Goal: Task Accomplishment & Management: Manage account settings

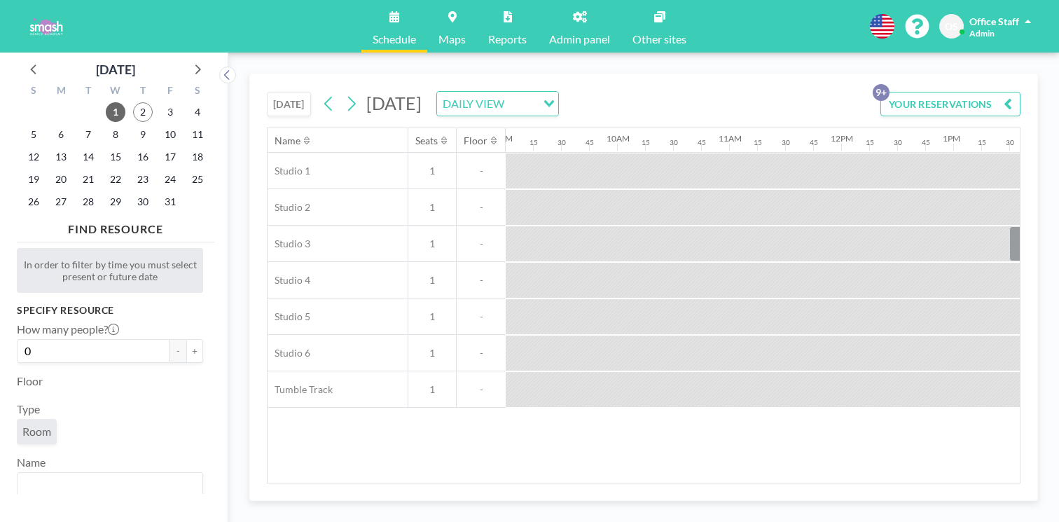
scroll to position [0, 1056]
click at [78, 125] on span "7" at bounding box center [88, 135] width 20 height 20
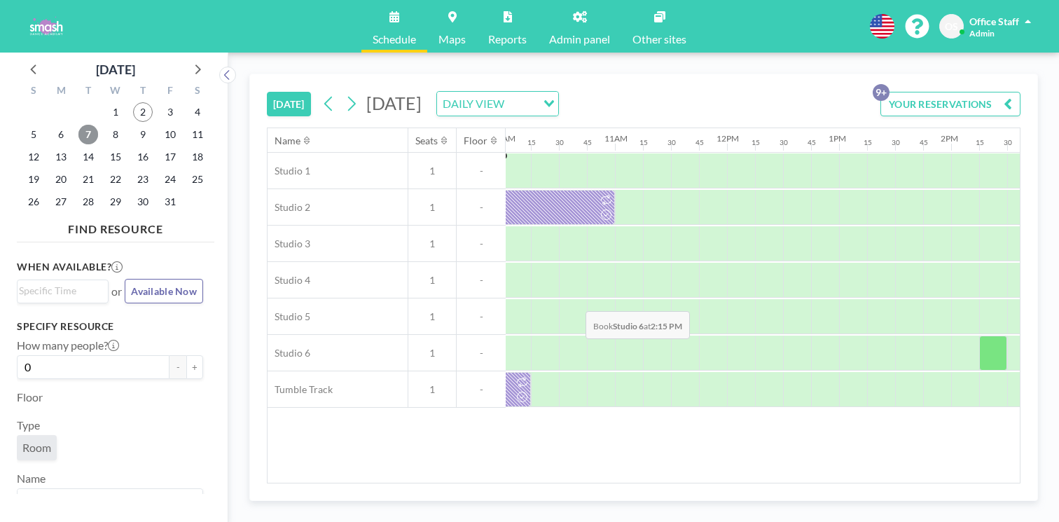
scroll to position [0, 1135]
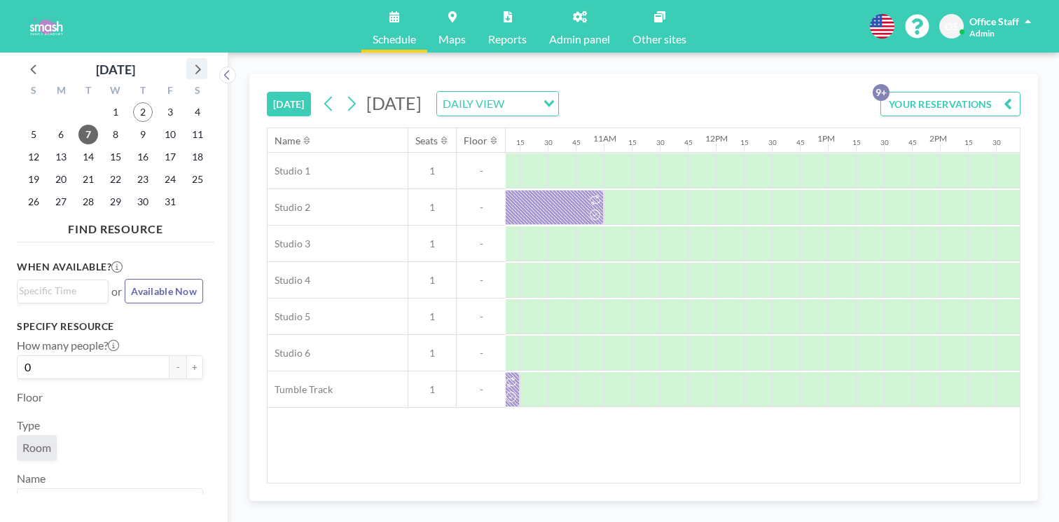
click at [188, 63] on icon at bounding box center [197, 69] width 18 height 18
click at [188, 106] on span "3" at bounding box center [198, 112] width 20 height 20
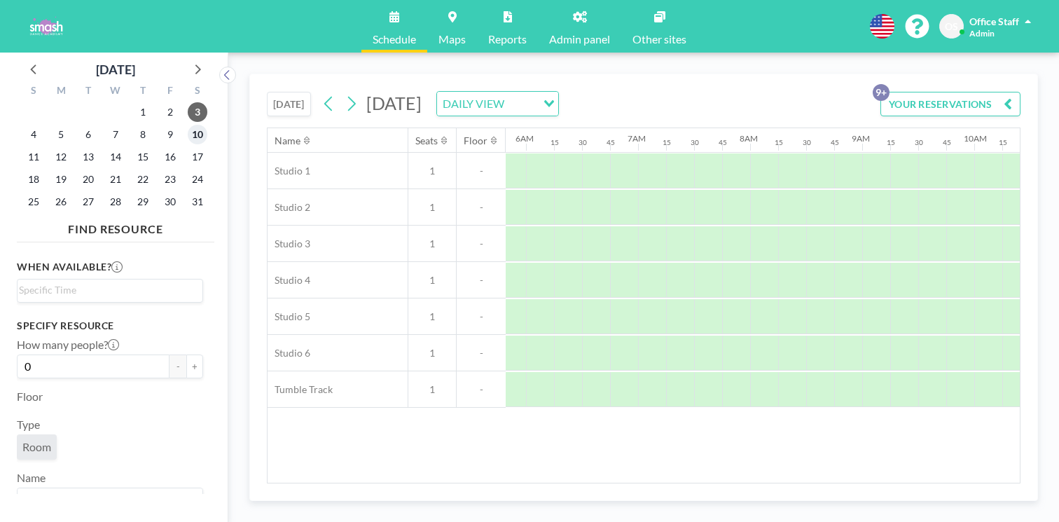
click at [188, 125] on span "10" at bounding box center [198, 135] width 20 height 20
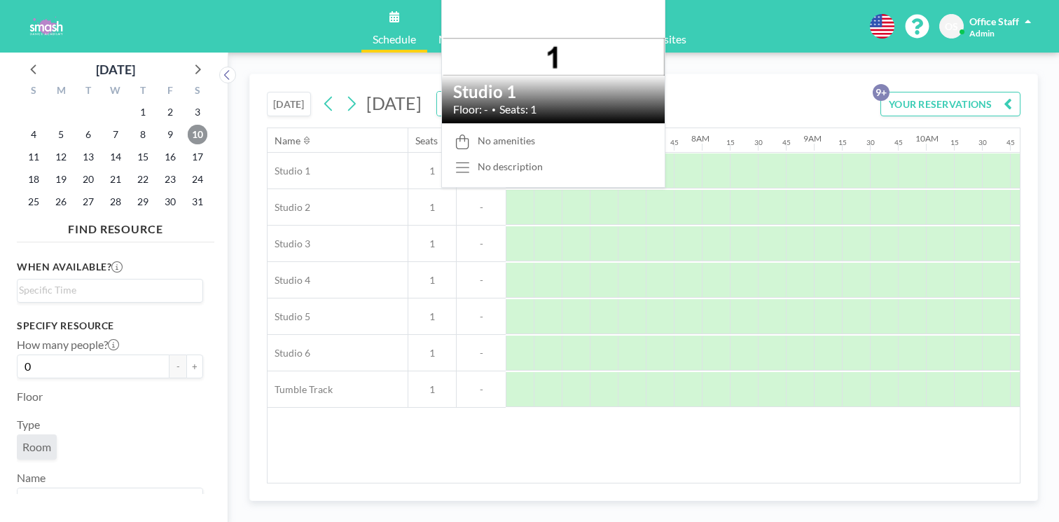
scroll to position [0, 706]
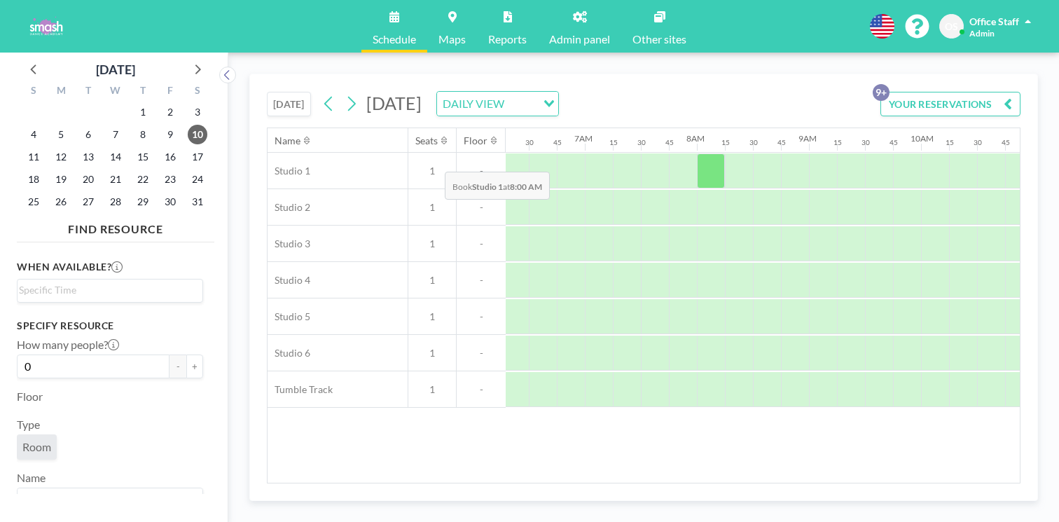
click at [697, 153] on div at bounding box center [711, 170] width 28 height 35
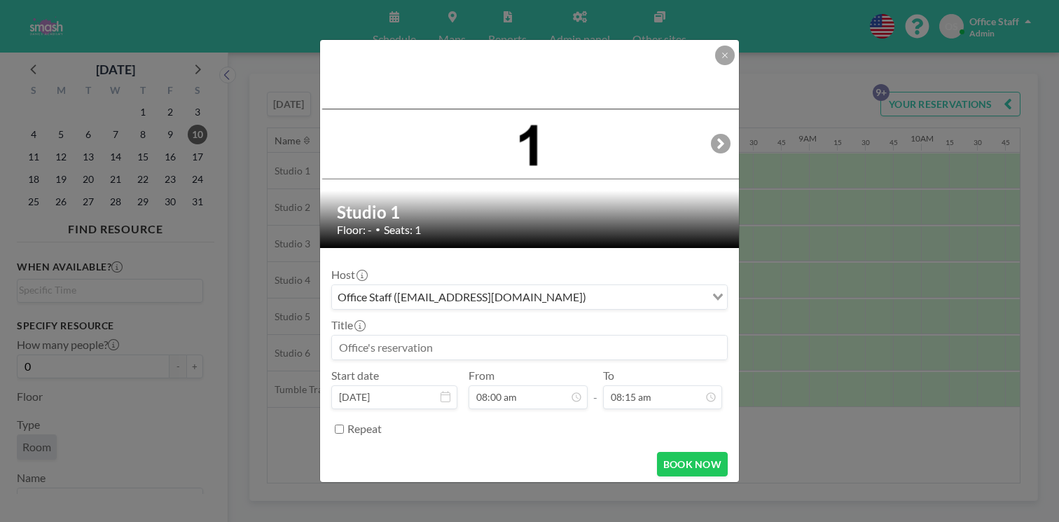
click at [414, 336] on input at bounding box center [529, 348] width 395 height 24
type input "[PERSON_NAME] Performance Reservation"
drag, startPoint x: 442, startPoint y: 328, endPoint x: 341, endPoint y: 327, distance: 101.6
click at [341, 327] on div "Studio 1 Floor: - • Seats: 1 Host Office Staff ([EMAIL_ADDRESS][DOMAIN_NAME]) L…" at bounding box center [529, 261] width 1059 height 522
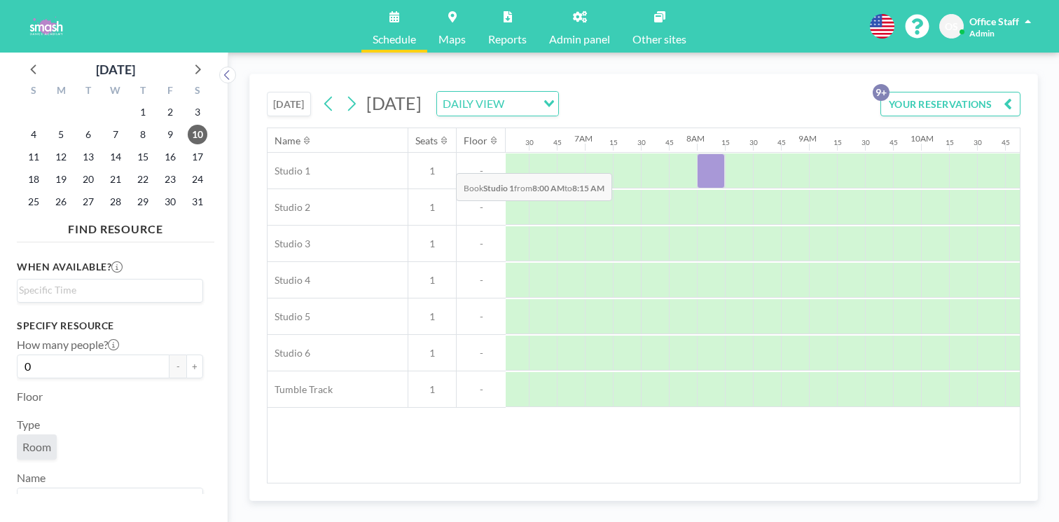
click at [697, 153] on div at bounding box center [711, 170] width 28 height 35
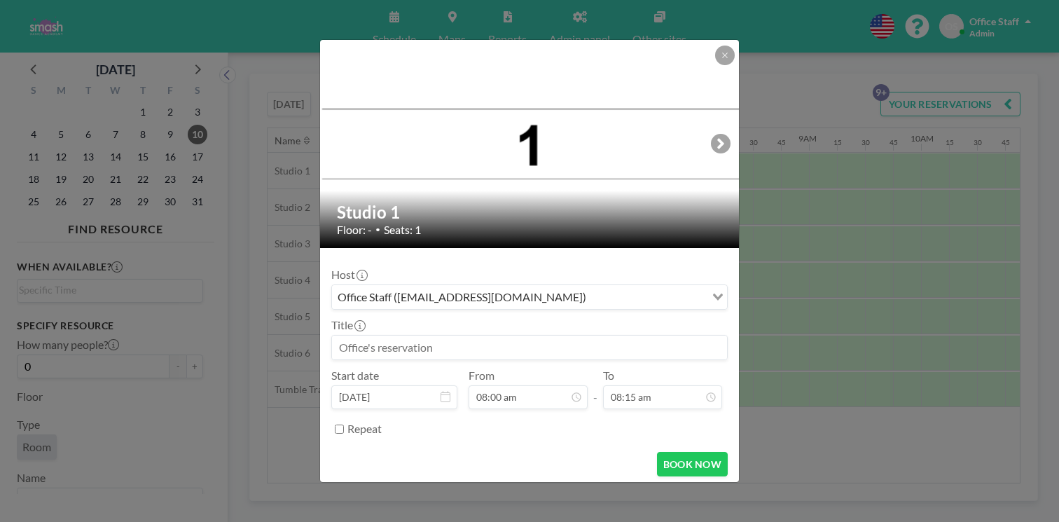
scroll to position [716, 0]
click at [479, 336] on input at bounding box center [529, 348] width 395 height 24
type input "A"
drag, startPoint x: 375, startPoint y: 329, endPoint x: 531, endPoint y: 327, distance: 156.3
click at [531, 336] on input "Spring Performance Reservation" at bounding box center [529, 348] width 395 height 24
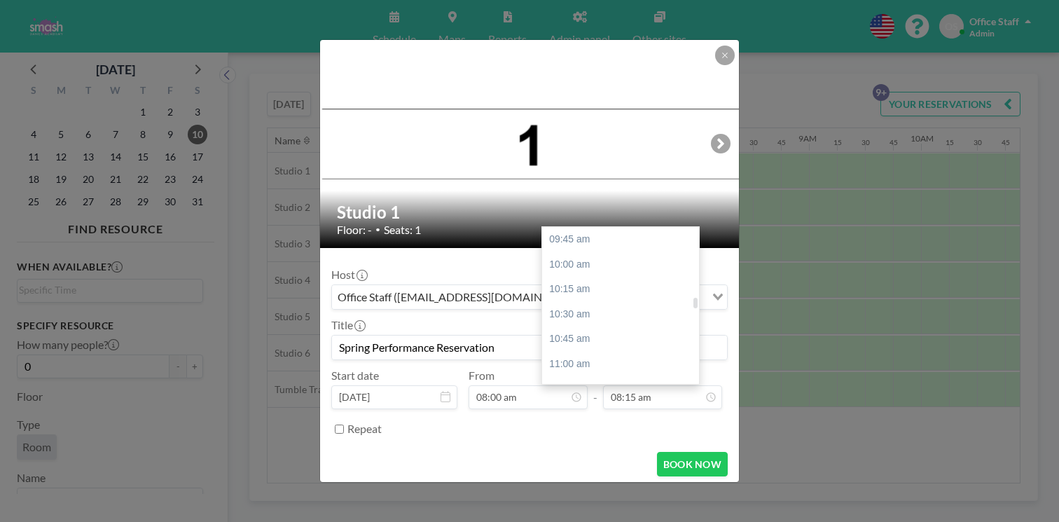
scroll to position [978, 0]
type input "Spring Performance Reservation"
click at [577, 446] on div "12:00 pm" at bounding box center [620, 458] width 157 height 25
type input "12:00 pm"
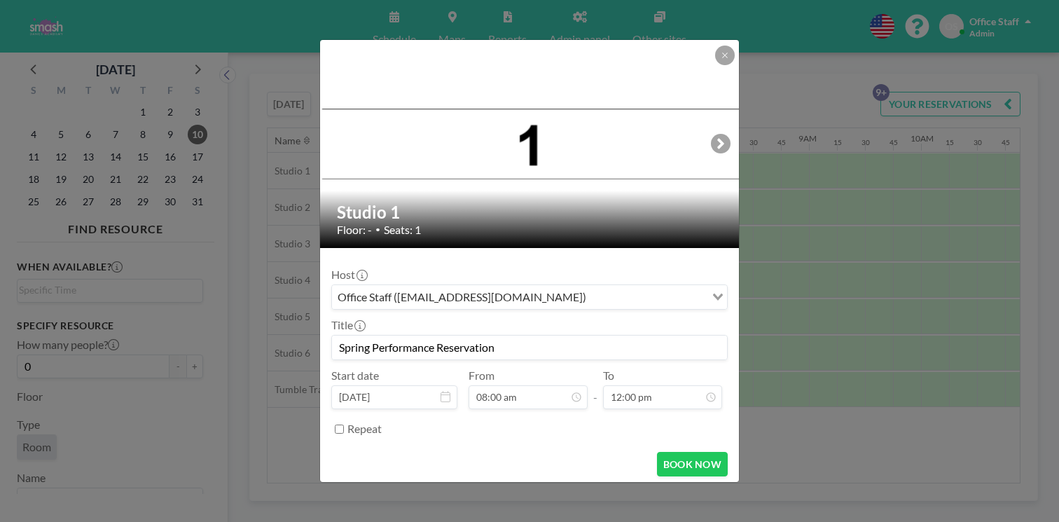
scroll to position [716, 0]
click at [382, 418] on div "Repeat" at bounding box center [529, 429] width 397 height 23
click at [344, 425] on input "Repeat" at bounding box center [339, 429] width 9 height 9
checkbox input "true"
click at [391, 441] on div "every day" at bounding box center [518, 451] width 373 height 21
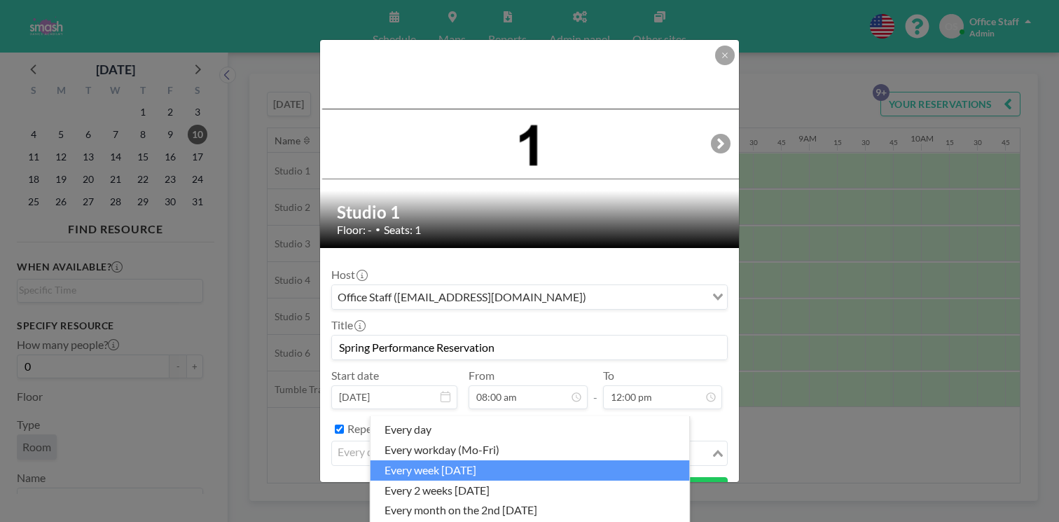
click at [437, 462] on li "every week [DATE]" at bounding box center [531, 470] width 320 height 20
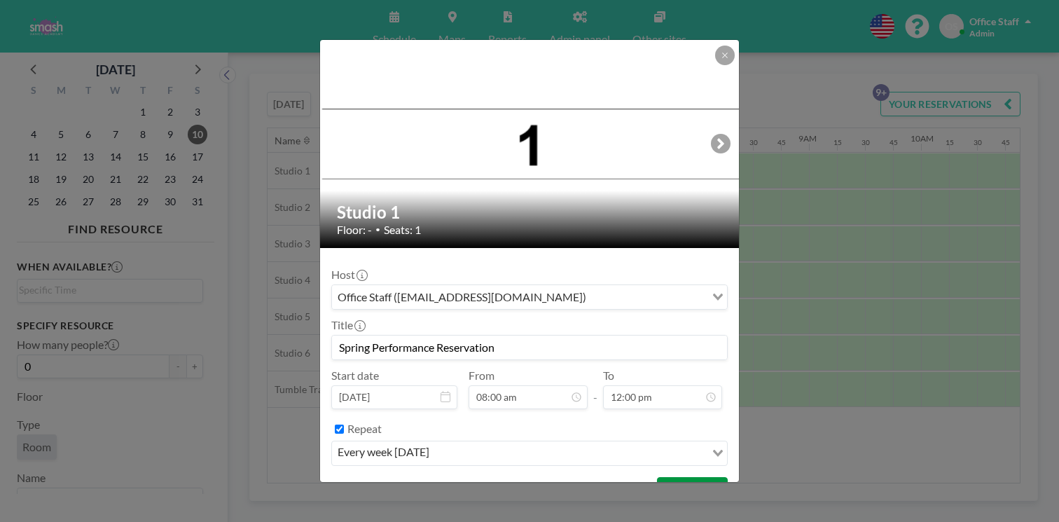
click at [668, 477] on button "BOOK NOW" at bounding box center [692, 489] width 71 height 25
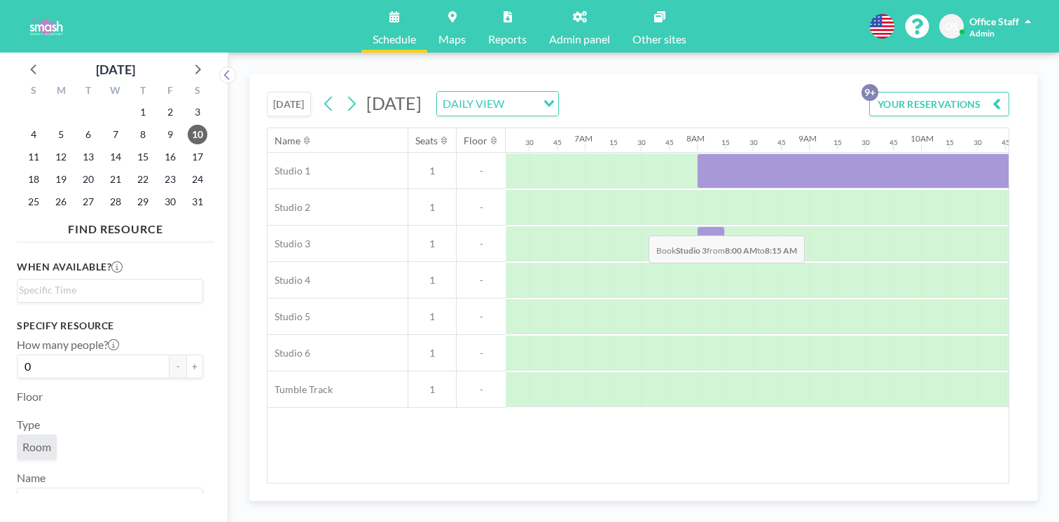
click at [697, 226] on div at bounding box center [711, 243] width 28 height 35
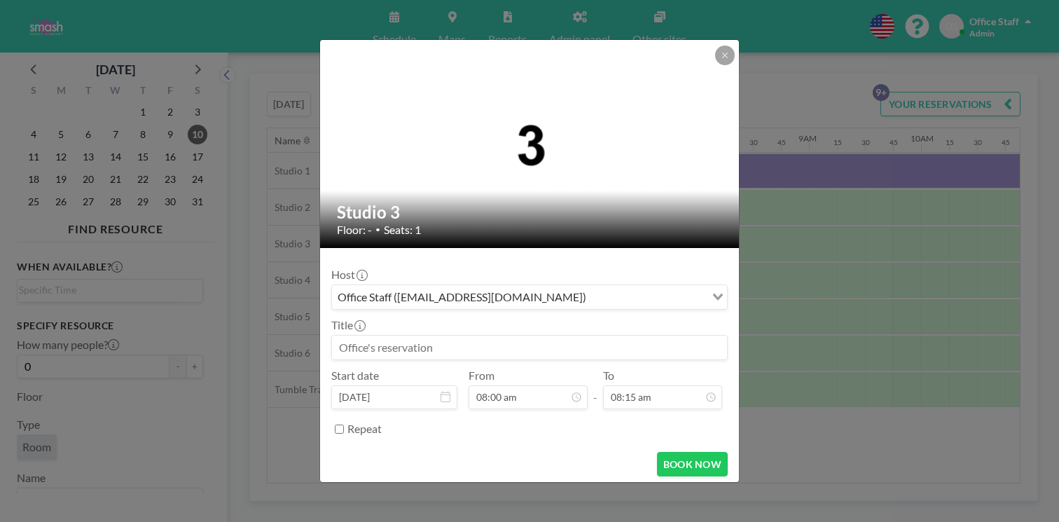
click at [401, 336] on input at bounding box center [529, 348] width 395 height 24
paste input "Spring Performance Reservation"
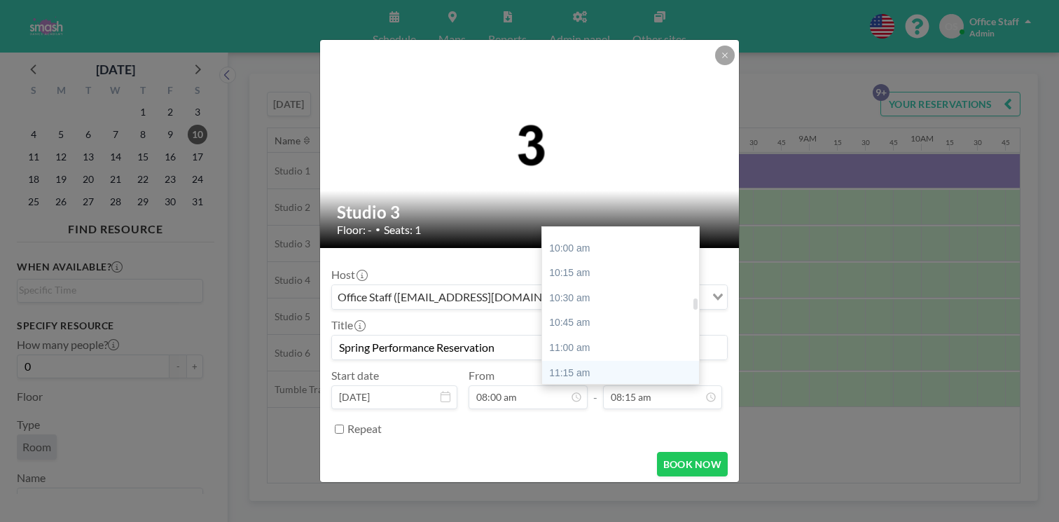
scroll to position [1012, 0]
type input "Spring Performance Reservation"
click at [553, 411] on div "12:00 pm" at bounding box center [620, 423] width 157 height 25
type input "12:00 pm"
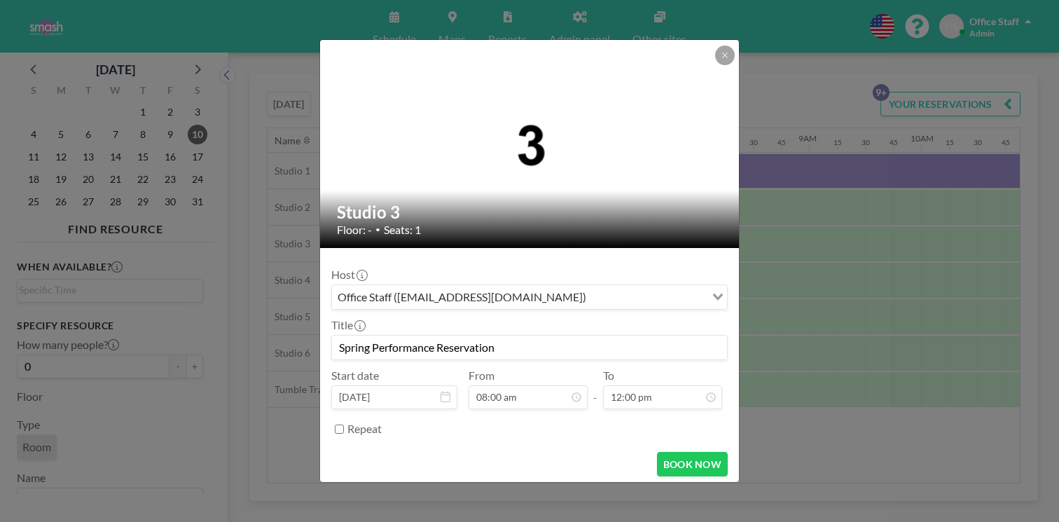
scroll to position [716, 0]
click at [344, 425] on input "Repeat" at bounding box center [339, 429] width 9 height 9
checkbox input "true"
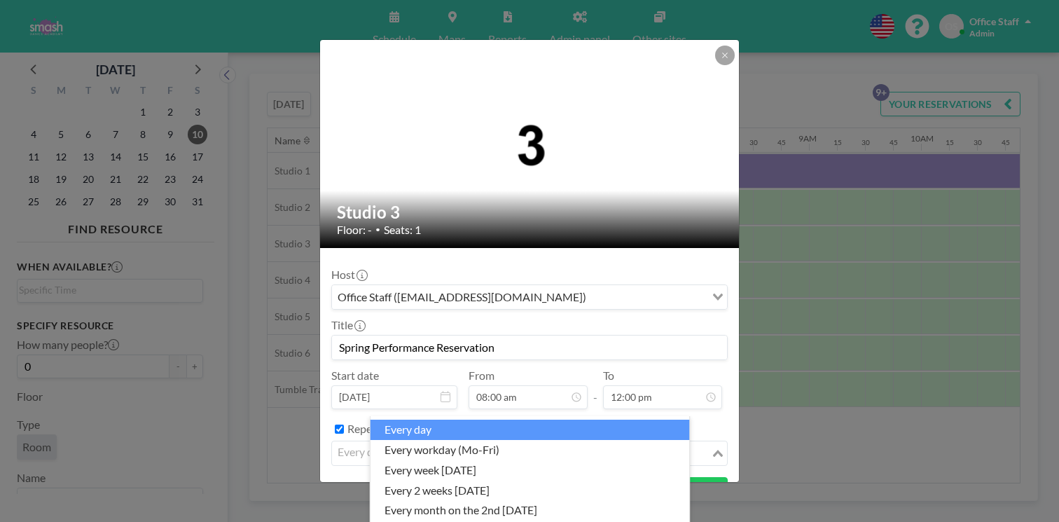
click at [397, 441] on div "every day" at bounding box center [521, 451] width 379 height 21
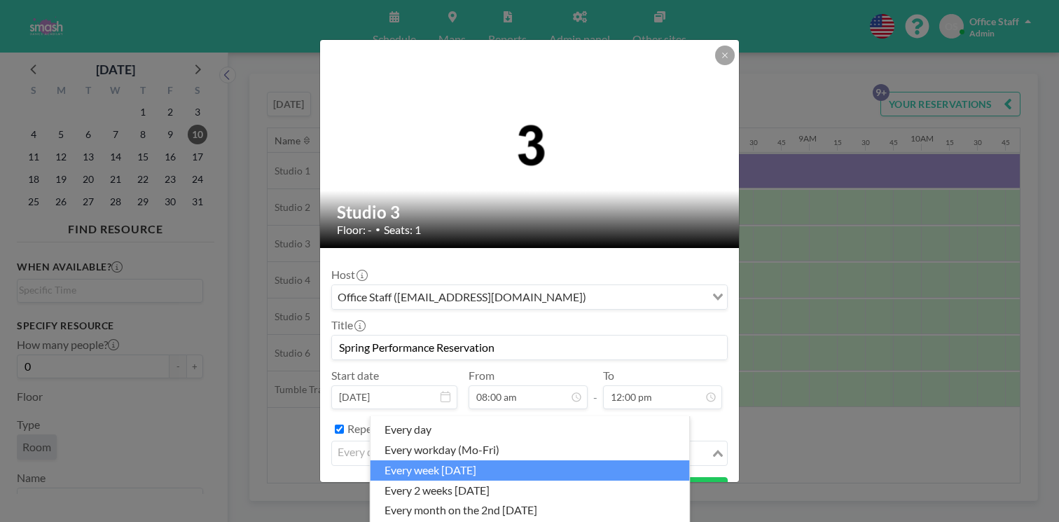
click at [401, 466] on li "every week [DATE]" at bounding box center [531, 470] width 320 height 20
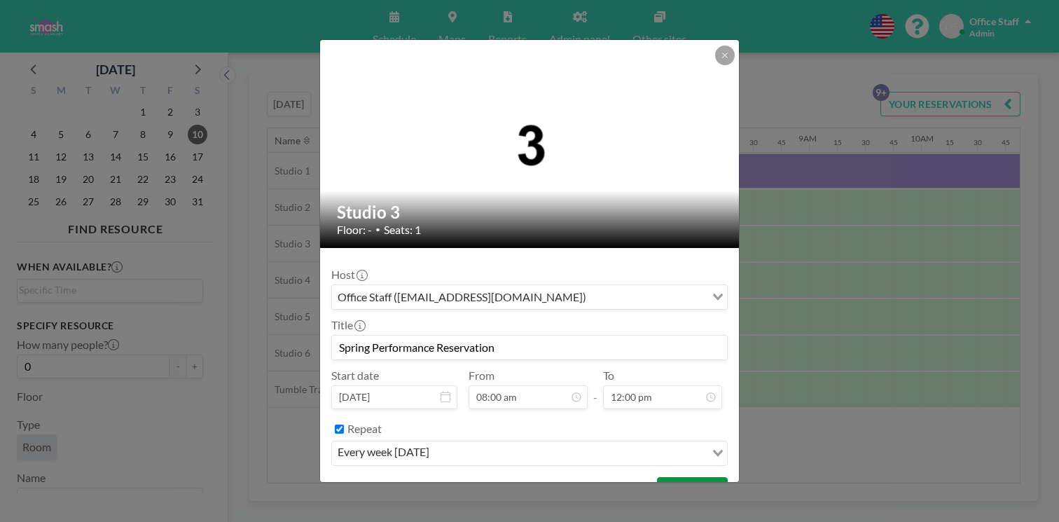
click at [670, 477] on button "BOOK NOW" at bounding box center [692, 489] width 71 height 25
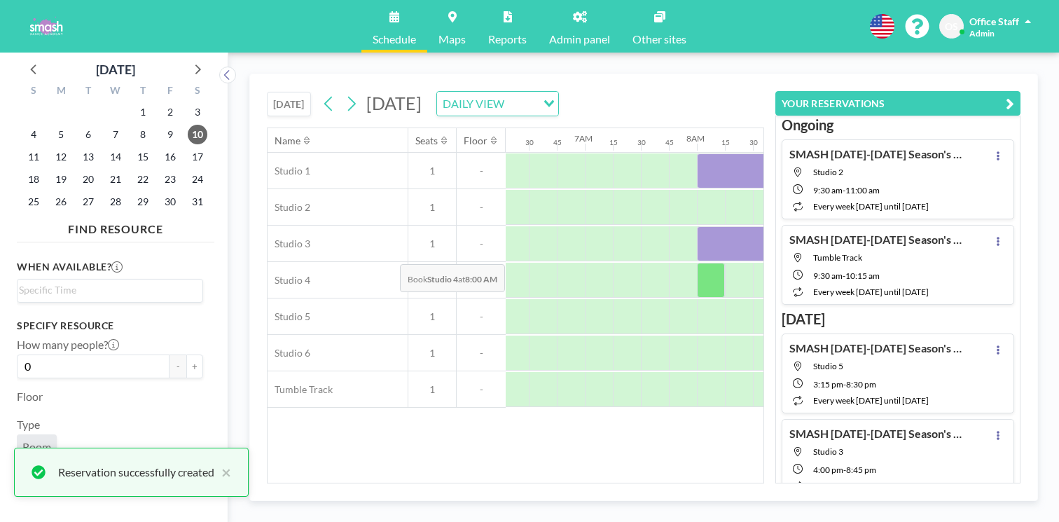
click at [697, 263] on div at bounding box center [711, 280] width 28 height 35
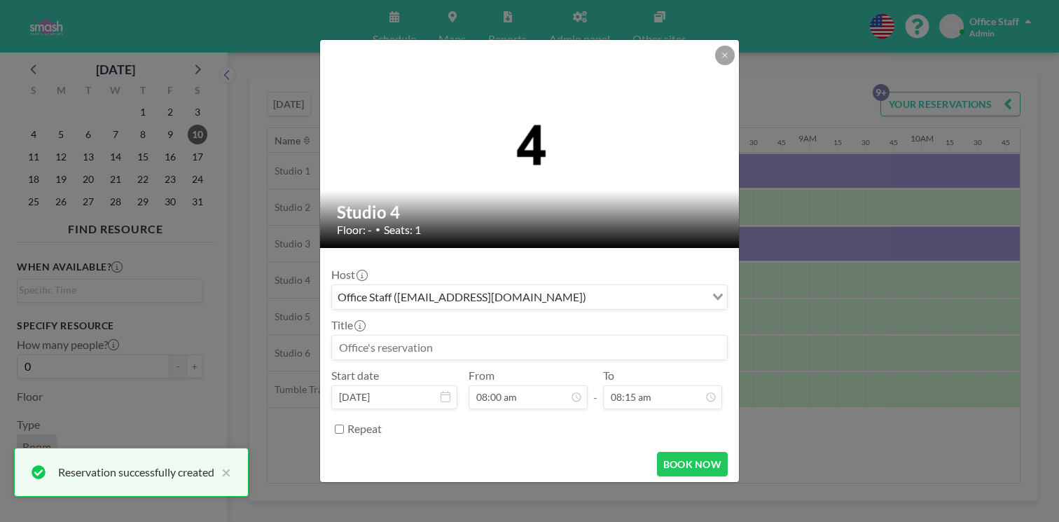
click at [392, 336] on input at bounding box center [529, 348] width 395 height 24
paste input "Spring Performance Reservation"
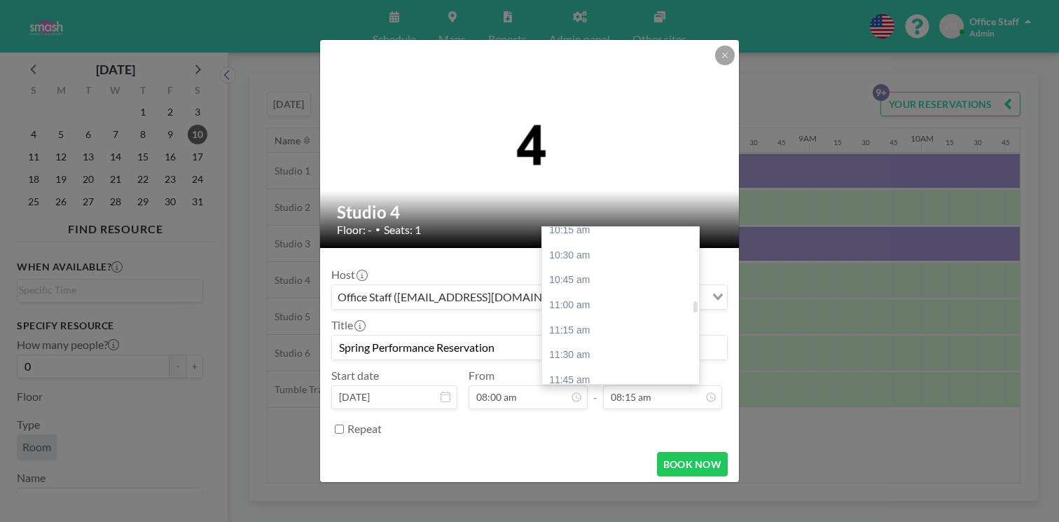
scroll to position [1029, 0]
type input "Spring Performance Reservation"
drag, startPoint x: 543, startPoint y: 253, endPoint x: 497, endPoint y: 312, distance: 74.8
click at [543, 394] on div "12:00 pm" at bounding box center [620, 406] width 157 height 25
type input "12:00 pm"
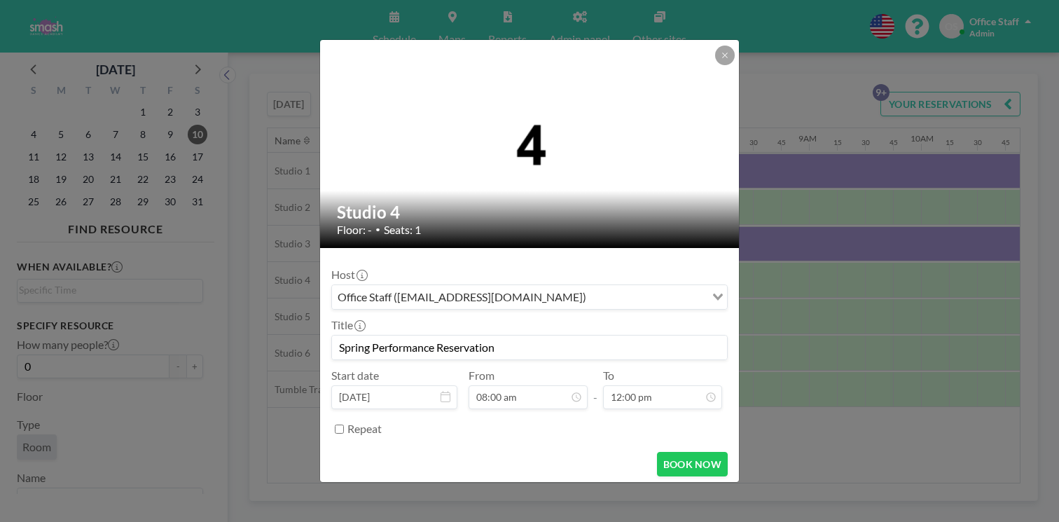
click at [344, 425] on input "Repeat" at bounding box center [339, 429] width 9 height 9
checkbox input "true"
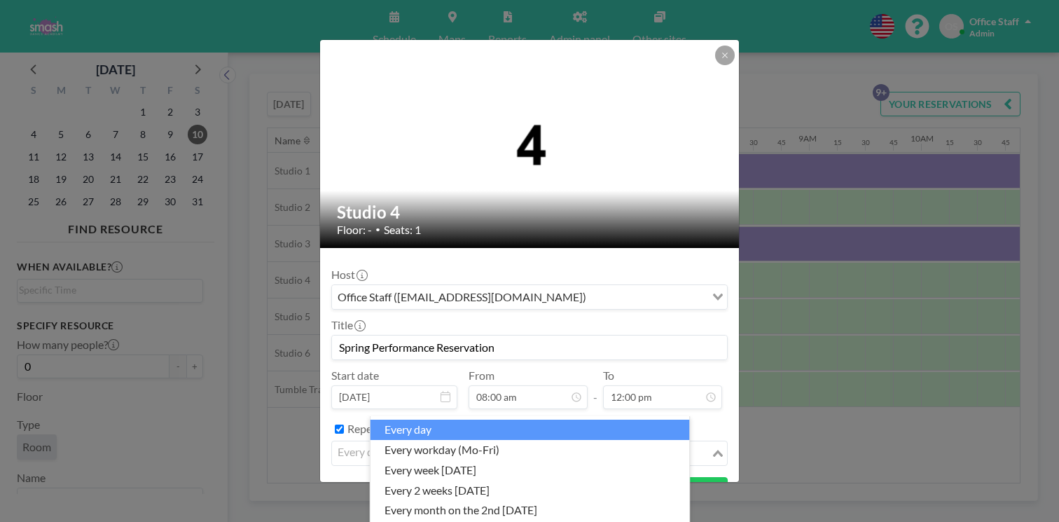
click at [383, 441] on div "every day" at bounding box center [521, 451] width 379 height 21
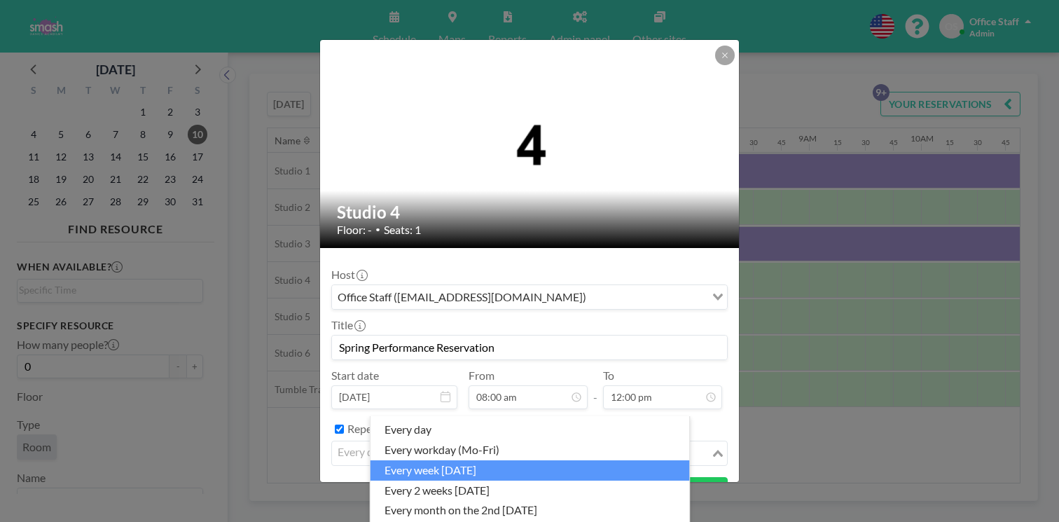
click at [462, 460] on li "every week [DATE]" at bounding box center [531, 470] width 320 height 20
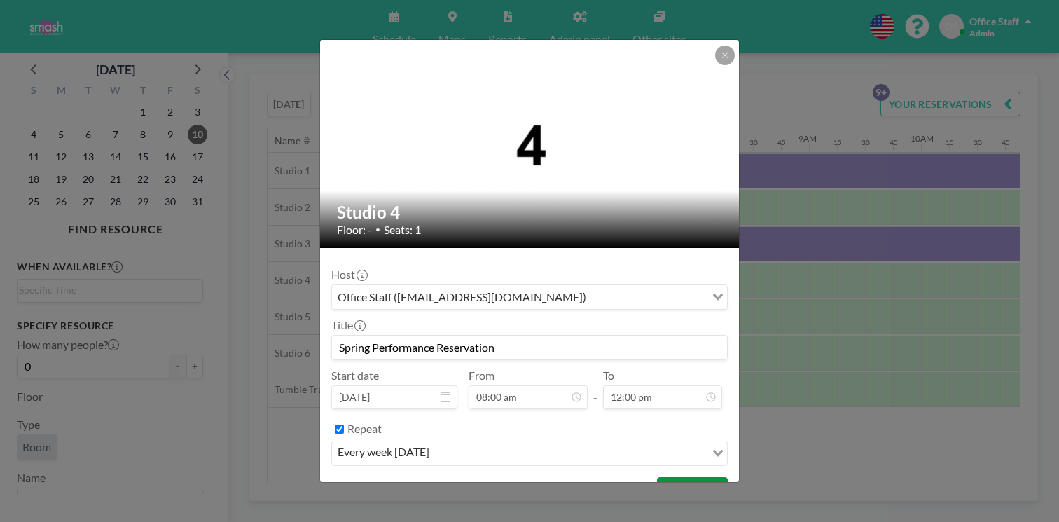
click at [658, 477] on button "BOOK NOW" at bounding box center [692, 489] width 71 height 25
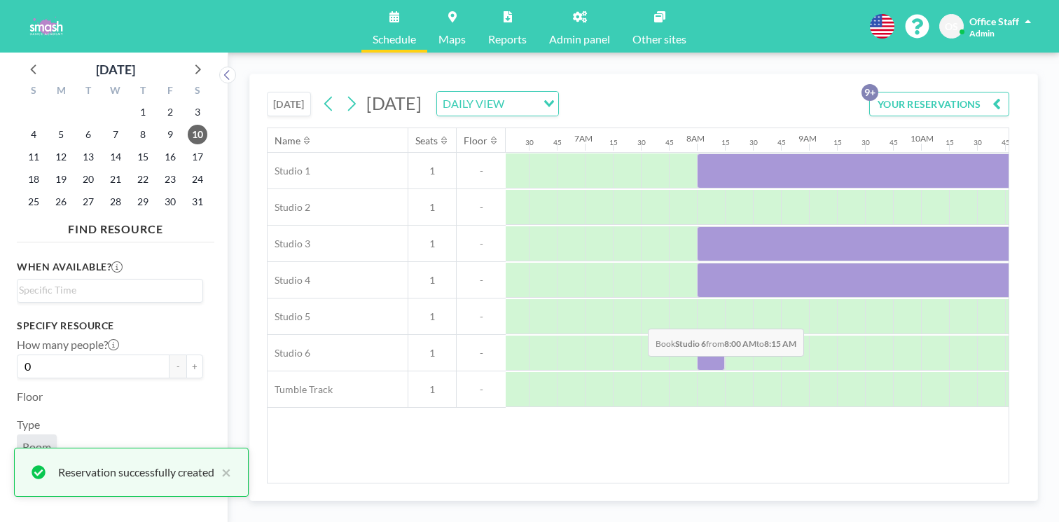
click at [697, 336] on div at bounding box center [711, 353] width 28 height 35
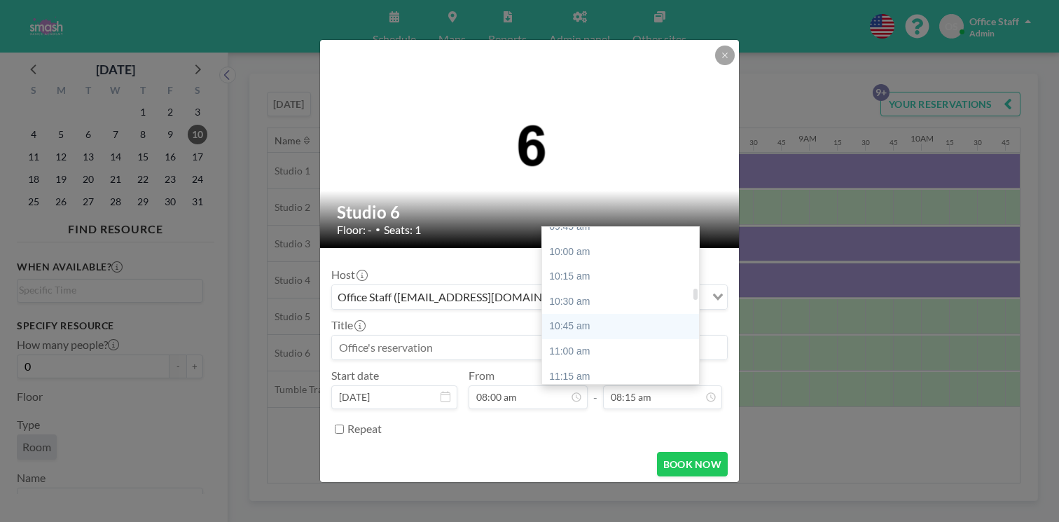
scroll to position [1025, 0]
click at [569, 399] on div "12:00 pm" at bounding box center [620, 411] width 157 height 25
type input "12:00 pm"
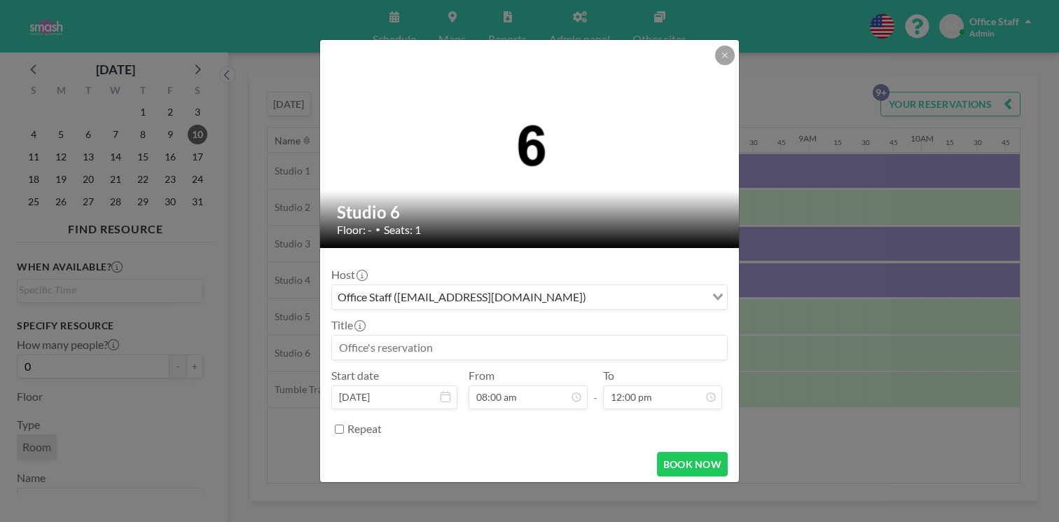
click at [405, 336] on input at bounding box center [529, 348] width 395 height 24
paste input "Spring Performance Reservation"
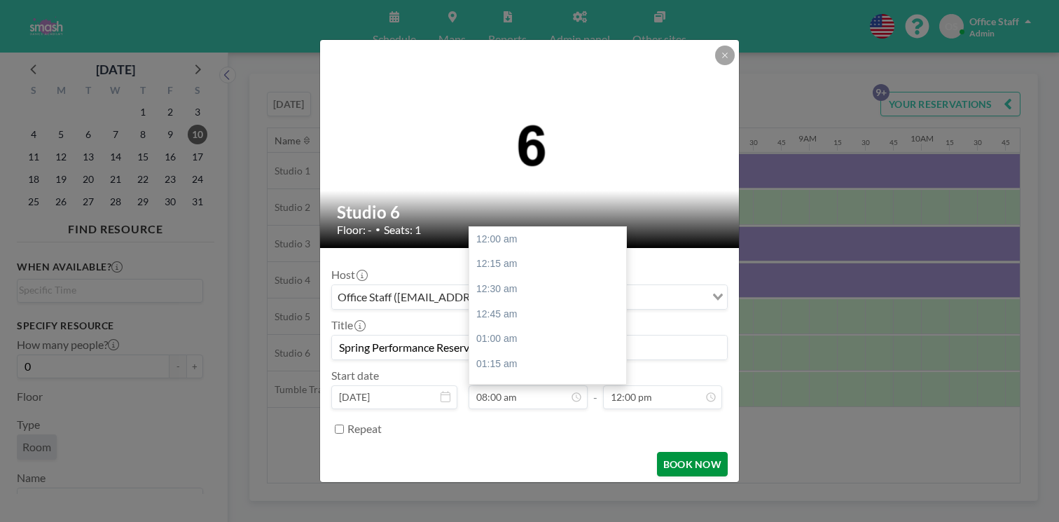
scroll to position [716, 0]
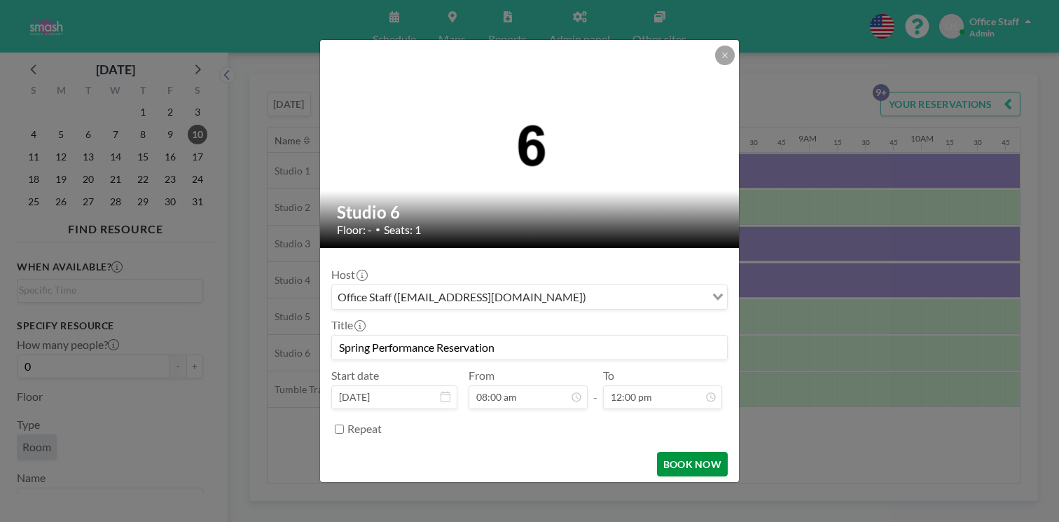
type input "Spring Performance Reservation"
click at [662, 452] on button "BOOK NOW" at bounding box center [692, 464] width 71 height 25
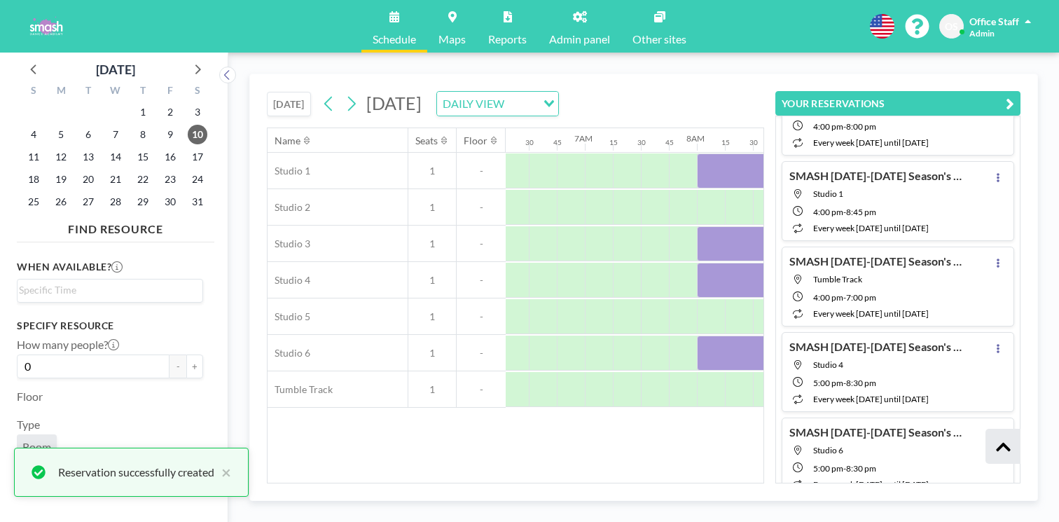
scroll to position [432, 0]
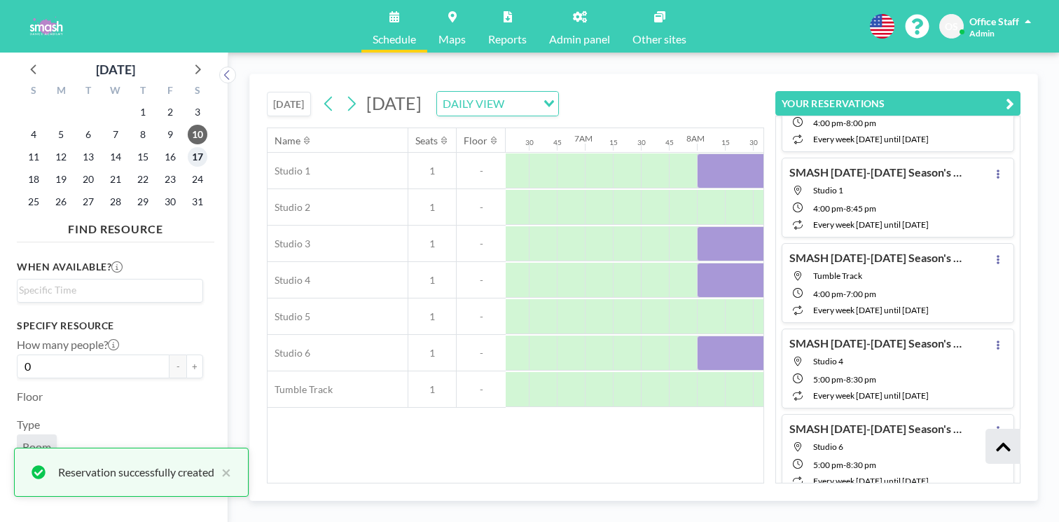
click at [188, 147] on span "17" at bounding box center [198, 157] width 20 height 20
click at [1015, 95] on icon "button" at bounding box center [1010, 103] width 8 height 17
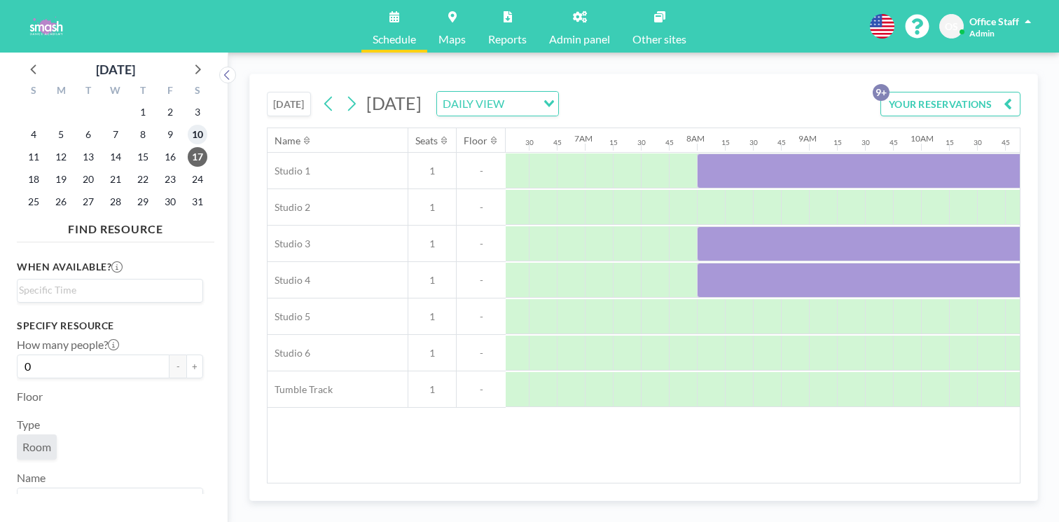
click at [188, 125] on span "10" at bounding box center [198, 135] width 20 height 20
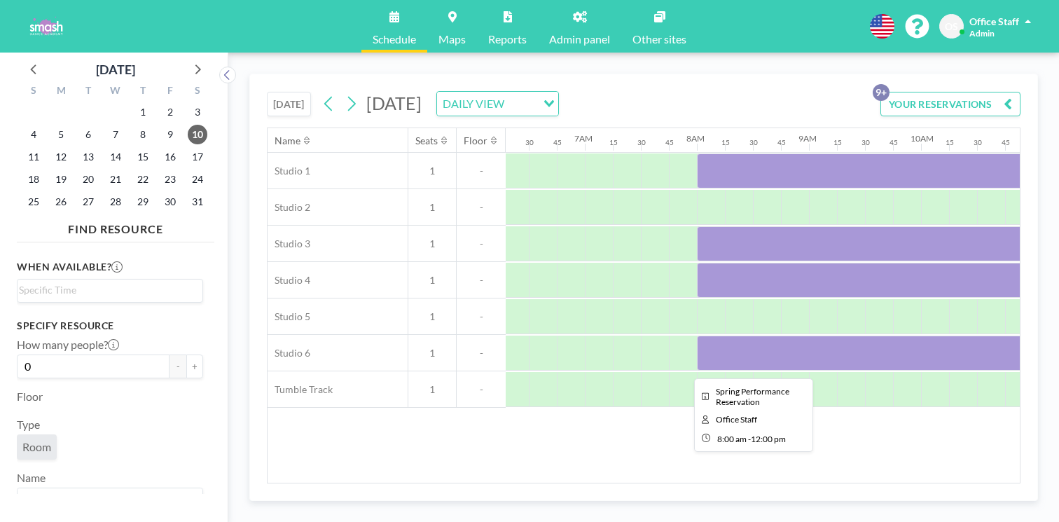
click at [697, 336] on div at bounding box center [921, 353] width 448 height 35
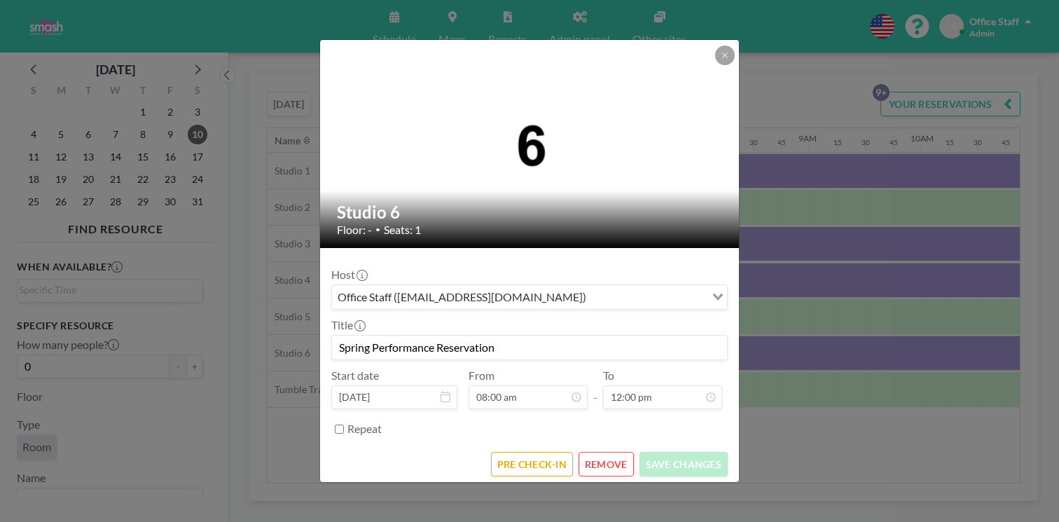
click at [344, 425] on input "Repeat" at bounding box center [339, 429] width 9 height 9
checkbox input "true"
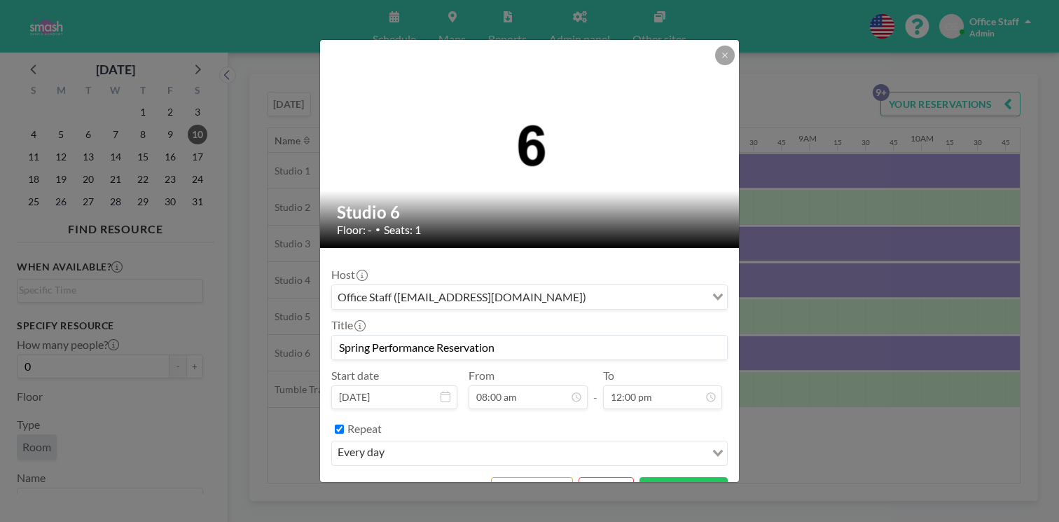
click at [411, 441] on div "every day" at bounding box center [518, 451] width 373 height 21
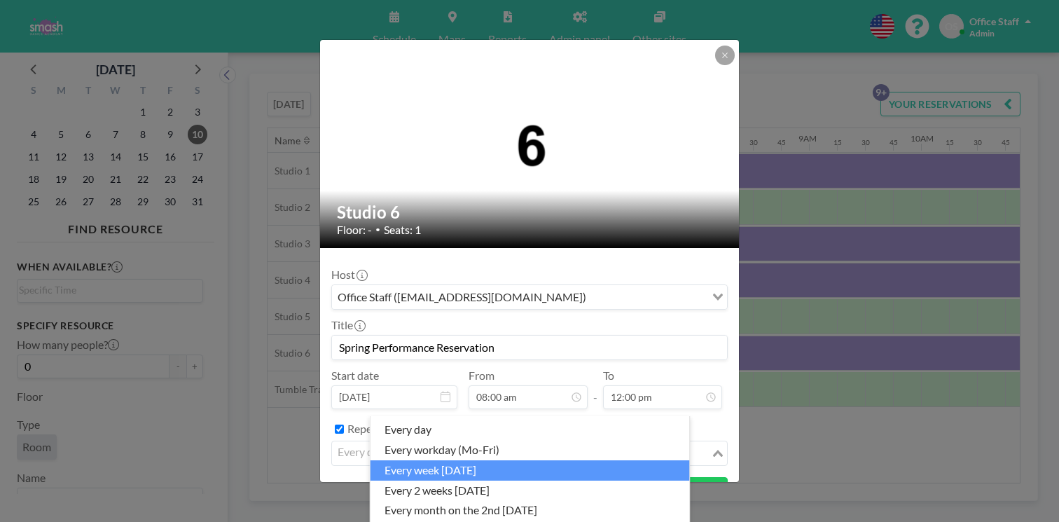
click at [453, 460] on li "every week [DATE]" at bounding box center [531, 470] width 320 height 20
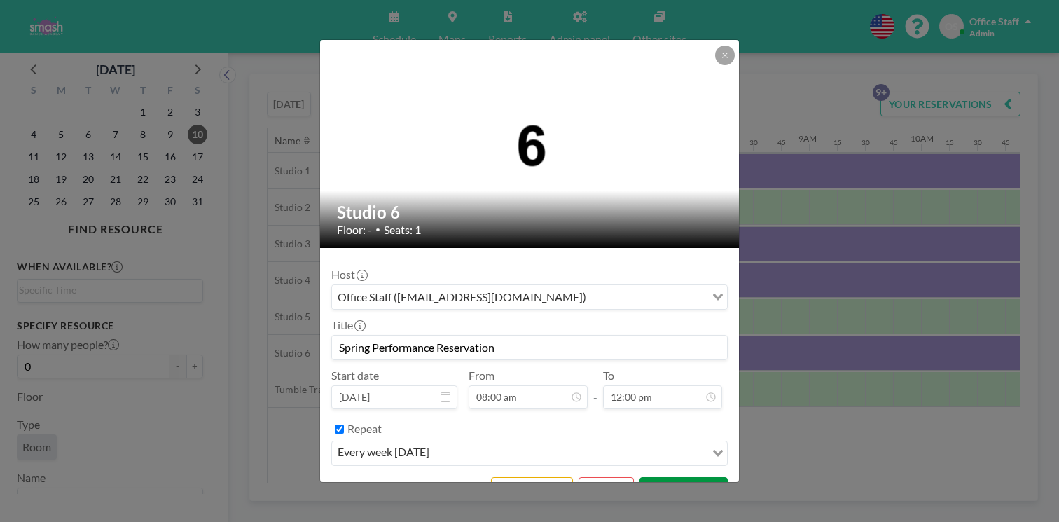
click at [653, 477] on button "SAVE CHANGES" at bounding box center [684, 489] width 88 height 25
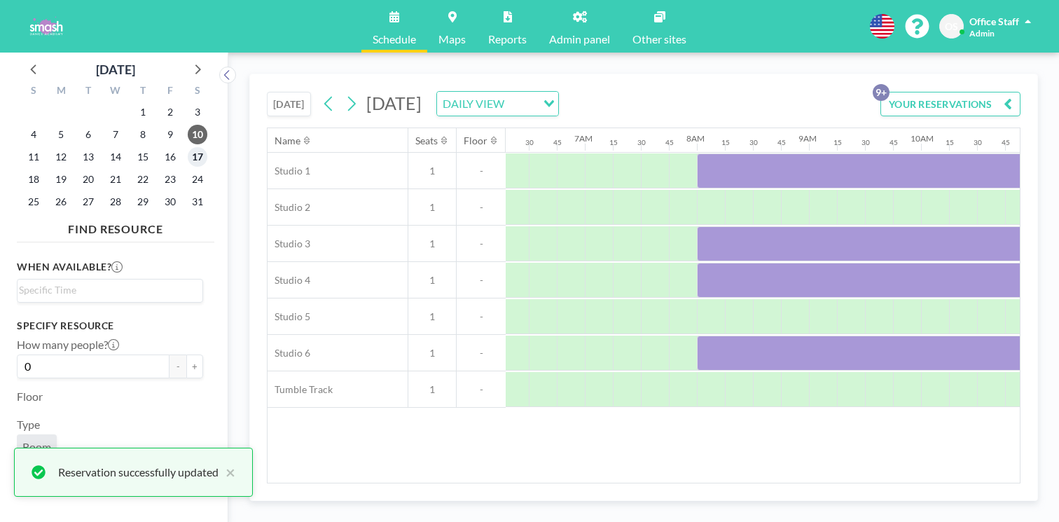
click at [188, 147] on span "17" at bounding box center [198, 157] width 20 height 20
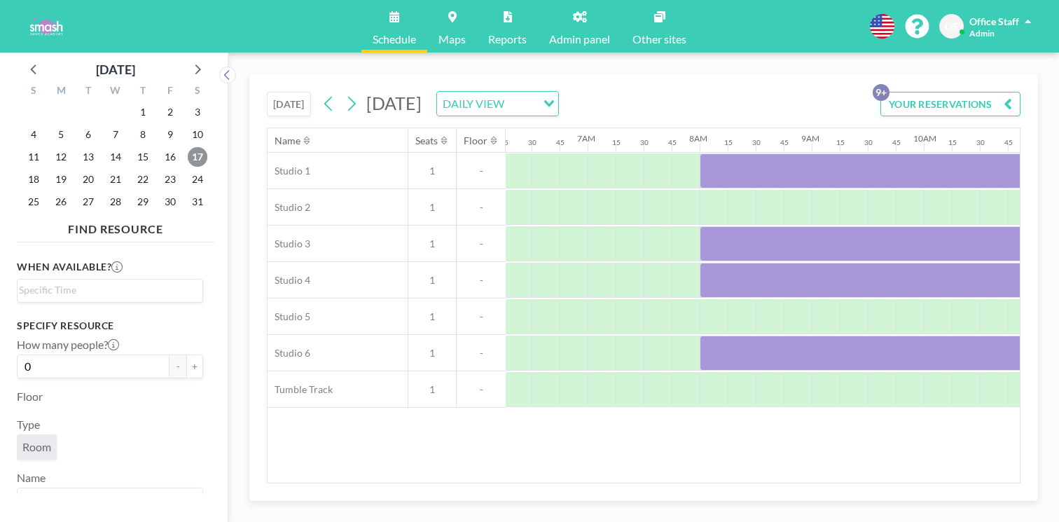
scroll to position [0, 706]
click at [188, 170] on span "24" at bounding box center [198, 180] width 20 height 20
click at [188, 192] on span "31" at bounding box center [198, 202] width 20 height 20
click at [188, 60] on icon at bounding box center [197, 69] width 18 height 18
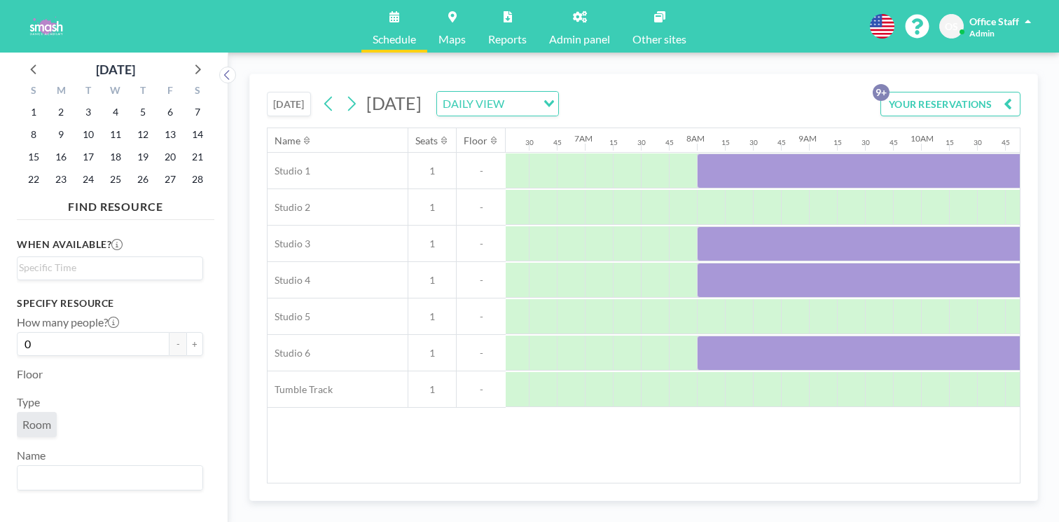
click at [184, 83] on div "S" at bounding box center [197, 92] width 27 height 18
click at [188, 104] on span "7" at bounding box center [198, 112] width 20 height 20
click at [188, 125] on span "14" at bounding box center [198, 135] width 20 height 20
click at [188, 147] on span "21" at bounding box center [198, 157] width 20 height 20
click at [188, 170] on span "28" at bounding box center [198, 180] width 20 height 20
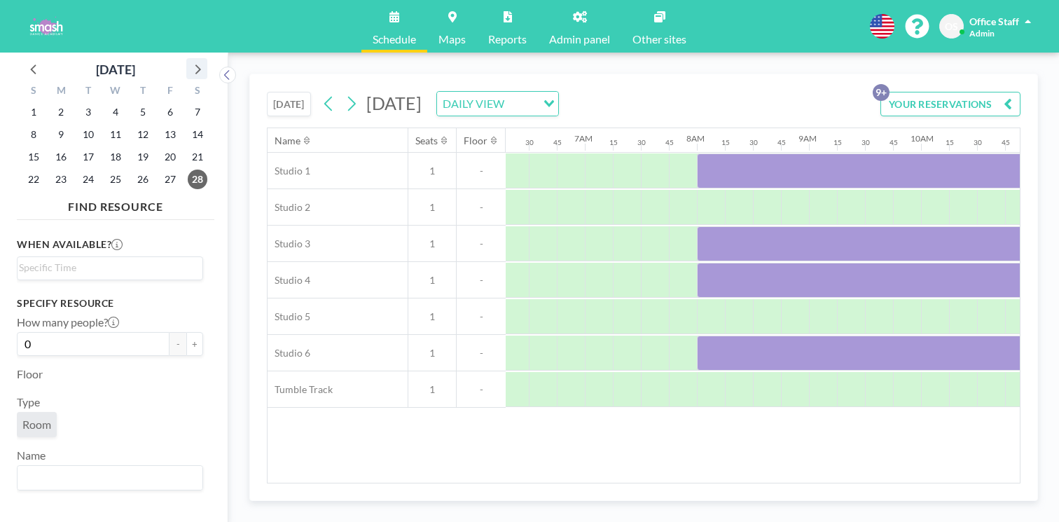
click at [188, 60] on icon at bounding box center [197, 69] width 18 height 18
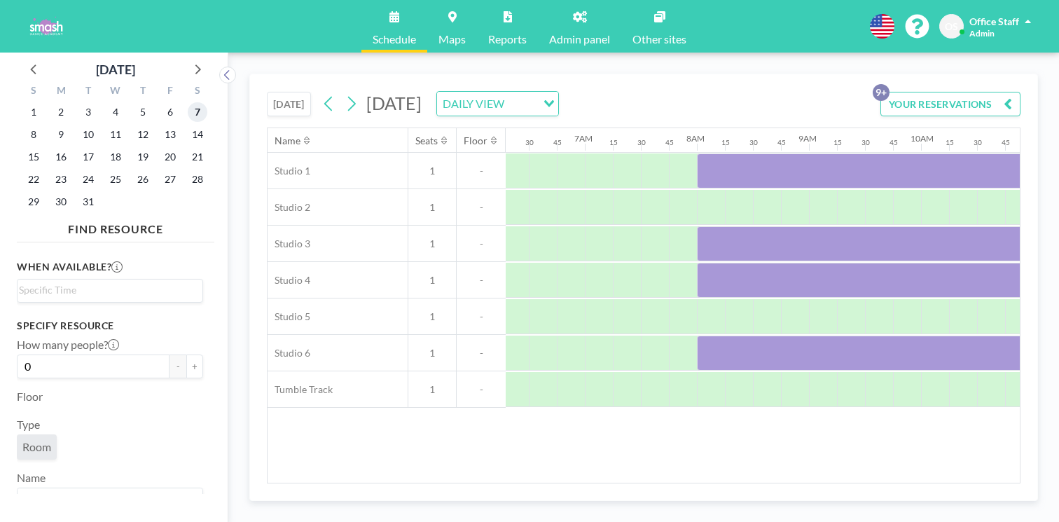
click at [188, 102] on span "7" at bounding box center [198, 112] width 20 height 20
click at [188, 125] on span "14" at bounding box center [198, 135] width 20 height 20
click at [188, 147] on span "21" at bounding box center [198, 157] width 20 height 20
click at [188, 170] on span "28" at bounding box center [198, 180] width 20 height 20
click at [195, 64] on icon at bounding box center [198, 69] width 6 height 10
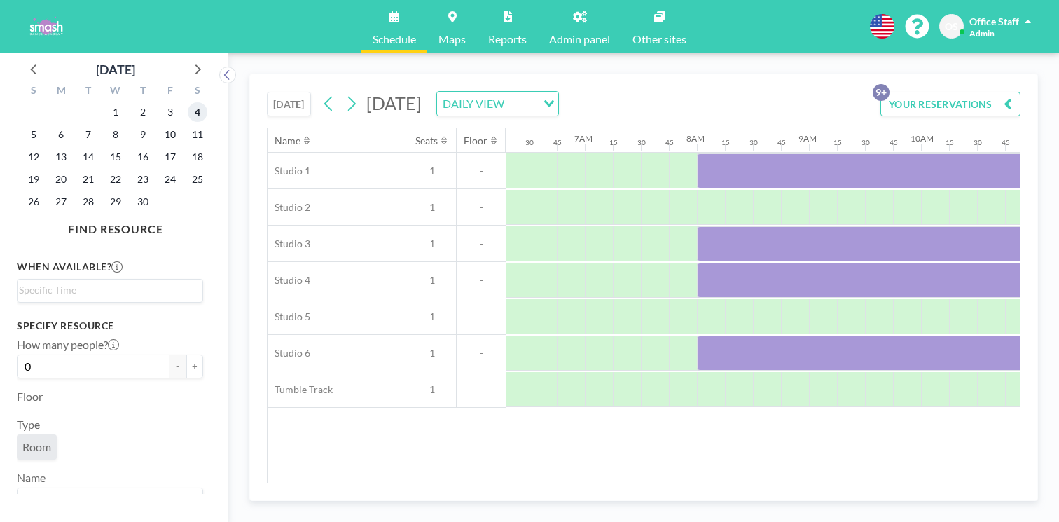
click at [188, 105] on span "4" at bounding box center [198, 112] width 20 height 20
click at [188, 125] on span "11" at bounding box center [198, 135] width 20 height 20
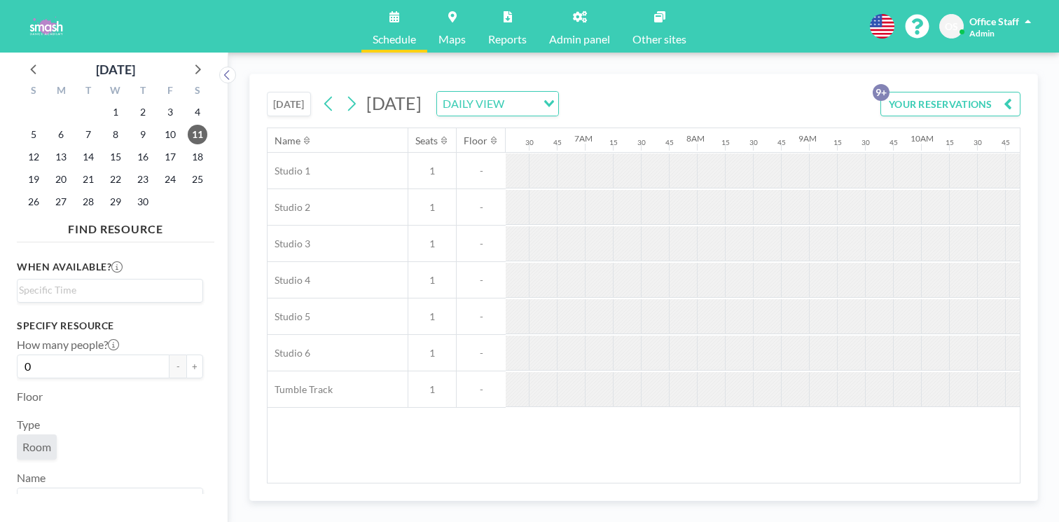
drag, startPoint x: 823, startPoint y: 227, endPoint x: 748, endPoint y: 212, distance: 76.4
click at [1059, 226] on div at bounding box center [1075, 243] width 28 height 34
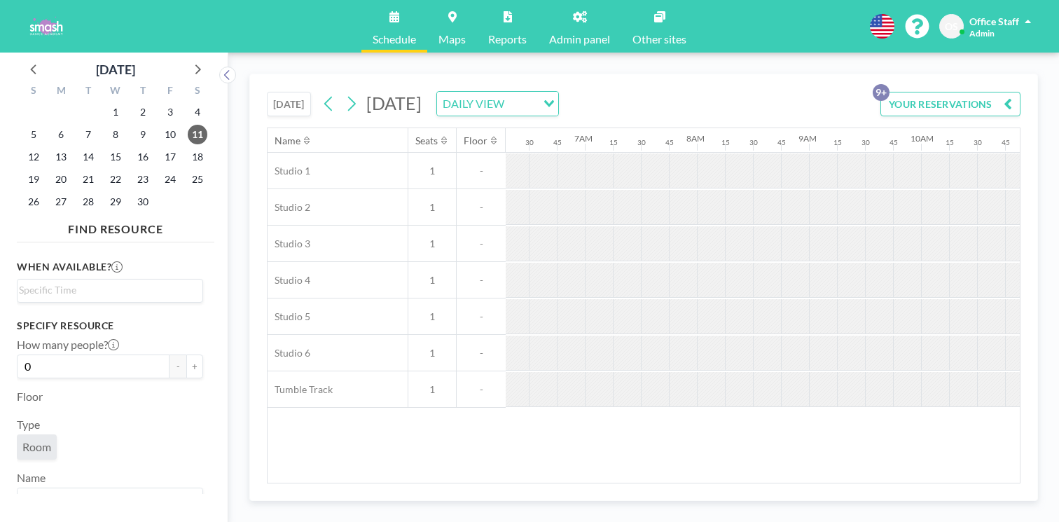
click at [1059, 226] on div at bounding box center [1075, 243] width 28 height 34
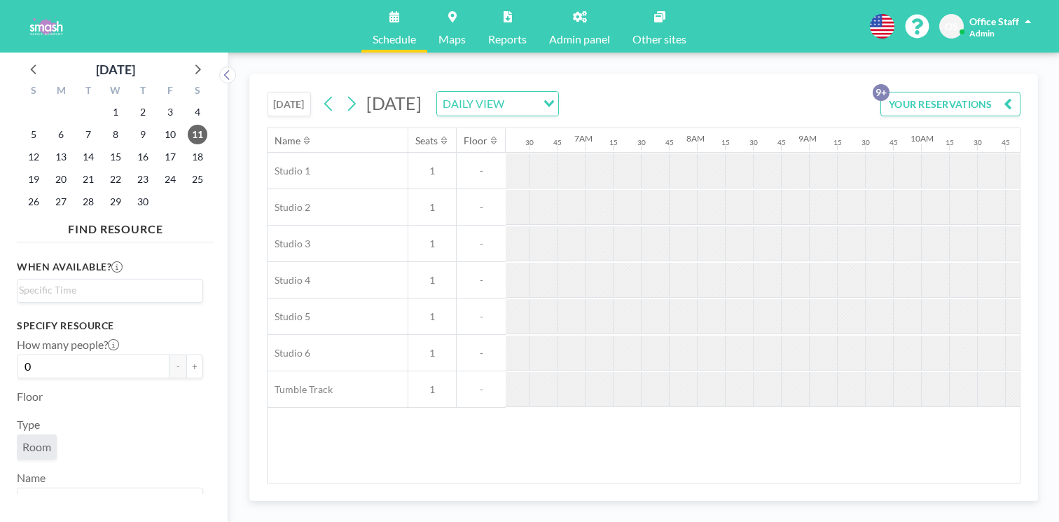
click at [1059, 226] on div at bounding box center [1075, 243] width 28 height 34
click at [188, 102] on span "4" at bounding box center [198, 112] width 20 height 20
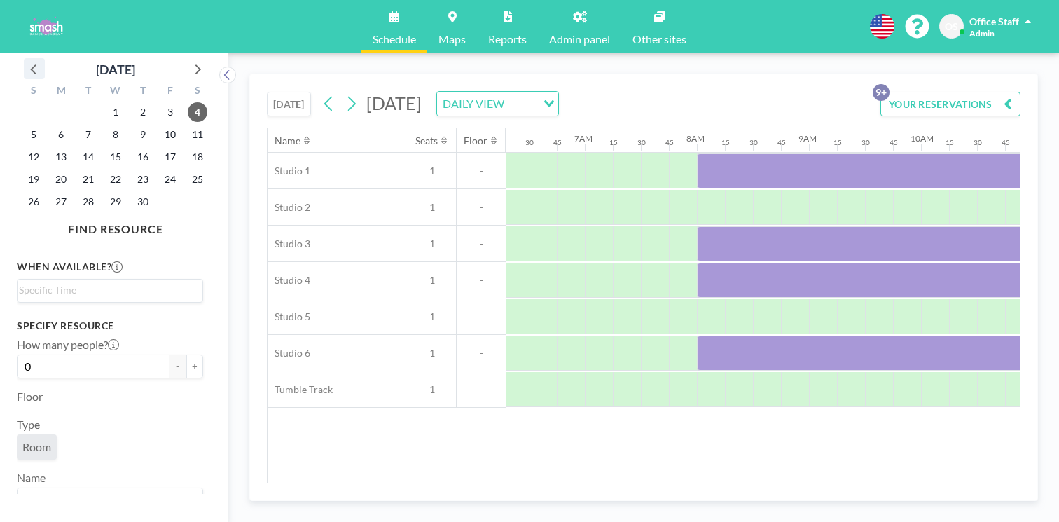
click at [27, 60] on icon at bounding box center [34, 69] width 18 height 18
click at [55, 103] on span "2" at bounding box center [61, 112] width 20 height 20
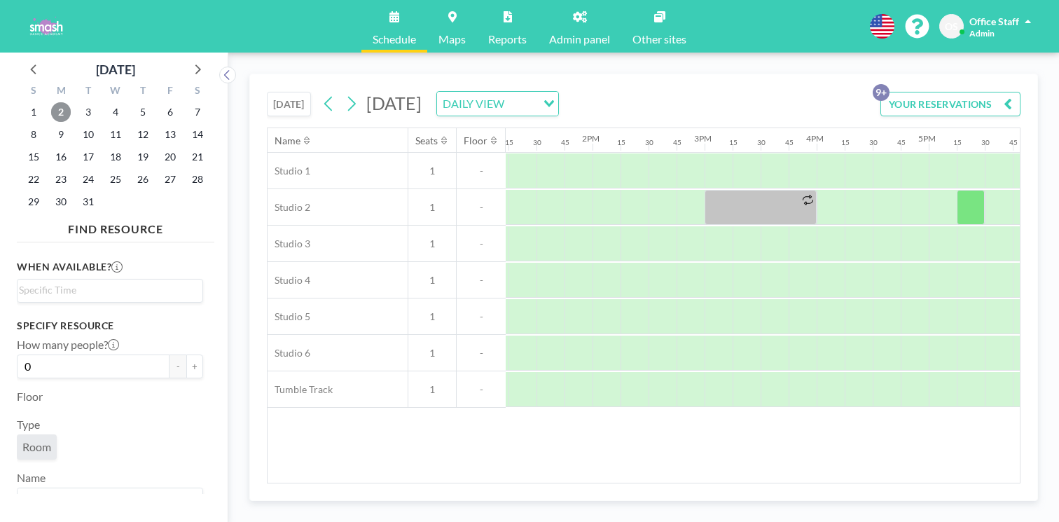
scroll to position [0, 1572]
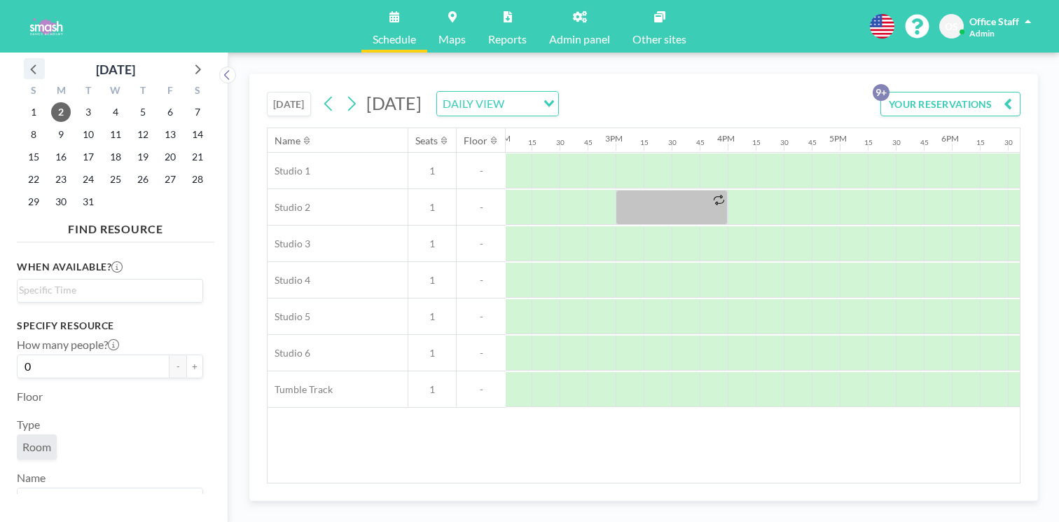
click at [32, 60] on icon at bounding box center [34, 69] width 18 height 18
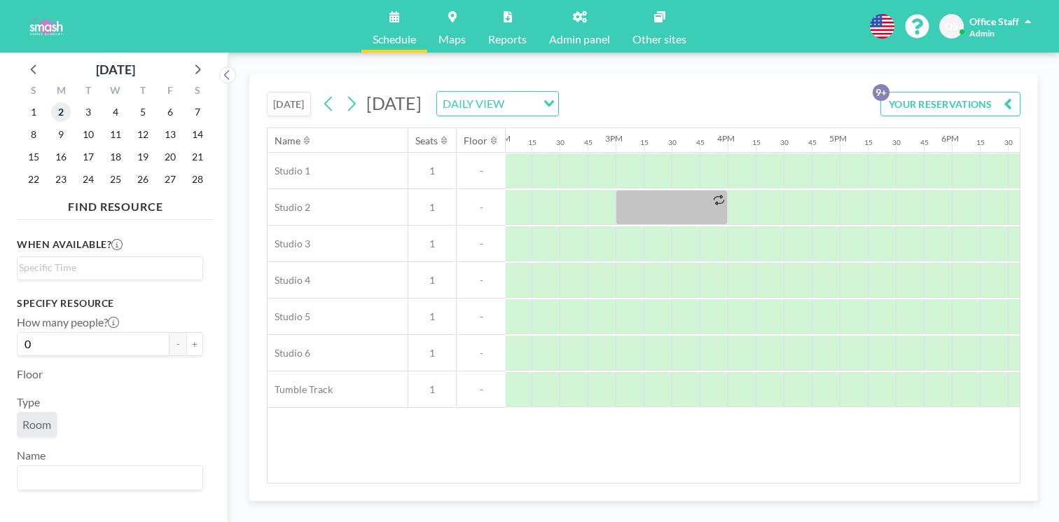
click at [51, 102] on span "2" at bounding box center [61, 112] width 20 height 20
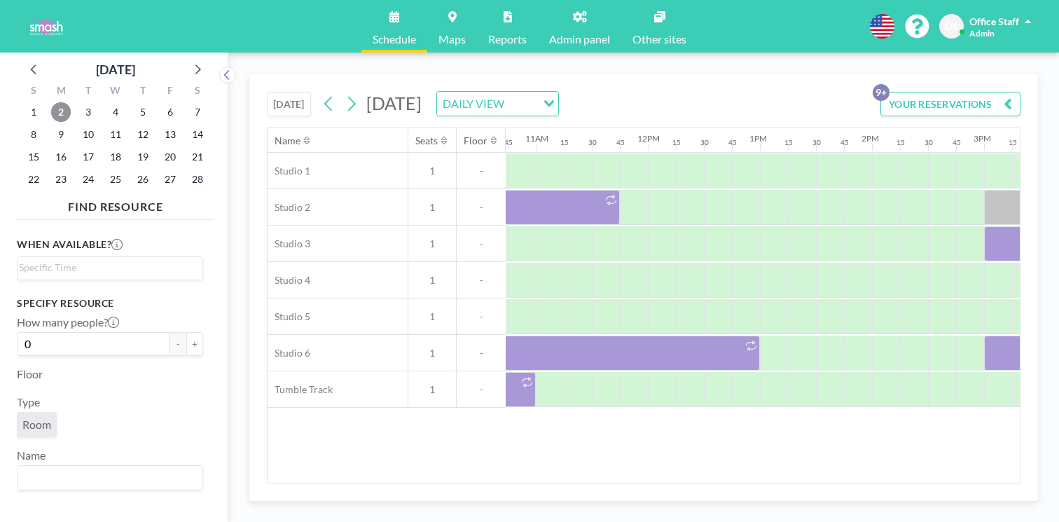
scroll to position [0, 1462]
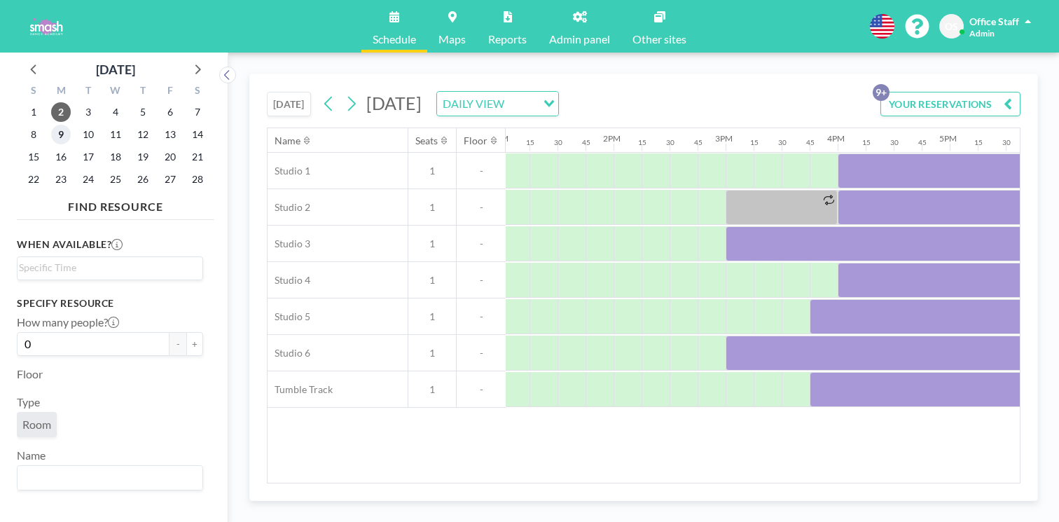
click at [53, 125] on span "9" at bounding box center [61, 135] width 20 height 20
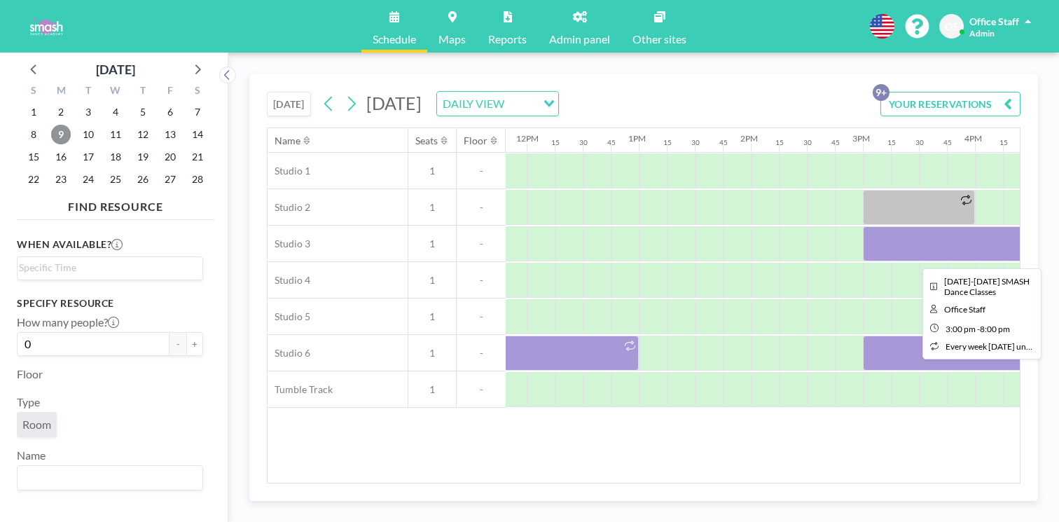
scroll to position [0, 1319]
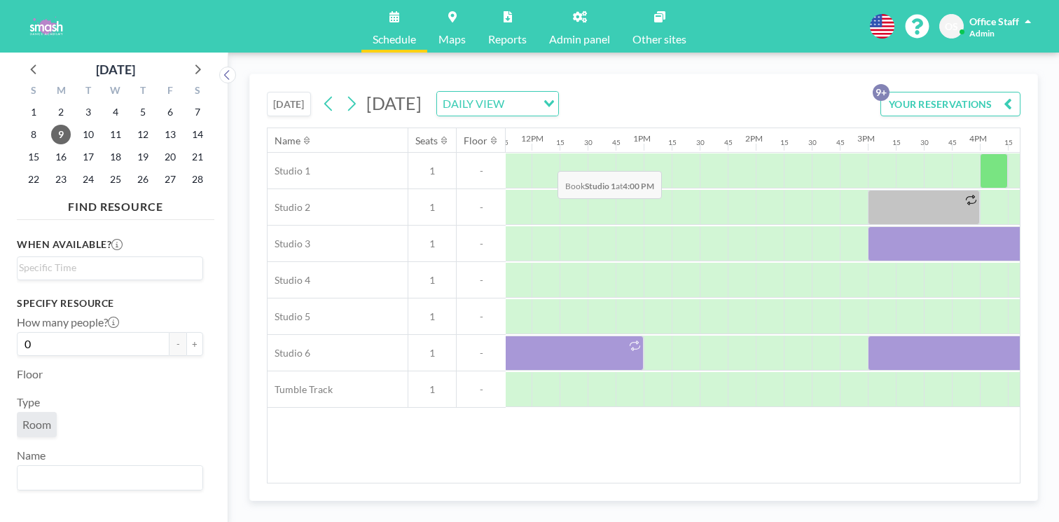
click at [980, 153] on div at bounding box center [994, 170] width 28 height 35
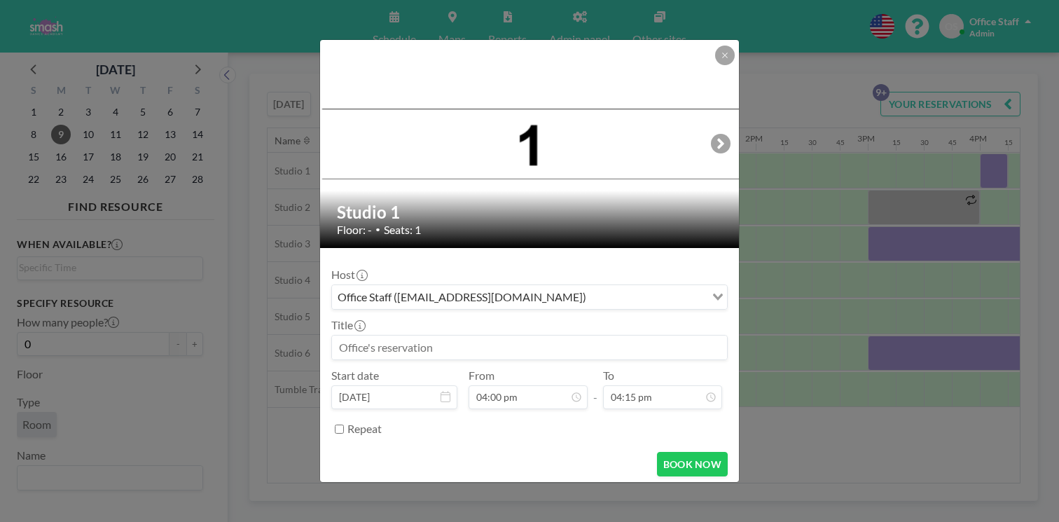
click at [390, 336] on input at bounding box center [529, 348] width 395 height 24
paste input "HIP HOP 2-M, 4:00"
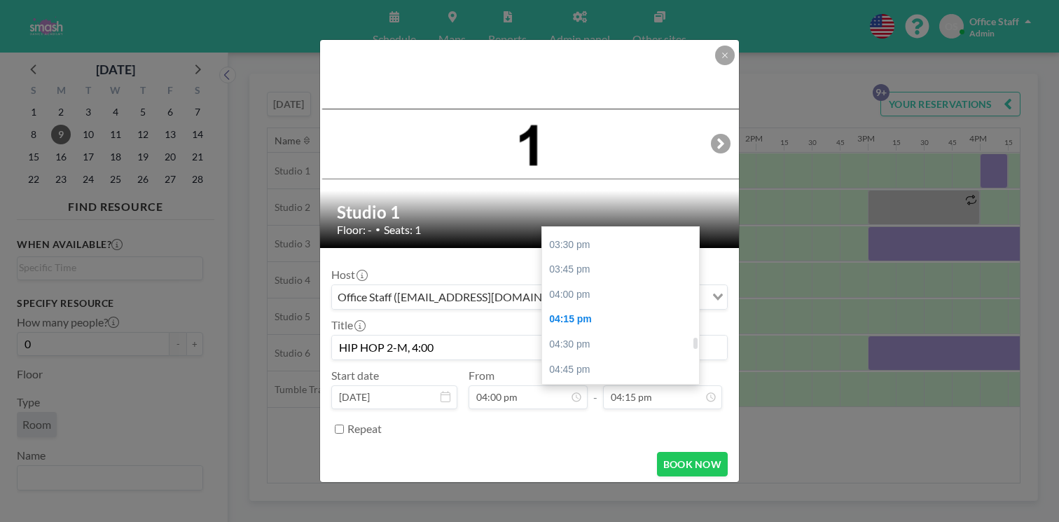
scroll to position [1537, 0]
type input "HIP HOP 2-M, 4:00"
click at [559, 511] on div "06:15 pm" at bounding box center [620, 523] width 157 height 25
type input "06:15 pm"
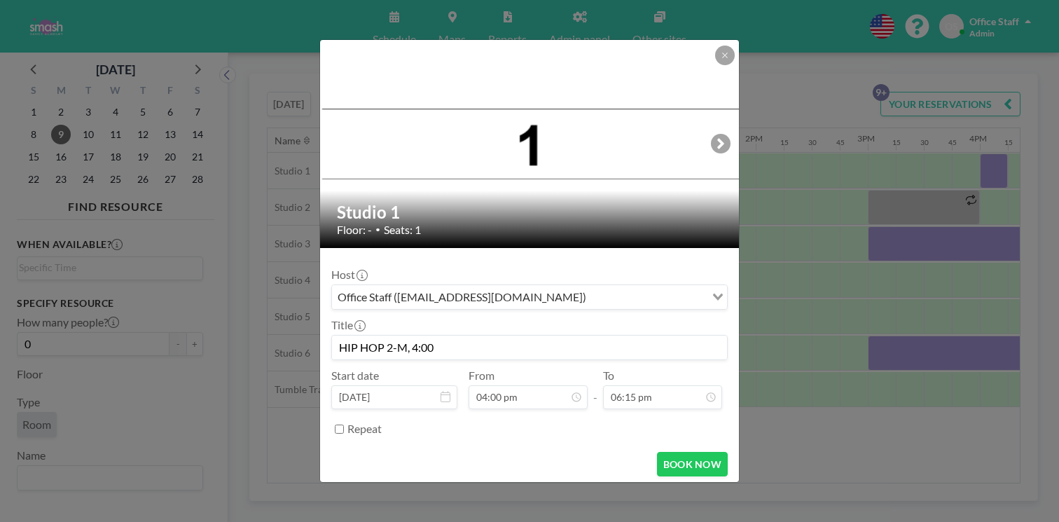
click at [458, 336] on input "HIP HOP 2-M, 4:00" at bounding box center [529, 348] width 395 height 24
paste input "OPAL JAZZ-M"
type input "HIP HOP 2-M, 4:00, OPAL JAZZ-M"
click at [344, 425] on input "Repeat" at bounding box center [339, 429] width 9 height 9
checkbox input "true"
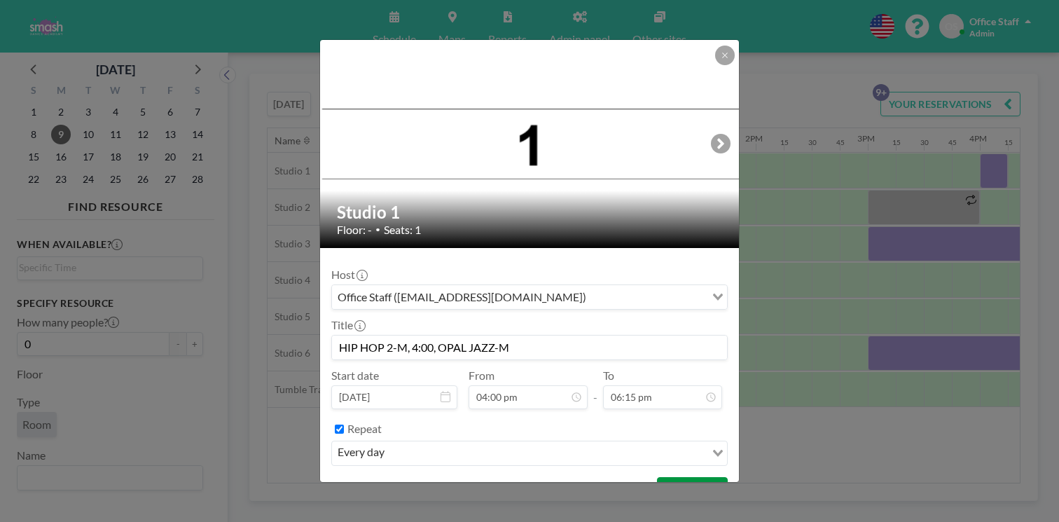
click at [662, 477] on button "BOOK NOW" at bounding box center [692, 489] width 71 height 25
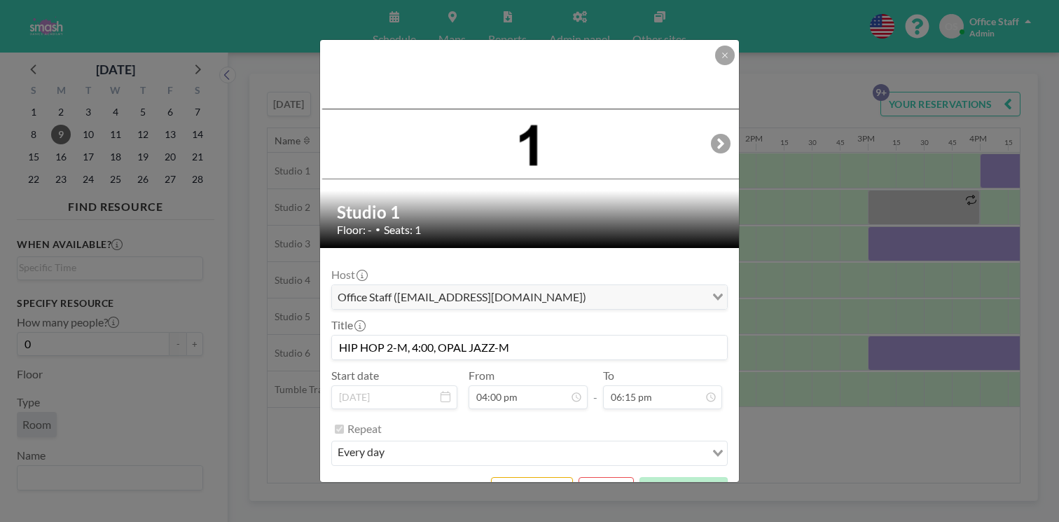
scroll to position [1431, 0]
click at [415, 441] on div "every day" at bounding box center [518, 451] width 373 height 21
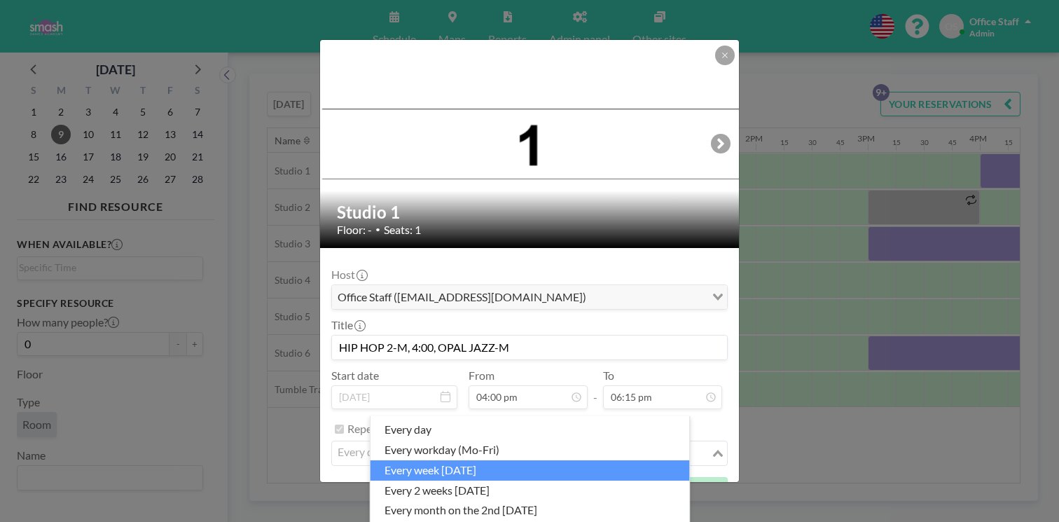
click at [425, 460] on li "every week [DATE]" at bounding box center [531, 470] width 320 height 20
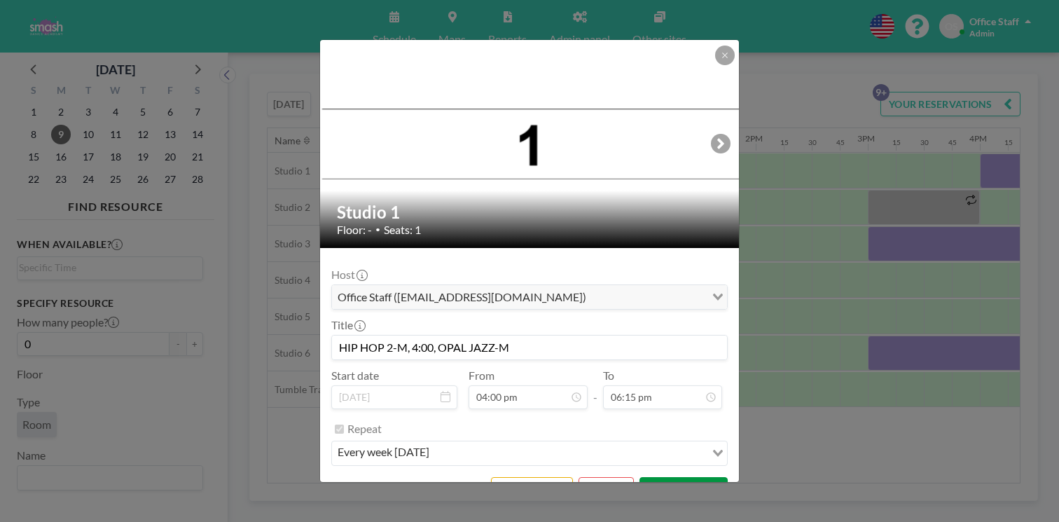
click at [654, 477] on button "SAVE CHANGES" at bounding box center [684, 489] width 88 height 25
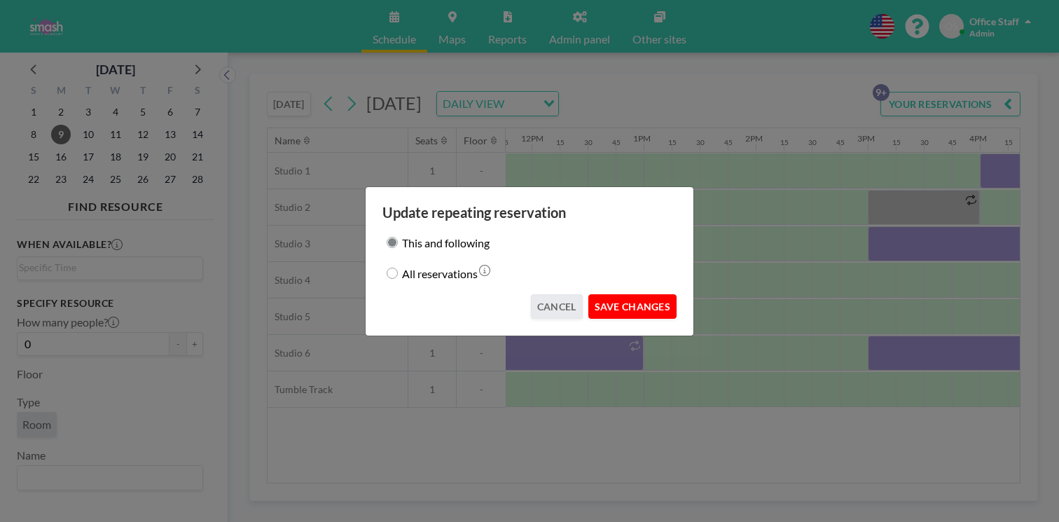
click at [618, 295] on button "SAVE CHANGES" at bounding box center [633, 306] width 88 height 25
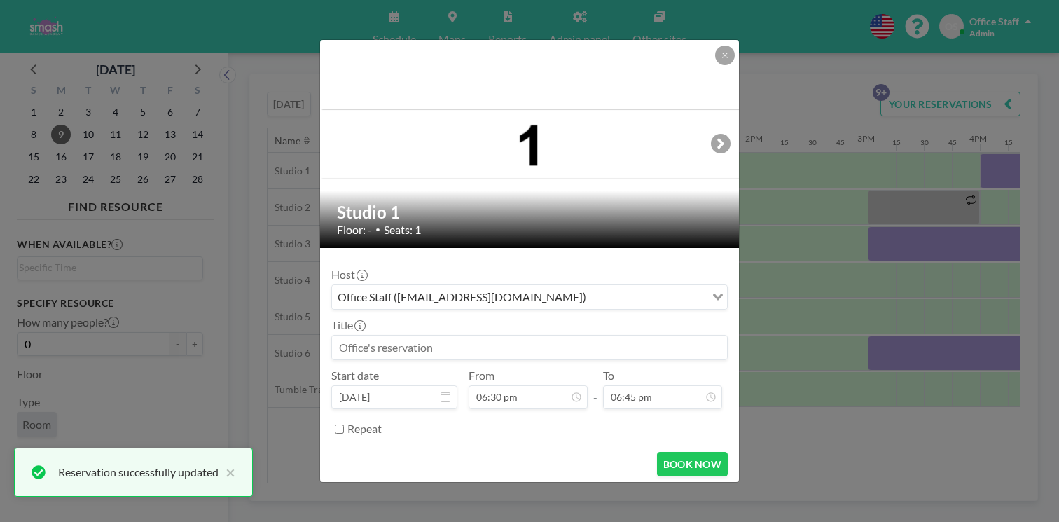
click at [434, 336] on input at bounding box center [529, 348] width 395 height 24
paste input "OPAL/RUBY POINTE PREP"
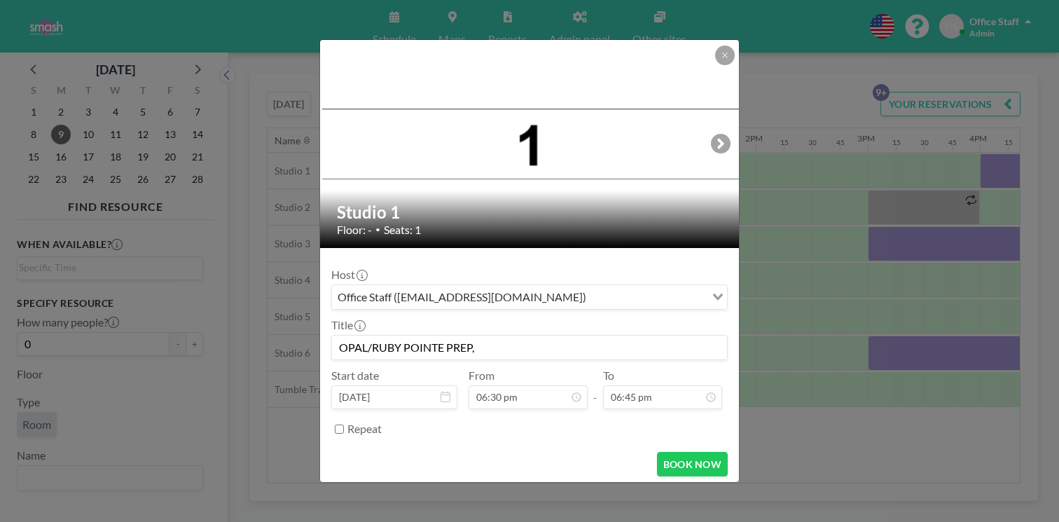
paste input "OPAL BALLET-M"
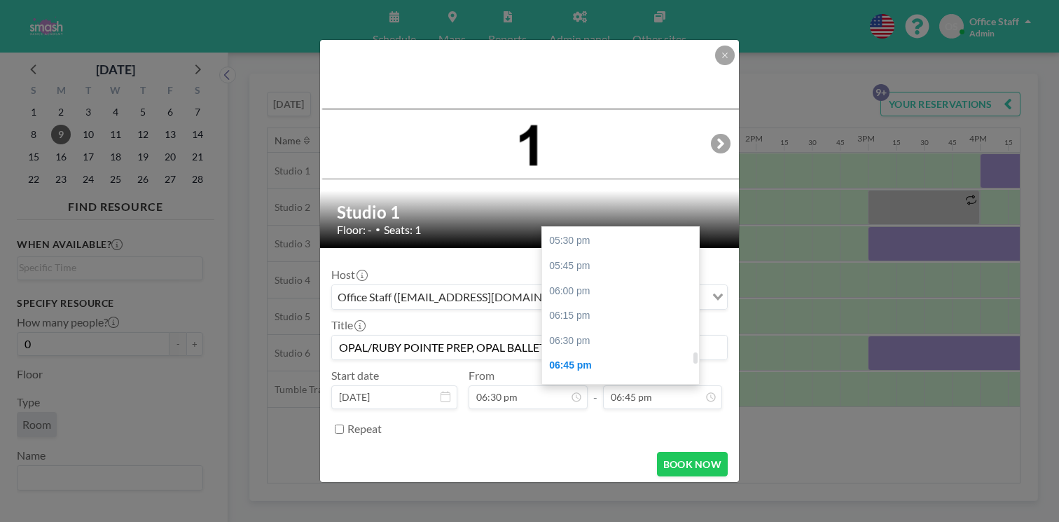
scroll to position [1740, 0]
type input "OPAL/RUBY POINTE PREP, OPAL BALLET-M"
type input "08:30 pm"
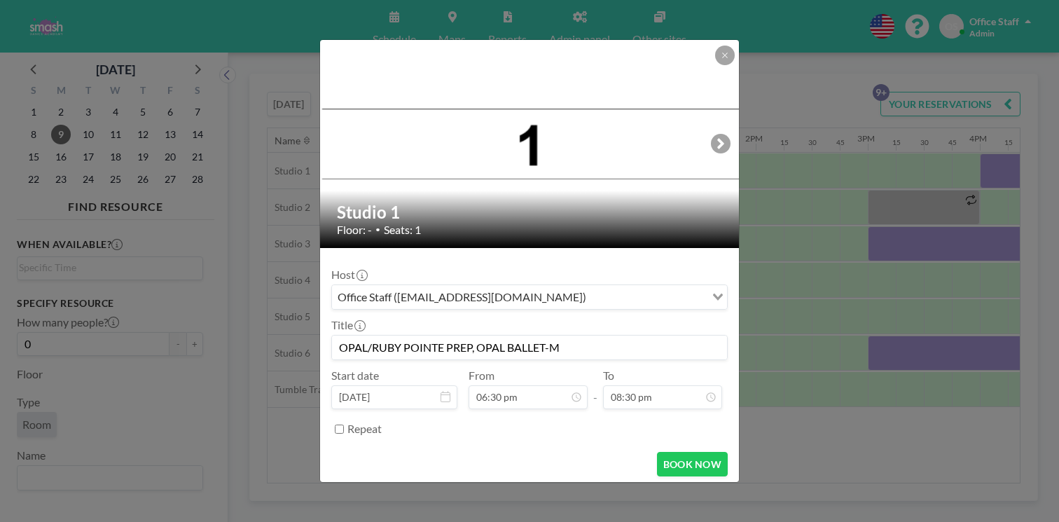
click at [344, 425] on input "Repeat" at bounding box center [339, 429] width 9 height 9
checkbox input "true"
click at [395, 441] on div "every day" at bounding box center [518, 451] width 373 height 21
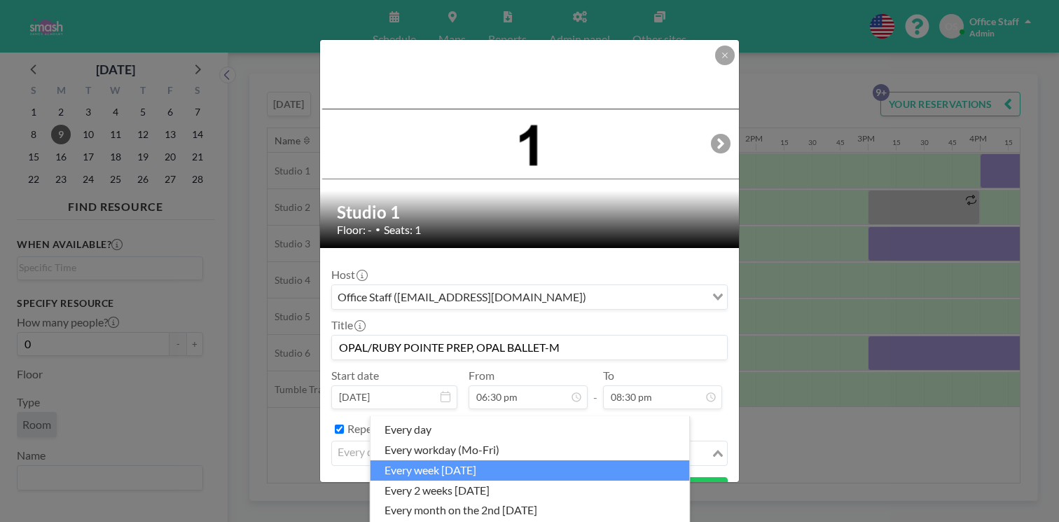
click at [411, 460] on li "every week [DATE]" at bounding box center [531, 470] width 320 height 20
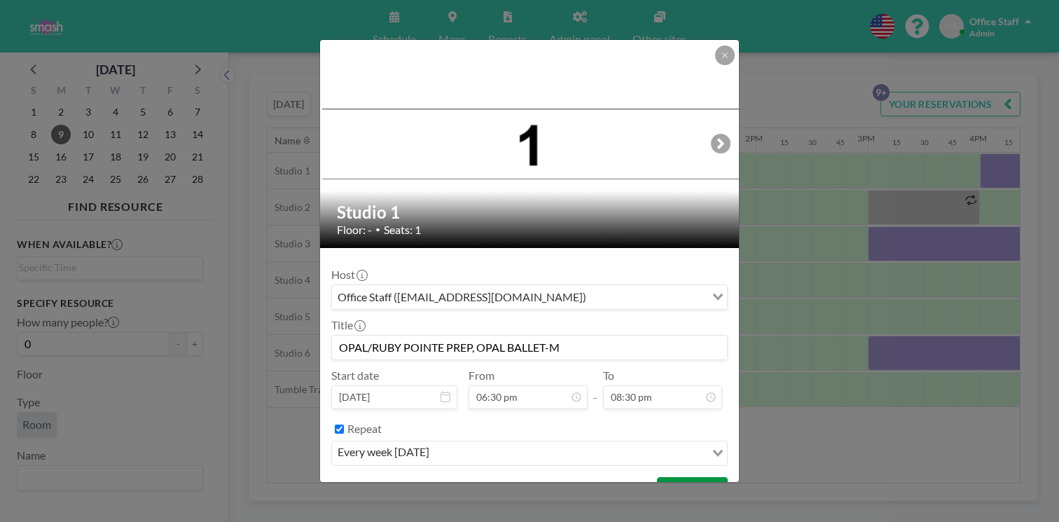
click at [657, 477] on button "BOOK NOW" at bounding box center [692, 489] width 71 height 25
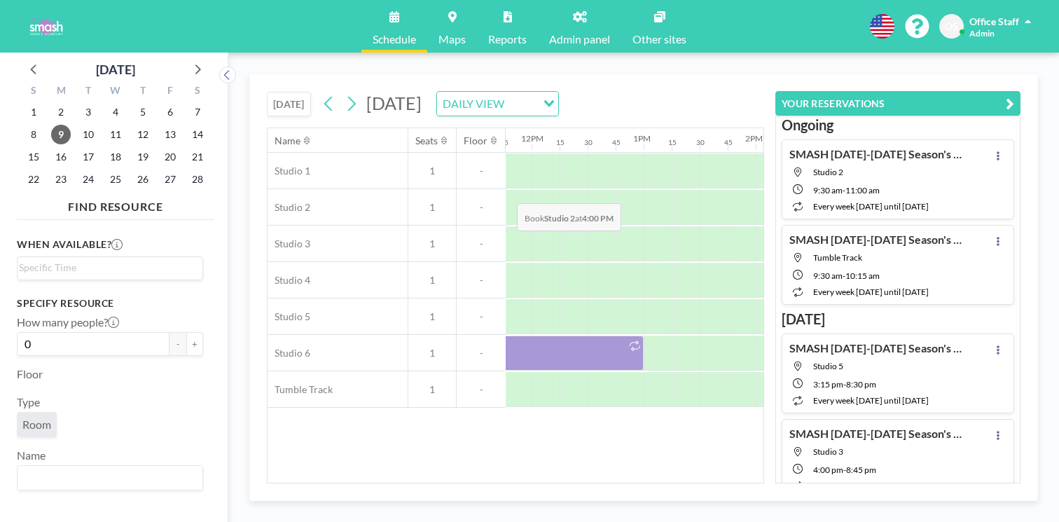
click at [980, 190] on div at bounding box center [994, 207] width 28 height 35
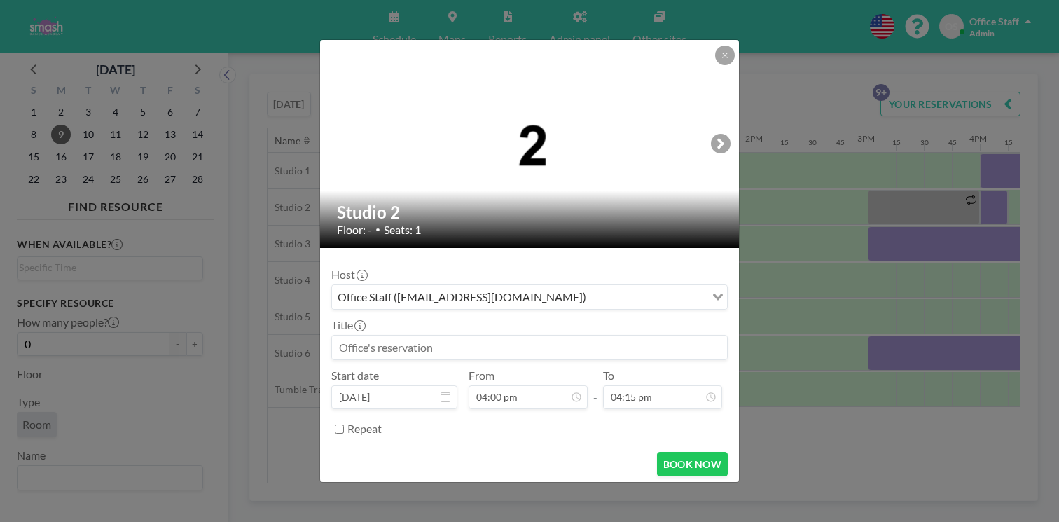
click at [384, 336] on input at bounding box center [529, 348] width 395 height 24
paste input "QUARTZ BALLET-M"
click at [427, 336] on input "QUARTZ BALLET-M" at bounding box center [529, 348] width 395 height 24
click at [456, 336] on input "QUARTZ B-M" at bounding box center [529, 348] width 395 height 24
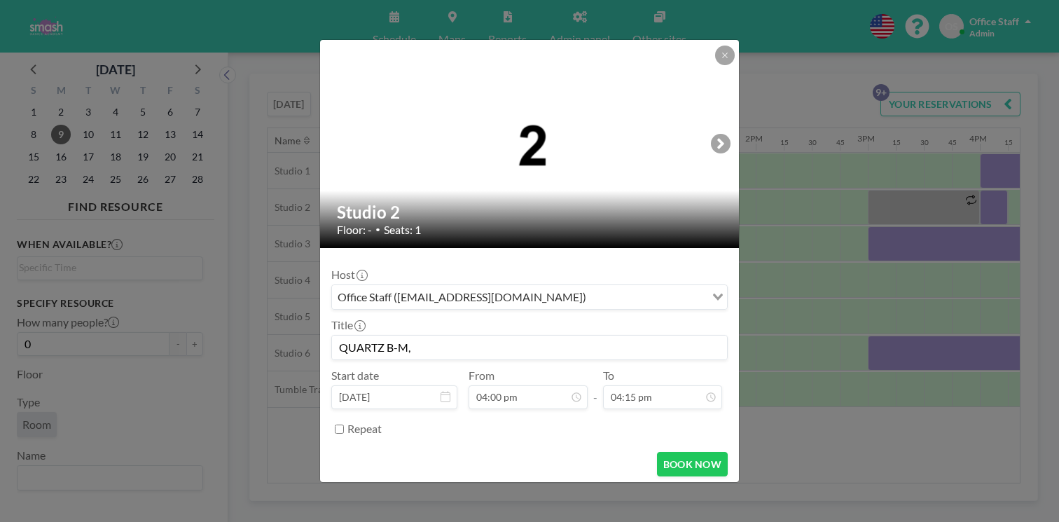
paste input "QUARTZ LEAPS & TURNS"
drag, startPoint x: 497, startPoint y: 327, endPoint x: 479, endPoint y: 331, distance: 18.9
click at [479, 336] on input "QUARTZ B-M, QUARTZ LEAPS & TURNS" at bounding box center [529, 348] width 395 height 24
click at [521, 336] on input "QUARTZ B-M, [PERSON_NAME] L & TURNS" at bounding box center [529, 348] width 395 height 24
drag, startPoint x: 481, startPoint y: 329, endPoint x: 488, endPoint y: 338, distance: 10.9
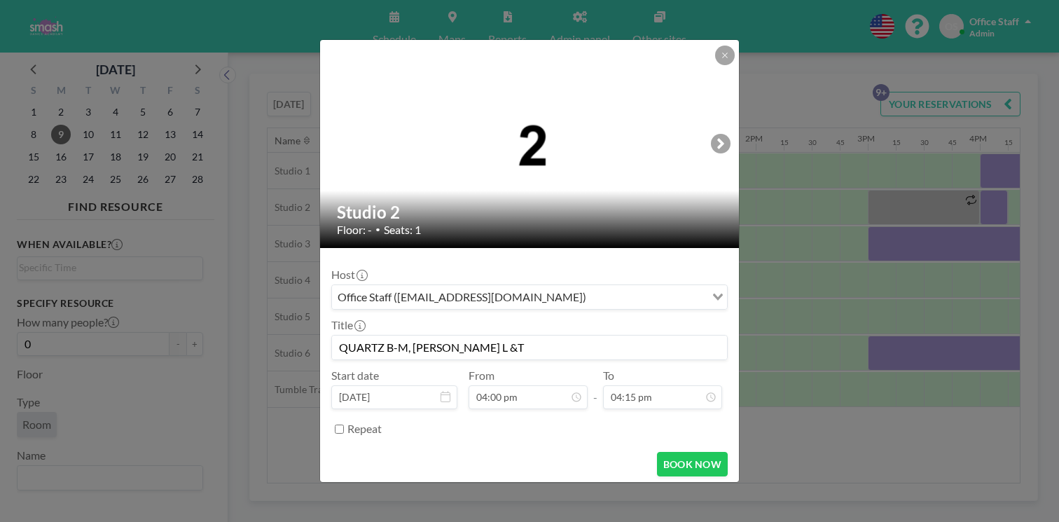
click at [480, 336] on input "QUARTZ B-M, [PERSON_NAME] L &T" at bounding box center [529, 348] width 395 height 24
drag, startPoint x: 472, startPoint y: 331, endPoint x: 495, endPoint y: 324, distance: 24.2
click at [472, 336] on input "QUARTZ B-M, [PERSON_NAME] L&T" at bounding box center [529, 348] width 395 height 24
click at [498, 336] on input "QUARTZ B-M, [PERSON_NAME] L&T" at bounding box center [529, 348] width 395 height 24
paste input "HIP HOP 2-M, 6:00"
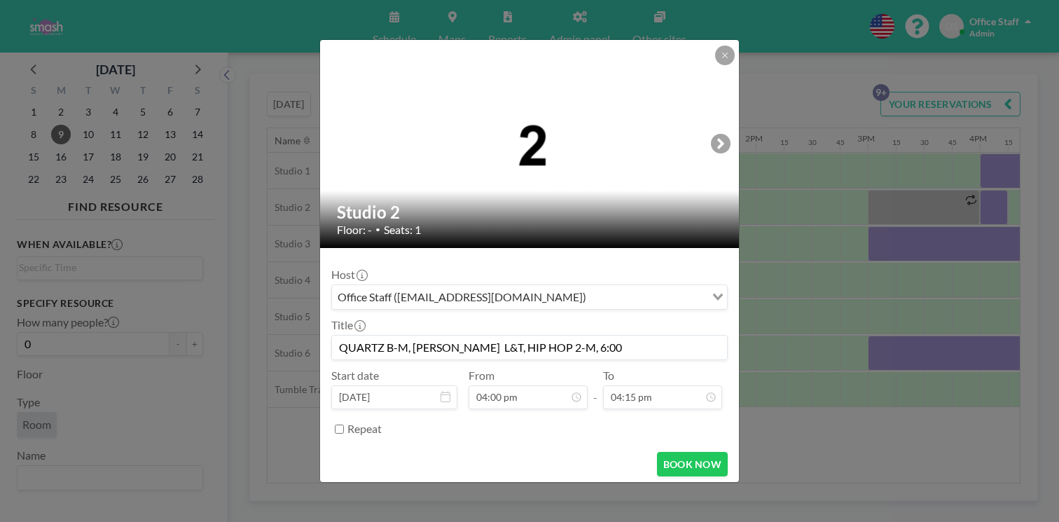
click at [525, 336] on input "QUARTZ B-M, [PERSON_NAME] L&T, HIP HOP 2-M, 6:00" at bounding box center [529, 348] width 395 height 24
drag, startPoint x: 516, startPoint y: 329, endPoint x: 547, endPoint y: 327, distance: 30.9
click at [516, 336] on input "QUARTZ B-M, [PERSON_NAME] L&T, HIP HOP 2-M, 6:00" at bounding box center [529, 348] width 395 height 24
drag, startPoint x: 582, startPoint y: 329, endPoint x: 619, endPoint y: 330, distance: 37.8
click at [582, 336] on input "QUARTZ B-M, [PERSON_NAME] L&T, HIP HOP 2-M, 6:00" at bounding box center [529, 348] width 395 height 24
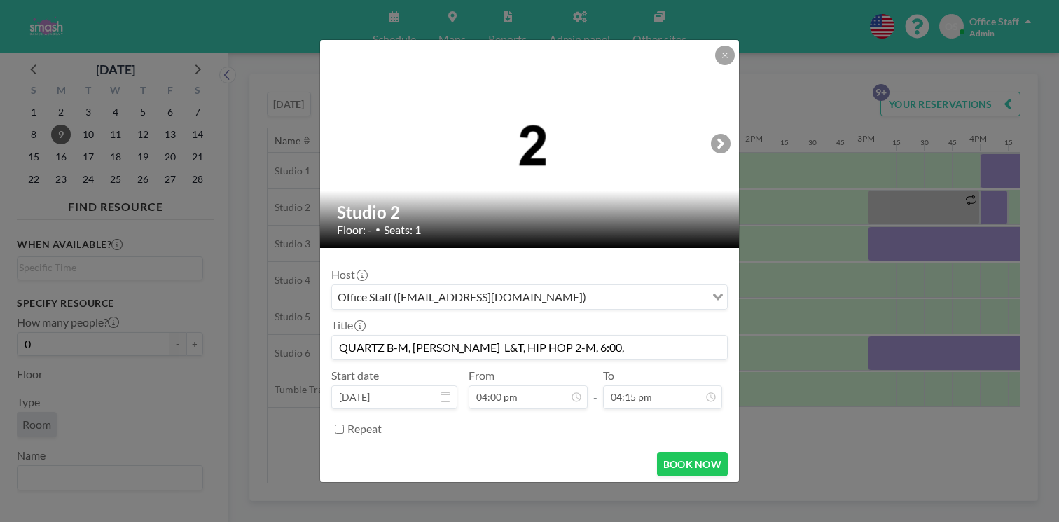
paste input "QUARTZ JAZZ-M"
click at [630, 336] on input "QUARTZ B-M, [PERSON_NAME] L&T, HIP HOP 2-M, 6:00, QUARTZ JAZZ-M" at bounding box center [529, 348] width 395 height 24
click at [635, 336] on input "QUARTZ B-M, [PERSON_NAME] L&T, HIP HOP 2-M, 6:00, QUARTZ JAZZ-M" at bounding box center [529, 348] width 395 height 24
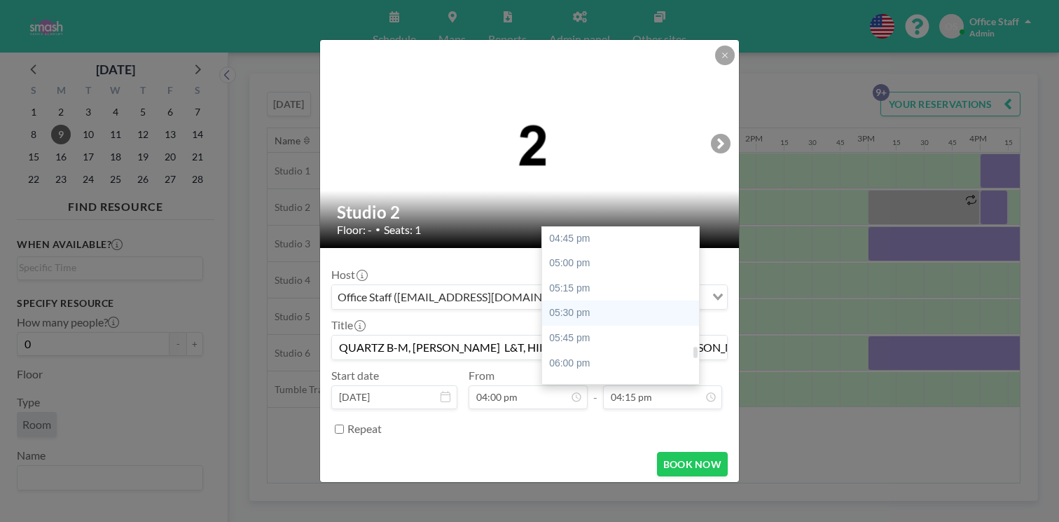
scroll to position [1673, 0]
type input "QUARTZ B-M, [PERSON_NAME] L&T, HIP HOP 2-M, 6:00, QUARTZ [PERSON_NAME]"
type input "08:00 pm"
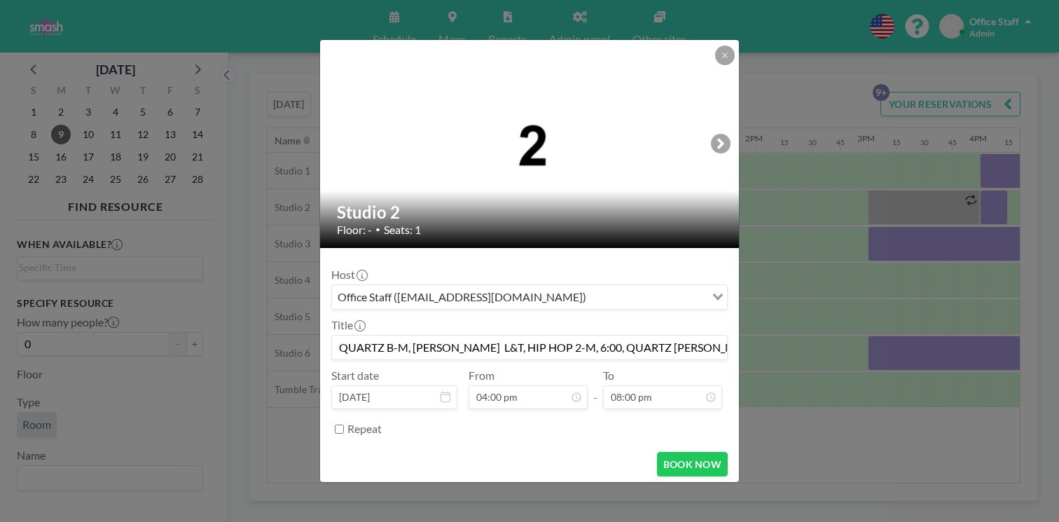
click at [344, 425] on input "Repeat" at bounding box center [339, 429] width 9 height 9
checkbox input "true"
click at [430, 444] on input "Search for option" at bounding box center [546, 453] width 315 height 18
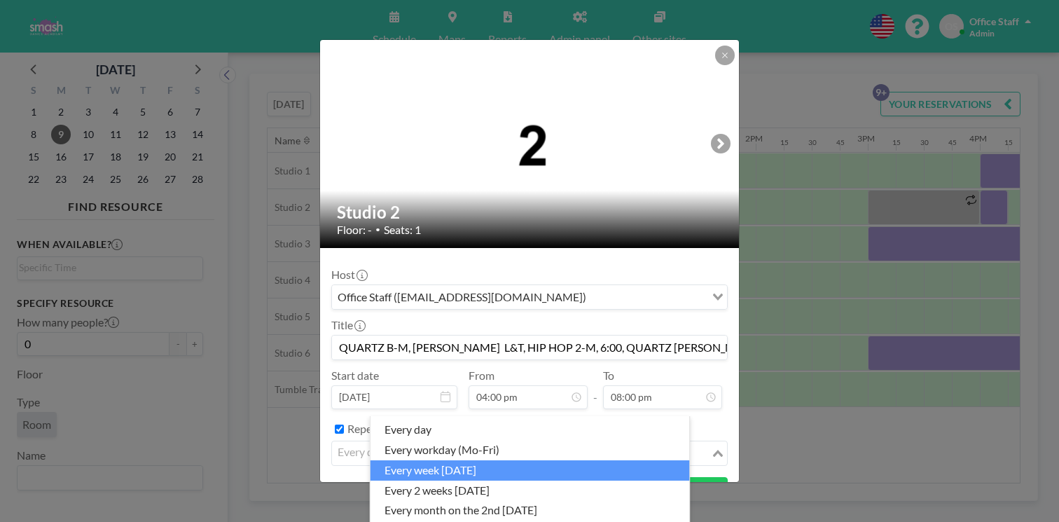
click at [439, 461] on li "every week [DATE]" at bounding box center [531, 470] width 320 height 20
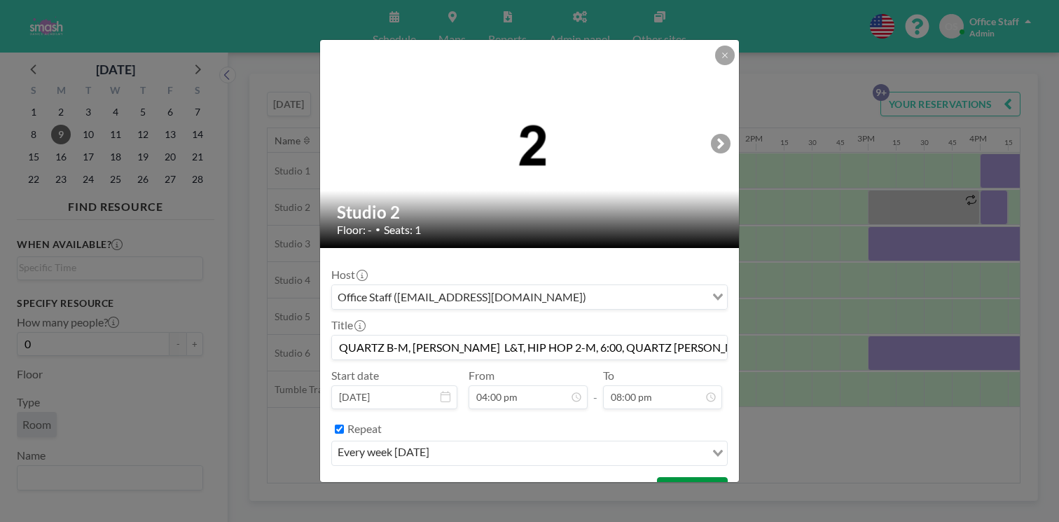
click at [670, 477] on button "BOOK NOW" at bounding box center [692, 489] width 71 height 25
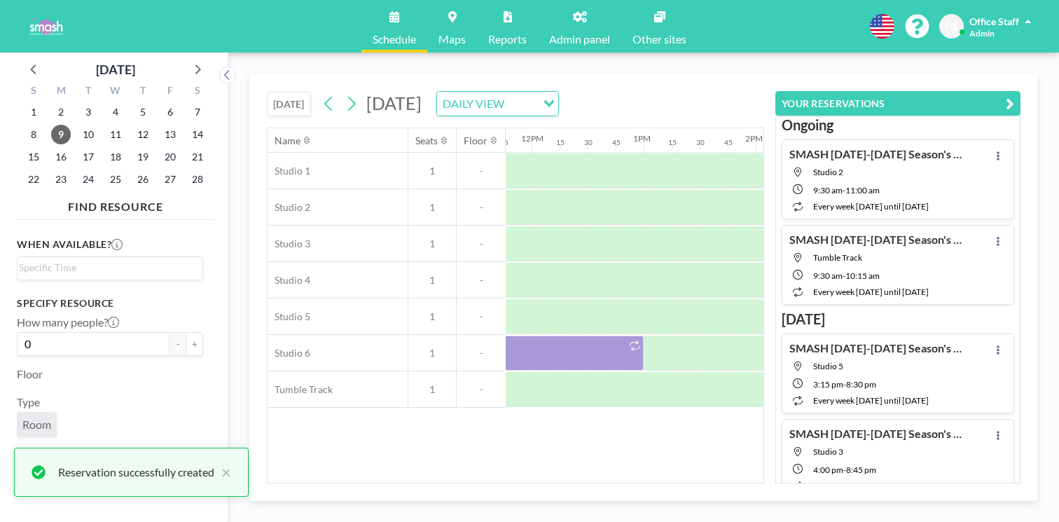
click at [1015, 95] on icon "button" at bounding box center [1010, 103] width 8 height 17
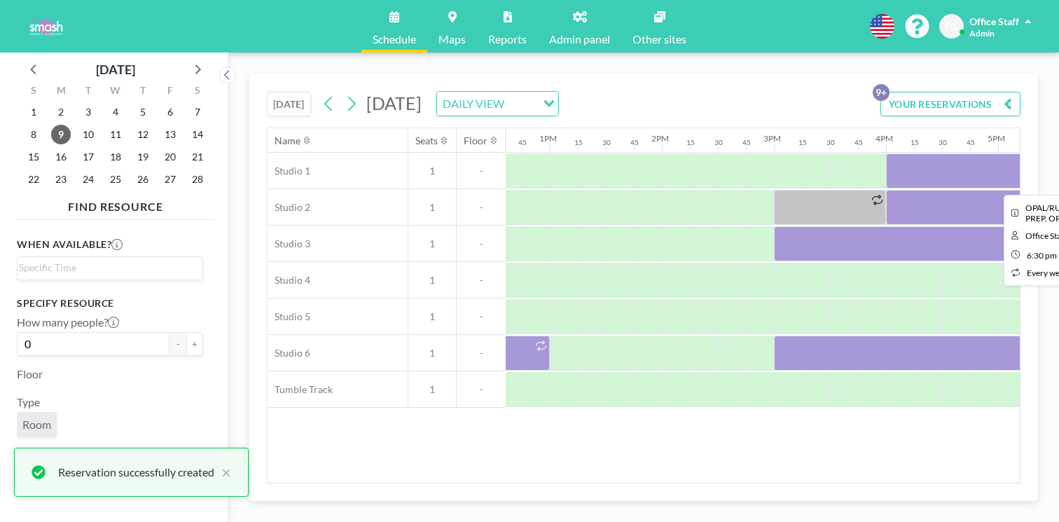
scroll to position [0, 1471]
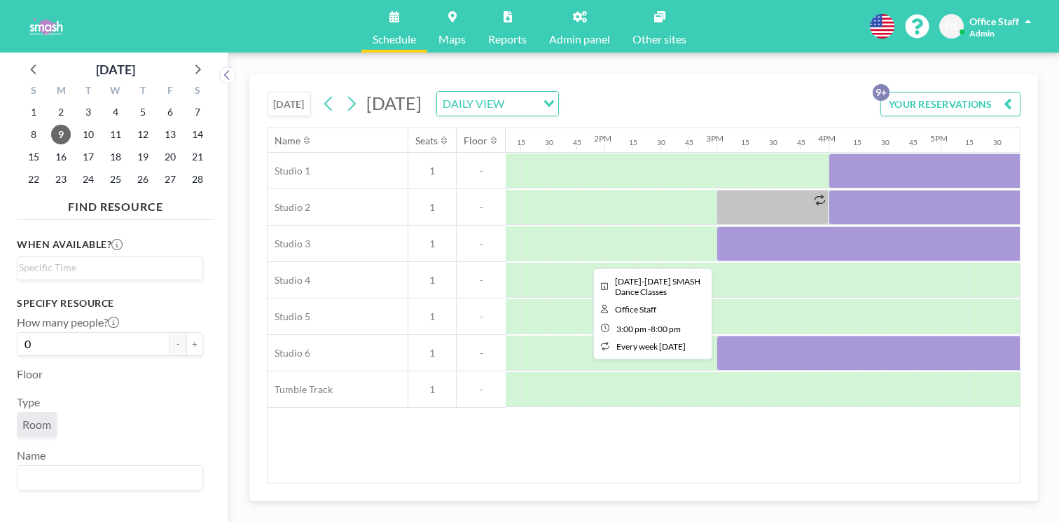
click at [717, 226] on div at bounding box center [997, 243] width 561 height 35
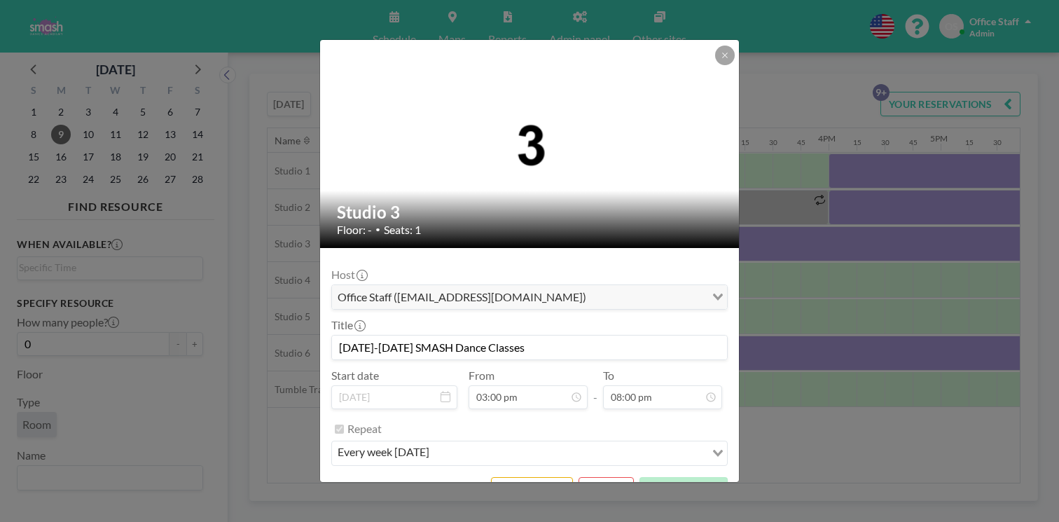
scroll to position [1789, 0]
click at [721, 60] on icon at bounding box center [725, 55] width 8 height 8
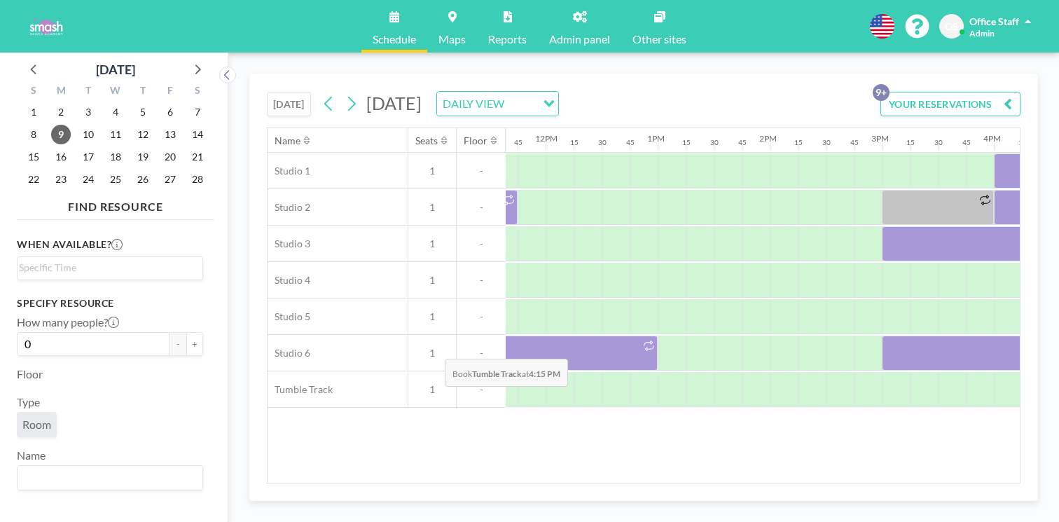
scroll to position [0, 1302]
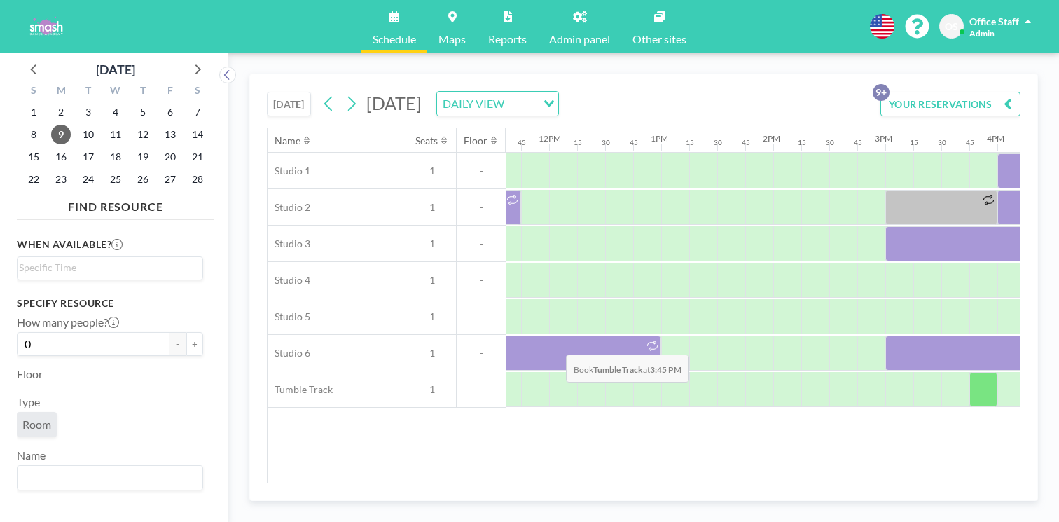
click at [970, 372] on div at bounding box center [984, 389] width 28 height 35
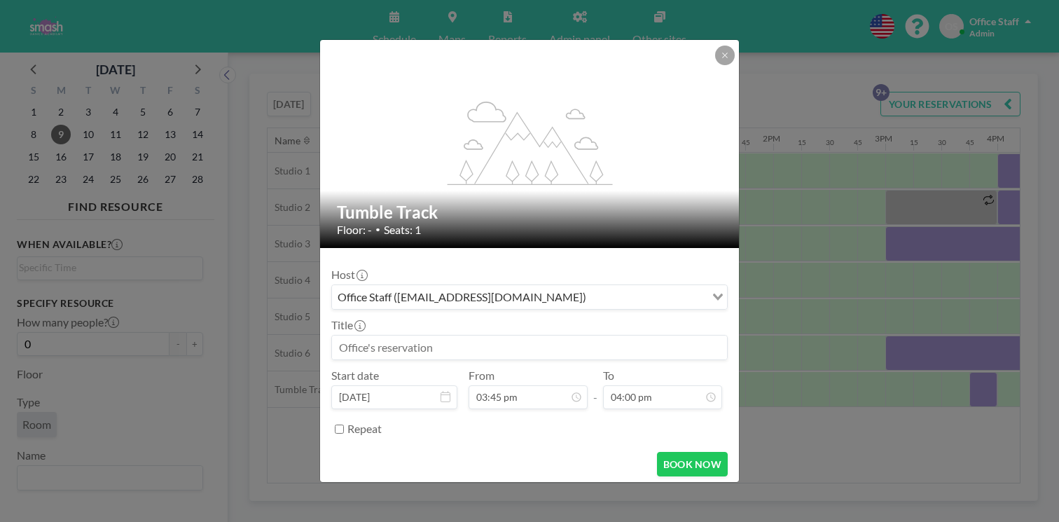
click at [413, 336] on input at bounding box center [529, 348] width 395 height 24
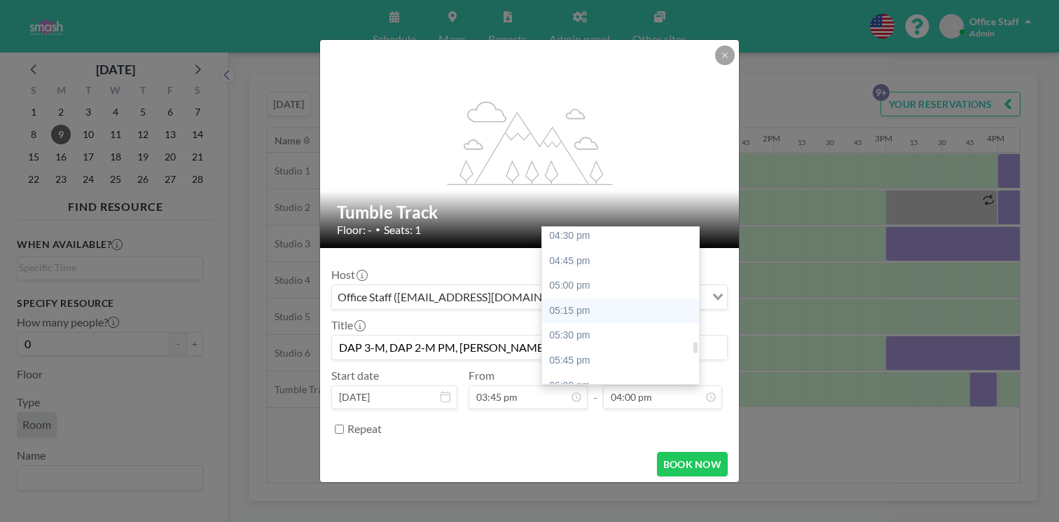
scroll to position [1650, 0]
type input "DAP 3-M, DAP 2-M PM, [PERSON_NAME] DA, DA 1-M"
click at [560, 497] on div "07:15 pm" at bounding box center [620, 509] width 157 height 25
type input "07:15 pm"
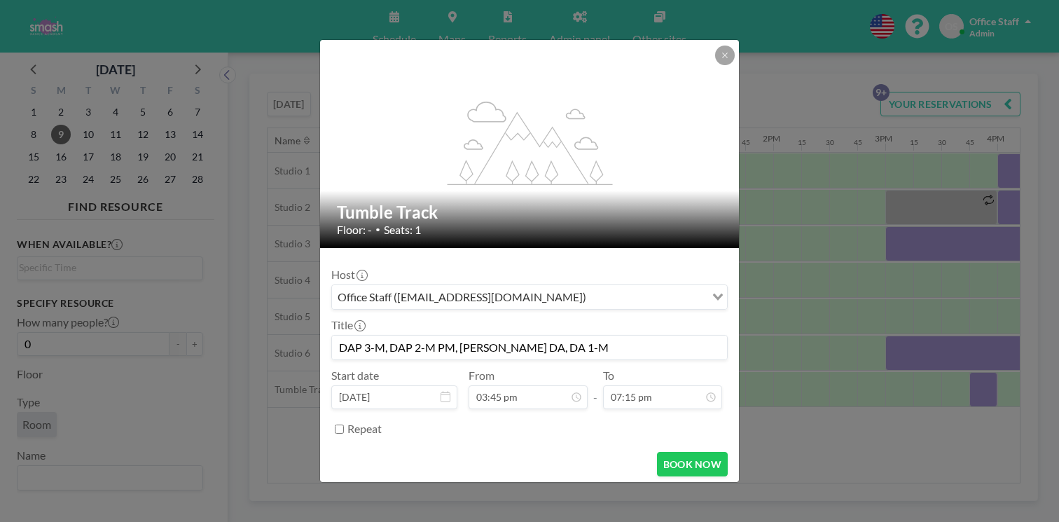
click at [344, 425] on input "Repeat" at bounding box center [339, 429] width 9 height 9
checkbox input "true"
click at [432, 444] on input "Search for option" at bounding box center [546, 453] width 315 height 18
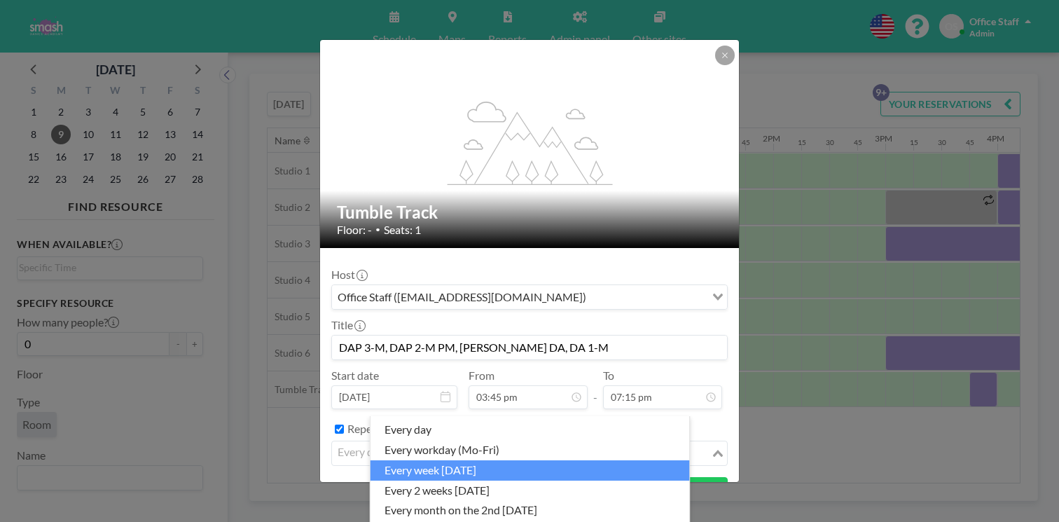
click at [444, 464] on li "every week [DATE]" at bounding box center [531, 470] width 320 height 20
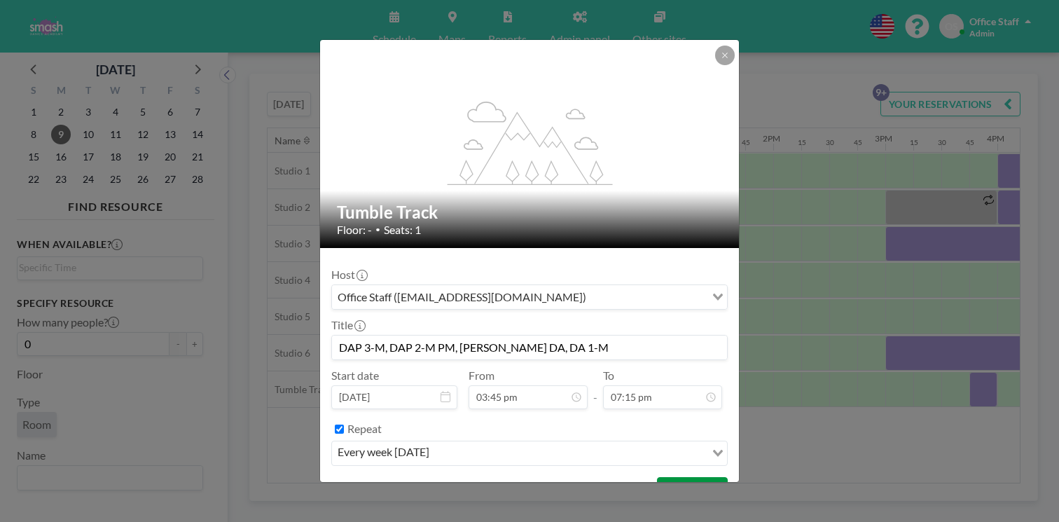
click at [666, 477] on button "BOOK NOW" at bounding box center [692, 489] width 71 height 25
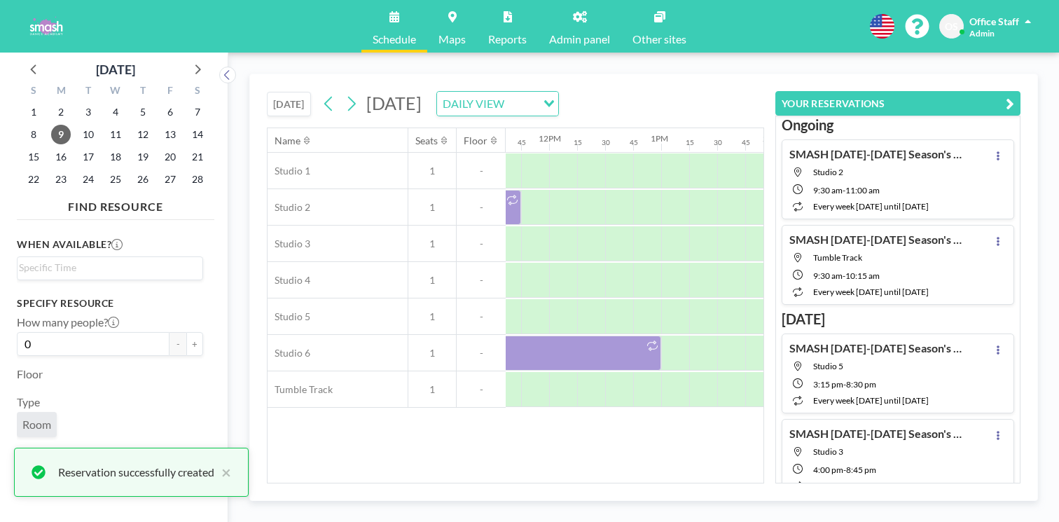
click at [1015, 95] on icon "button" at bounding box center [1010, 103] width 8 height 17
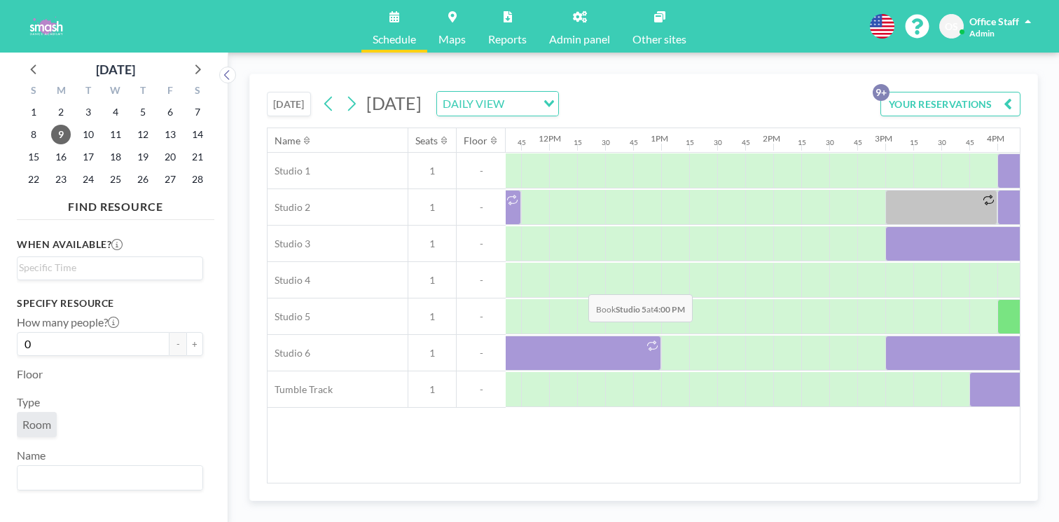
click at [998, 299] on div at bounding box center [1012, 316] width 28 height 35
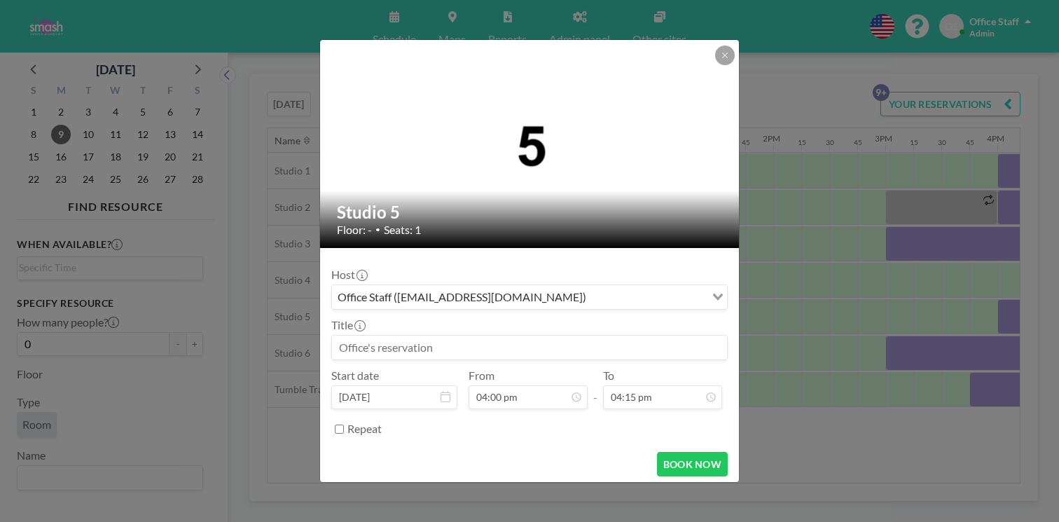
click at [417, 336] on input at bounding box center [529, 348] width 395 height 24
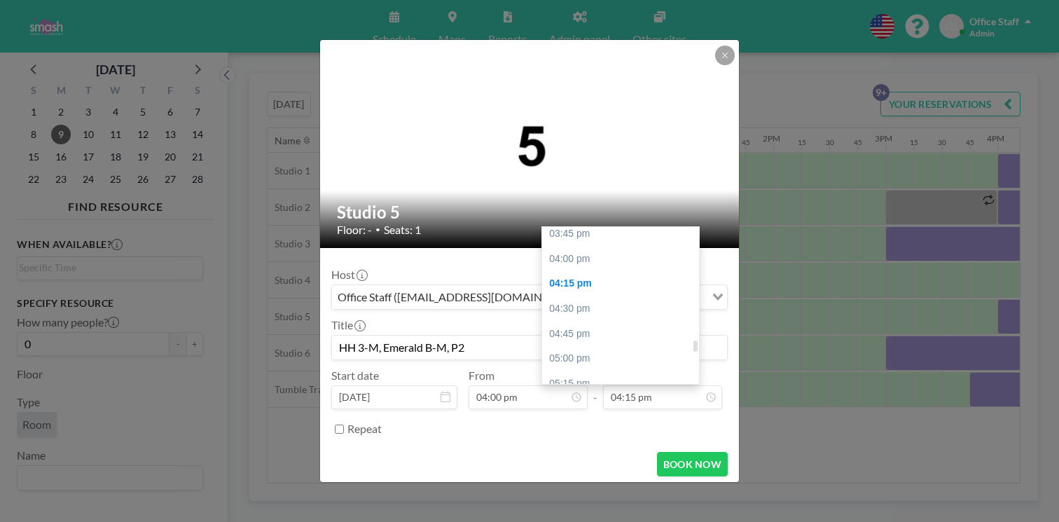
scroll to position [1577, 0]
type input "HH 3-M, Emerald B-M, P2"
type input "07:00 pm"
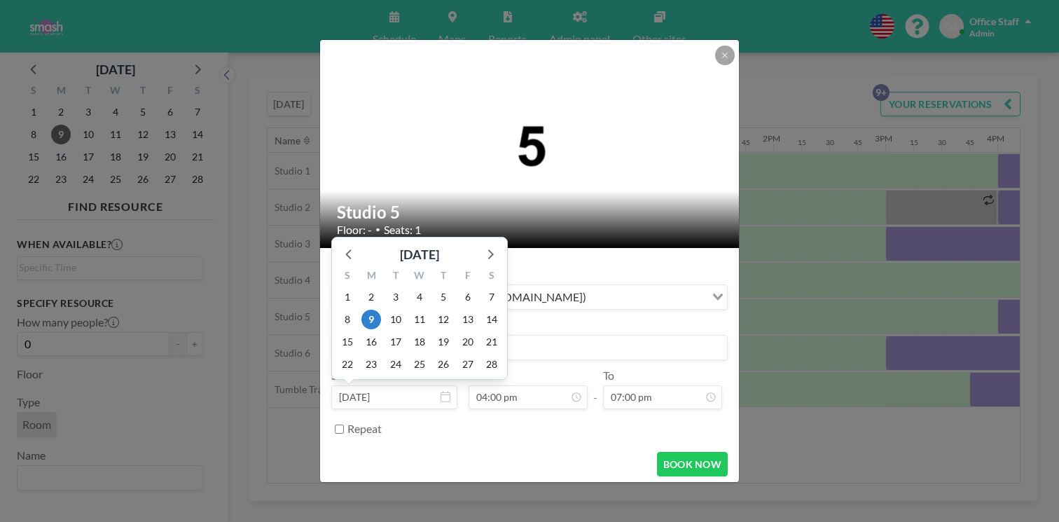
scroll to position [1431, 0]
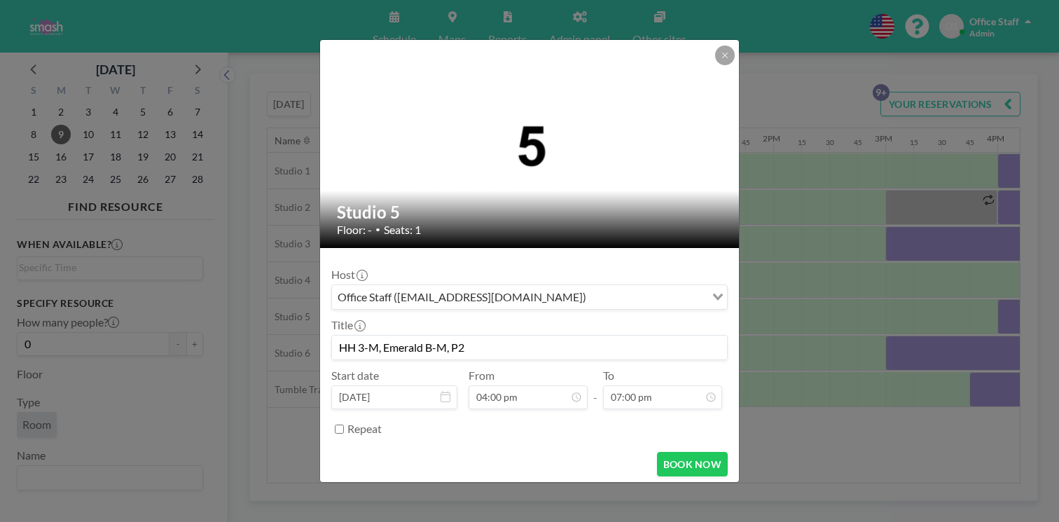
click at [344, 425] on input "Repeat" at bounding box center [339, 429] width 9 height 9
checkbox input "true"
click at [409, 441] on div "every day" at bounding box center [518, 451] width 373 height 21
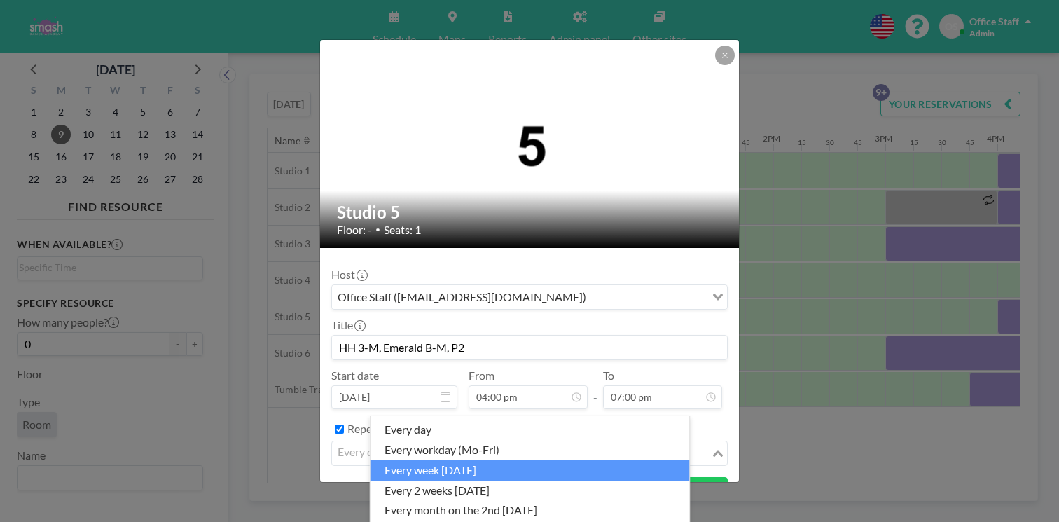
click at [455, 462] on li "every week [DATE]" at bounding box center [531, 470] width 320 height 20
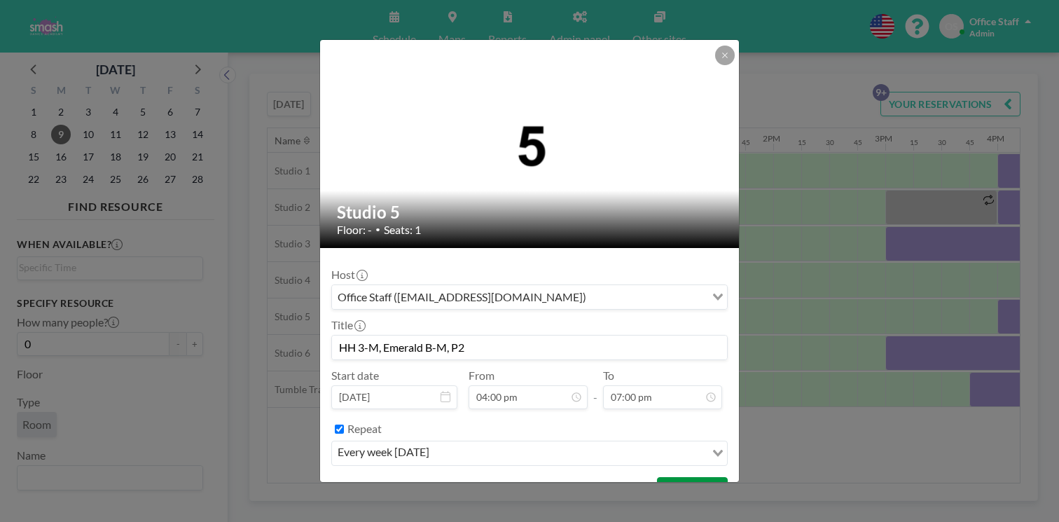
click at [669, 477] on button "BOOK NOW" at bounding box center [692, 489] width 71 height 25
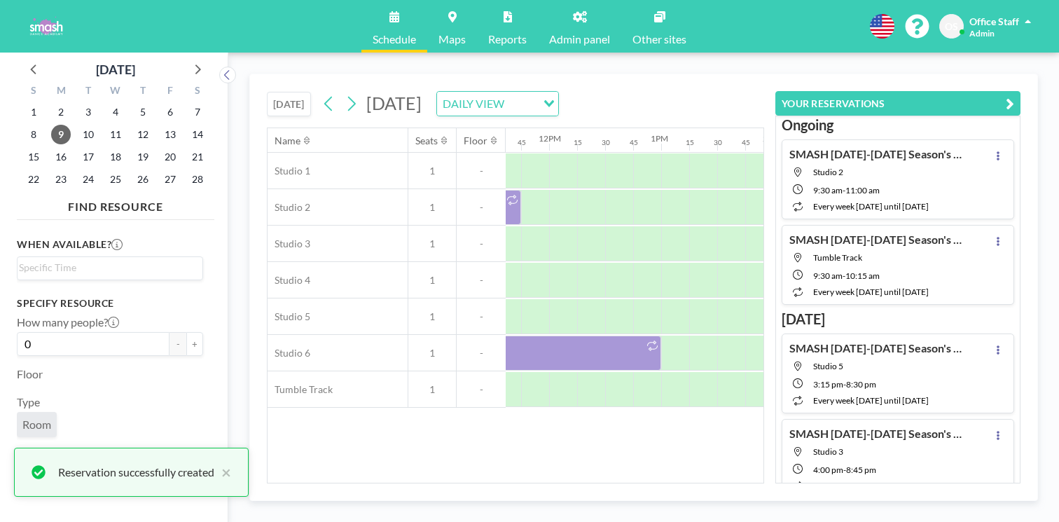
click at [1015, 95] on icon "button" at bounding box center [1010, 103] width 8 height 17
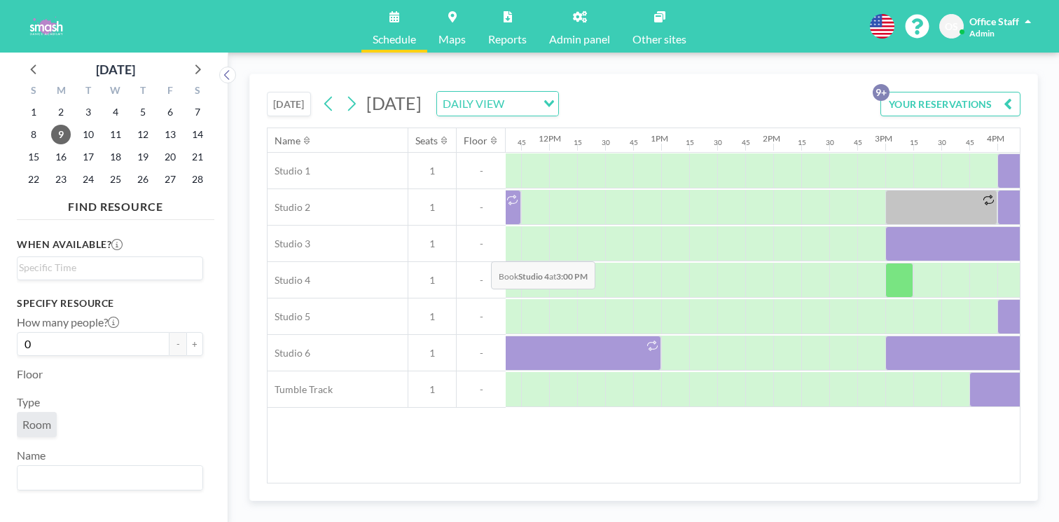
click at [886, 263] on div at bounding box center [900, 280] width 28 height 35
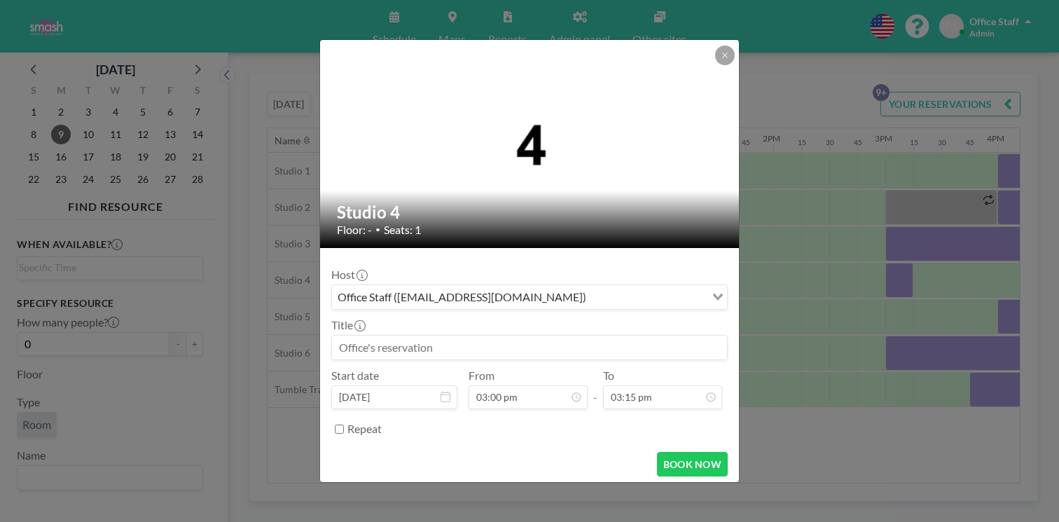
click at [399, 336] on input at bounding box center [529, 348] width 395 height 24
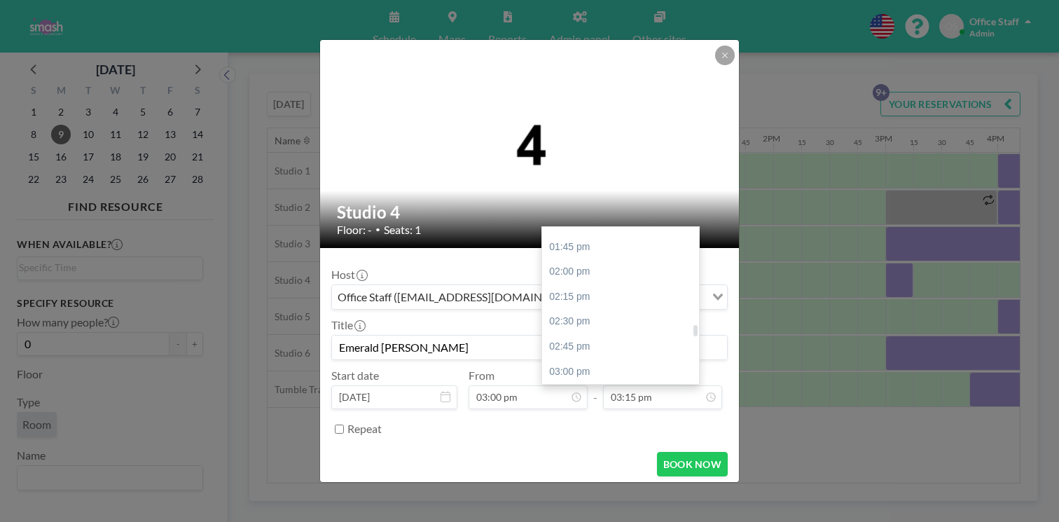
scroll to position [1374, 0]
type input "Emerald [PERSON_NAME]"
type input "04:45 pm"
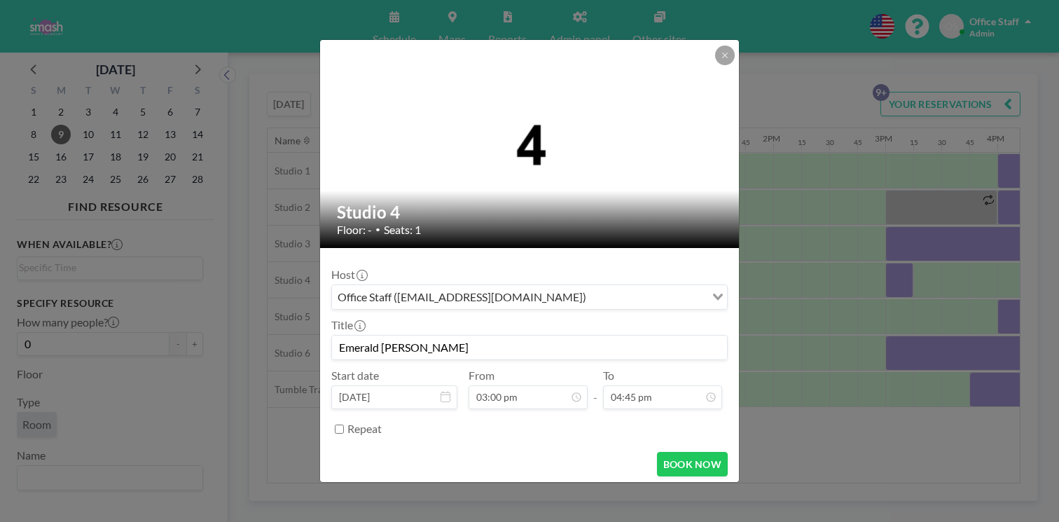
scroll to position [1342, 0]
click at [344, 425] on input "Repeat" at bounding box center [339, 429] width 9 height 9
checkbox input "true"
click at [413, 441] on div "every day" at bounding box center [518, 451] width 373 height 21
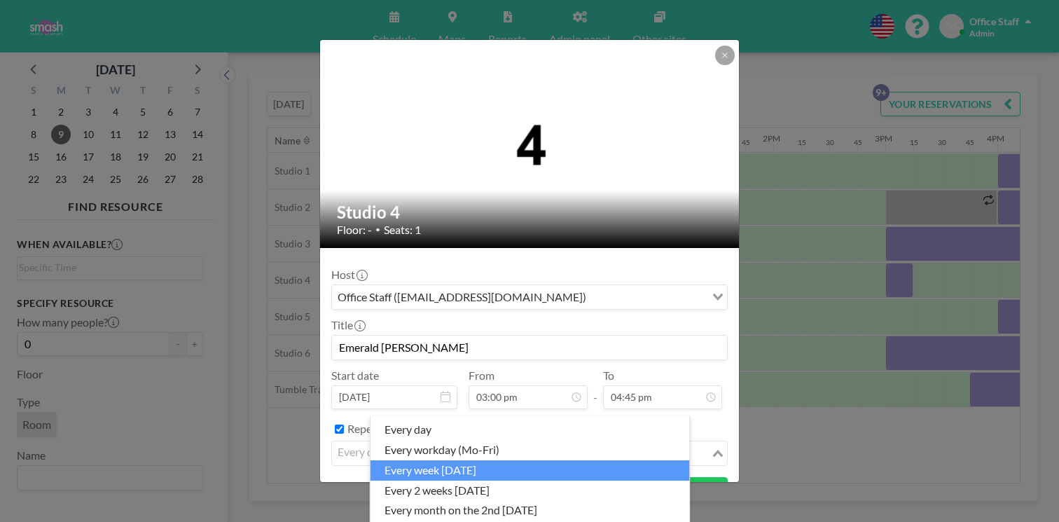
click at [411, 460] on li "every week [DATE]" at bounding box center [531, 470] width 320 height 20
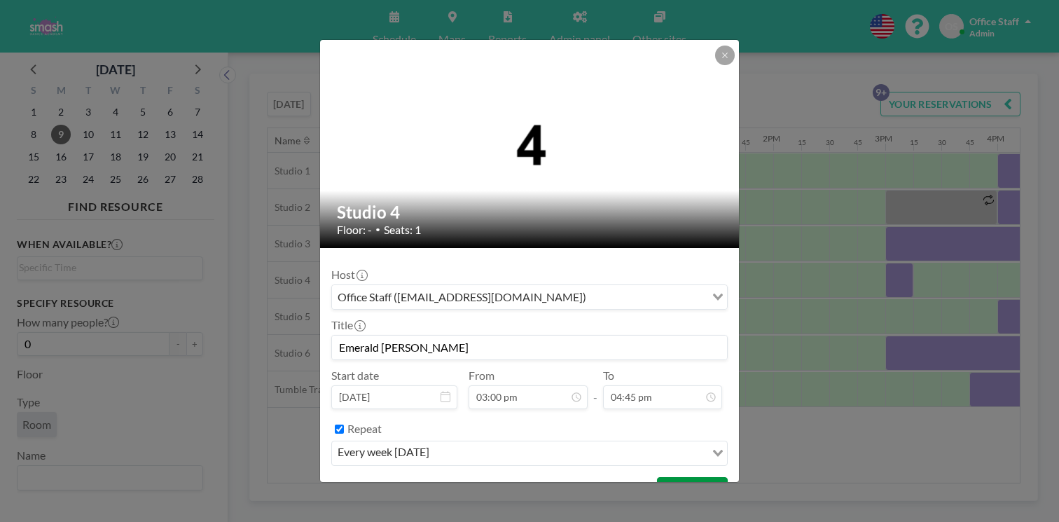
click at [657, 477] on button "BOOK NOW" at bounding box center [692, 489] width 71 height 25
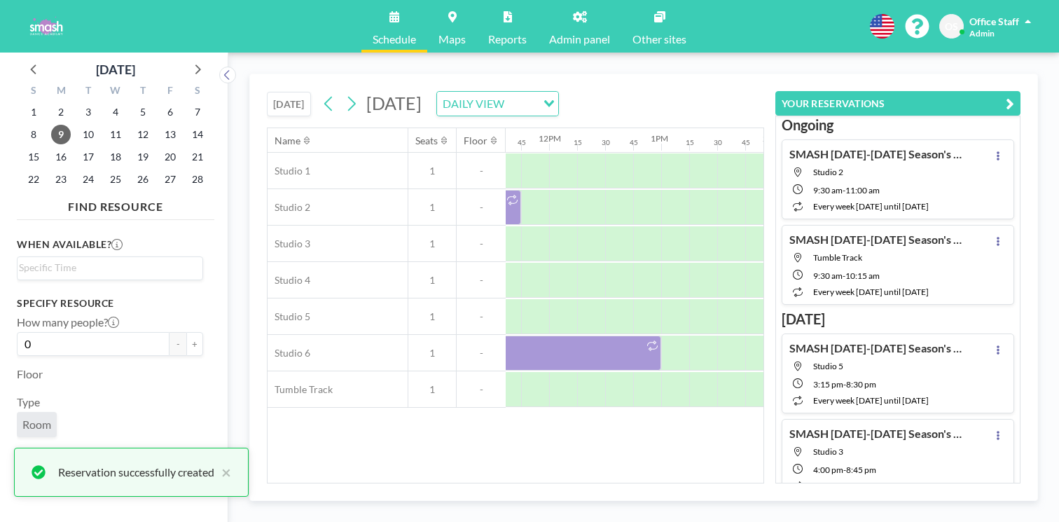
click at [1015, 95] on icon "button" at bounding box center [1010, 103] width 8 height 17
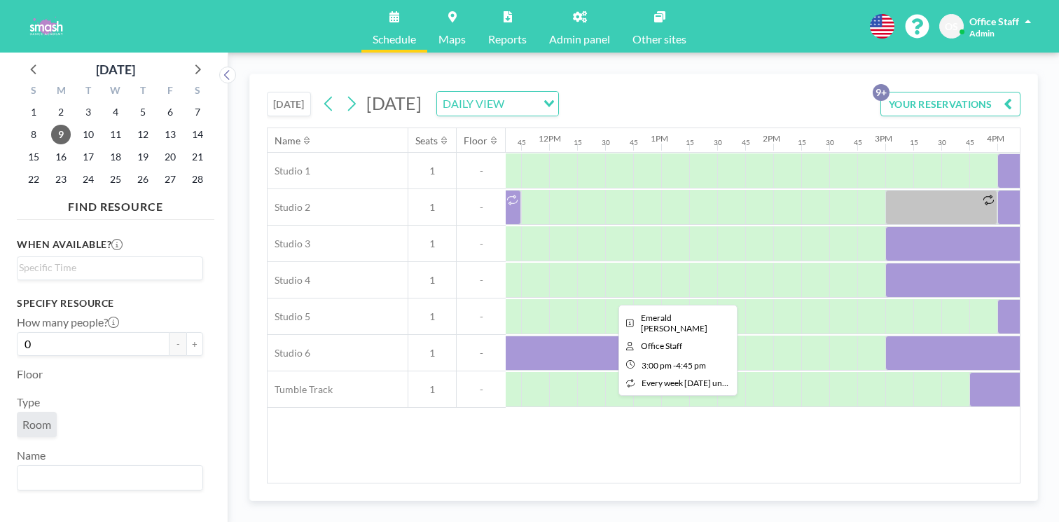
click at [886, 263] on div at bounding box center [984, 280] width 196 height 35
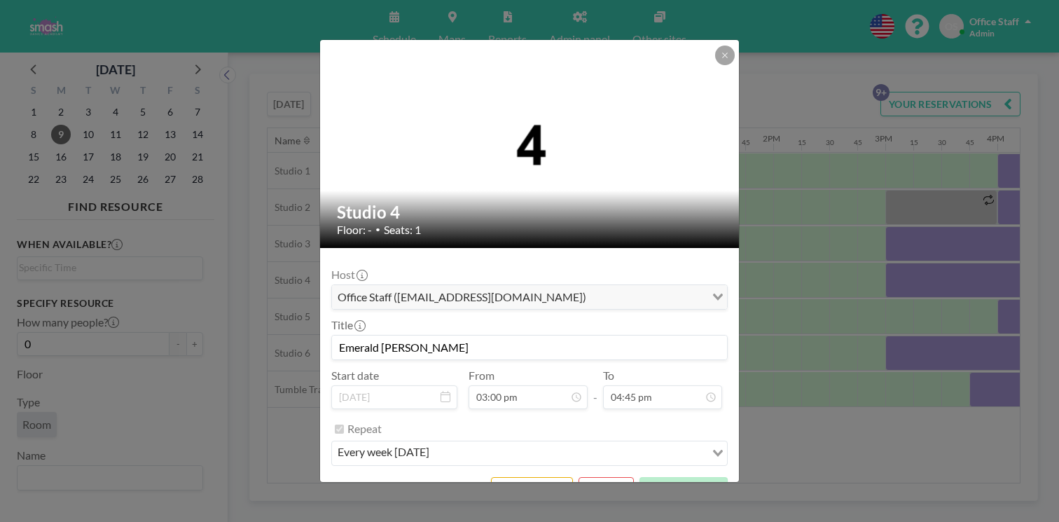
scroll to position [1499, 0]
drag, startPoint x: 407, startPoint y: 319, endPoint x: 323, endPoint y: 320, distance: 84.1
click at [324, 320] on div "Studio 4 Floor: - • Seats: 1 Host Office Staff ([EMAIL_ADDRESS][DOMAIN_NAME]) L…" at bounding box center [529, 261] width 1059 height 522
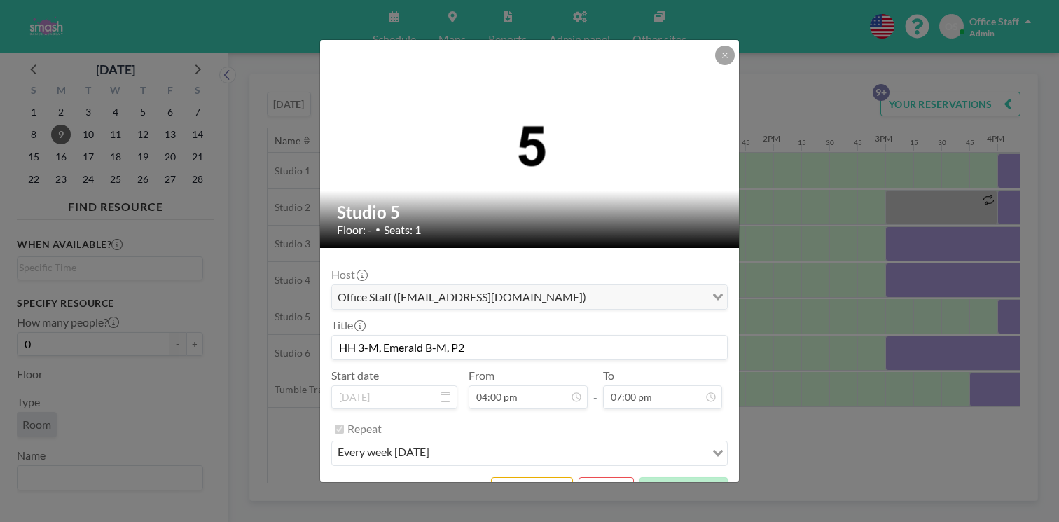
click at [441, 336] on input "HH 3-M, Emerald B-M, P2" at bounding box center [529, 348] width 395 height 24
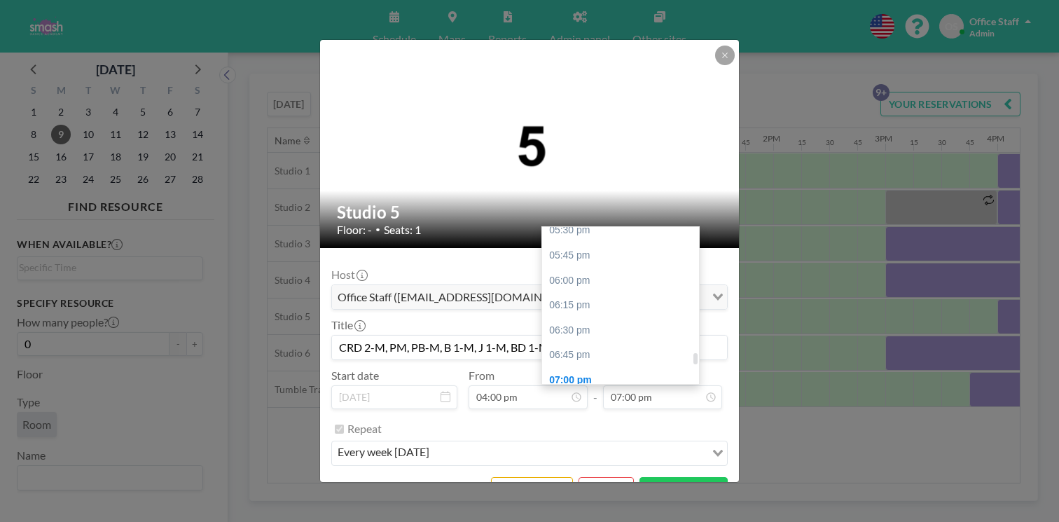
scroll to position [1753, 0]
type input "CRD 2-M, PM, PB-M, B 1-M, J 1-M, BD 1-M, BD 2"
type input "08:45 pm"
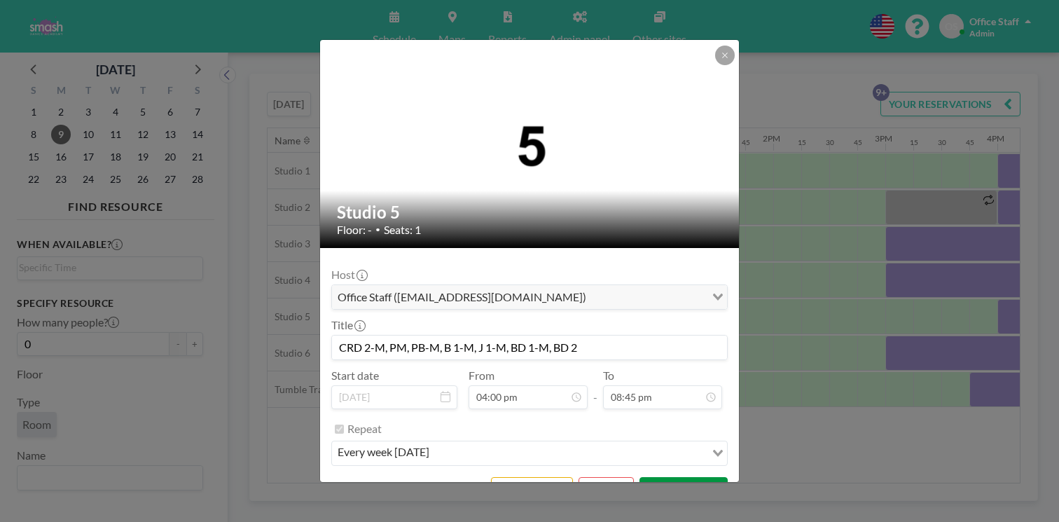
scroll to position [1857, 0]
click at [647, 477] on button "SAVE CHANGES" at bounding box center [684, 489] width 88 height 25
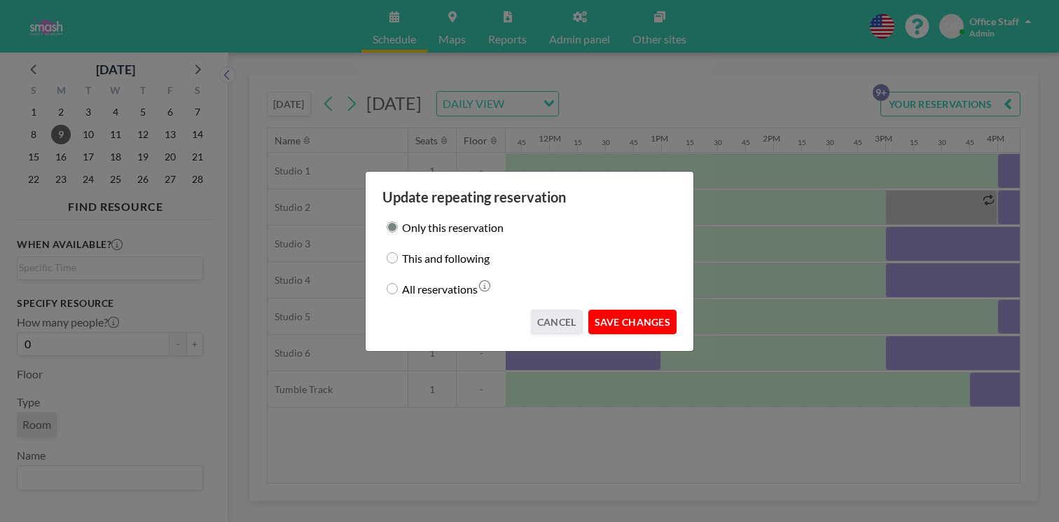
click at [617, 312] on button "SAVE CHANGES" at bounding box center [633, 322] width 88 height 25
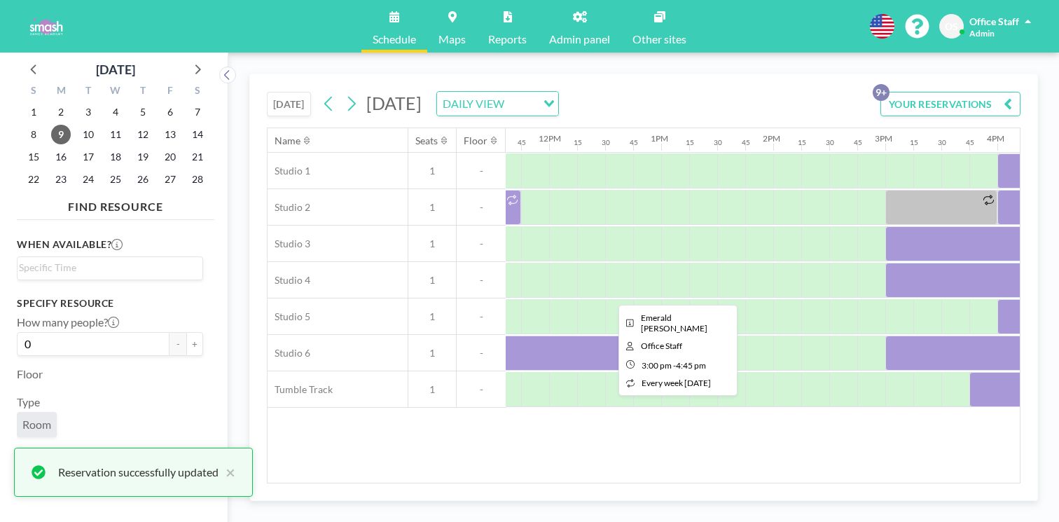
click at [886, 263] on div at bounding box center [984, 280] width 196 height 35
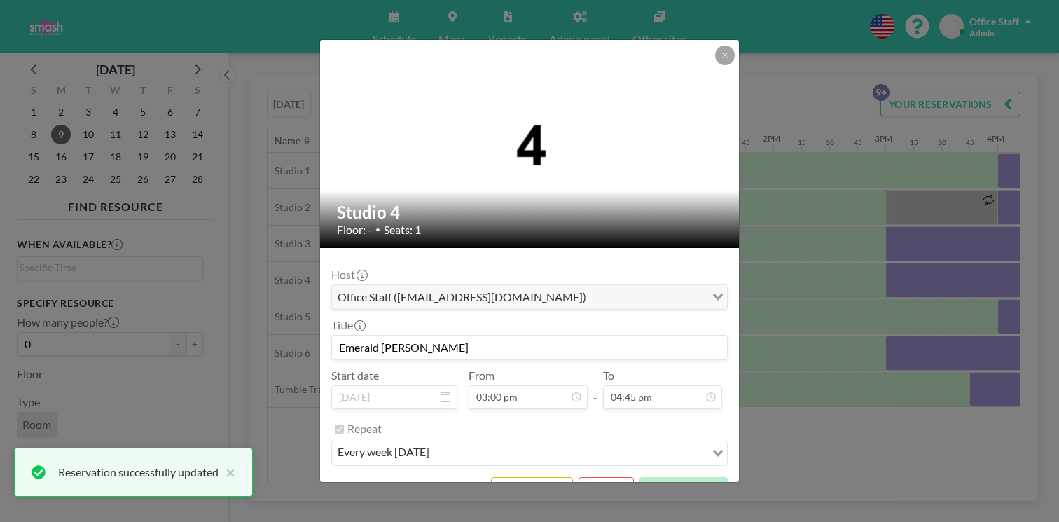
scroll to position [1342, 0]
drag, startPoint x: 381, startPoint y: 322, endPoint x: 352, endPoint y: 322, distance: 29.4
click at [352, 322] on div "Studio 4 Floor: - • Seats: 1 Host Office Staff ([EMAIL_ADDRESS][DOMAIN_NAME]) L…" at bounding box center [529, 261] width 1059 height 522
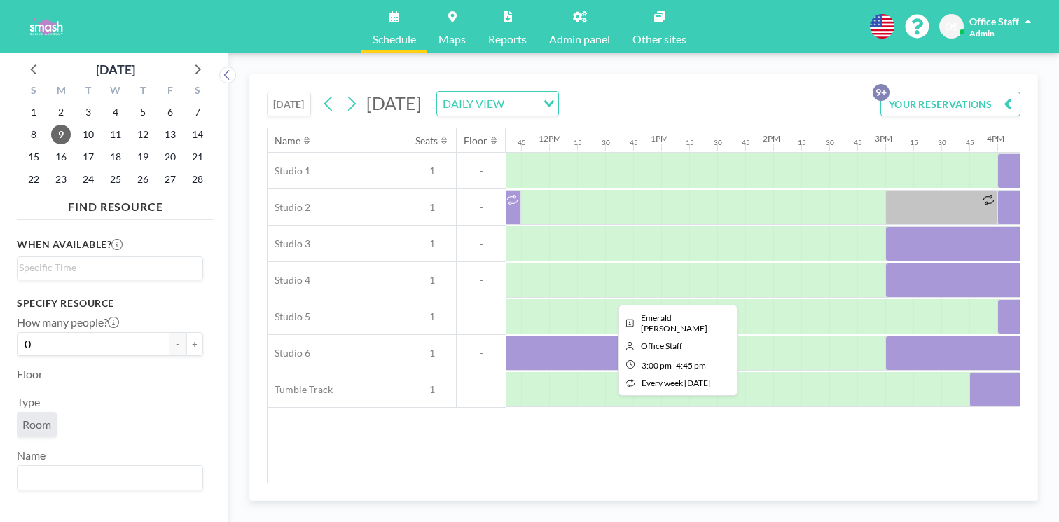
click at [886, 263] on div at bounding box center [984, 280] width 196 height 35
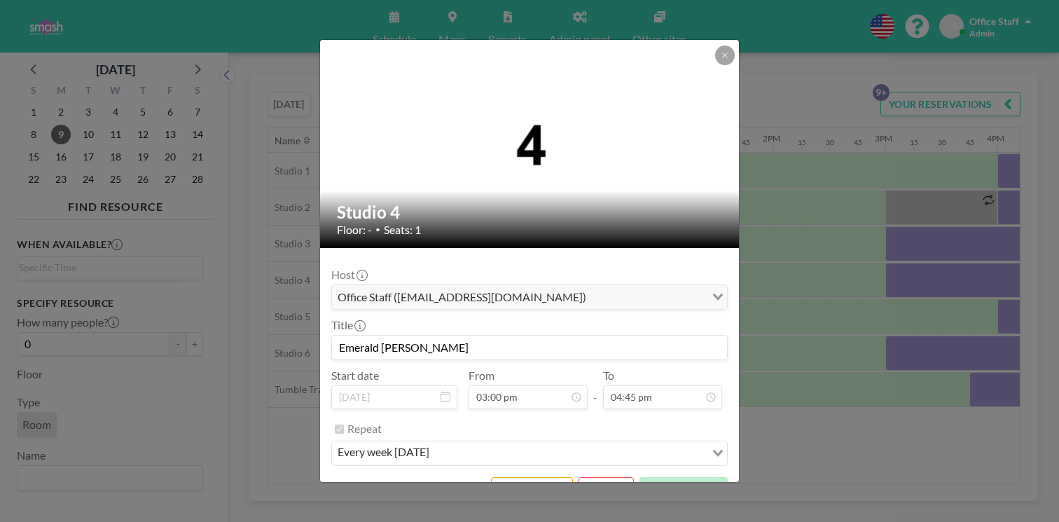
click at [385, 336] on input "Emerald [PERSON_NAME]" at bounding box center [529, 348] width 395 height 24
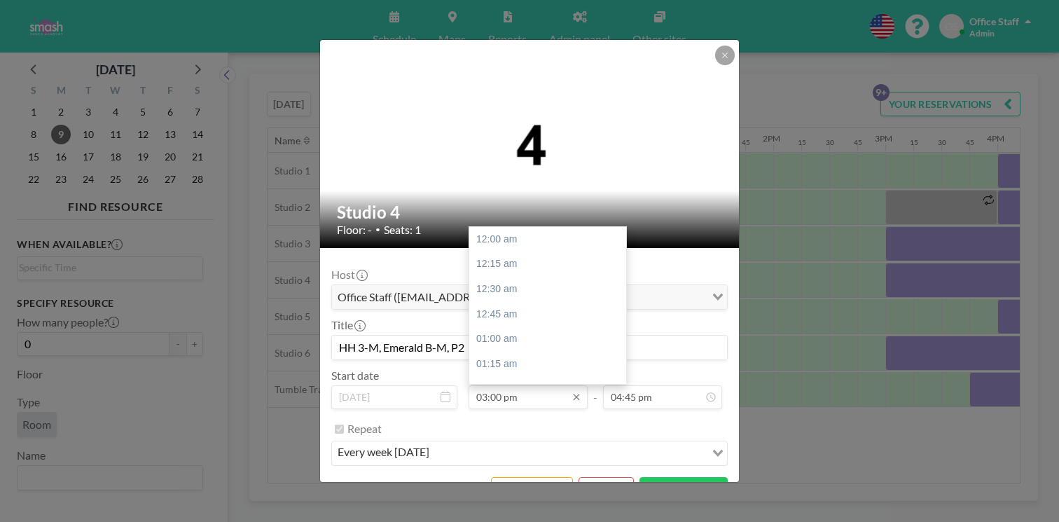
scroll to position [1342, 0]
type input "HH 3-M, Emerald B-M, P2"
click at [513, 481] on div "04:00 pm" at bounding box center [547, 493] width 157 height 25
type input "04:00 pm"
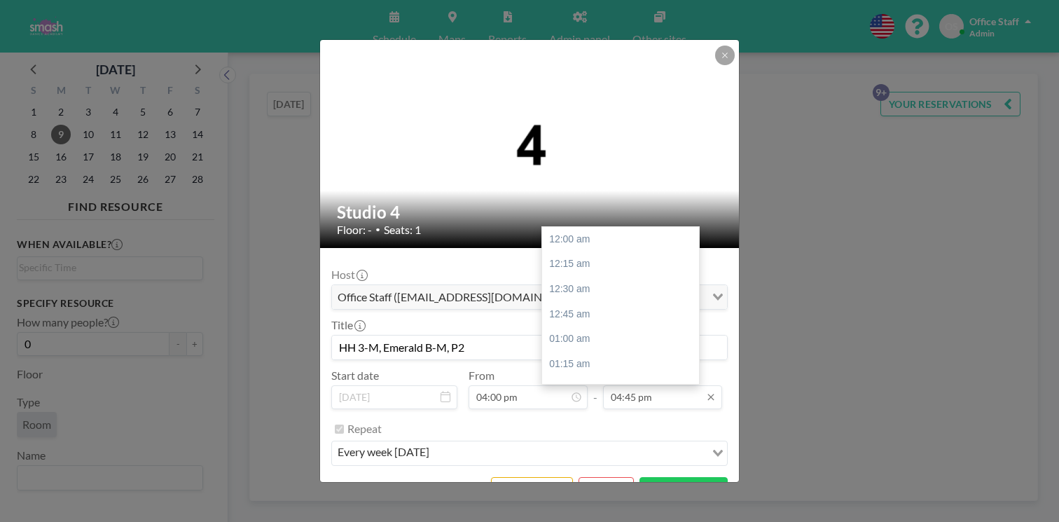
scroll to position [1499, 0]
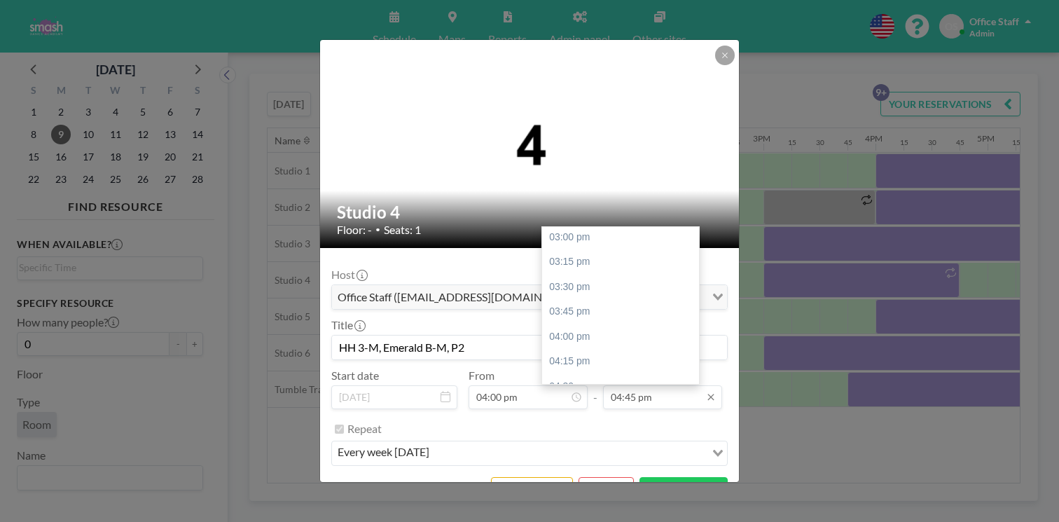
click at [612, 385] on input "04:45 pm" at bounding box center [662, 397] width 119 height 24
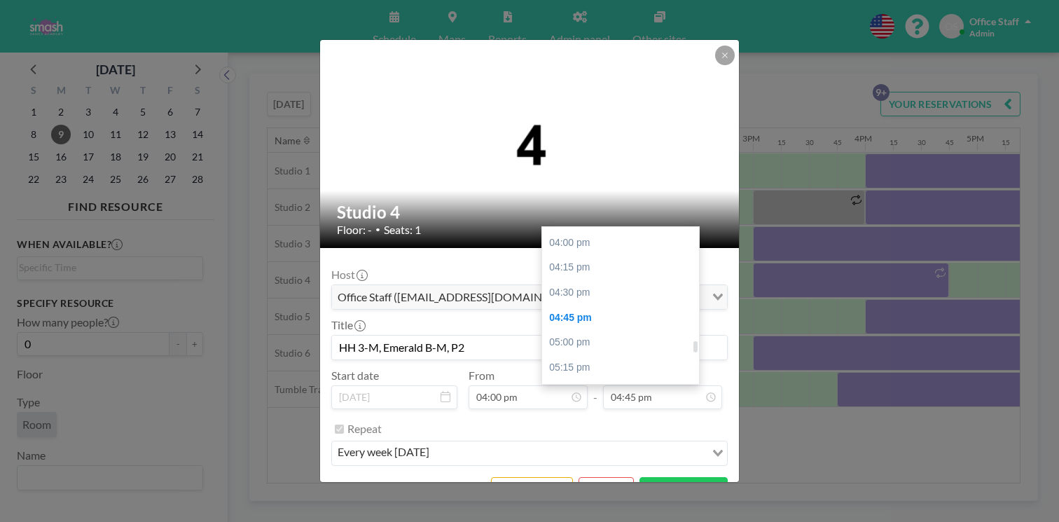
scroll to position [1591, 0]
type input "07:00 pm"
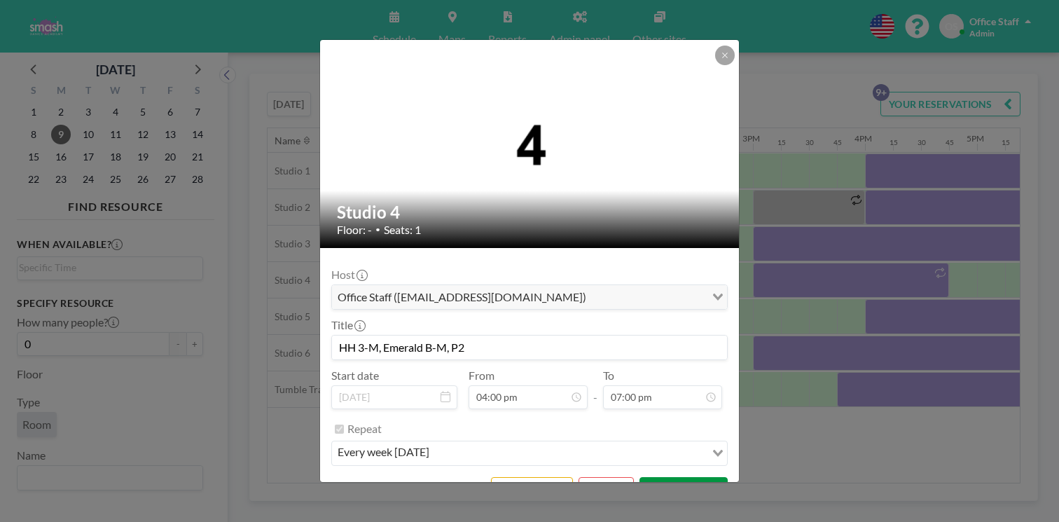
click at [640, 477] on button "SAVE CHANGES" at bounding box center [684, 489] width 88 height 25
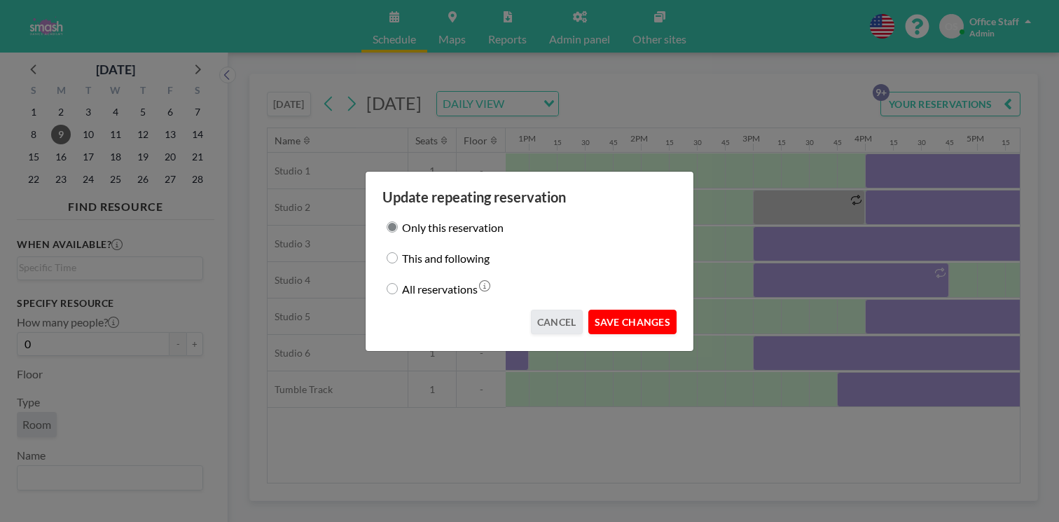
click at [615, 311] on button "SAVE CHANGES" at bounding box center [633, 322] width 88 height 25
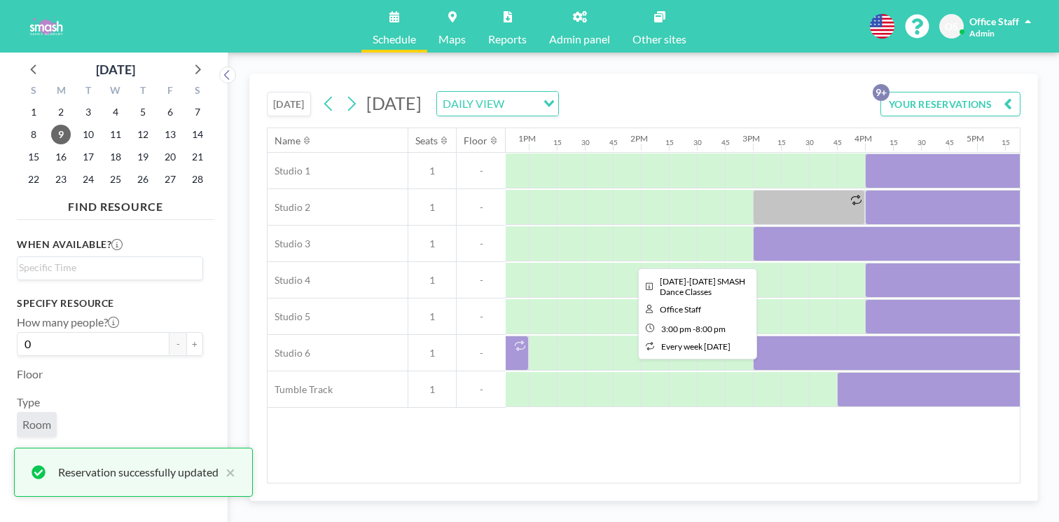
click at [753, 226] on div at bounding box center [1033, 243] width 561 height 35
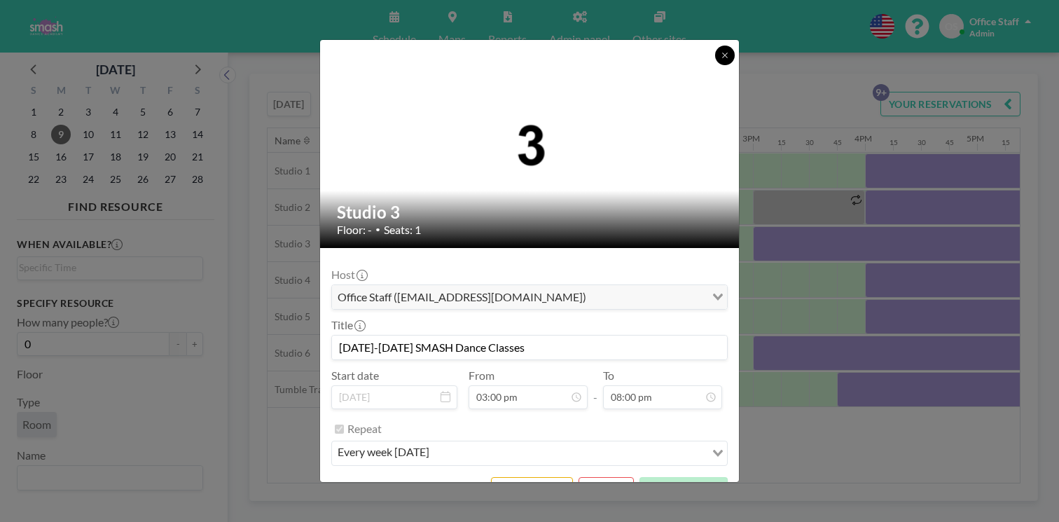
click at [715, 65] on button at bounding box center [725, 56] width 20 height 20
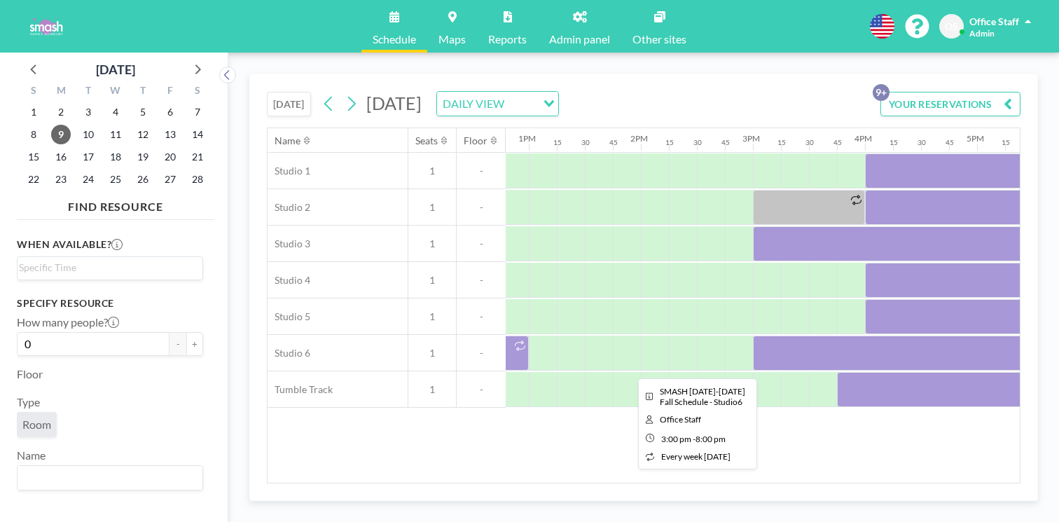
click at [753, 336] on div at bounding box center [1033, 353] width 561 height 35
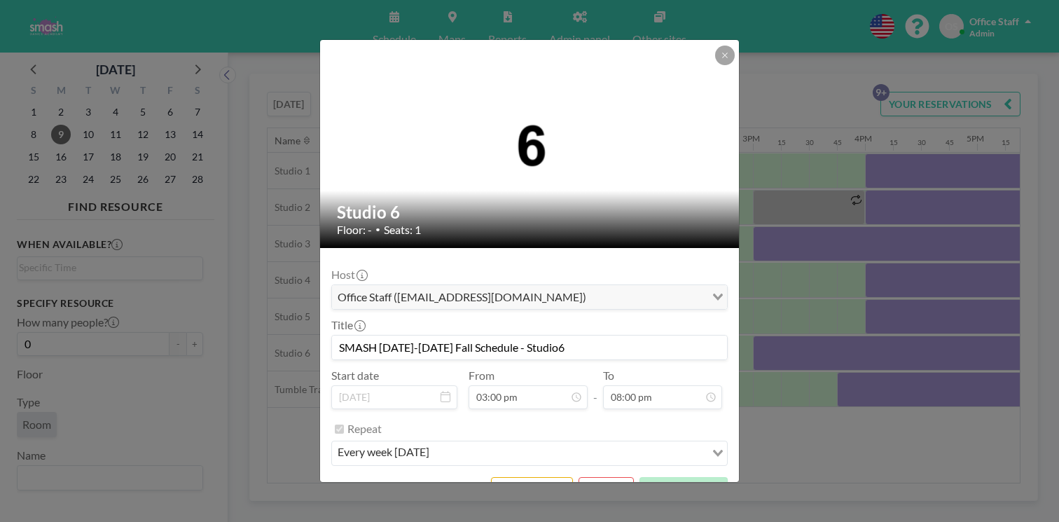
click at [537, 336] on input "SMASH [DATE]-[DATE] Fall Schedule - Studio6" at bounding box center [529, 348] width 395 height 24
drag, startPoint x: 509, startPoint y: 317, endPoint x: 598, endPoint y: 319, distance: 89.0
click at [598, 336] on input "SMASH [DATE]-[DATE] Fall Schedule - Studio6" at bounding box center [529, 348] width 395 height 24
type input "SMASH [DATE]-[DATE] Fall Schedule"
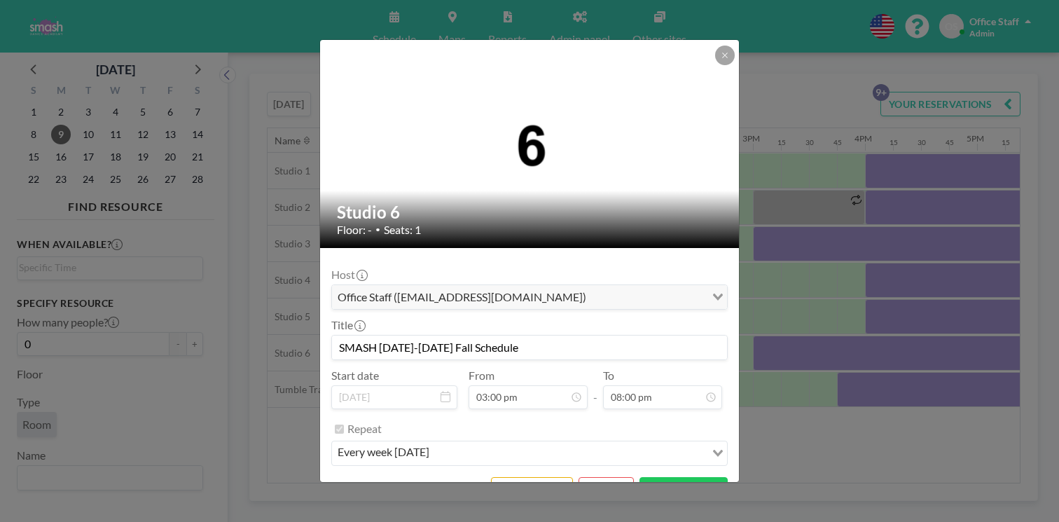
click at [451, 391] on icon at bounding box center [446, 396] width 10 height 11
click at [665, 477] on button "SAVE CHANGES" at bounding box center [684, 489] width 88 height 25
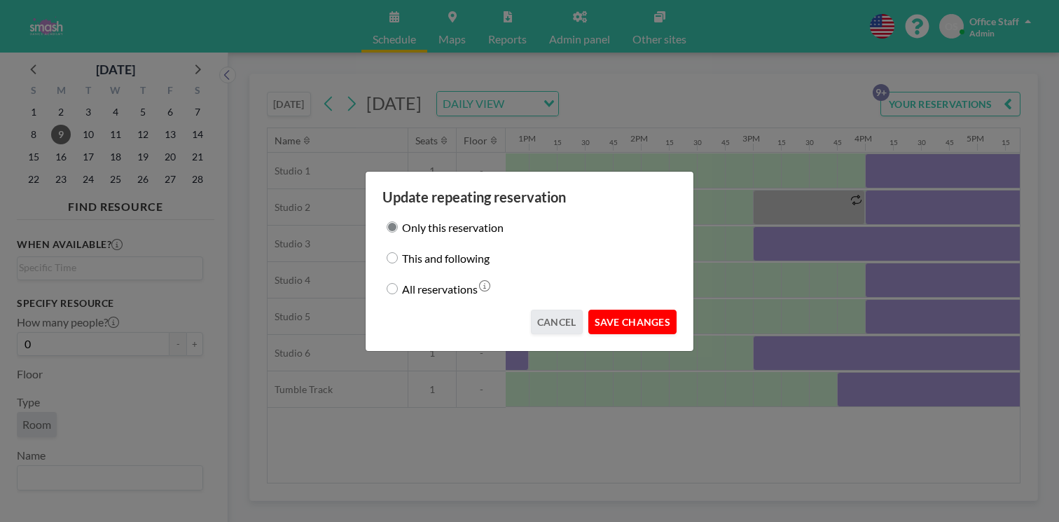
click at [627, 312] on button "SAVE CHANGES" at bounding box center [633, 322] width 88 height 25
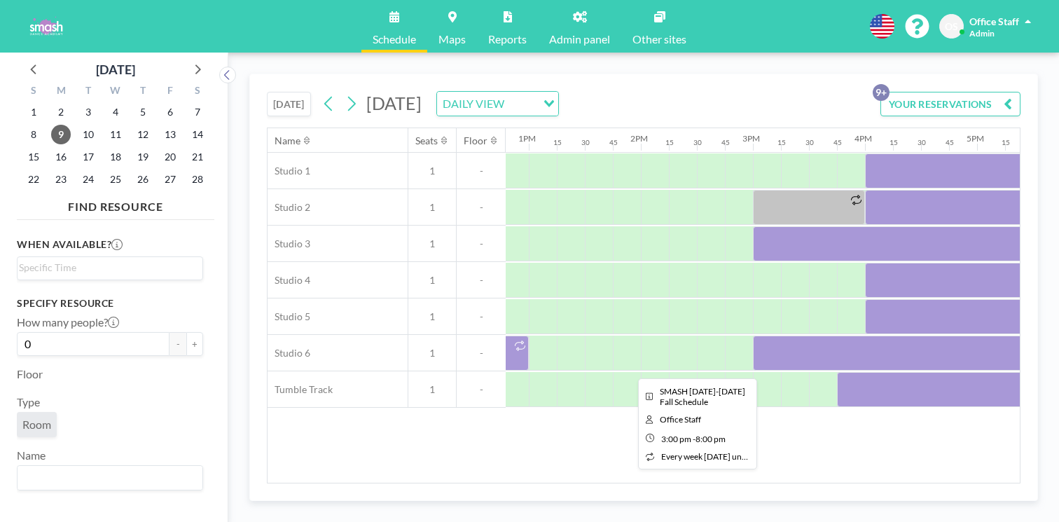
click at [753, 336] on div at bounding box center [1033, 353] width 561 height 35
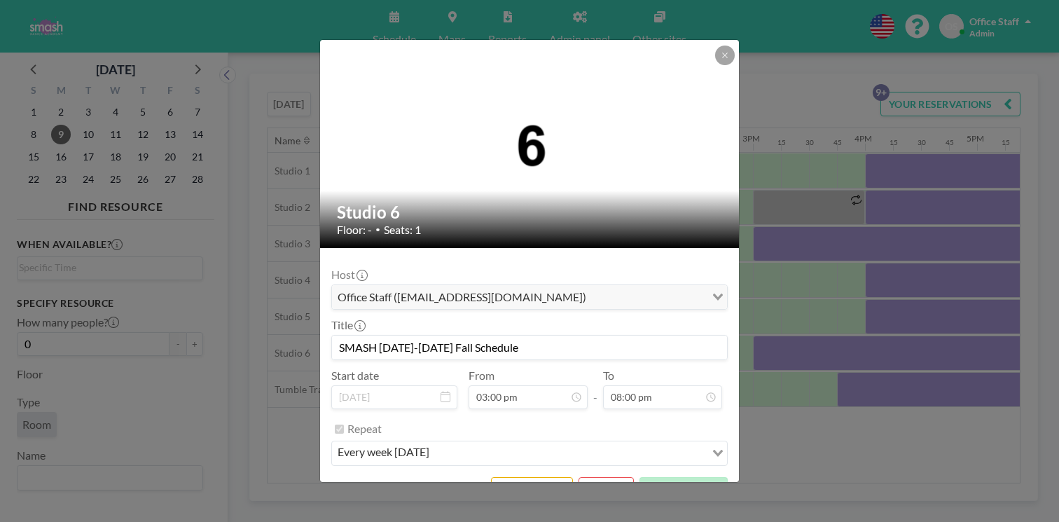
scroll to position [1342, 0]
click at [721, 60] on icon at bounding box center [725, 55] width 8 height 8
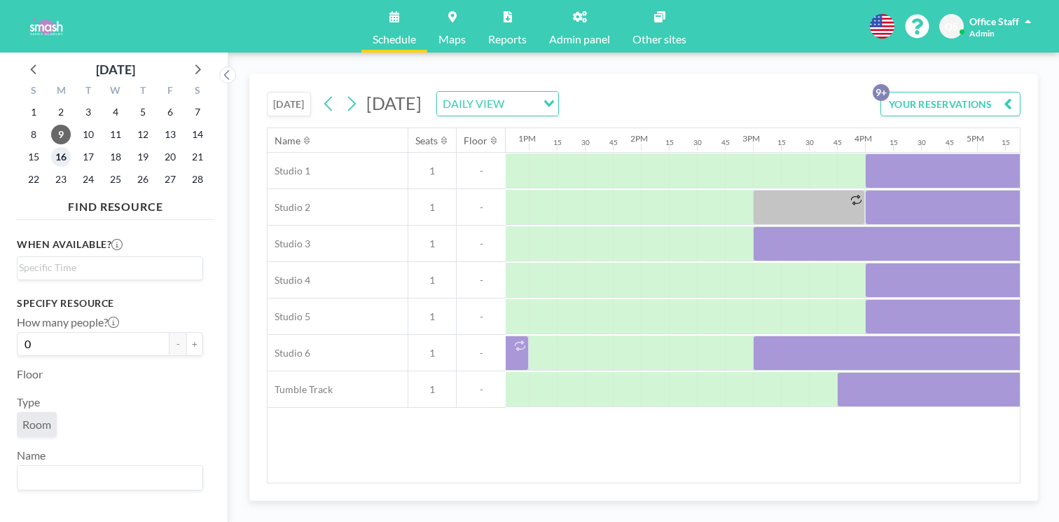
click at [51, 147] on span "16" at bounding box center [61, 157] width 20 height 20
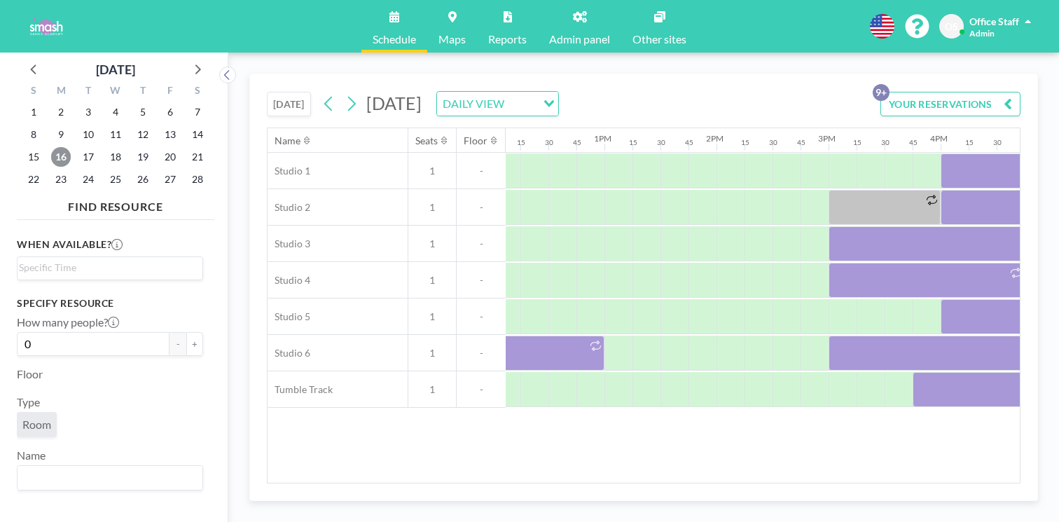
scroll to position [0, 1360]
click at [53, 125] on span "9" at bounding box center [61, 135] width 20 height 20
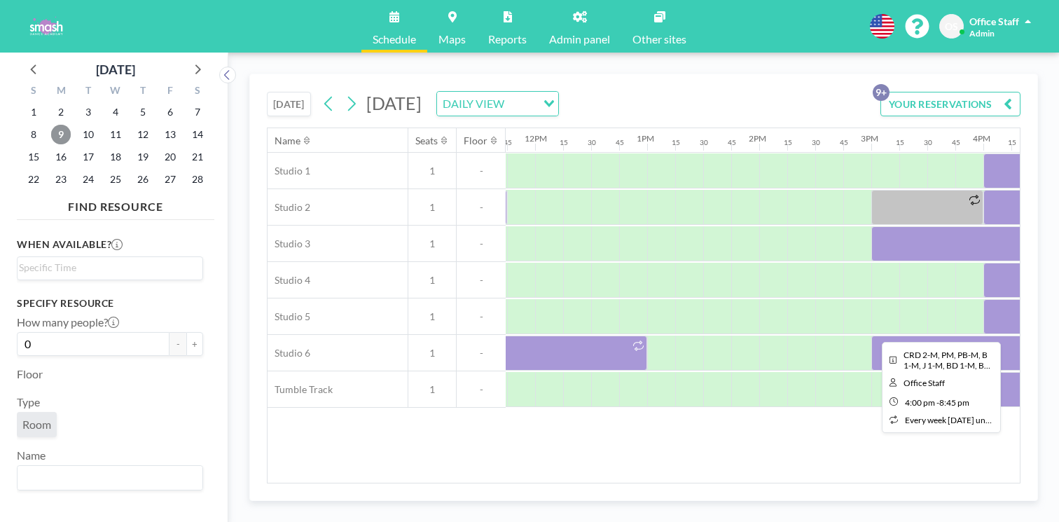
scroll to position [0, 1324]
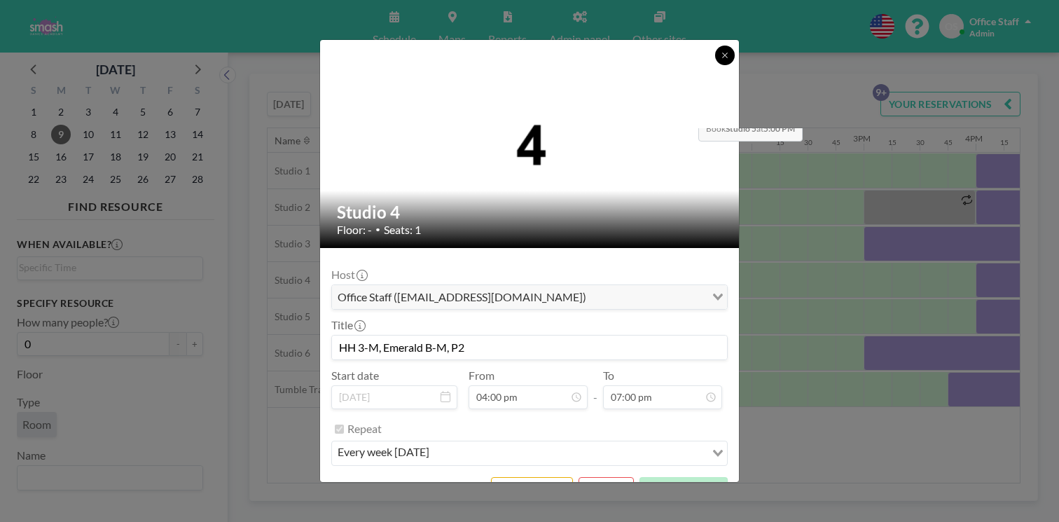
click at [715, 65] on button at bounding box center [725, 56] width 20 height 20
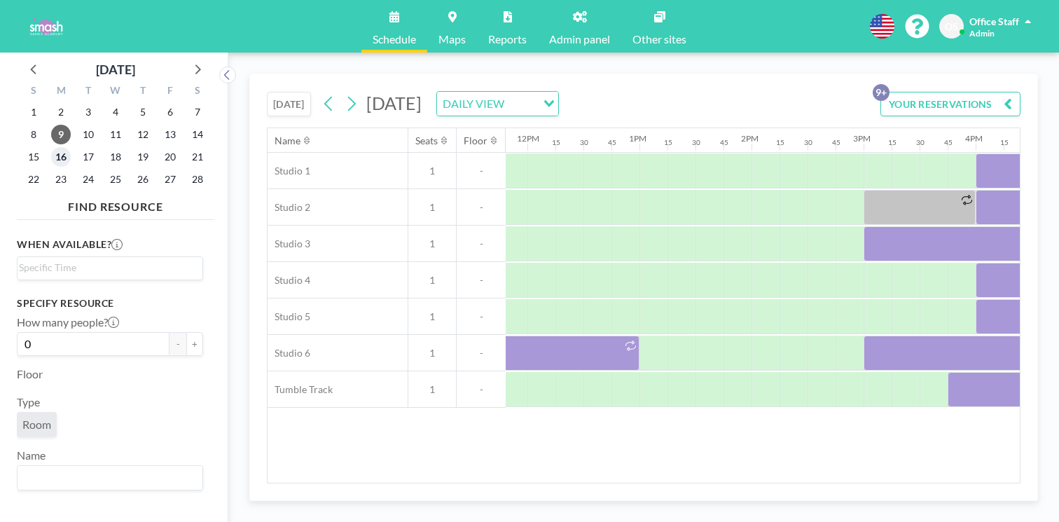
click at [51, 147] on span "16" at bounding box center [61, 157] width 20 height 20
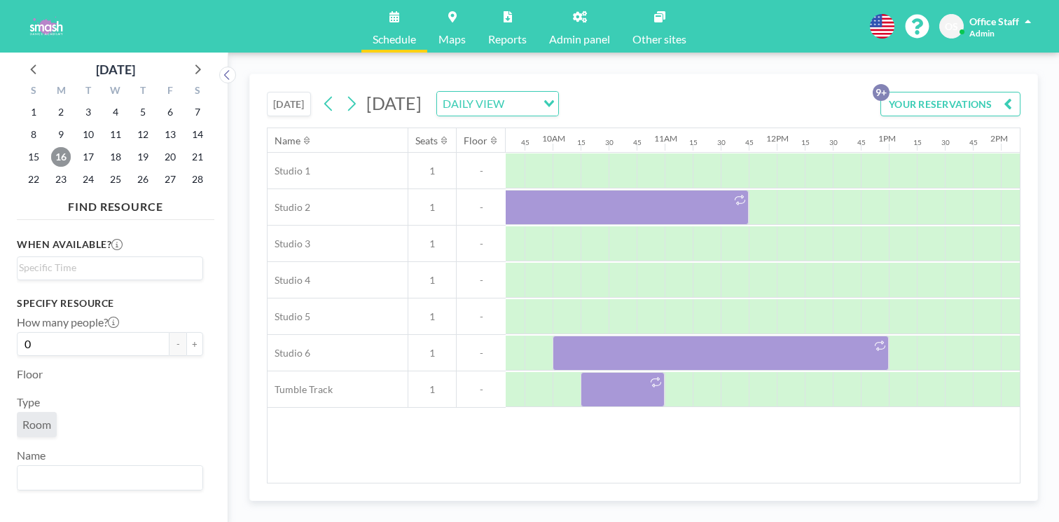
scroll to position [0, 1240]
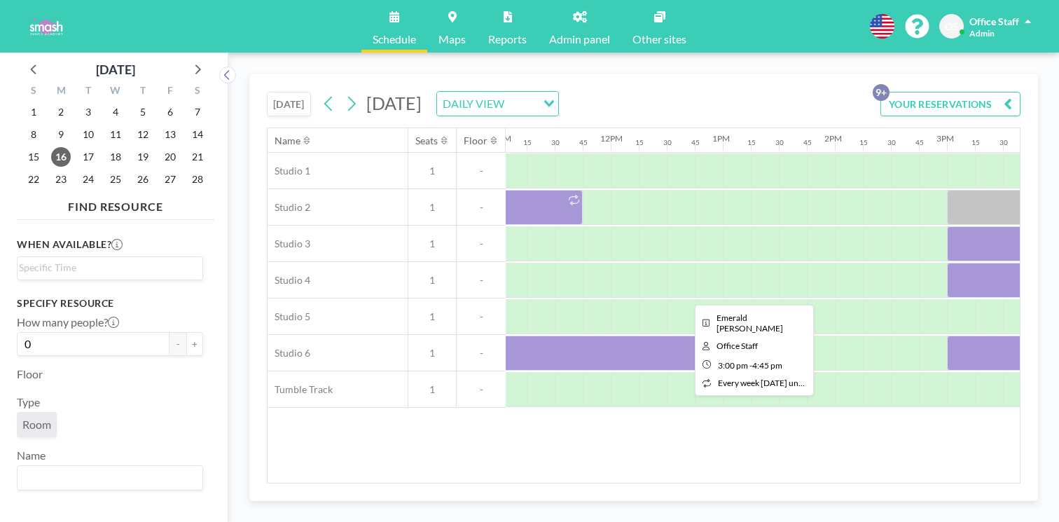
click at [947, 263] on div at bounding box center [1045, 280] width 196 height 35
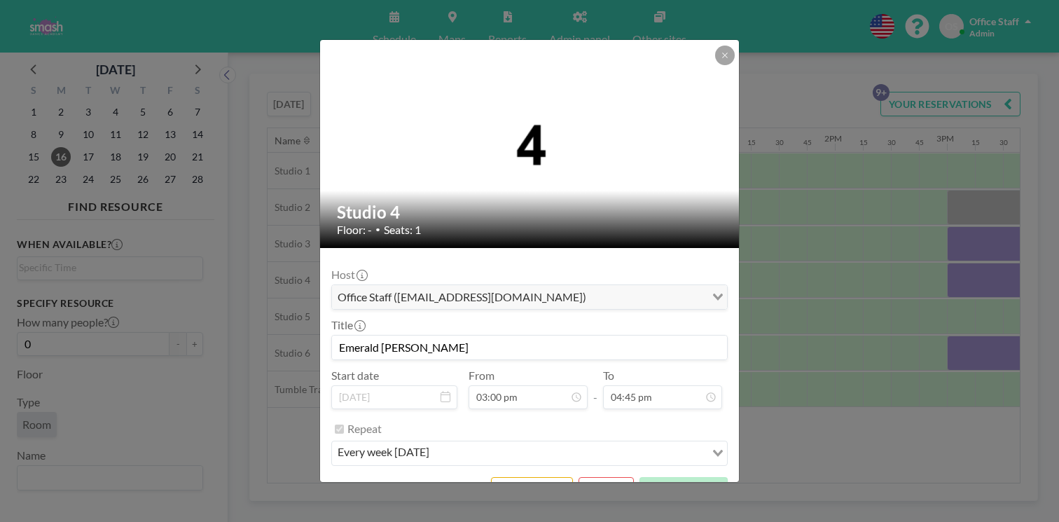
drag, startPoint x: 445, startPoint y: 317, endPoint x: 348, endPoint y: 315, distance: 97.4
click at [348, 315] on div "Studio 4 Floor: - • Seats: 1 Host Office Staff ([EMAIL_ADDRESS][DOMAIN_NAME]) L…" at bounding box center [529, 261] width 1059 height 522
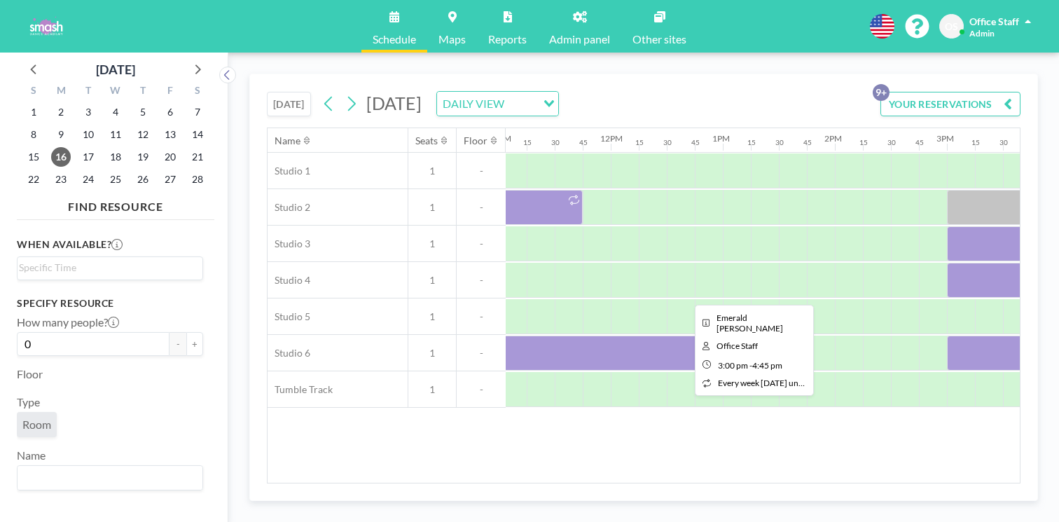
click at [947, 263] on div at bounding box center [1045, 280] width 196 height 35
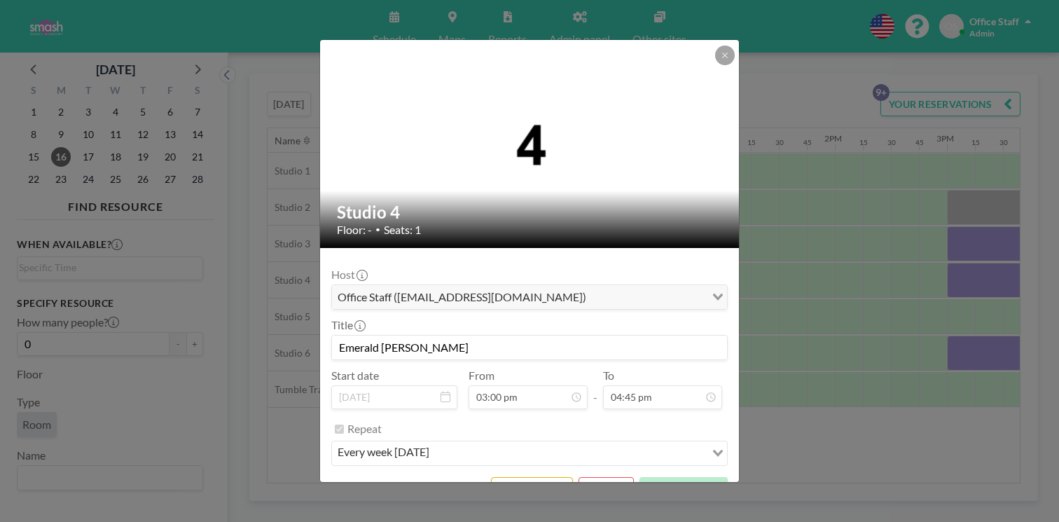
click at [415, 336] on input "Emerald [PERSON_NAME]" at bounding box center [529, 348] width 395 height 24
click at [417, 336] on input "Emerald [PERSON_NAME]" at bounding box center [529, 348] width 395 height 24
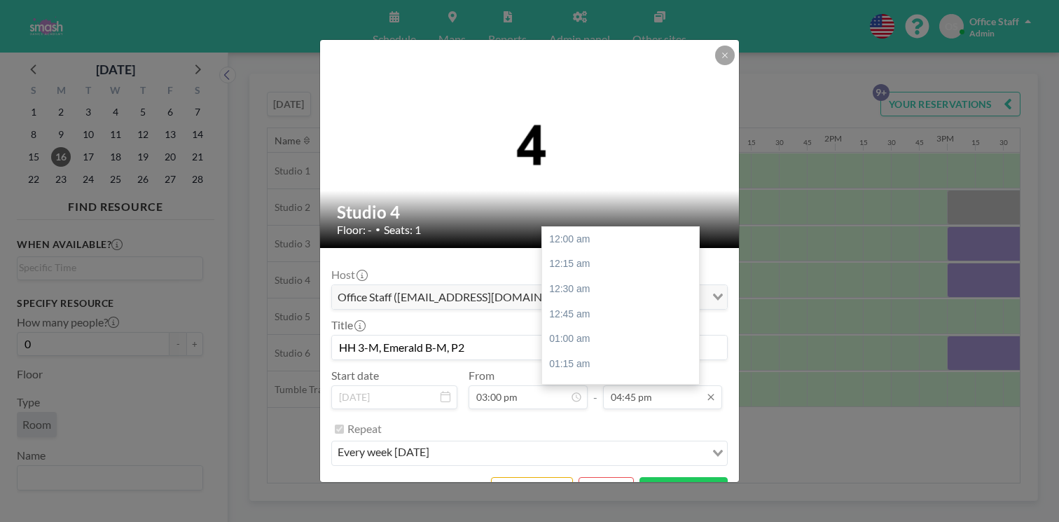
scroll to position [1499, 0]
type input "HH 3-M, Emerald B-M, P2"
click at [571, 517] on div "07:00 pm" at bounding box center [620, 529] width 157 height 25
type input "07:00 pm"
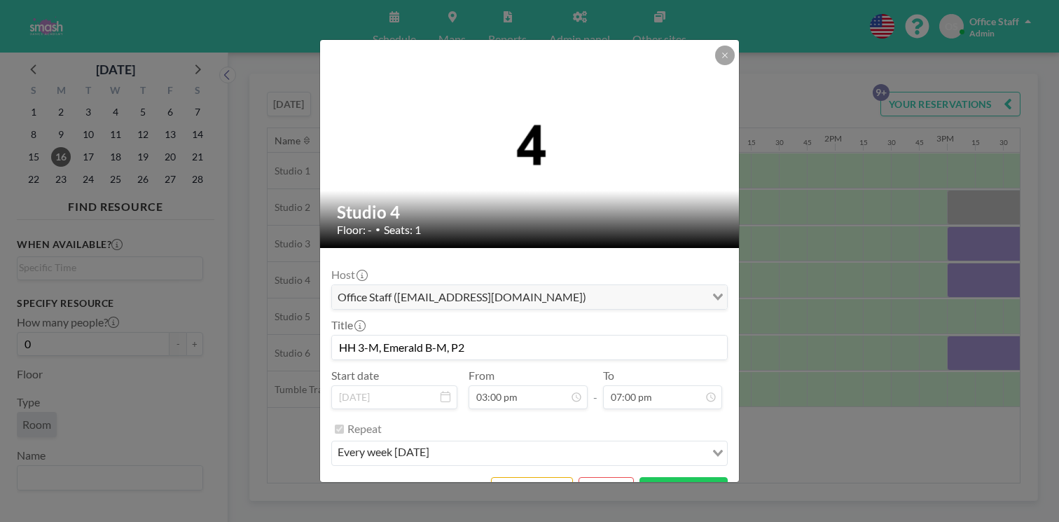
scroll to position [1700, 0]
click at [679, 477] on button "SAVE CHANGES" at bounding box center [684, 489] width 88 height 25
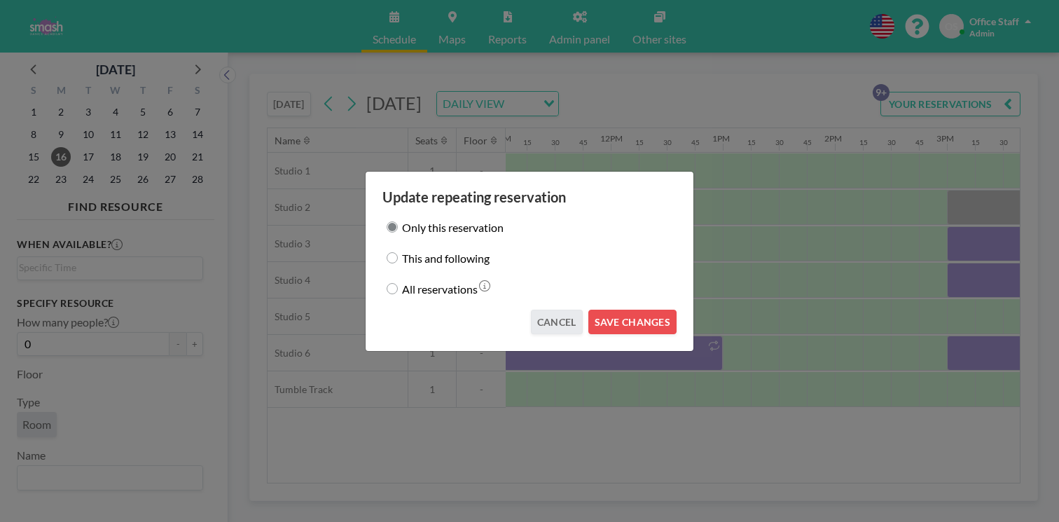
click at [448, 262] on label "This and following" at bounding box center [446, 258] width 88 height 20
click at [398, 262] on input "This and following" at bounding box center [392, 257] width 11 height 11
radio input "true"
click at [607, 313] on button "SAVE CHANGES" at bounding box center [633, 322] width 88 height 25
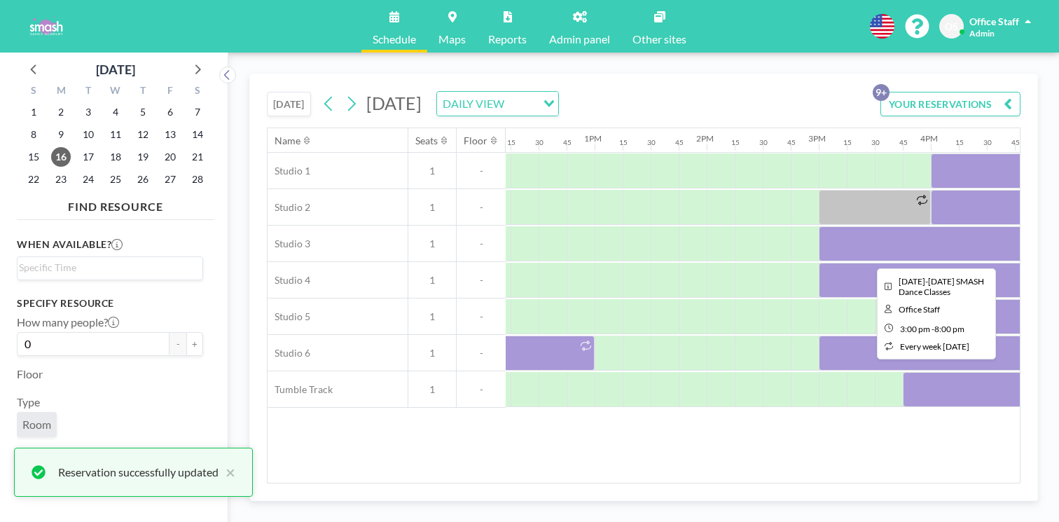
scroll to position [0, 1375]
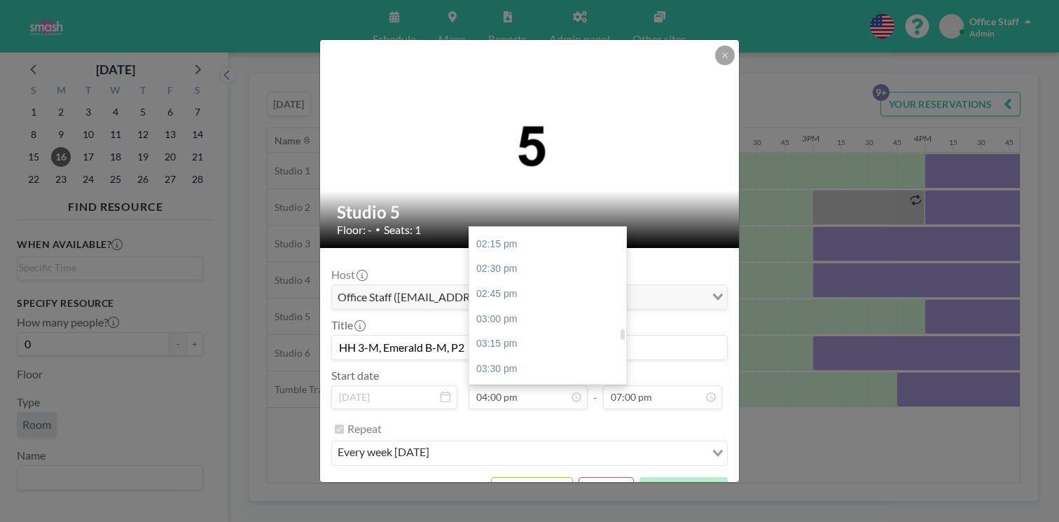
scroll to position [1413, 0]
click at [519, 385] on div "03:45 pm" at bounding box center [547, 397] width 157 height 25
type input "03:45 pm"
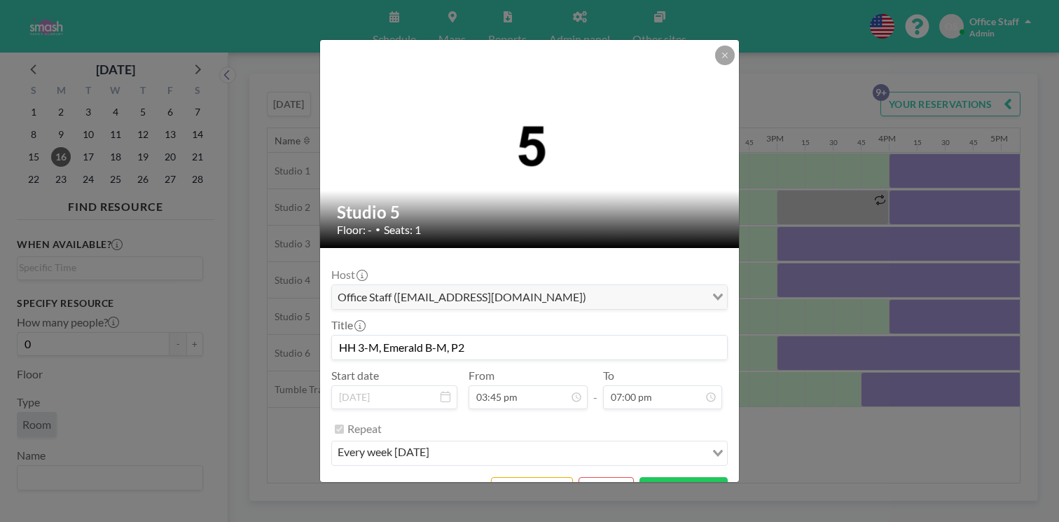
scroll to position [0, 1412]
drag, startPoint x: 490, startPoint y: 317, endPoint x: 366, endPoint y: 318, distance: 124.0
click at [366, 318] on form "Host Office Staff ([EMAIL_ADDRESS][DOMAIN_NAME]) Loading... Title HH 3-M, Emera…" at bounding box center [529, 380] width 419 height 265
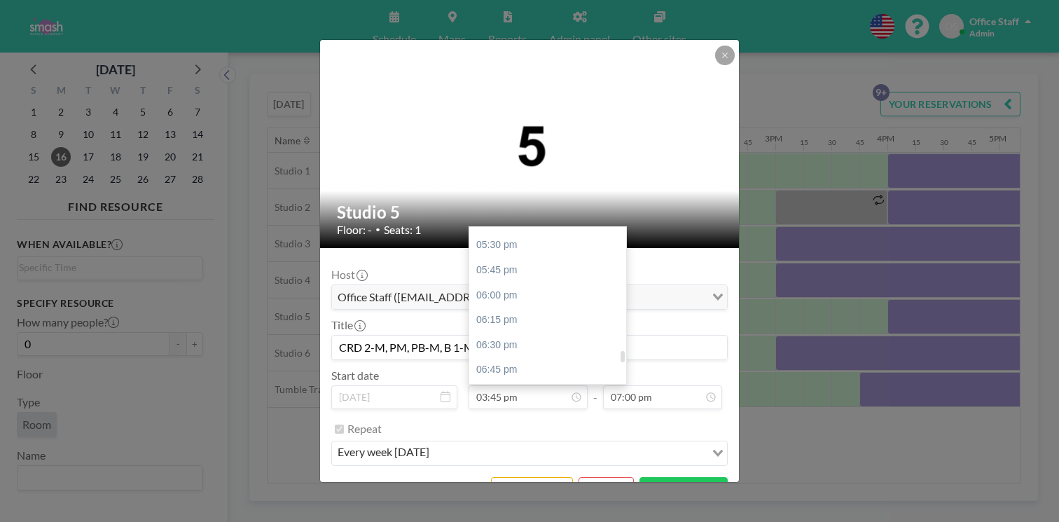
scroll to position [1740, 0]
type input "CRD 2-M, PM, PB-M, B 1-M, J 1-M, BD 1-M, BD 2"
type input "08:45 pm"
type input "09:00 pm"
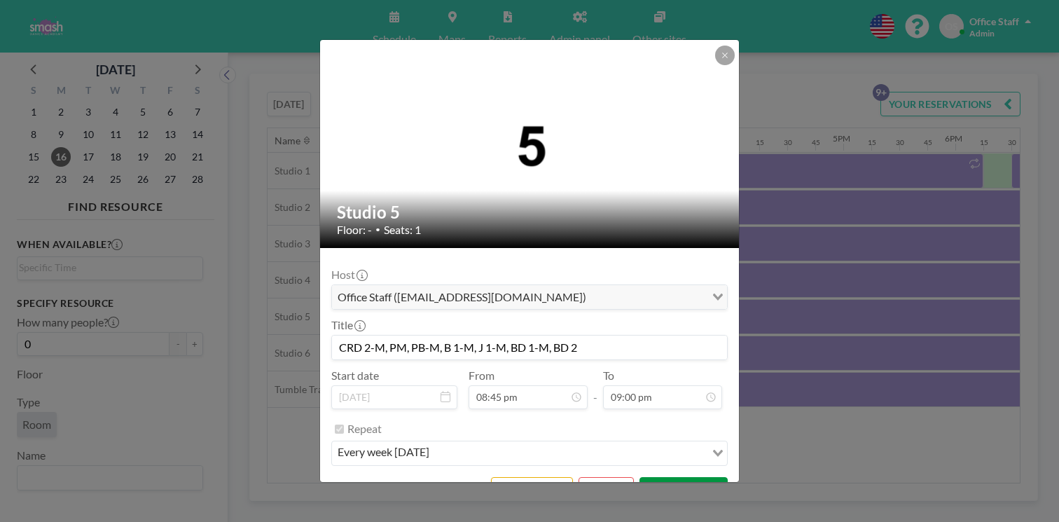
scroll to position [1857, 0]
click at [655, 477] on button "SAVE CHANGES" at bounding box center [684, 489] width 88 height 25
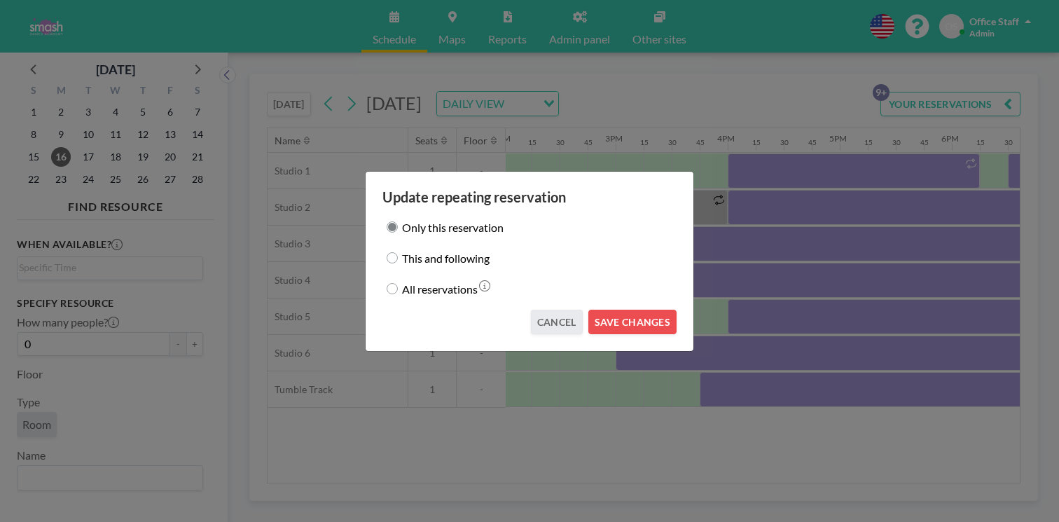
click at [425, 258] on div "This and following" at bounding box center [530, 258] width 294 height 20
click at [398, 257] on input "This and following" at bounding box center [392, 257] width 11 height 11
radio input "true"
click at [607, 310] on button "SAVE CHANGES" at bounding box center [633, 322] width 88 height 25
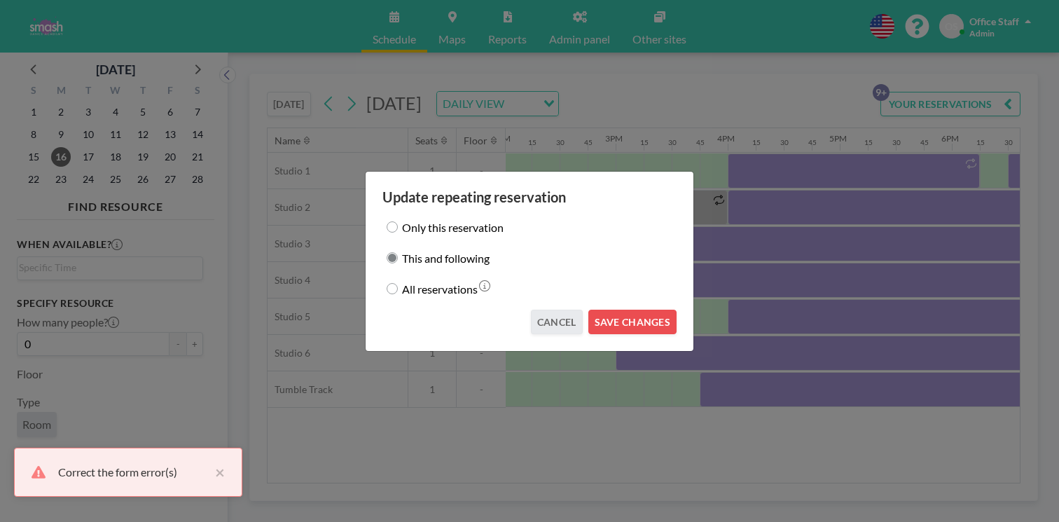
click at [127, 479] on div "Correct the form error(s)" at bounding box center [133, 472] width 150 height 17
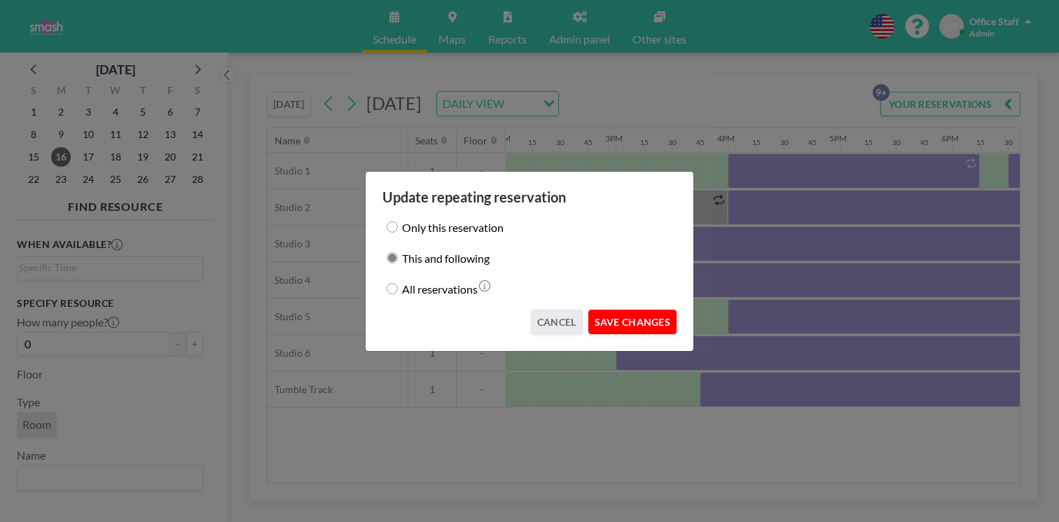
click at [614, 310] on button "SAVE CHANGES" at bounding box center [633, 322] width 88 height 25
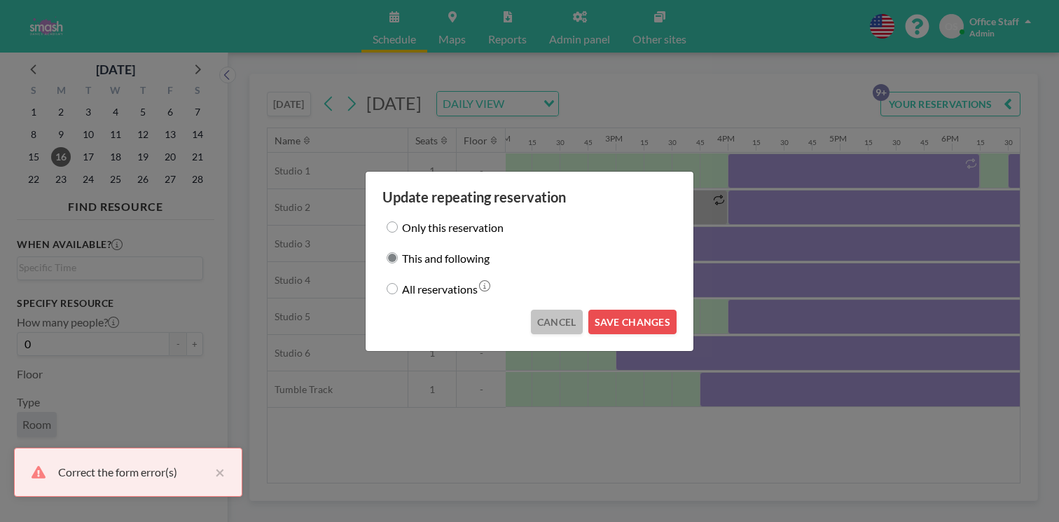
click at [561, 314] on button "CANCEL" at bounding box center [557, 322] width 52 height 25
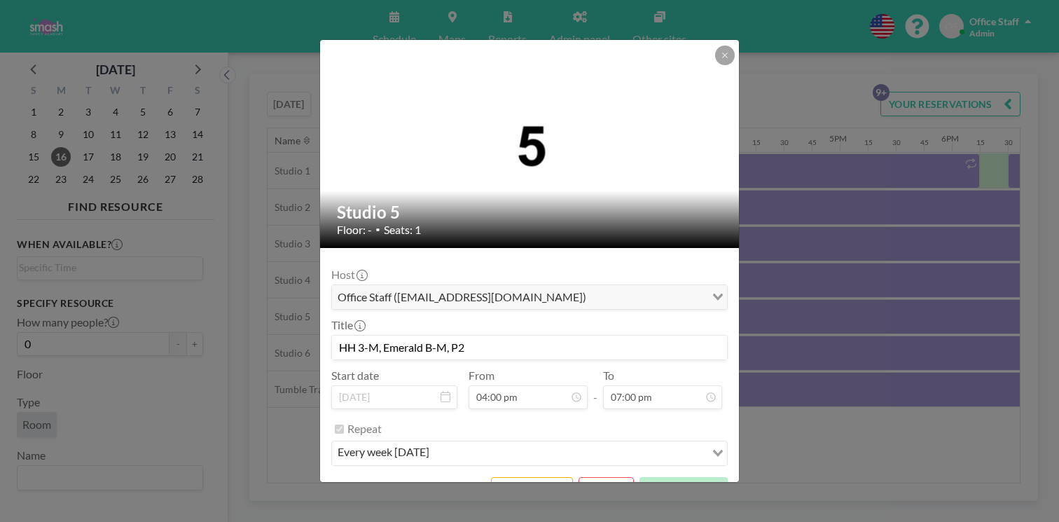
scroll to position [1431, 0]
click at [593, 477] on button "REMOVE" at bounding box center [606, 489] width 55 height 25
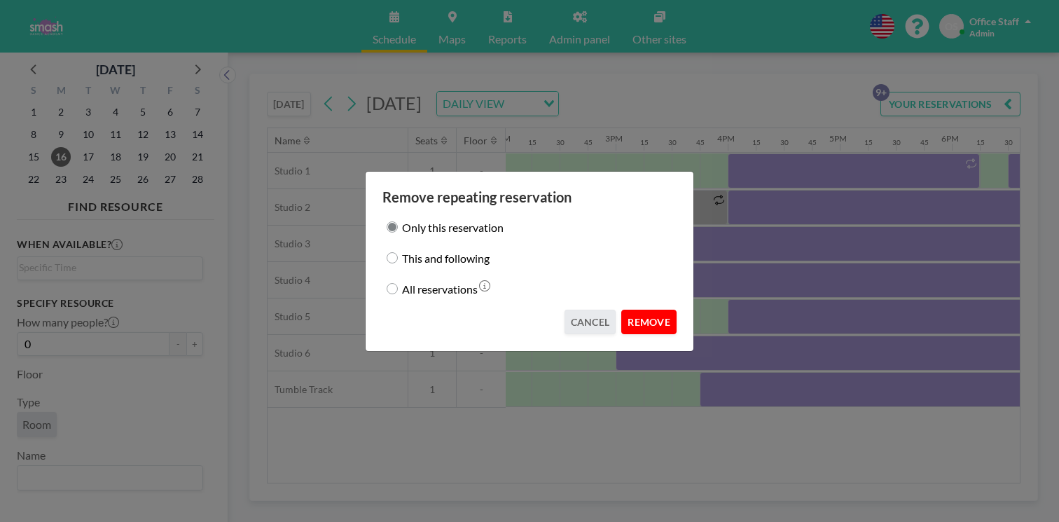
click at [633, 314] on button "REMOVE" at bounding box center [648, 322] width 55 height 25
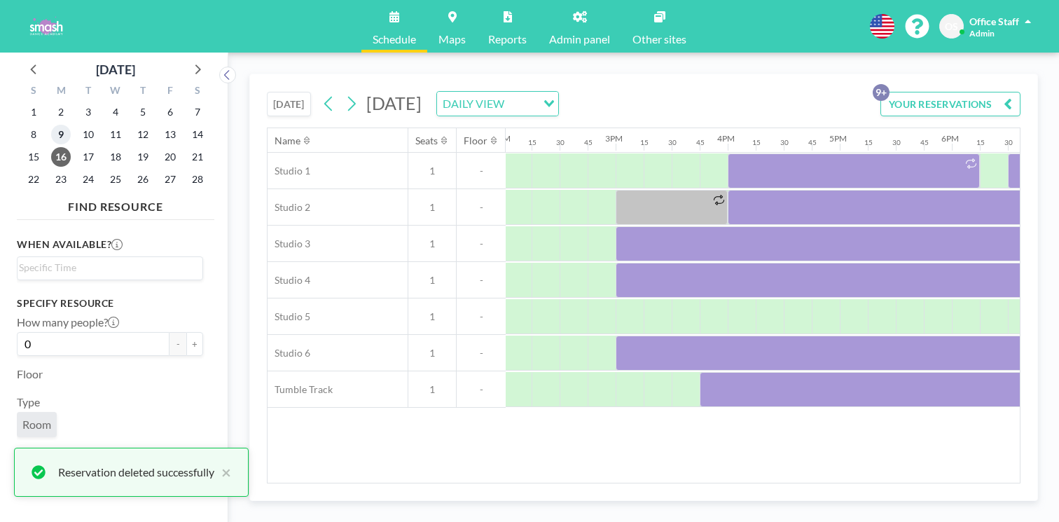
click at [52, 125] on span "9" at bounding box center [61, 135] width 20 height 20
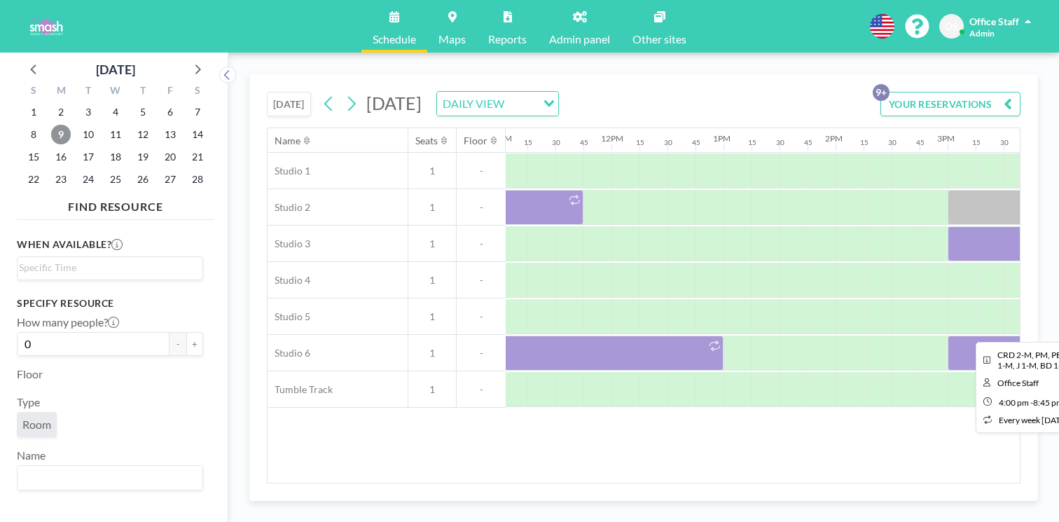
scroll to position [0, 1335]
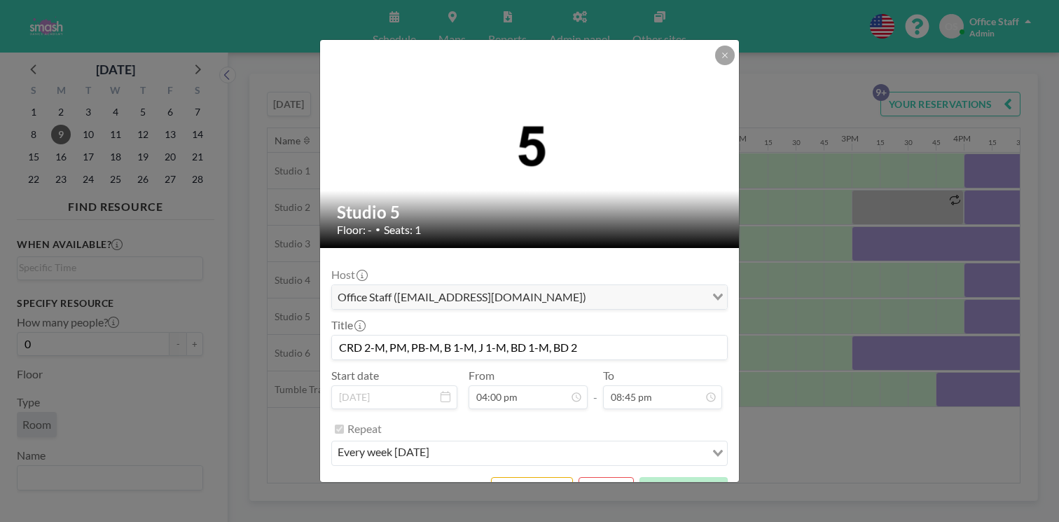
scroll to position [1431, 0]
click at [460, 336] on input "CRD 2-M, PM, PB-M, B 1-M, J 1-M, BD 1-M, BD 2" at bounding box center [529, 348] width 395 height 24
click at [715, 65] on button at bounding box center [725, 56] width 20 height 20
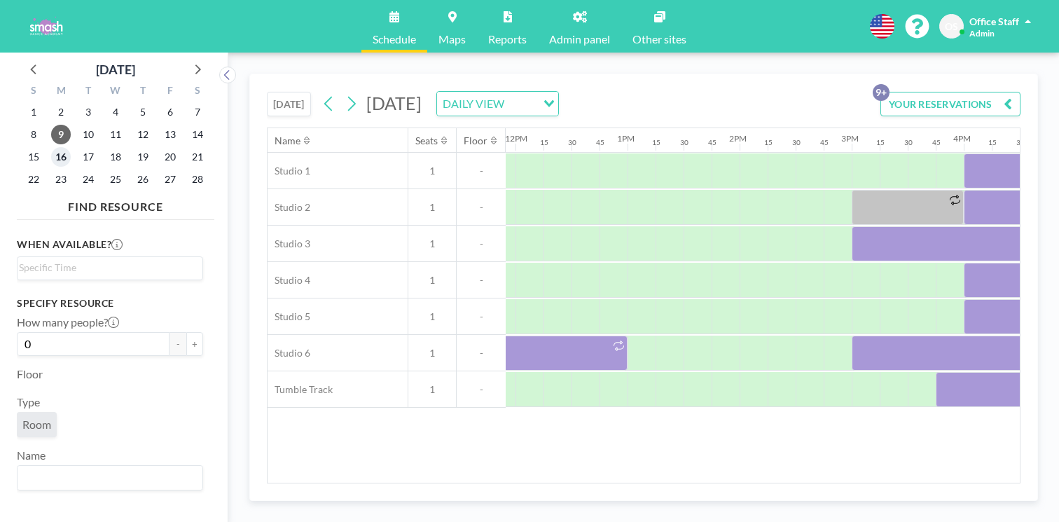
click at [51, 147] on span "16" at bounding box center [61, 157] width 20 height 20
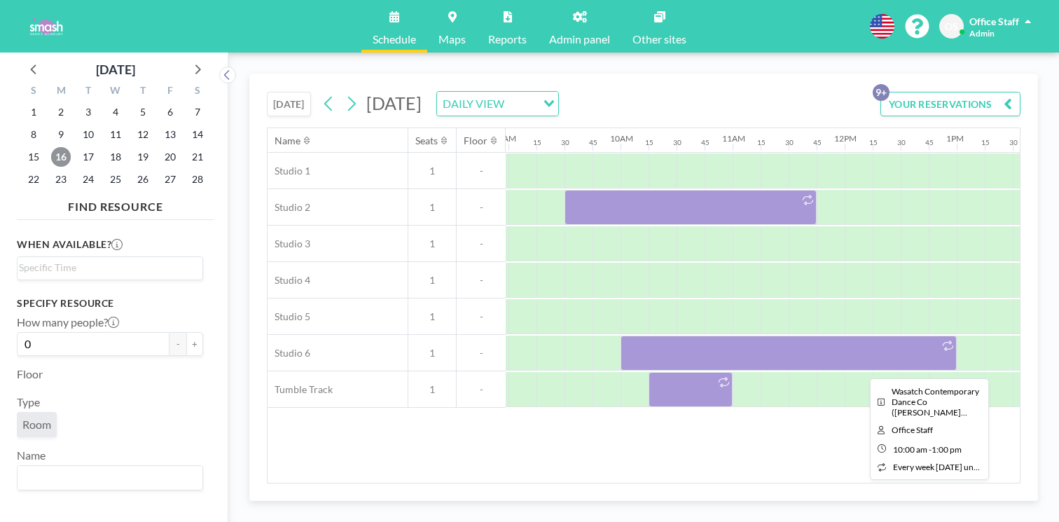
scroll to position [0, 1181]
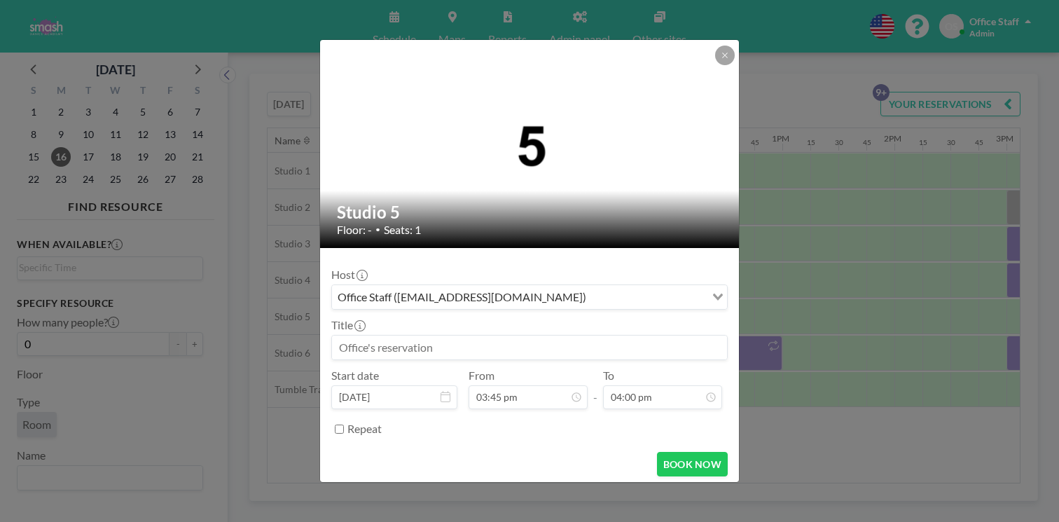
click at [429, 336] on input at bounding box center [529, 348] width 395 height 24
paste input "CRD 2-M, PM, PB-M, B 1-M, J 1-M, BD 1-M, BD 2"
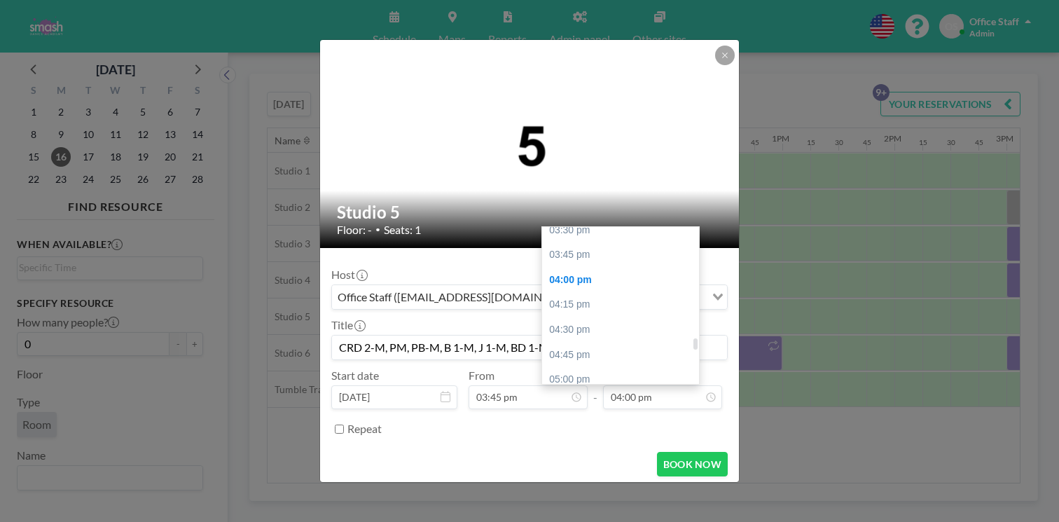
scroll to position [1561, 0]
type input "CRD 2-M, PM, PB-M, B 1-M, J 1-M, BD 1-M, BD 2"
type input "07:45 pm"
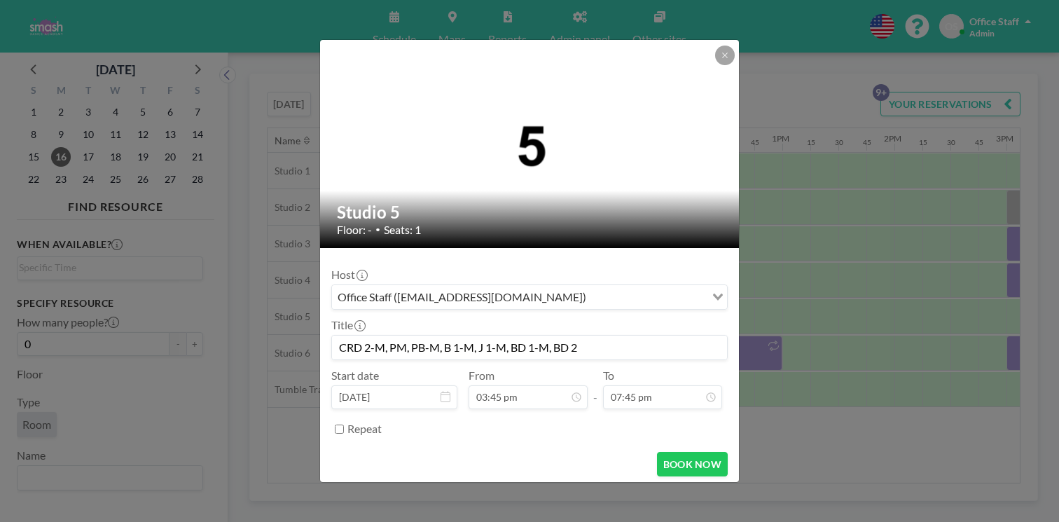
scroll to position [1409, 0]
click at [344, 425] on input "Repeat" at bounding box center [339, 429] width 9 height 9
click at [388, 441] on div "every day" at bounding box center [518, 451] width 373 height 21
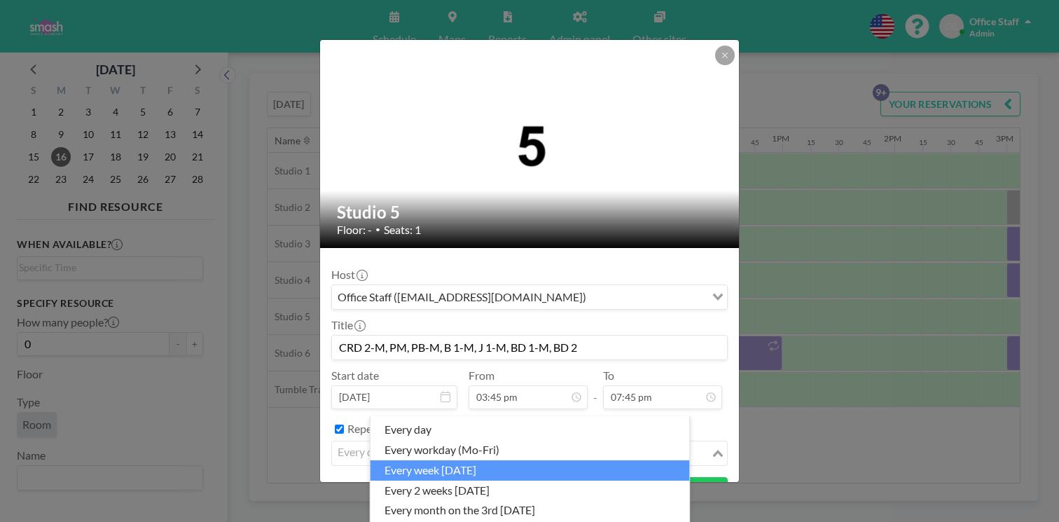
click at [437, 460] on li "every week [DATE]" at bounding box center [531, 470] width 320 height 20
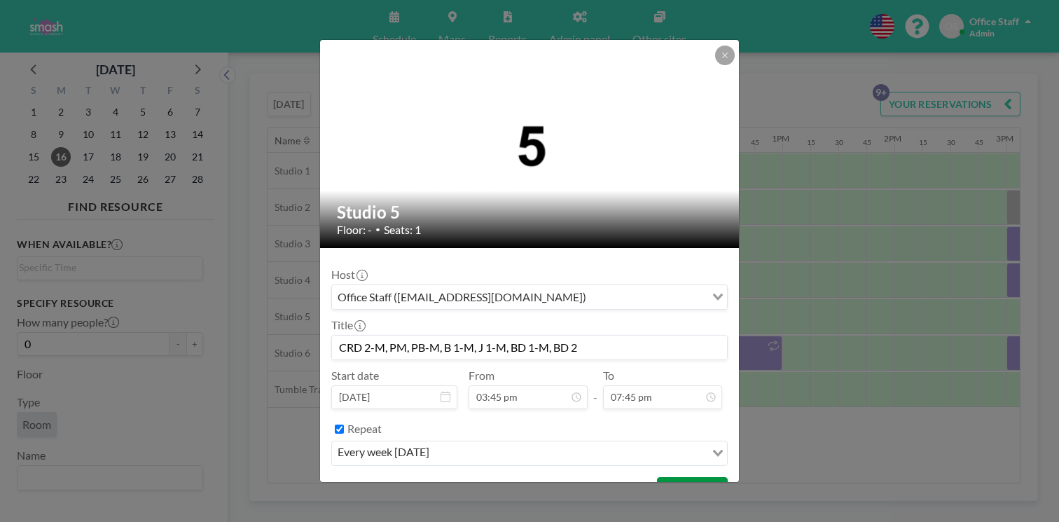
click at [664, 477] on button "BOOK NOW" at bounding box center [692, 489] width 71 height 25
click at [668, 498] on button "BOOK NOW" at bounding box center [692, 510] width 71 height 25
click at [344, 425] on input "Repeat" at bounding box center [339, 429] width 9 height 9
checkbox input "false"
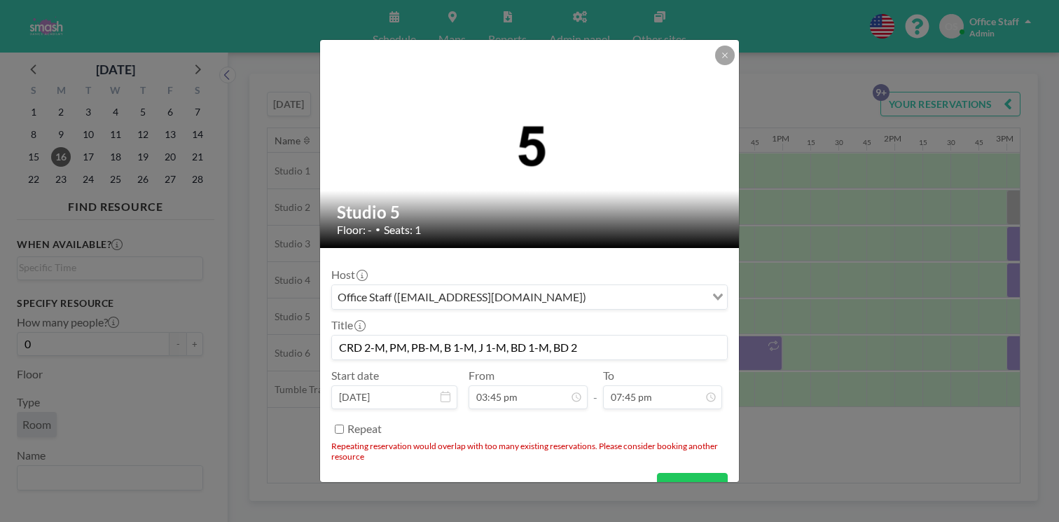
scroll to position [1767, 0]
drag, startPoint x: 544, startPoint y: 320, endPoint x: 360, endPoint y: 324, distance: 183.6
click at [358, 322] on div "Studio 5 Floor: - • Seats: 1 Host Office Staff ([EMAIL_ADDRESS][DOMAIN_NAME]) L…" at bounding box center [529, 261] width 1059 height 522
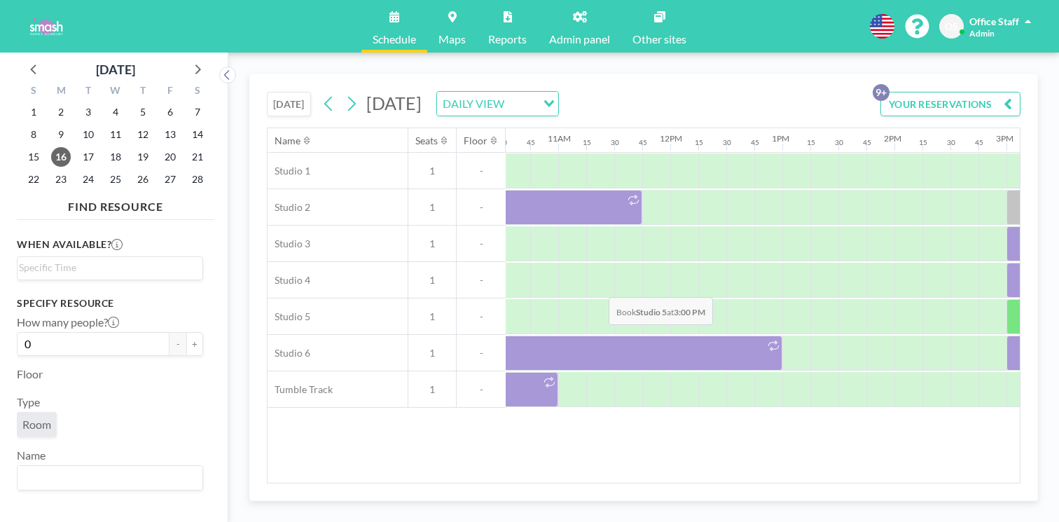
click at [1007, 299] on div at bounding box center [1021, 316] width 28 height 35
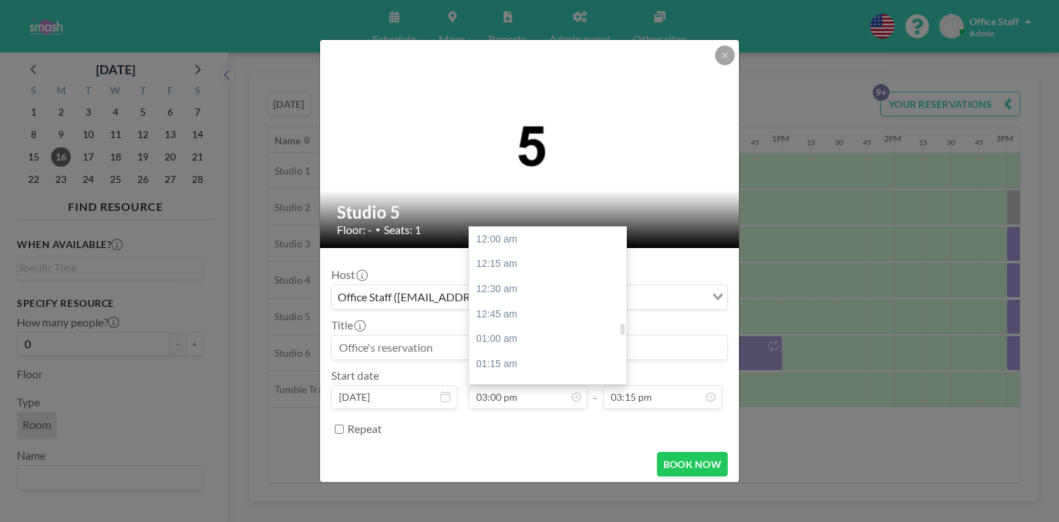
scroll to position [1342, 0]
click at [527, 456] on div "03:45 pm" at bounding box center [547, 468] width 157 height 25
type input "03:45 pm"
type input "04:00 pm"
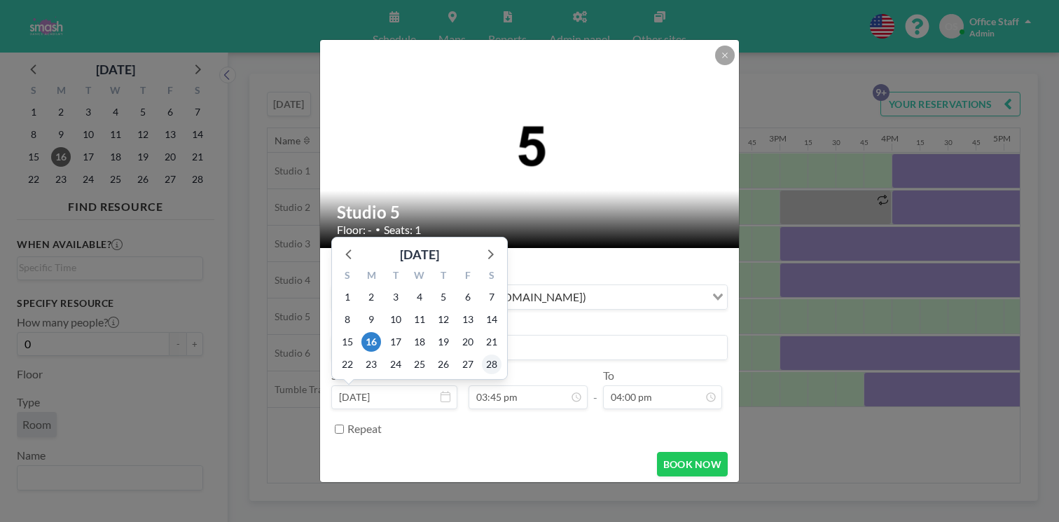
scroll to position [0, 1412]
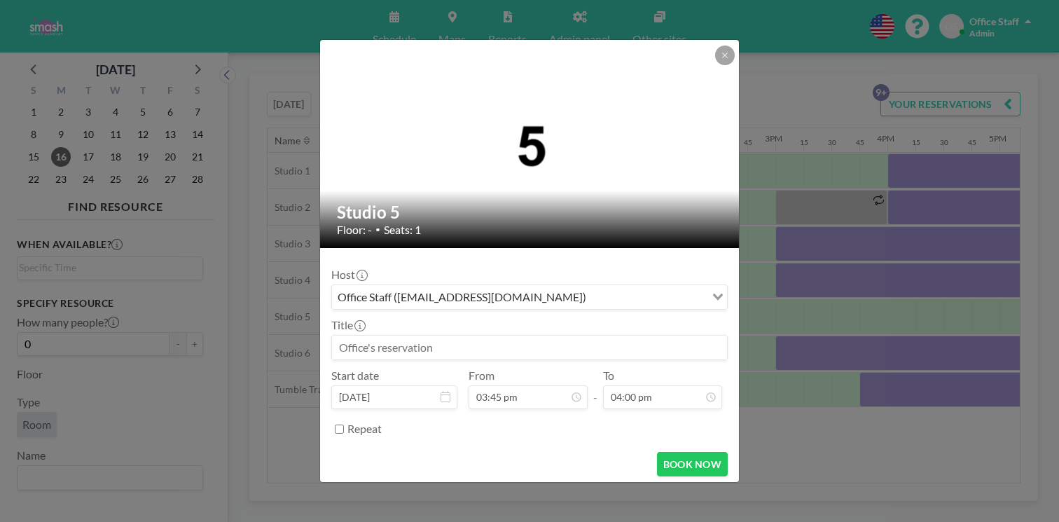
click at [579, 336] on input at bounding box center [529, 348] width 395 height 24
paste input "CRD 2-M, PM, PB-M, B 1-M, J 1-M, BD 1-M, BD 2"
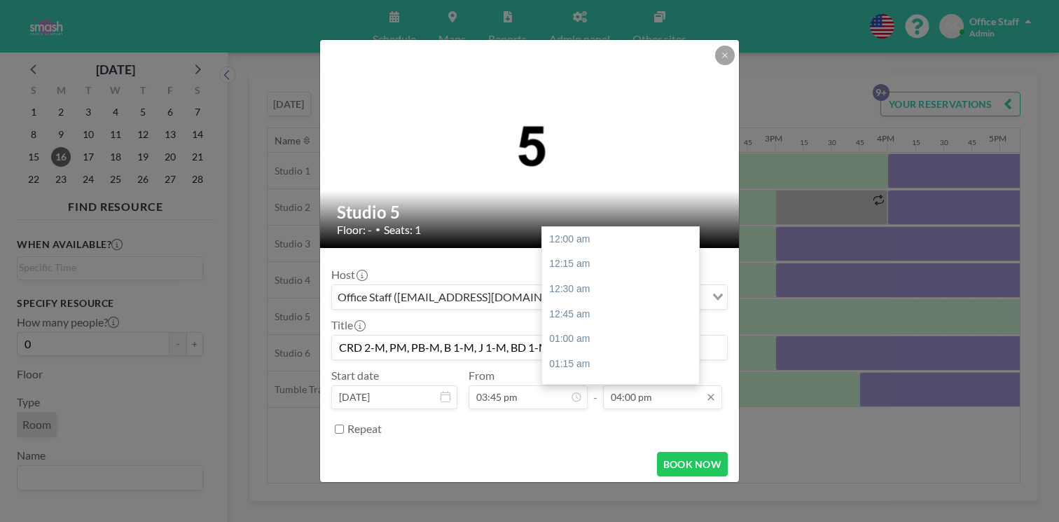
scroll to position [1431, 0]
type input "CRD 2-M, PM, PB-M, B 1-M, J 1-M, BD 1-M, BD 2"
type input "07:45 pm"
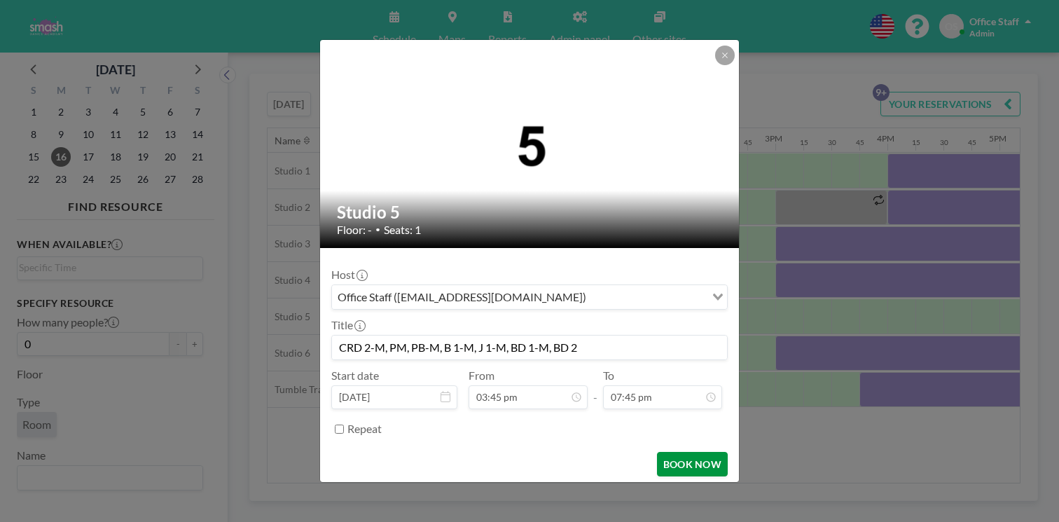
scroll to position [1767, 0]
click at [657, 452] on button "BOOK NOW" at bounding box center [692, 464] width 71 height 25
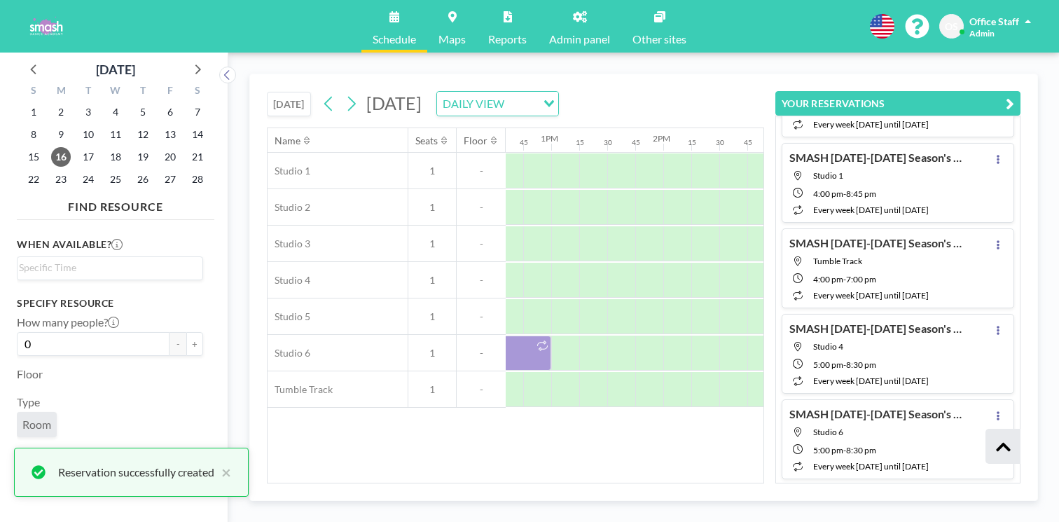
scroll to position [362, 0]
click at [53, 170] on span "23" at bounding box center [61, 180] width 20 height 20
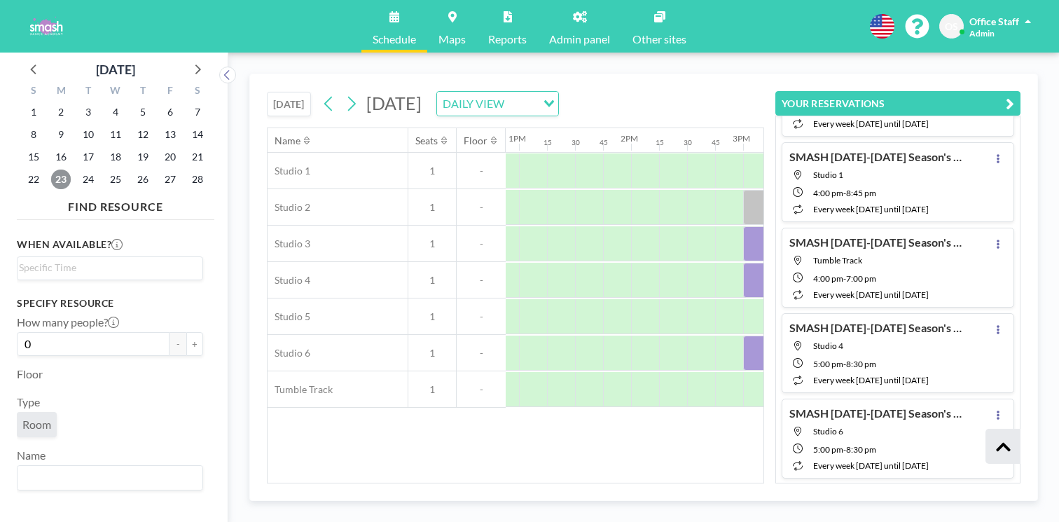
scroll to position [0, 1490]
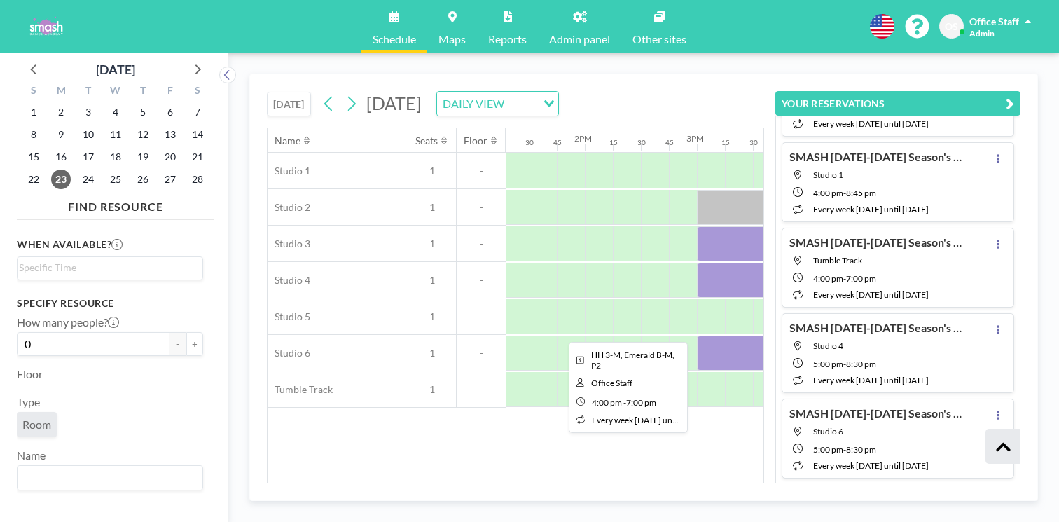
click at [809, 299] on div at bounding box center [977, 316] width 336 height 35
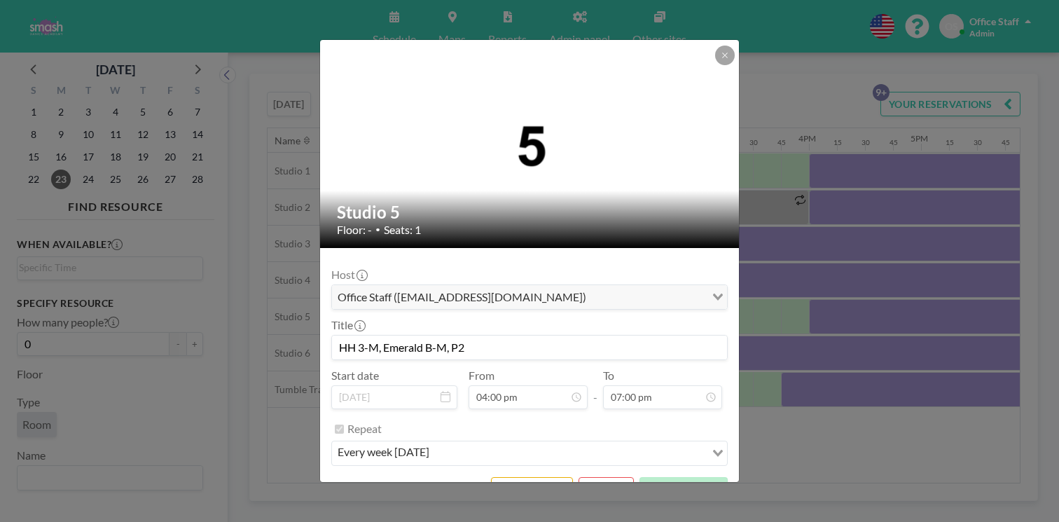
click at [413, 336] on input "HH 3-M, Emerald B-M, P2" at bounding box center [529, 348] width 395 height 24
click at [590, 477] on button "REMOVE" at bounding box center [606, 489] width 55 height 25
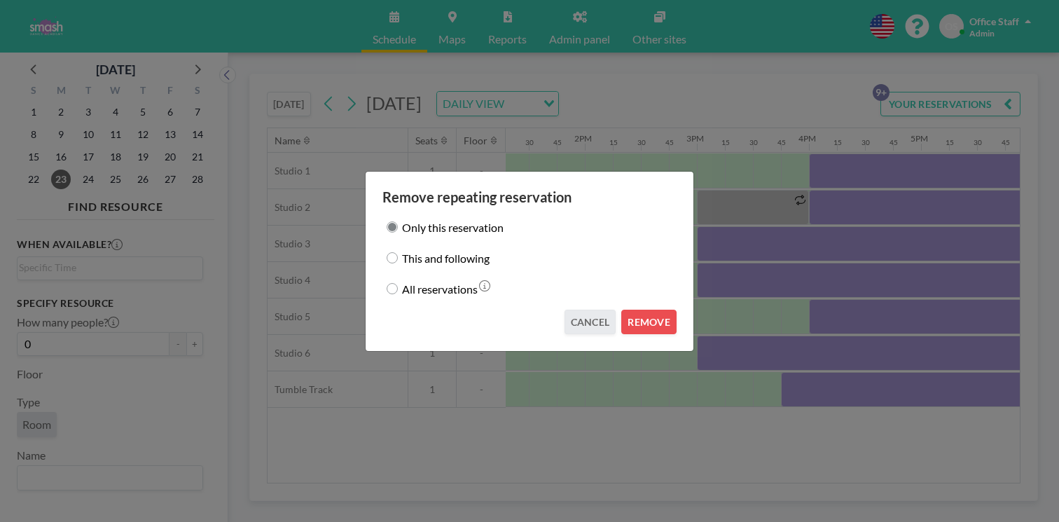
click at [458, 259] on label "This and following" at bounding box center [446, 258] width 88 height 20
click at [398, 259] on input "This and following" at bounding box center [392, 257] width 11 height 11
radio input "true"
click at [631, 310] on button "REMOVE" at bounding box center [648, 322] width 55 height 25
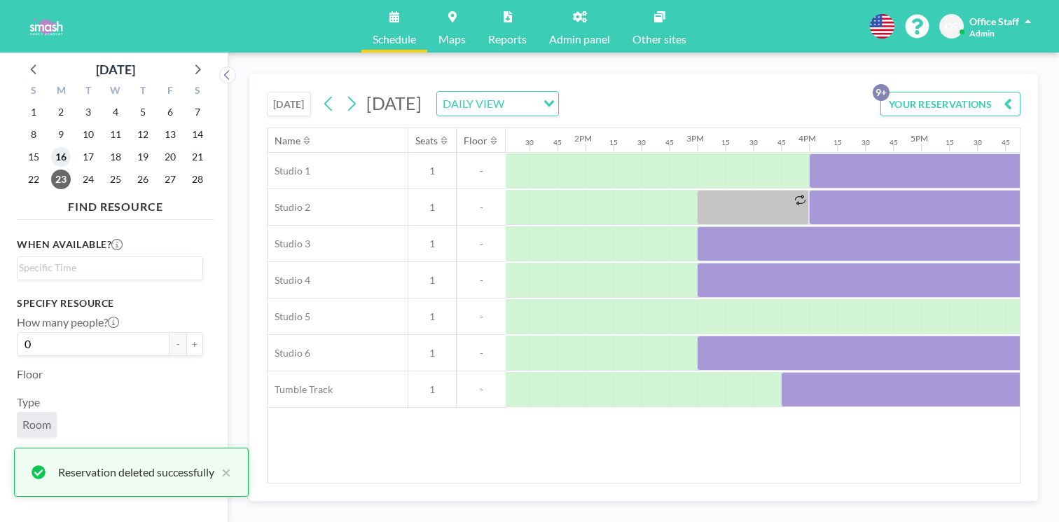
click at [51, 147] on span "16" at bounding box center [61, 157] width 20 height 20
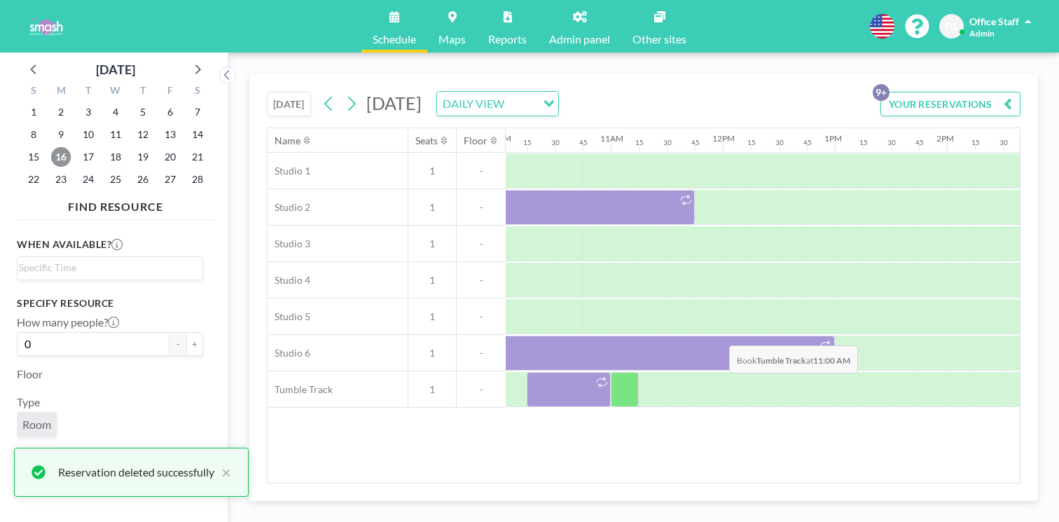
scroll to position [0, 1439]
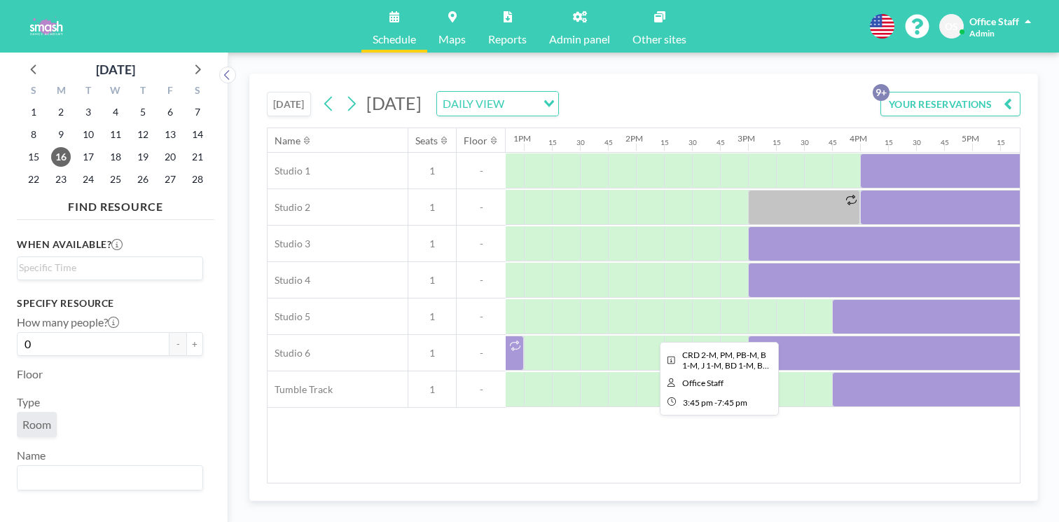
click at [832, 299] on div at bounding box center [1056, 316] width 448 height 35
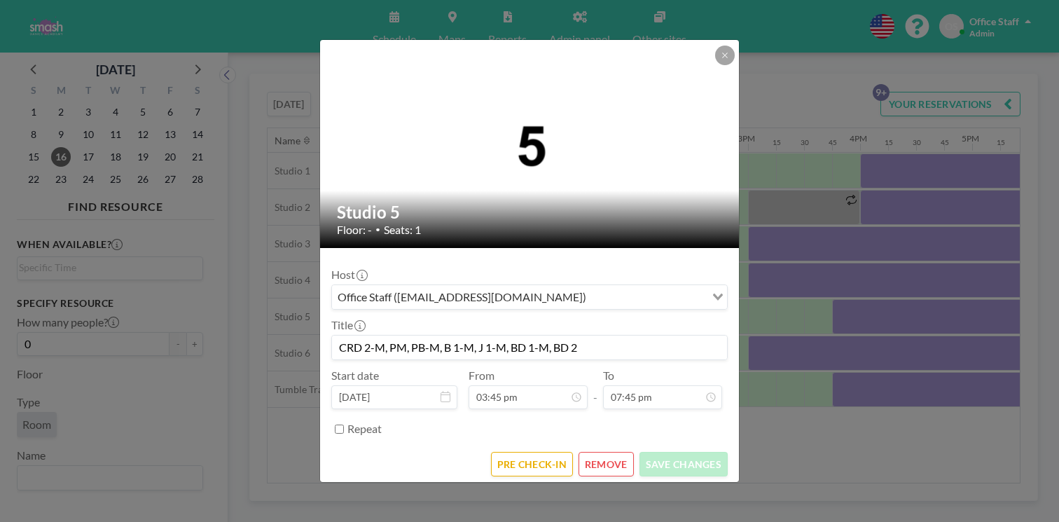
click at [344, 425] on input "Repeat" at bounding box center [339, 429] width 9 height 9
checkbox input "true"
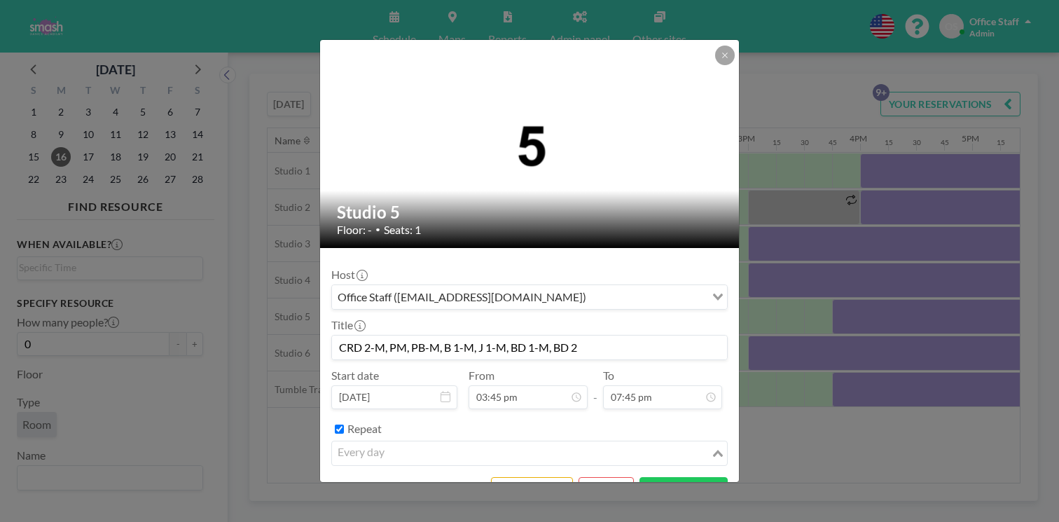
click at [399, 441] on div "every day" at bounding box center [521, 451] width 379 height 21
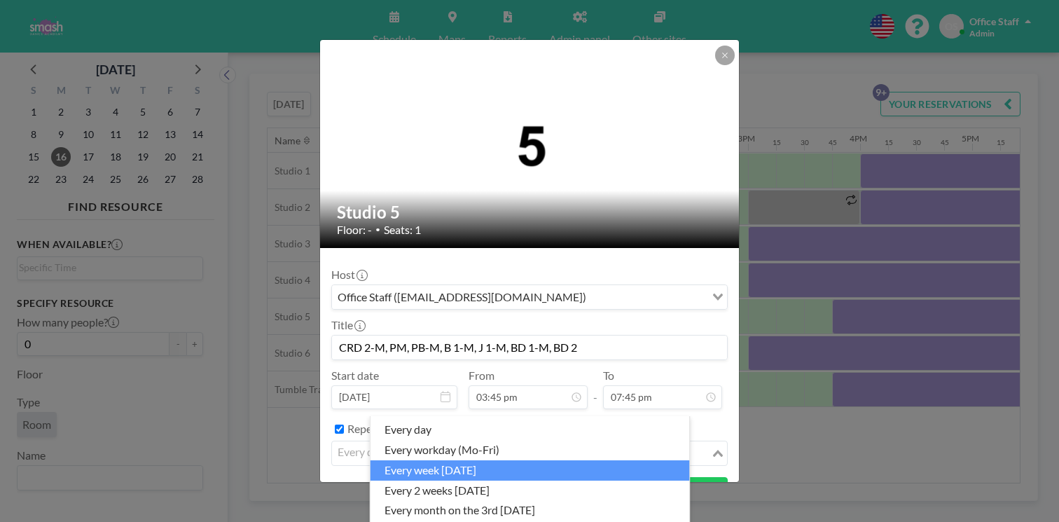
click at [427, 462] on li "every week [DATE]" at bounding box center [531, 470] width 320 height 20
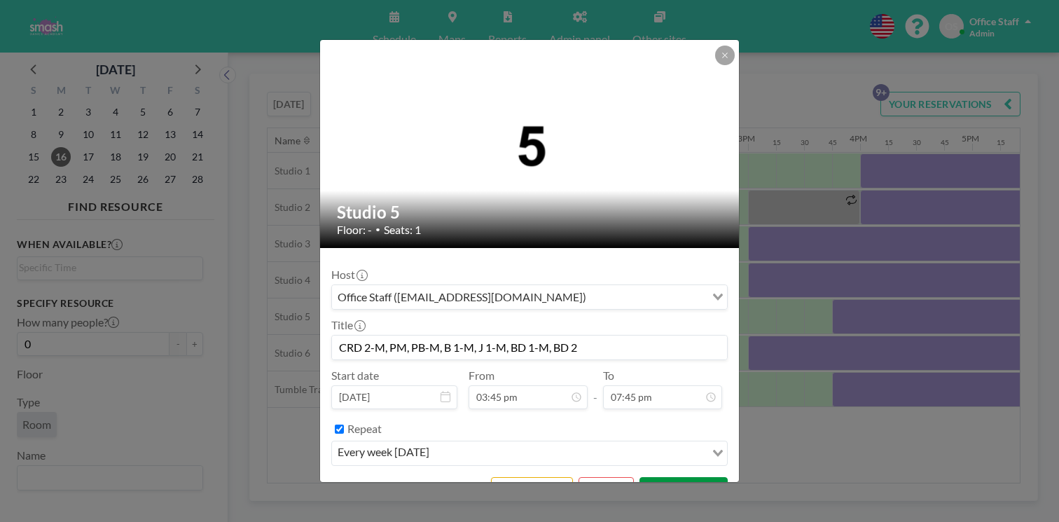
click at [666, 477] on button "SAVE CHANGES" at bounding box center [684, 489] width 88 height 25
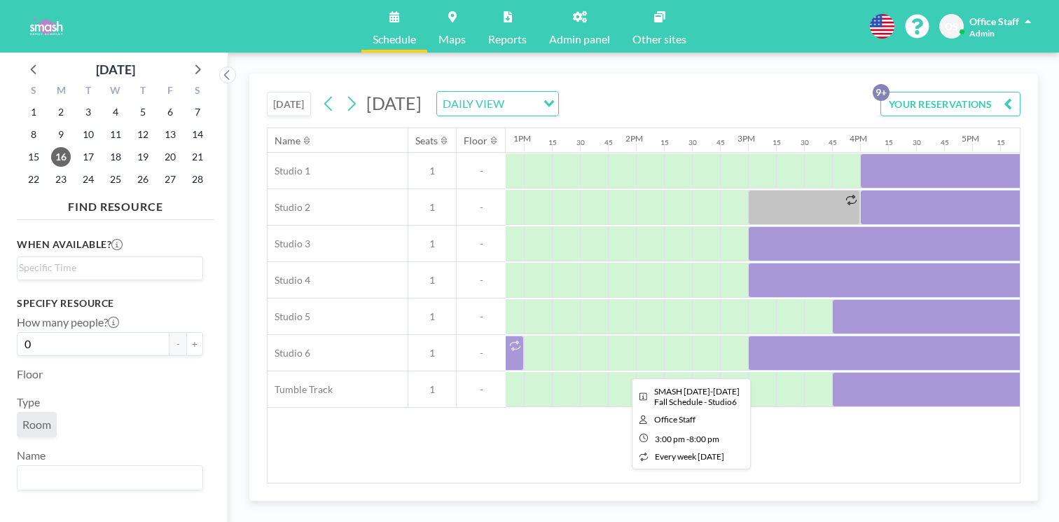
click at [748, 336] on div at bounding box center [1028, 353] width 561 height 35
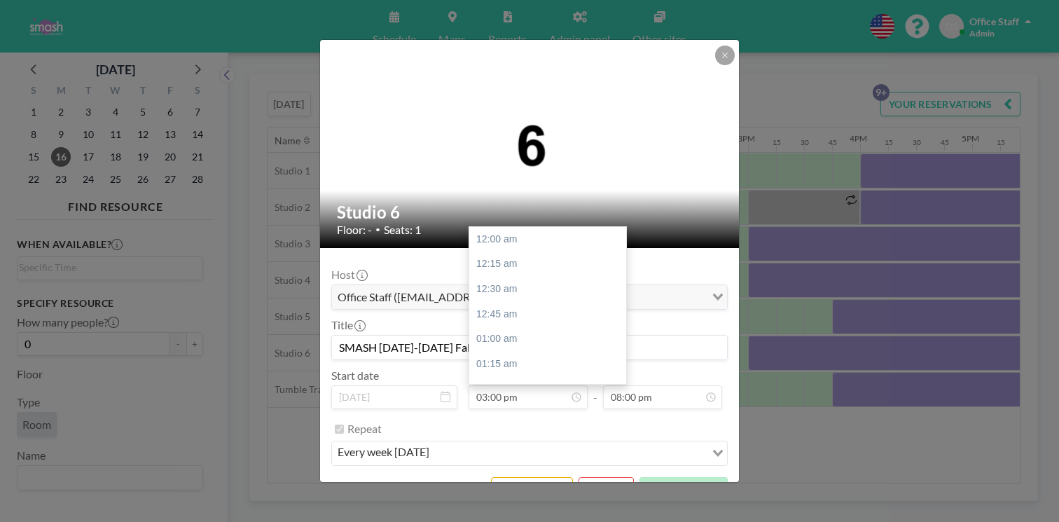
scroll to position [1789, 0]
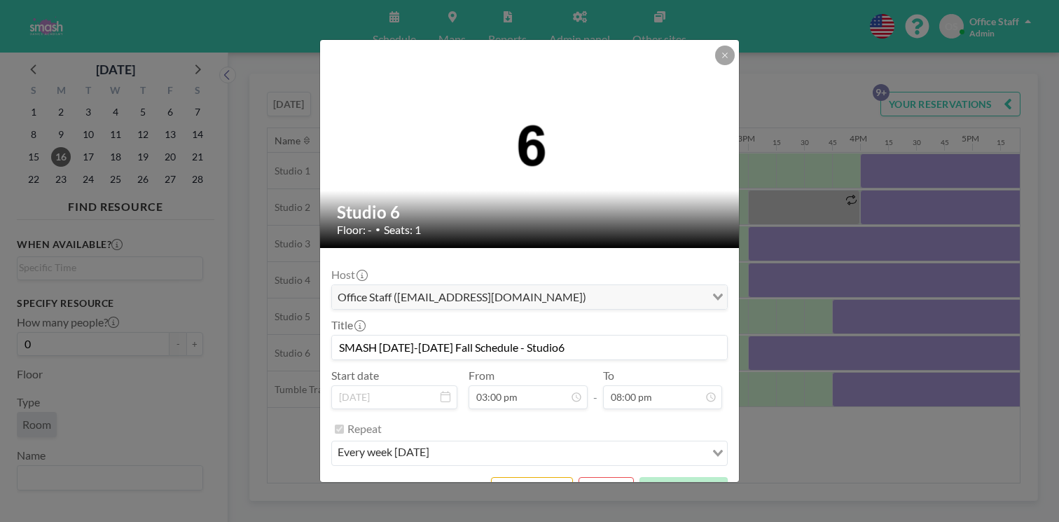
click at [509, 336] on input "SMASH [DATE]-[DATE] Fall Schedule - Studio6" at bounding box center [529, 348] width 395 height 24
drag, startPoint x: 509, startPoint y: 317, endPoint x: 586, endPoint y: 320, distance: 76.4
click at [584, 336] on input "SMASH [DATE]-[DATE] Fall Schedule - Studio6" at bounding box center [529, 348] width 395 height 24
type input "SMASH [DATE]-[DATE] Fall Schedule"
click at [640, 477] on button "SAVE CHANGES" at bounding box center [684, 489] width 88 height 25
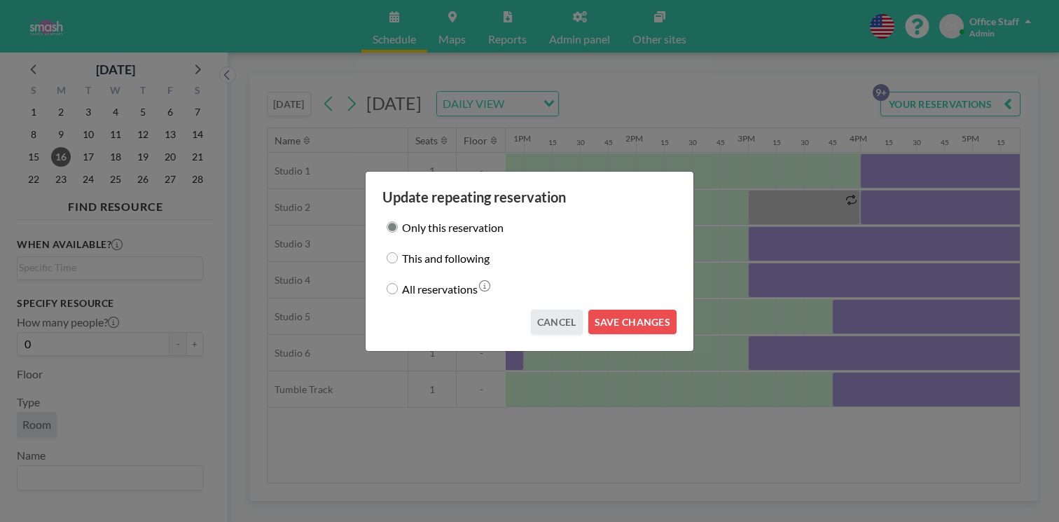
click at [435, 257] on label "This and following" at bounding box center [446, 258] width 88 height 20
click at [398, 257] on input "This and following" at bounding box center [392, 257] width 11 height 11
radio input "true"
click at [612, 312] on button "SAVE CHANGES" at bounding box center [633, 322] width 88 height 25
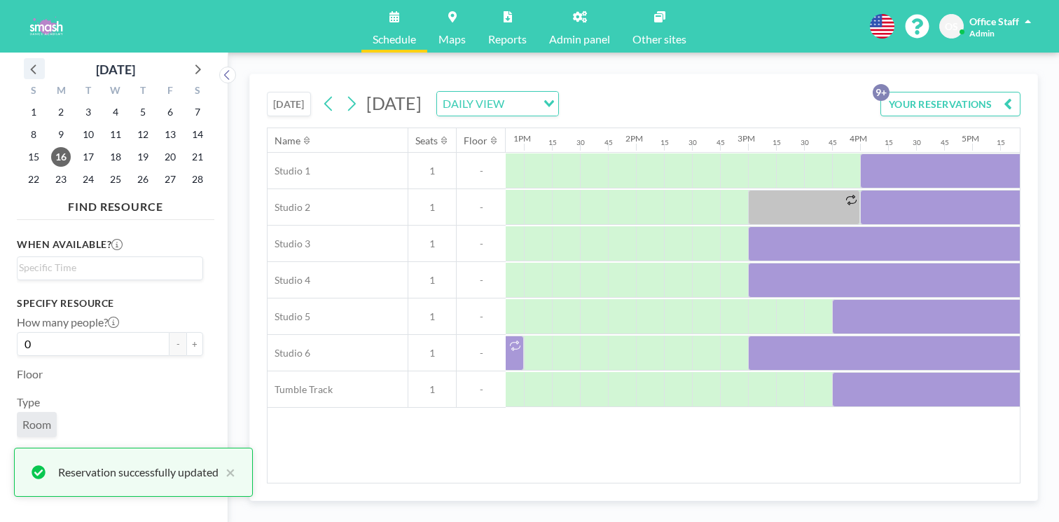
click at [29, 60] on icon at bounding box center [34, 69] width 18 height 18
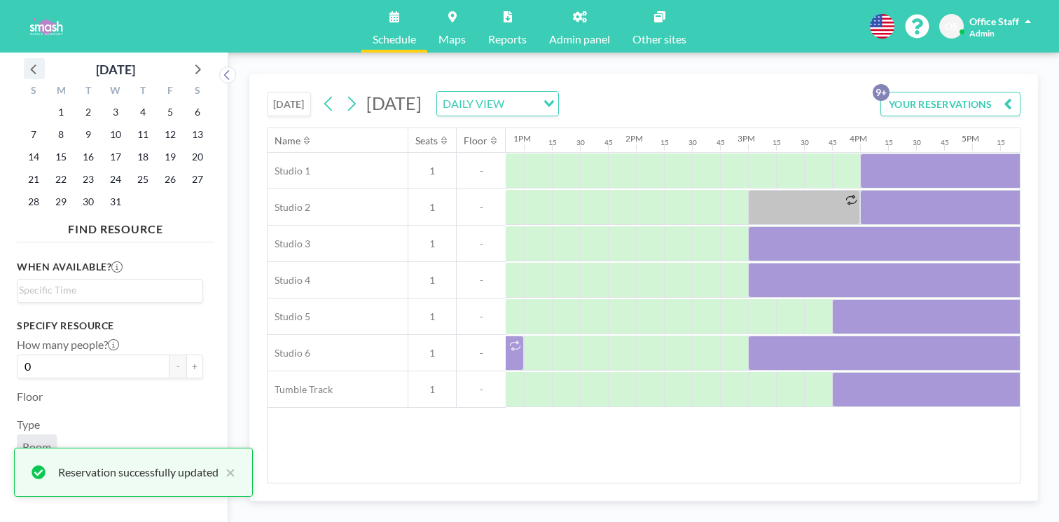
click at [29, 60] on icon at bounding box center [34, 69] width 18 height 18
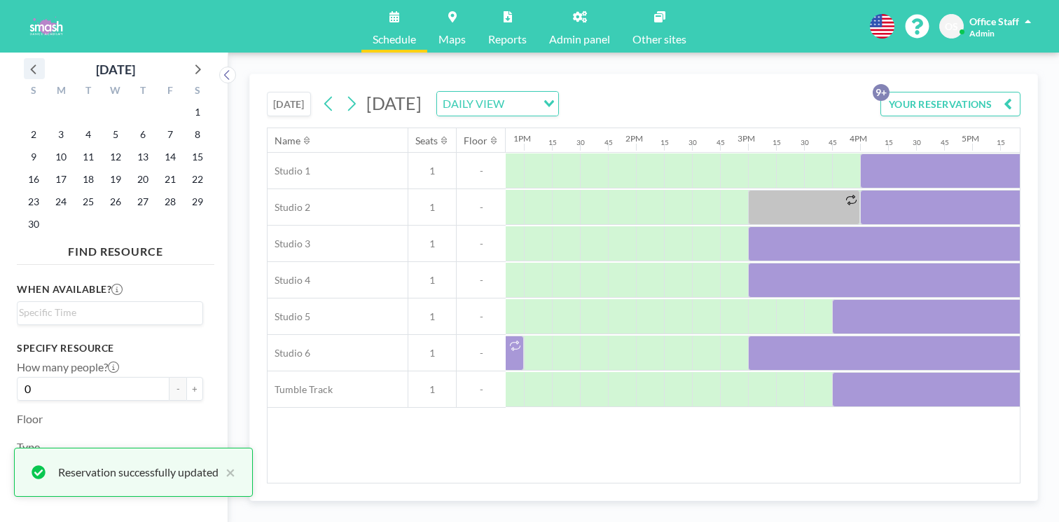
click at [29, 60] on icon at bounding box center [34, 69] width 18 height 18
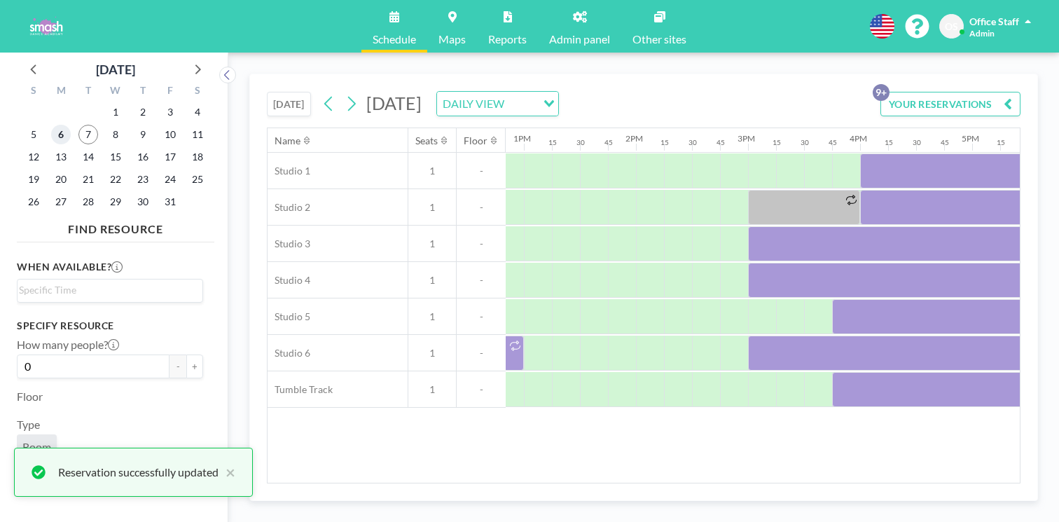
click at [55, 125] on span "6" at bounding box center [61, 135] width 20 height 20
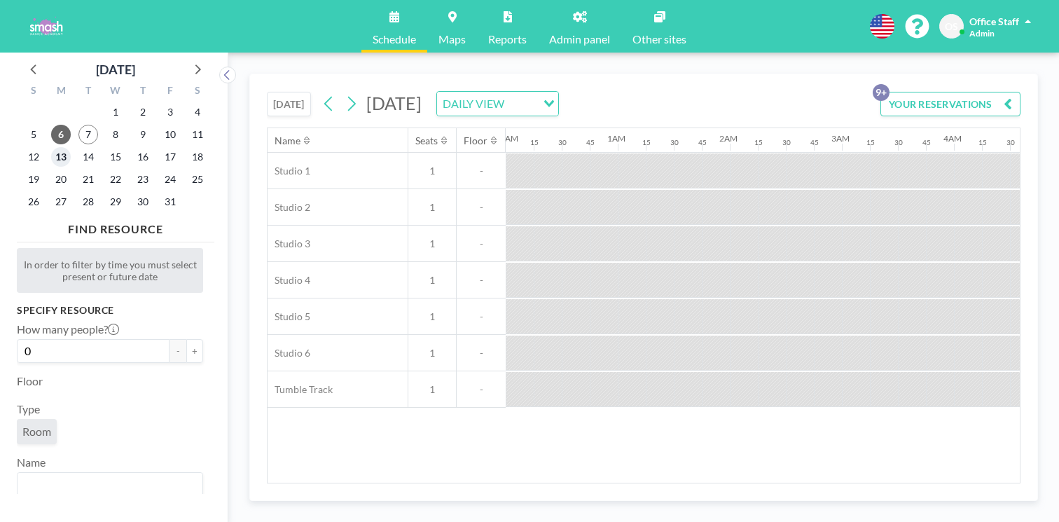
click at [55, 147] on span "13" at bounding box center [61, 157] width 20 height 20
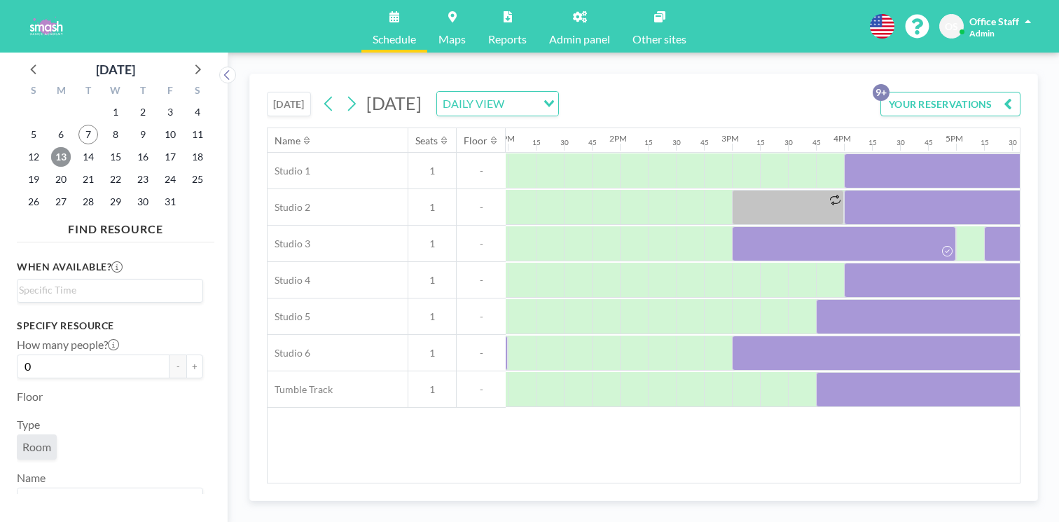
scroll to position [0, 1452]
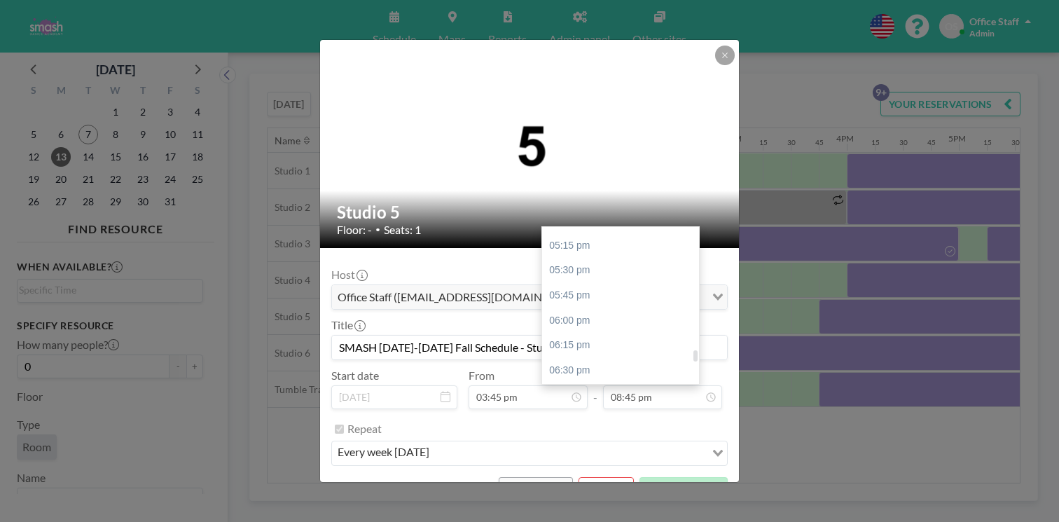
scroll to position [1710, 0]
click at [580, 486] on div "07:45 pm" at bounding box center [620, 498] width 157 height 25
type input "07:45 pm"
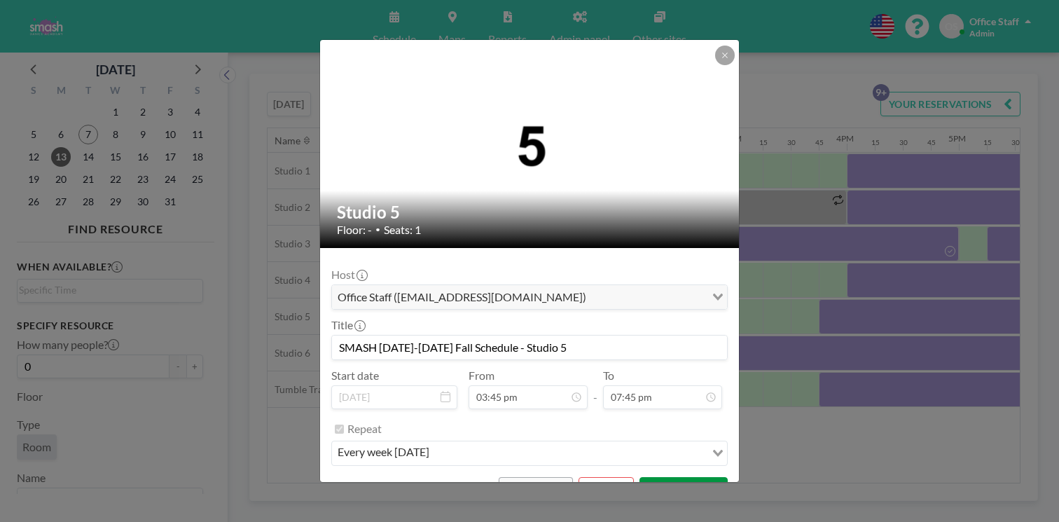
scroll to position [1767, 0]
click at [650, 477] on button "SAVE CHANGES" at bounding box center [684, 489] width 88 height 25
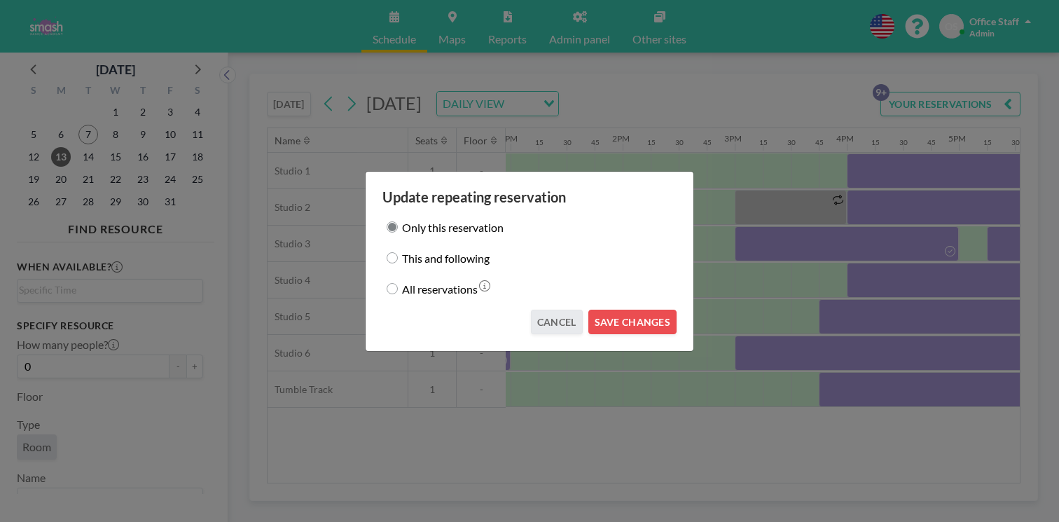
click at [453, 258] on label "This and following" at bounding box center [446, 258] width 88 height 20
click at [398, 258] on input "This and following" at bounding box center [392, 257] width 11 height 11
radio input "true"
click at [629, 311] on button "SAVE CHANGES" at bounding box center [633, 322] width 88 height 25
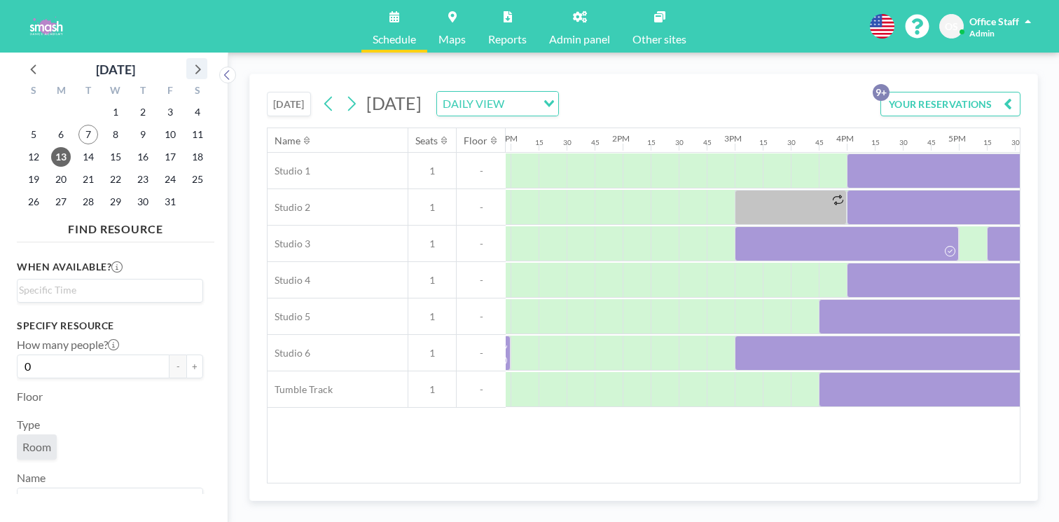
click at [195, 64] on icon at bounding box center [198, 69] width 6 height 10
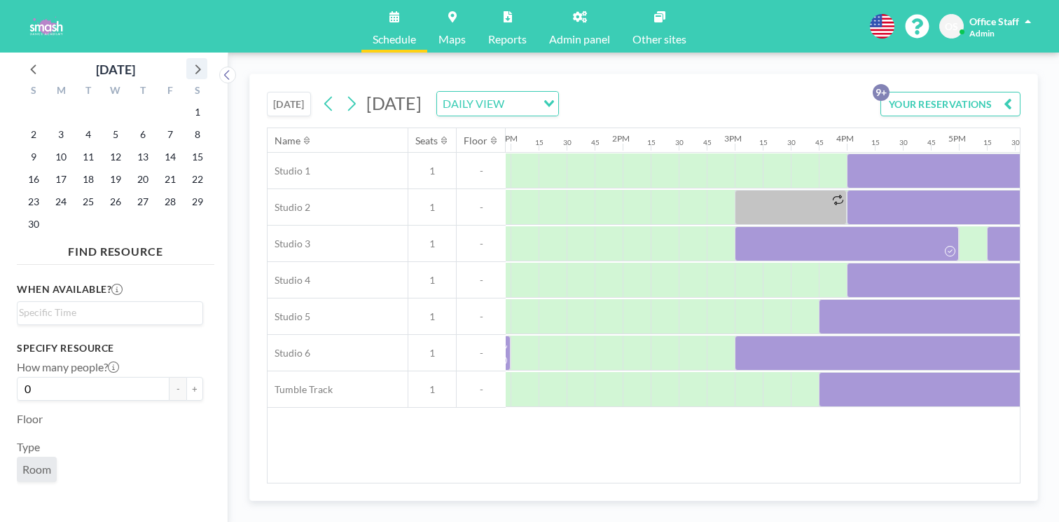
click at [195, 64] on icon at bounding box center [198, 69] width 6 height 10
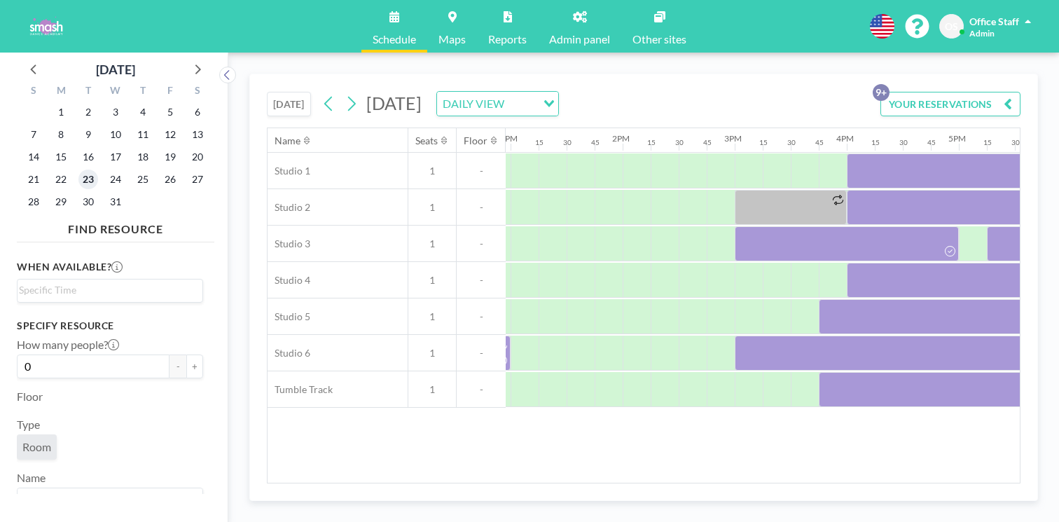
click at [78, 170] on span "23" at bounding box center [88, 180] width 20 height 20
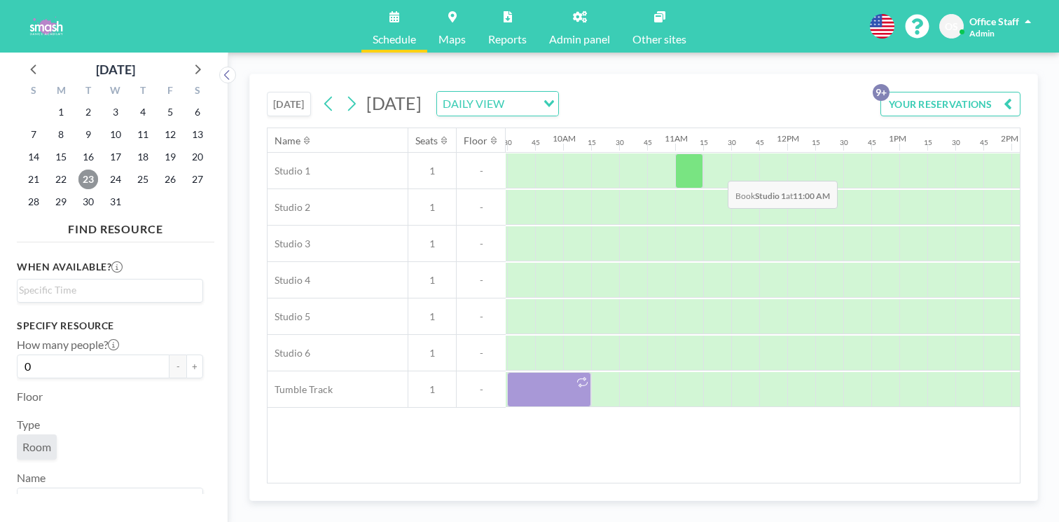
scroll to position [0, 1472]
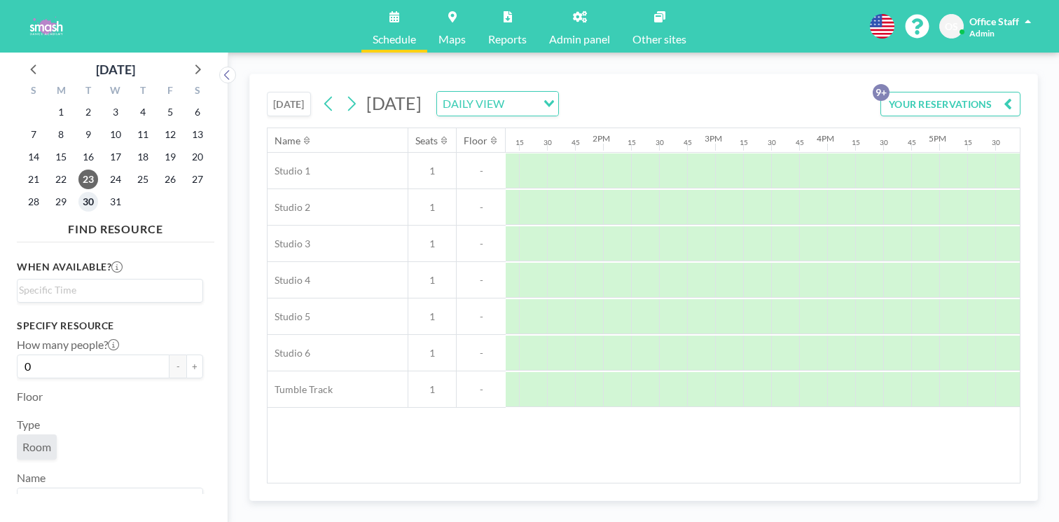
click at [78, 192] on span "30" at bounding box center [88, 202] width 20 height 20
click at [188, 60] on icon at bounding box center [197, 69] width 18 height 18
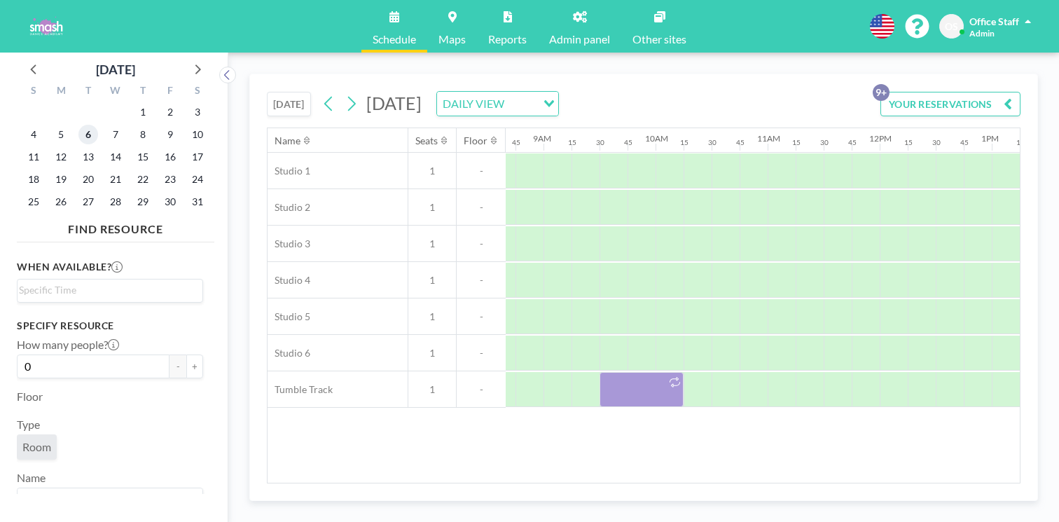
click at [78, 125] on span "6" at bounding box center [88, 135] width 20 height 20
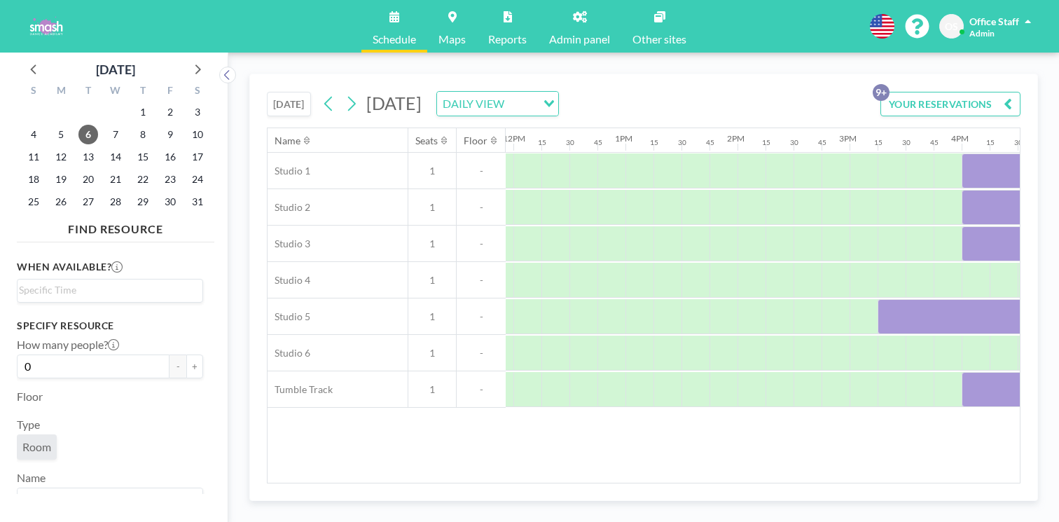
scroll to position [0, 1339]
click at [78, 147] on span "13" at bounding box center [88, 157] width 20 height 20
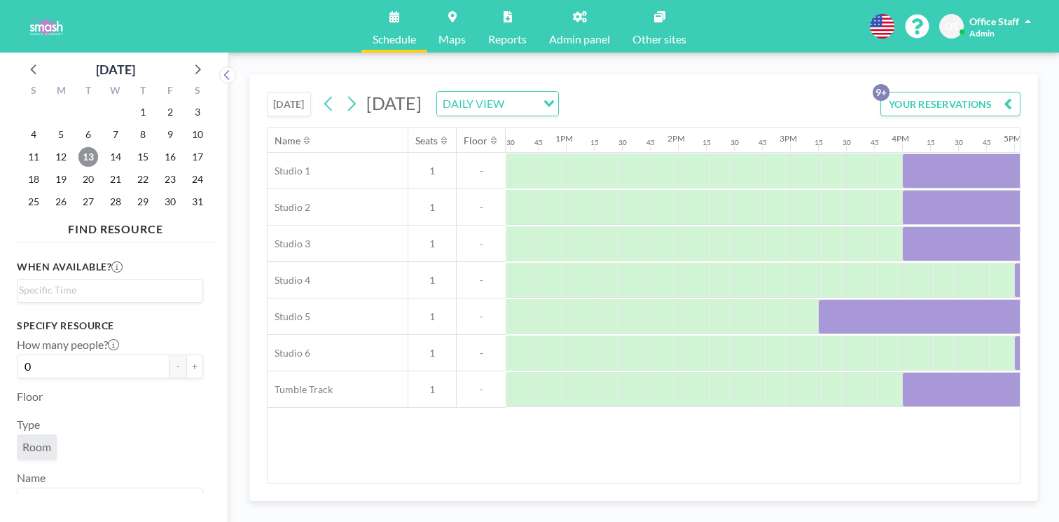
scroll to position [0, 1391]
click at [78, 170] on span "20" at bounding box center [88, 180] width 20 height 20
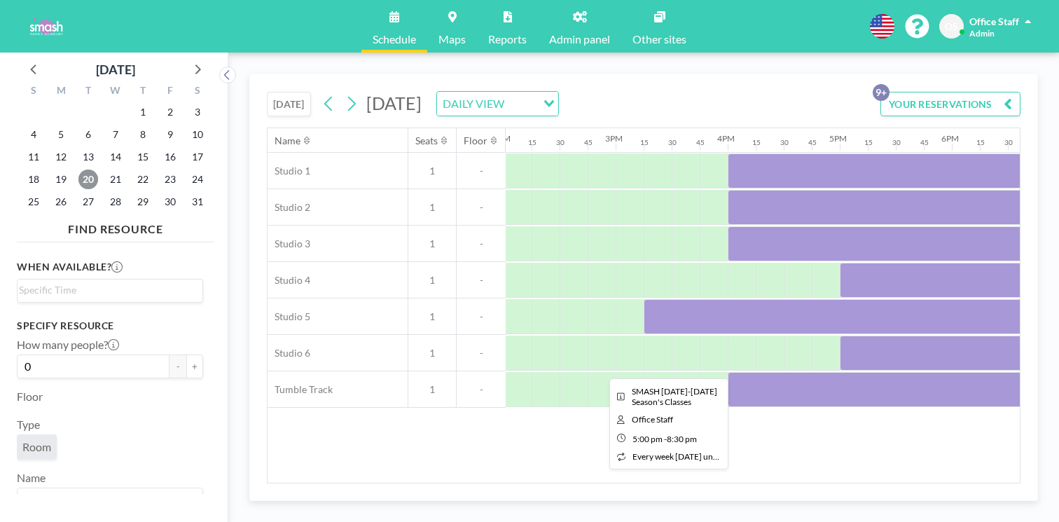
scroll to position [0, 1394]
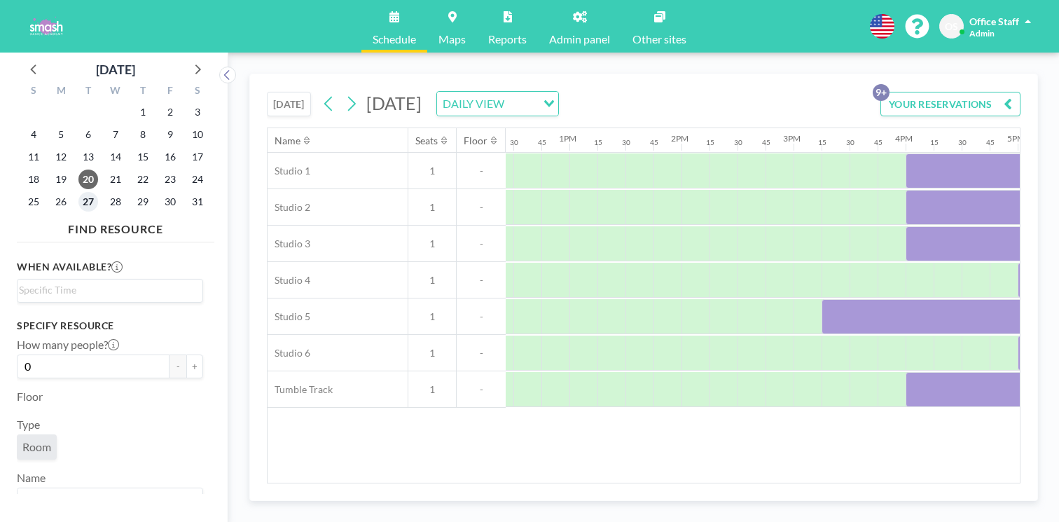
click at [78, 192] on span "27" at bounding box center [88, 202] width 20 height 20
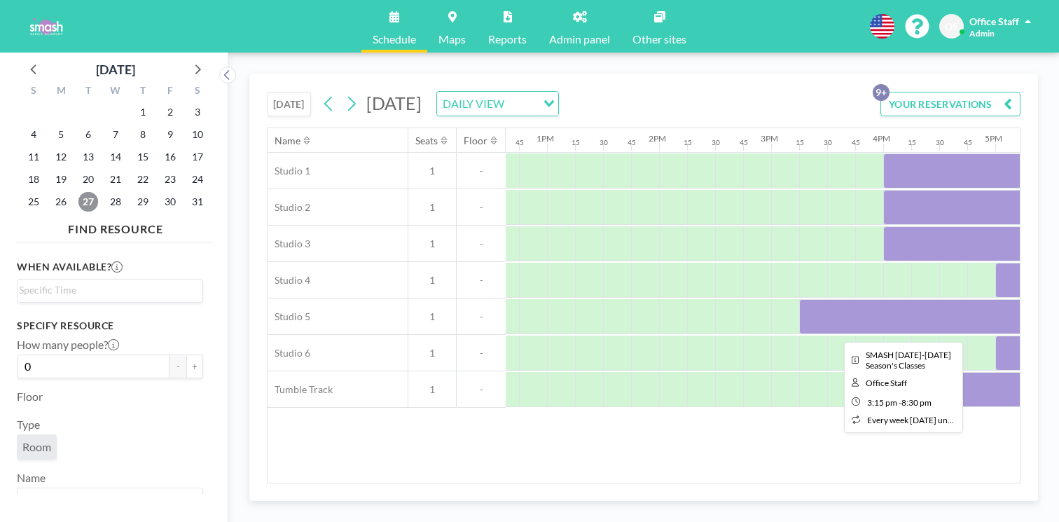
scroll to position [0, 1464]
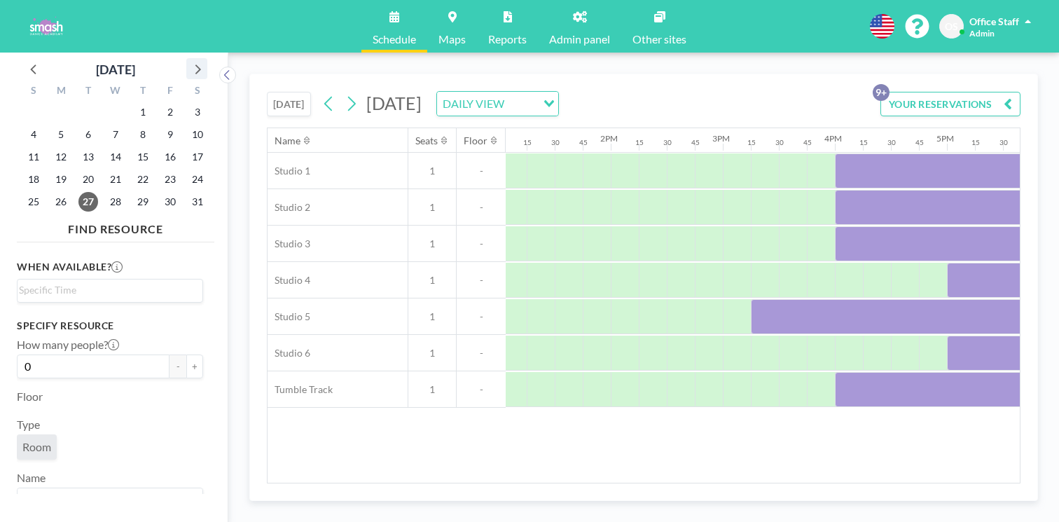
click at [188, 61] on icon at bounding box center [197, 69] width 18 height 18
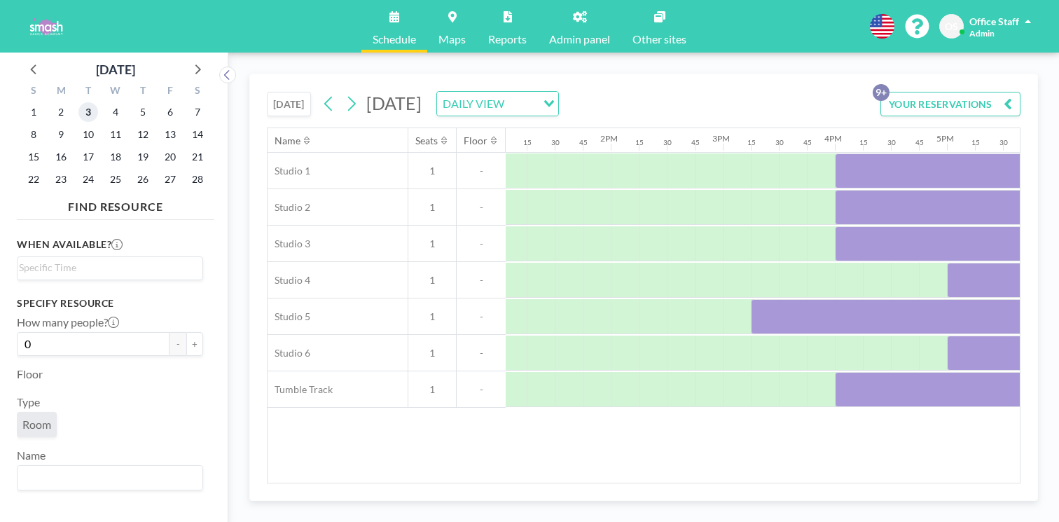
click at [78, 102] on span "3" at bounding box center [88, 112] width 20 height 20
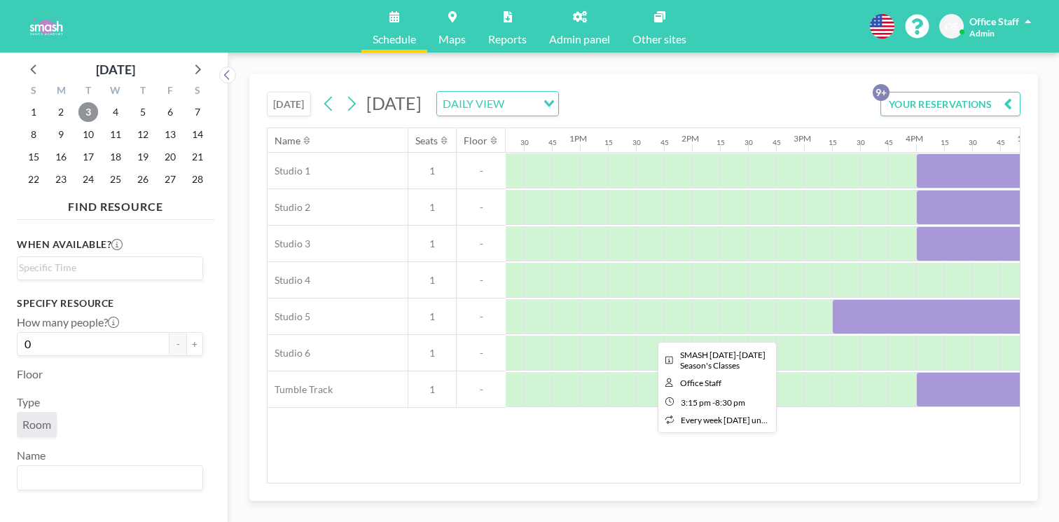
scroll to position [0, 1379]
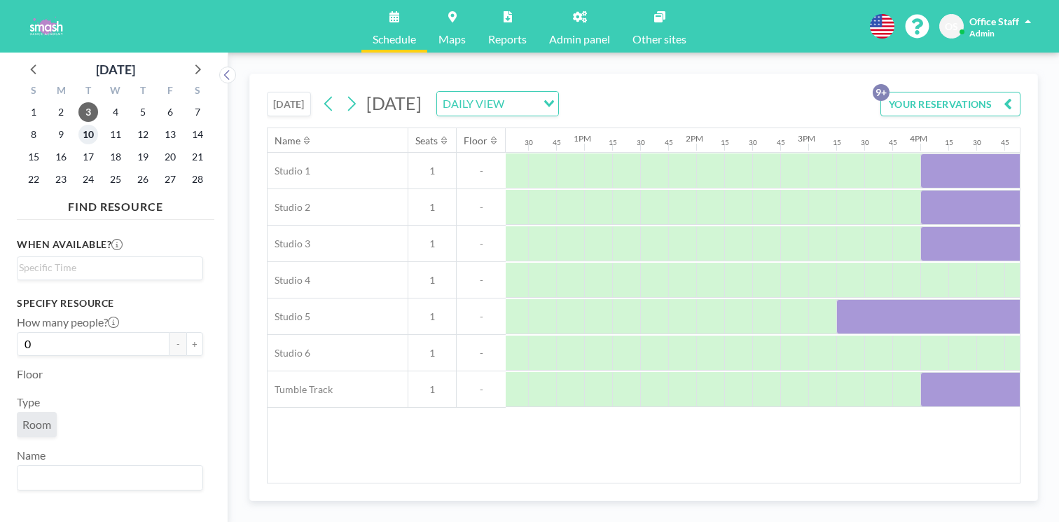
click at [78, 125] on span "10" at bounding box center [88, 135] width 20 height 20
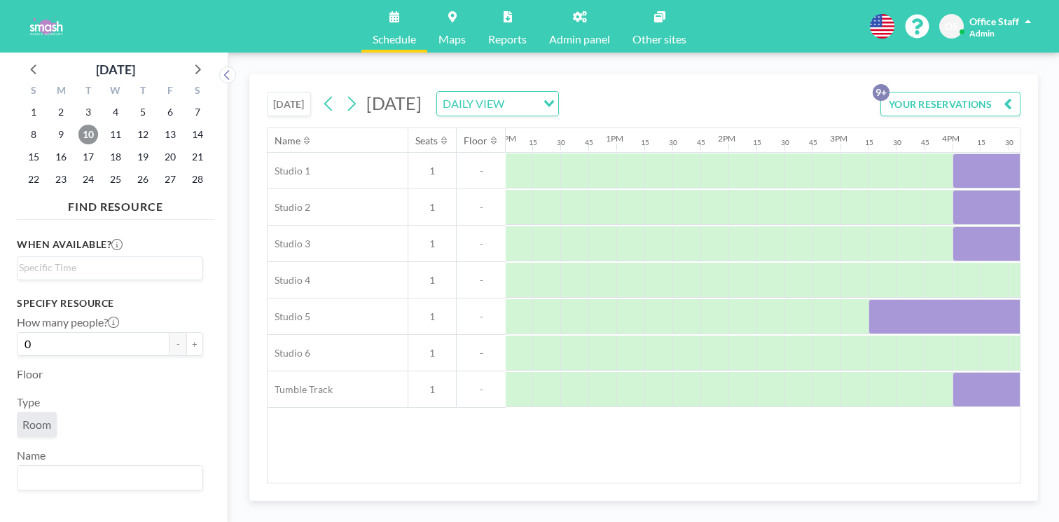
scroll to position [0, 1406]
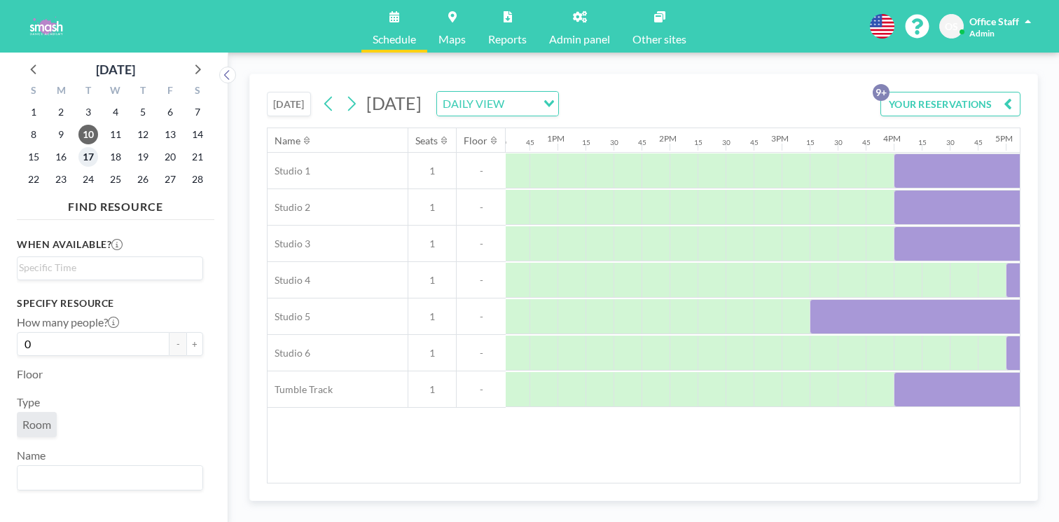
click at [78, 147] on span "17" at bounding box center [88, 157] width 20 height 20
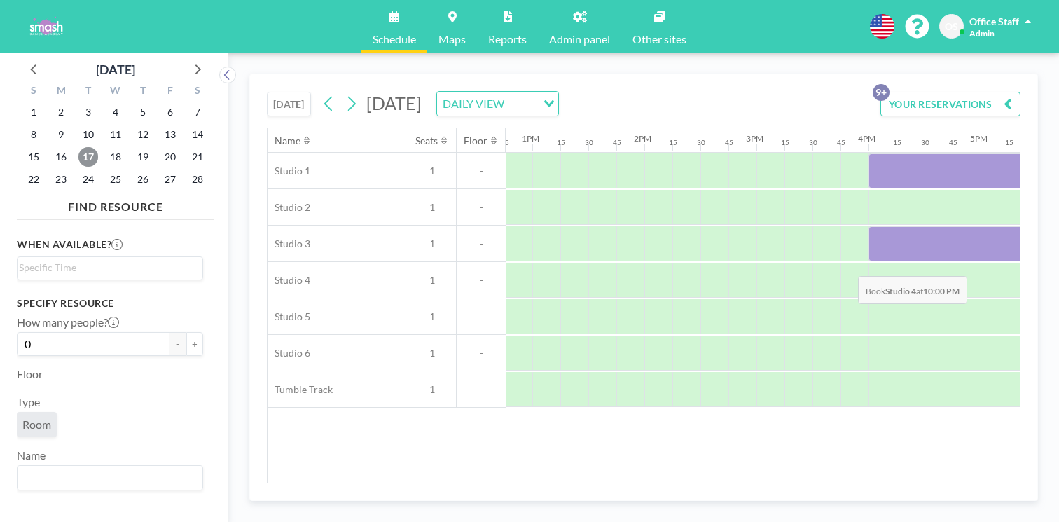
scroll to position [0, 1420]
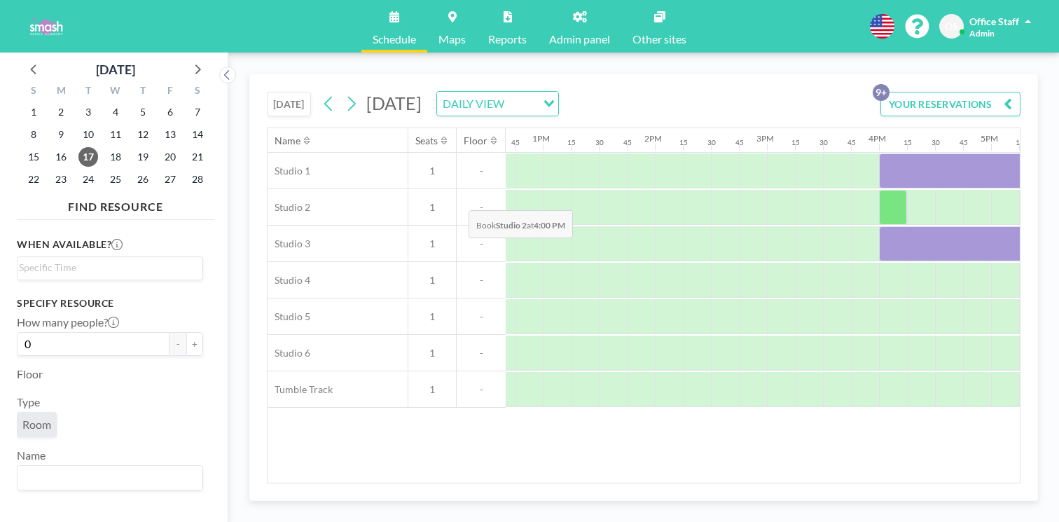
click at [879, 190] on div at bounding box center [893, 207] width 28 height 35
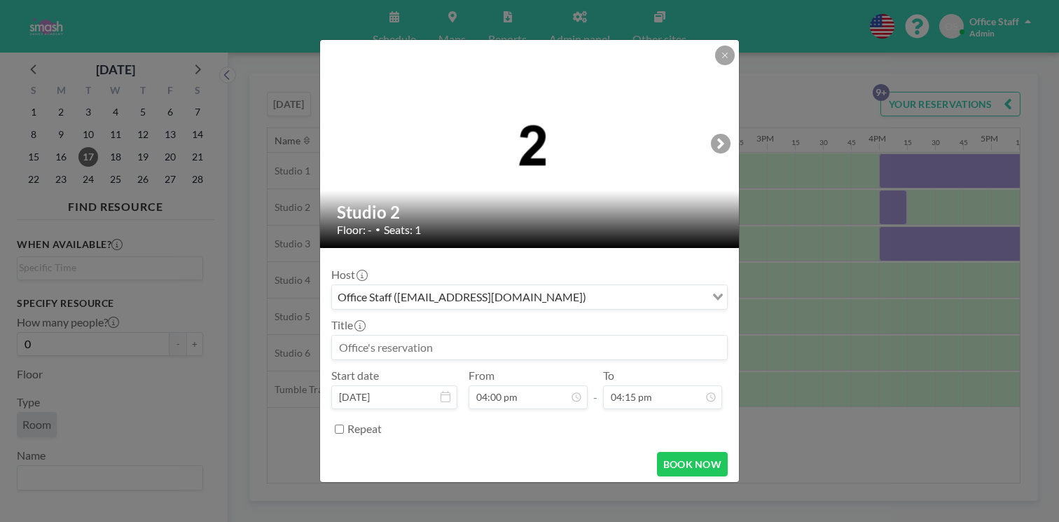
click at [385, 336] on input at bounding box center [529, 348] width 395 height 24
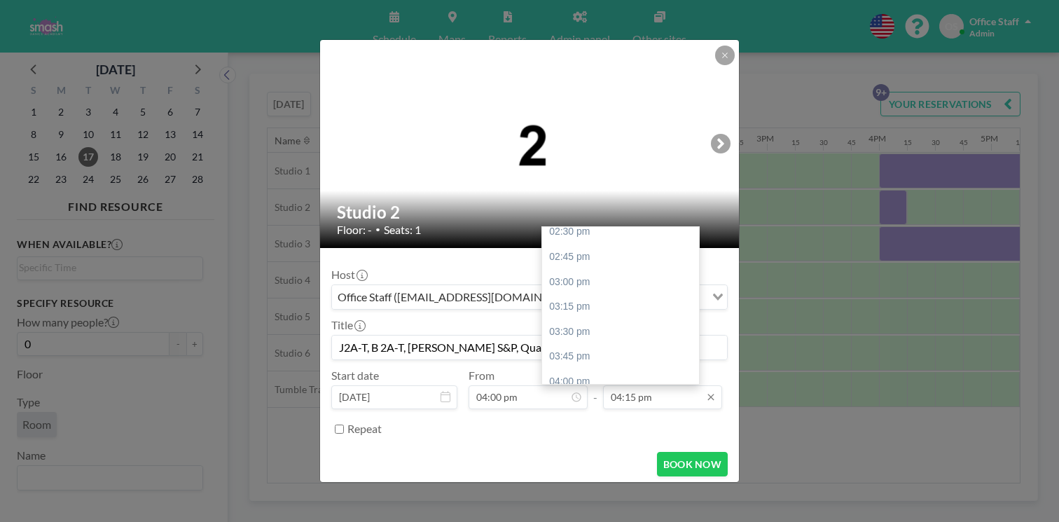
type input "J2A-T, B 2A-T, [PERSON_NAME] S&P, Quartz Contemp"
click at [609, 385] on input "04:15 pm" at bounding box center [662, 397] width 119 height 24
type input "08:00 pm"
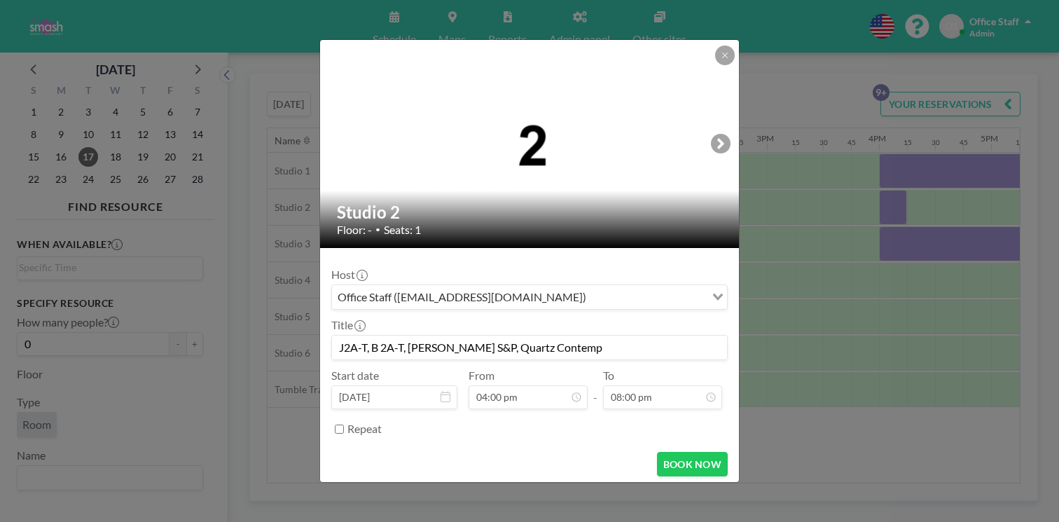
scroll to position [1431, 0]
click at [344, 425] on input "Repeat" at bounding box center [339, 429] width 9 height 9
checkbox input "true"
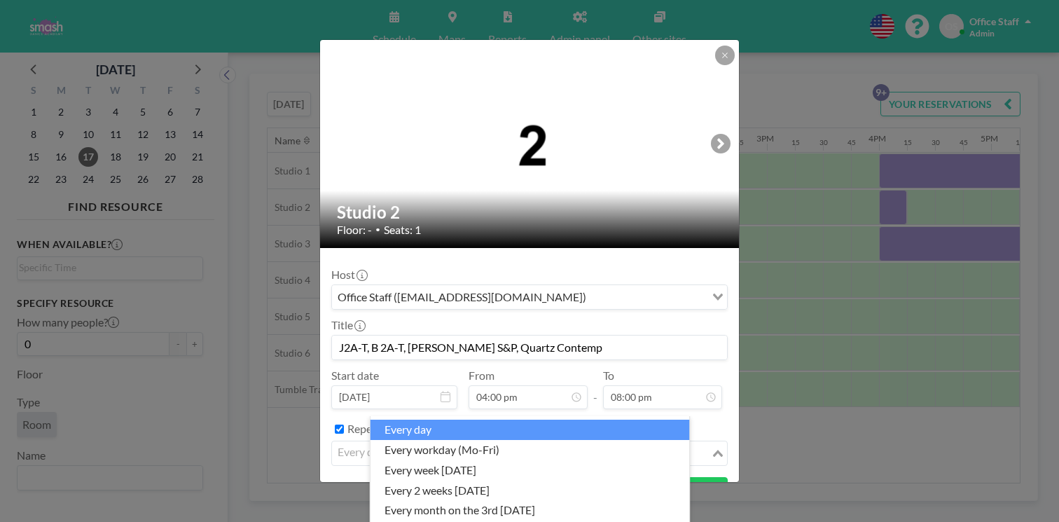
click at [401, 441] on div "every day" at bounding box center [521, 451] width 379 height 21
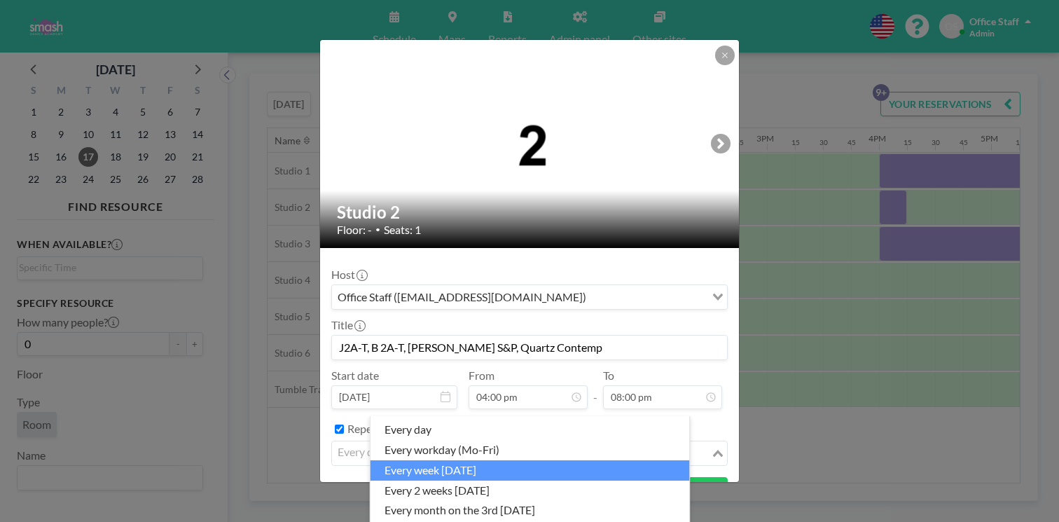
click at [416, 460] on li "every week [DATE]" at bounding box center [531, 470] width 320 height 20
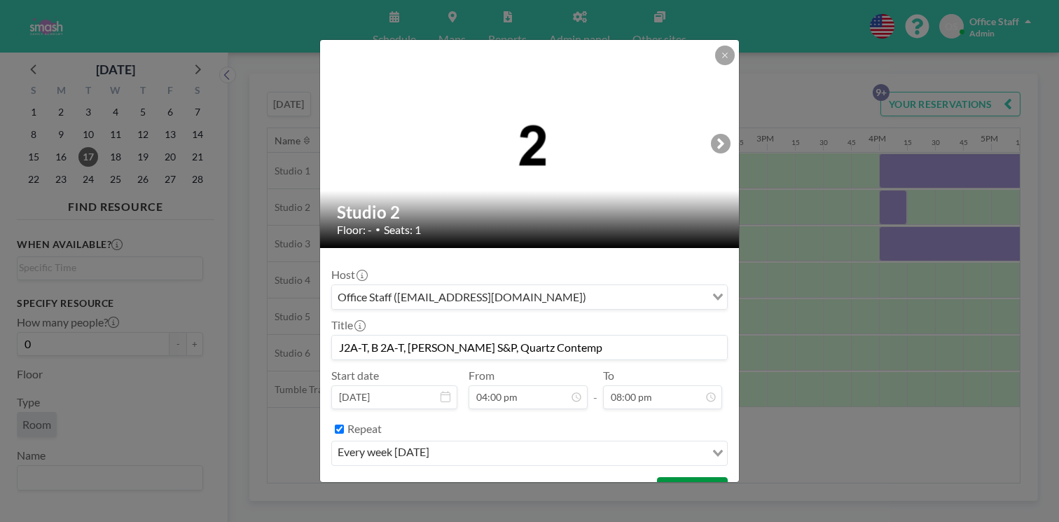
click at [657, 477] on button "BOOK NOW" at bounding box center [692, 489] width 71 height 25
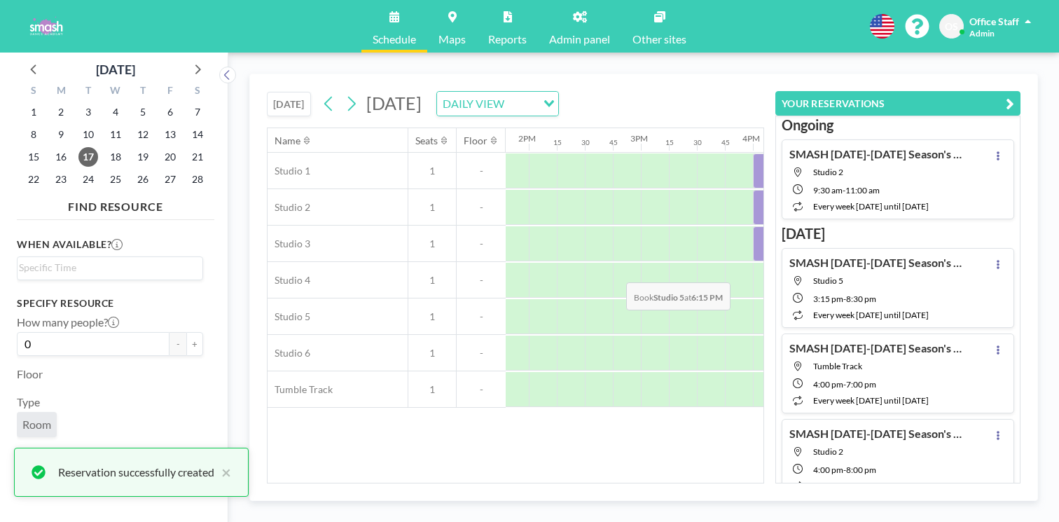
scroll to position [0, 1457]
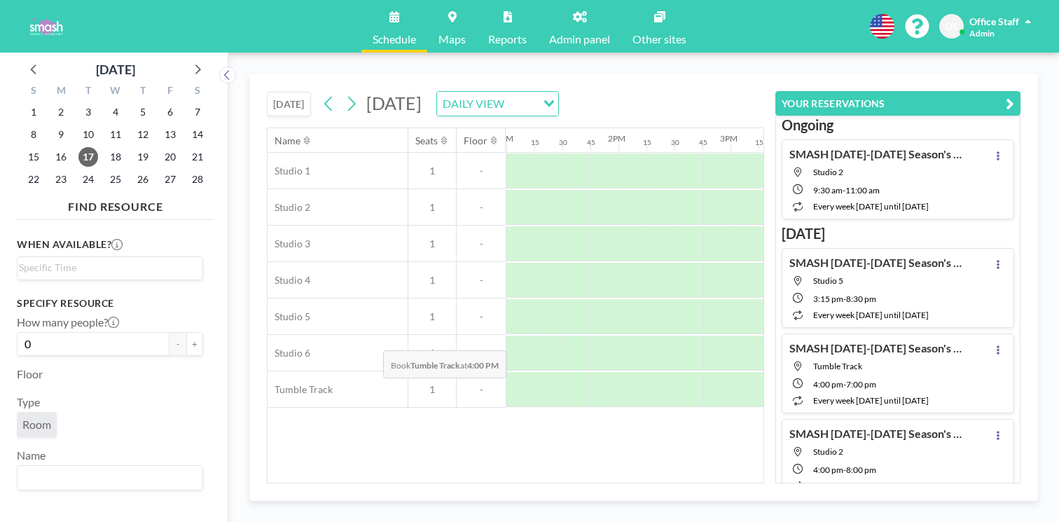
click at [843, 372] on div at bounding box center [857, 389] width 28 height 35
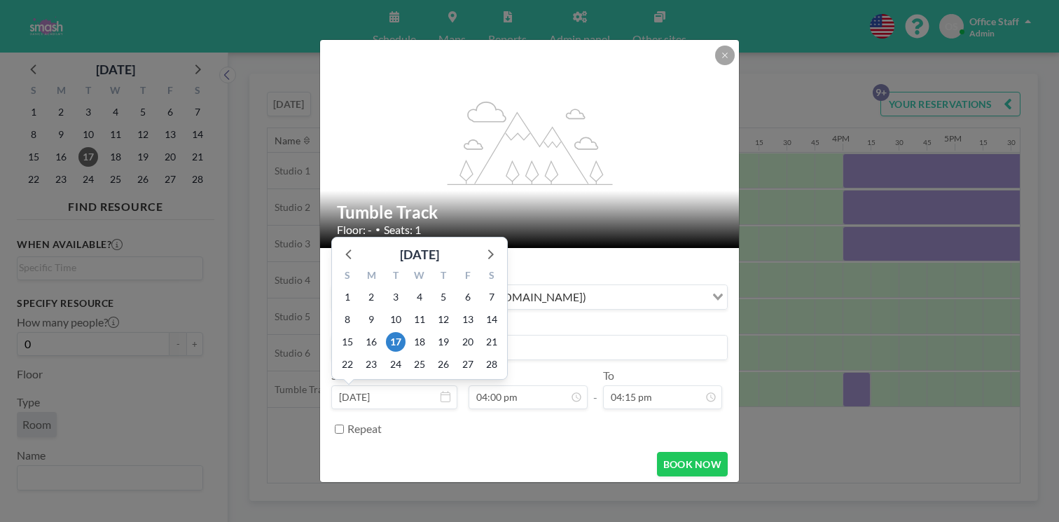
scroll to position [1431, 0]
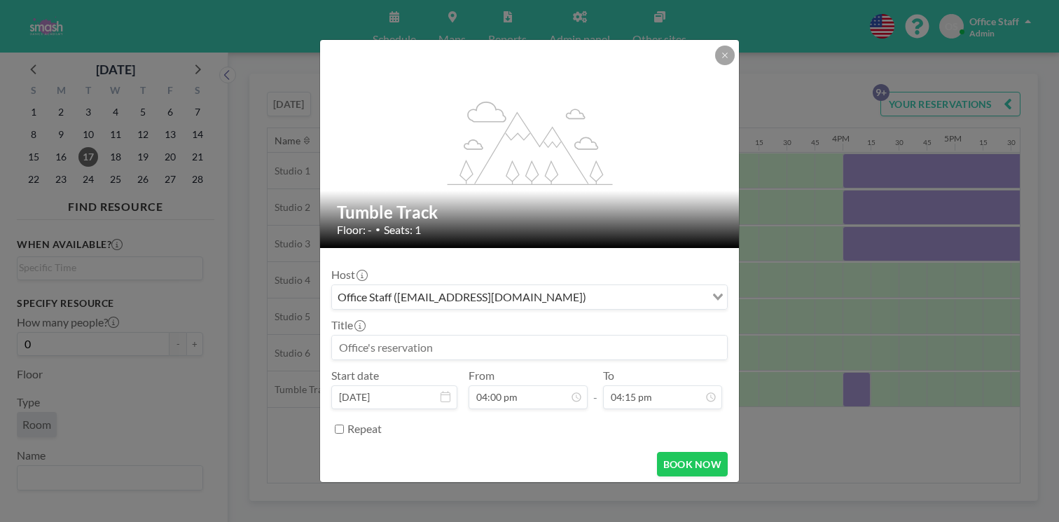
click at [591, 335] on div at bounding box center [529, 347] width 397 height 25
click at [373, 336] on input at bounding box center [529, 348] width 395 height 24
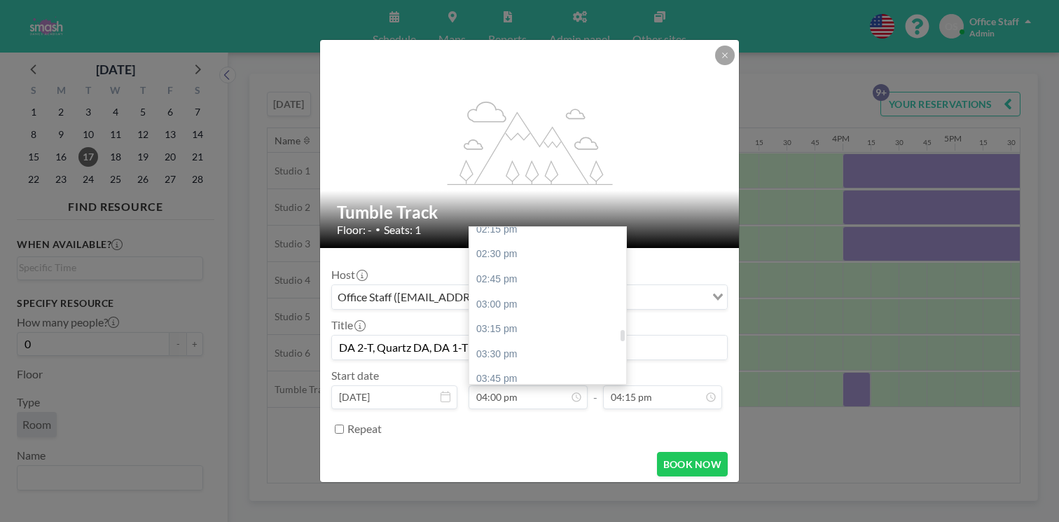
type input "DA 2-T, Quartz DA, DA 1-T"
click at [521, 491] on div "05:00 pm" at bounding box center [547, 503] width 157 height 25
type input "05:00 pm"
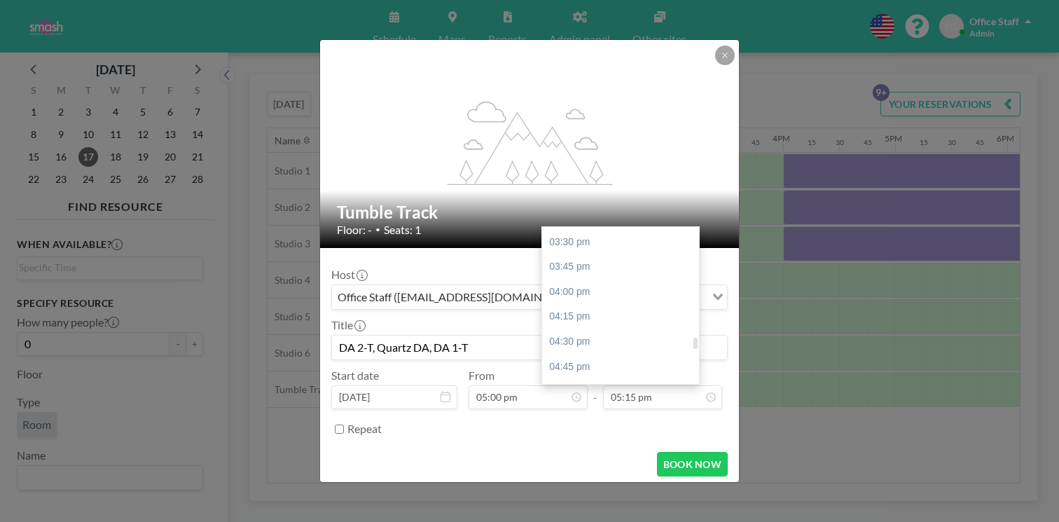
scroll to position [0, 1525]
click at [572, 514] on div "07:00 pm" at bounding box center [620, 526] width 157 height 25
type input "07:00 pm"
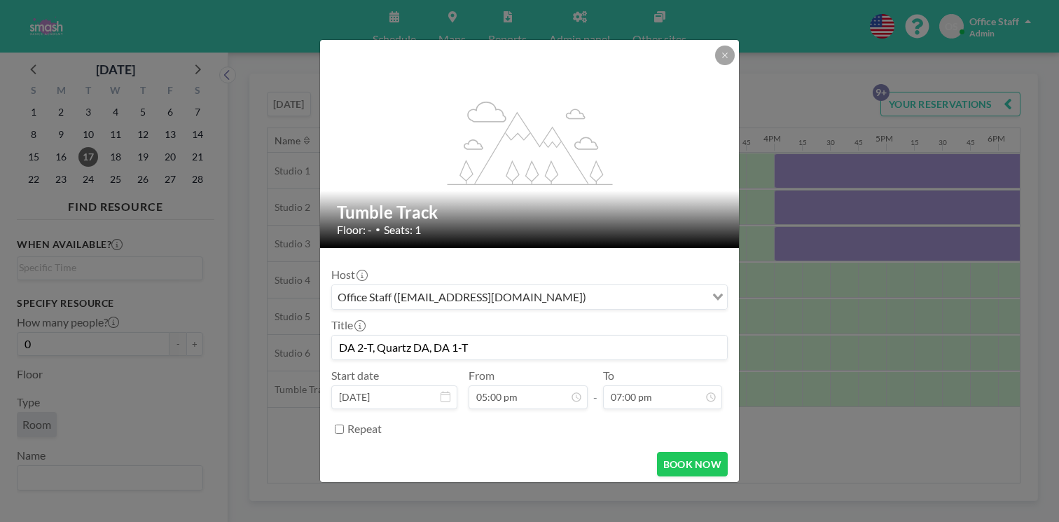
scroll to position [1521, 0]
click at [344, 425] on input "Repeat" at bounding box center [339, 429] width 9 height 9
checkbox input "true"
click at [406, 441] on div "every day" at bounding box center [518, 451] width 373 height 21
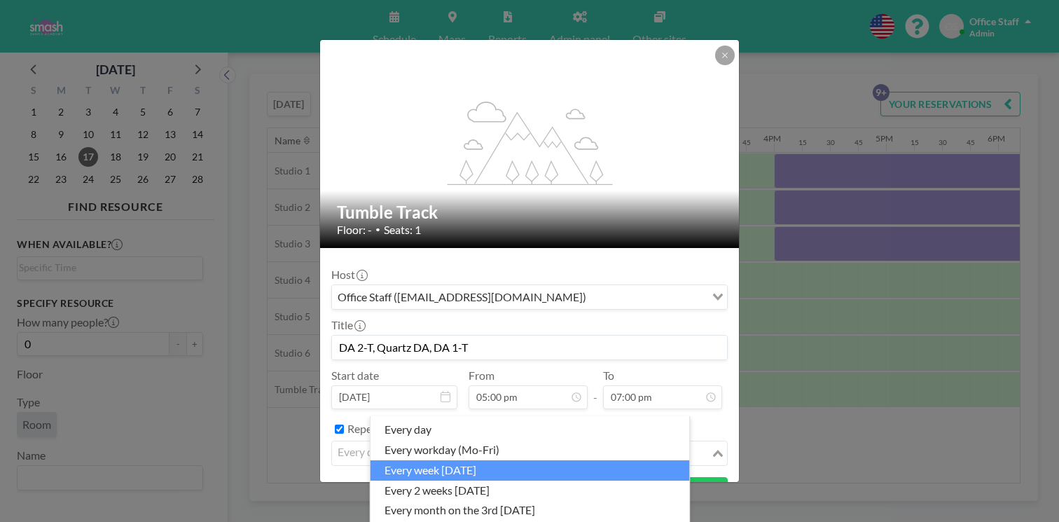
click at [429, 460] on li "every week [DATE]" at bounding box center [531, 470] width 320 height 20
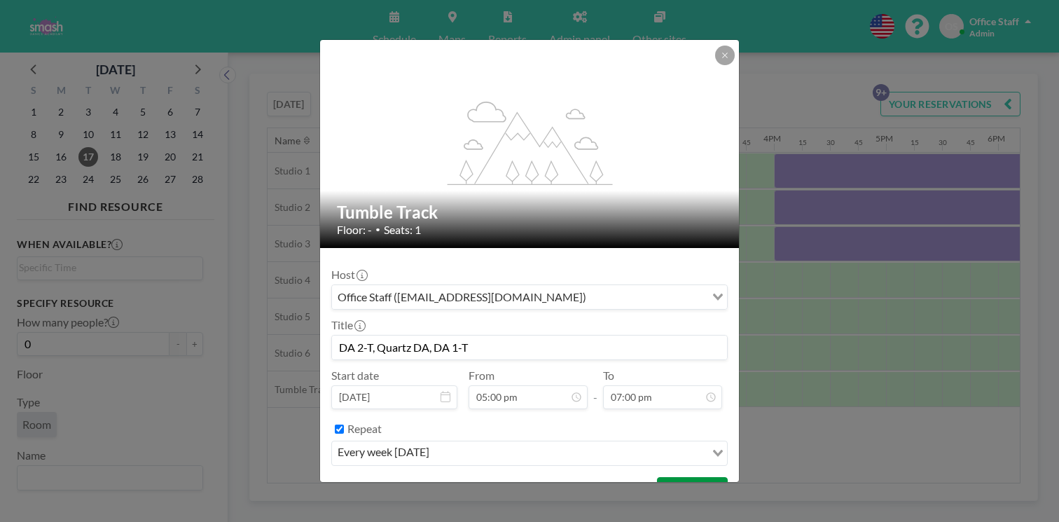
click at [659, 477] on button "BOOK NOW" at bounding box center [692, 489] width 71 height 25
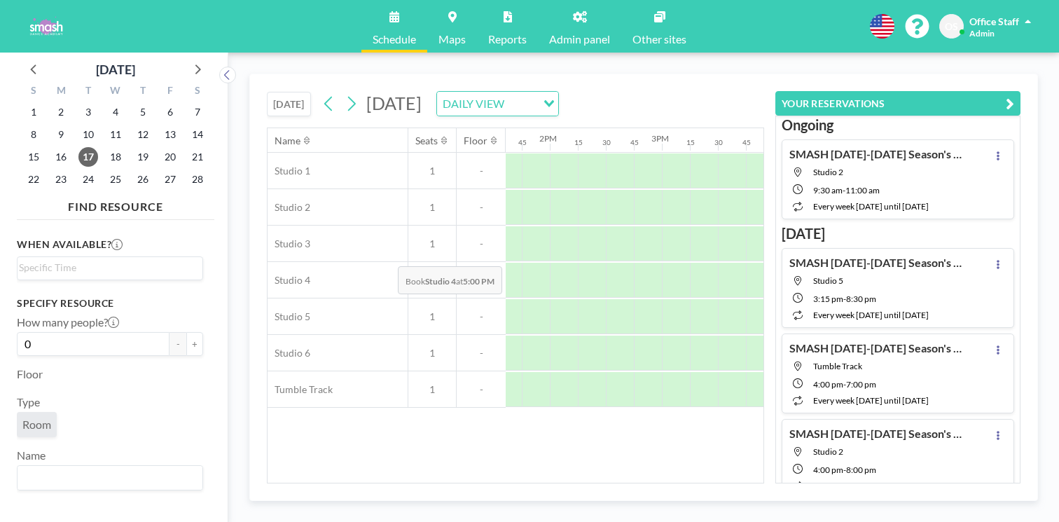
click at [886, 263] on div at bounding box center [900, 280] width 28 height 35
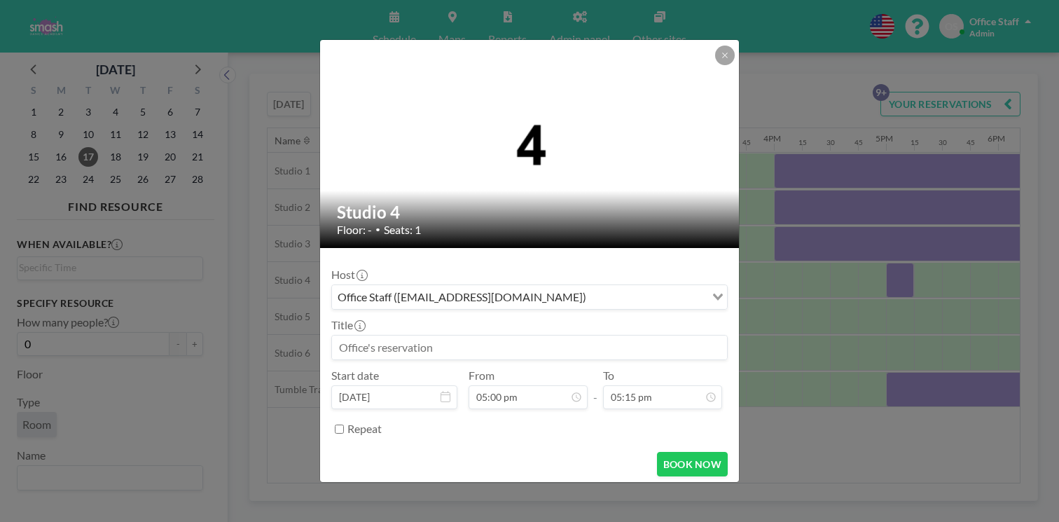
click at [418, 336] on input at bounding box center [529, 348] width 395 height 24
click at [441, 336] on input "Contemp 4, J 4-t, B 4-T" at bounding box center [529, 348] width 395 height 24
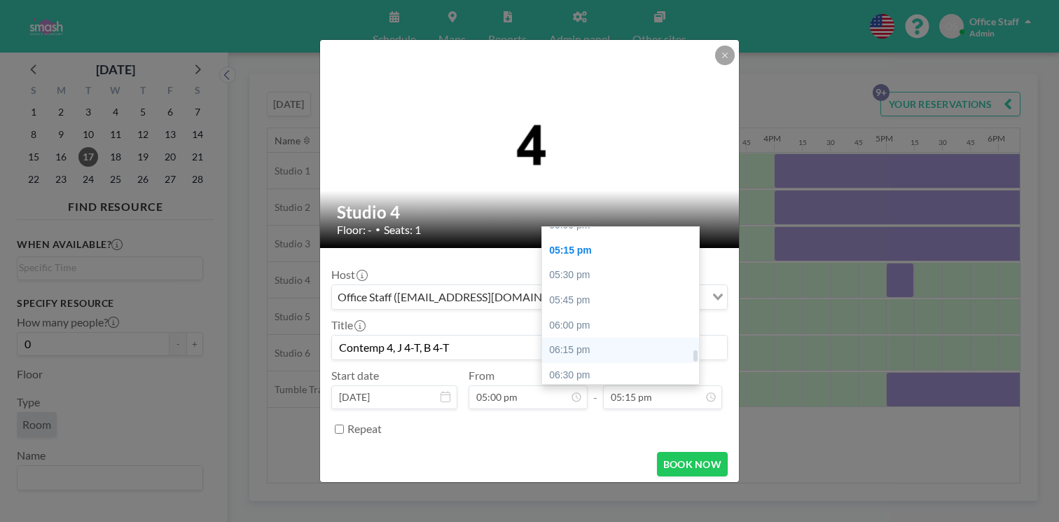
scroll to position [1726, 0]
type input "Contemp 4, J 4-T, B 4-T"
type input "08:30 pm"
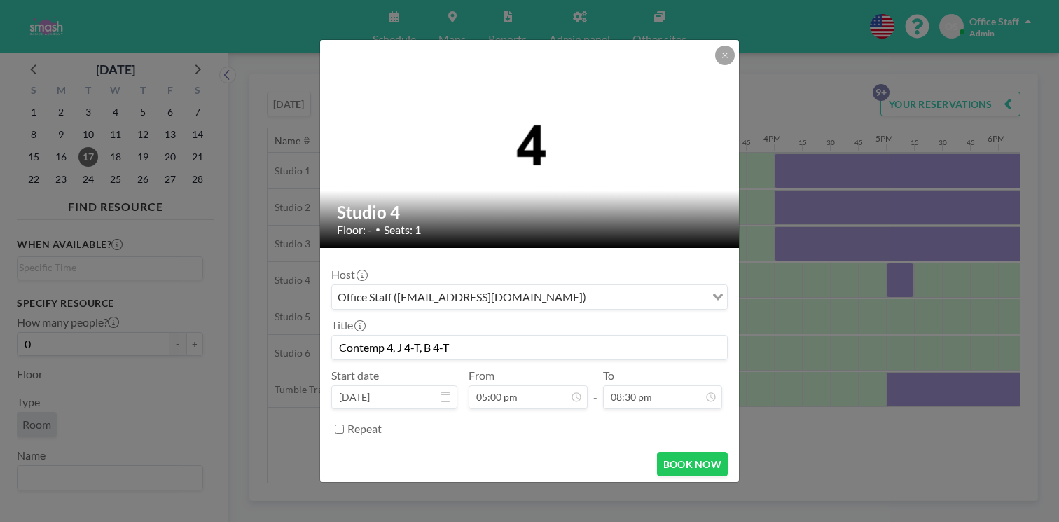
click at [344, 425] on input "Repeat" at bounding box center [339, 429] width 9 height 9
checkbox input "true"
click at [420, 444] on input "Search for option" at bounding box center [546, 453] width 315 height 18
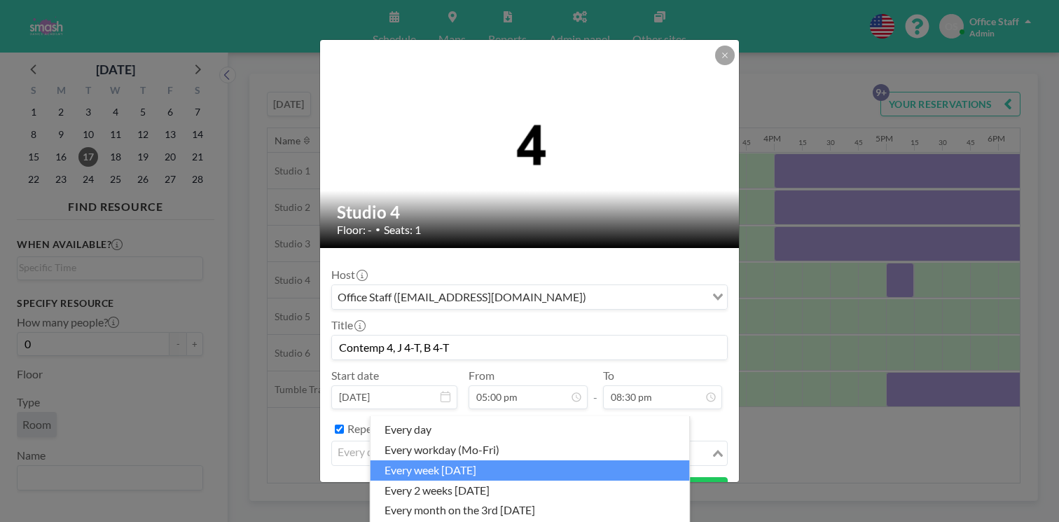
click at [423, 460] on li "every week [DATE]" at bounding box center [531, 470] width 320 height 20
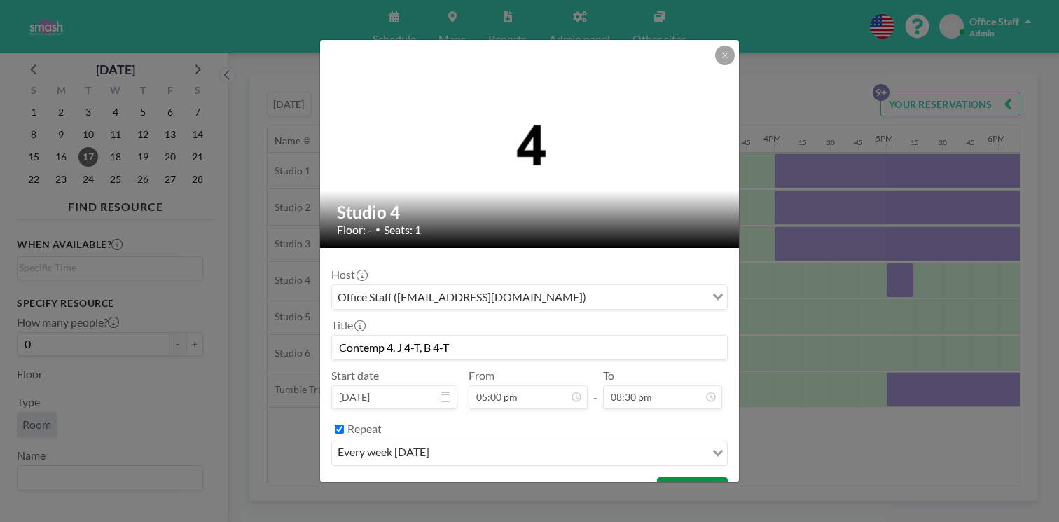
click at [664, 477] on button "BOOK NOW" at bounding box center [692, 489] width 71 height 25
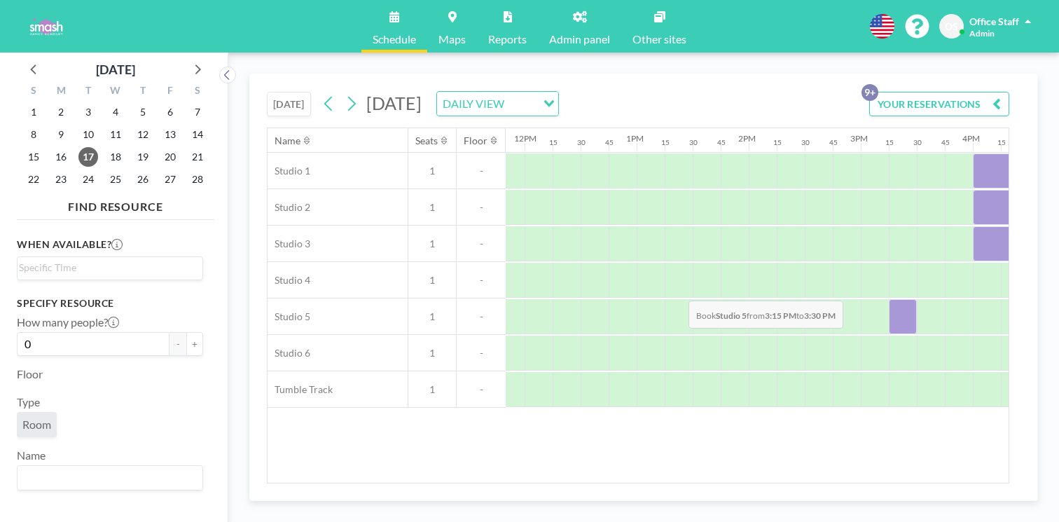
scroll to position [0, 1328]
click at [887, 299] on div at bounding box center [901, 316] width 28 height 35
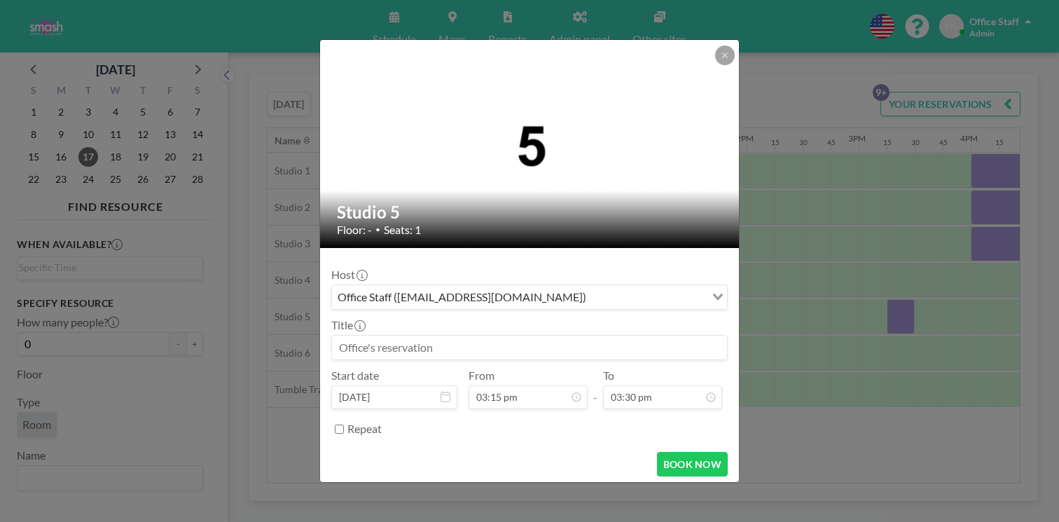
click at [430, 336] on input at bounding box center [529, 348] width 395 height 24
click at [533, 336] on input "CR D 1-T, PM, PB-T, [PERSON_NAME], J 2B-T,B2B-T, C 2B-T" at bounding box center [529, 348] width 395 height 24
click at [535, 336] on input "CR D 1-T, PM, PB-T, [PERSON_NAME], J 2B-T,B2B-T, C ontemp2B-T" at bounding box center [529, 348] width 395 height 24
click at [564, 336] on input "CR D 1-T, PM, PB-T, PJ-T, J 2B-T,B2B-T, Contemp2B-T" at bounding box center [529, 348] width 395 height 24
click at [598, 336] on input "CR D 1-T, PM, PB-T, [PERSON_NAME], J 2B-T,B2B-T, Contemp 2B-T" at bounding box center [529, 348] width 395 height 24
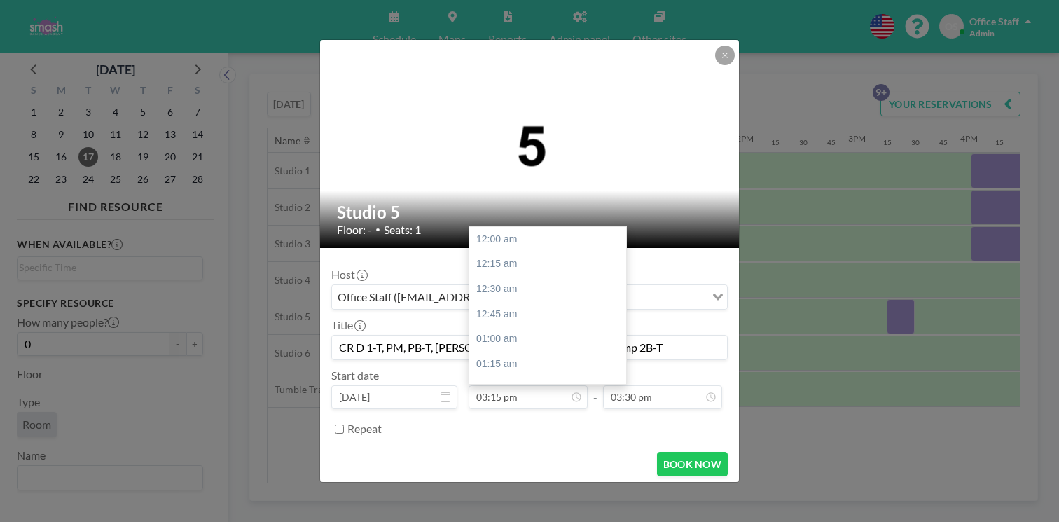
scroll to position [1364, 0]
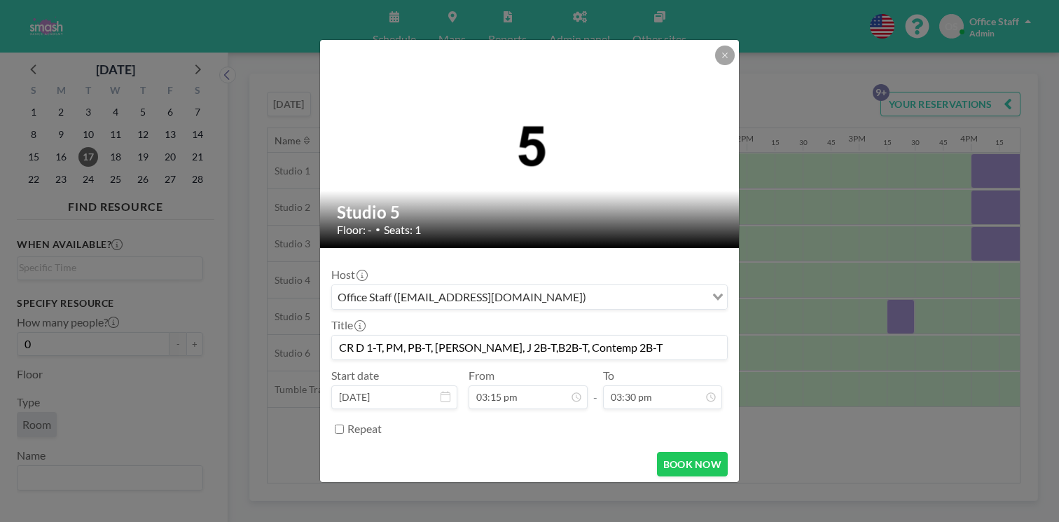
type input "CR D 1-T, PM, PB-T, [PERSON_NAME], J 2B-T,B2B-T, Contemp 2B-T"
click at [344, 425] on input "Repeat" at bounding box center [339, 429] width 9 height 9
checkbox input "true"
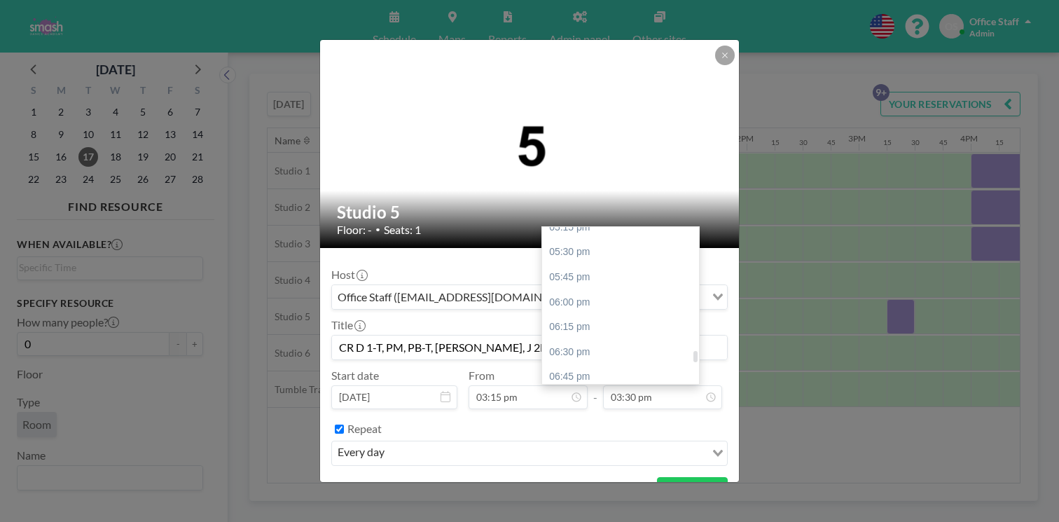
scroll to position [1731, 0]
type input "08:30 pm"
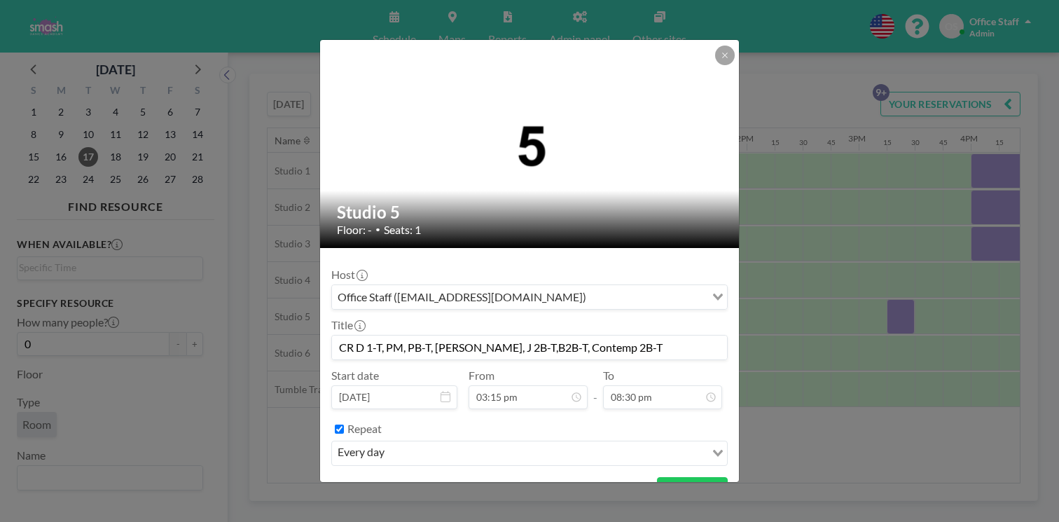
scroll to position [1834, 0]
click at [658, 477] on button "BOOK NOW" at bounding box center [692, 489] width 71 height 25
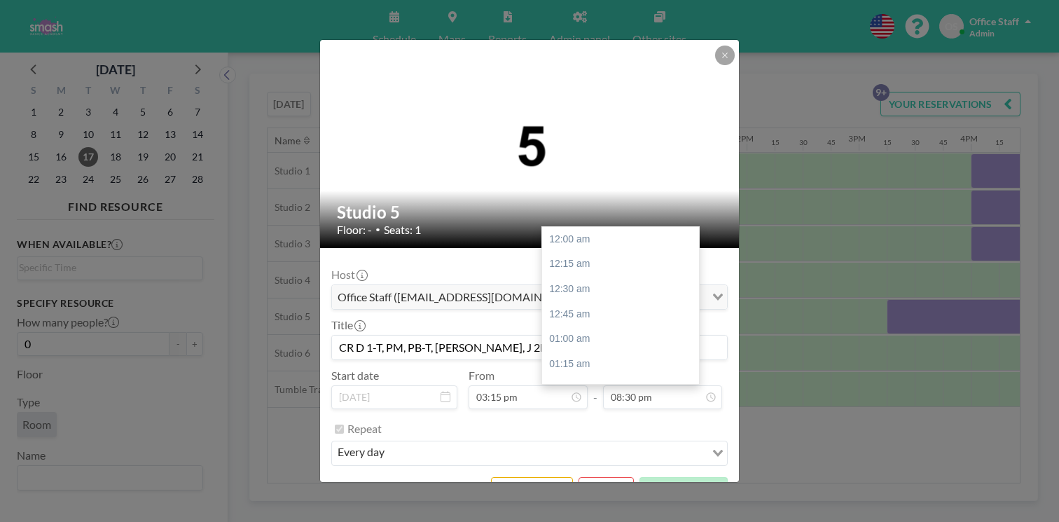
scroll to position [1834, 0]
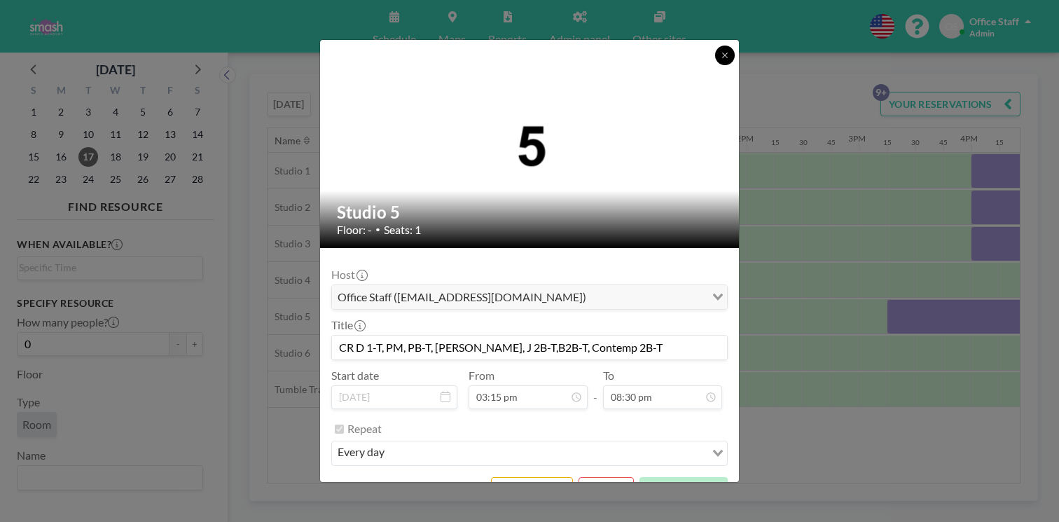
click at [715, 65] on button at bounding box center [725, 56] width 20 height 20
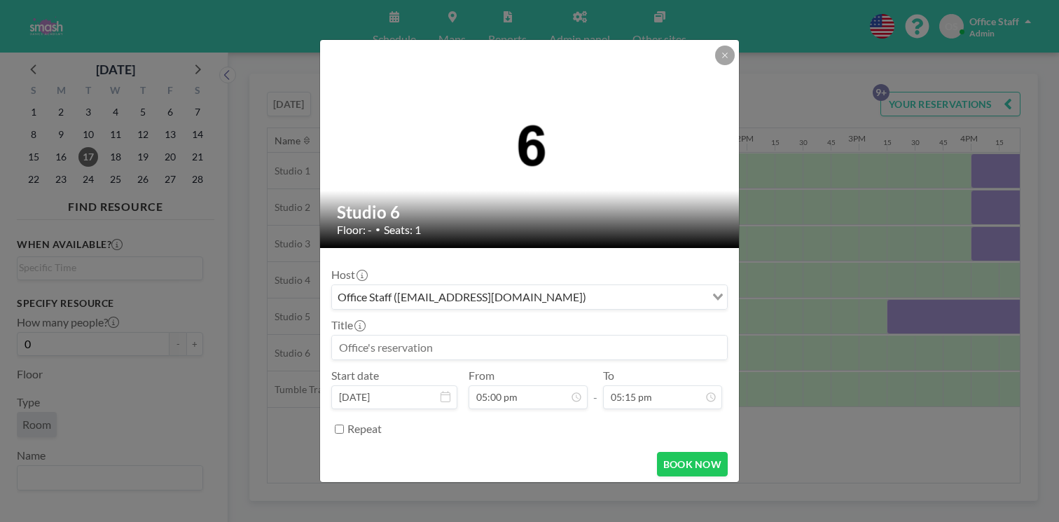
click at [406, 336] on input at bounding box center [529, 348] width 395 height 24
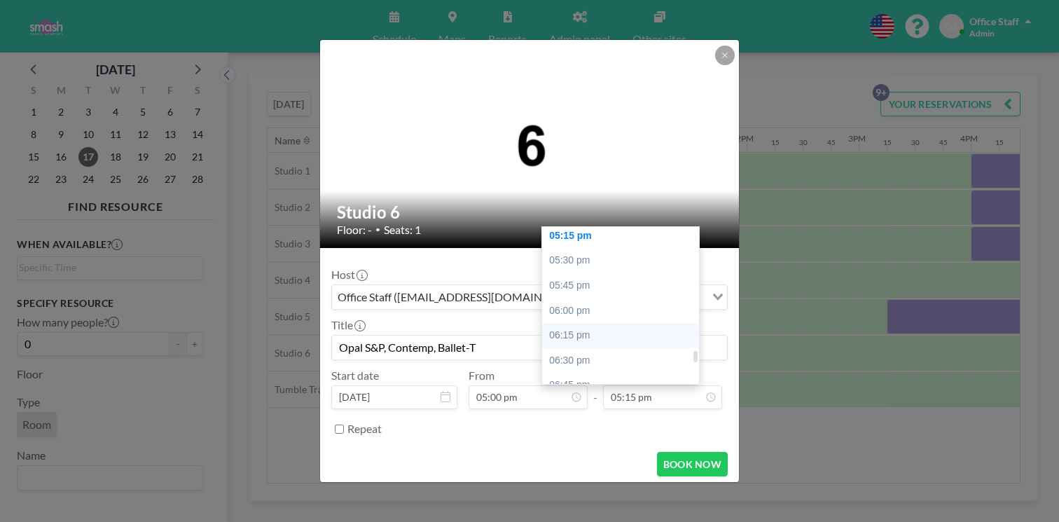
scroll to position [1723, 0]
type input "Opal S&P, Contemp, Ballet-T"
type input "08:30 pm"
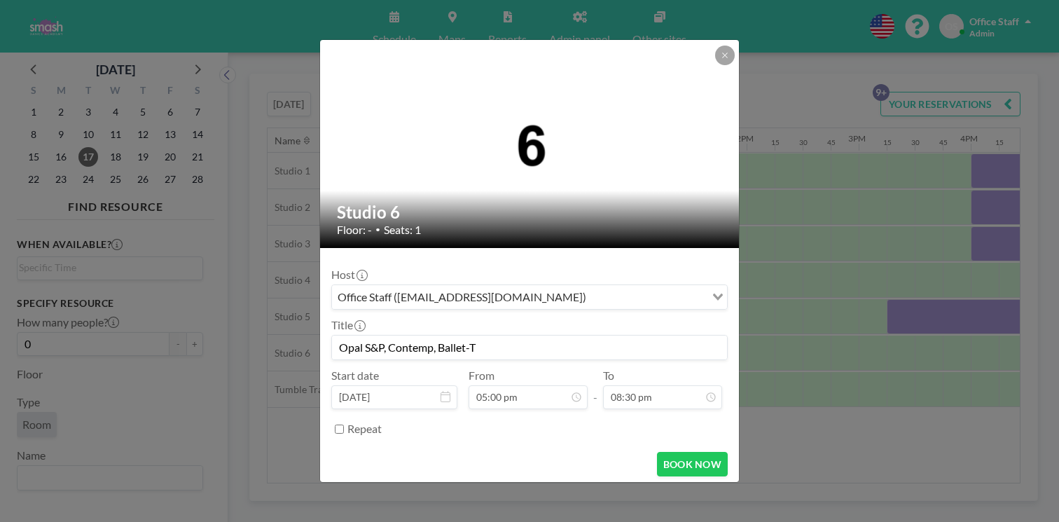
scroll to position [1521, 0]
click at [344, 425] on input "Repeat" at bounding box center [339, 429] width 9 height 9
checkbox input "true"
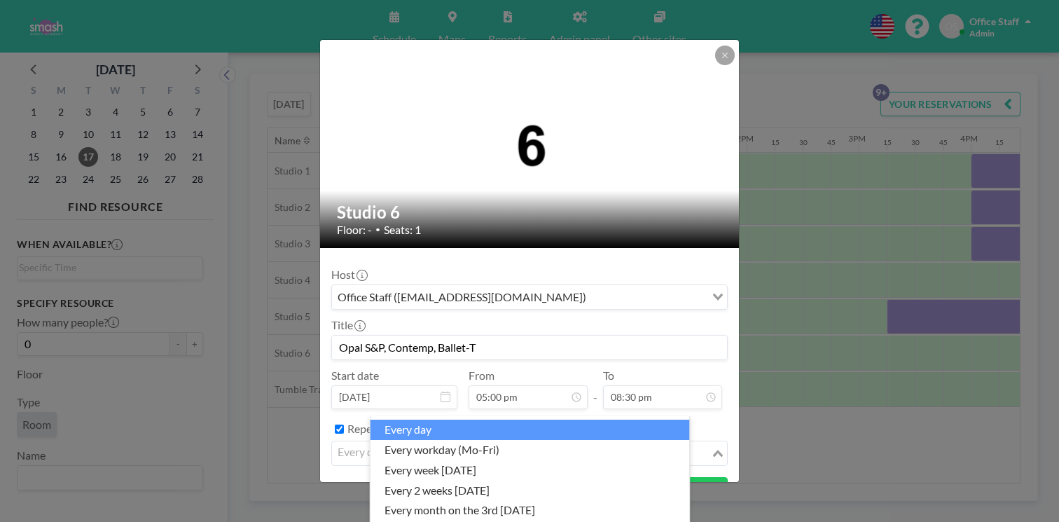
click at [465, 444] on input "Search for option" at bounding box center [522, 453] width 376 height 18
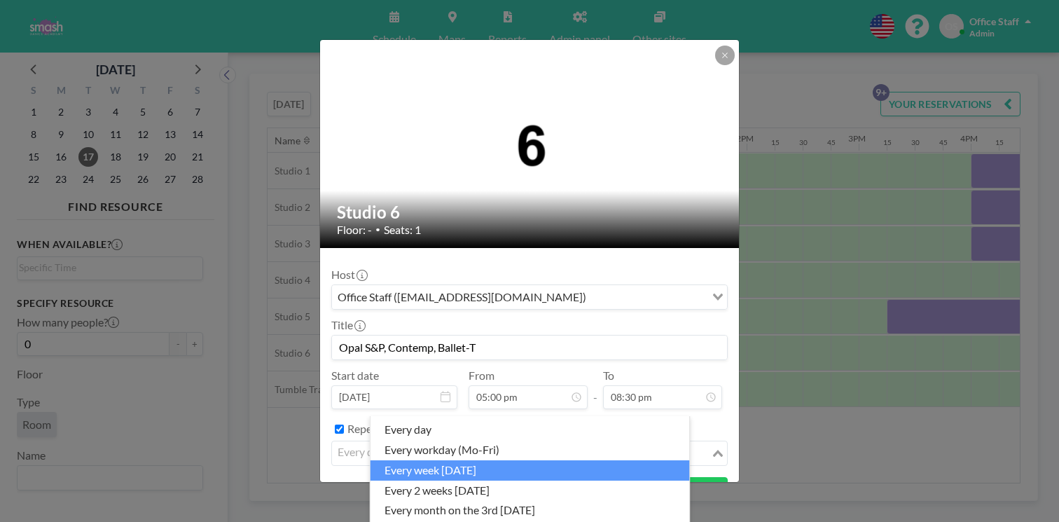
click at [448, 460] on li "every week [DATE]" at bounding box center [531, 470] width 320 height 20
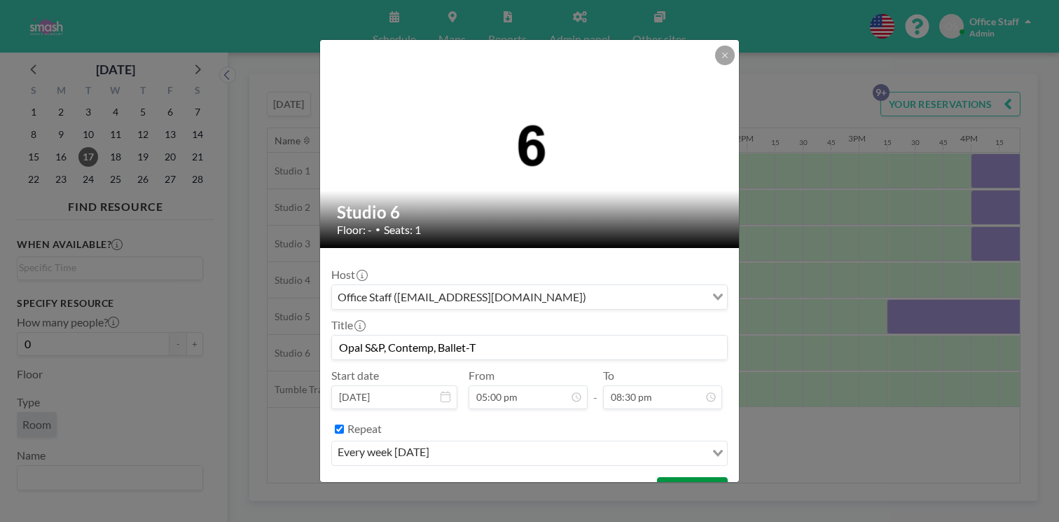
click at [662, 477] on button "BOOK NOW" at bounding box center [692, 489] width 71 height 25
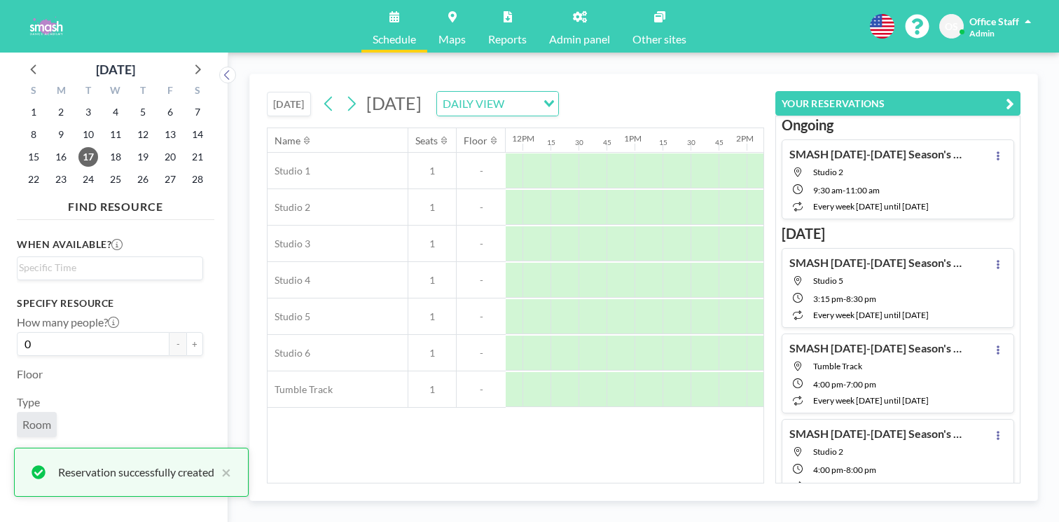
click at [1015, 95] on icon "button" at bounding box center [1010, 103] width 8 height 17
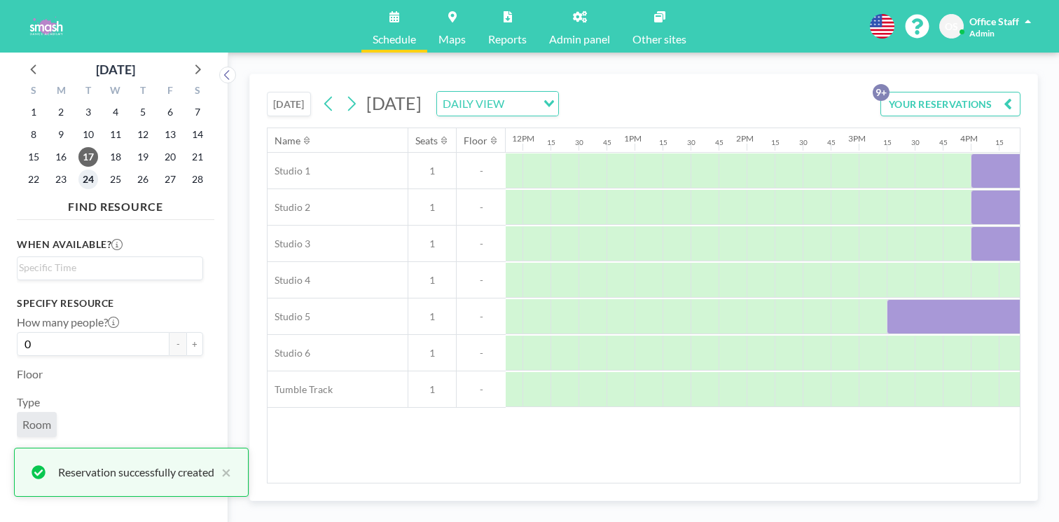
click at [78, 170] on span "24" at bounding box center [88, 180] width 20 height 20
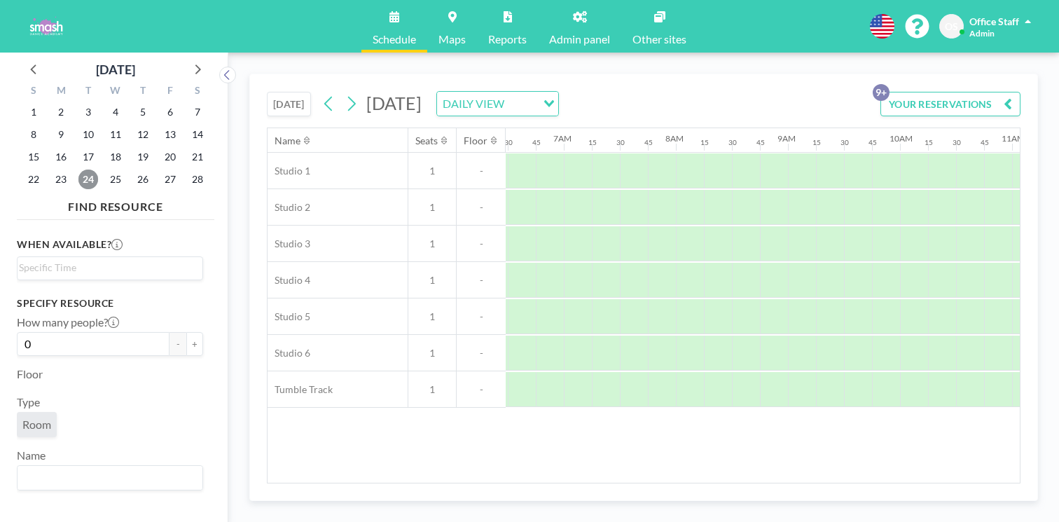
scroll to position [0, 738]
click at [833, 190] on div at bounding box center [847, 207] width 28 height 35
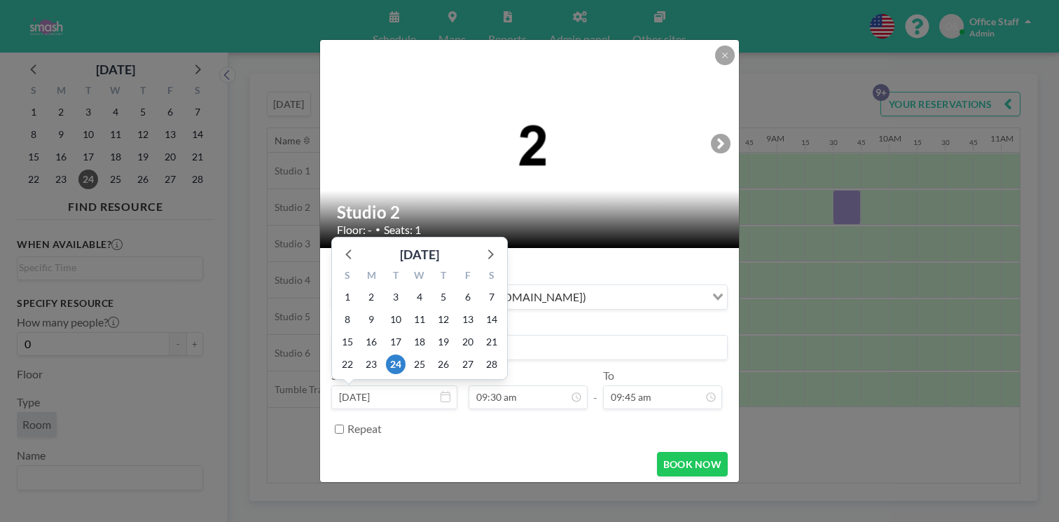
click at [589, 336] on input at bounding box center [529, 348] width 395 height 24
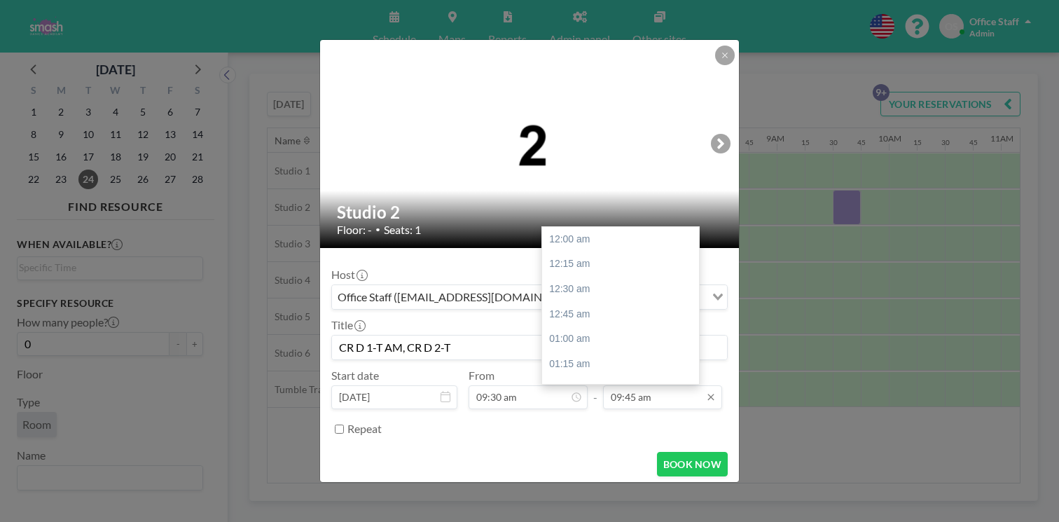
scroll to position [872, 0]
type input "CR D 1-T AM, CR D 2-T"
click at [574, 452] on div "11:00 am" at bounding box center [620, 464] width 157 height 25
type input "11:00 am"
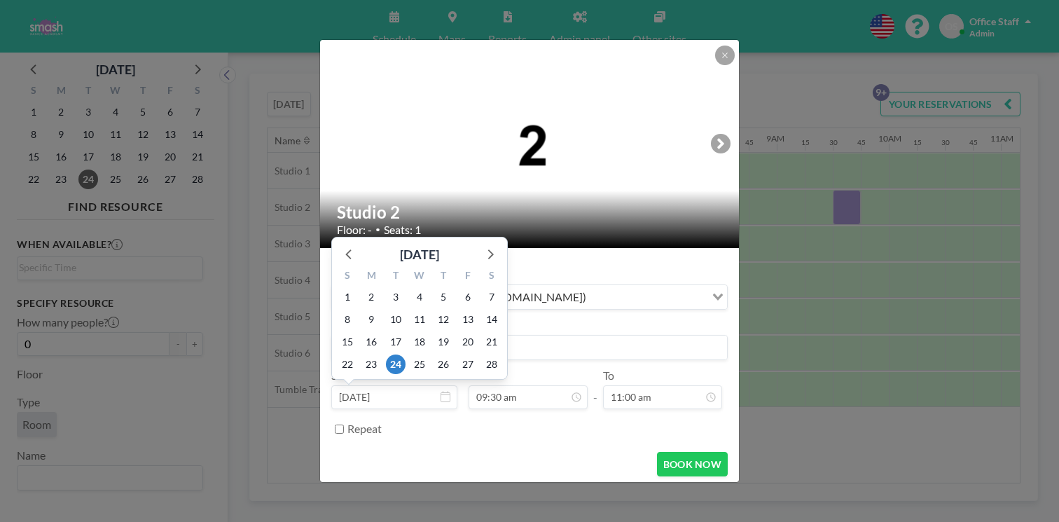
scroll to position [850, 0]
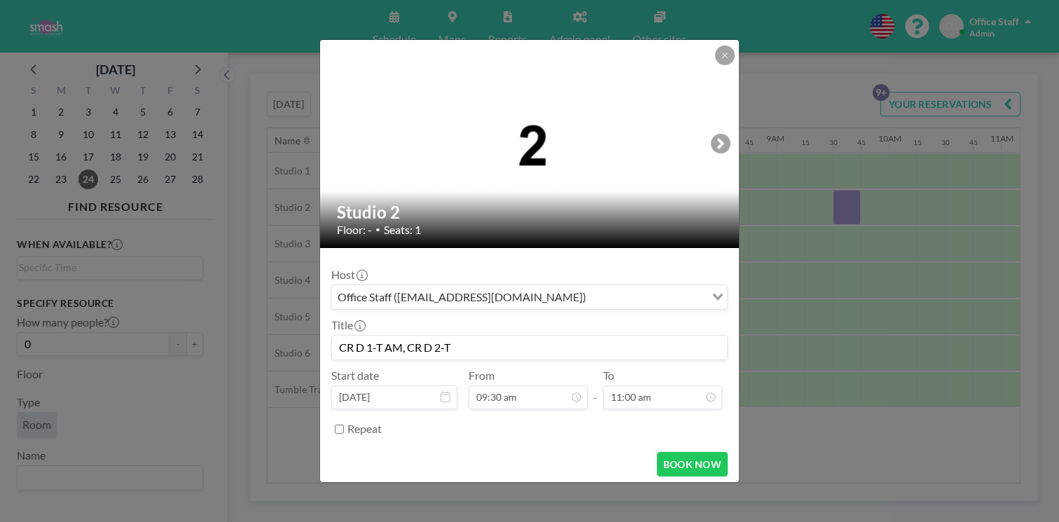
click at [344, 425] on input "Repeat" at bounding box center [339, 429] width 9 height 9
checkbox input "true"
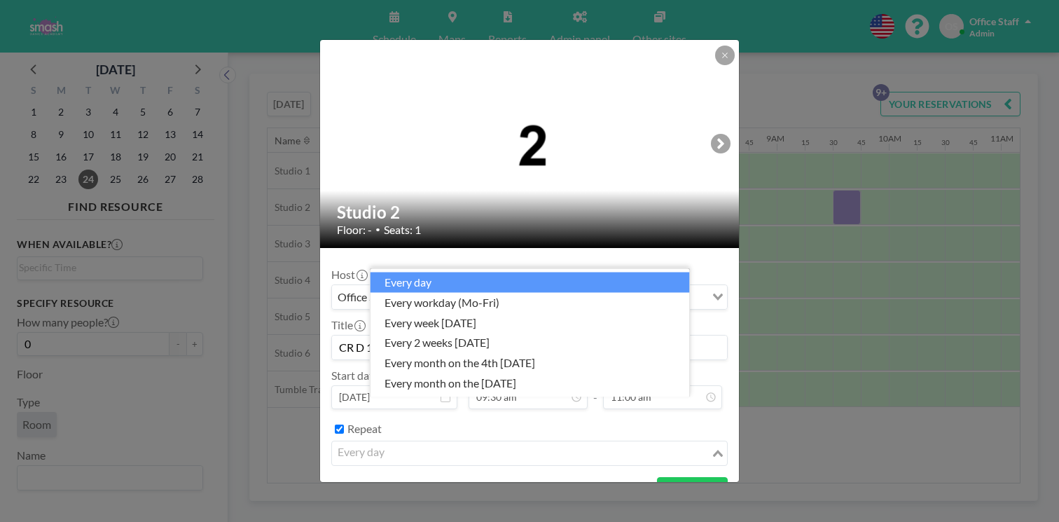
click at [401, 441] on div "every day" at bounding box center [521, 451] width 379 height 21
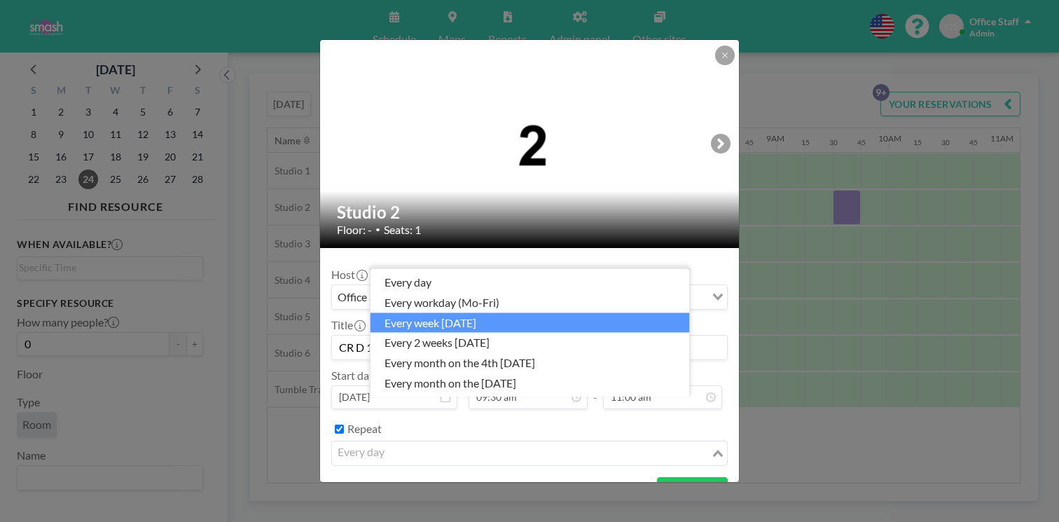
click at [446, 326] on li "every week [DATE]" at bounding box center [531, 322] width 320 height 20
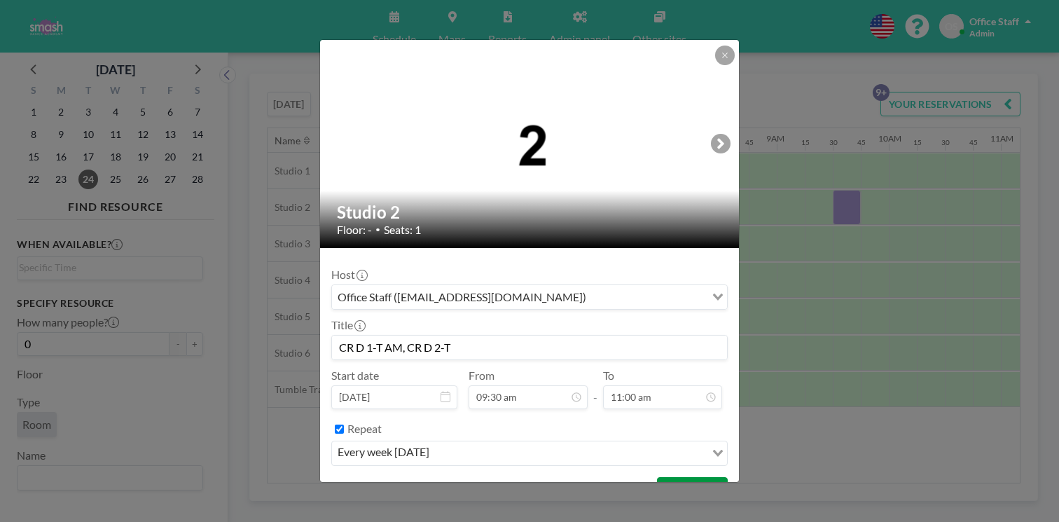
click at [664, 477] on button "BOOK NOW" at bounding box center [692, 489] width 71 height 25
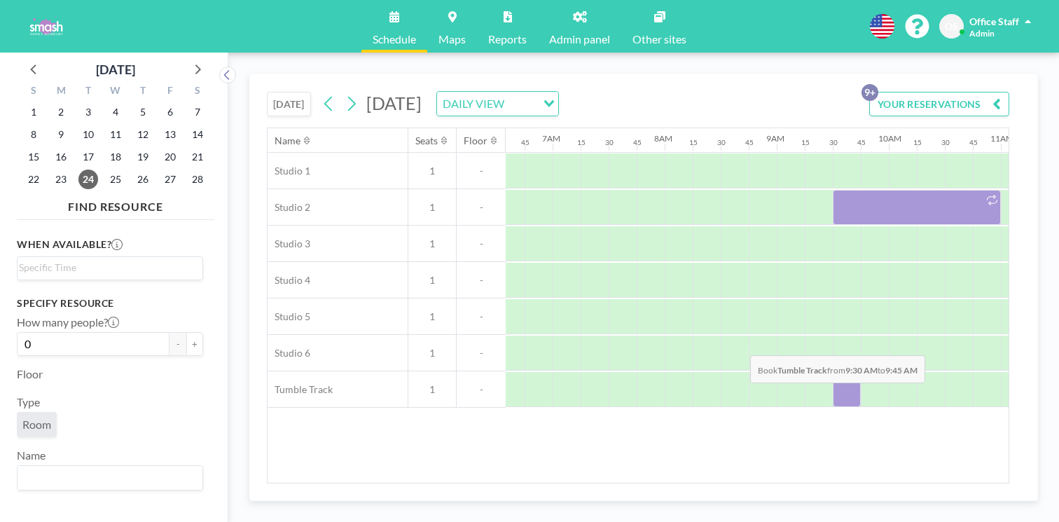
click at [833, 372] on div at bounding box center [847, 389] width 28 height 35
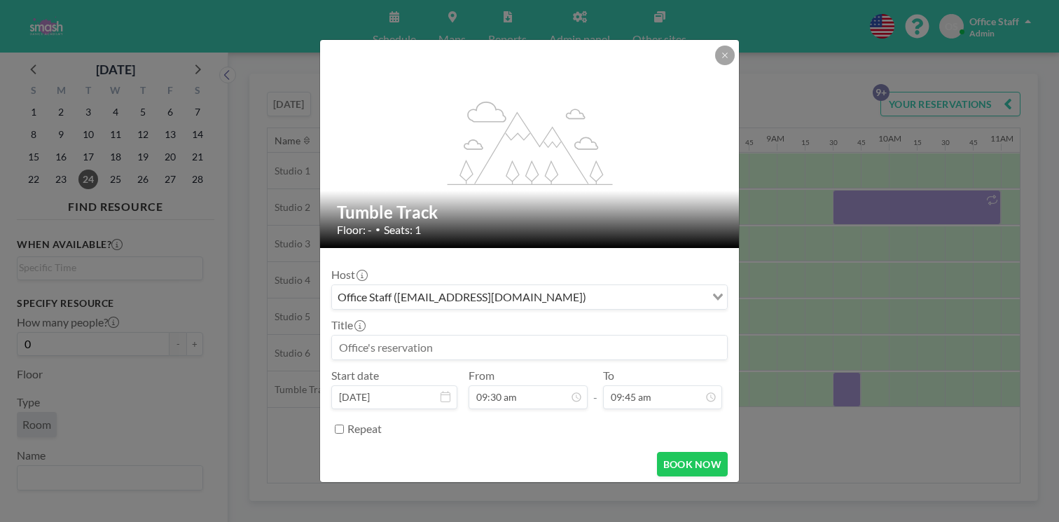
click at [466, 336] on input at bounding box center [529, 348] width 395 height 24
click at [422, 336] on input "Dance AcroPre 2-T" at bounding box center [529, 348] width 395 height 24
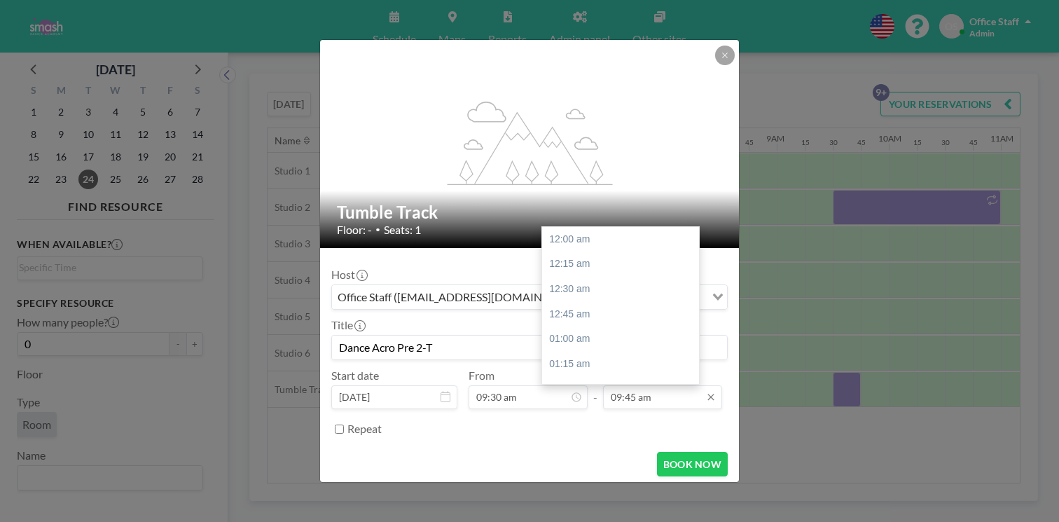
scroll to position [872, 0]
type input "Dance Acro Pre 2-T"
click at [569, 377] on div "10:15 am" at bounding box center [620, 389] width 157 height 25
type input "10:15 am"
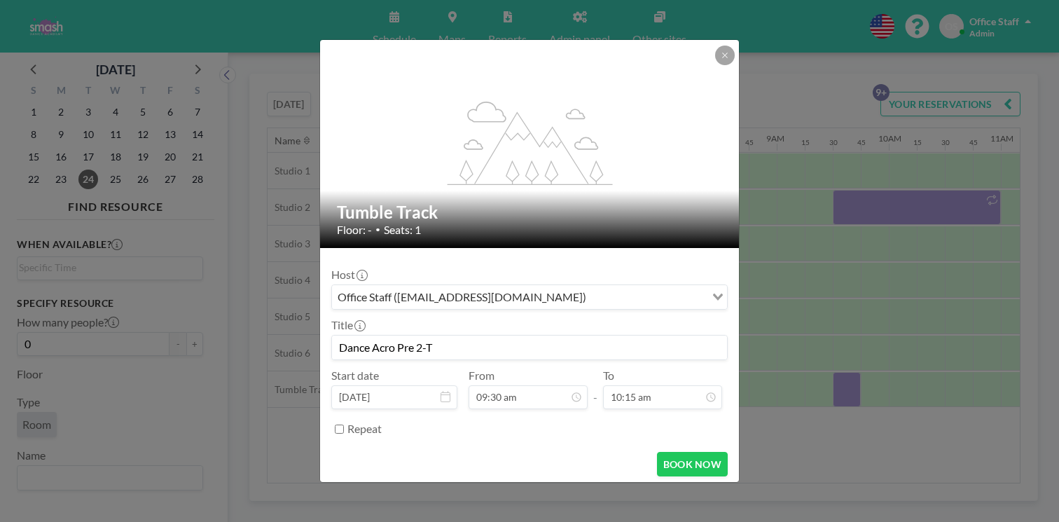
click at [344, 425] on input "Repeat" at bounding box center [339, 429] width 9 height 9
checkbox input "true"
click at [411, 441] on div "every day" at bounding box center [518, 451] width 373 height 21
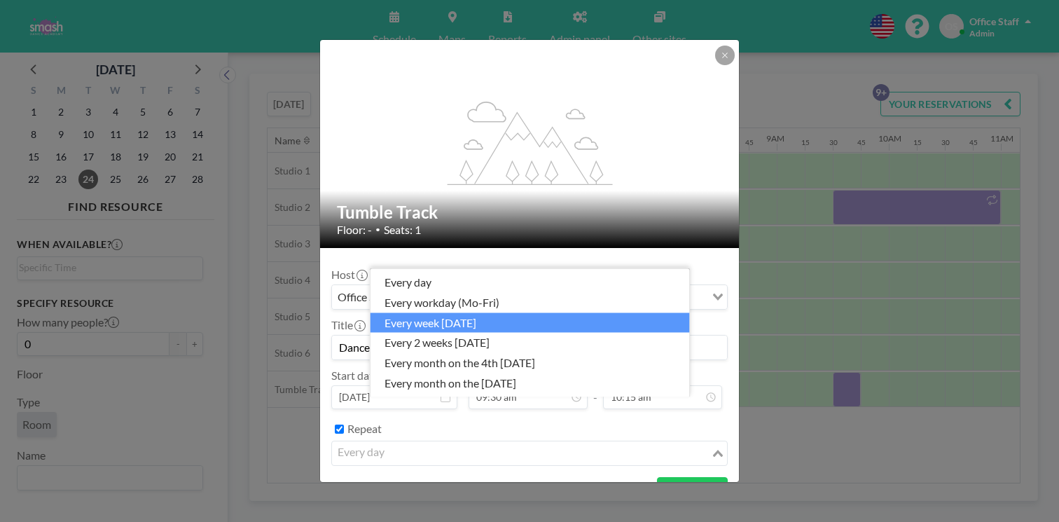
click at [488, 329] on li "every week [DATE]" at bounding box center [531, 322] width 320 height 20
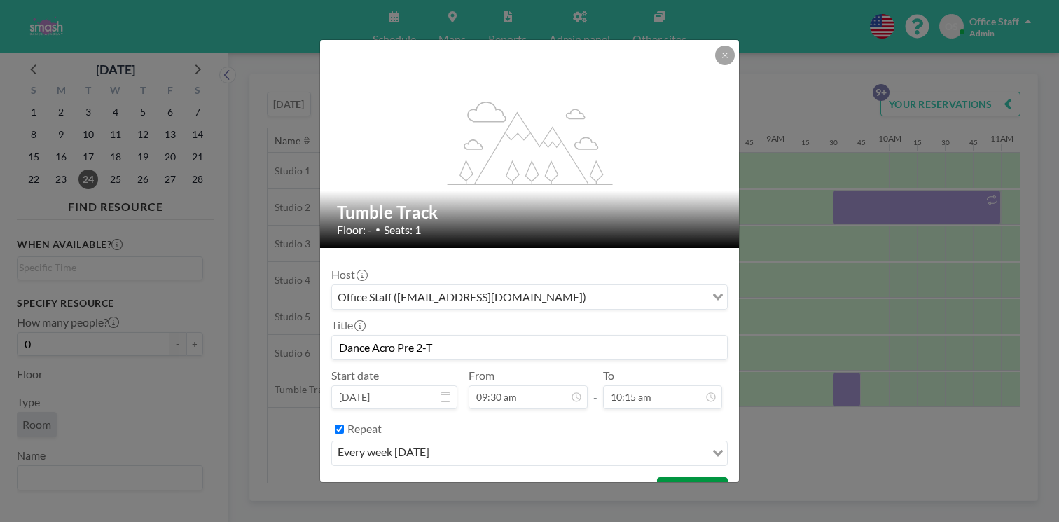
scroll to position [850, 0]
click at [657, 477] on button "BOOK NOW" at bounding box center [692, 489] width 71 height 25
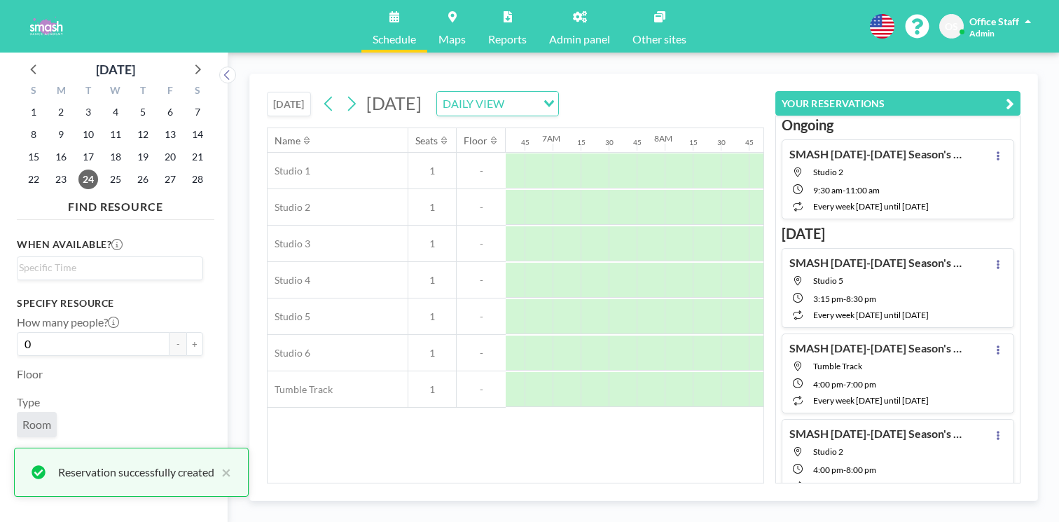
click at [1015, 95] on icon "button" at bounding box center [1010, 103] width 8 height 17
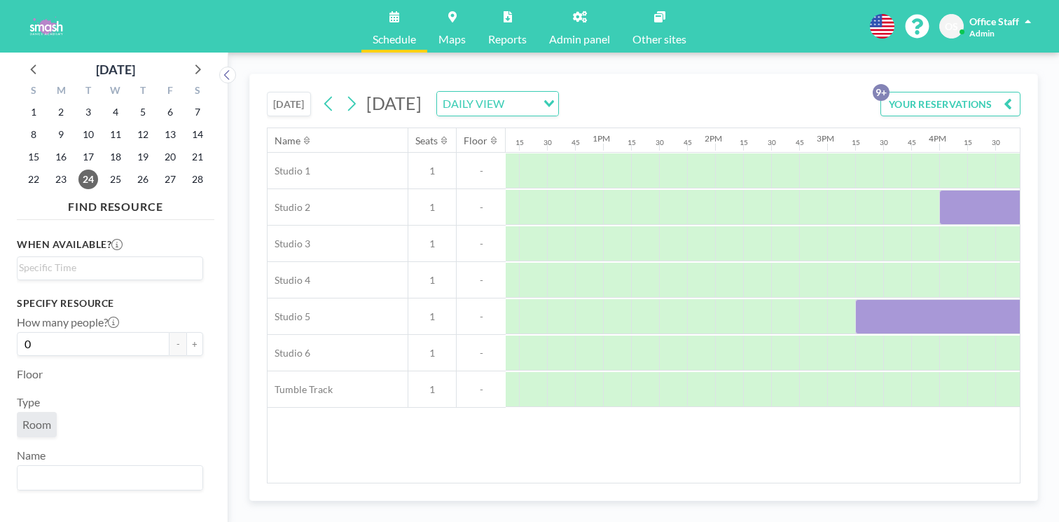
scroll to position [0, 1330]
click at [78, 147] on span "17" at bounding box center [88, 157] width 20 height 20
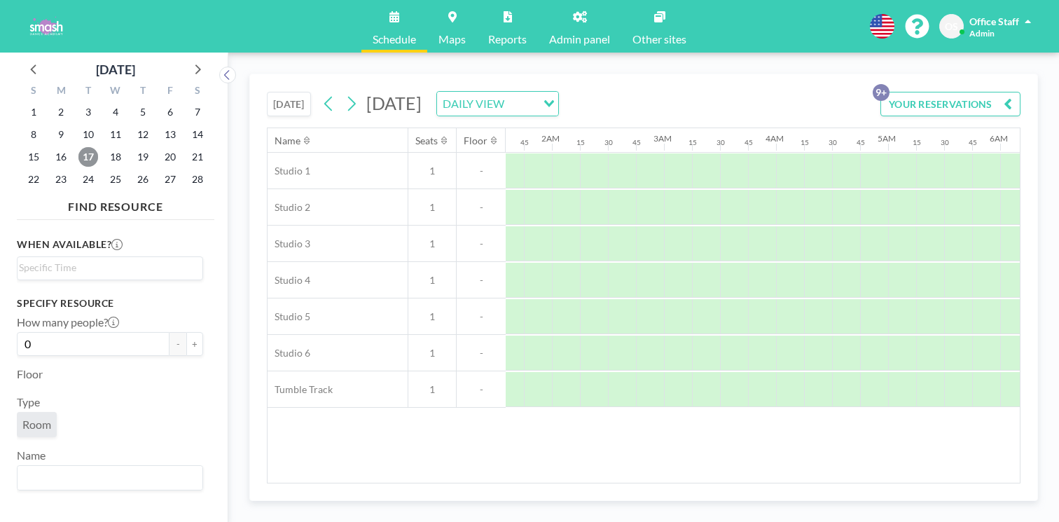
scroll to position [0, 0]
click at [78, 125] on span "10" at bounding box center [88, 135] width 20 height 20
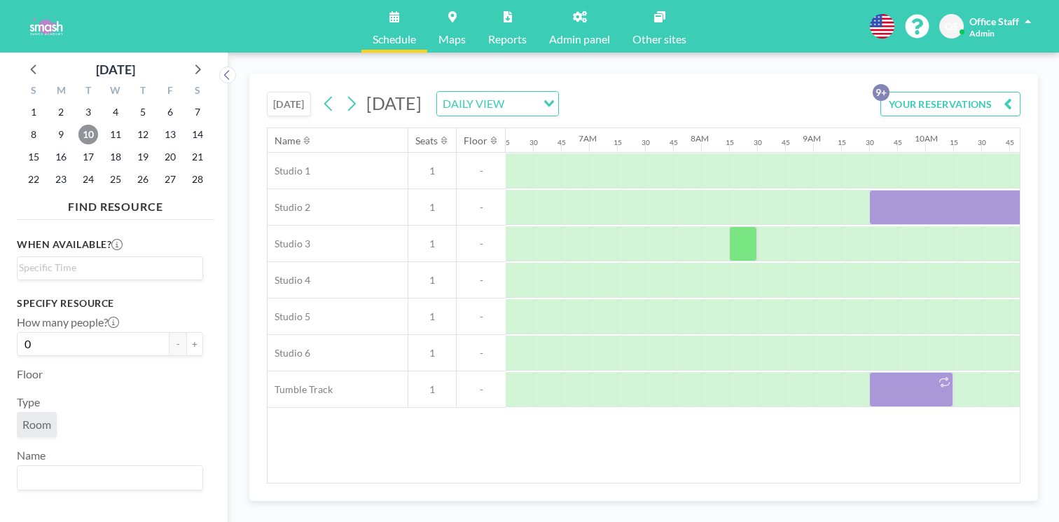
scroll to position [0, 706]
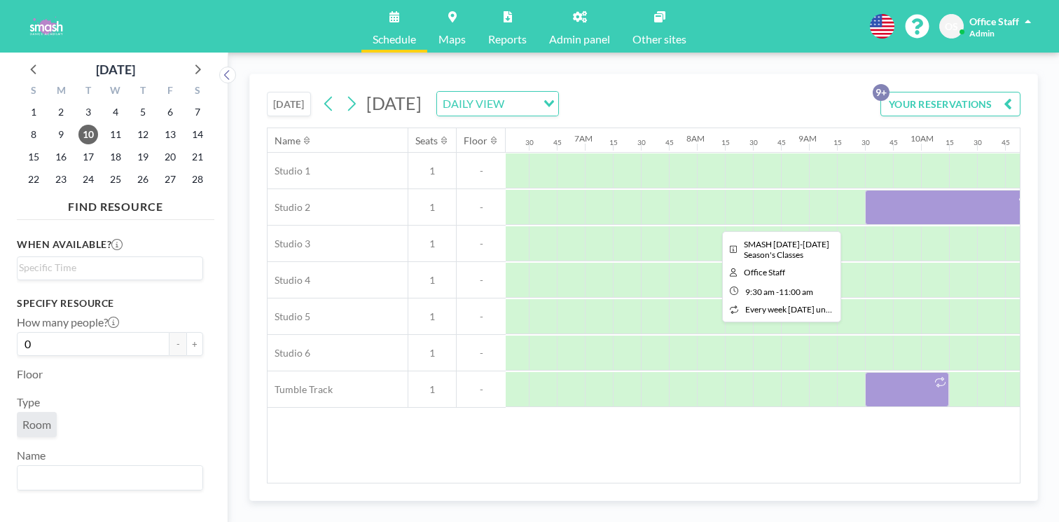
click at [865, 190] on div at bounding box center [949, 207] width 168 height 35
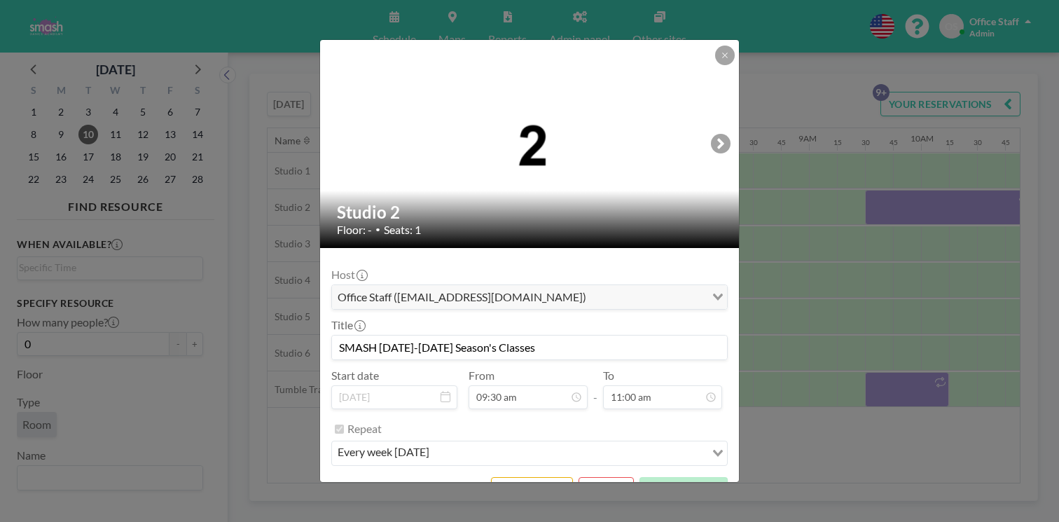
scroll to position [984, 0]
click at [715, 65] on button at bounding box center [725, 56] width 20 height 20
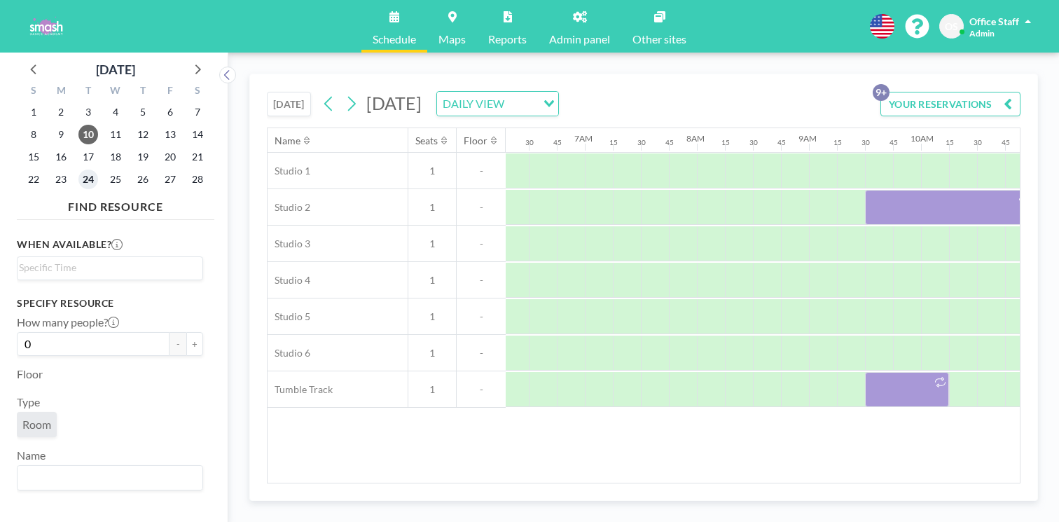
click at [78, 170] on span "24" at bounding box center [88, 180] width 20 height 20
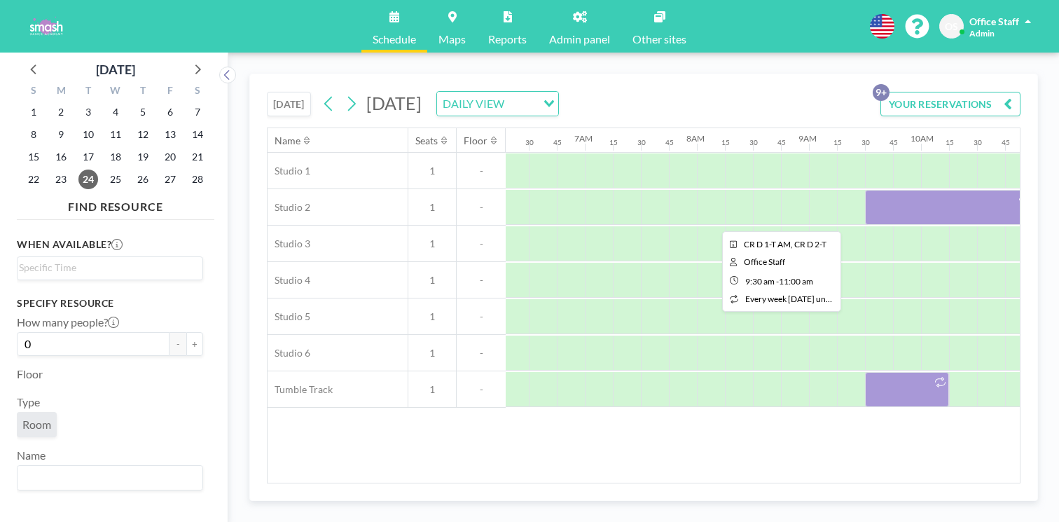
click at [865, 190] on div at bounding box center [949, 207] width 168 height 35
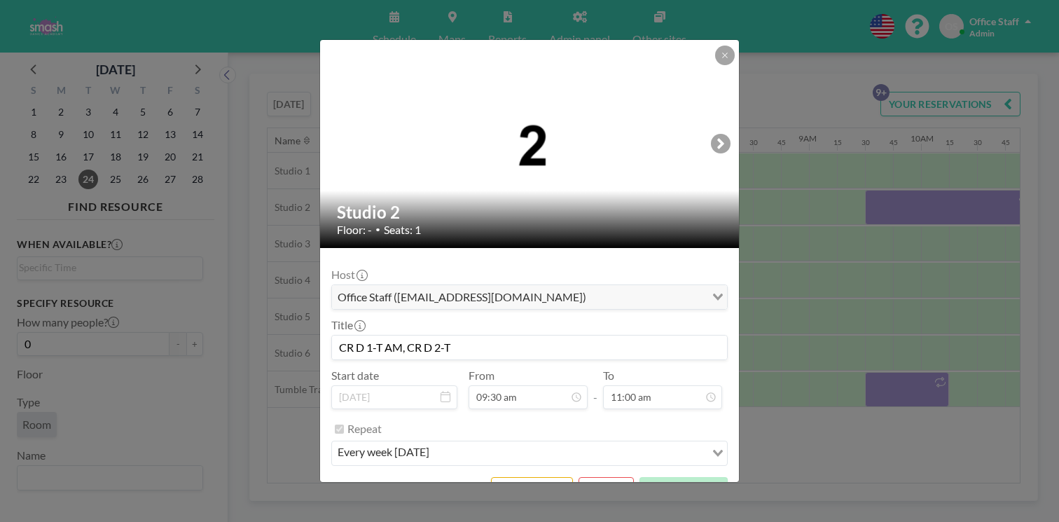
drag, startPoint x: 468, startPoint y: 316, endPoint x: 375, endPoint y: 317, distance: 93.2
click at [375, 336] on input "CR D 1-T AM, CR D 2-T" at bounding box center [529, 348] width 395 height 24
click at [72, 123] on div "Studio 2 Floor: - • Seats: 1 Host Office Staff ([EMAIL_ADDRESS][DOMAIN_NAME]) L…" at bounding box center [529, 261] width 1059 height 522
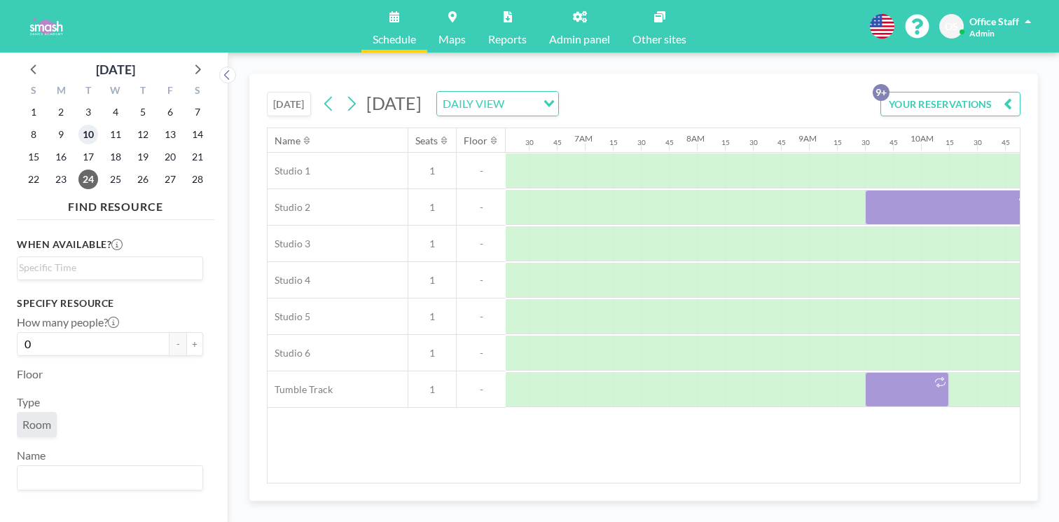
click at [78, 125] on span "10" at bounding box center [88, 135] width 20 height 20
click at [78, 147] on span "17" at bounding box center [88, 157] width 20 height 20
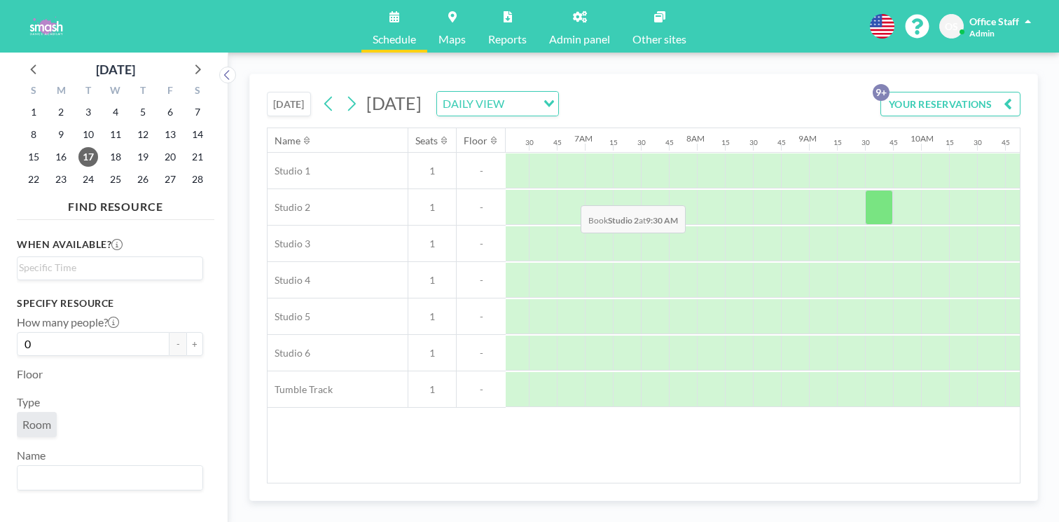
click at [865, 190] on div at bounding box center [879, 207] width 28 height 35
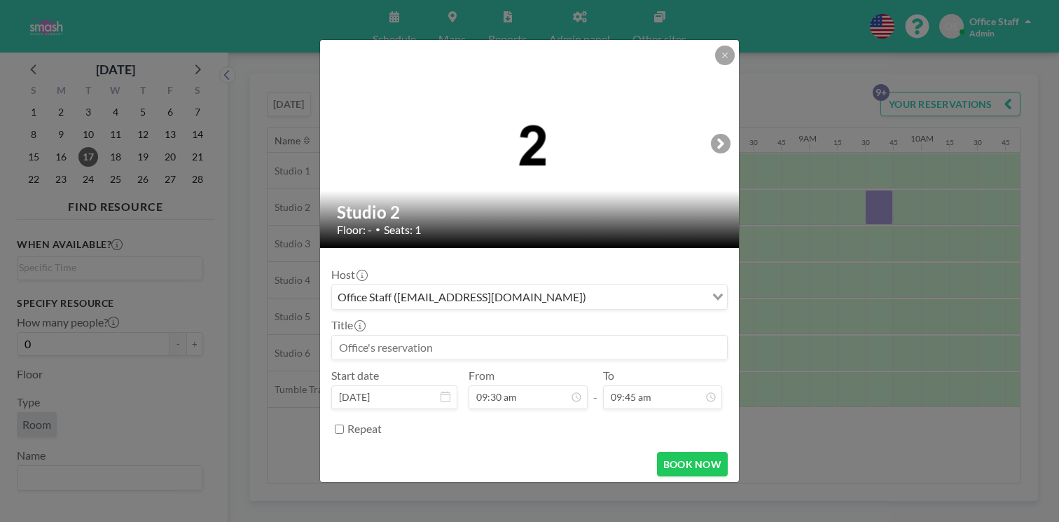
click at [395, 336] on input at bounding box center [529, 348] width 395 height 24
paste input "CR D 1-T AM, CR D 2-T"
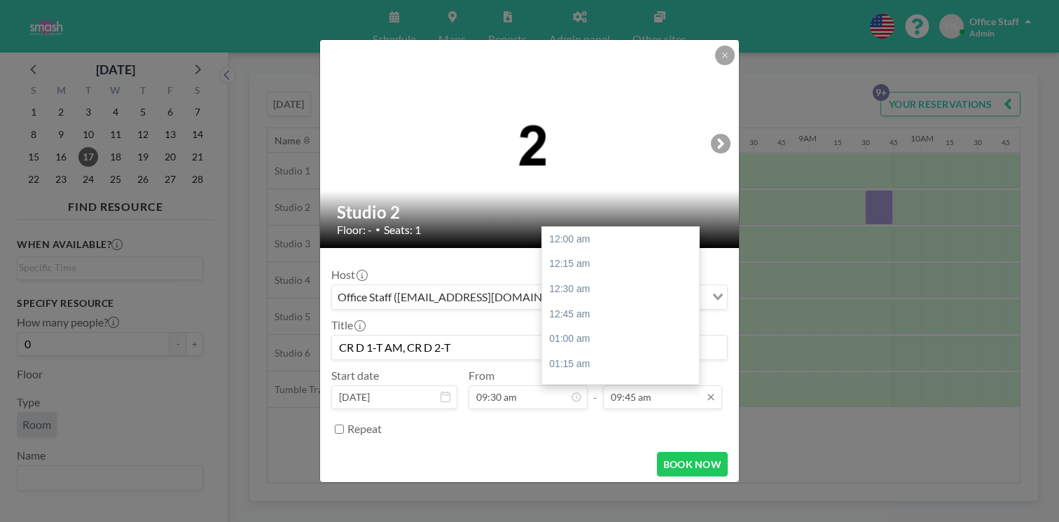
scroll to position [872, 0]
type input "CR D 1-T AM, CR D 2-T"
click at [600, 452] on div "11:00 am" at bounding box center [620, 464] width 157 height 25
type input "11:00 am"
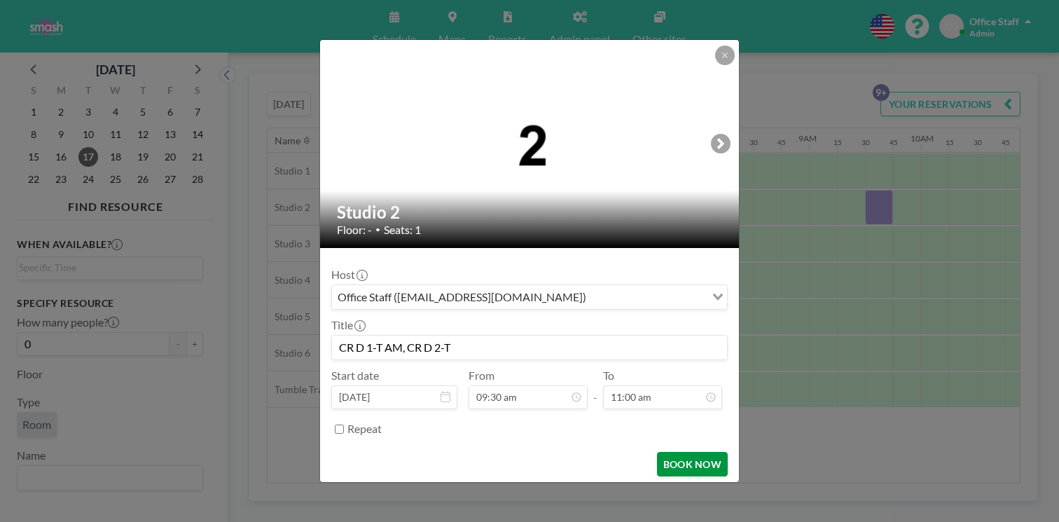
scroll to position [850, 0]
click at [662, 452] on button "BOOK NOW" at bounding box center [692, 464] width 71 height 25
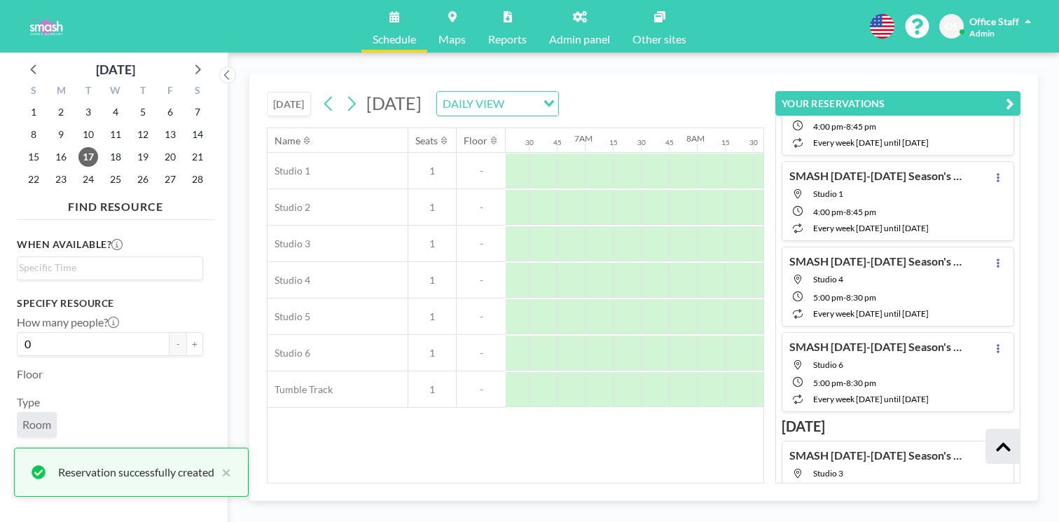
scroll to position [432, 0]
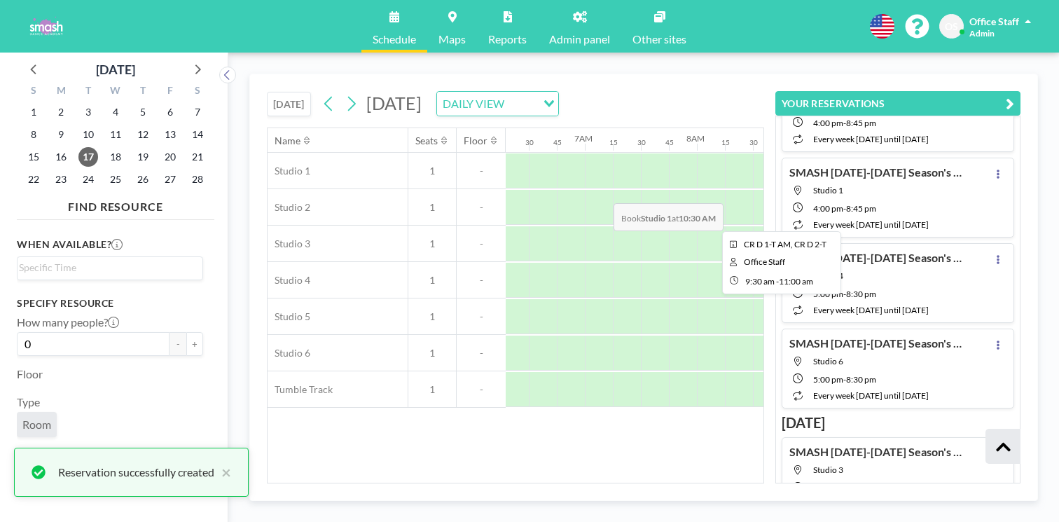
click at [865, 190] on div at bounding box center [949, 207] width 168 height 35
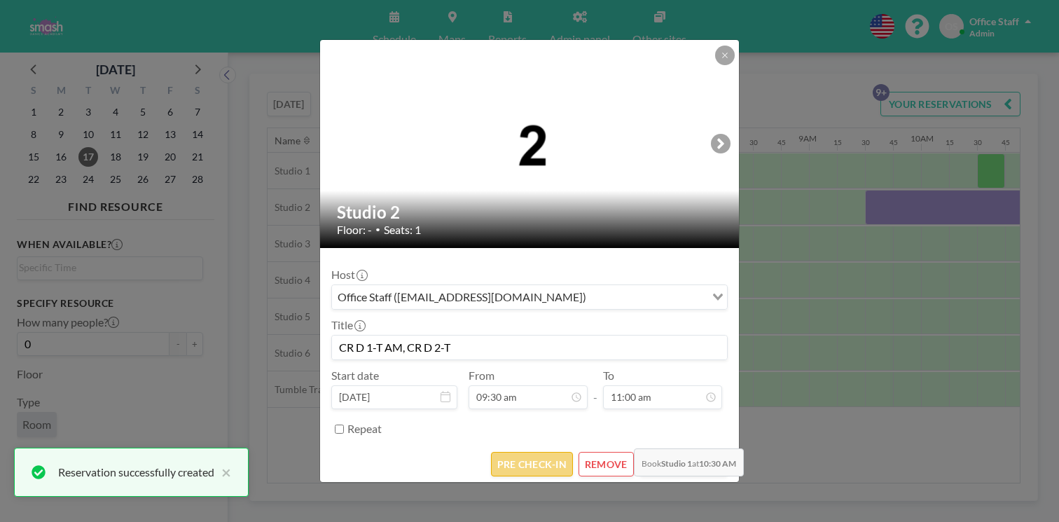
scroll to position [984, 0]
click at [511, 452] on button "PRE CHECK-IN" at bounding box center [532, 464] width 82 height 25
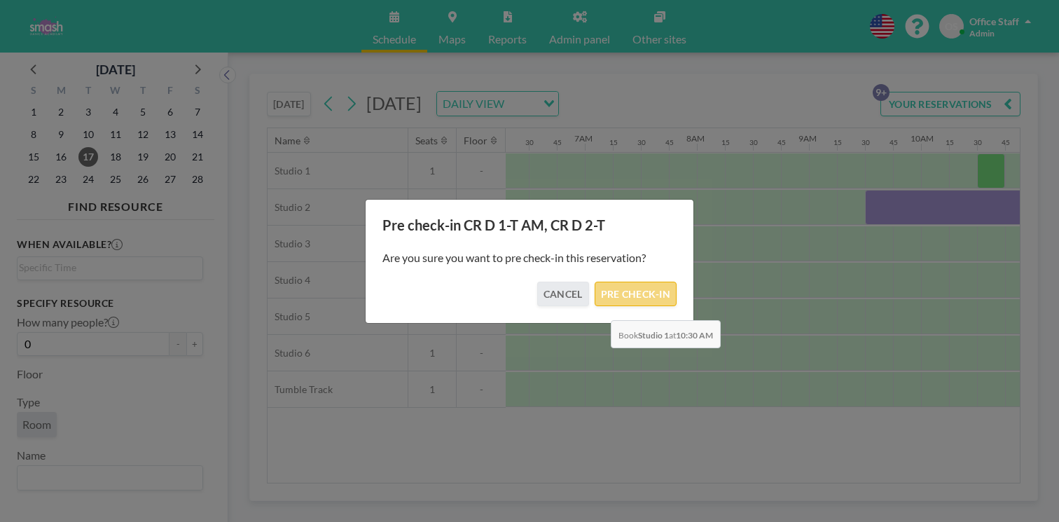
click at [606, 287] on button "PRE CHECK-IN" at bounding box center [636, 294] width 82 height 25
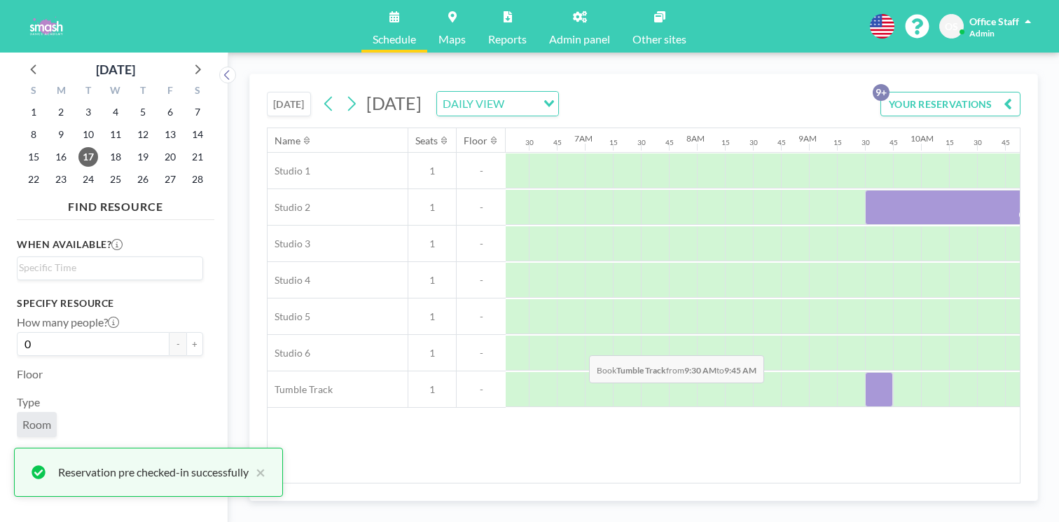
click at [865, 372] on div at bounding box center [879, 389] width 28 height 35
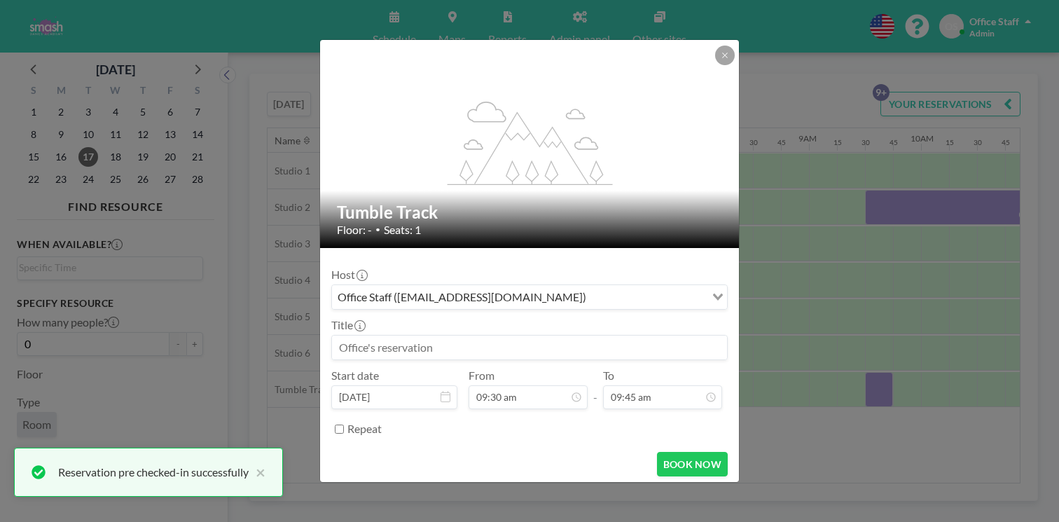
click at [477, 336] on input at bounding box center [529, 348] width 395 height 24
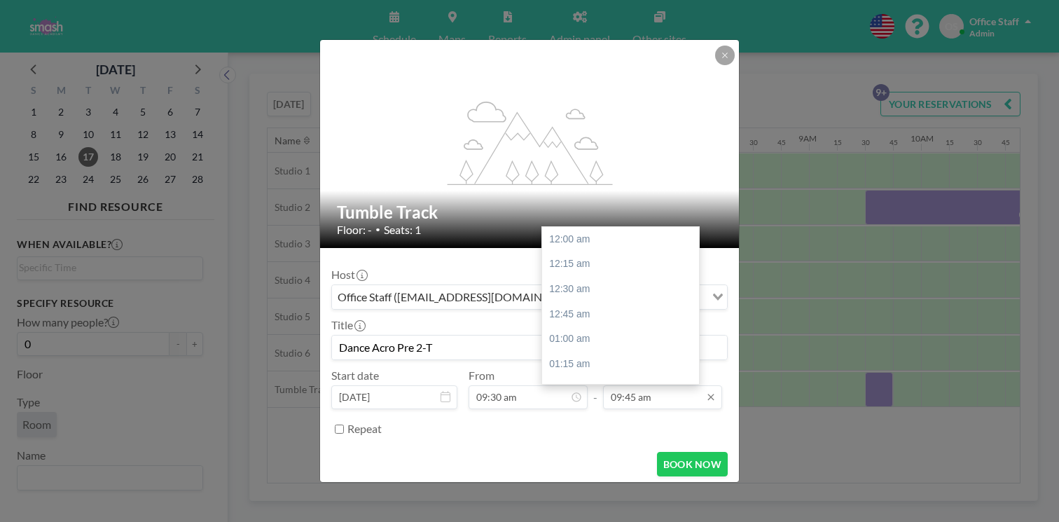
scroll to position [872, 0]
type input "Dance Acro Pre 2-T"
click at [582, 377] on div "10:15 am" at bounding box center [620, 389] width 157 height 25
type input "10:15 am"
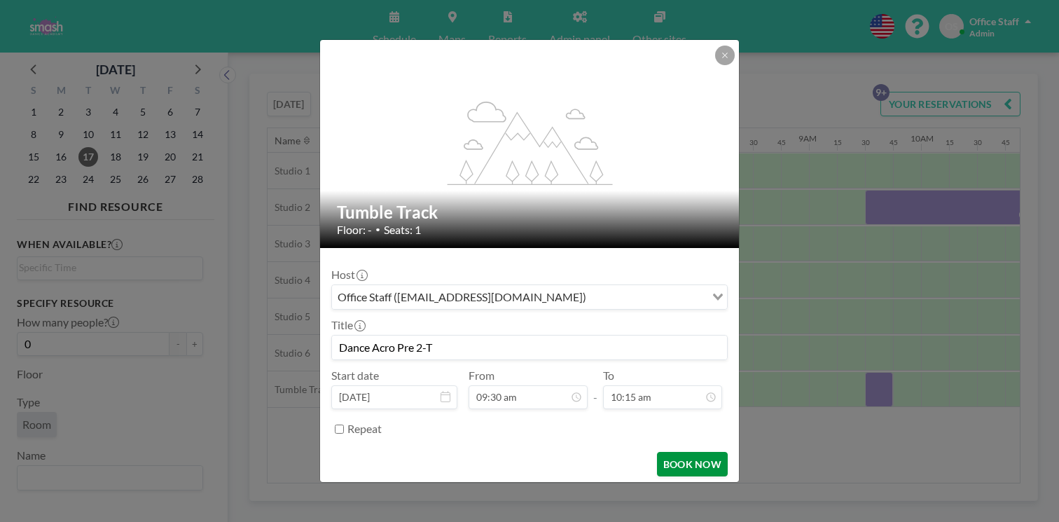
click at [666, 452] on button "BOOK NOW" at bounding box center [692, 464] width 71 height 25
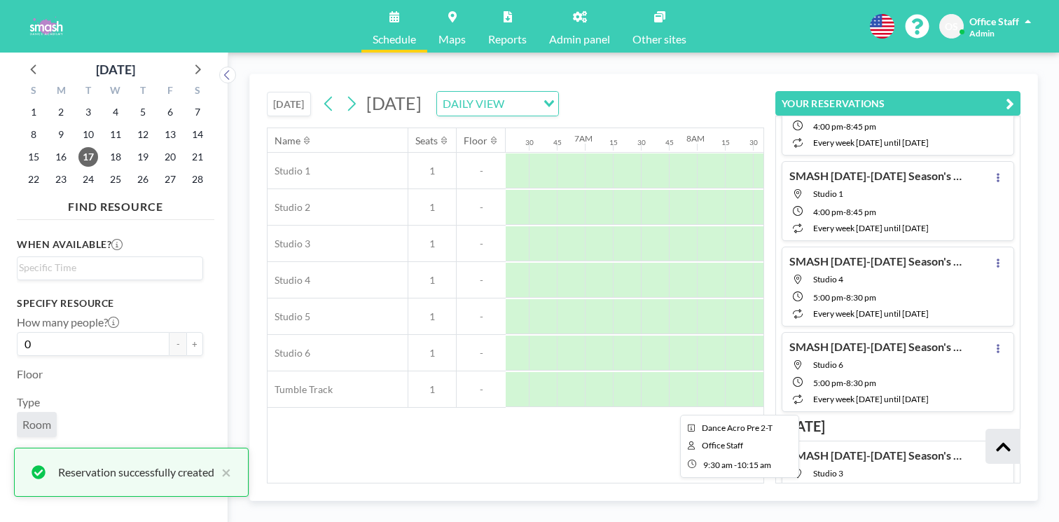
scroll to position [432, 0]
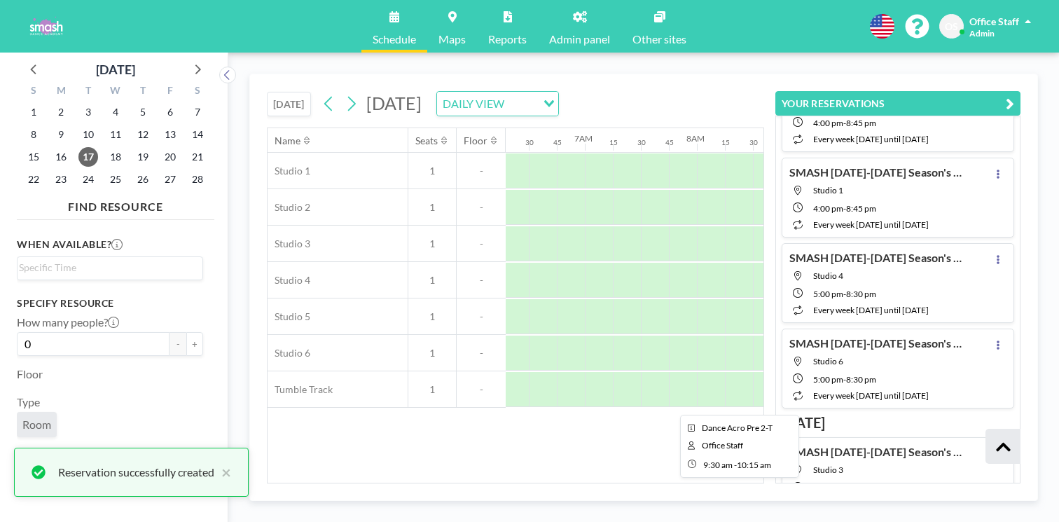
click at [865, 372] on div at bounding box center [907, 389] width 84 height 35
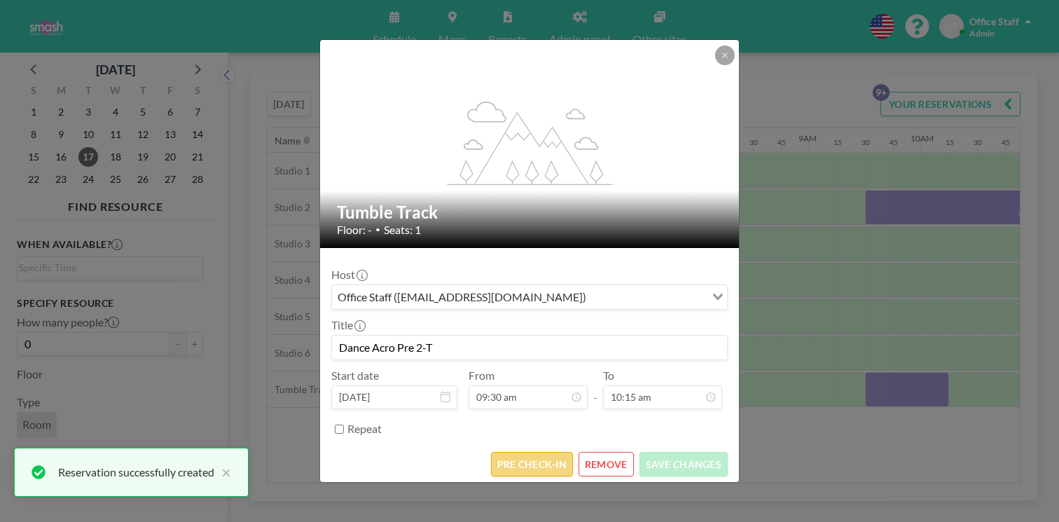
scroll to position [917, 0]
click at [537, 452] on button "PRE CHECK-IN" at bounding box center [532, 464] width 82 height 25
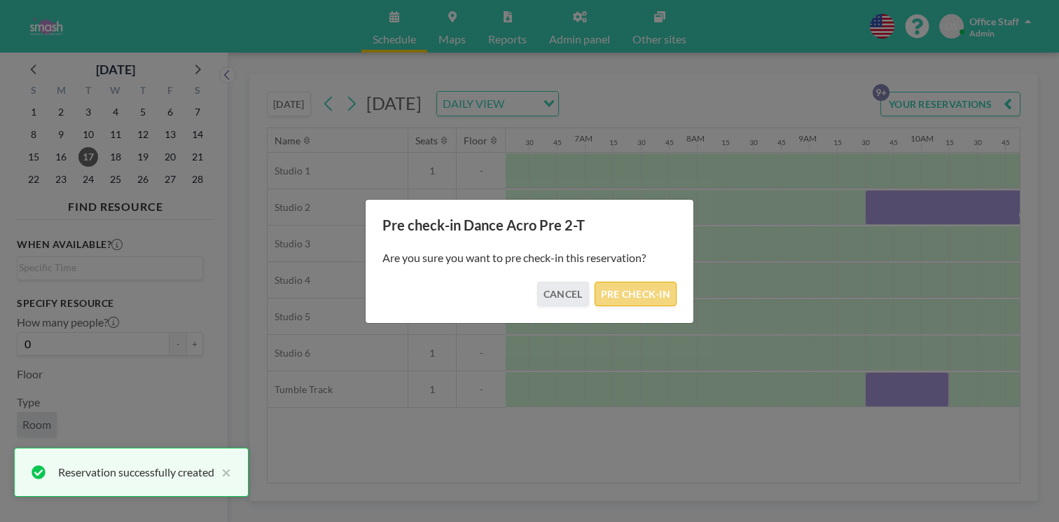
click at [616, 286] on button "PRE CHECK-IN" at bounding box center [636, 294] width 82 height 25
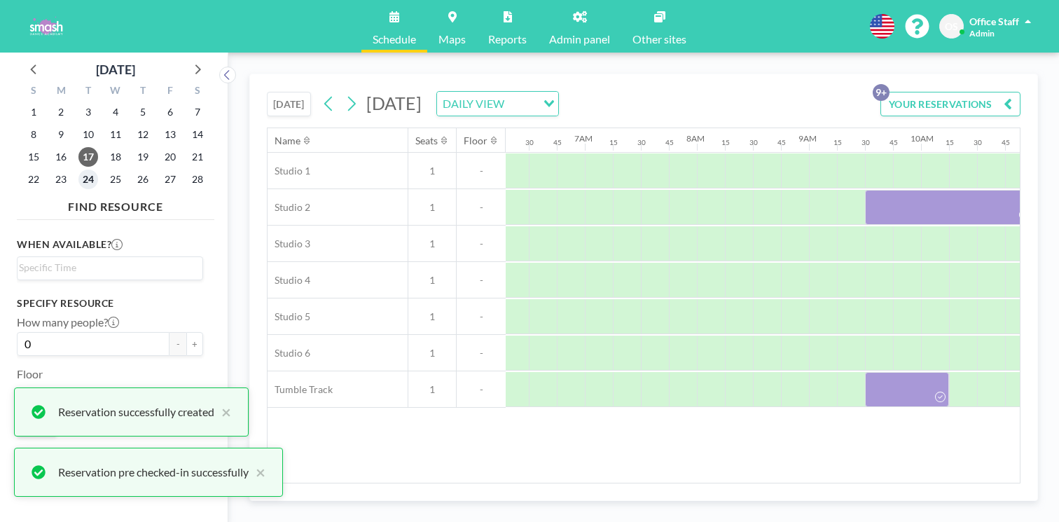
click at [78, 170] on span "24" at bounding box center [88, 180] width 20 height 20
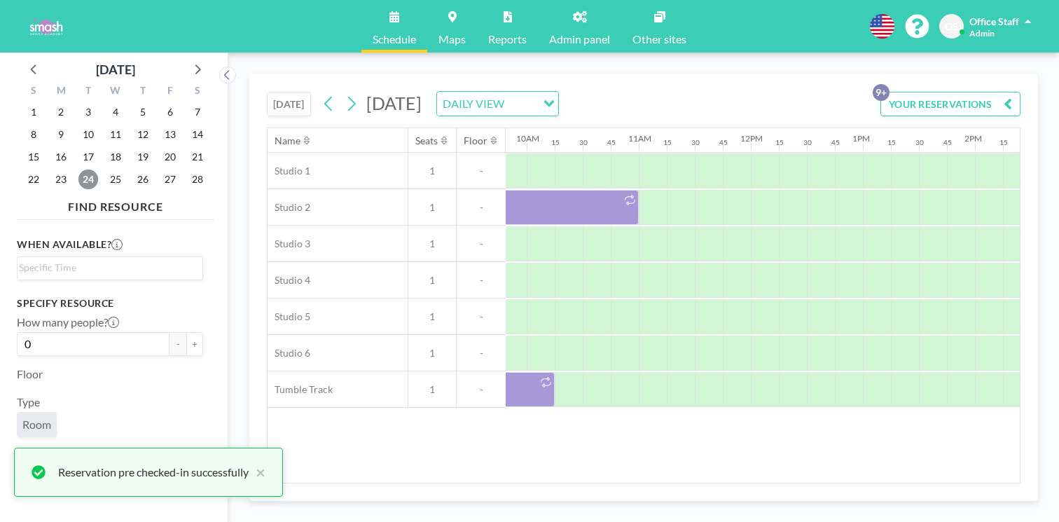
scroll to position [0, 1413]
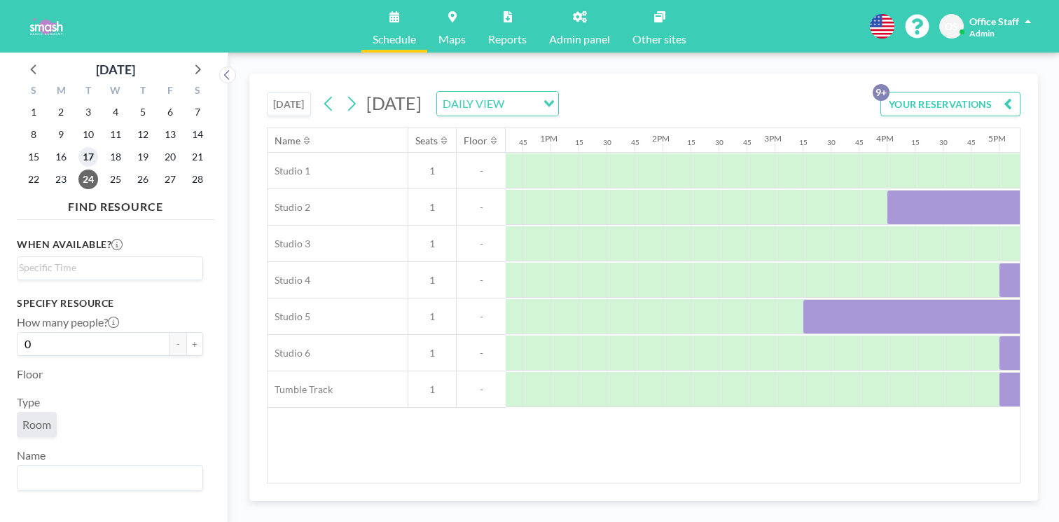
click at [78, 147] on span "17" at bounding box center [88, 157] width 20 height 20
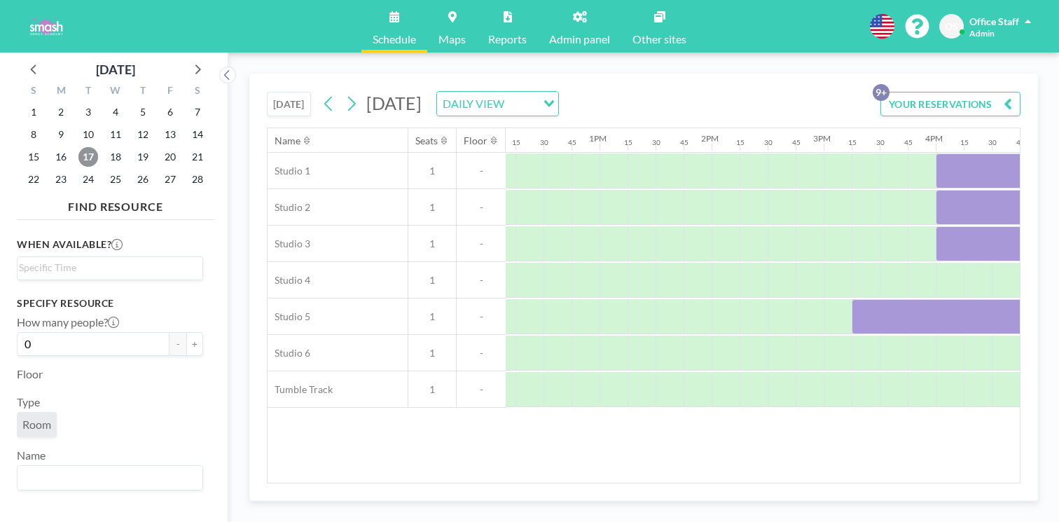
scroll to position [0, 1401]
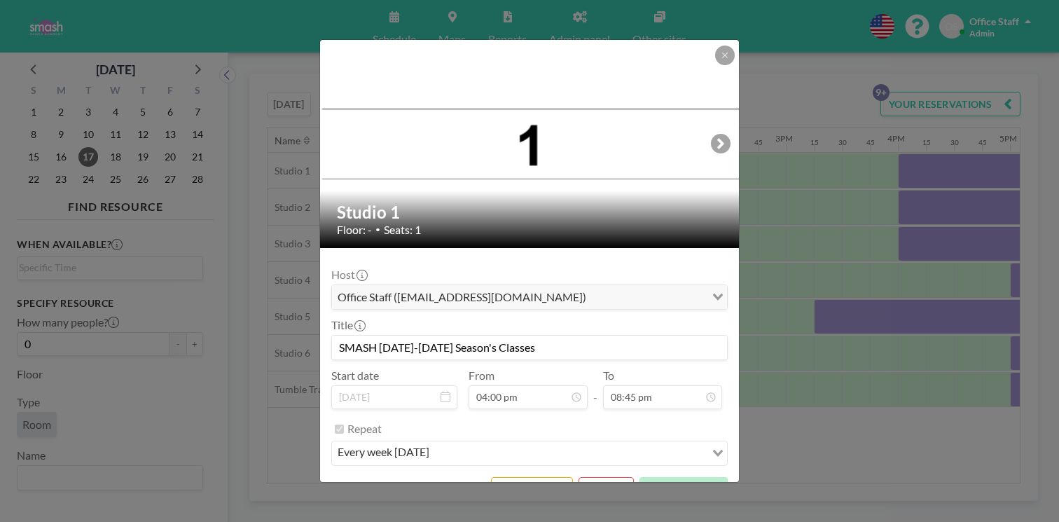
drag, startPoint x: 504, startPoint y: 319, endPoint x: 521, endPoint y: 317, distance: 17.6
click at [504, 336] on input "SMASH [DATE]-[DATE] Season's Classes" at bounding box center [529, 348] width 395 height 24
drag, startPoint x: 528, startPoint y: 318, endPoint x: 371, endPoint y: 319, distance: 156.2
click at [371, 336] on input "SMASH [DATE]-[DATE] Season's Classes" at bounding box center [529, 348] width 395 height 24
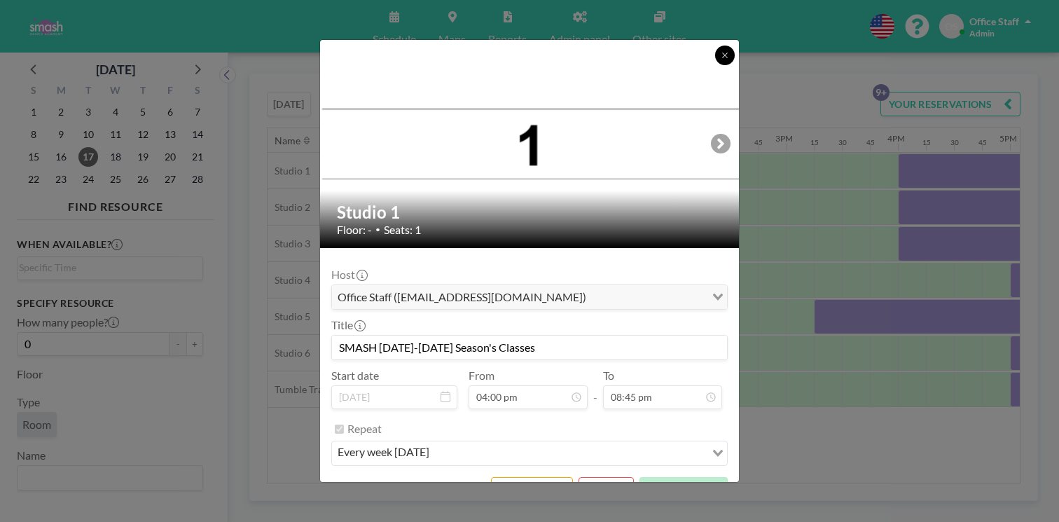
click at [721, 60] on icon at bounding box center [725, 55] width 8 height 8
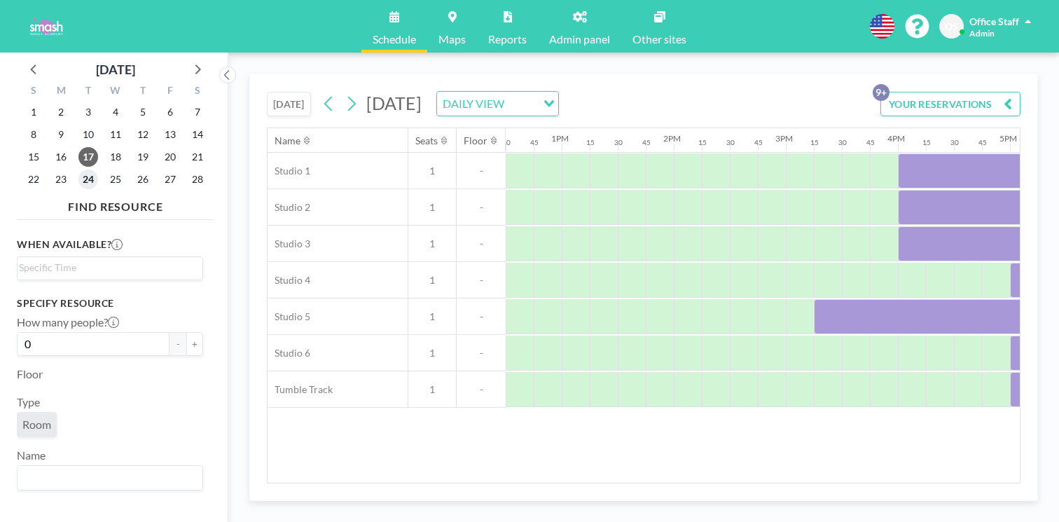
click at [78, 170] on span "24" at bounding box center [88, 180] width 20 height 20
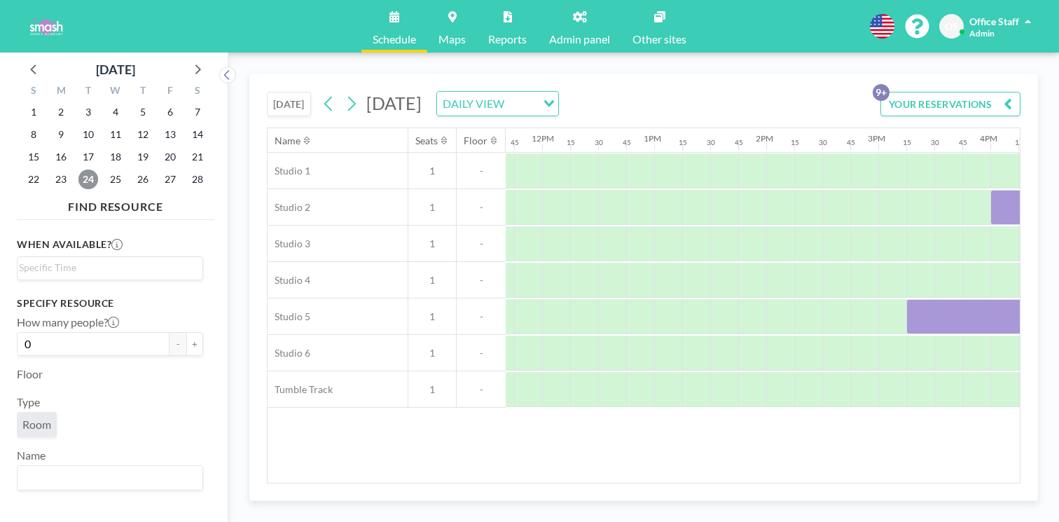
scroll to position [0, 1330]
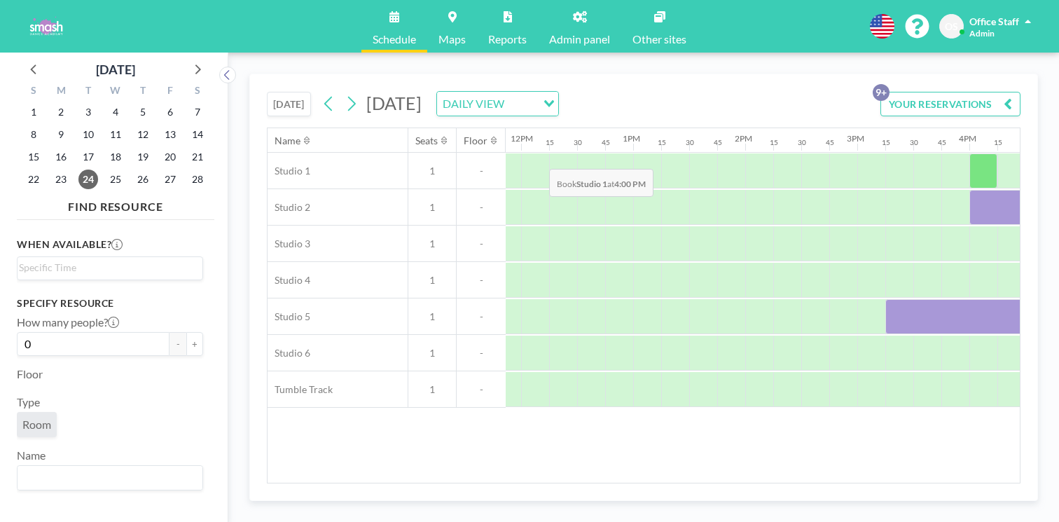
click at [970, 153] on div at bounding box center [984, 170] width 28 height 35
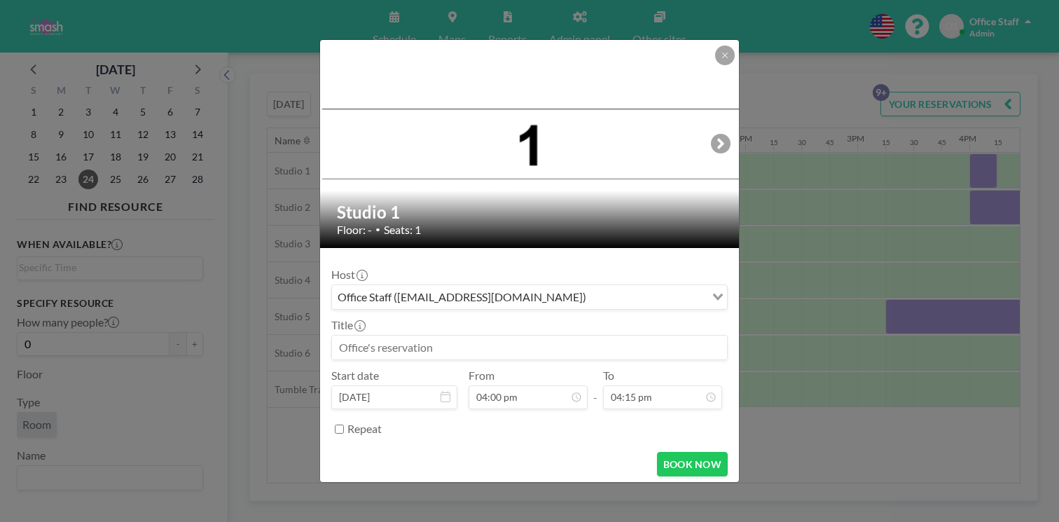
click at [399, 336] on input at bounding box center [529, 348] width 395 height 24
click at [396, 336] on input at bounding box center [529, 348] width 395 height 24
paste input "SMASH [DATE]-[DATE] Season's Classes"
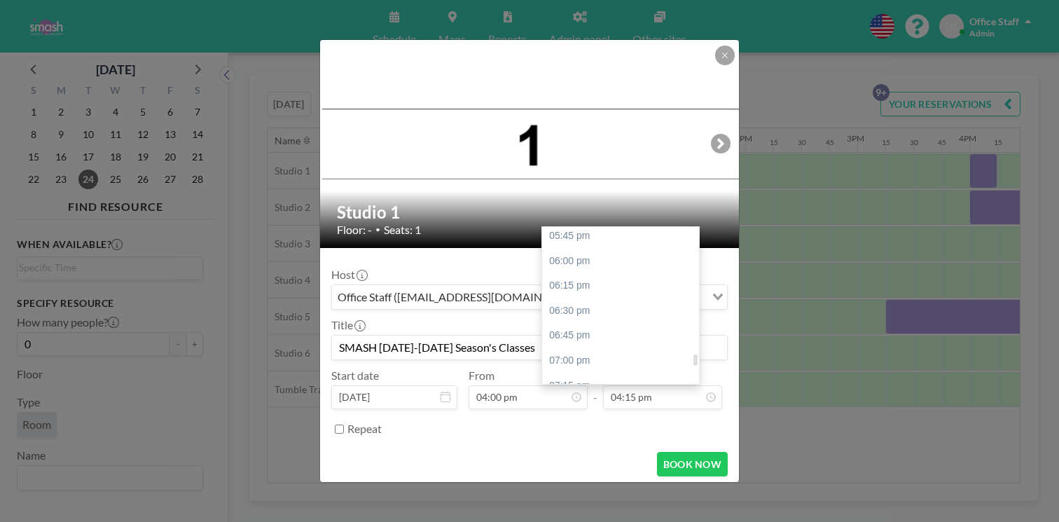
scroll to position [1777, 0]
type input "SMASH [DATE]-[DATE] Season's Classes"
type input "08:45 pm"
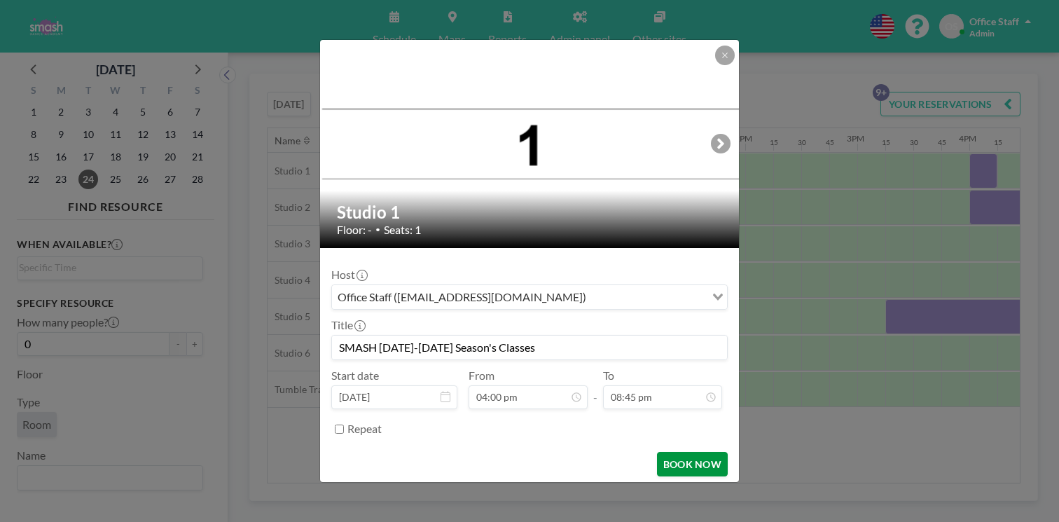
scroll to position [1857, 0]
click at [665, 452] on button "BOOK NOW" at bounding box center [692, 464] width 71 height 25
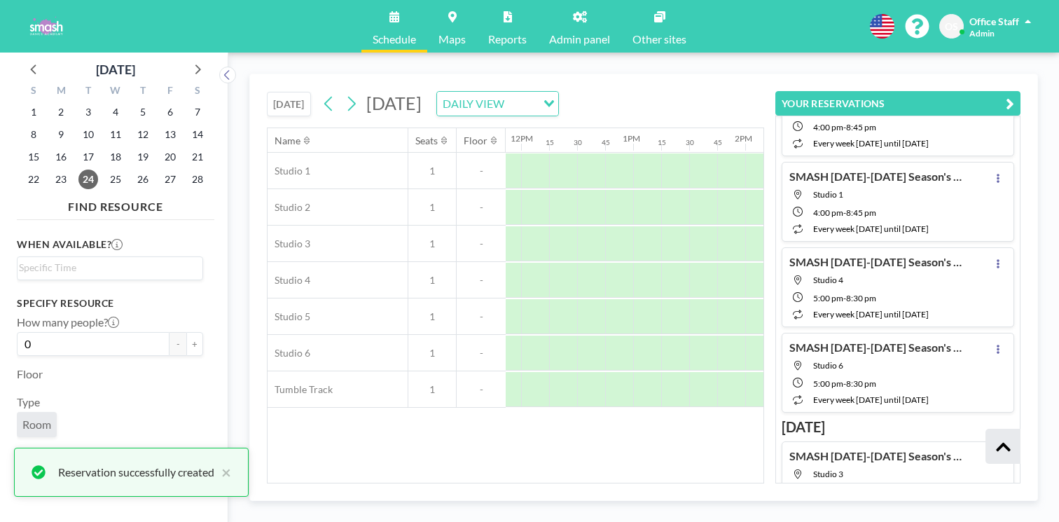
scroll to position [432, 0]
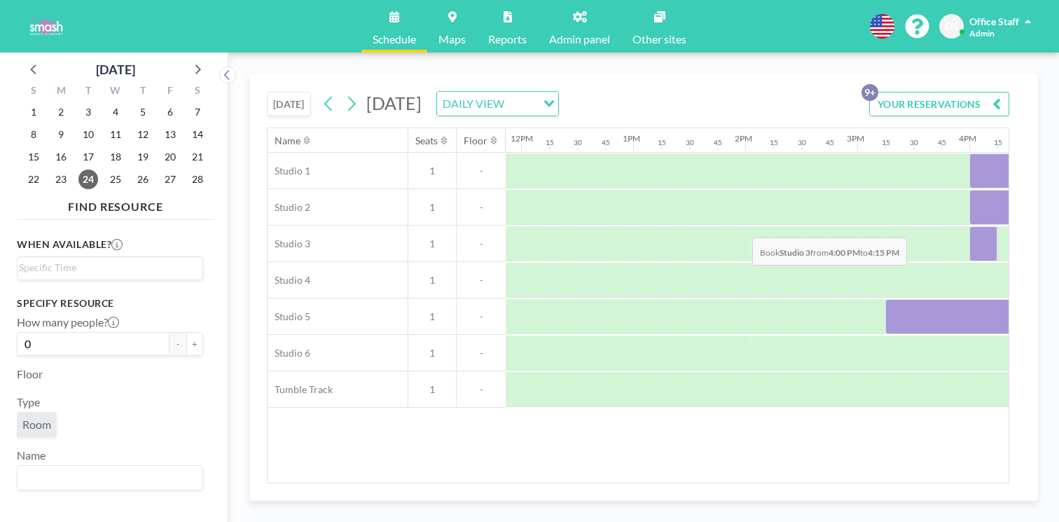
click at [970, 226] on div at bounding box center [984, 243] width 28 height 35
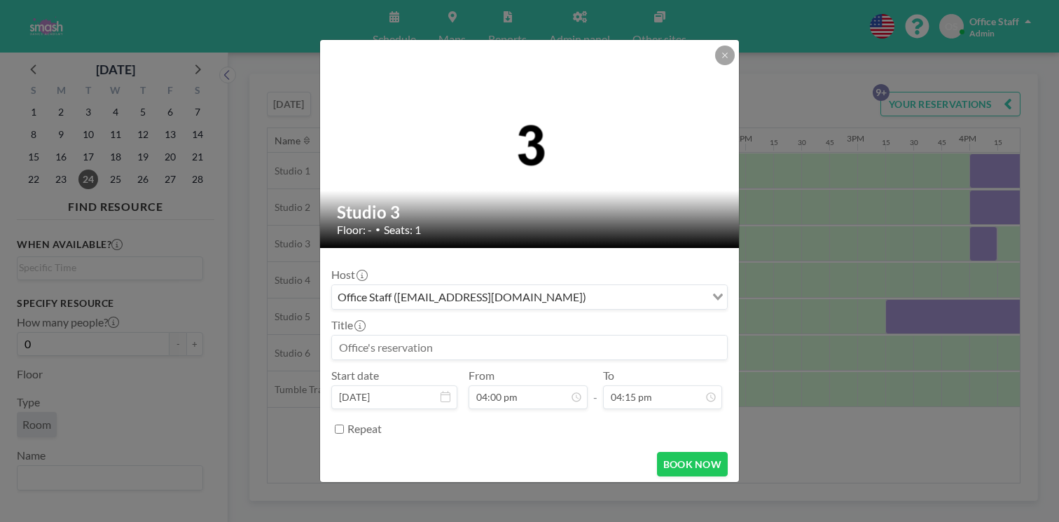
click at [413, 336] on input at bounding box center [529, 348] width 395 height 24
paste input "SMASH [DATE]-[DATE] Season's Classes"
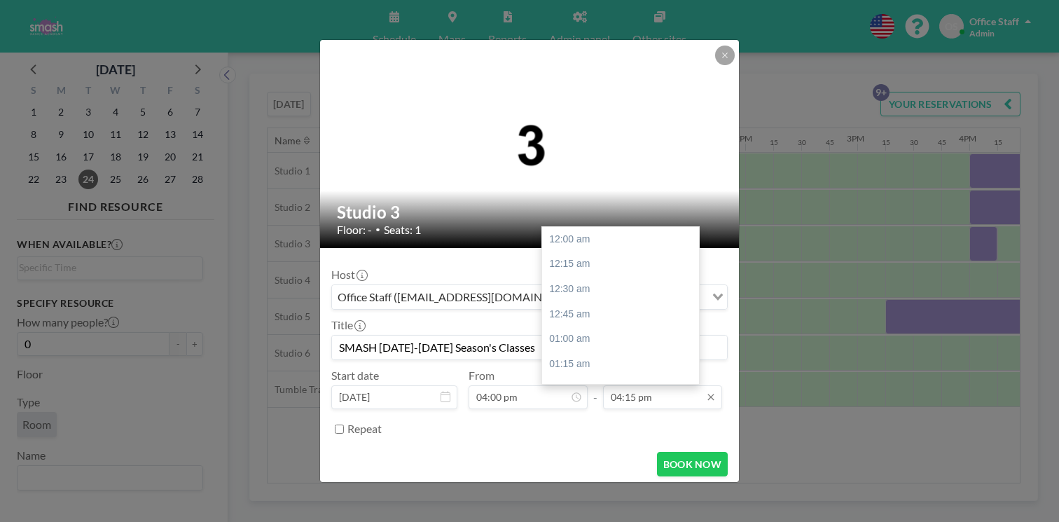
scroll to position [1454, 0]
type input "SMASH [DATE]-[DATE] Season's Classes"
click at [634, 385] on input "04:15 pm" at bounding box center [662, 397] width 119 height 24
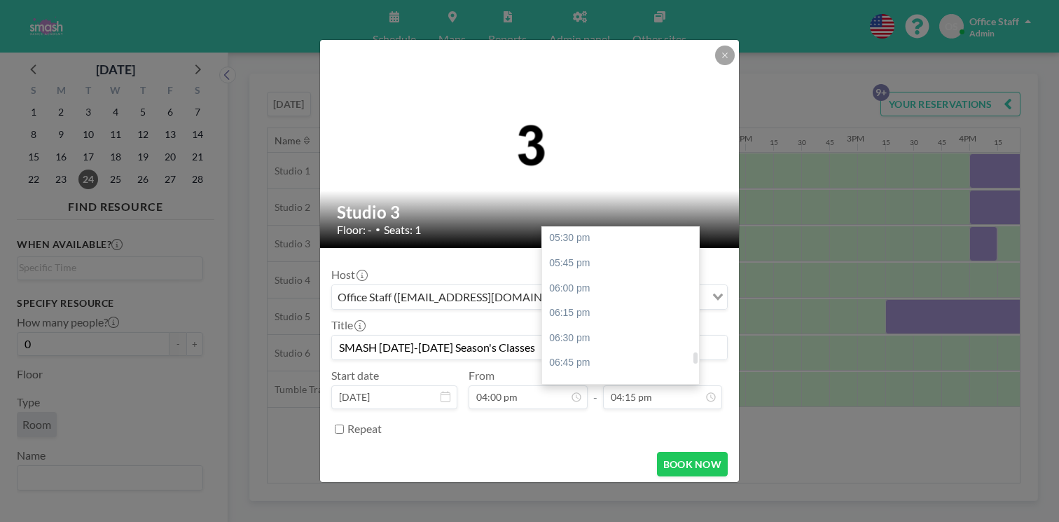
type input "08:45 pm"
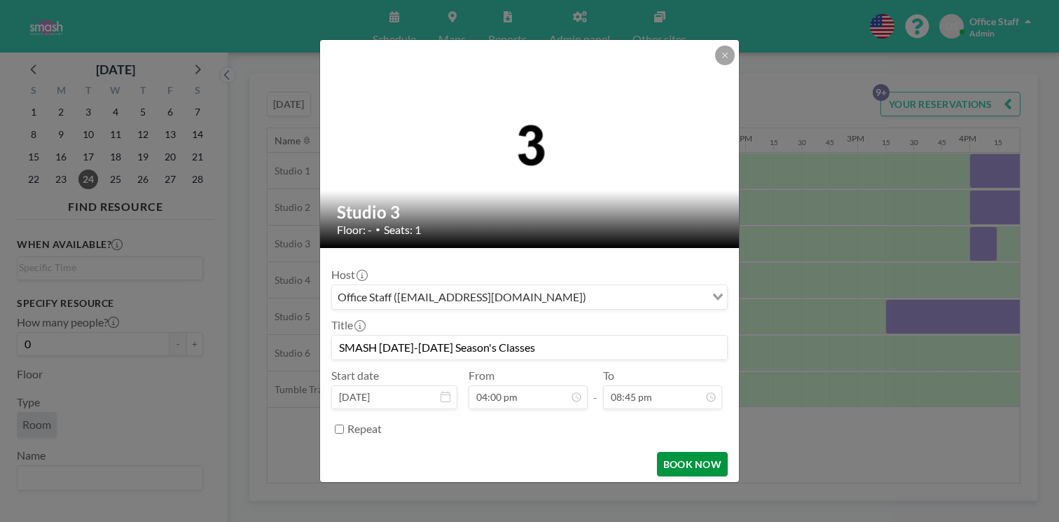
click at [667, 452] on button "BOOK NOW" at bounding box center [692, 464] width 71 height 25
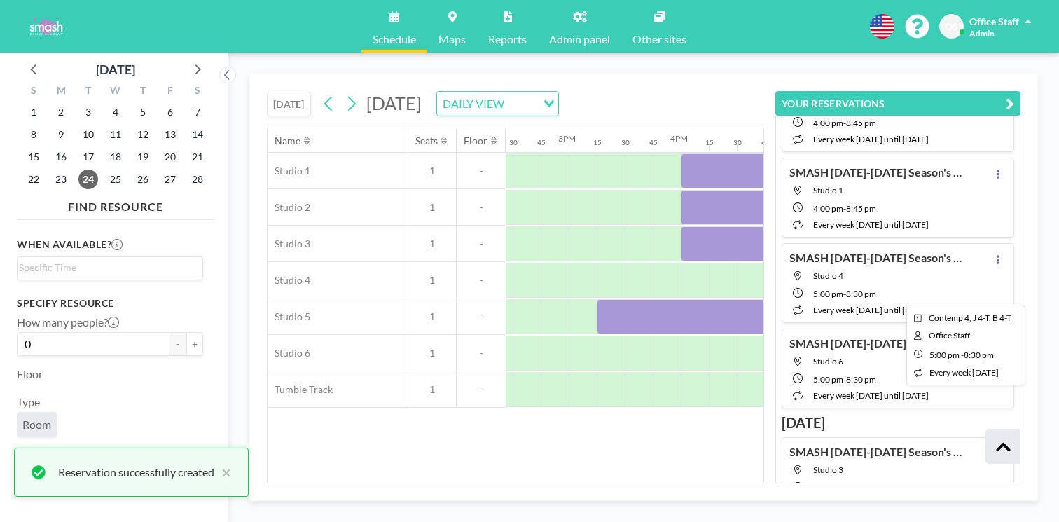
scroll to position [0, 1640]
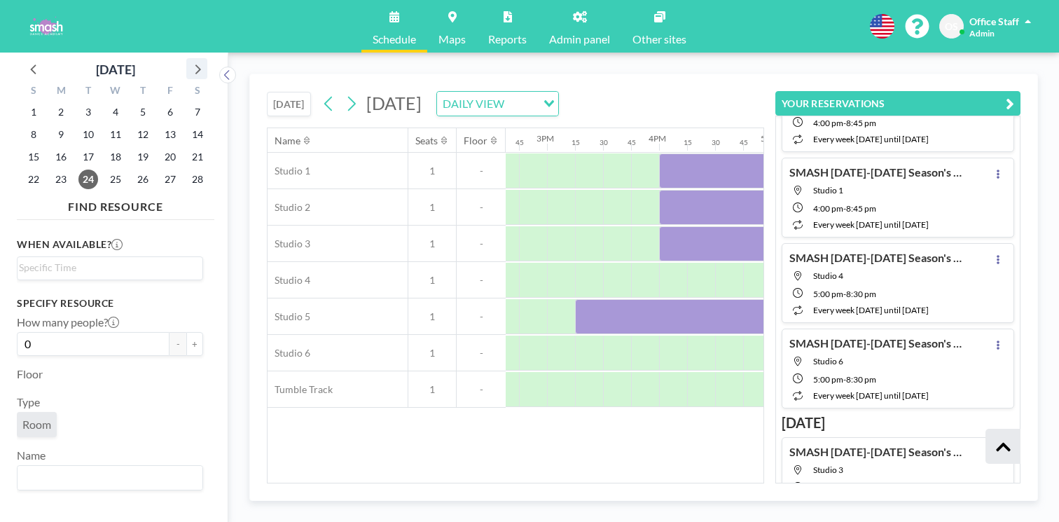
click at [188, 64] on icon at bounding box center [197, 69] width 18 height 18
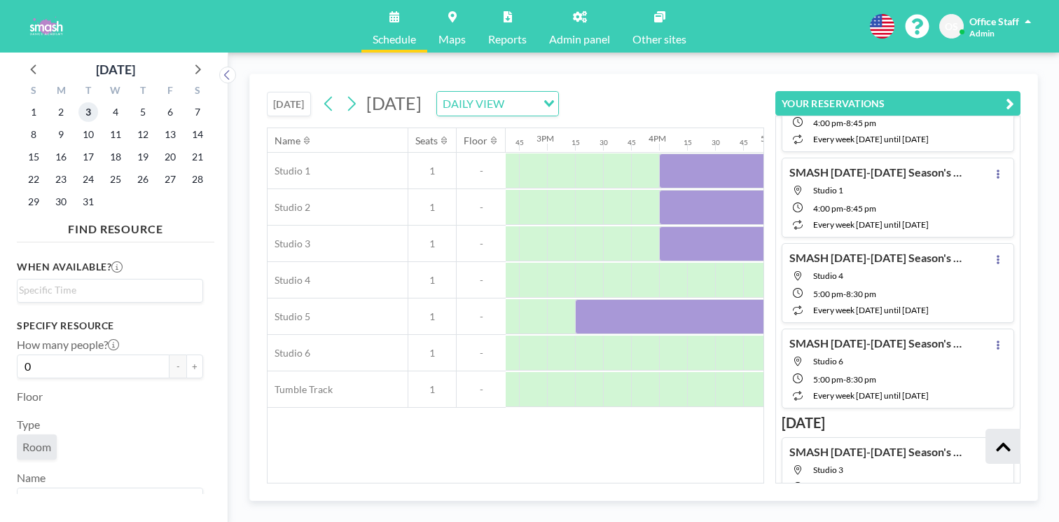
click at [78, 102] on span "3" at bounding box center [88, 112] width 20 height 20
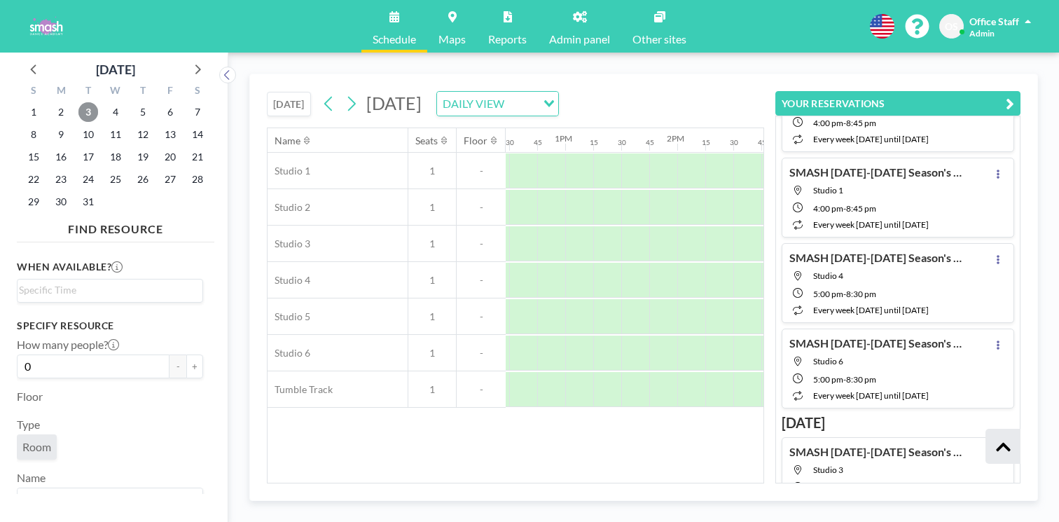
scroll to position [0, 1395]
click at [905, 153] on div at bounding box center [919, 170] width 28 height 35
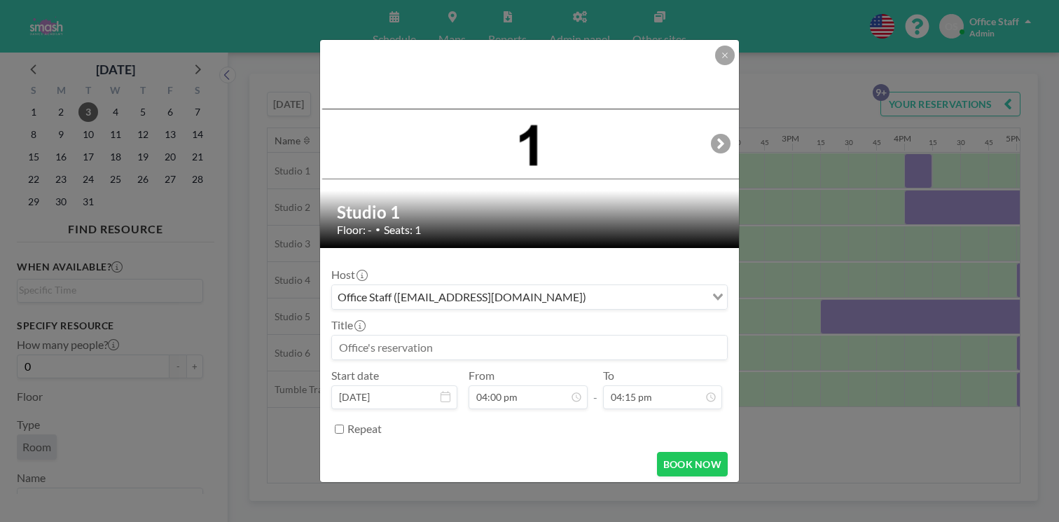
click at [397, 336] on input at bounding box center [529, 348] width 395 height 24
paste input "SMASH [DATE]-[DATE] Season's Classes"
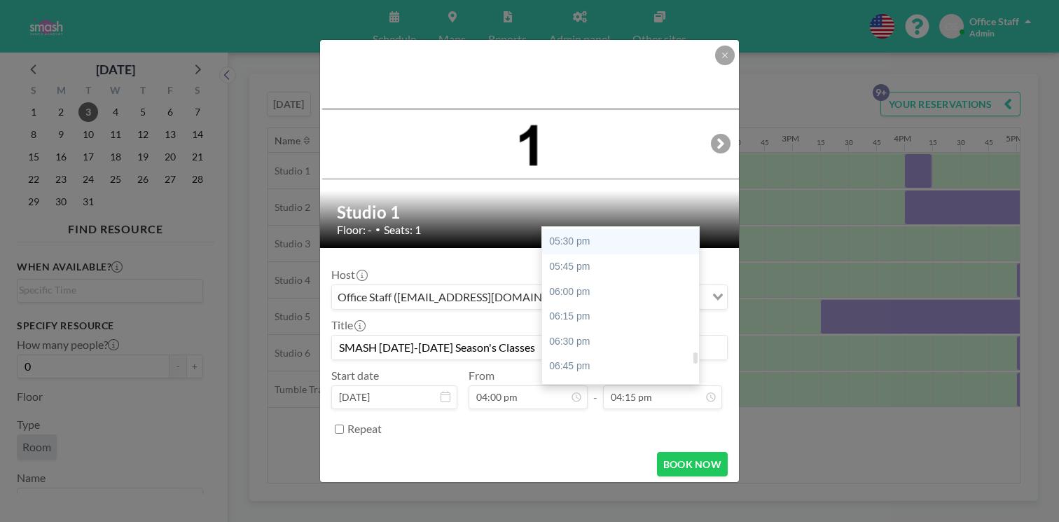
scroll to position [1742, 0]
type input "SMASH [DATE]-[DATE] Season's Classes"
type input "08:45 pm"
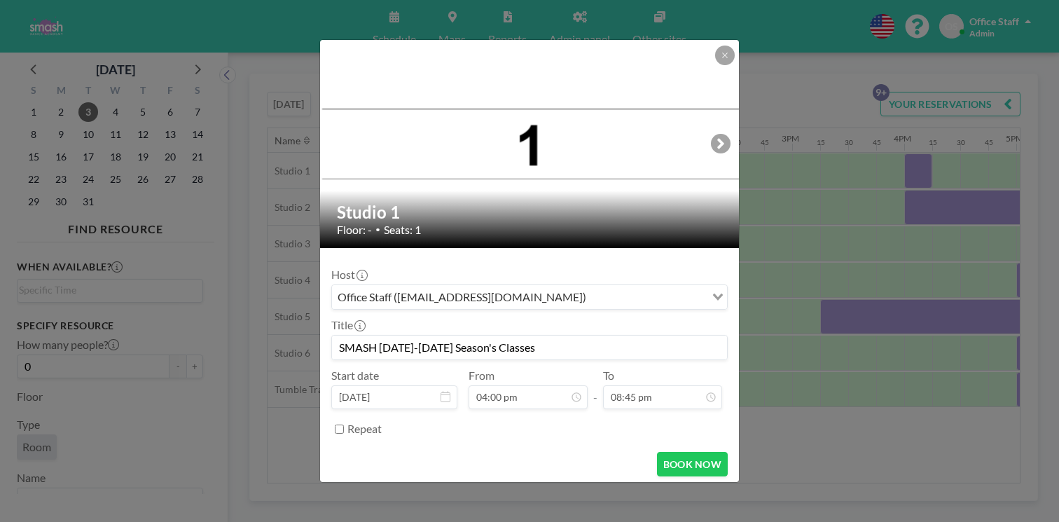
scroll to position [1431, 0]
click at [344, 425] on input "Repeat" at bounding box center [339, 429] width 9 height 9
checkbox input "true"
click at [713, 450] on icon "Search for option" at bounding box center [718, 453] width 10 height 7
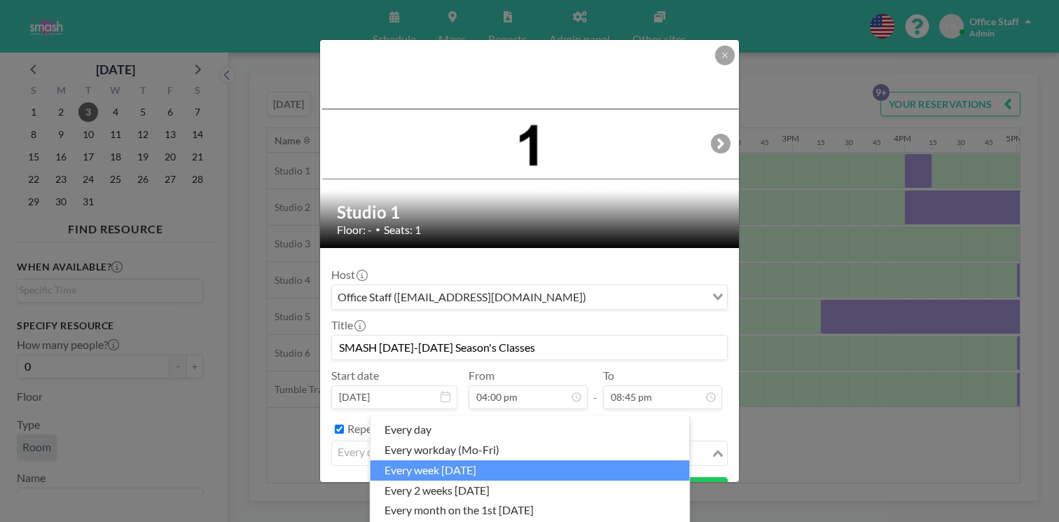
click at [482, 460] on li "every week [DATE]" at bounding box center [531, 470] width 320 height 20
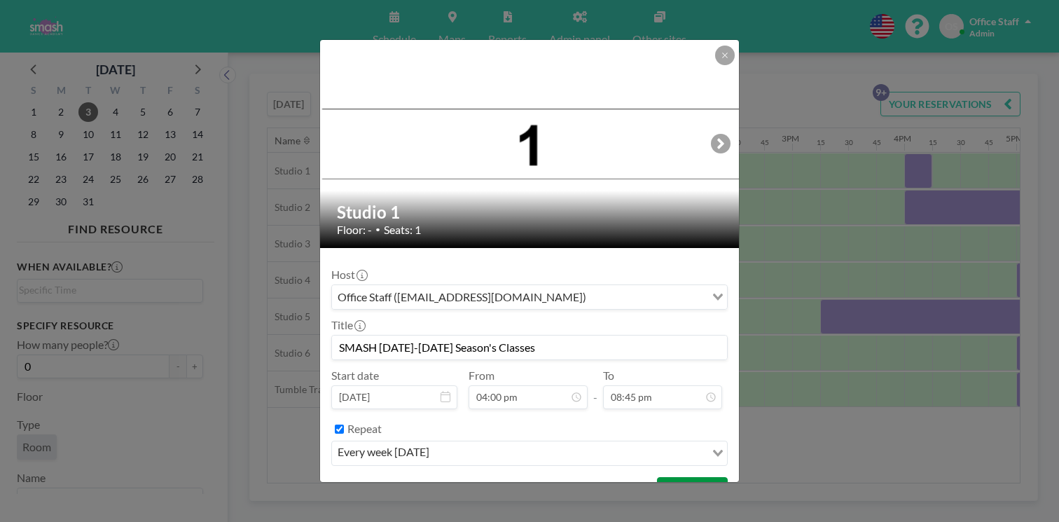
click at [657, 477] on button "BOOK NOW" at bounding box center [692, 489] width 71 height 25
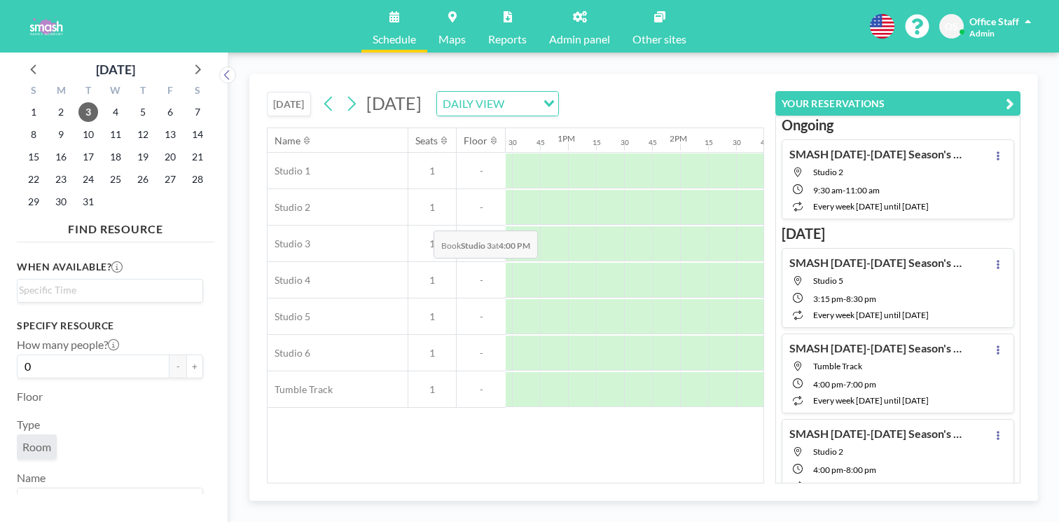
click at [905, 226] on div at bounding box center [919, 243] width 28 height 35
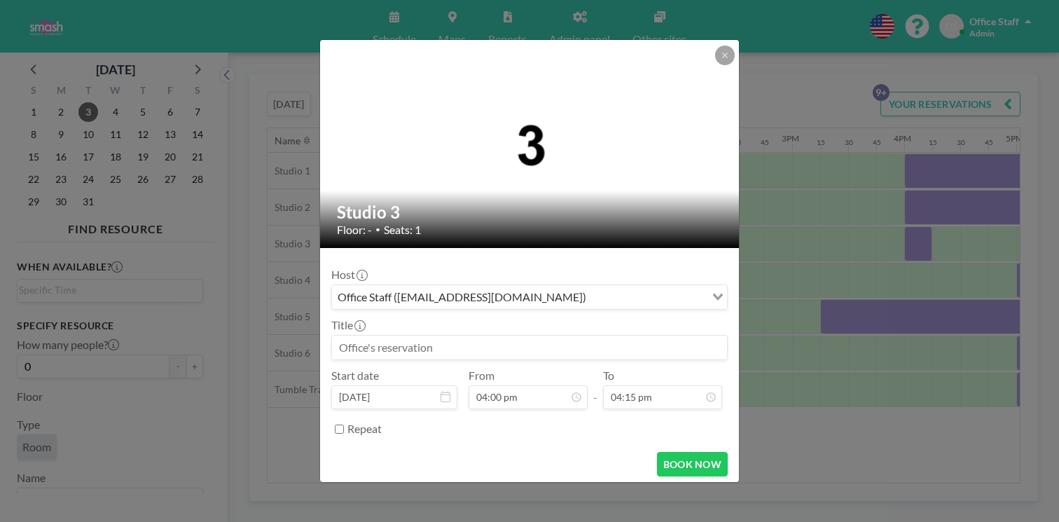
click at [407, 336] on input at bounding box center [529, 348] width 395 height 24
paste input "SMASH [DATE]-[DATE] Season's Classes"
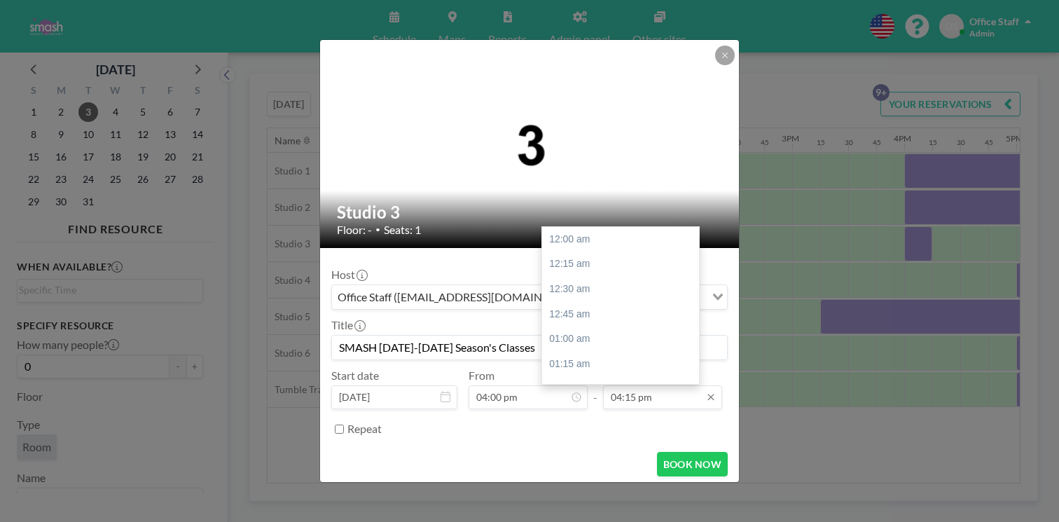
scroll to position [1454, 0]
type input "SMASH [DATE]-[DATE] Season's Classes"
click at [618, 385] on input "04:15 pm" at bounding box center [662, 397] width 119 height 24
type input "08:45 pm"
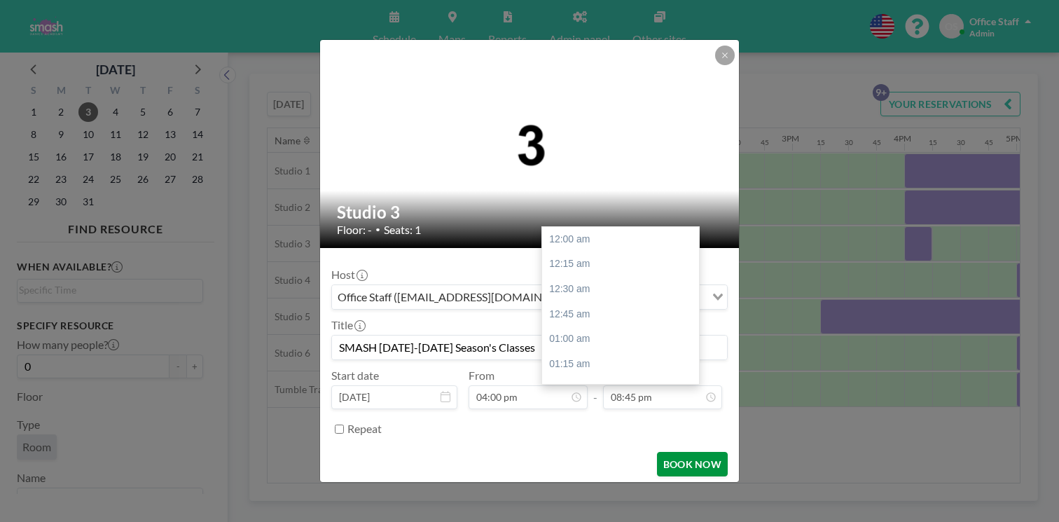
scroll to position [1857, 0]
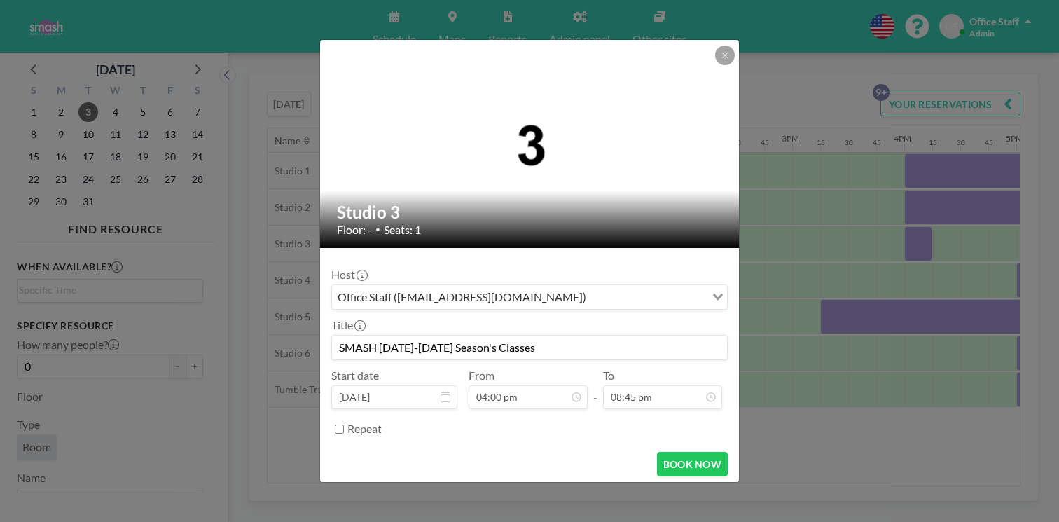
click at [344, 425] on input "Repeat" at bounding box center [339, 429] width 9 height 9
checkbox input "true"
click at [391, 441] on div "every day" at bounding box center [518, 451] width 373 height 21
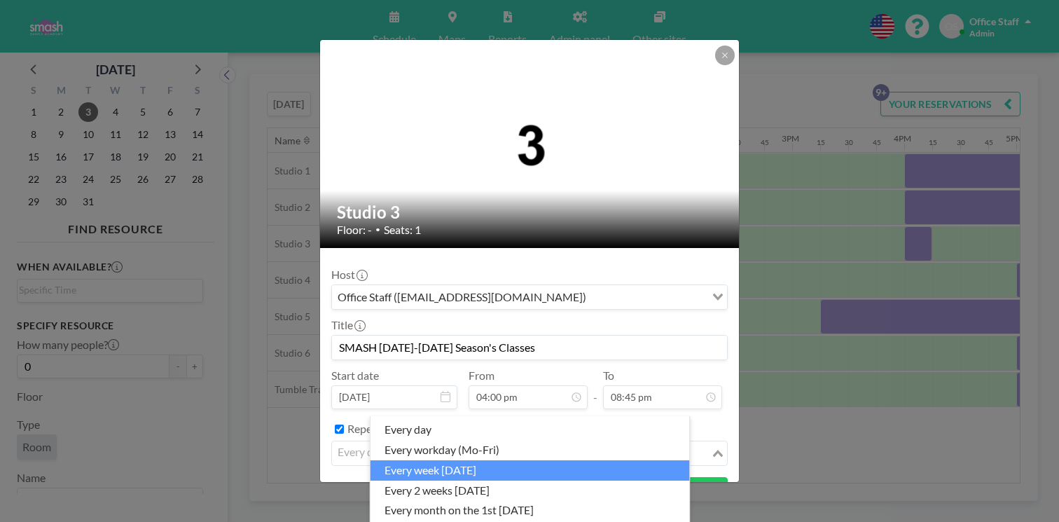
click at [439, 460] on li "every week [DATE]" at bounding box center [531, 470] width 320 height 20
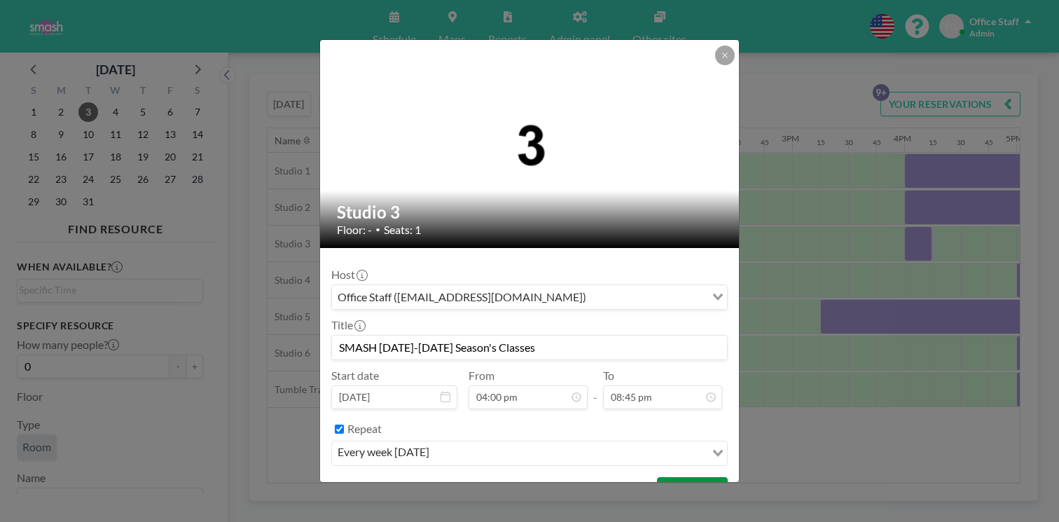
click at [657, 477] on button "BOOK NOW" at bounding box center [692, 489] width 71 height 25
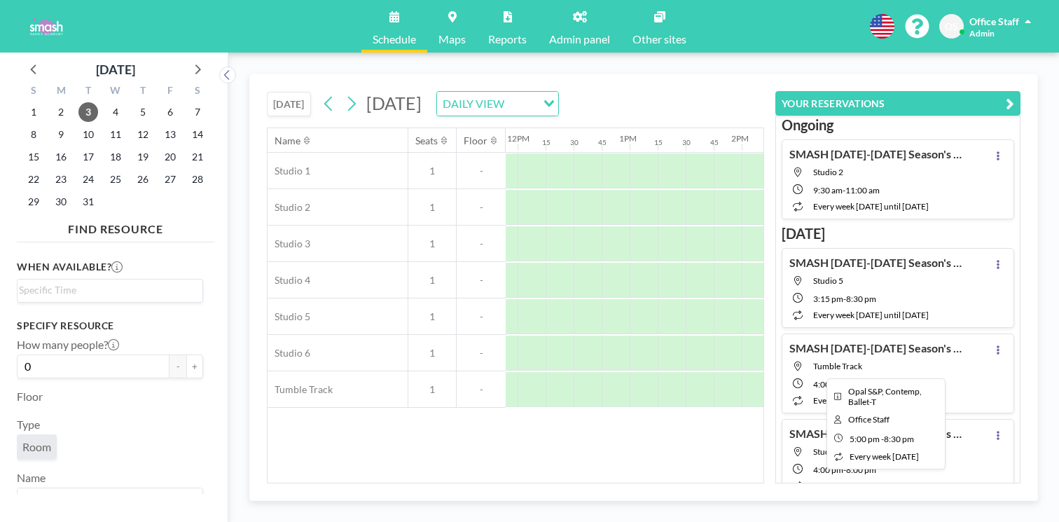
scroll to position [0, 1335]
click at [1015, 95] on icon "button" at bounding box center [1010, 103] width 8 height 17
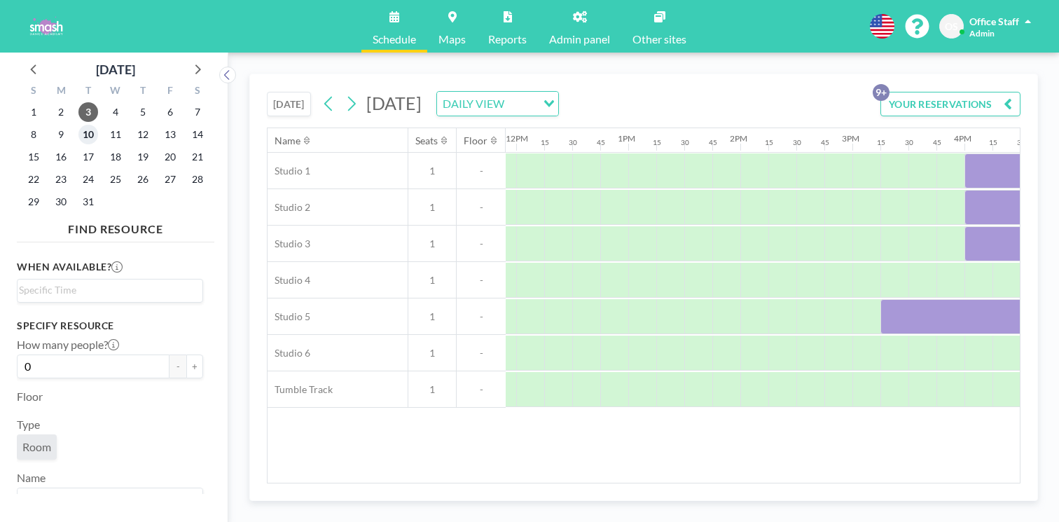
click at [78, 125] on span "10" at bounding box center [88, 135] width 20 height 20
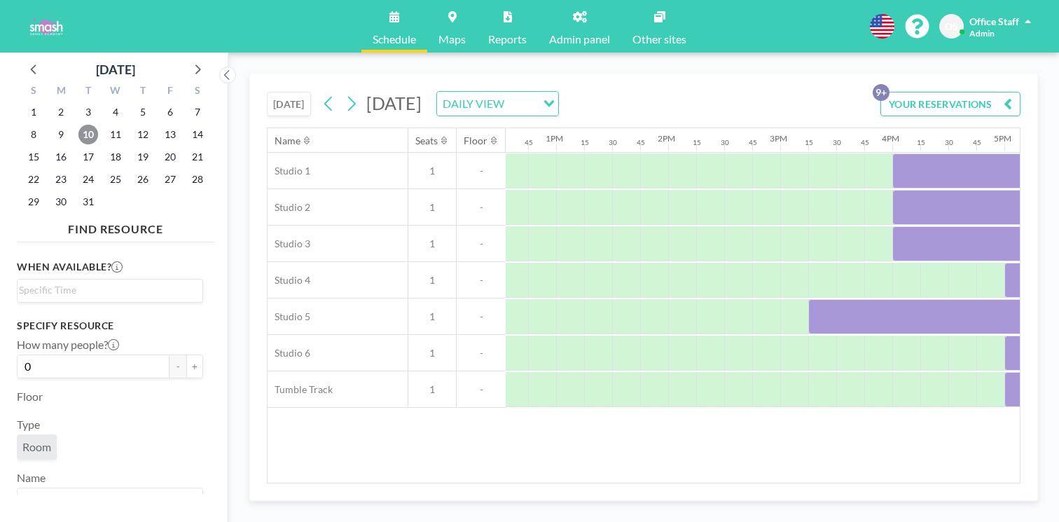
scroll to position [0, 1477]
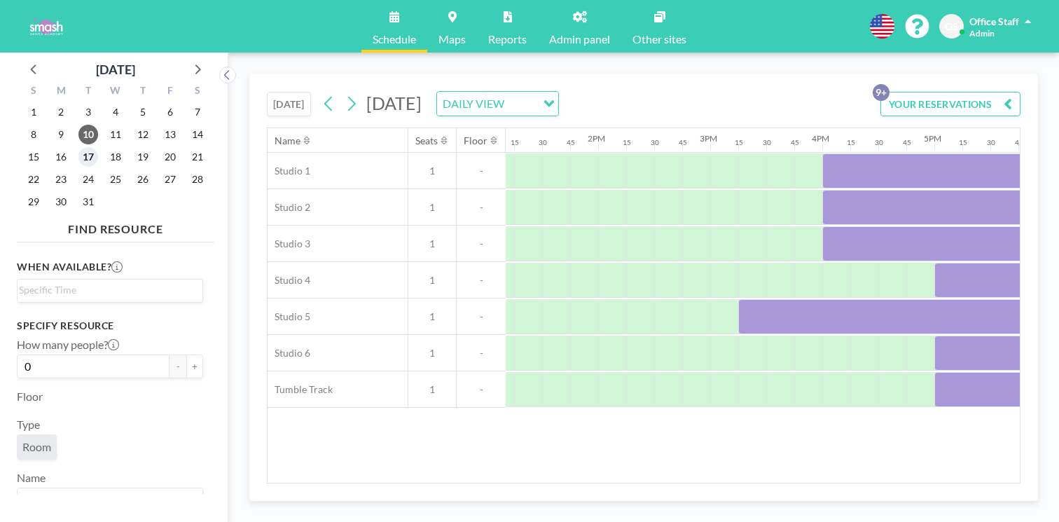
click at [78, 147] on span "17" at bounding box center [88, 157] width 20 height 20
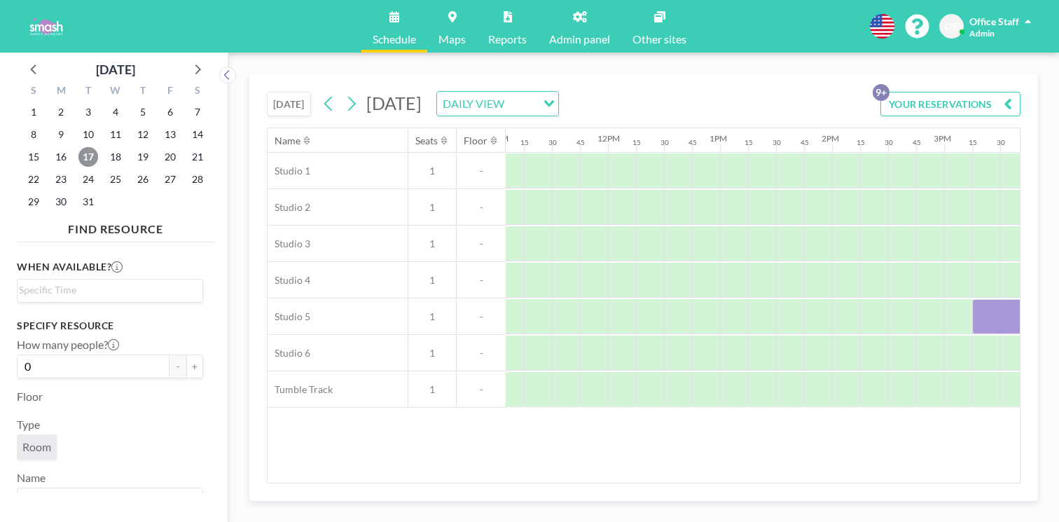
scroll to position [0, 1373]
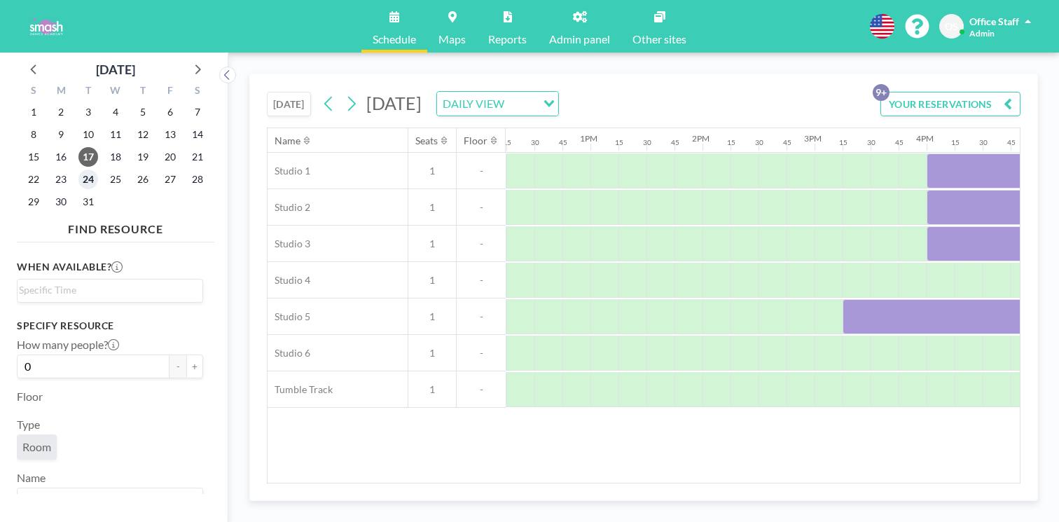
click at [78, 170] on span "24" at bounding box center [88, 180] width 20 height 20
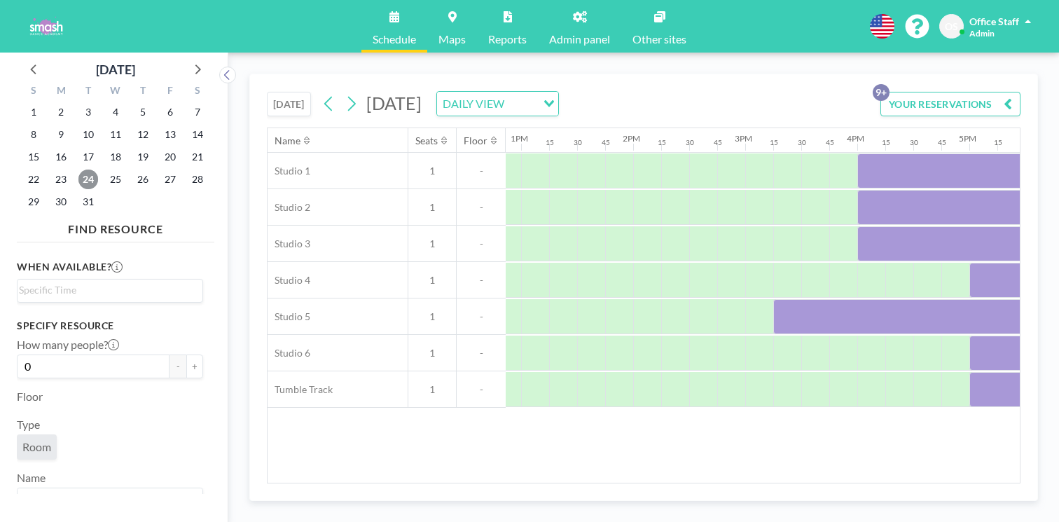
scroll to position [0, 1470]
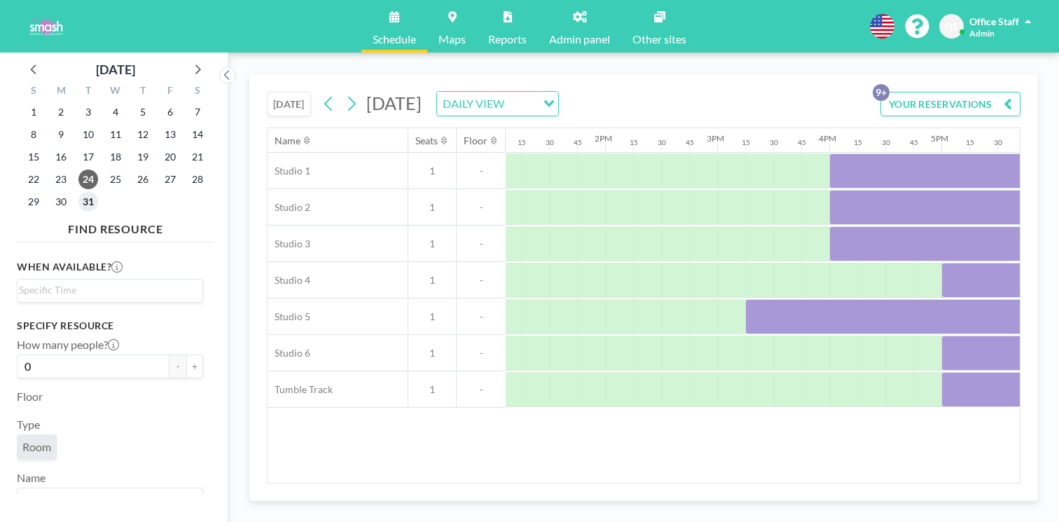
click at [78, 192] on span "31" at bounding box center [88, 202] width 20 height 20
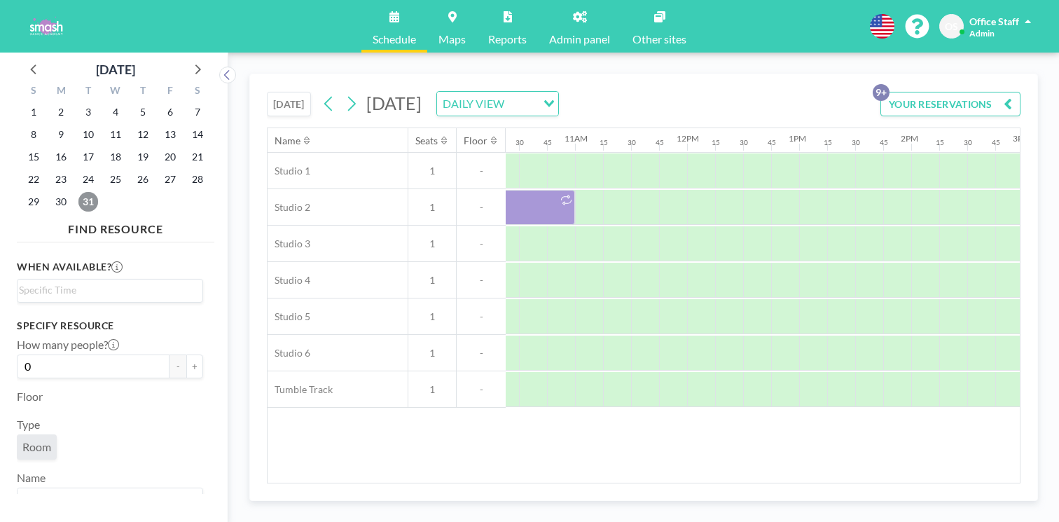
scroll to position [0, 1572]
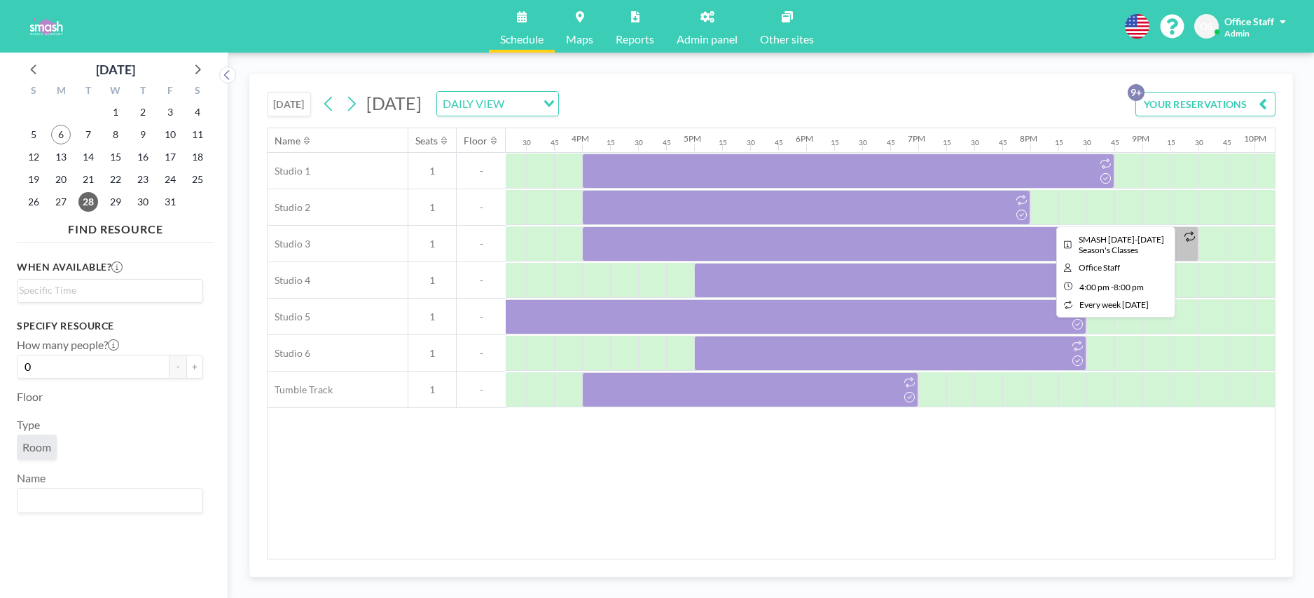
scroll to position [0, 1745]
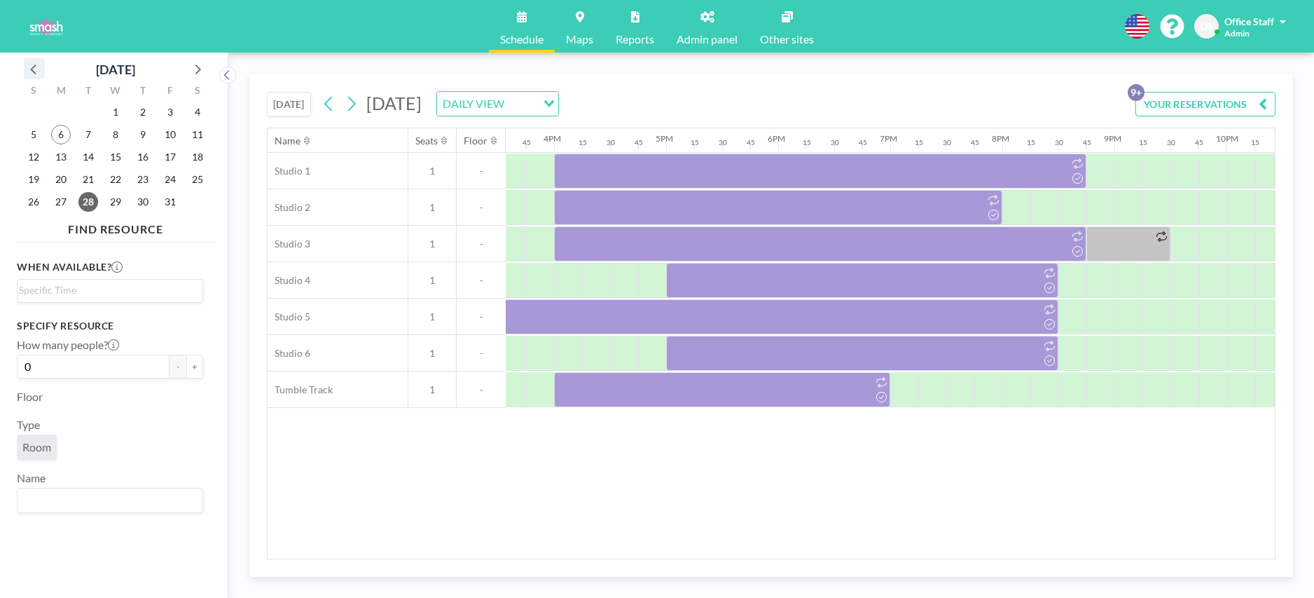
click at [25, 71] on icon at bounding box center [34, 69] width 18 height 18
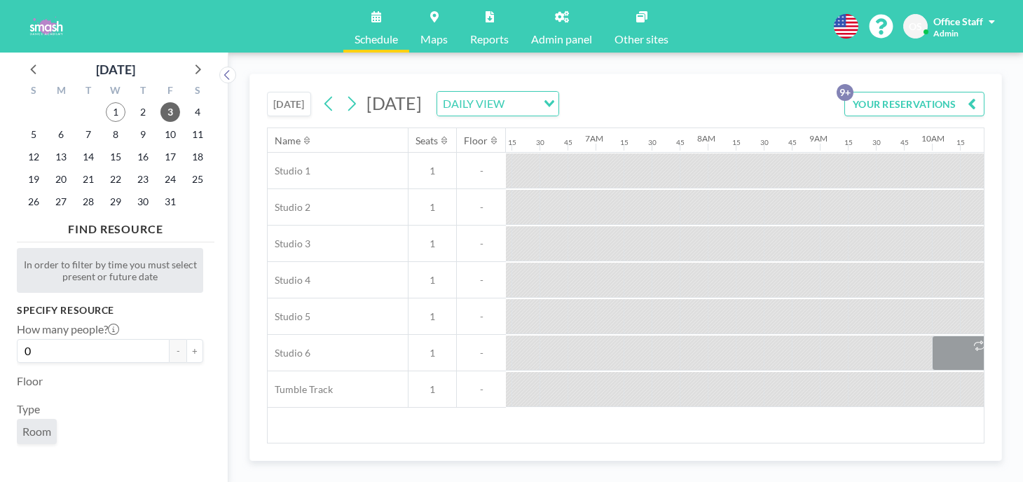
scroll to position [0, 706]
click at [188, 60] on icon at bounding box center [197, 69] width 18 height 18
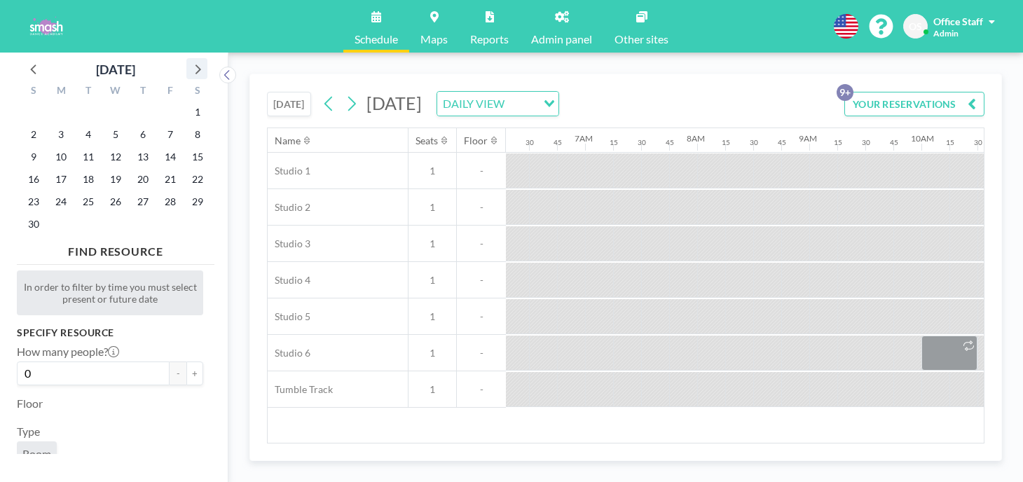
click at [188, 60] on icon at bounding box center [197, 69] width 18 height 18
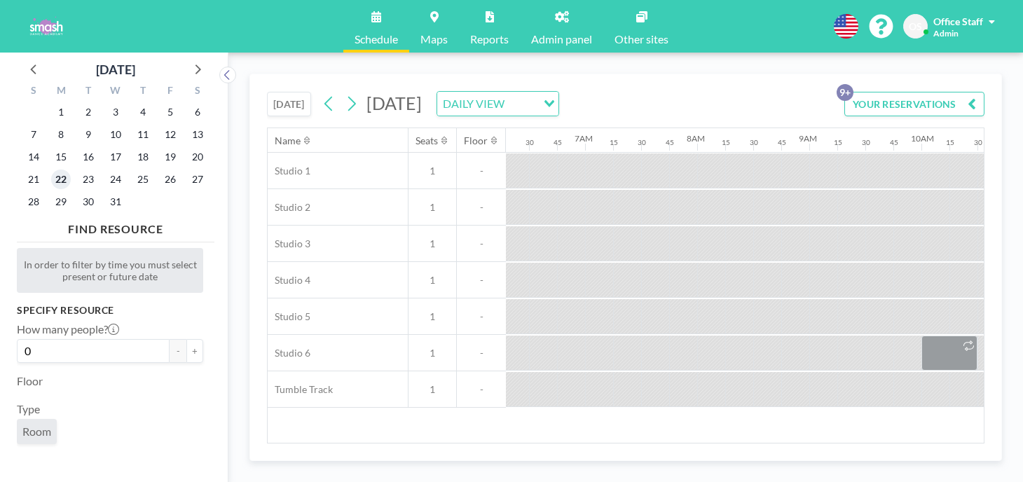
click at [51, 170] on span "22" at bounding box center [61, 180] width 20 height 20
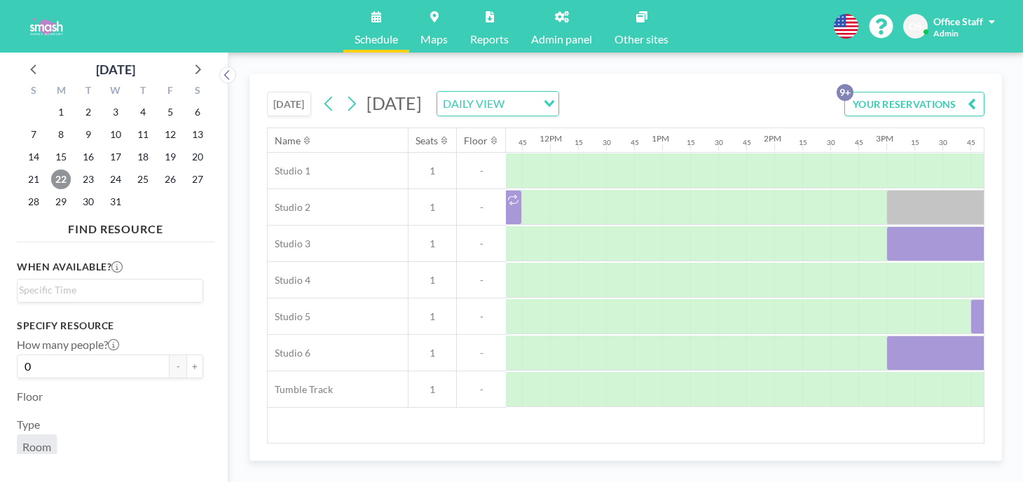
scroll to position [0, 1438]
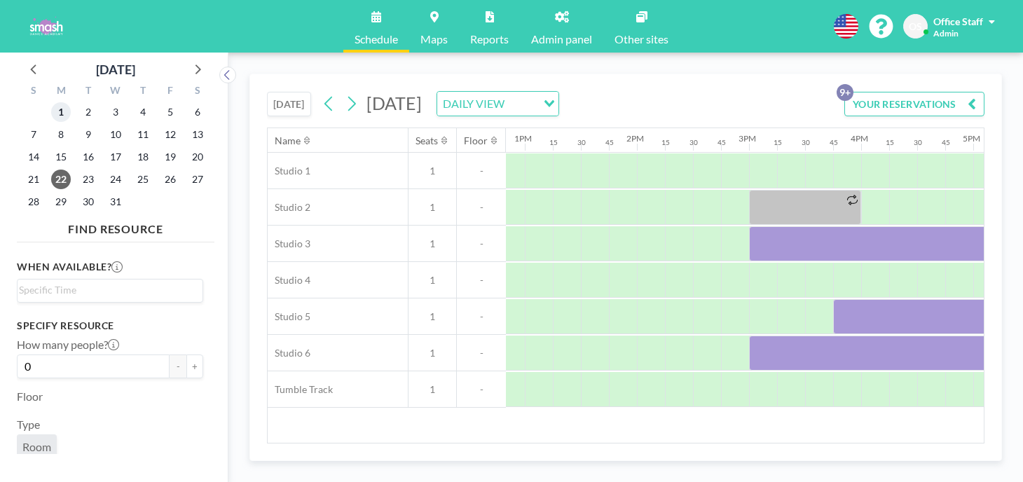
click at [51, 102] on span "1" at bounding box center [61, 112] width 20 height 20
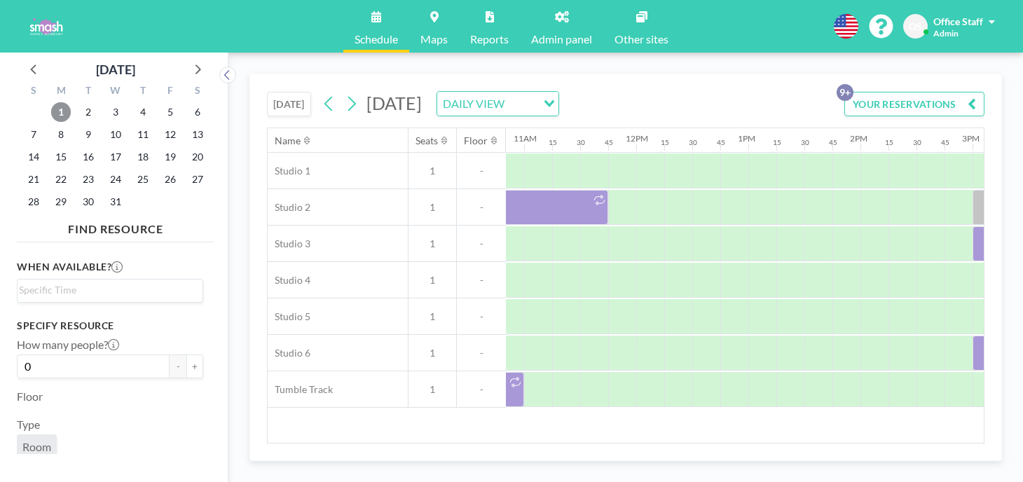
scroll to position [0, 1386]
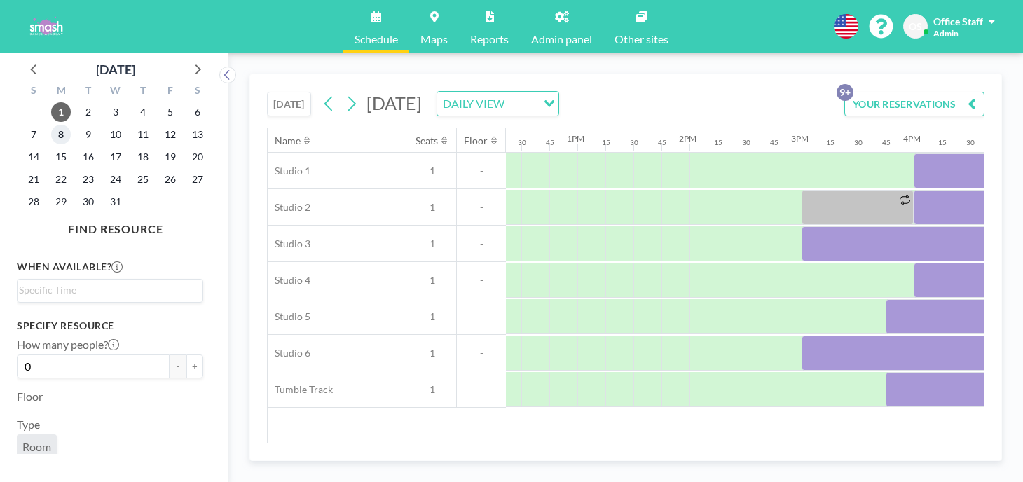
click at [51, 125] on span "8" at bounding box center [61, 135] width 20 height 20
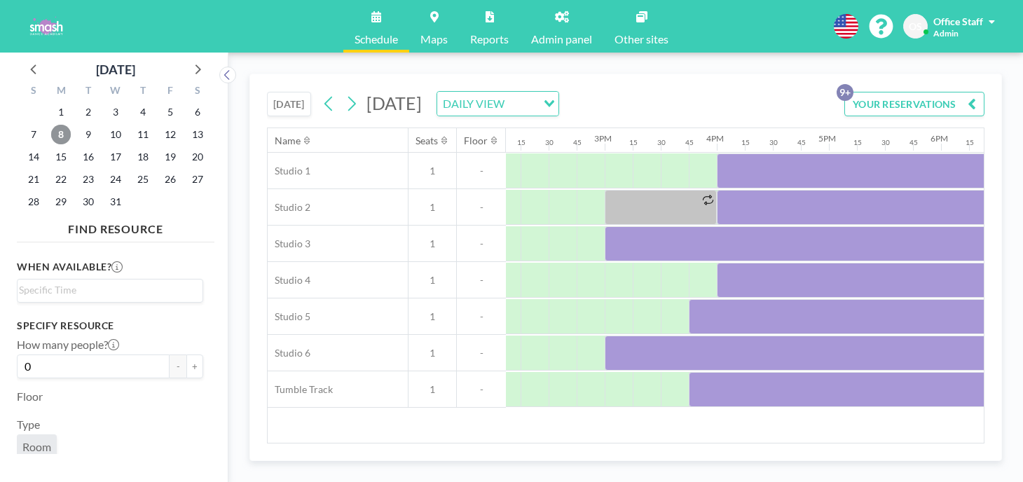
scroll to position [0, 1608]
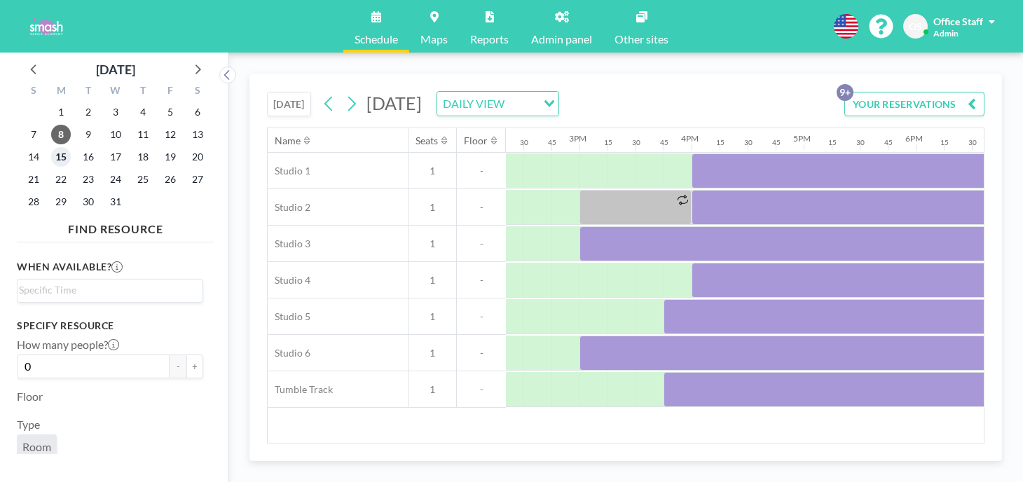
click at [53, 147] on span "15" at bounding box center [61, 157] width 20 height 20
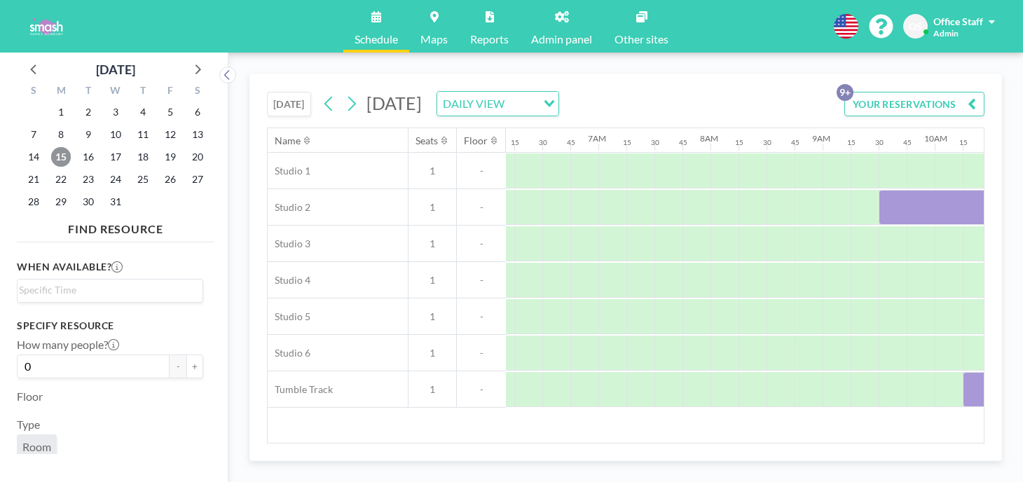
scroll to position [0, 706]
click at [51, 170] on span "22" at bounding box center [61, 180] width 20 height 20
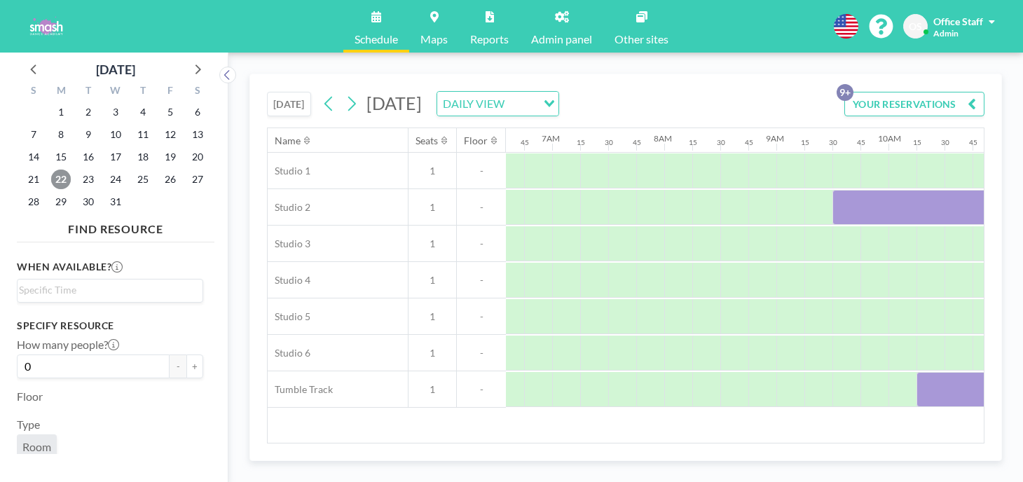
scroll to position [0, 753]
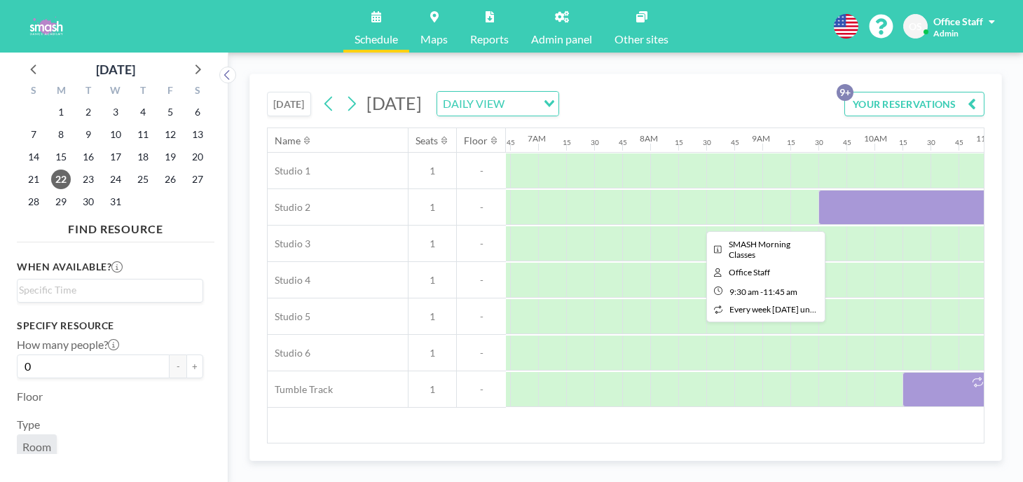
click at [818, 190] on div at bounding box center [944, 207] width 252 height 35
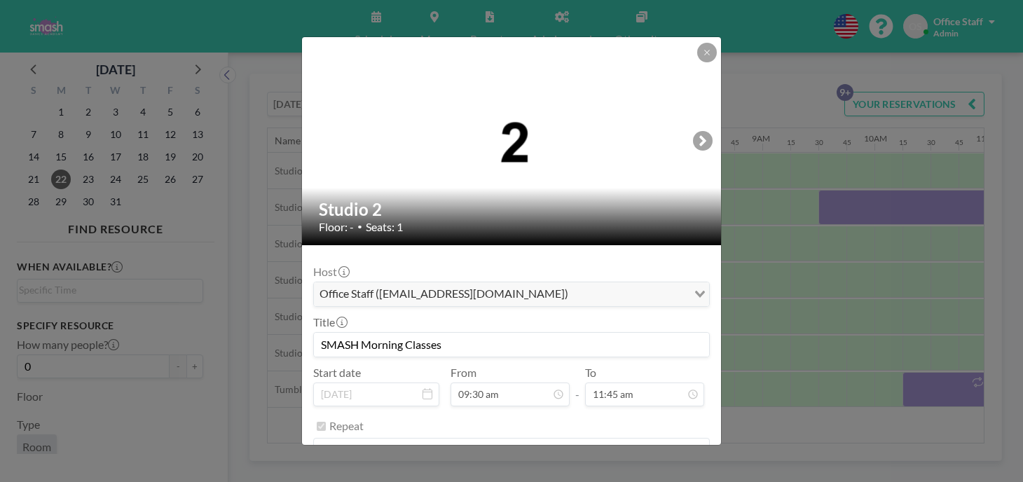
scroll to position [850, 0]
click at [582, 474] on button "REMOVE" at bounding box center [588, 486] width 55 height 25
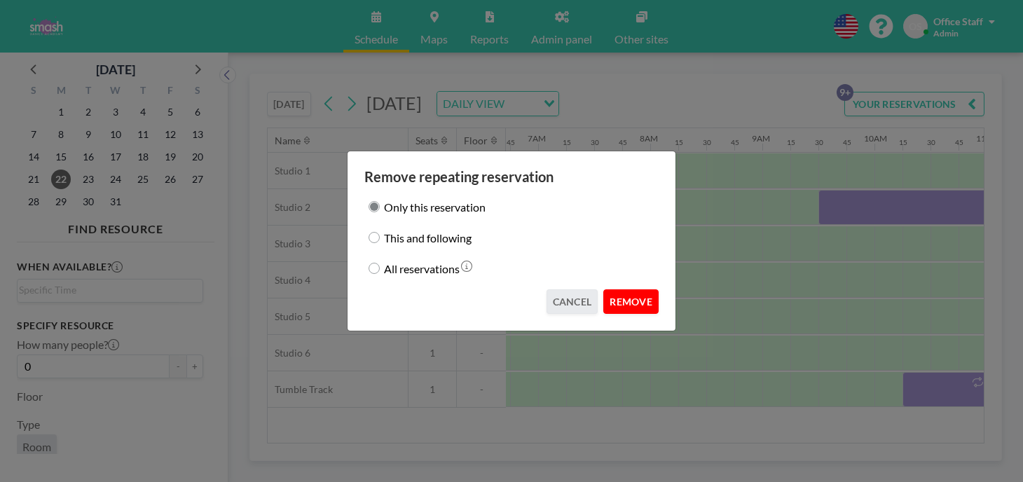
click at [603, 289] on button "REMOVE" at bounding box center [630, 301] width 55 height 25
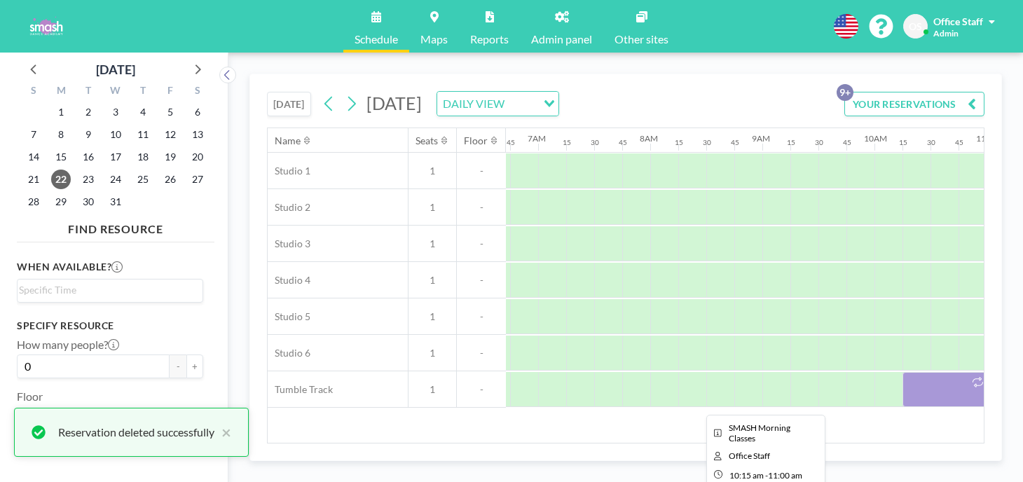
click at [902, 372] on div at bounding box center [944, 389] width 84 height 35
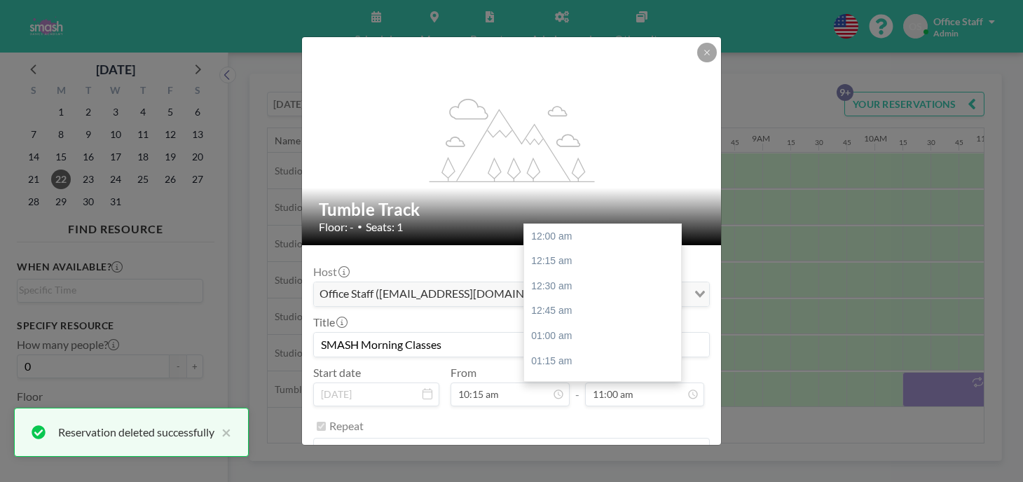
scroll to position [984, 0]
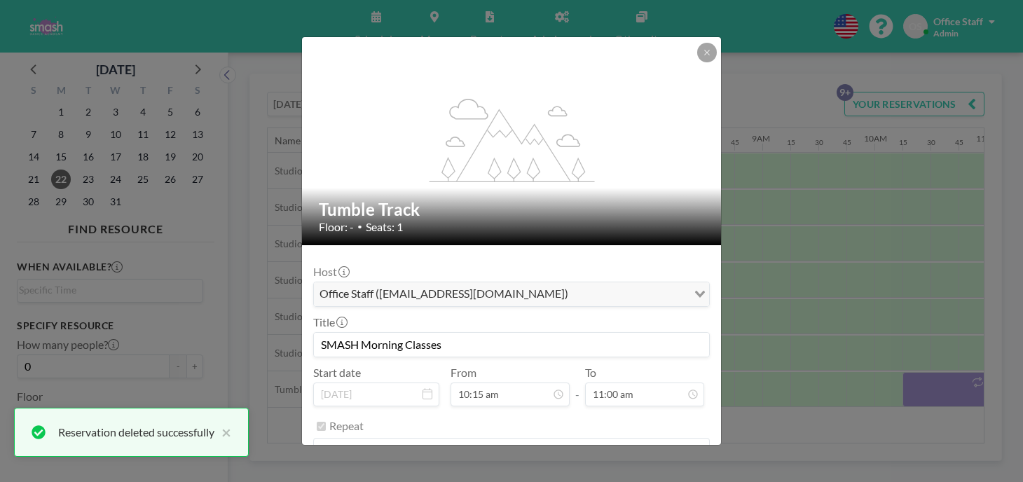
click at [588, 474] on button "REMOVE" at bounding box center [588, 486] width 55 height 25
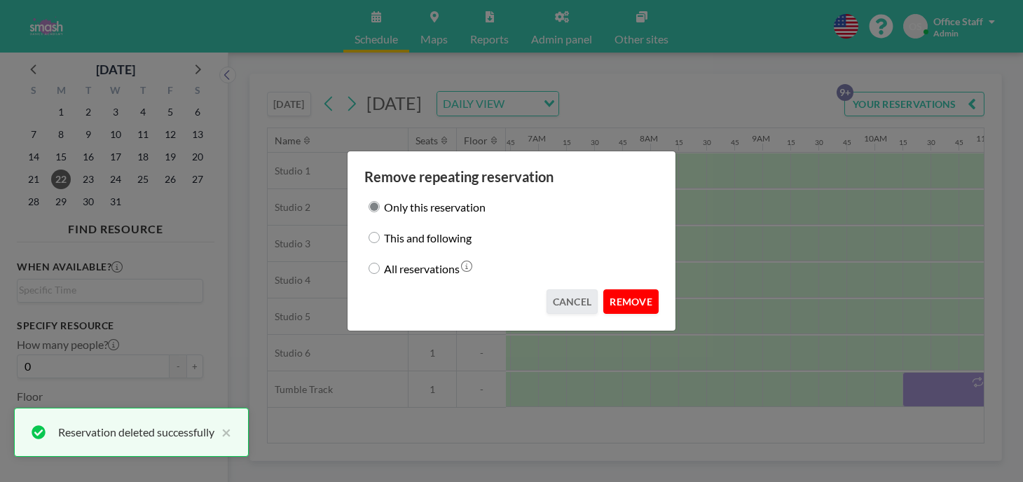
click at [612, 298] on button "REMOVE" at bounding box center [630, 301] width 55 height 25
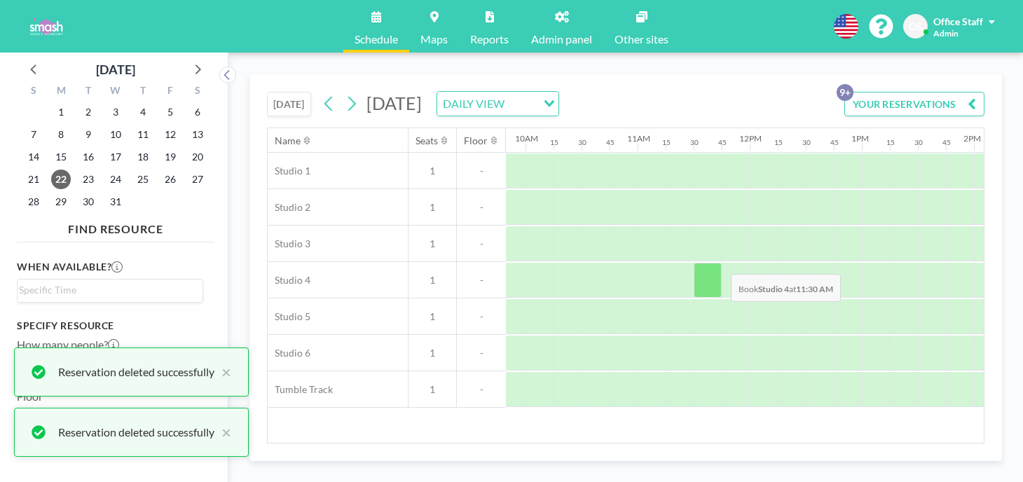
scroll to position [0, 1159]
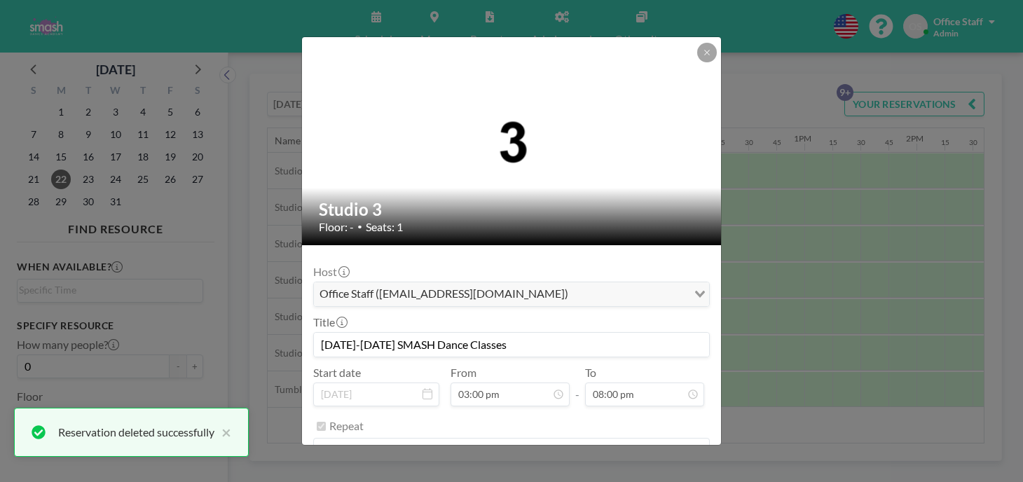
scroll to position [1789, 0]
click at [580, 474] on button "REMOVE" at bounding box center [588, 486] width 55 height 25
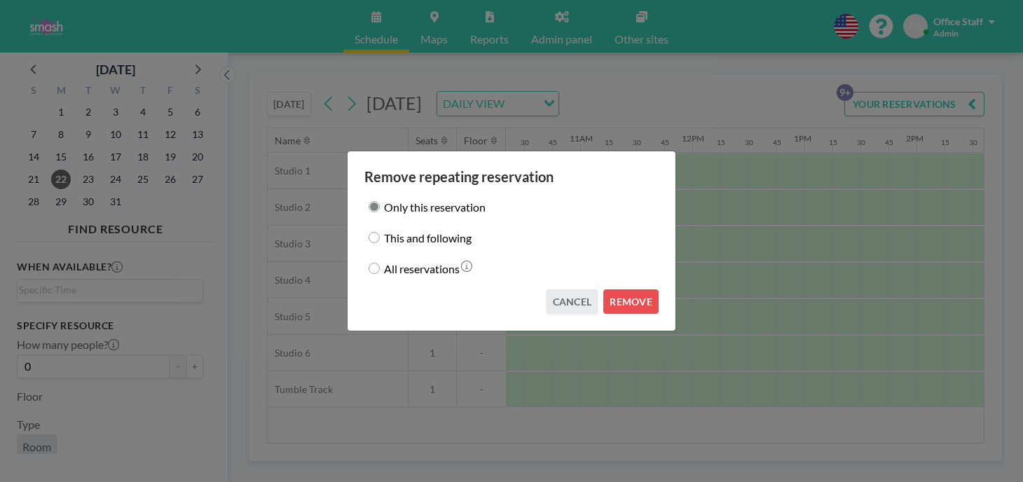
click at [622, 300] on div "Remove repeating reservation Only this reservation This and following All reser…" at bounding box center [511, 241] width 329 height 181
drag, startPoint x: 623, startPoint y: 293, endPoint x: 633, endPoint y: 291, distance: 10.7
click at [623, 293] on button "REMOVE" at bounding box center [630, 301] width 55 height 25
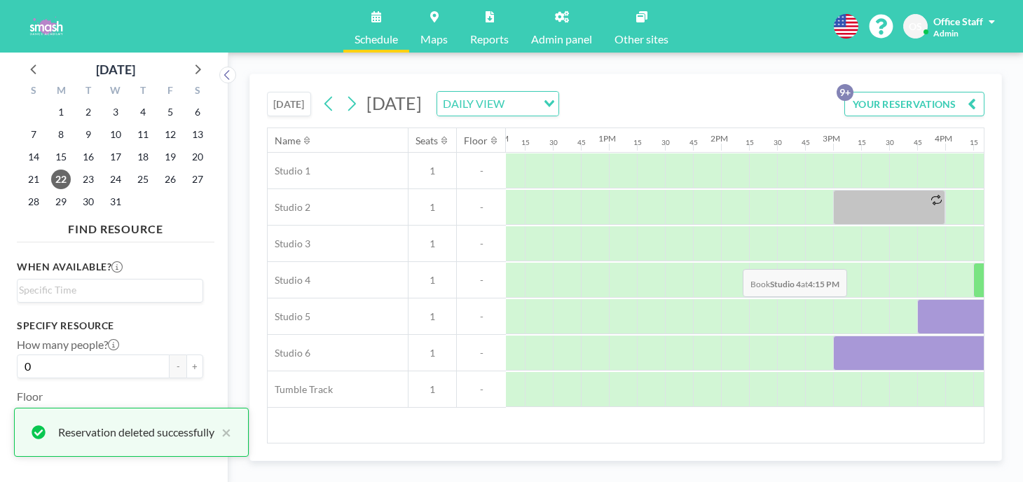
scroll to position [0, 1358]
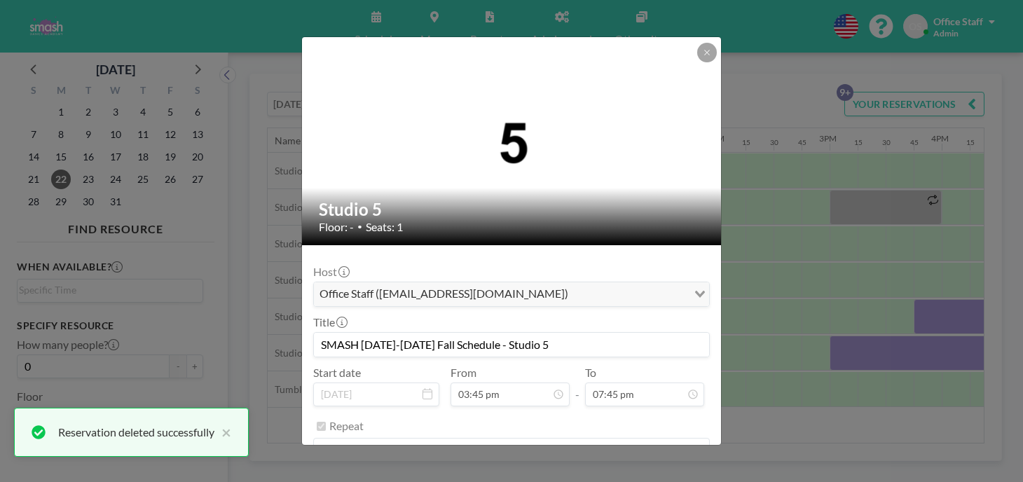
click at [572, 474] on button "REMOVE" at bounding box center [588, 486] width 55 height 25
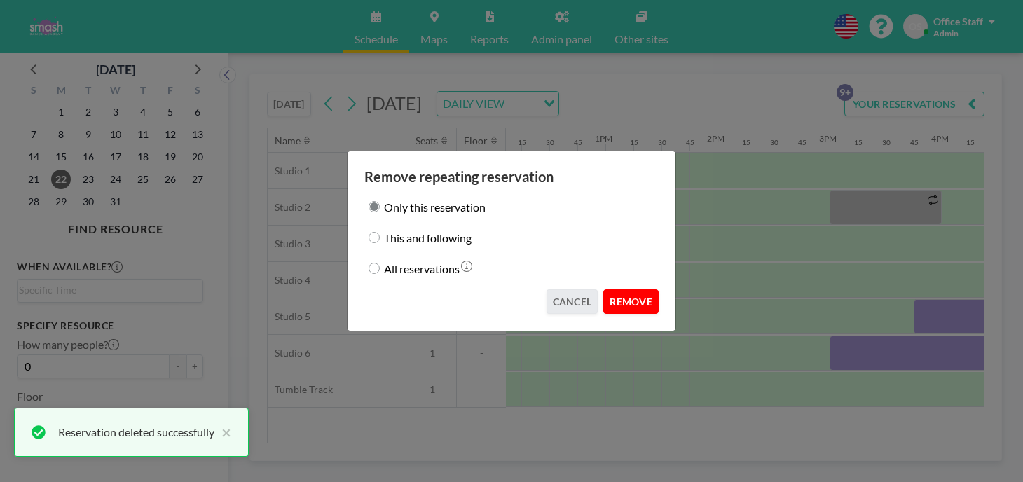
click at [605, 291] on button "REMOVE" at bounding box center [630, 301] width 55 height 25
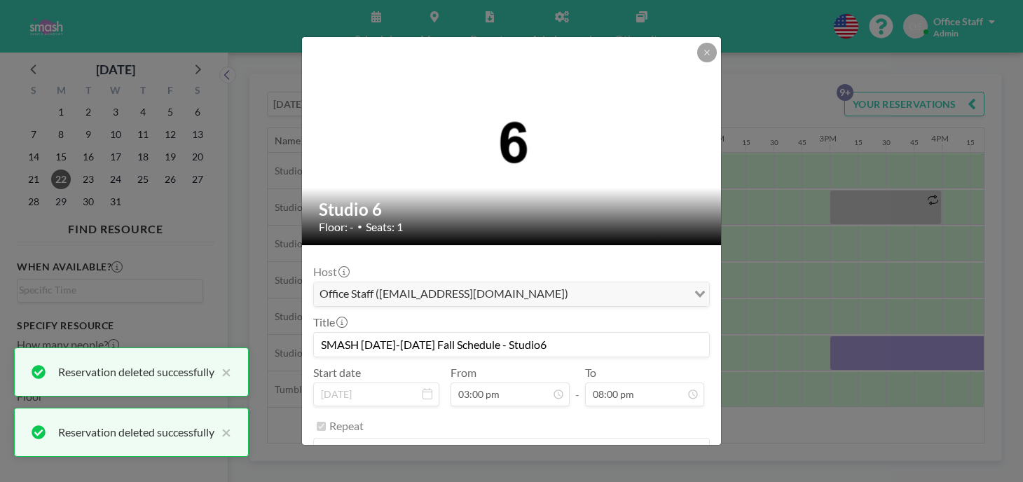
scroll to position [1789, 0]
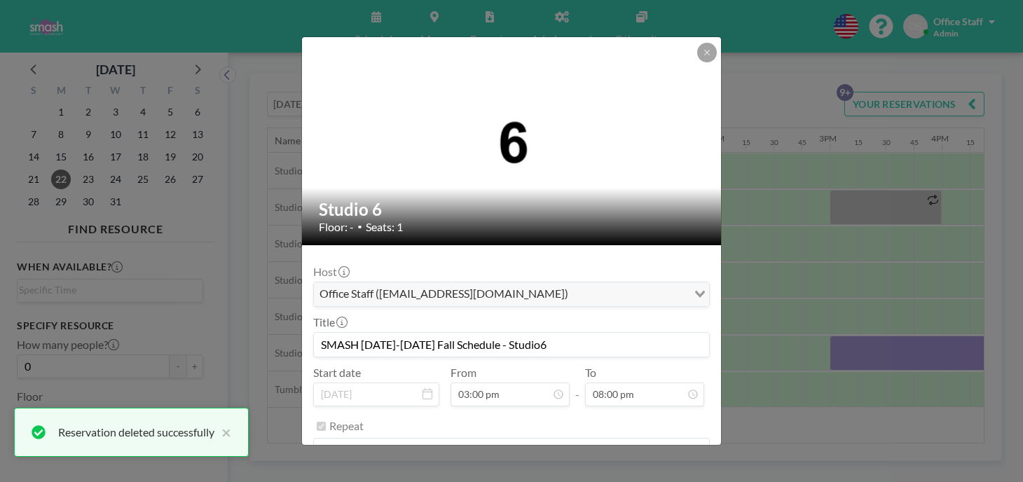
click at [577, 474] on button "REMOVE" at bounding box center [588, 486] width 55 height 25
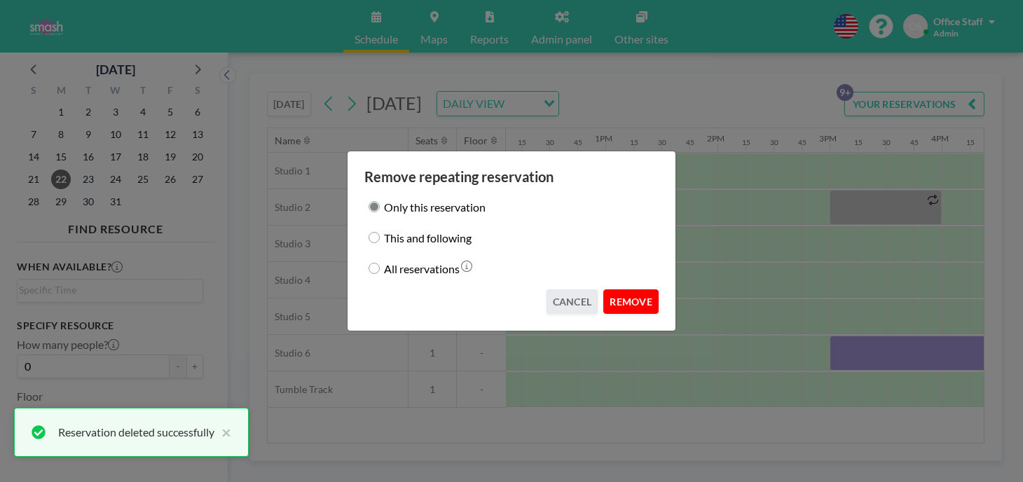
click at [607, 291] on button "REMOVE" at bounding box center [630, 301] width 55 height 25
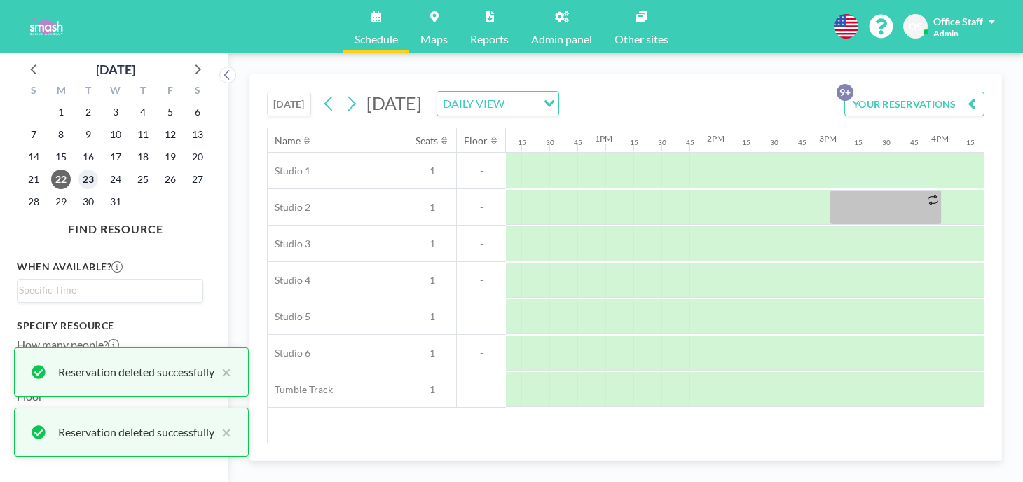
click at [78, 170] on span "23" at bounding box center [88, 180] width 20 height 20
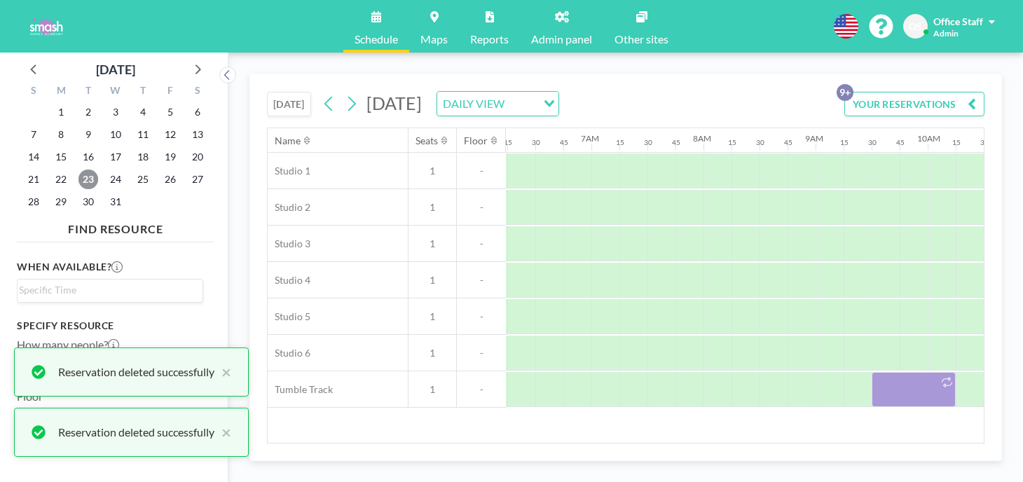
scroll to position [0, 706]
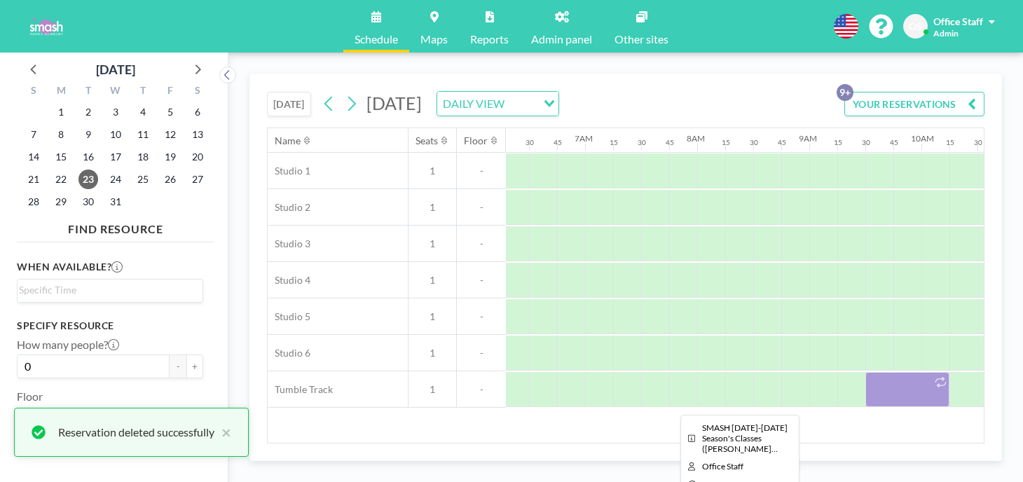
click at [865, 372] on div at bounding box center [907, 389] width 84 height 35
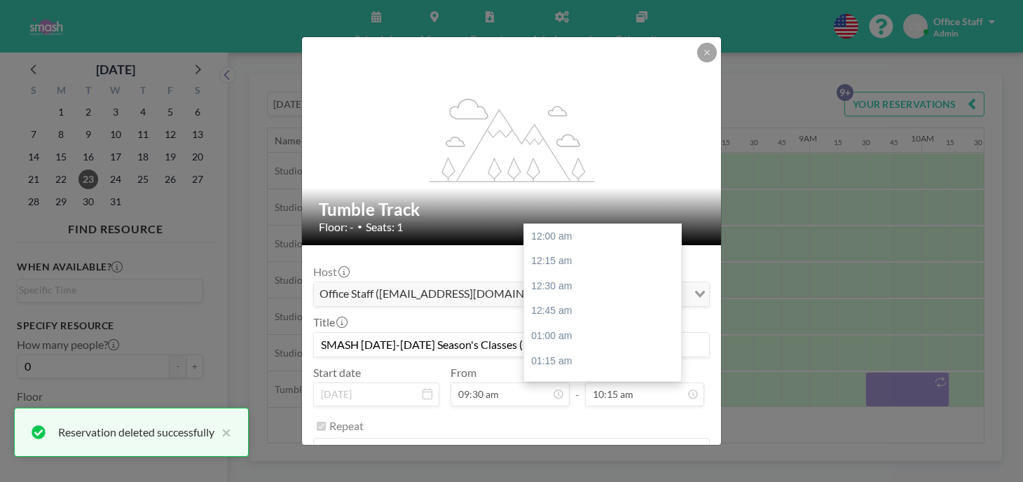
scroll to position [917, 0]
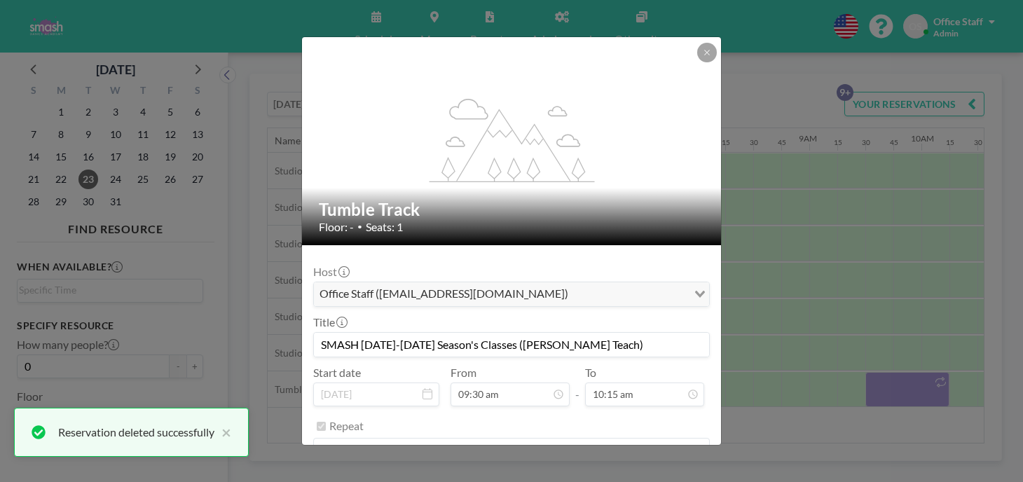
click at [575, 474] on button "REMOVE" at bounding box center [588, 486] width 55 height 25
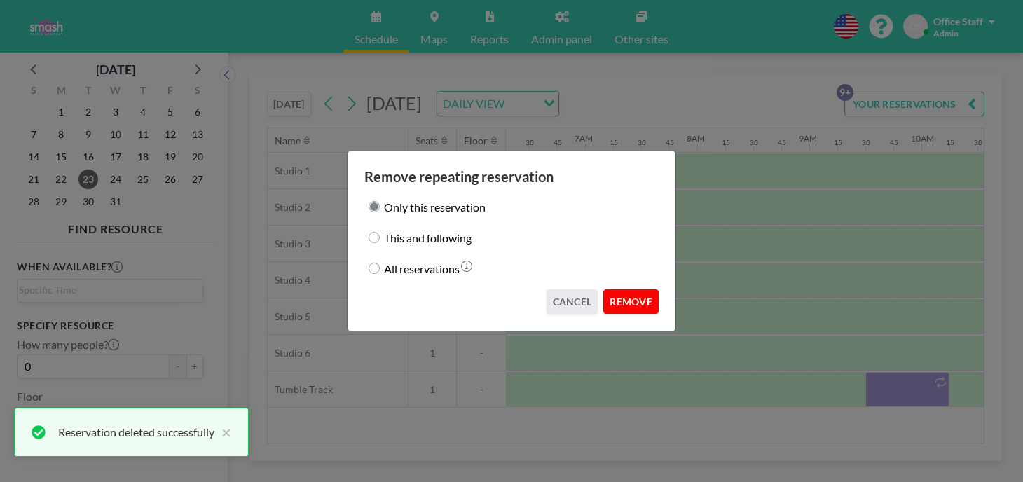
click at [623, 289] on button "REMOVE" at bounding box center [630, 301] width 55 height 25
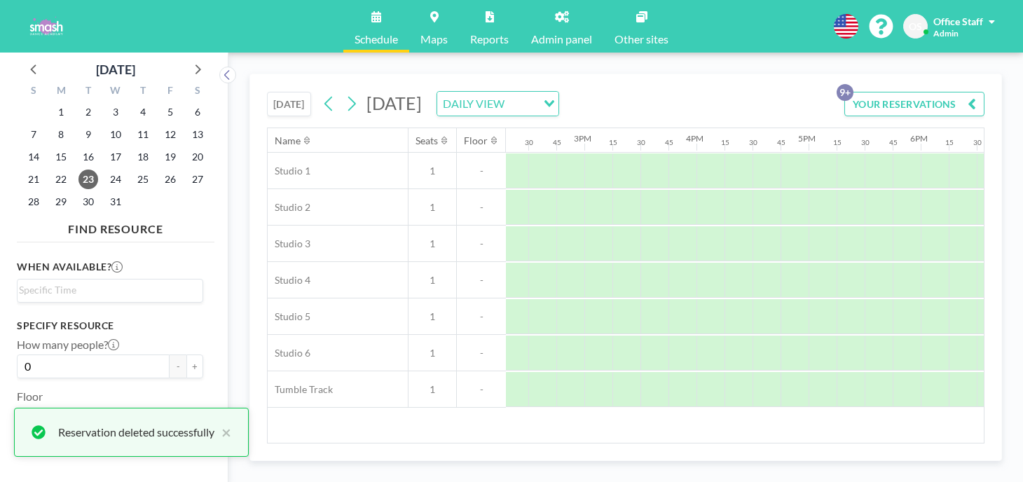
scroll to position [0, 1608]
click at [54, 192] on span "29" at bounding box center [61, 202] width 20 height 20
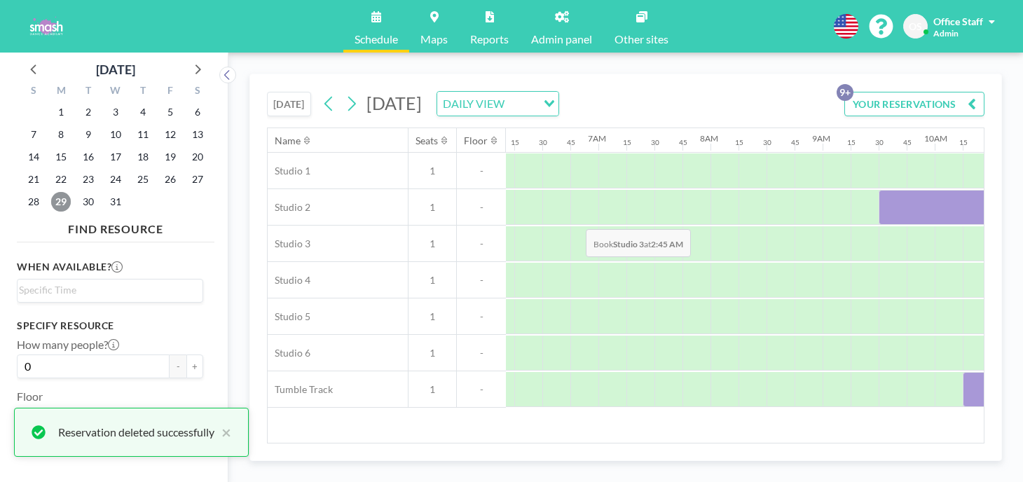
scroll to position [0, 706]
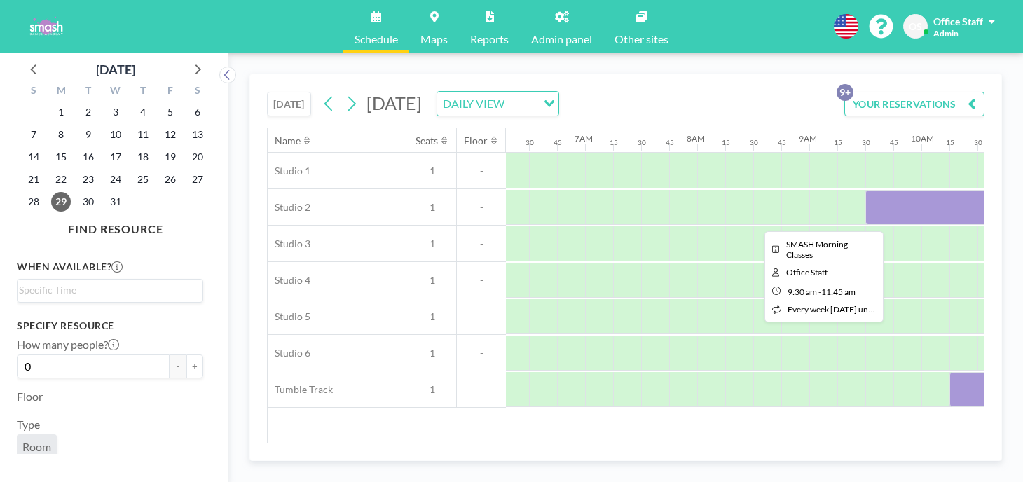
click at [865, 190] on div at bounding box center [991, 207] width 252 height 35
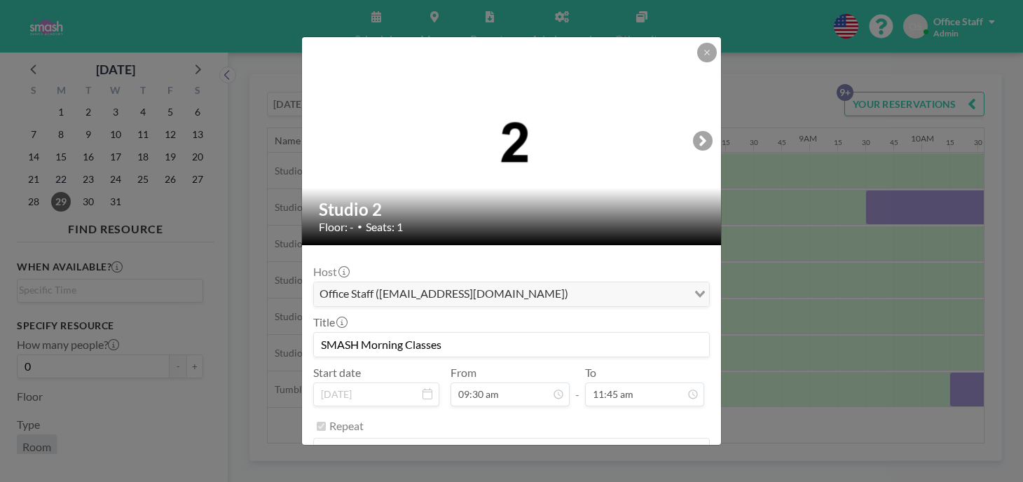
click at [565, 474] on button "REMOVE" at bounding box center [588, 486] width 55 height 25
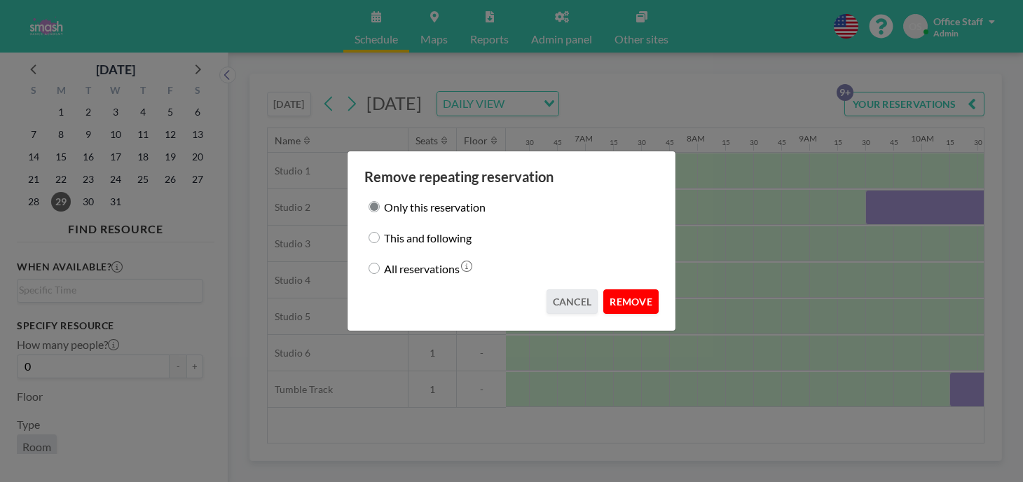
click at [605, 291] on button "REMOVE" at bounding box center [630, 301] width 55 height 25
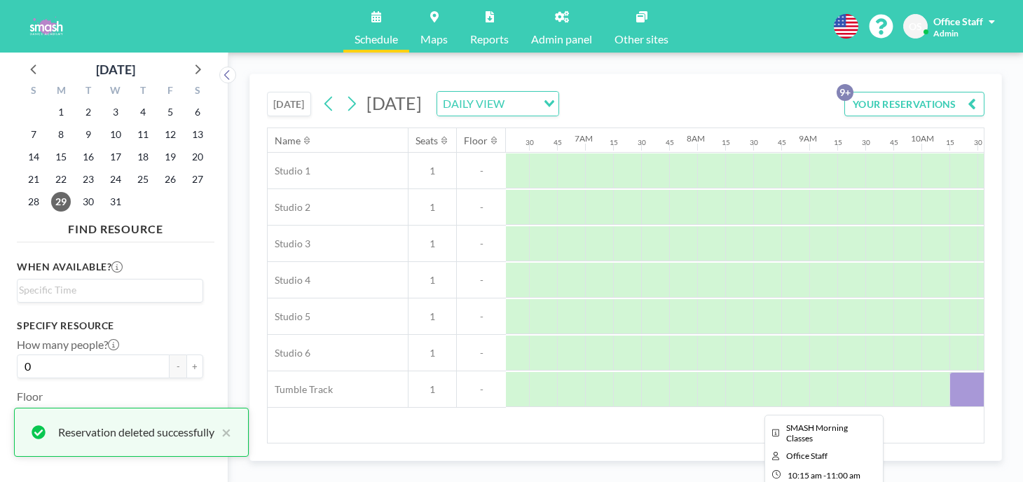
click at [949, 372] on div at bounding box center [991, 389] width 84 height 35
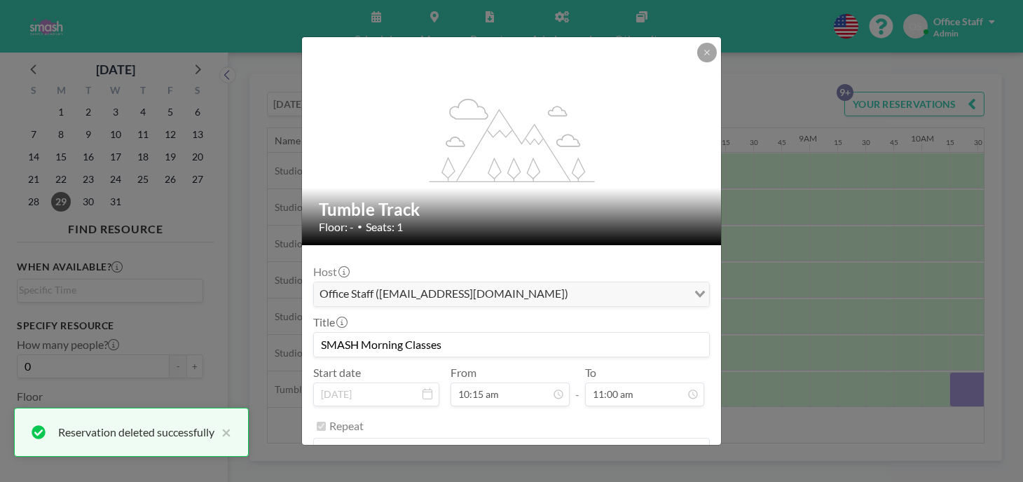
scroll to position [984, 0]
click at [573, 474] on button "REMOVE" at bounding box center [588, 486] width 55 height 25
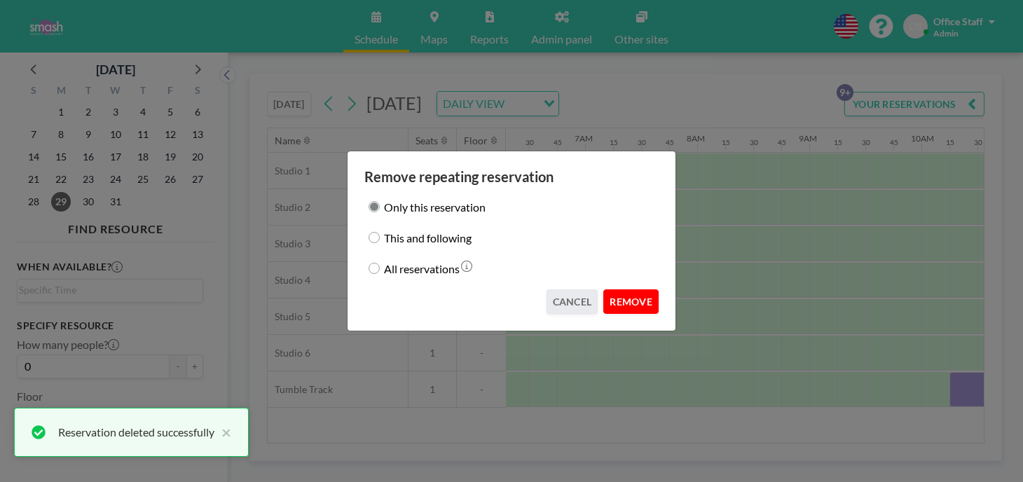
click at [614, 289] on button "REMOVE" at bounding box center [630, 301] width 55 height 25
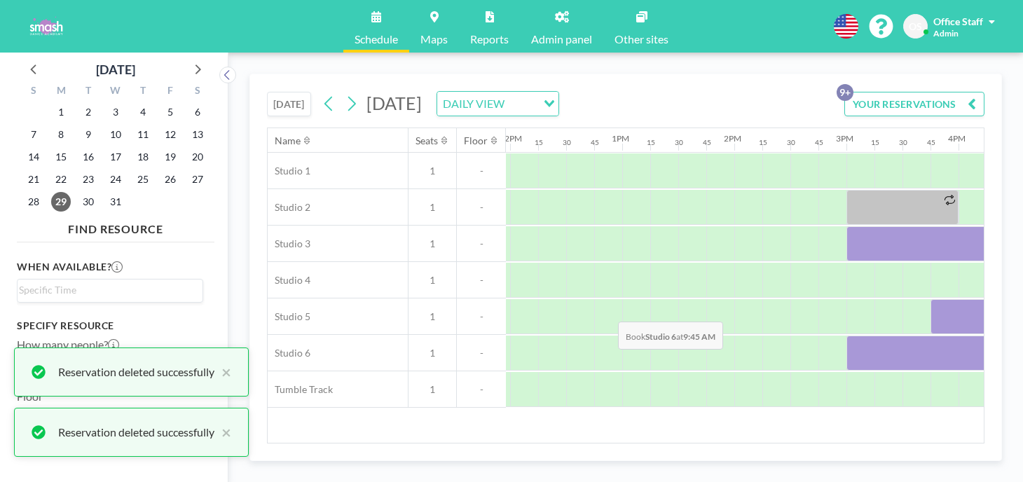
scroll to position [0, 1349]
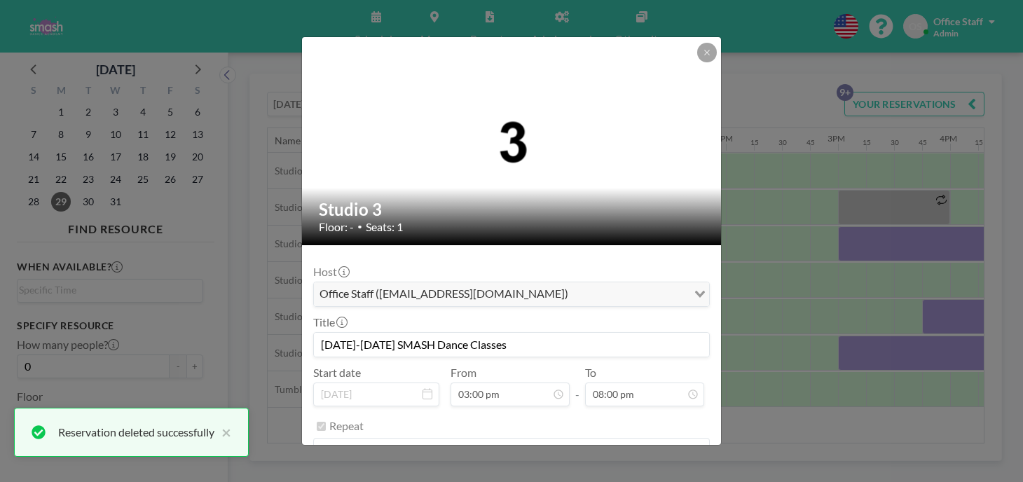
scroll to position [1342, 0]
click at [577, 474] on button "REMOVE" at bounding box center [588, 486] width 55 height 25
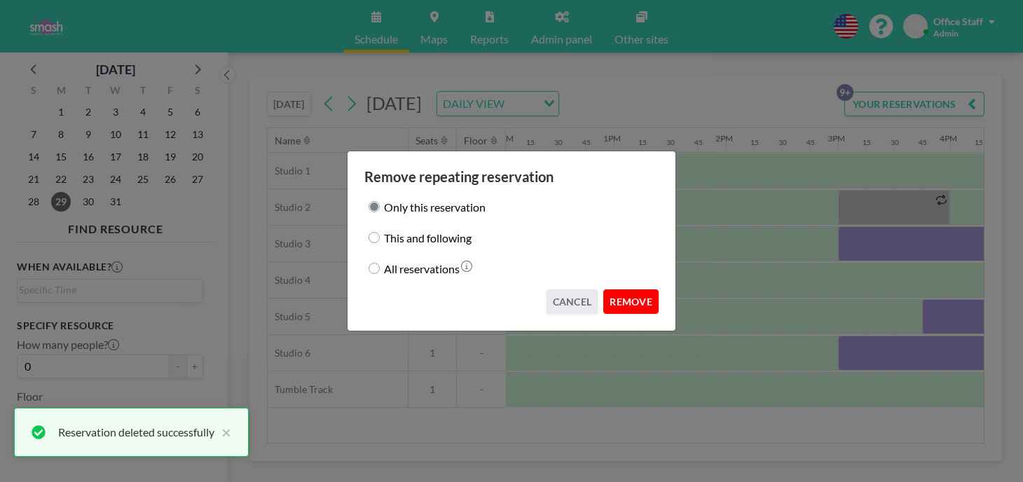
click at [607, 289] on button "REMOVE" at bounding box center [630, 301] width 55 height 25
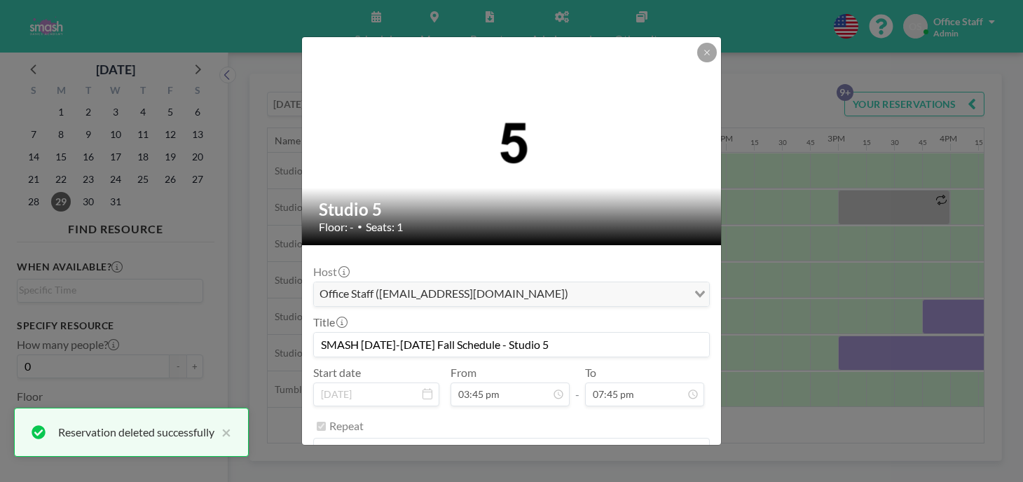
scroll to position [1767, 0]
click at [577, 474] on button "REMOVE" at bounding box center [588, 486] width 55 height 25
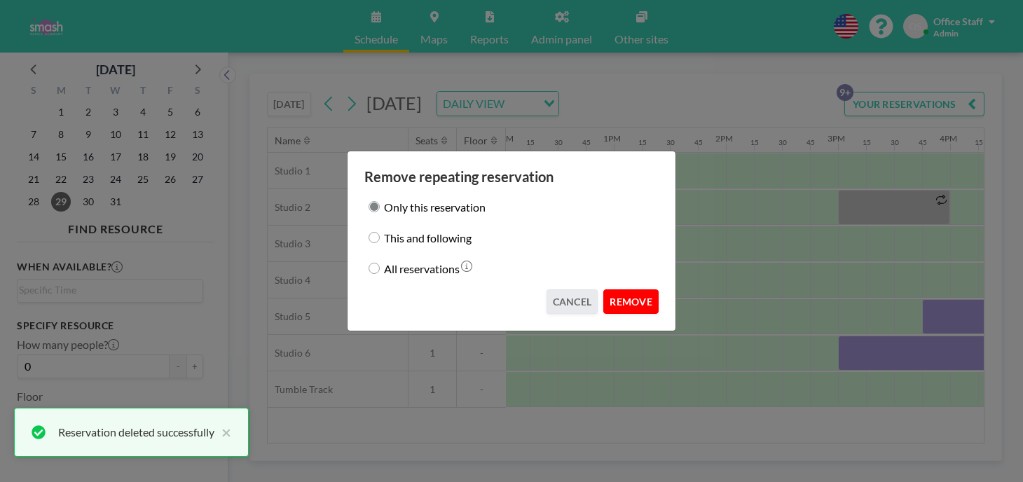
click at [603, 296] on button "REMOVE" at bounding box center [630, 301] width 55 height 25
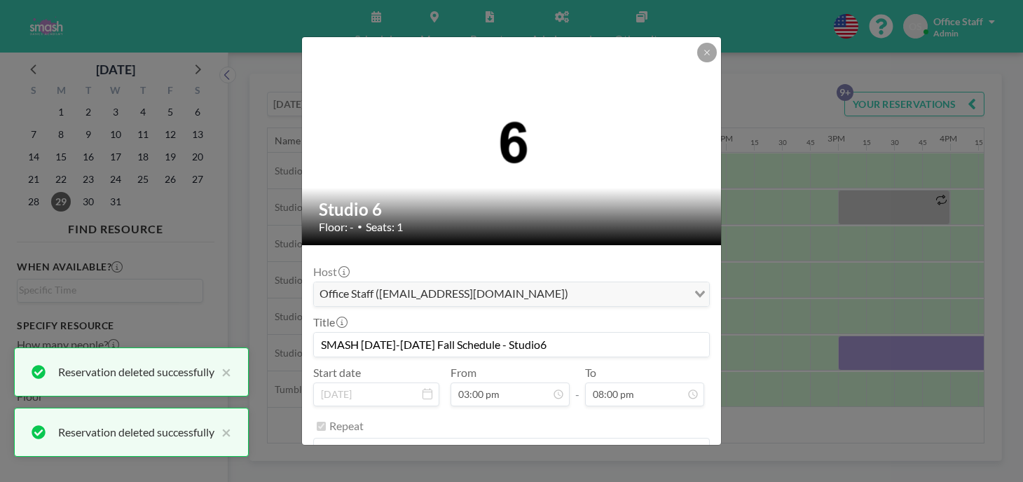
scroll to position [1789, 0]
click at [578, 474] on button "REMOVE" at bounding box center [588, 486] width 55 height 25
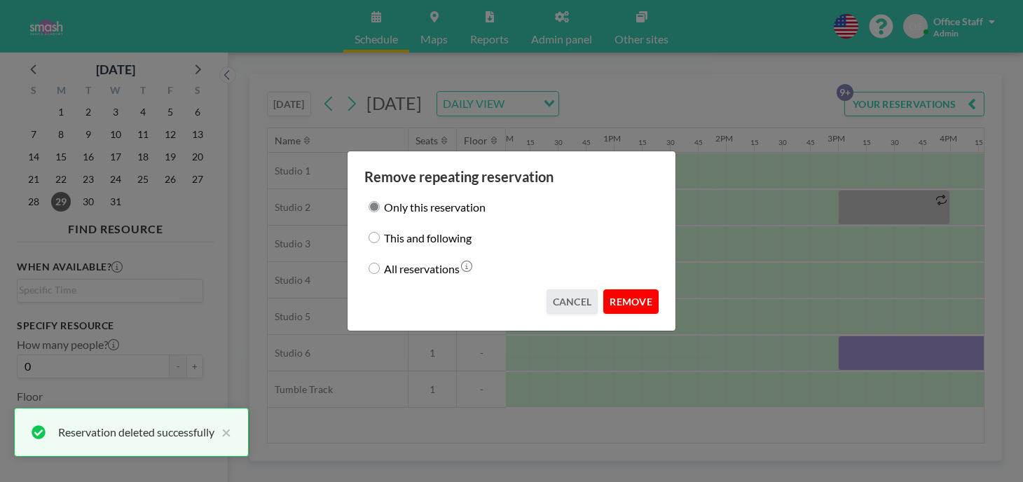
click at [603, 291] on button "REMOVE" at bounding box center [630, 301] width 55 height 25
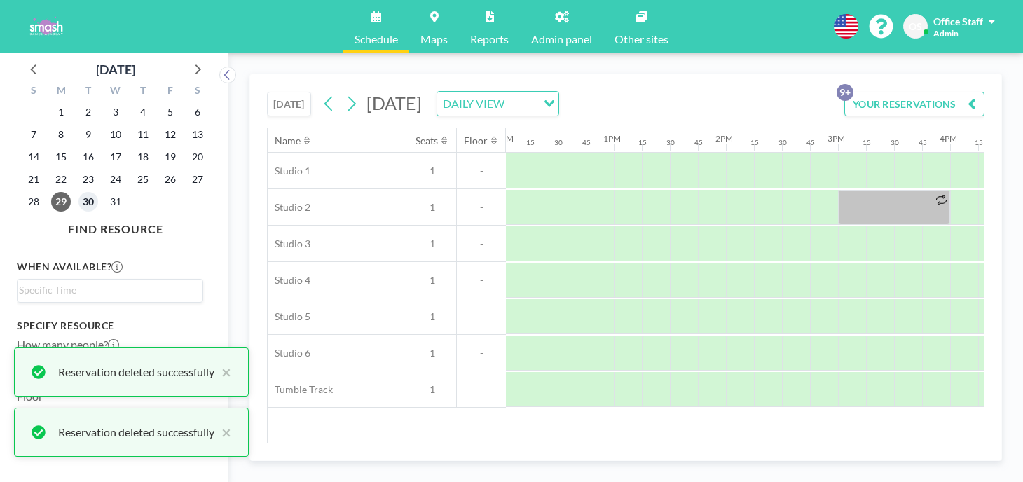
click at [78, 192] on span "30" at bounding box center [88, 202] width 20 height 20
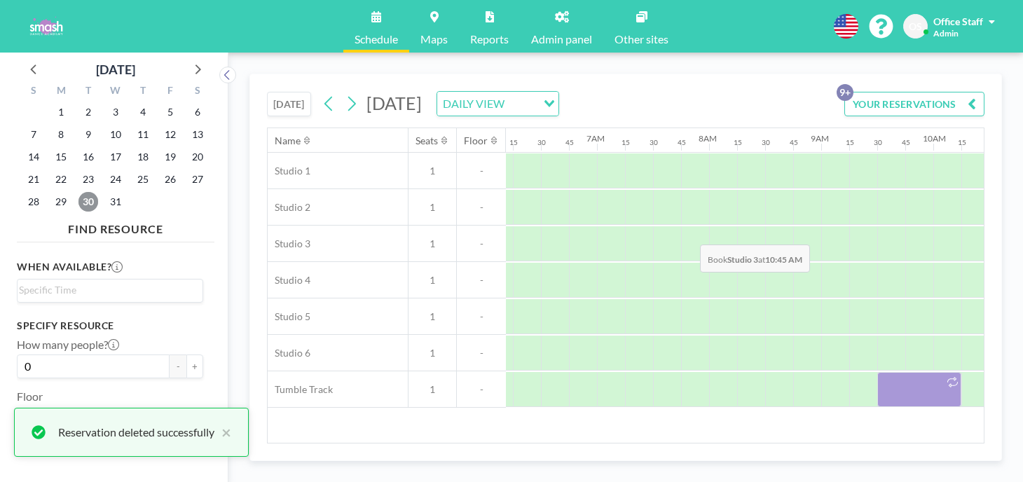
scroll to position [0, 706]
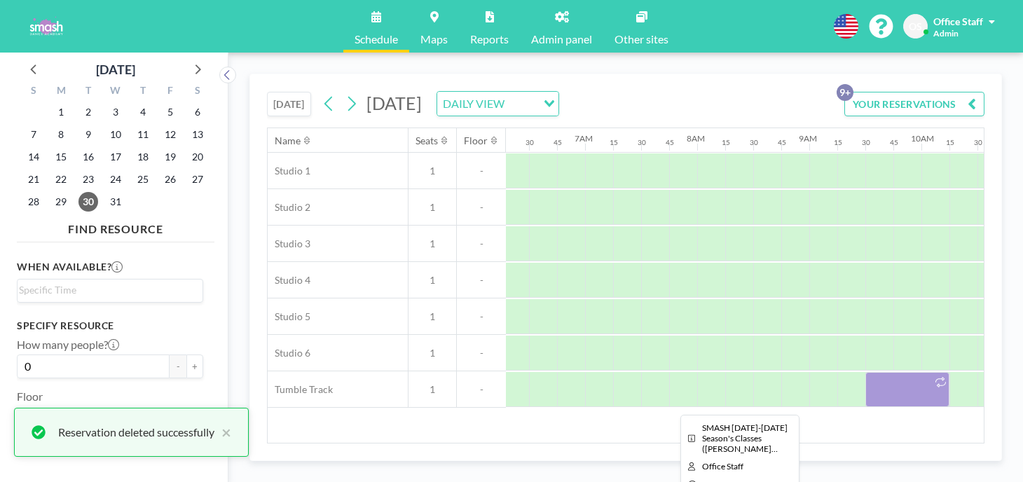
click at [865, 372] on div at bounding box center [907, 389] width 84 height 35
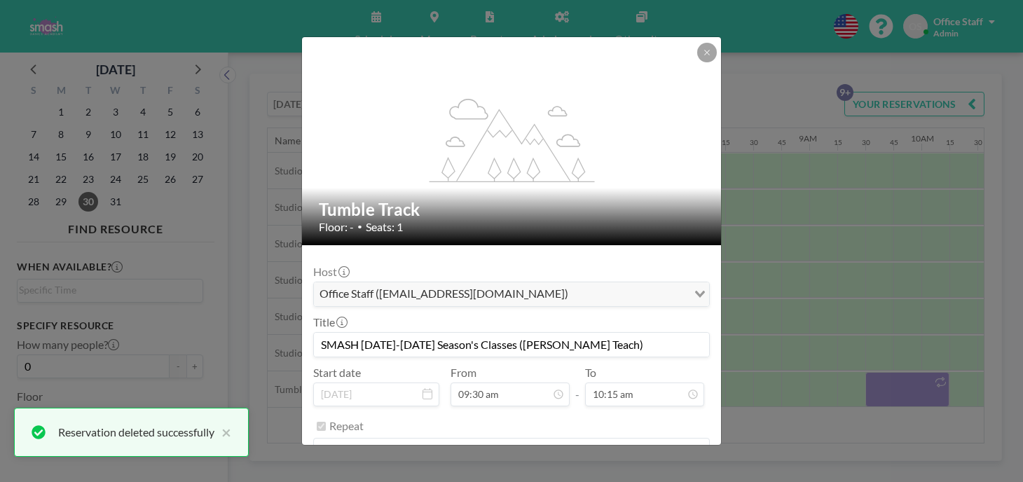
scroll to position [917, 0]
click at [564, 474] on button "REMOVE" at bounding box center [588, 486] width 55 height 25
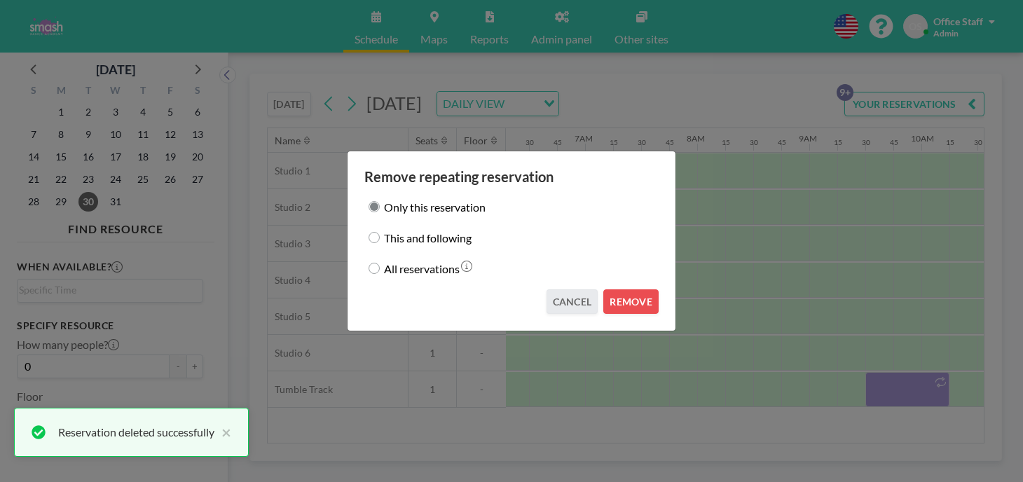
click at [634, 287] on div "Remove repeating reservation Only this reservation This and following All reser…" at bounding box center [511, 241] width 329 height 181
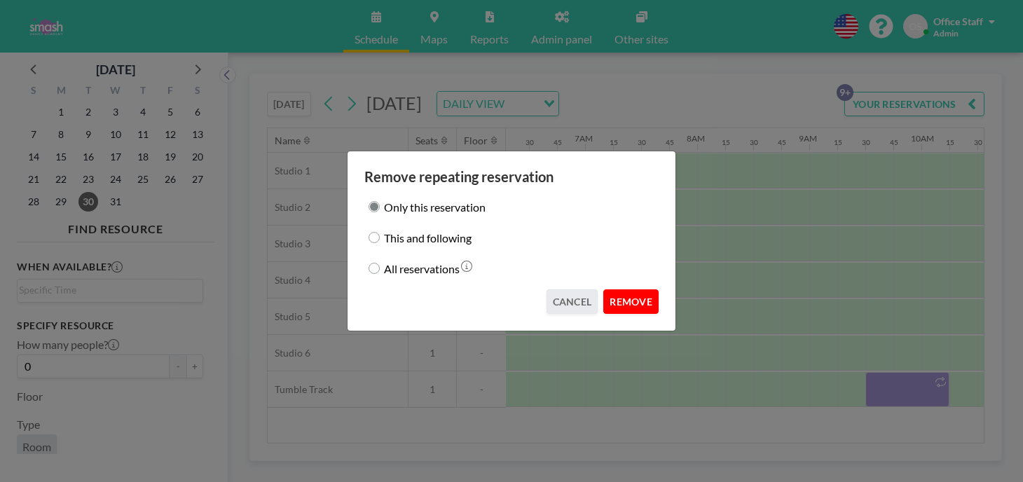
click at [612, 292] on button "REMOVE" at bounding box center [630, 301] width 55 height 25
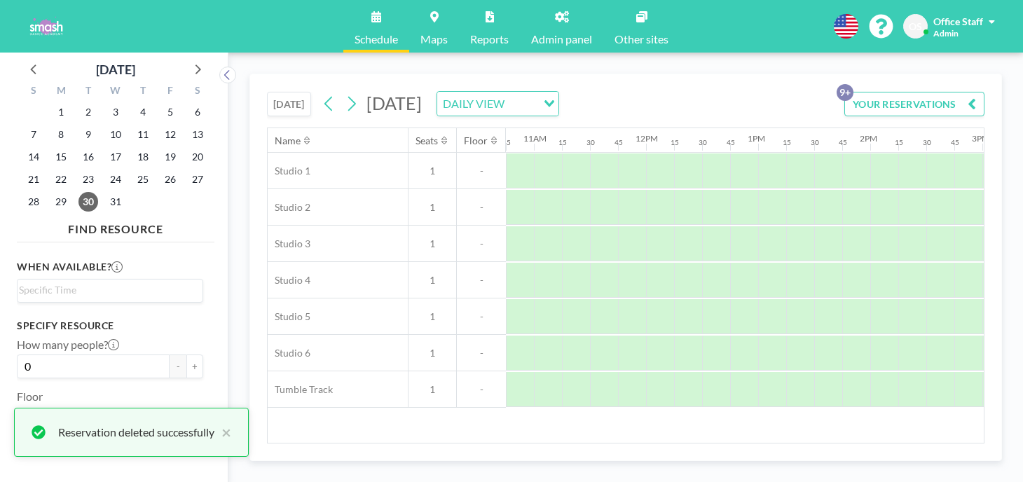
scroll to position [0, 1608]
click at [81, 170] on span "23" at bounding box center [88, 180] width 20 height 20
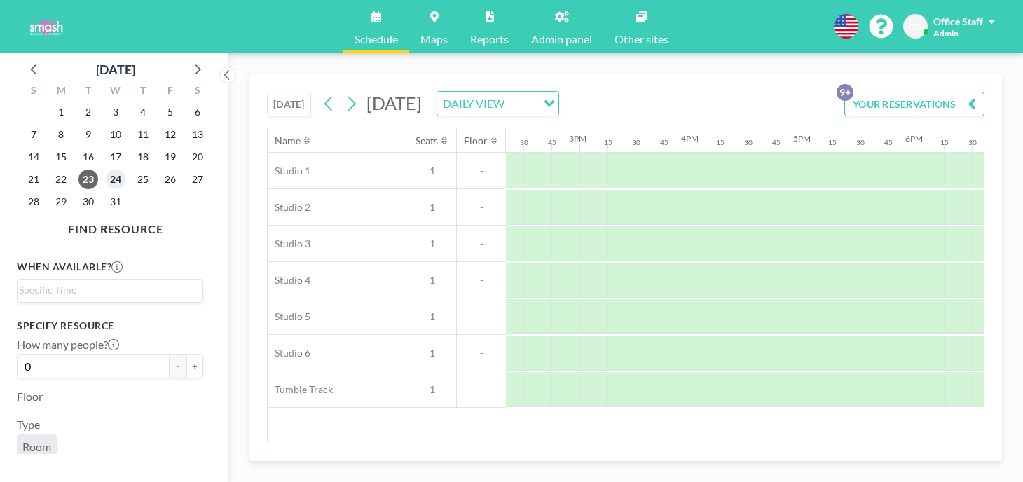
click at [106, 170] on span "24" at bounding box center [116, 180] width 20 height 20
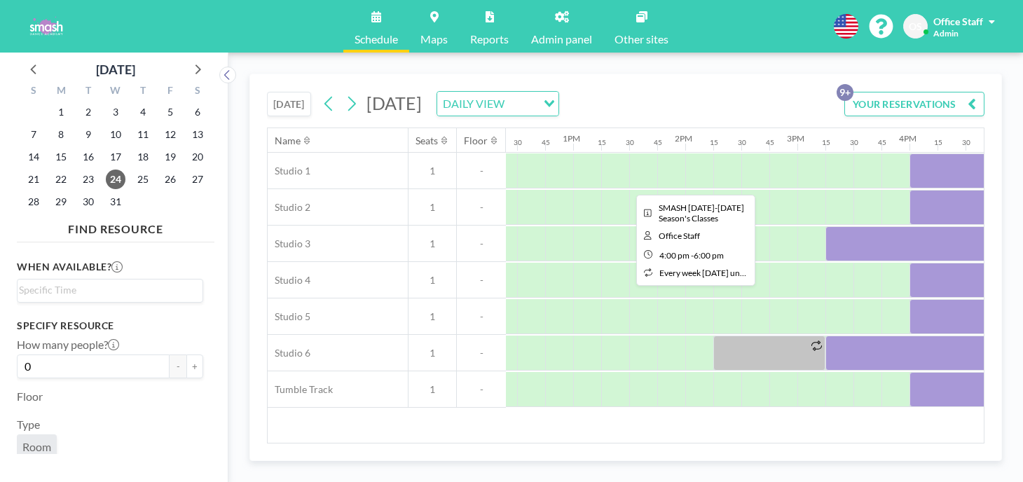
click at [909, 153] on div at bounding box center [1021, 170] width 224 height 35
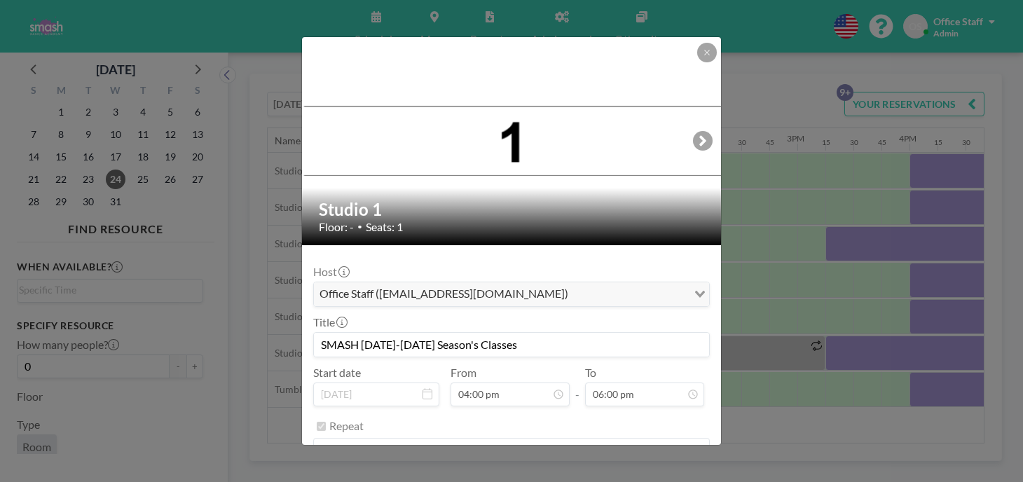
scroll to position [1431, 0]
click at [577, 474] on button "REMOVE" at bounding box center [588, 486] width 55 height 25
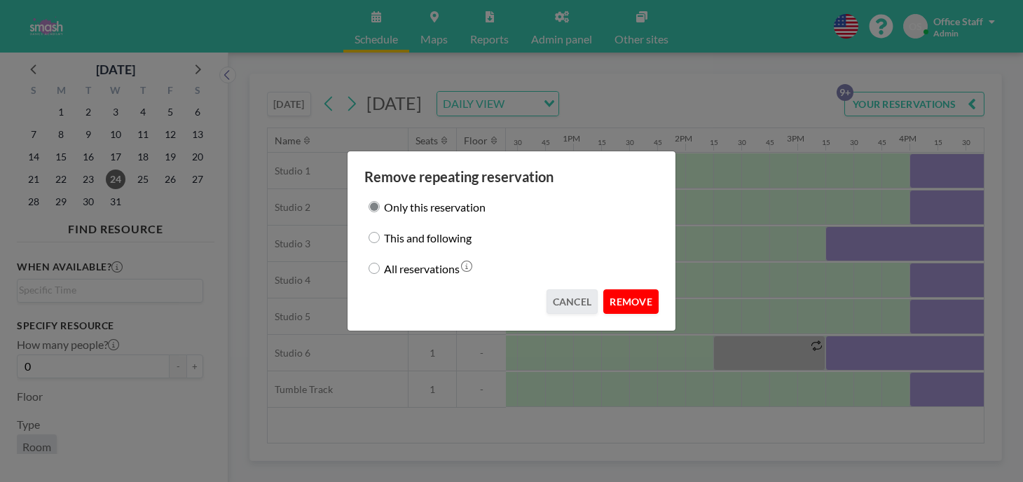
click at [617, 292] on button "REMOVE" at bounding box center [630, 301] width 55 height 25
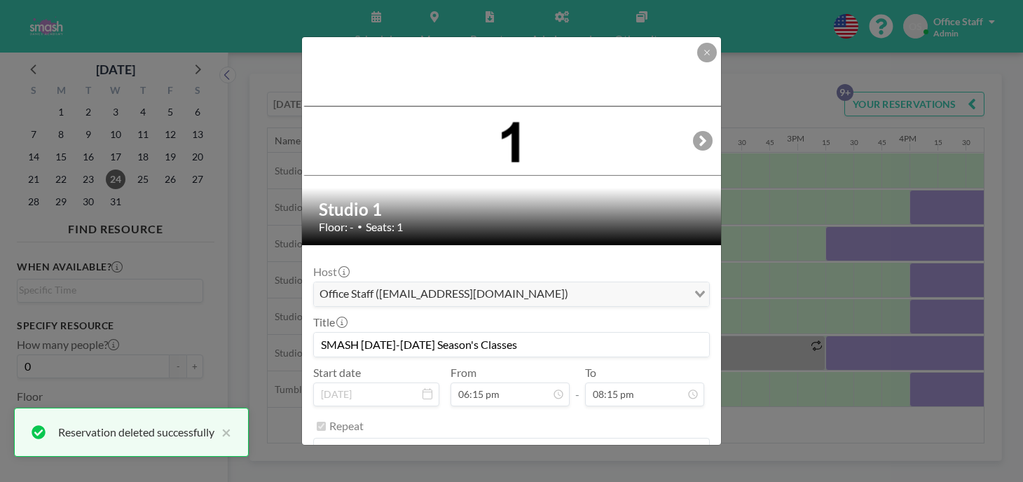
click at [570, 474] on button "REMOVE" at bounding box center [588, 486] width 55 height 25
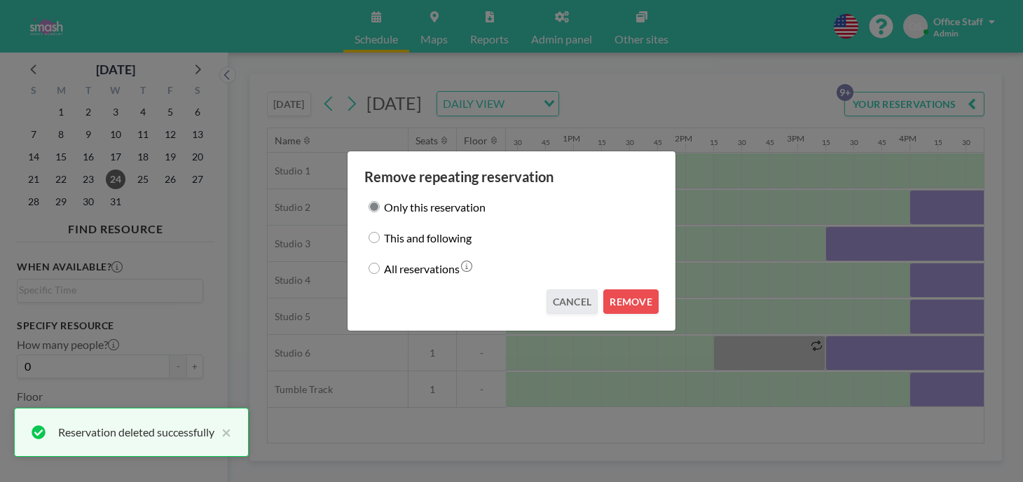
drag, startPoint x: 611, startPoint y: 288, endPoint x: 645, endPoint y: 258, distance: 45.2
click at [611, 289] on button "REMOVE" at bounding box center [630, 301] width 55 height 25
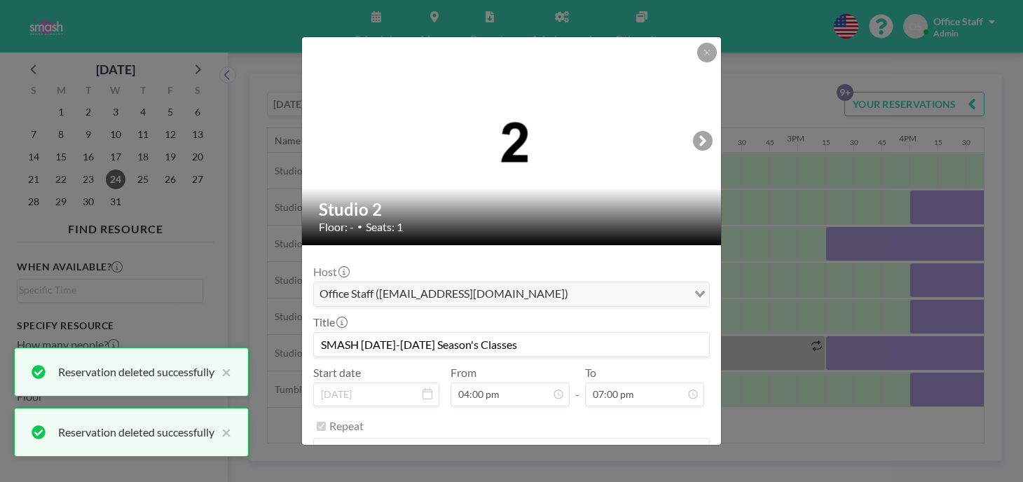
click at [577, 474] on button "REMOVE" at bounding box center [588, 486] width 55 height 25
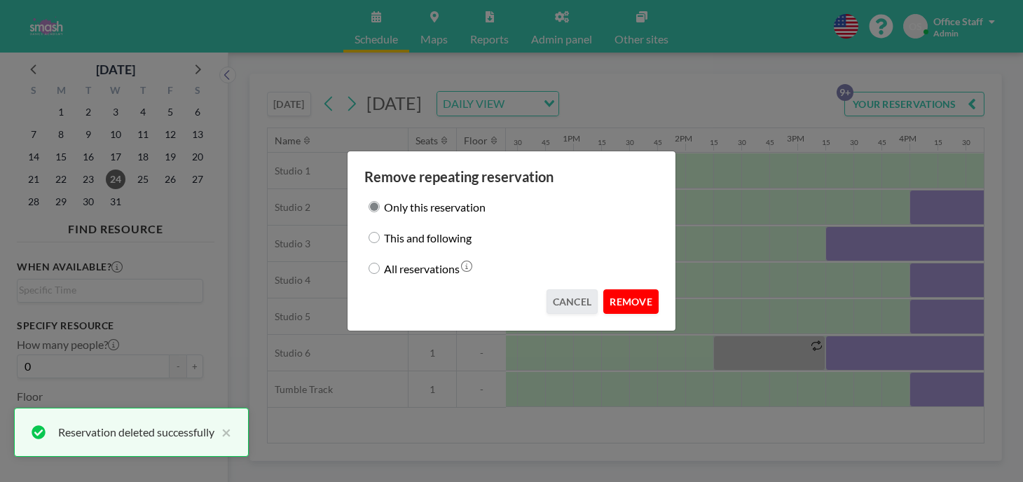
click at [621, 294] on button "REMOVE" at bounding box center [630, 301] width 55 height 25
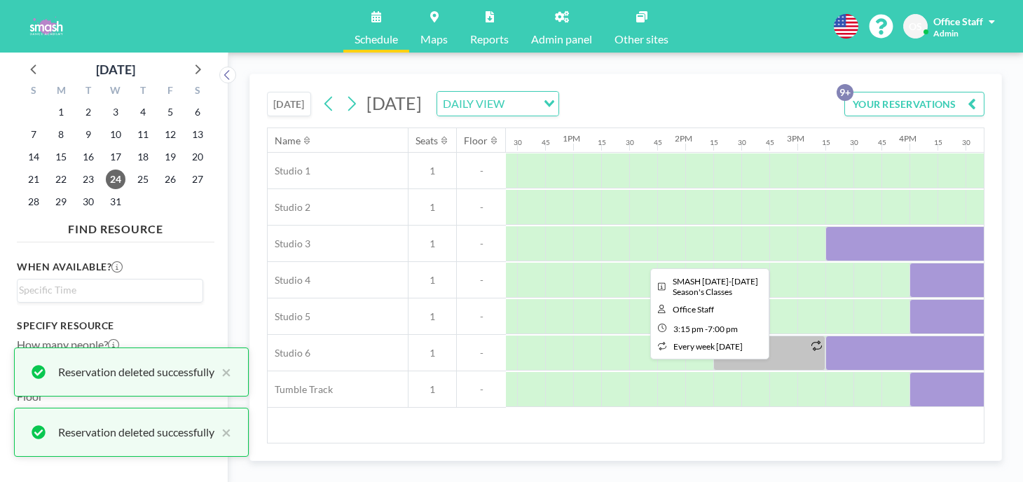
click at [825, 226] on div at bounding box center [1035, 243] width 420 height 35
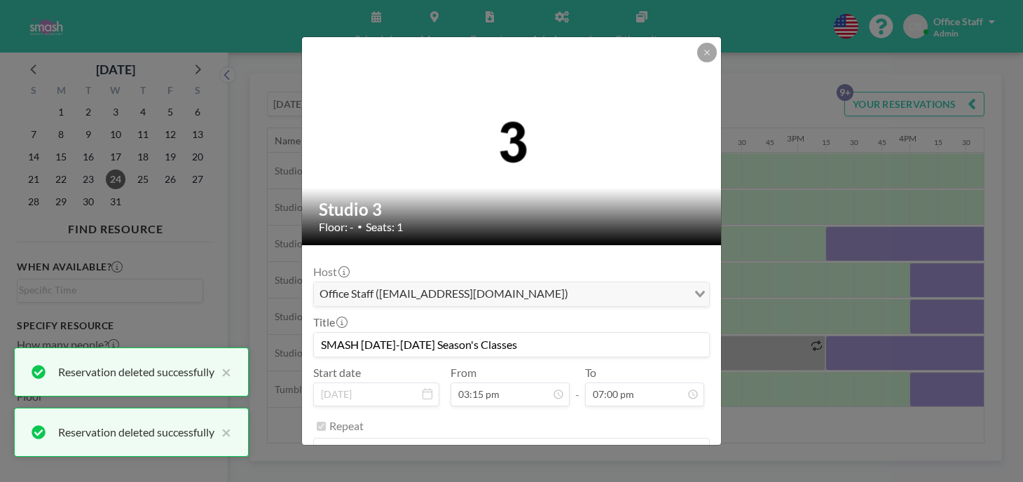
scroll to position [1700, 0]
click at [574, 474] on button "REMOVE" at bounding box center [588, 486] width 55 height 25
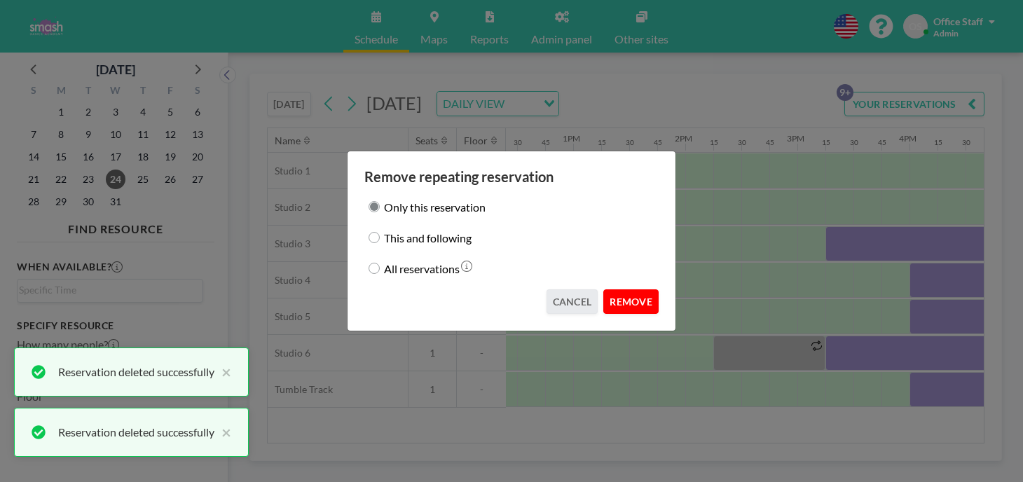
click at [614, 298] on button "REMOVE" at bounding box center [630, 301] width 55 height 25
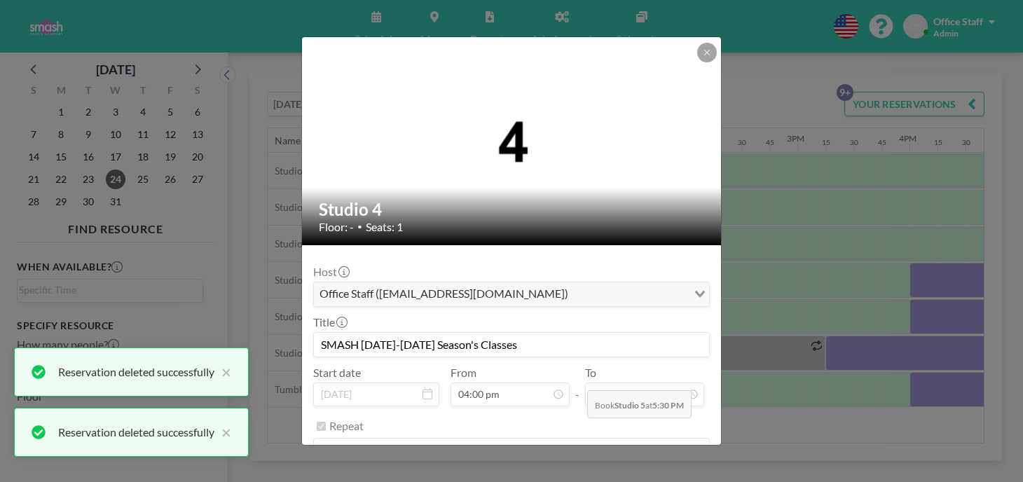
scroll to position [1789, 0]
click at [574, 474] on button "REMOVE" at bounding box center [588, 486] width 55 height 25
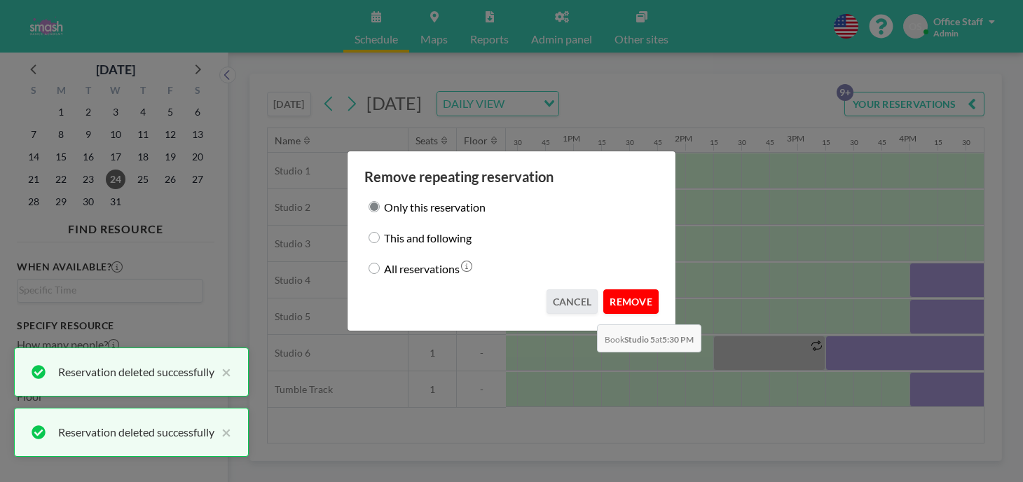
click at [603, 291] on button "REMOVE" at bounding box center [630, 301] width 55 height 25
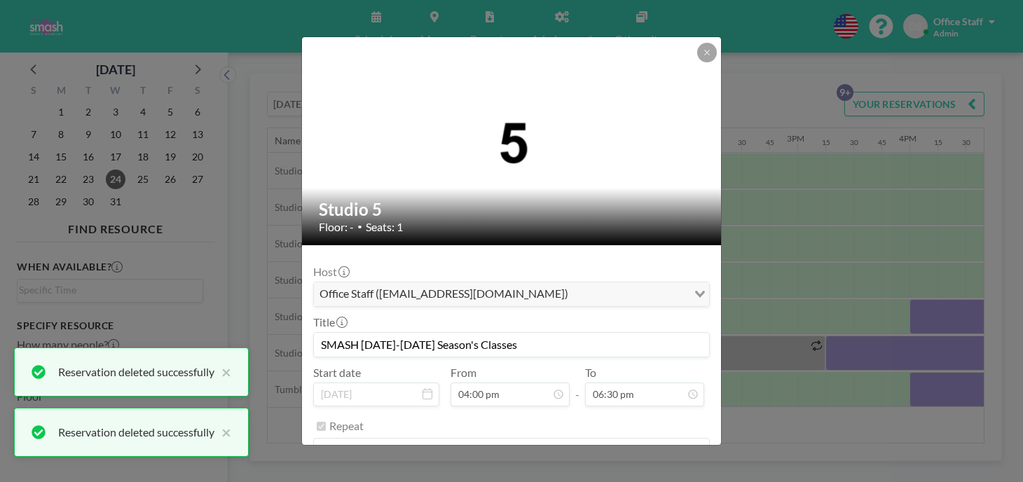
scroll to position [1655, 0]
click at [577, 474] on button "REMOVE" at bounding box center [588, 486] width 55 height 25
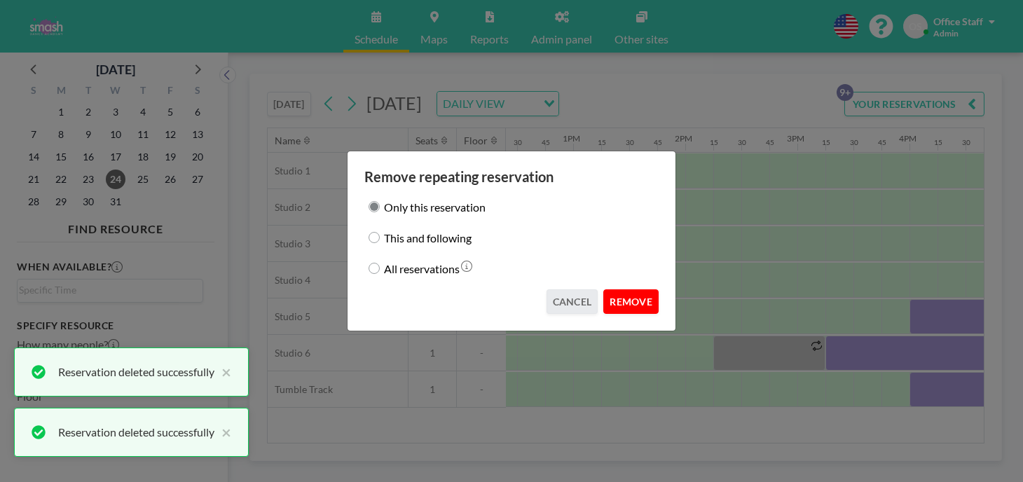
click at [607, 291] on button "REMOVE" at bounding box center [630, 301] width 55 height 25
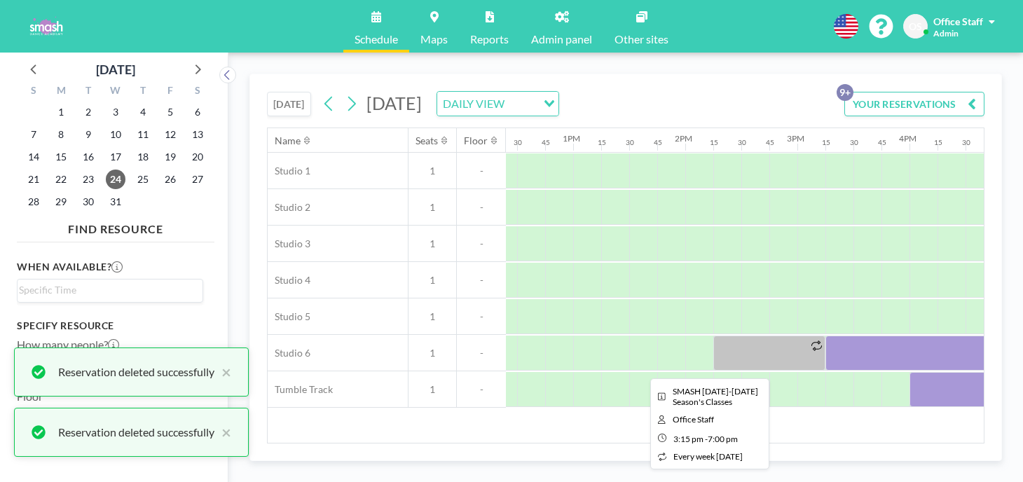
click at [825, 336] on div at bounding box center [1035, 353] width 420 height 35
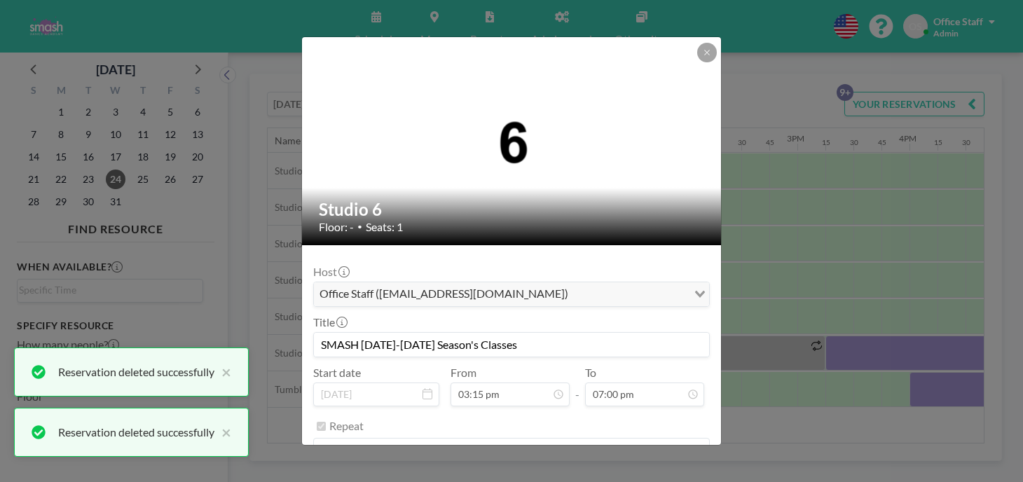
scroll to position [1700, 0]
click at [580, 474] on button "REMOVE" at bounding box center [588, 486] width 55 height 25
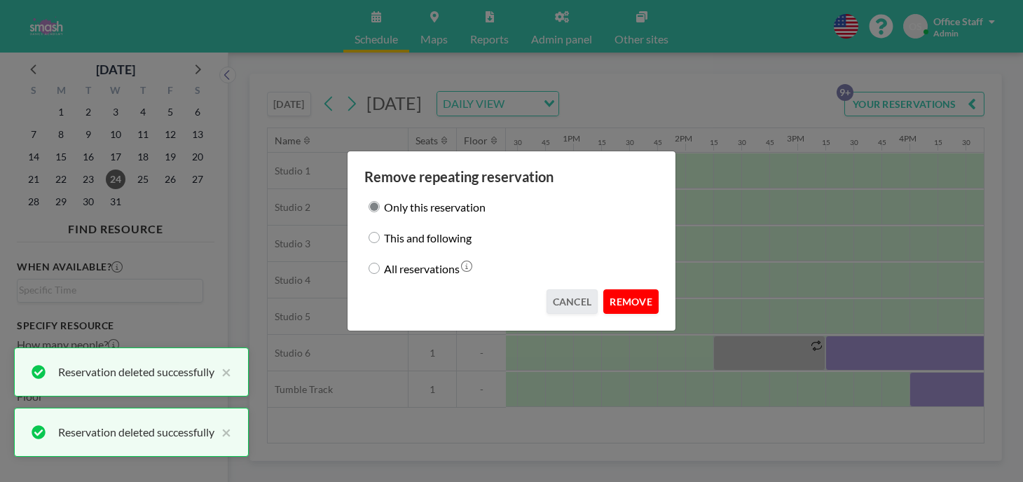
click at [615, 289] on button "REMOVE" at bounding box center [630, 301] width 55 height 25
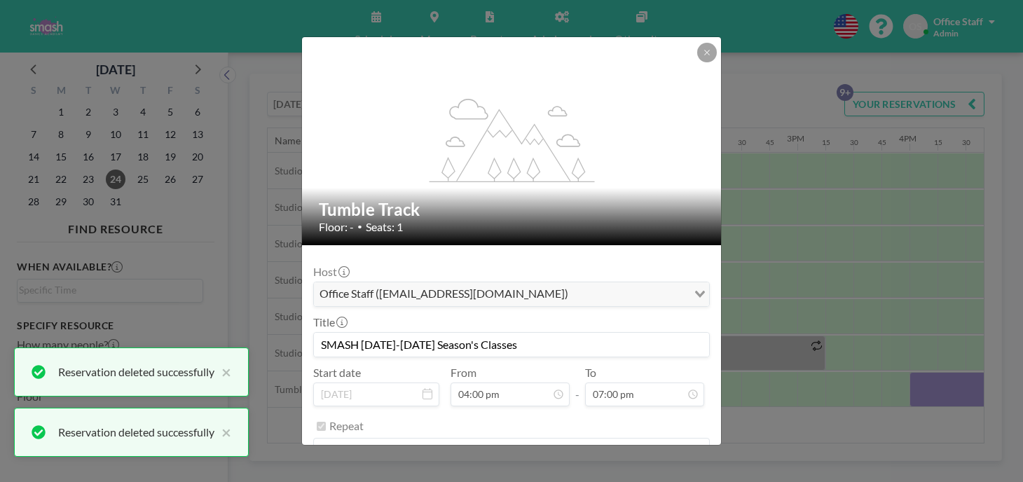
scroll to position [1700, 0]
click at [582, 474] on button "REMOVE" at bounding box center [588, 486] width 55 height 25
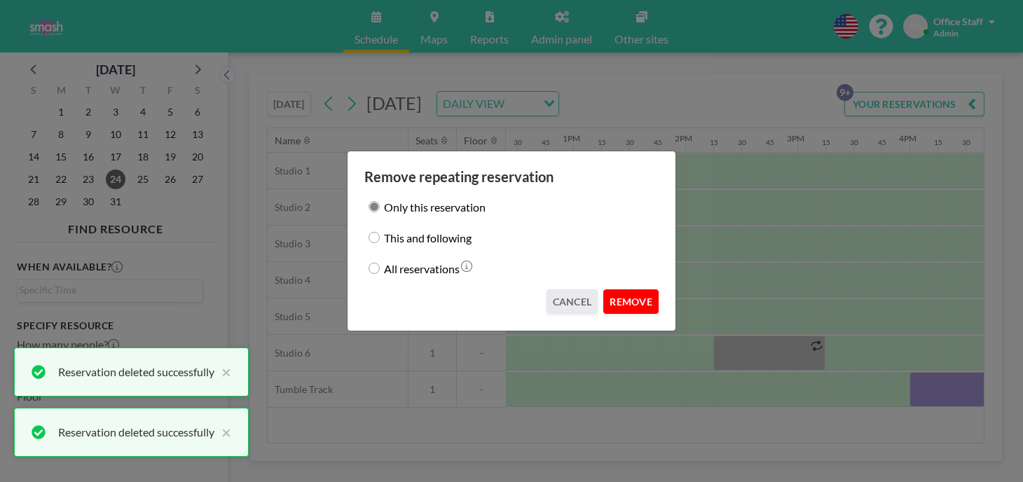
click at [611, 294] on button "REMOVE" at bounding box center [630, 301] width 55 height 25
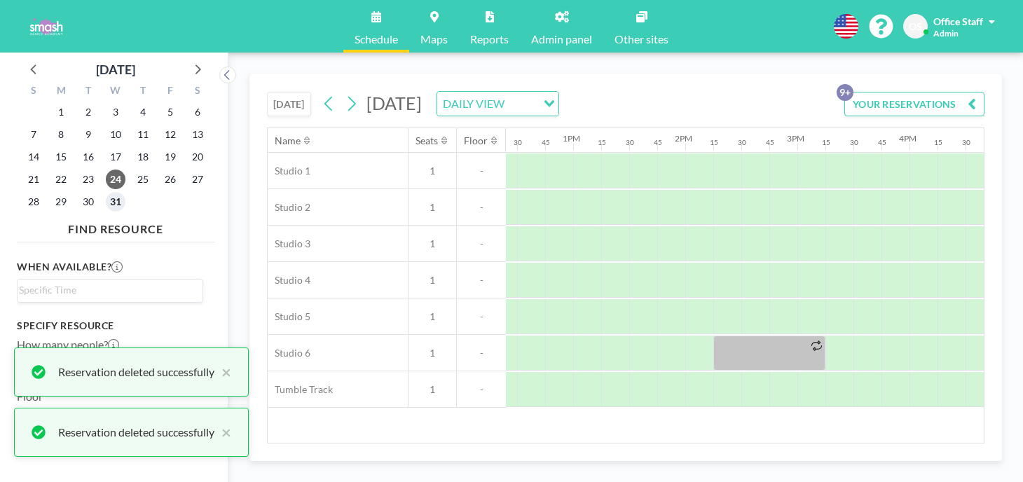
click at [106, 192] on span "31" at bounding box center [116, 202] width 20 height 20
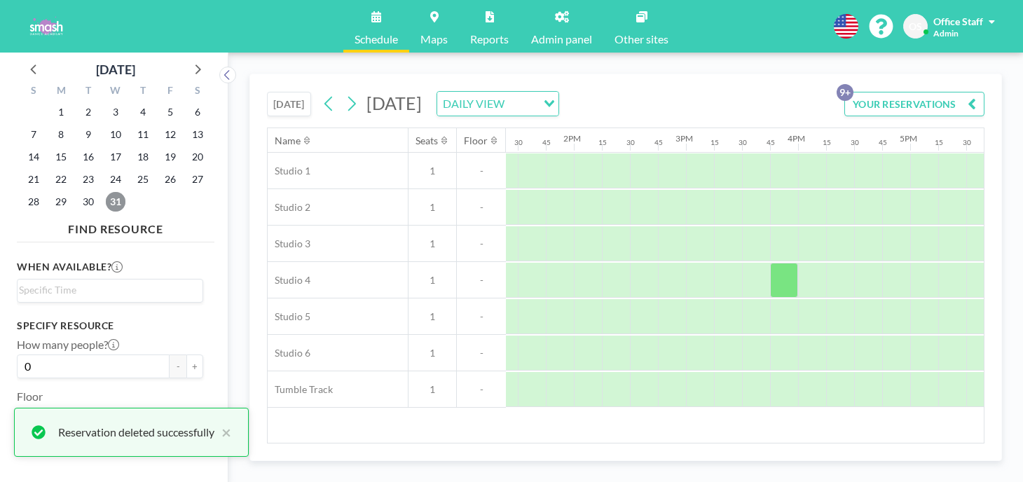
scroll to position [0, 1608]
click at [133, 170] on span "25" at bounding box center [143, 180] width 20 height 20
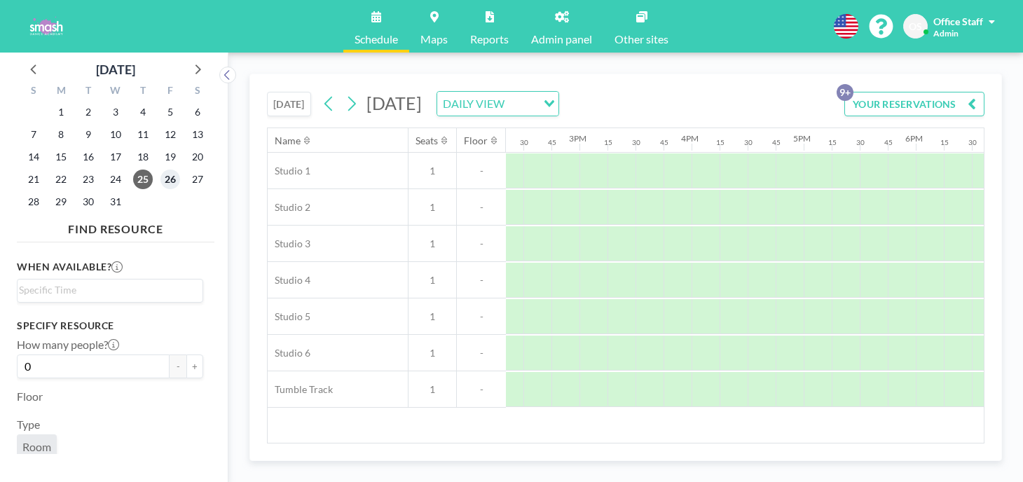
click at [160, 170] on span "26" at bounding box center [170, 180] width 20 height 20
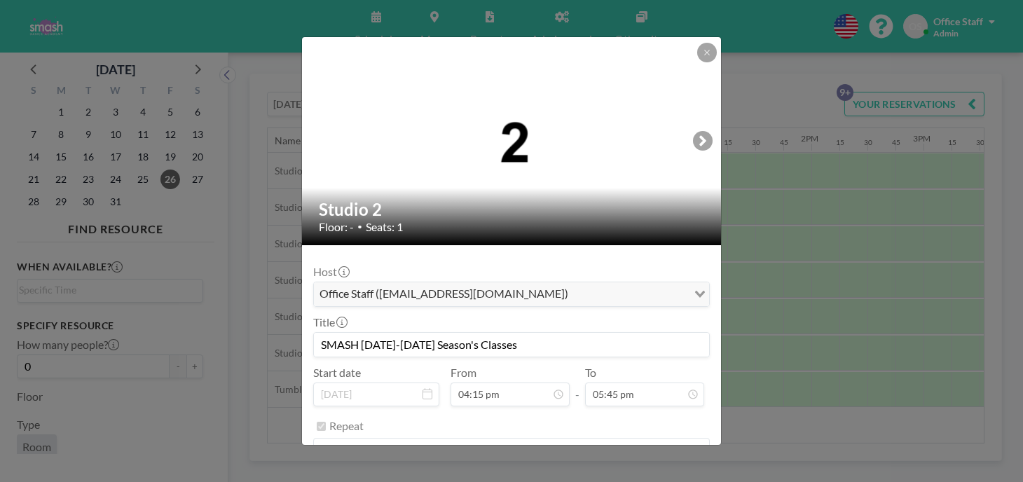
click at [573, 474] on button "REMOVE" at bounding box center [588, 486] width 55 height 25
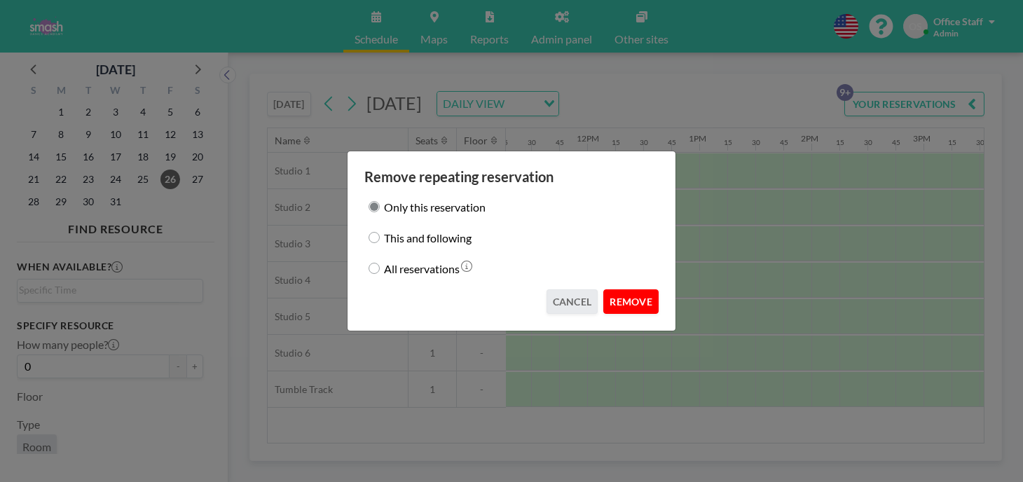
click at [620, 291] on button "REMOVE" at bounding box center [630, 301] width 55 height 25
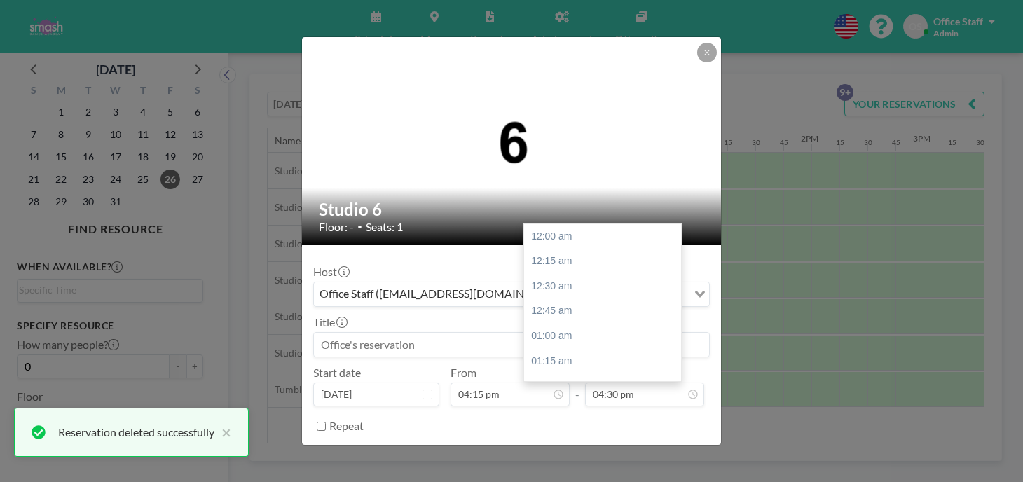
scroll to position [1476, 0]
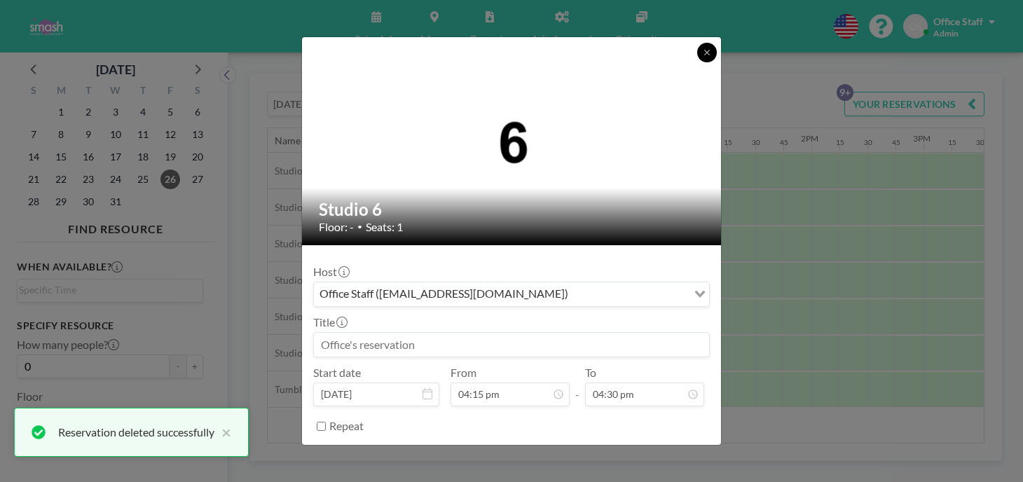
drag, startPoint x: 668, startPoint y: 69, endPoint x: 681, endPoint y: 163, distance: 95.5
click at [703, 57] on icon at bounding box center [707, 52] width 8 height 8
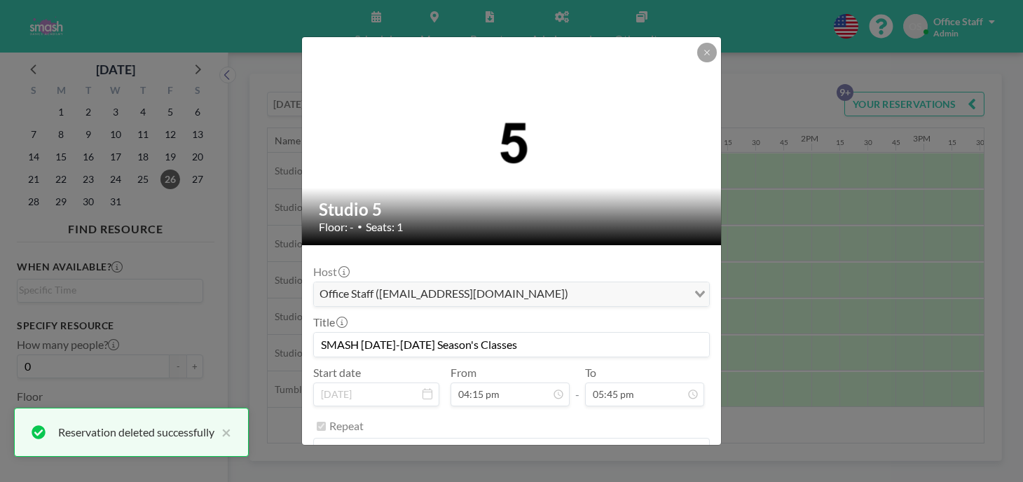
scroll to position [1588, 0]
click at [577, 474] on button "REMOVE" at bounding box center [588, 486] width 55 height 25
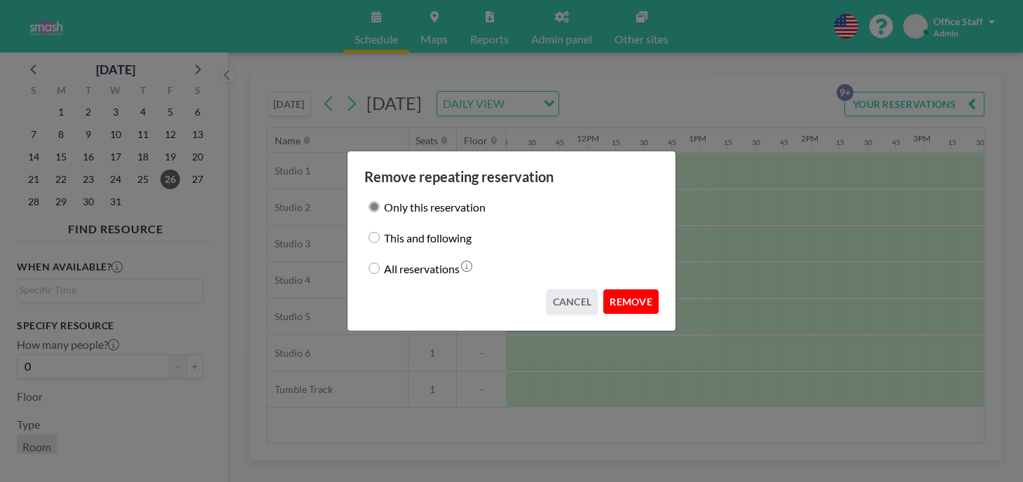
click at [603, 289] on button "REMOVE" at bounding box center [630, 301] width 55 height 25
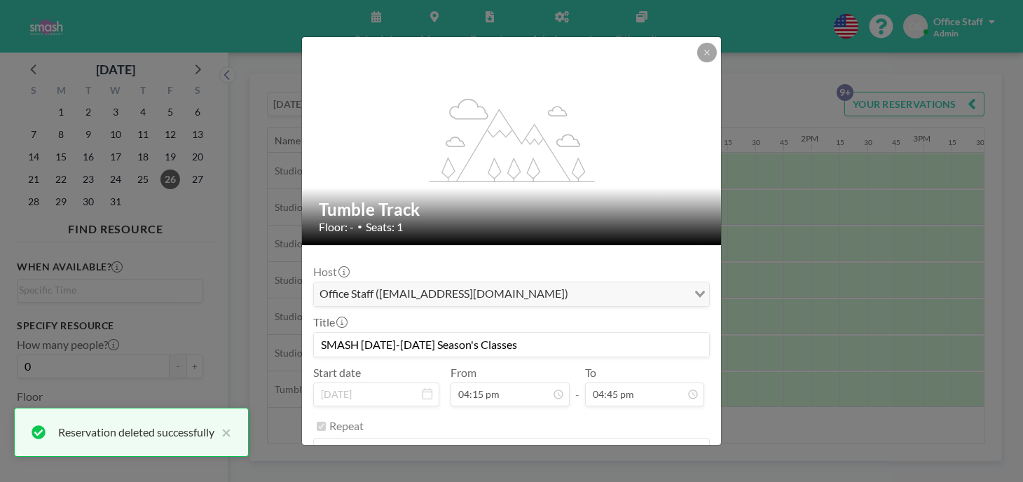
scroll to position [1499, 0]
click at [576, 474] on button "REMOVE" at bounding box center [588, 486] width 55 height 25
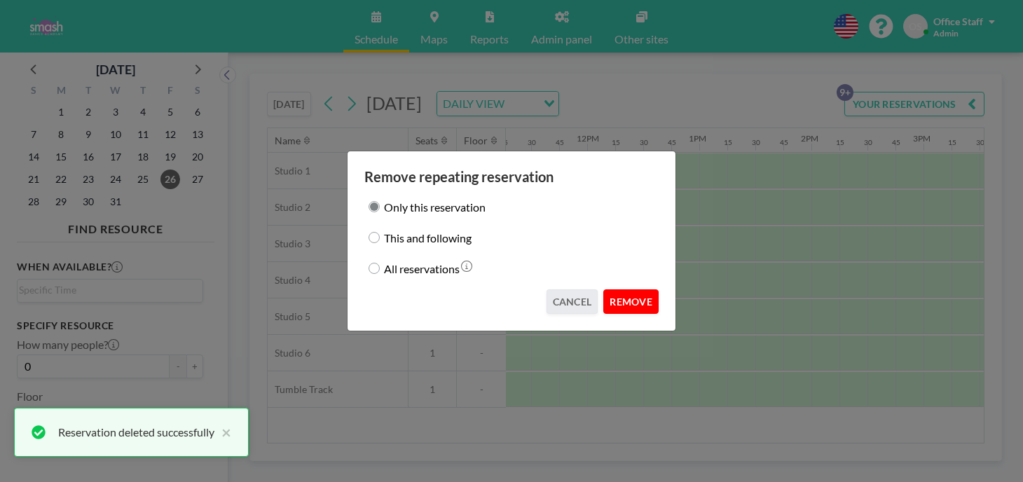
click at [603, 290] on button "REMOVE" at bounding box center [630, 301] width 55 height 25
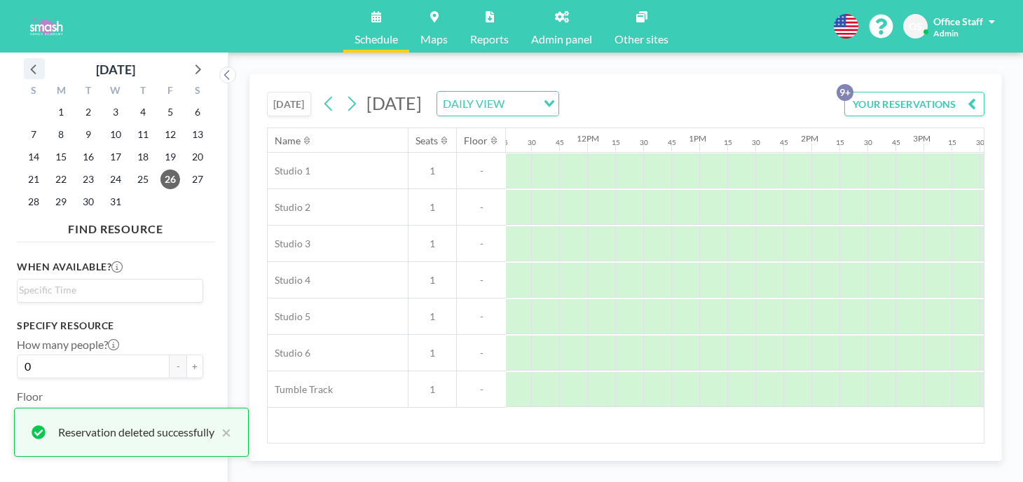
click at [29, 60] on icon at bounding box center [34, 69] width 18 height 18
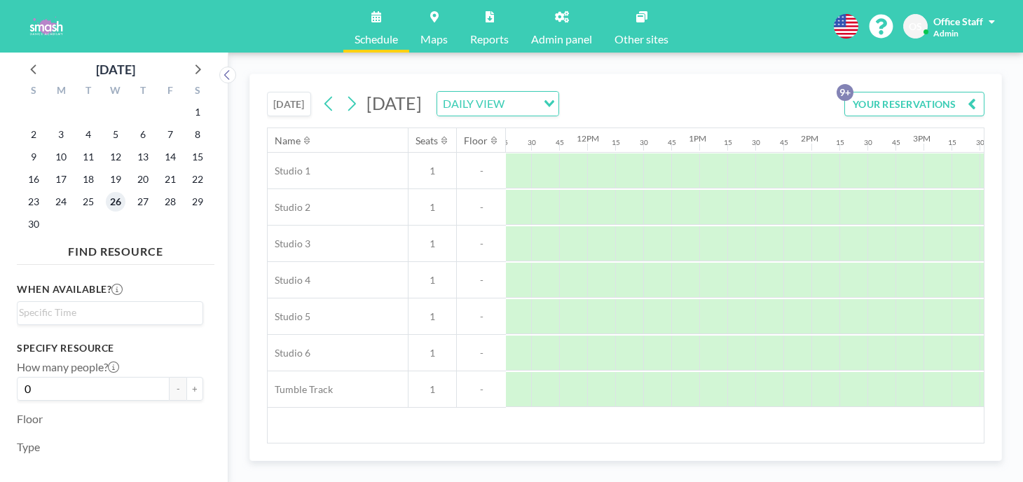
click at [106, 192] on span "26" at bounding box center [116, 202] width 20 height 20
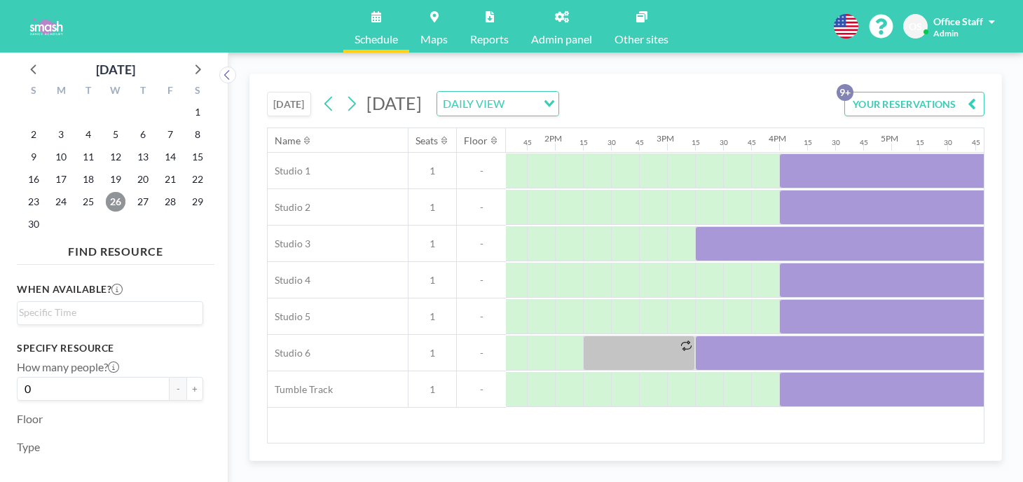
scroll to position [0, 1496]
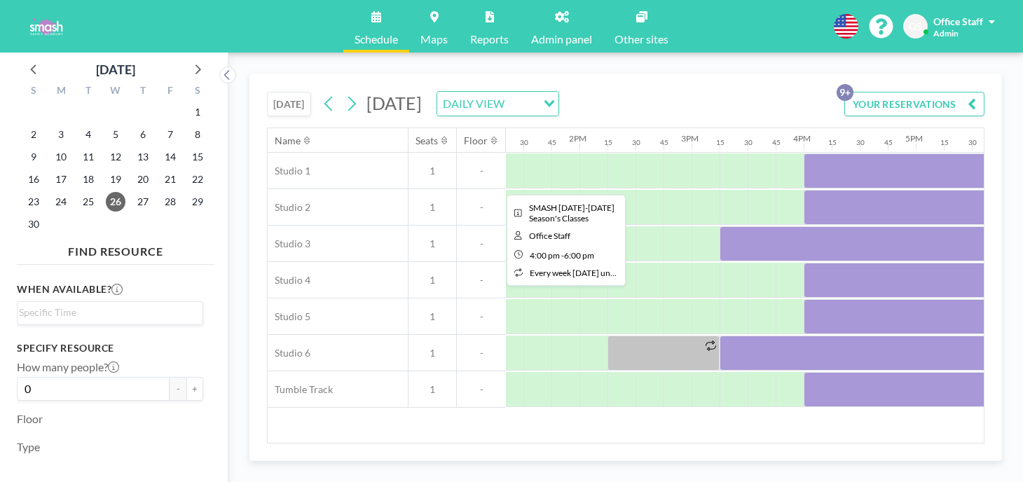
click at [804, 153] on div at bounding box center [916, 170] width 224 height 35
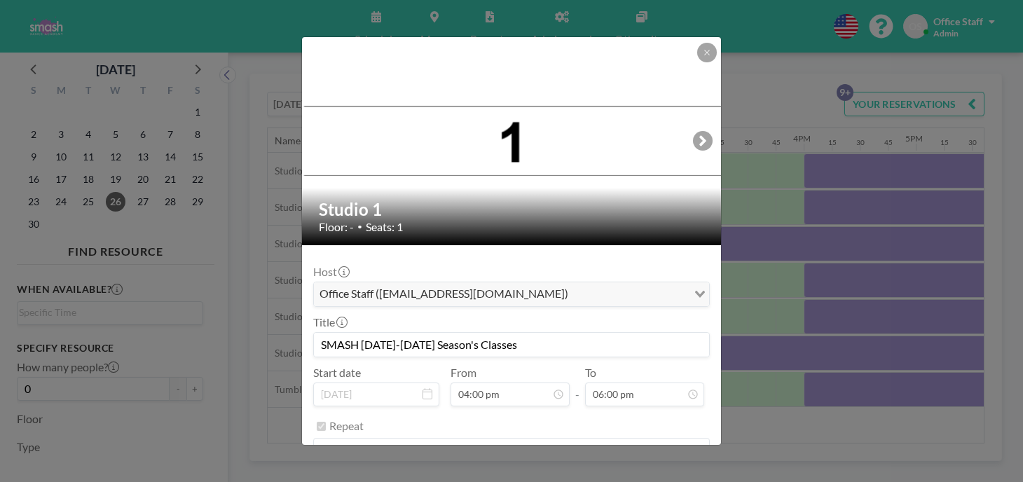
scroll to position [1431, 0]
click at [577, 474] on button "REMOVE" at bounding box center [588, 486] width 55 height 25
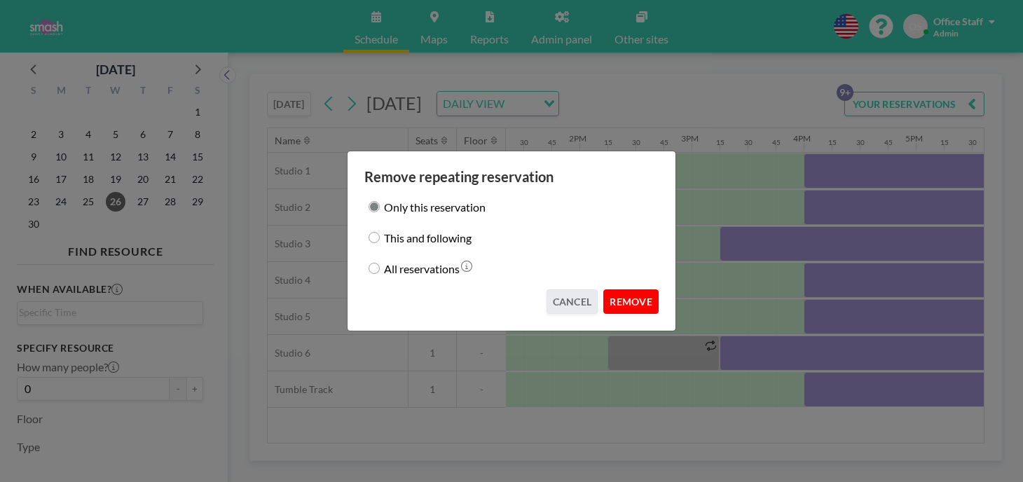
click at [612, 294] on button "REMOVE" at bounding box center [630, 301] width 55 height 25
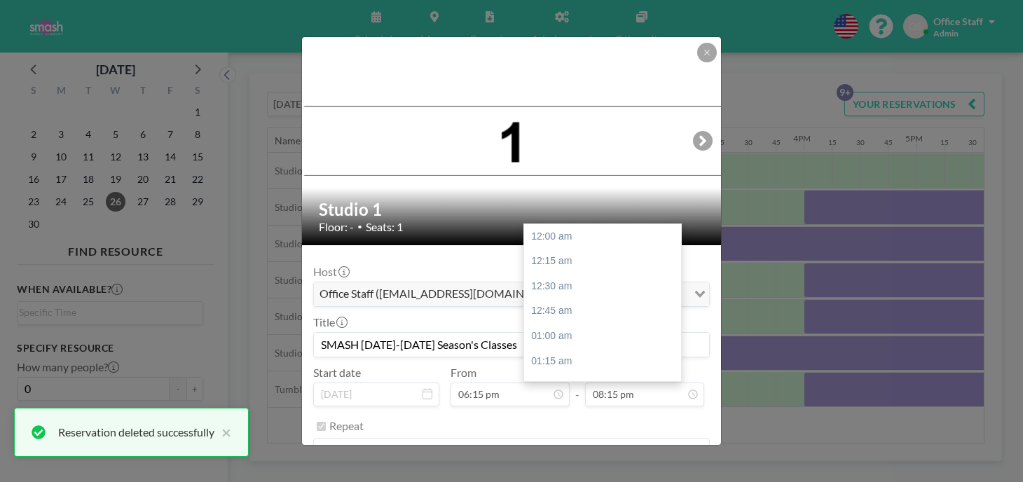
scroll to position [1812, 0]
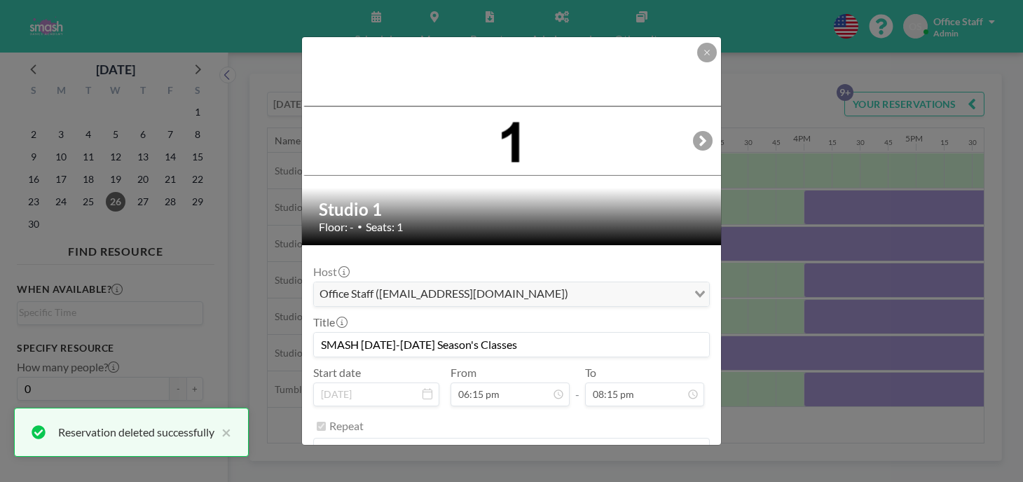
click at [577, 474] on button "REMOVE" at bounding box center [588, 486] width 55 height 25
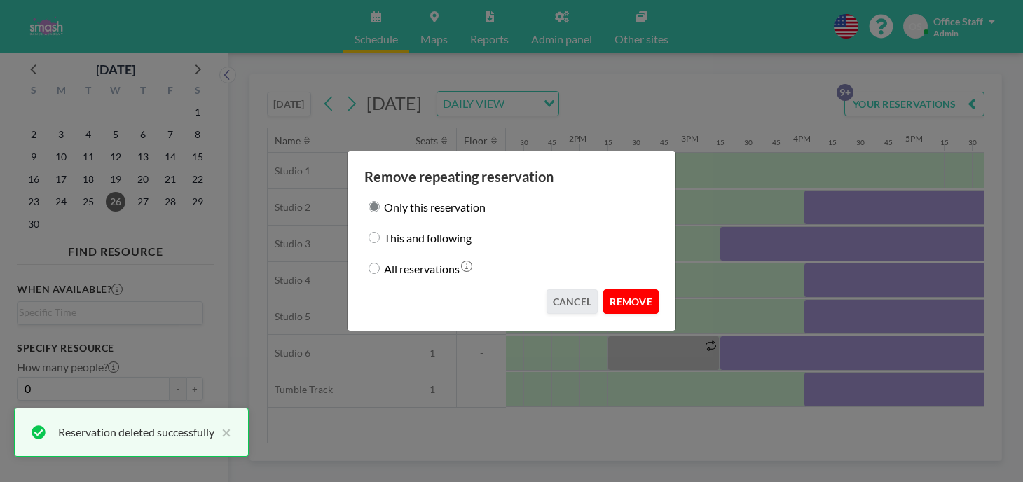
click at [605, 299] on button "REMOVE" at bounding box center [630, 301] width 55 height 25
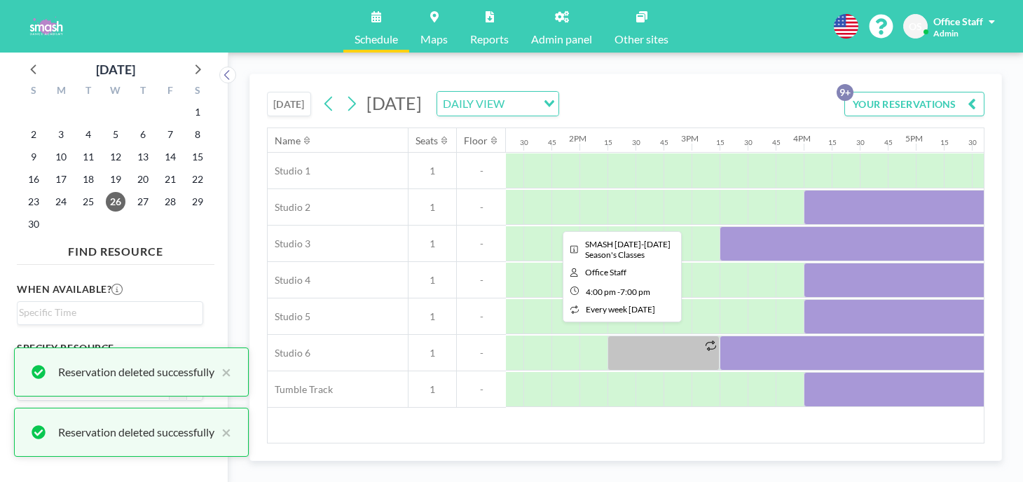
click at [804, 190] on div at bounding box center [972, 207] width 336 height 35
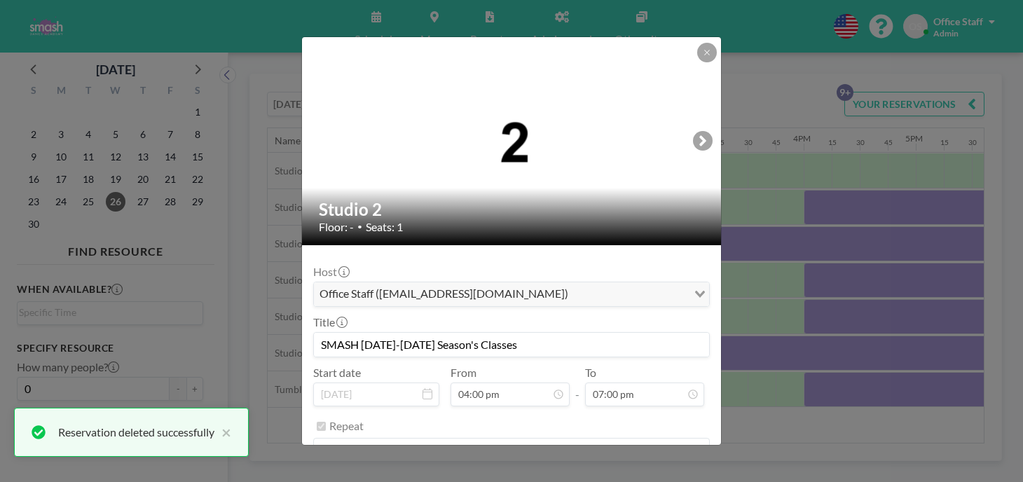
click at [584, 474] on button "REMOVE" at bounding box center [588, 486] width 55 height 25
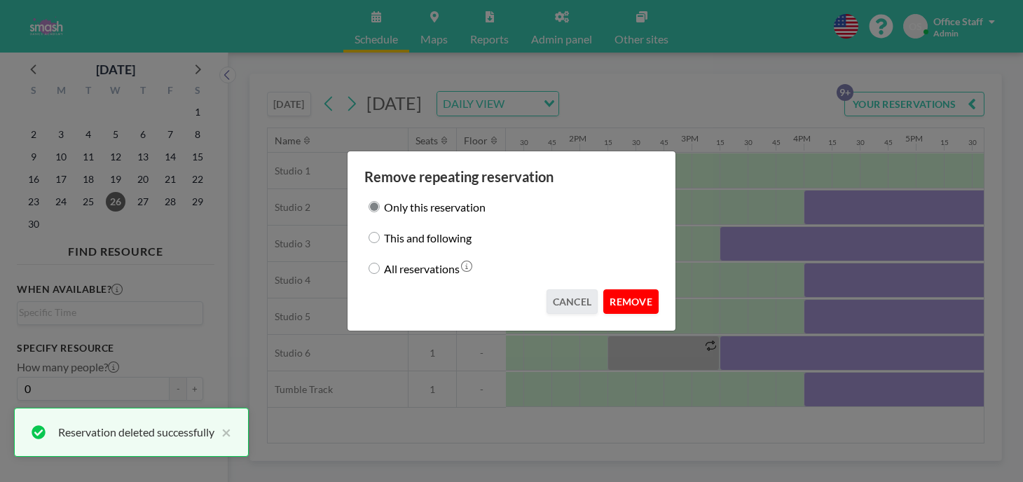
click at [618, 292] on button "REMOVE" at bounding box center [630, 301] width 55 height 25
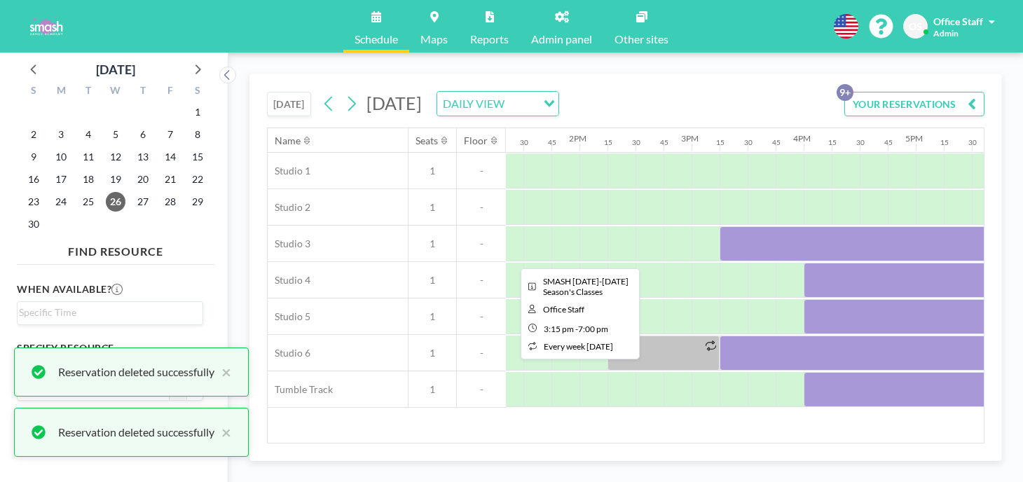
click at [720, 226] on div at bounding box center [930, 243] width 420 height 35
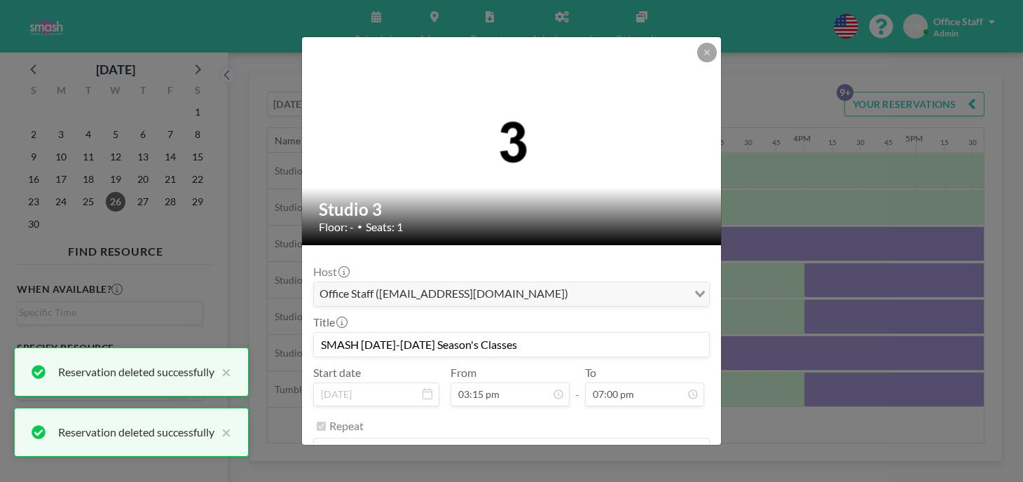
scroll to position [1700, 0]
click at [586, 474] on button "REMOVE" at bounding box center [588, 486] width 55 height 25
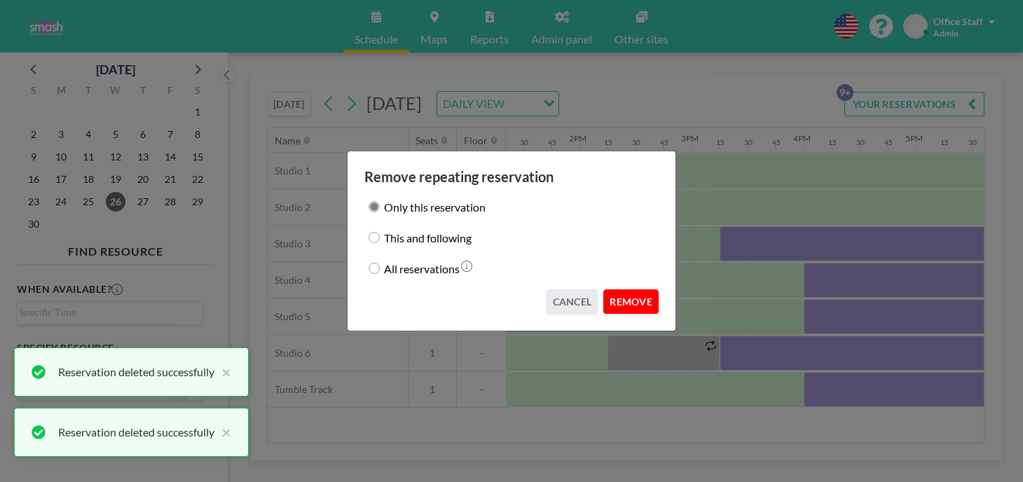
click at [617, 289] on button "REMOVE" at bounding box center [630, 301] width 55 height 25
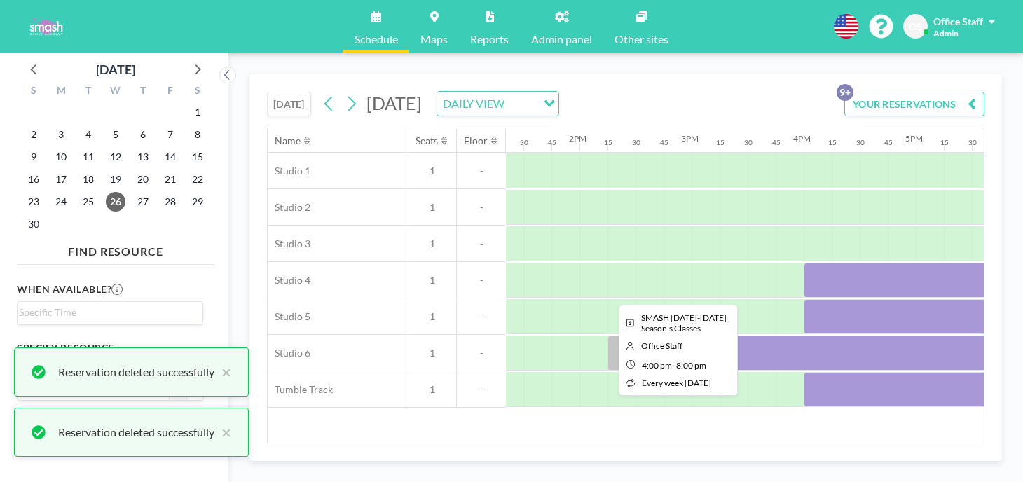
click at [804, 263] on div at bounding box center [1028, 280] width 448 height 35
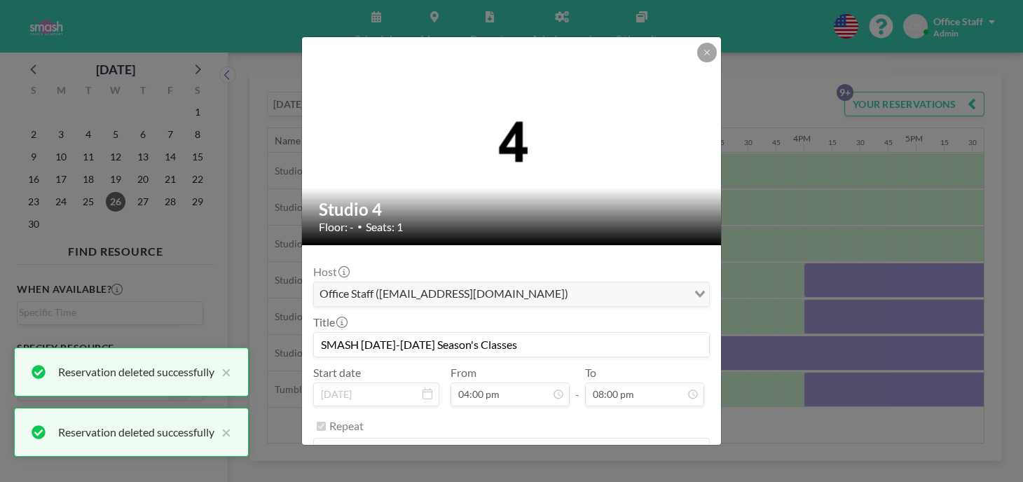
scroll to position [1789, 0]
click at [573, 474] on button "REMOVE" at bounding box center [588, 486] width 55 height 25
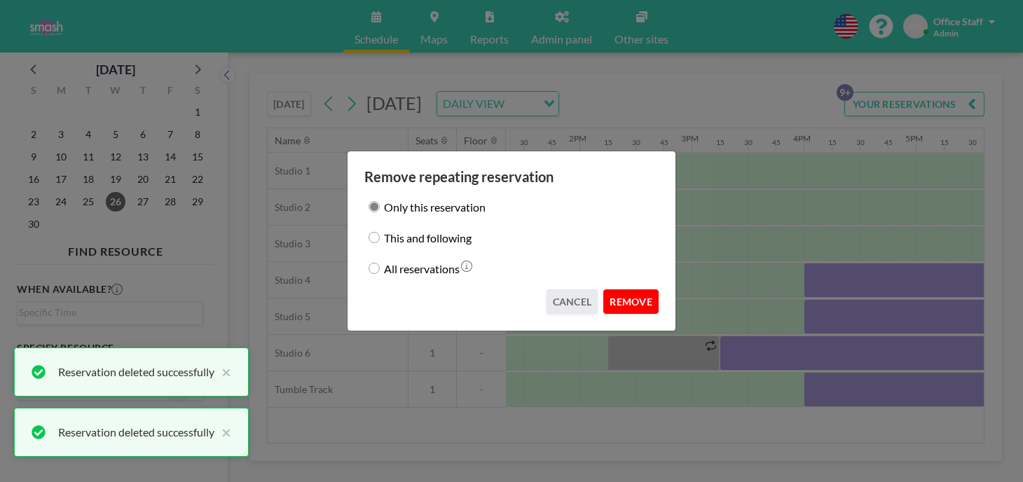
click at [612, 289] on button "REMOVE" at bounding box center [630, 301] width 55 height 25
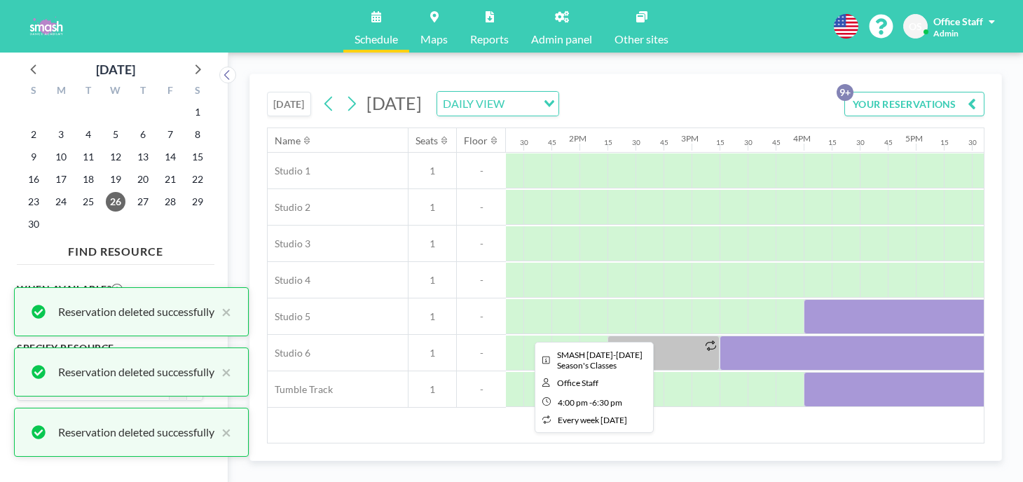
click at [804, 299] on div at bounding box center [944, 316] width 280 height 35
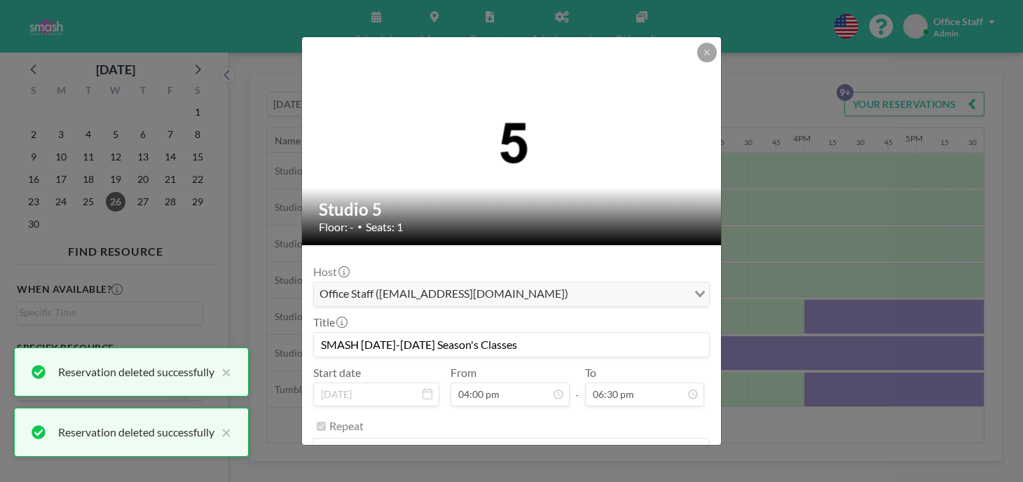
click at [572, 474] on button "REMOVE" at bounding box center [588, 486] width 55 height 25
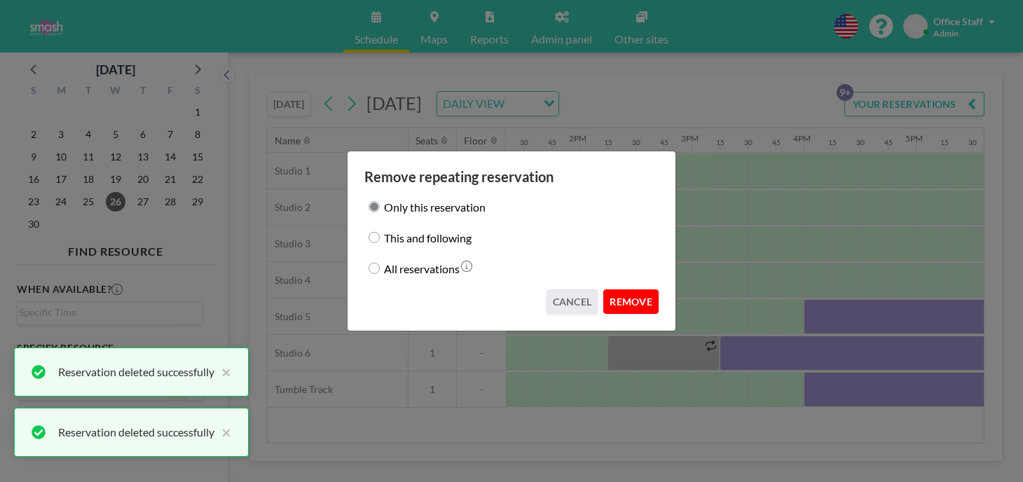
click at [618, 294] on button "REMOVE" at bounding box center [630, 301] width 55 height 25
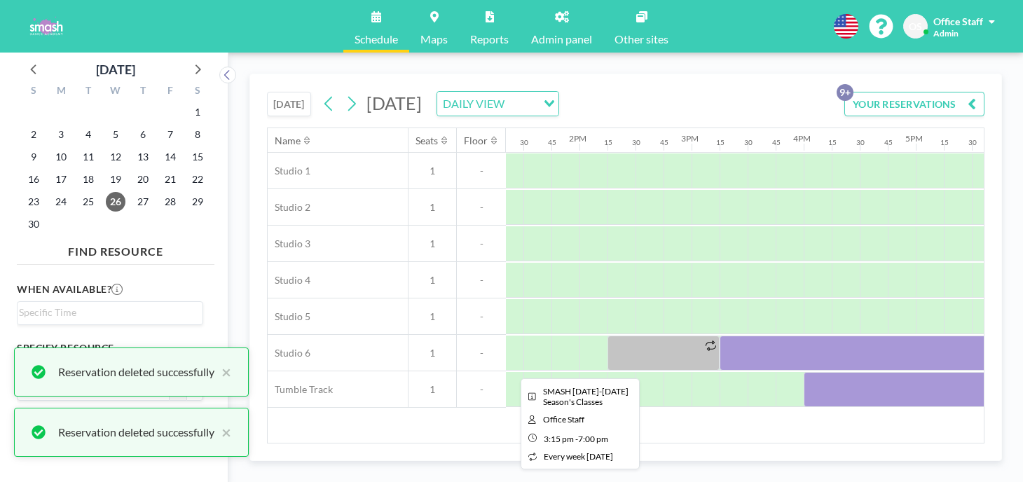
click at [720, 336] on div at bounding box center [930, 353] width 420 height 35
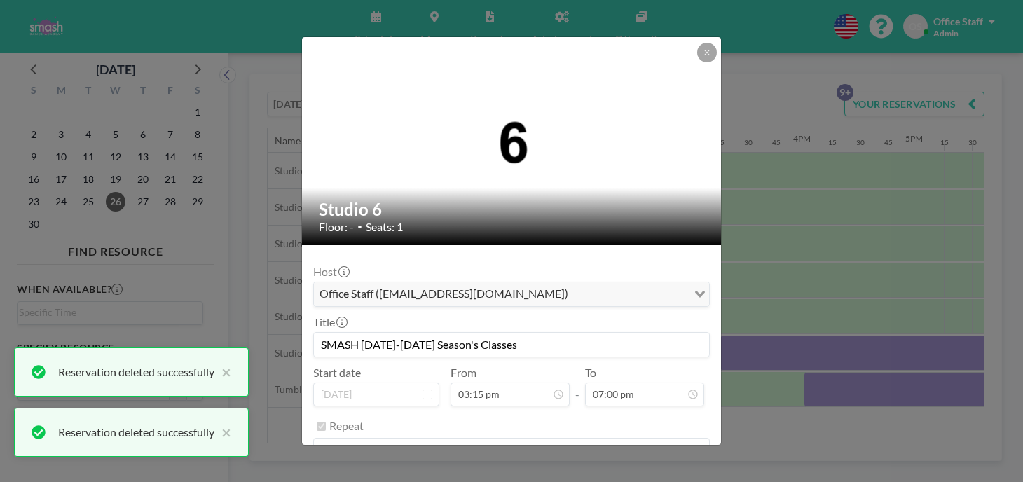
scroll to position [1364, 0]
click at [575, 474] on button "REMOVE" at bounding box center [588, 486] width 55 height 25
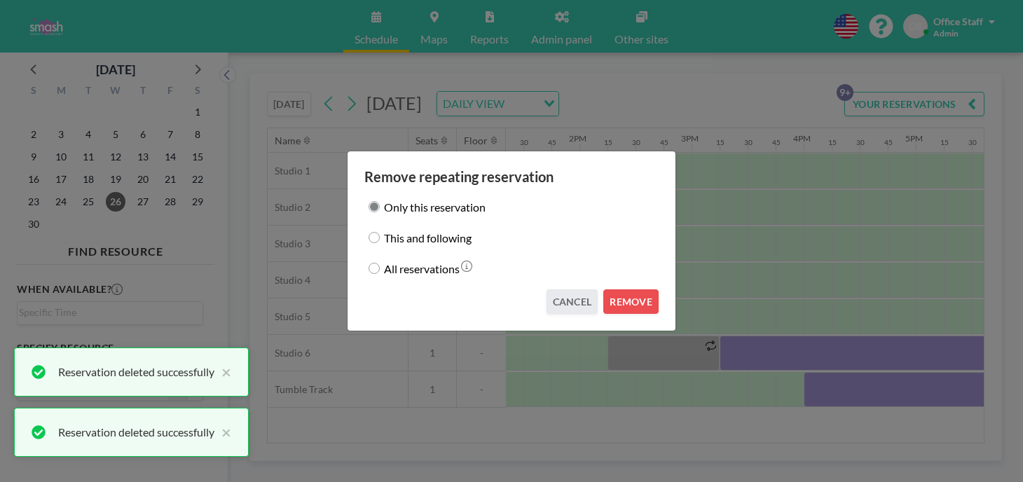
drag, startPoint x: 608, startPoint y: 294, endPoint x: 592, endPoint y: 361, distance: 69.2
click at [608, 294] on button "REMOVE" at bounding box center [630, 301] width 55 height 25
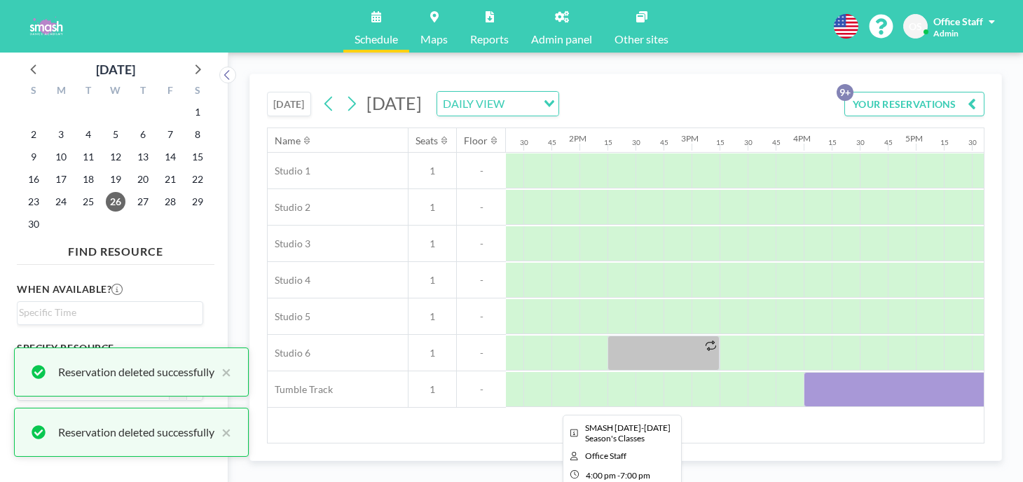
click at [804, 372] on div at bounding box center [972, 389] width 336 height 35
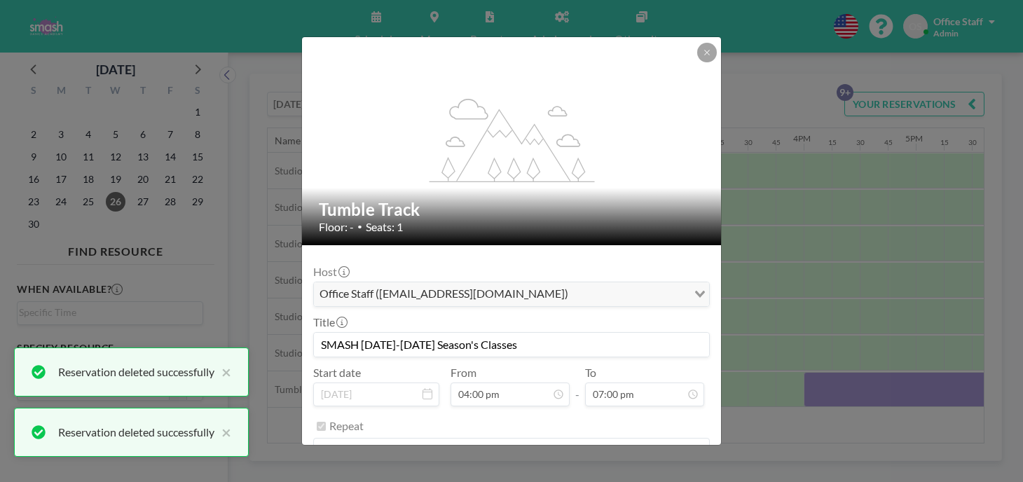
scroll to position [1700, 0]
click at [584, 474] on button "REMOVE" at bounding box center [588, 486] width 55 height 25
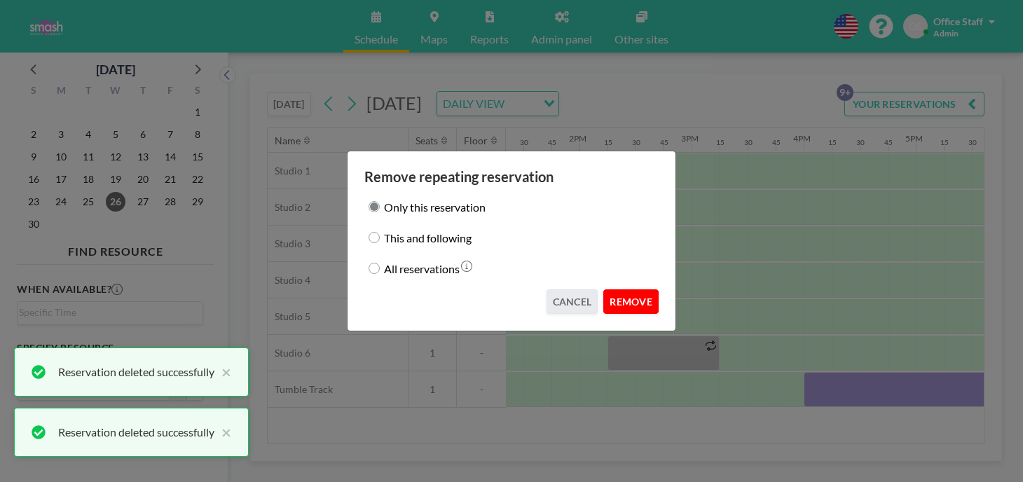
click at [603, 294] on button "REMOVE" at bounding box center [630, 301] width 55 height 25
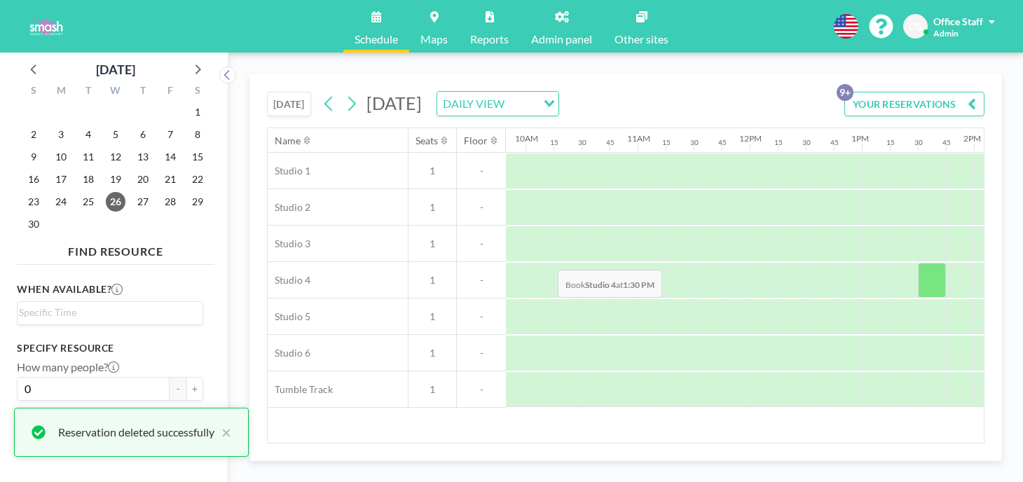
scroll to position [0, 1103]
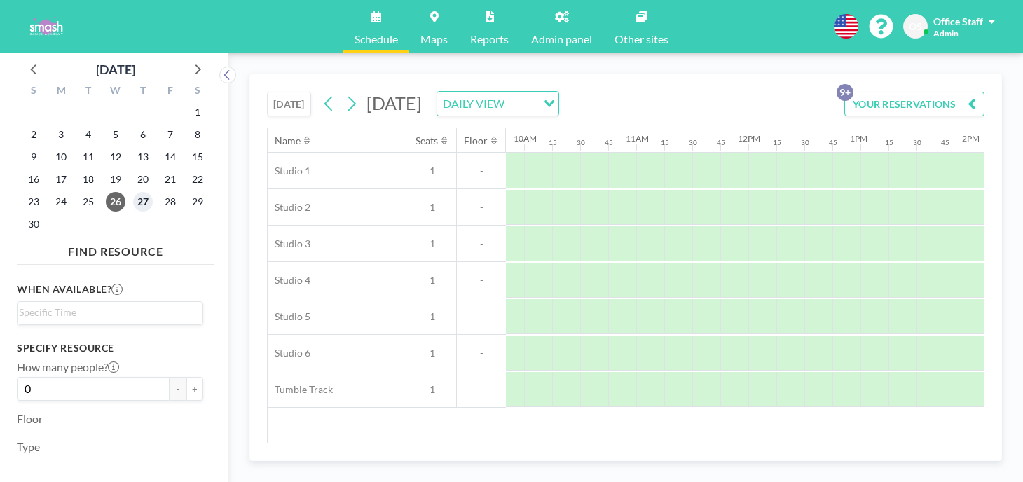
click at [133, 192] on span "27" at bounding box center [143, 202] width 20 height 20
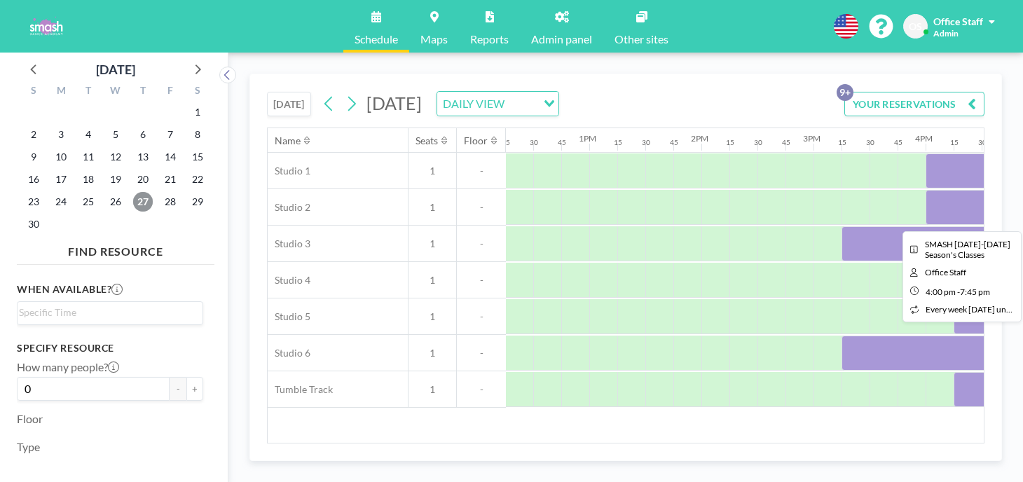
scroll to position [0, 1376]
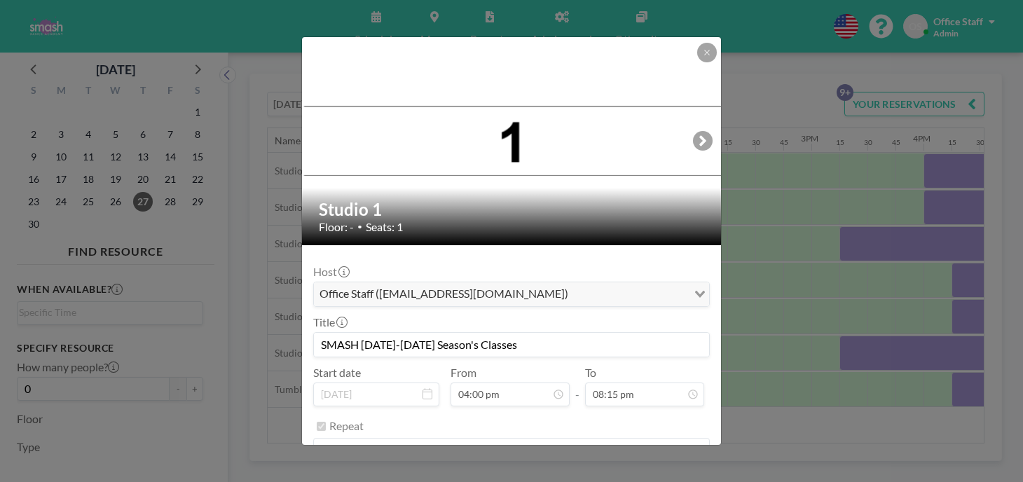
scroll to position [1812, 0]
click at [573, 474] on button "REMOVE" at bounding box center [588, 486] width 55 height 25
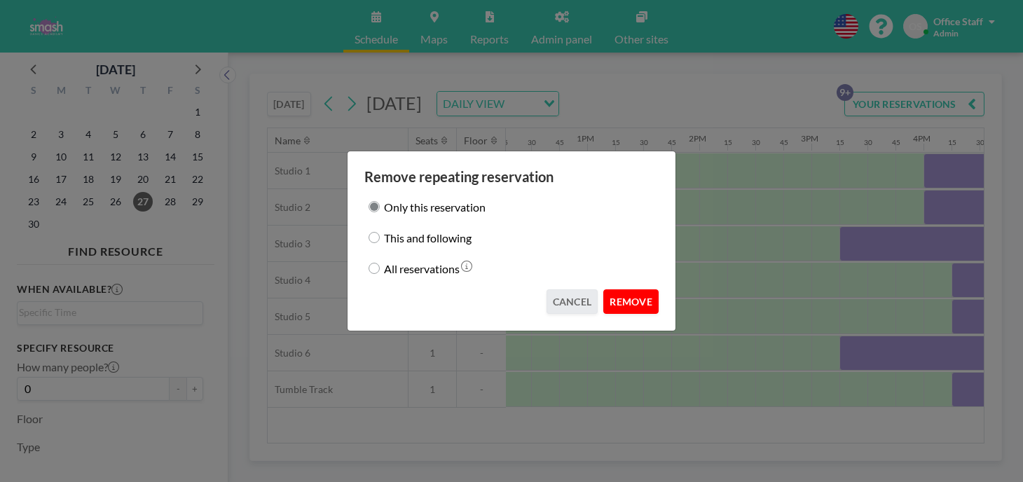
click at [604, 292] on button "REMOVE" at bounding box center [630, 301] width 55 height 25
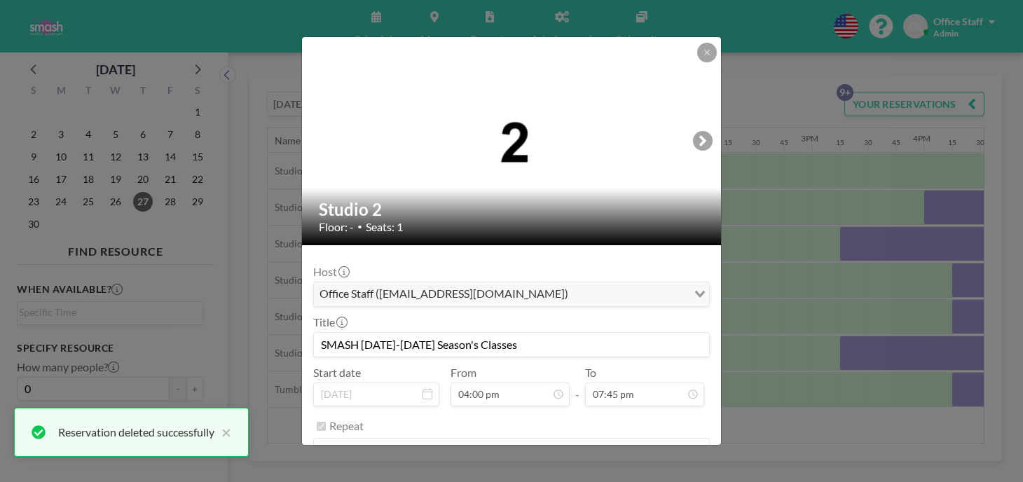
click at [561, 474] on button "REMOVE" at bounding box center [588, 486] width 55 height 25
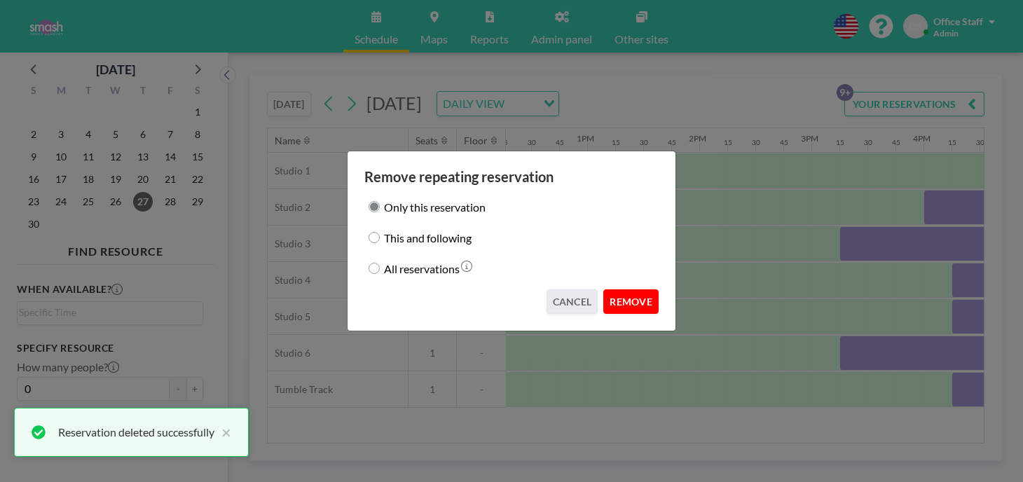
click at [613, 297] on button "REMOVE" at bounding box center [630, 301] width 55 height 25
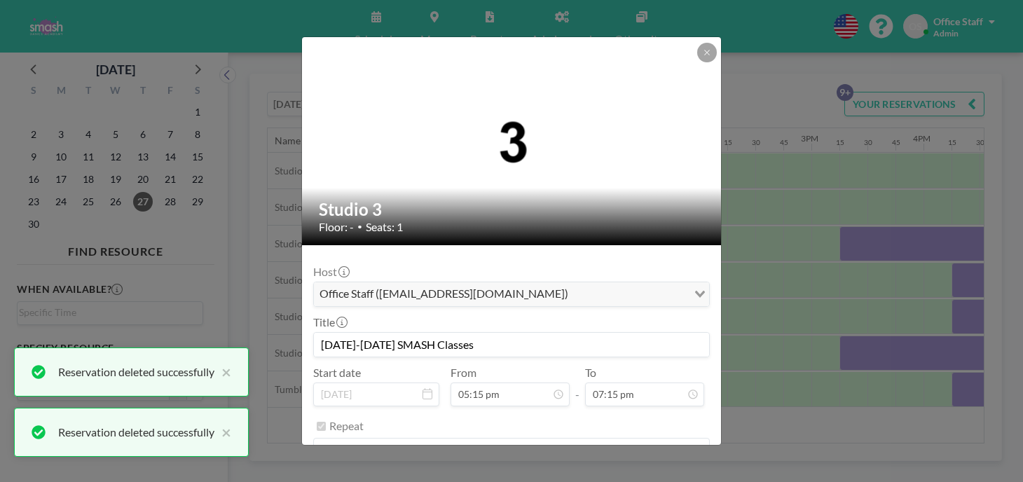
scroll to position [1722, 0]
click at [584, 474] on button "REMOVE" at bounding box center [588, 486] width 55 height 25
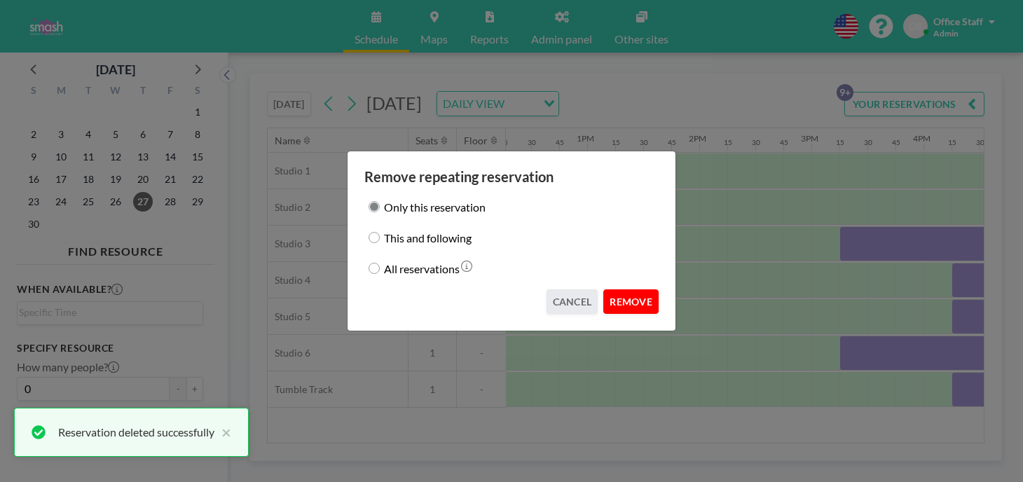
click at [613, 291] on button "REMOVE" at bounding box center [630, 301] width 55 height 25
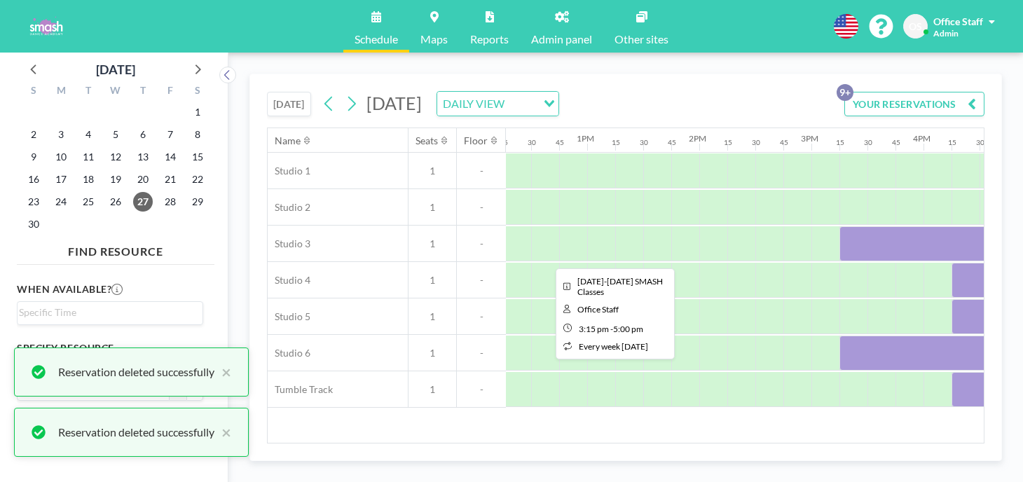
click at [839, 226] on div at bounding box center [937, 243] width 196 height 35
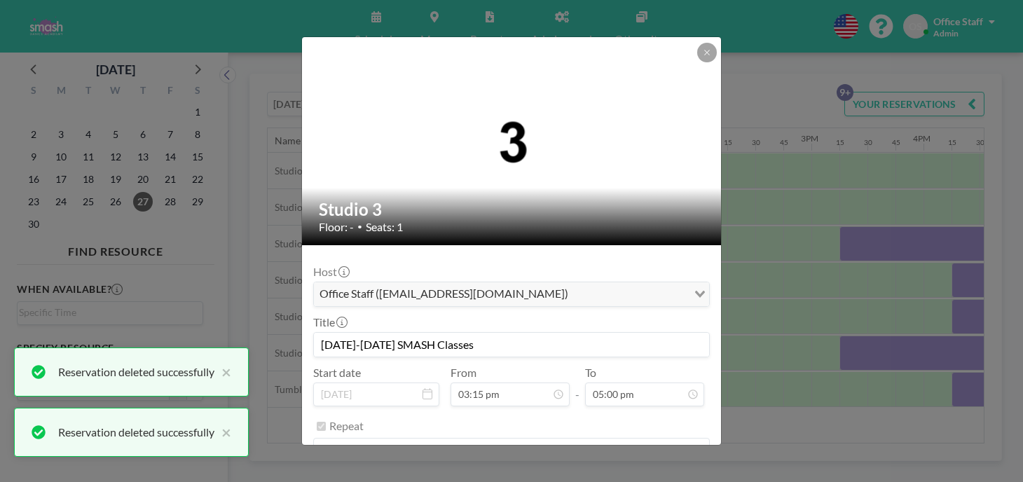
scroll to position [1521, 0]
click at [575, 474] on button "REMOVE" at bounding box center [588, 486] width 55 height 25
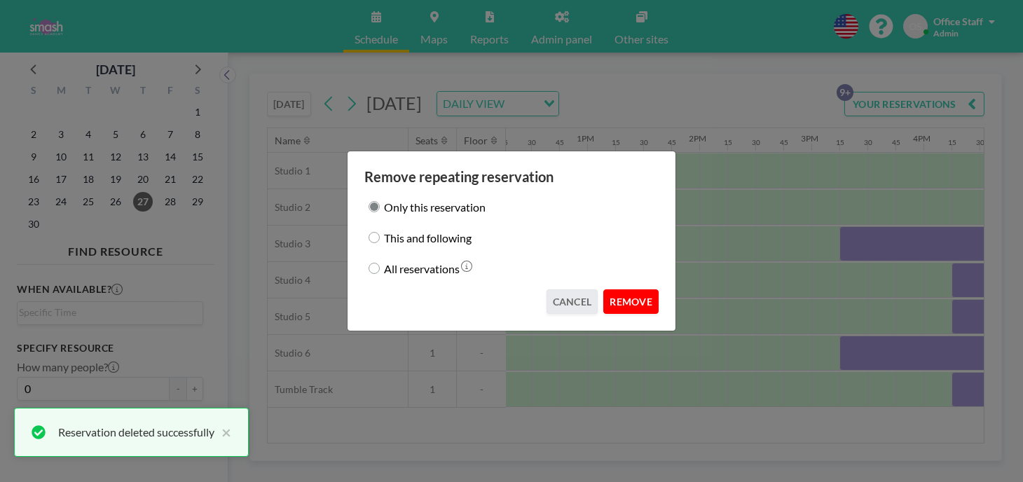
click at [610, 289] on button "REMOVE" at bounding box center [630, 301] width 55 height 25
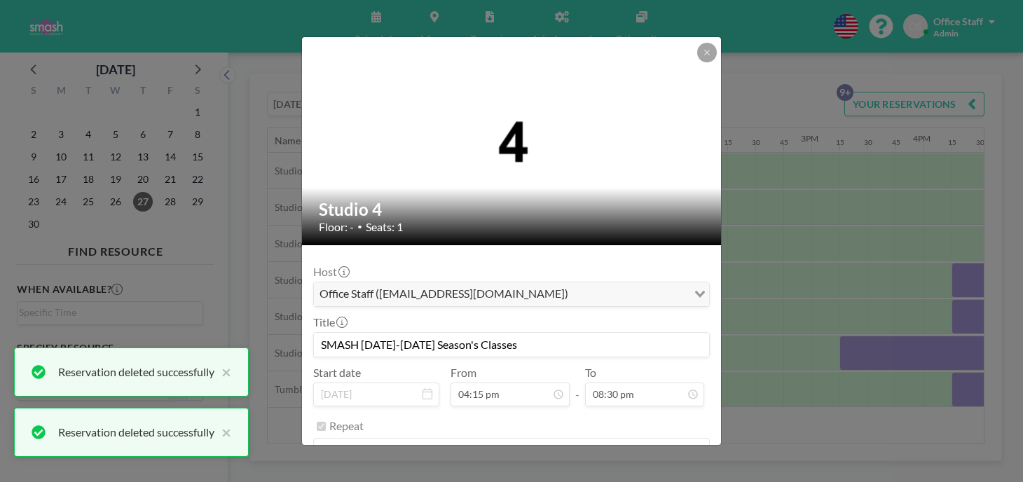
scroll to position [1454, 0]
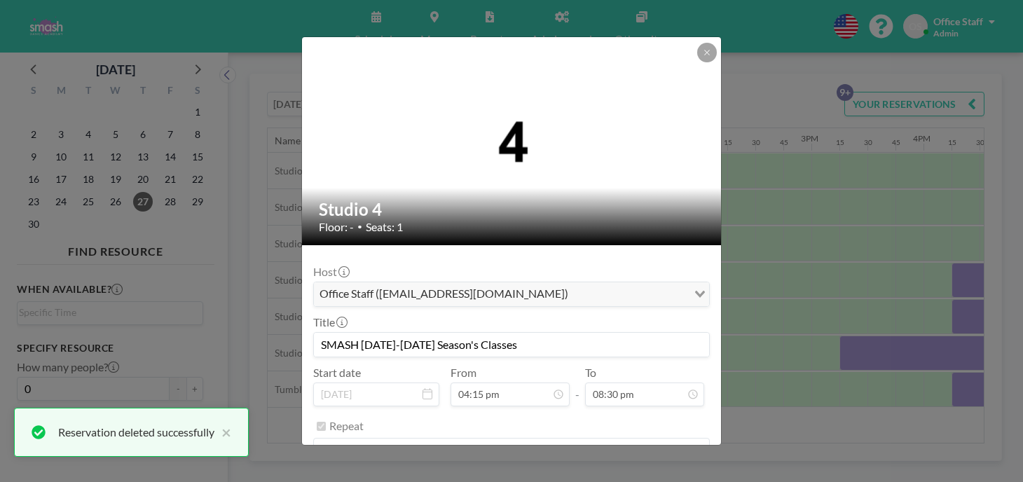
click at [572, 474] on button "REMOVE" at bounding box center [588, 486] width 55 height 25
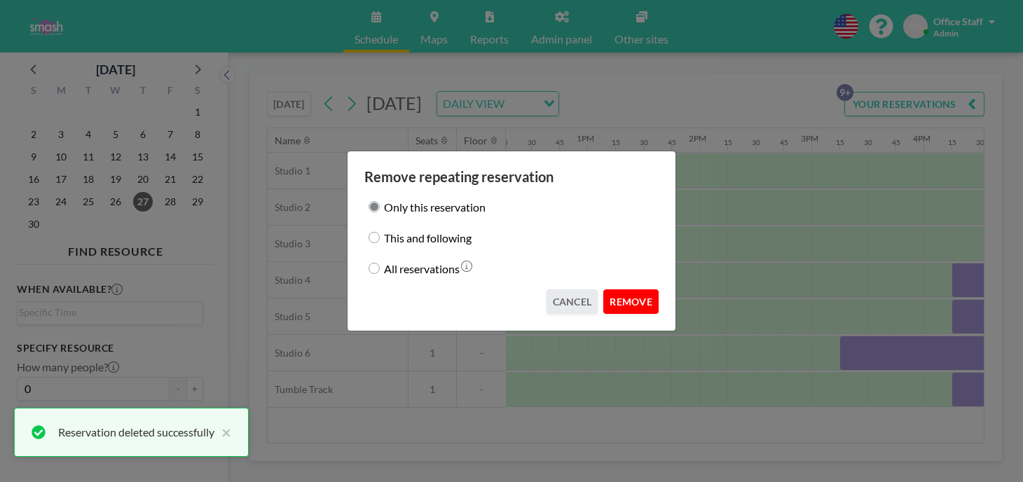
click at [604, 291] on button "REMOVE" at bounding box center [630, 301] width 55 height 25
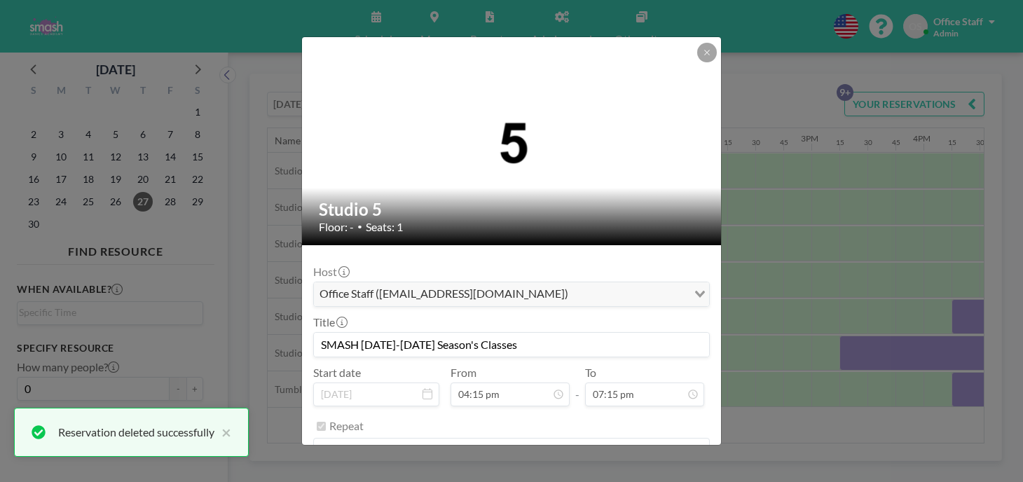
click at [584, 474] on button "REMOVE" at bounding box center [588, 486] width 55 height 25
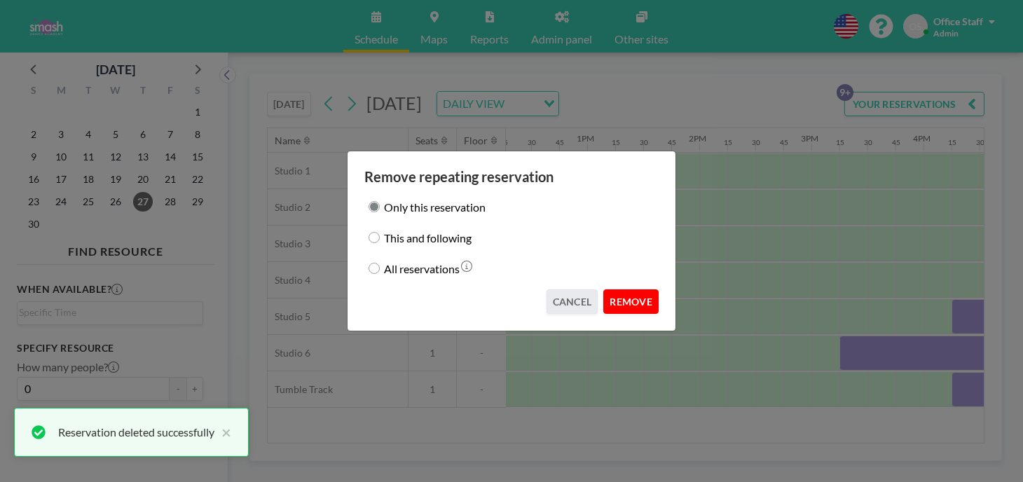
click at [617, 294] on button "REMOVE" at bounding box center [630, 301] width 55 height 25
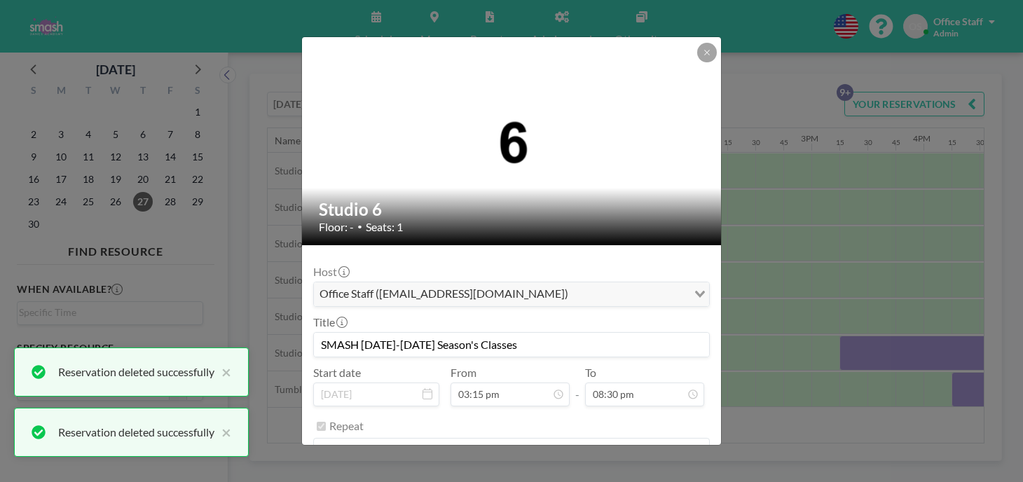
click at [579, 474] on button "REMOVE" at bounding box center [588, 486] width 55 height 25
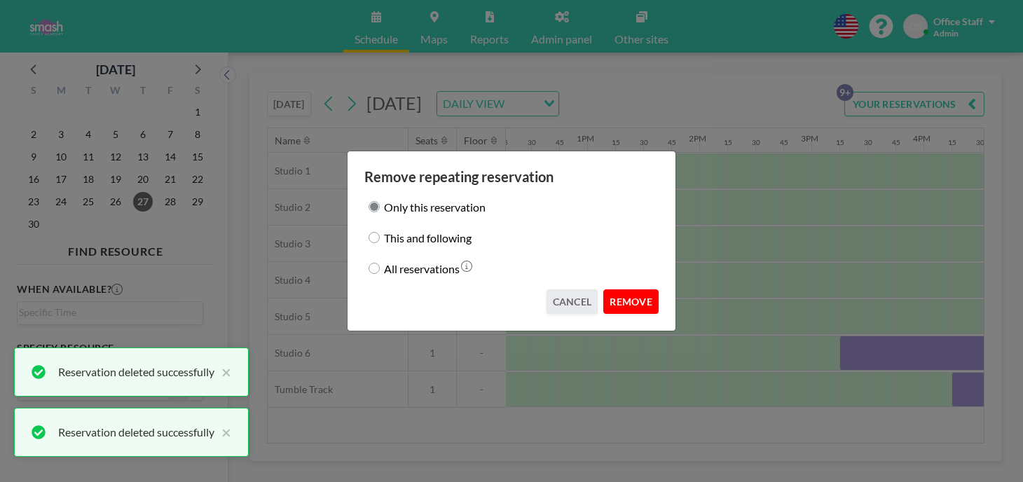
click at [603, 293] on button "REMOVE" at bounding box center [630, 301] width 55 height 25
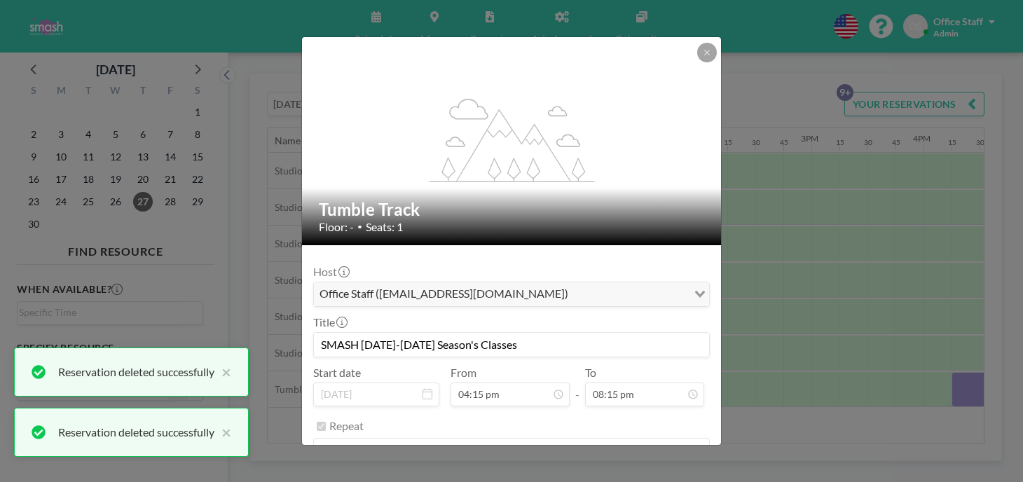
scroll to position [1812, 0]
click at [579, 474] on button "REMOVE" at bounding box center [588, 486] width 55 height 25
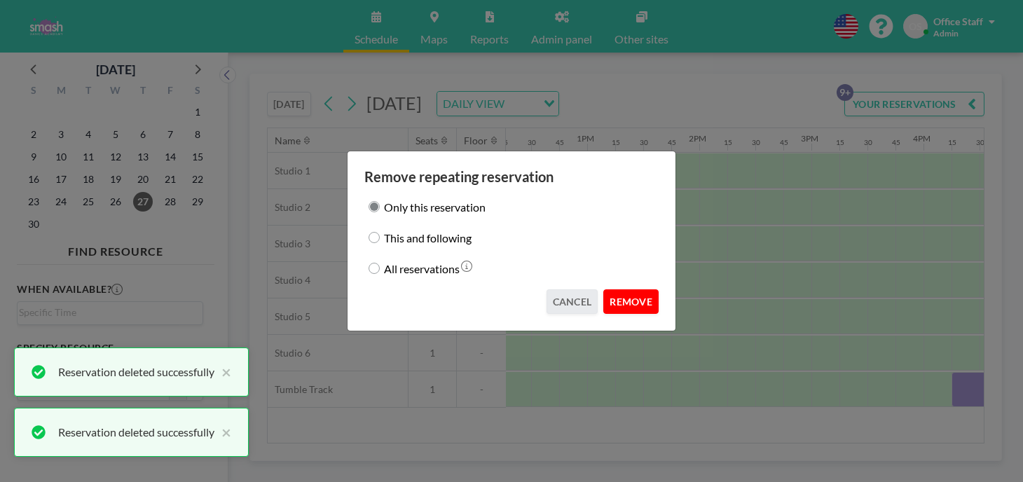
click at [617, 296] on button "REMOVE" at bounding box center [630, 301] width 55 height 25
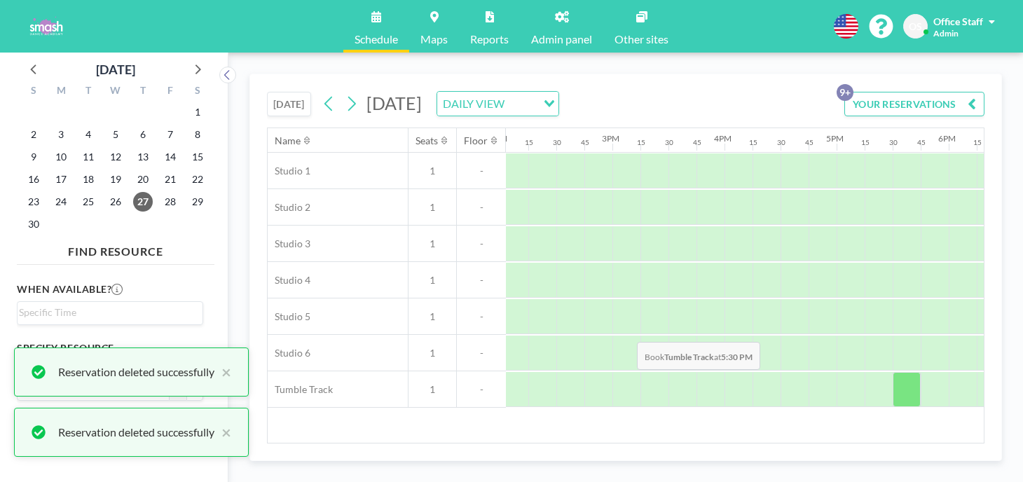
scroll to position [0, 1608]
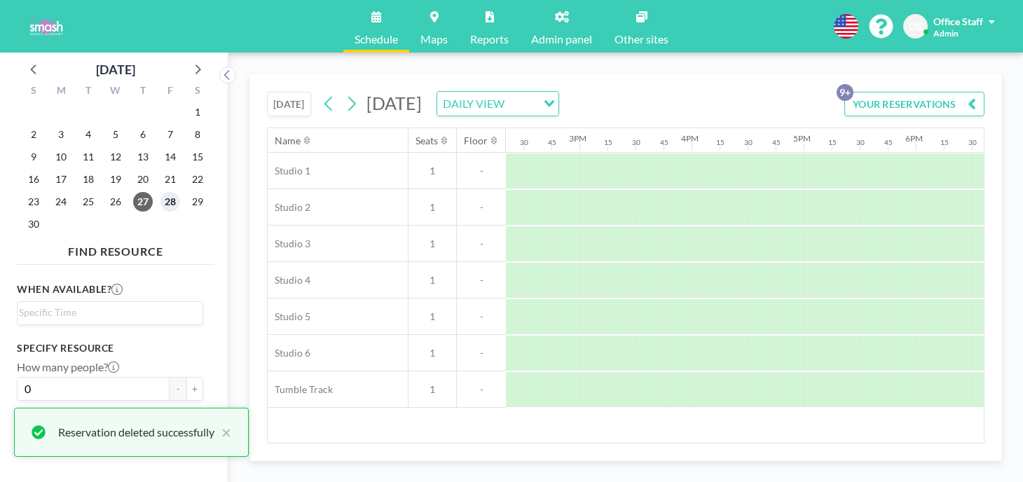
click at [160, 192] on span "28" at bounding box center [170, 202] width 20 height 20
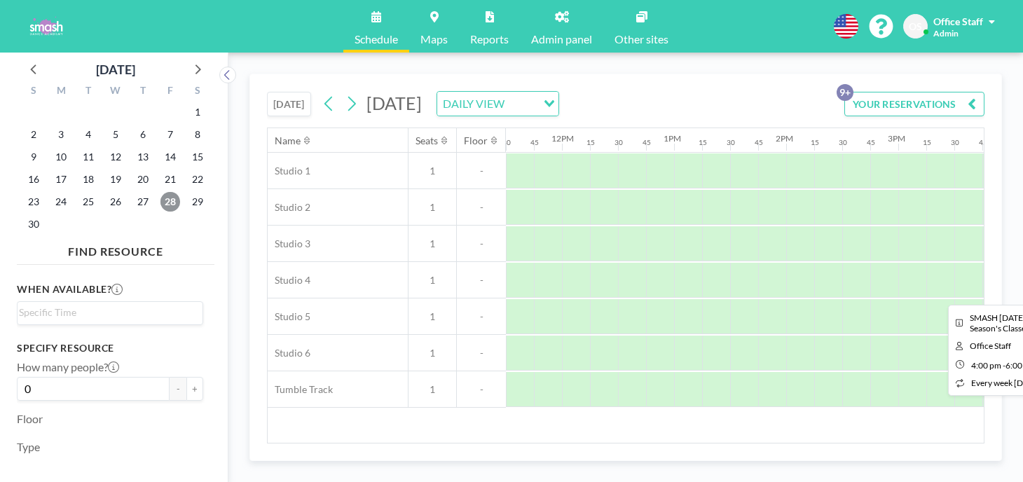
scroll to position [0, 1307]
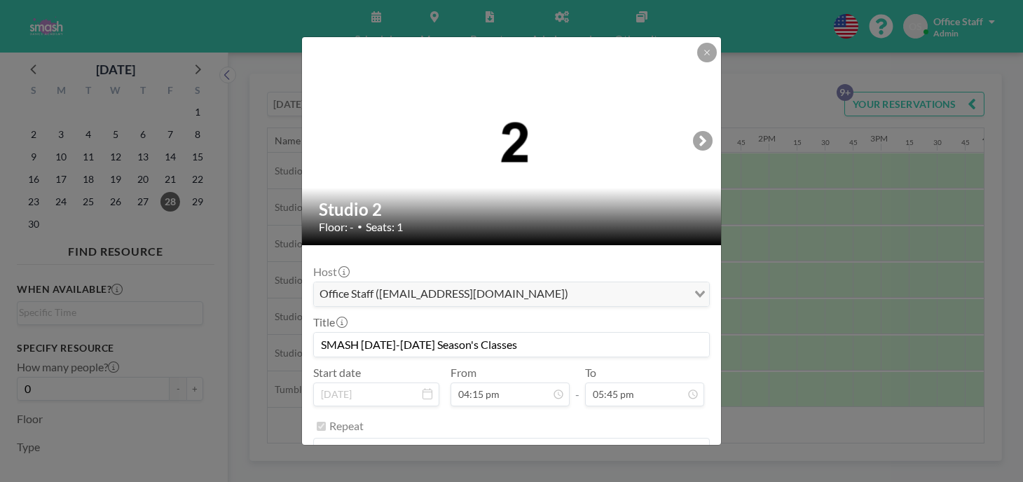
scroll to position [1588, 0]
click at [581, 474] on button "REMOVE" at bounding box center [588, 486] width 55 height 25
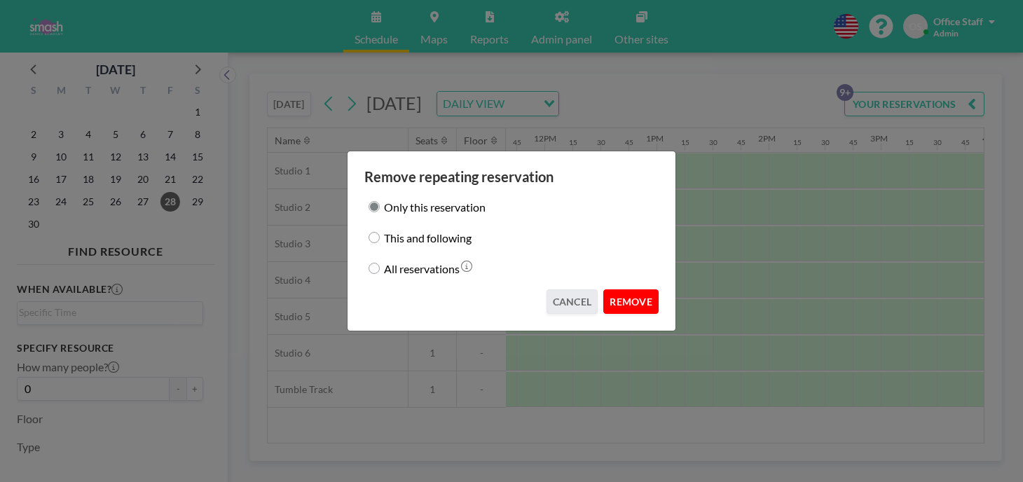
click at [612, 289] on button "REMOVE" at bounding box center [630, 301] width 55 height 25
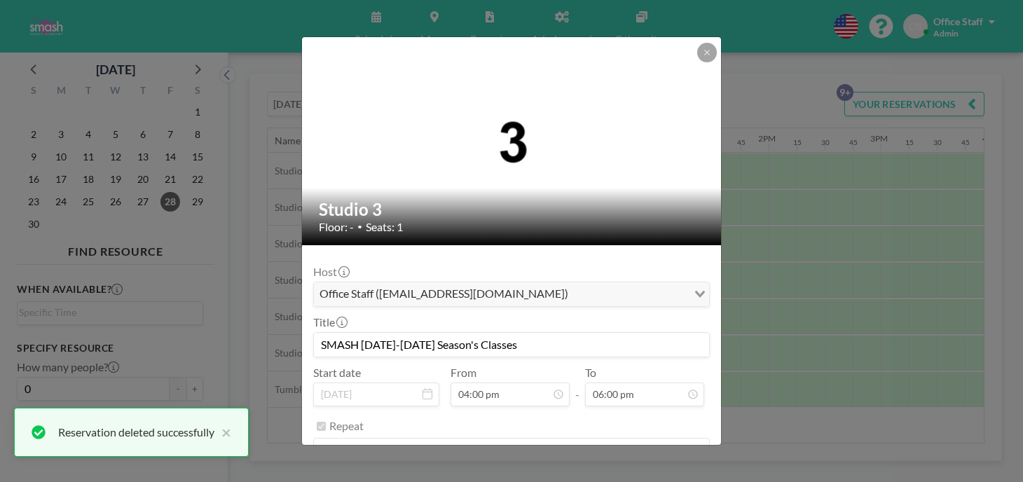
scroll to position [1610, 0]
click at [573, 474] on button "REMOVE" at bounding box center [588, 486] width 55 height 25
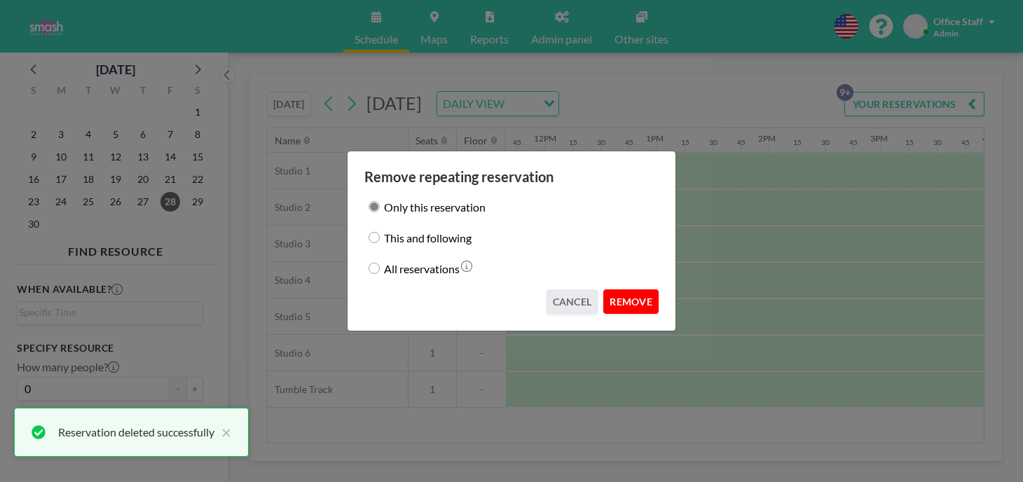
click at [607, 294] on button "REMOVE" at bounding box center [630, 301] width 55 height 25
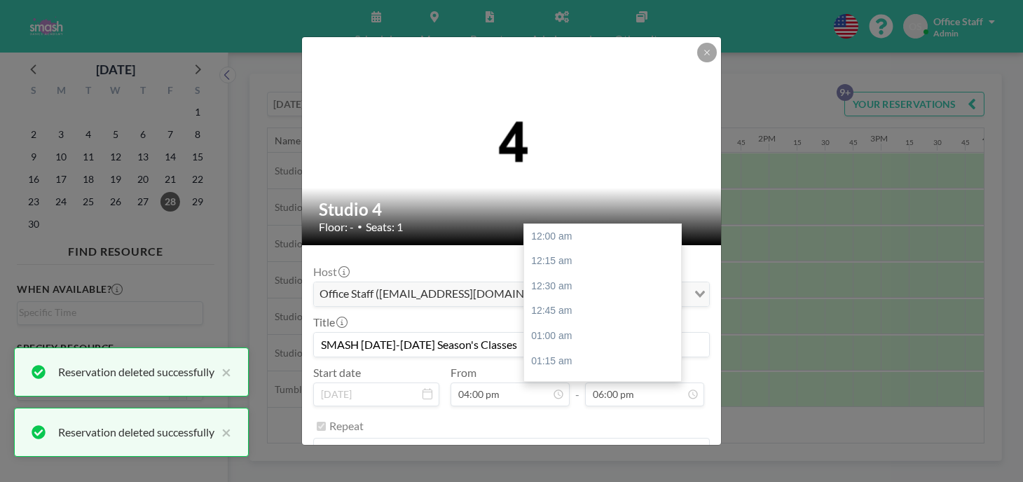
scroll to position [1610, 0]
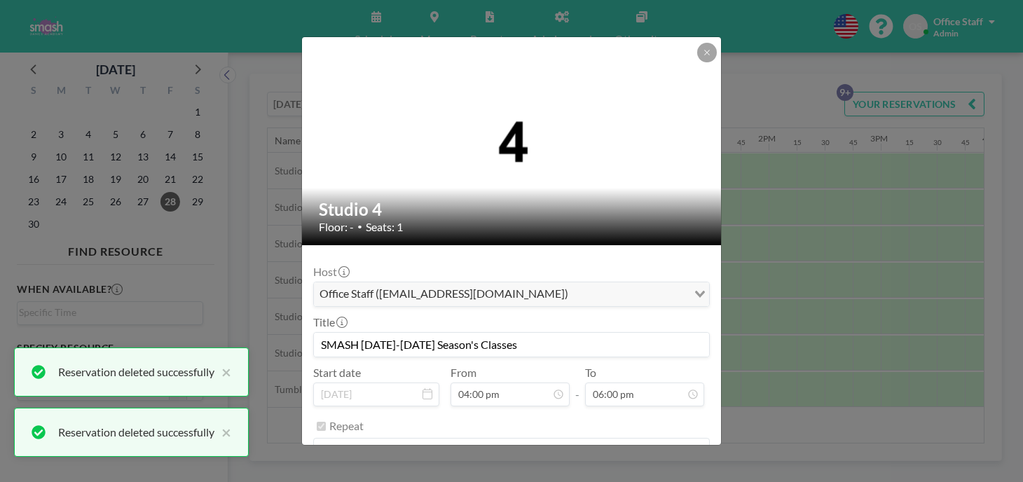
click at [584, 474] on button "REMOVE" at bounding box center [588, 486] width 55 height 25
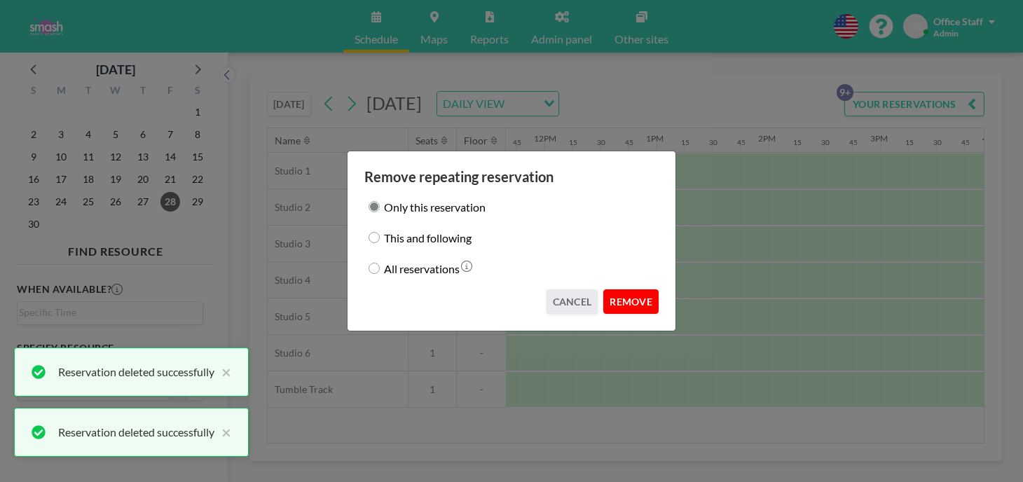
click at [608, 289] on button "REMOVE" at bounding box center [630, 301] width 55 height 25
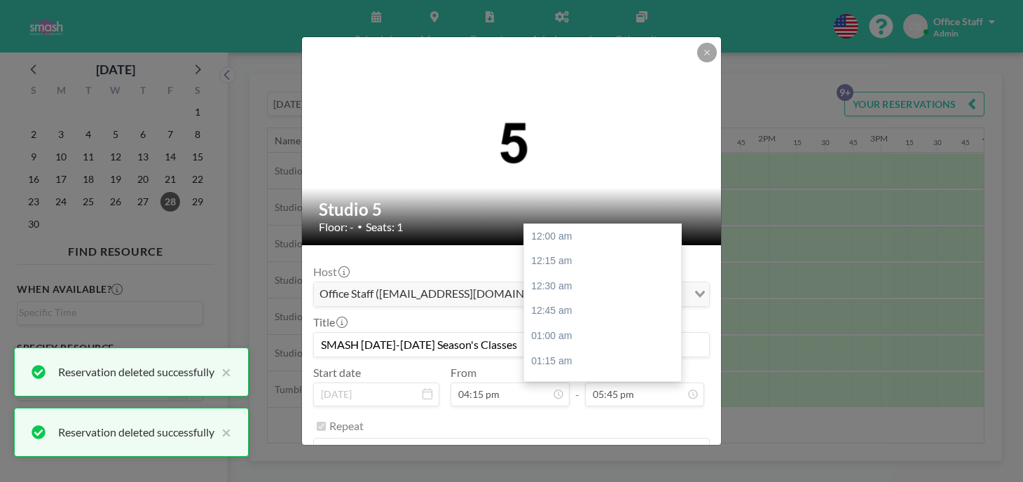
scroll to position [1588, 0]
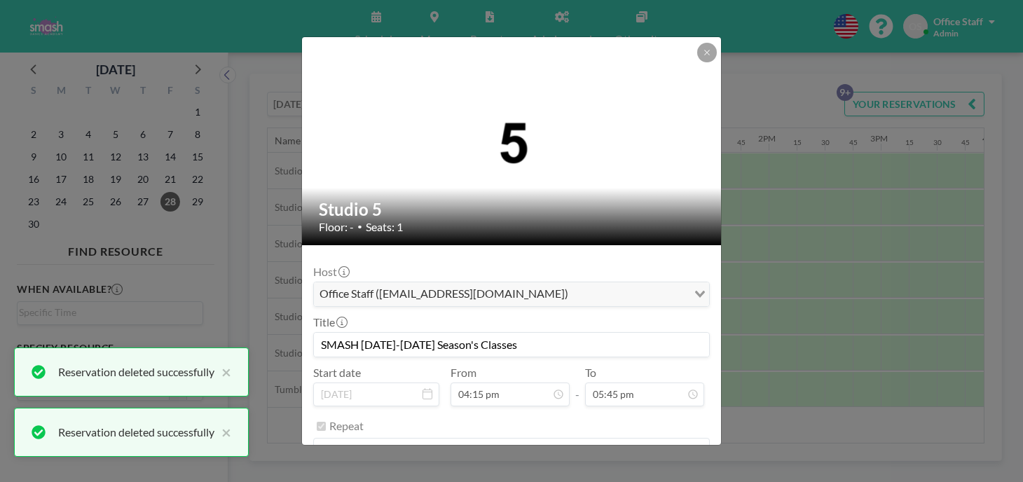
click at [571, 474] on button "REMOVE" at bounding box center [588, 486] width 55 height 25
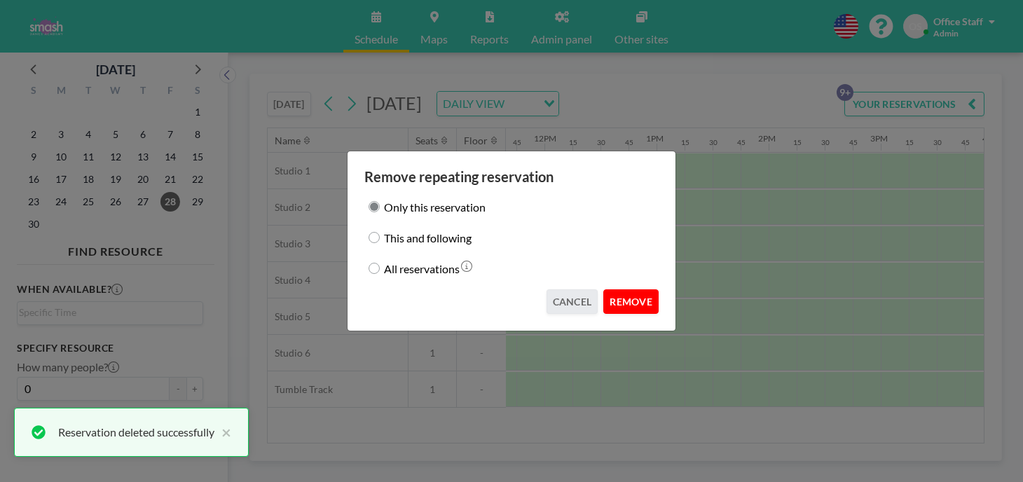
click at [615, 289] on button "REMOVE" at bounding box center [630, 301] width 55 height 25
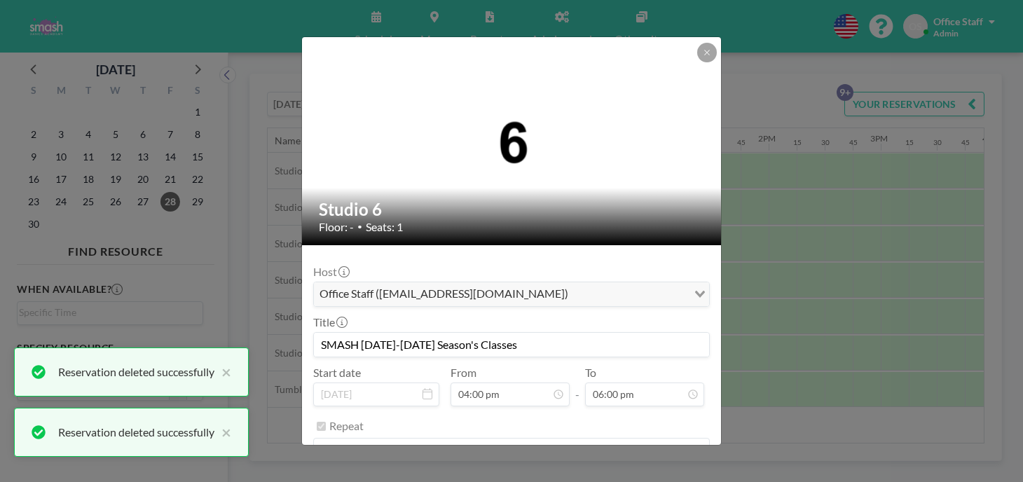
scroll to position [1610, 0]
click at [569, 474] on button "REMOVE" at bounding box center [588, 486] width 55 height 25
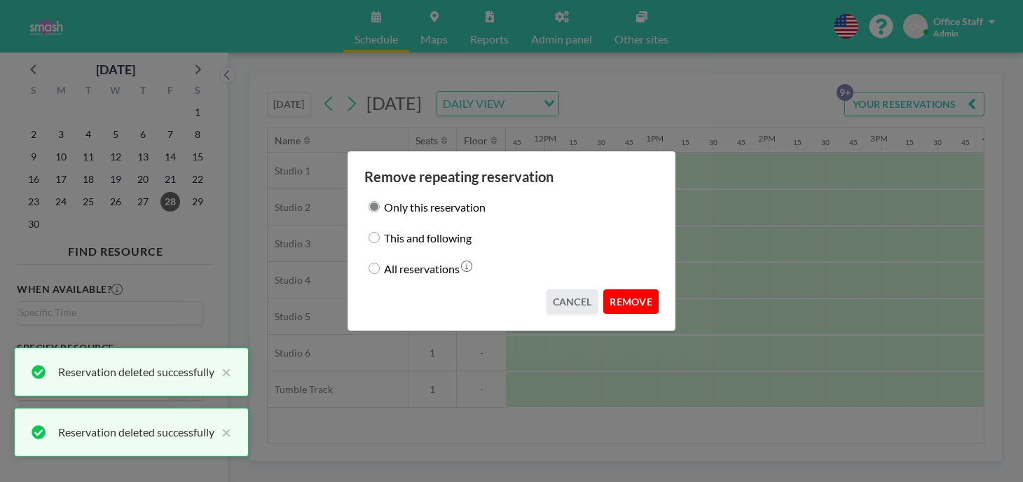
click at [619, 289] on button "REMOVE" at bounding box center [630, 301] width 55 height 25
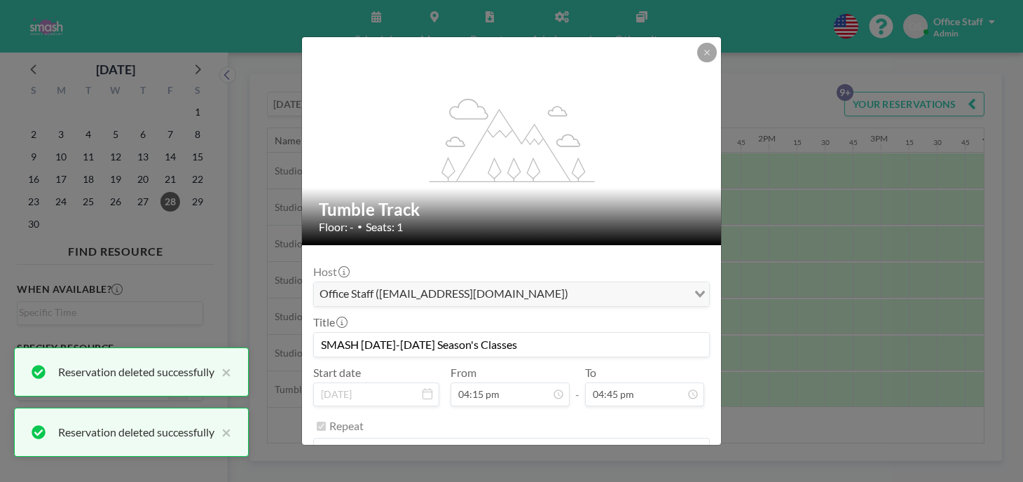
scroll to position [1499, 0]
click at [570, 474] on button "REMOVE" at bounding box center [588, 486] width 55 height 25
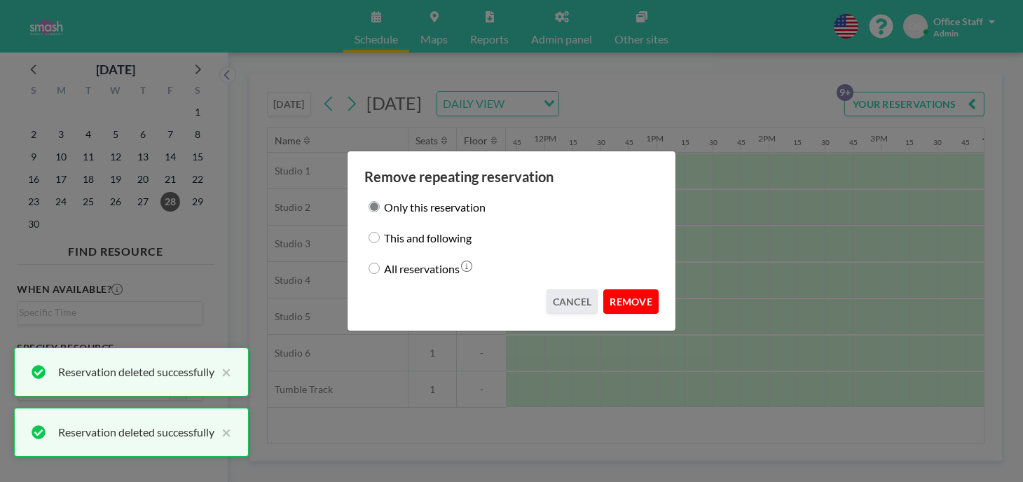
click at [612, 289] on button "REMOVE" at bounding box center [630, 301] width 55 height 25
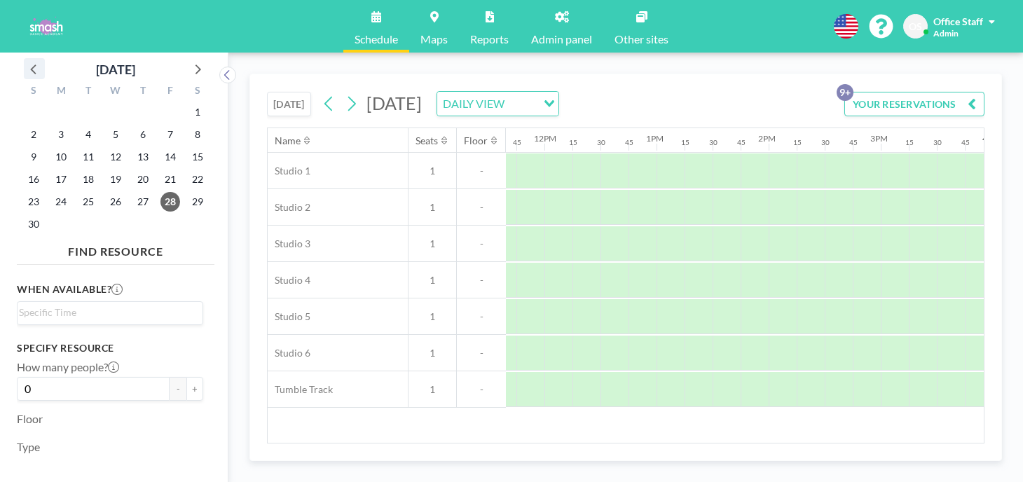
click at [35, 60] on icon at bounding box center [34, 69] width 18 height 18
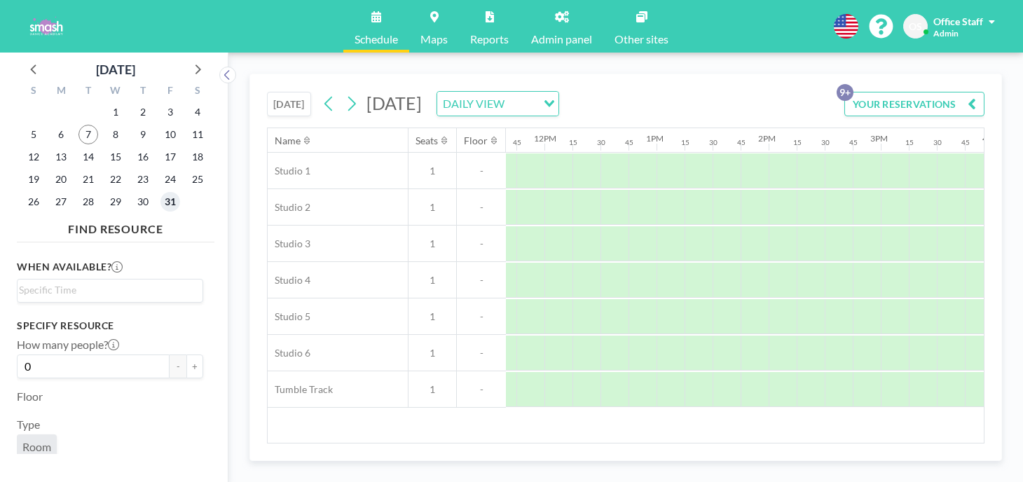
click at [160, 192] on span "31" at bounding box center [170, 202] width 20 height 20
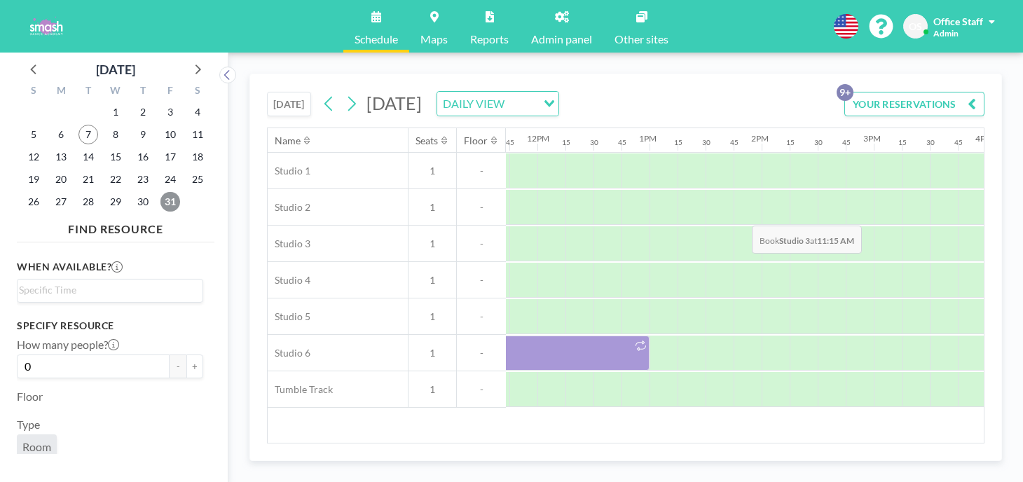
scroll to position [0, 1333]
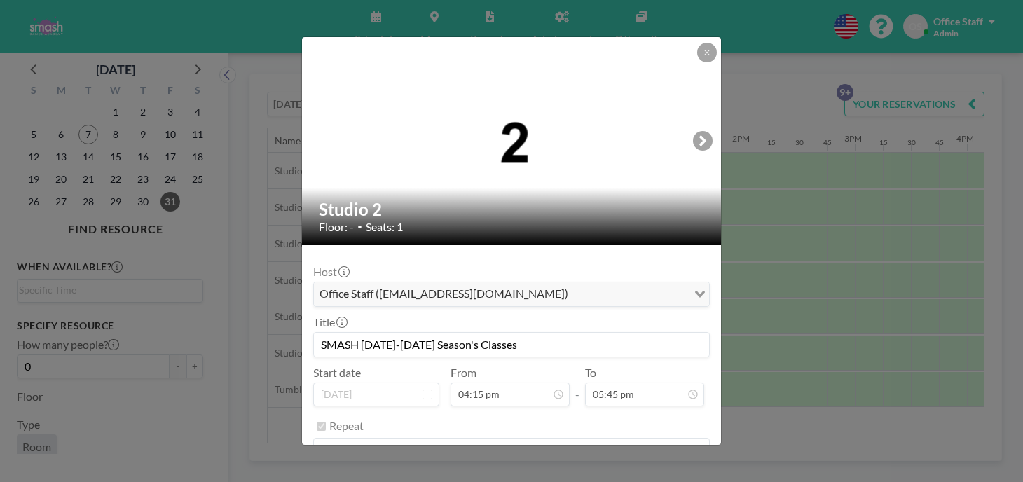
click at [570, 474] on button "REMOVE" at bounding box center [588, 486] width 55 height 25
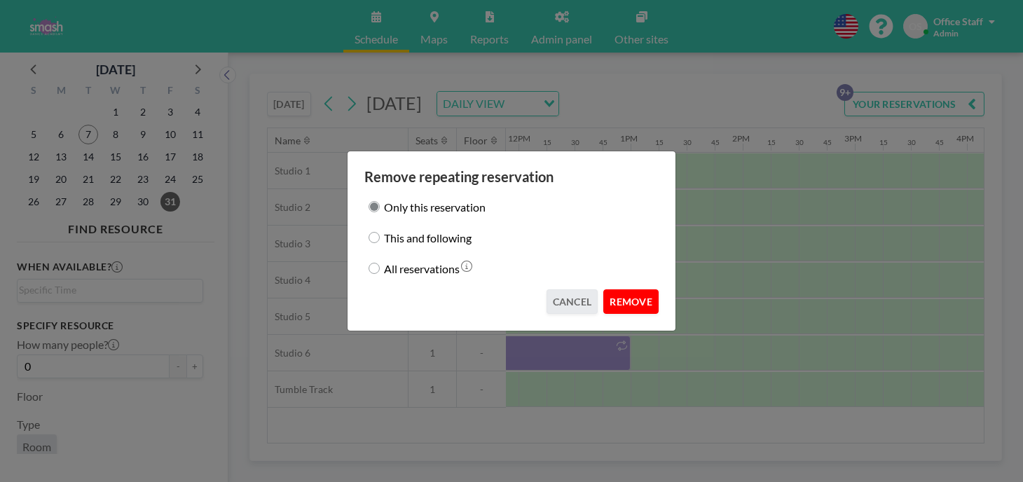
click at [610, 291] on button "REMOVE" at bounding box center [630, 301] width 55 height 25
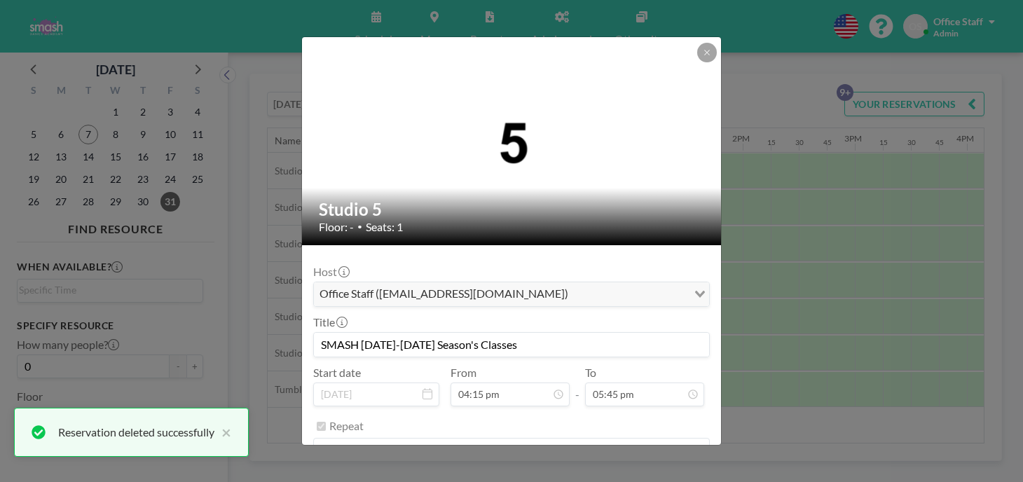
scroll to position [1588, 0]
click at [579, 474] on button "REMOVE" at bounding box center [588, 486] width 55 height 25
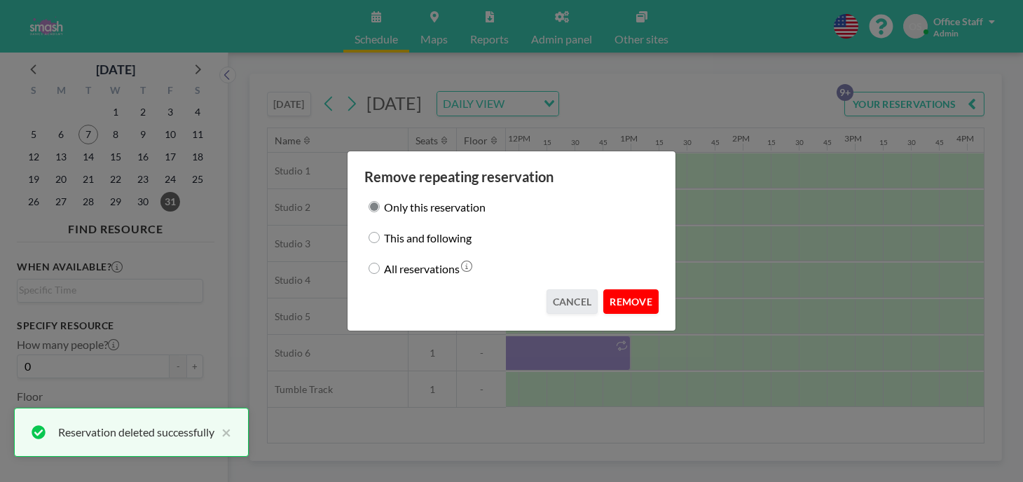
click at [611, 293] on button "REMOVE" at bounding box center [630, 301] width 55 height 25
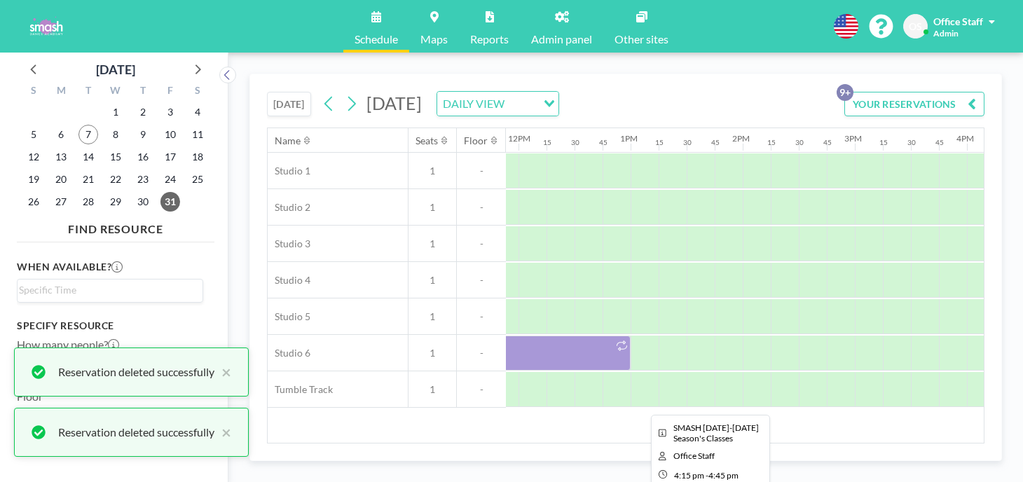
click at [995, 372] on div at bounding box center [1023, 389] width 56 height 35
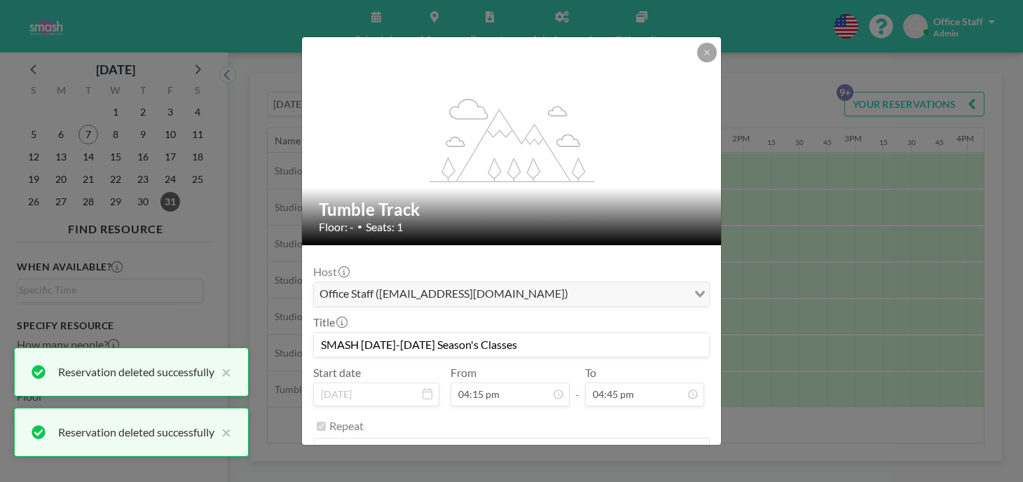
scroll to position [1499, 0]
click at [582, 474] on button "REMOVE" at bounding box center [588, 486] width 55 height 25
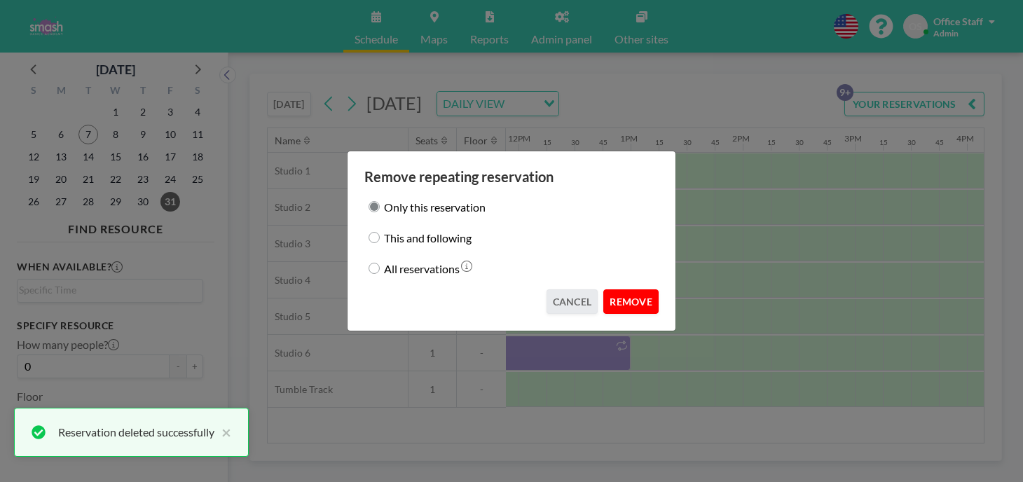
click at [609, 289] on button "REMOVE" at bounding box center [630, 301] width 55 height 25
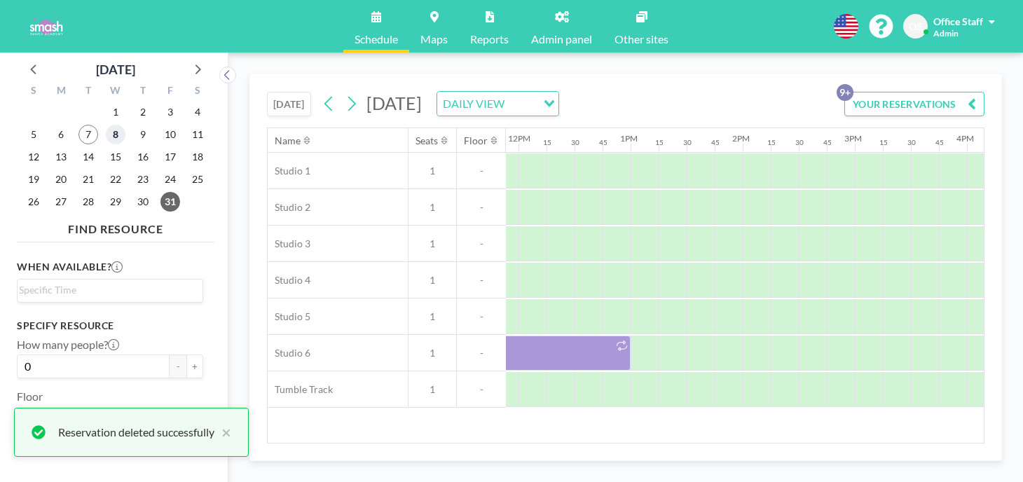
click at [106, 125] on span "8" at bounding box center [116, 135] width 20 height 20
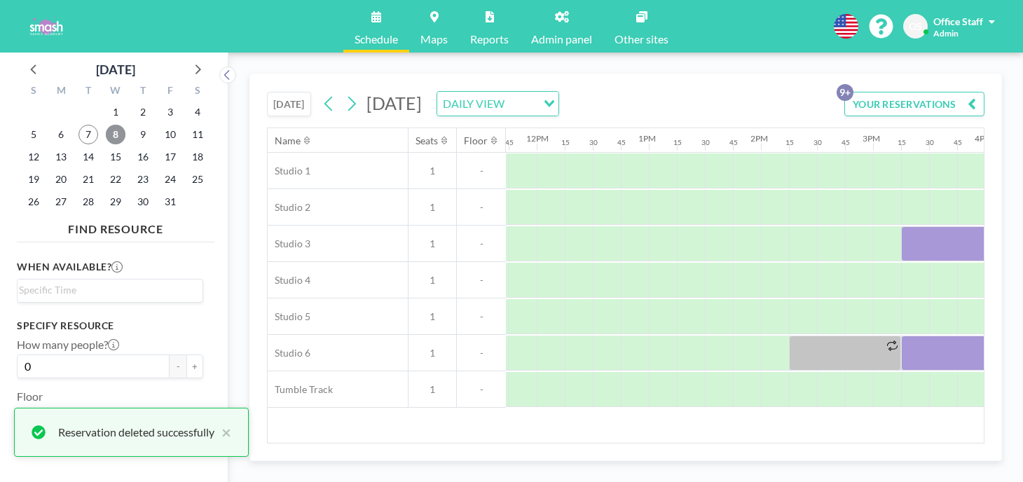
scroll to position [0, 1335]
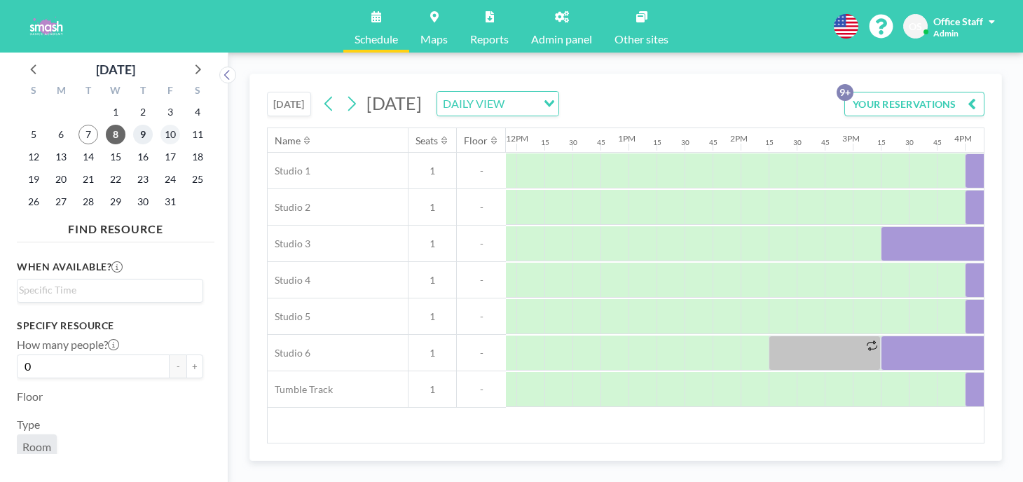
drag, startPoint x: 118, startPoint y: 121, endPoint x: 132, endPoint y: 121, distance: 13.3
click at [133, 125] on span "9" at bounding box center [143, 135] width 20 height 20
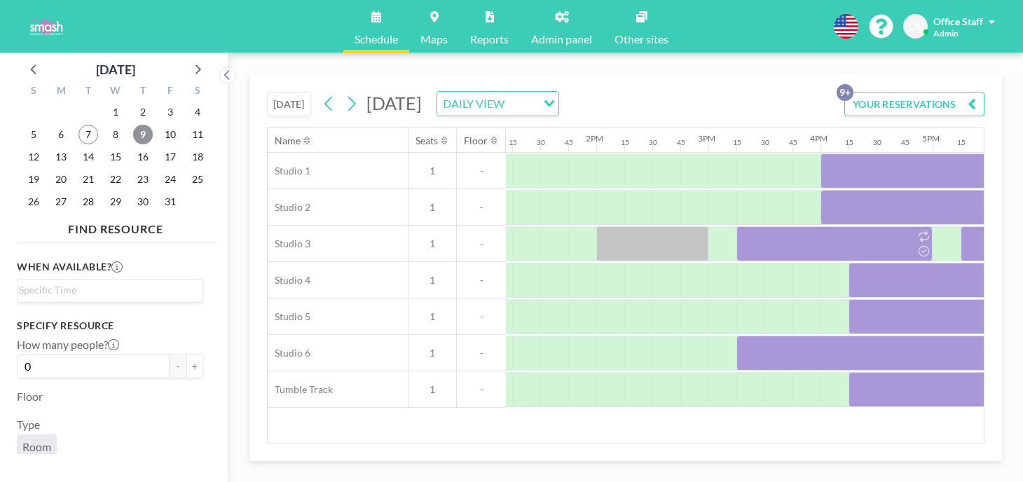
scroll to position [0, 1536]
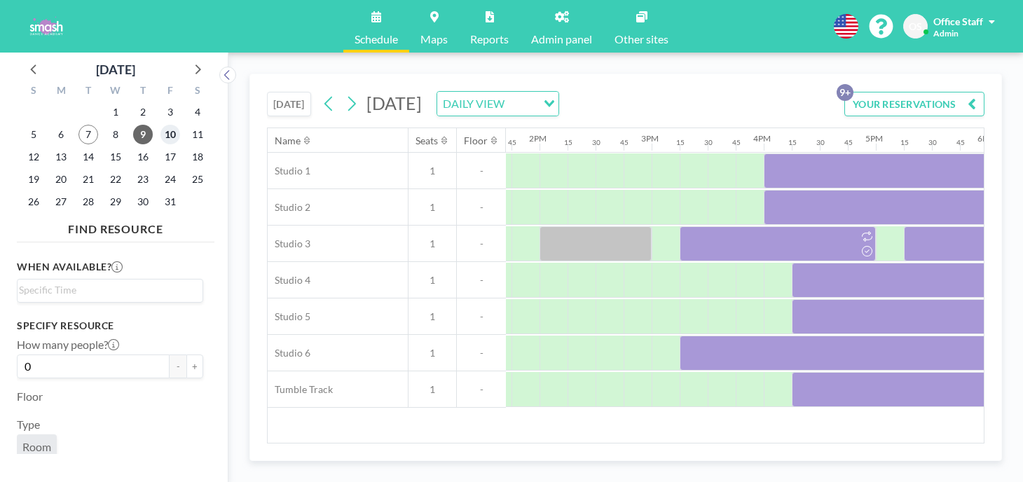
click at [160, 125] on span "10" at bounding box center [170, 135] width 20 height 20
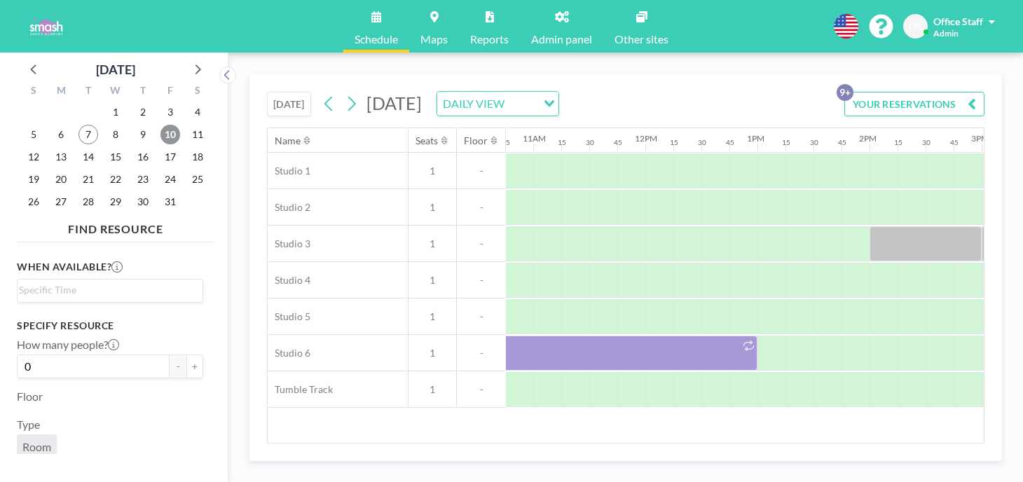
scroll to position [0, 1203]
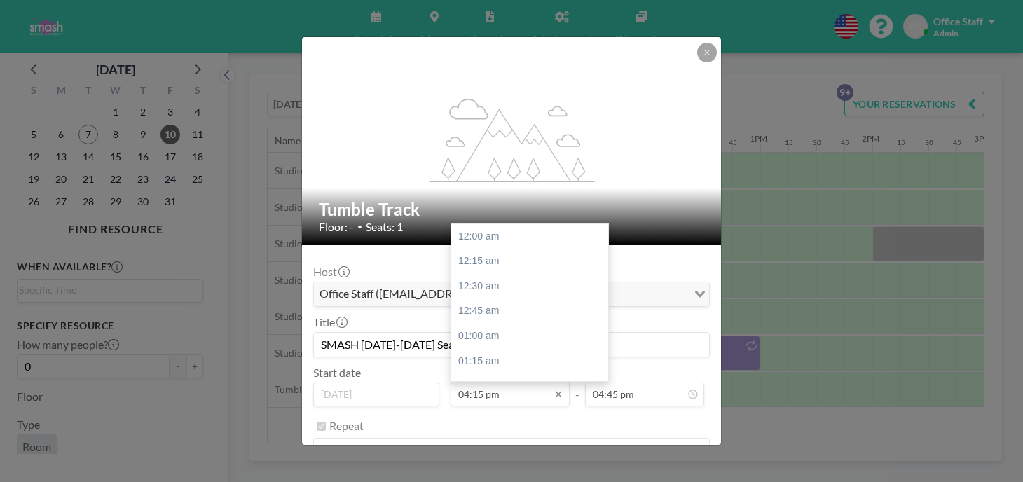
scroll to position [1454, 0]
click at [492, 466] on div "05:00 pm" at bounding box center [529, 478] width 157 height 25
type input "05:00 pm"
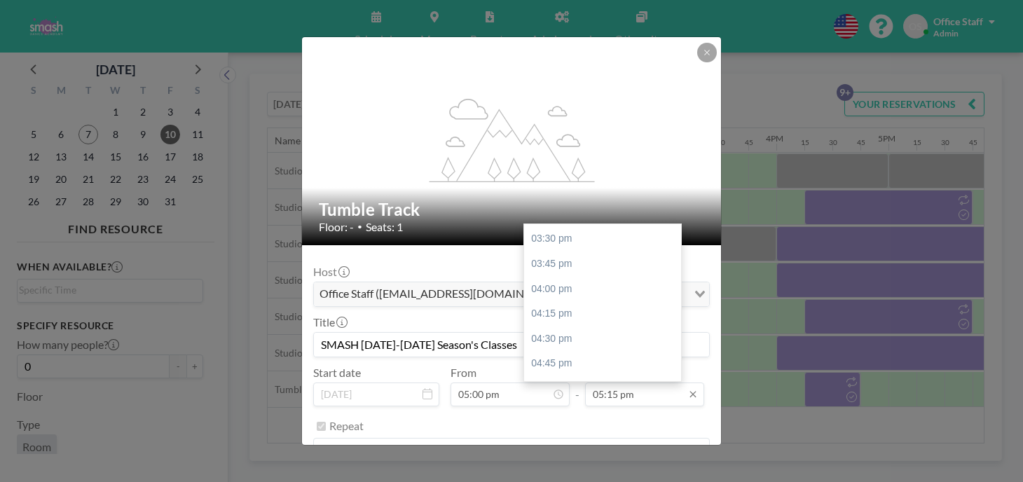
scroll to position [0, 1525]
click at [537, 451] on div "05:45 pm" at bounding box center [602, 463] width 157 height 25
type input "05:45 pm"
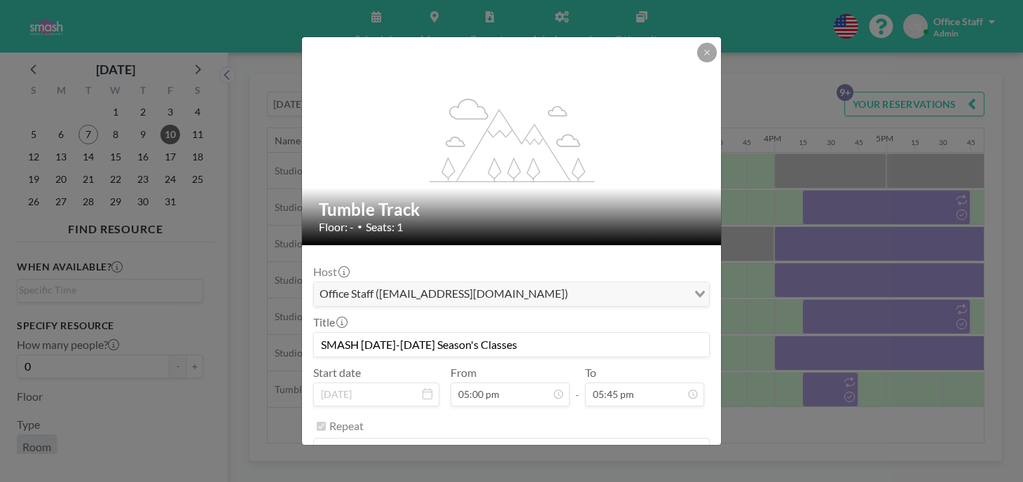
scroll to position [1588, 0]
click at [638, 474] on button "SAVE CHANGES" at bounding box center [665, 486] width 88 height 25
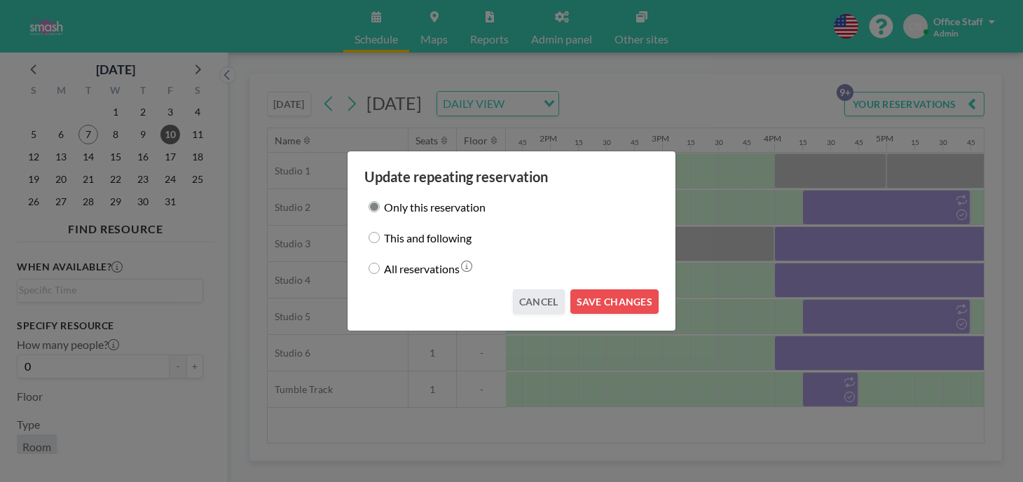
click at [422, 241] on label "This and following" at bounding box center [428, 238] width 88 height 20
click at [380, 241] on input "This and following" at bounding box center [374, 237] width 11 height 11
radio input "true"
click at [577, 290] on button "SAVE CHANGES" at bounding box center [614, 301] width 88 height 25
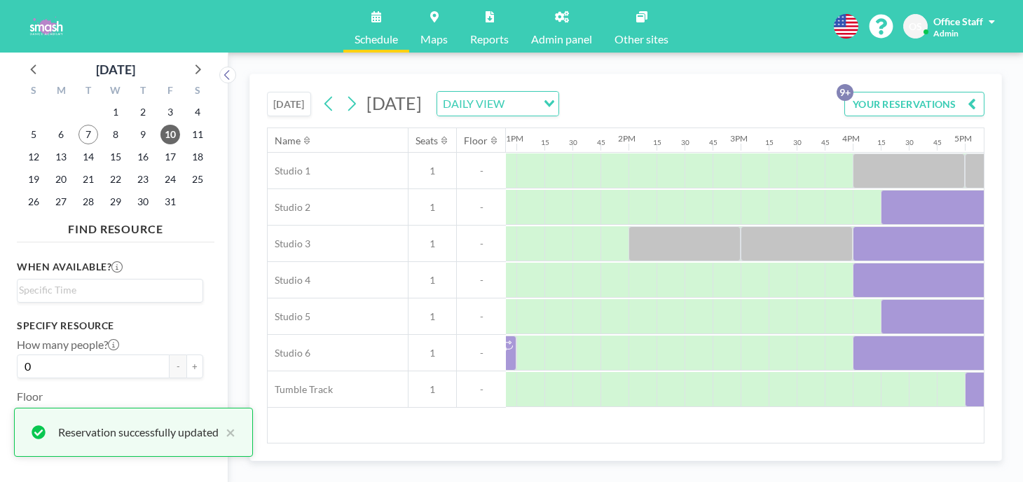
scroll to position [0, 1413]
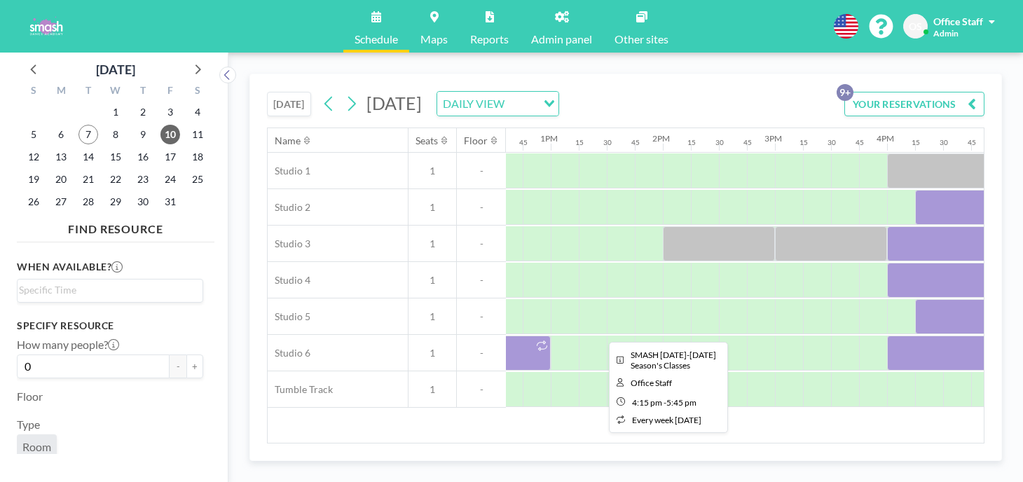
click at [915, 299] on div at bounding box center [999, 316] width 168 height 35
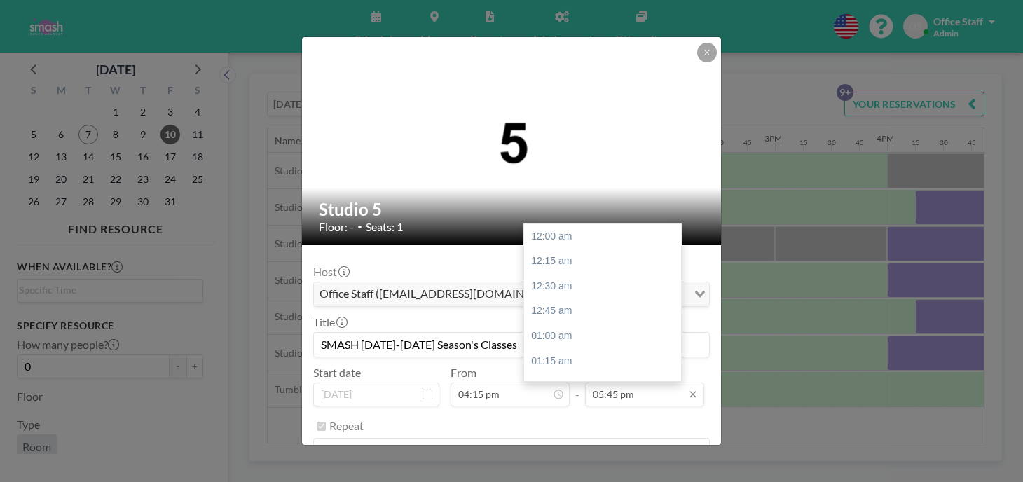
scroll to position [1588, 0]
click at [596, 383] on input "05:45 pm" at bounding box center [644, 395] width 119 height 24
click at [540, 429] on div "05:00 pm" at bounding box center [602, 441] width 157 height 25
type input "05:00 pm"
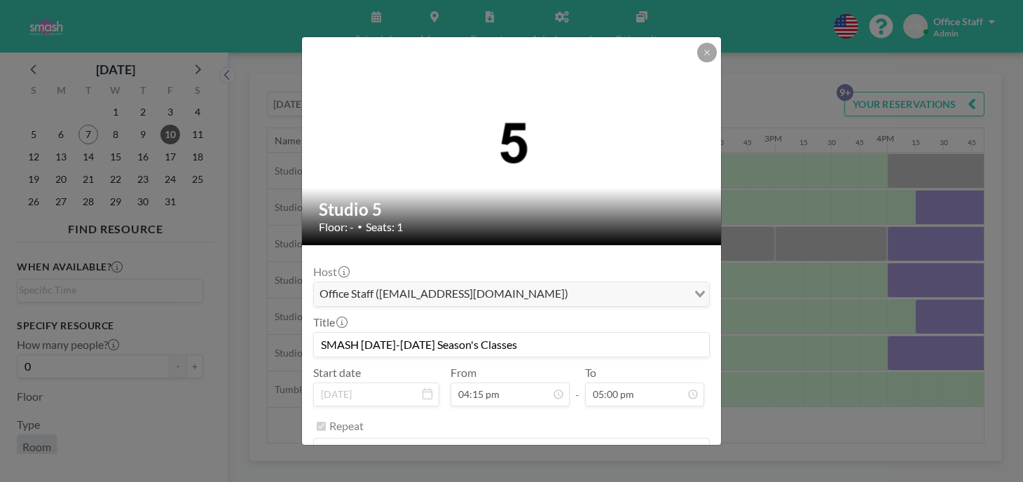
scroll to position [1521, 0]
click at [629, 474] on button "SAVE CHANGES" at bounding box center [665, 486] width 88 height 25
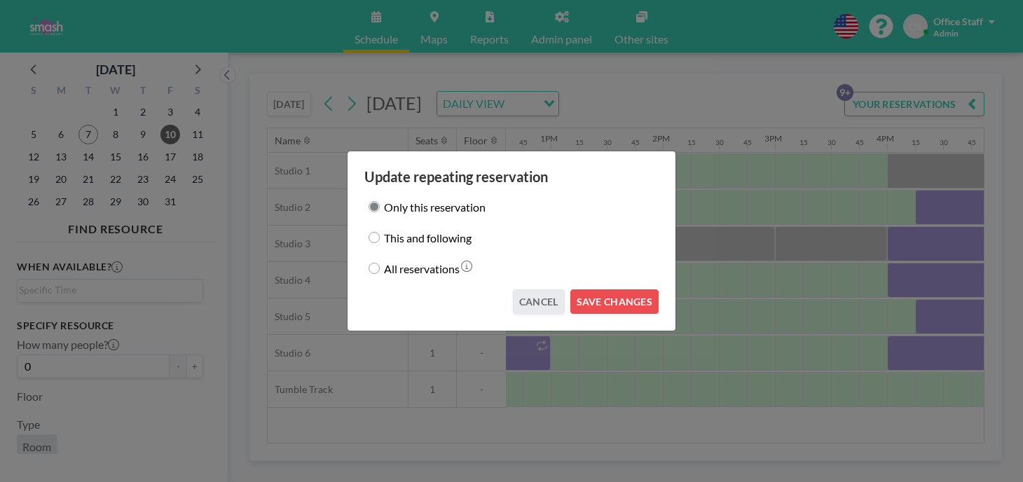
click at [428, 236] on label "This and following" at bounding box center [428, 238] width 88 height 20
click at [380, 236] on input "This and following" at bounding box center [374, 237] width 11 height 11
radio input "true"
click at [605, 291] on button "SAVE CHANGES" at bounding box center [614, 301] width 88 height 25
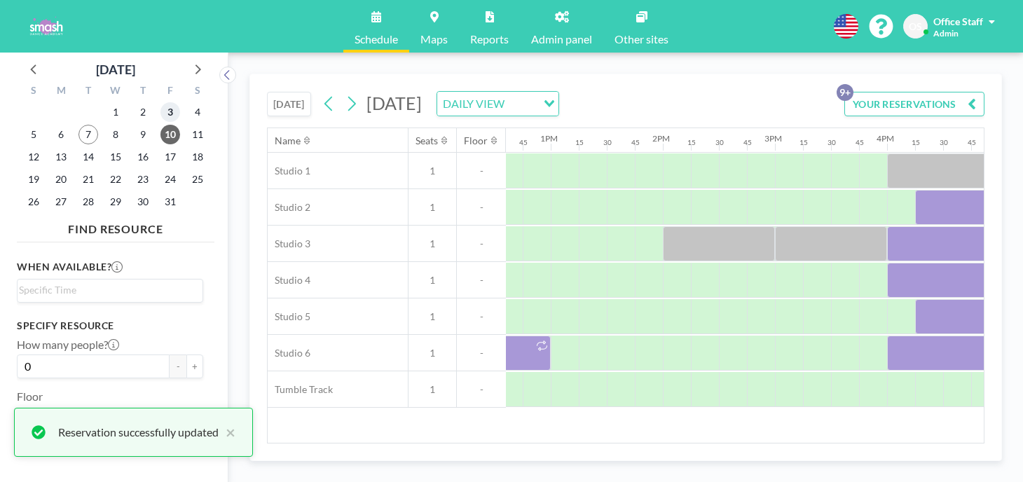
click at [160, 102] on span "3" at bounding box center [170, 112] width 20 height 20
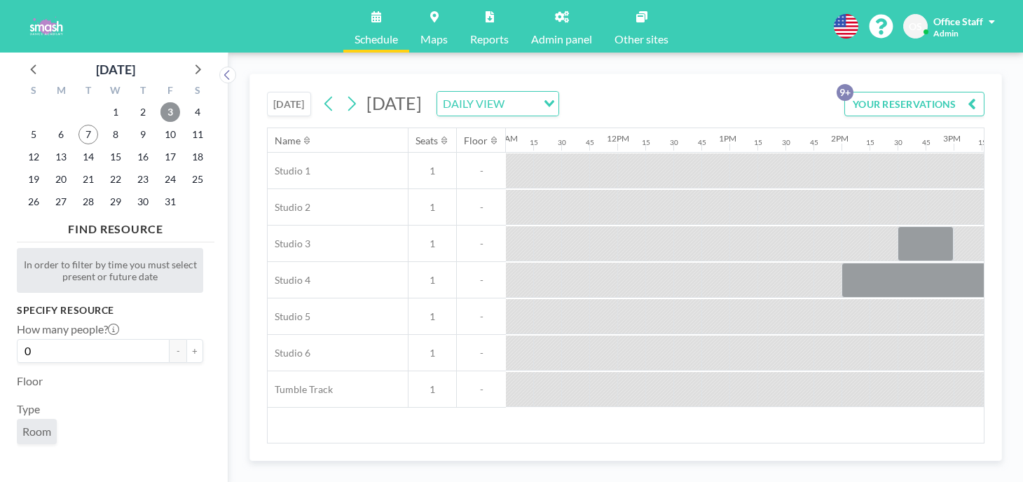
scroll to position [0, 1373]
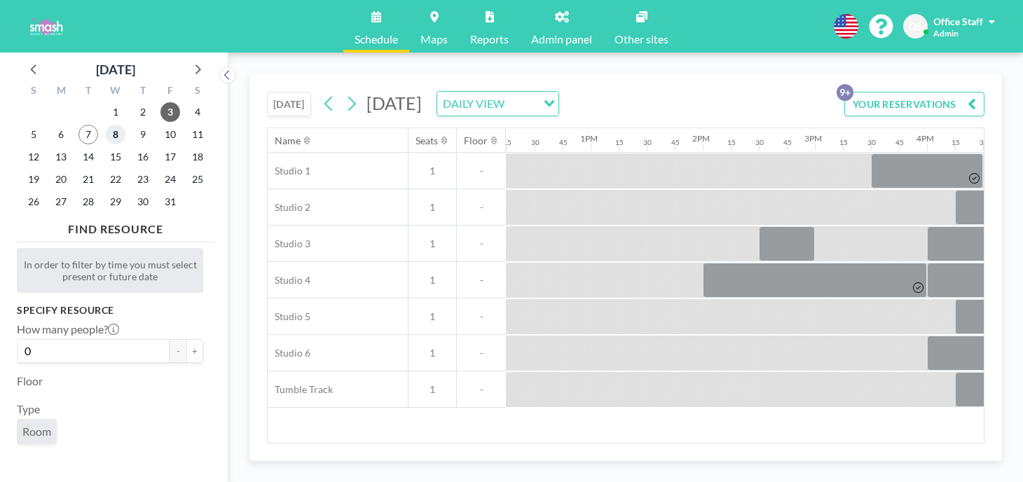
click at [106, 125] on span "8" at bounding box center [116, 135] width 20 height 20
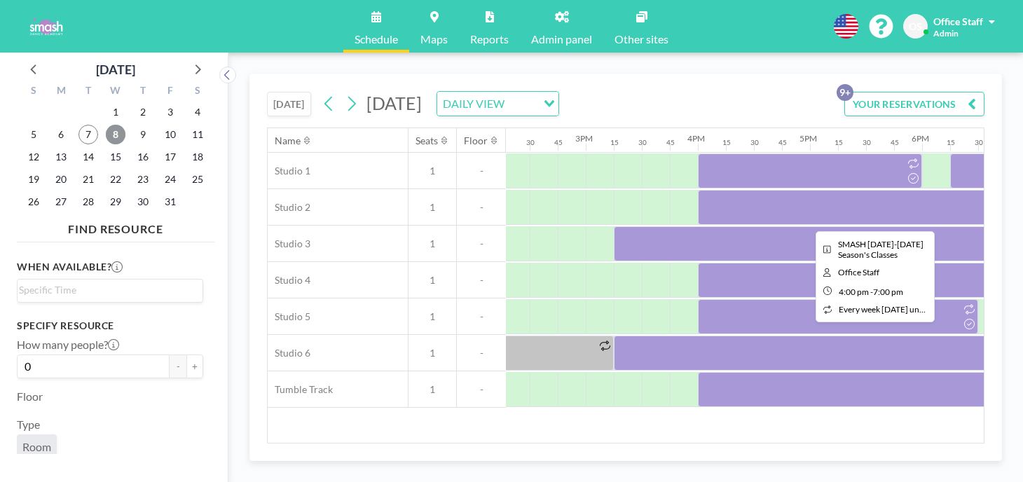
scroll to position [0, 1605]
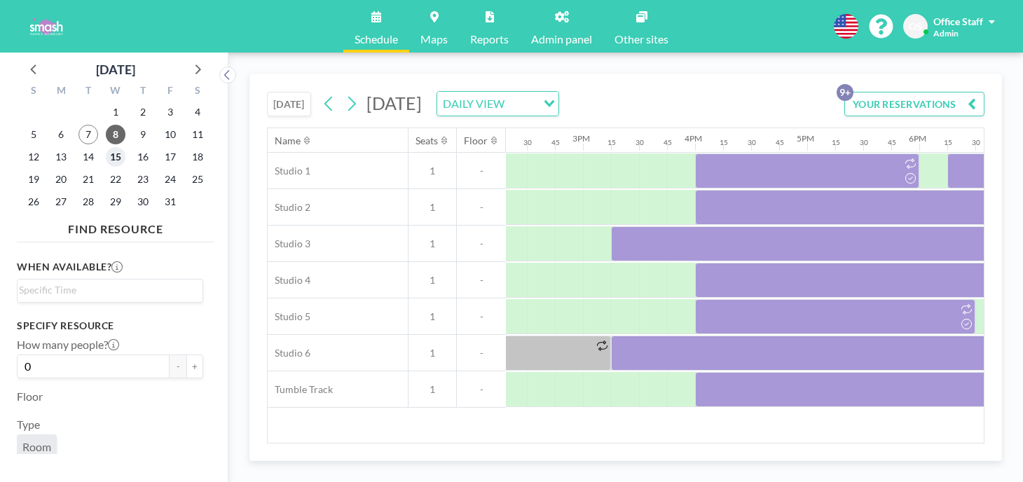
click at [106, 147] on span "15" at bounding box center [116, 157] width 20 height 20
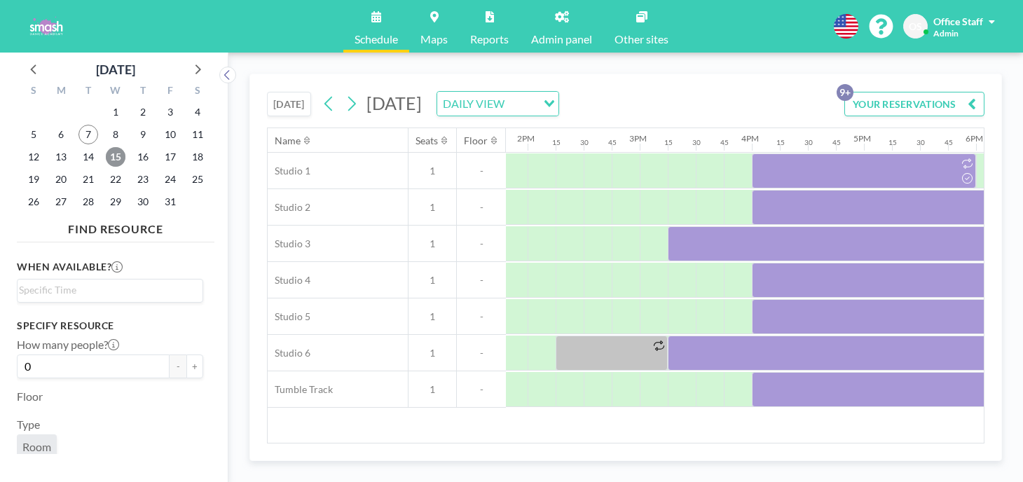
scroll to position [0, 1608]
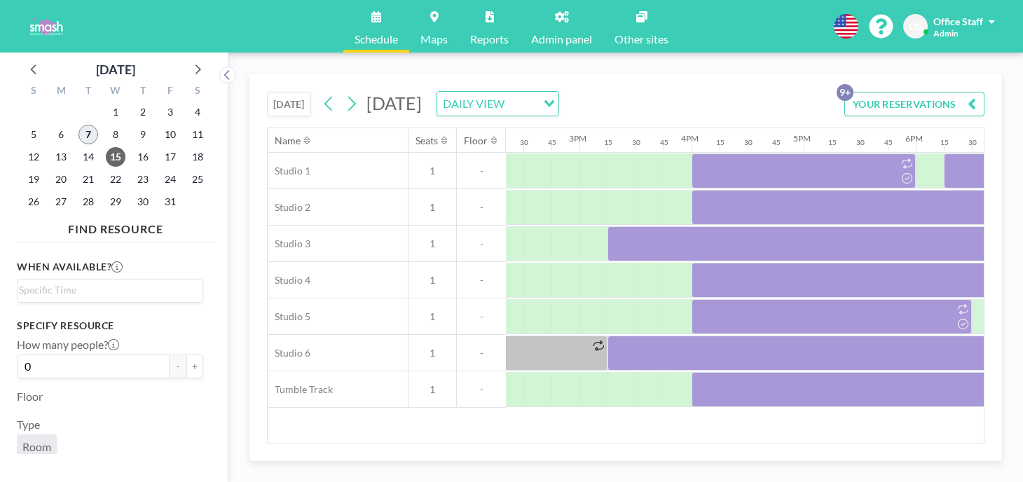
click at [78, 125] on span "7" at bounding box center [88, 135] width 20 height 20
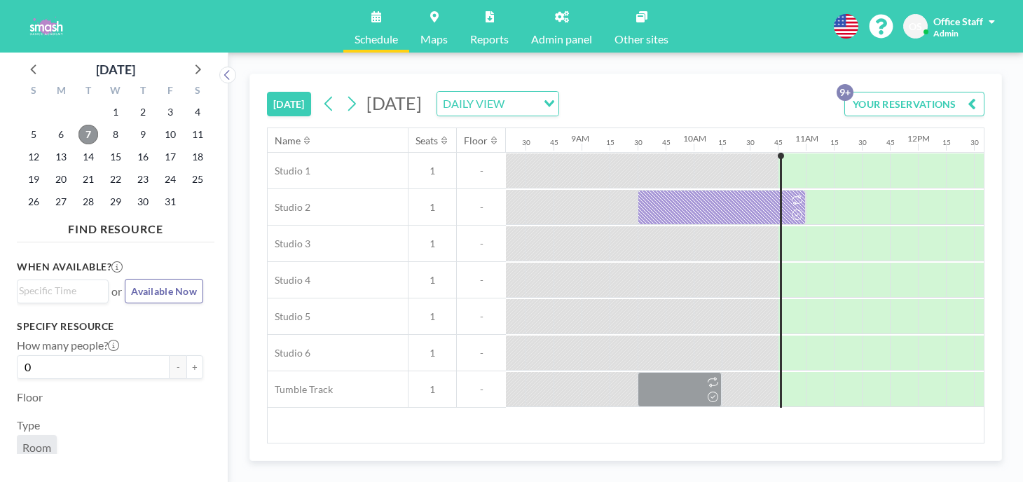
scroll to position [0, 933]
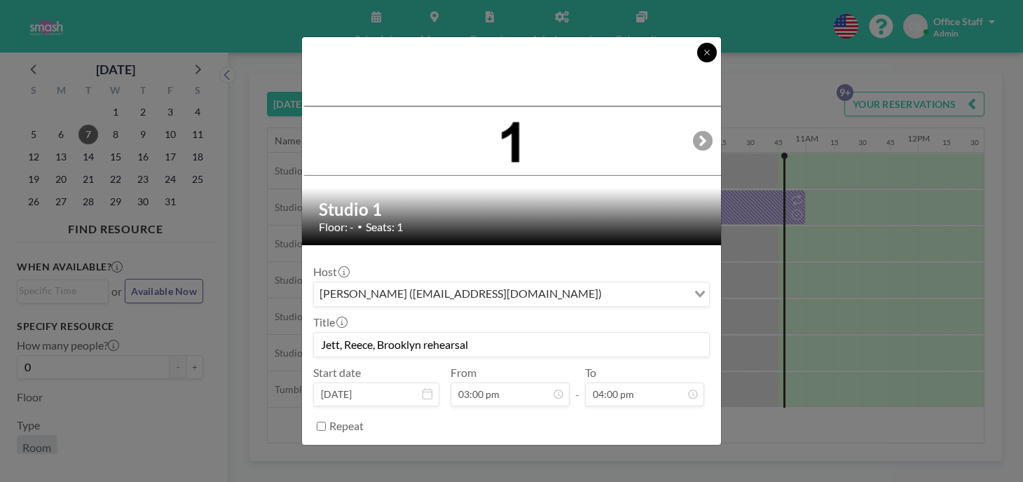
click at [703, 57] on icon at bounding box center [707, 52] width 8 height 8
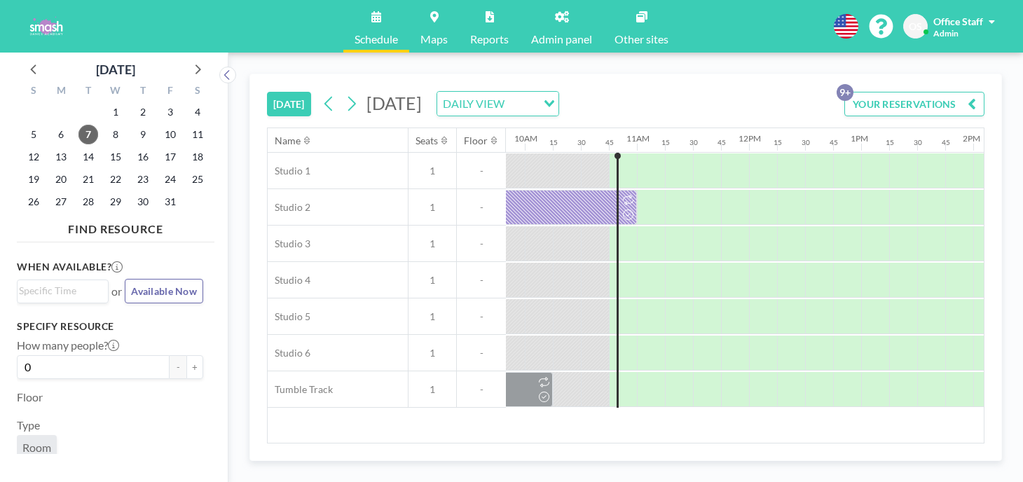
scroll to position [0, 1102]
click at [79, 147] on span "14" at bounding box center [88, 157] width 20 height 20
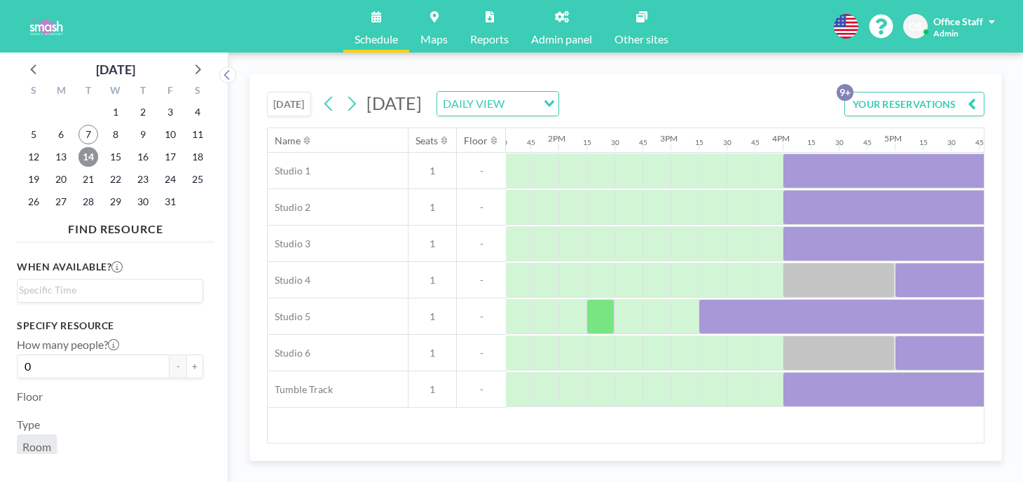
scroll to position [0, 1560]
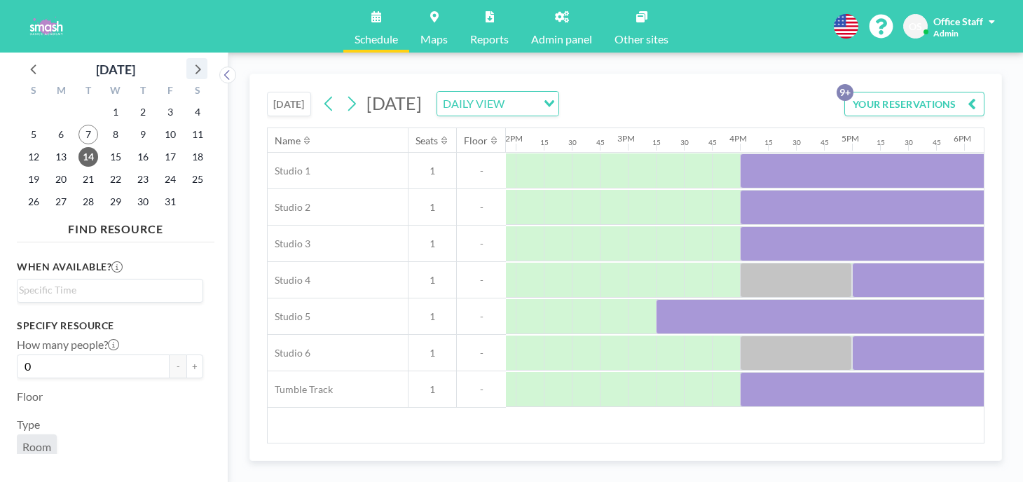
click at [188, 60] on icon at bounding box center [197, 69] width 18 height 18
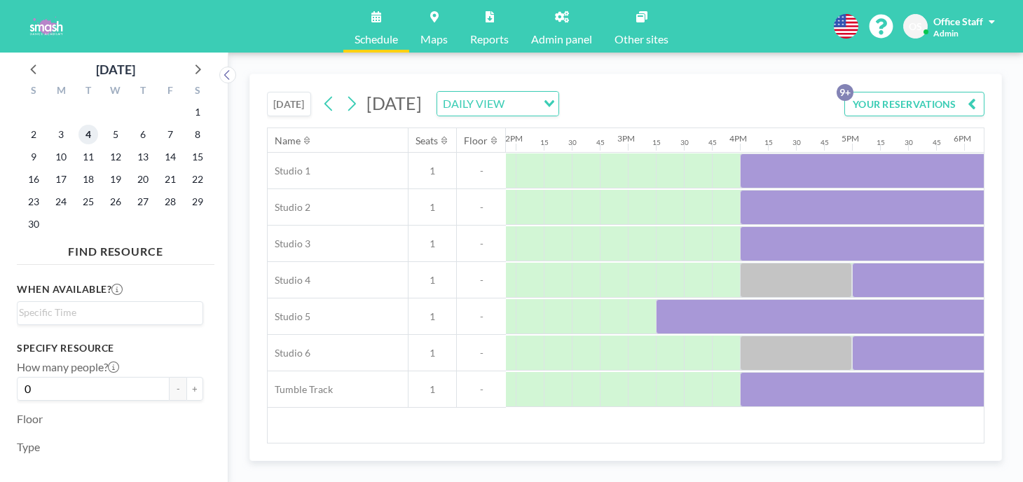
click at [78, 125] on span "4" at bounding box center [88, 135] width 20 height 20
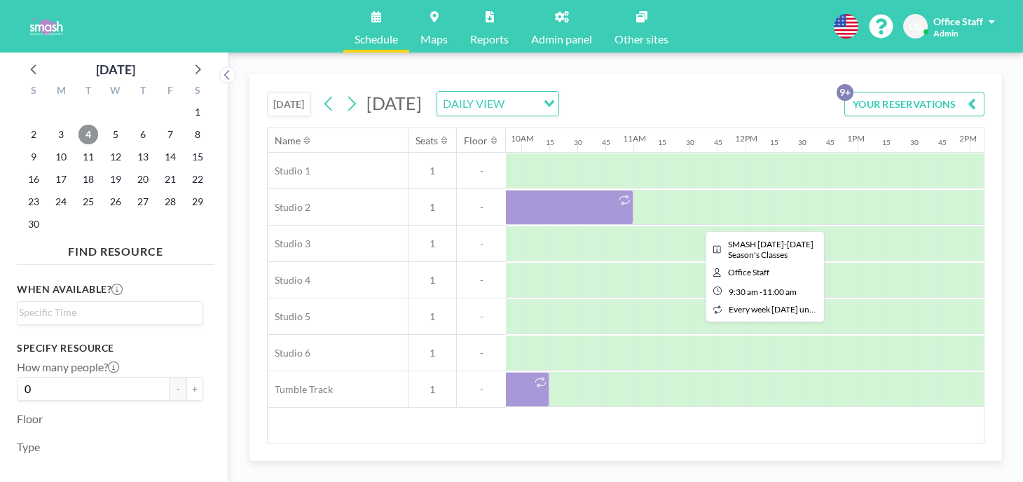
scroll to position [0, 1293]
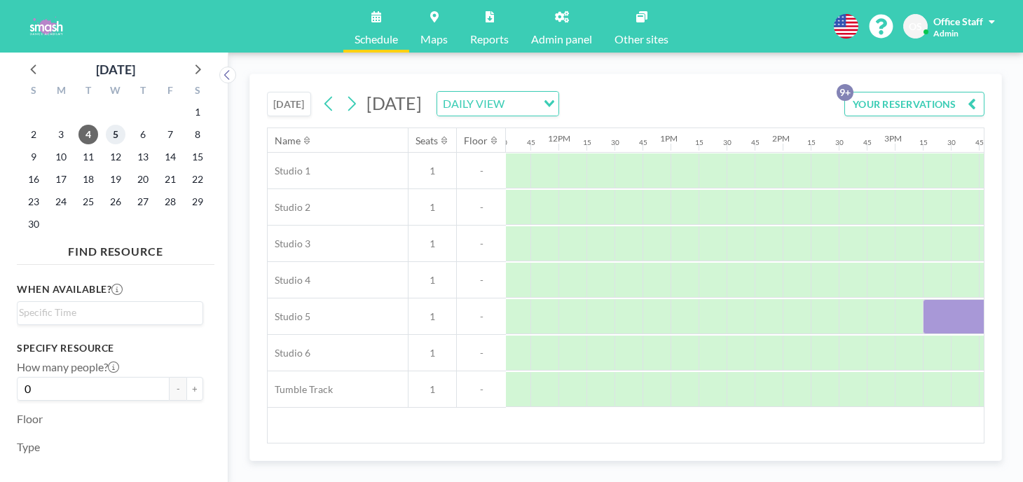
click at [106, 125] on span "5" at bounding box center [116, 135] width 20 height 20
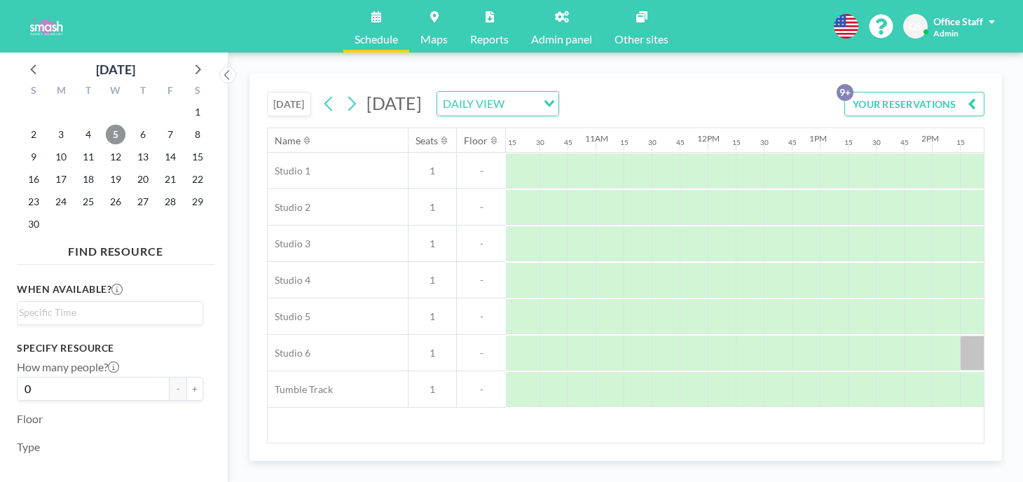
scroll to position [0, 1237]
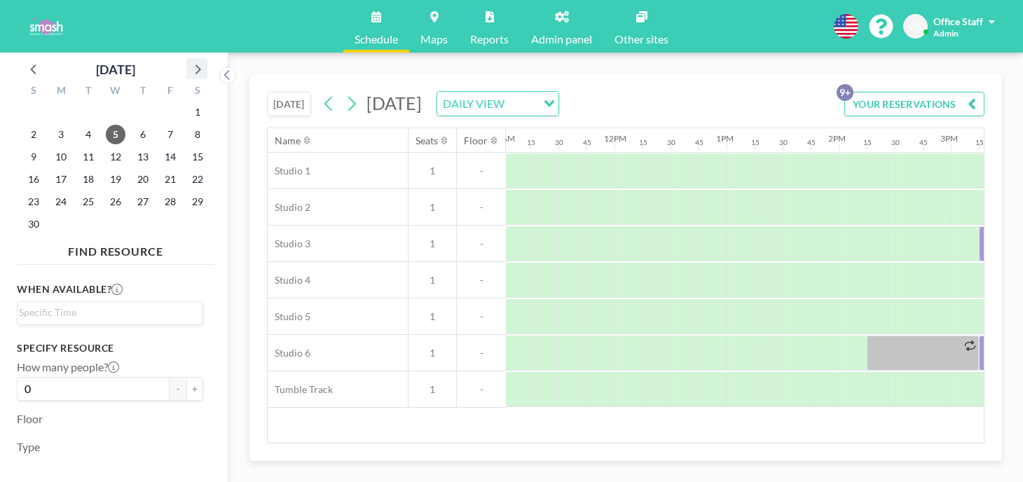
click at [188, 60] on icon at bounding box center [197, 69] width 18 height 18
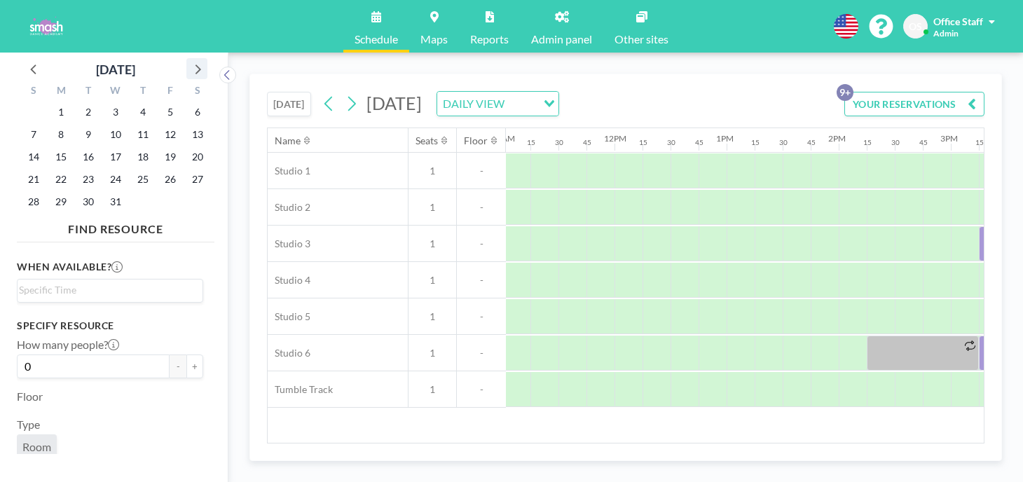
click at [195, 64] on icon at bounding box center [198, 69] width 6 height 10
click at [78, 125] on span "6" at bounding box center [88, 135] width 20 height 20
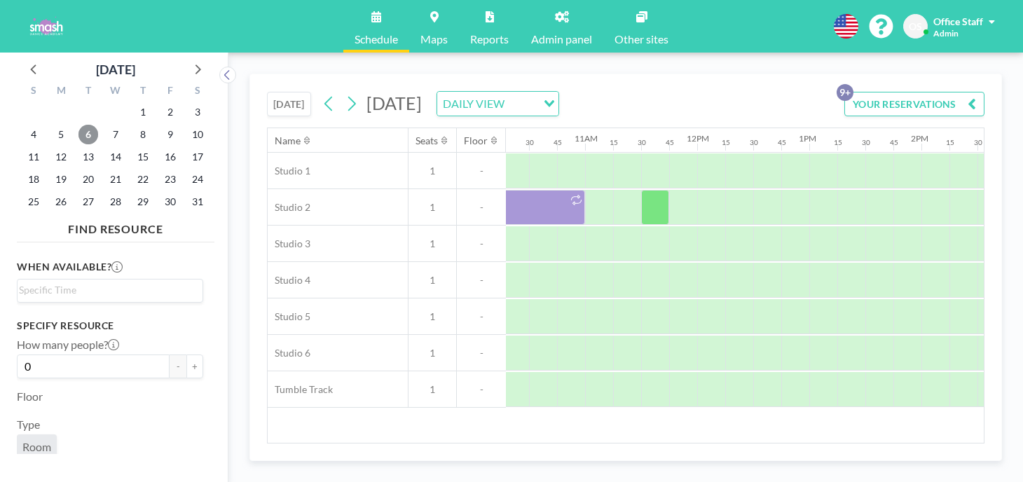
scroll to position [0, 1589]
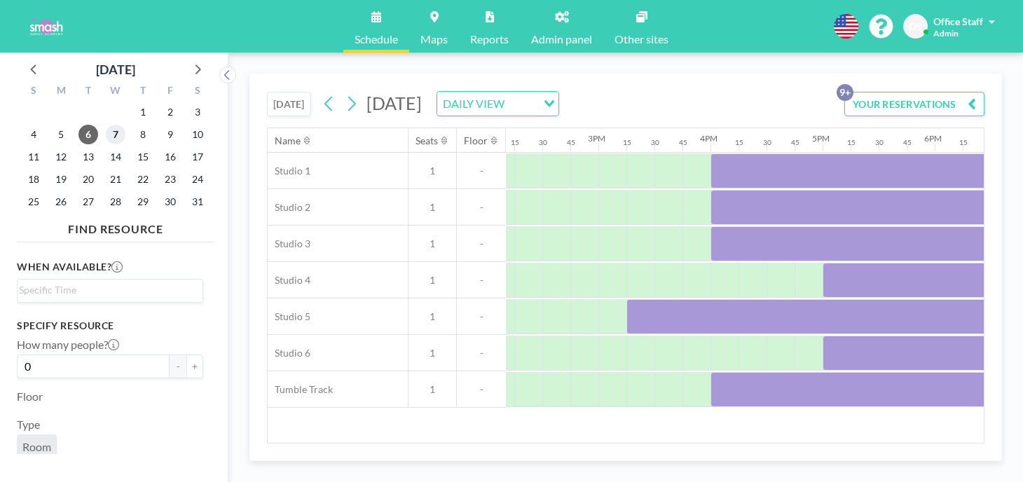
click at [106, 125] on span "7" at bounding box center [116, 135] width 20 height 20
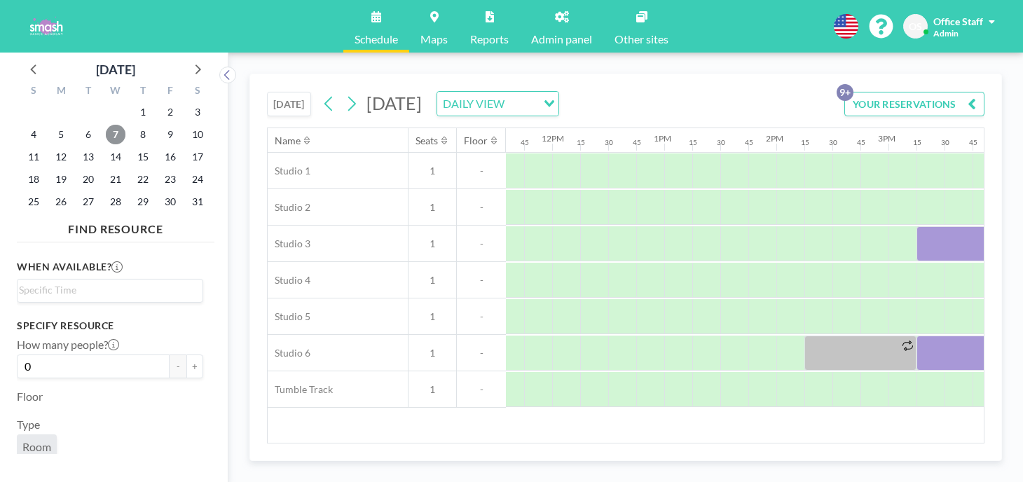
scroll to position [0, 1335]
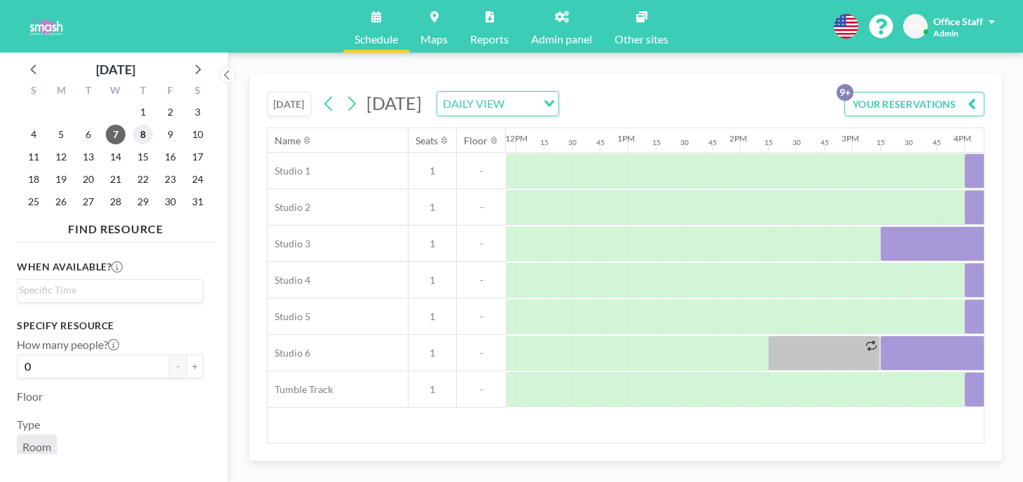
click at [133, 125] on span "8" at bounding box center [143, 135] width 20 height 20
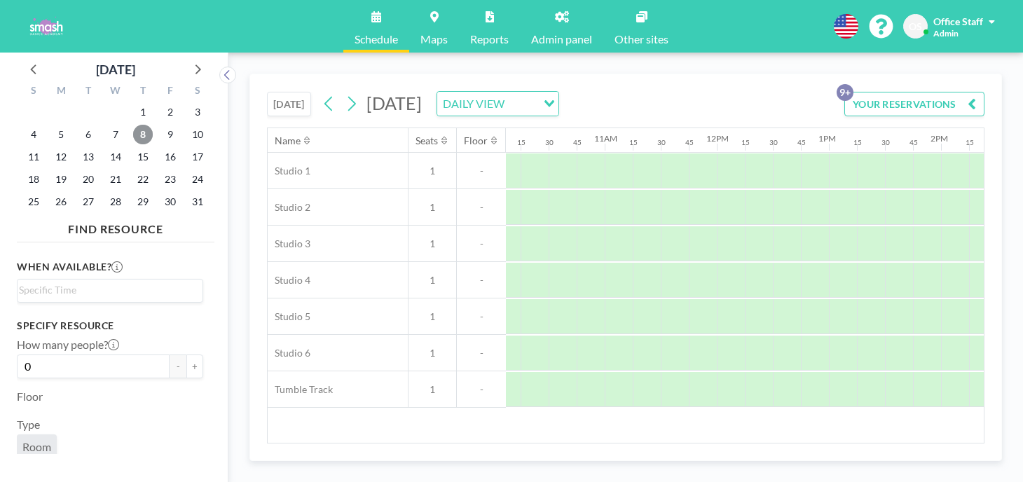
scroll to position [0, 1601]
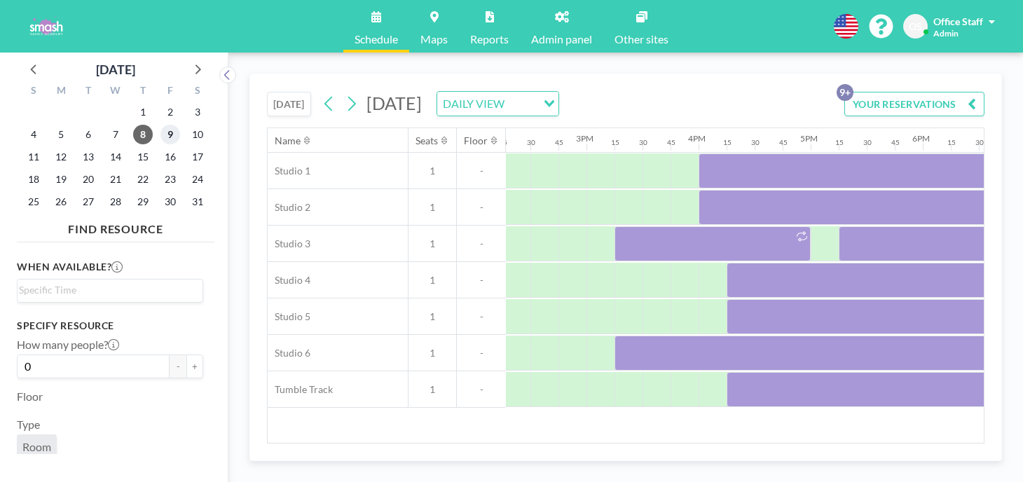
click at [160, 125] on span "9" at bounding box center [170, 135] width 20 height 20
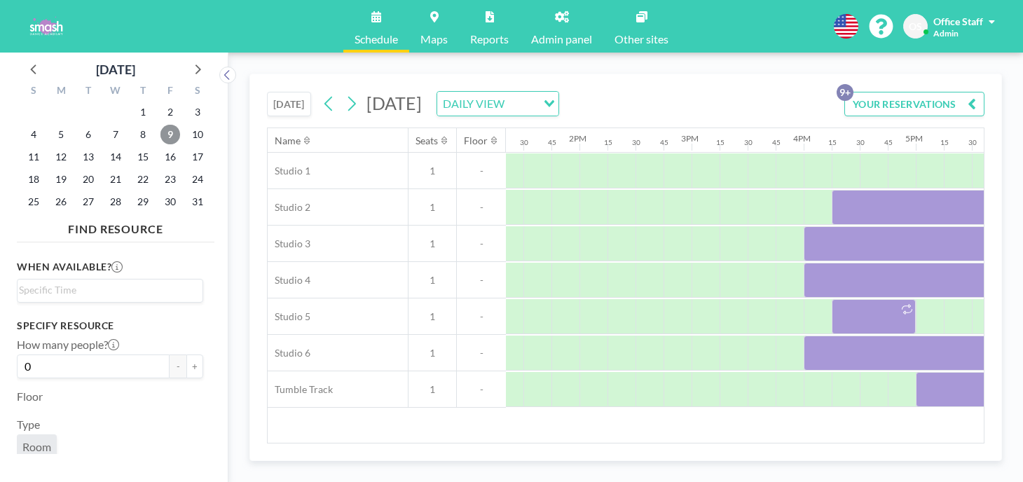
scroll to position [0, 1285]
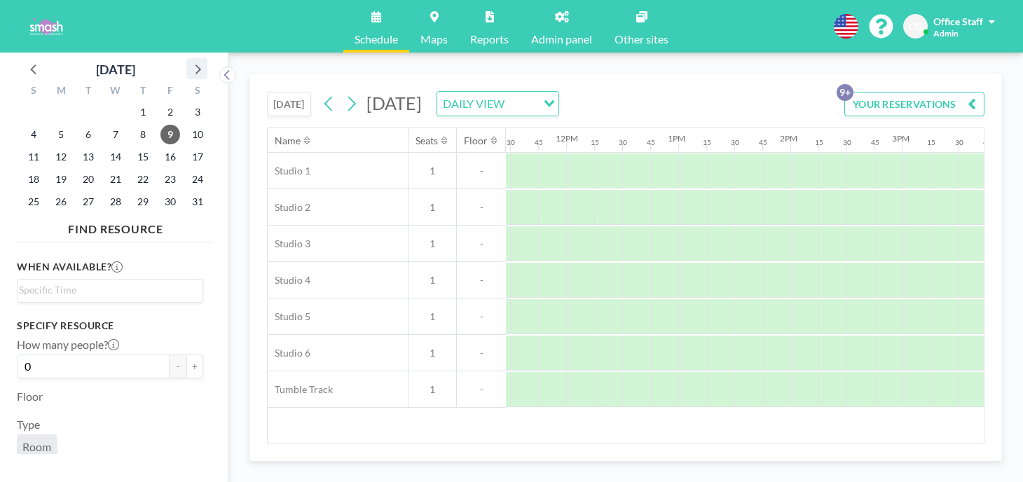
click at [188, 60] on icon at bounding box center [197, 69] width 18 height 18
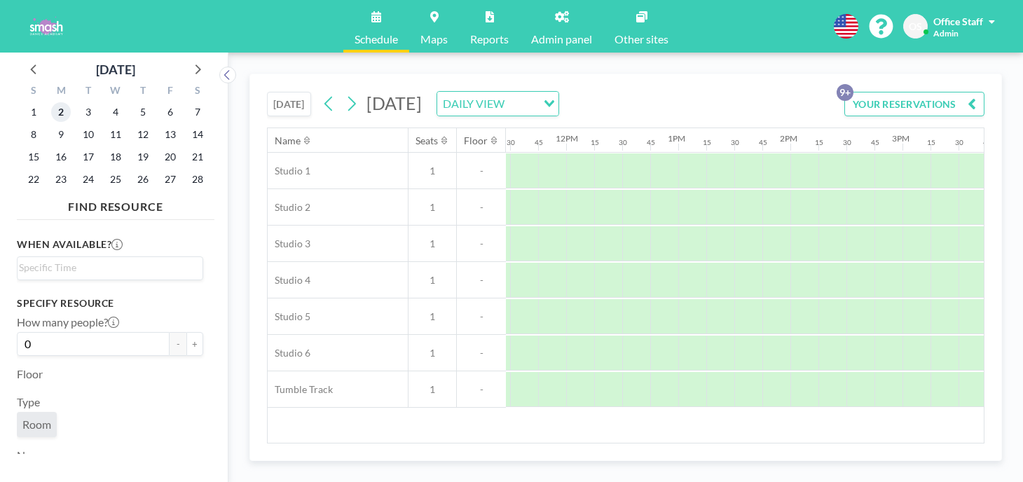
click at [59, 102] on span "2" at bounding box center [61, 112] width 20 height 20
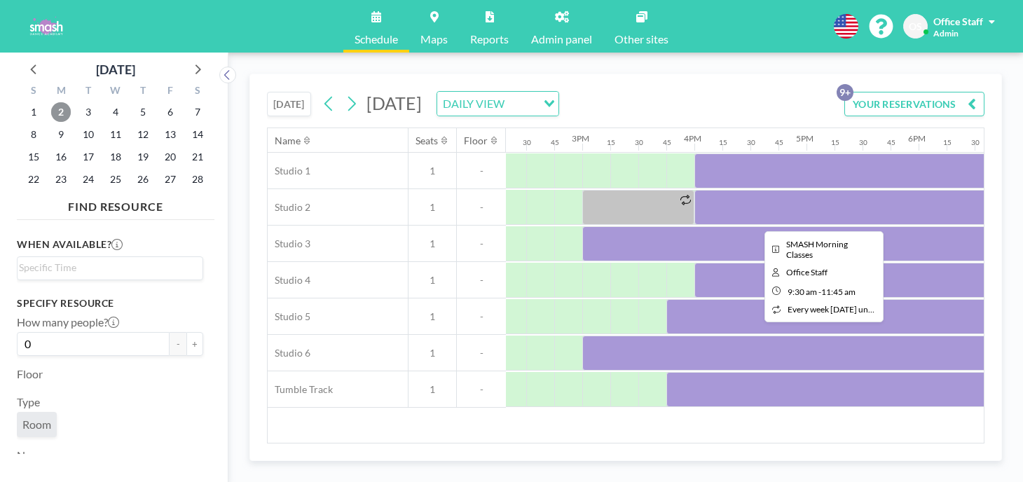
scroll to position [0, 1608]
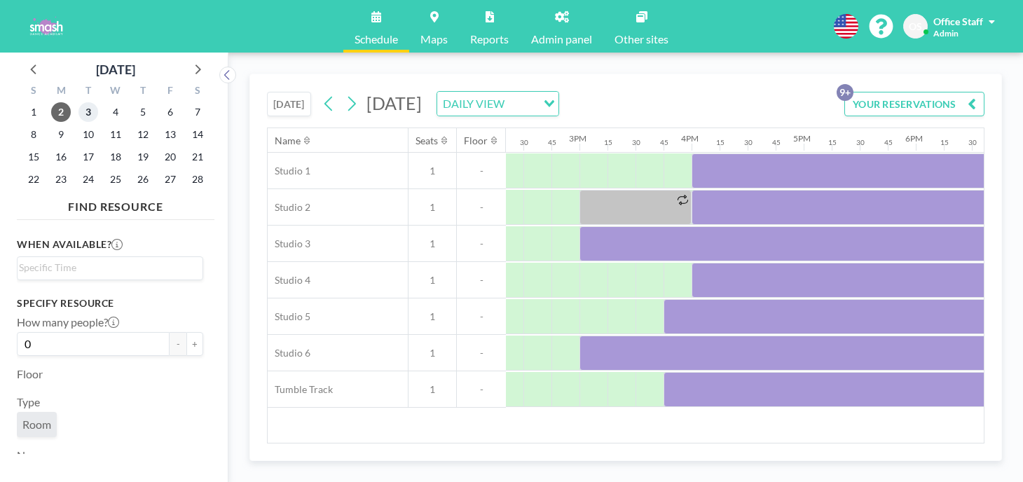
click at [78, 102] on span "3" at bounding box center [88, 112] width 20 height 20
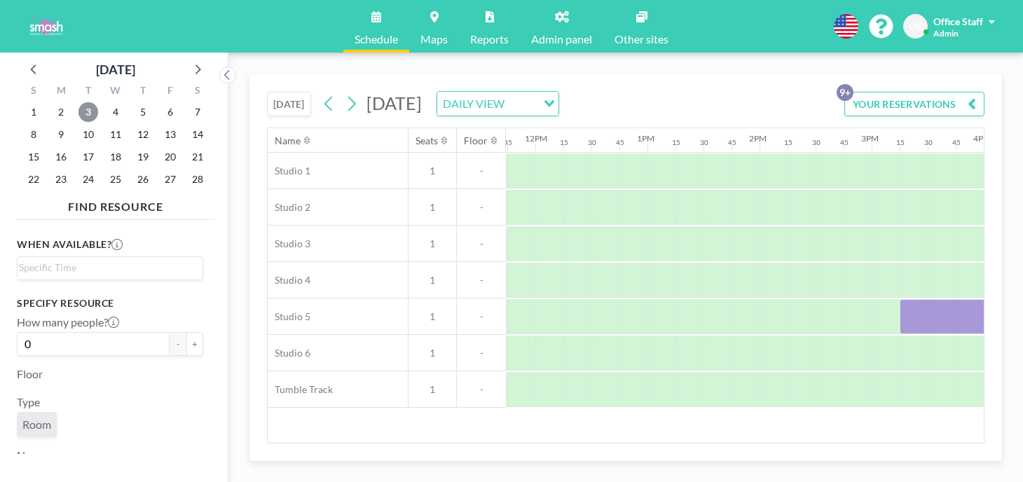
scroll to position [0, 1544]
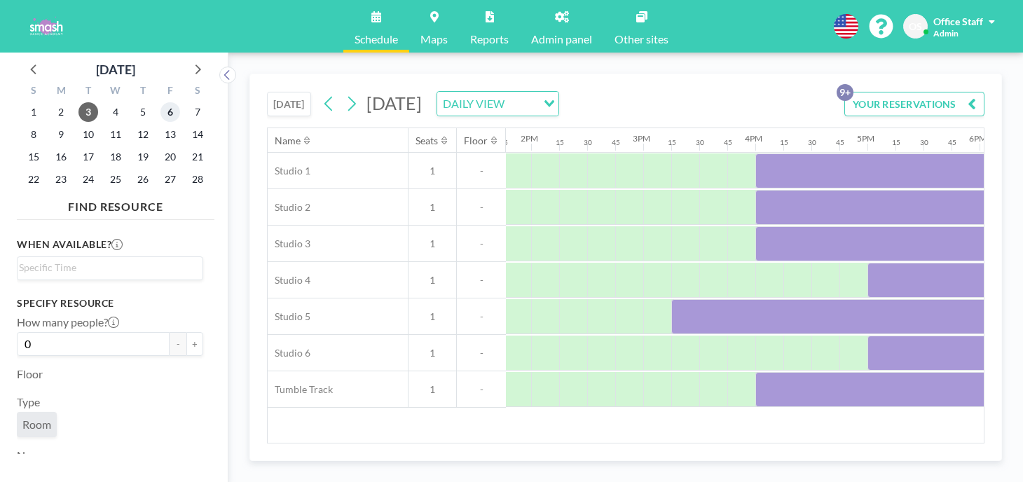
click at [160, 103] on span "6" at bounding box center [170, 112] width 20 height 20
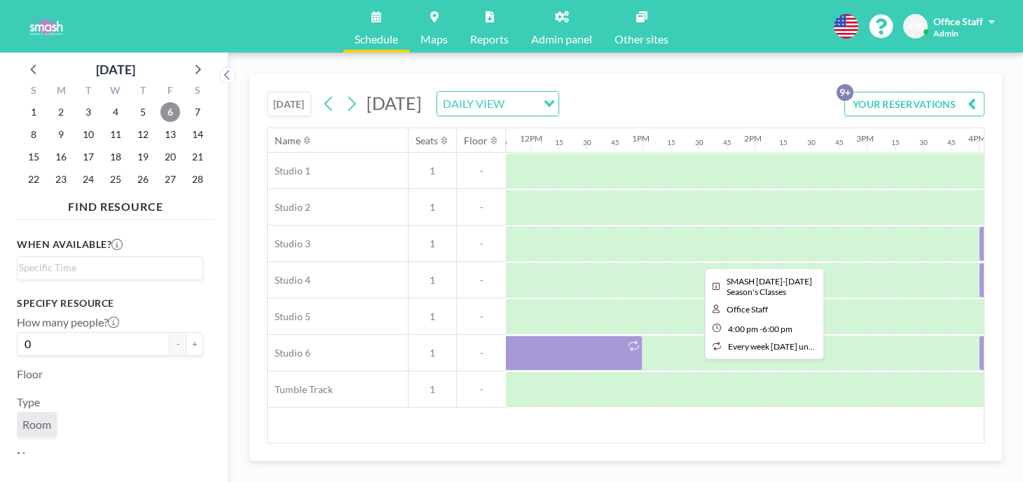
scroll to position [0, 1335]
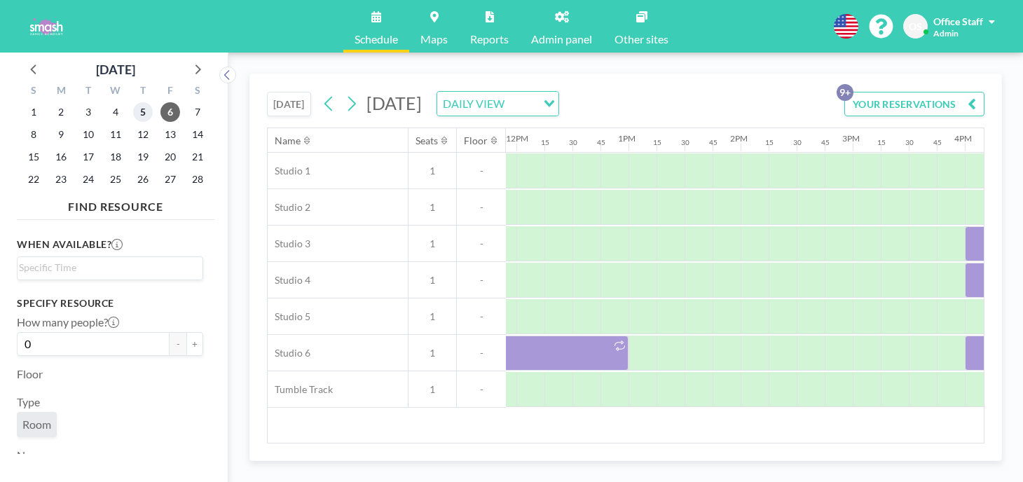
click at [133, 102] on span "5" at bounding box center [143, 112] width 20 height 20
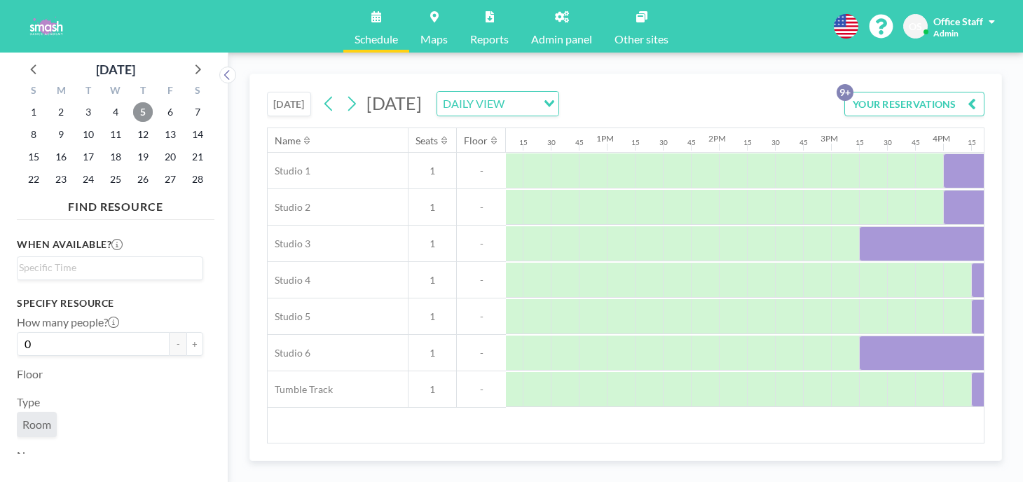
scroll to position [0, 1478]
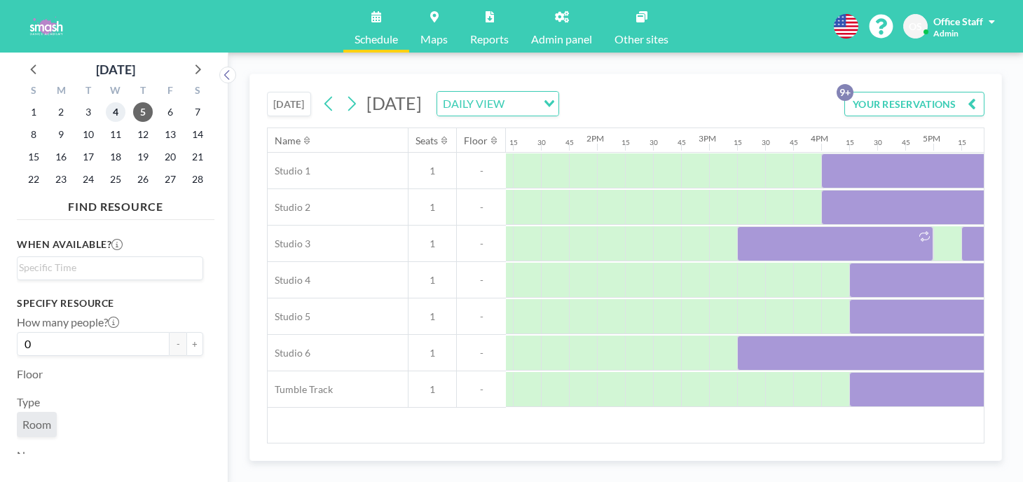
click at [106, 102] on span "4" at bounding box center [116, 112] width 20 height 20
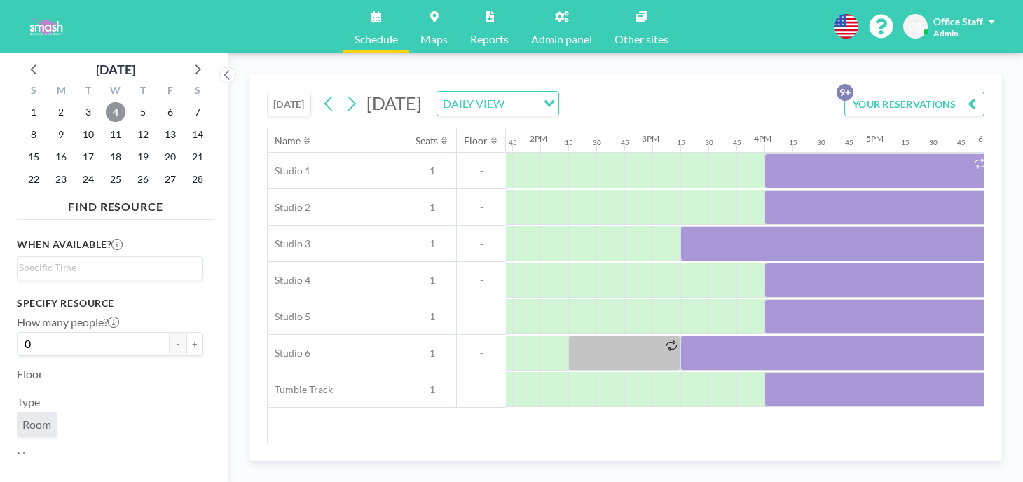
scroll to position [0, 1608]
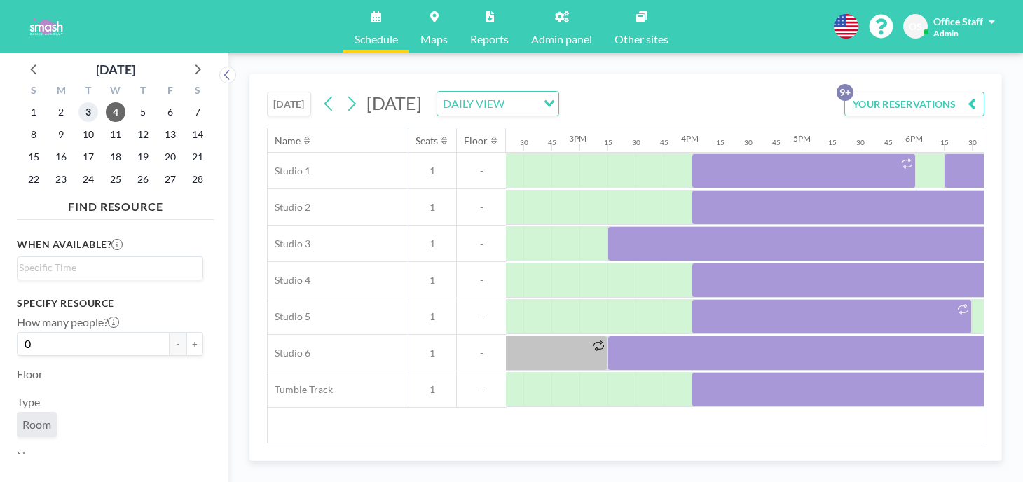
click at [78, 102] on span "3" at bounding box center [88, 112] width 20 height 20
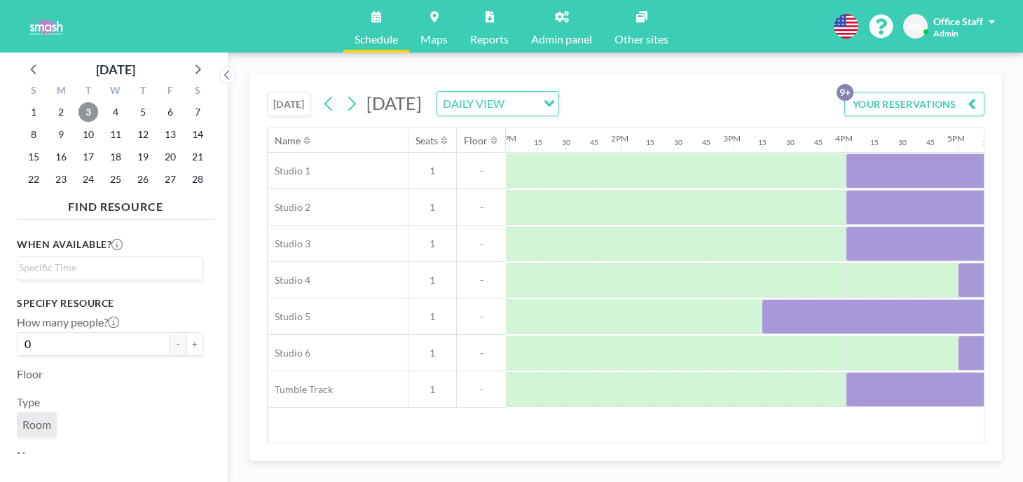
scroll to position [0, 1523]
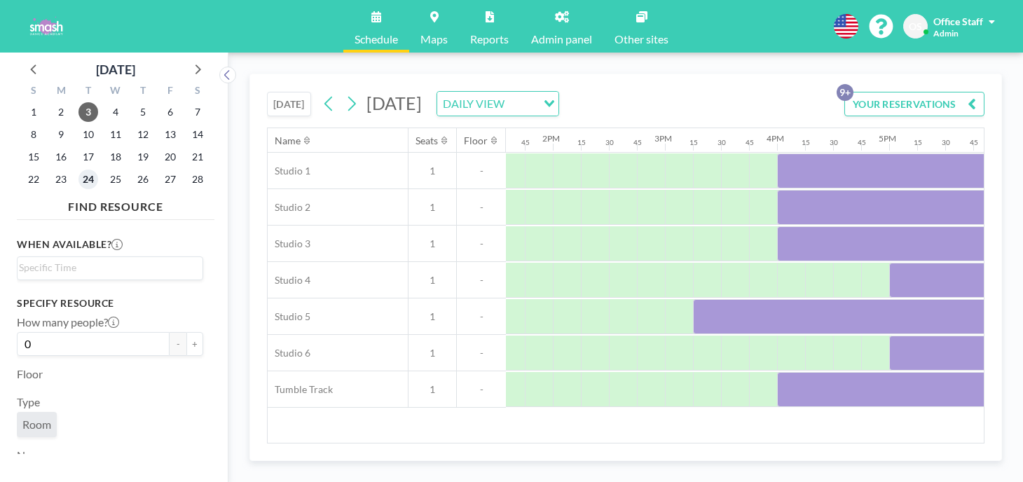
click at [78, 170] on span "24" at bounding box center [88, 180] width 20 height 20
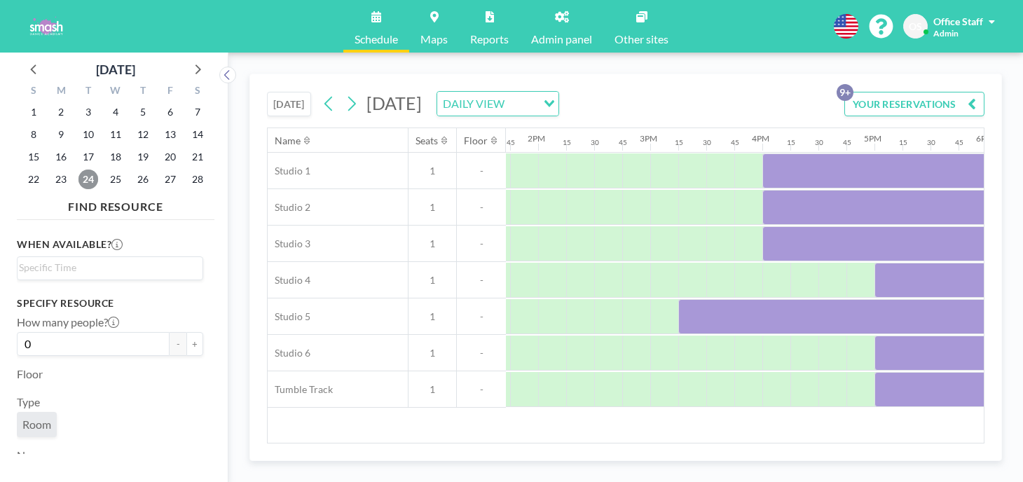
scroll to position [0, 1590]
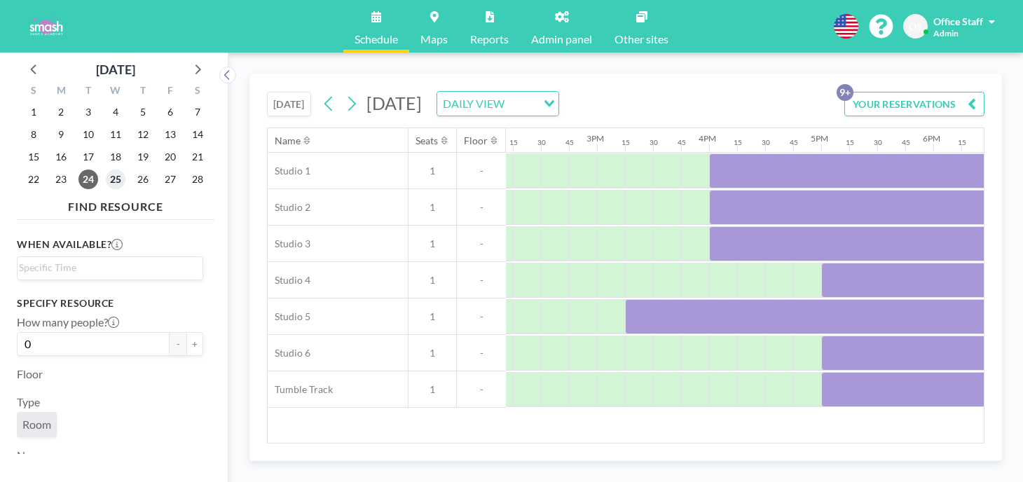
click at [106, 170] on span "25" at bounding box center [116, 180] width 20 height 20
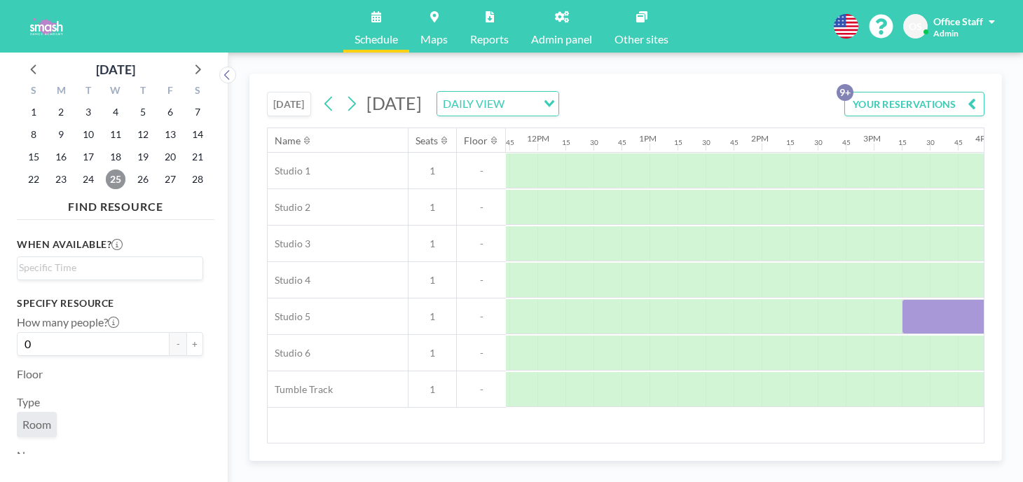
scroll to position [0, 1275]
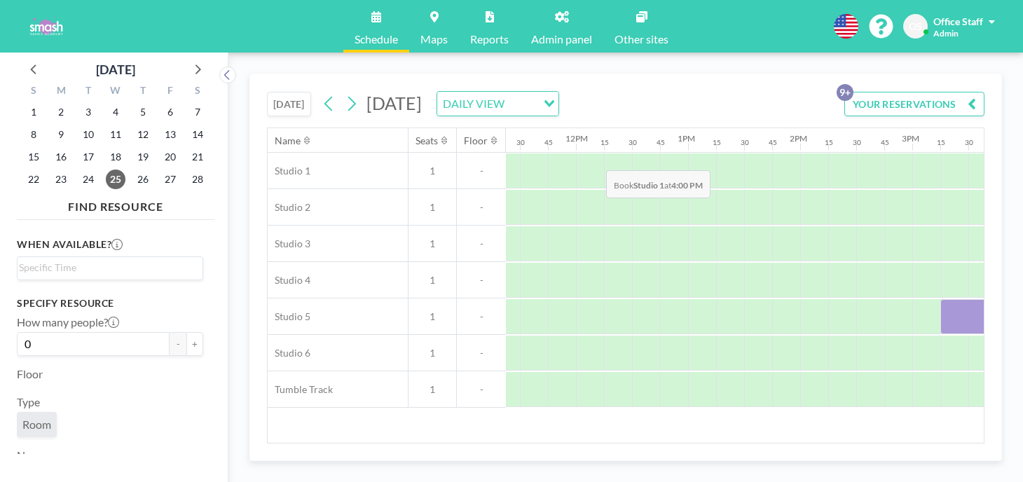
click at [1022, 153] on div at bounding box center [1038, 170] width 28 height 35
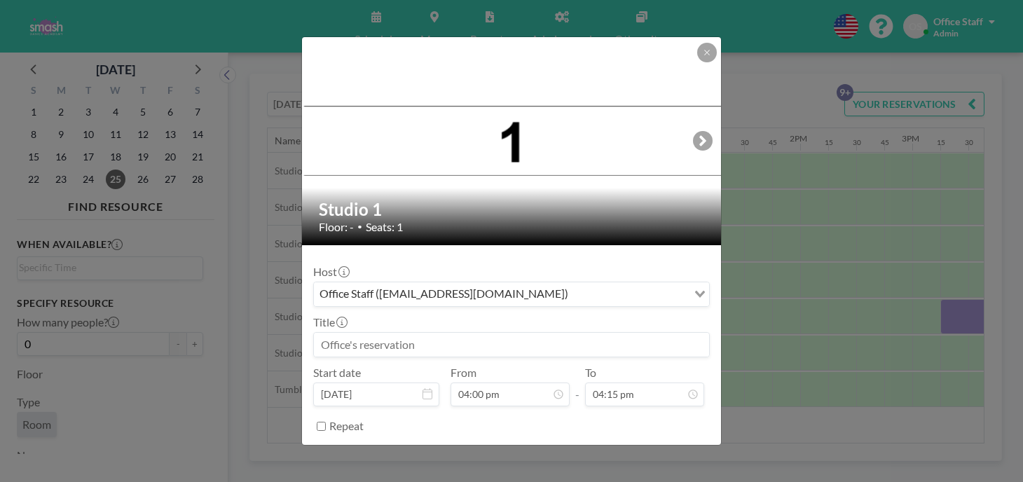
click at [394, 333] on input at bounding box center [511, 345] width 395 height 24
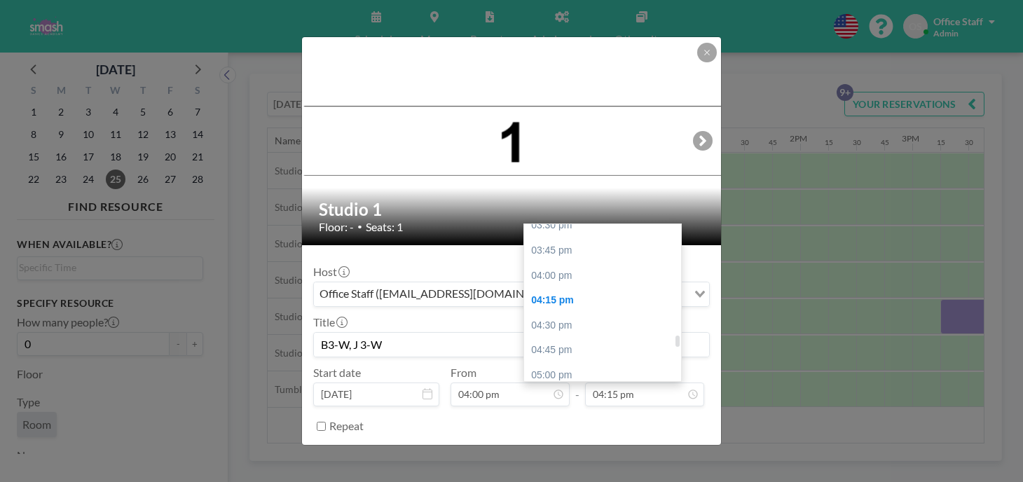
scroll to position [1558, 0]
type input "B3-W, J 3-W"
click at [543, 462] on div "06:00 pm" at bounding box center [602, 474] width 157 height 25
type input "06:00 pm"
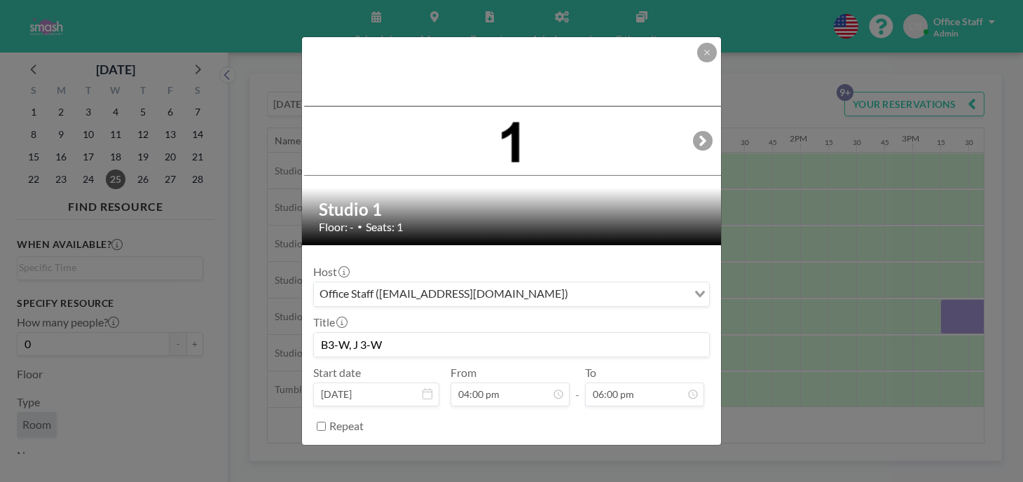
click at [326, 422] on input "Repeat" at bounding box center [321, 426] width 9 height 9
checkbox input "true"
click at [390, 439] on div "every day" at bounding box center [500, 449] width 373 height 21
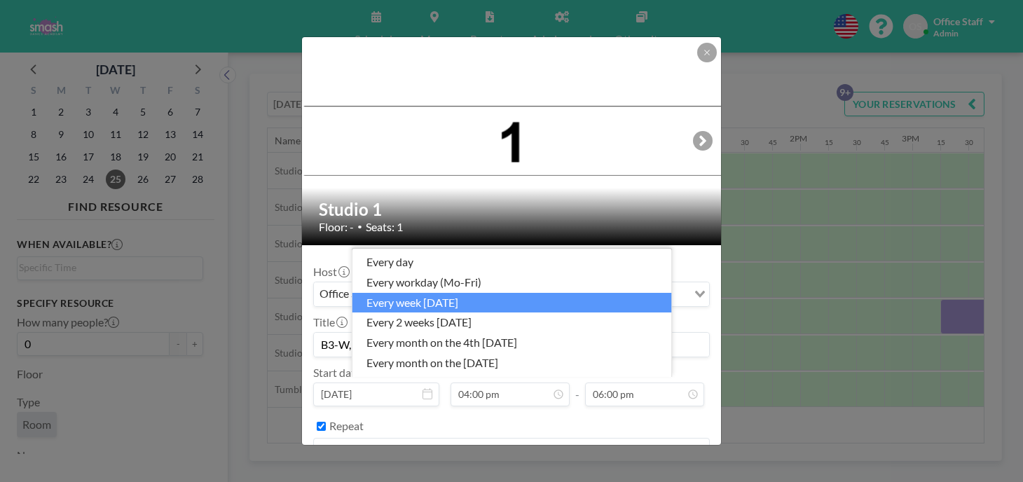
click at [433, 311] on li "every week [DATE]" at bounding box center [512, 303] width 320 height 20
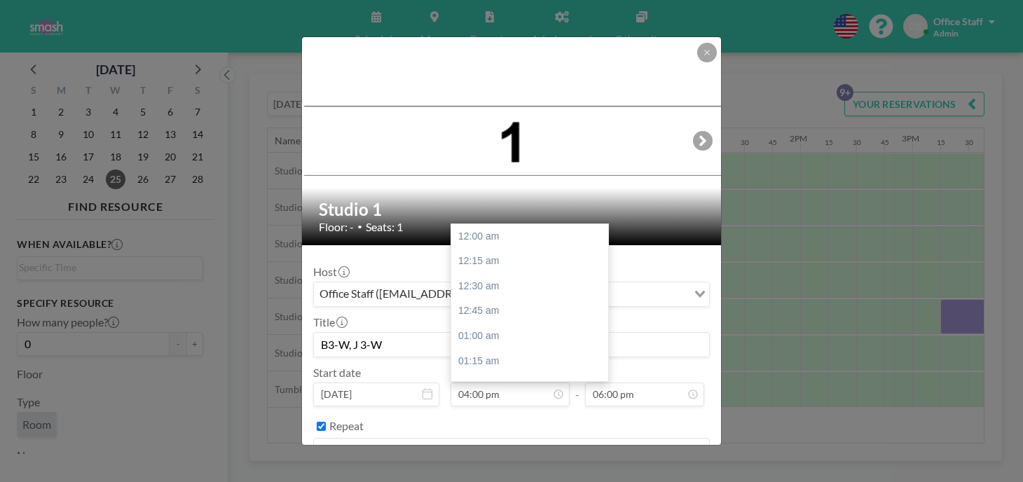
scroll to position [1431, 0]
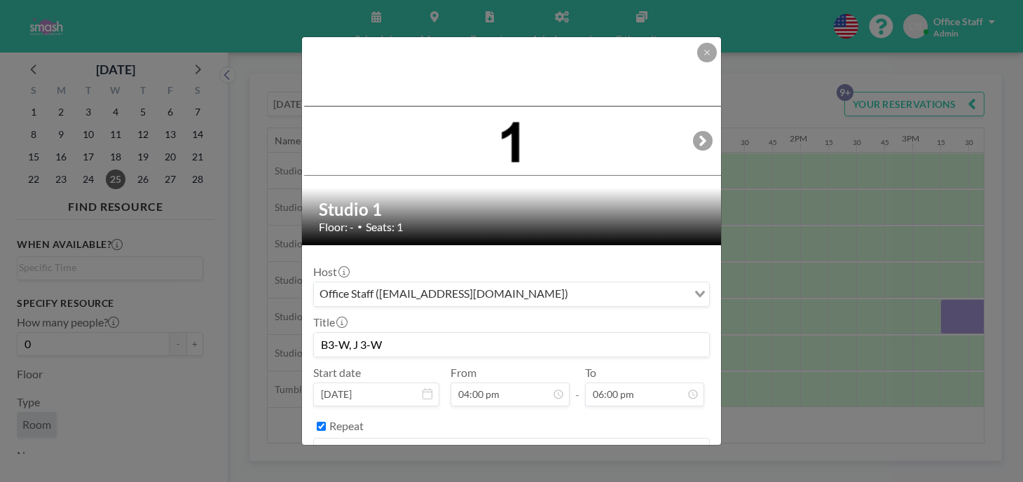
click at [644, 474] on button "BOOK NOW" at bounding box center [674, 486] width 71 height 25
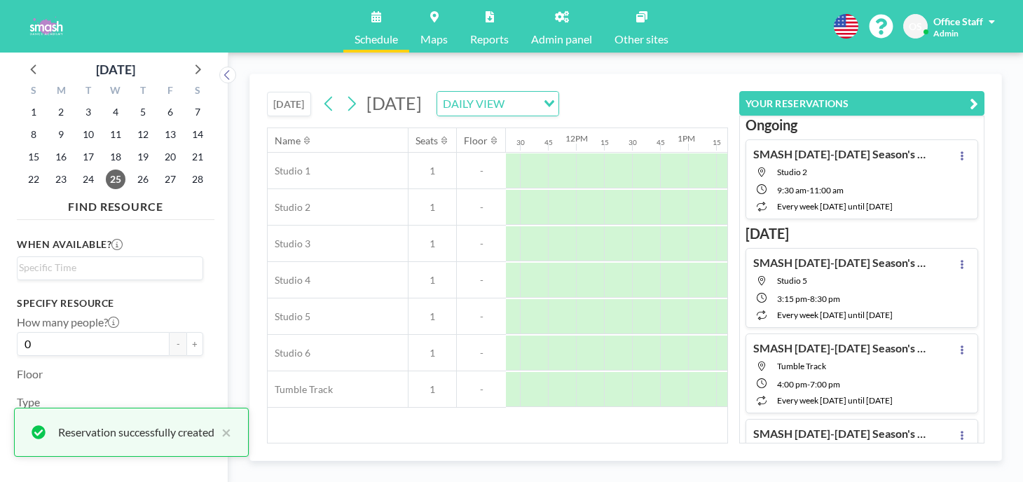
click at [978, 95] on icon "button" at bounding box center [974, 103] width 8 height 17
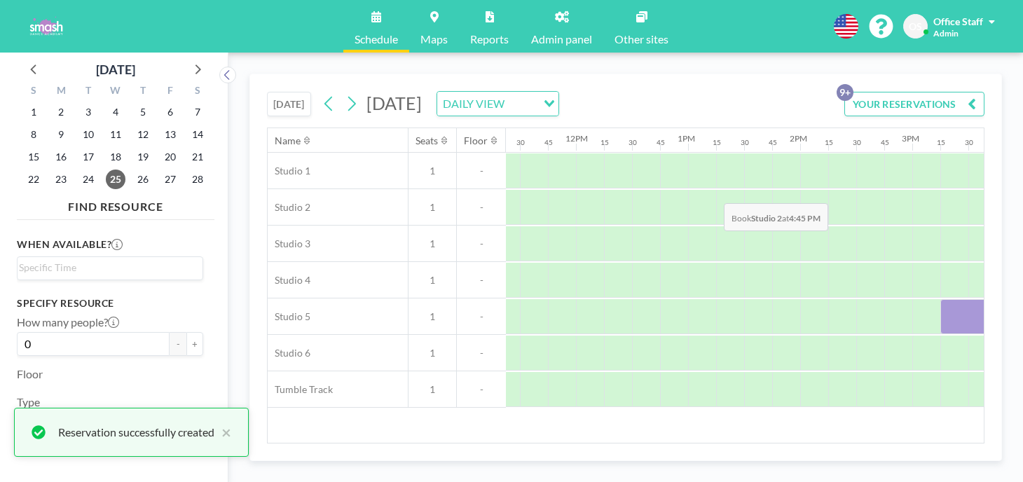
scroll to position [0, 1363]
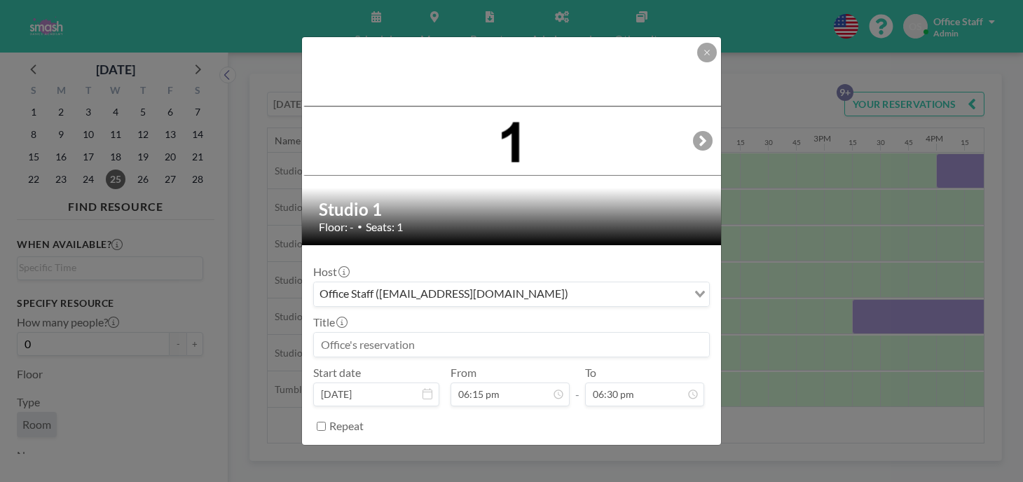
click at [369, 333] on input at bounding box center [511, 345] width 395 height 24
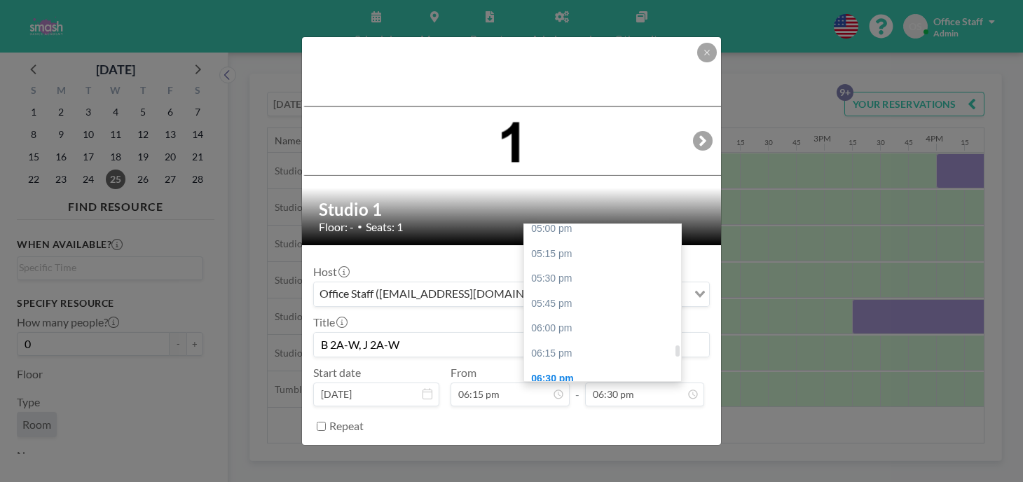
scroll to position [1708, 0]
type input "B 2A-W, J 2A-W"
type input "08:15 pm"
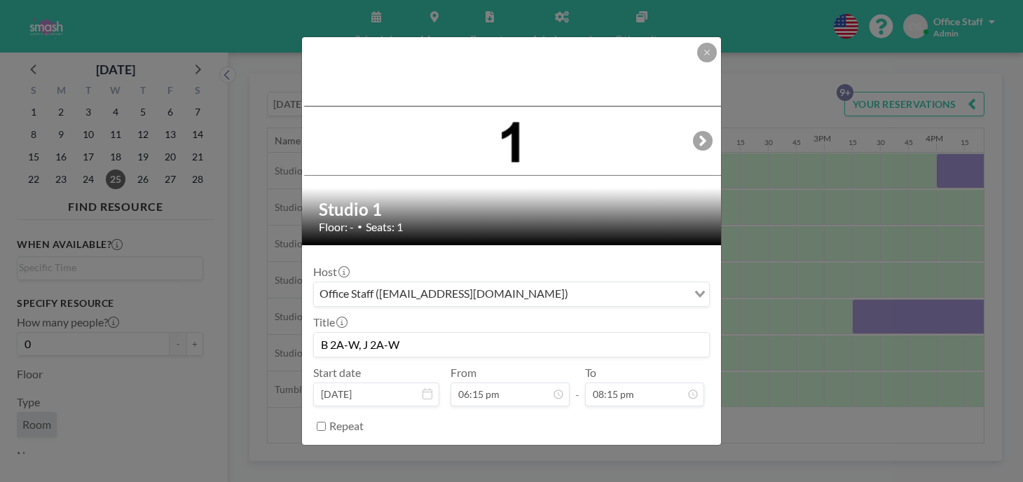
click at [326, 422] on input "Repeat" at bounding box center [321, 426] width 9 height 9
checkbox input "true"
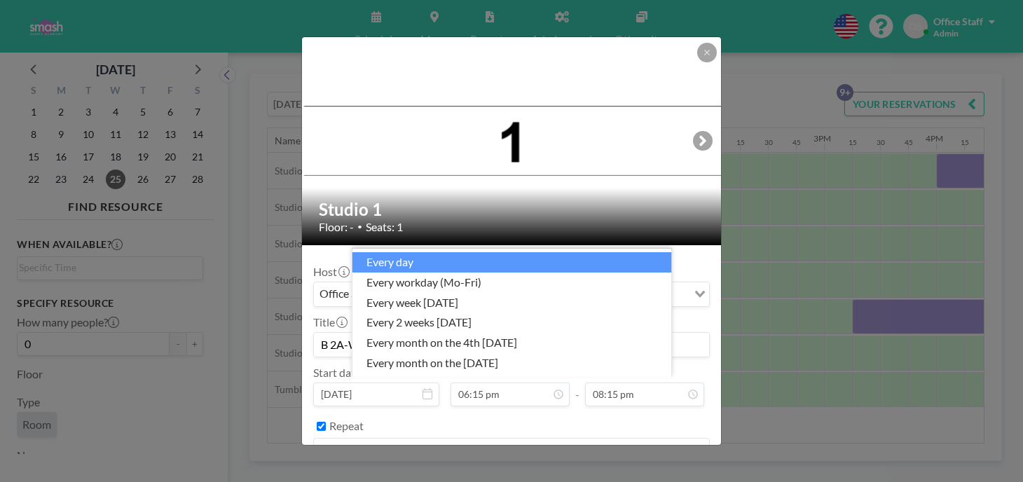
click at [398, 441] on input "Search for option" at bounding box center [503, 450] width 376 height 18
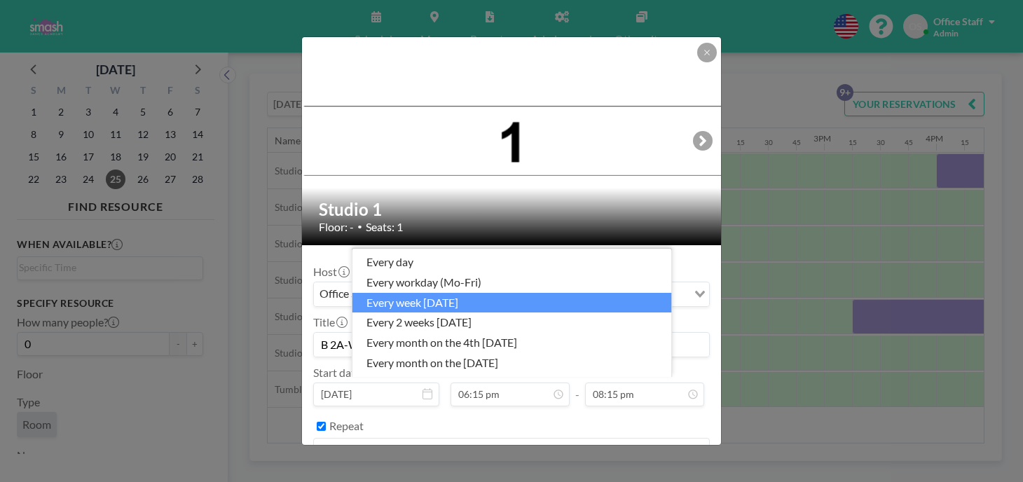
click at [449, 310] on li "every week [DATE]" at bounding box center [512, 303] width 320 height 20
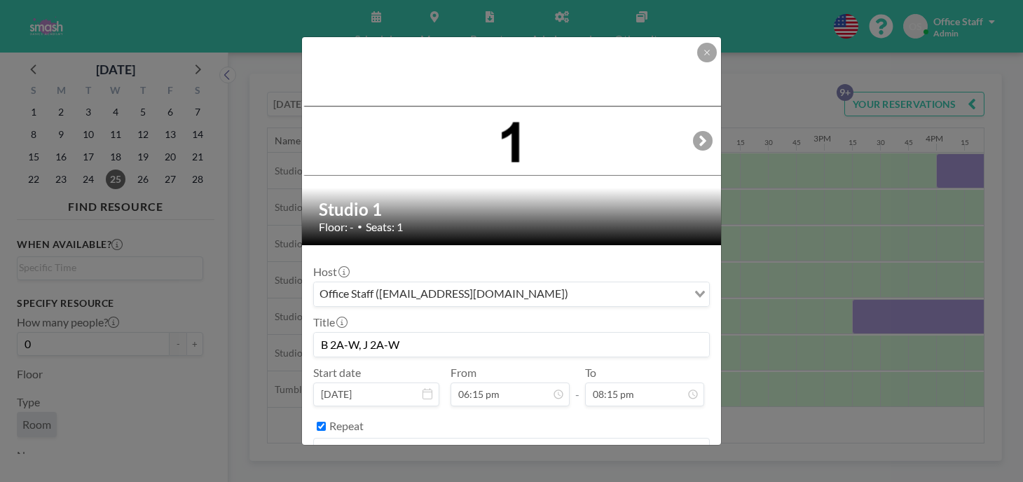
scroll to position [1633, 0]
click at [641, 474] on button "BOOK NOW" at bounding box center [674, 486] width 71 height 25
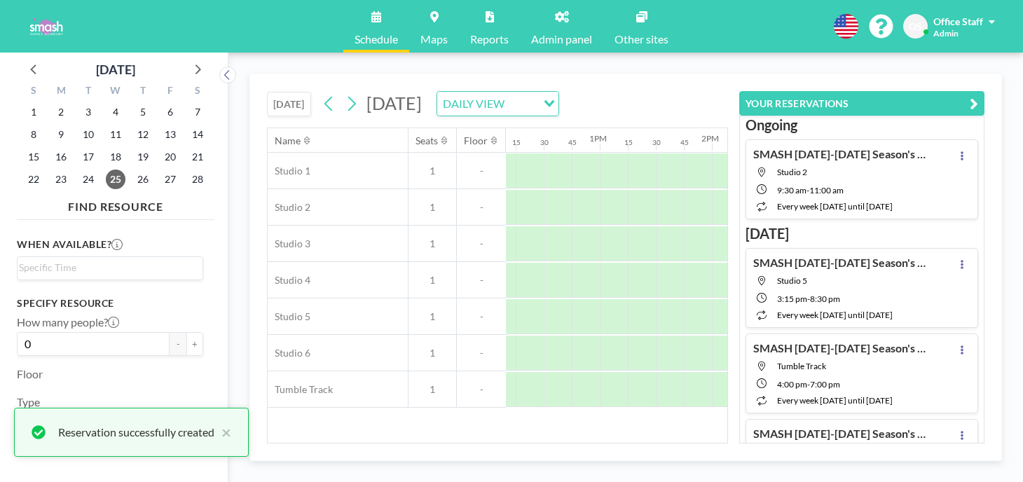
click at [978, 95] on icon "button" at bounding box center [974, 103] width 8 height 17
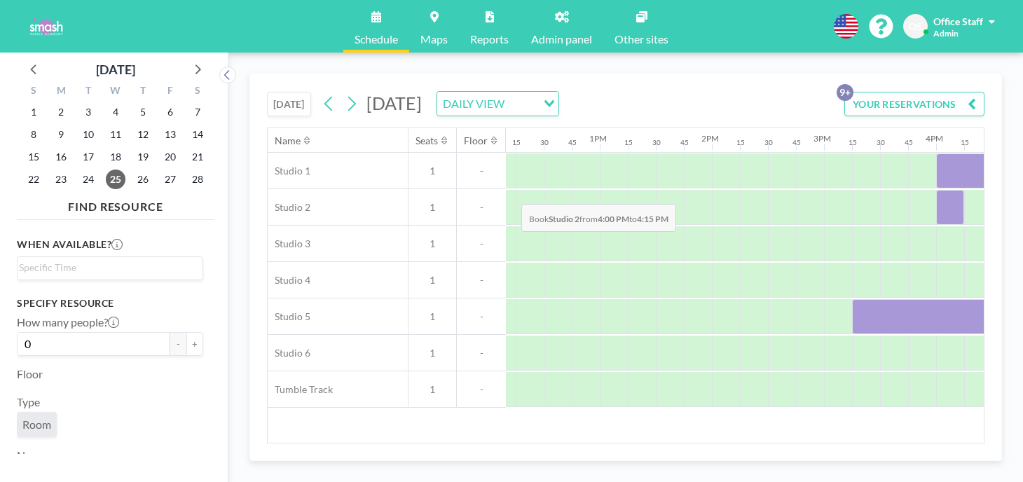
click at [936, 190] on div at bounding box center [950, 207] width 28 height 35
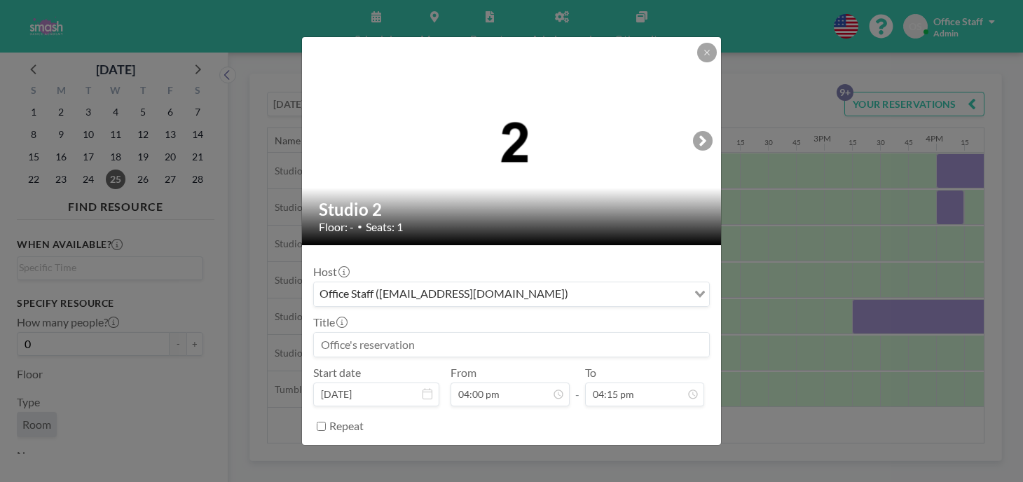
click at [399, 333] on input at bounding box center [511, 345] width 395 height 24
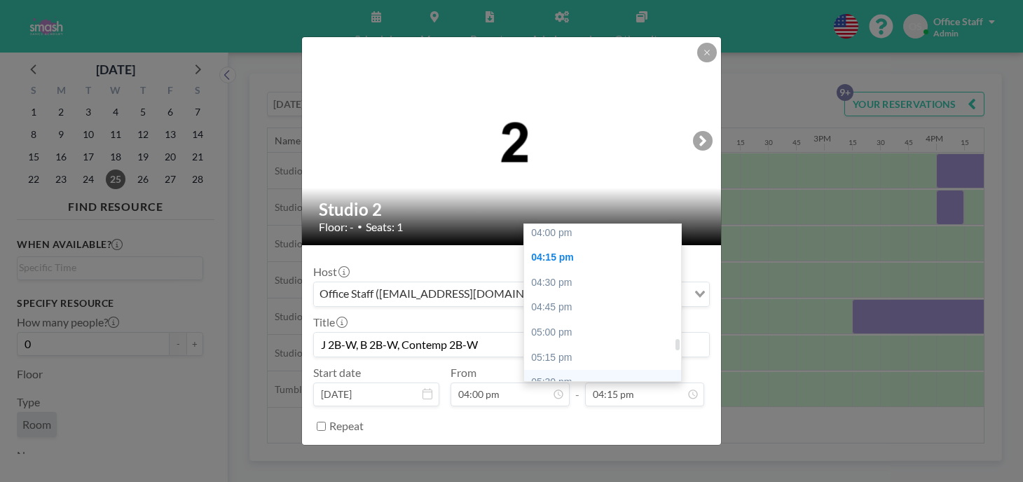
scroll to position [1604, 0]
type input "J 2B-W, B 2B-W, Contemp 2B-W"
type input "07:00 pm"
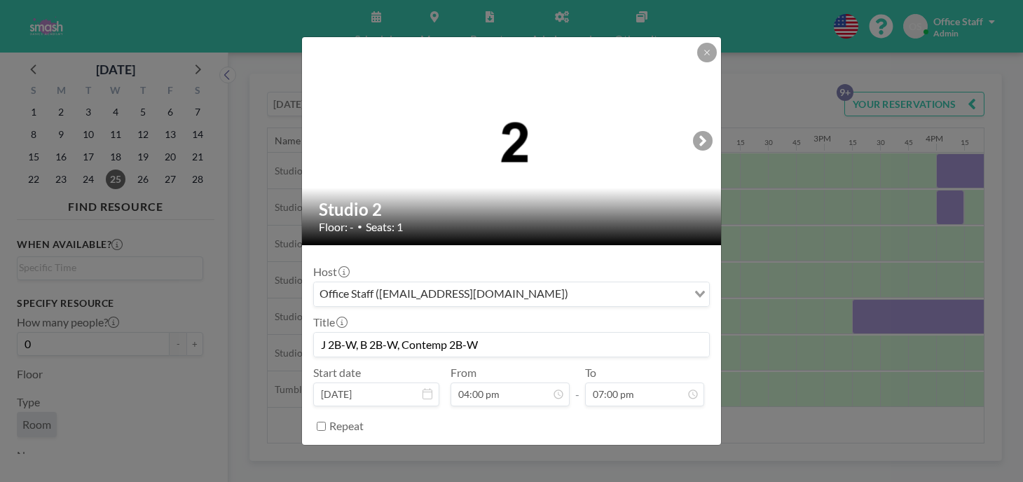
click at [326, 422] on input "Repeat" at bounding box center [321, 426] width 9 height 9
checkbox input "true"
click at [422, 441] on input "Search for option" at bounding box center [528, 450] width 315 height 18
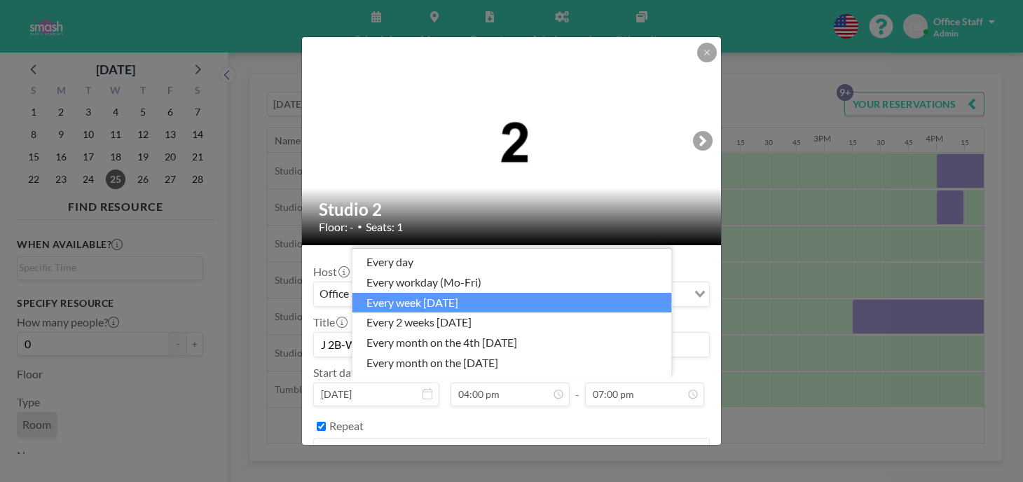
click at [432, 313] on li "every week [DATE]" at bounding box center [512, 303] width 320 height 20
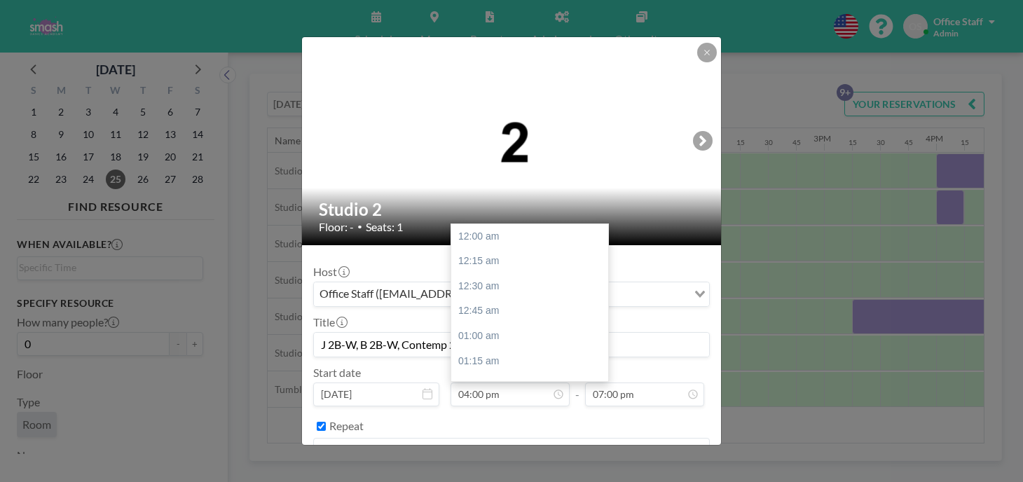
scroll to position [1431, 0]
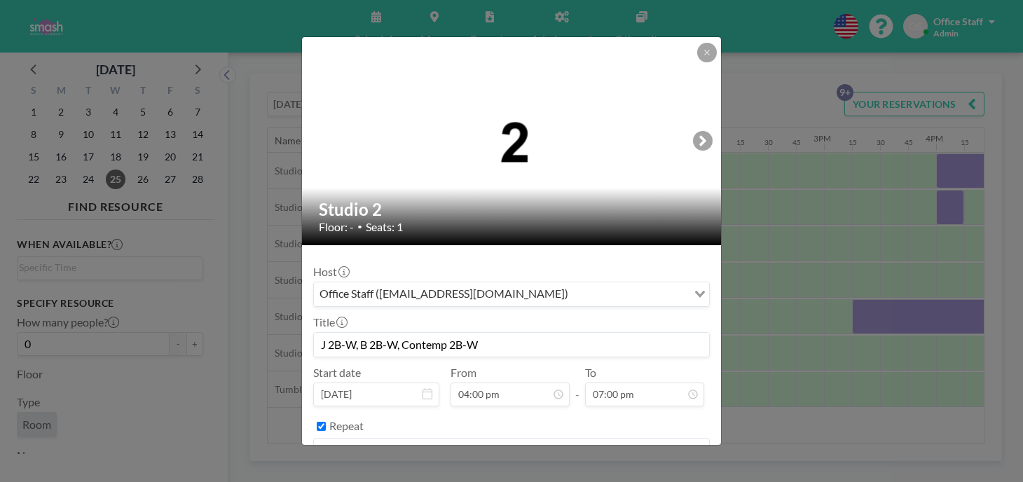
click at [639, 474] on button "BOOK NOW" at bounding box center [674, 486] width 71 height 25
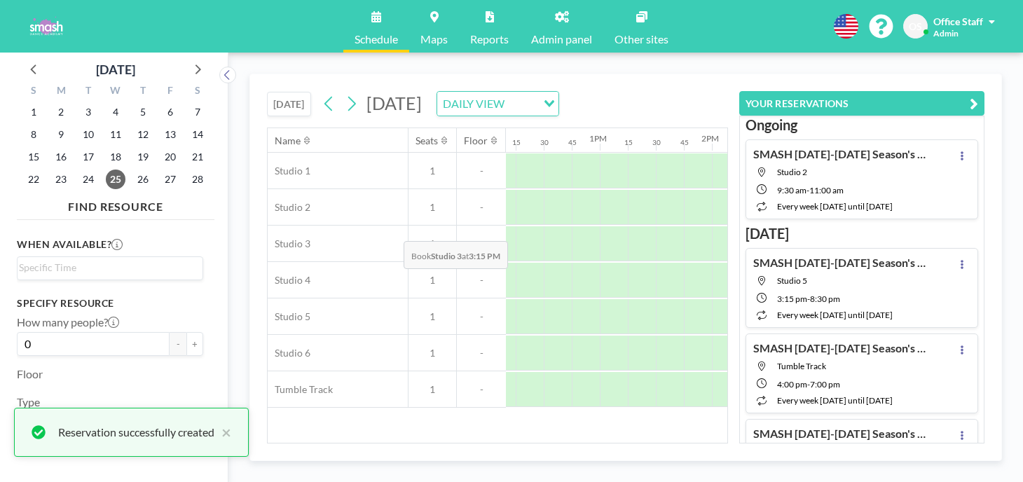
click at [852, 226] on div at bounding box center [866, 243] width 28 height 35
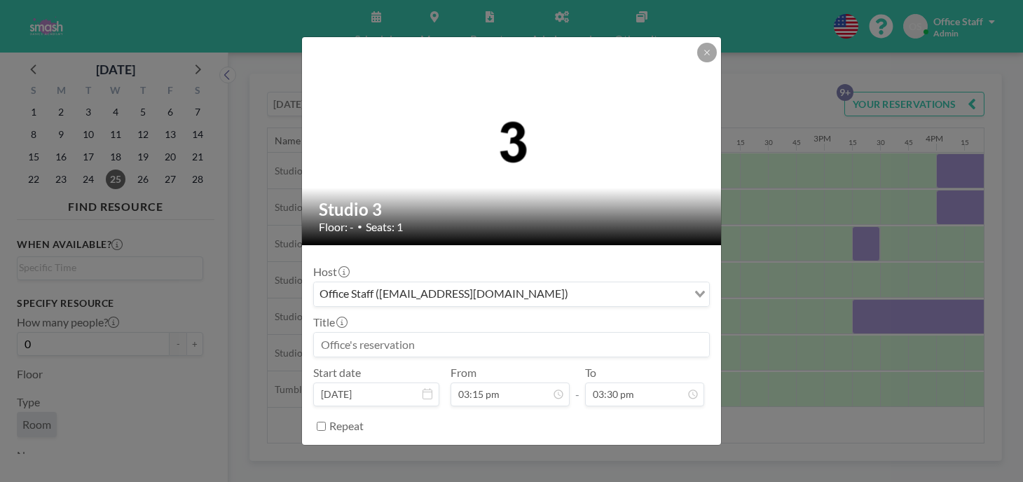
click at [373, 333] on input at bounding box center [511, 345] width 395 height 24
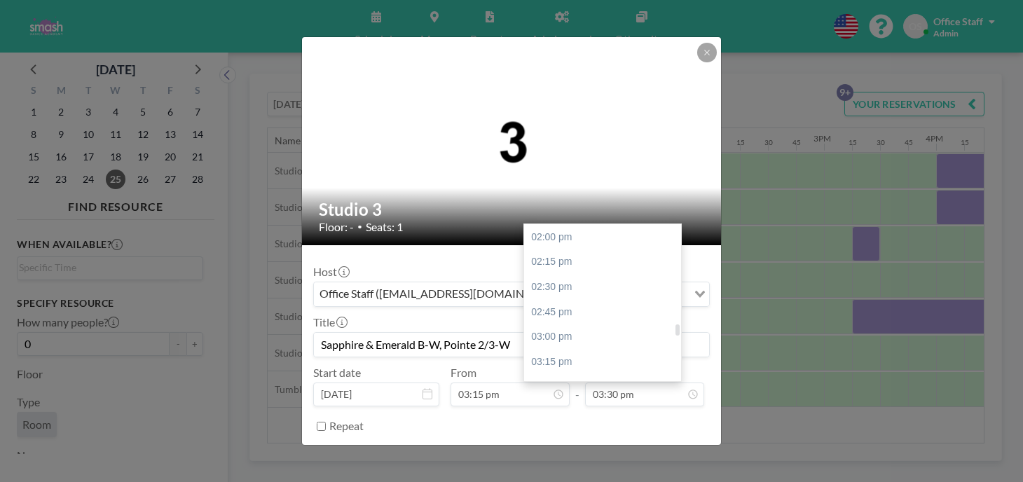
scroll to position [1399, 0]
type input "Sapphire & Emerald B-W, Pointe 2/3-W"
type input "05:00 pm"
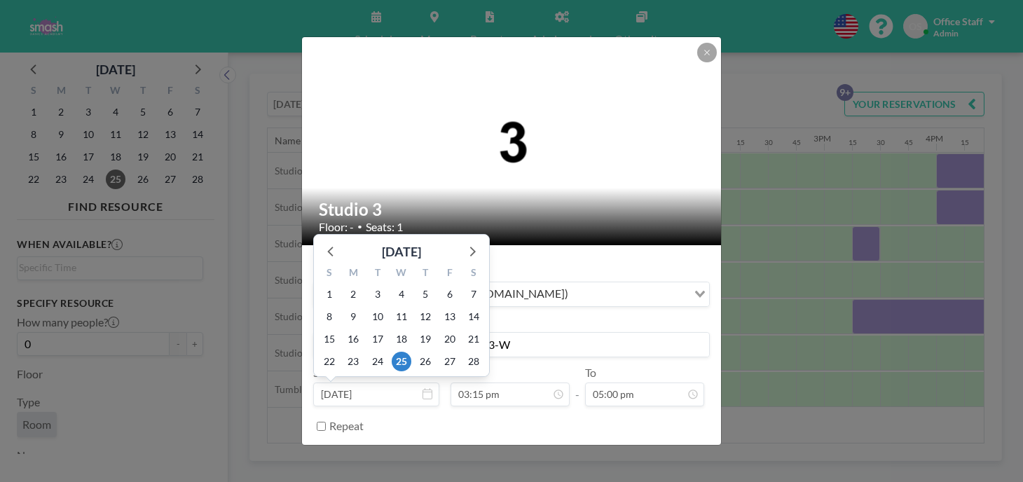
scroll to position [1364, 0]
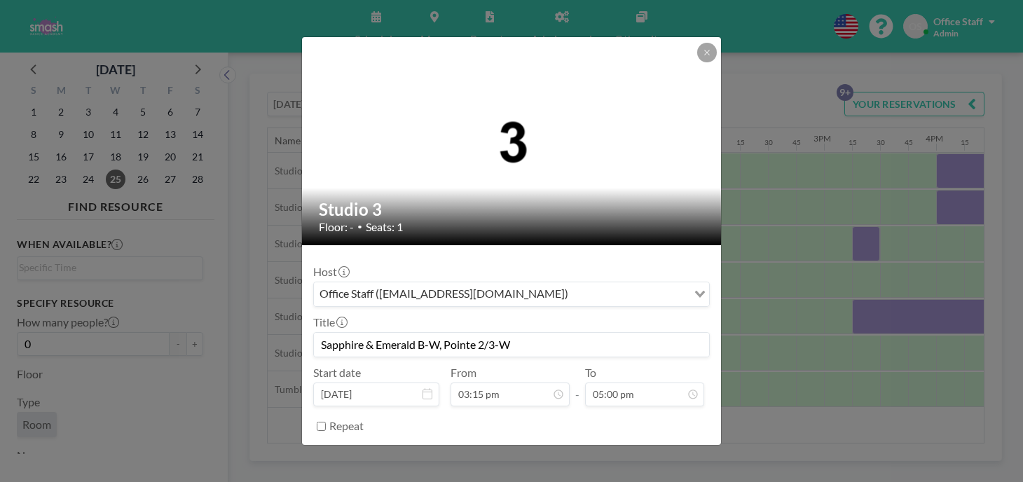
click at [326, 422] on input "Repeat" at bounding box center [321, 426] width 9 height 9
checkbox input "true"
click at [410, 441] on input "Search for option" at bounding box center [528, 450] width 315 height 18
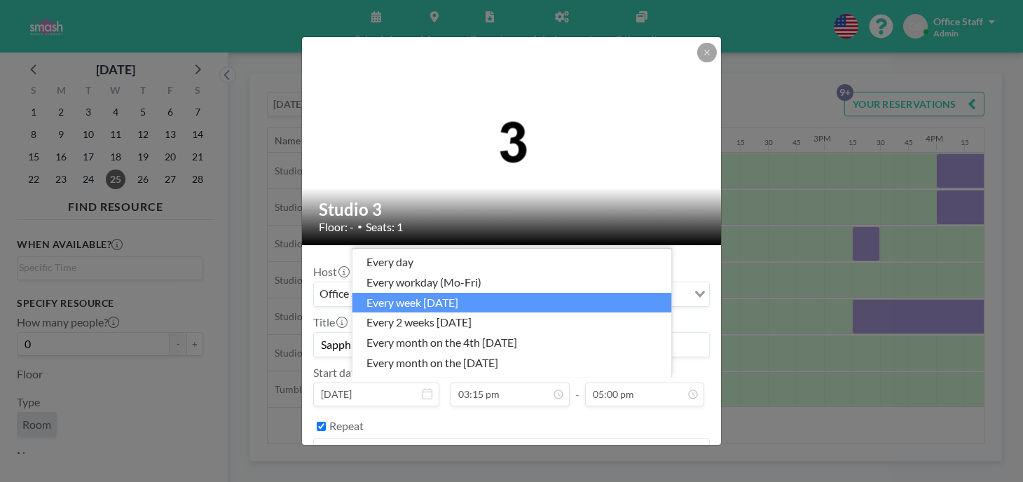
click at [454, 312] on li "every week [DATE]" at bounding box center [512, 303] width 320 height 20
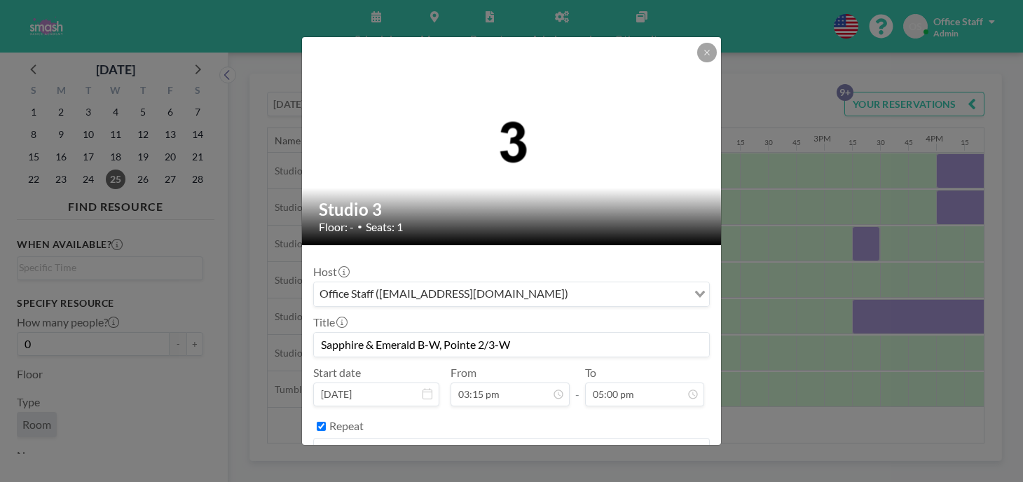
click at [640, 474] on button "BOOK NOW" at bounding box center [674, 486] width 71 height 25
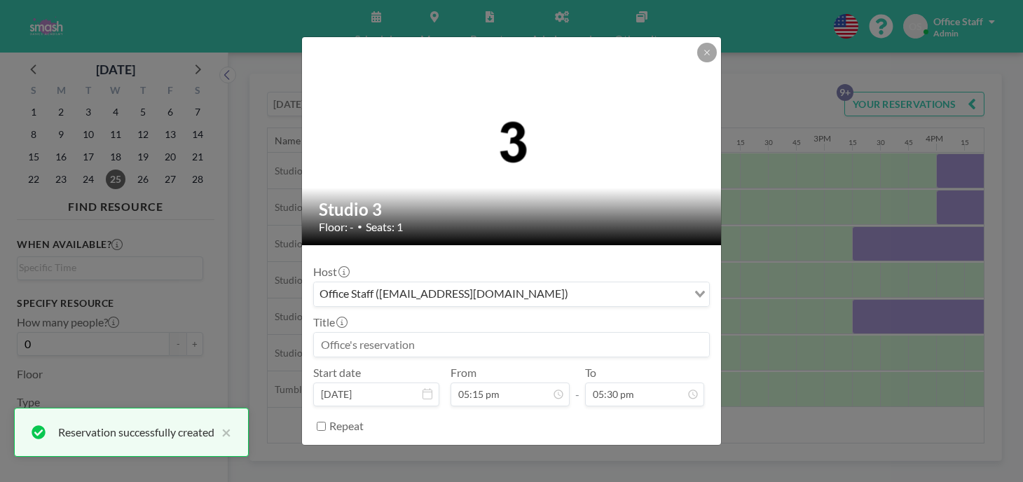
scroll to position [1544, 0]
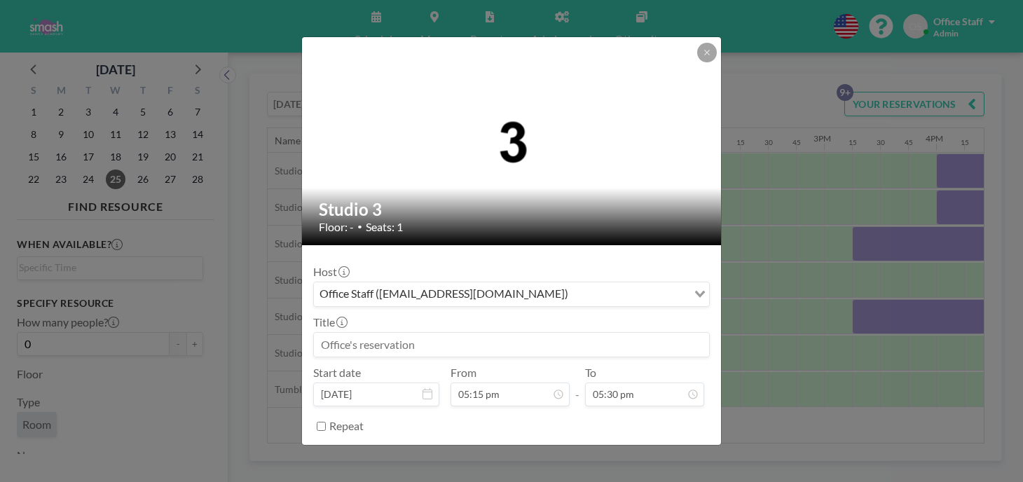
click at [401, 333] on input at bounding box center [511, 345] width 395 height 24
type input "Sapphire & Emerald J-W"
click at [326, 422] on input "Repeat" at bounding box center [321, 426] width 9 height 9
checkbox input "true"
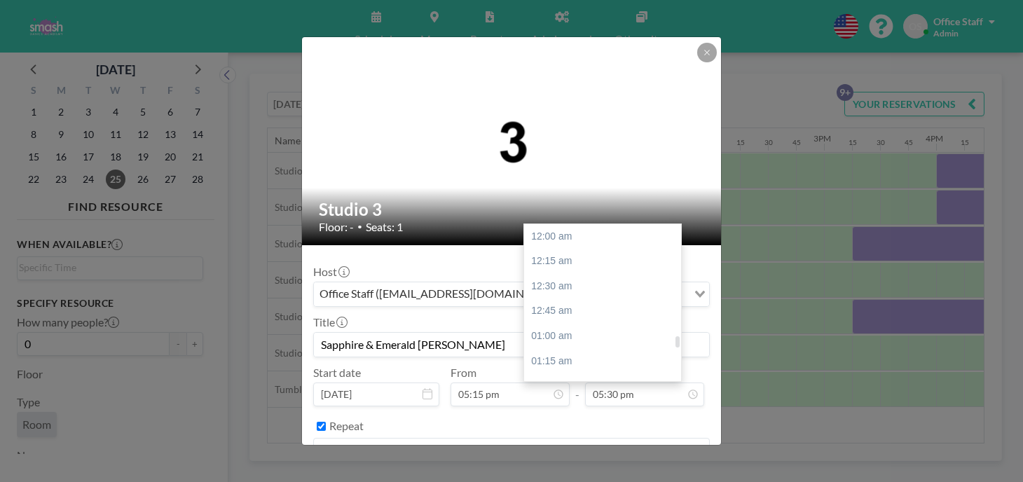
scroll to position [1566, 0]
type input "06:45 pm"
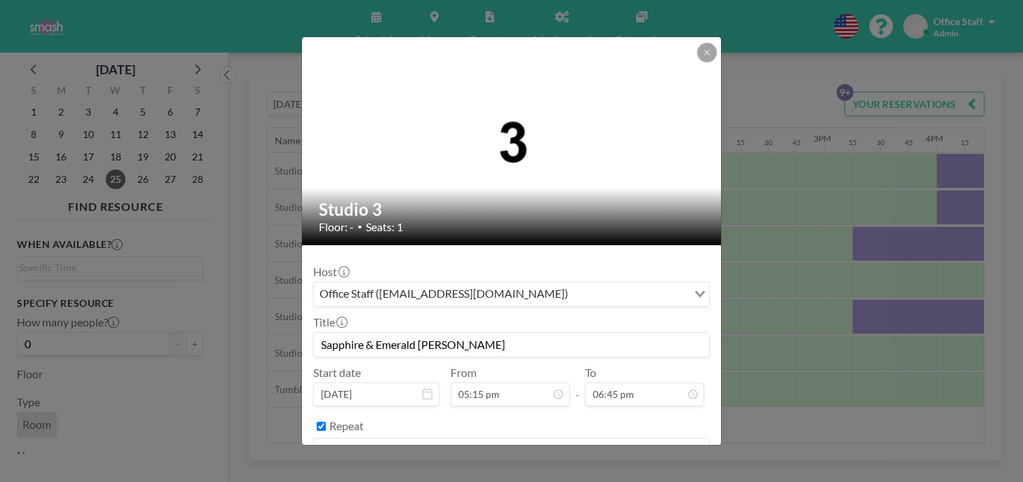
scroll to position [1544, 0]
click at [404, 441] on input "Search for option" at bounding box center [528, 450] width 315 height 18
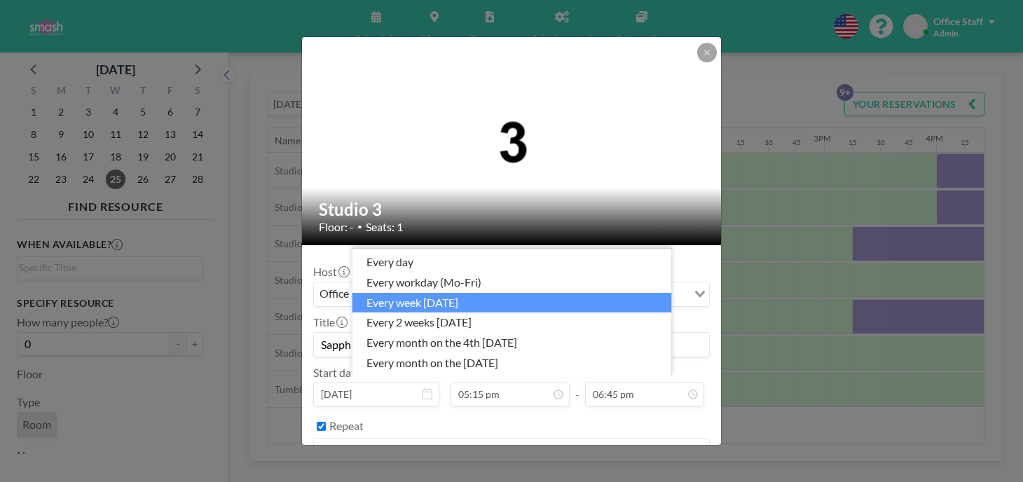
click at [461, 313] on li "every week [DATE]" at bounding box center [512, 303] width 320 height 20
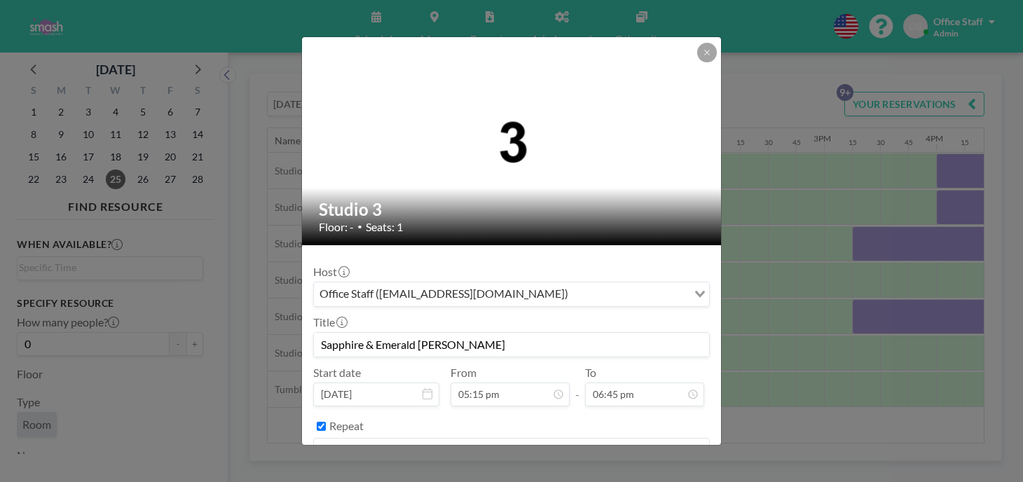
click at [642, 474] on button "BOOK NOW" at bounding box center [674, 486] width 71 height 25
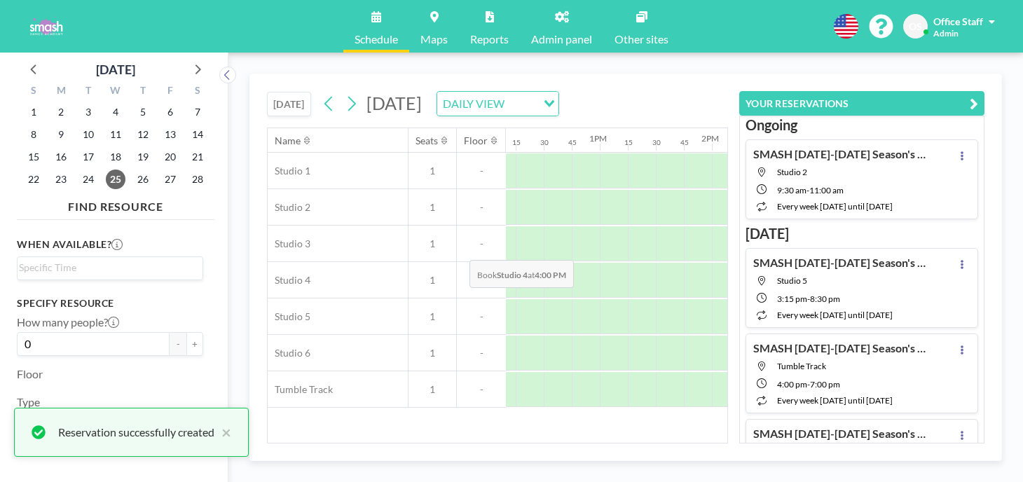
click at [936, 263] on div at bounding box center [950, 280] width 28 height 35
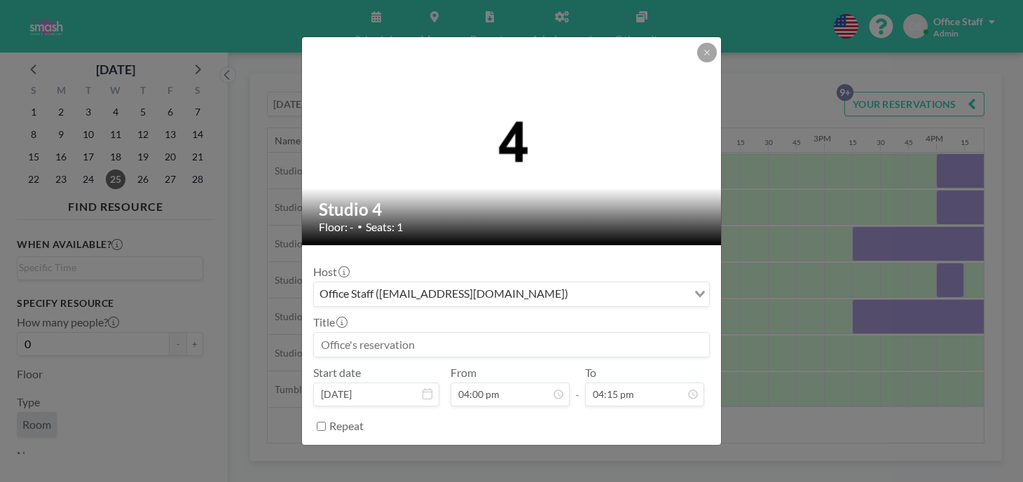
scroll to position [1454, 0]
click at [380, 333] on input at bounding box center [511, 345] width 395 height 24
type input "F"
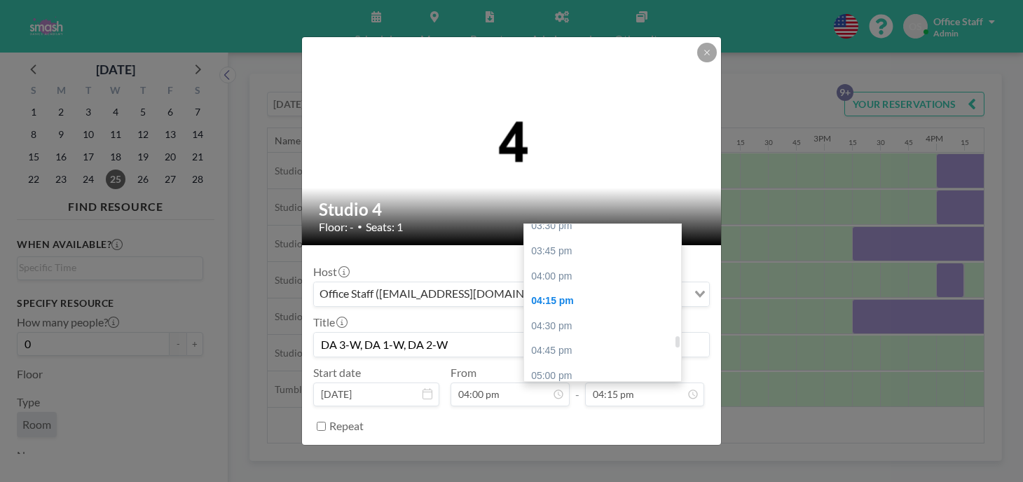
scroll to position [1592, 0]
type input "DA 3-W, DA 1-W, DA 2-W"
type input "07:00 pm"
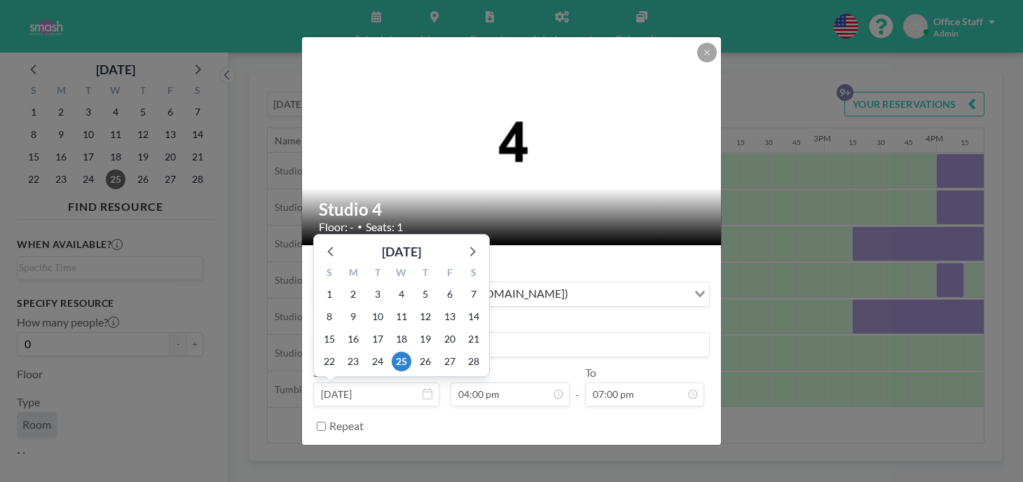
scroll to position [1431, 0]
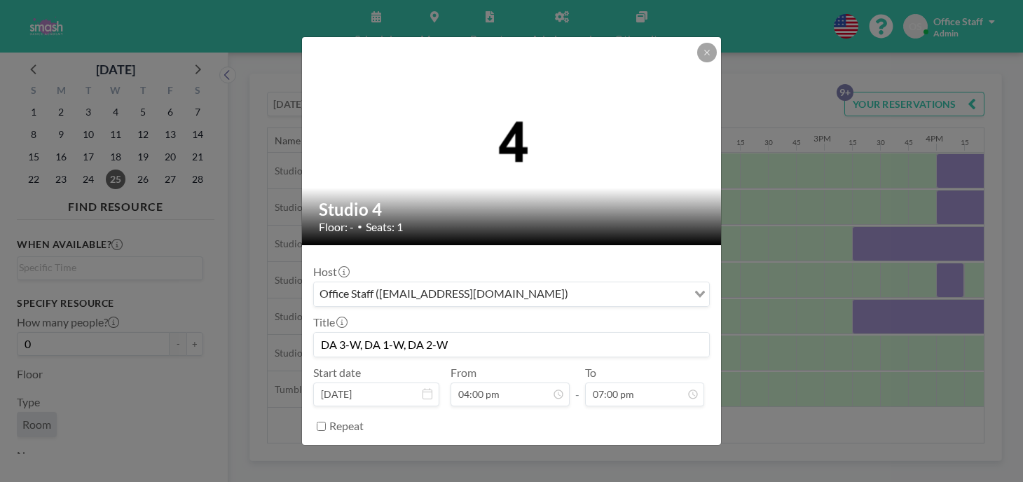
click at [326, 422] on input "Repeat" at bounding box center [321, 426] width 9 height 9
checkbox input "true"
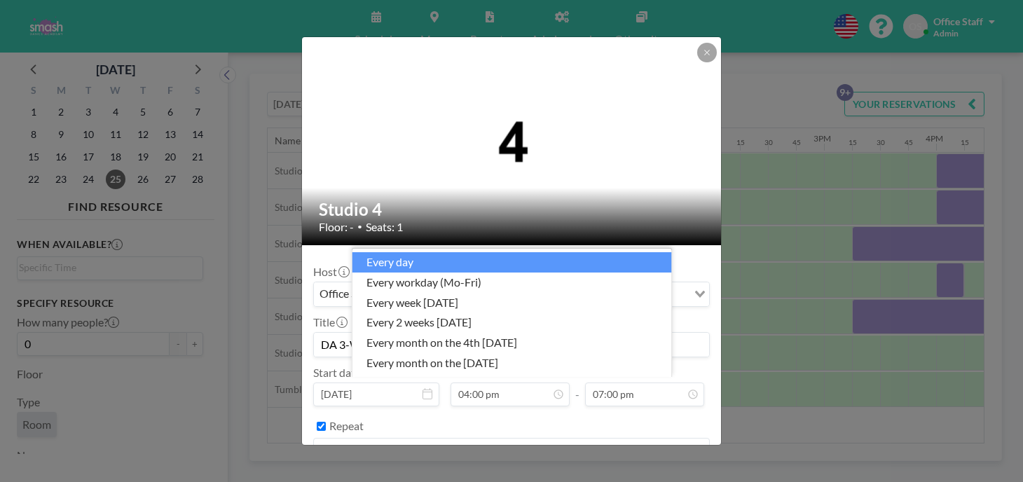
click at [377, 439] on div "every day" at bounding box center [503, 449] width 379 height 21
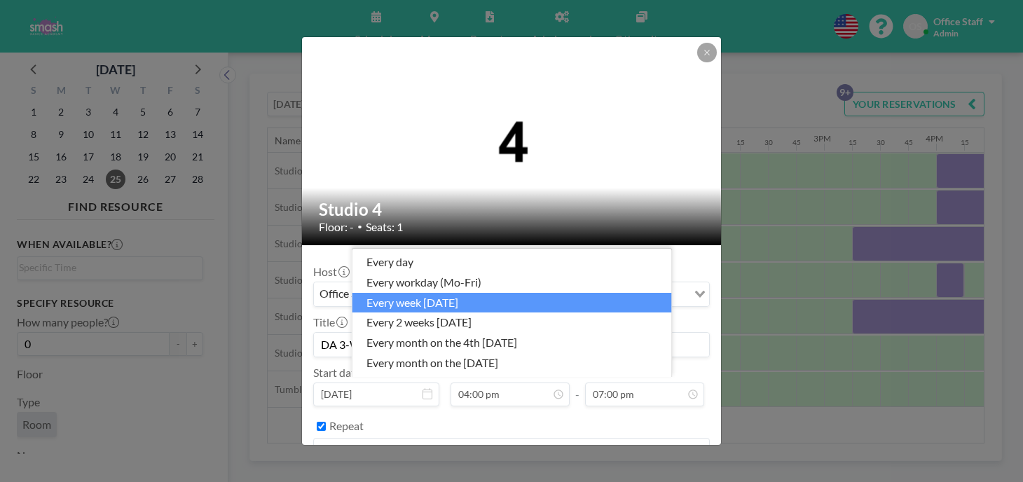
click at [425, 313] on li "every week [DATE]" at bounding box center [512, 303] width 320 height 20
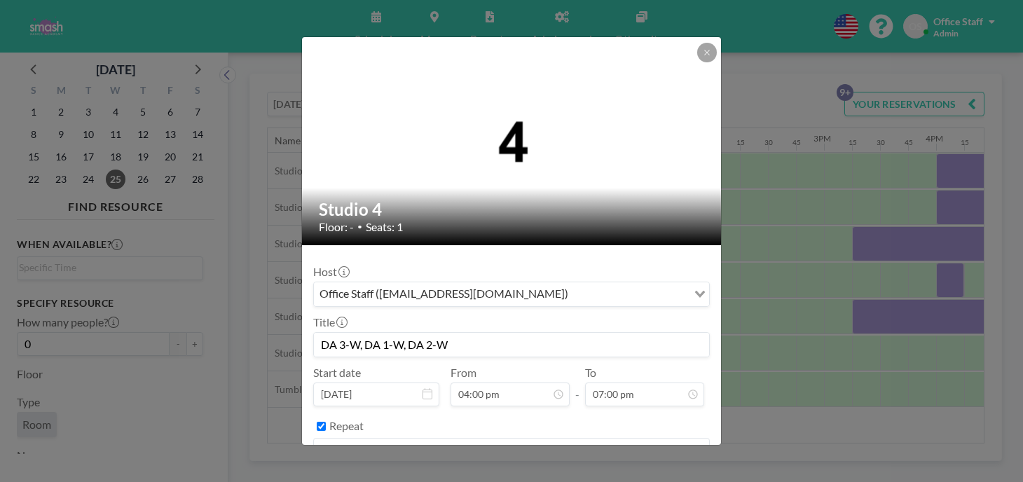
click at [639, 474] on button "BOOK NOW" at bounding box center [674, 486] width 71 height 25
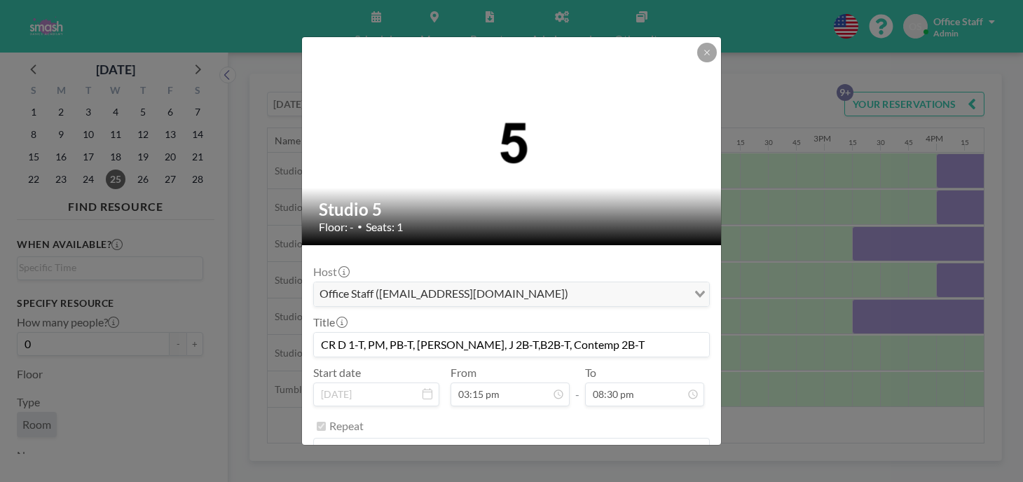
drag, startPoint x: 579, startPoint y: 296, endPoint x: 347, endPoint y: 296, distance: 231.9
click at [347, 296] on form "Host Office Staff (info@smashdanceacademy.com) Loading... Title CR D 1-T, PM, P…" at bounding box center [511, 377] width 419 height 265
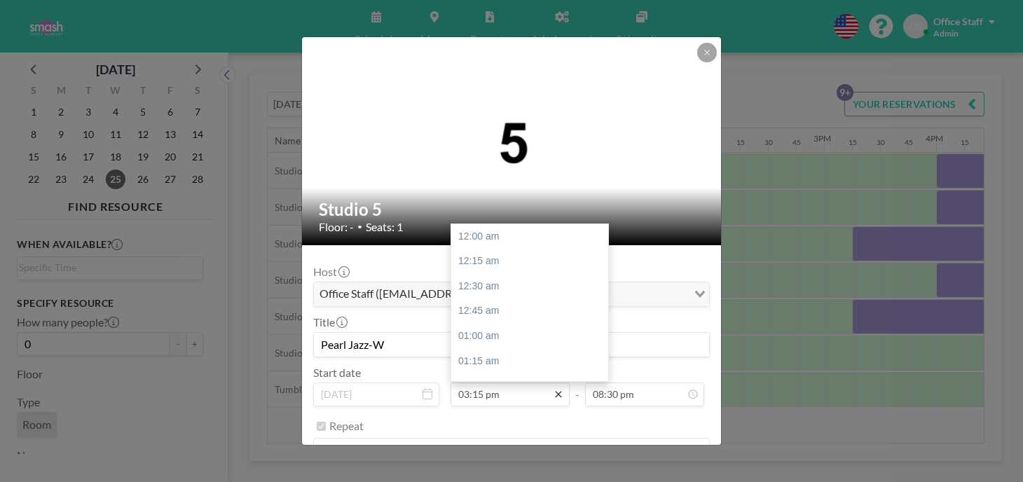
scroll to position [1834, 0]
type input "Pearl Jazz-W"
click at [495, 456] on div "04:00 pm" at bounding box center [529, 468] width 157 height 25
type input "04:00 pm"
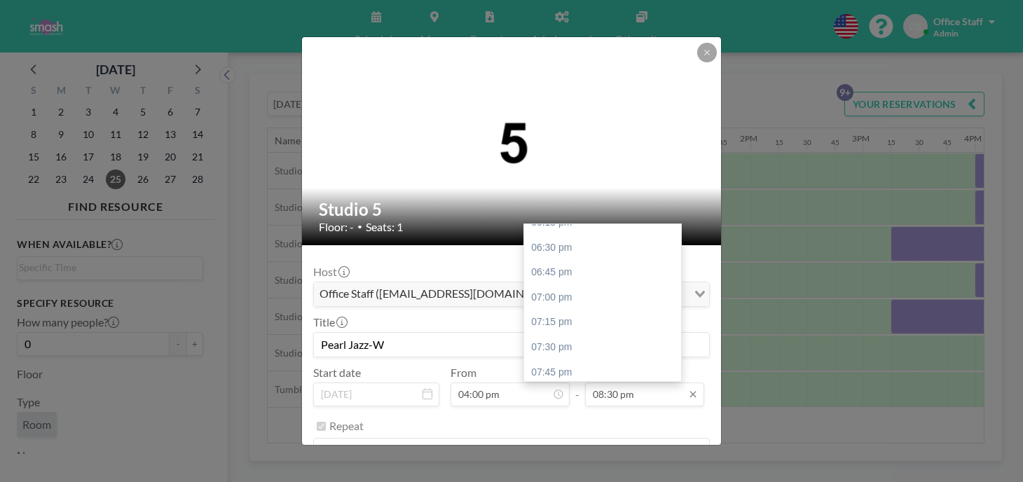
click at [600, 383] on input "08:30 pm" at bounding box center [644, 395] width 119 height 24
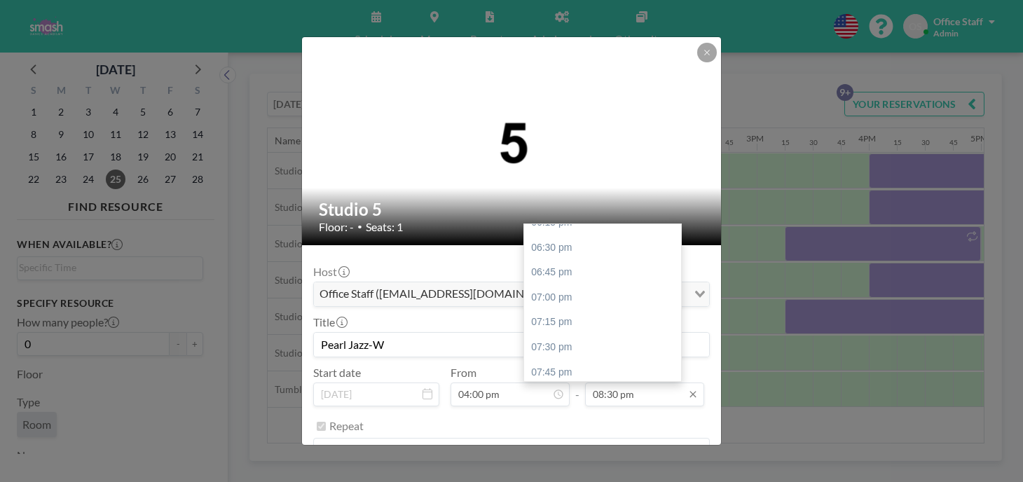
scroll to position [0, 1434]
click at [591, 383] on input "08:30 pm" at bounding box center [644, 395] width 119 height 24
click at [547, 422] on div "05:15 pm" at bounding box center [602, 434] width 157 height 25
type input "05:15 pm"
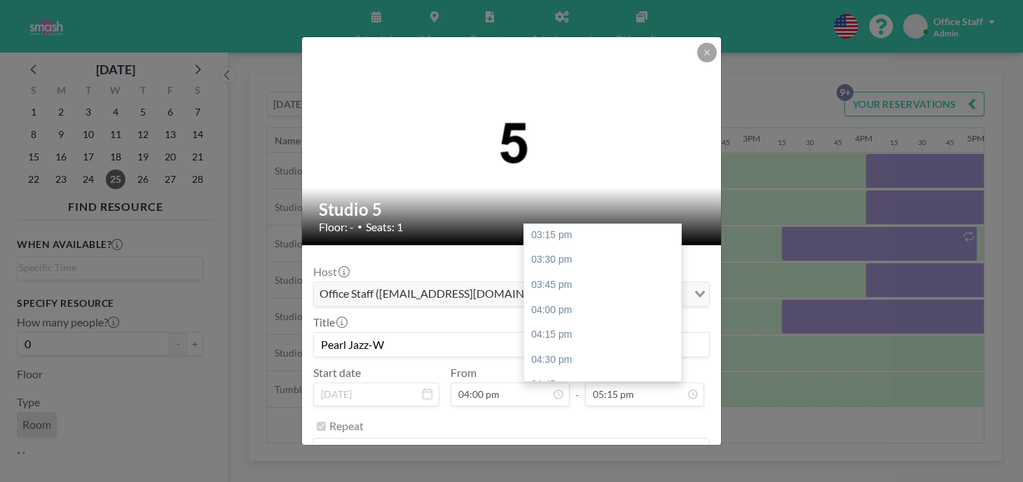
scroll to position [1519, 0]
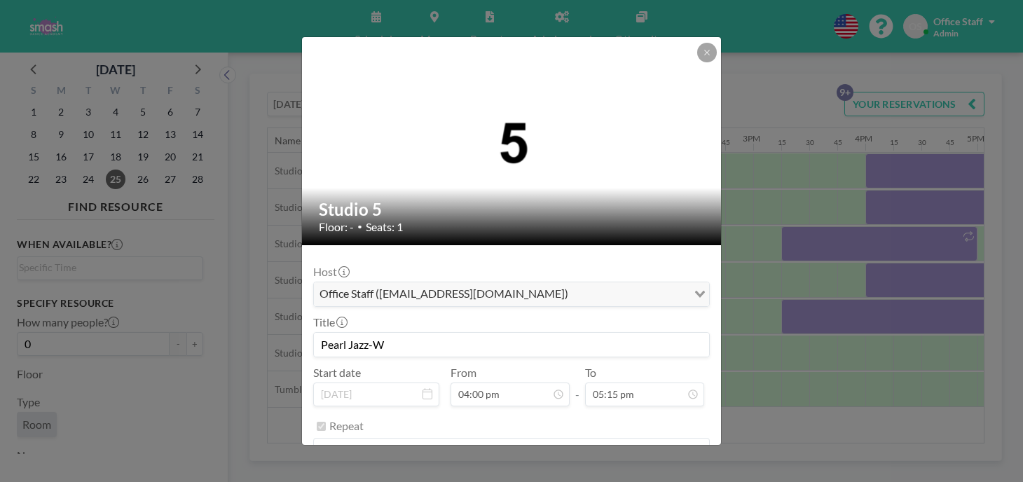
click at [623, 474] on button "SAVE CHANGES" at bounding box center [665, 486] width 88 height 25
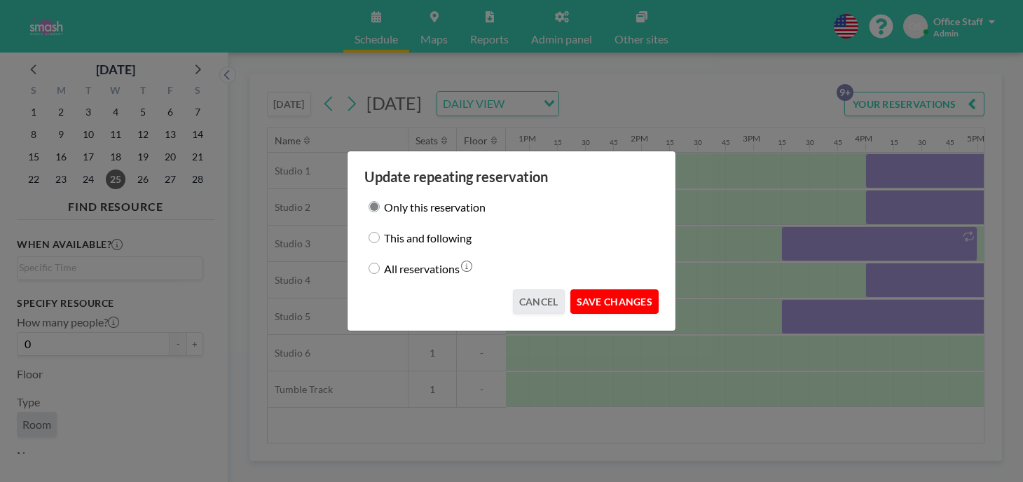
click at [593, 292] on button "SAVE CHANGES" at bounding box center [614, 301] width 88 height 25
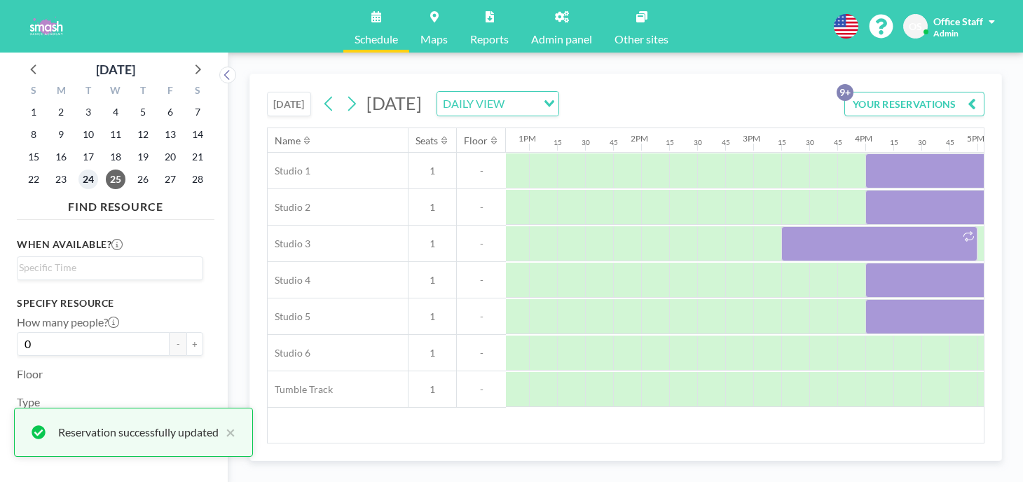
click at [78, 170] on span "24" at bounding box center [88, 180] width 20 height 20
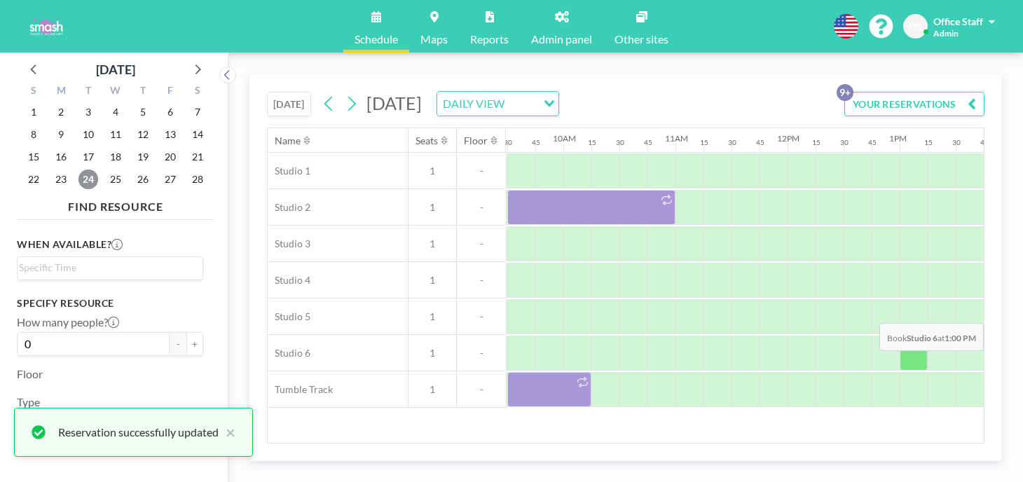
scroll to position [0, 1246]
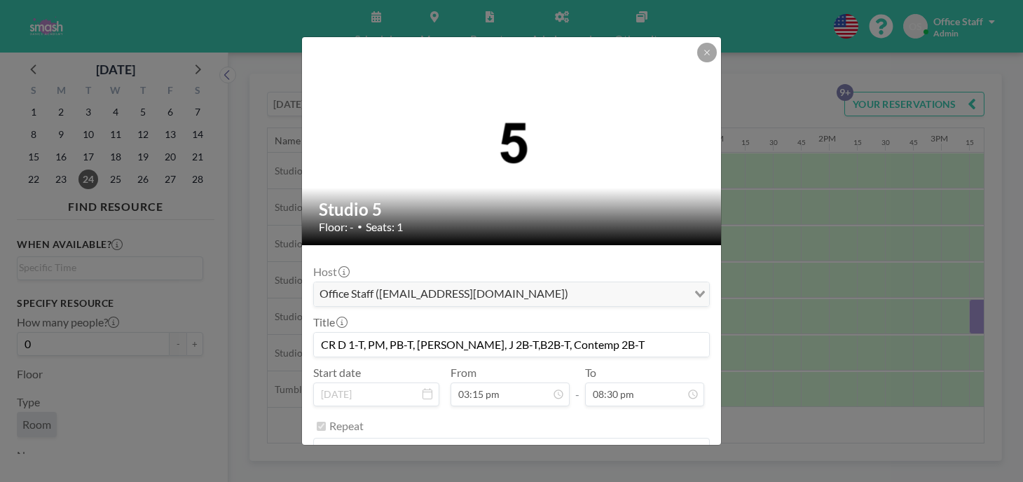
scroll to position [1364, 0]
click at [477, 333] on input "CR D 1-T, PM, PB-T, [PERSON_NAME], J 2B-T,B2B-T, Contemp 2B-T" at bounding box center [511, 345] width 395 height 24
click at [568, 474] on button "REMOVE" at bounding box center [588, 486] width 55 height 25
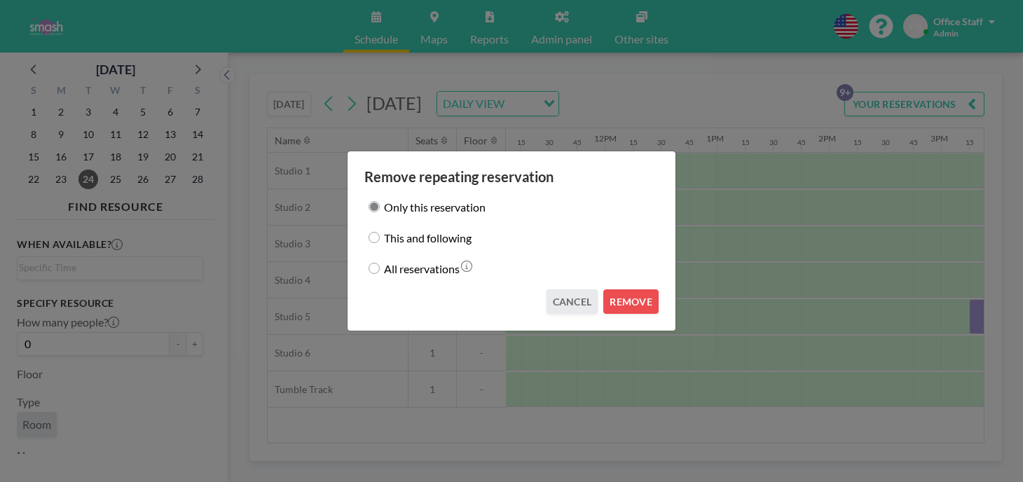
click at [413, 241] on label "This and following" at bounding box center [428, 238] width 88 height 20
click at [380, 241] on input "This and following" at bounding box center [374, 237] width 11 height 11
radio input "true"
click at [615, 291] on button "REMOVE" at bounding box center [630, 301] width 55 height 25
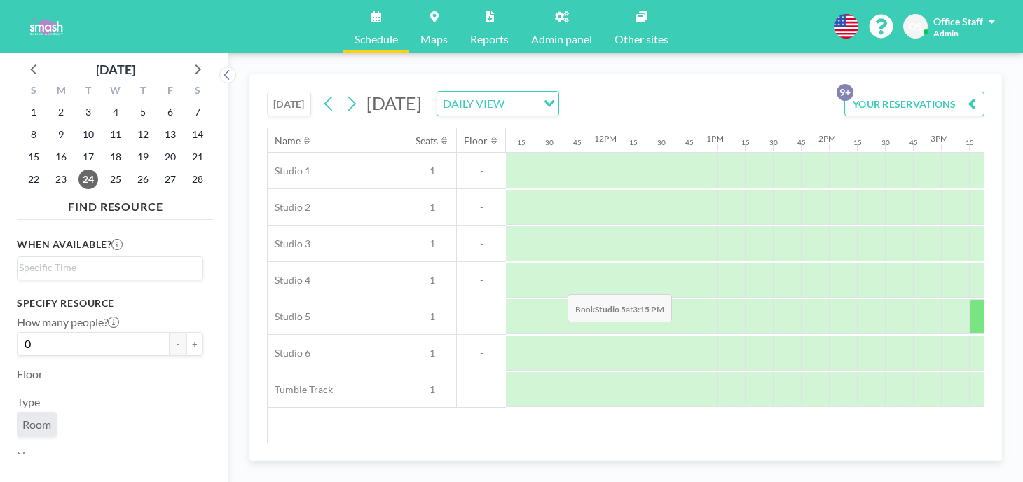
click at [969, 299] on div at bounding box center [983, 316] width 28 height 35
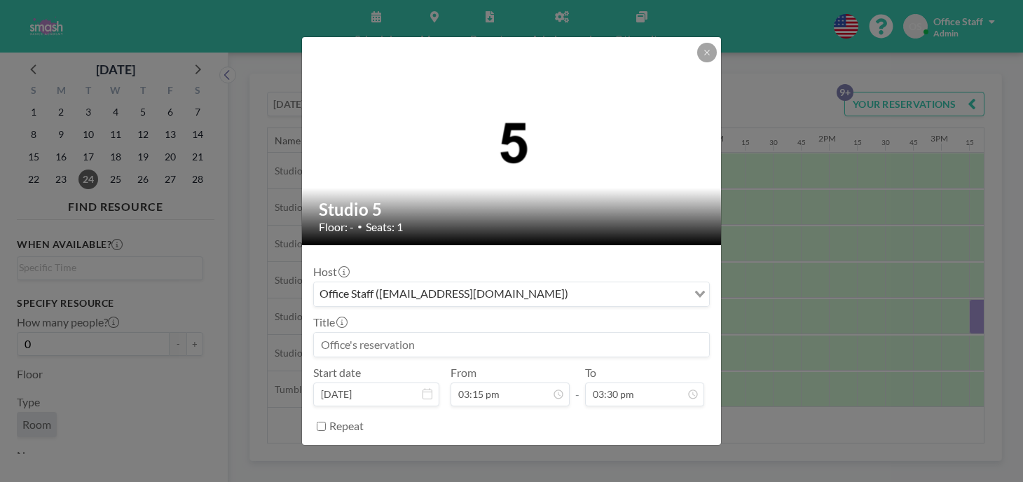
click at [390, 333] on input at bounding box center [511, 345] width 395 height 24
paste input "CR D 1-T, PM, PB-T, [PERSON_NAME], J 2B-T,B2B-T, Contemp 2B-T"
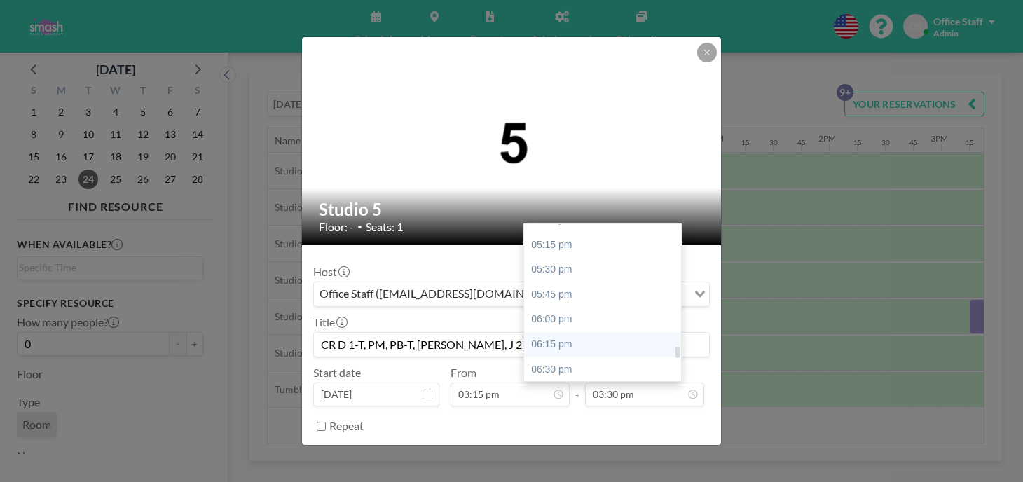
scroll to position [1719, 0]
type input "CR D 1-T, PM, PB-T, [PERSON_NAME], J 2B-T,B2B-T, Contemp 2B-T"
type input "08:30 pm"
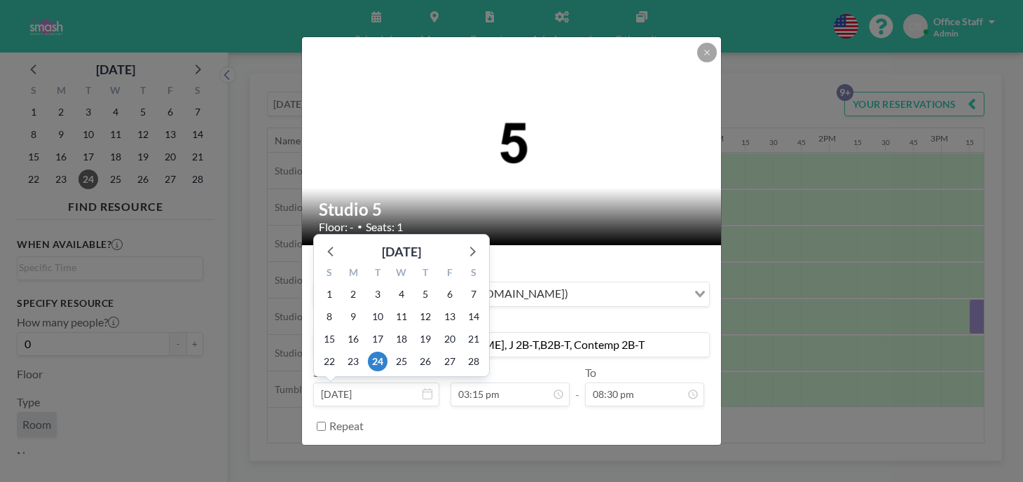
scroll to position [1364, 0]
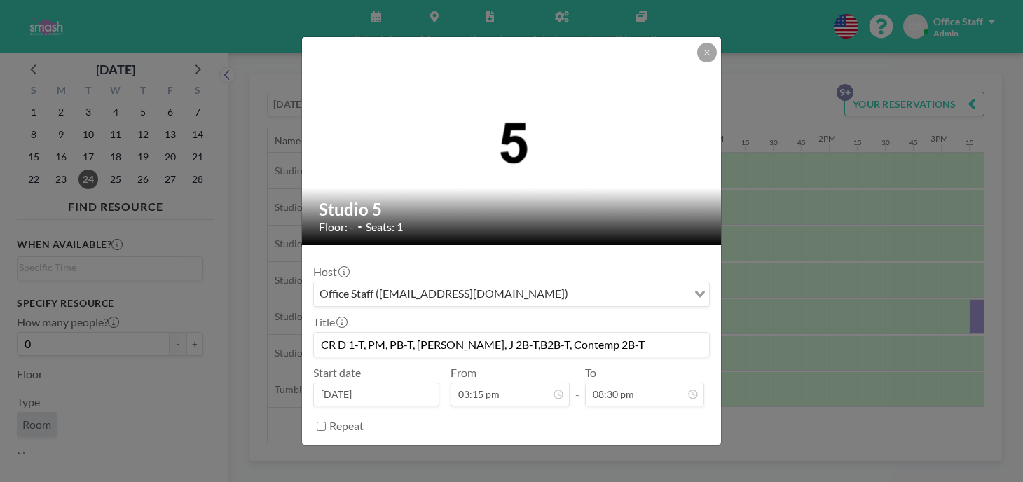
click at [326, 422] on input "Repeat" at bounding box center [321, 426] width 9 height 9
checkbox input "true"
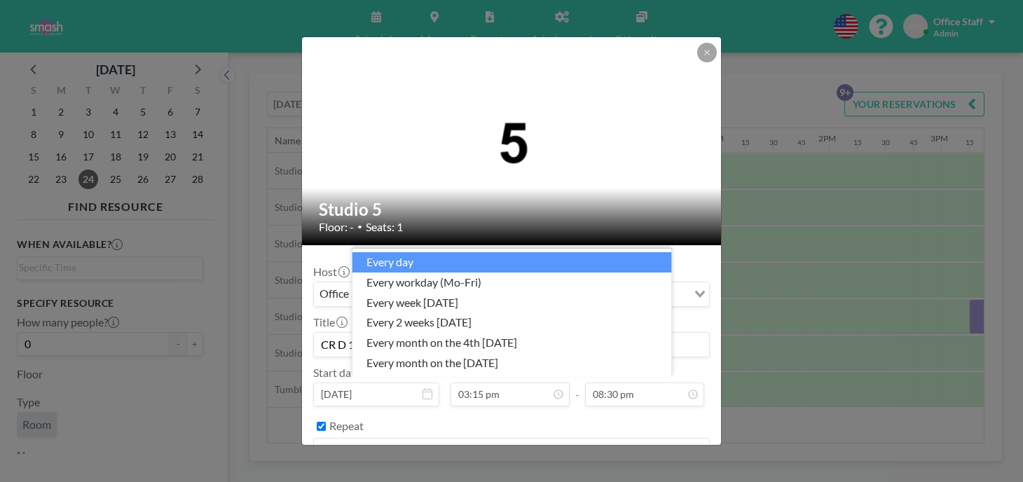
click at [379, 439] on div "every day" at bounding box center [503, 449] width 379 height 21
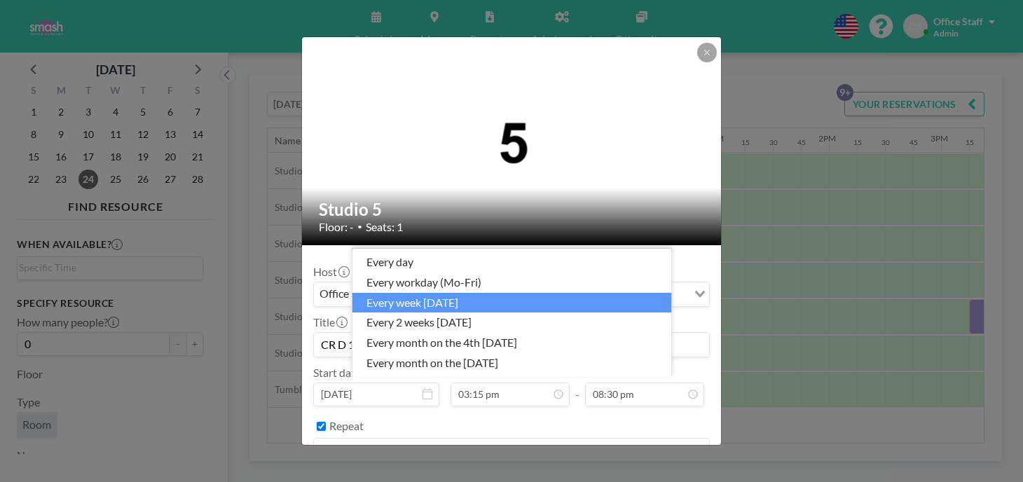
click at [434, 313] on li "every week [DATE]" at bounding box center [512, 303] width 320 height 20
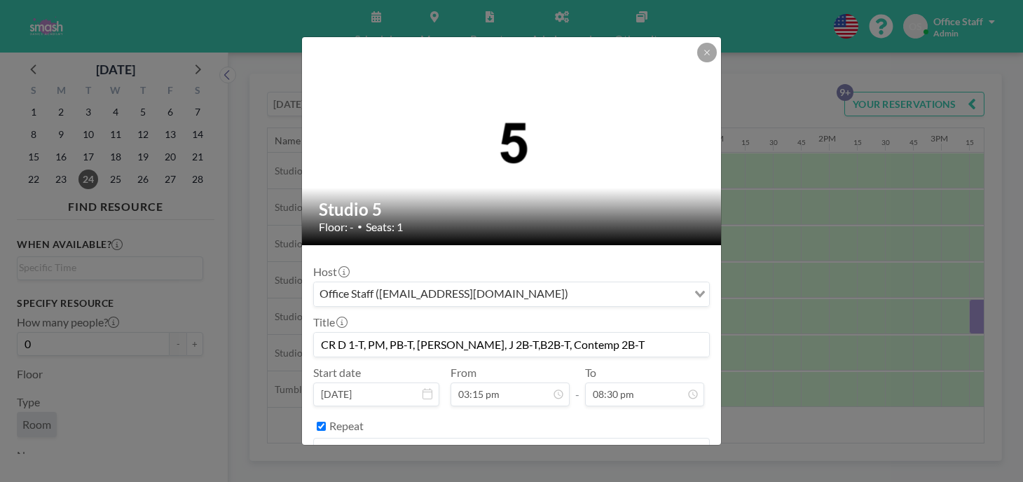
click at [643, 474] on button "BOOK NOW" at bounding box center [674, 486] width 71 height 25
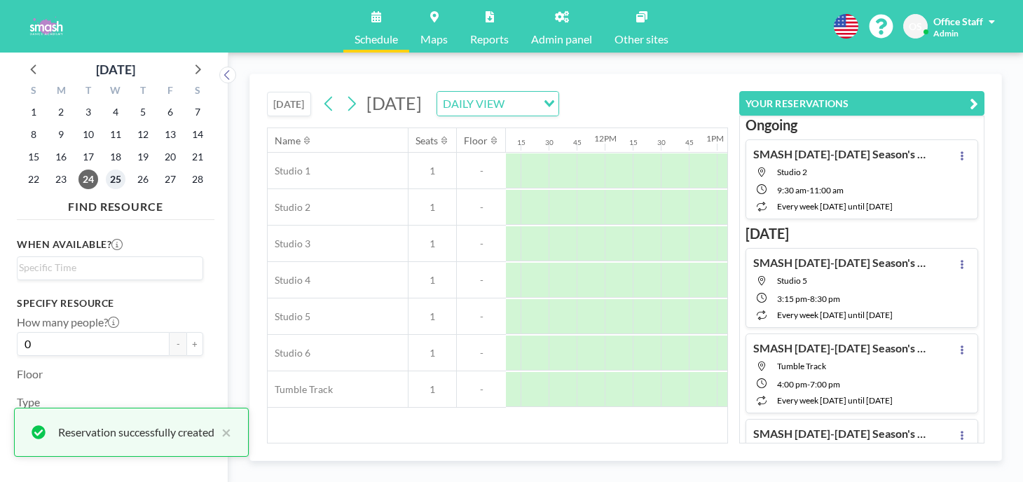
click at [106, 170] on span "25" at bounding box center [116, 180] width 20 height 20
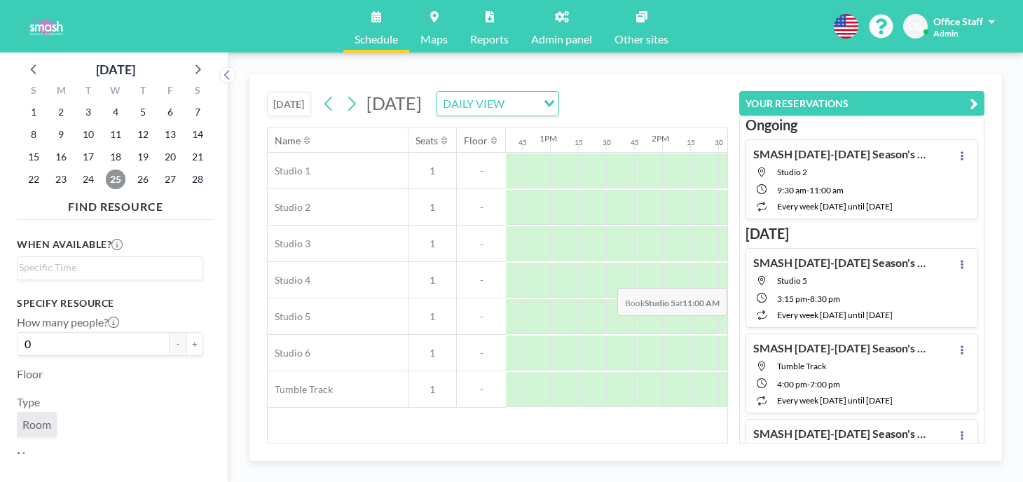
scroll to position [0, 1422]
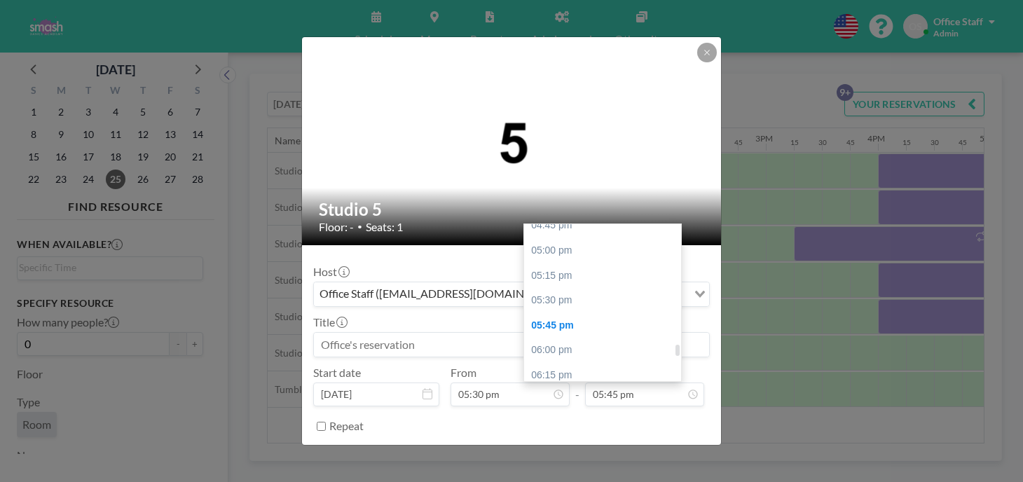
scroll to position [1680, 0]
type input "07:45 pm"
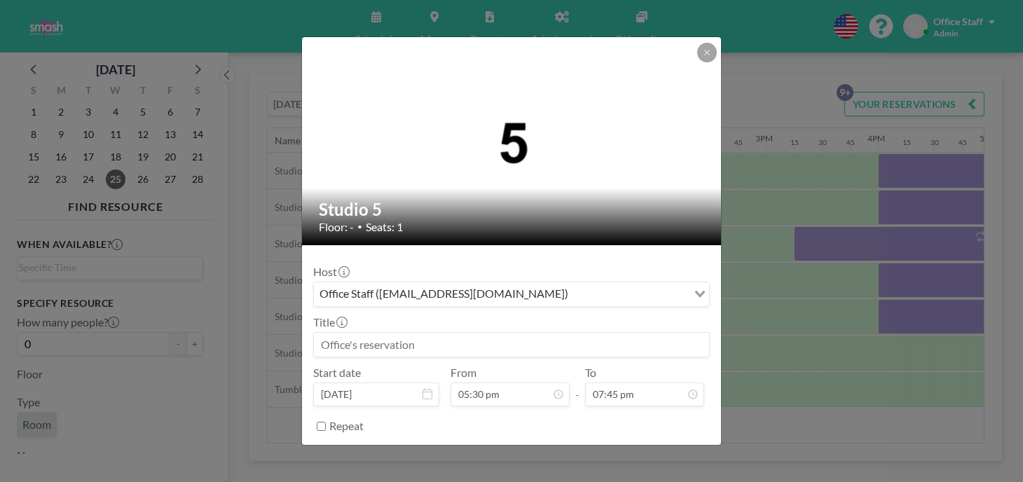
click at [394, 333] on input at bounding box center [511, 345] width 395 height 24
type input "Pearl B-W, HH 2-W"
click at [326, 422] on input "Repeat" at bounding box center [321, 426] width 9 height 9
checkbox input "true"
click at [399, 441] on input "Search for option" at bounding box center [528, 450] width 315 height 18
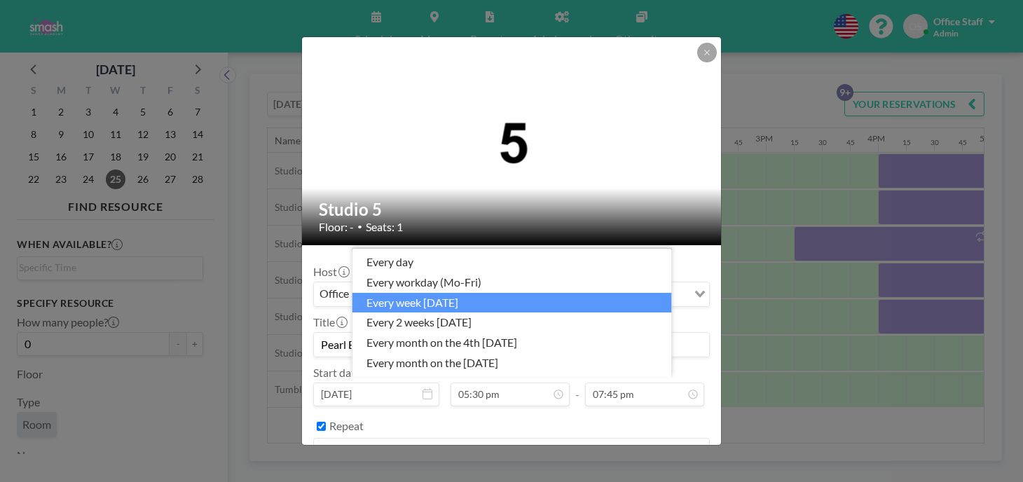
click at [447, 309] on li "every week [DATE]" at bounding box center [512, 303] width 320 height 20
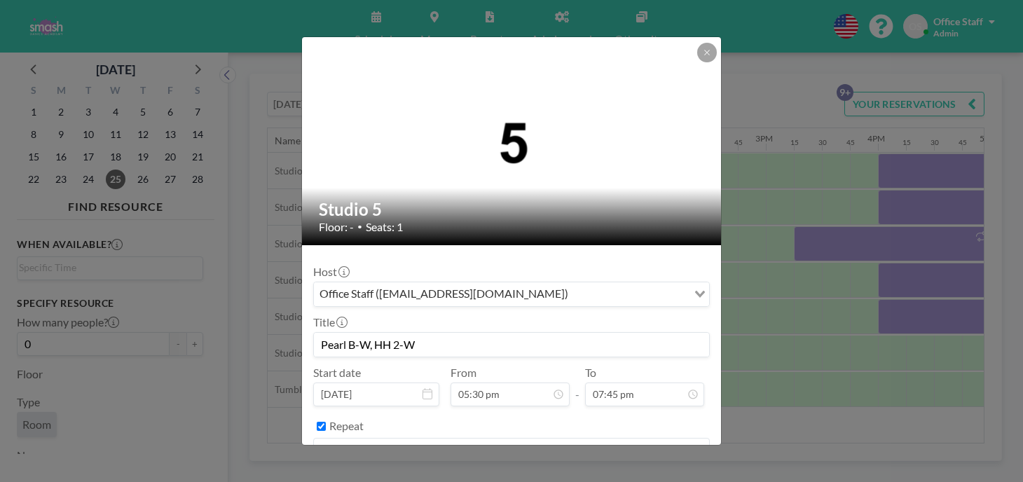
scroll to position [1566, 0]
click at [645, 474] on button "BOOK NOW" at bounding box center [674, 486] width 71 height 25
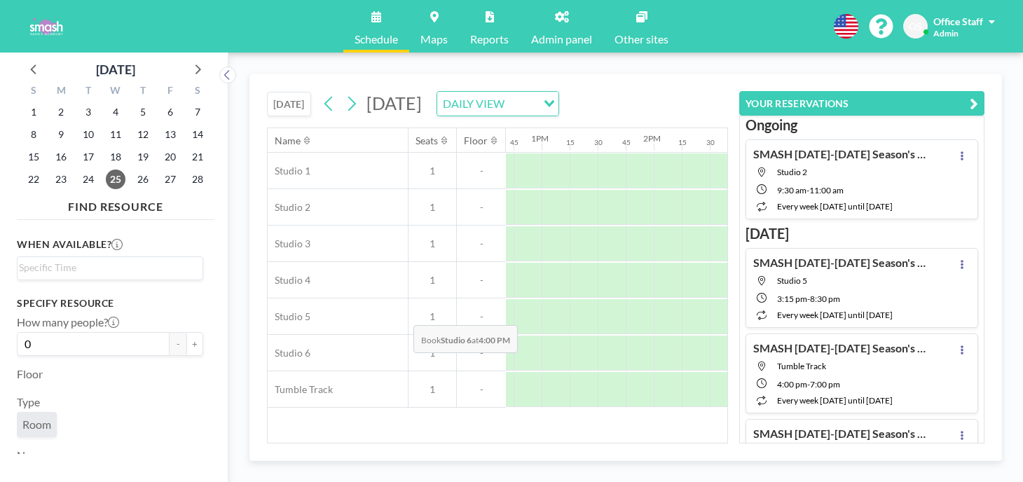
click at [878, 336] on div at bounding box center [892, 353] width 28 height 35
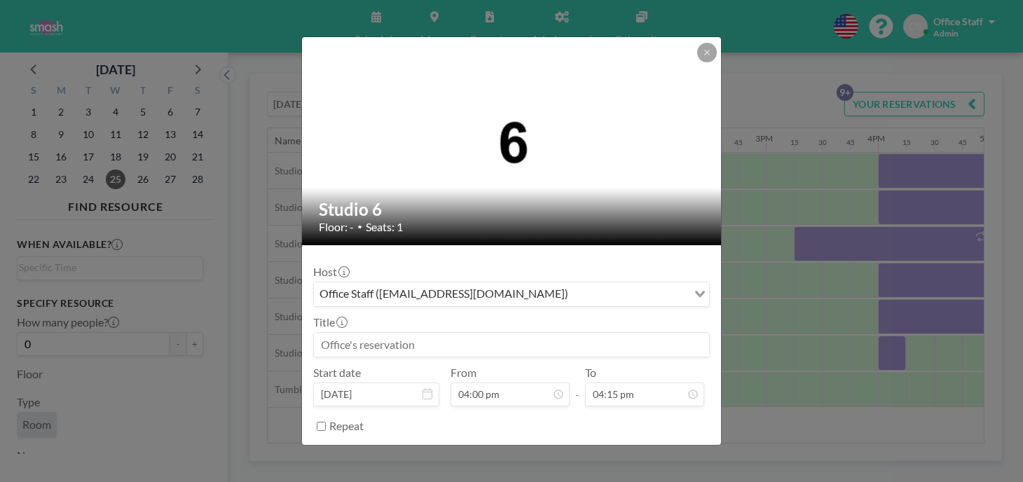
click at [437, 333] on input at bounding box center [511, 345] width 395 height 24
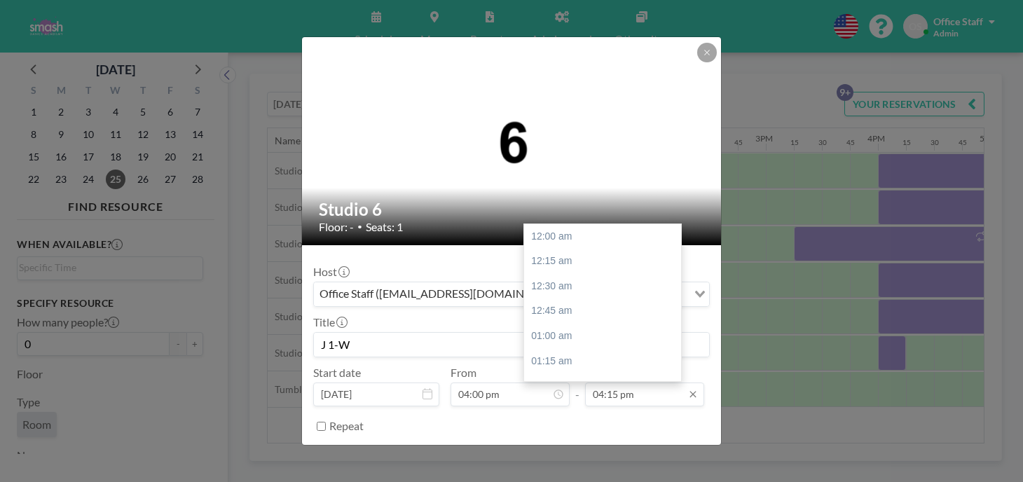
scroll to position [1454, 0]
type input "J 1-W"
click at [549, 441] on div "04:45 pm" at bounding box center [602, 453] width 157 height 25
type input "04:45 pm"
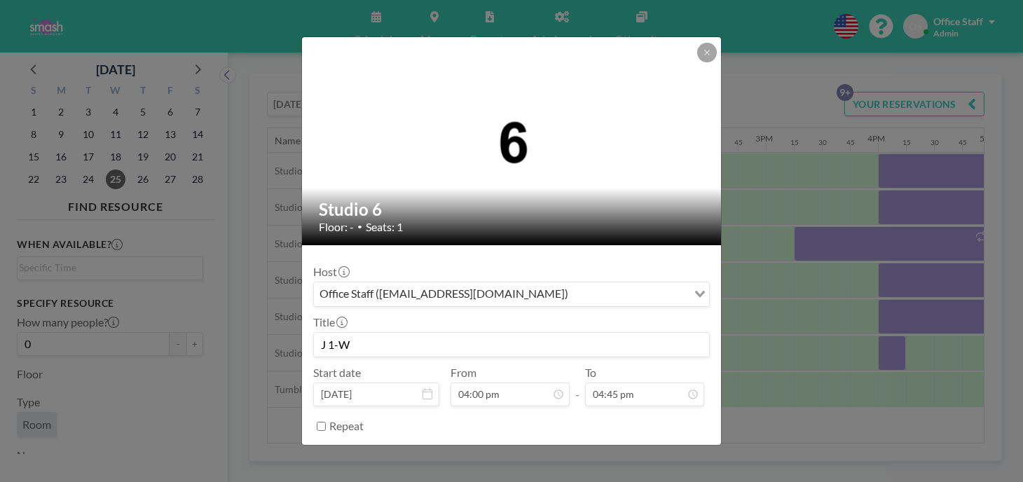
click at [326, 422] on input "Repeat" at bounding box center [321, 426] width 9 height 9
checkbox input "true"
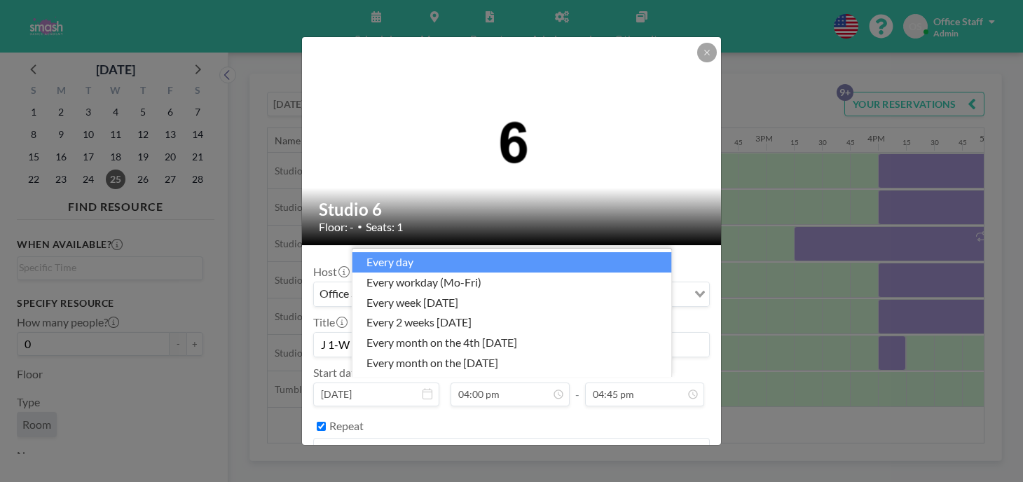
click at [453, 441] on input "Search for option" at bounding box center [503, 450] width 376 height 18
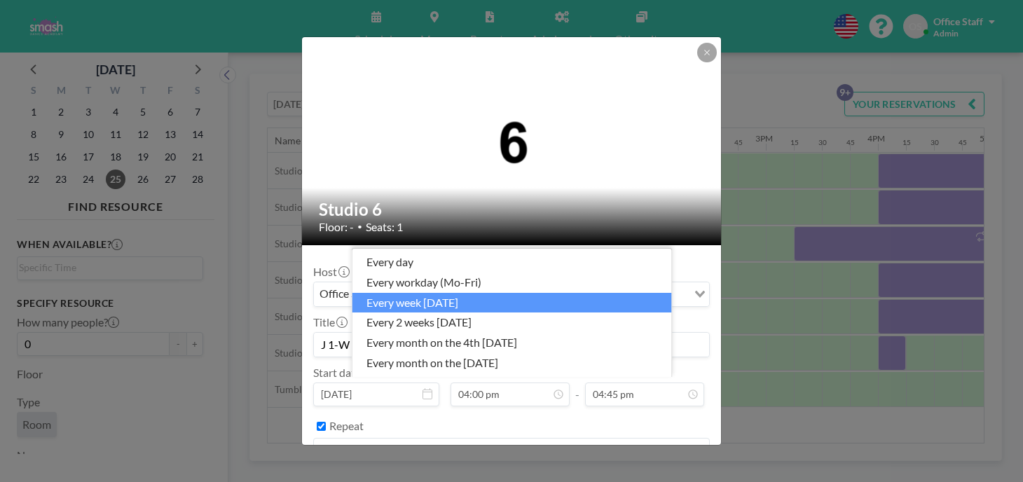
click at [455, 312] on li "every week [DATE]" at bounding box center [512, 303] width 320 height 20
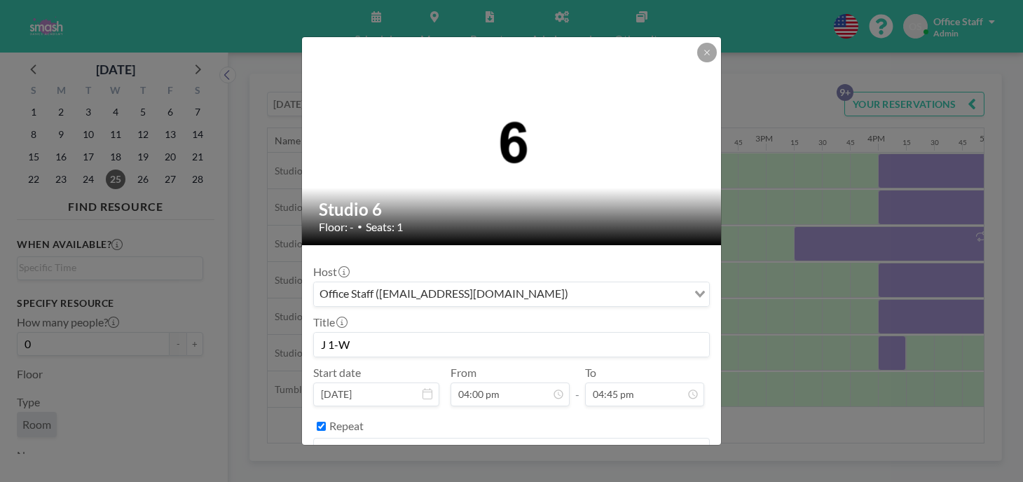
drag, startPoint x: 383, startPoint y: 298, endPoint x: 354, endPoint y: 296, distance: 28.8
click at [354, 333] on input "J 1-W" at bounding box center [511, 345] width 395 height 24
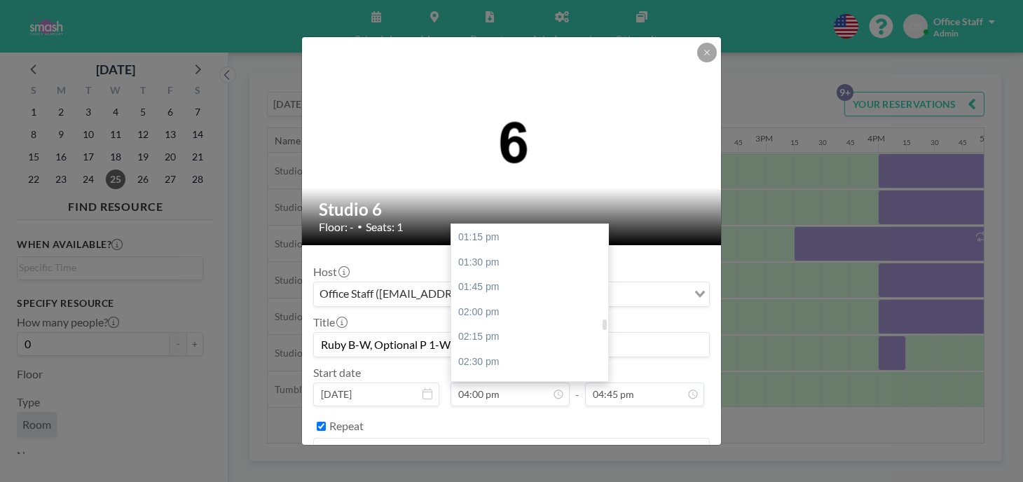
scroll to position [1326, 0]
type input "Ruby B-W, Optional P 1-W, J -W"
click at [511, 419] on div "03:15 pm" at bounding box center [529, 431] width 157 height 25
type input "03:15 pm"
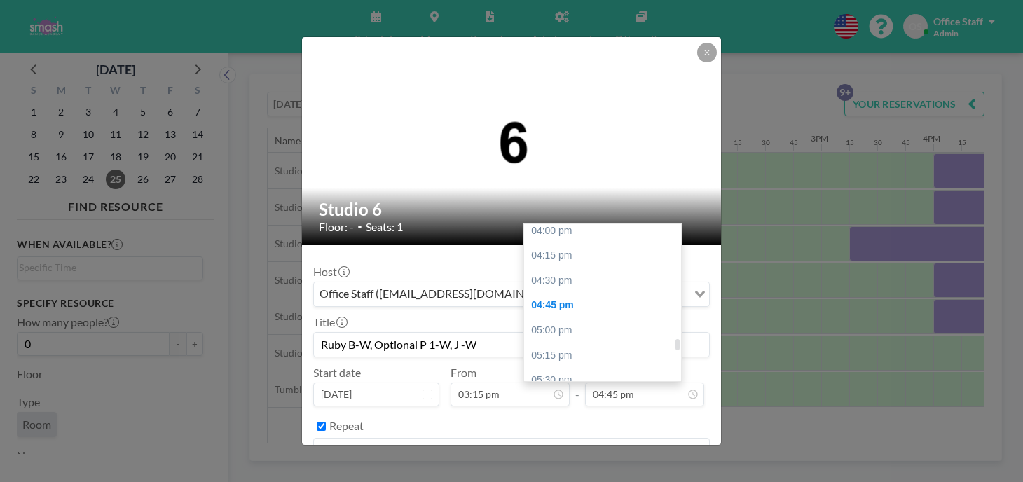
scroll to position [1603, 0]
type input "06:45 pm"
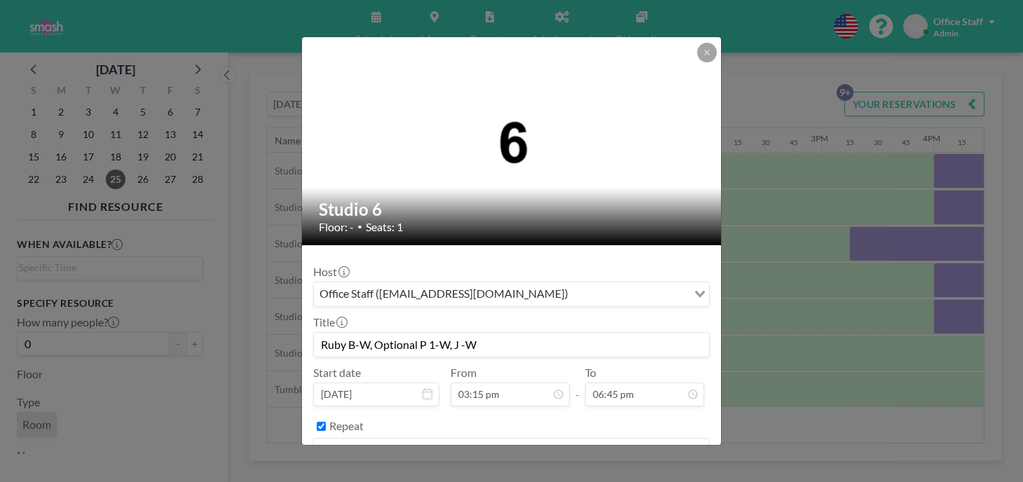
click at [639, 474] on button "BOOK NOW" at bounding box center [674, 486] width 71 height 25
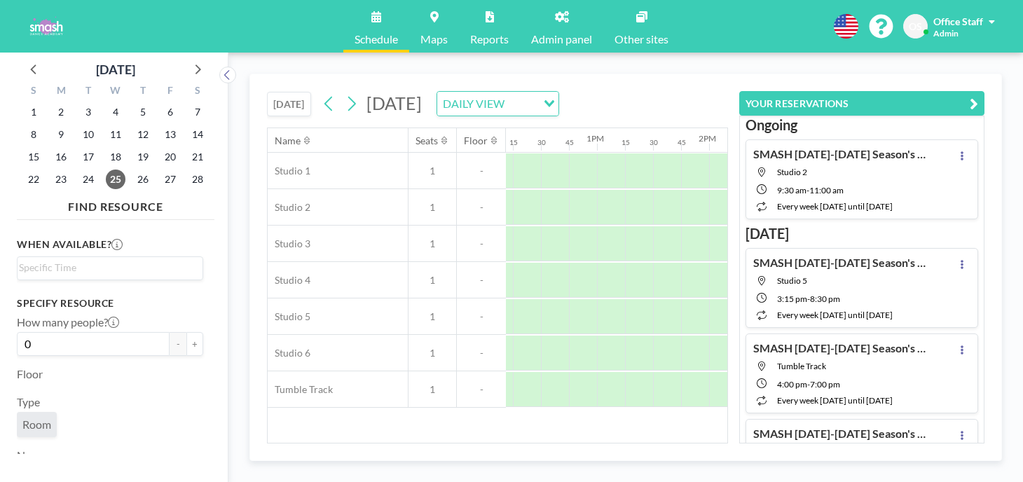
click at [978, 95] on icon "button" at bounding box center [974, 103] width 8 height 17
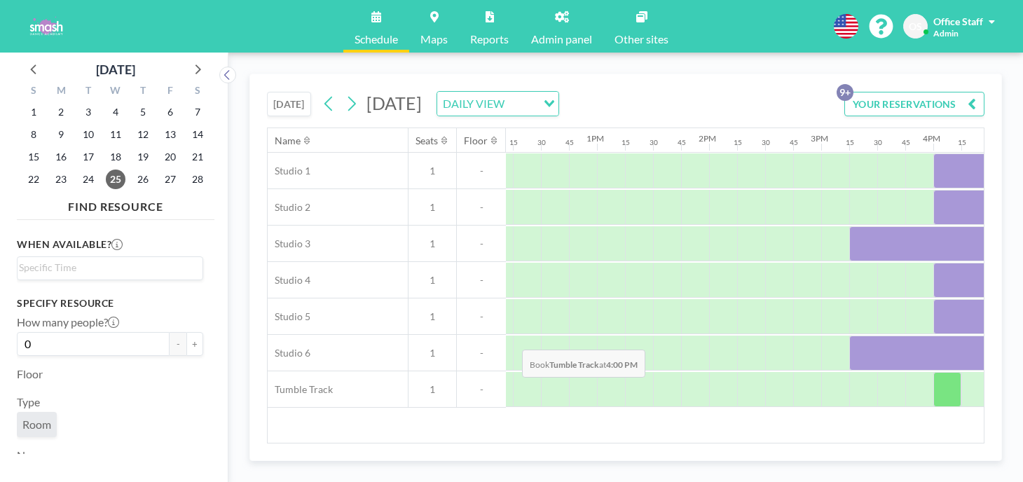
click at [933, 372] on div at bounding box center [947, 389] width 28 height 35
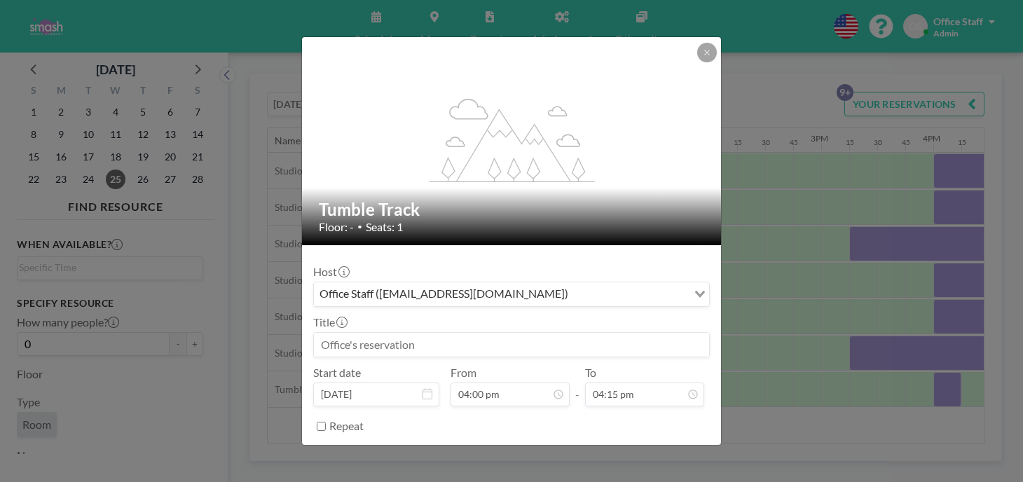
click at [420, 333] on input at bounding box center [511, 345] width 395 height 24
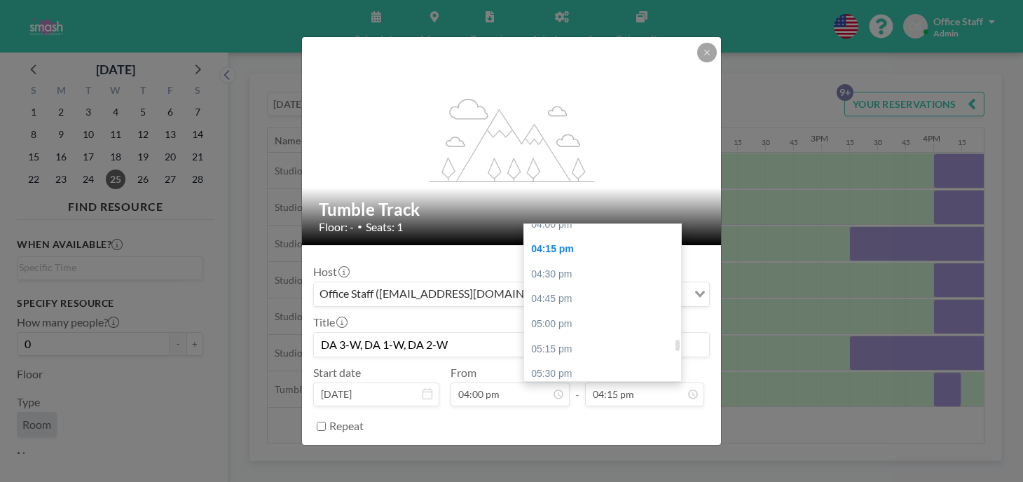
scroll to position [1612, 0]
type input "DA 3-W, DA 1-W, DA 2-W"
type input "07:00 pm"
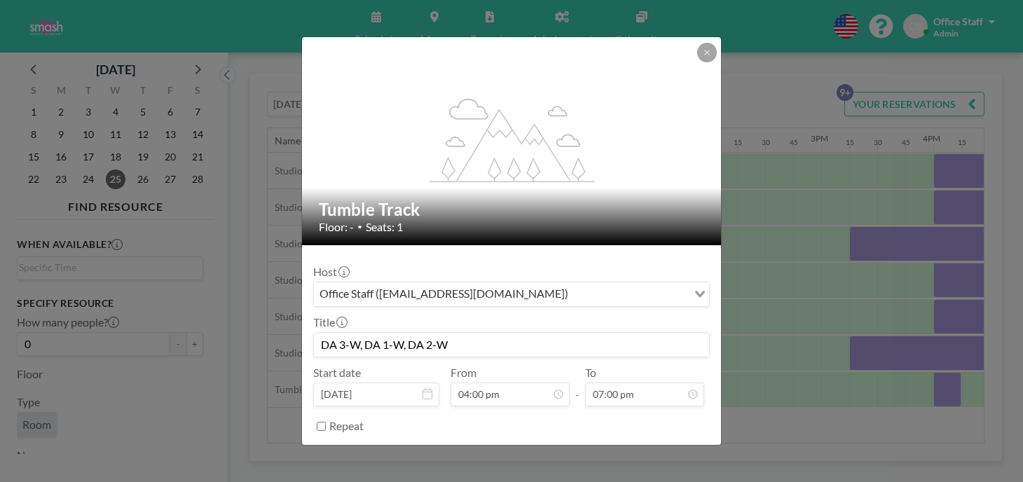
click at [326, 422] on input "Repeat" at bounding box center [321, 426] width 9 height 9
checkbox input "true"
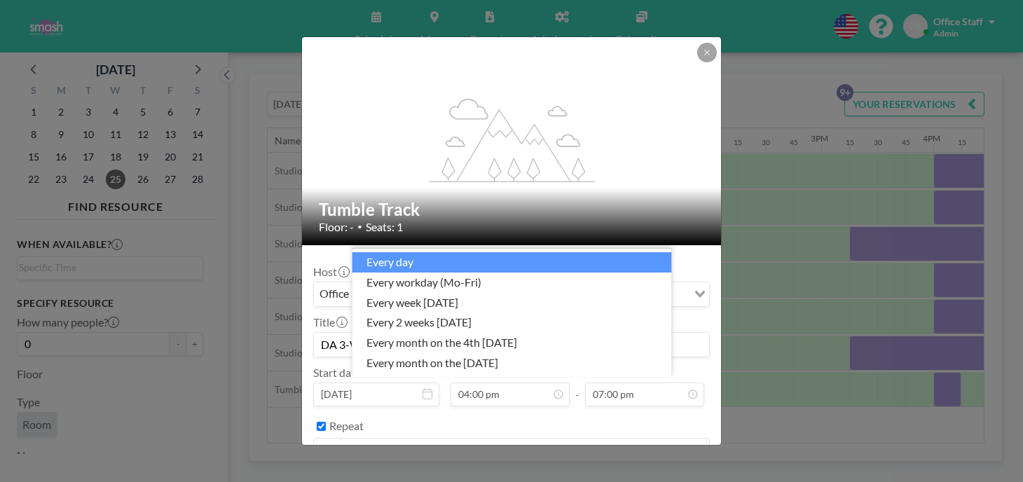
click at [386, 439] on div "every day" at bounding box center [503, 449] width 379 height 21
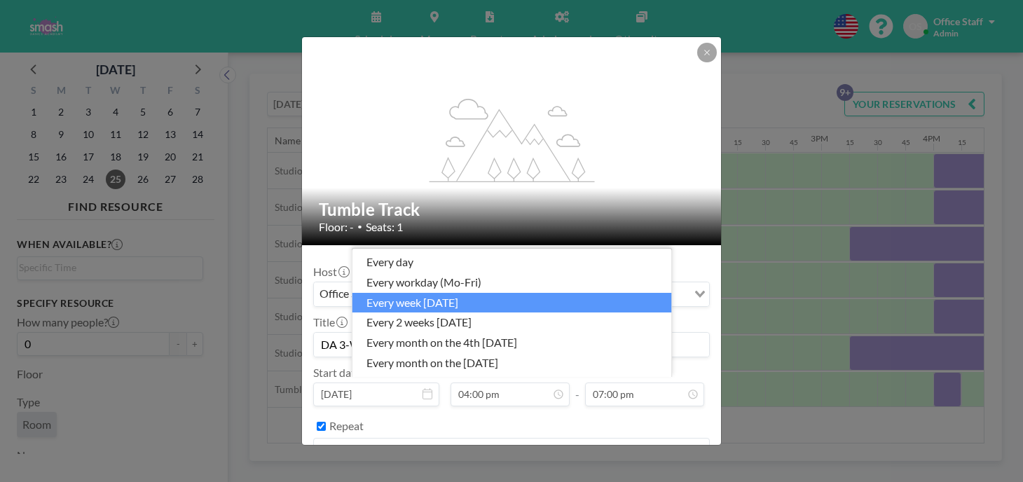
click at [451, 310] on li "every week [DATE]" at bounding box center [512, 303] width 320 height 20
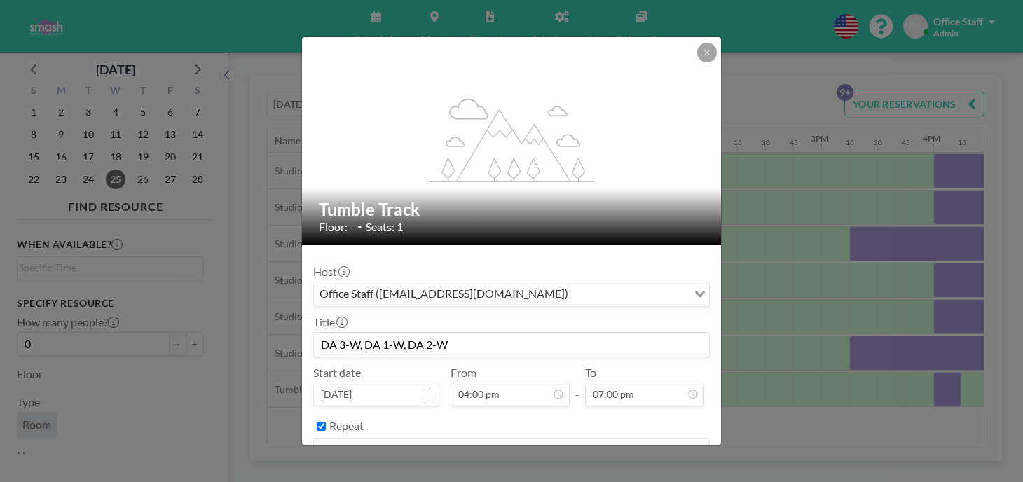
scroll to position [1431, 0]
click at [645, 474] on button "BOOK NOW" at bounding box center [674, 486] width 71 height 25
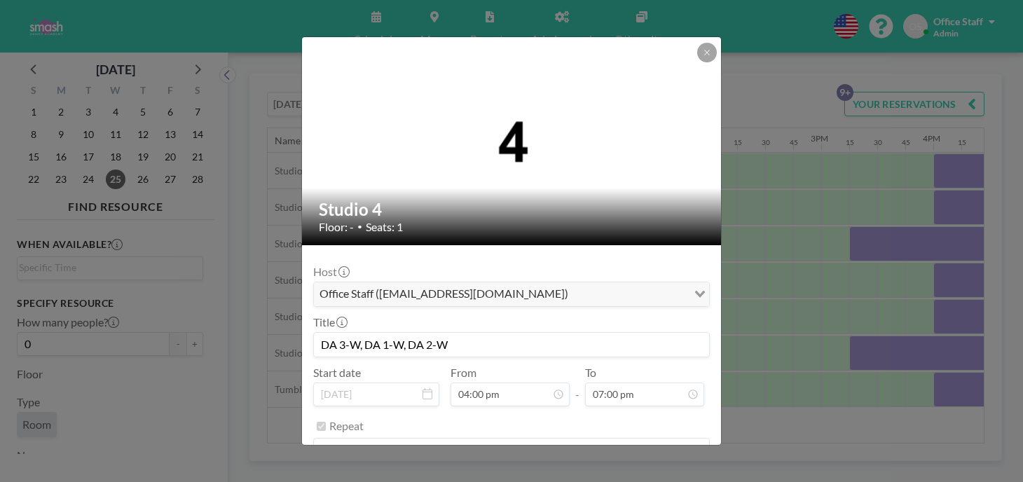
drag, startPoint x: 498, startPoint y: 295, endPoint x: 350, endPoint y: 291, distance: 148.6
click at [350, 332] on div "DA 3-W, DA 1-W, DA 2-W" at bounding box center [511, 344] width 397 height 25
click at [703, 57] on icon at bounding box center [707, 52] width 8 height 8
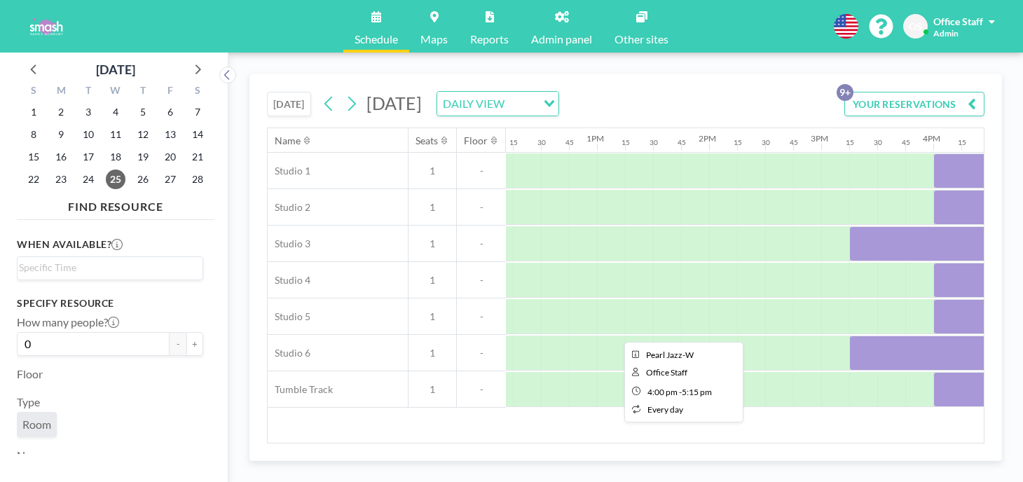
click at [933, 299] on div at bounding box center [1003, 316] width 140 height 35
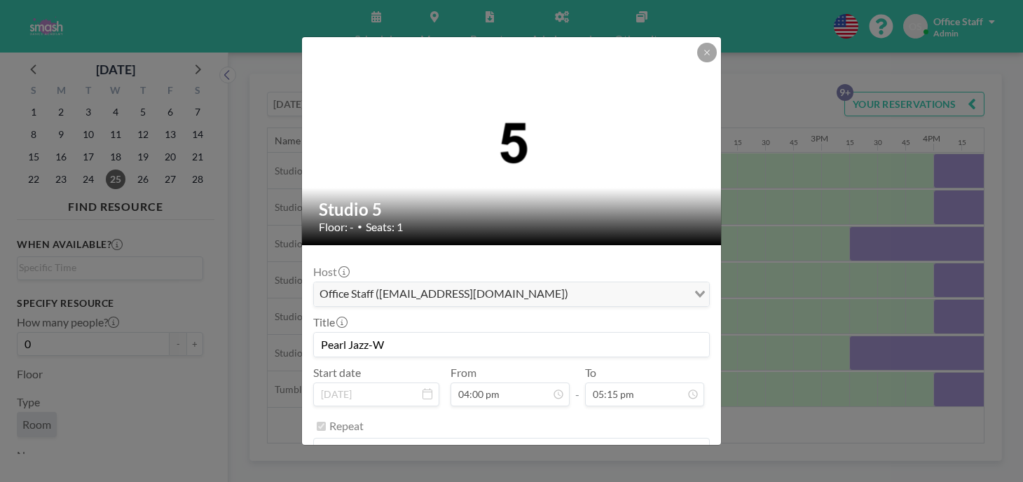
drag, startPoint x: 424, startPoint y: 297, endPoint x: 338, endPoint y: 298, distance: 85.5
click at [338, 298] on div "Studio 5 Floor: - • Seats: 1 Host Office Staff (info@smashdanceacademy.com) Loa…" at bounding box center [511, 241] width 1023 height 482
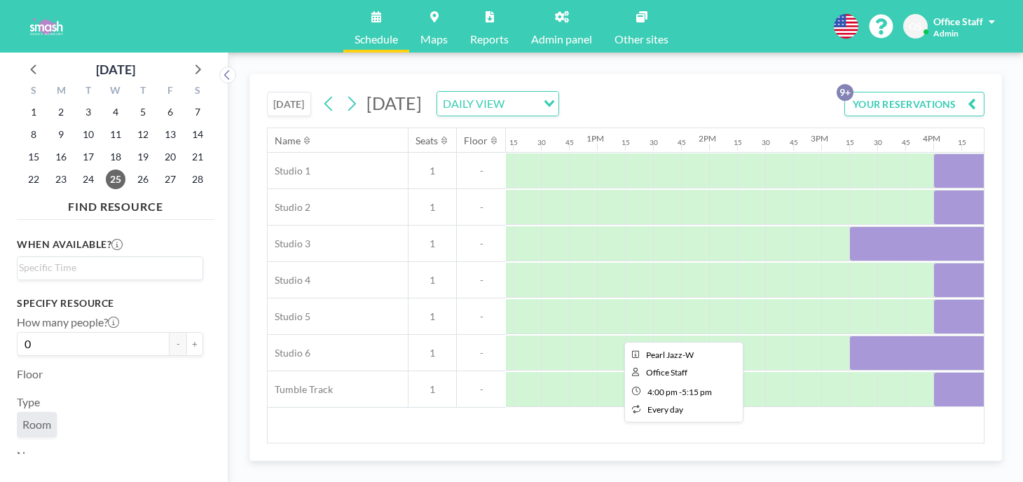
click at [933, 299] on div at bounding box center [1003, 316] width 140 height 35
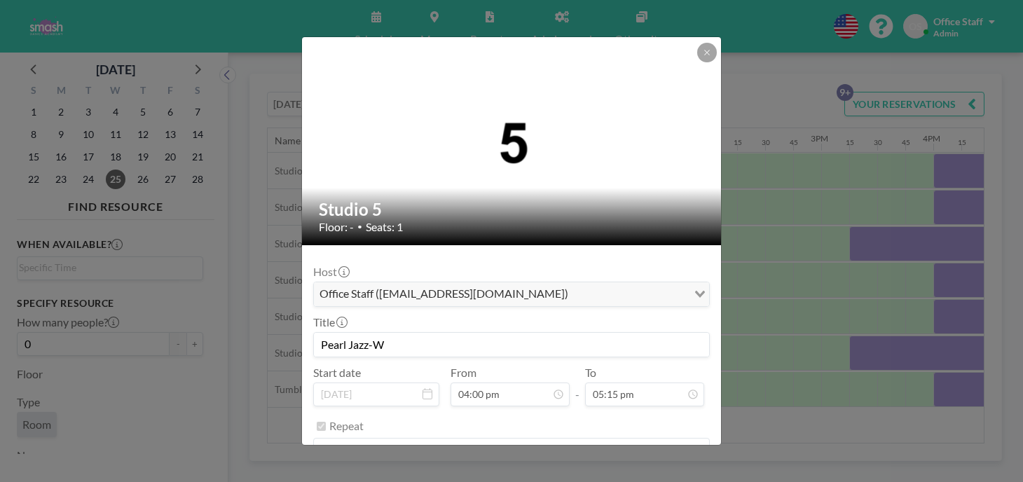
click at [383, 333] on input "Pearl Jazz-W" at bounding box center [511, 345] width 395 height 24
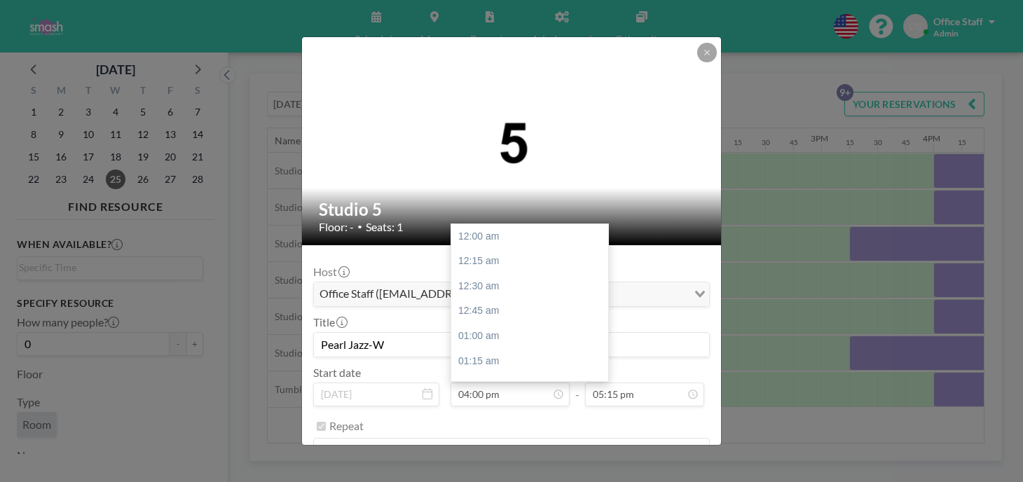
scroll to position [1431, 0]
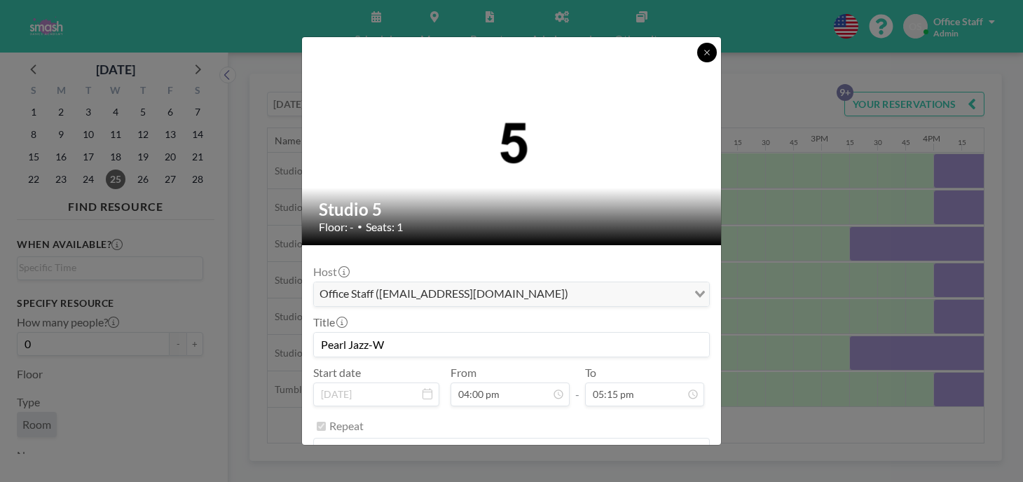
click at [697, 55] on button at bounding box center [707, 53] width 20 height 20
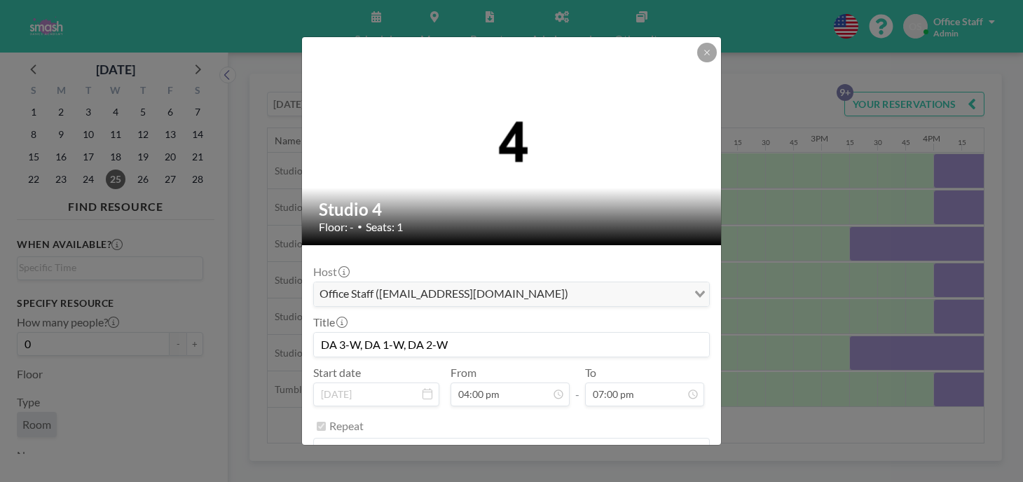
click at [394, 333] on input "DA 3-W, DA 1-W, DA 2-W" at bounding box center [511, 345] width 395 height 24
paste input "Pearl Jazz"
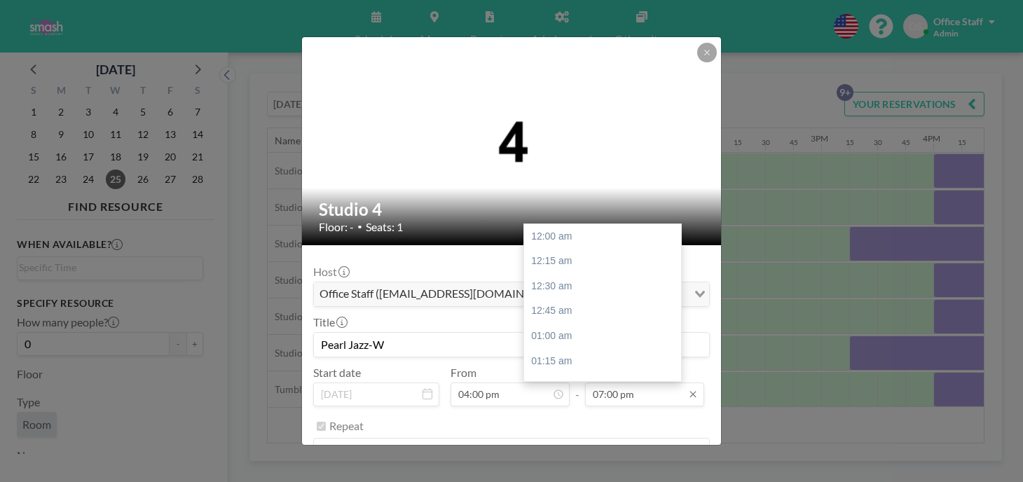
scroll to position [1700, 0]
type input "Pearl Jazz-W"
click at [575, 443] on div "05:15 pm" at bounding box center [602, 455] width 157 height 25
type input "05:15 pm"
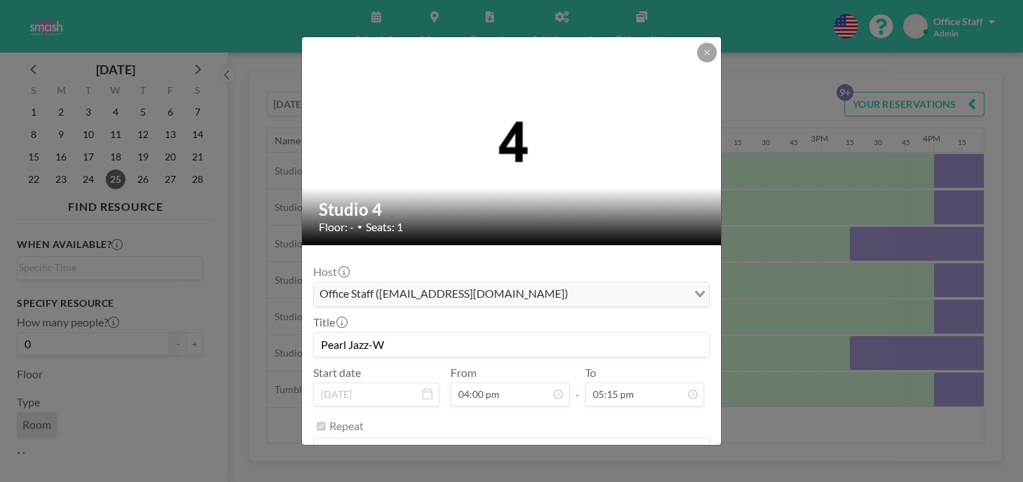
click at [631, 474] on button "SAVE CHANGES" at bounding box center [665, 486] width 88 height 25
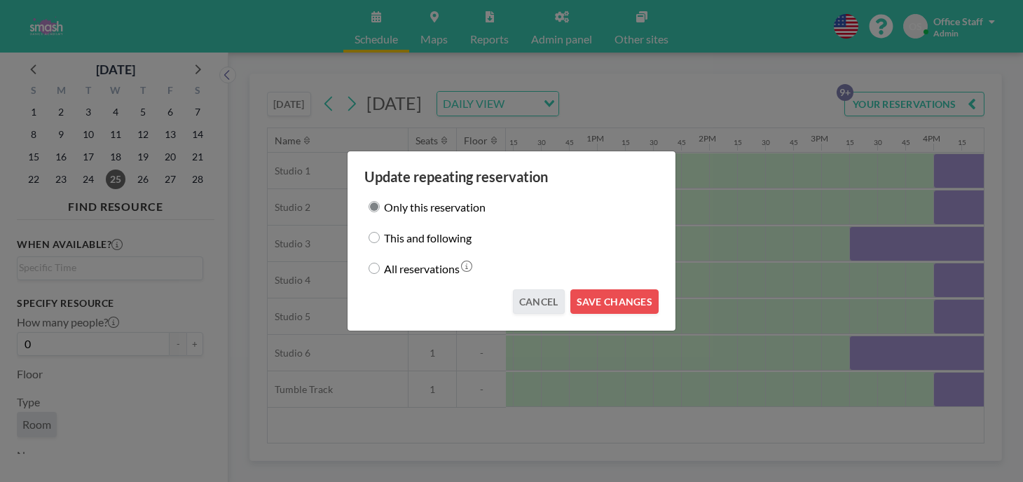
click at [425, 245] on label "This and following" at bounding box center [428, 238] width 88 height 20
click at [380, 243] on input "This and following" at bounding box center [374, 237] width 11 height 11
radio input "true"
click at [572, 289] on button "SAVE CHANGES" at bounding box center [614, 301] width 88 height 25
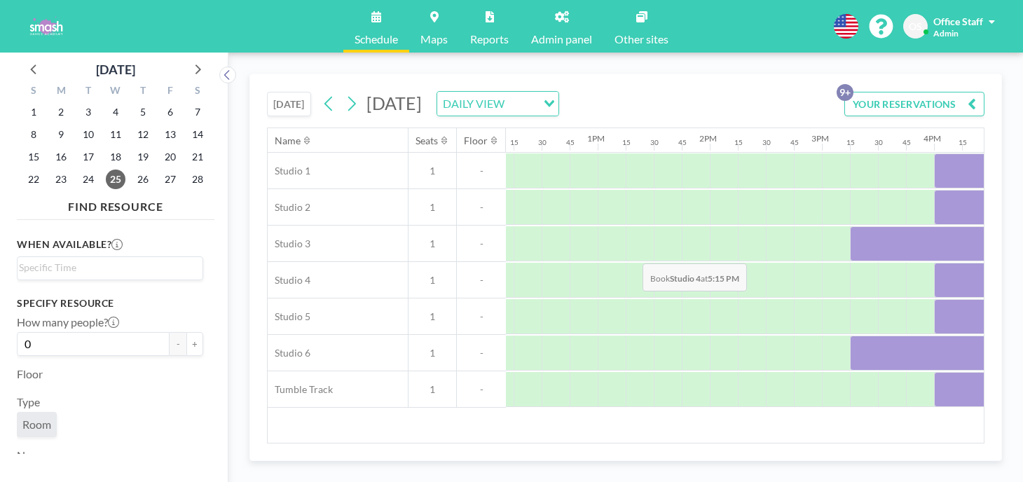
scroll to position [0, 1366]
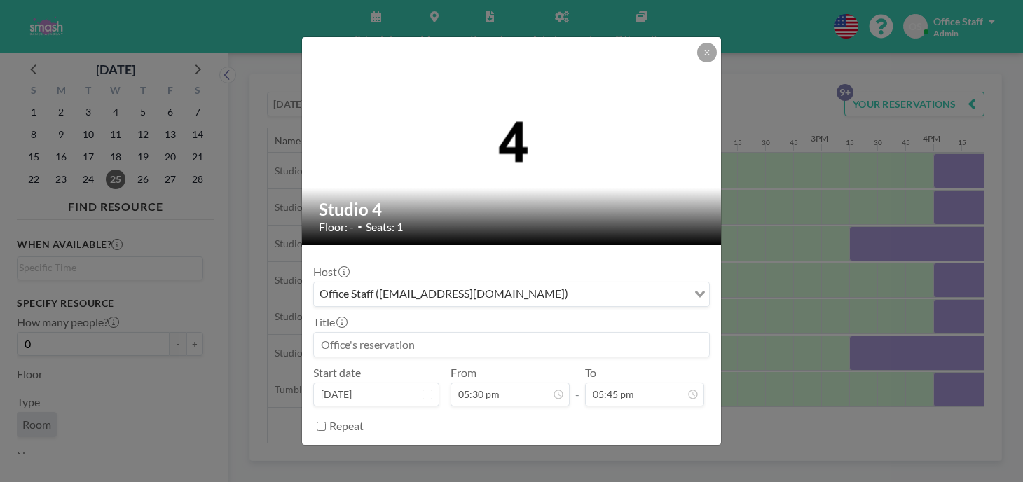
click at [409, 333] on input at bounding box center [511, 345] width 395 height 24
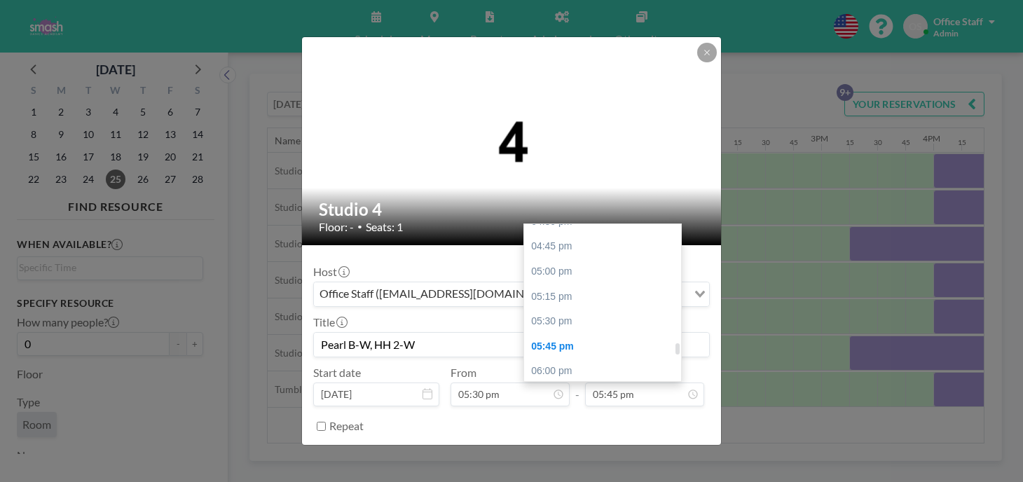
scroll to position [1662, 0]
type input "Pearl B-W, HH 2-W"
type input "07:45 pm"
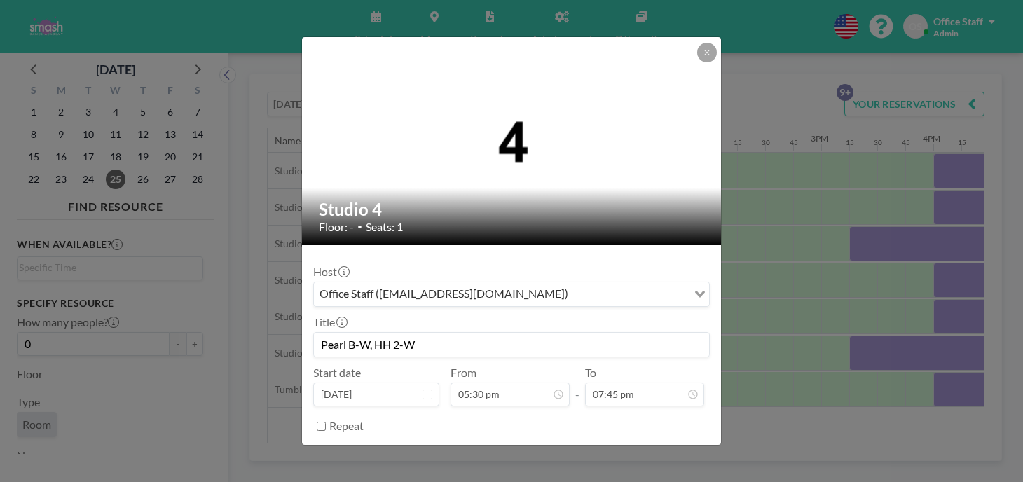
click at [326, 422] on input "Repeat" at bounding box center [321, 426] width 9 height 9
checkbox input "true"
click at [401, 441] on input "Search for option" at bounding box center [528, 450] width 315 height 18
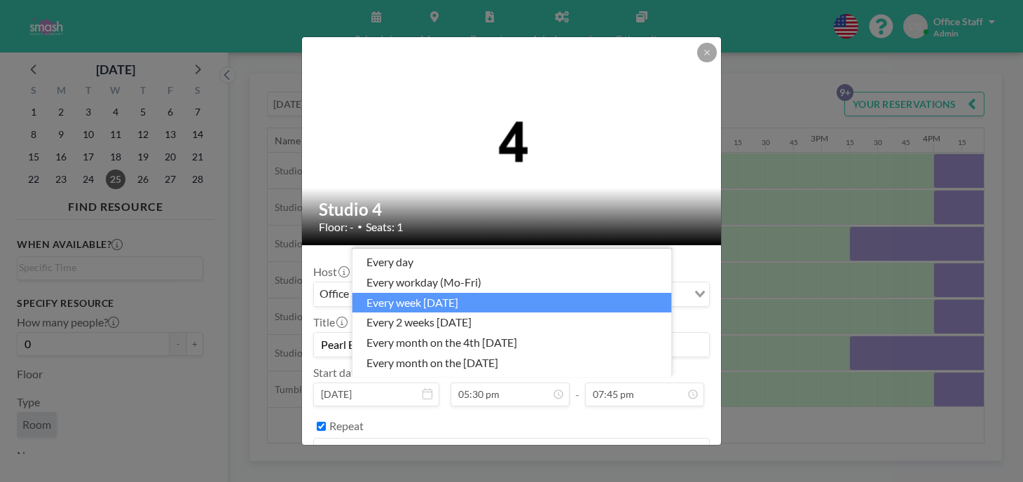
click at [467, 308] on li "every week [DATE]" at bounding box center [512, 303] width 320 height 20
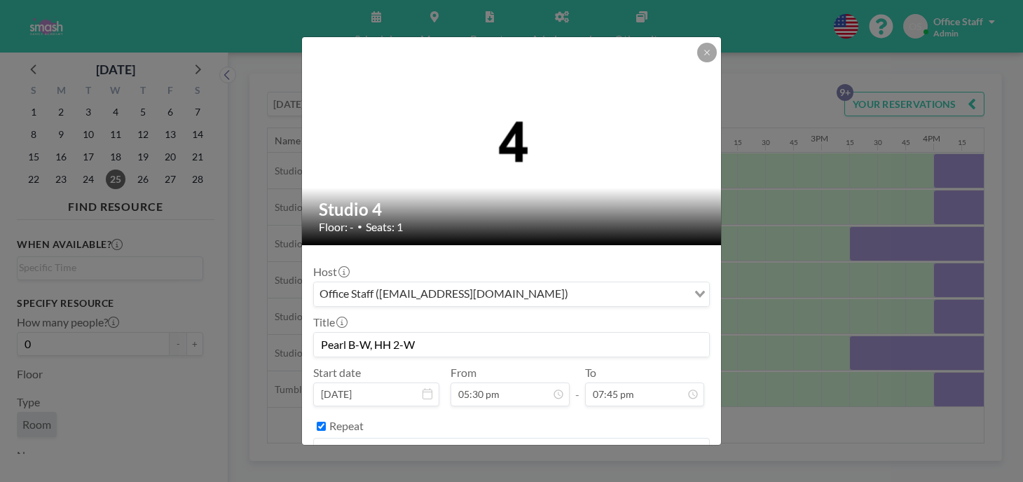
scroll to position [1566, 0]
click at [643, 474] on button "BOOK NOW" at bounding box center [674, 486] width 71 height 25
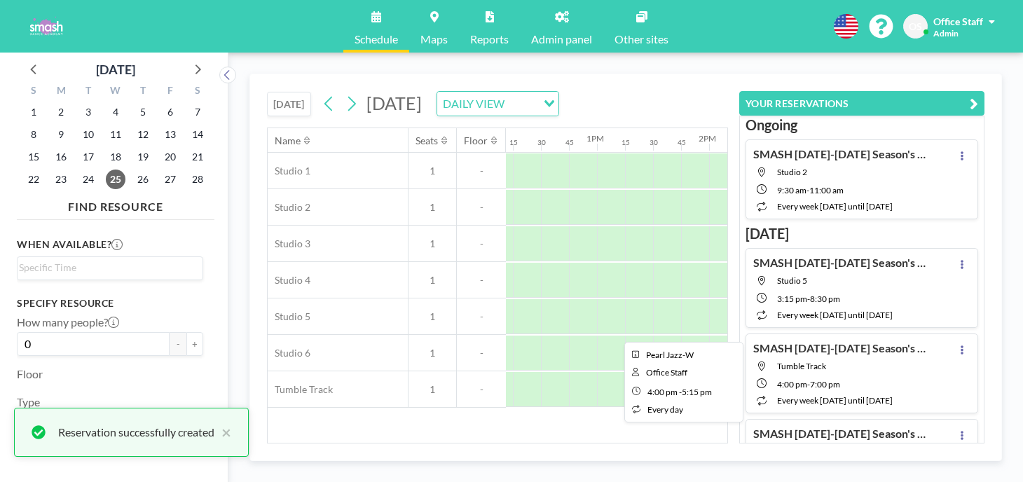
click at [933, 299] on div at bounding box center [1003, 316] width 140 height 35
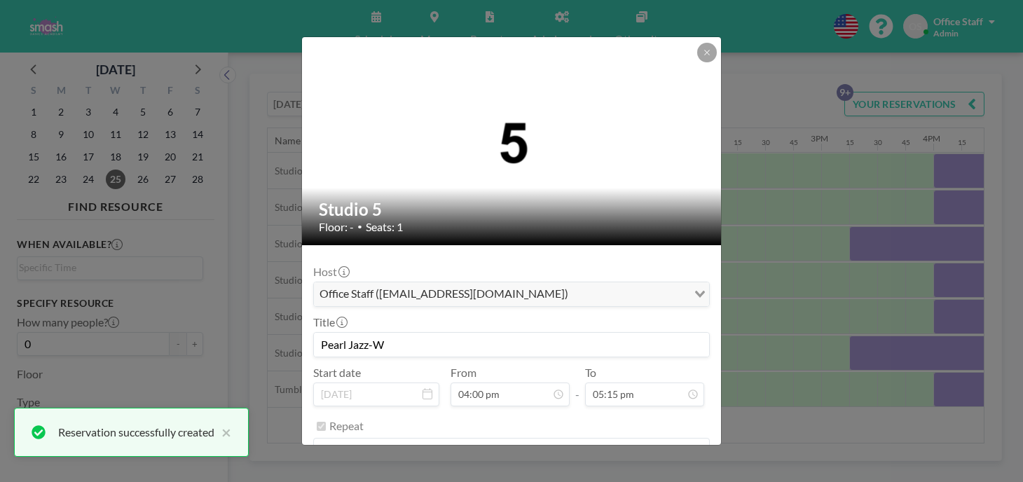
drag, startPoint x: 379, startPoint y: 294, endPoint x: 357, endPoint y: 296, distance: 22.5
click at [349, 294] on form "Host Office Staff (info@smashdanceacademy.com) Loading... Title Pearl Jazz-W St…" at bounding box center [511, 377] width 419 height 265
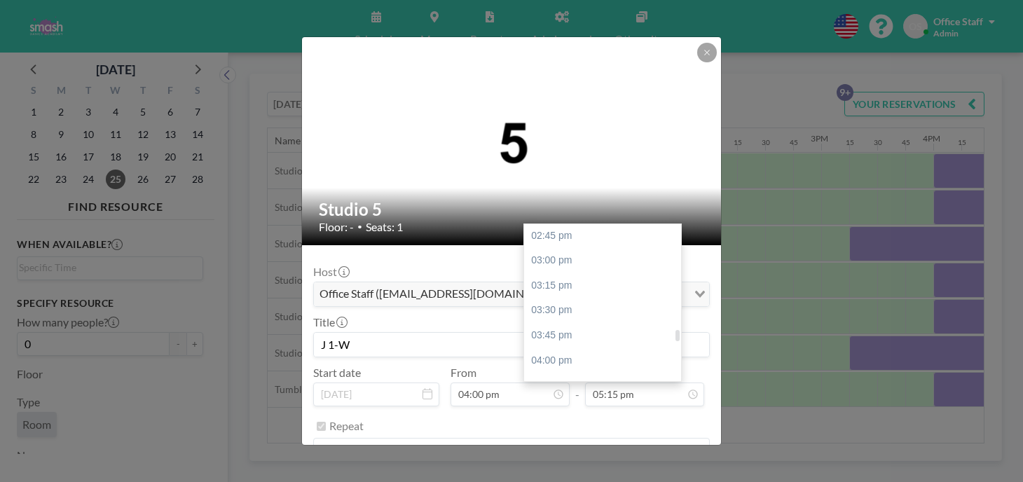
scroll to position [1470, 0]
type input "J 1-W"
click at [547, 425] on div "04:45 pm" at bounding box center [602, 437] width 157 height 25
type input "04:45 pm"
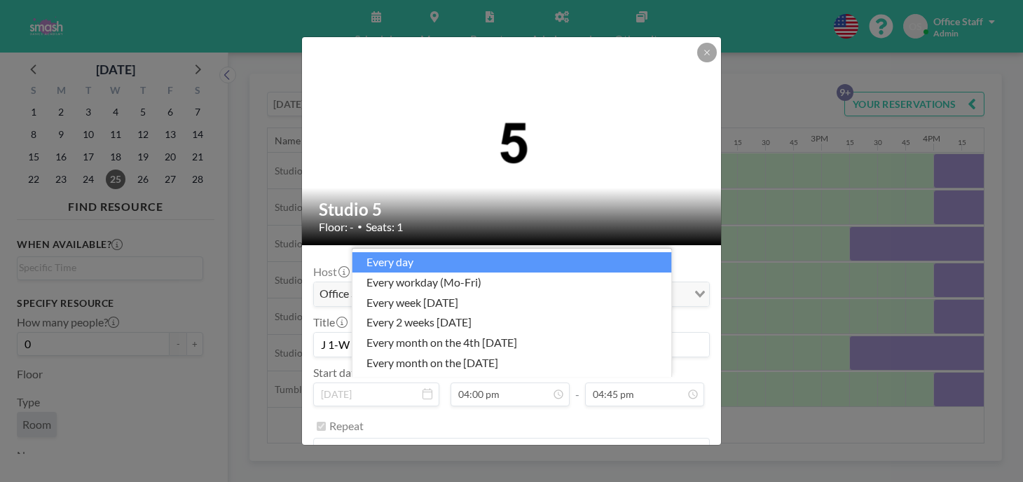
click at [389, 439] on div "every day" at bounding box center [503, 449] width 379 height 21
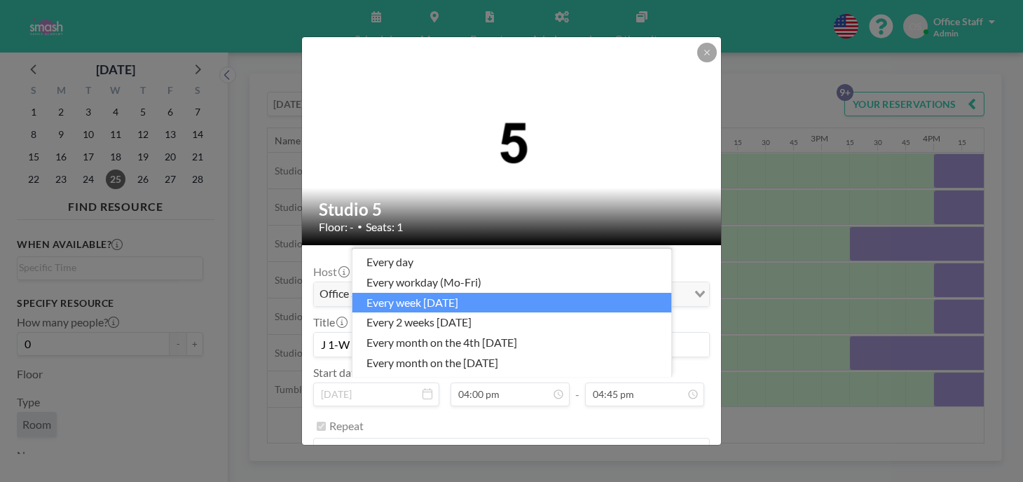
click at [441, 313] on li "every week [DATE]" at bounding box center [512, 303] width 320 height 20
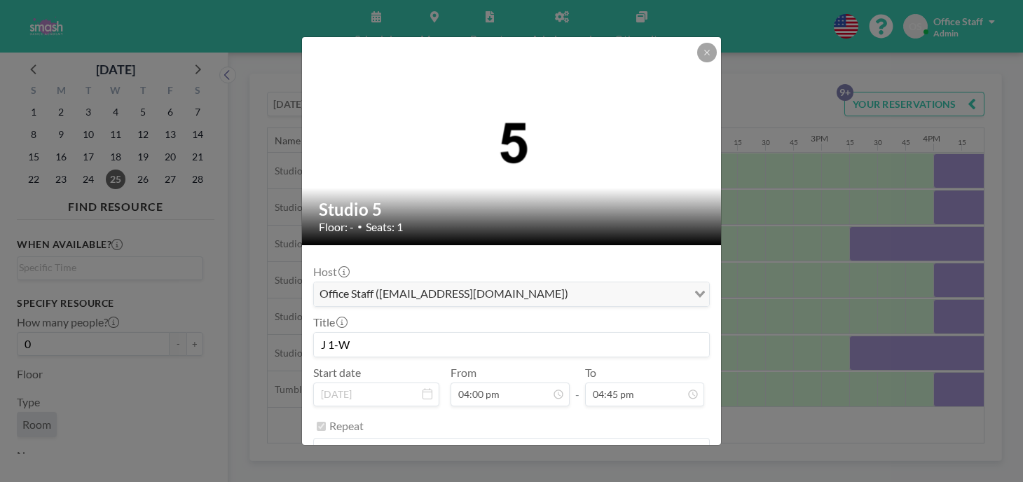
scroll to position [1431, 0]
click at [628, 474] on button "SAVE CHANGES" at bounding box center [665, 486] width 88 height 25
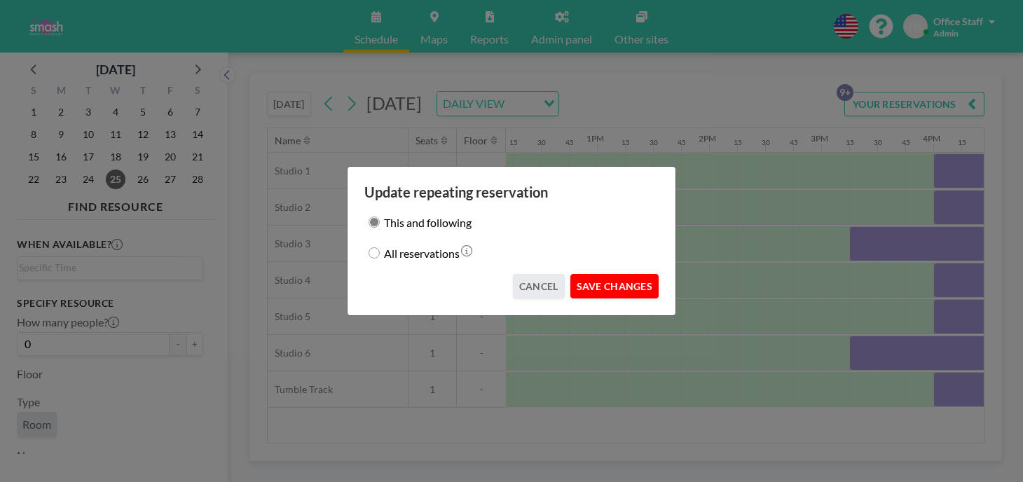
click at [612, 276] on button "SAVE CHANGES" at bounding box center [614, 286] width 88 height 25
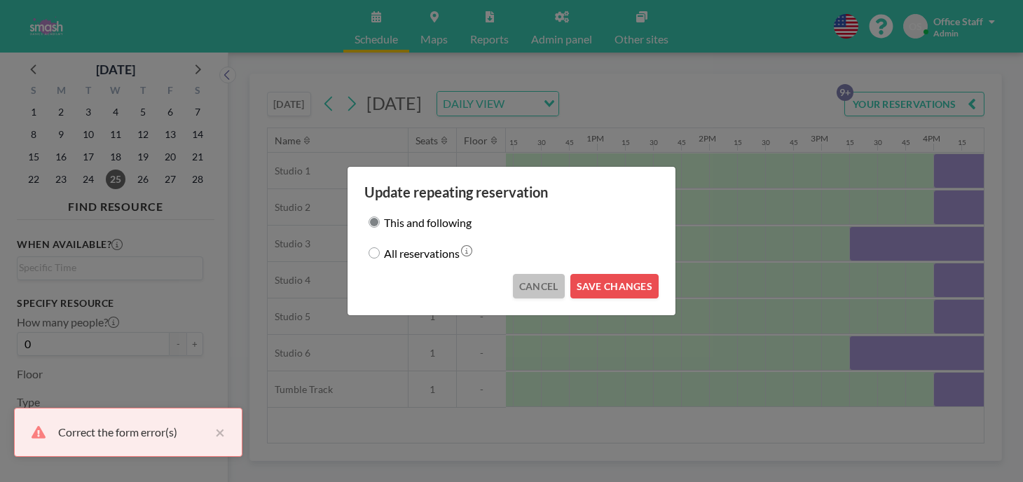
click at [527, 274] on button "CANCEL" at bounding box center [539, 286] width 52 height 25
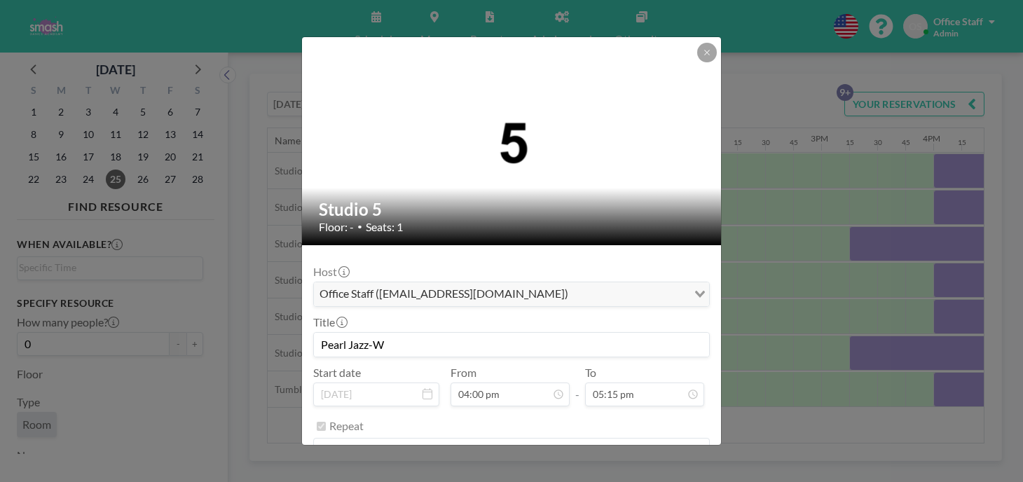
click at [572, 474] on button "REMOVE" at bounding box center [588, 486] width 55 height 25
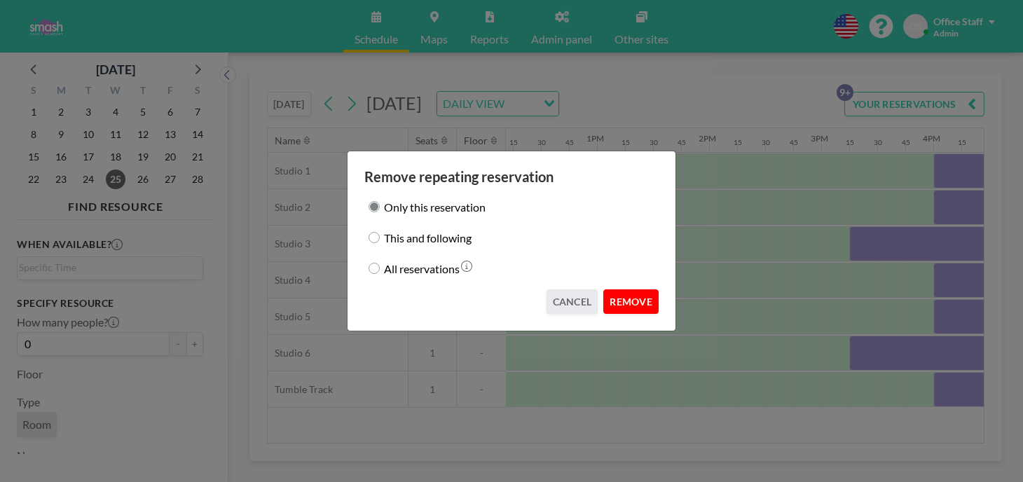
click at [612, 292] on button "REMOVE" at bounding box center [630, 301] width 55 height 25
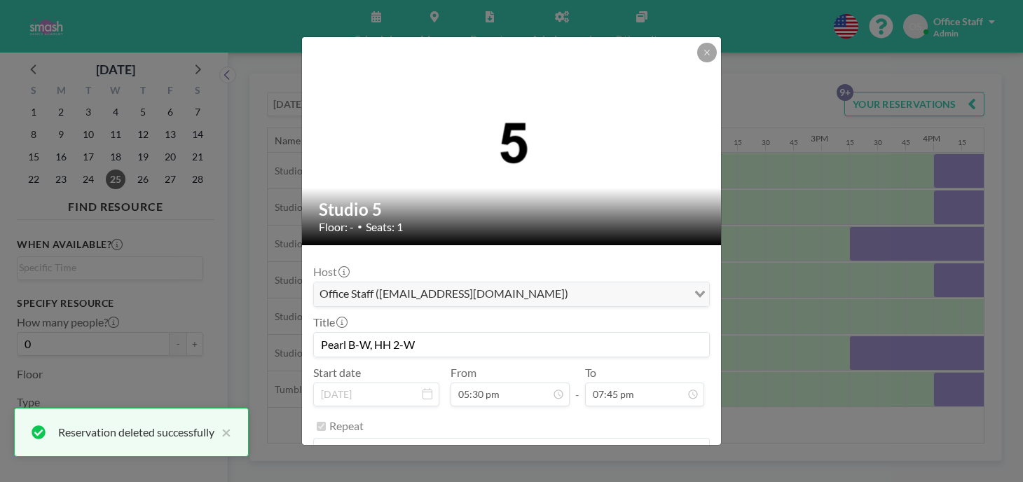
click at [572, 474] on button "REMOVE" at bounding box center [588, 486] width 55 height 25
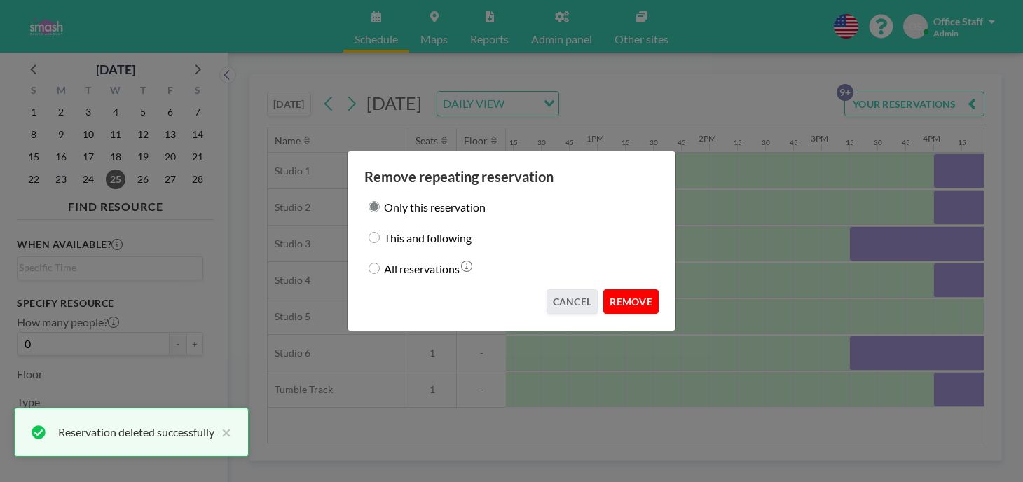
click at [610, 289] on button "REMOVE" at bounding box center [630, 301] width 55 height 25
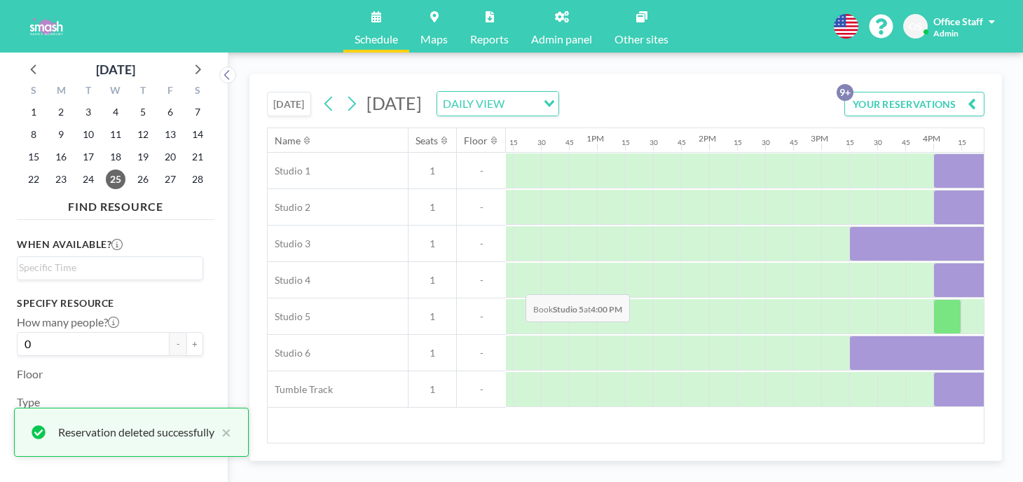
click at [933, 299] on div at bounding box center [947, 316] width 28 height 35
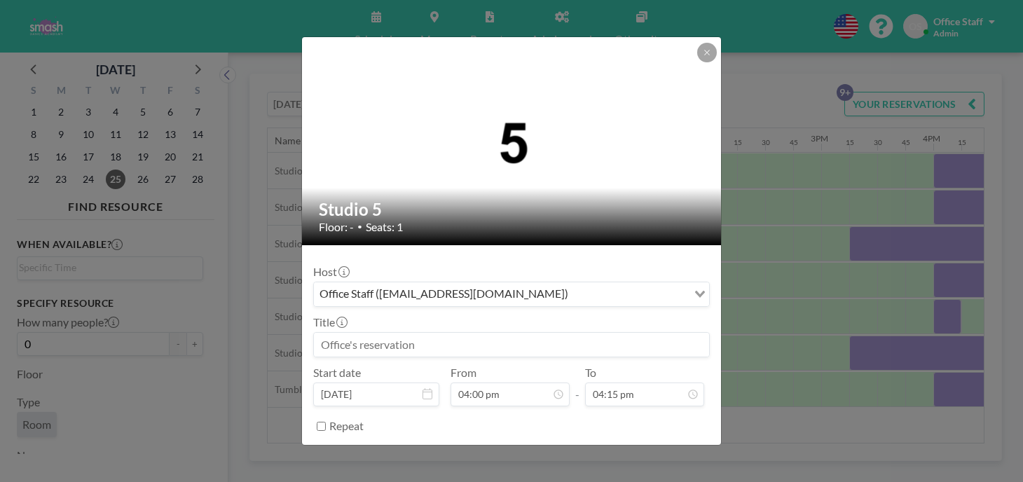
scroll to position [1454, 0]
click at [404, 333] on input at bounding box center [511, 345] width 395 height 24
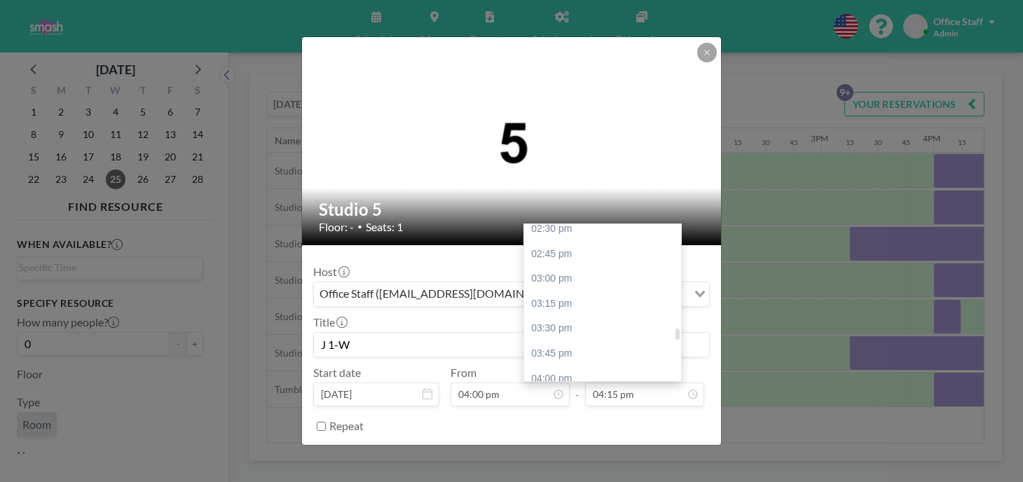
type input "J 1-W"
click at [551, 441] on div "04:45 pm" at bounding box center [602, 453] width 157 height 25
type input "04:45 pm"
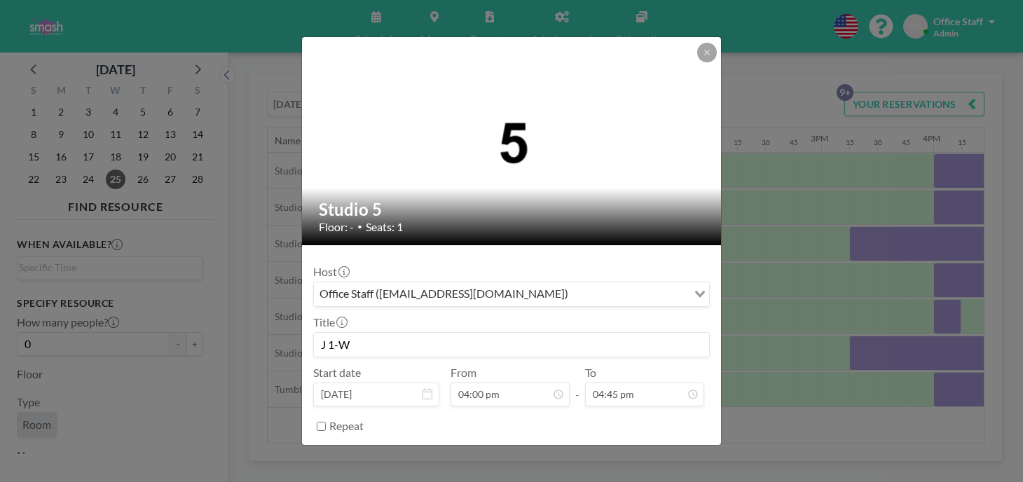
scroll to position [1431, 0]
click at [326, 422] on input "Repeat" at bounding box center [321, 426] width 9 height 9
checkbox input "true"
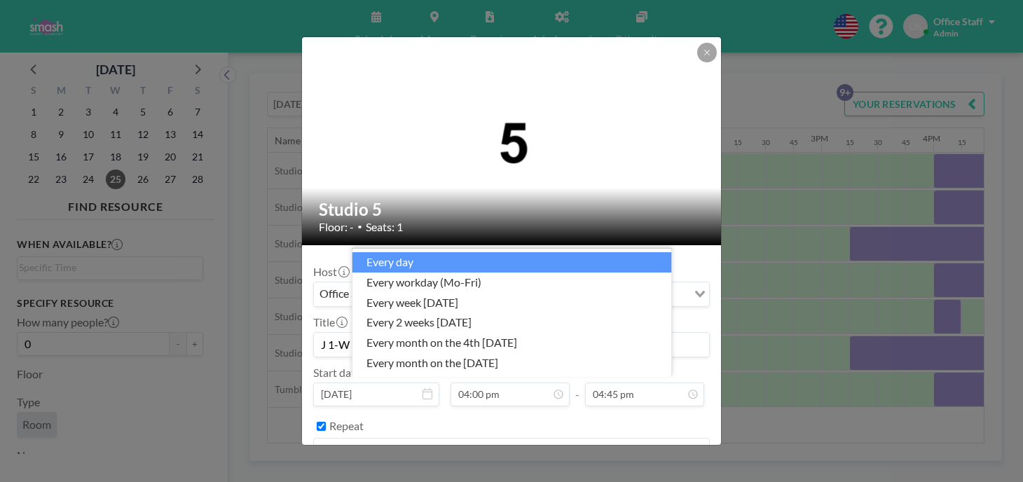
click at [447, 441] on input "Search for option" at bounding box center [503, 450] width 376 height 18
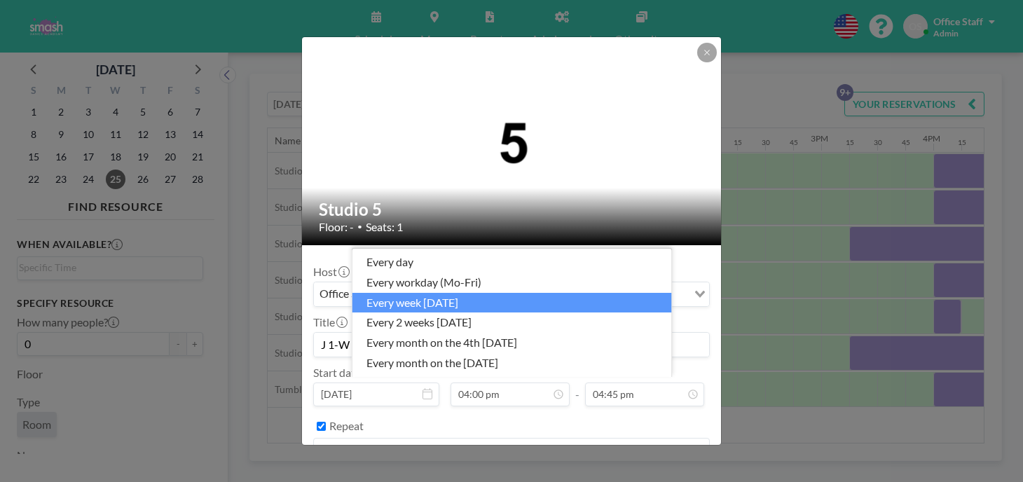
click at [465, 304] on li "every week [DATE]" at bounding box center [512, 303] width 320 height 20
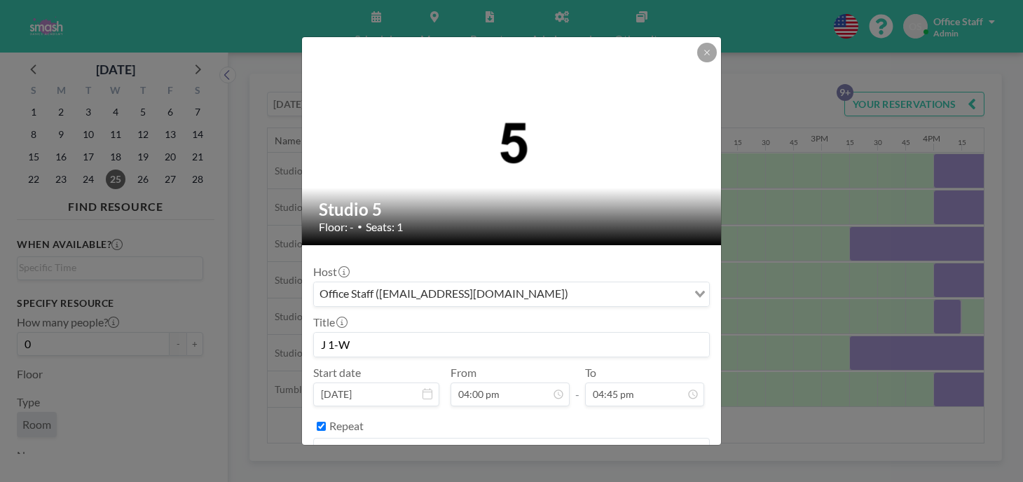
click at [639, 474] on button "BOOK NOW" at bounding box center [674, 486] width 71 height 25
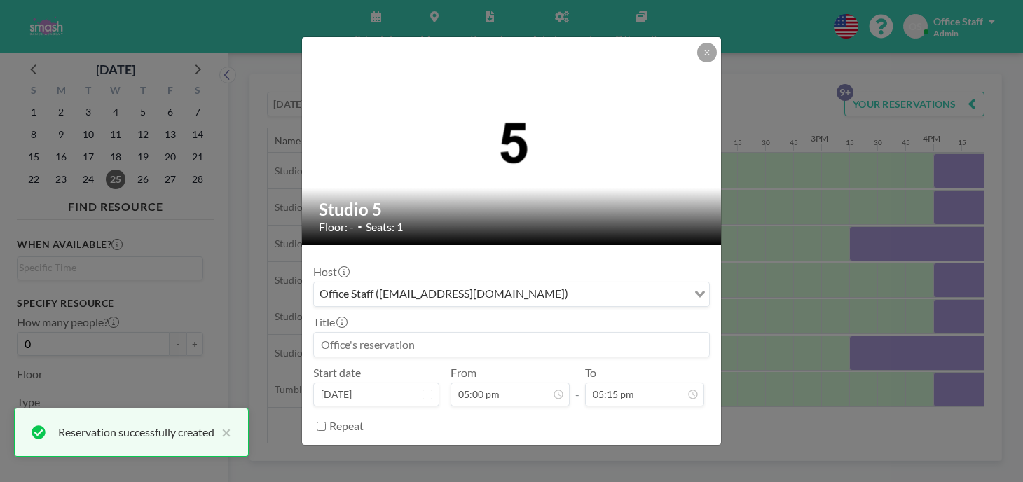
click at [429, 333] on input at bounding box center [511, 345] width 395 height 24
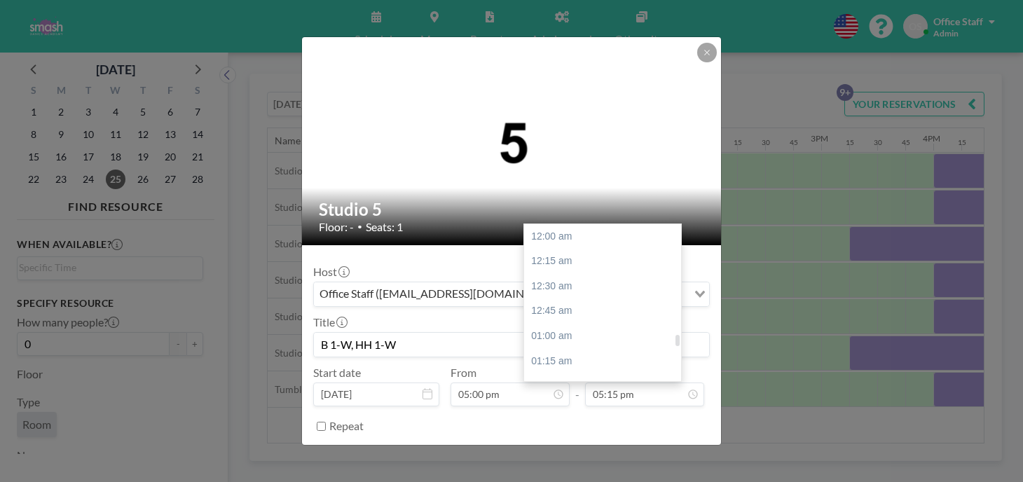
scroll to position [1544, 0]
type input "B 1-W, HH 1-W"
type input "06:30 pm"
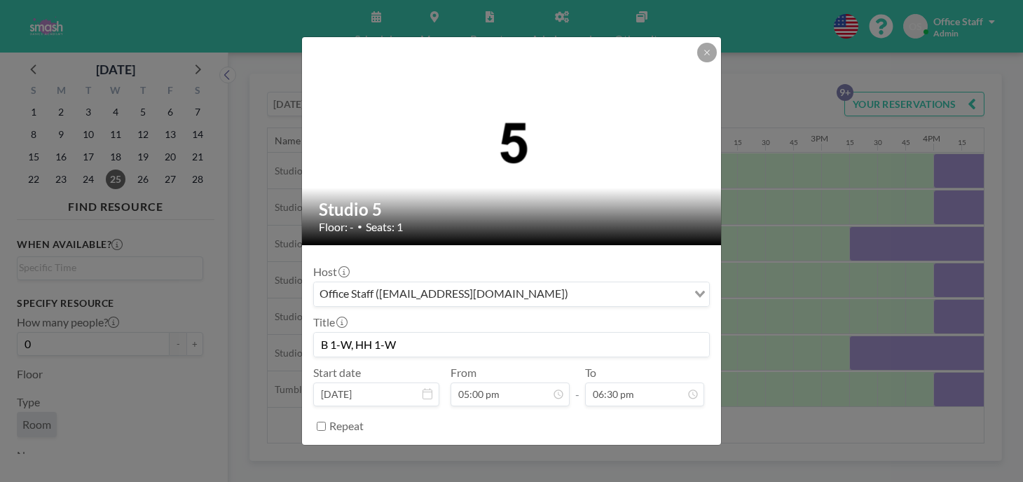
click at [326, 422] on input "Repeat" at bounding box center [321, 426] width 9 height 9
checkbox input "true"
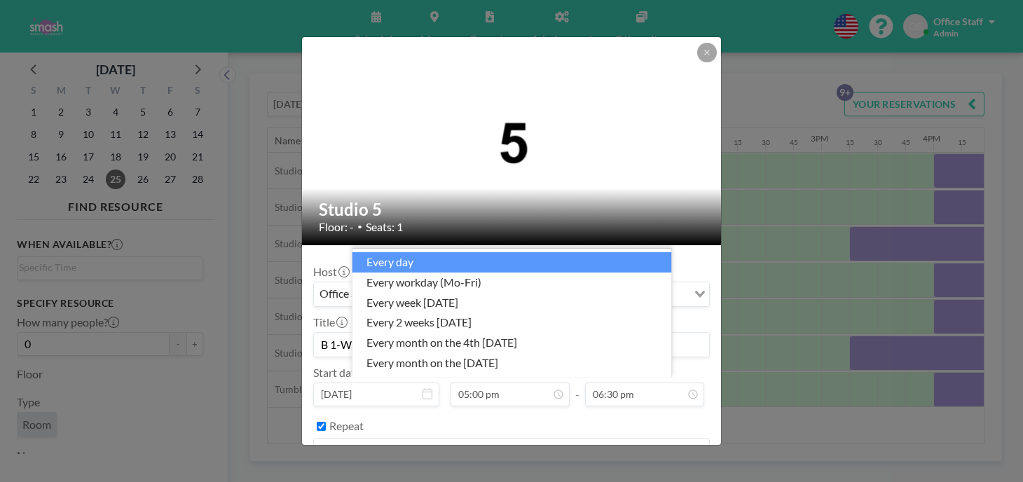
click at [393, 439] on div "every day" at bounding box center [503, 449] width 379 height 21
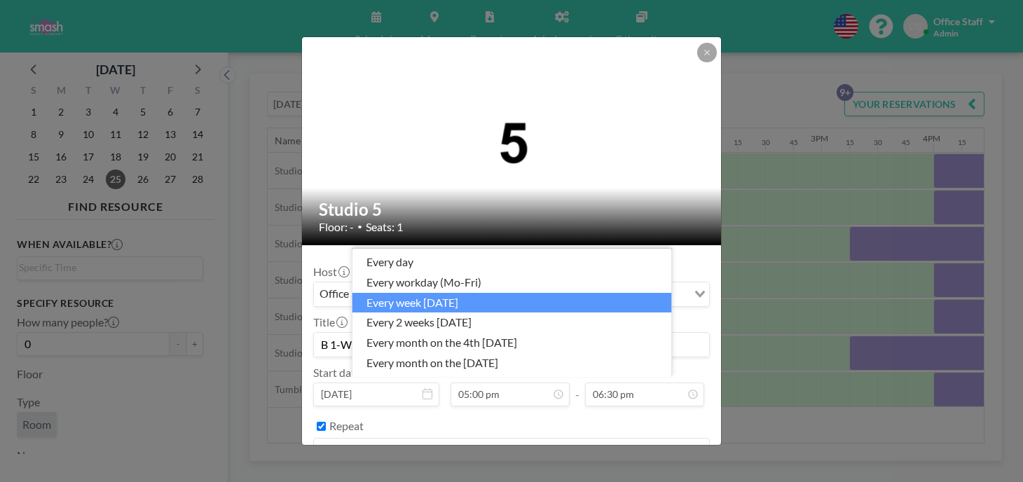
click at [451, 311] on li "every week [DATE]" at bounding box center [512, 303] width 320 height 20
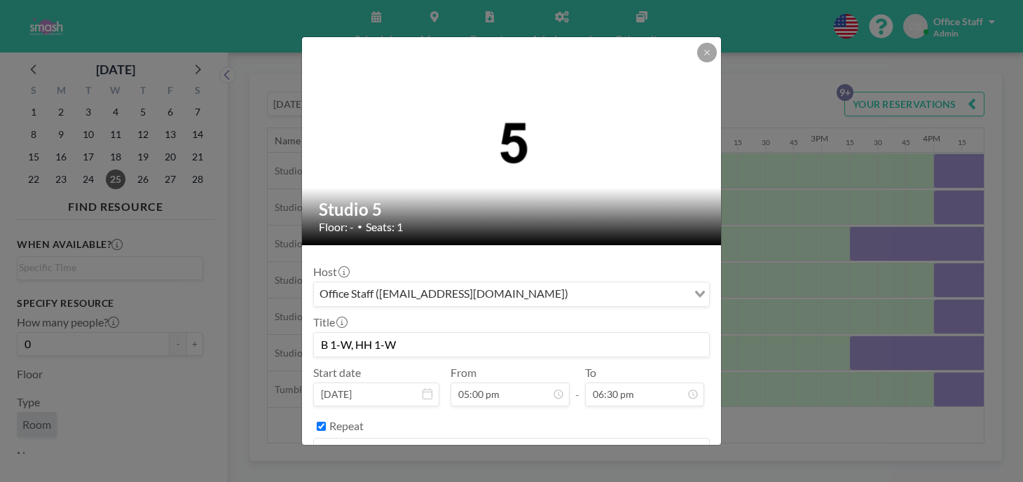
scroll to position [1521, 0]
click at [639, 474] on button "BOOK NOW" at bounding box center [674, 486] width 71 height 25
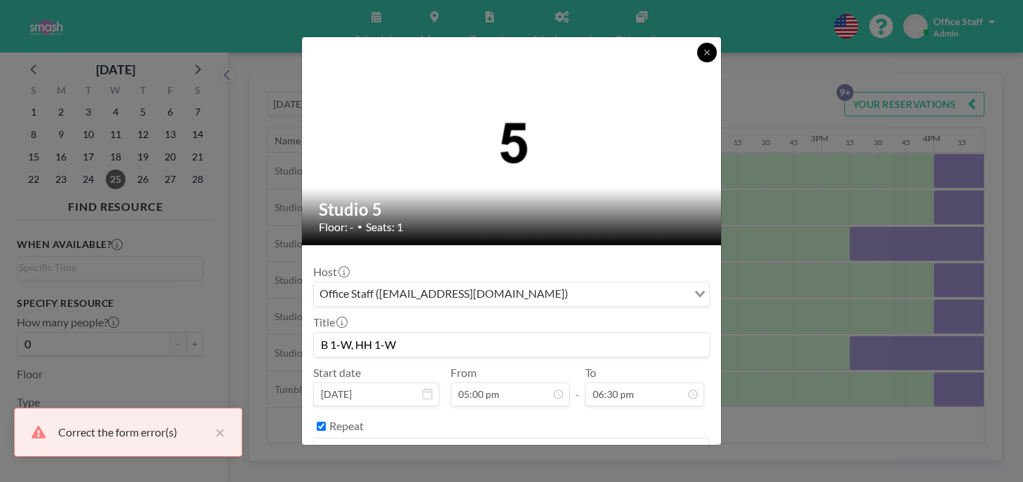
click at [697, 46] on button at bounding box center [707, 53] width 20 height 20
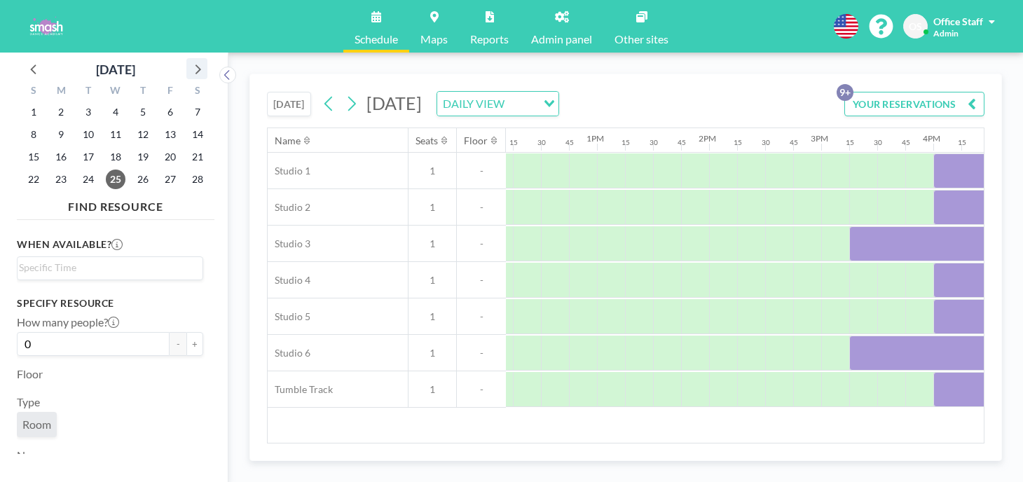
click at [188, 60] on icon at bounding box center [197, 69] width 18 height 18
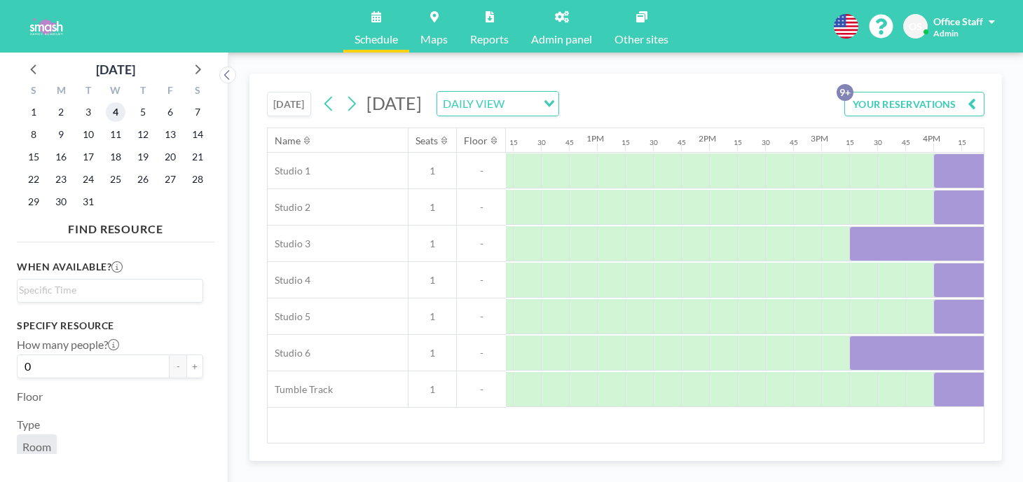
click at [106, 102] on span "4" at bounding box center [116, 112] width 20 height 20
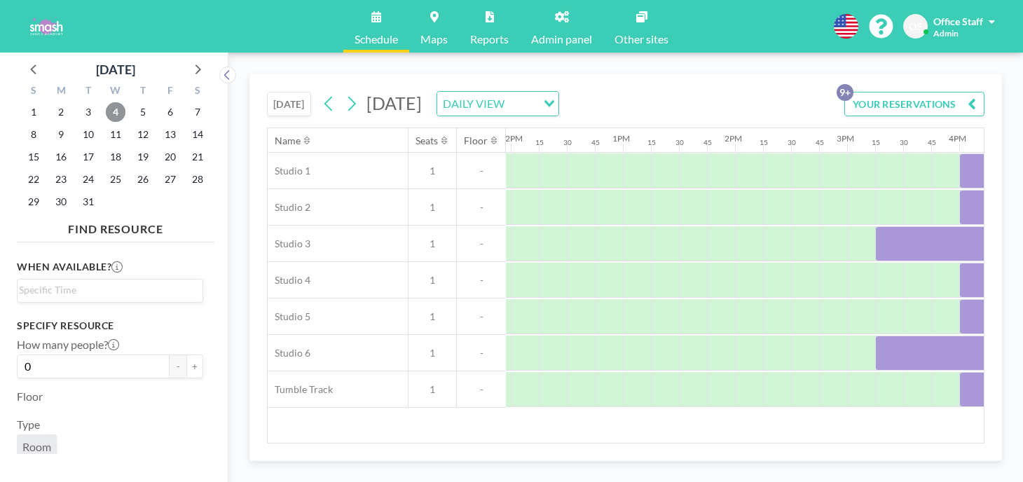
scroll to position [0, 1326]
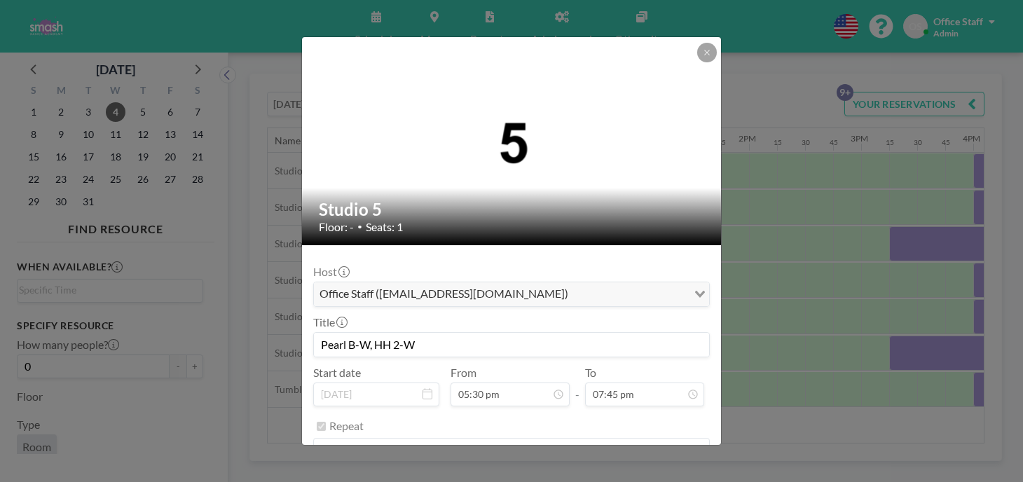
scroll to position [1767, 0]
click at [573, 474] on button "REMOVE" at bounding box center [588, 486] width 55 height 25
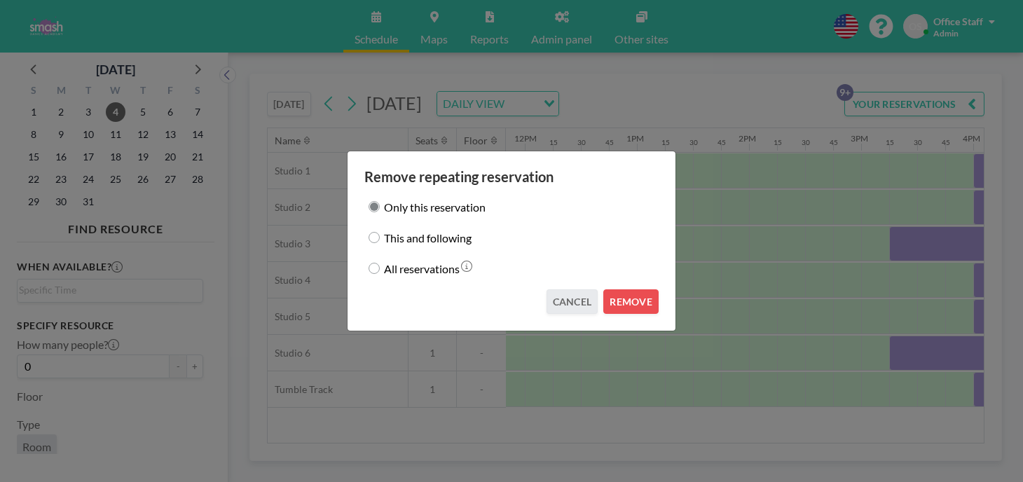
click at [418, 238] on label "This and following" at bounding box center [428, 238] width 88 height 20
click at [380, 238] on input "This and following" at bounding box center [374, 237] width 11 height 11
radio input "true"
click at [614, 290] on button "REMOVE" at bounding box center [630, 301] width 55 height 25
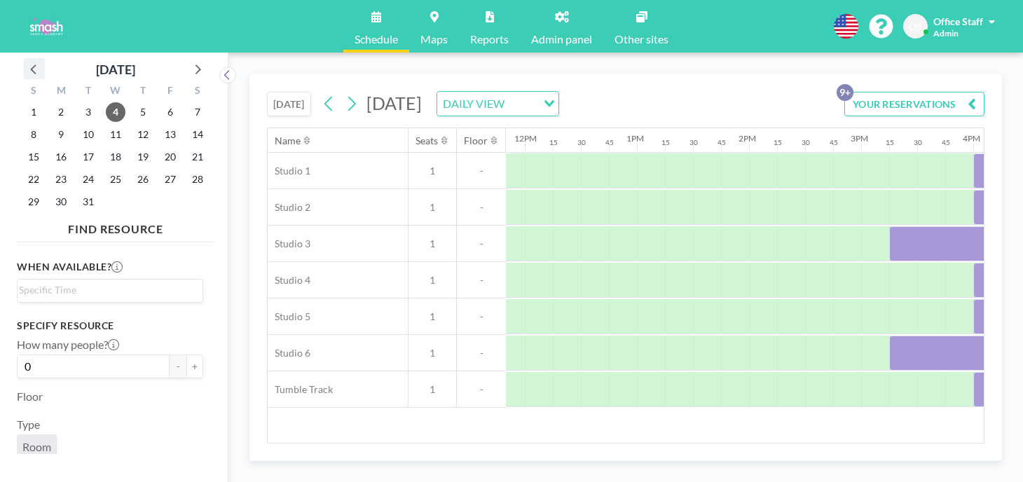
click at [31, 60] on icon at bounding box center [34, 69] width 18 height 18
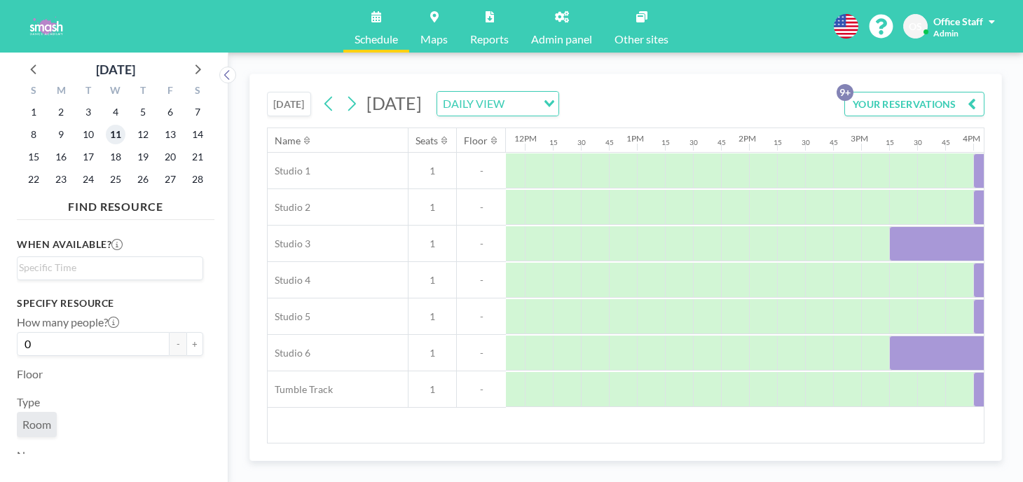
click at [106, 125] on span "11" at bounding box center [116, 135] width 20 height 20
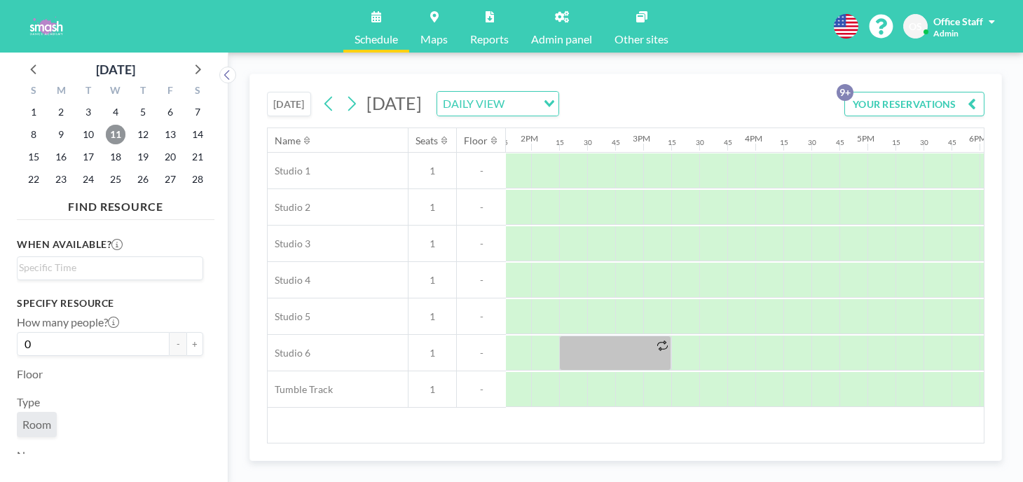
scroll to position [0, 1608]
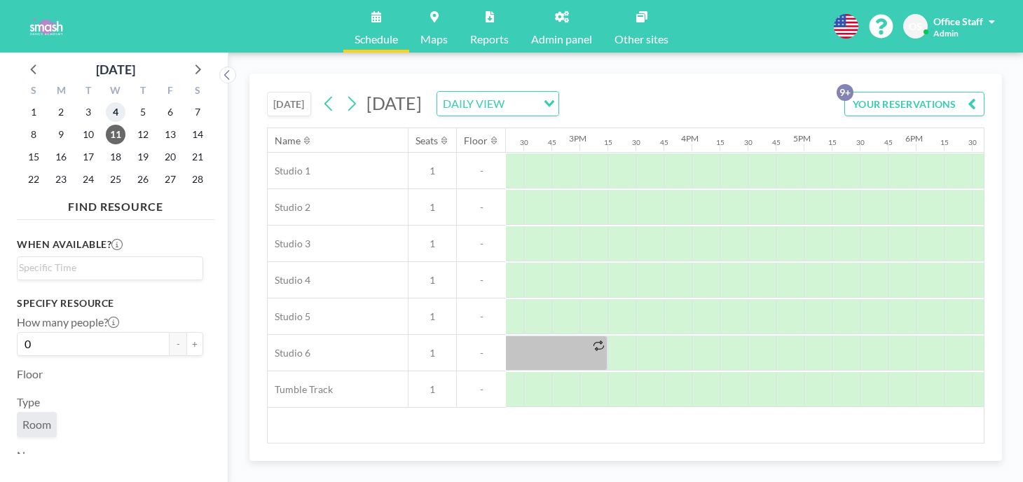
click at [106, 102] on span "4" at bounding box center [116, 112] width 20 height 20
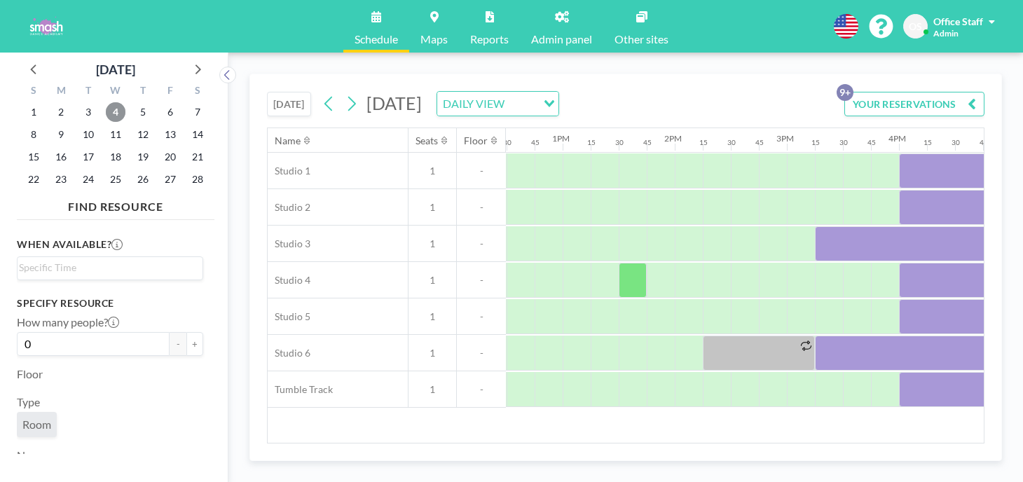
scroll to position [0, 1473]
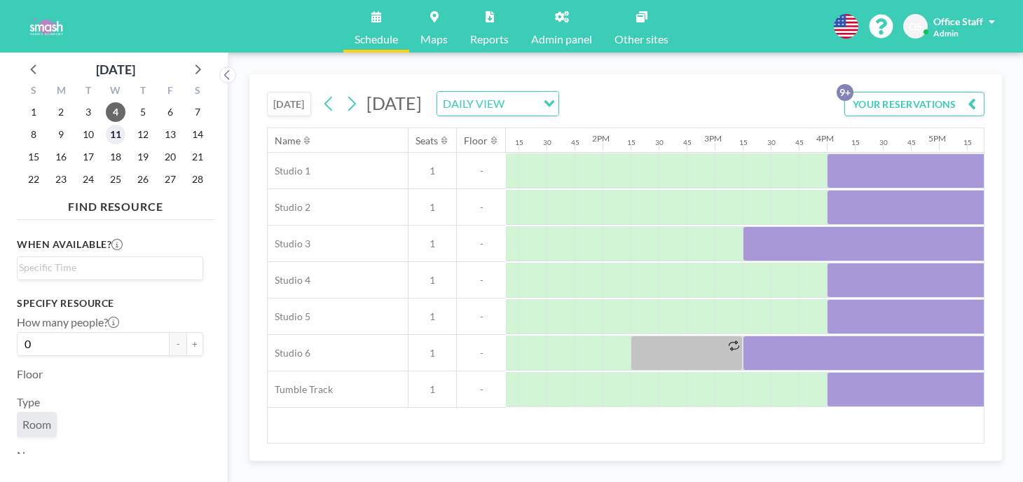
click at [106, 125] on span "11" at bounding box center [116, 135] width 20 height 20
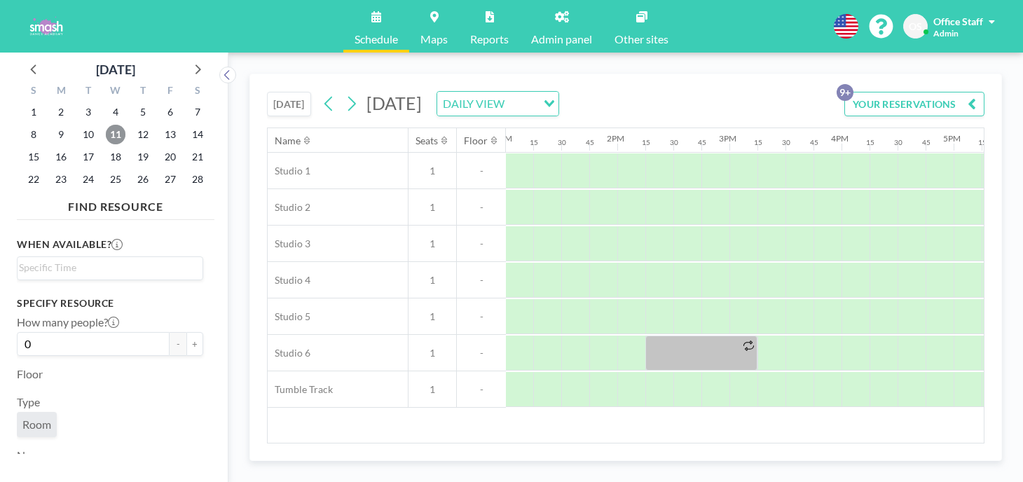
scroll to position [0, 1457]
click at [106, 147] on span "18" at bounding box center [116, 157] width 20 height 20
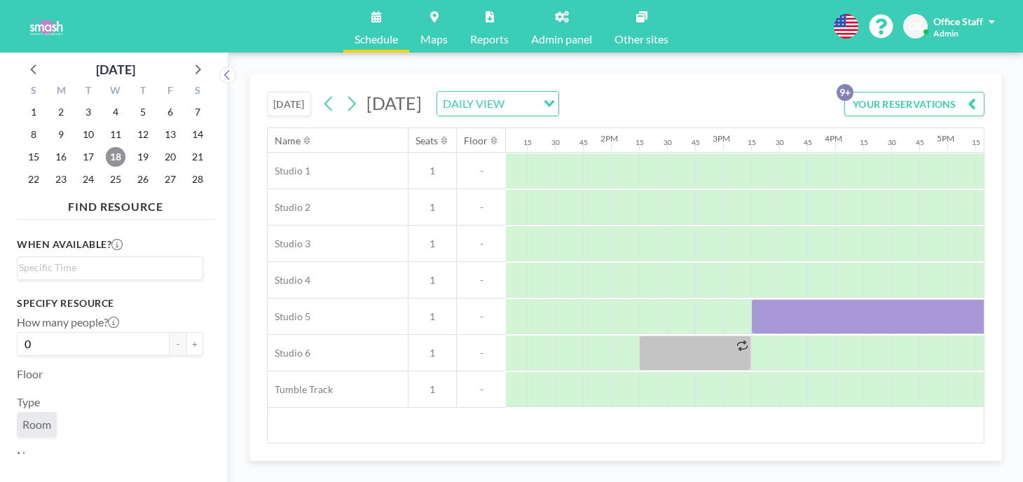
scroll to position [0, 1463]
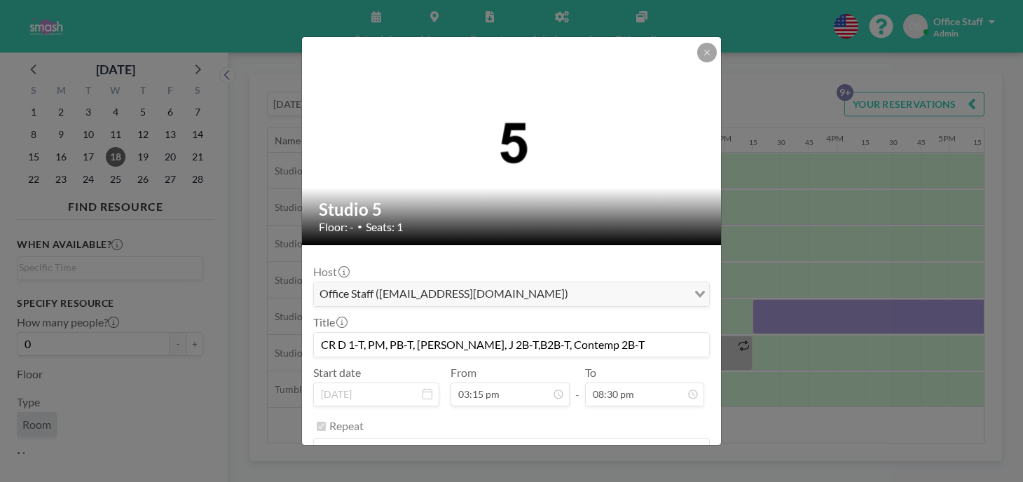
click at [585, 474] on button "REMOVE" at bounding box center [588, 486] width 55 height 25
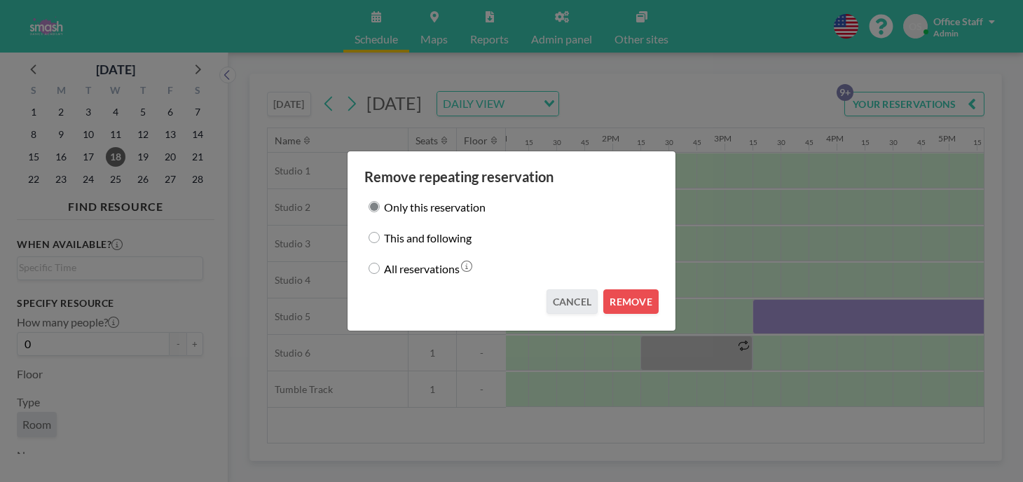
drag, startPoint x: 417, startPoint y: 238, endPoint x: 466, endPoint y: 249, distance: 50.2
click at [417, 238] on label "This and following" at bounding box center [428, 238] width 88 height 20
click at [380, 238] on input "This and following" at bounding box center [374, 237] width 11 height 11
radio input "true"
click at [605, 291] on button "REMOVE" at bounding box center [630, 301] width 55 height 25
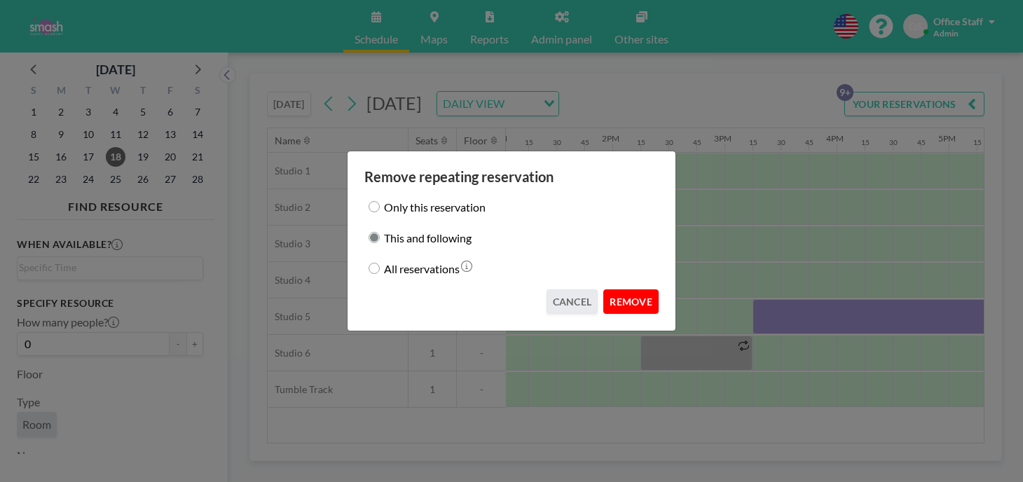
click at [603, 289] on button "REMOVE" at bounding box center [630, 301] width 55 height 25
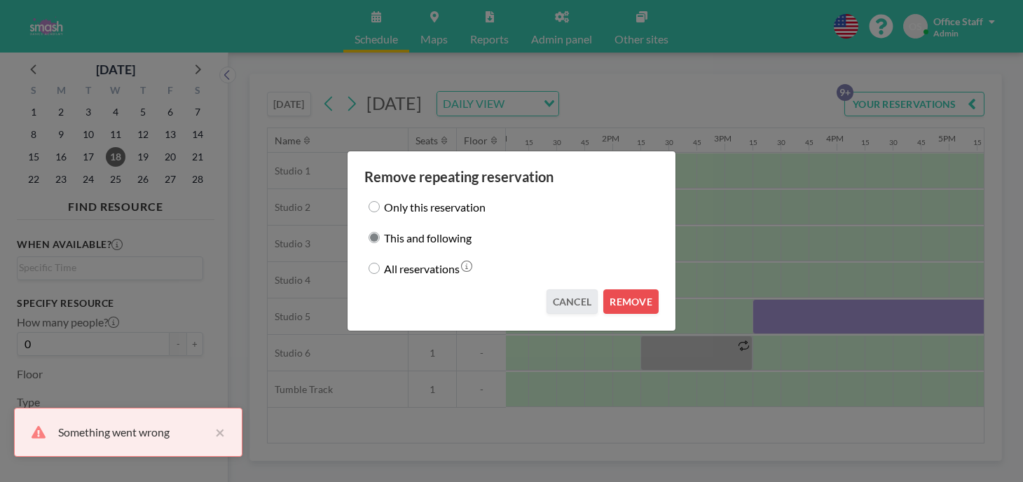
click at [405, 212] on div "Only this reservation" at bounding box center [511, 207] width 294 height 20
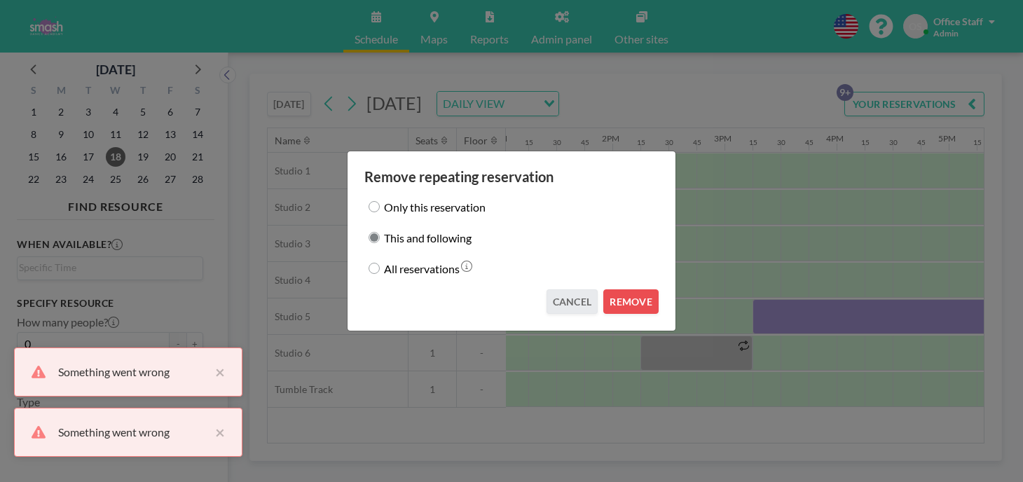
click at [380, 212] on input "Only this reservation" at bounding box center [374, 206] width 11 height 11
radio input "true"
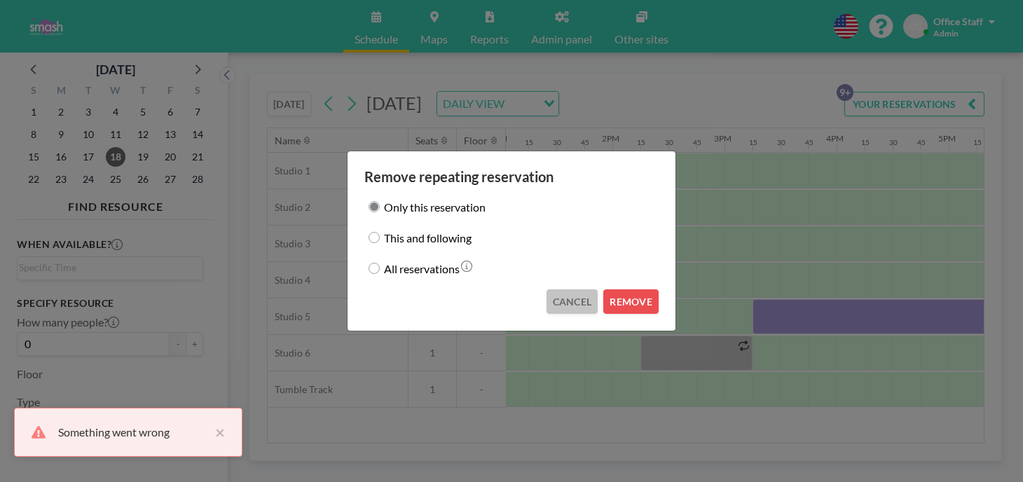
click at [551, 289] on button "CANCEL" at bounding box center [573, 301] width 52 height 25
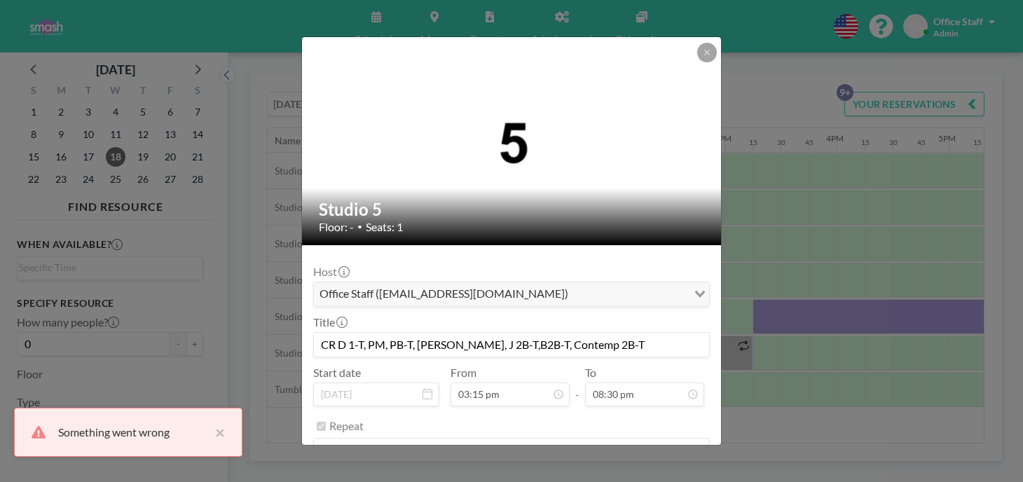
scroll to position [1364, 0]
click at [567, 474] on button "REMOVE" at bounding box center [588, 486] width 55 height 25
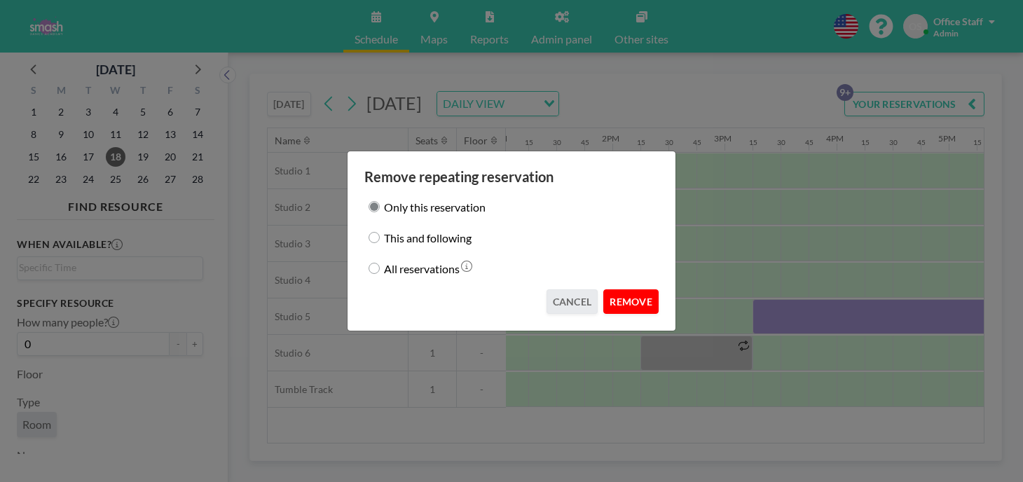
click at [607, 290] on button "REMOVE" at bounding box center [630, 301] width 55 height 25
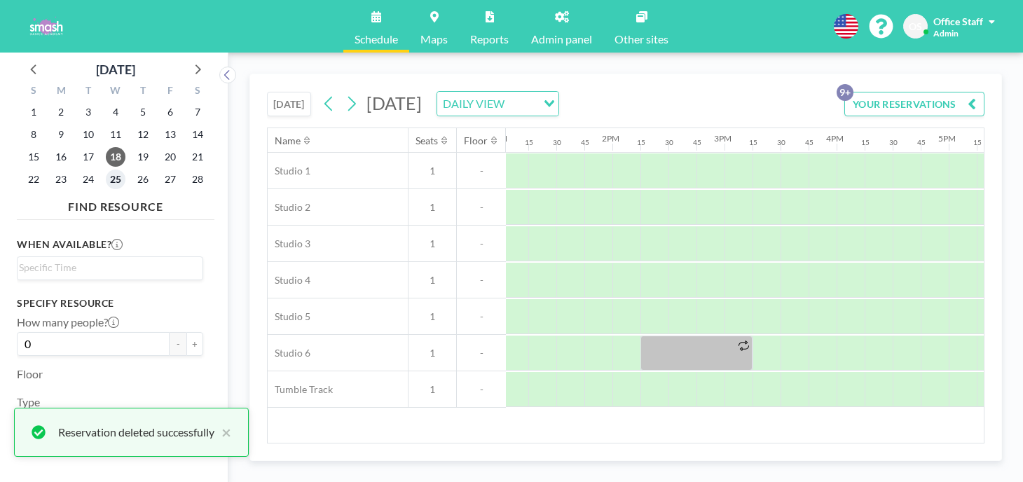
click at [106, 170] on span "25" at bounding box center [116, 180] width 20 height 20
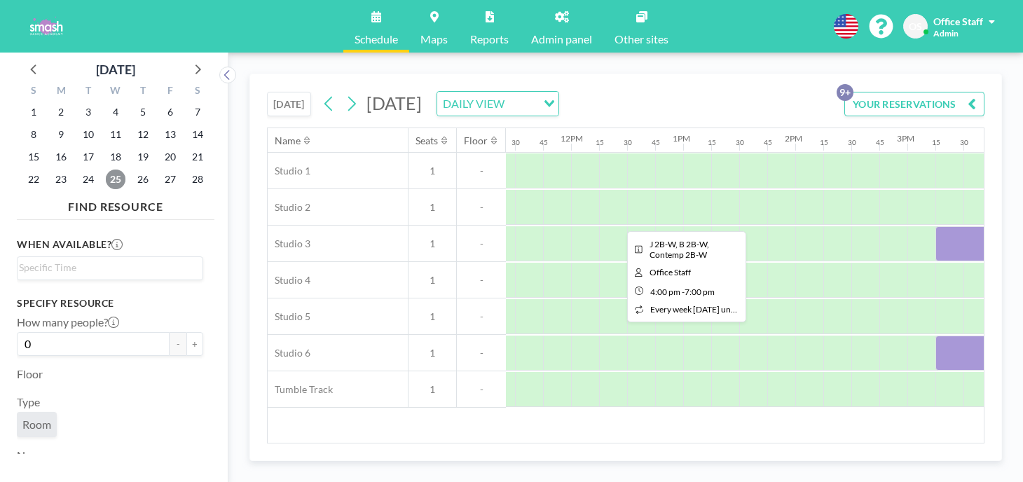
scroll to position [0, 1207]
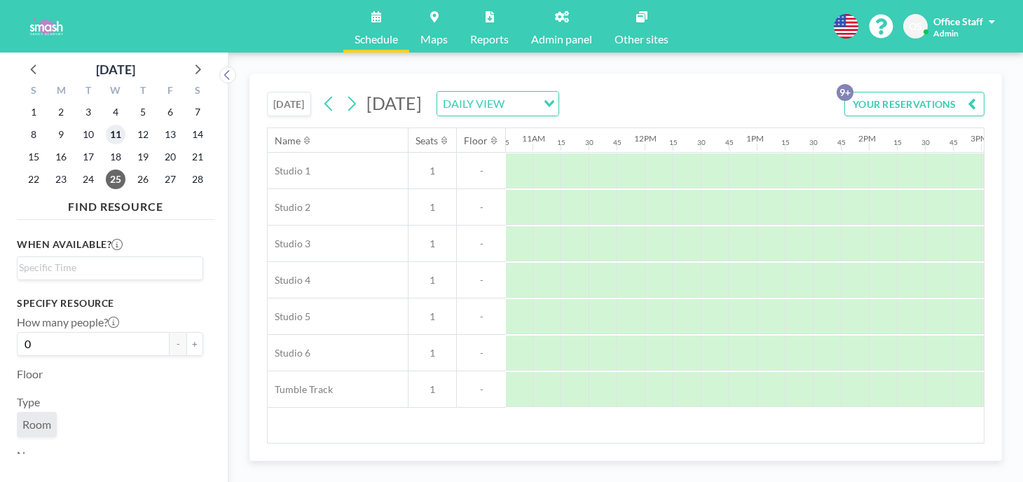
click at [106, 125] on span "11" at bounding box center [116, 135] width 20 height 20
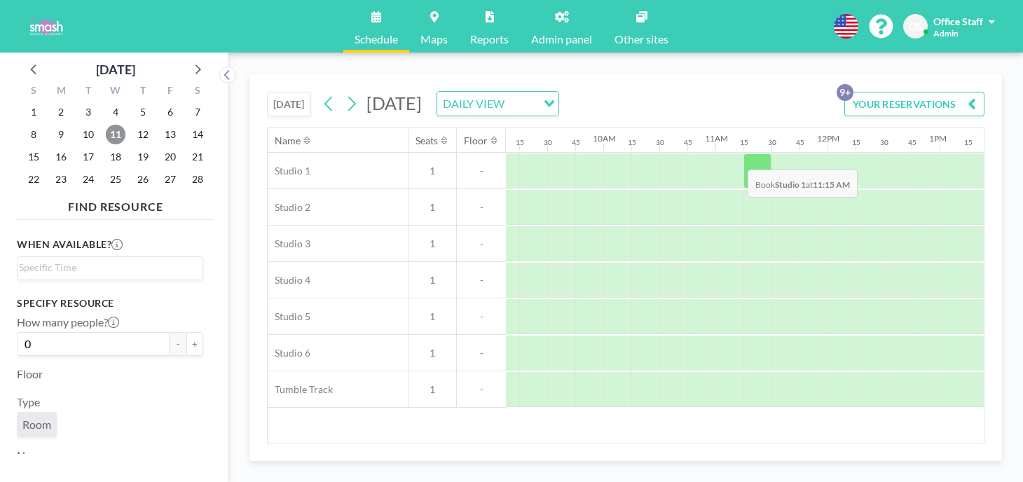
scroll to position [0, 1341]
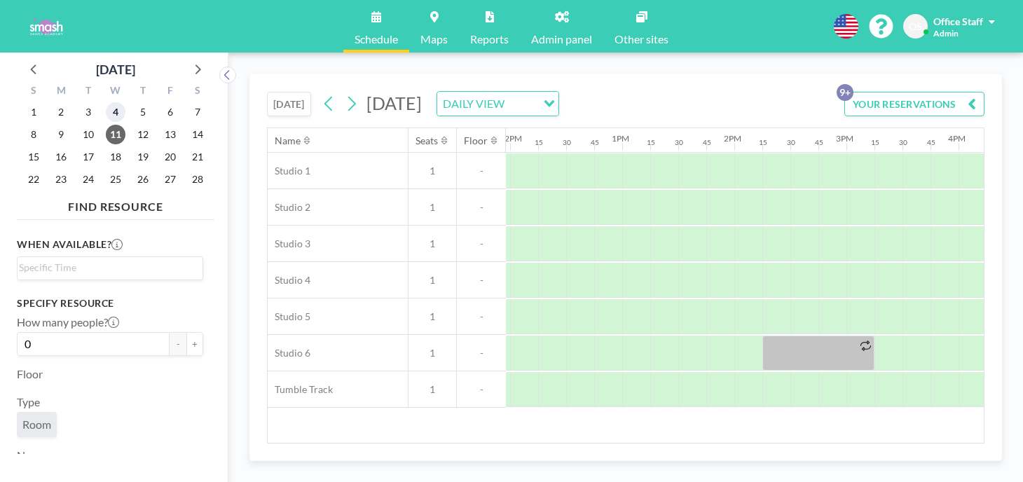
click at [106, 102] on span "4" at bounding box center [116, 112] width 20 height 20
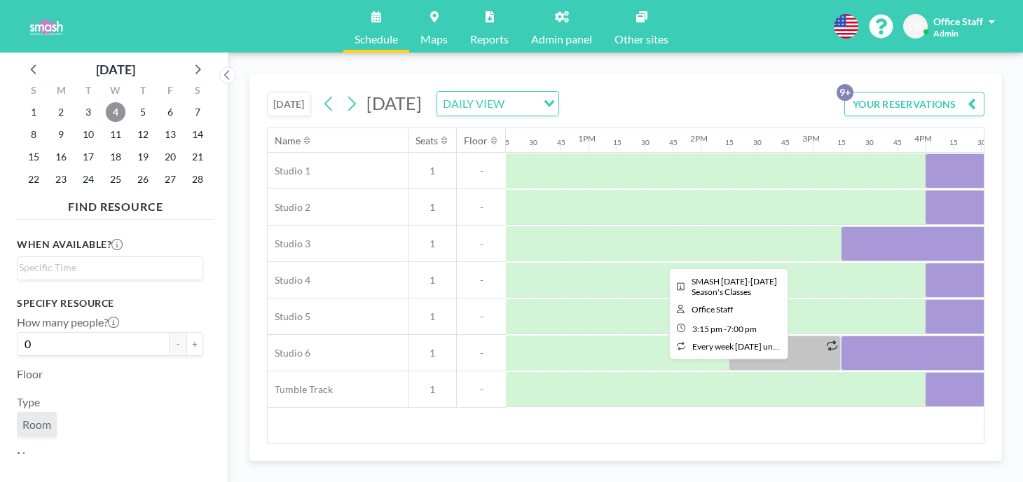
scroll to position [0, 1380]
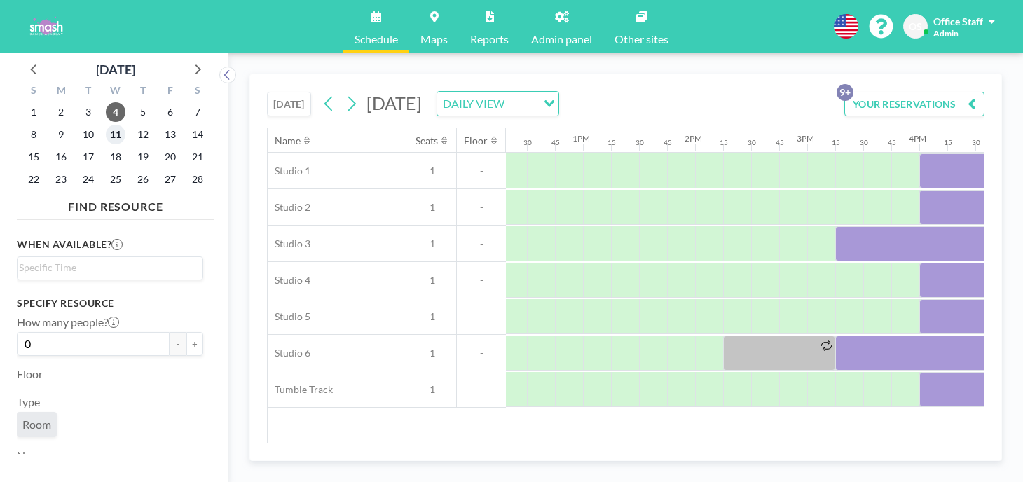
click at [106, 125] on span "11" at bounding box center [116, 135] width 20 height 20
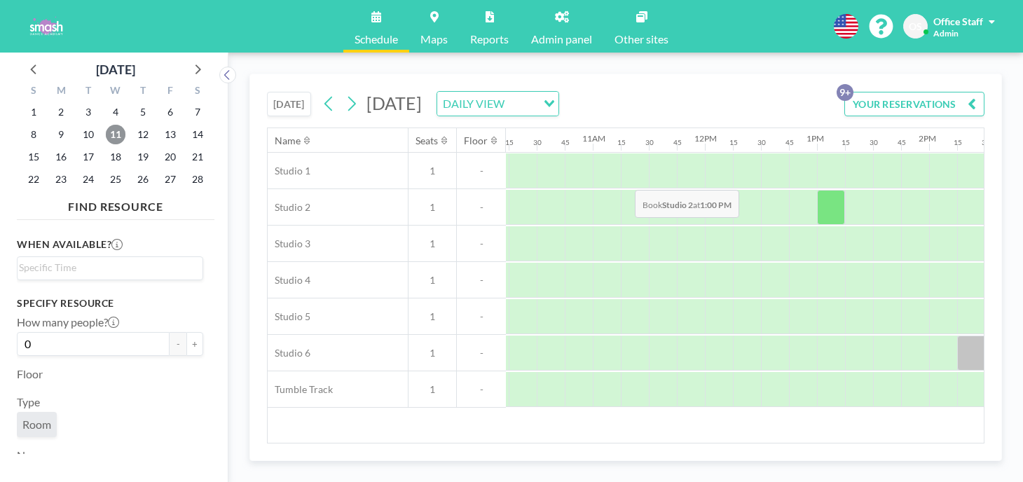
scroll to position [0, 1305]
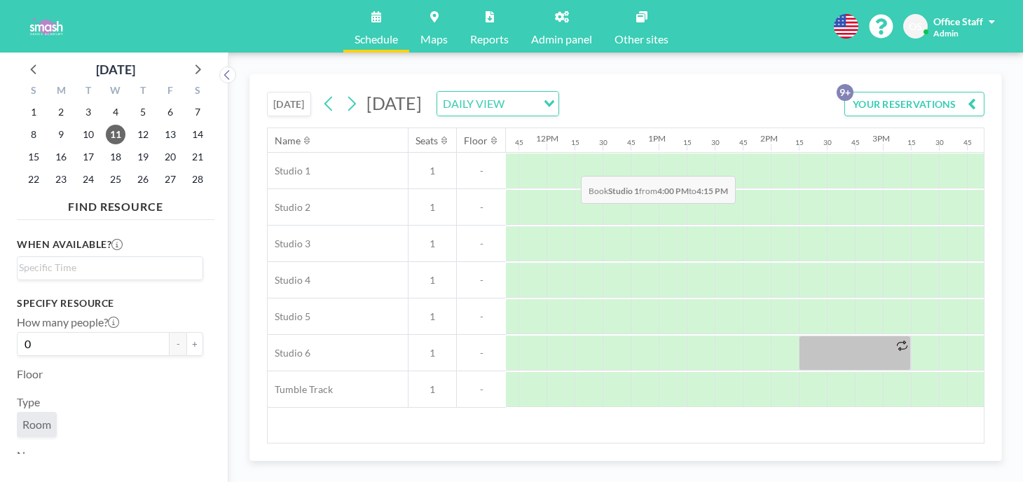
click at [995, 153] on div at bounding box center [1009, 170] width 28 height 35
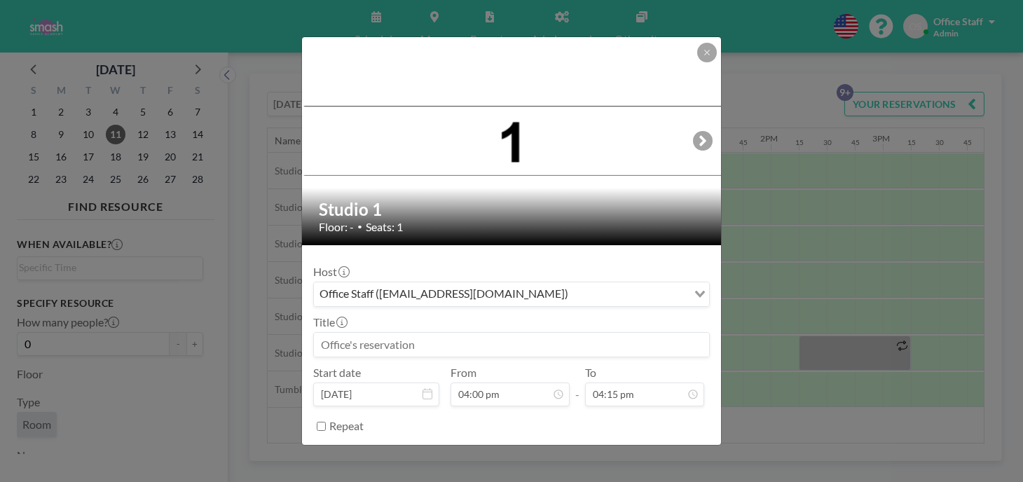
click at [398, 333] on input at bounding box center [511, 345] width 395 height 24
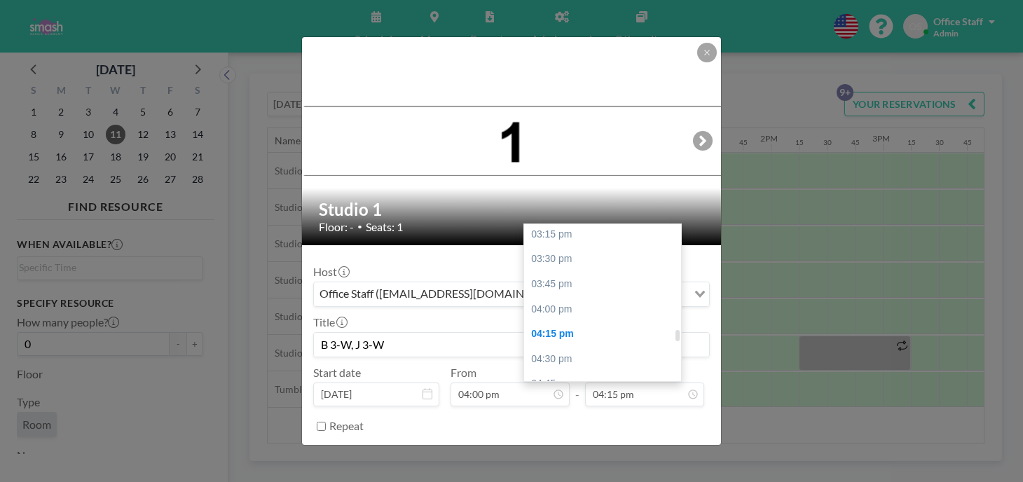
scroll to position [1526, 0]
type input "B 3-W, J 3-W"
type input "06:00 pm"
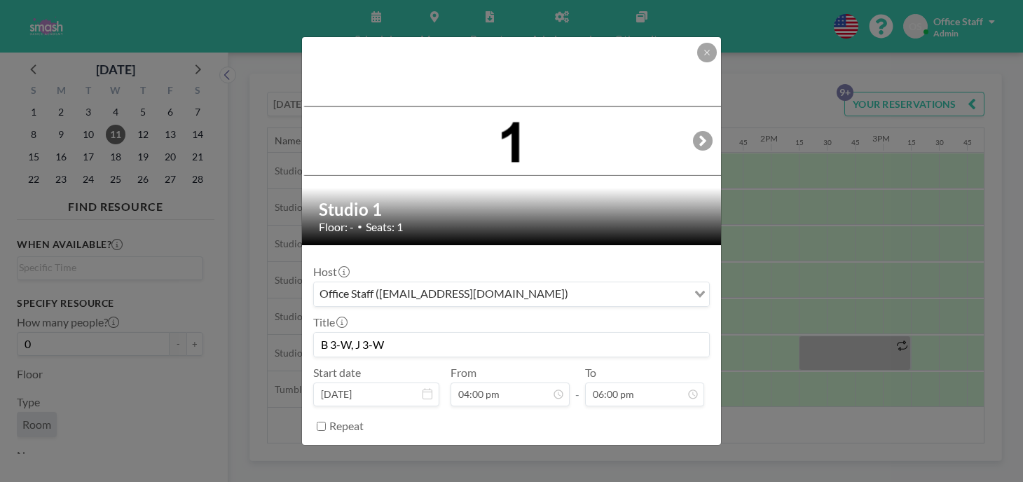
scroll to position [1431, 0]
click at [649, 449] on button "BOOK NOW" at bounding box center [674, 461] width 71 height 25
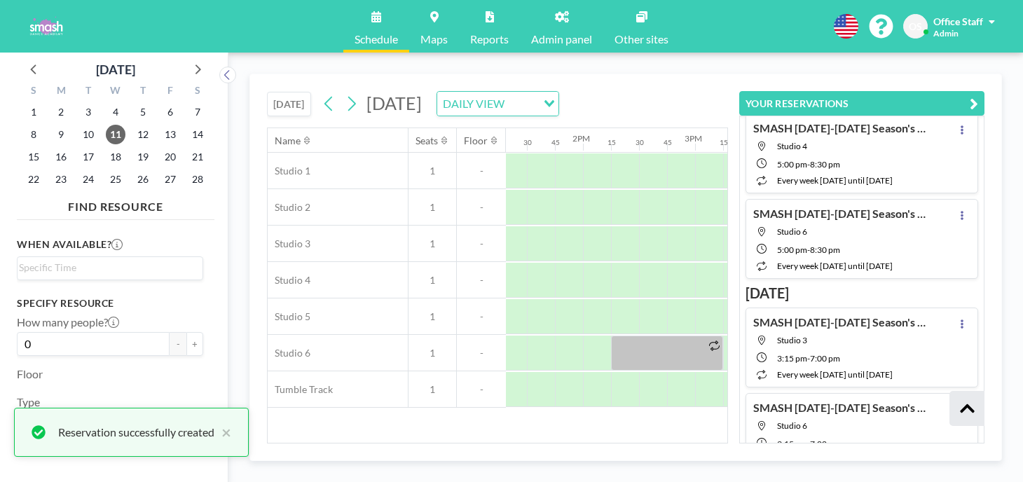
scroll to position [0, 1493]
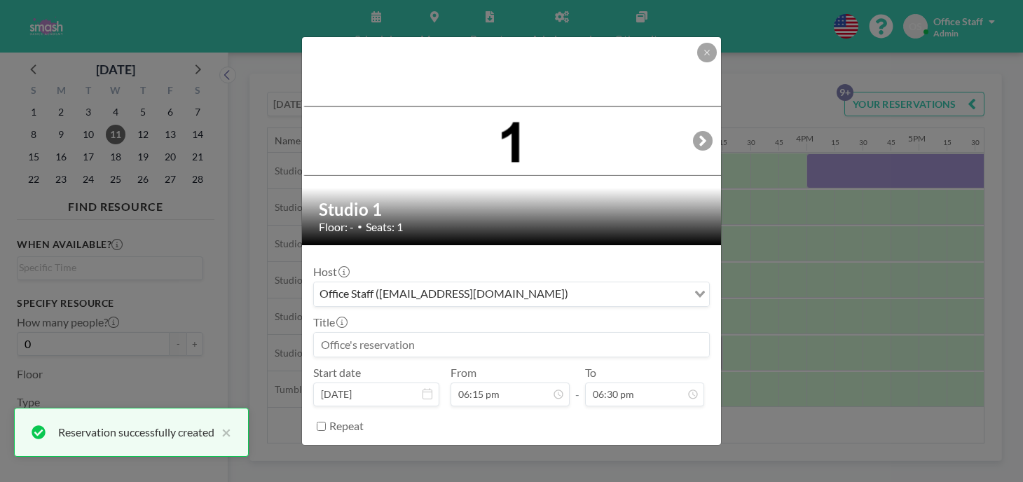
scroll to position [1633, 0]
click at [404, 333] on input at bounding box center [511, 345] width 395 height 24
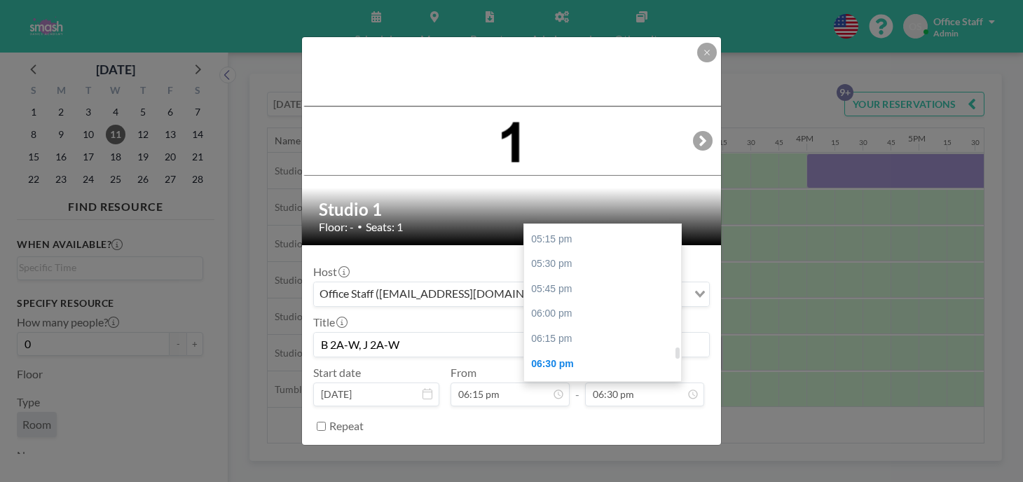
scroll to position [1717, 0]
type input "B 2A-W, J 2A-W"
type input "08:15 pm"
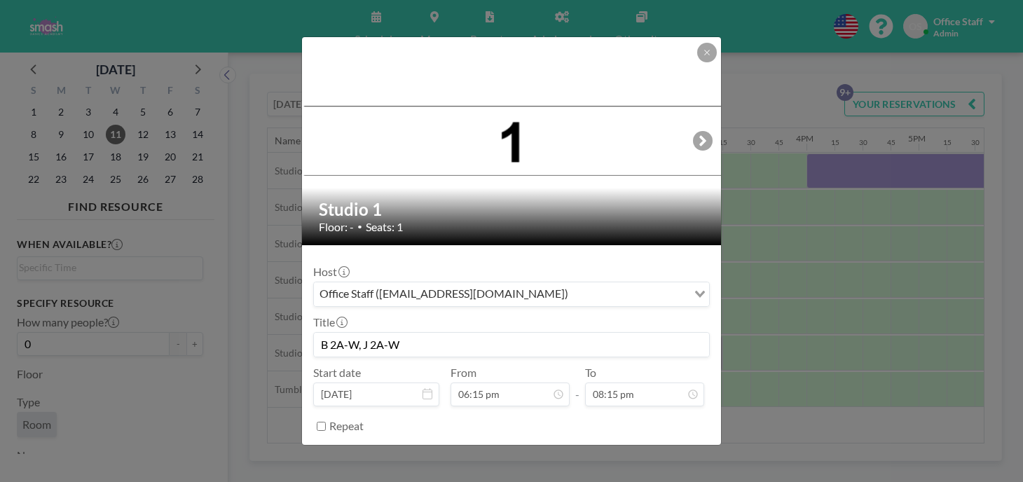
click at [643, 449] on button "BOOK NOW" at bounding box center [674, 461] width 71 height 25
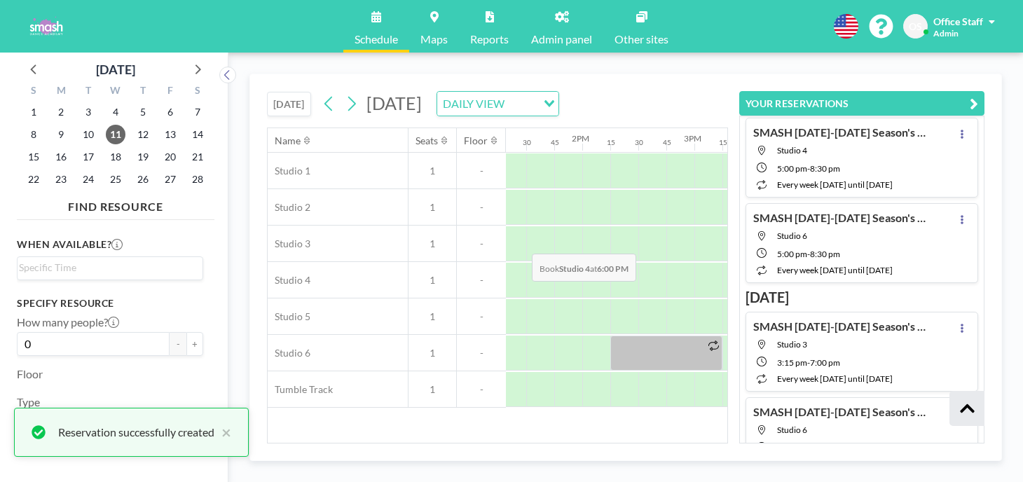
scroll to position [453, 0]
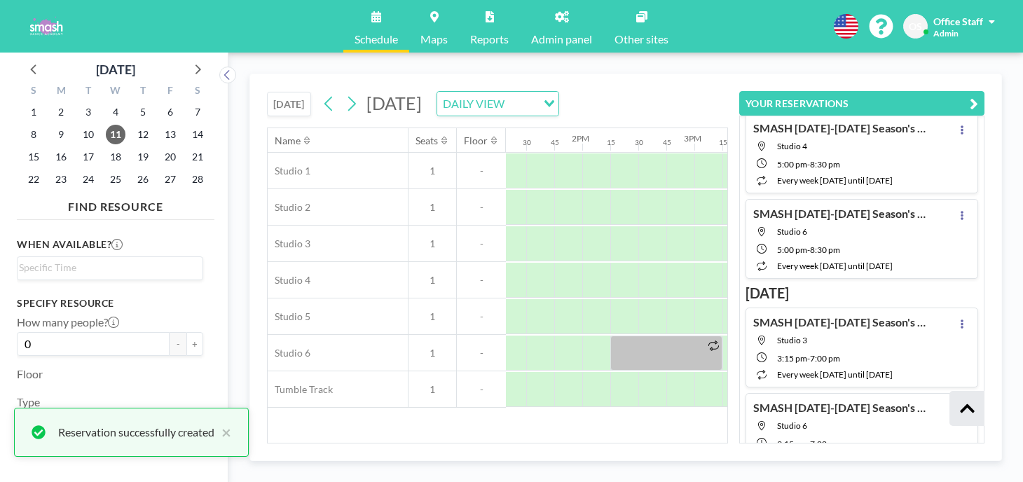
drag, startPoint x: 980, startPoint y: 83, endPoint x: 704, endPoint y: 105, distance: 277.0
click at [978, 95] on icon "button" at bounding box center [974, 103] width 8 height 17
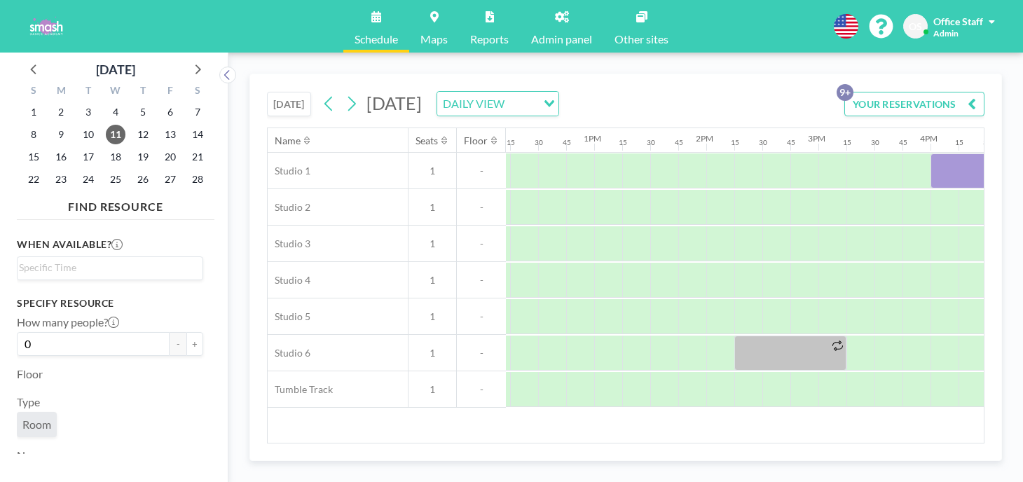
scroll to position [0, 1362]
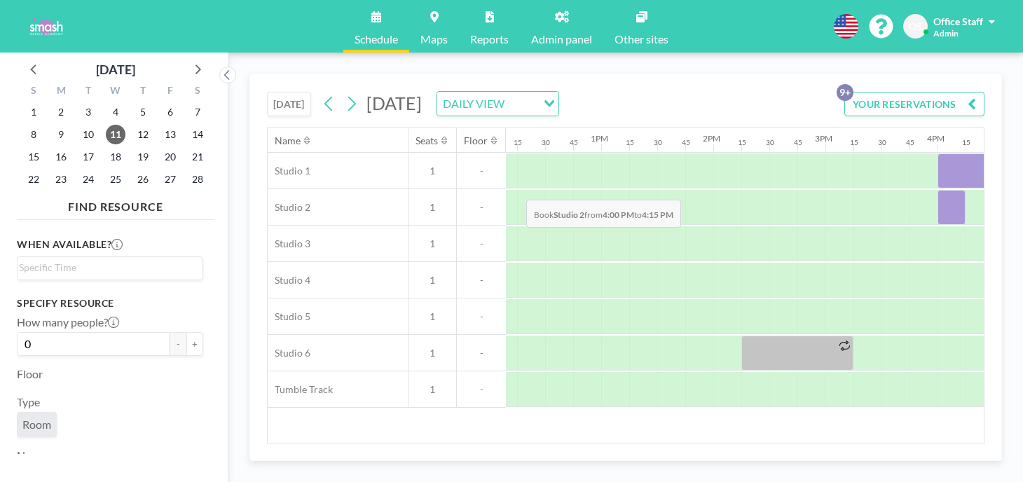
click at [937, 190] on div at bounding box center [951, 207] width 28 height 35
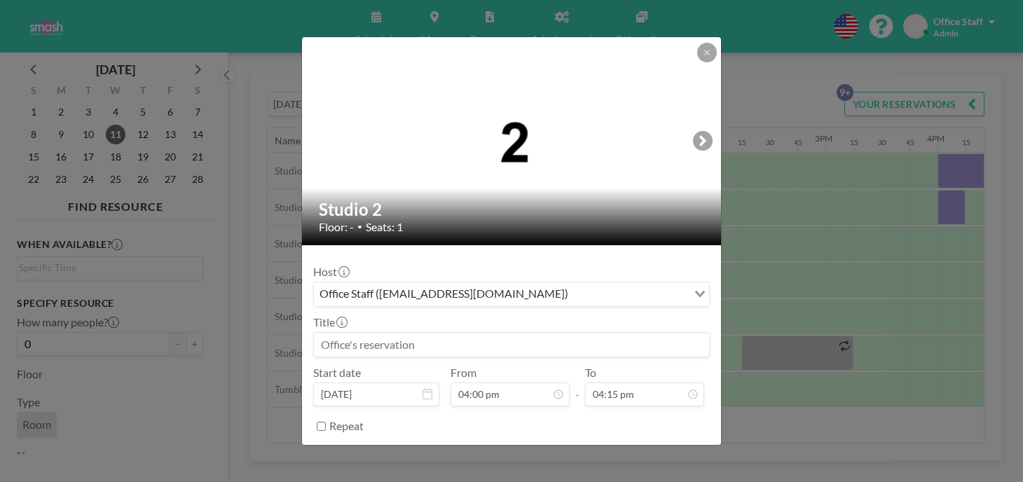
click at [390, 333] on input at bounding box center [511, 345] width 395 height 24
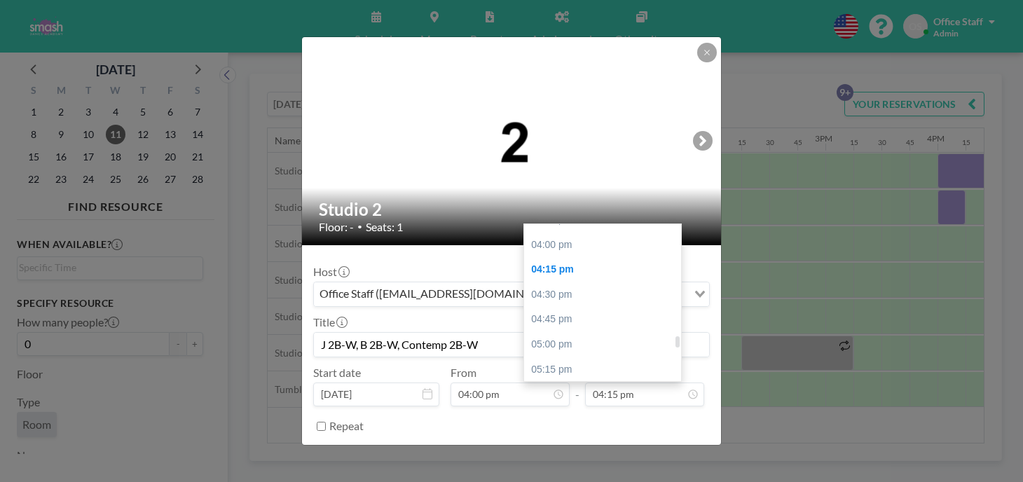
scroll to position [1595, 0]
type input "J 2B-W, B 2B-W, Contemp 2B-W"
type input "07:00 pm"
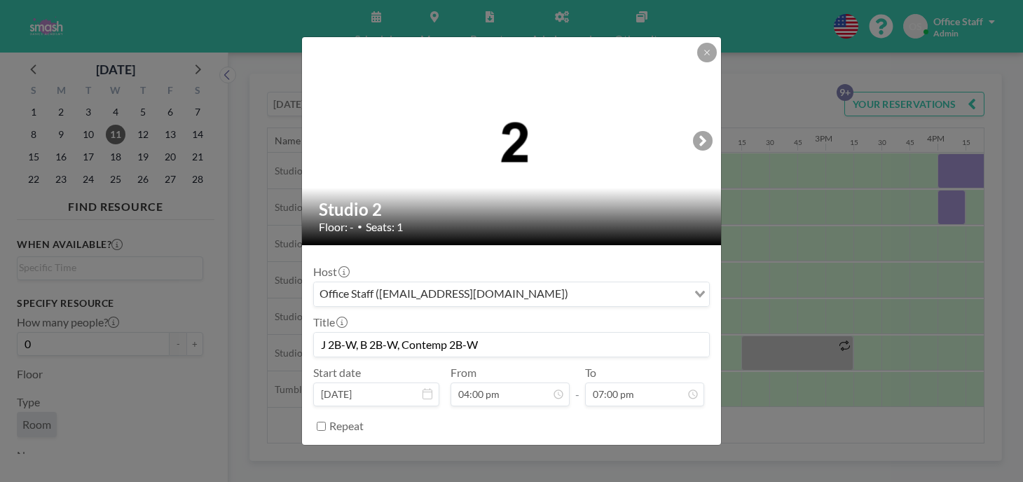
scroll to position [1431, 0]
click at [650, 449] on button "BOOK NOW" at bounding box center [674, 461] width 71 height 25
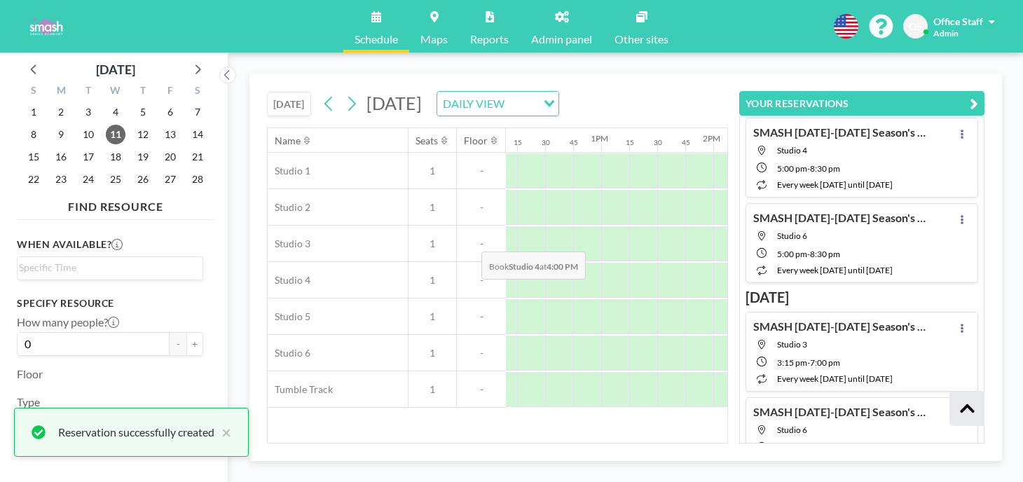
scroll to position [453, 0]
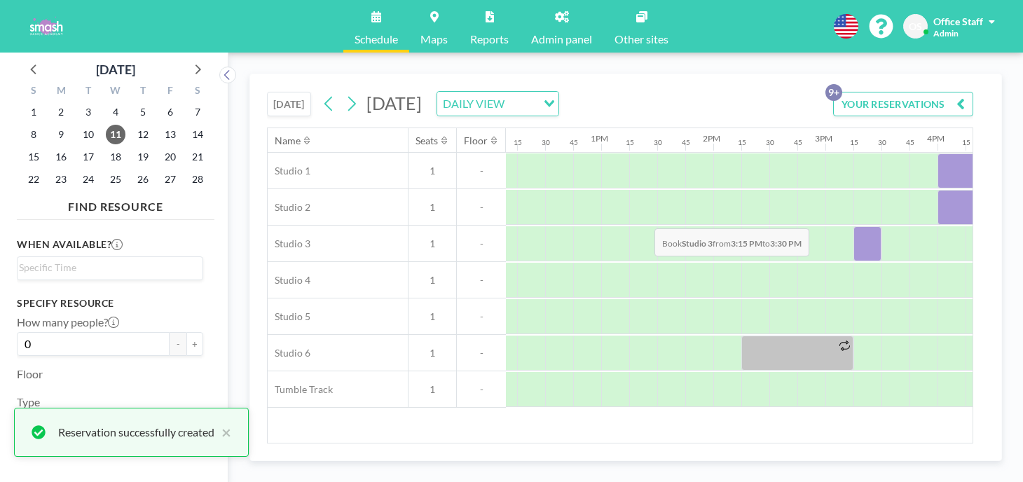
click at [853, 226] on div at bounding box center [867, 243] width 28 height 35
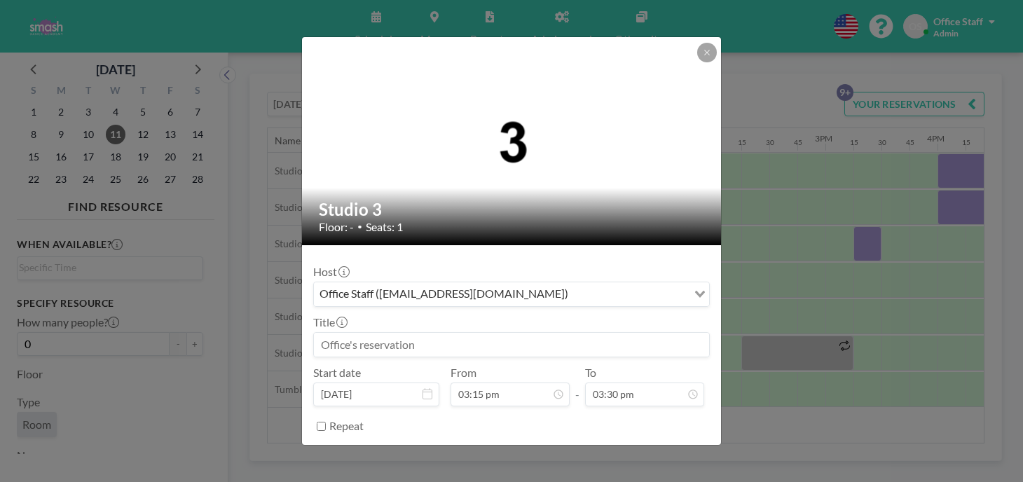
scroll to position [1387, 0]
click at [575, 333] on input at bounding box center [511, 345] width 395 height 24
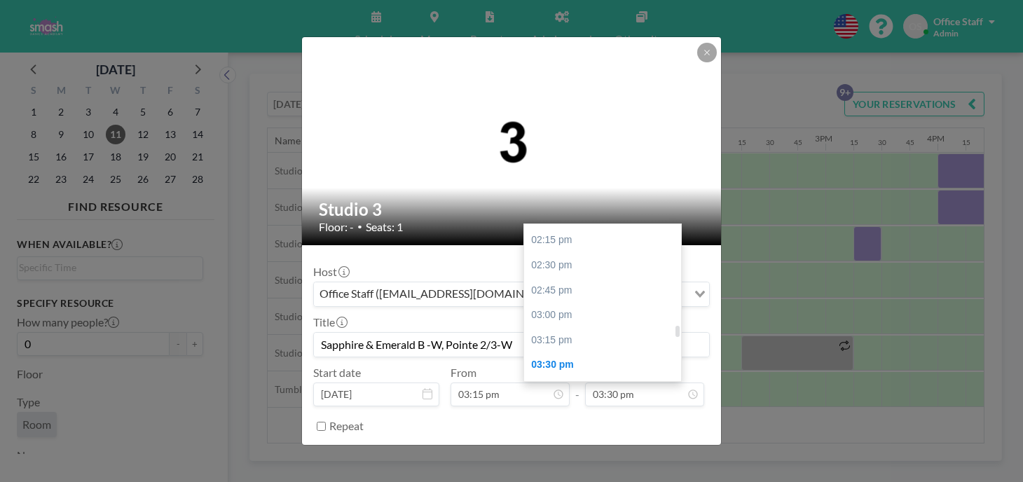
scroll to position [1448, 0]
type input "Sapphire & Emerald B -W, Pointe 2/3-W"
click at [551, 472] on div "05:00 pm" at bounding box center [602, 484] width 157 height 25
type input "05:00 pm"
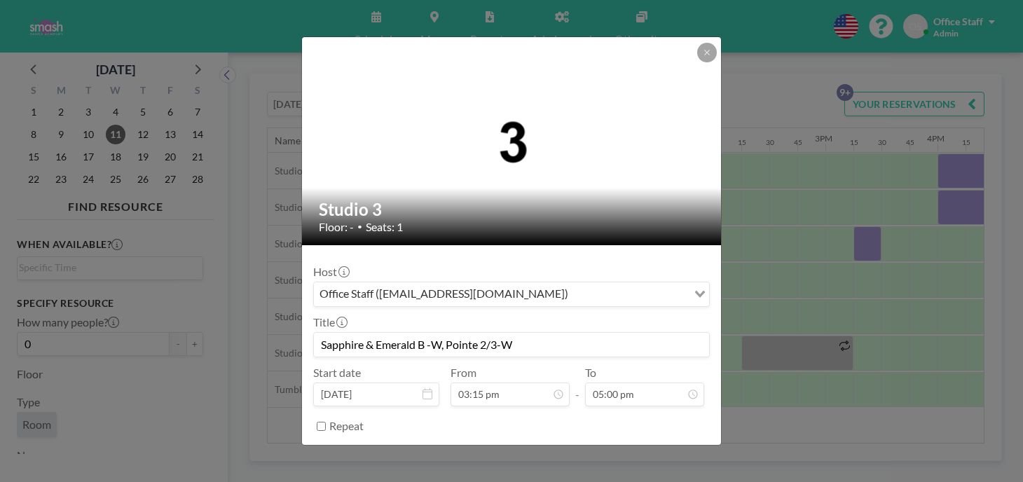
scroll to position [1364, 0]
click at [647, 449] on button "BOOK NOW" at bounding box center [674, 461] width 71 height 25
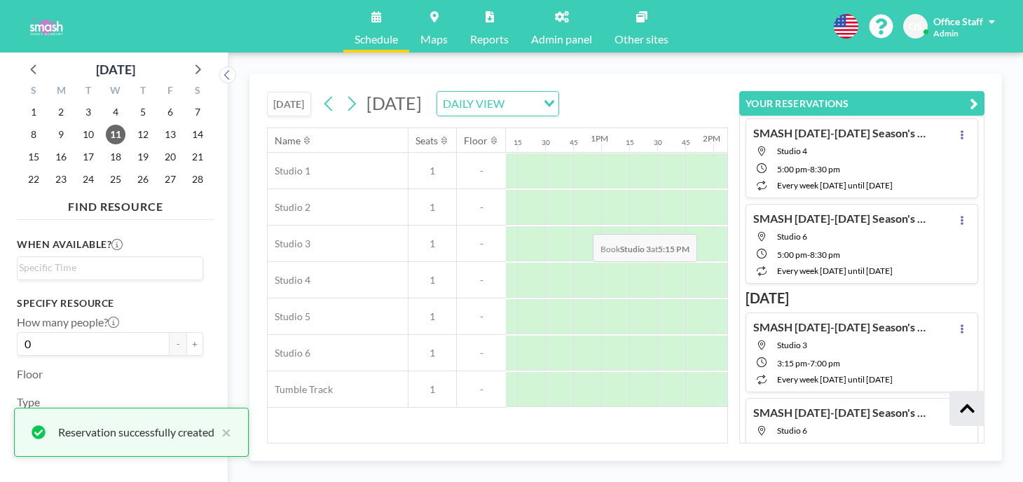
scroll to position [453, 0]
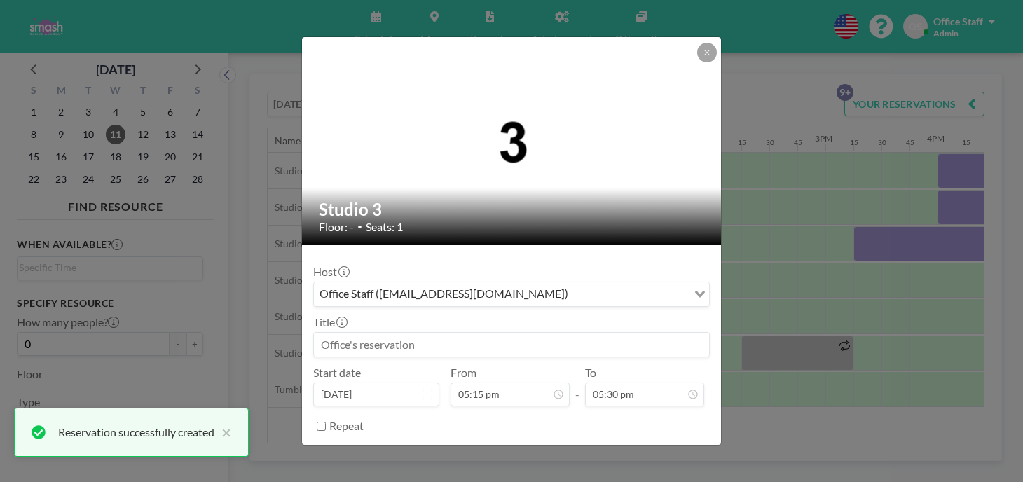
click at [366, 333] on input at bounding box center [511, 345] width 395 height 24
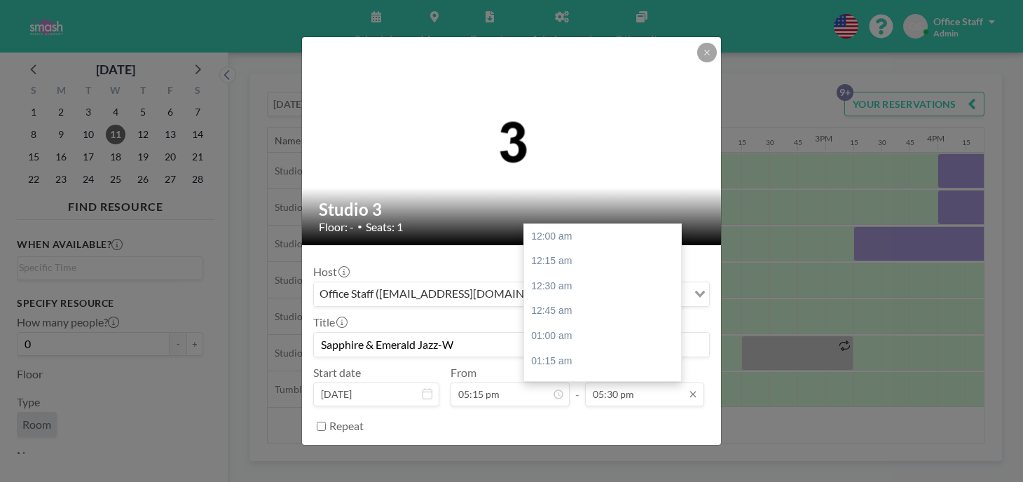
scroll to position [1566, 0]
type input "Sapphire & Emerald Jazz-W"
type input "06:45 pm"
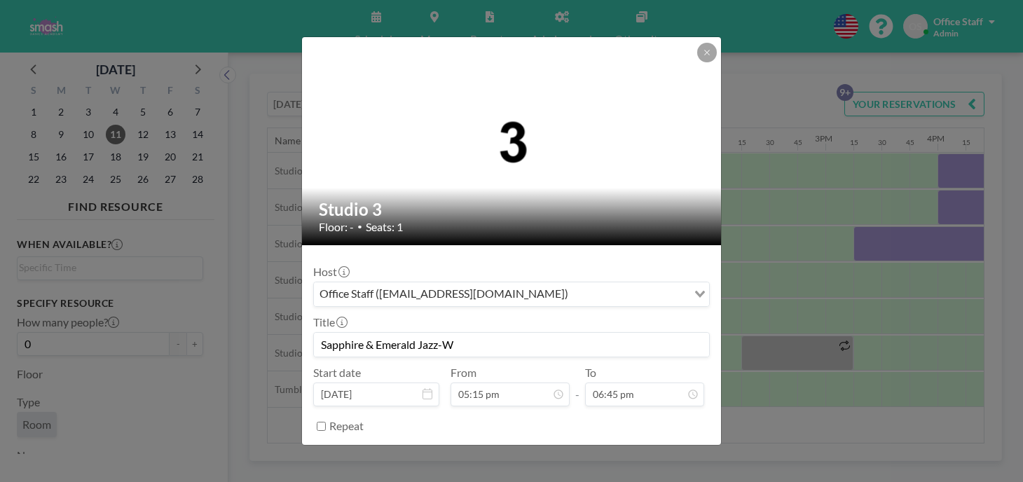
scroll to position [1544, 0]
click at [646, 449] on button "BOOK NOW" at bounding box center [674, 461] width 71 height 25
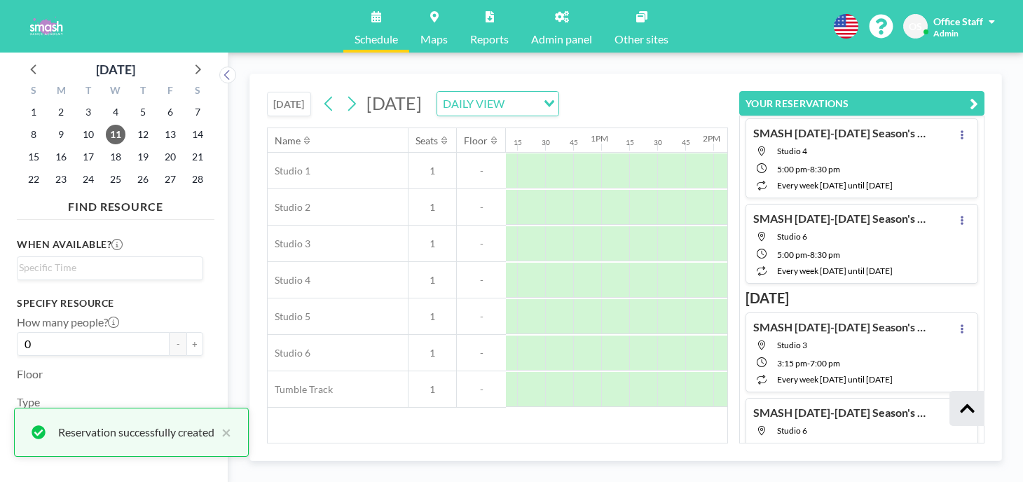
scroll to position [453, 0]
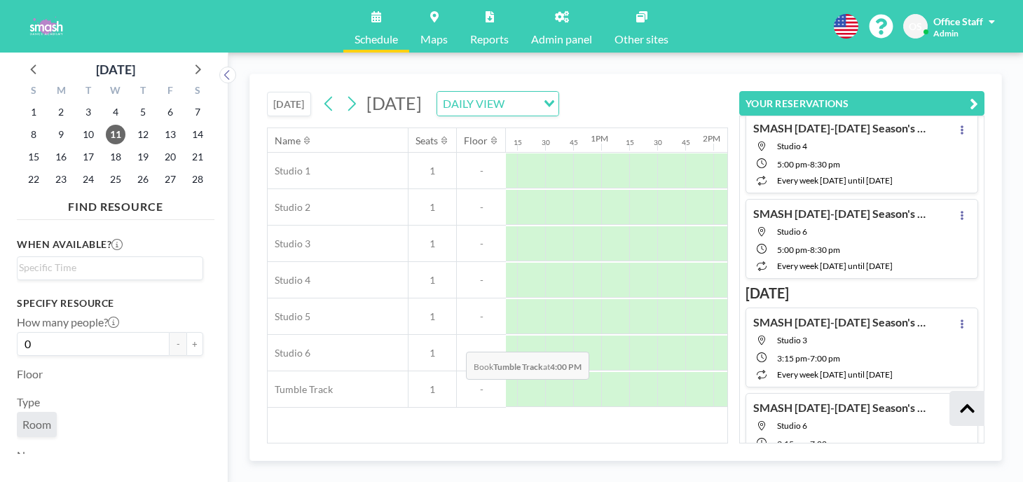
click at [937, 372] on div at bounding box center [951, 389] width 28 height 35
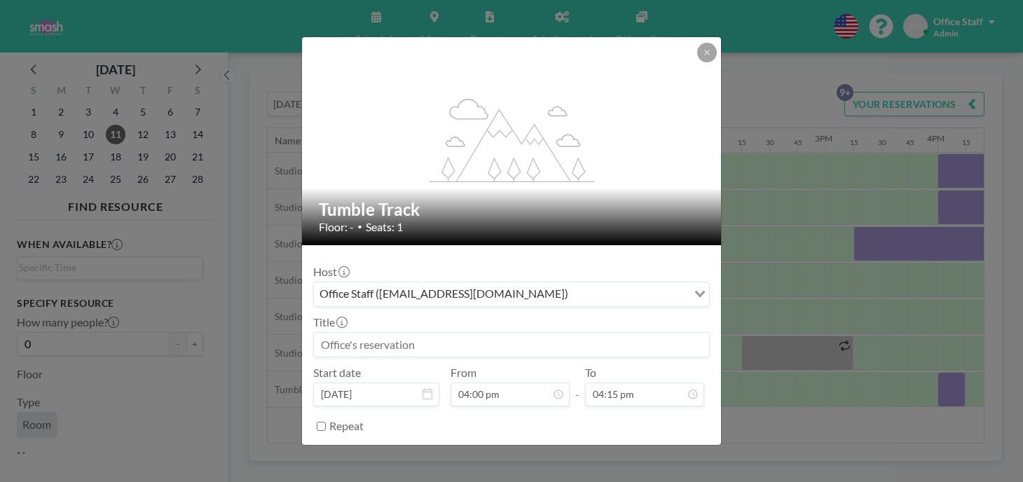
click at [437, 333] on input at bounding box center [511, 345] width 395 height 24
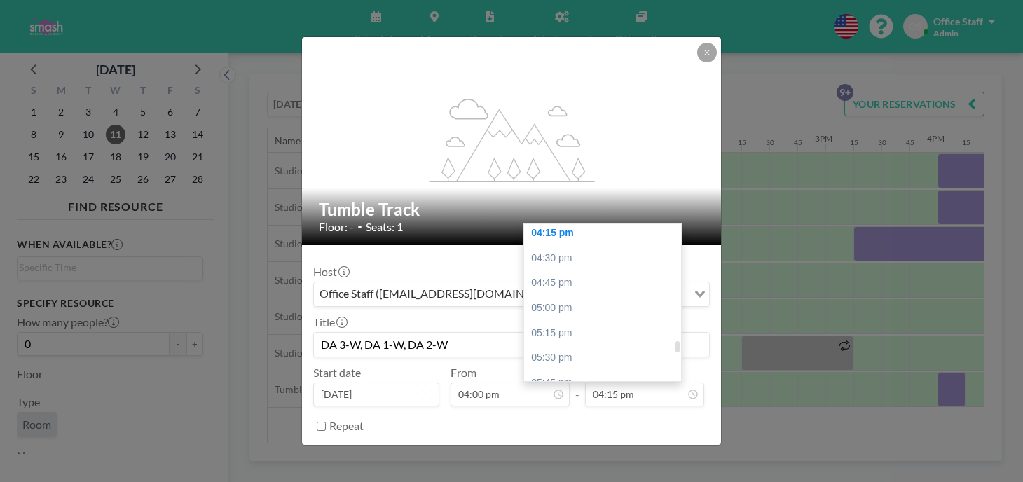
scroll to position [1631, 0]
type input "DA 3-W, DA 1-W, DA 2-W"
type input "07:00 pm"
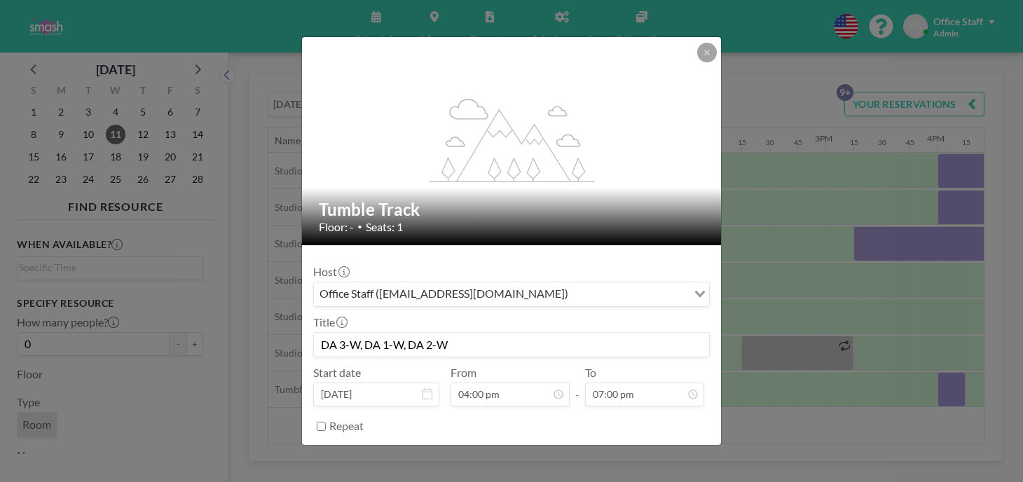
scroll to position [1431, 0]
click at [640, 449] on button "BOOK NOW" at bounding box center [674, 461] width 71 height 25
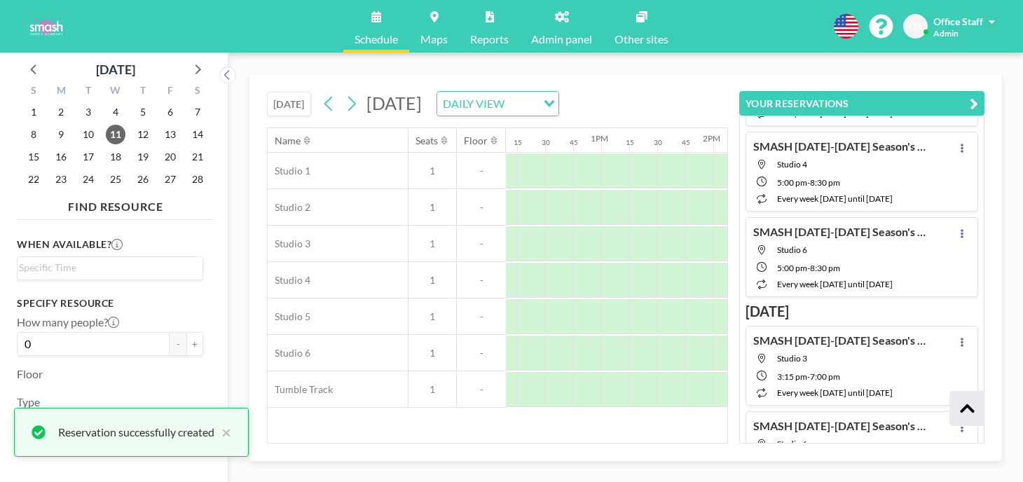
scroll to position [453, 0]
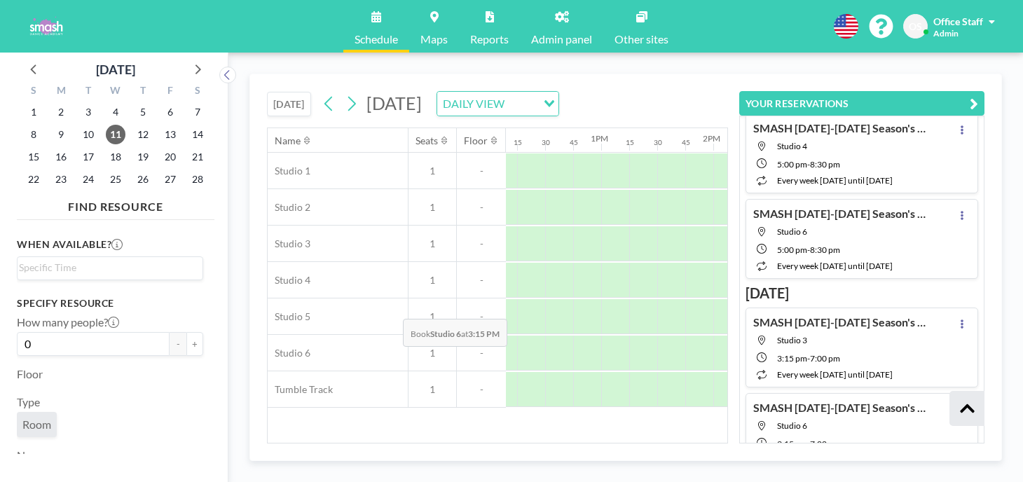
click at [853, 336] on div at bounding box center [867, 353] width 28 height 35
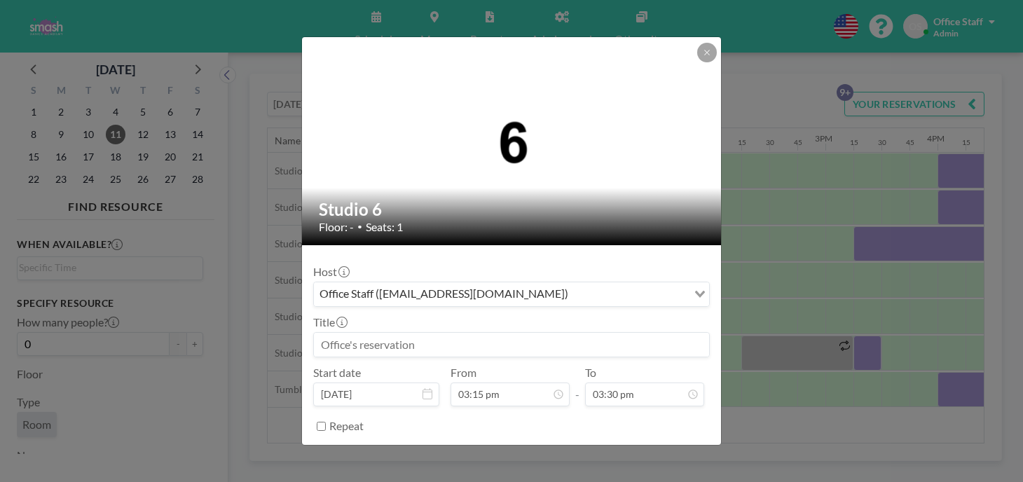
click at [382, 333] on input at bounding box center [511, 345] width 395 height 24
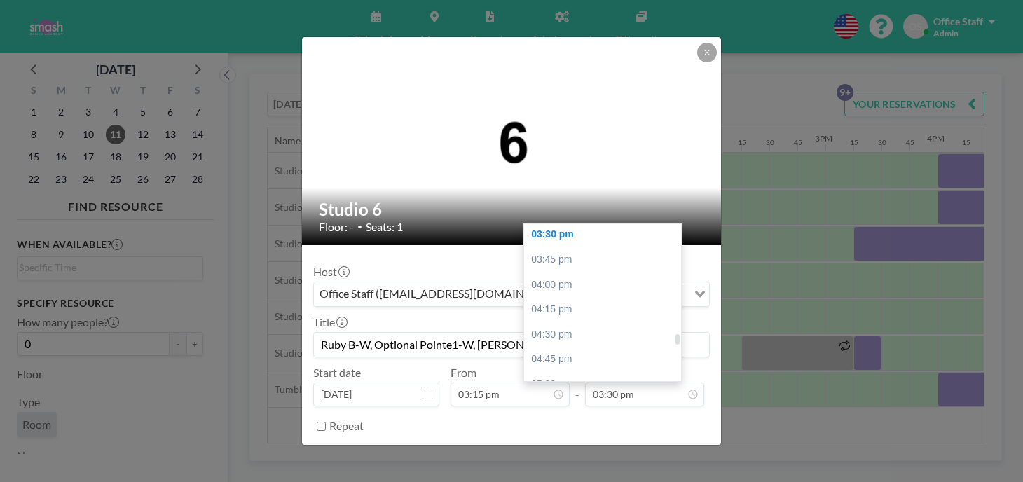
scroll to position [1561, 0]
type input "Ruby B-W, Optional Pointe1-W, Ruby J-W"
type input "06:45 pm"
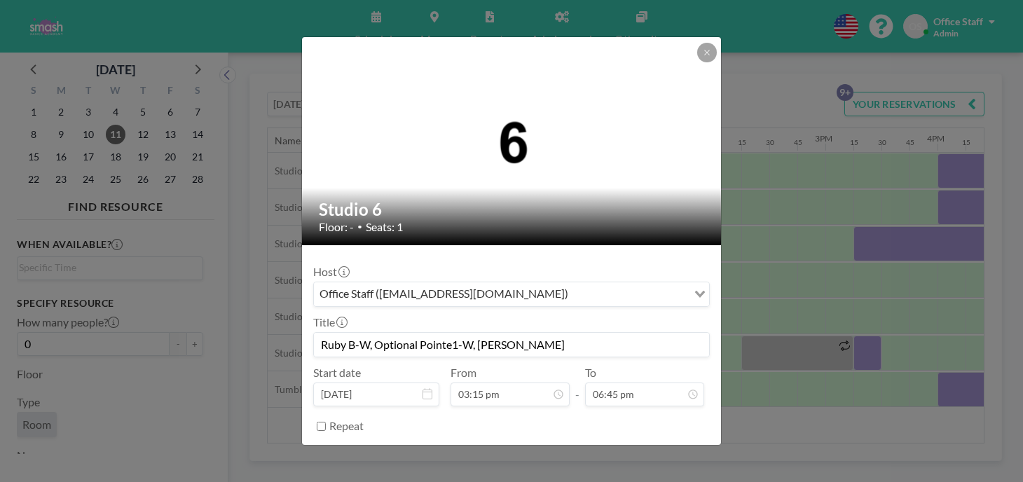
scroll to position [1677, 0]
drag, startPoint x: 525, startPoint y: 311, endPoint x: 357, endPoint y: 310, distance: 168.9
click at [357, 333] on input "Ruby B-W, Optional Pointe1-W, Ruby J-W" at bounding box center [511, 345] width 395 height 24
click at [639, 449] on button "BOOK NOW" at bounding box center [674, 461] width 71 height 25
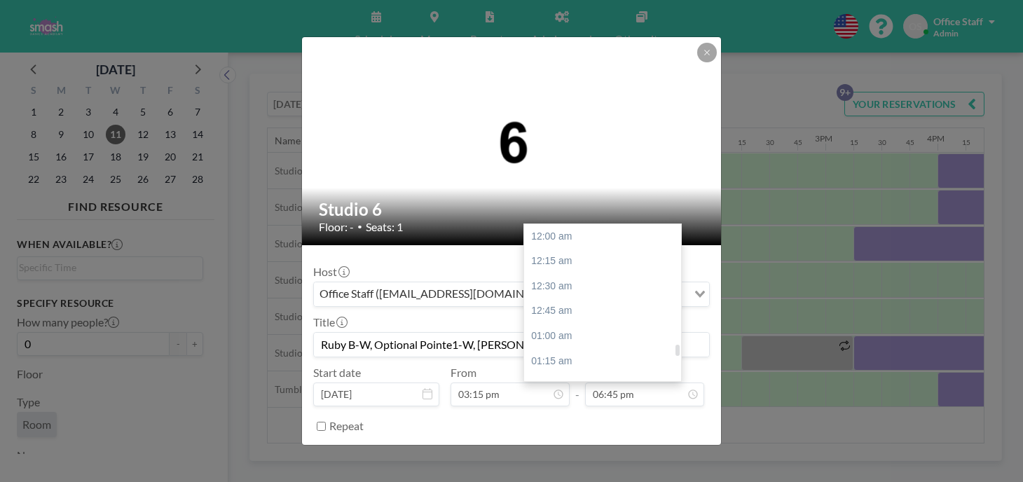
scroll to position [1677, 0]
click at [540, 442] on div "07:00 pm" at bounding box center [602, 454] width 157 height 25
type input "07:00 pm"
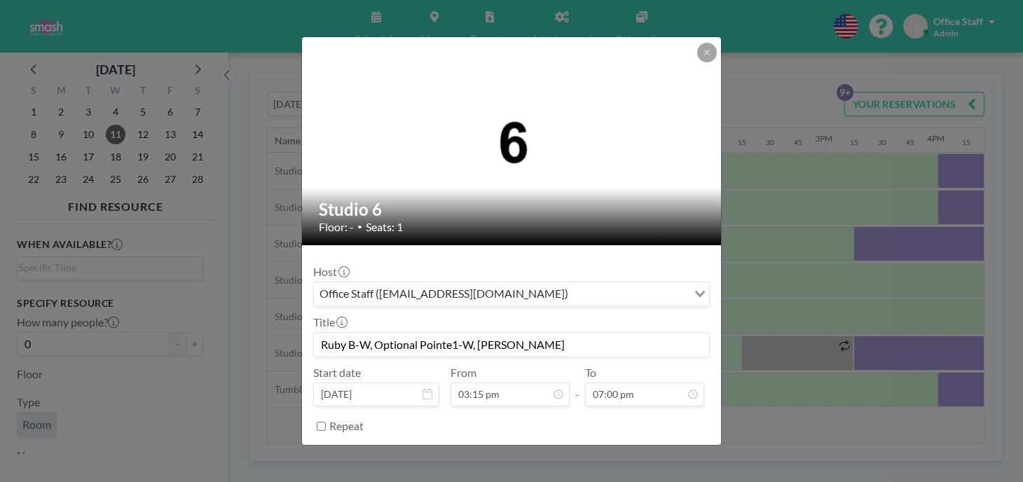
scroll to position [1700, 0]
click at [624, 449] on button "SAVE CHANGES" at bounding box center [665, 461] width 88 height 25
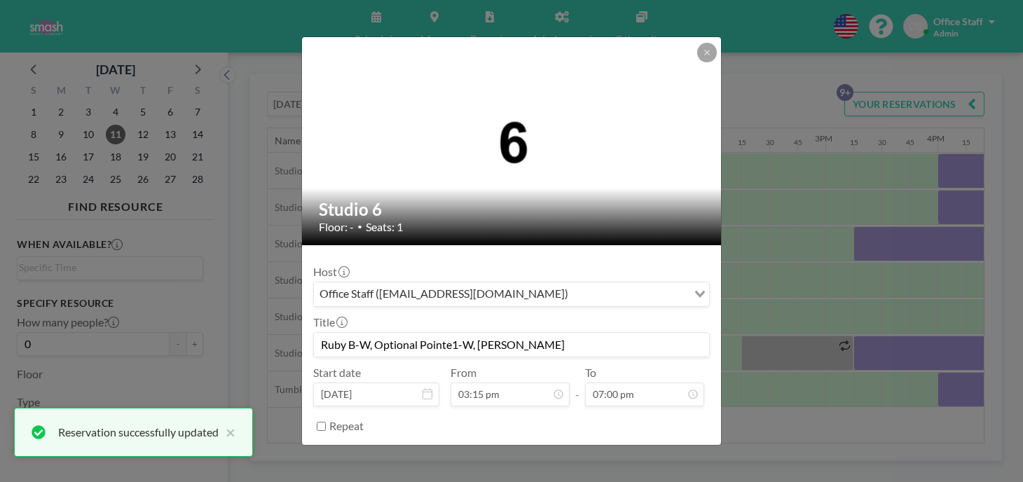
scroll to position [1700, 0]
click at [703, 57] on icon at bounding box center [707, 52] width 8 height 8
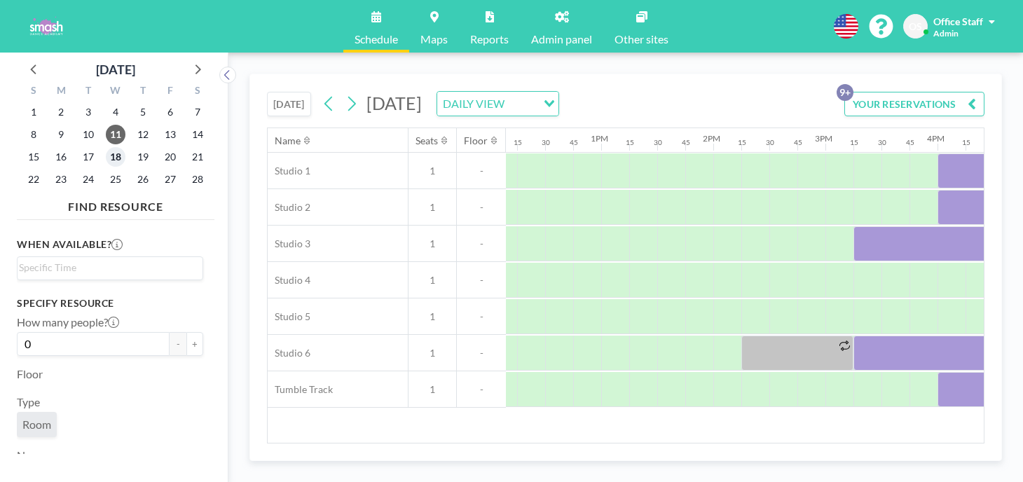
click at [106, 147] on span "18" at bounding box center [116, 157] width 20 height 20
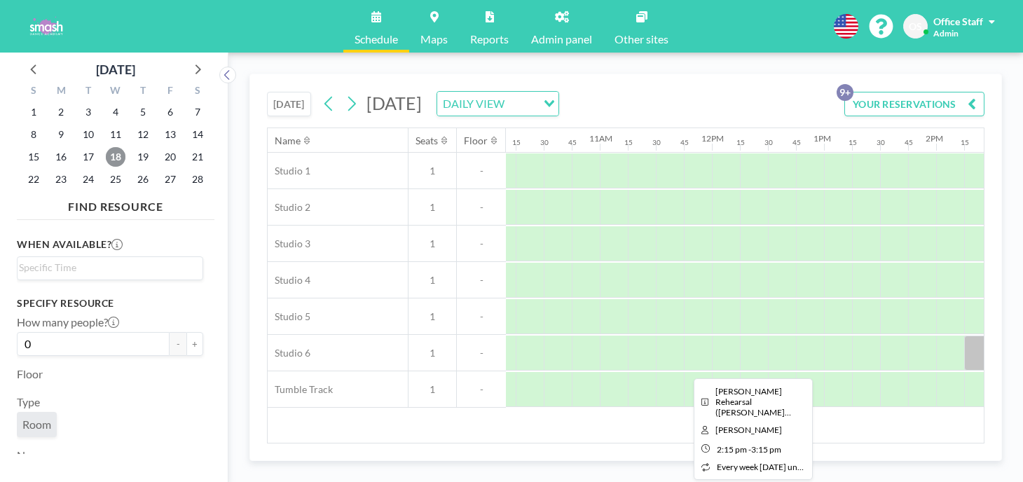
scroll to position [0, 1208]
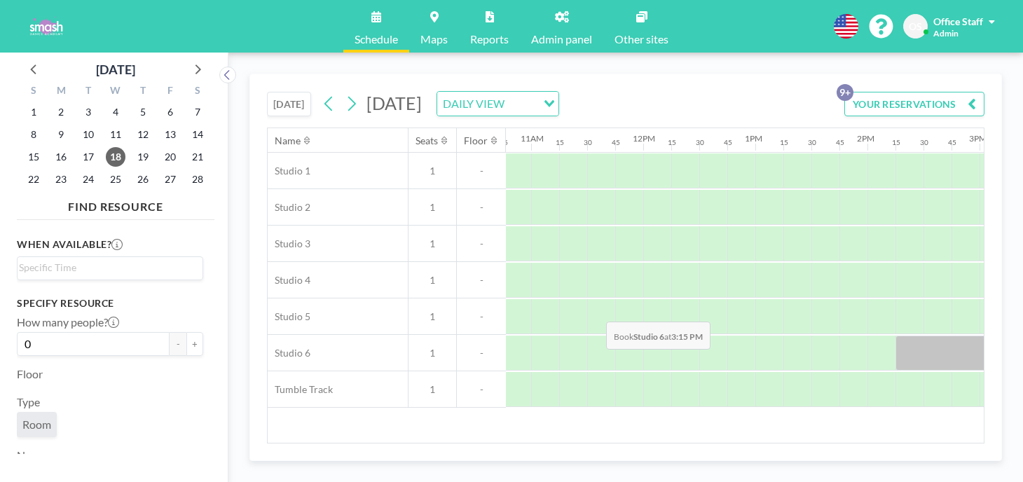
drag, startPoint x: 613, startPoint y: 287, endPoint x: 602, endPoint y: 289, distance: 11.3
click at [1008, 336] on div at bounding box center [1022, 353] width 28 height 35
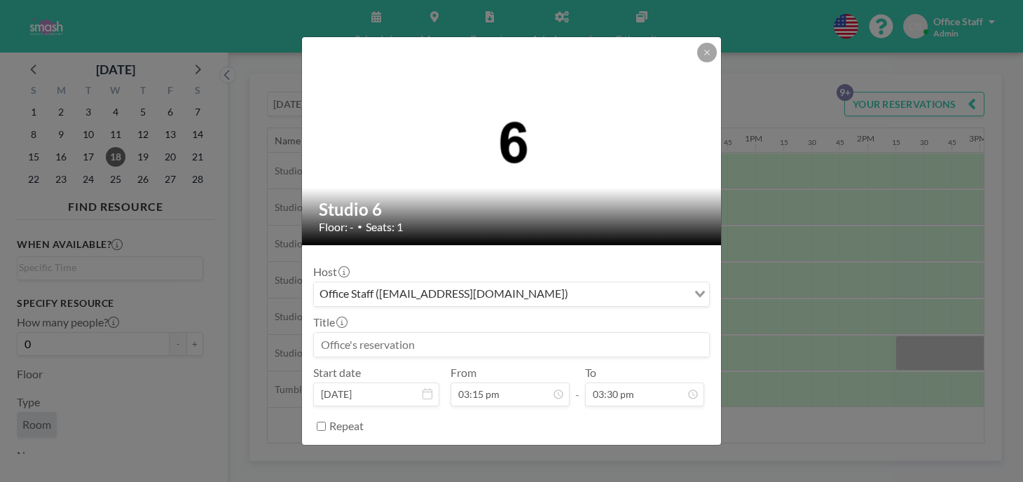
click at [410, 333] on input at bounding box center [511, 345] width 395 height 24
paste input "Ruby B-W, Optional Pointe1-W, Ruby J-W"
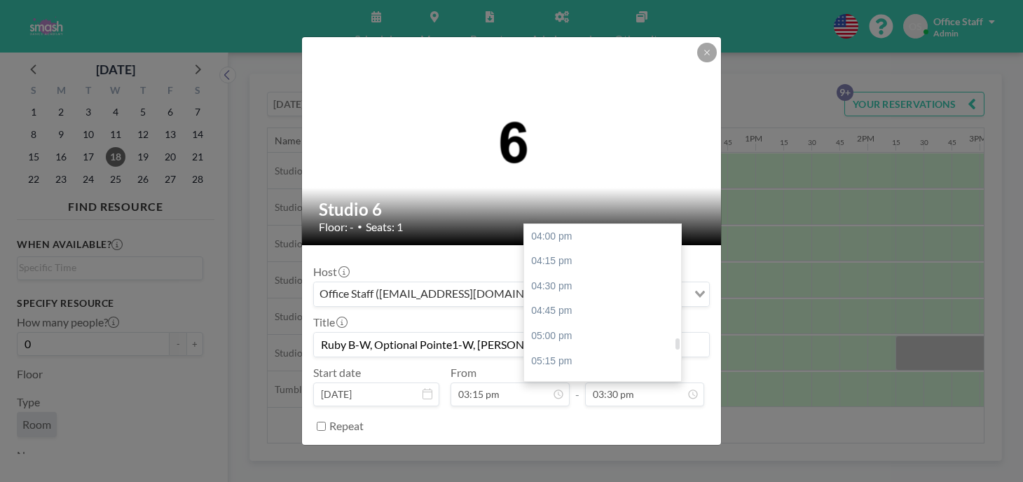
scroll to position [1593, 0]
type input "Ruby B-W, Optional Pointe1-W, Ruby J-W"
type input "07:00 pm"
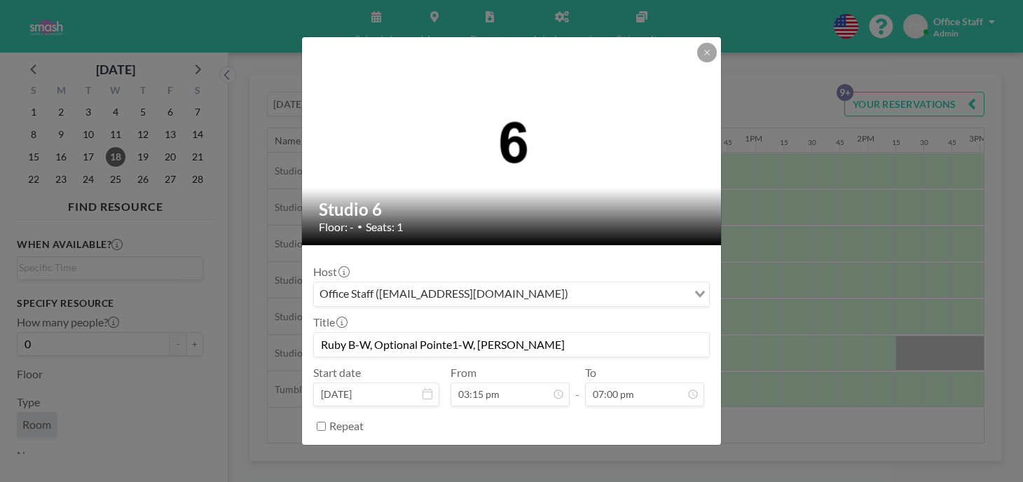
scroll to position [1700, 0]
click at [639, 449] on button "BOOK NOW" at bounding box center [674, 461] width 71 height 25
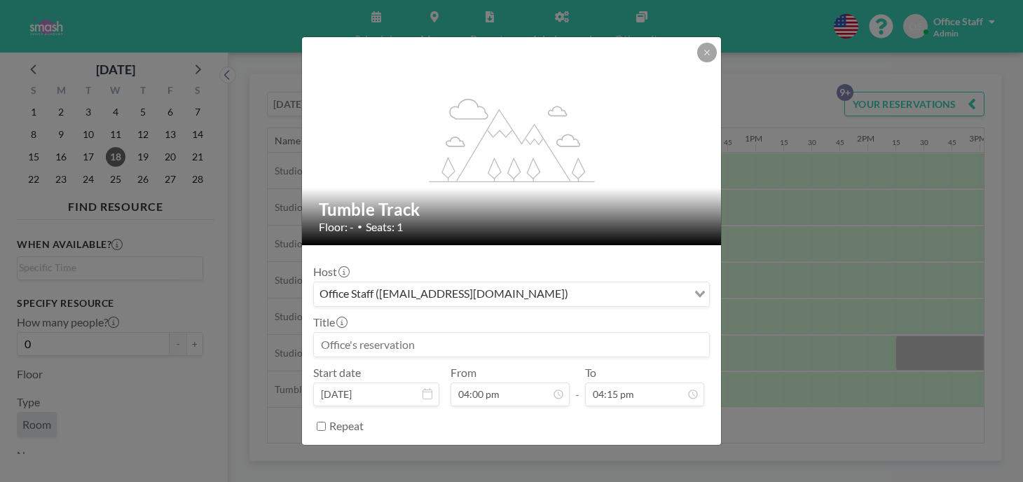
click at [387, 333] on input at bounding box center [511, 345] width 395 height 24
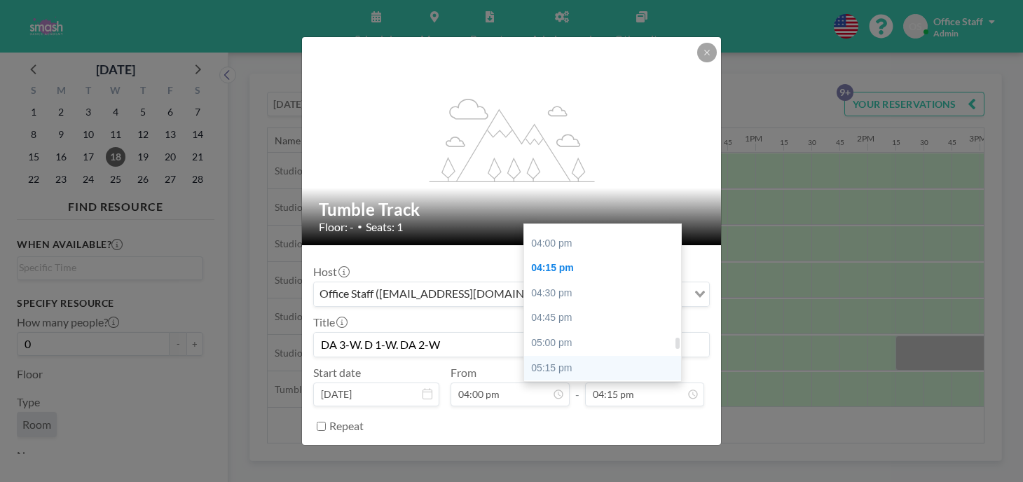
scroll to position [1595, 0]
type input "DA 3-W. D 1-W. DA 2-W"
type input "07:00 pm"
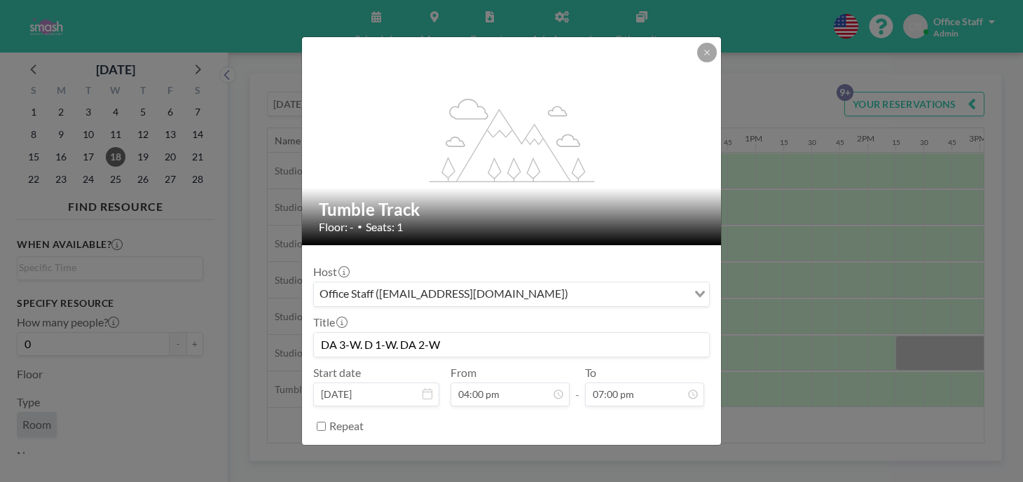
scroll to position [1700, 0]
click at [639, 449] on button "BOOK NOW" at bounding box center [674, 461] width 71 height 25
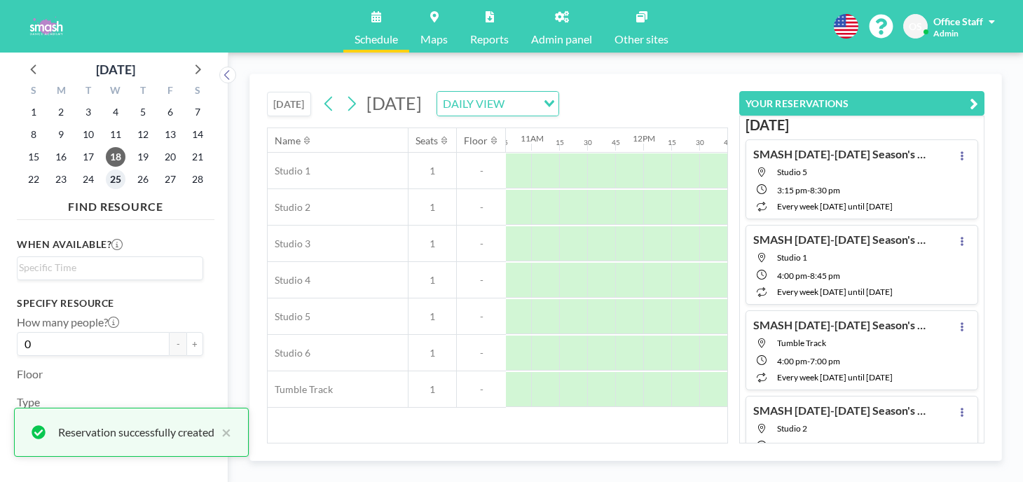
click at [106, 170] on span "25" at bounding box center [116, 180] width 20 height 20
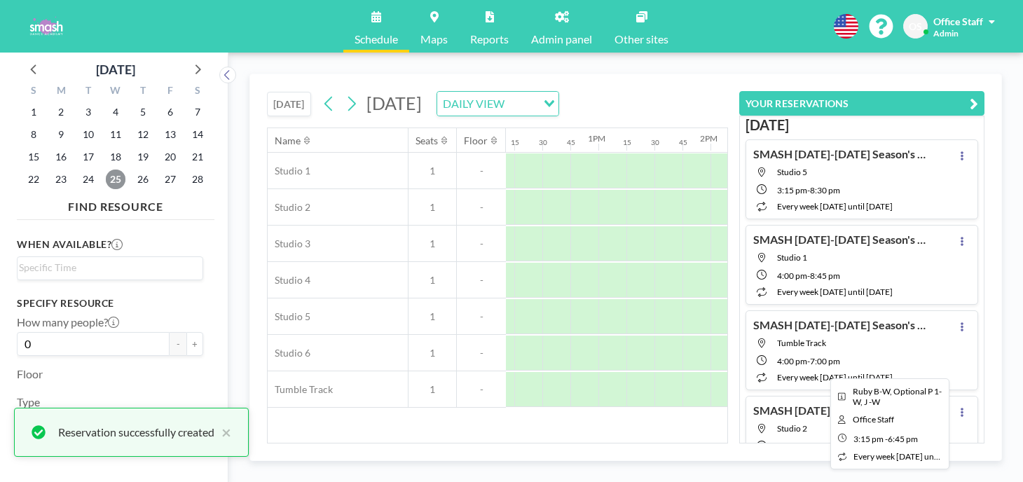
scroll to position [0, 1431]
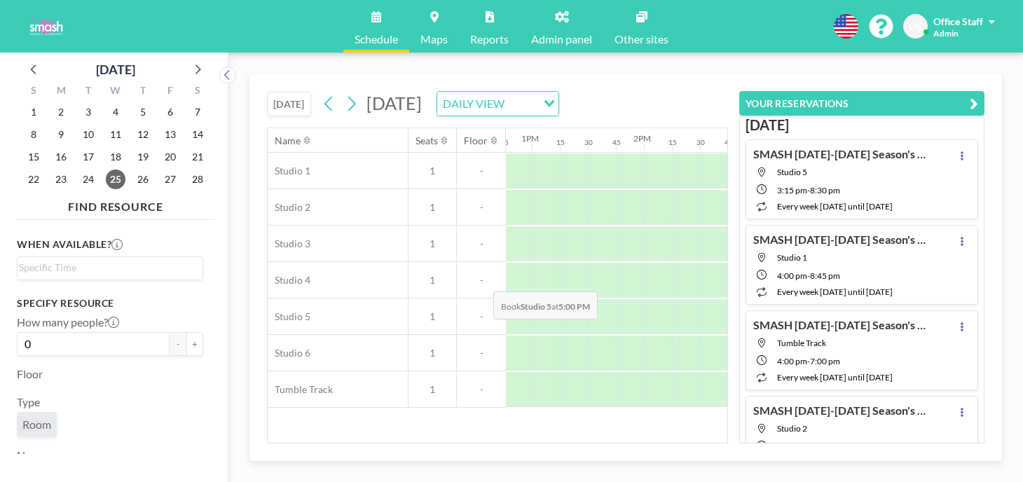
click at [980, 299] on div at bounding box center [994, 316] width 28 height 35
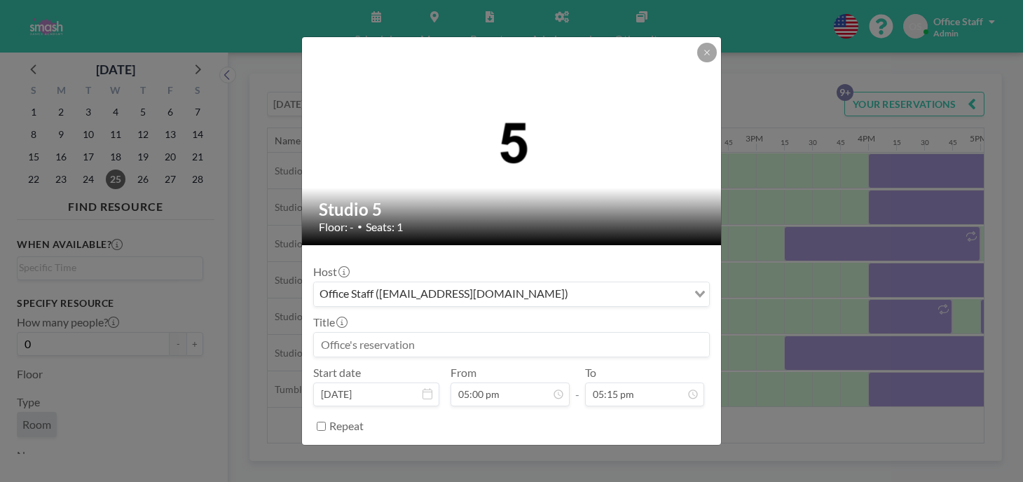
click at [433, 333] on input at bounding box center [511, 345] width 395 height 24
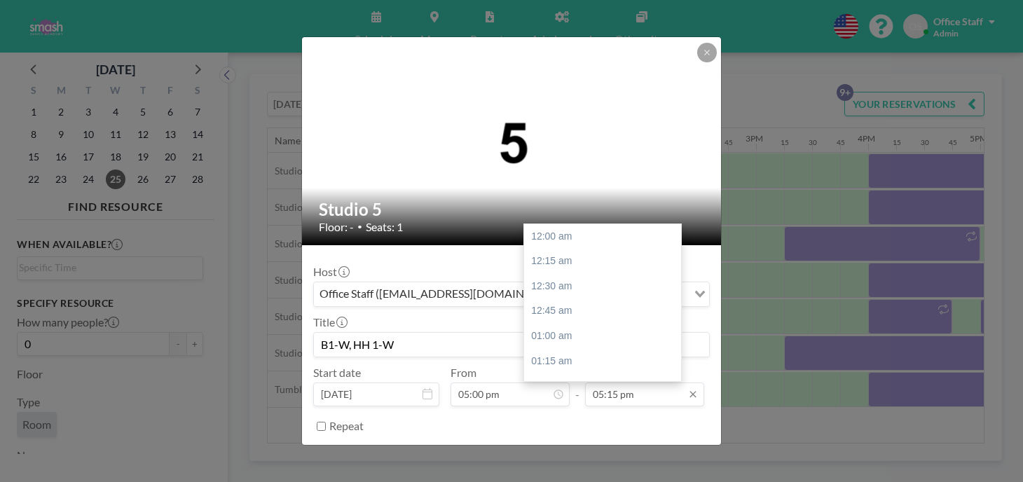
scroll to position [1544, 0]
type input "B1-W, HH 1-W"
type input "06:30 pm"
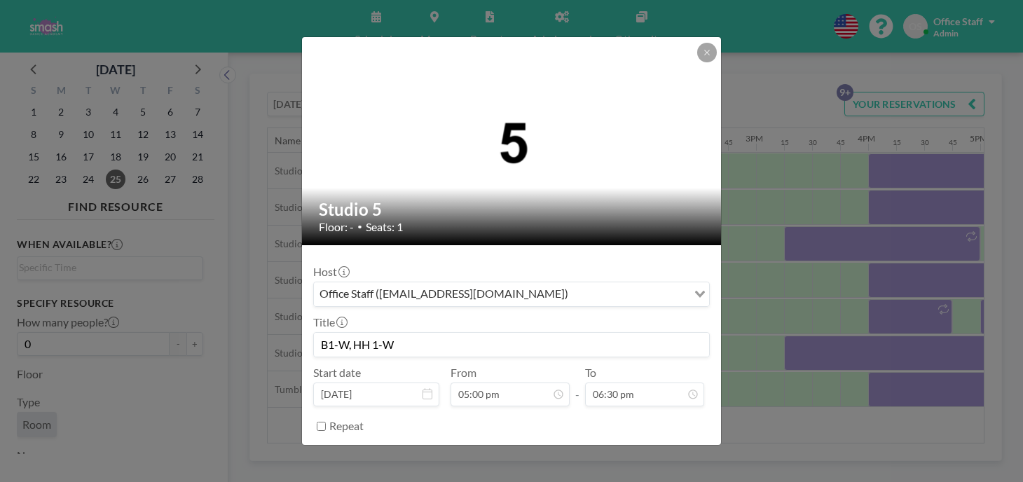
click at [326, 422] on input "Repeat" at bounding box center [321, 426] width 9 height 9
checkbox input "true"
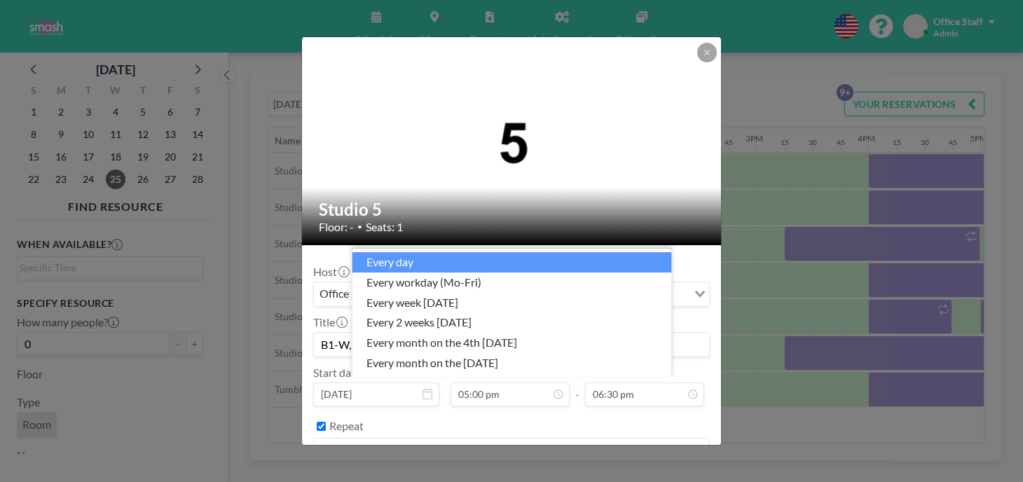
click at [374, 439] on div "every day" at bounding box center [503, 449] width 379 height 21
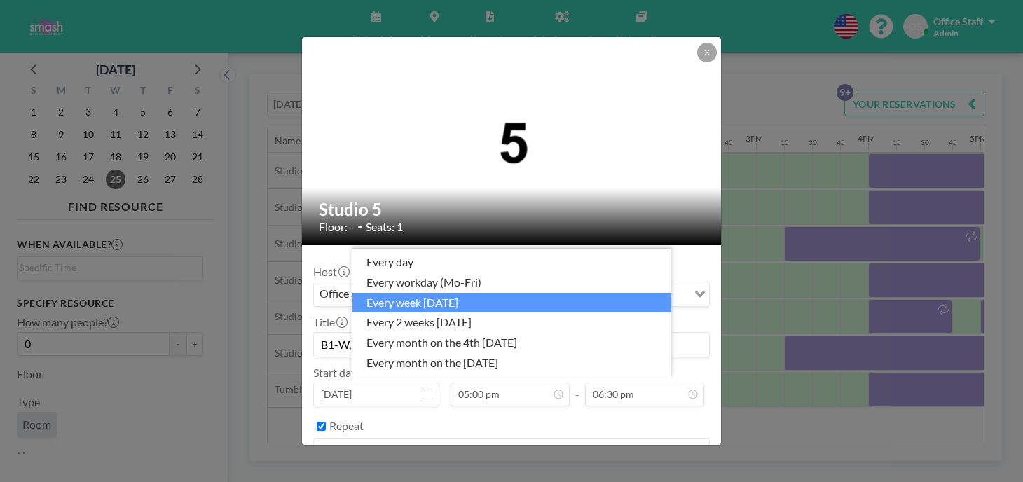
click at [456, 312] on li "every week [DATE]" at bounding box center [512, 303] width 320 height 20
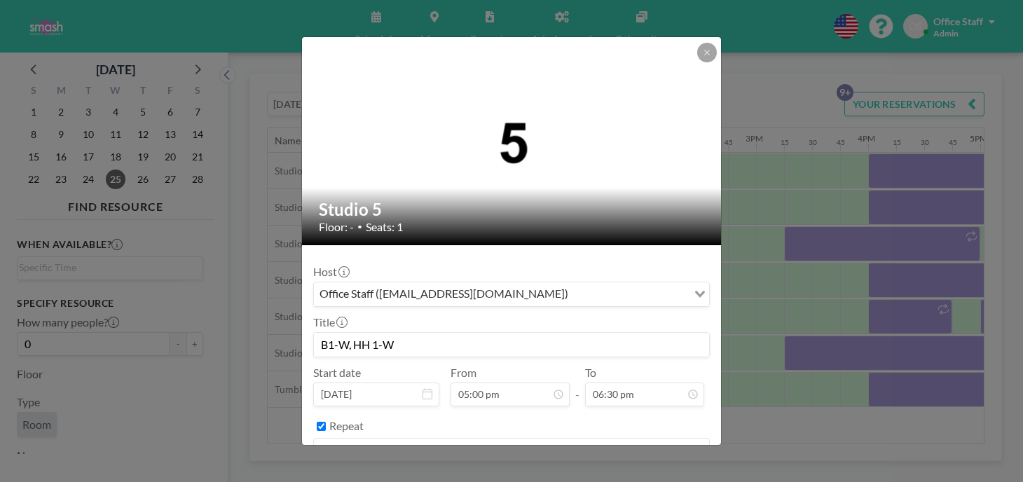
scroll to position [1521, 0]
click at [639, 474] on button "BOOK NOW" at bounding box center [674, 486] width 71 height 25
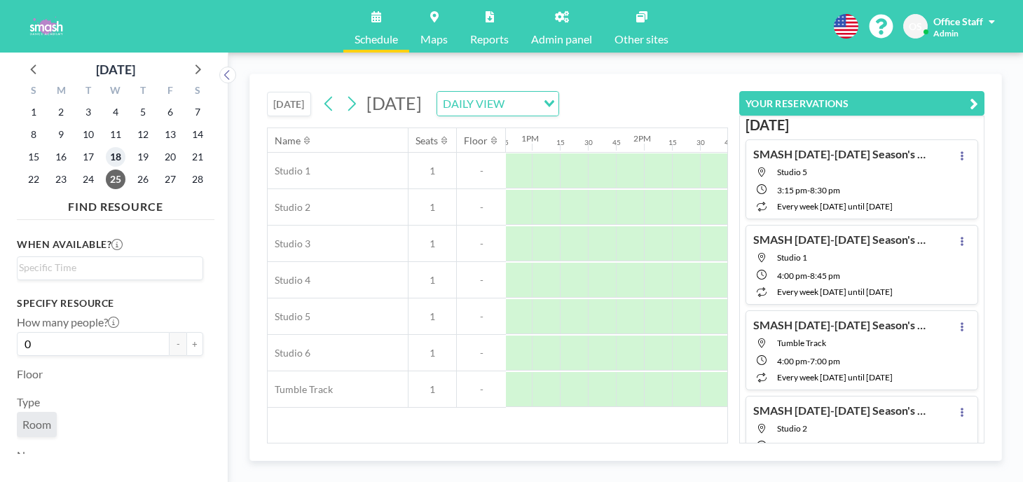
click at [106, 147] on span "18" at bounding box center [116, 157] width 20 height 20
click at [106, 102] on span "4" at bounding box center [116, 112] width 20 height 20
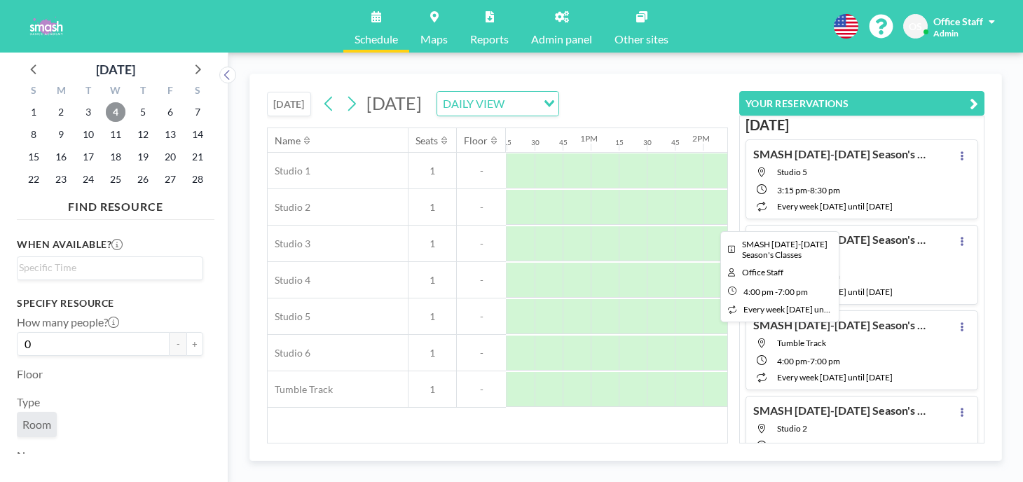
scroll to position [0, 1374]
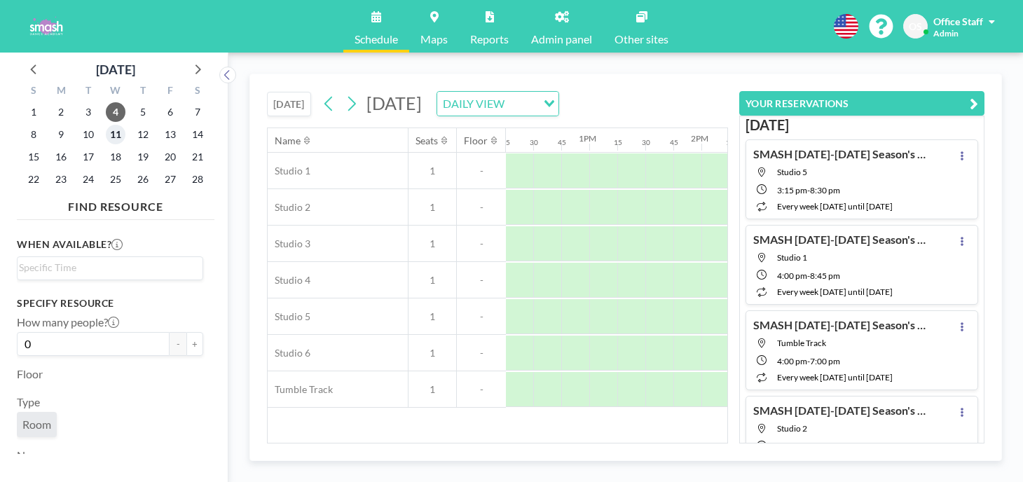
click at [106, 125] on span "11" at bounding box center [116, 135] width 20 height 20
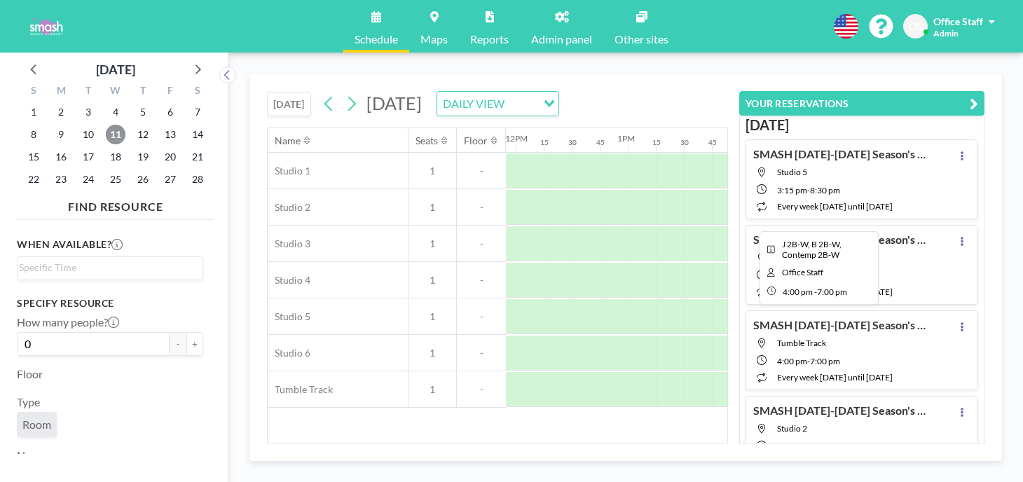
scroll to position [0, 1447]
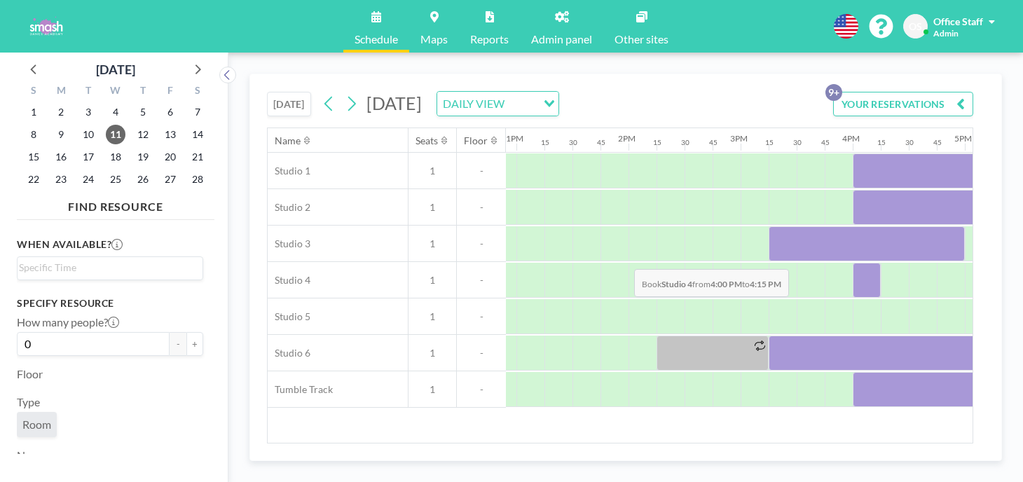
click at [853, 263] on div at bounding box center [867, 280] width 28 height 35
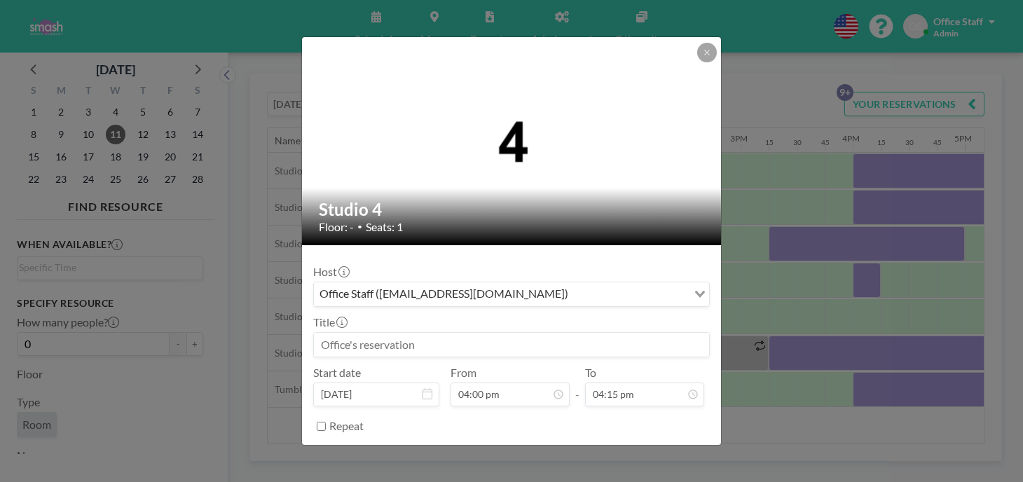
click at [544, 333] on input at bounding box center [511, 345] width 395 height 24
type input "{"
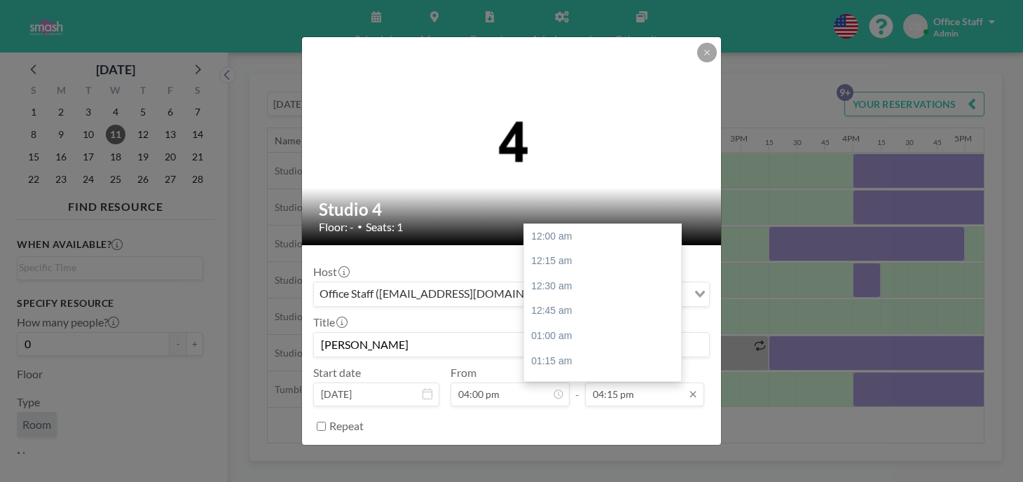
scroll to position [1454, 0]
type input "Pearl J-W"
type input "05:15 pm"
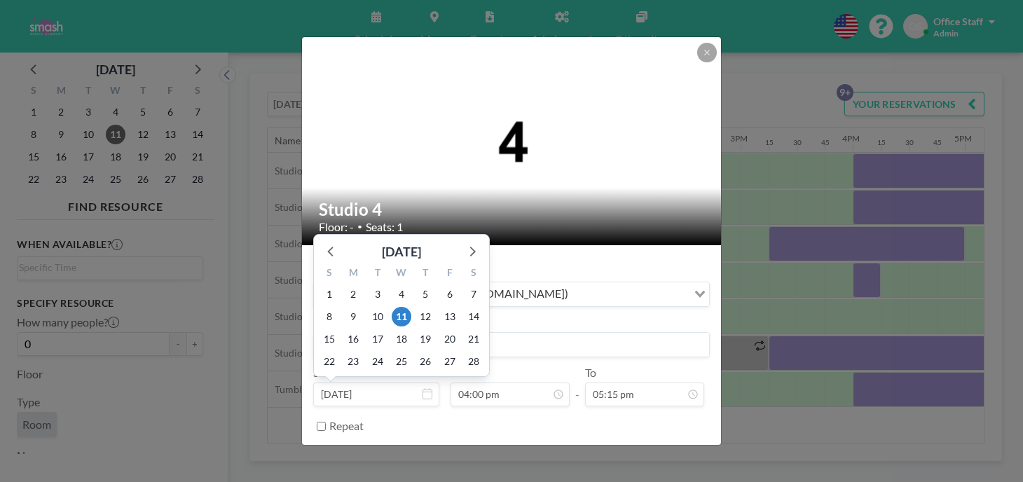
scroll to position [1431, 0]
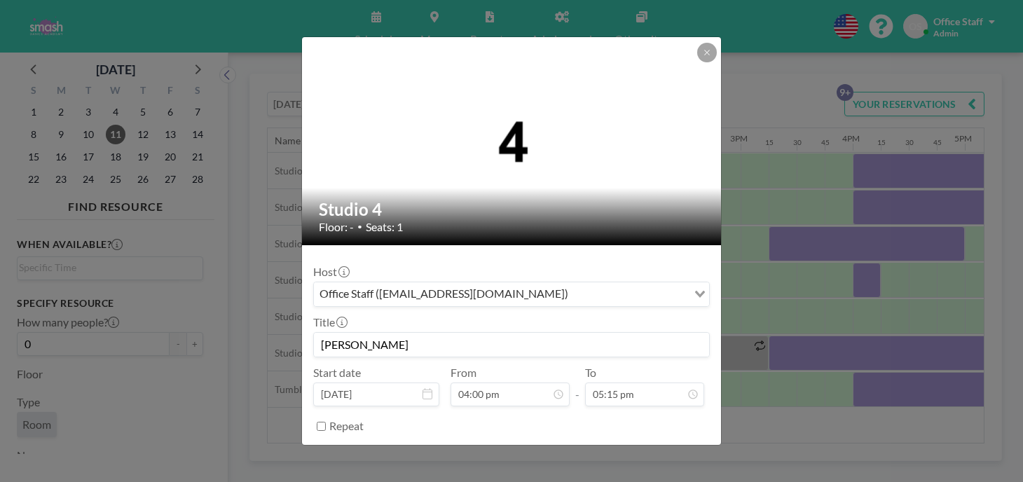
click at [652, 449] on button "BOOK NOW" at bounding box center [674, 461] width 71 height 25
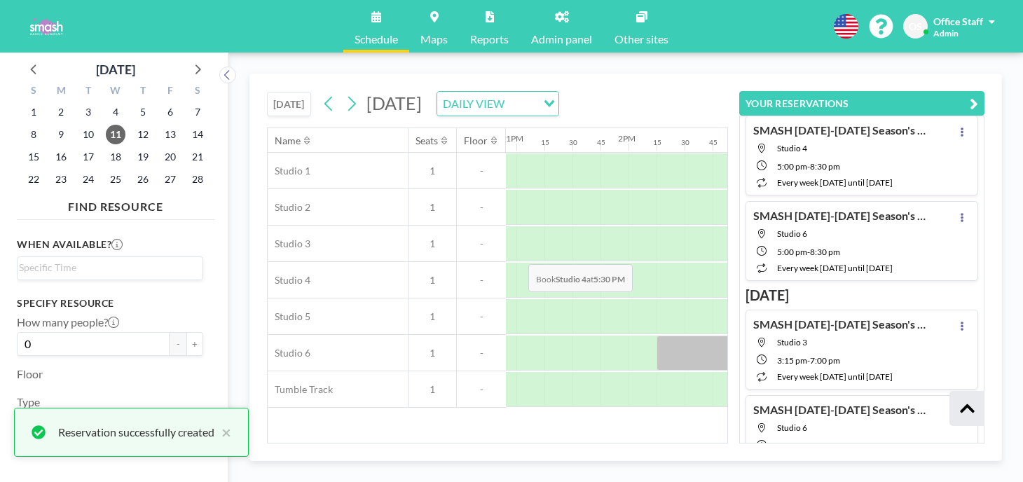
scroll to position [453, 0]
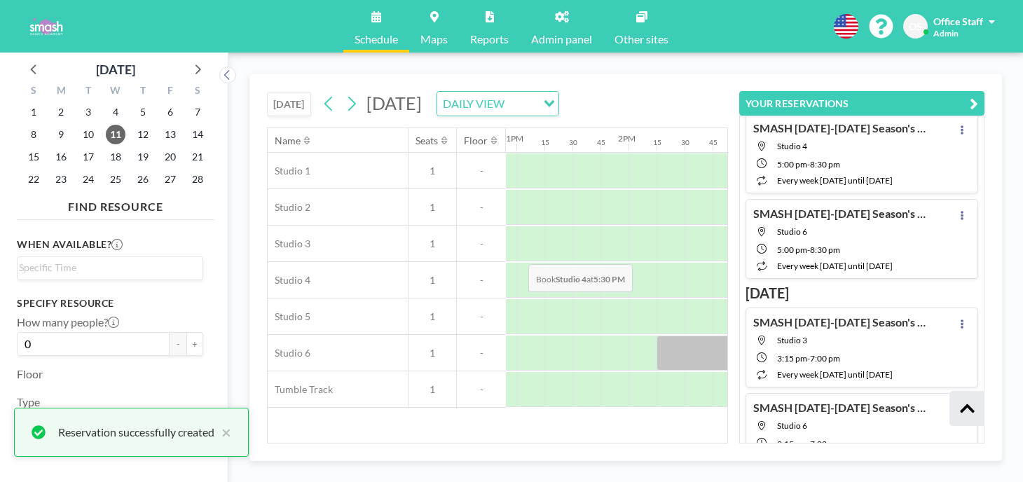
click at [1021, 263] on div at bounding box center [1035, 280] width 28 height 35
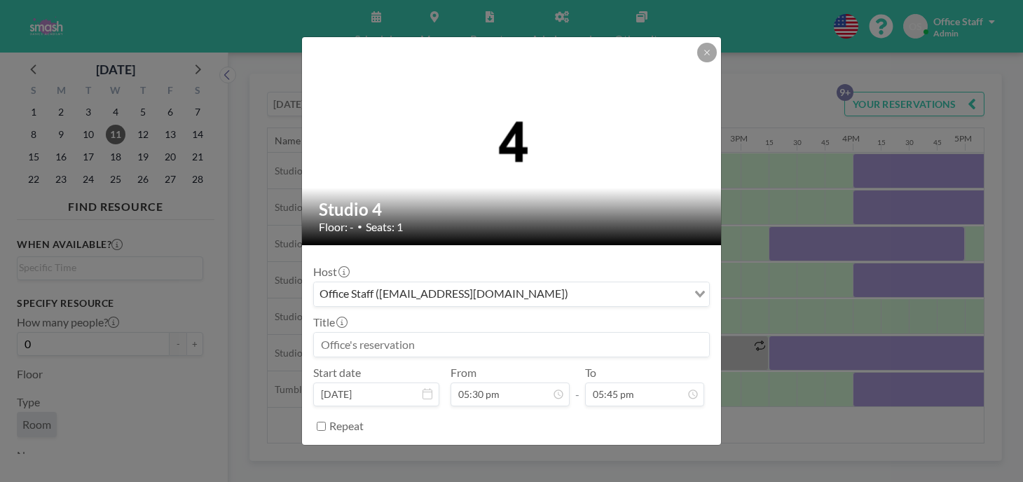
click at [373, 333] on input at bounding box center [511, 345] width 395 height 24
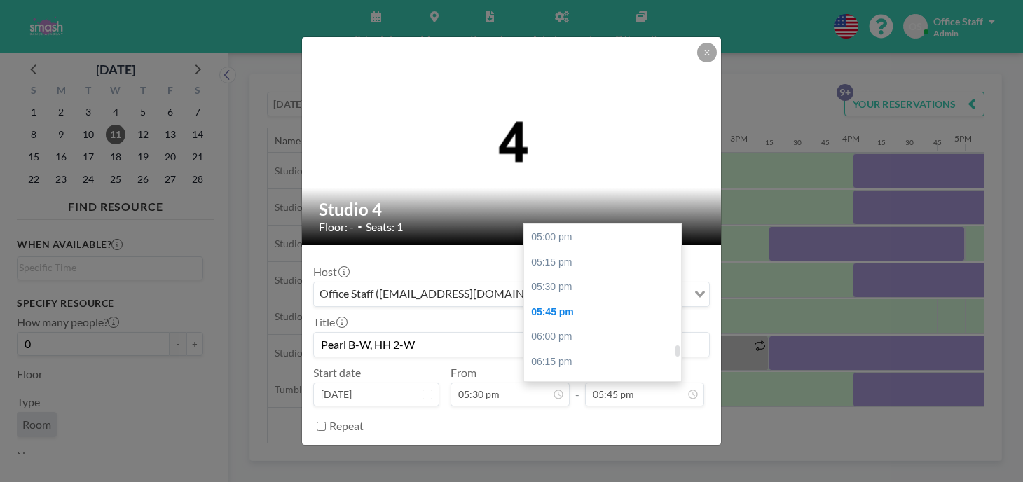
scroll to position [1697, 0]
type input "Pearl B-W, HH 2-W"
type input "07:45 pm"
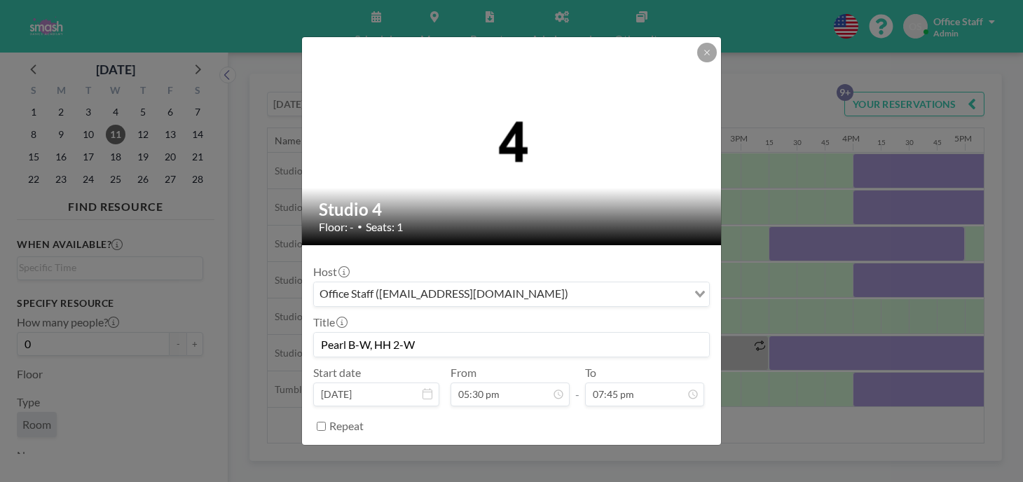
scroll to position [1767, 0]
click at [639, 449] on button "BOOK NOW" at bounding box center [674, 461] width 71 height 25
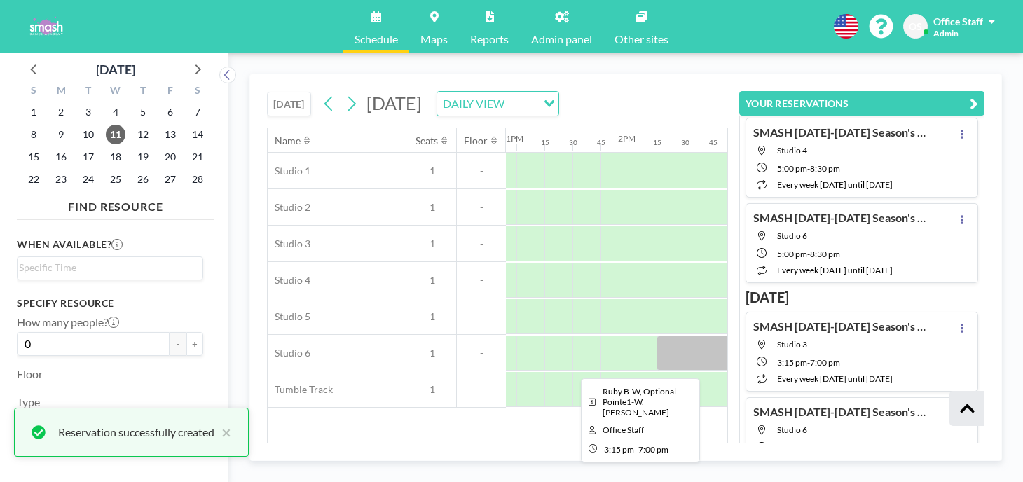
scroll to position [453, 0]
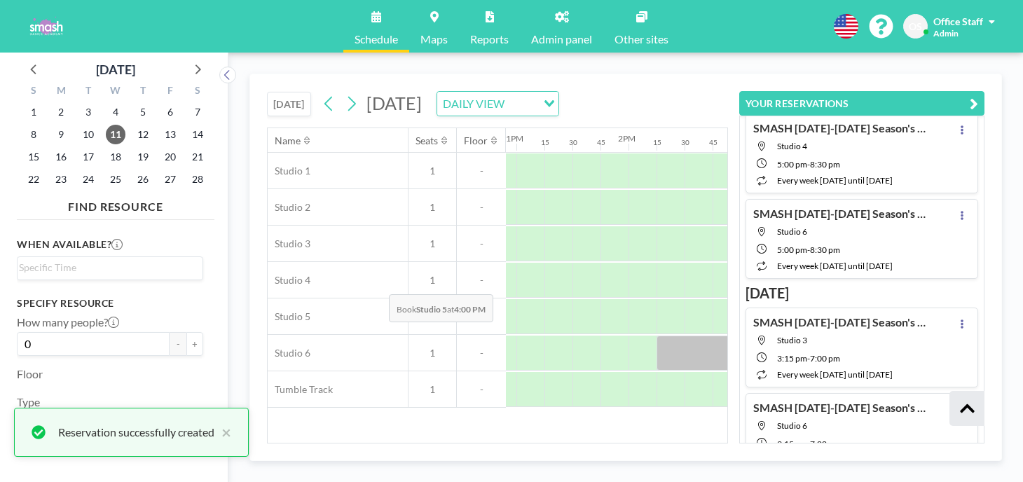
click at [853, 299] on div at bounding box center [867, 316] width 28 height 35
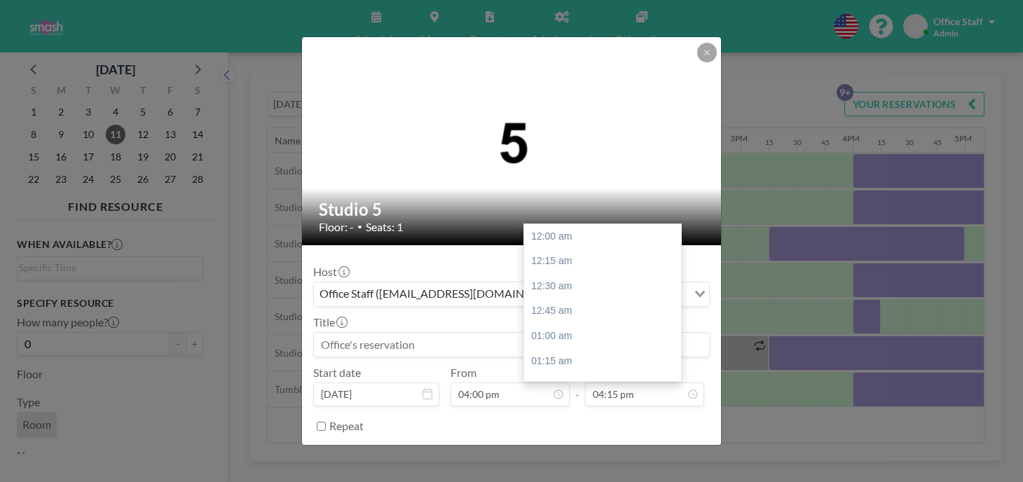
scroll to position [1454, 0]
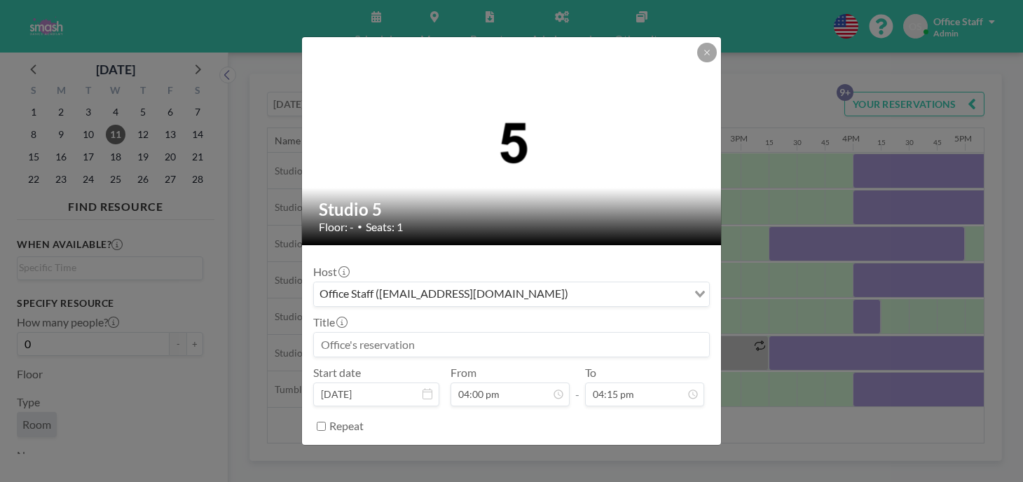
click at [518, 333] on input at bounding box center [511, 345] width 395 height 24
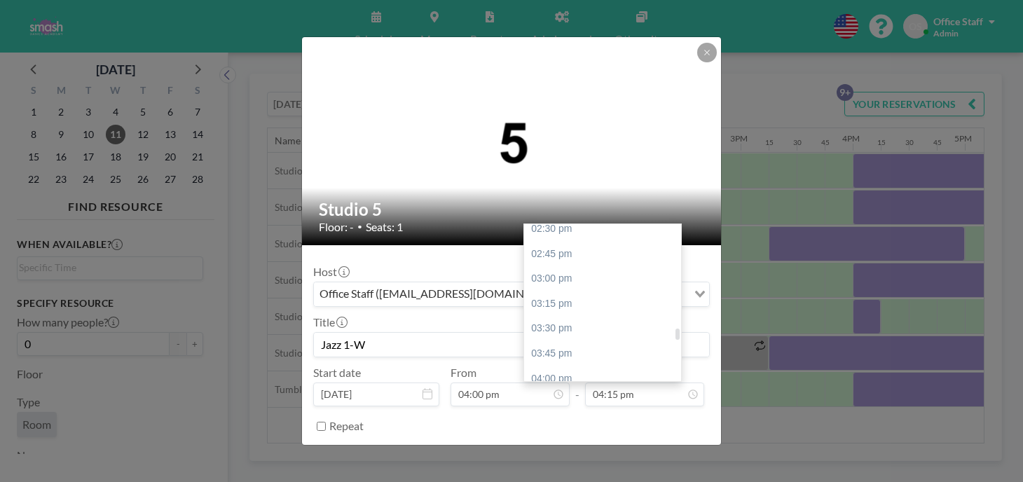
type input "Jazz 1-W"
click at [549, 441] on div "04:45 pm" at bounding box center [602, 453] width 157 height 25
type input "04:45 pm"
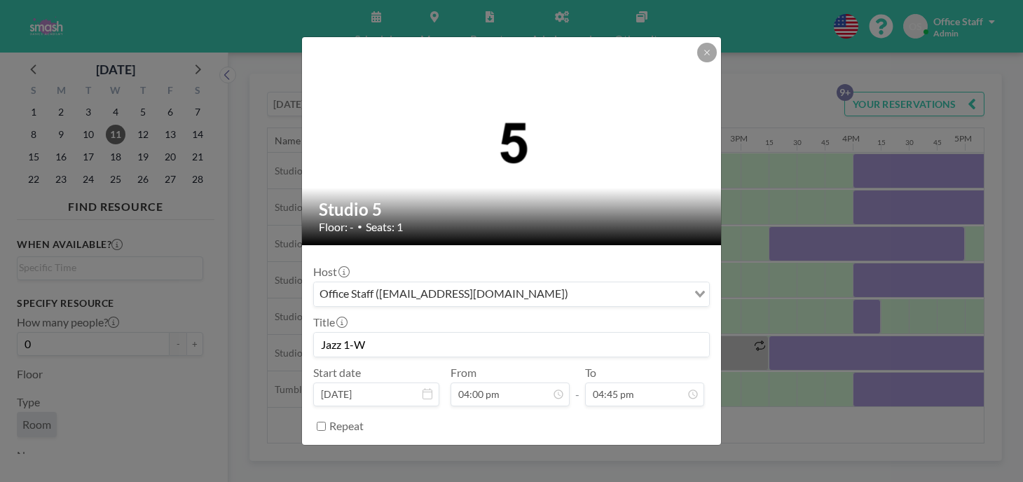
scroll to position [1499, 0]
click at [643, 449] on button "BOOK NOW" at bounding box center [674, 461] width 71 height 25
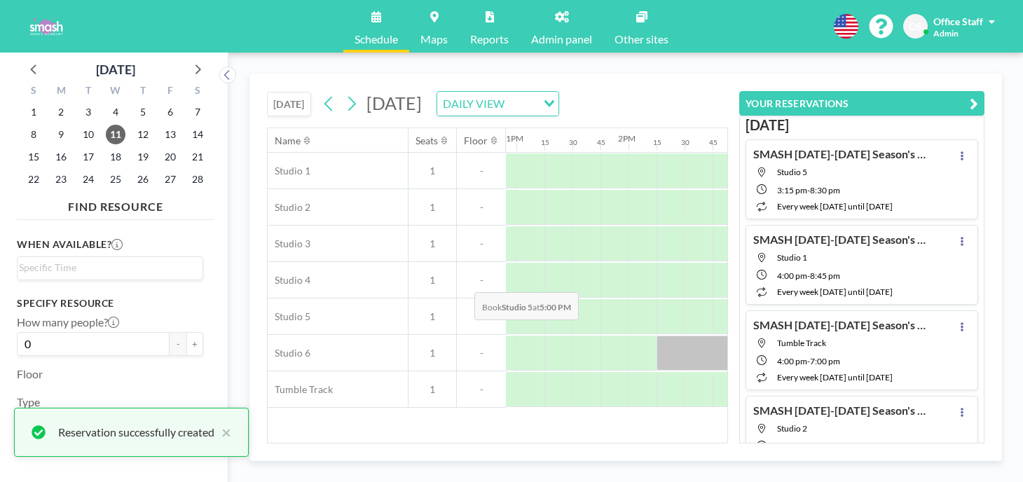
click at [965, 299] on div at bounding box center [979, 316] width 28 height 35
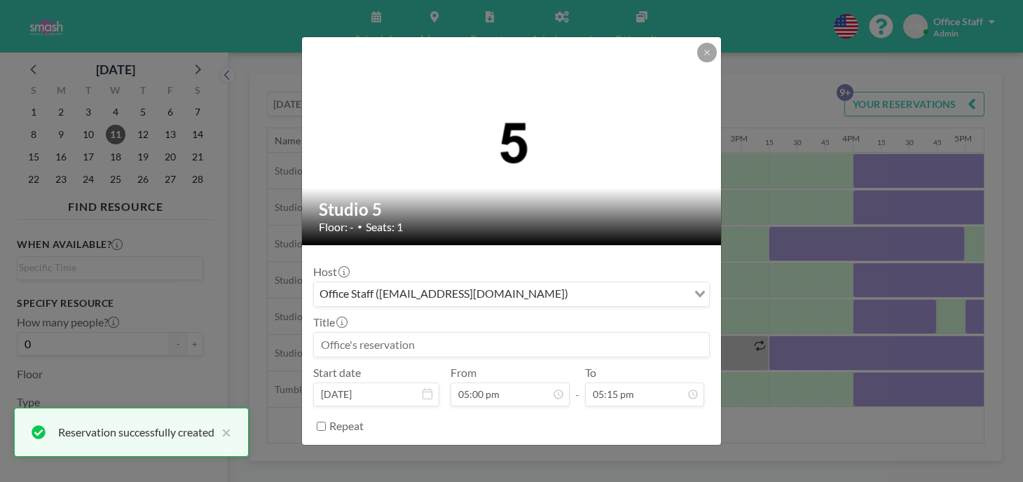
click at [420, 333] on input at bounding box center [511, 345] width 395 height 24
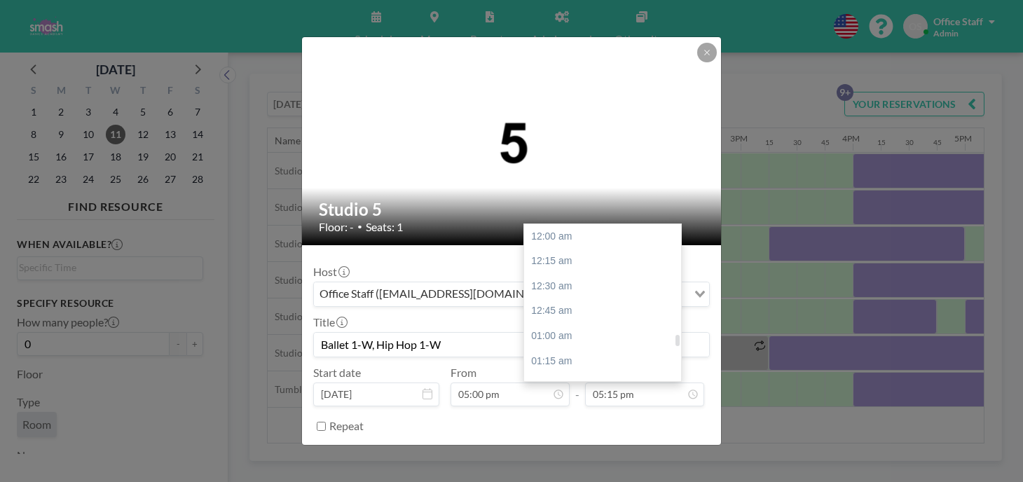
scroll to position [1544, 0]
type input "Ballet 1-W, Hip Hop 1-W"
type input "06:30 pm"
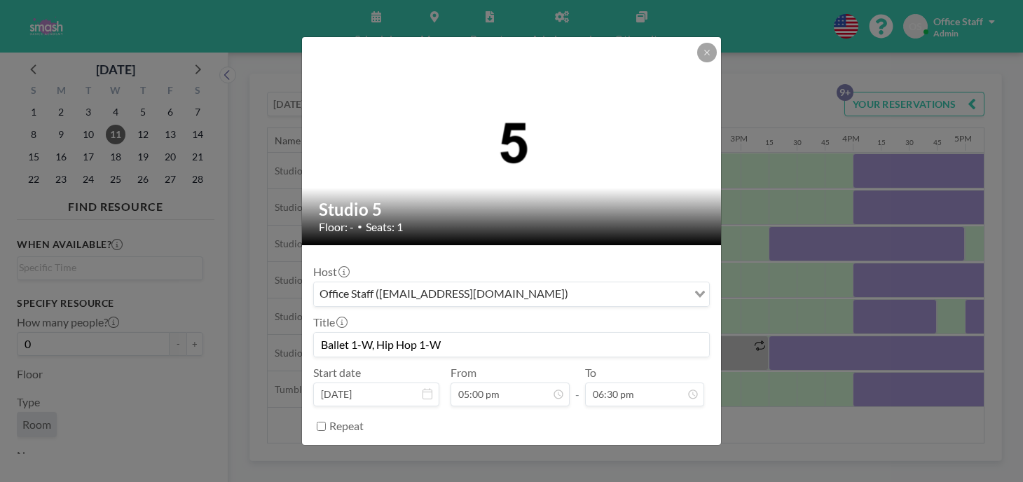
scroll to position [1655, 0]
click at [649, 449] on button "BOOK NOW" at bounding box center [674, 461] width 71 height 25
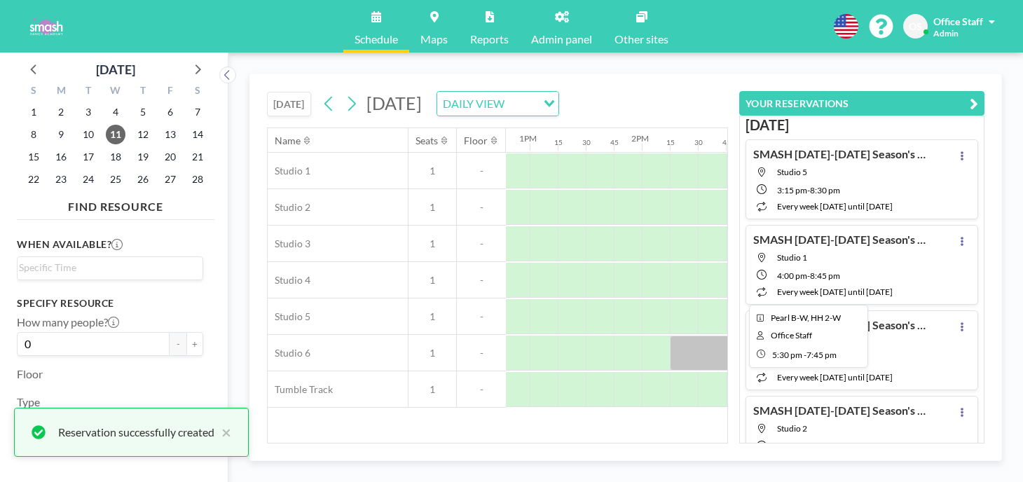
scroll to position [0, 1423]
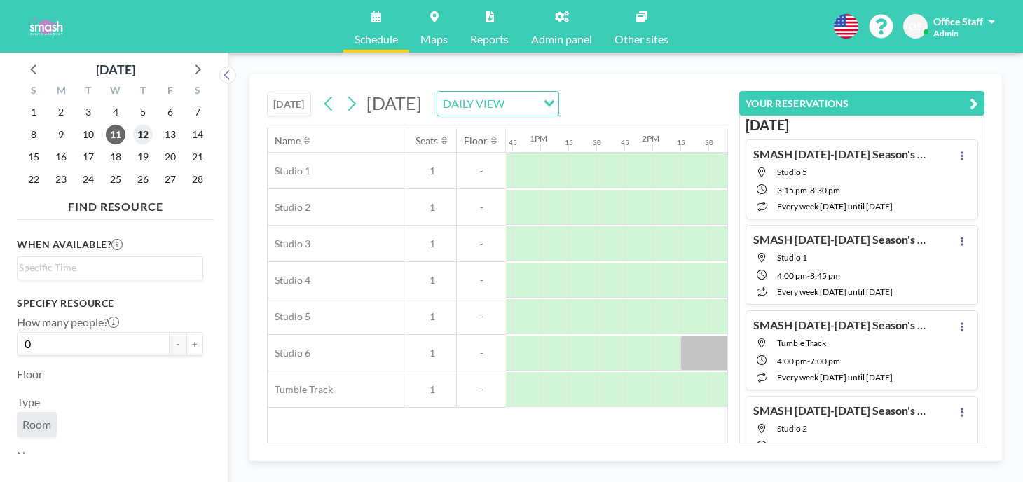
click at [133, 126] on span "12" at bounding box center [143, 135] width 20 height 20
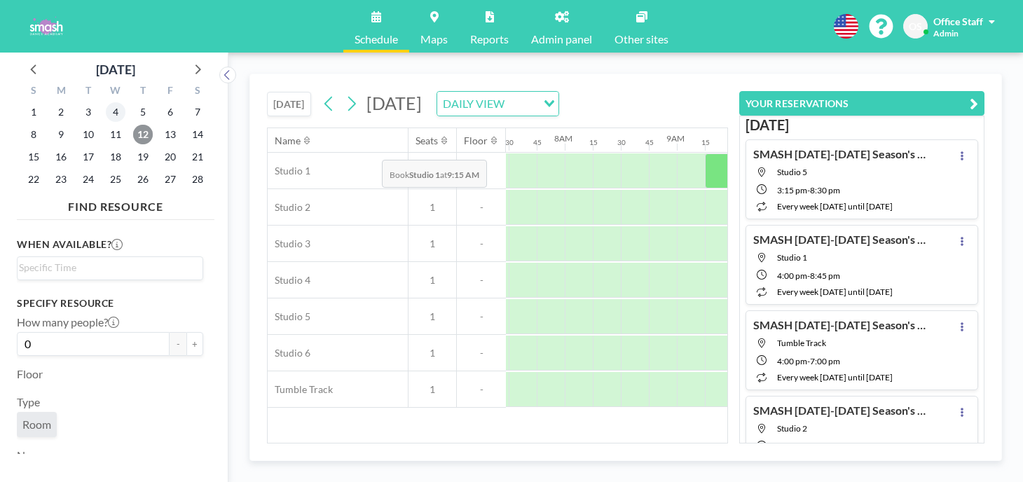
scroll to position [0, 820]
click at [106, 147] on span "18" at bounding box center [116, 157] width 20 height 20
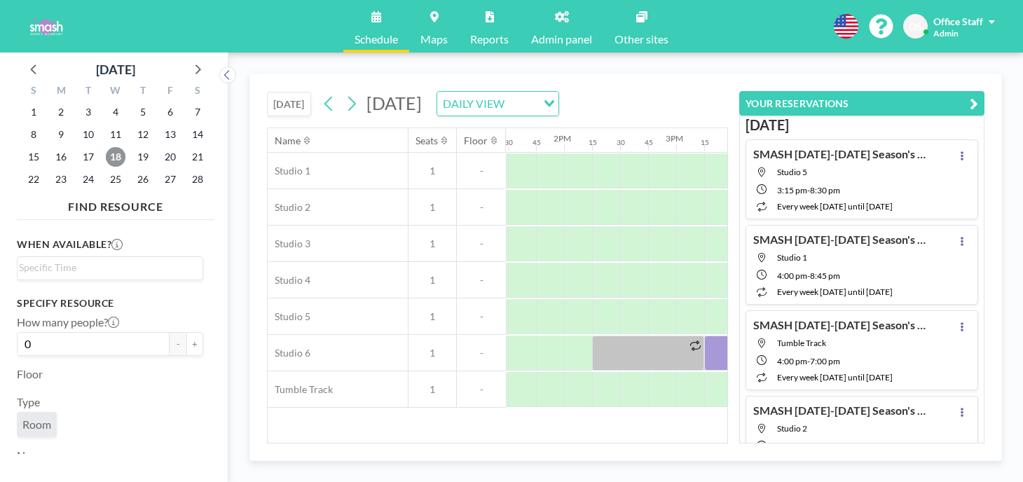
scroll to position [0, 1458]
click at [106, 170] on span "25" at bounding box center [116, 180] width 20 height 20
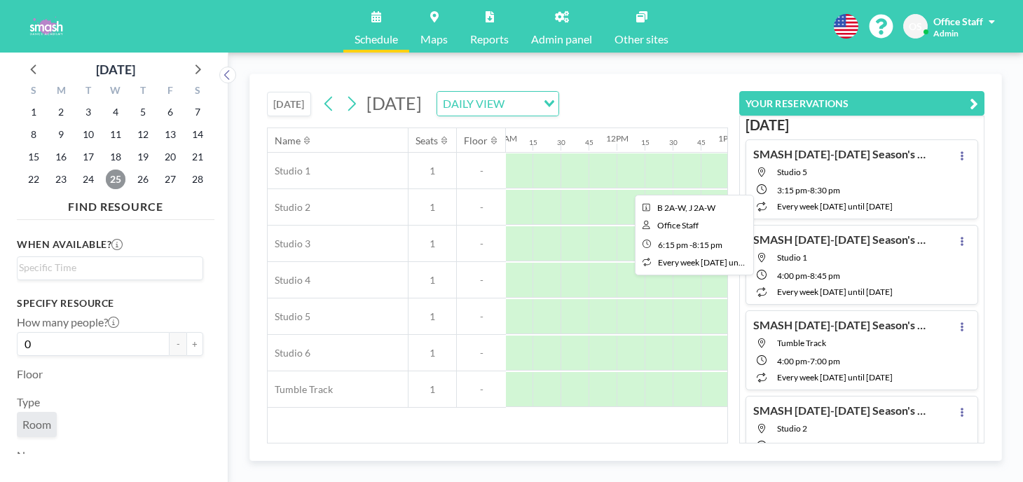
scroll to position [0, 1214]
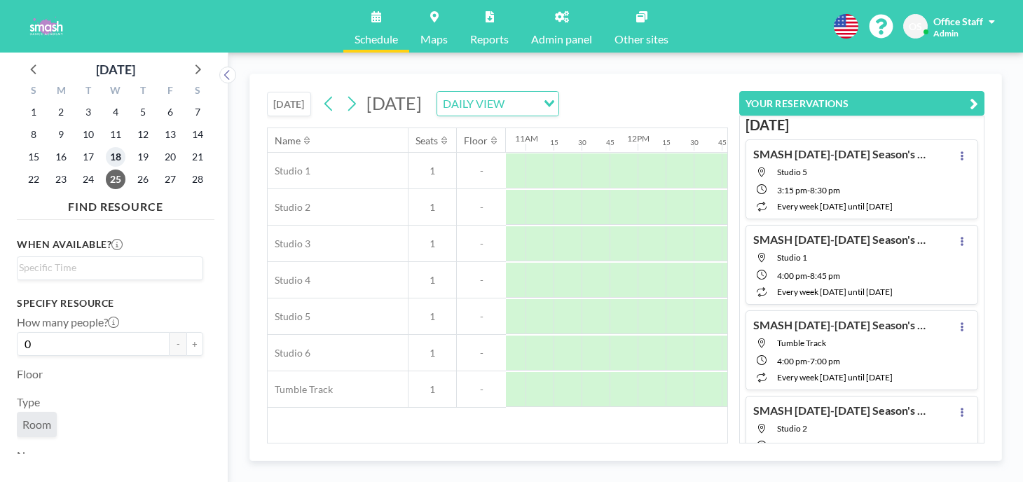
click at [106, 147] on span "18" at bounding box center [116, 157] width 20 height 20
click at [909, 153] on div at bounding box center [923, 170] width 28 height 35
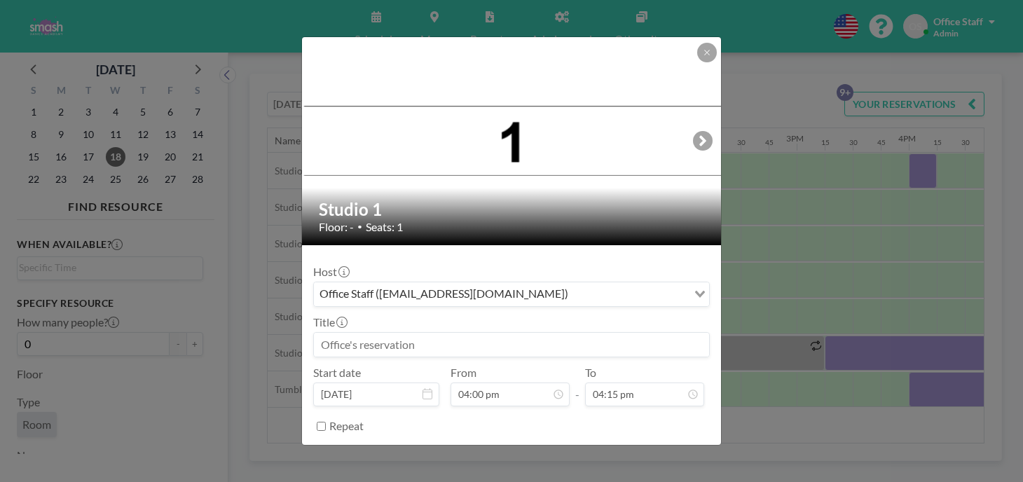
scroll to position [1454, 0]
click at [449, 333] on input at bounding box center [511, 345] width 395 height 24
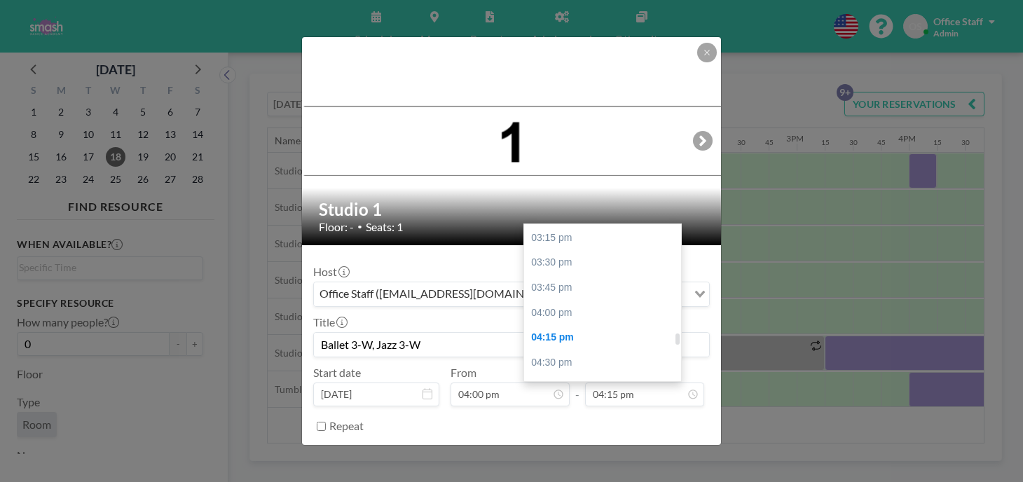
scroll to position [1526, 0]
type input "Ballet 3-W, Jazz 3-W"
type input "06:00 pm"
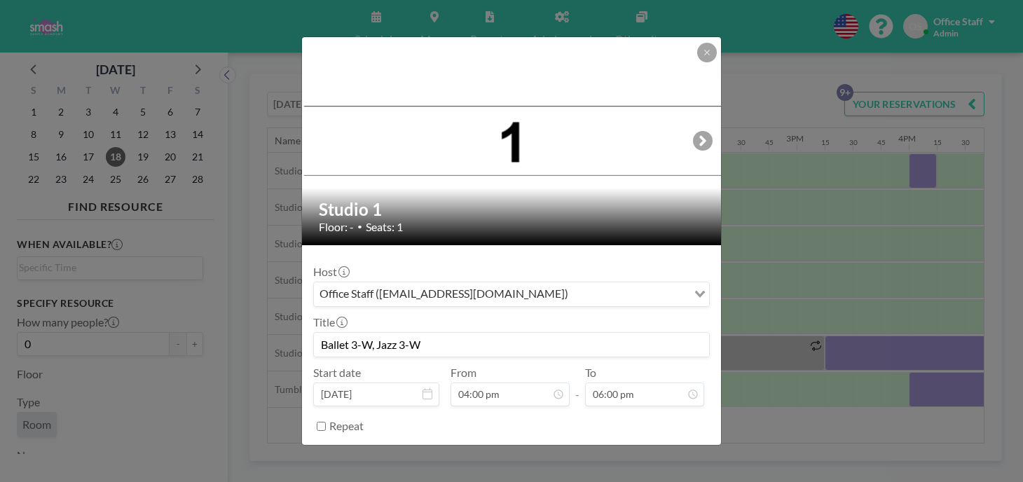
scroll to position [1431, 0]
click at [646, 449] on button "BOOK NOW" at bounding box center [674, 461] width 71 height 25
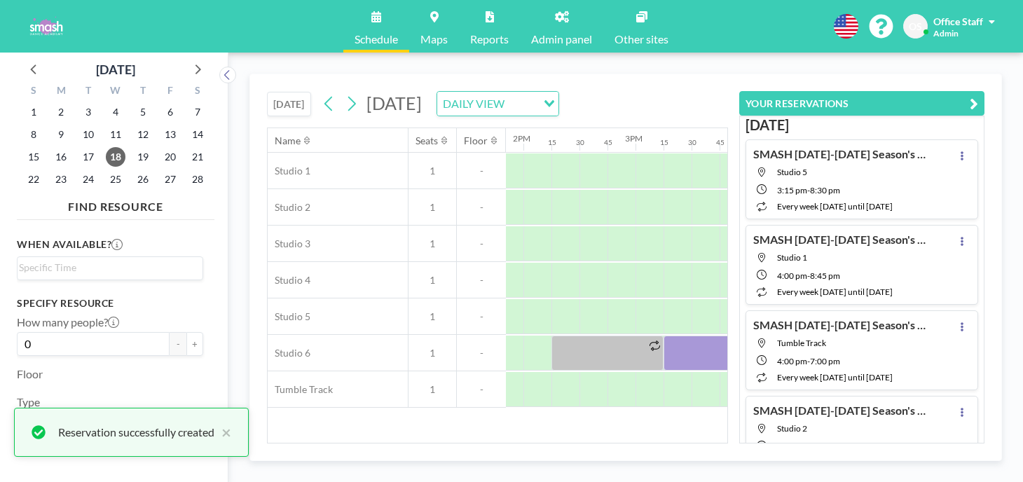
scroll to position [0, 1555]
click at [997, 153] on div at bounding box center [1011, 170] width 28 height 35
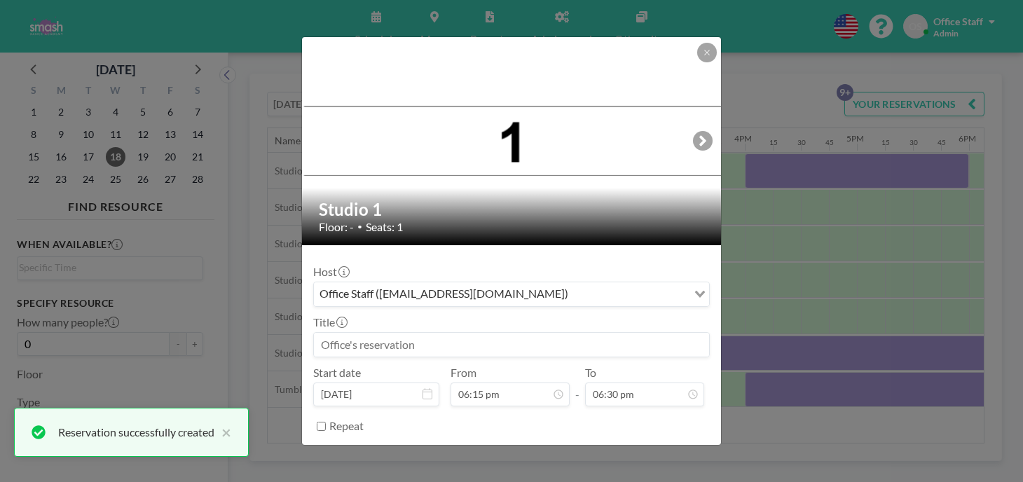
click at [401, 333] on input at bounding box center [511, 345] width 395 height 24
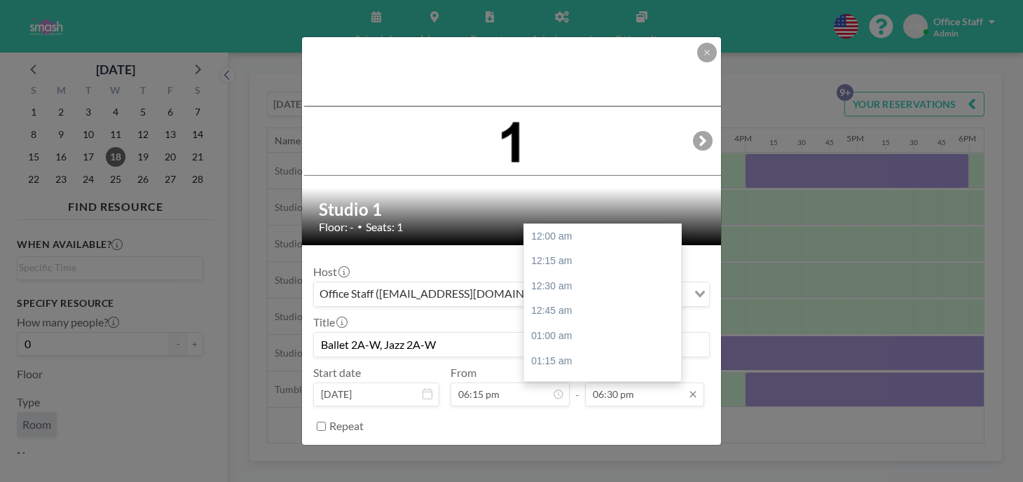
scroll to position [1655, 0]
type input "Ballet 2A-W, Jazz 2A-W"
click at [601, 383] on input "06:30 pm" at bounding box center [644, 395] width 119 height 24
type input "07:15 pm"
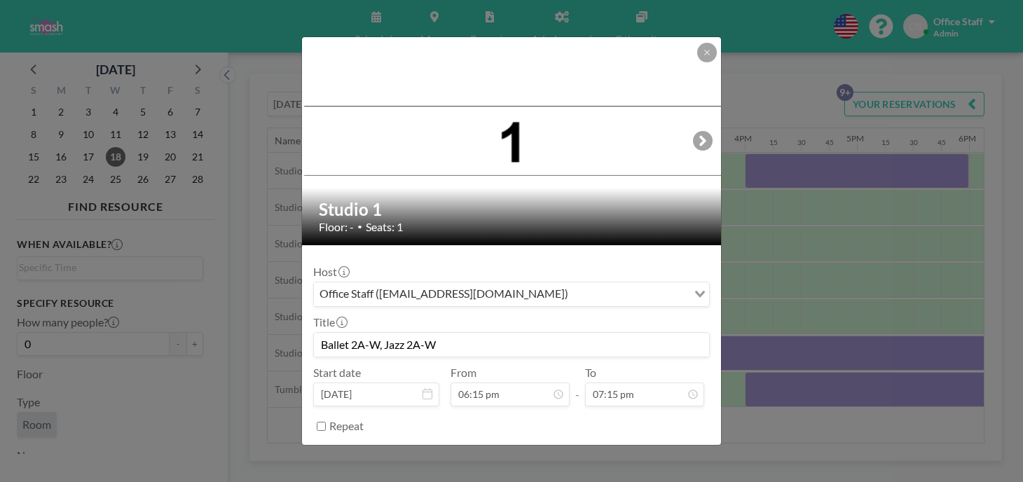
click at [639, 449] on button "BOOK NOW" at bounding box center [674, 461] width 71 height 25
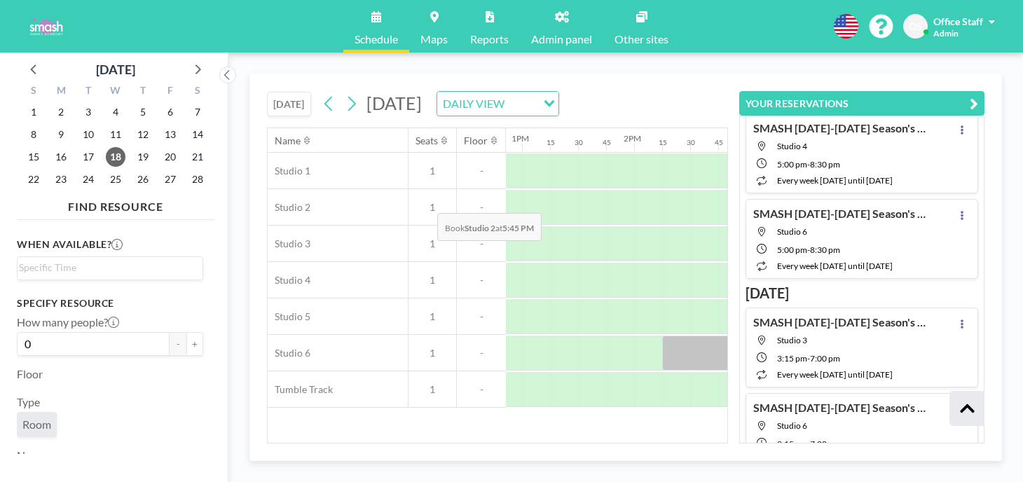
scroll to position [0, 1439]
click at [860, 190] on div at bounding box center [874, 207] width 28 height 35
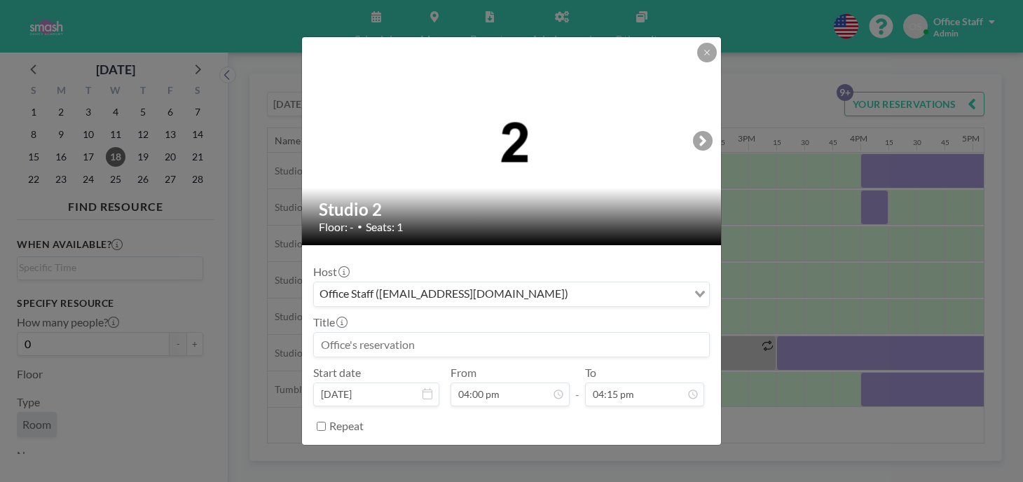
click at [374, 333] on input at bounding box center [511, 345] width 395 height 24
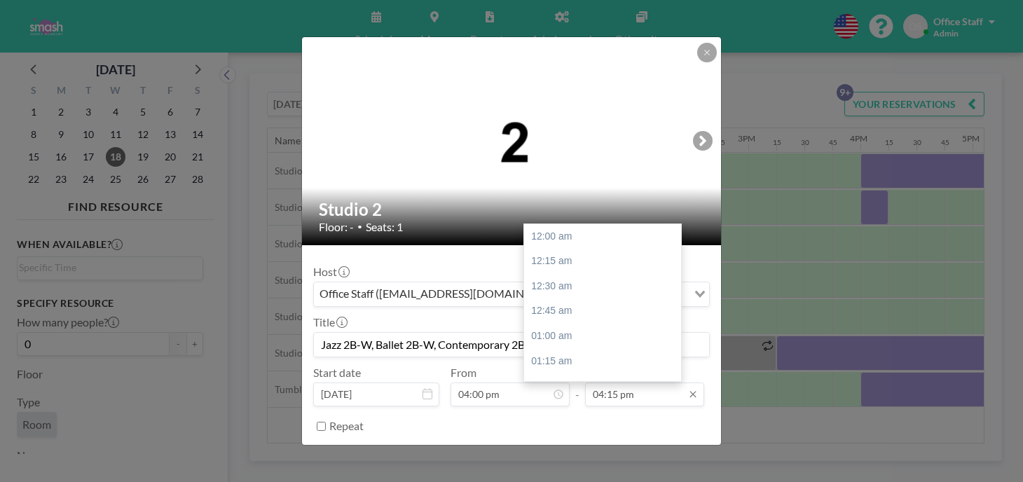
scroll to position [1454, 0]
type input "Jazz 2B-W, Ballet 2B-W, Contemporary 2B-W"
click at [612, 383] on input "04:15 pm" at bounding box center [644, 395] width 119 height 24
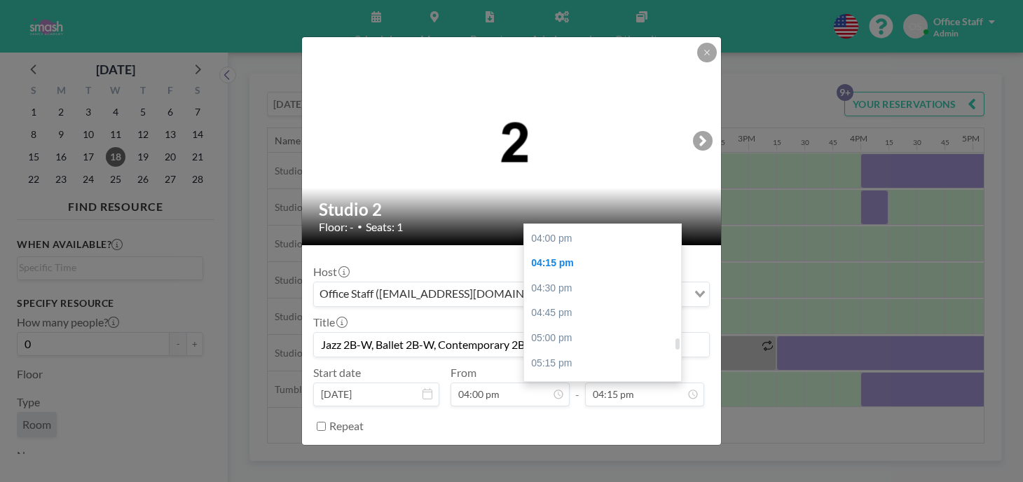
type input "07:00 pm"
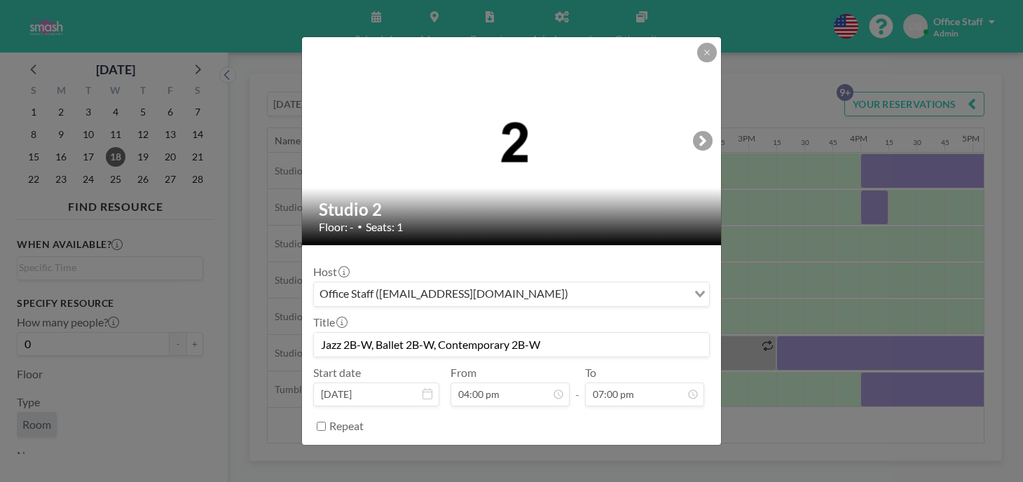
scroll to position [1431, 0]
click at [657, 449] on button "BOOK NOW" at bounding box center [674, 461] width 71 height 25
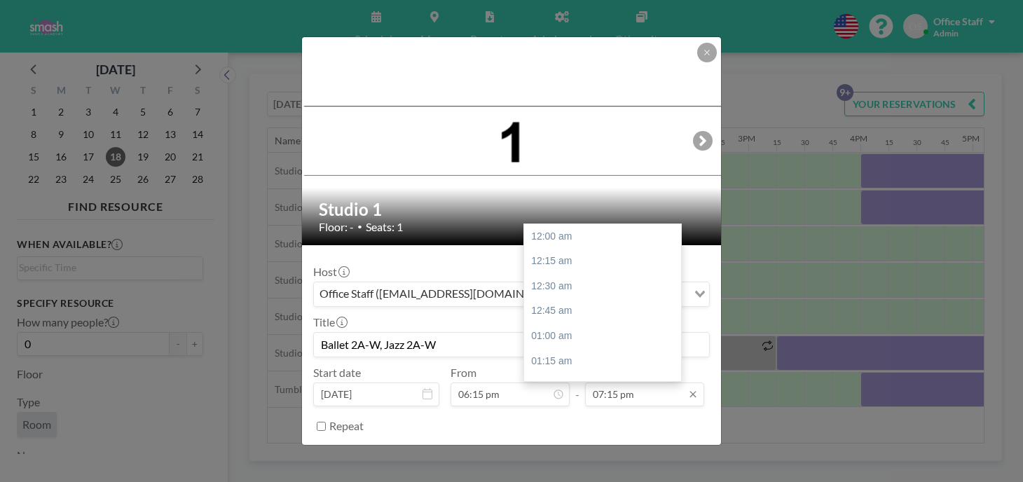
scroll to position [1722, 0]
type input "08:15 pm"
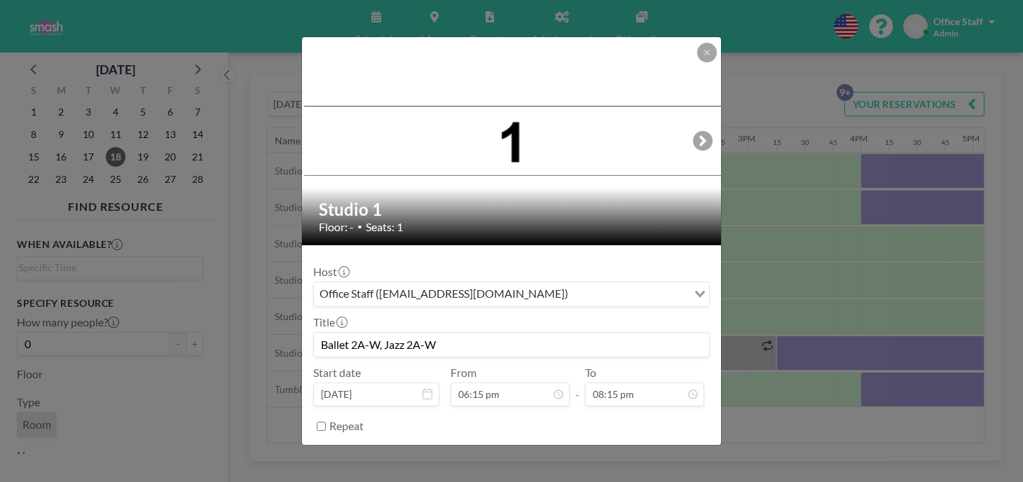
scroll to position [1812, 0]
click at [646, 449] on button "SAVE CHANGES" at bounding box center [665, 461] width 88 height 25
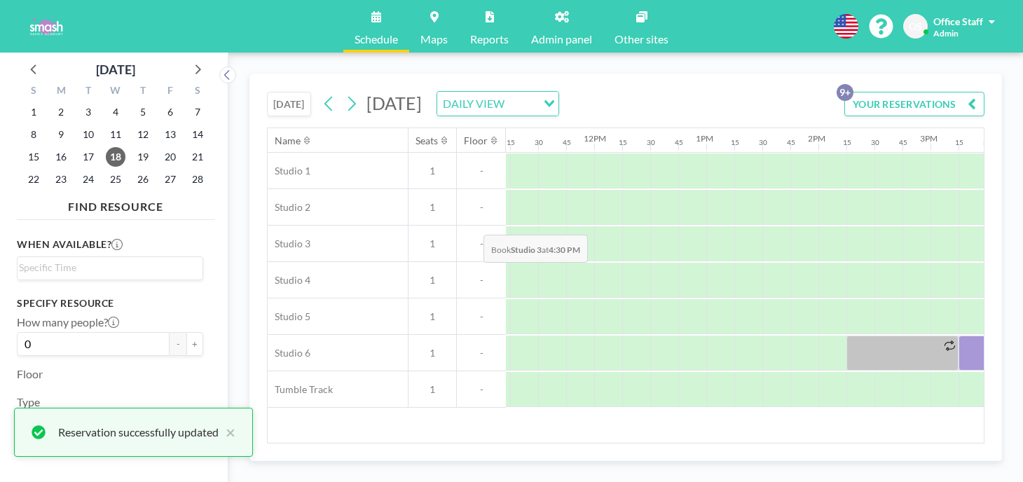
scroll to position [0, 1258]
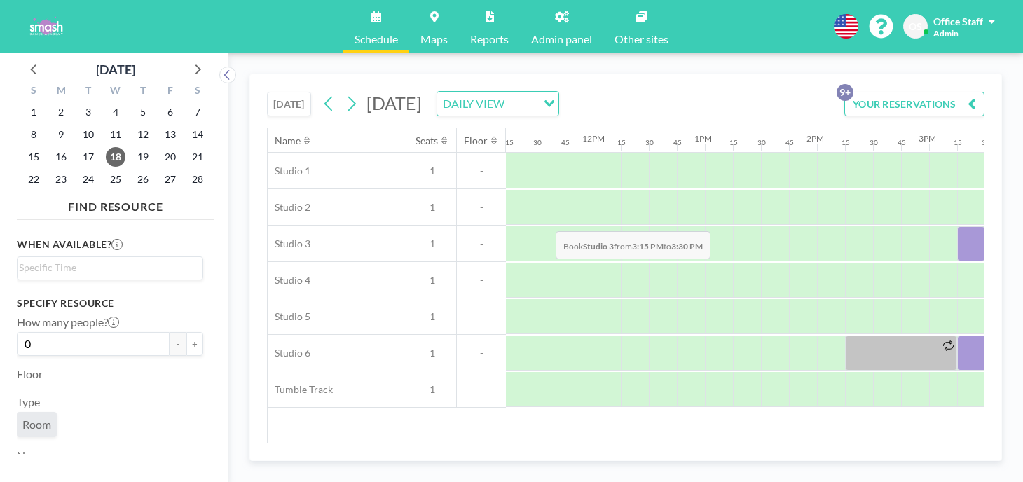
drag, startPoint x: 544, startPoint y: 198, endPoint x: 551, endPoint y: 198, distance: 7.7
click at [957, 226] on div at bounding box center [971, 243] width 28 height 35
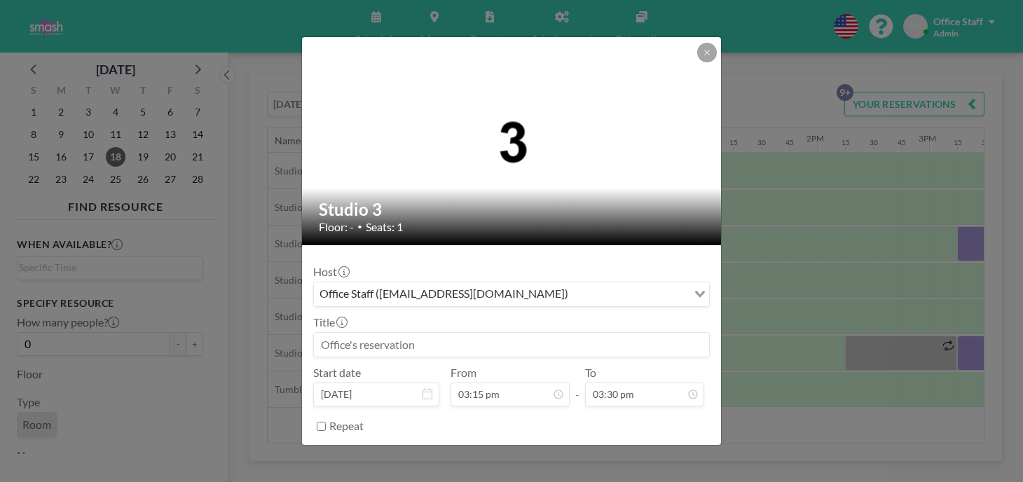
click at [401, 333] on input at bounding box center [511, 345] width 395 height 24
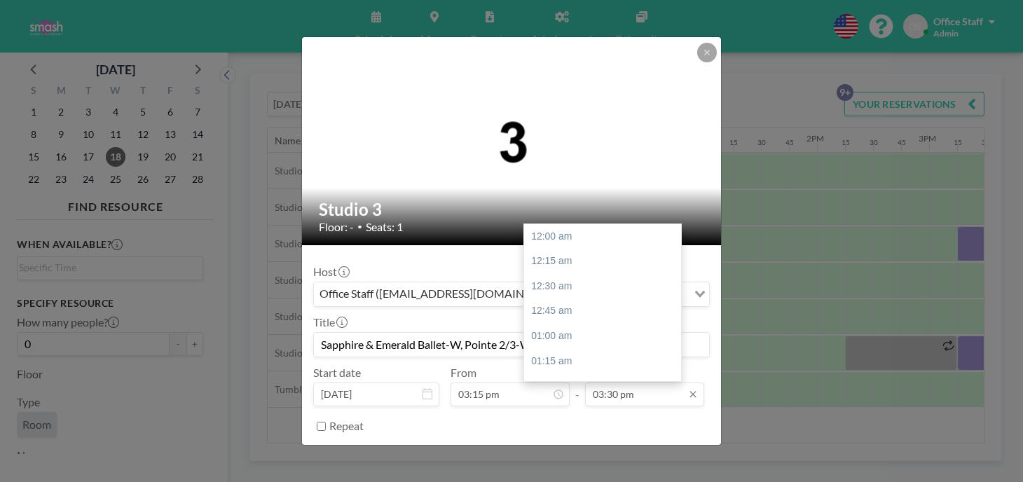
scroll to position [1387, 0]
type input "Sapphire & Emerald Ballet-W, Pointe 2/3-W"
click at [601, 383] on input "03:30 pm" at bounding box center [644, 395] width 119 height 24
type input "05:00 pm"
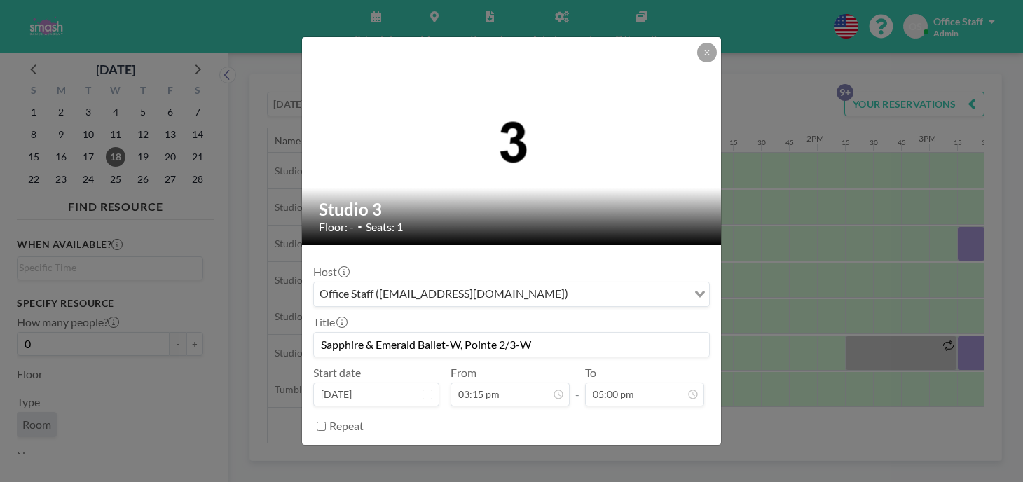
click at [639, 449] on button "BOOK NOW" at bounding box center [674, 461] width 71 height 25
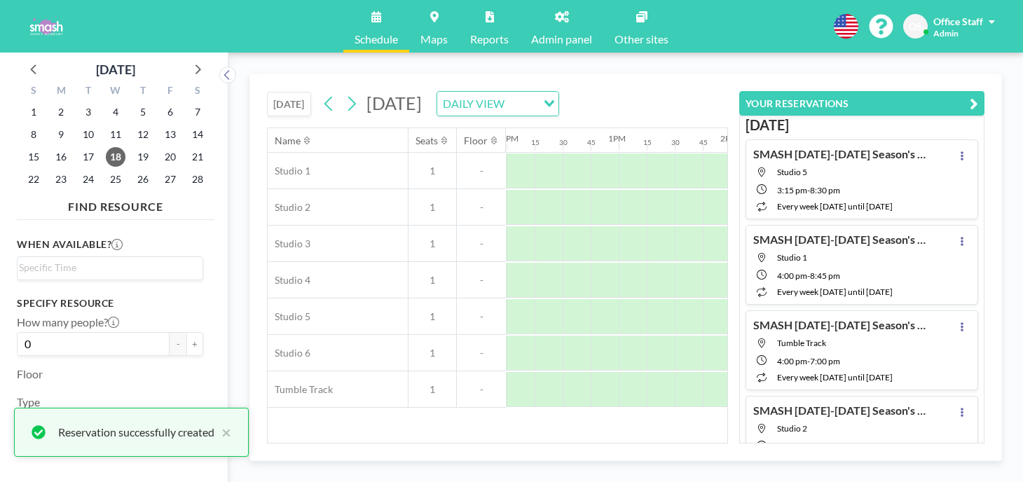
scroll to position [0, 1348]
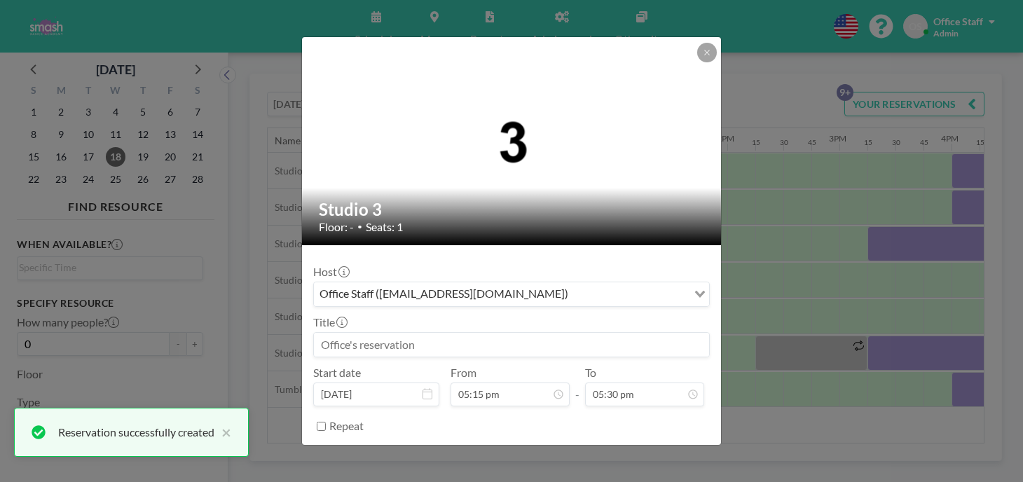
click at [389, 333] on input at bounding box center [511, 345] width 395 height 24
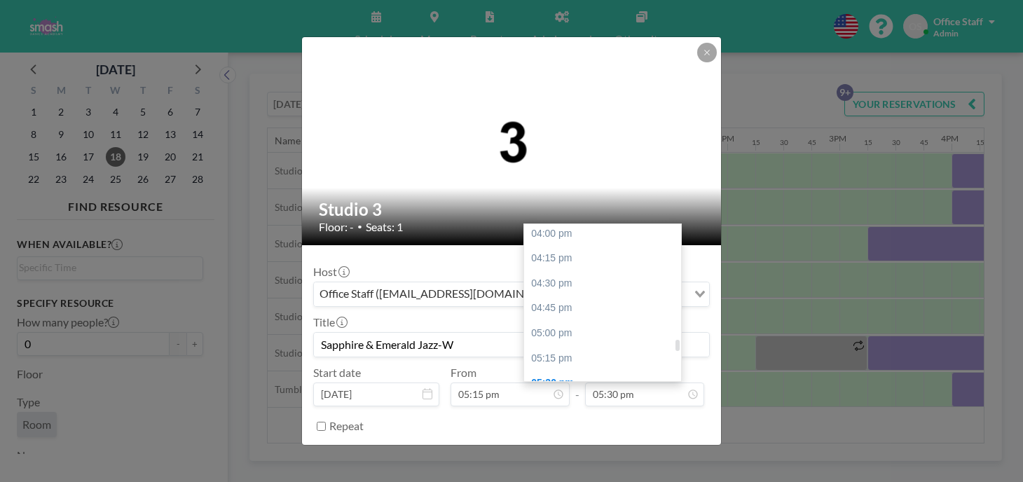
scroll to position [1608, 0]
type input "Sapphire & Emerald Jazz-W"
type input "06:45 pm"
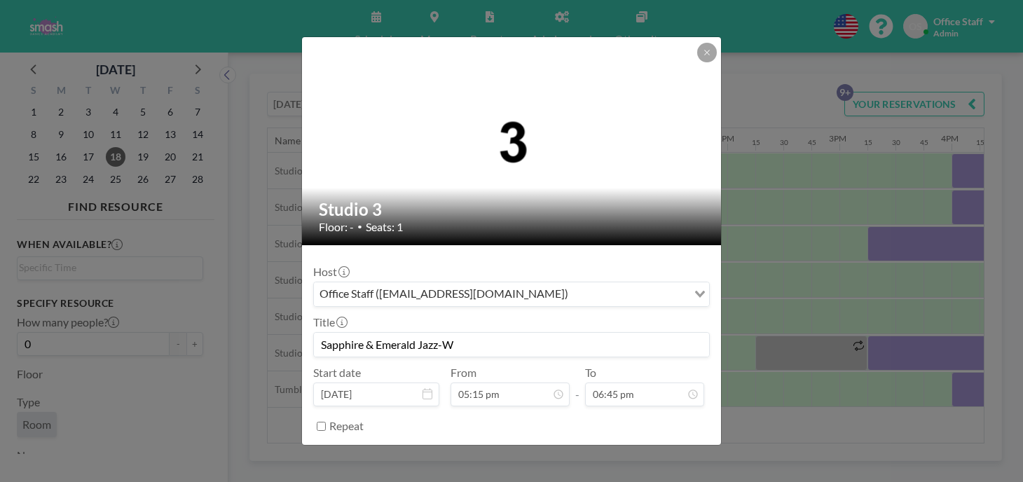
click at [648, 449] on button "BOOK NOW" at bounding box center [674, 461] width 71 height 25
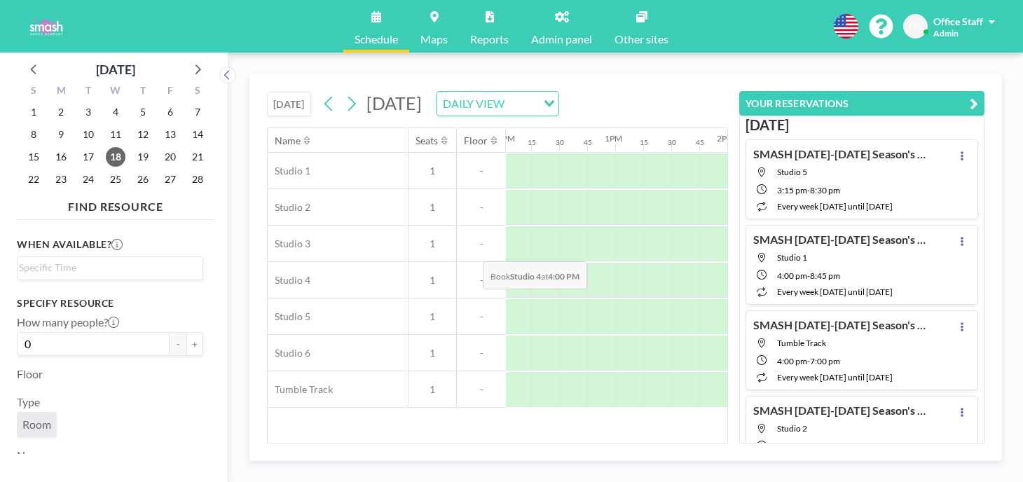
click at [951, 263] on div at bounding box center [965, 280] width 28 height 35
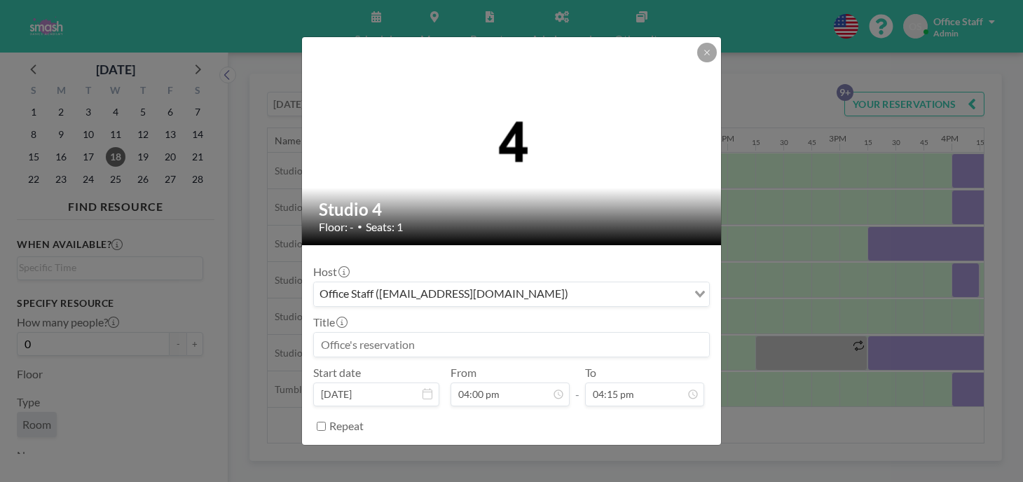
scroll to position [1454, 0]
click at [583, 333] on input at bounding box center [511, 345] width 395 height 24
click at [378, 333] on input "PearlJazz-W" at bounding box center [511, 345] width 395 height 24
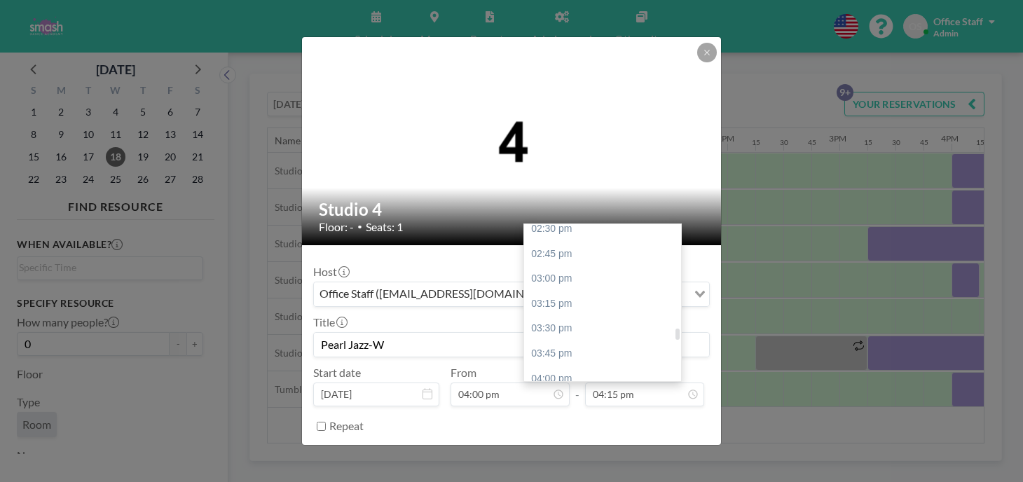
type input "Pearl Jazz-W"
type input "05:15 pm"
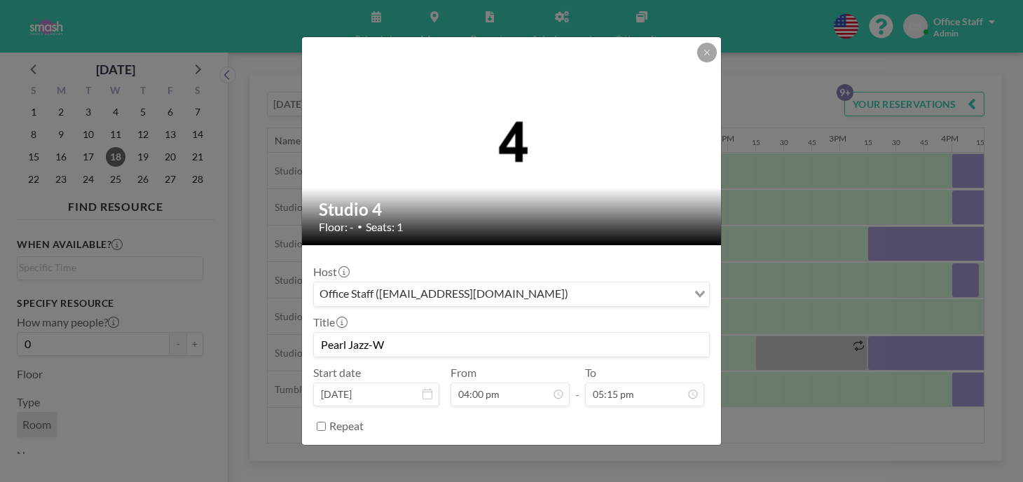
click at [653, 449] on button "BOOK NOW" at bounding box center [674, 461] width 71 height 25
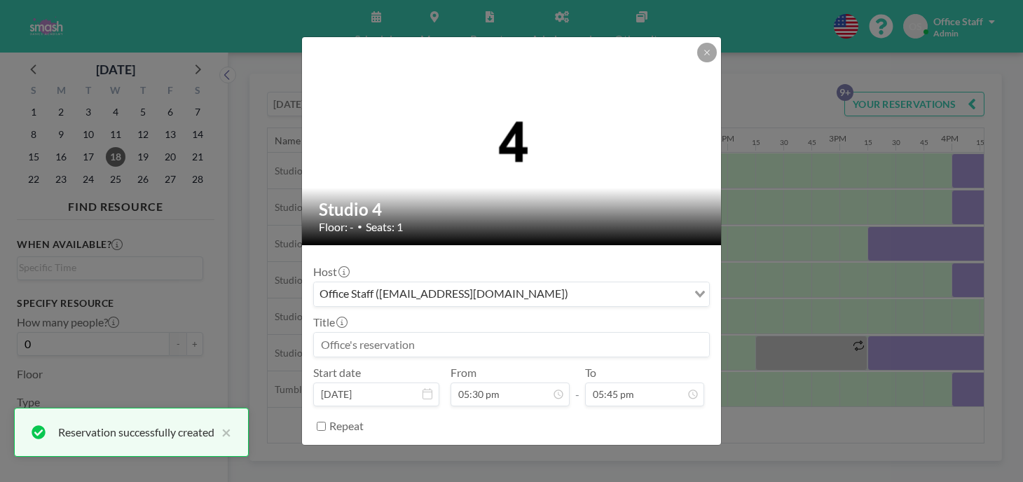
click at [398, 333] on input at bounding box center [511, 345] width 395 height 24
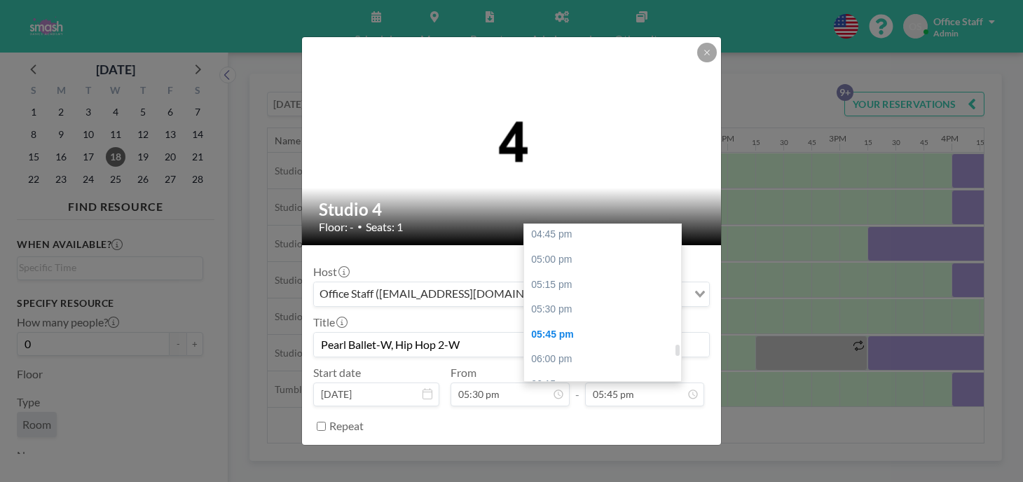
scroll to position [1677, 0]
type input "Pearl Ballet-W, Hip Hop 2-W"
type input "07:45 pm"
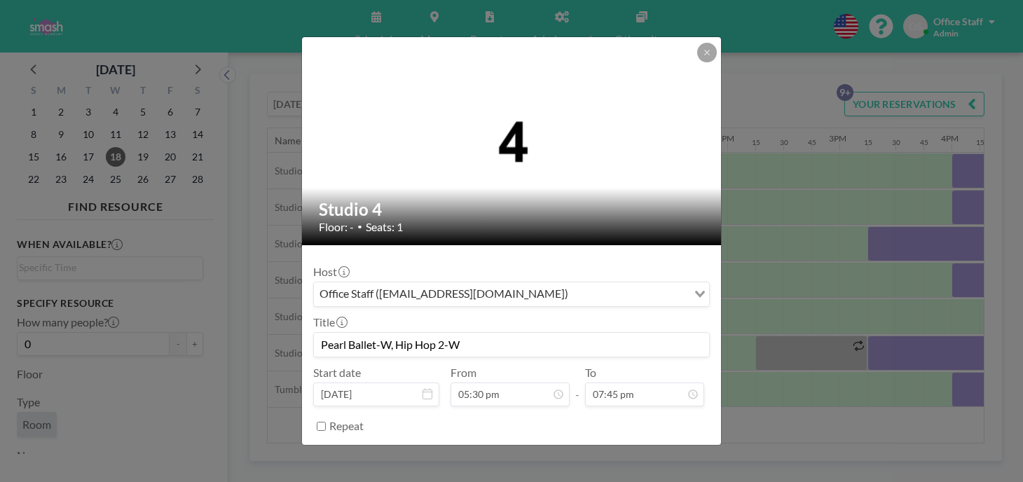
click at [655, 449] on button "BOOK NOW" at bounding box center [674, 461] width 71 height 25
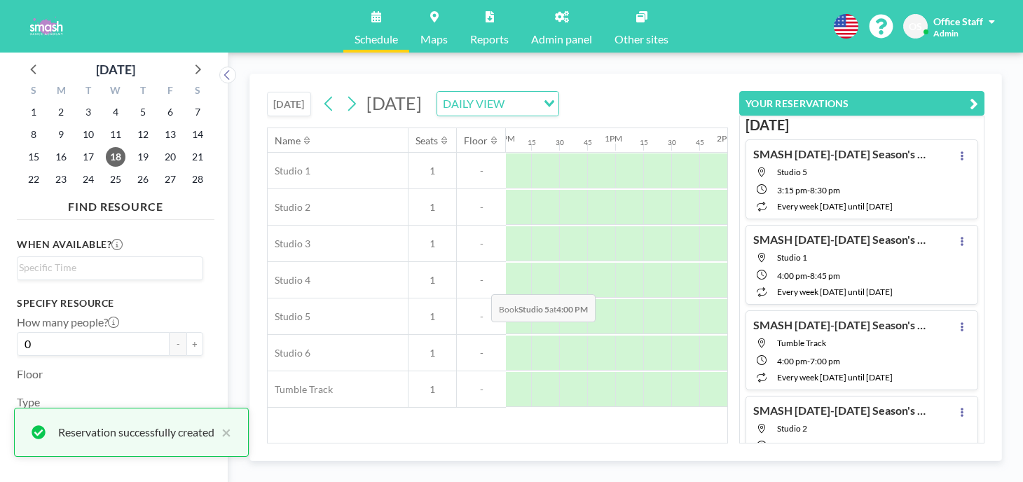
click at [951, 299] on div at bounding box center [965, 316] width 28 height 35
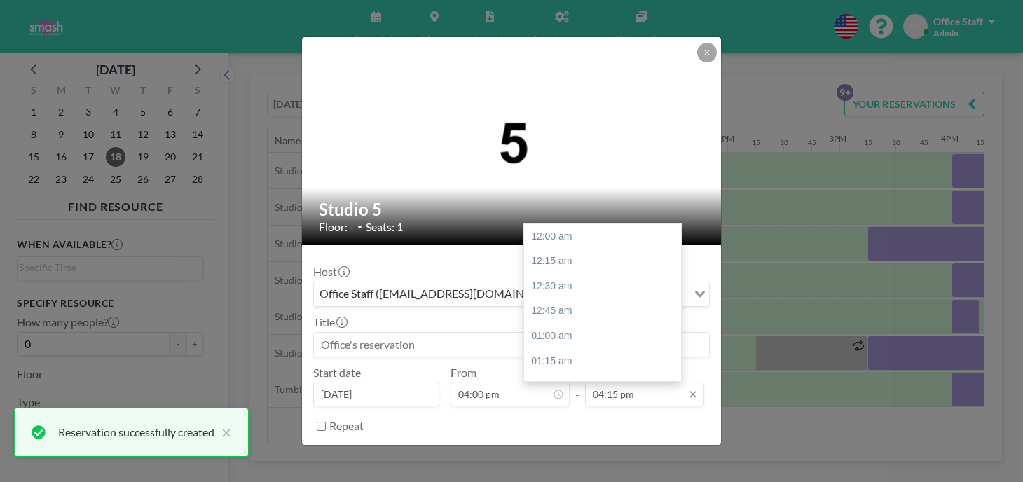
scroll to position [1454, 0]
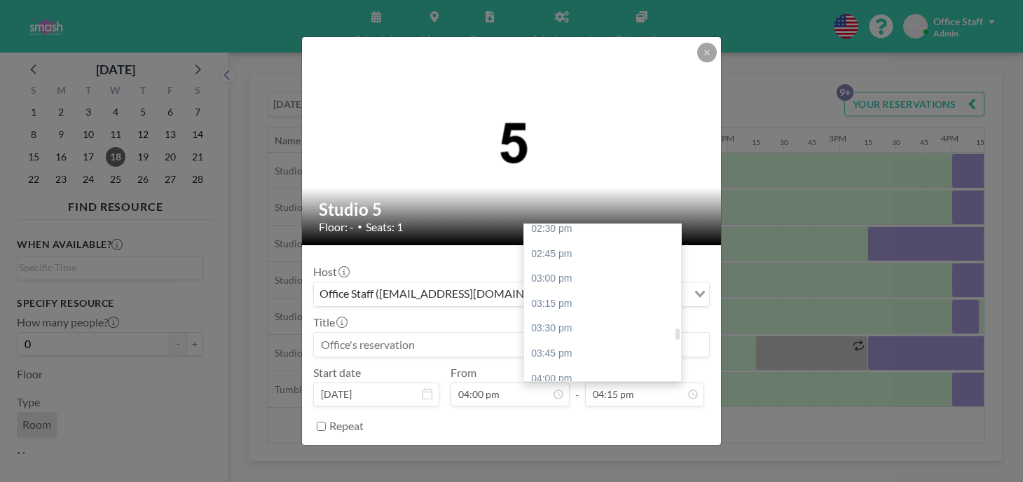
click at [546, 441] on div "04:45 pm" at bounding box center [602, 453] width 157 height 25
type input "04:45 pm"
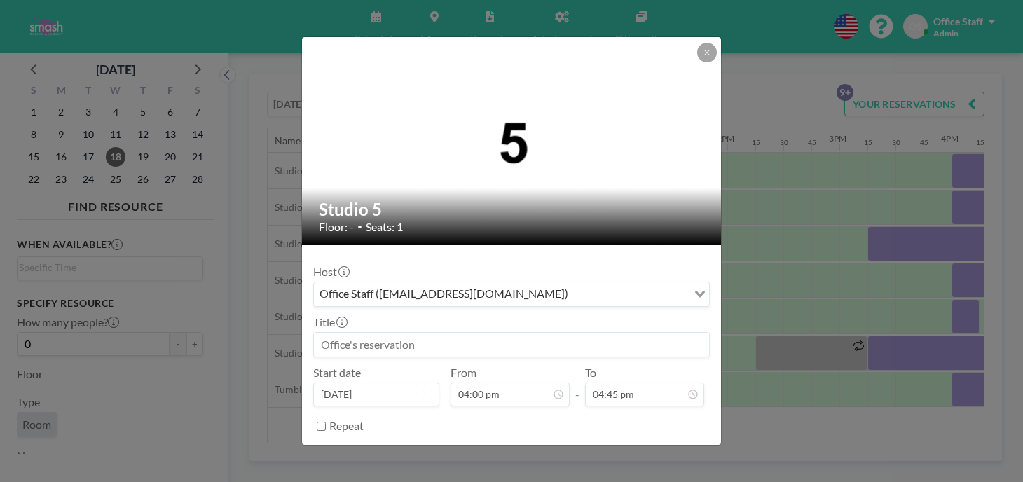
click at [393, 333] on input at bounding box center [511, 345] width 395 height 24
type input "Jazz 1-W"
click at [652, 449] on button "BOOK NOW" at bounding box center [674, 461] width 71 height 25
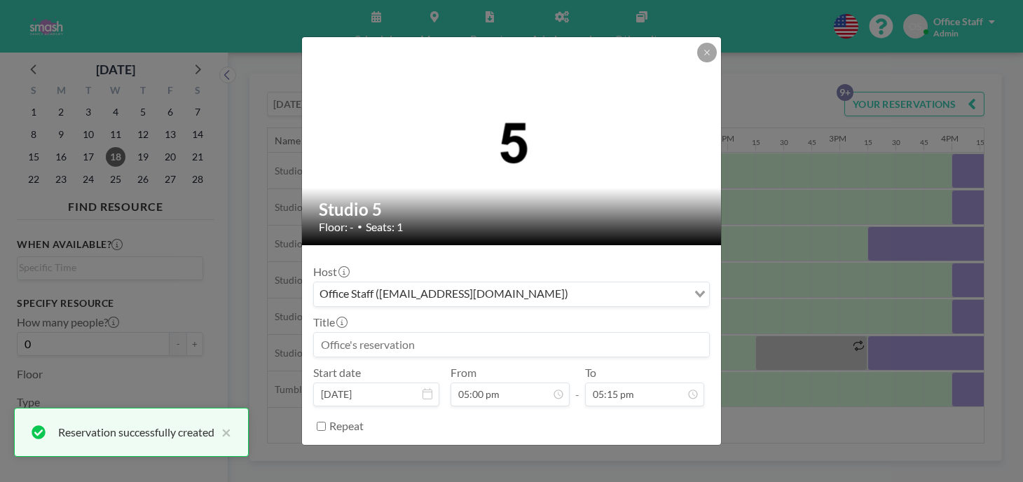
click at [379, 333] on input at bounding box center [511, 345] width 395 height 24
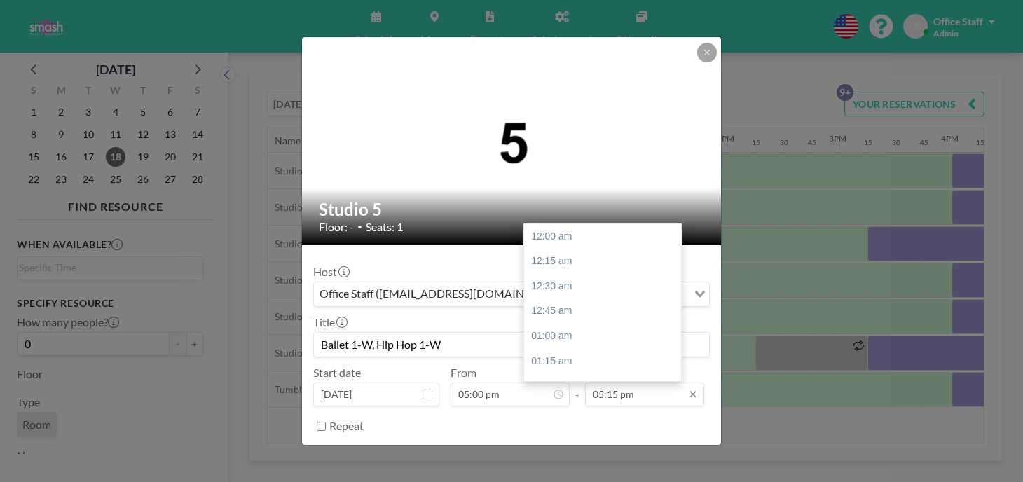
scroll to position [1544, 0]
type input "Ballet 1-W, Hip Hop 1-W"
type input "06:30 pm"
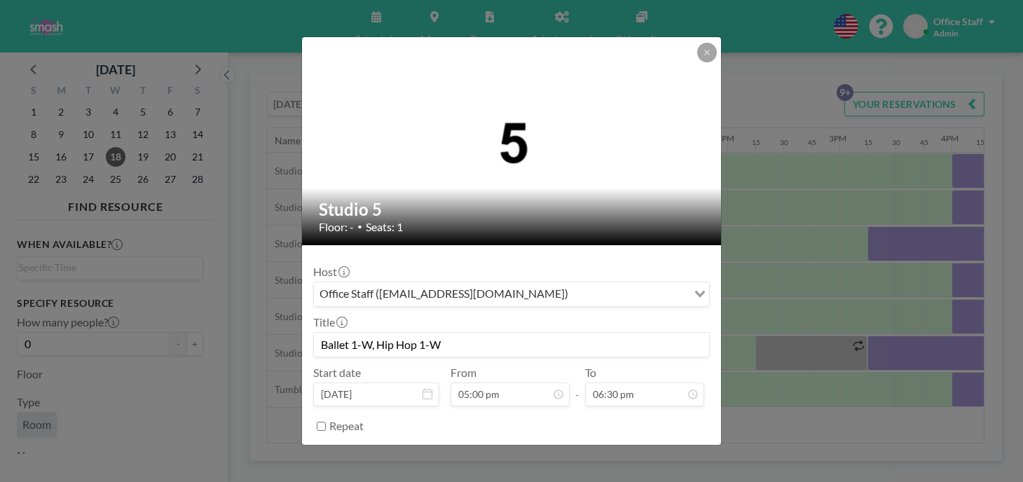
click at [654, 449] on button "BOOK NOW" at bounding box center [674, 461] width 71 height 25
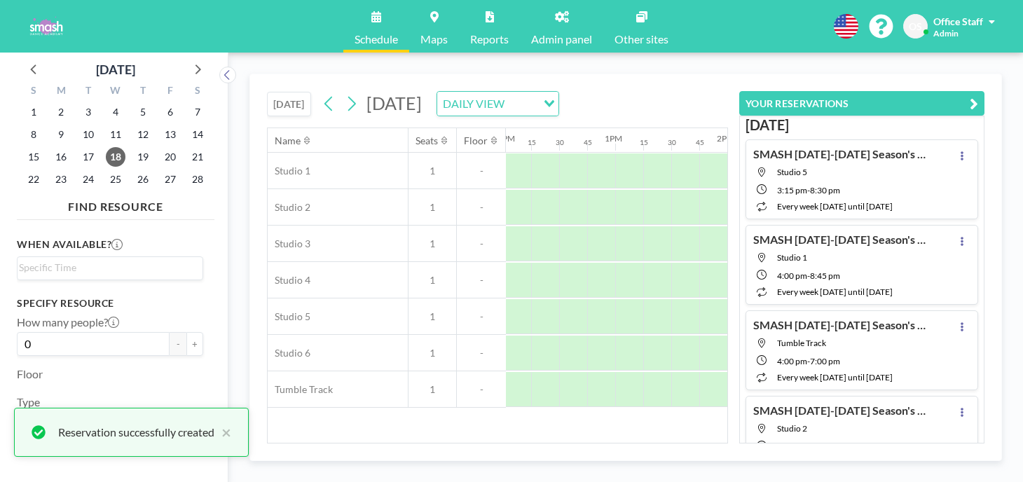
click at [978, 95] on icon "button" at bounding box center [974, 103] width 8 height 17
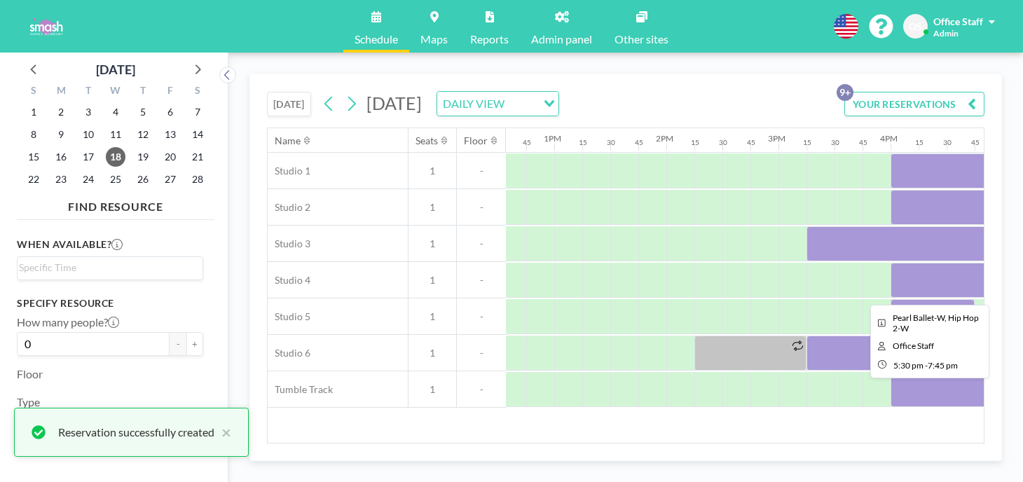
scroll to position [0, 1410]
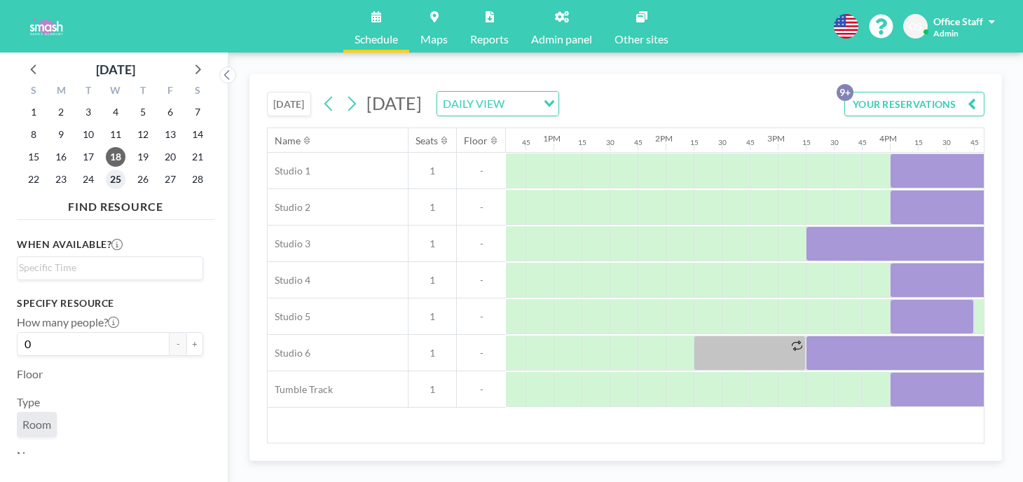
click at [106, 170] on span "25" at bounding box center [116, 180] width 20 height 20
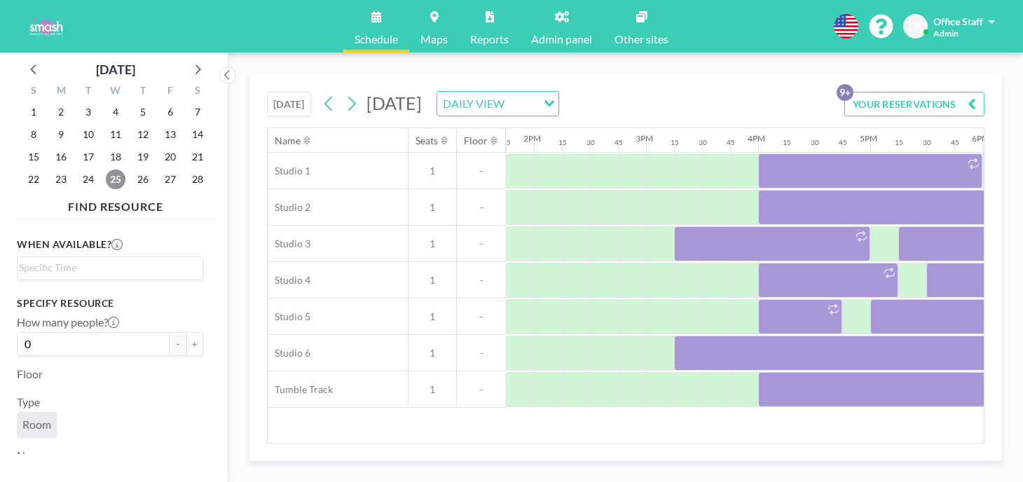
scroll to position [0, 1364]
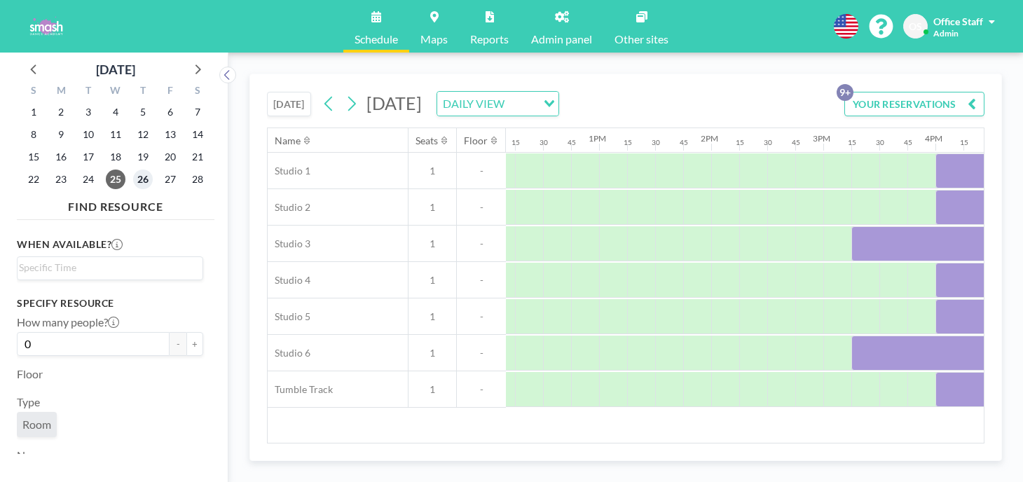
click at [133, 170] on span "26" at bounding box center [143, 180] width 20 height 20
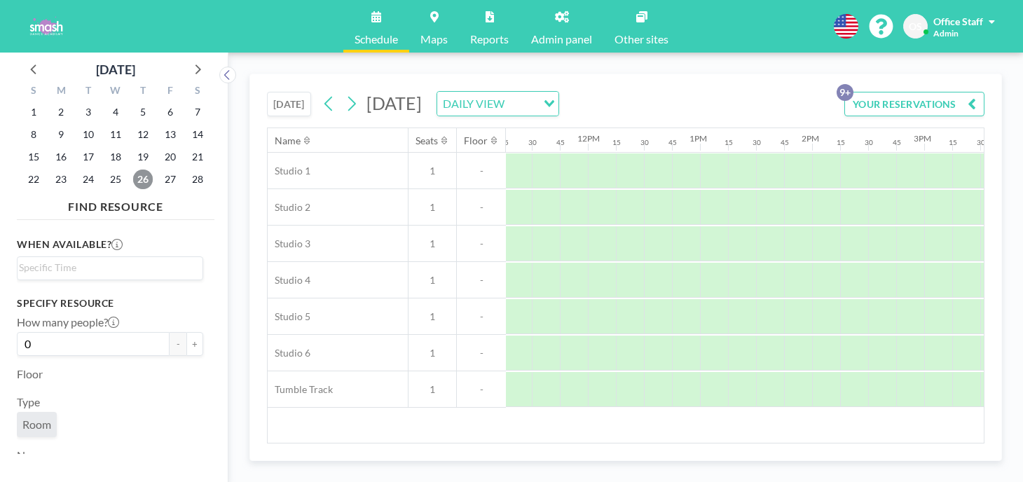
scroll to position [0, 1496]
click at [133, 147] on span "19" at bounding box center [143, 157] width 20 height 20
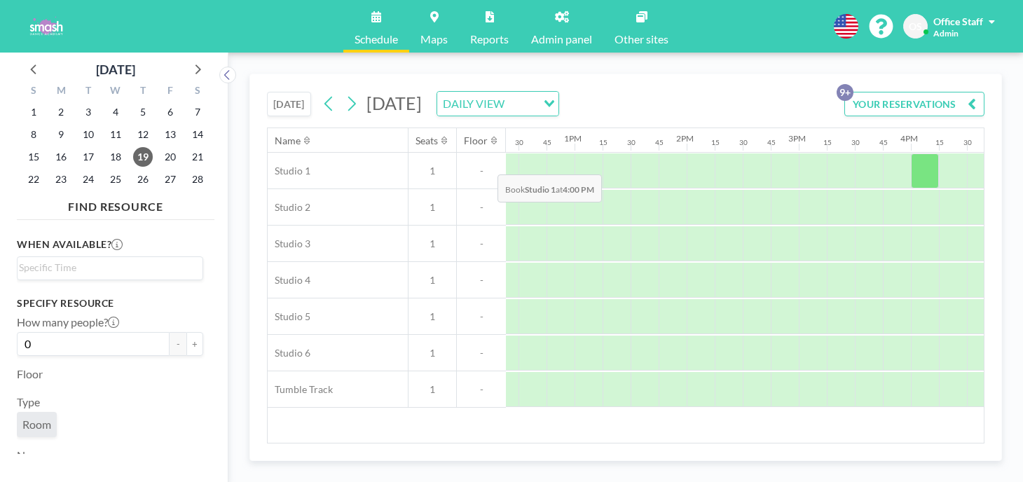
click at [911, 153] on div at bounding box center [925, 170] width 28 height 35
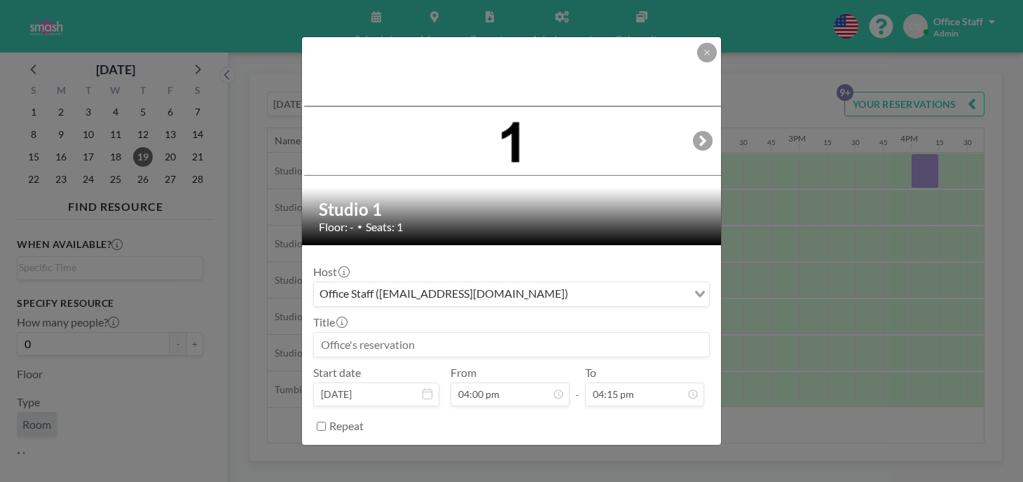
scroll to position [1454, 0]
click at [568, 333] on input at bounding box center [511, 345] width 395 height 24
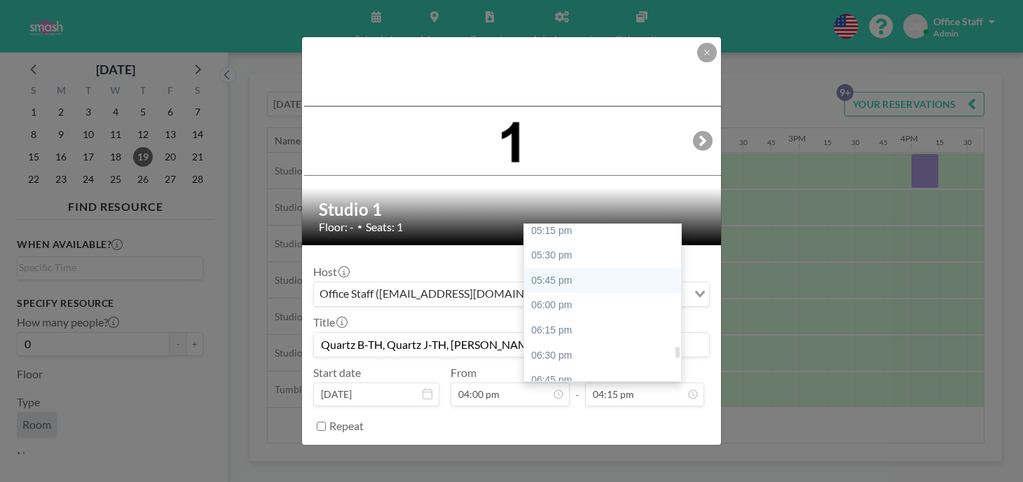
scroll to position [1728, 0]
type input "Quartz B-TH, Quartz J-TH, Pearal Jazz, Pearl L&T"
type input "08:15 pm"
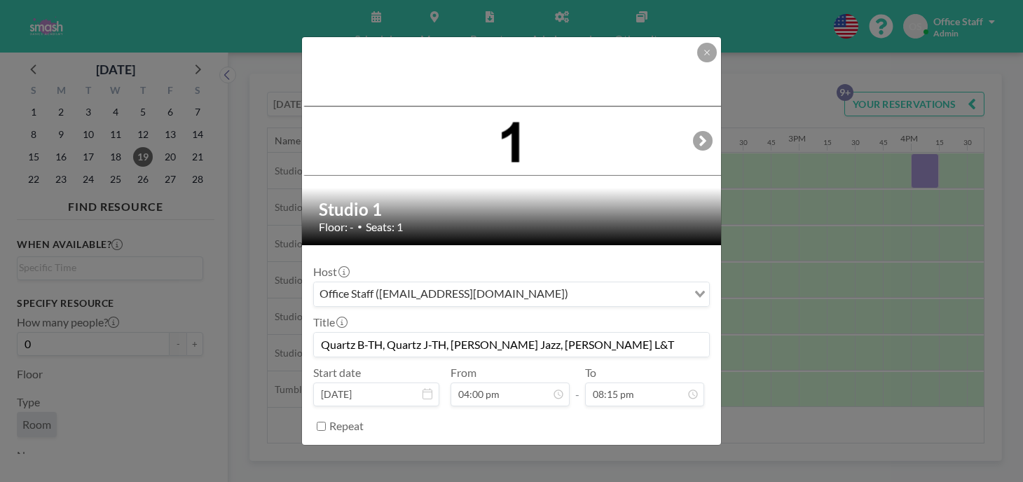
scroll to position [1431, 0]
click at [326, 422] on input "Repeat" at bounding box center [321, 426] width 9 height 9
checkbox input "true"
click at [385, 439] on div "every day" at bounding box center [500, 449] width 373 height 21
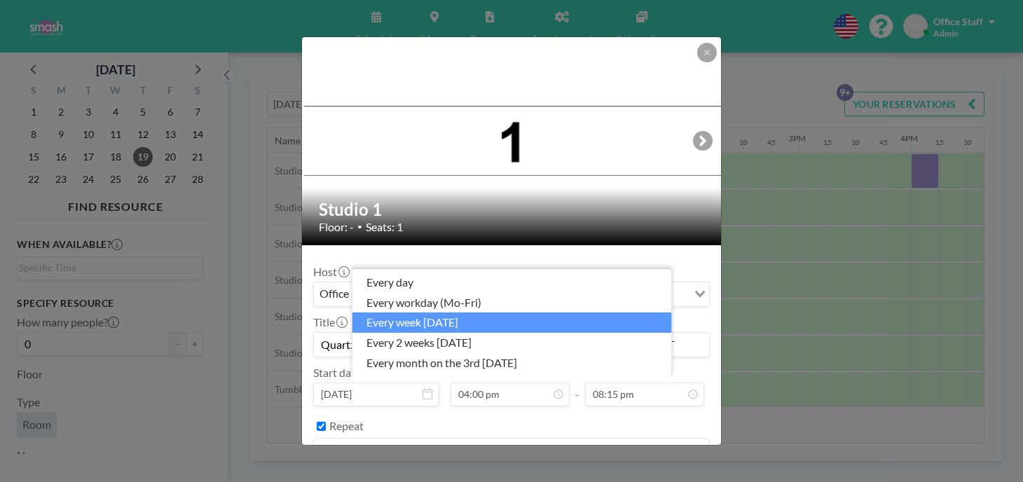
click at [420, 330] on li "every week on Thursday" at bounding box center [512, 322] width 320 height 20
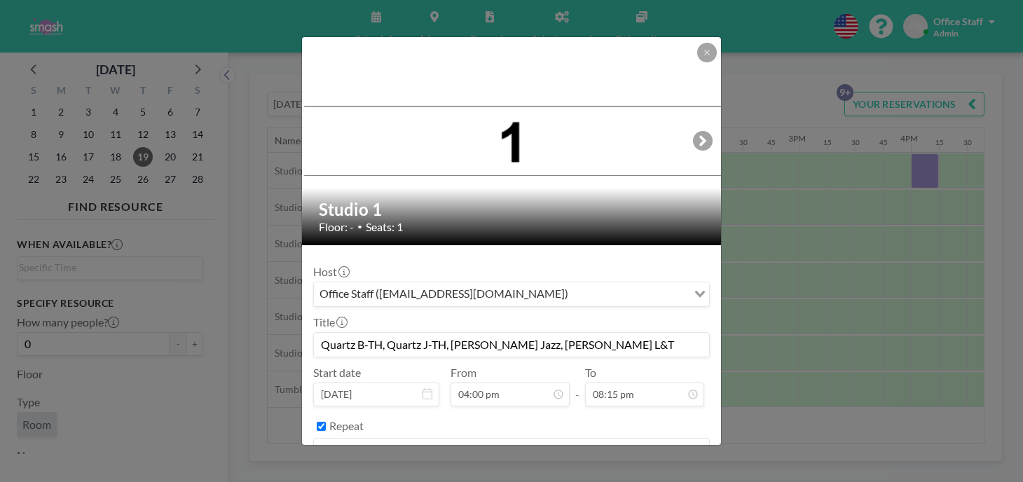
click at [652, 474] on button "BOOK NOW" at bounding box center [674, 486] width 71 height 25
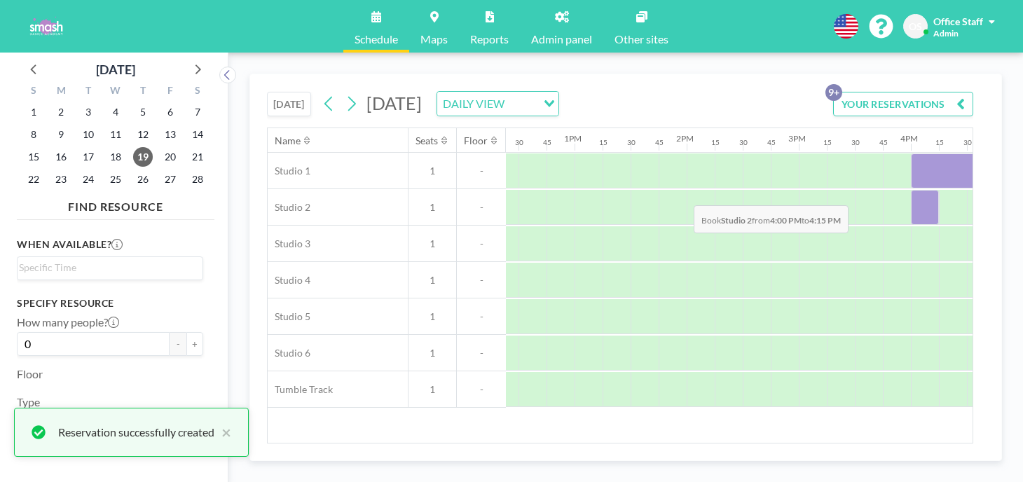
click at [911, 190] on div at bounding box center [925, 207] width 28 height 35
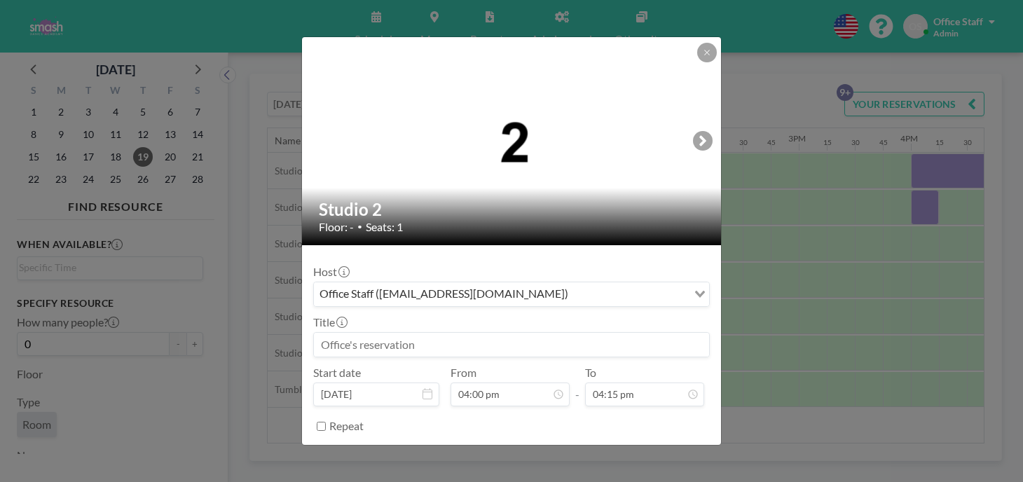
click at [380, 333] on input at bounding box center [511, 345] width 395 height 24
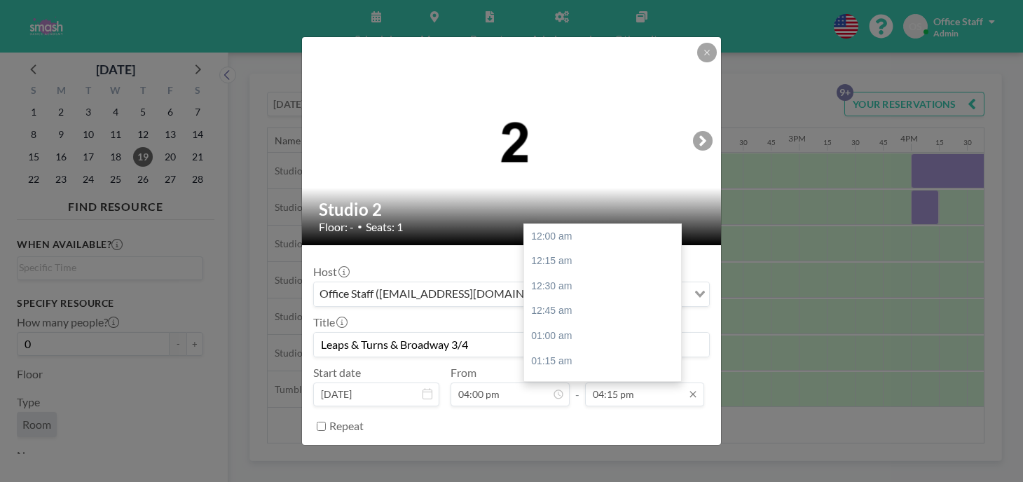
scroll to position [1454, 0]
type input "Leaps & Turns & Broadway 3/4"
click at [547, 466] on div "05:00 pm" at bounding box center [602, 478] width 157 height 25
type input "05:00 pm"
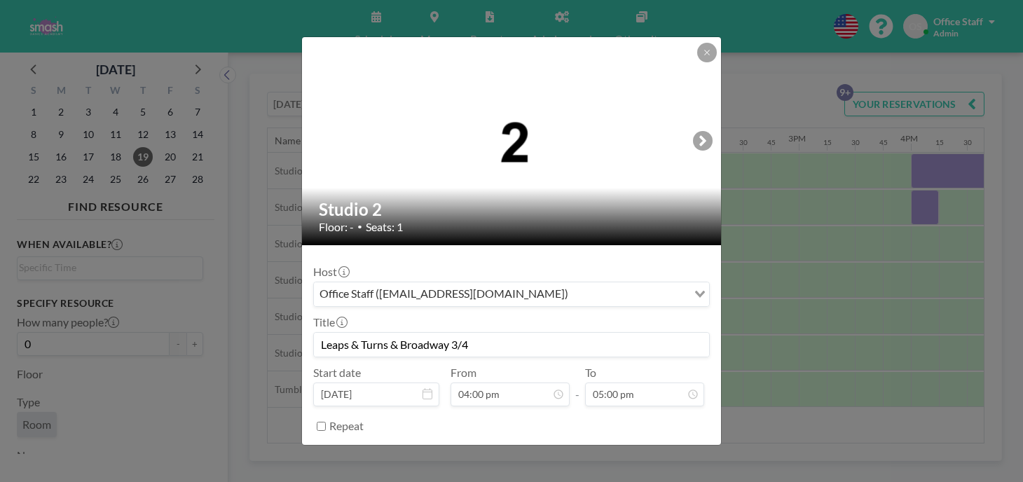
click at [326, 422] on input "Repeat" at bounding box center [321, 426] width 9 height 9
checkbox input "true"
click at [366, 439] on div "every day" at bounding box center [503, 449] width 379 height 21
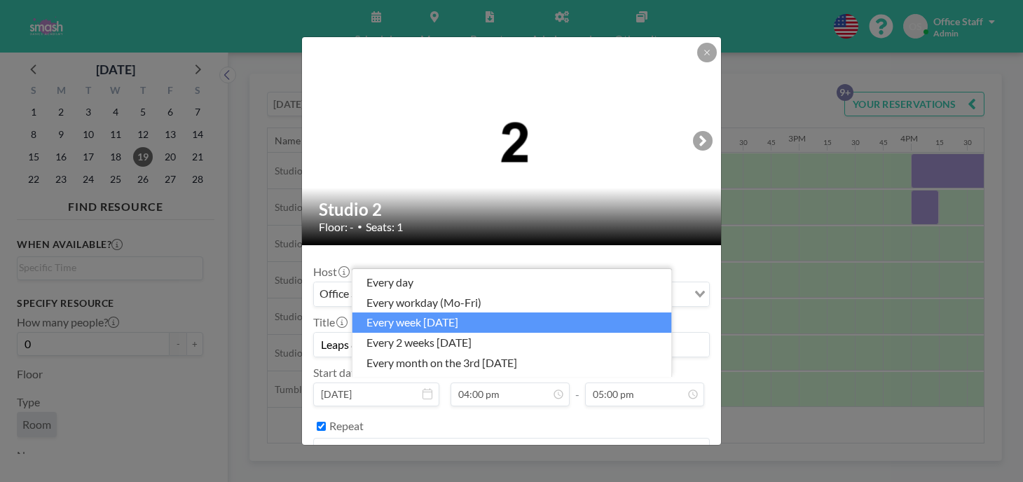
click at [424, 331] on li "every week on Thursday" at bounding box center [512, 322] width 320 height 20
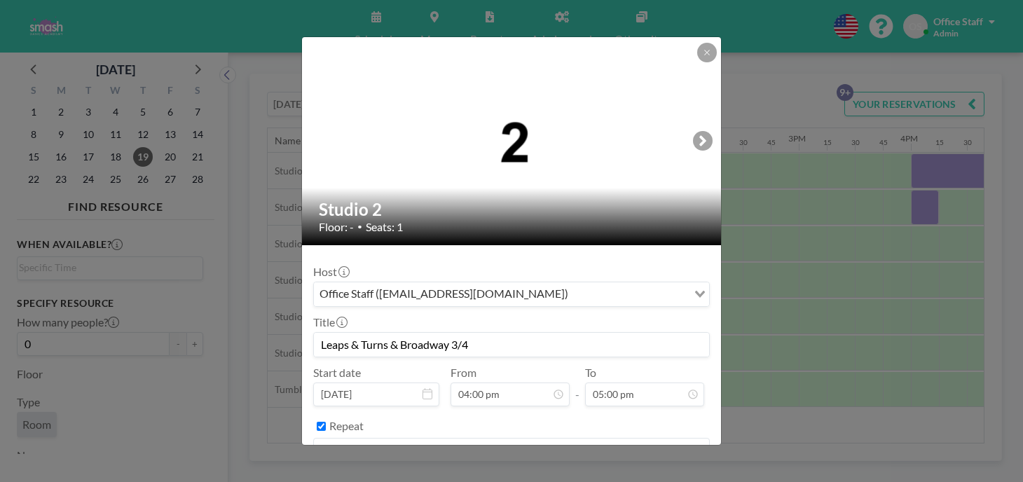
scroll to position [0, 0]
click at [639, 474] on button "BOOK NOW" at bounding box center [674, 486] width 71 height 25
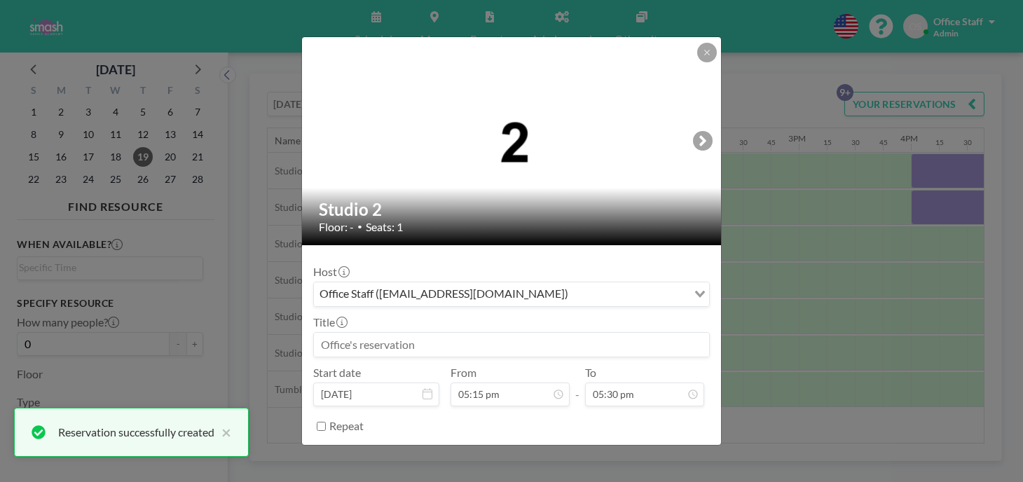
click at [409, 333] on input at bounding box center [511, 345] width 395 height 24
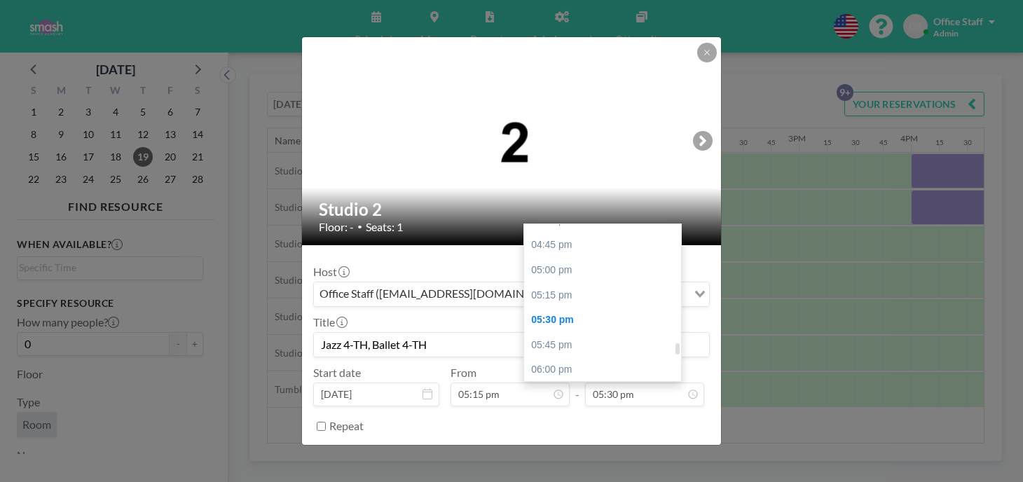
scroll to position [1664, 0]
type input "Jazz 4-TH, Ballet 4-TH"
type input "07:45 pm"
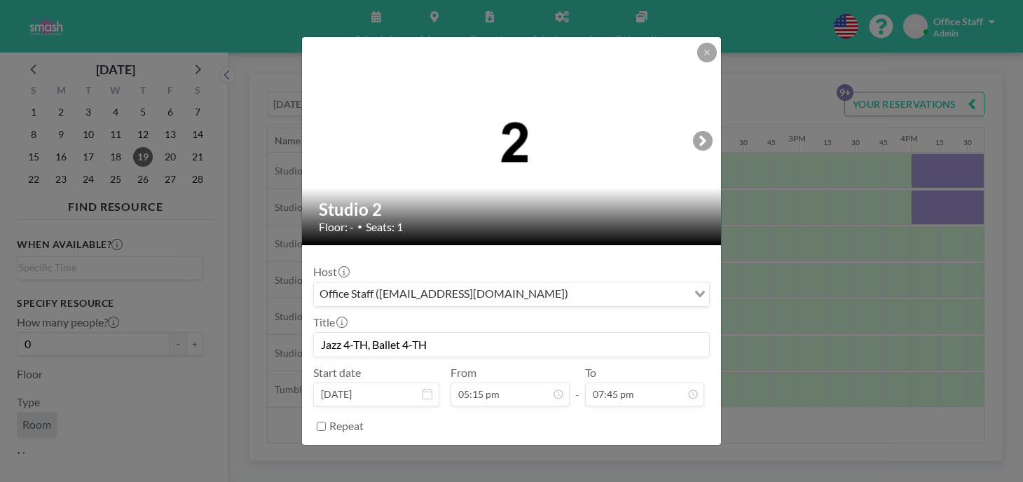
click at [326, 422] on input "Repeat" at bounding box center [321, 426] width 9 height 9
checkbox input "true"
click at [392, 439] on div "every day" at bounding box center [500, 449] width 373 height 21
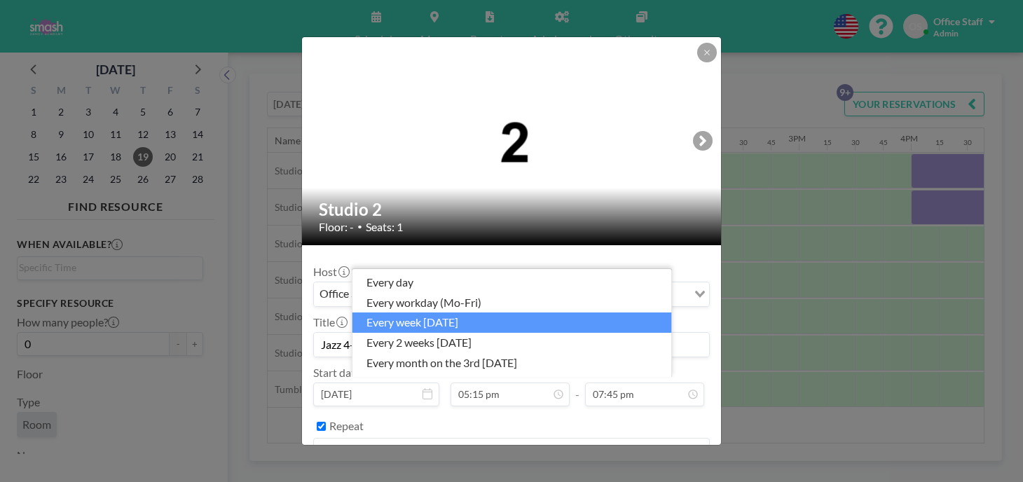
click at [444, 327] on li "every week on Thursday" at bounding box center [512, 322] width 320 height 20
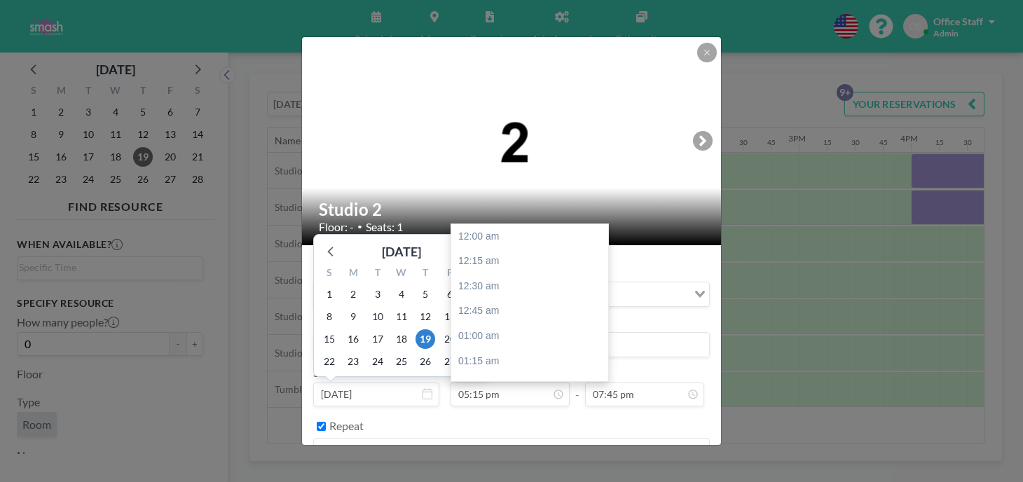
scroll to position [1544, 0]
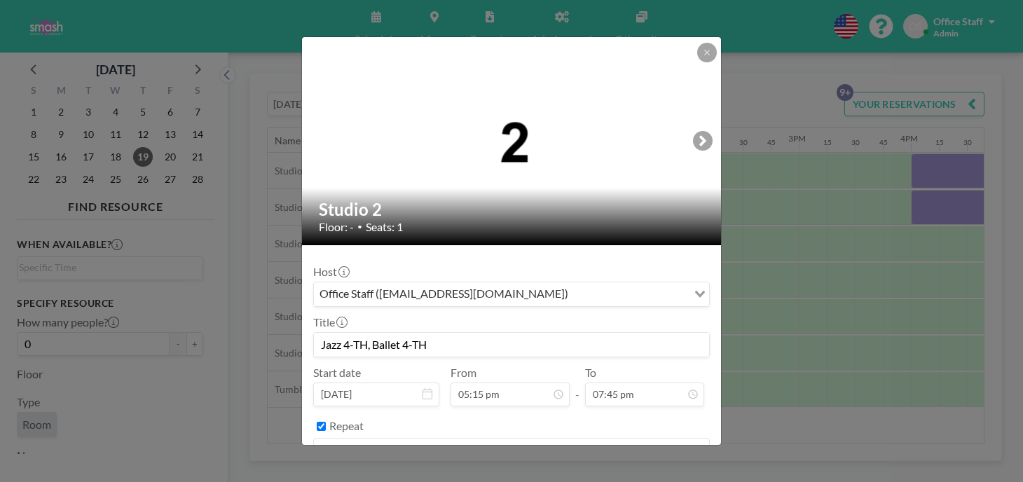
click at [639, 474] on button "BOOK NOW" at bounding box center [674, 486] width 71 height 25
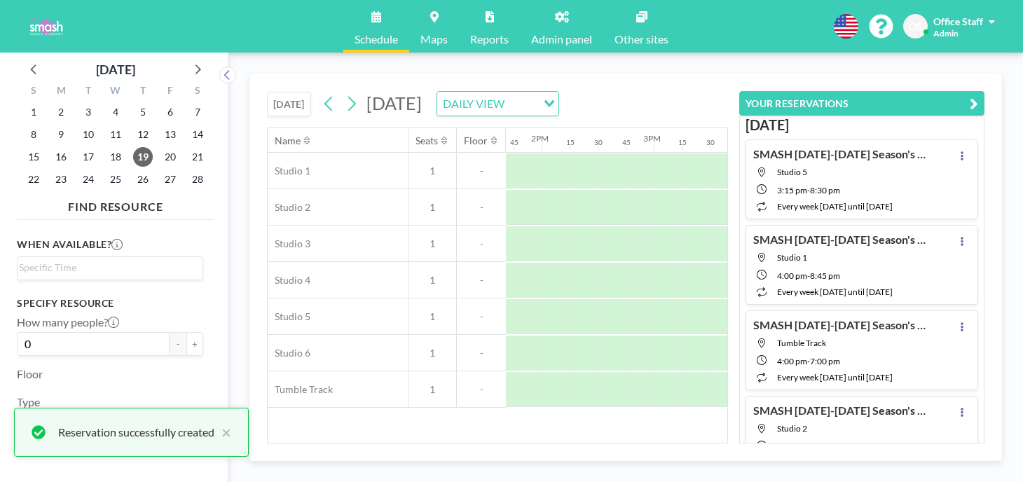
scroll to position [0, 1552]
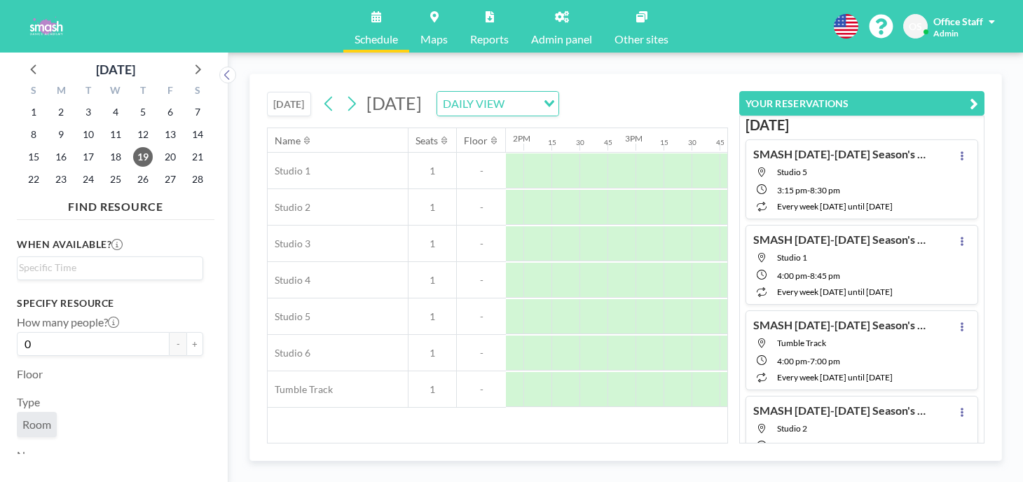
click at [978, 95] on icon "button" at bounding box center [974, 103] width 8 height 17
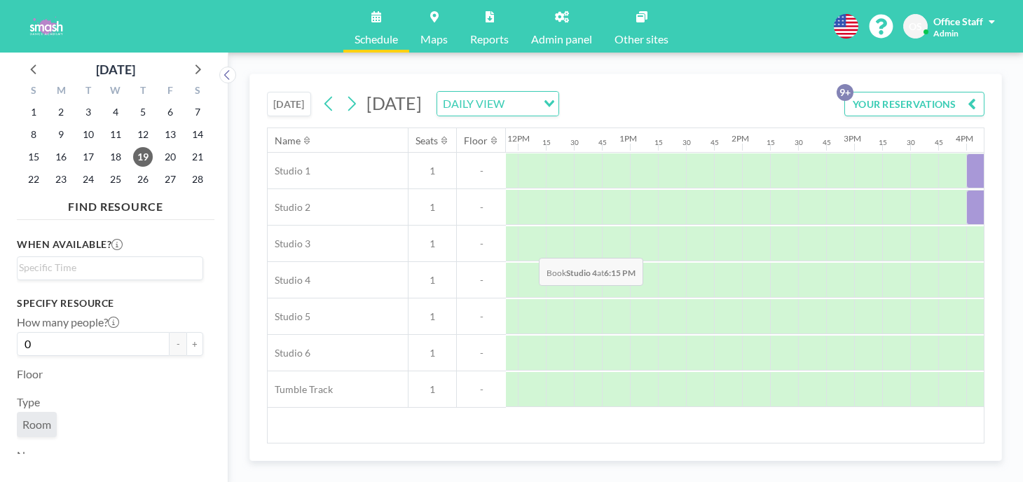
scroll to position [0, 1328]
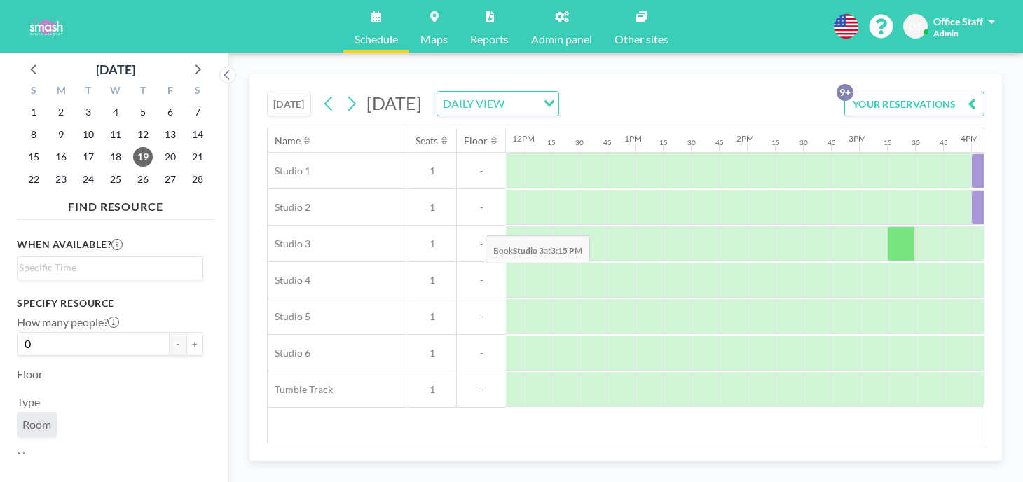
click at [887, 226] on div at bounding box center [901, 243] width 28 height 35
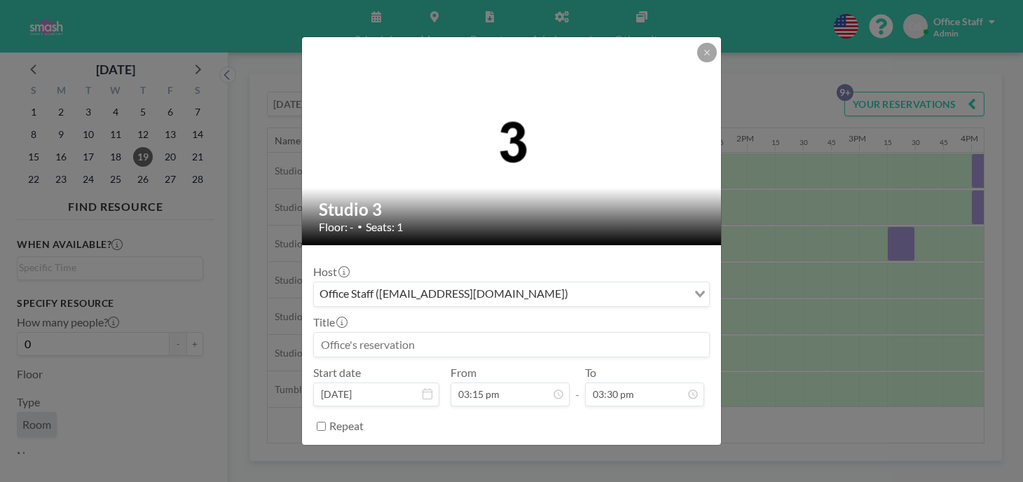
click at [384, 333] on input at bounding box center [511, 345] width 395 height 24
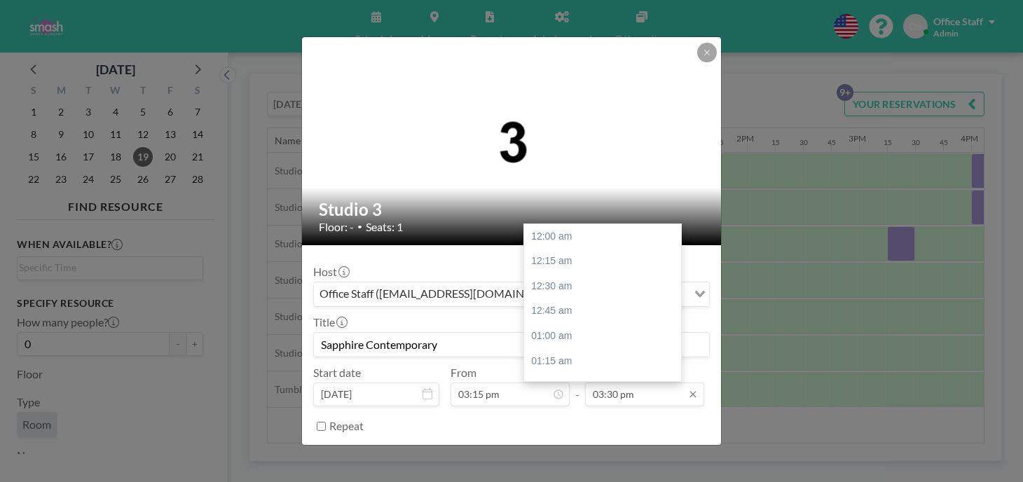
scroll to position [1387, 0]
type input "Sapphire Contemporary"
type input "05:00 pm"
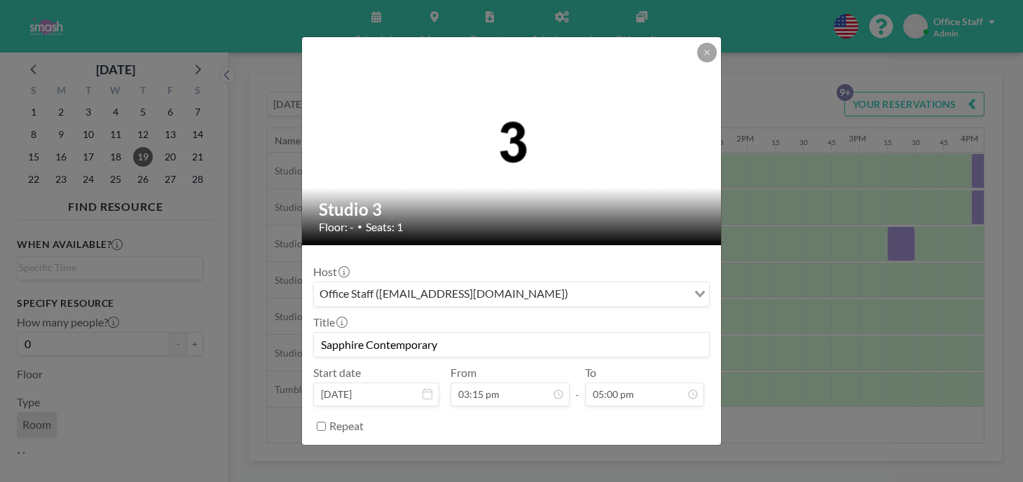
scroll to position [1364, 0]
click at [326, 422] on input "Repeat" at bounding box center [321, 426] width 9 height 9
checkbox input "true"
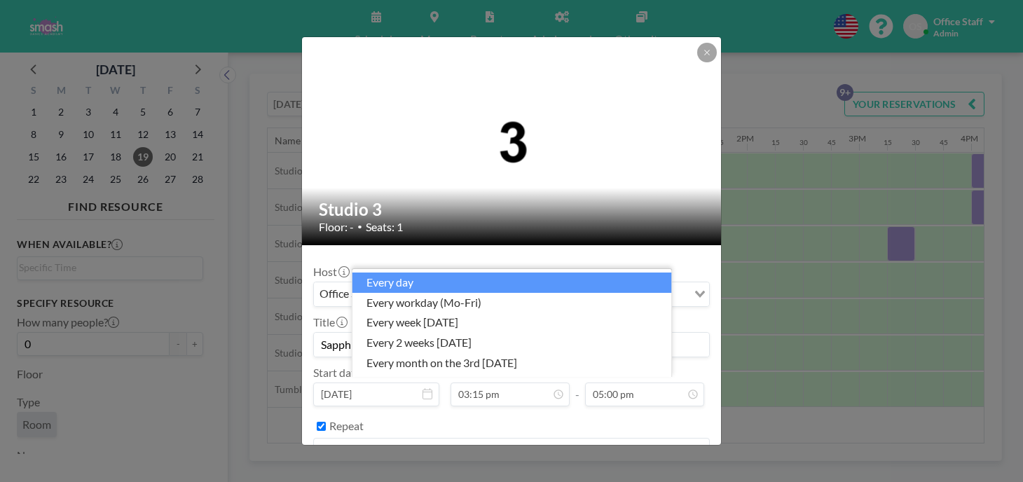
click at [407, 441] on input "Search for option" at bounding box center [503, 450] width 376 height 18
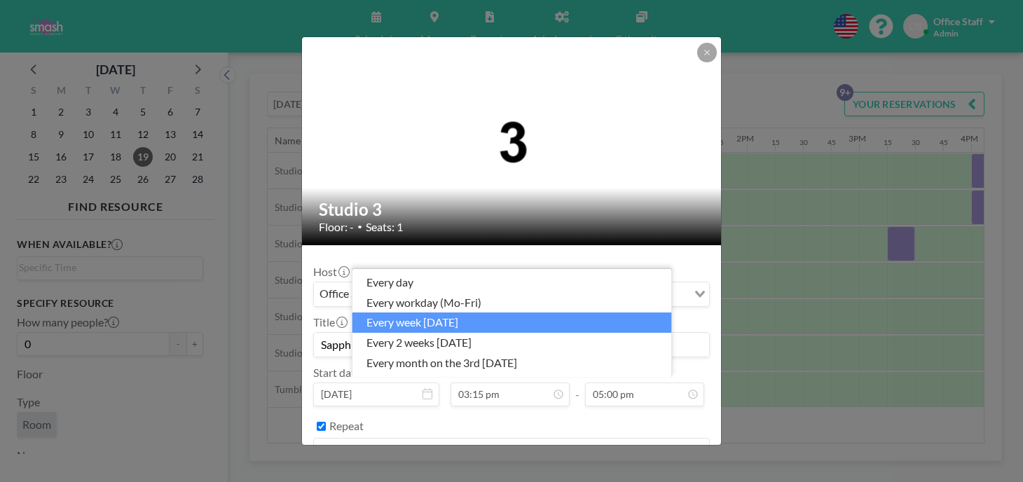
click at [450, 330] on li "every week on Thursday" at bounding box center [512, 322] width 320 height 20
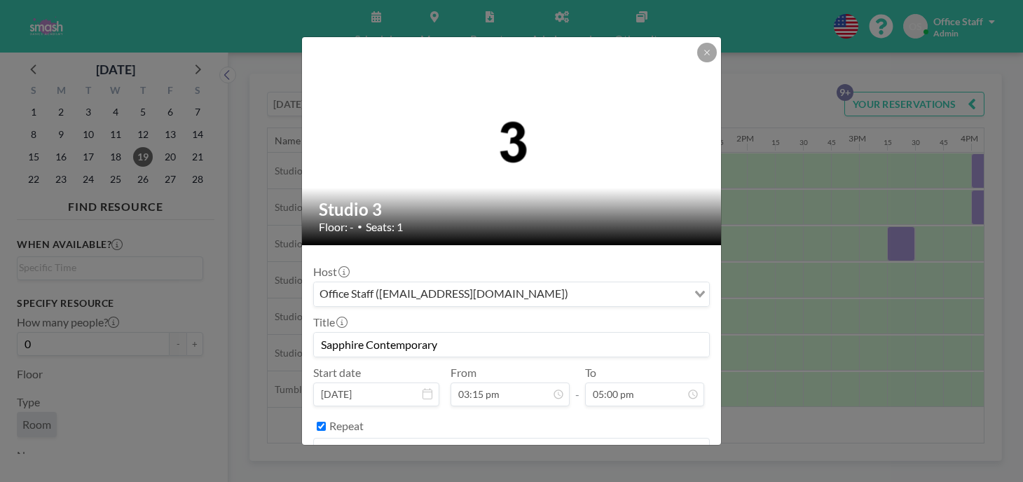
click at [639, 474] on button "BOOK NOW" at bounding box center [674, 486] width 71 height 25
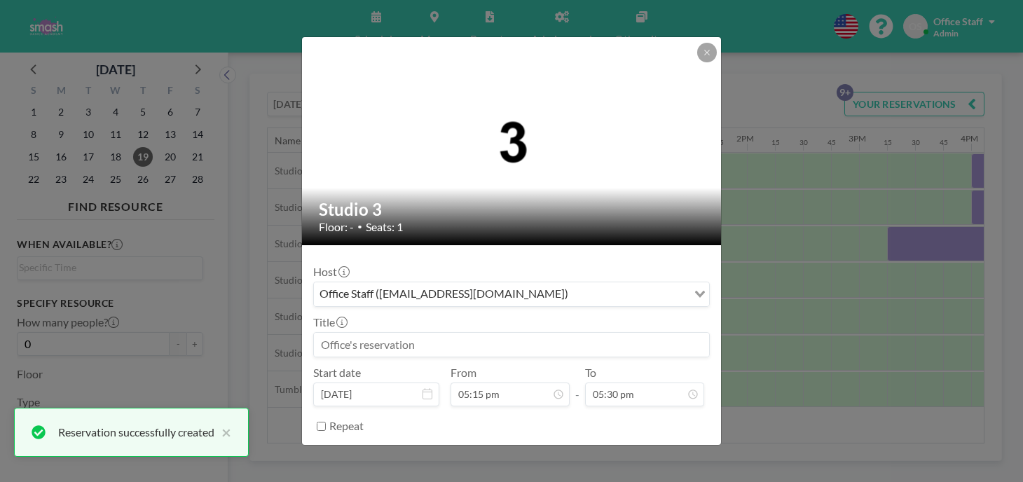
click at [376, 333] on input at bounding box center [511, 345] width 395 height 24
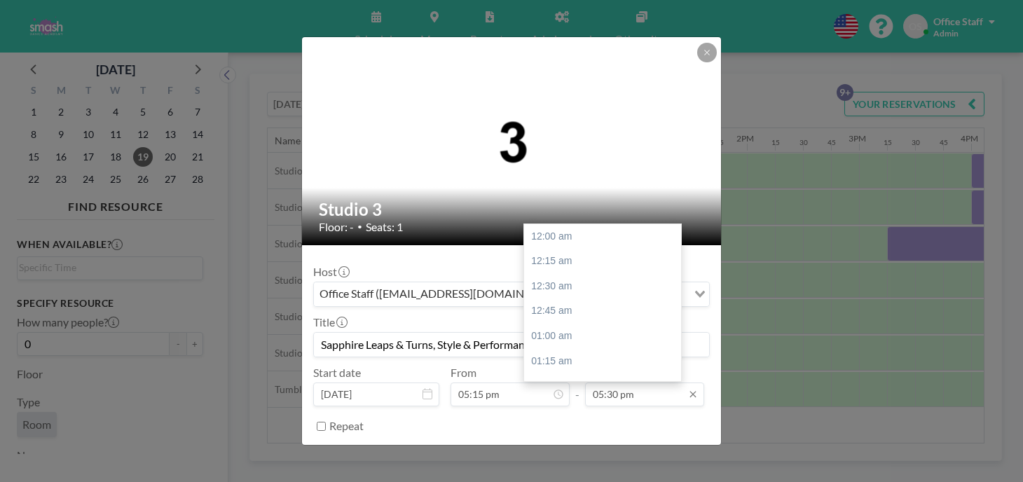
scroll to position [1566, 0]
type input "Sapphire Leaps & Turns, Style & Performance"
click at [606, 383] on input "05:30 pm" at bounding box center [644, 395] width 119 height 24
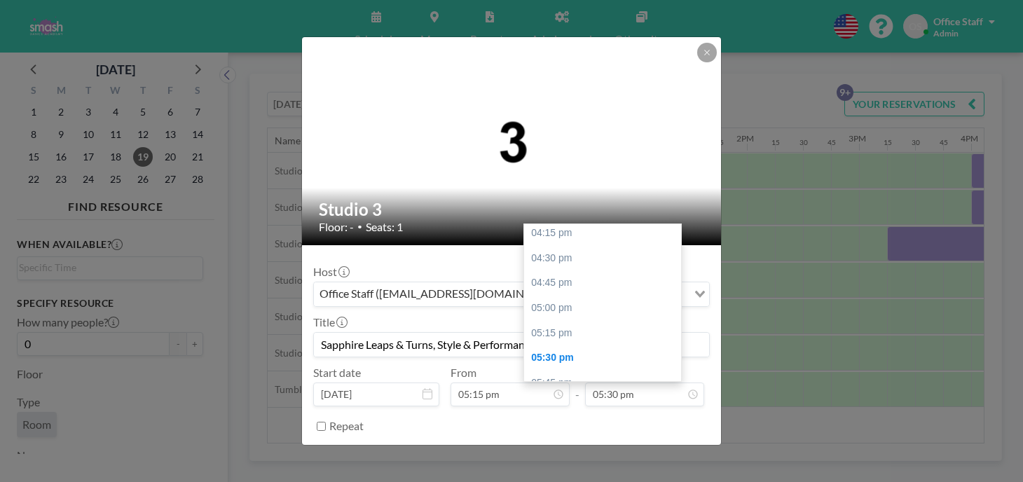
type input "07:15 pm"
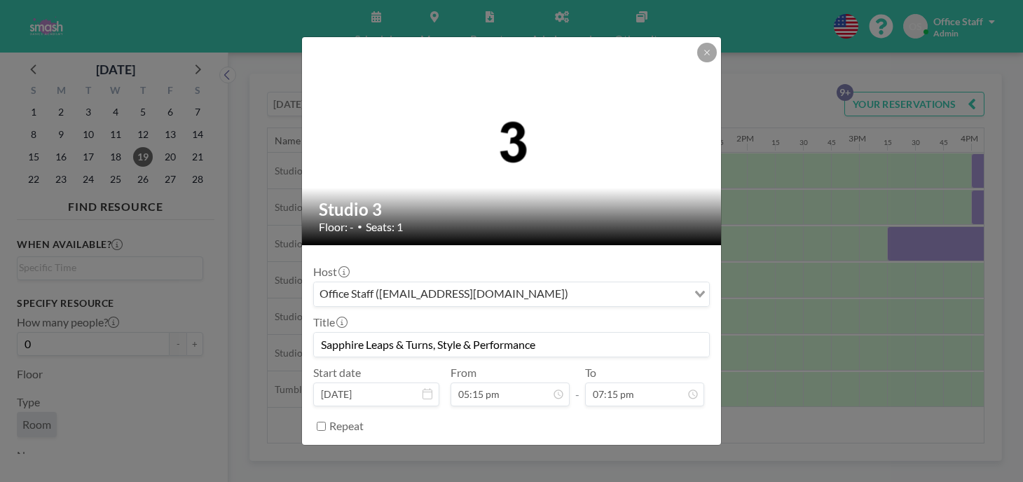
click at [326, 422] on input "Repeat" at bounding box center [321, 426] width 9 height 9
checkbox input "true"
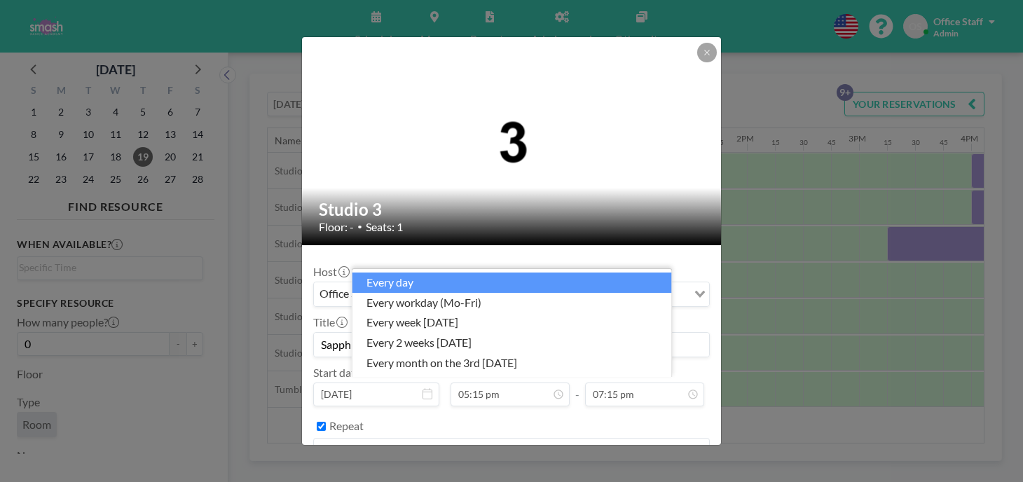
click at [388, 439] on div "every day" at bounding box center [503, 449] width 379 height 21
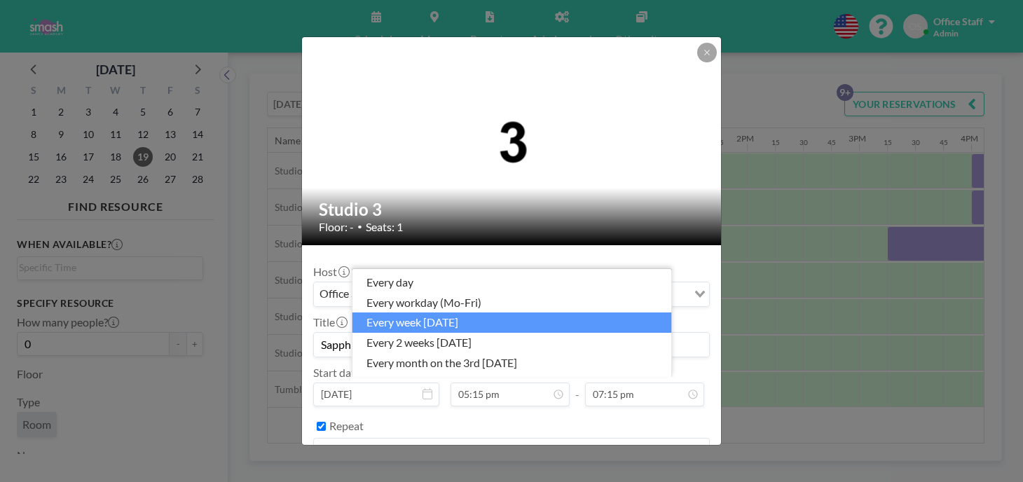
click at [430, 332] on li "every week on Thursday" at bounding box center [512, 322] width 320 height 20
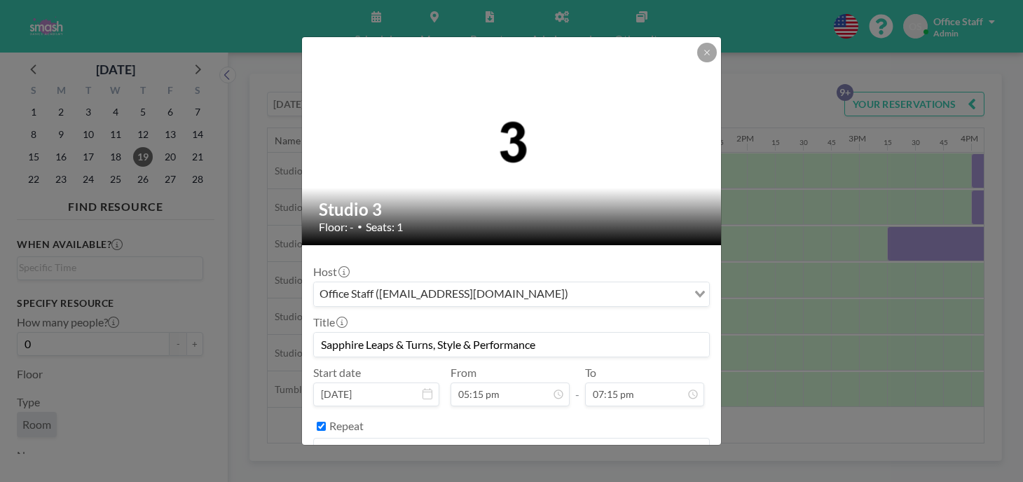
scroll to position [1544, 0]
click at [654, 474] on button "BOOK NOW" at bounding box center [674, 486] width 71 height 25
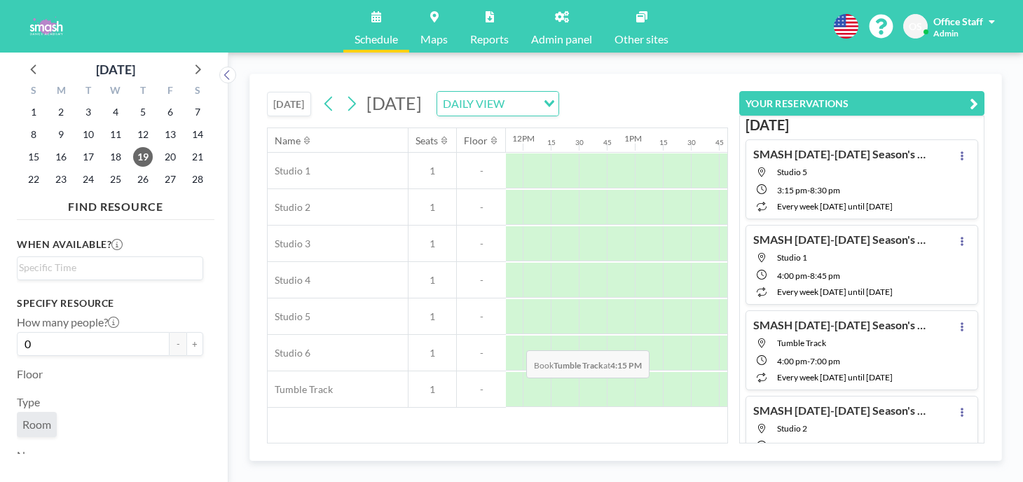
drag, startPoint x: 563, startPoint y: 317, endPoint x: 570, endPoint y: 317, distance: 7.7
click at [999, 372] on div at bounding box center [1013, 389] width 28 height 35
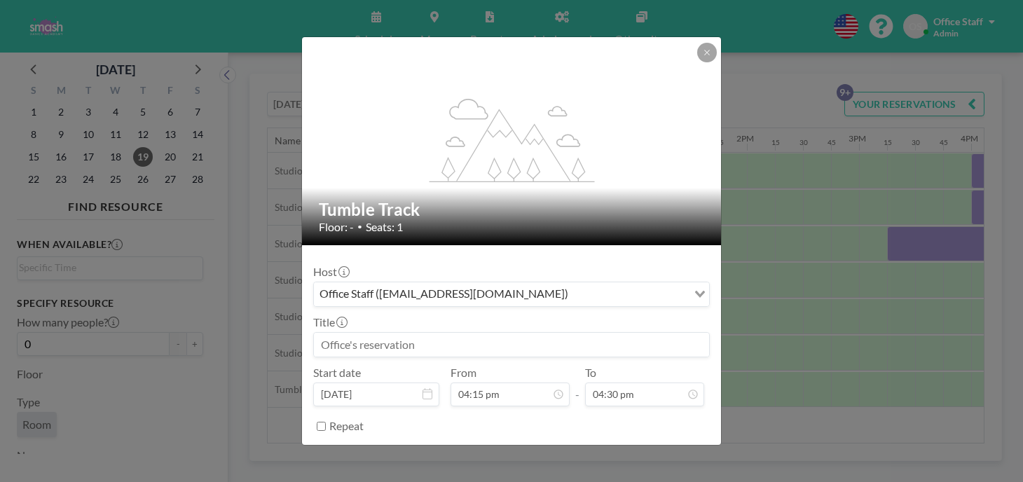
click at [379, 333] on input at bounding box center [511, 345] width 395 height 24
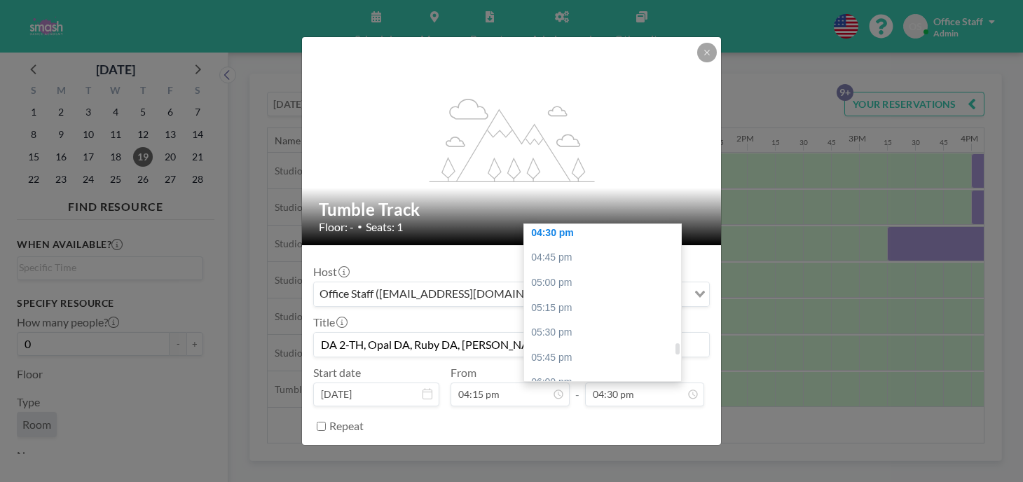
scroll to position [1696, 0]
type input "DA 2-TH, Opal DA, Ruby DA, Sapphire & Emerald DA"
type input "08:15 pm"
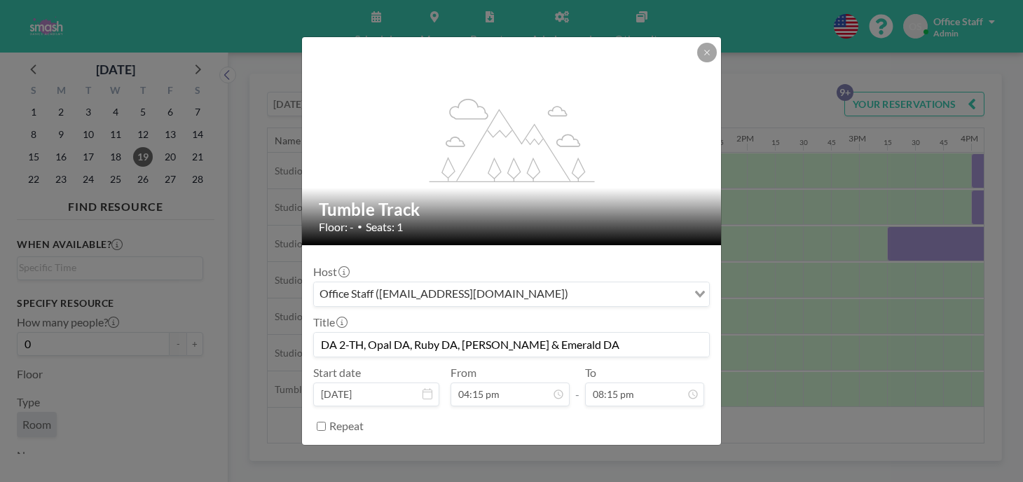
click at [326, 422] on input "Repeat" at bounding box center [321, 426] width 9 height 9
checkbox input "true"
click at [380, 439] on div "every day" at bounding box center [500, 449] width 373 height 21
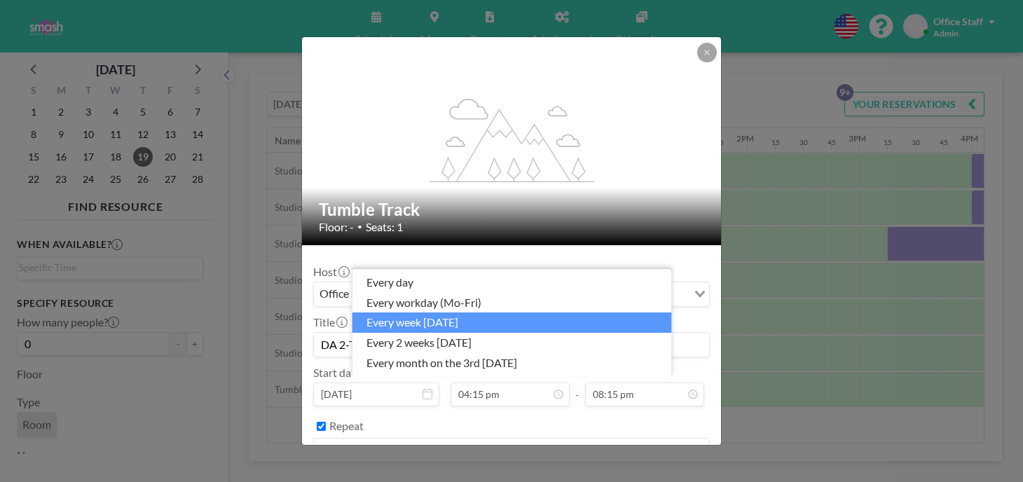
click at [419, 326] on li "every week on Thursday" at bounding box center [512, 322] width 320 height 20
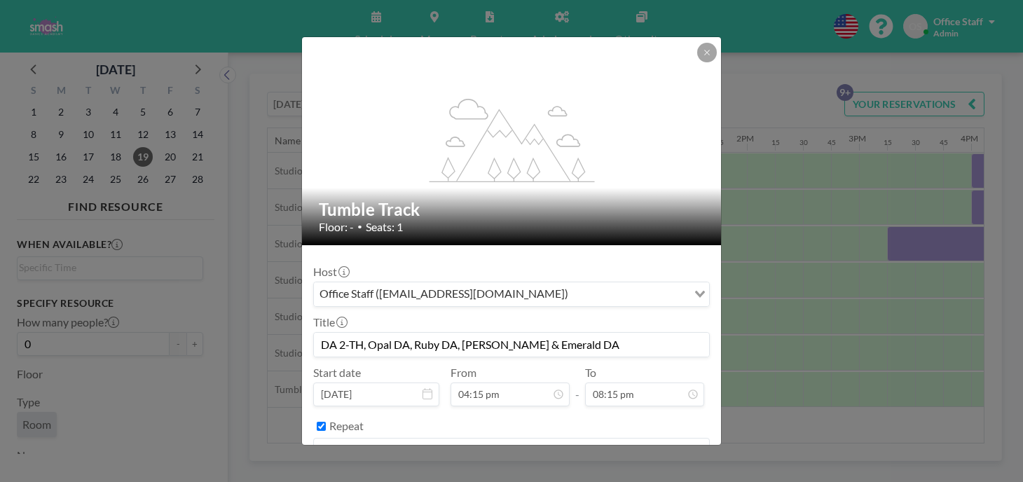
click at [649, 474] on button "BOOK NOW" at bounding box center [674, 486] width 71 height 25
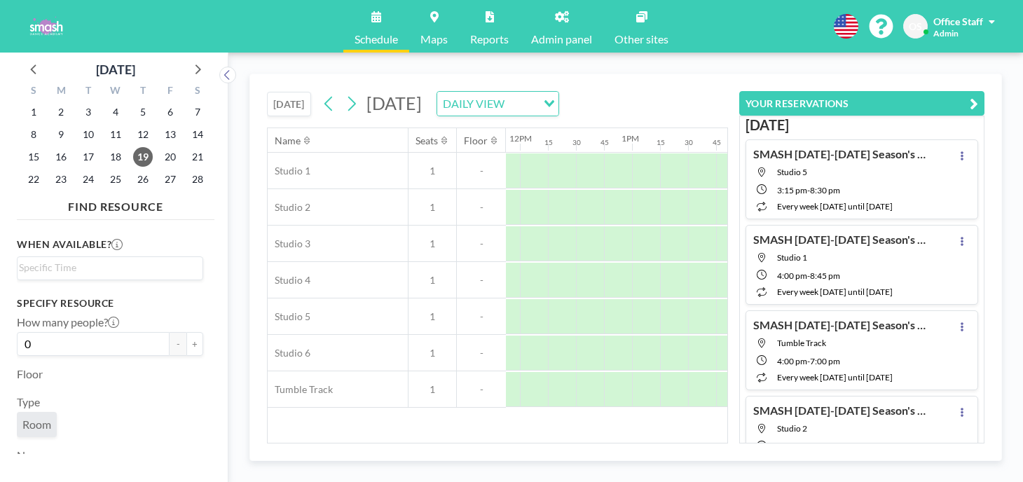
scroll to position [0, 1327]
click at [888, 336] on div at bounding box center [902, 353] width 28 height 35
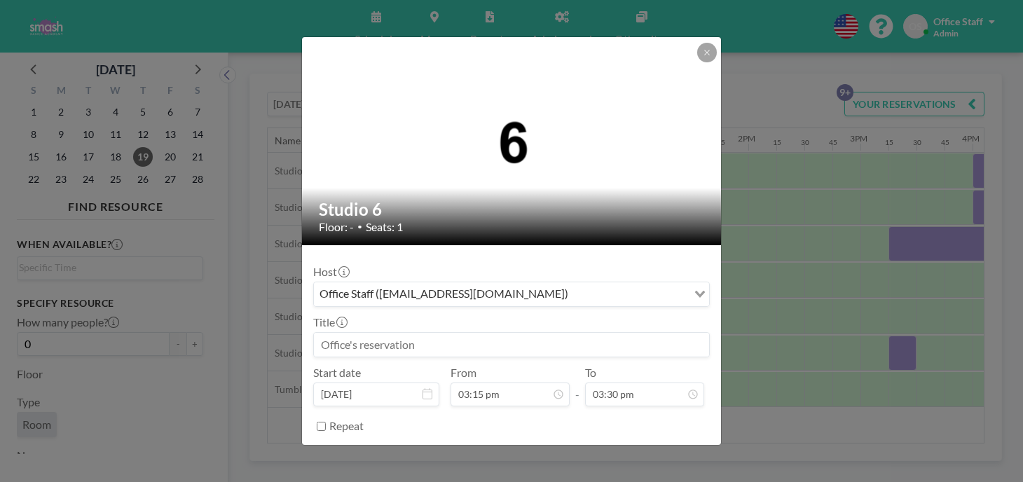
drag, startPoint x: 419, startPoint y: 310, endPoint x: 437, endPoint y: 317, distance: 19.3
click at [425, 333] on input at bounding box center [511, 345] width 395 height 24
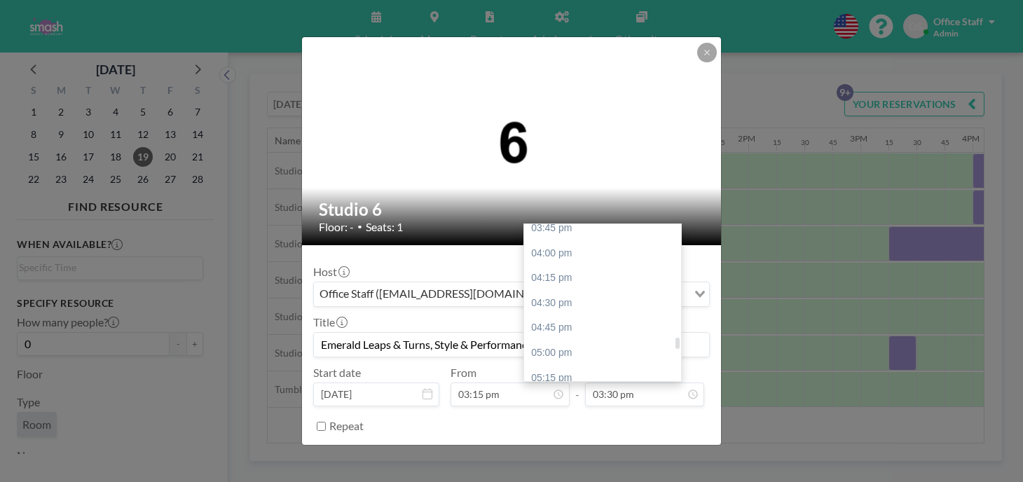
scroll to position [1585, 0]
type input "Emerald Leaps & Turns, Style & Performance, Contemporary"
type input "07:00 pm"
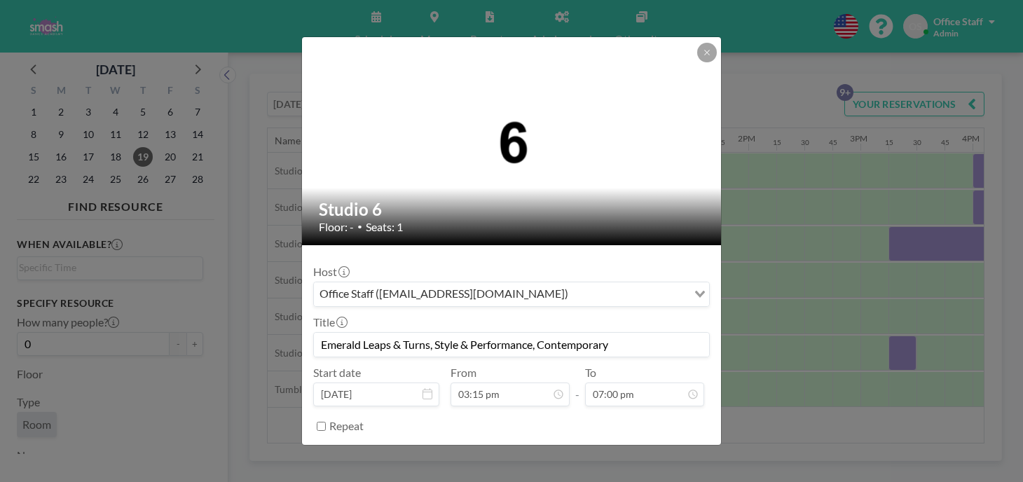
click at [326, 422] on input "Repeat" at bounding box center [321, 426] width 9 height 9
checkbox input "true"
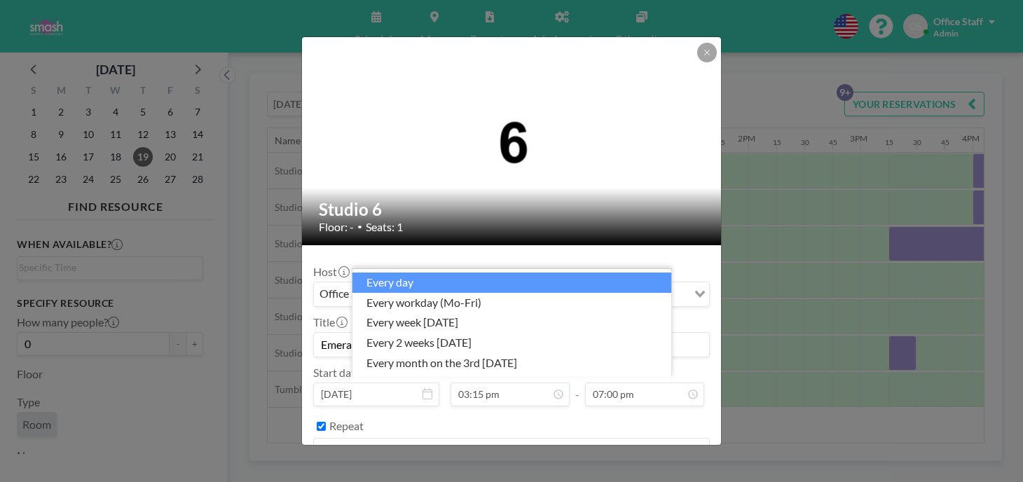
click at [411, 441] on input "Search for option" at bounding box center [503, 450] width 376 height 18
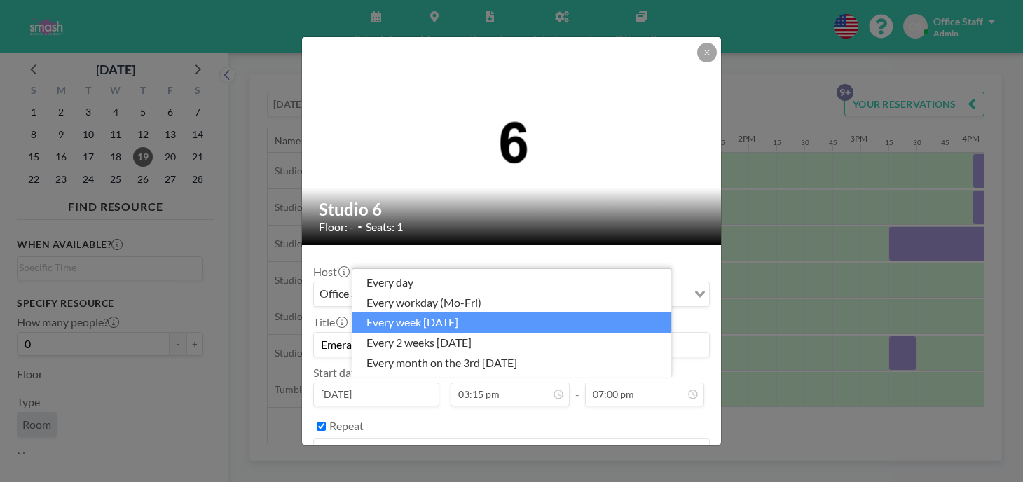
click at [443, 324] on li "every week on Thursday" at bounding box center [512, 322] width 320 height 20
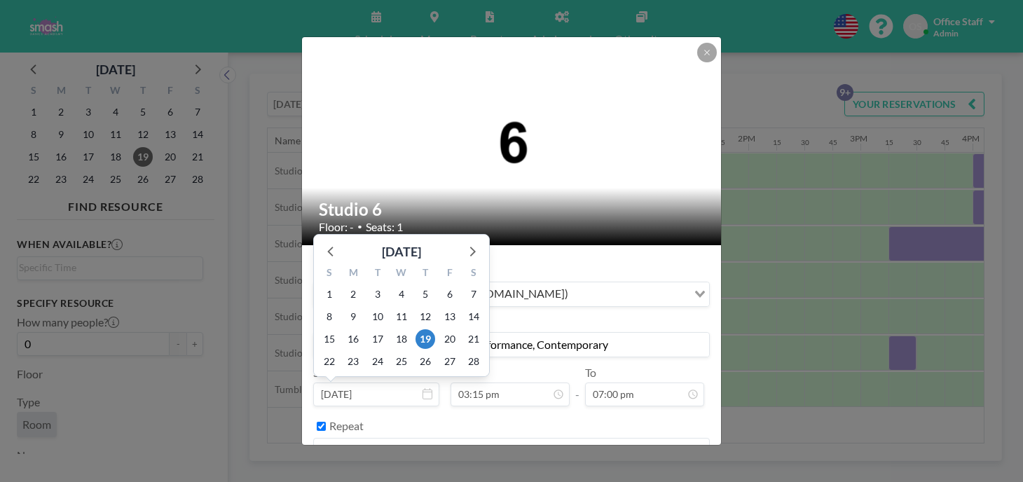
scroll to position [1364, 0]
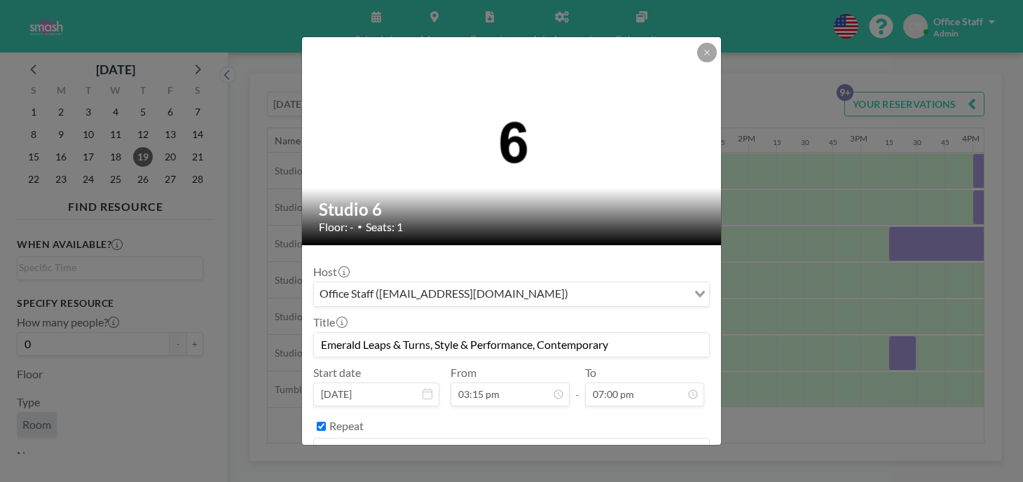
click at [639, 474] on button "BOOK NOW" at bounding box center [674, 486] width 71 height 25
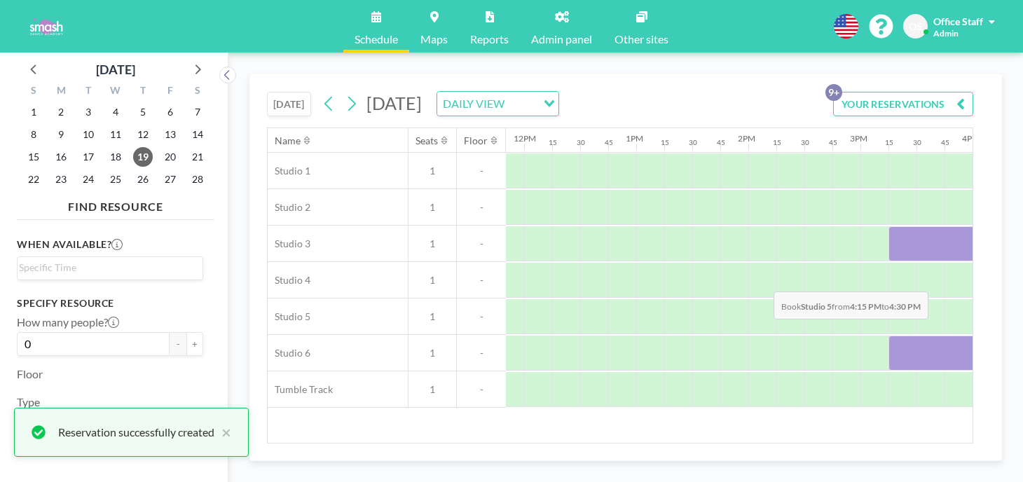
click at [1001, 299] on div at bounding box center [1015, 316] width 28 height 35
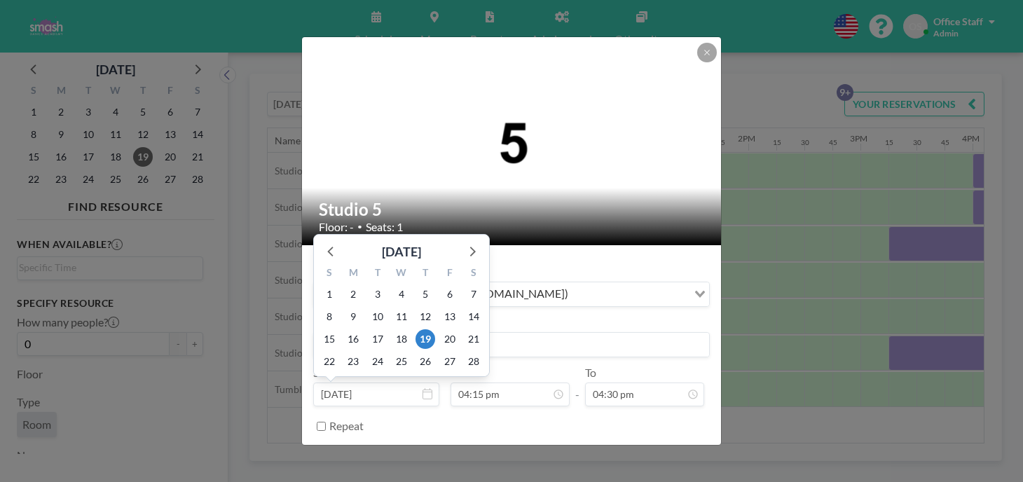
scroll to position [1454, 0]
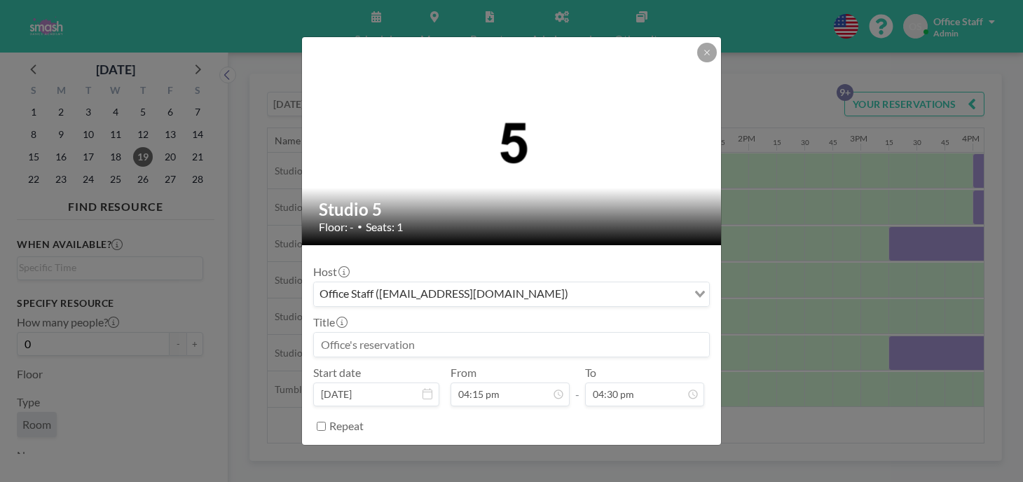
click at [432, 333] on input at bounding box center [511, 345] width 395 height 24
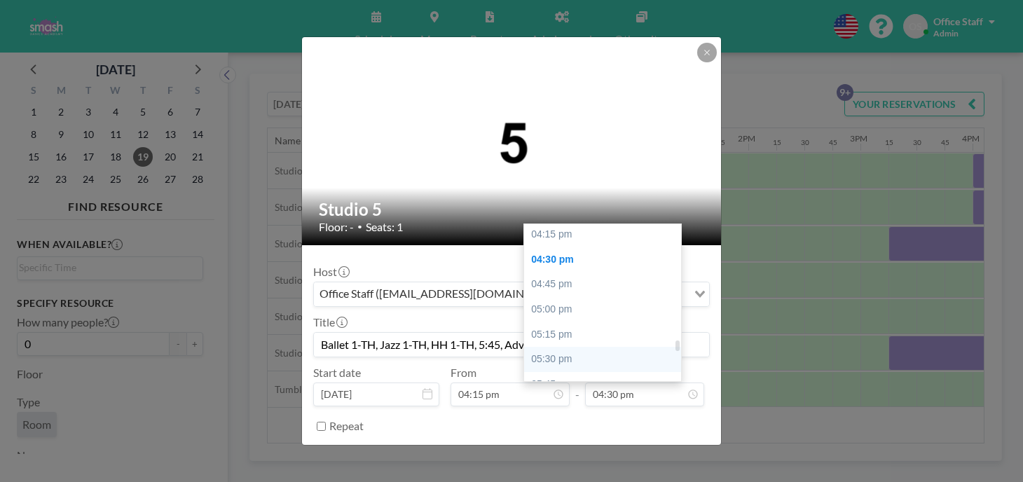
scroll to position [1624, 0]
type input "Ballet 1-TH, Jazz 1-TH, HH 1-TH, 5:45, Adv Hip Hop 1-TH, 6:30p"
type input "07:15 pm"
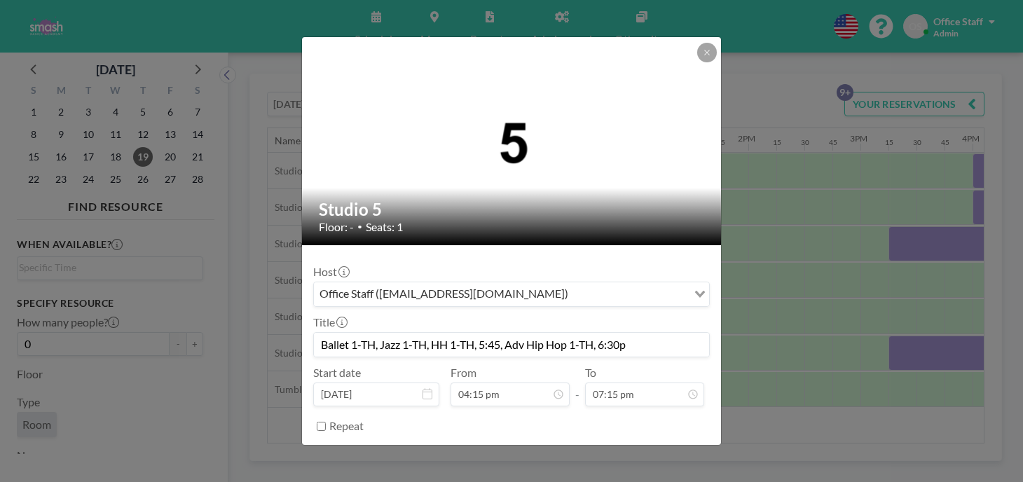
scroll to position [1454, 0]
click at [326, 422] on input "Repeat" at bounding box center [321, 426] width 9 height 9
checkbox input "true"
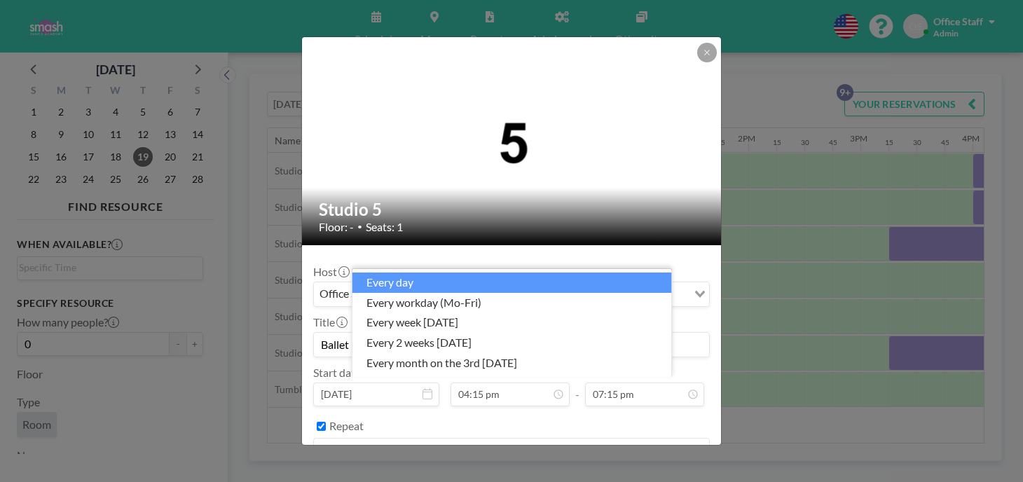
click at [389, 439] on div "every day" at bounding box center [503, 449] width 379 height 21
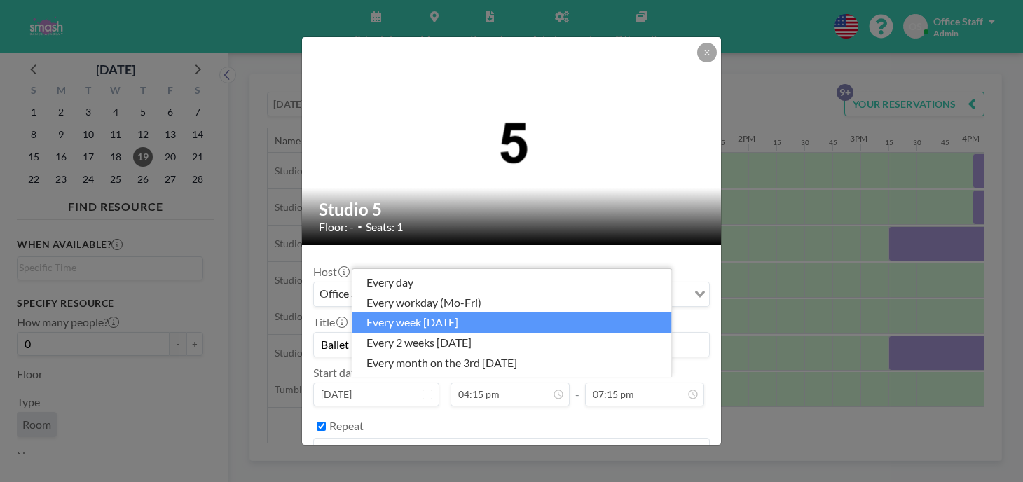
click at [438, 329] on li "every week on Thursday" at bounding box center [512, 322] width 320 height 20
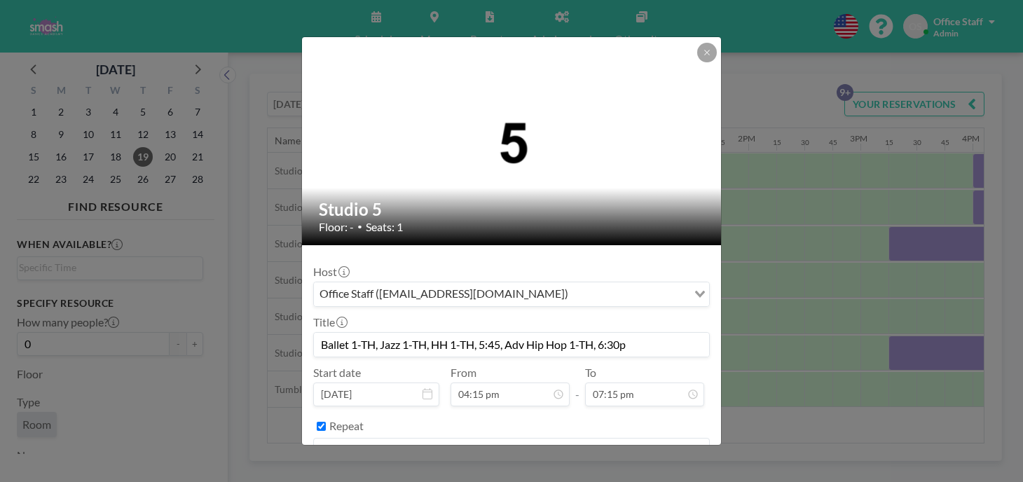
click at [639, 474] on button "BOOK NOW" at bounding box center [674, 486] width 71 height 25
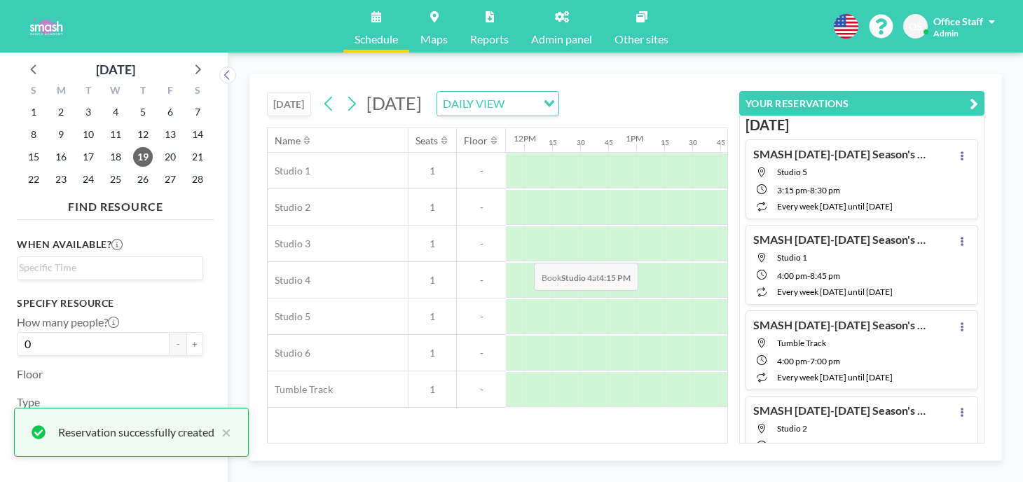
click at [1001, 263] on div at bounding box center [1015, 280] width 28 height 35
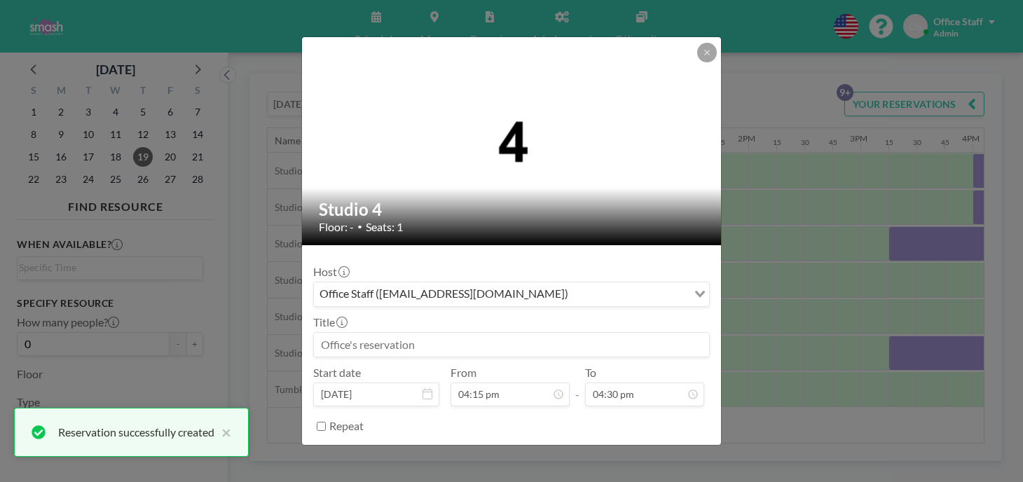
click at [377, 333] on input at bounding box center [511, 345] width 395 height 24
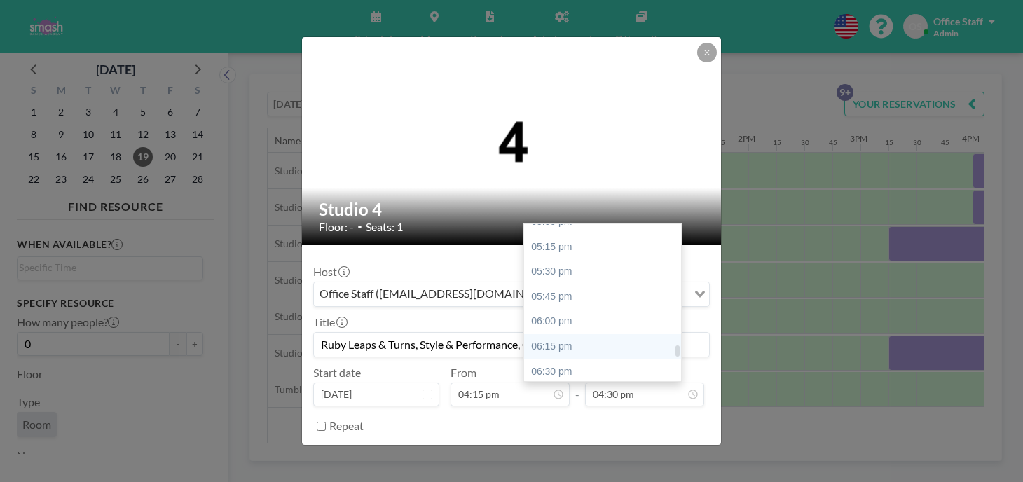
scroll to position [1746, 0]
type input "Ruby Leaps & Turns, Style & Performance, Opal Leaps & Turns, Jazz -TH"
type input "08:30 pm"
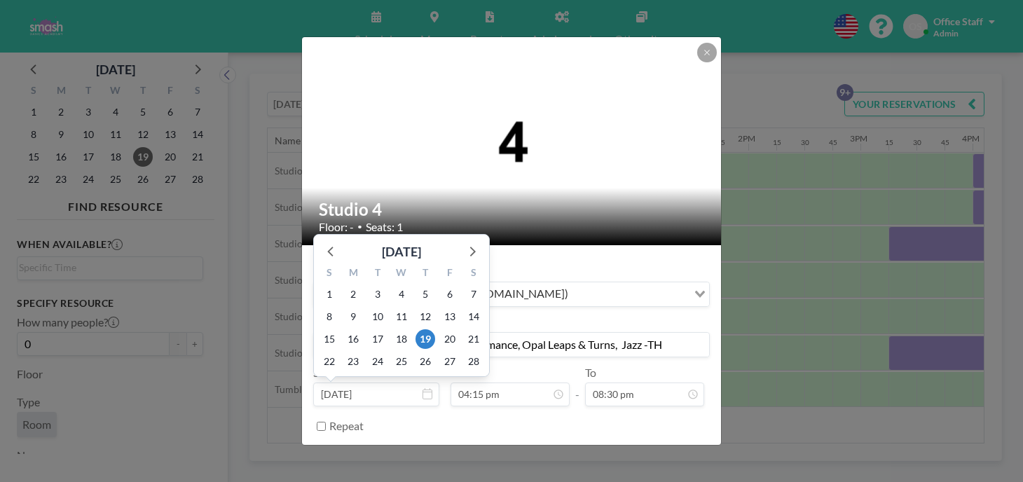
scroll to position [1454, 0]
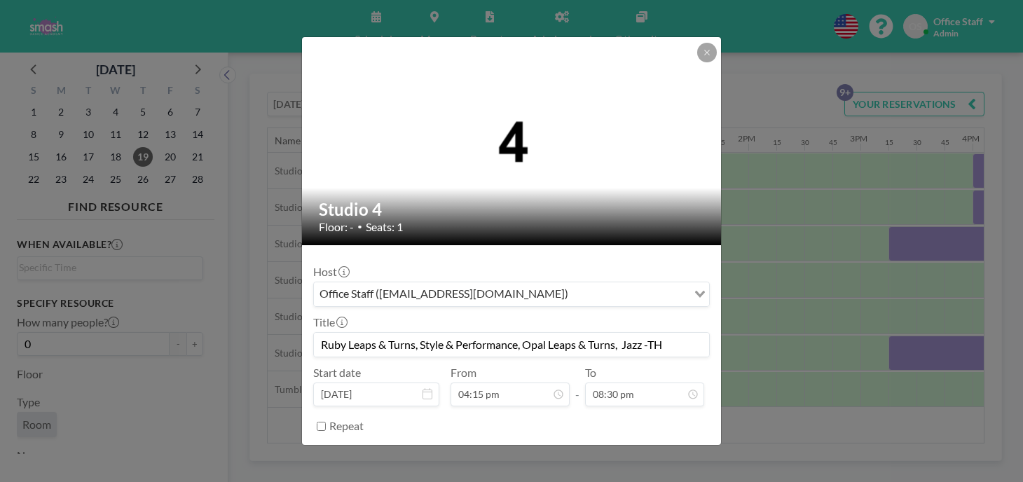
click at [326, 422] on input "Repeat" at bounding box center [321, 426] width 9 height 9
checkbox input "true"
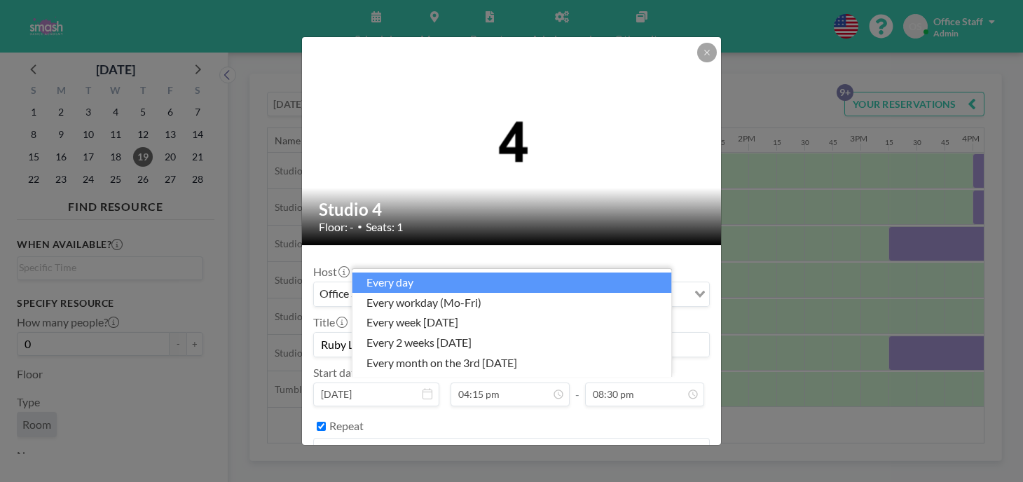
click at [410, 441] on input "Search for option" at bounding box center [503, 450] width 376 height 18
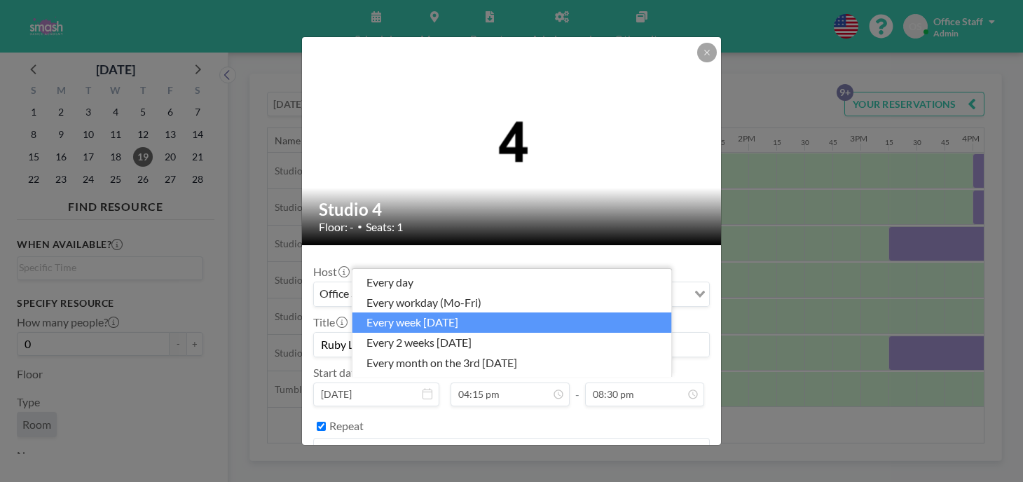
click at [433, 327] on li "every week on Thursday" at bounding box center [512, 322] width 320 height 20
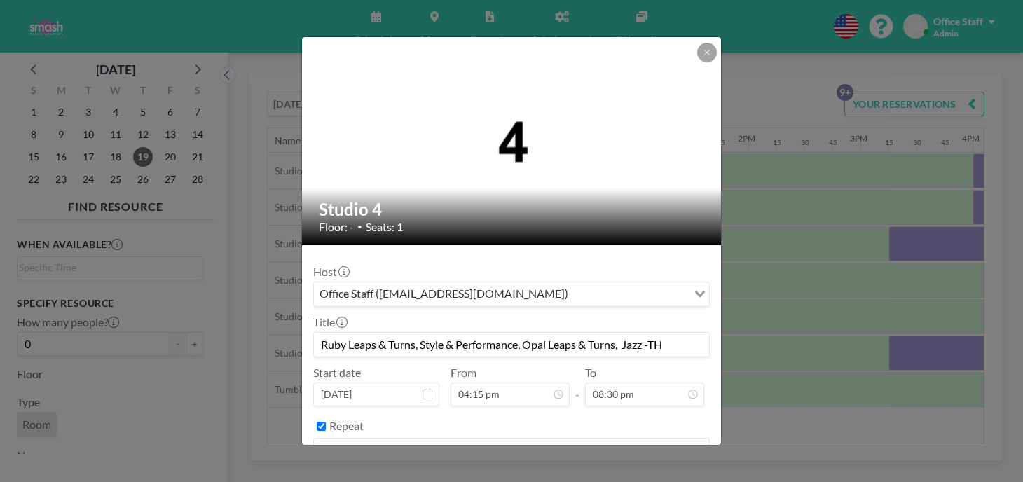
click at [652, 474] on button "BOOK NOW" at bounding box center [674, 486] width 71 height 25
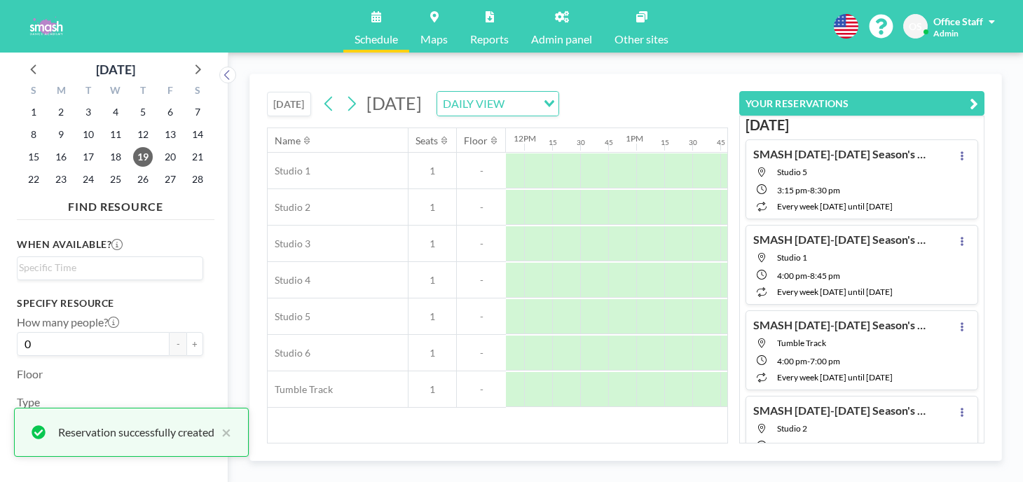
click at [978, 95] on icon "button" at bounding box center [974, 103] width 8 height 17
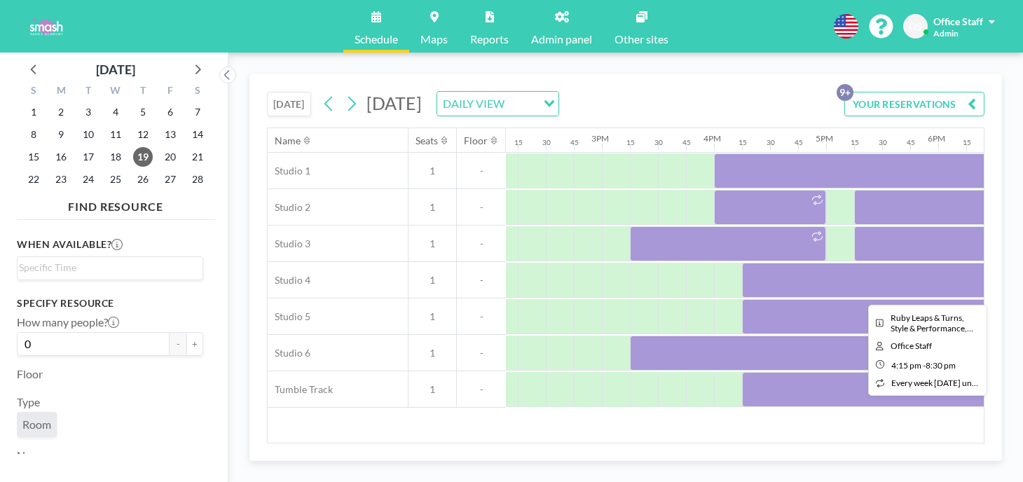
scroll to position [0, 1608]
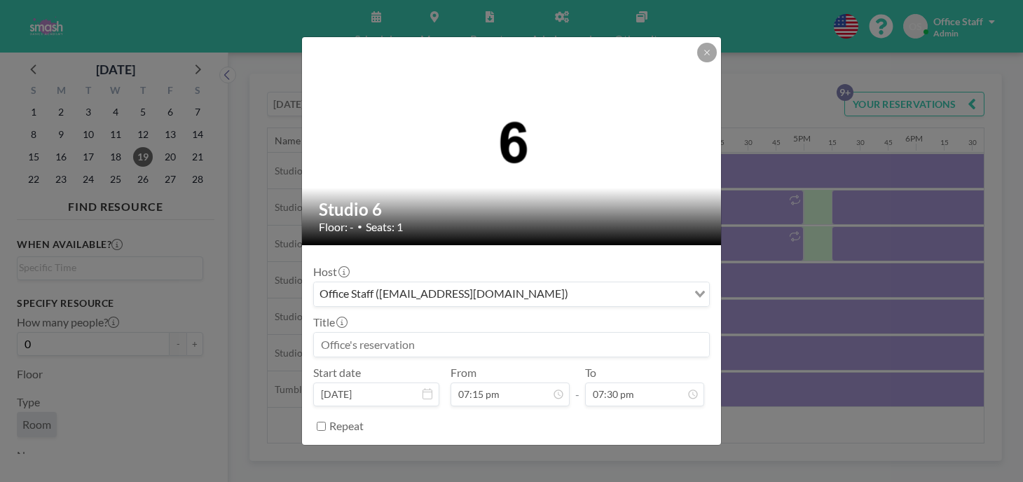
click at [387, 333] on input at bounding box center [511, 345] width 395 height 24
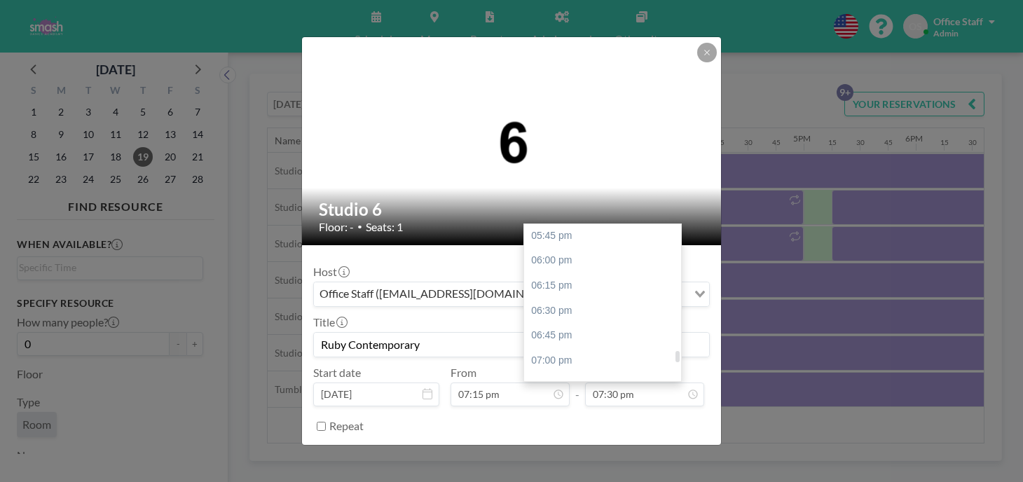
scroll to position [1773, 0]
type input "Ruby Contemporary"
type input "08:30 pm"
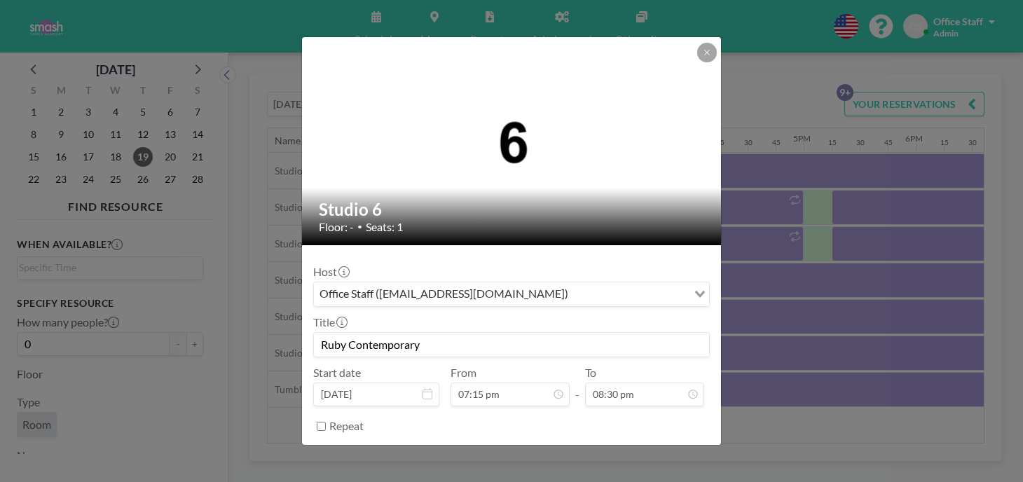
click at [326, 422] on input "Repeat" at bounding box center [321, 426] width 9 height 9
checkbox input "true"
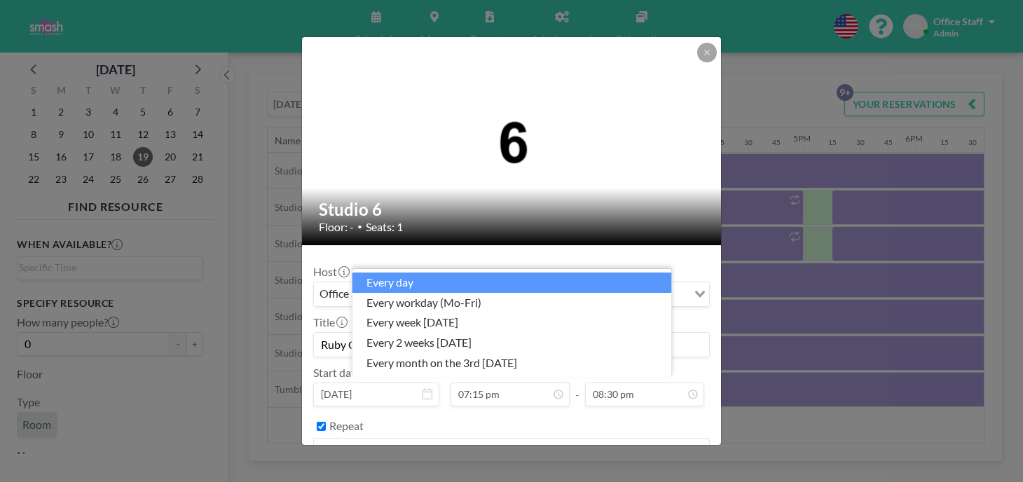
click at [477, 439] on div "every day Loading..." at bounding box center [511, 451] width 395 height 24
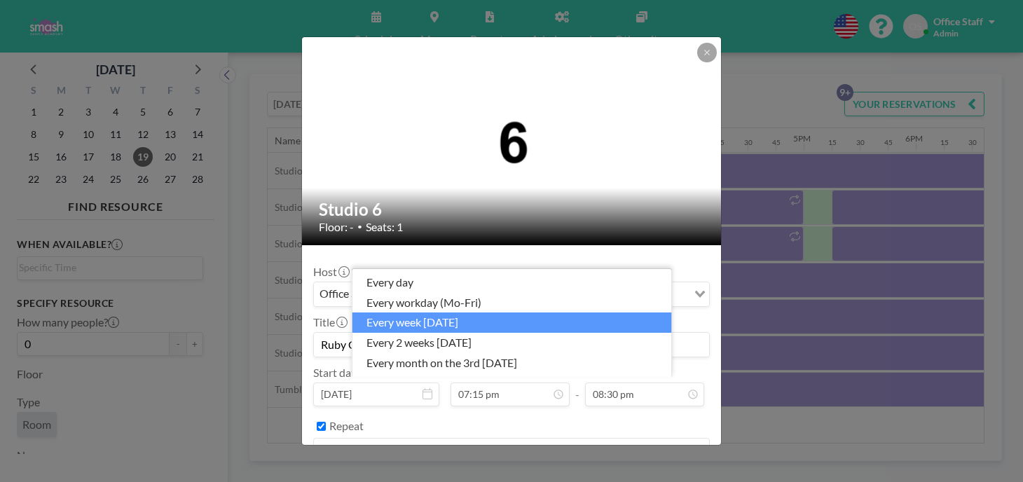
click at [458, 328] on li "every week on Thursday" at bounding box center [512, 322] width 320 height 20
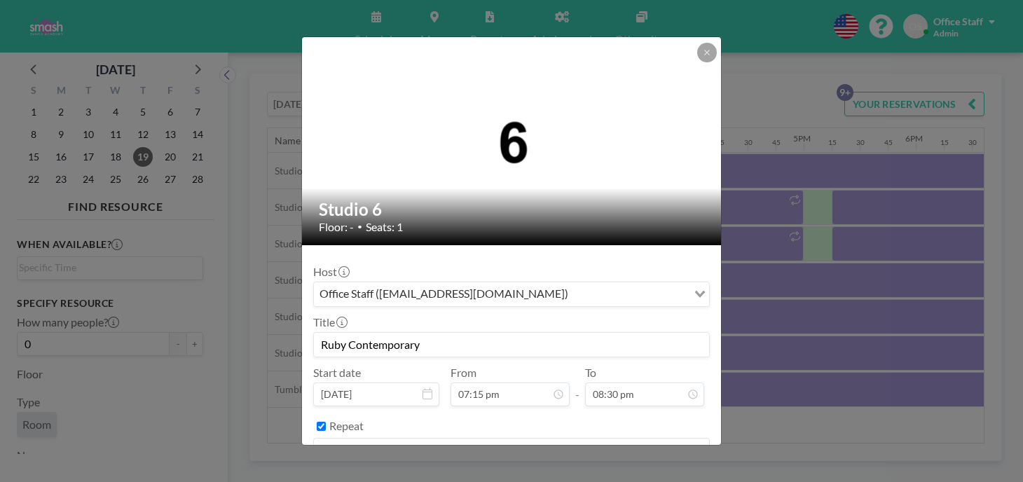
scroll to position [1722, 0]
click at [639, 474] on button "BOOK NOW" at bounding box center [674, 486] width 71 height 25
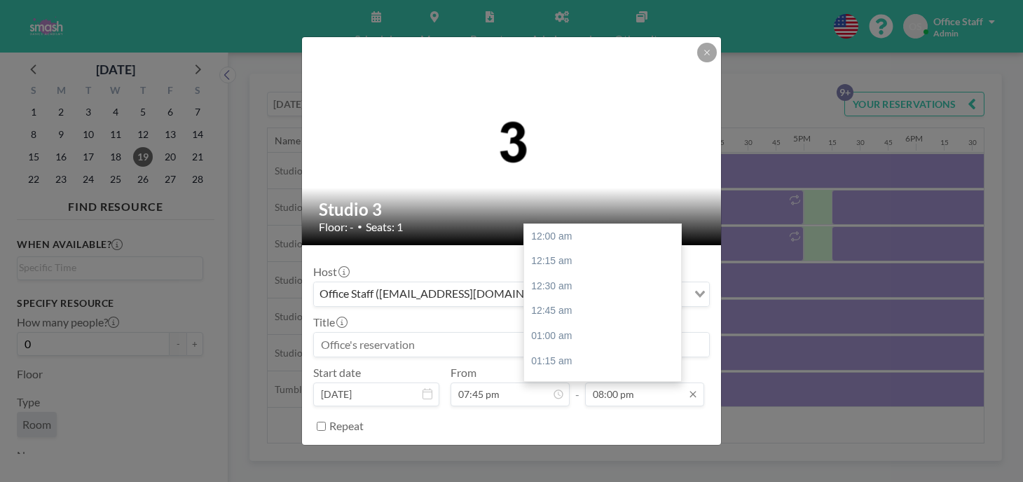
scroll to position [1789, 0]
type input "08:45 pm"
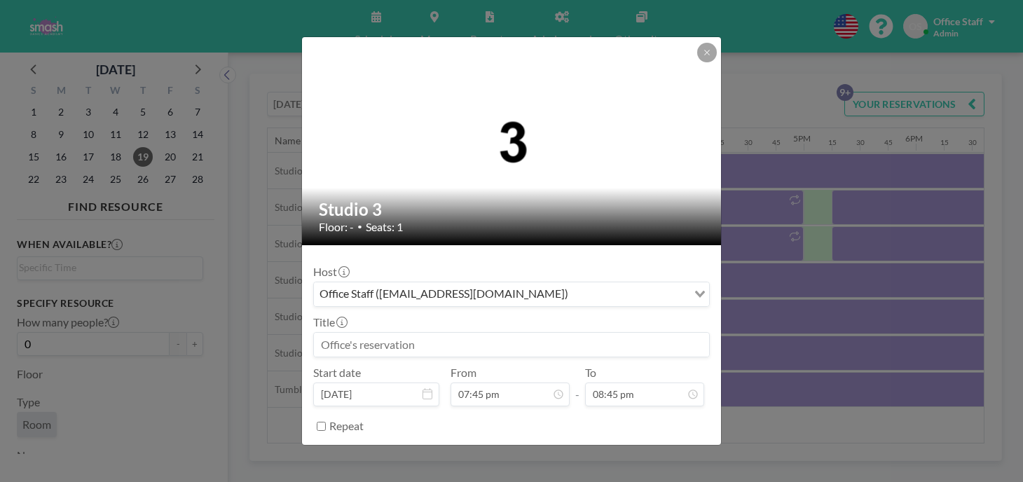
click at [399, 333] on input at bounding box center [511, 345] width 395 height 24
click at [388, 333] on input "Hip Ho[p 3-TH" at bounding box center [511, 345] width 395 height 24
type input "Hip Hop 3-TH"
click at [326, 422] on input "Repeat" at bounding box center [321, 426] width 9 height 9
checkbox input "true"
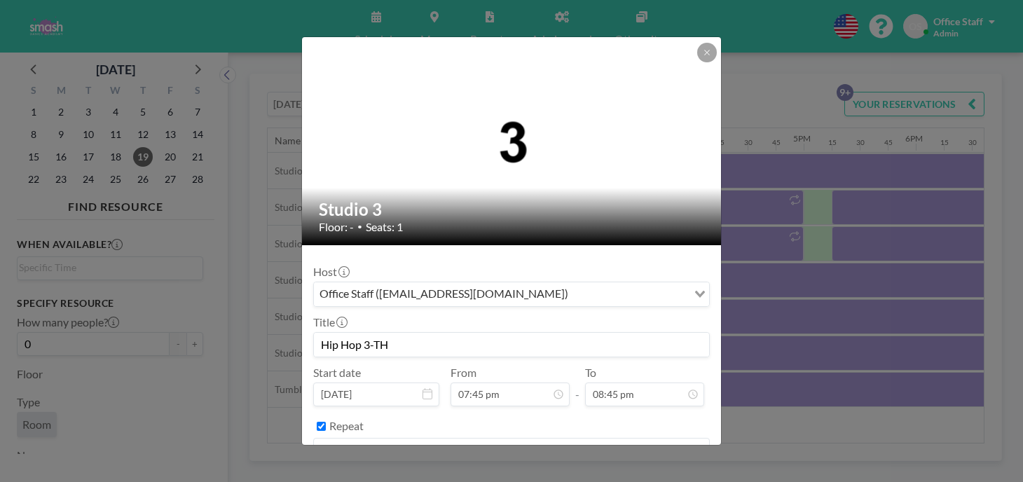
click at [411, 441] on input "Search for option" at bounding box center [528, 450] width 315 height 18
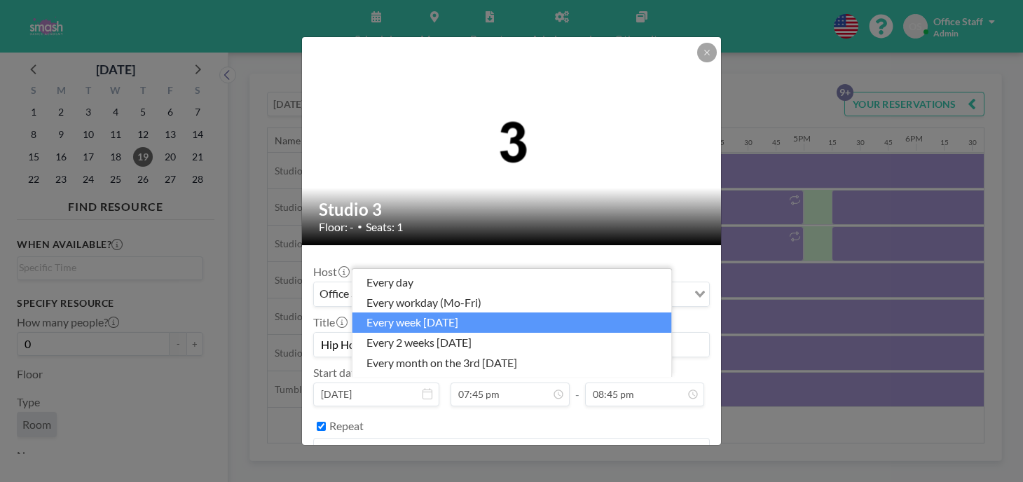
click at [449, 331] on li "every week on Thursday" at bounding box center [512, 322] width 320 height 20
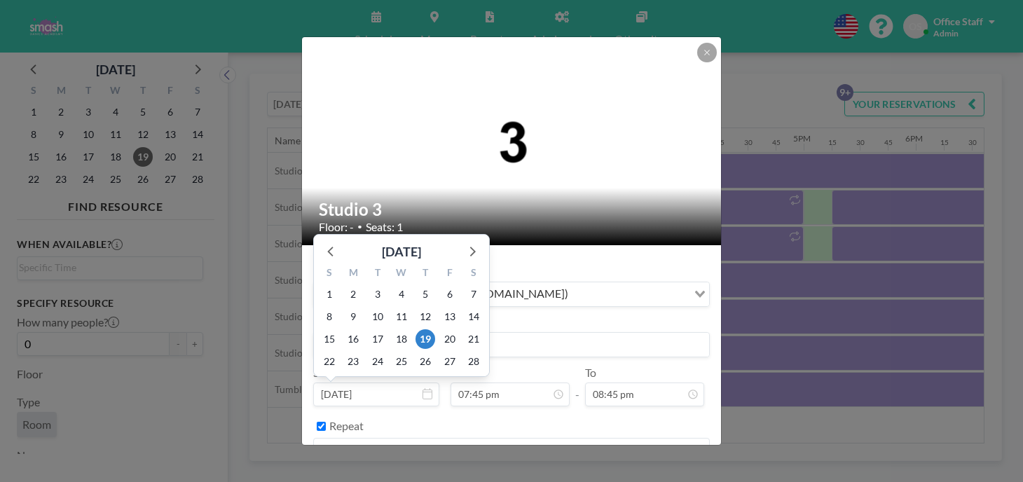
scroll to position [1767, 0]
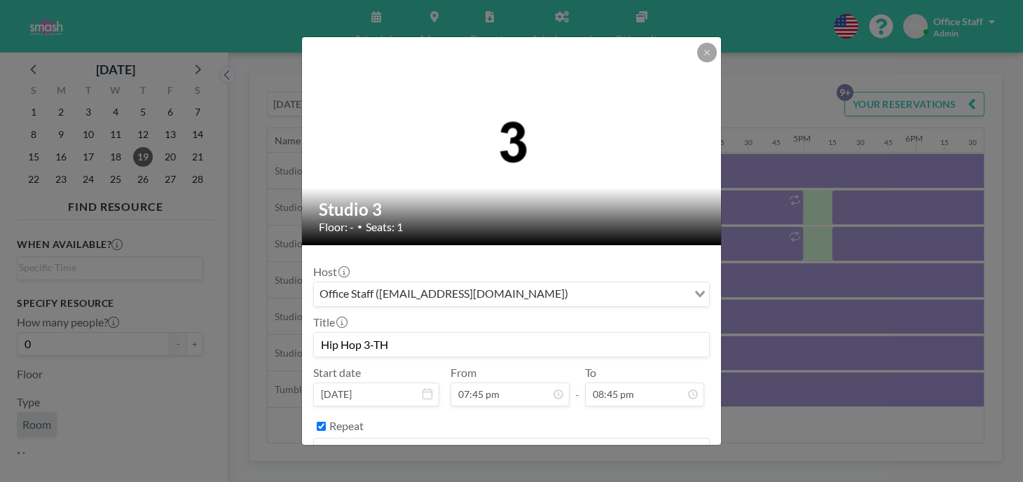
click at [645, 474] on button "BOOK NOW" at bounding box center [674, 486] width 71 height 25
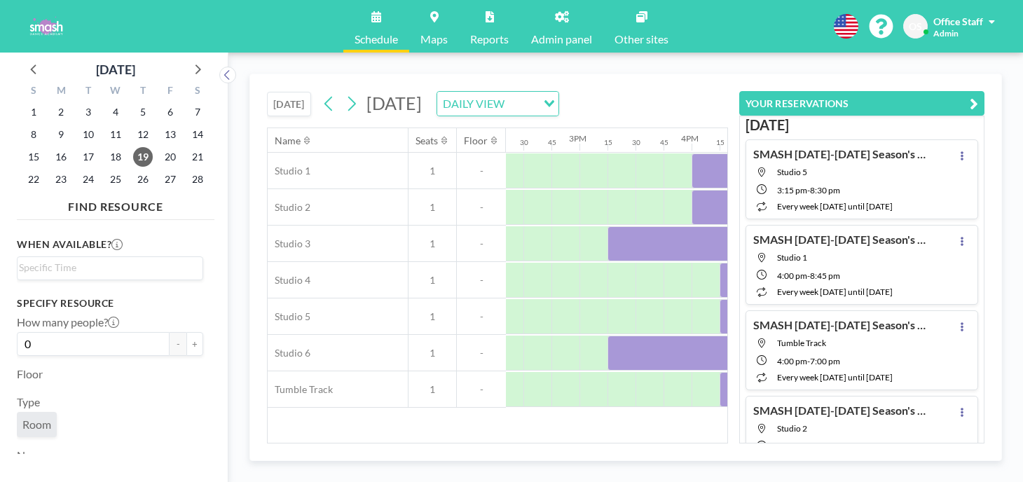
click at [979, 91] on button "YOUR RESERVATIONS" at bounding box center [861, 103] width 245 height 25
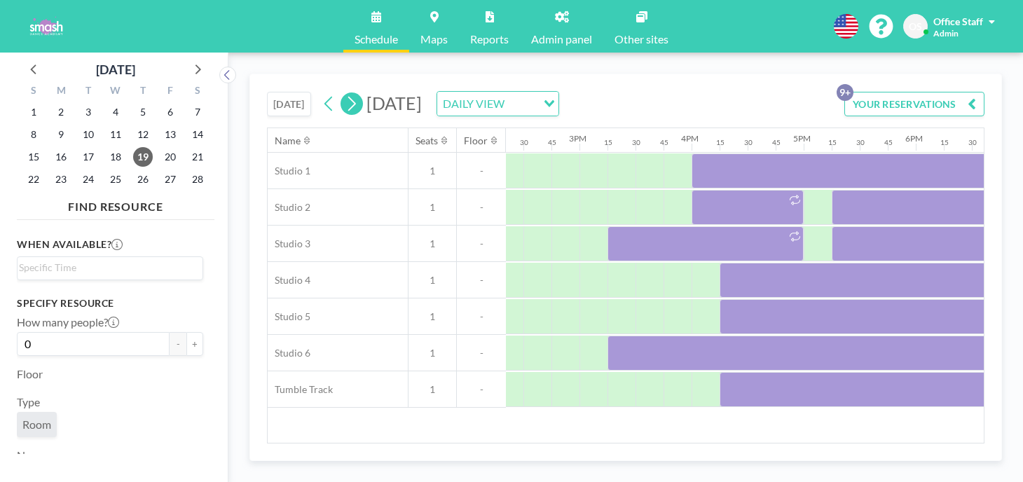
click at [345, 93] on icon at bounding box center [351, 103] width 13 height 21
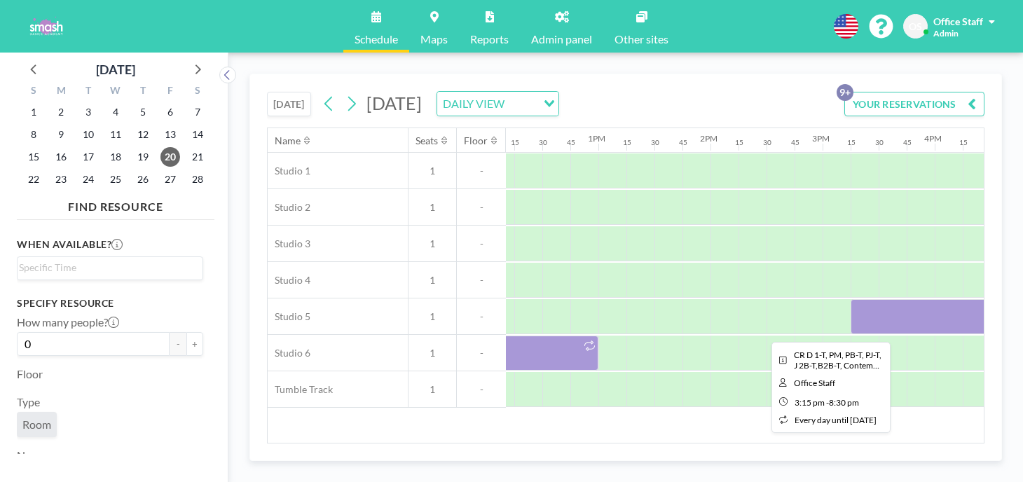
scroll to position [0, 1368]
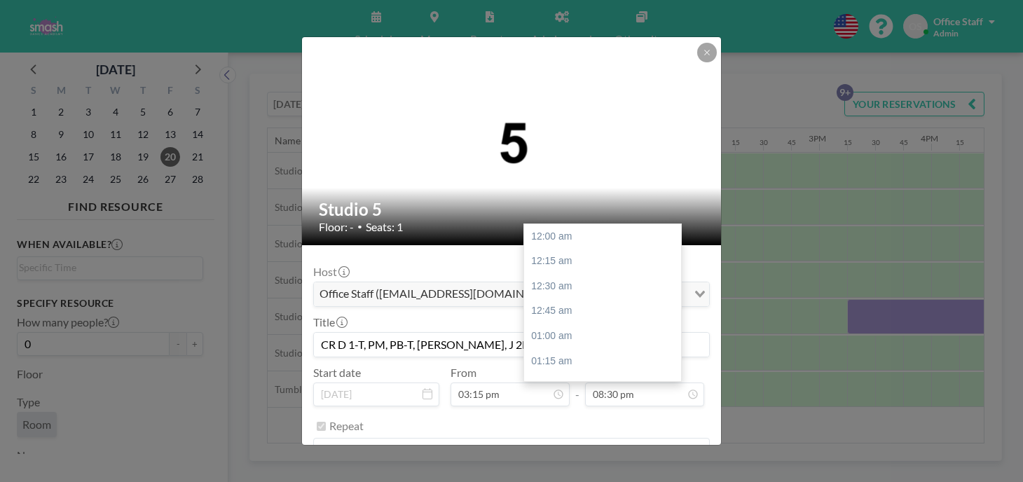
scroll to position [1834, 0]
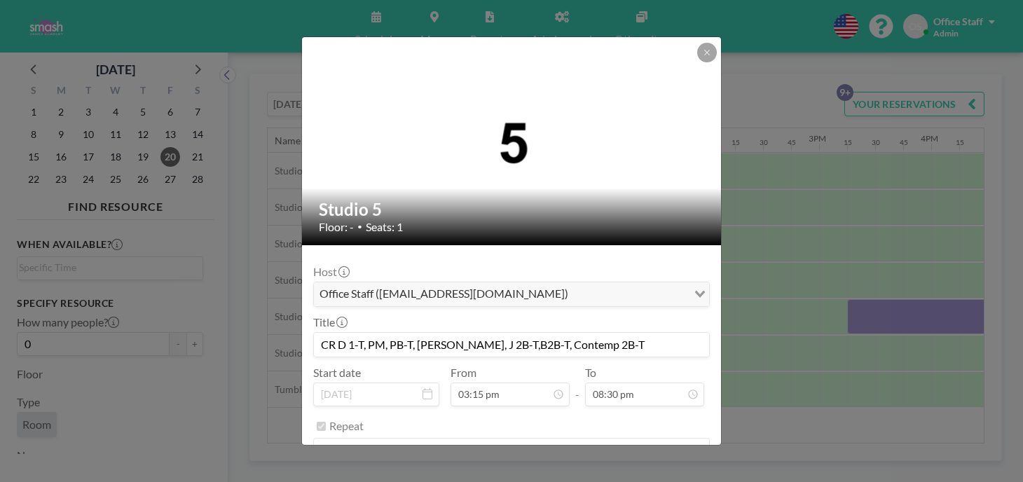
click at [572, 474] on button "REMOVE" at bounding box center [588, 486] width 55 height 25
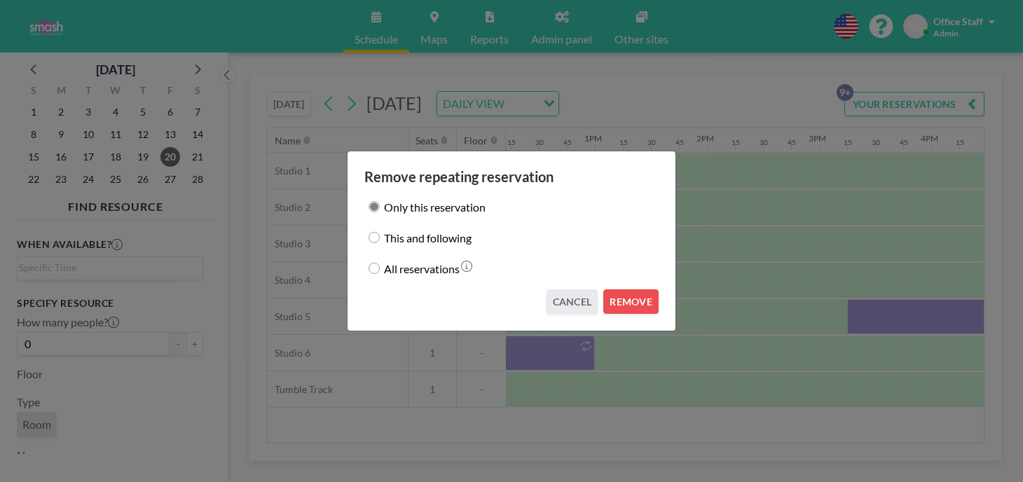
click at [420, 238] on label "This and following" at bounding box center [428, 238] width 88 height 20
click at [380, 238] on input "This and following" at bounding box center [374, 237] width 11 height 11
radio input "true"
click at [608, 291] on button "REMOVE" at bounding box center [630, 301] width 55 height 25
click at [609, 289] on button "REMOVE" at bounding box center [630, 301] width 55 height 25
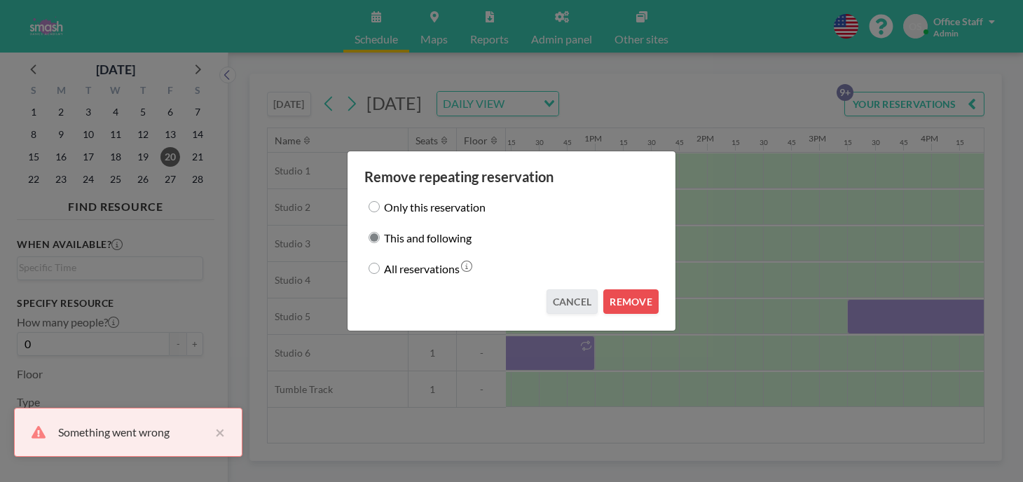
click at [380, 212] on input "Only this reservation" at bounding box center [374, 206] width 11 height 11
radio input "true"
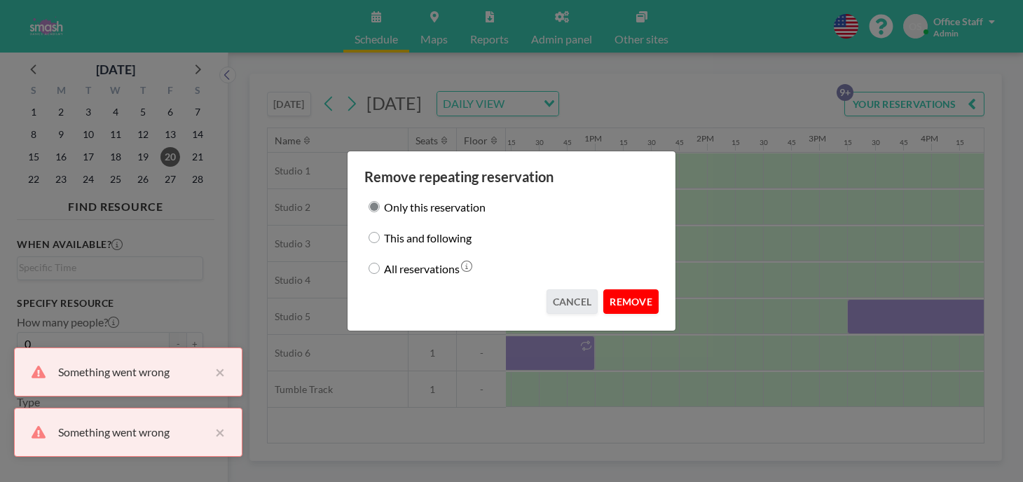
click at [608, 292] on button "REMOVE" at bounding box center [630, 301] width 55 height 25
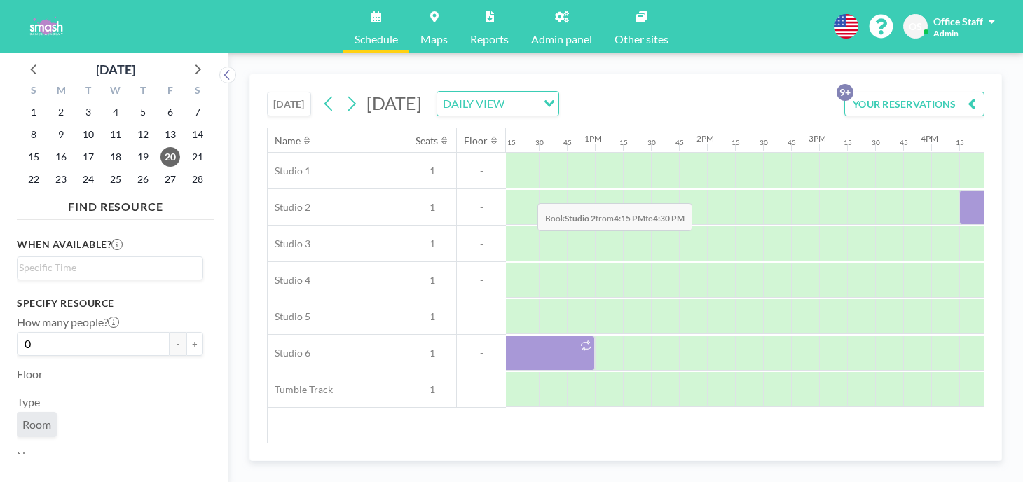
click at [959, 190] on div at bounding box center [973, 207] width 28 height 35
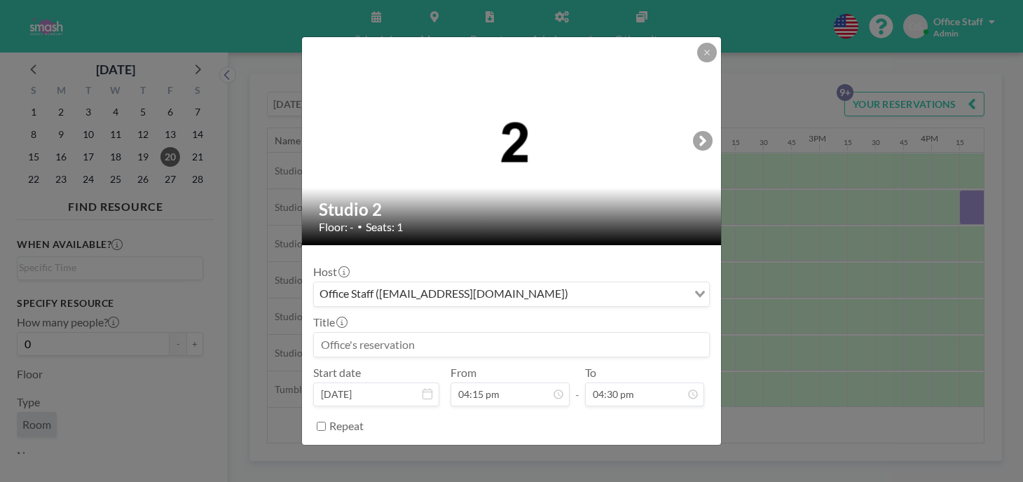
click at [389, 333] on input at bounding box center [511, 345] width 395 height 24
type input "B"
type input "Ballet 1 & Jazz 1-F"
click at [326, 422] on input "Repeat" at bounding box center [321, 426] width 9 height 9
checkbox input "true"
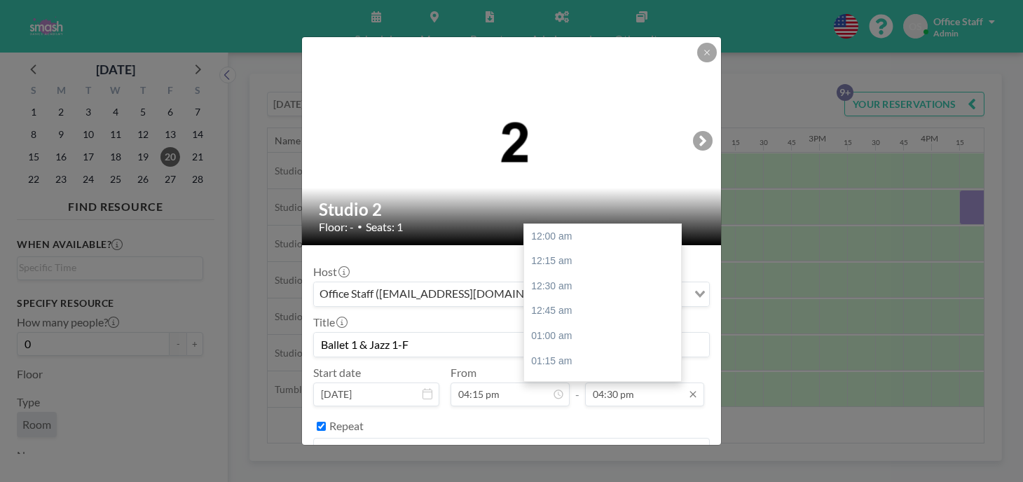
scroll to position [1476, 0]
type input "05:45 pm"
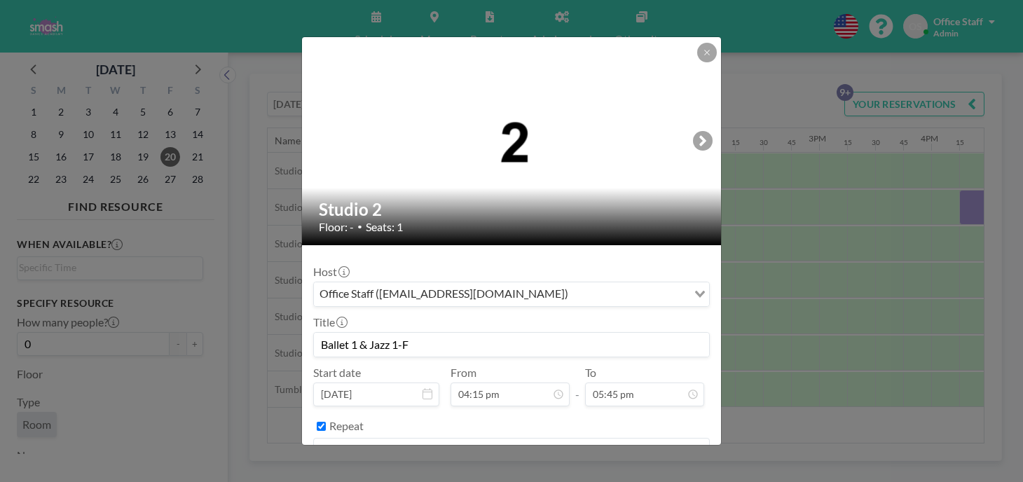
scroll to position [1454, 0]
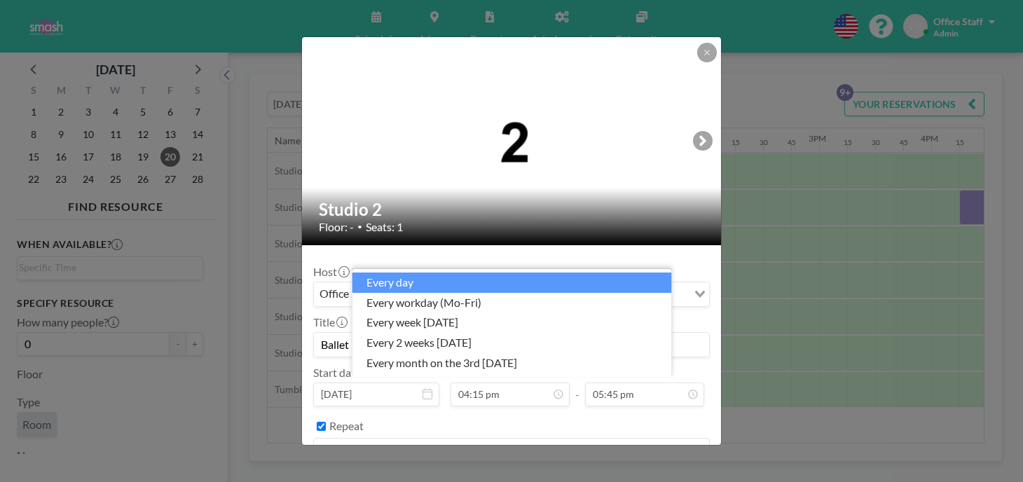
click at [425, 441] on input "Search for option" at bounding box center [503, 450] width 376 height 18
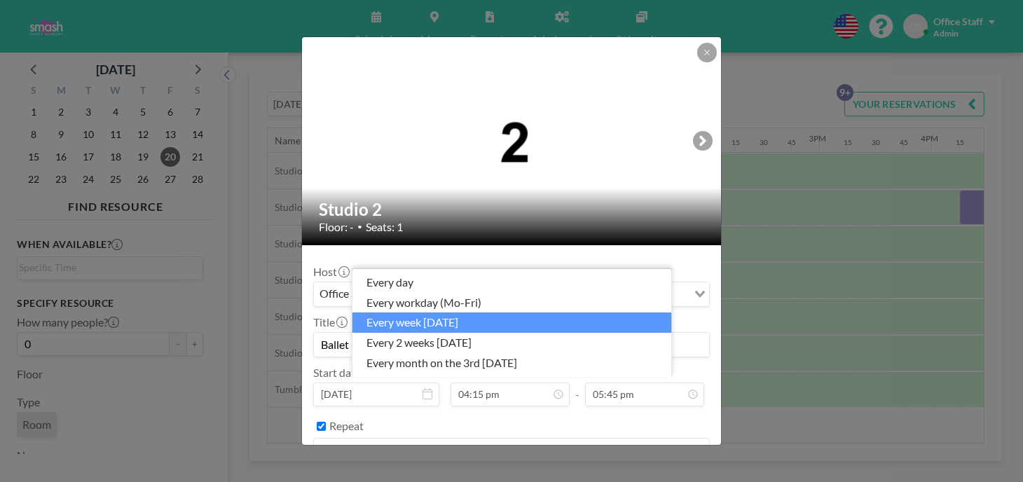
click at [434, 333] on li "every week on Friday" at bounding box center [512, 322] width 320 height 20
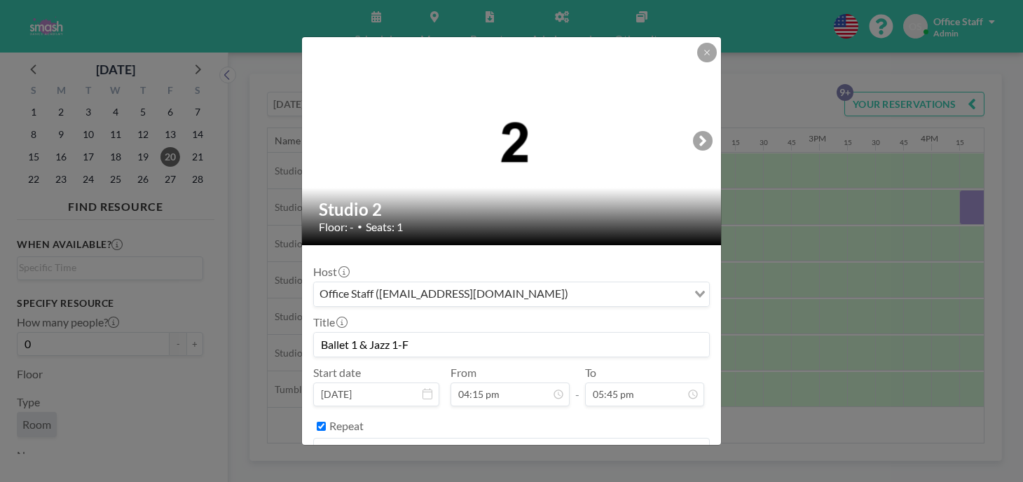
click at [650, 474] on button "BOOK NOW" at bounding box center [674, 486] width 71 height 25
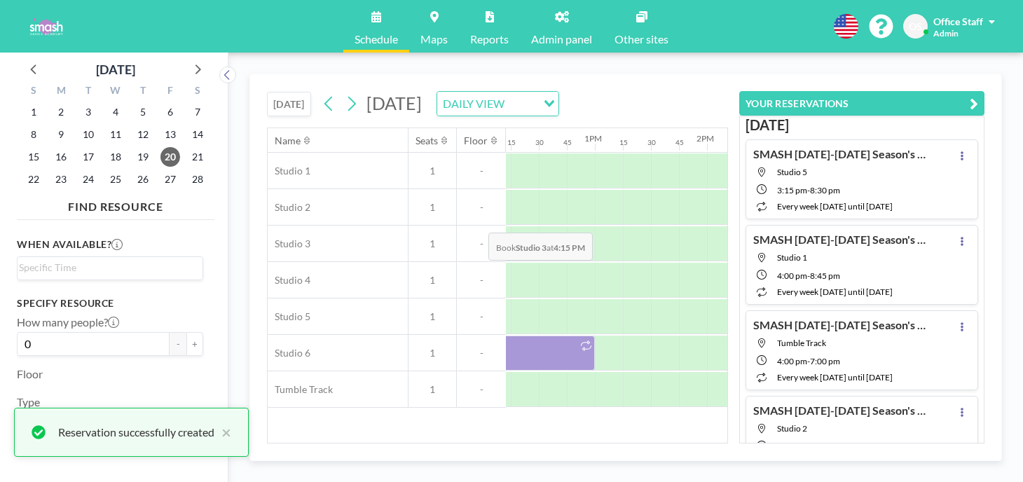
click at [959, 226] on div at bounding box center [973, 243] width 28 height 35
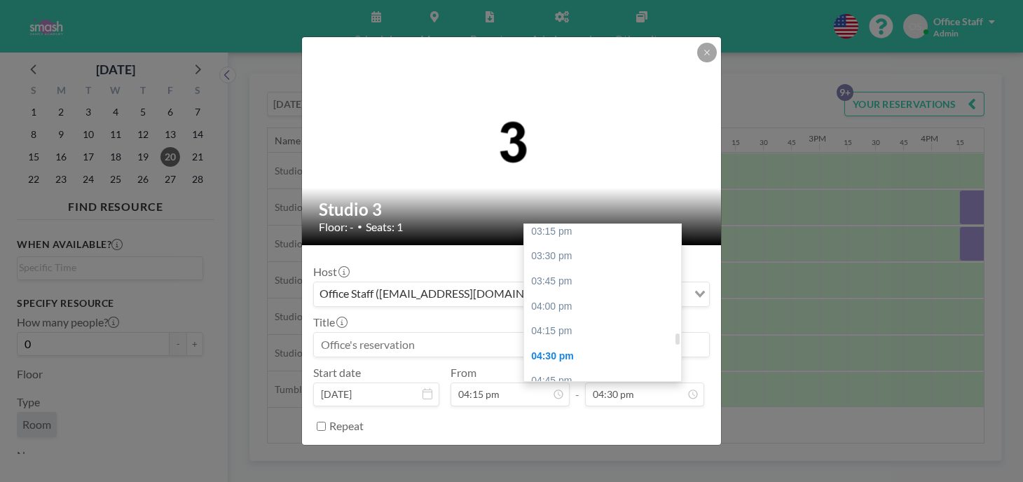
scroll to position [1527, 0]
type input "06:00 pm"
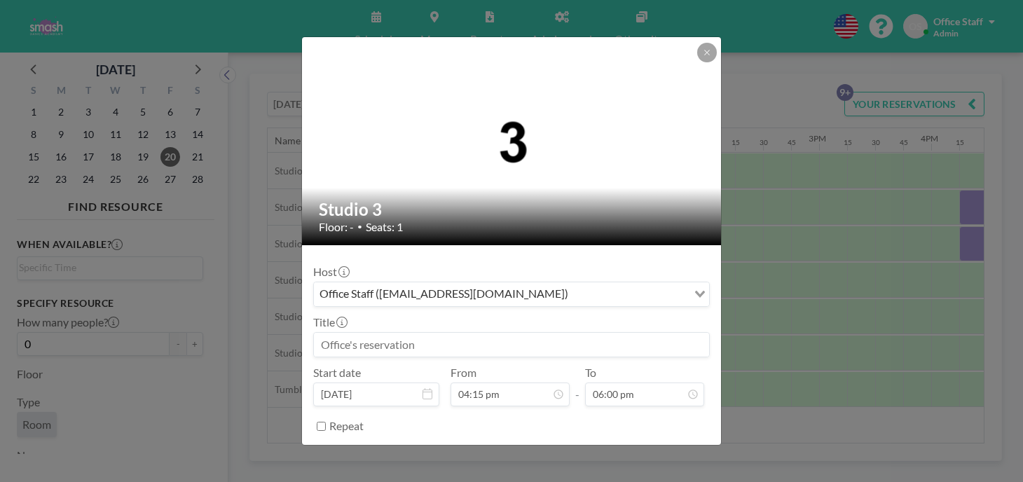
click at [375, 333] on input at bounding box center [511, 345] width 395 height 24
click at [371, 333] on input at bounding box center [511, 345] width 395 height 24
paste input "LEVEL 1/2 COMBO"
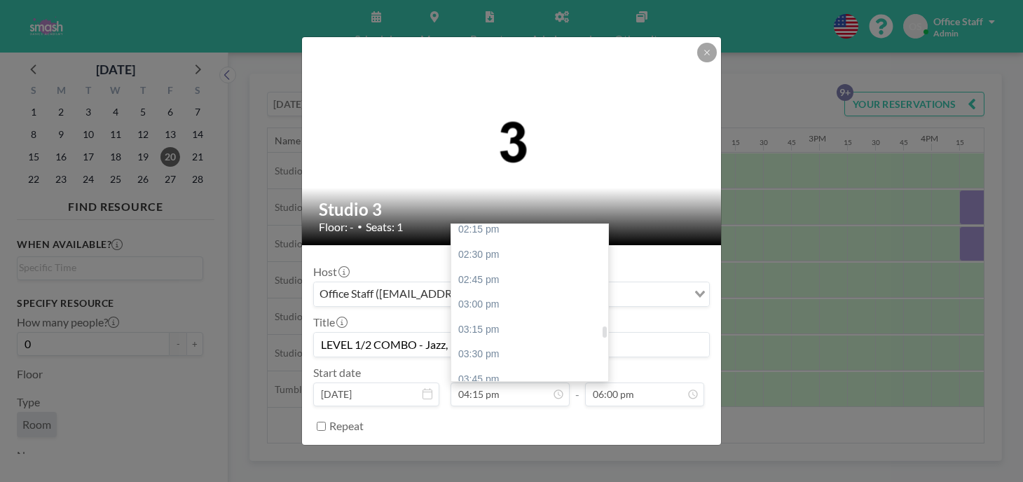
scroll to position [1424, 0]
type input "LEVEL 1/2 COMBO - Jazz, Ballet"
click at [496, 397] on div "04:00 pm" at bounding box center [529, 409] width 157 height 25
type input "04:00 pm"
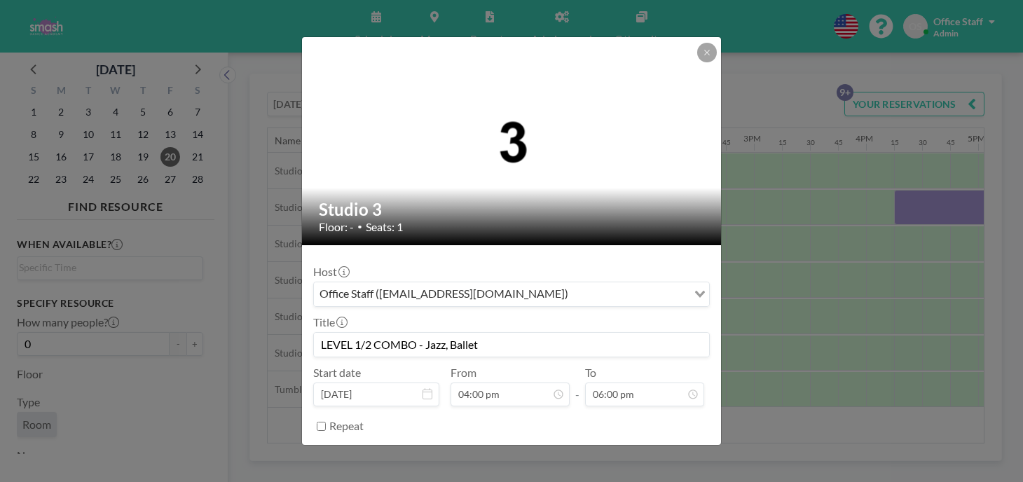
scroll to position [0, 1434]
drag, startPoint x: 500, startPoint y: 311, endPoint x: 357, endPoint y: 310, distance: 142.9
click at [357, 333] on input "LEVEL 1/2 COMBO - Jazz, Ballet" at bounding box center [511, 345] width 395 height 24
click at [326, 422] on input "Repeat" at bounding box center [321, 426] width 9 height 9
checkbox input "true"
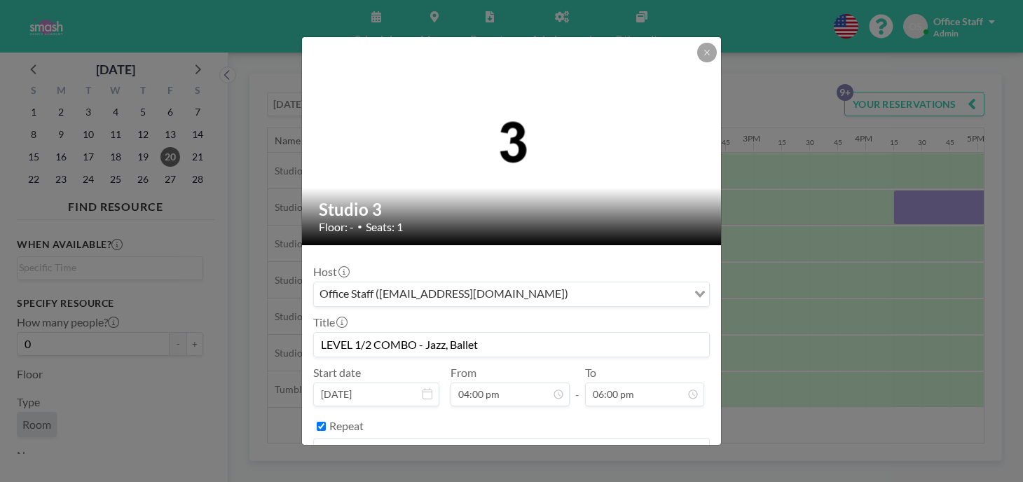
click at [413, 441] on input "Search for option" at bounding box center [528, 450] width 315 height 18
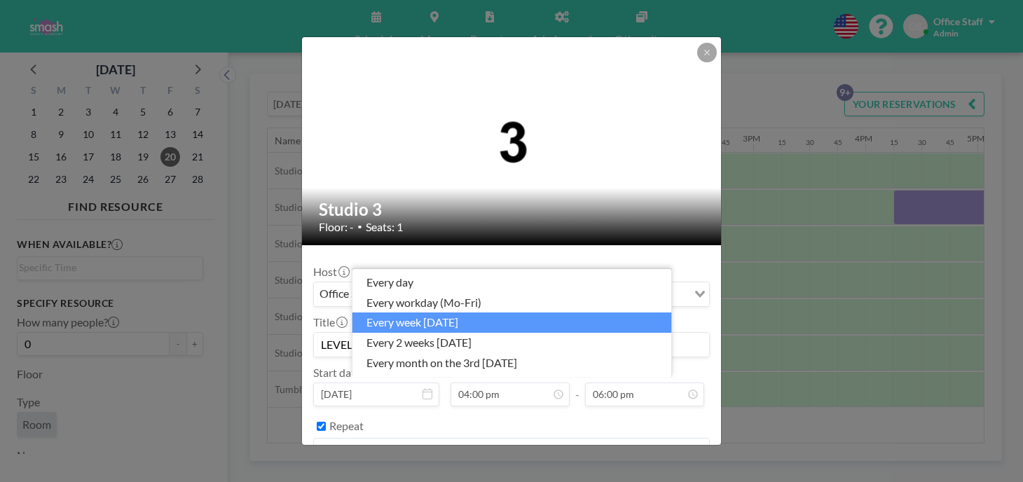
click at [425, 333] on li "every week on Friday" at bounding box center [512, 322] width 320 height 20
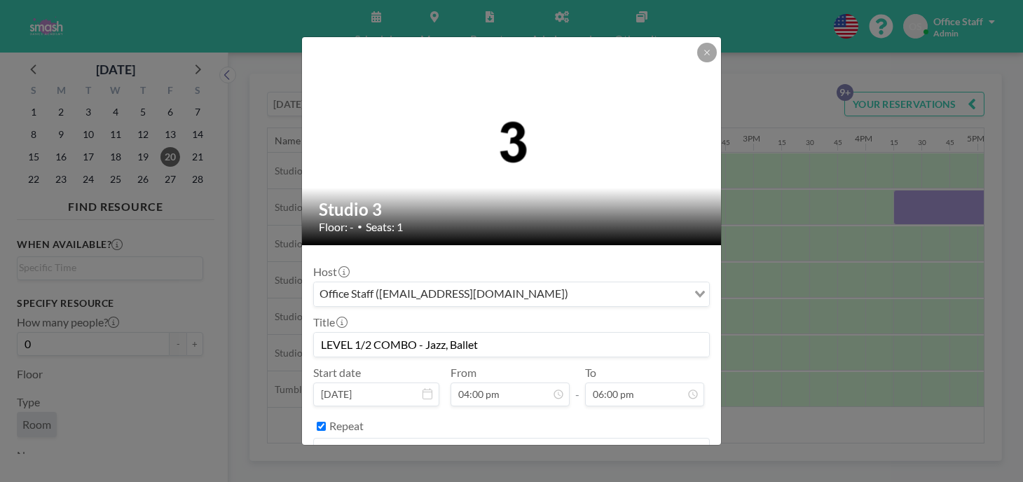
click at [639, 474] on button "BOOK NOW" at bounding box center [674, 486] width 71 height 25
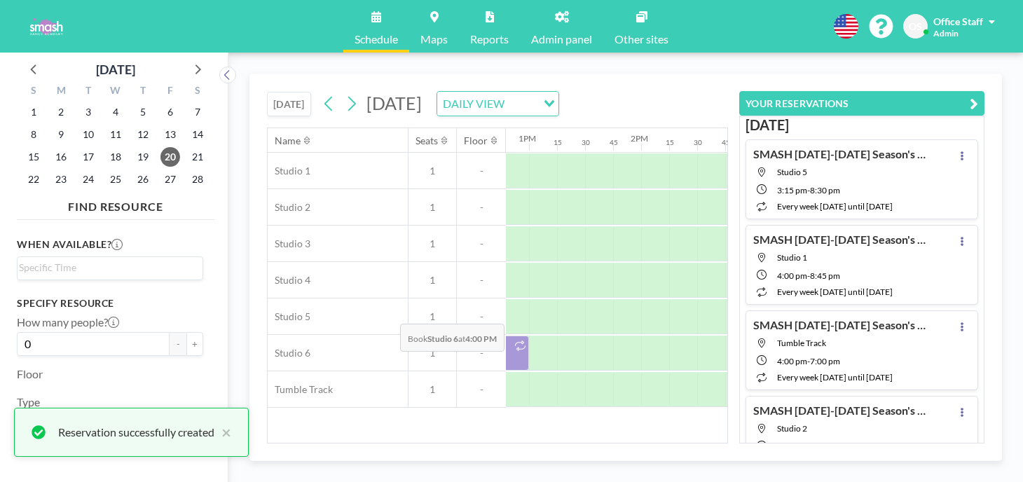
click at [865, 336] on div at bounding box center [879, 353] width 28 height 35
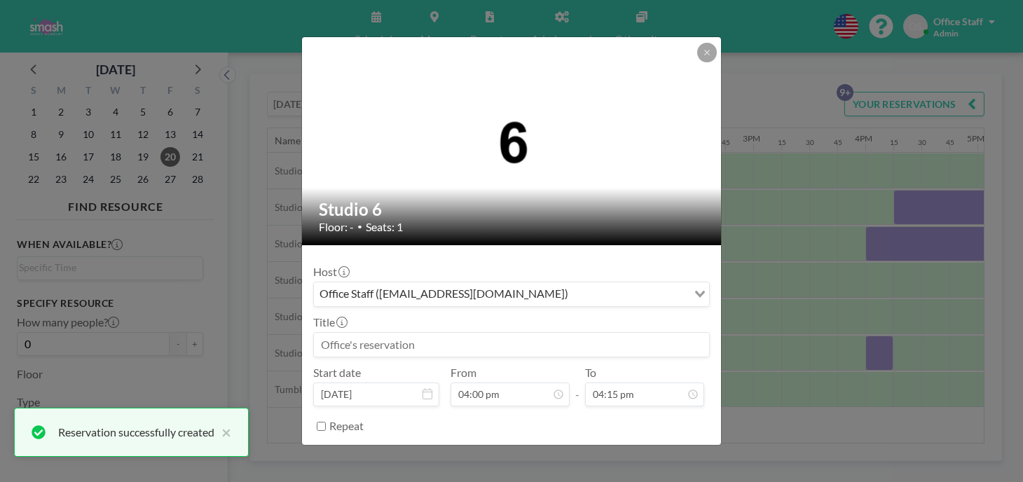
drag, startPoint x: 394, startPoint y: 312, endPoint x: 411, endPoint y: 308, distance: 18.2
click at [394, 333] on input at bounding box center [511, 345] width 395 height 24
paste input "LEVEL 1/2 COMBO - Jazz, Ballet"
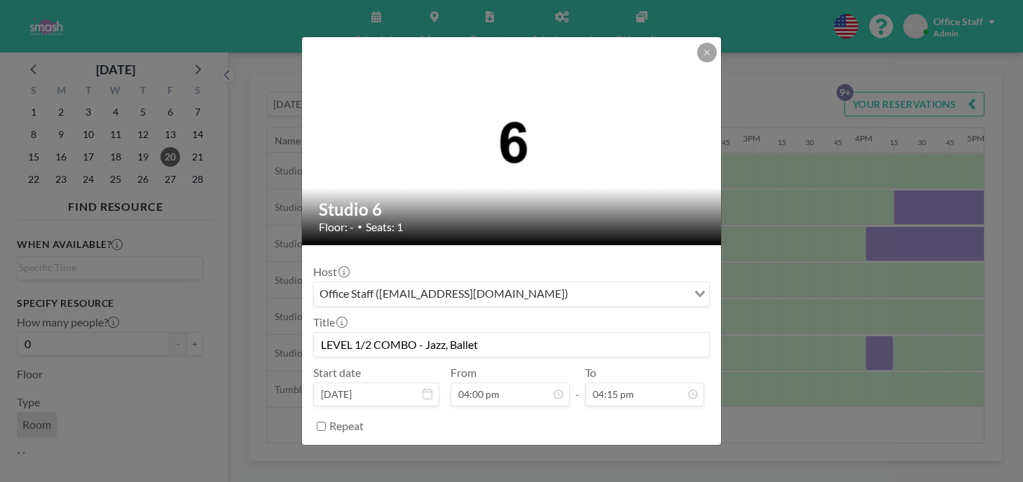
drag, startPoint x: 390, startPoint y: 308, endPoint x: 403, endPoint y: 315, distance: 14.1
click at [390, 333] on input "LEVEL 1/2 COMBO - Jazz, Ballet" at bounding box center [511, 345] width 395 height 24
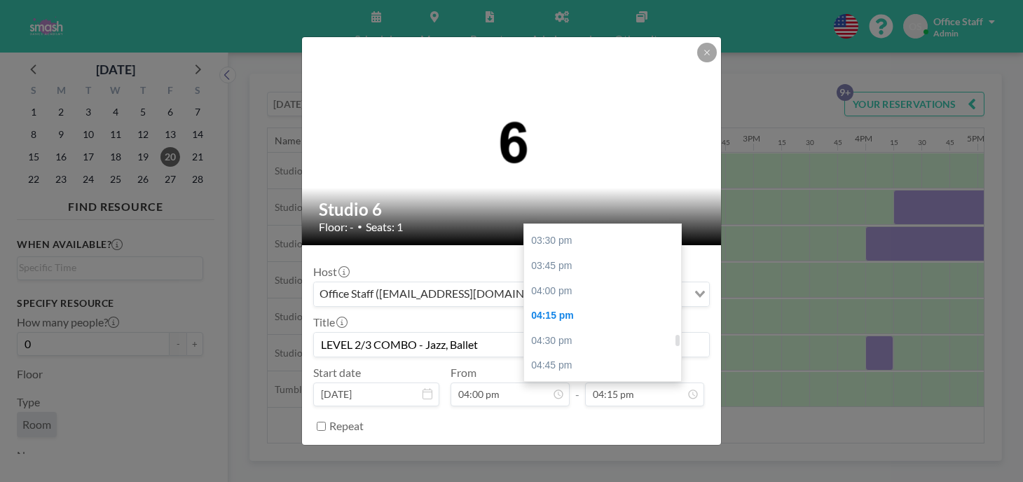
scroll to position [1549, 0]
type input "LEVEL 2/3 COMBO - Jazz, Ballet"
click at [550, 470] on div "06:00 pm" at bounding box center [602, 482] width 157 height 25
type input "06:00 pm"
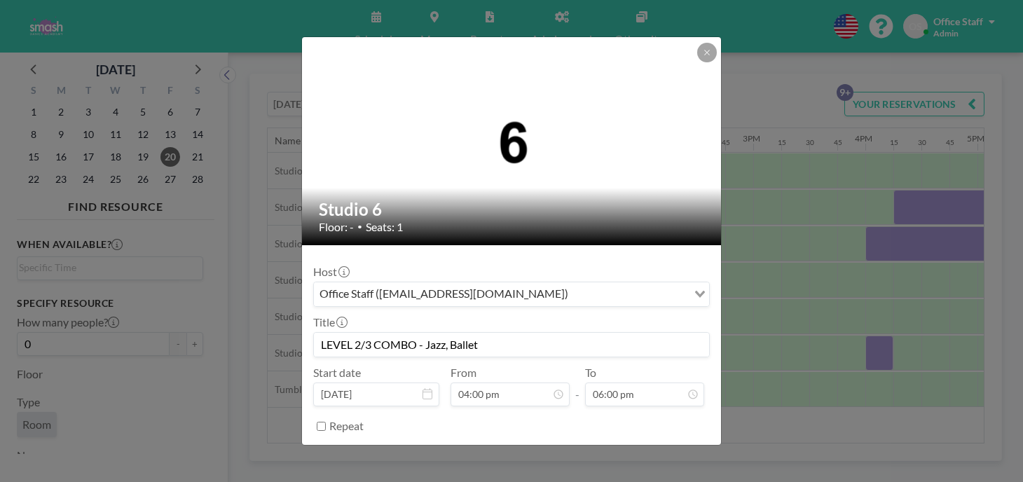
click at [326, 422] on input "Repeat" at bounding box center [321, 426] width 9 height 9
checkbox input "true"
click at [390, 439] on div "every day" at bounding box center [500, 449] width 373 height 21
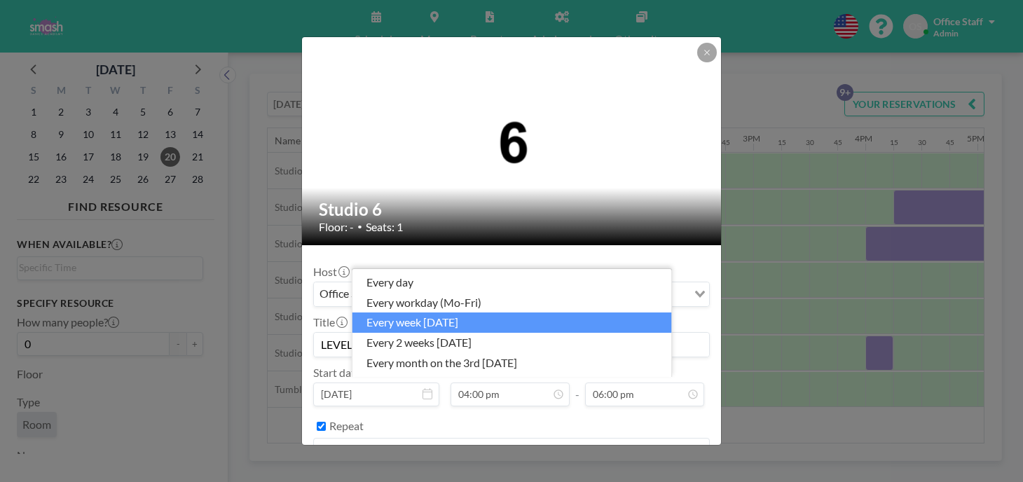
click at [423, 330] on li "every week on Friday" at bounding box center [512, 322] width 320 height 20
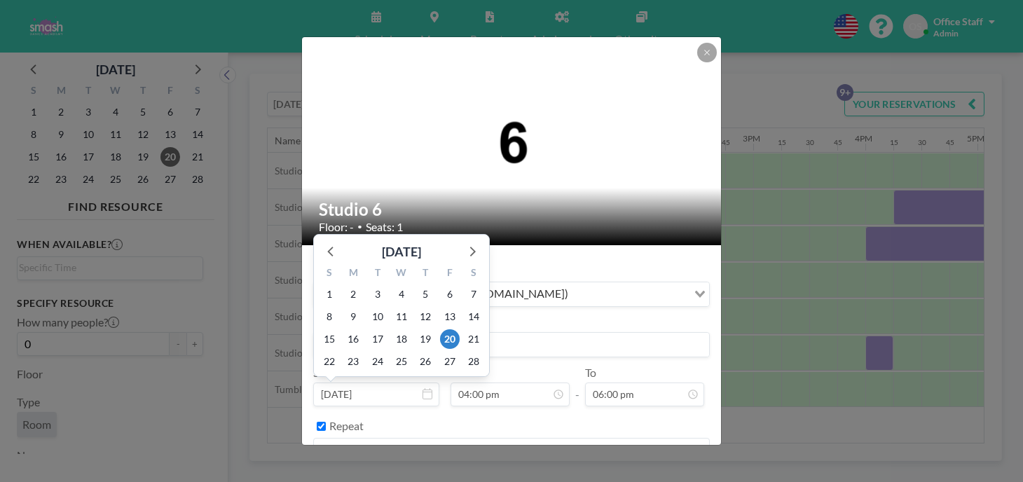
scroll to position [1431, 0]
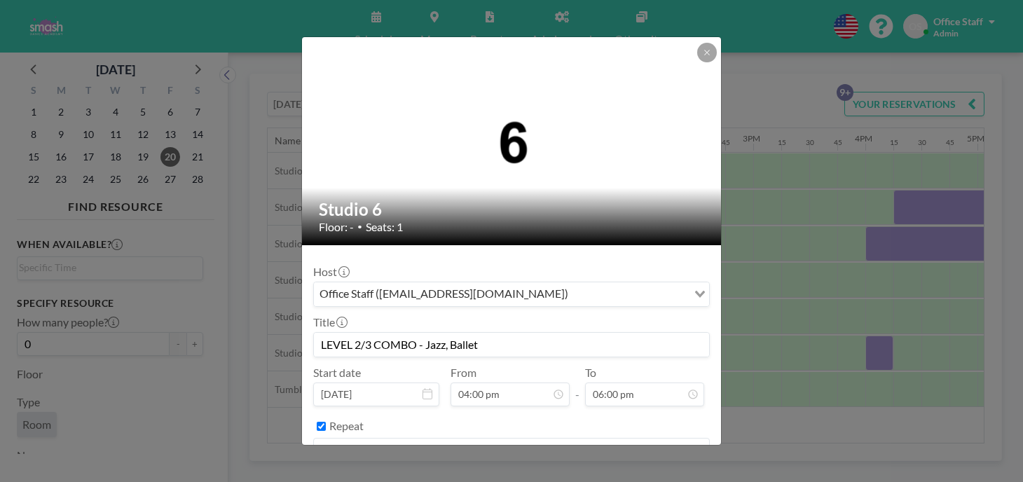
click at [650, 474] on button "BOOK NOW" at bounding box center [674, 486] width 71 height 25
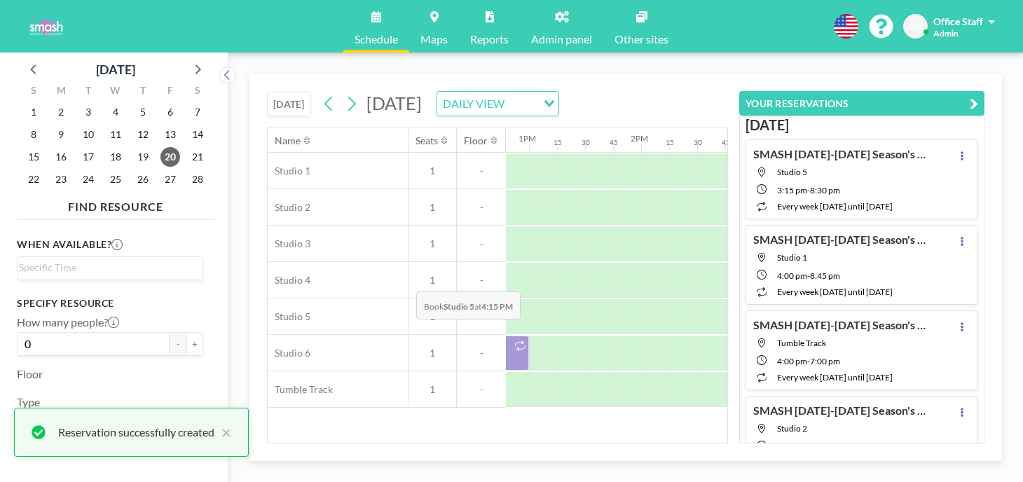
click at [893, 299] on div at bounding box center [907, 316] width 28 height 35
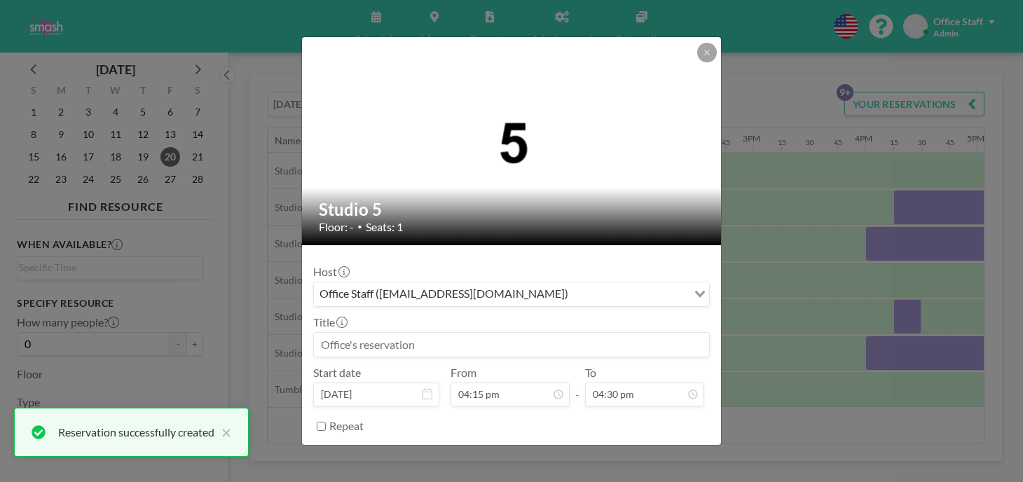
click at [586, 333] on input at bounding box center [511, 345] width 395 height 24
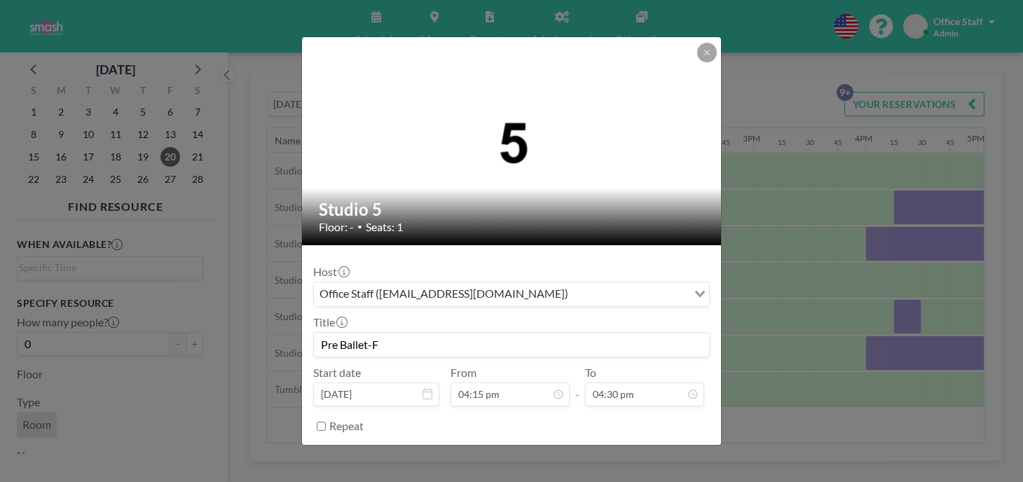
scroll to position [1476, 0]
type input "Pre Ballet-F"
click at [326, 422] on input "Repeat" at bounding box center [321, 426] width 9 height 9
checkbox input "true"
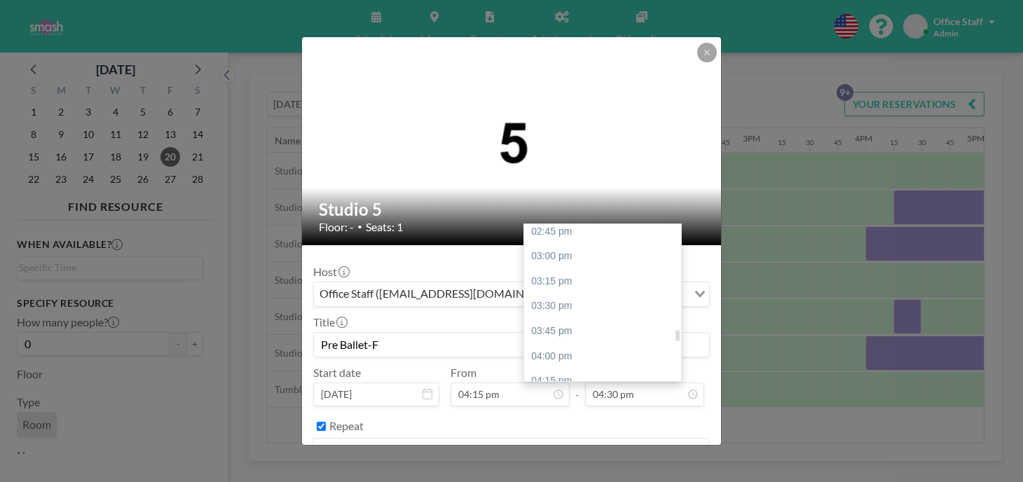
click at [545, 444] on div "05:00 pm" at bounding box center [602, 456] width 157 height 25
type input "05:00 pm"
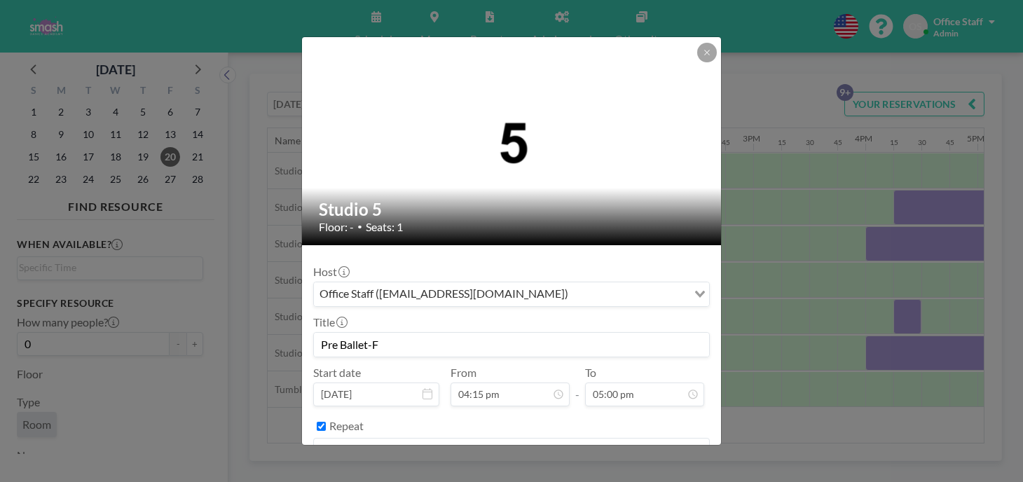
scroll to position [1521, 0]
click at [645, 474] on button "BOOK NOW" at bounding box center [674, 486] width 71 height 25
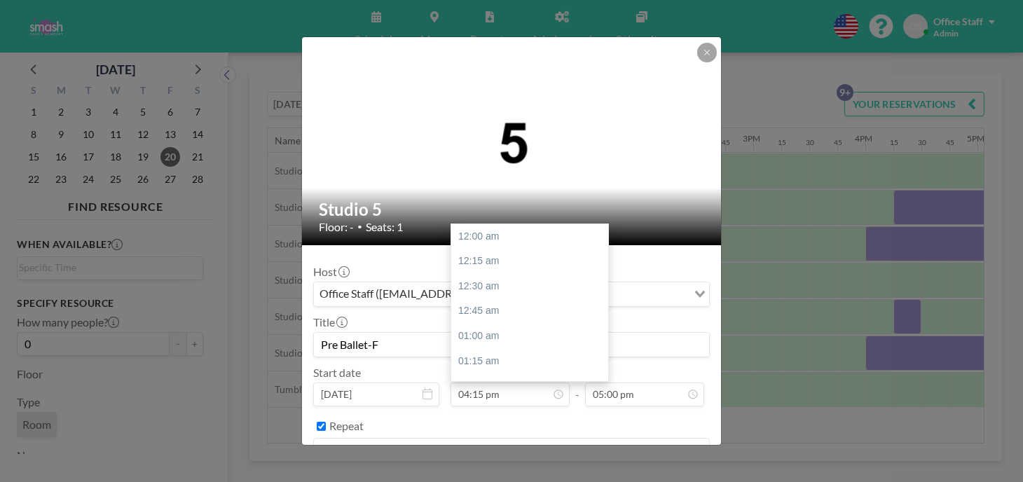
scroll to position [1454, 0]
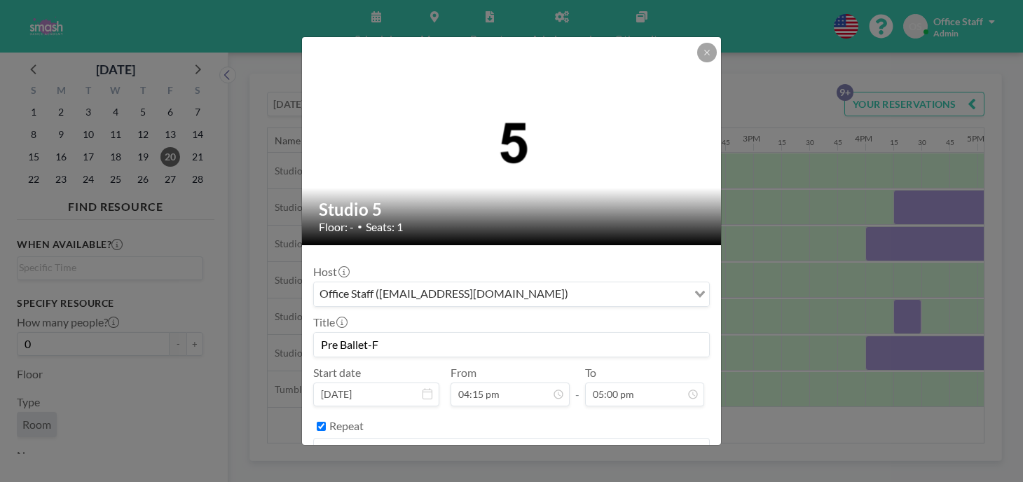
click at [326, 422] on input "Repeat" at bounding box center [321, 426] width 9 height 9
checkbox input "false"
click at [580, 333] on input "Pre Ballet-F" at bounding box center [511, 345] width 395 height 24
drag, startPoint x: 357, startPoint y: 299, endPoint x: 413, endPoint y: 299, distance: 56.1
click at [413, 333] on input "Pre Ballet-F" at bounding box center [511, 345] width 395 height 24
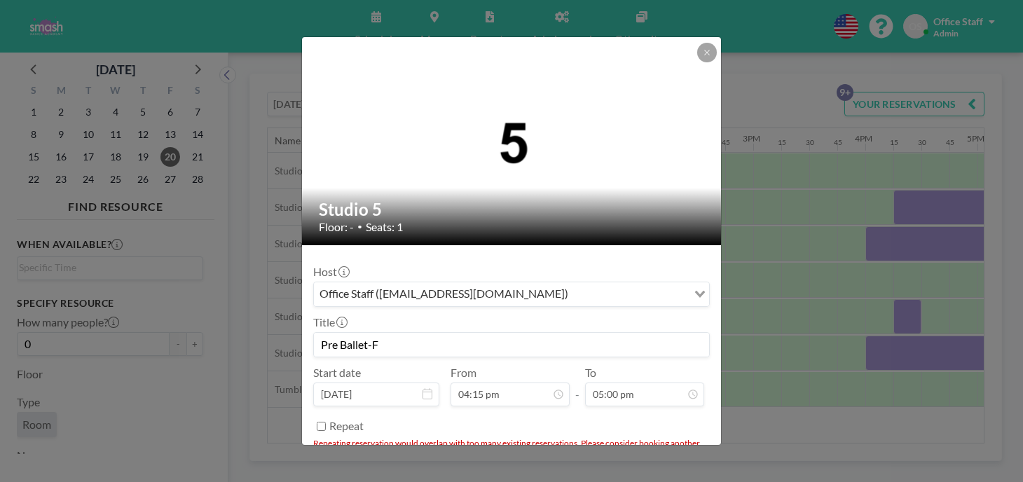
click at [639, 470] on button "BOOK NOW" at bounding box center [674, 482] width 71 height 25
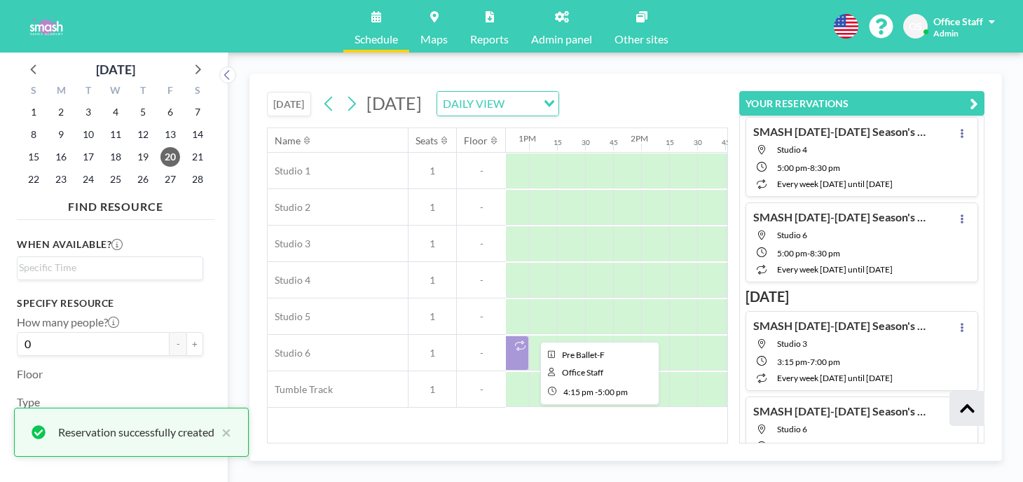
scroll to position [453, 0]
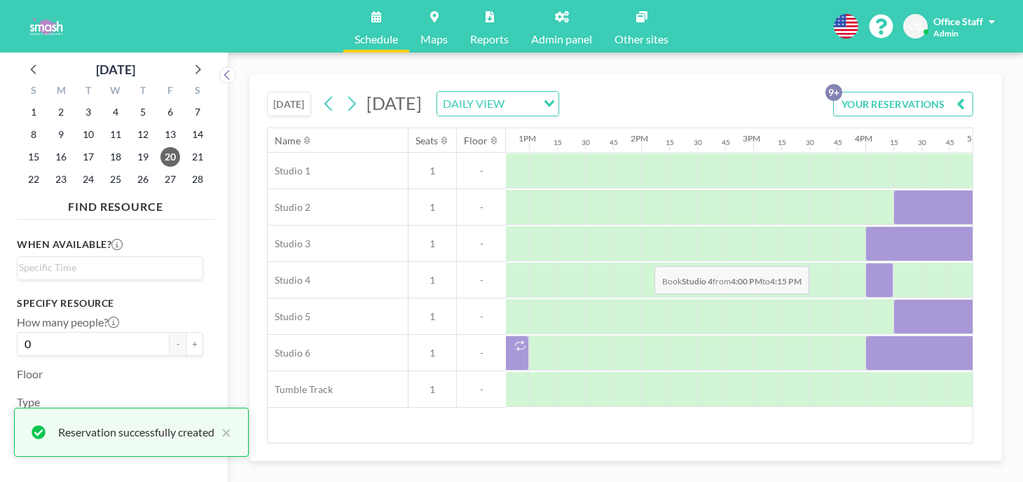
click at [865, 263] on div at bounding box center [879, 280] width 28 height 35
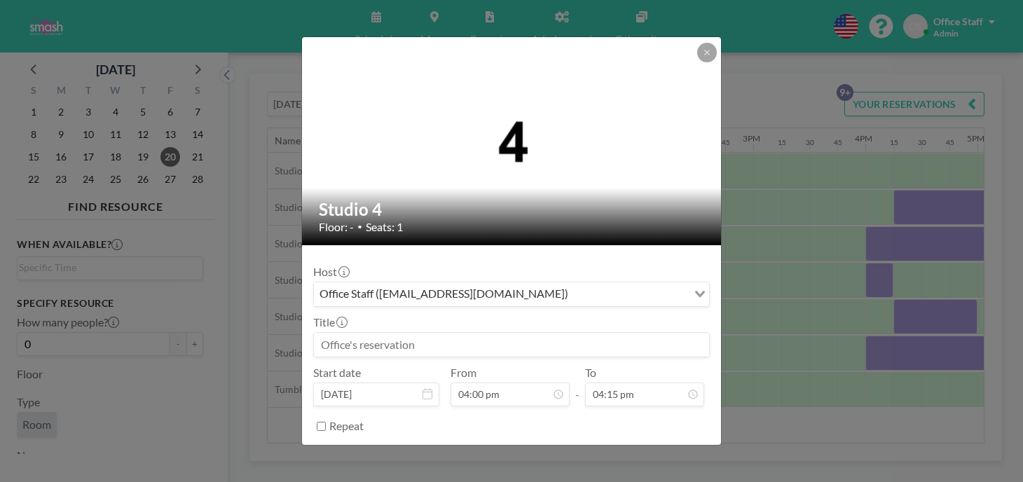
click at [386, 333] on input at bounding box center [511, 345] width 395 height 24
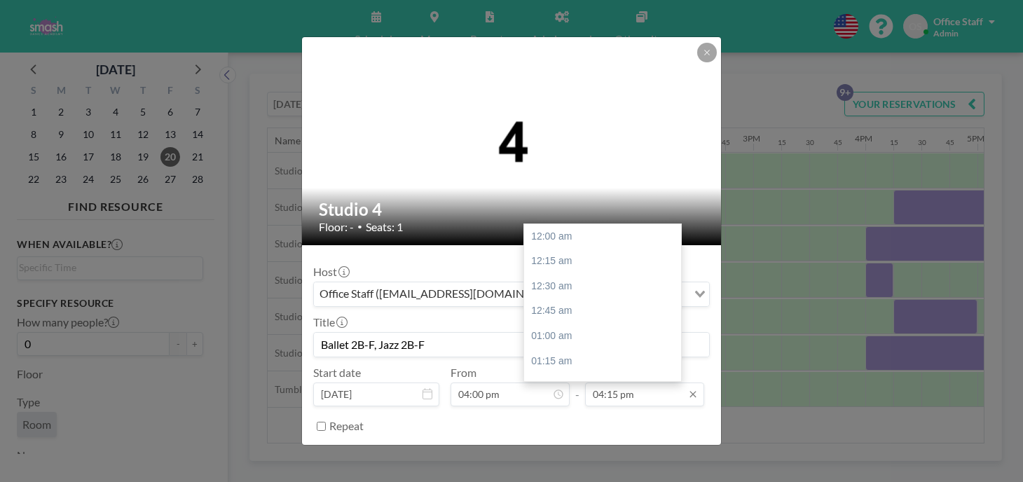
scroll to position [1454, 0]
type input "Ballet 2B-F, Jazz 2B-F"
type input "06:00 pm"
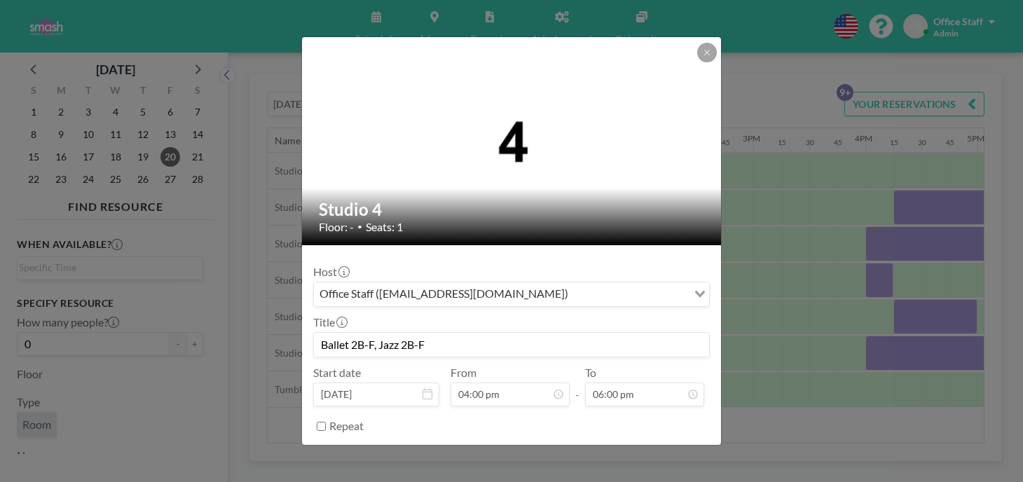
click at [326, 422] on input "Repeat" at bounding box center [321, 426] width 9 height 9
checkbox input "true"
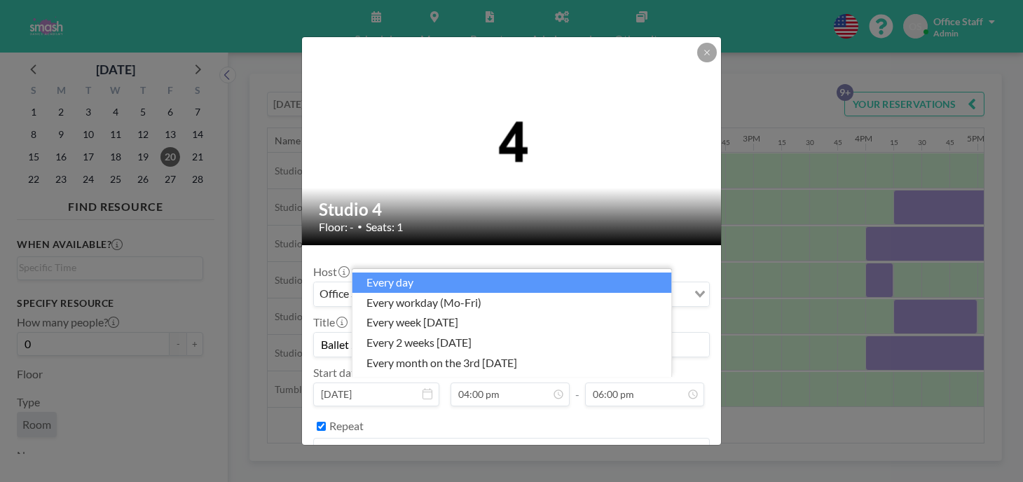
click at [399, 441] on input "Search for option" at bounding box center [503, 450] width 376 height 18
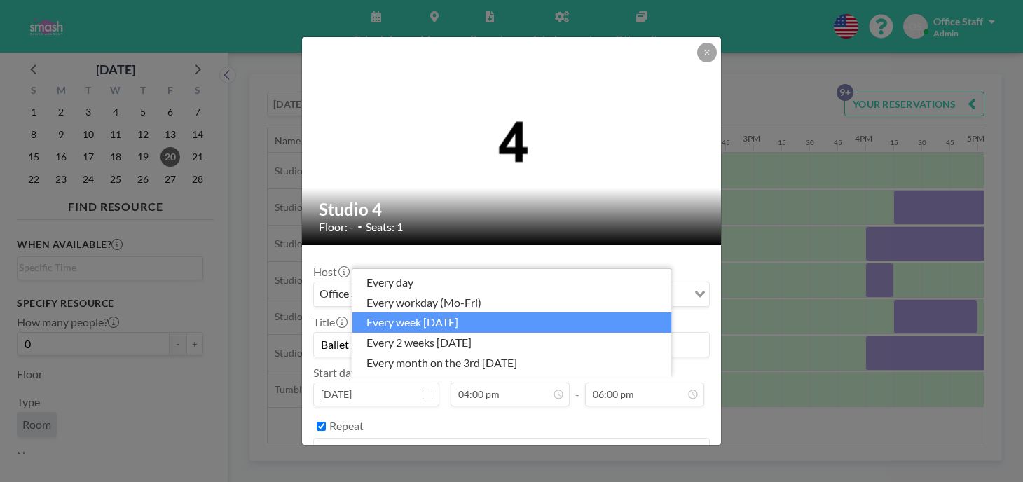
click at [435, 330] on li "every week on Friday" at bounding box center [512, 322] width 320 height 20
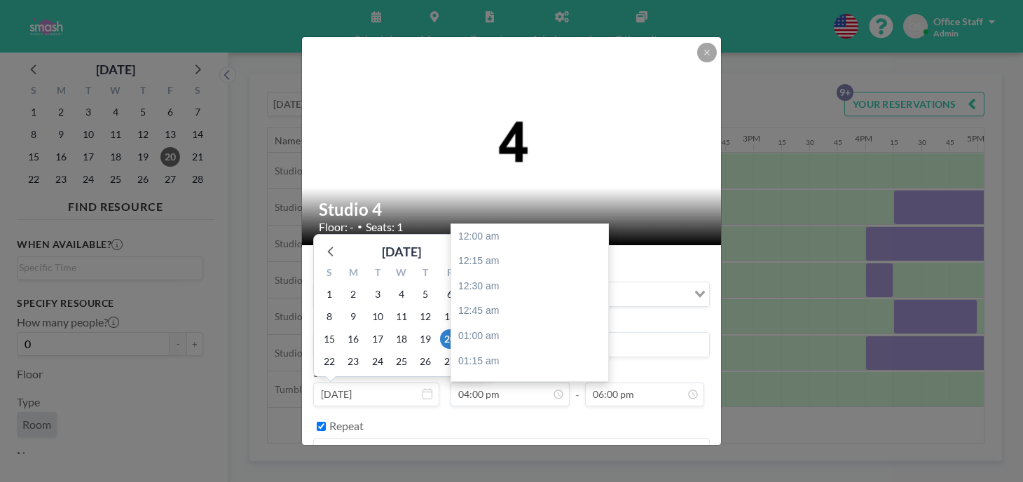
scroll to position [1431, 0]
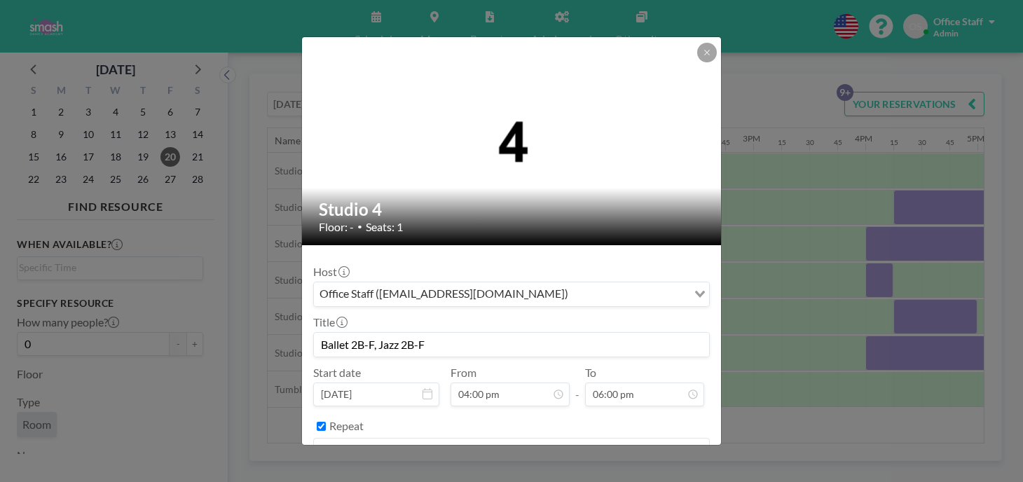
click at [646, 474] on button "BOOK NOW" at bounding box center [674, 486] width 71 height 25
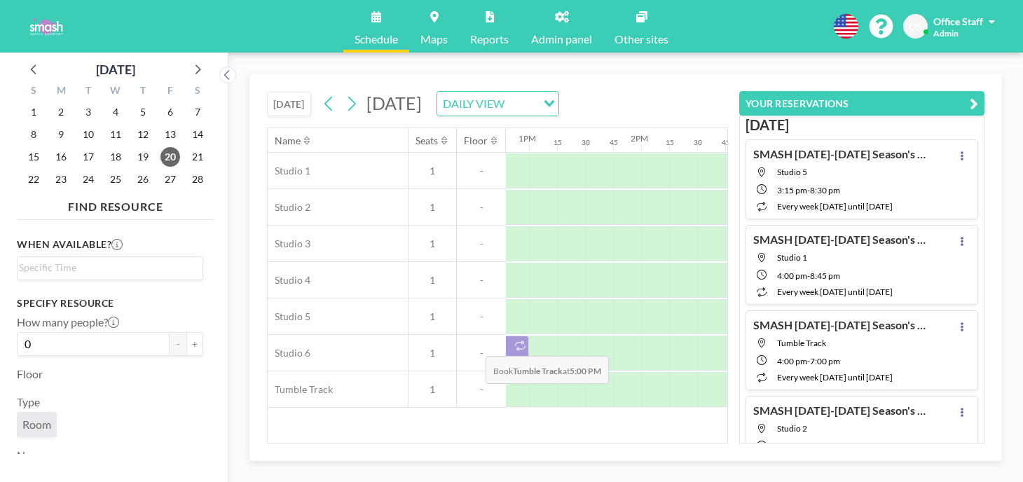
click at [977, 372] on div at bounding box center [991, 389] width 28 height 35
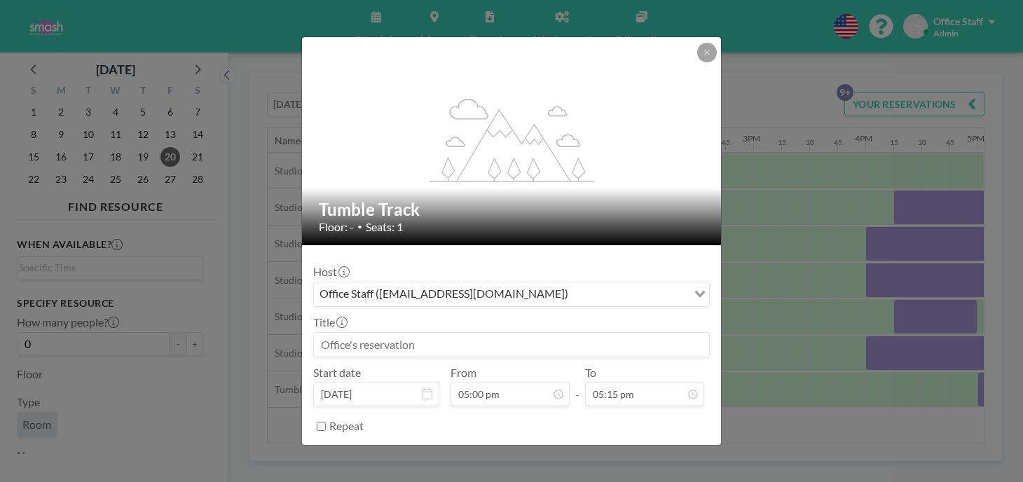
click at [397, 333] on input at bounding box center [511, 345] width 395 height 24
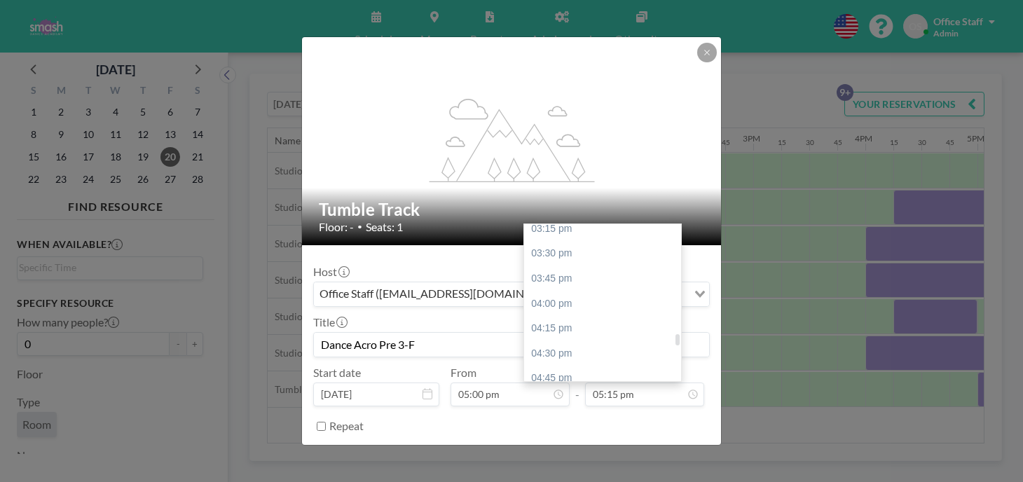
scroll to position [1513, 0]
type input "Dance Acro Pre 3-F"
type input "05:45 pm"
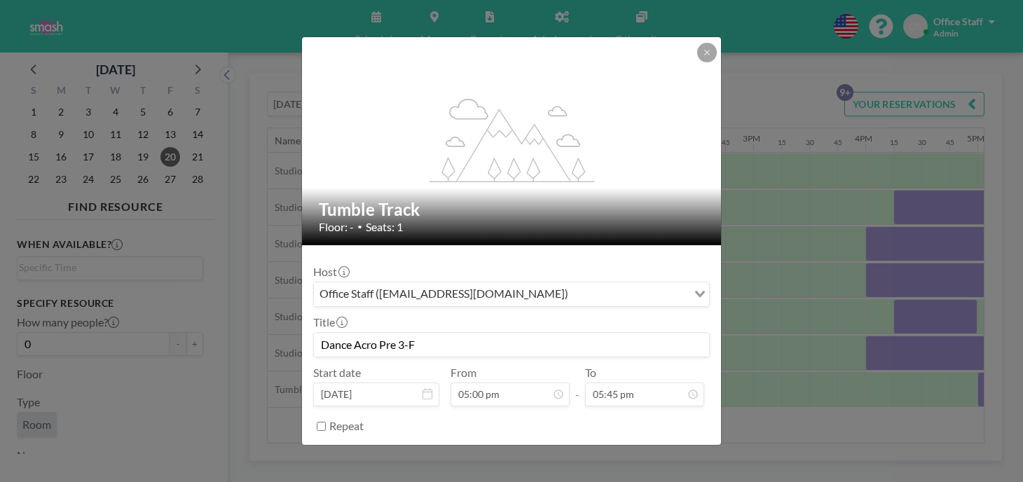
click at [326, 422] on input "Repeat" at bounding box center [321, 426] width 9 height 9
checkbox input "true"
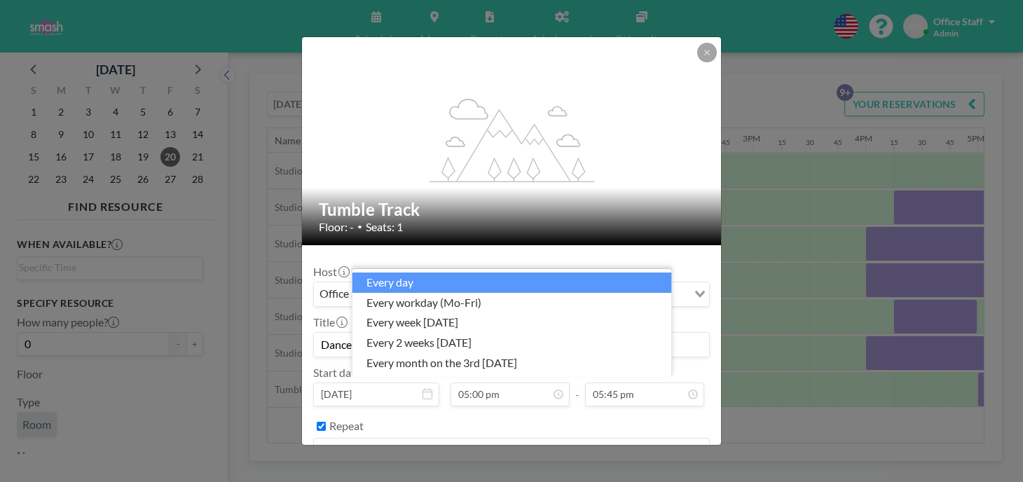
click at [425, 441] on input "Search for option" at bounding box center [503, 450] width 376 height 18
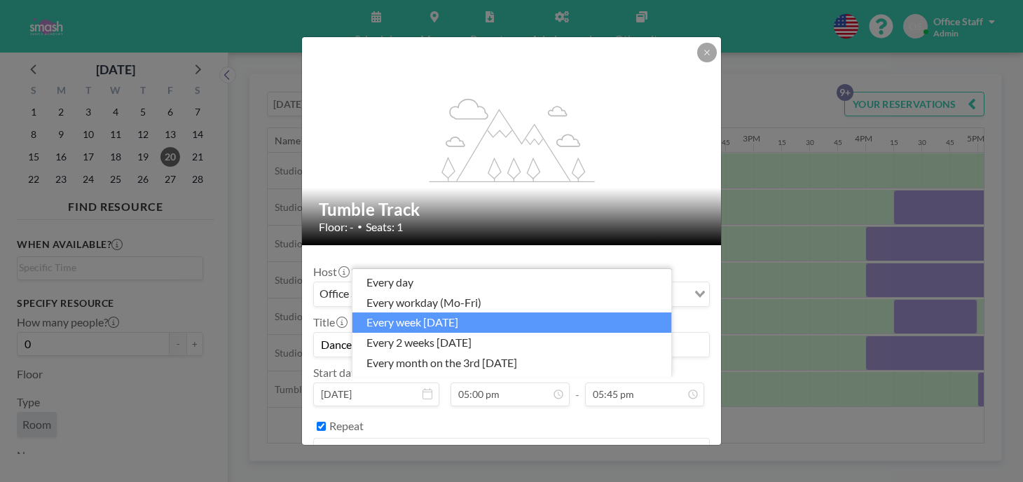
click at [427, 331] on li "every week on Friday" at bounding box center [512, 322] width 320 height 20
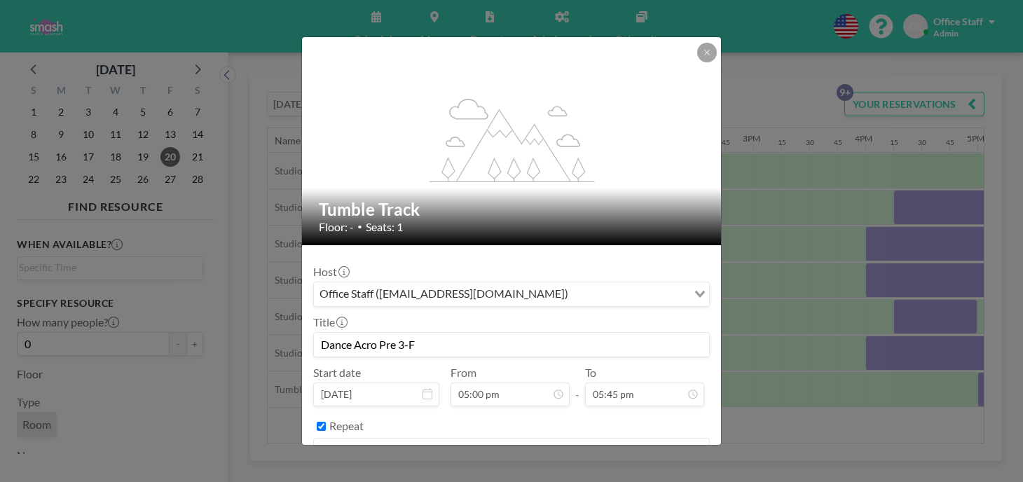
click at [639, 474] on button "BOOK NOW" at bounding box center [674, 486] width 71 height 25
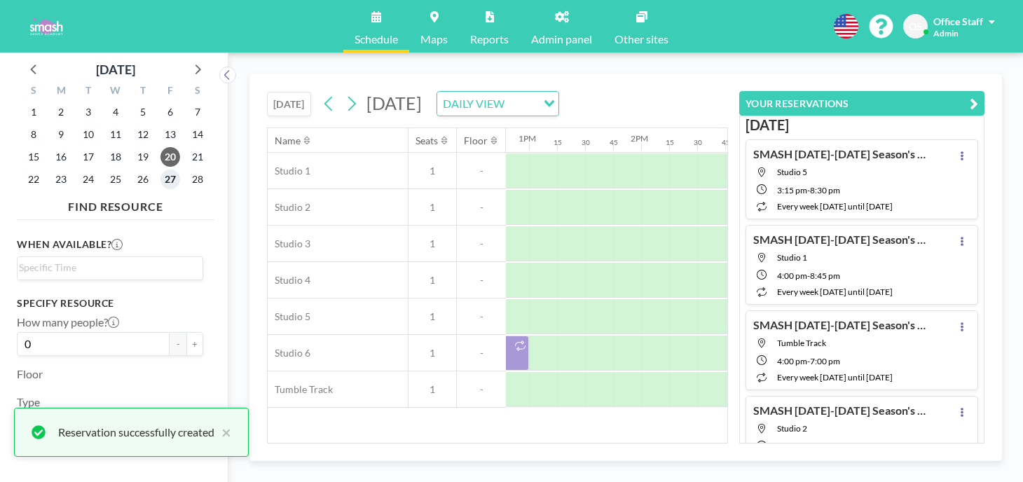
click at [160, 170] on span "27" at bounding box center [170, 180] width 20 height 20
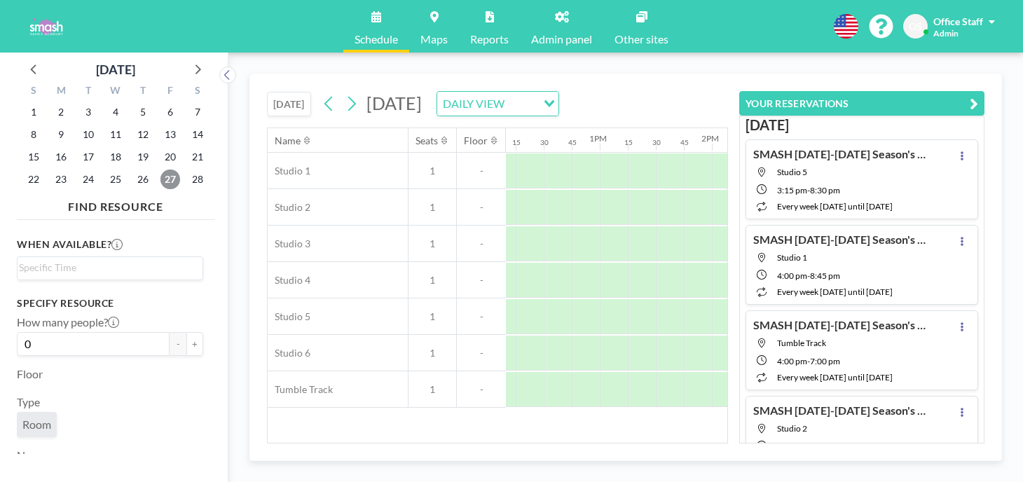
scroll to position [0, 1365]
click at [963, 299] on div at bounding box center [977, 316] width 28 height 35
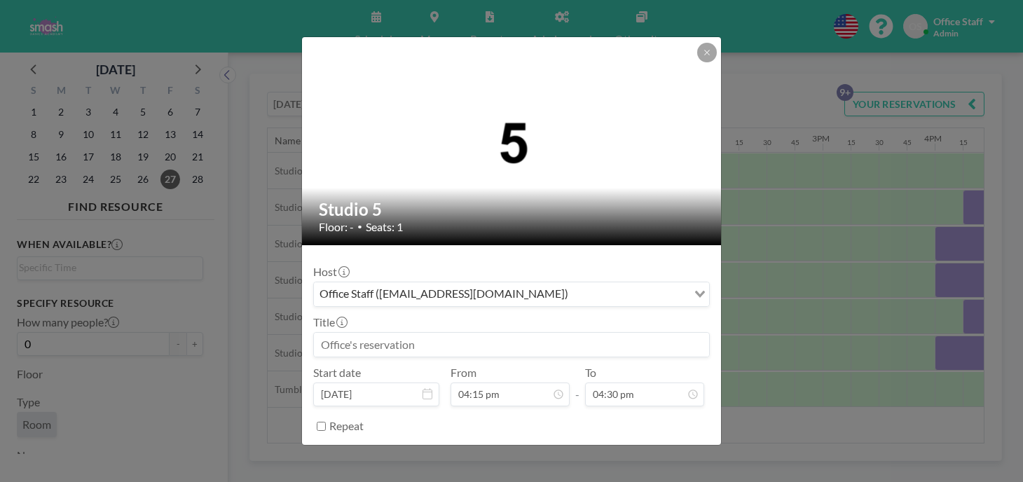
click at [380, 333] on input at bounding box center [511, 345] width 395 height 24
paste input "Pre Ballet-F"
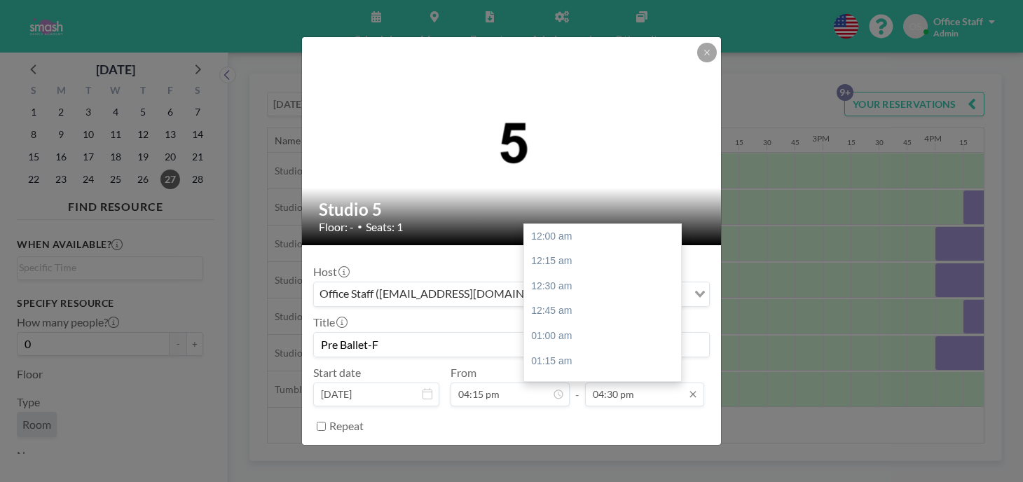
scroll to position [1476, 0]
type input "Pre Ballet-F"
click at [547, 428] on div "05:00 pm" at bounding box center [602, 440] width 157 height 25
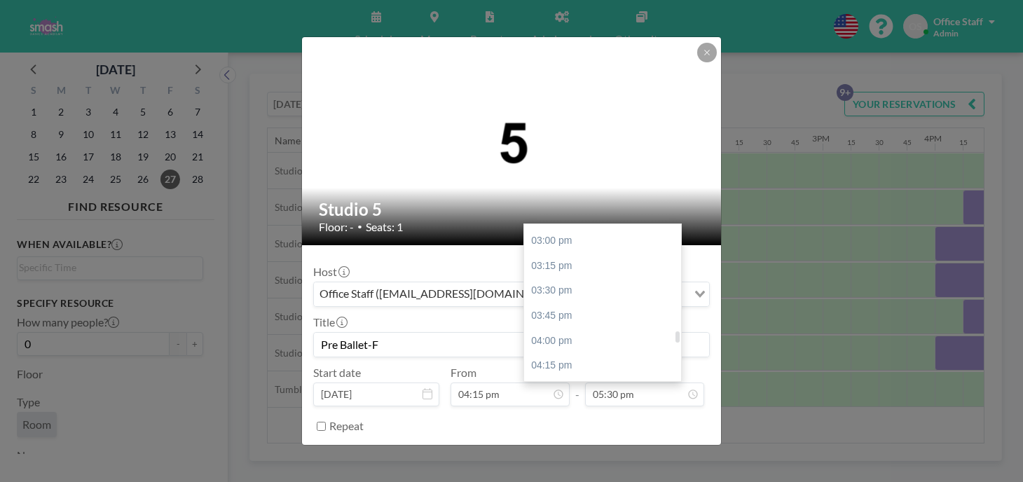
type input "05:00 pm"
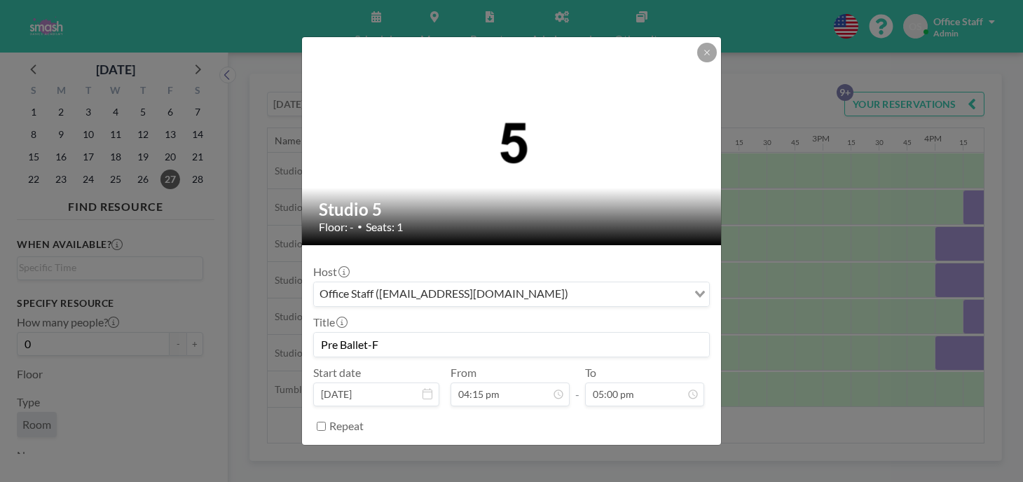
scroll to position [1454, 0]
click at [326, 422] on input "Repeat" at bounding box center [321, 426] width 9 height 9
checkbox input "true"
click at [572, 441] on input "Search for option" at bounding box center [528, 450] width 315 height 18
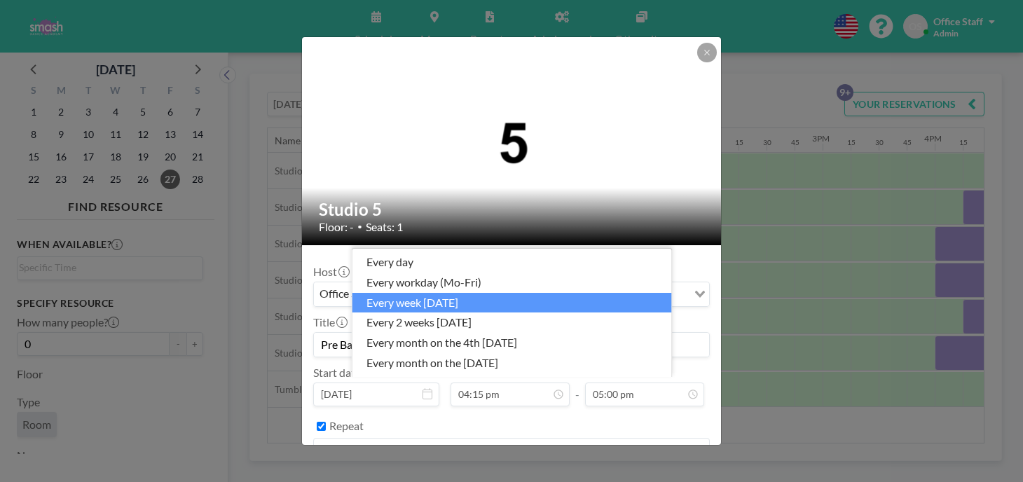
click at [458, 313] on li "every week on Friday" at bounding box center [512, 303] width 320 height 20
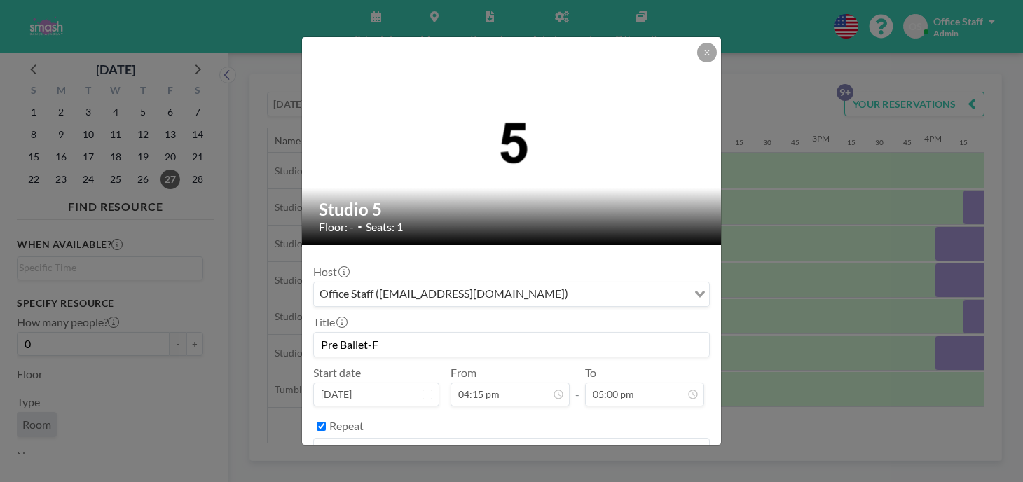
click at [639, 474] on button "BOOK NOW" at bounding box center [674, 486] width 71 height 25
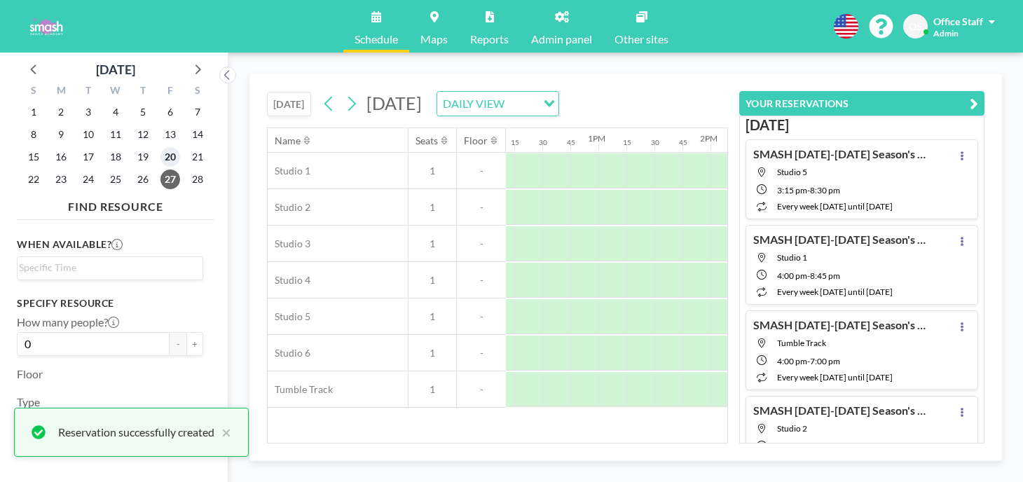
click at [160, 147] on span "20" at bounding box center [170, 157] width 20 height 20
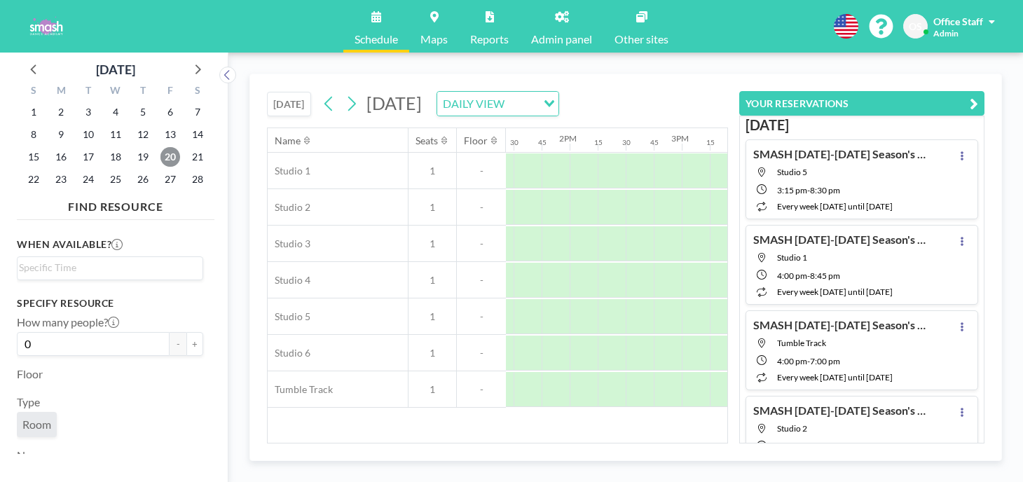
scroll to position [0, 1351]
click at [188, 60] on icon at bounding box center [197, 69] width 18 height 18
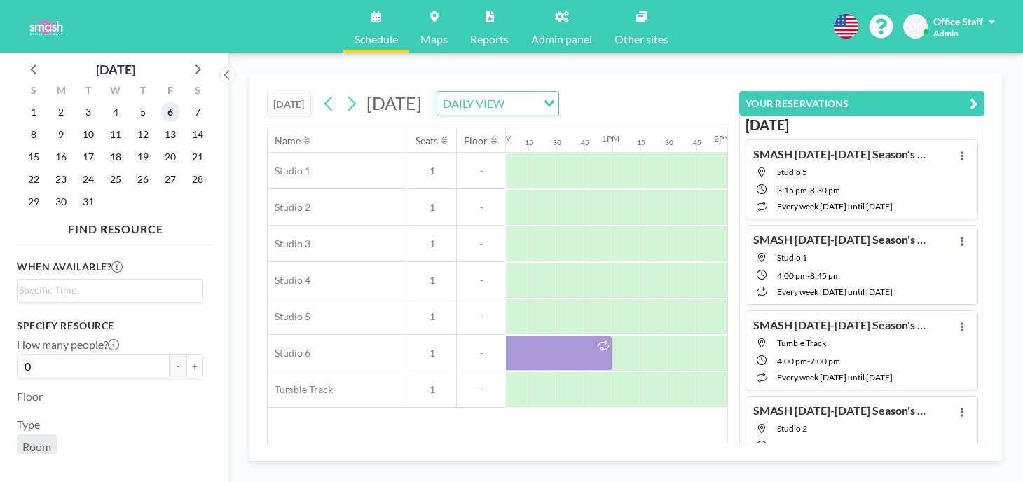
click at [160, 102] on span "6" at bounding box center [170, 112] width 20 height 20
click at [160, 125] on span "13" at bounding box center [170, 135] width 20 height 20
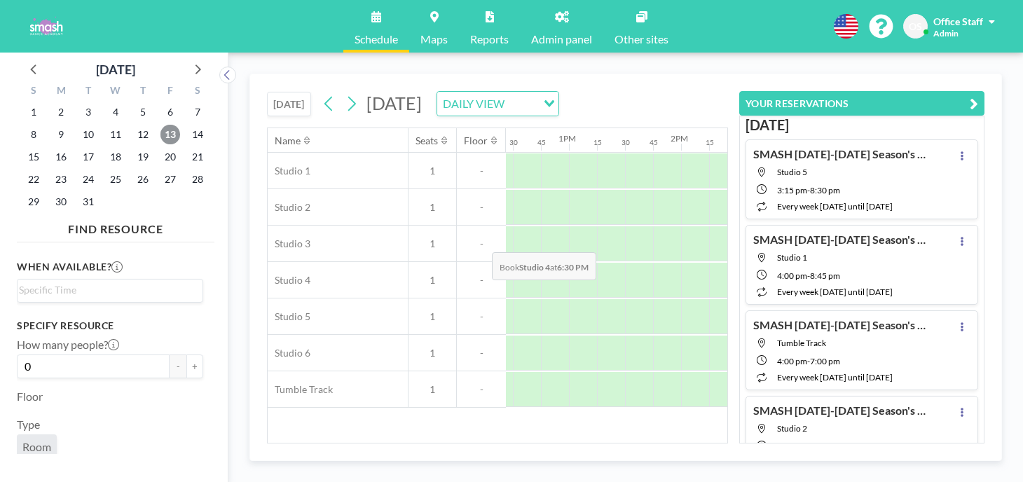
scroll to position [0, 1331]
click at [160, 147] on span "20" at bounding box center [170, 157] width 20 height 20
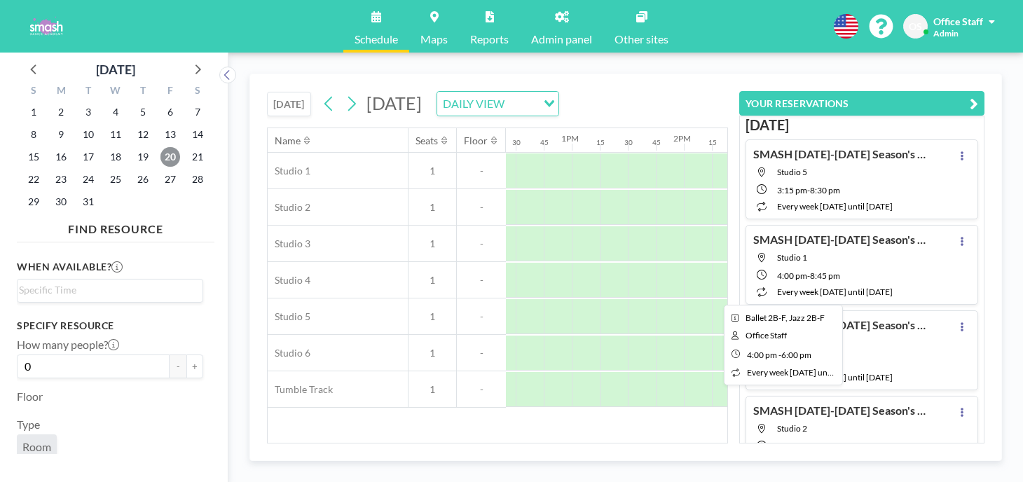
scroll to position [0, 1413]
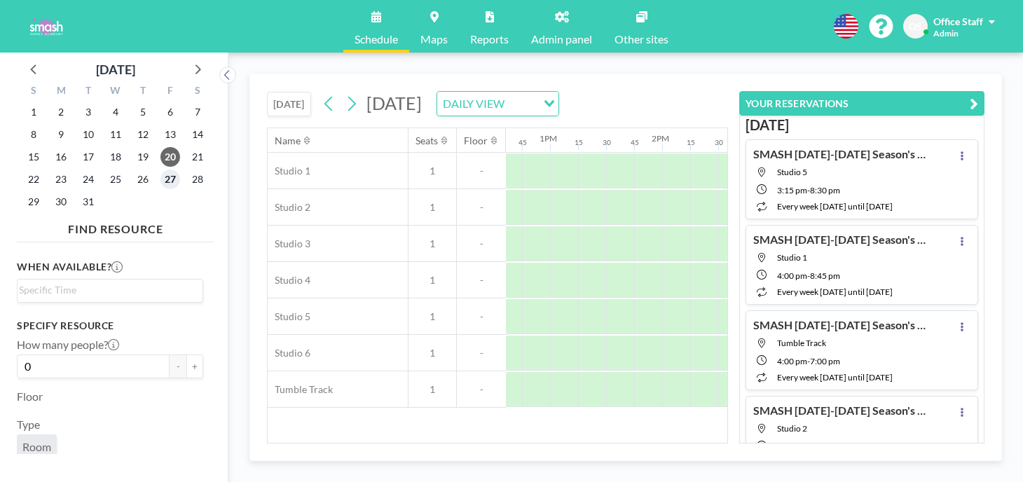
click at [160, 170] on span "27" at bounding box center [170, 180] width 20 height 20
click at [195, 64] on icon at bounding box center [198, 69] width 6 height 10
click at [160, 102] on span "3" at bounding box center [170, 112] width 20 height 20
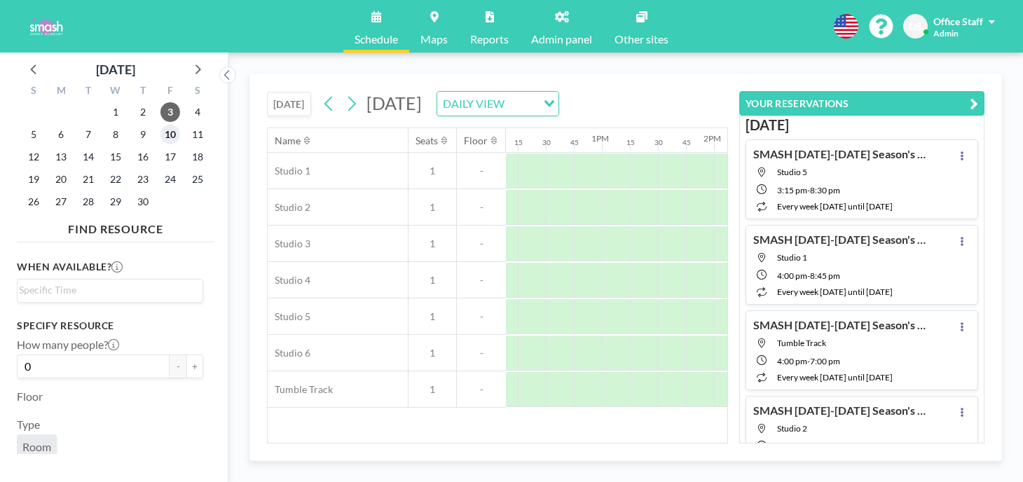
click at [160, 125] on span "10" at bounding box center [170, 135] width 20 height 20
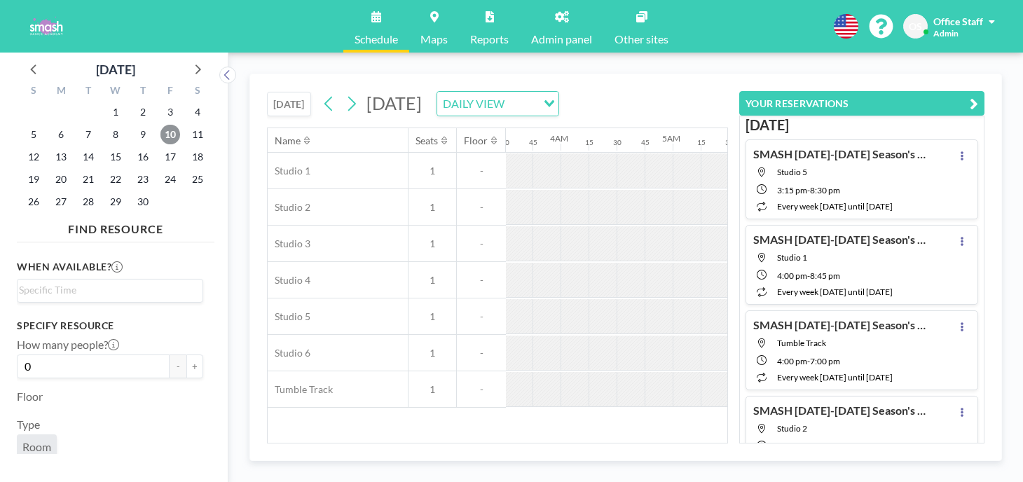
scroll to position [0, 50]
click at [160, 102] on span "3" at bounding box center [170, 112] width 20 height 20
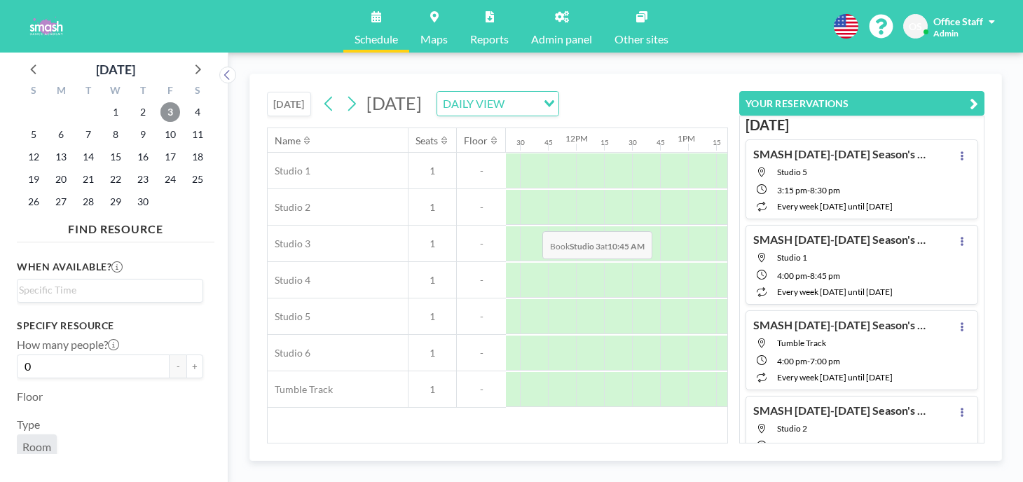
scroll to position [0, 1326]
click at [30, 60] on icon at bounding box center [34, 69] width 18 height 18
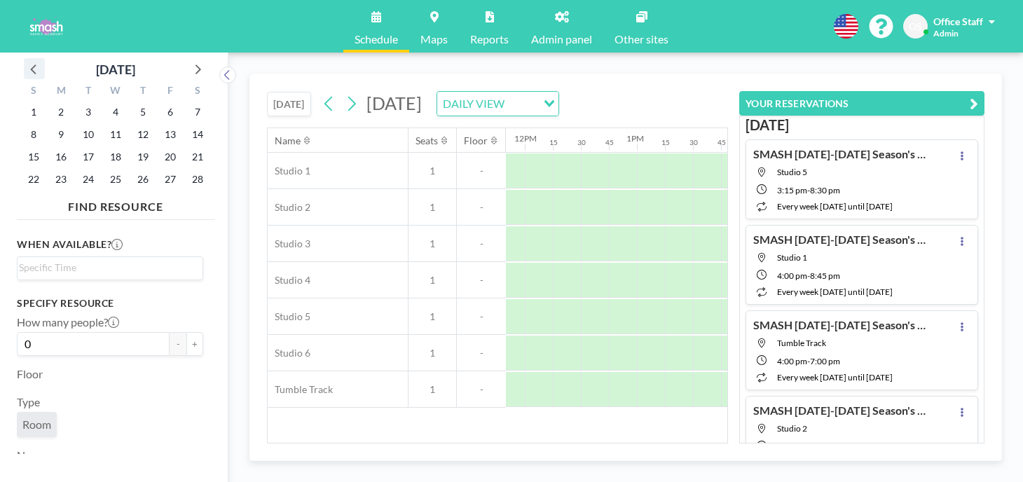
click at [30, 60] on icon at bounding box center [34, 69] width 18 height 18
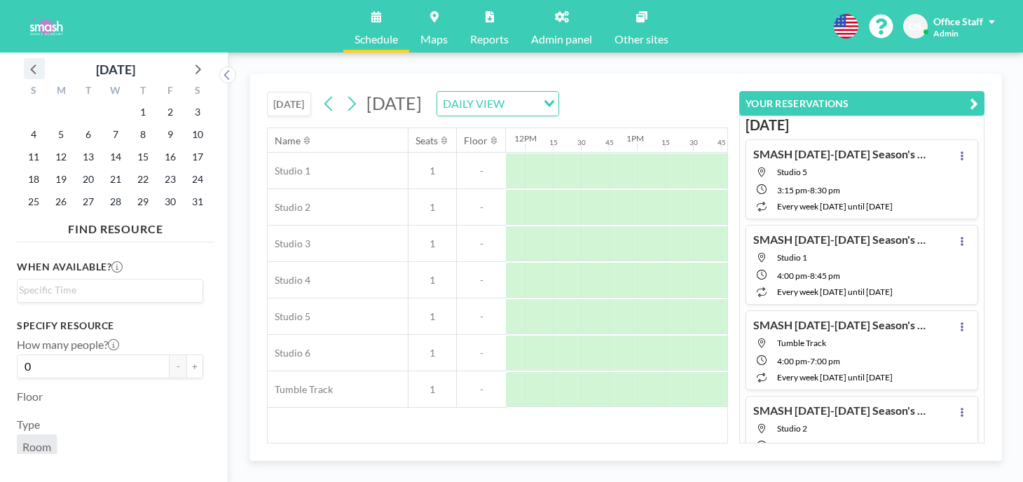
click at [30, 60] on icon at bounding box center [34, 69] width 18 height 18
click at [195, 64] on icon at bounding box center [198, 69] width 6 height 10
click at [51, 170] on span "19" at bounding box center [61, 180] width 20 height 20
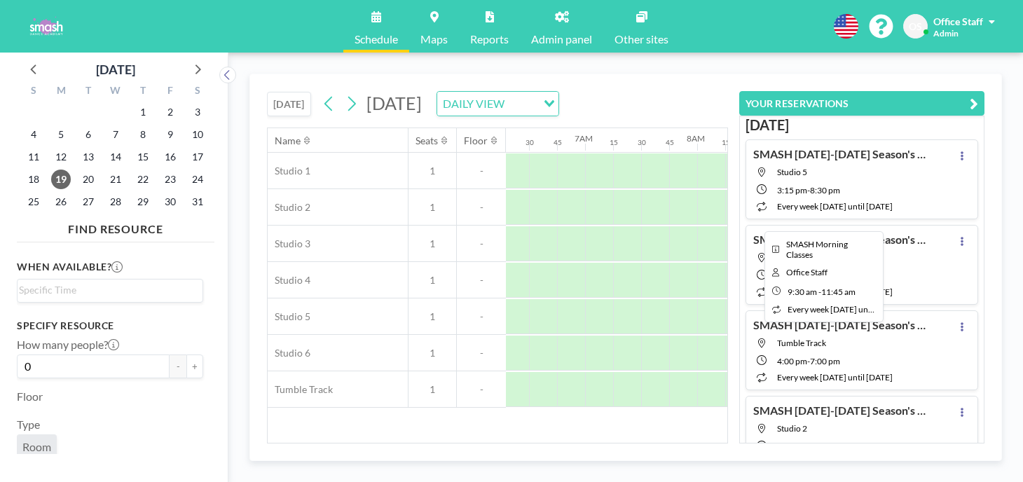
click at [865, 190] on div at bounding box center [991, 207] width 252 height 35
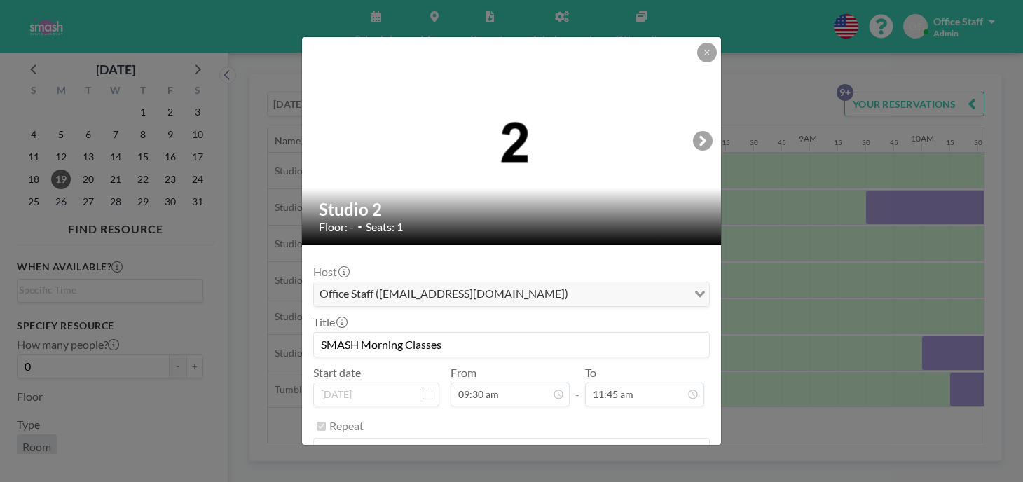
click at [574, 474] on button "REMOVE" at bounding box center [588, 486] width 55 height 25
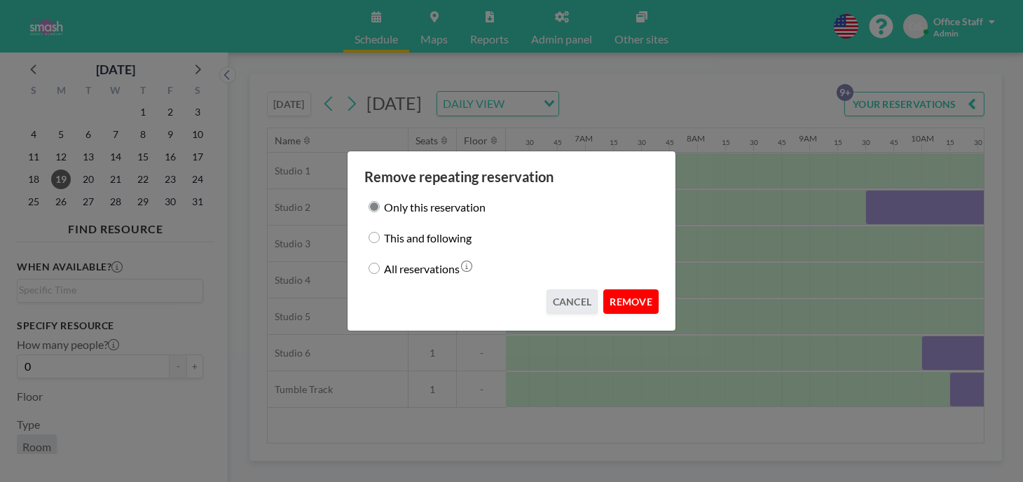
click at [613, 289] on button "REMOVE" at bounding box center [630, 301] width 55 height 25
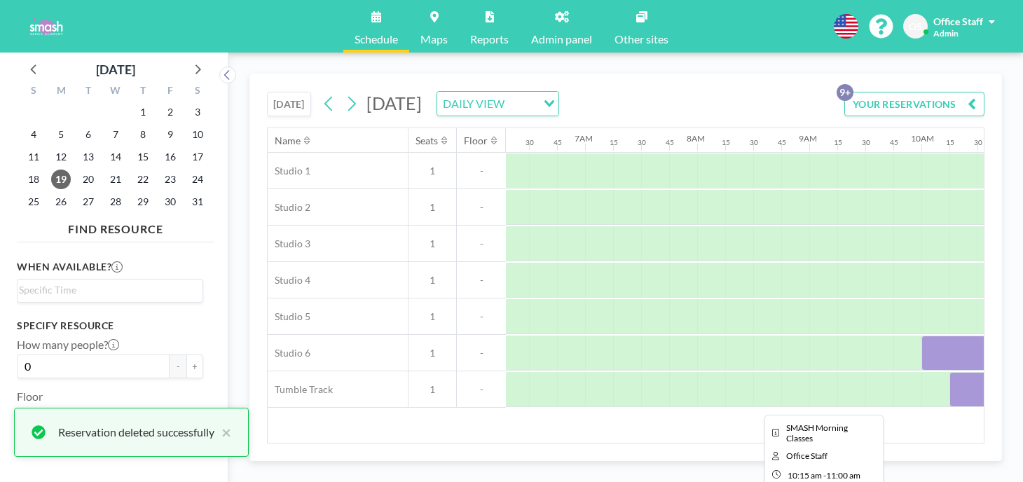
click at [949, 372] on div at bounding box center [991, 389] width 84 height 35
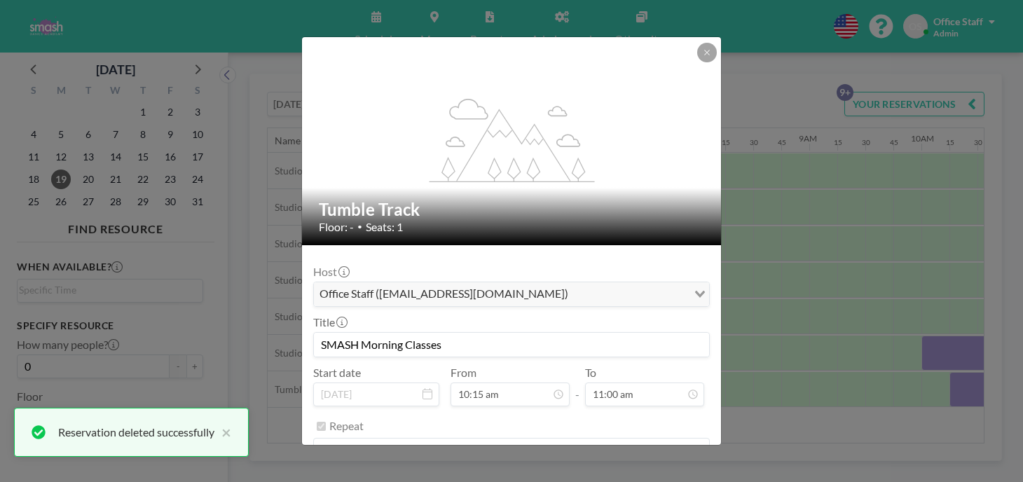
scroll to position [984, 0]
click at [572, 474] on button "REMOVE" at bounding box center [588, 486] width 55 height 25
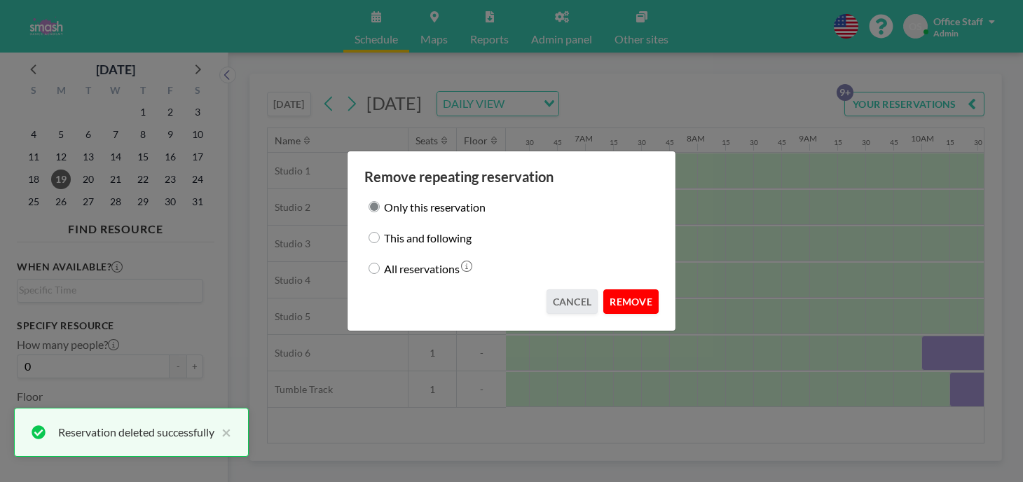
click at [612, 289] on button "REMOVE" at bounding box center [630, 301] width 55 height 25
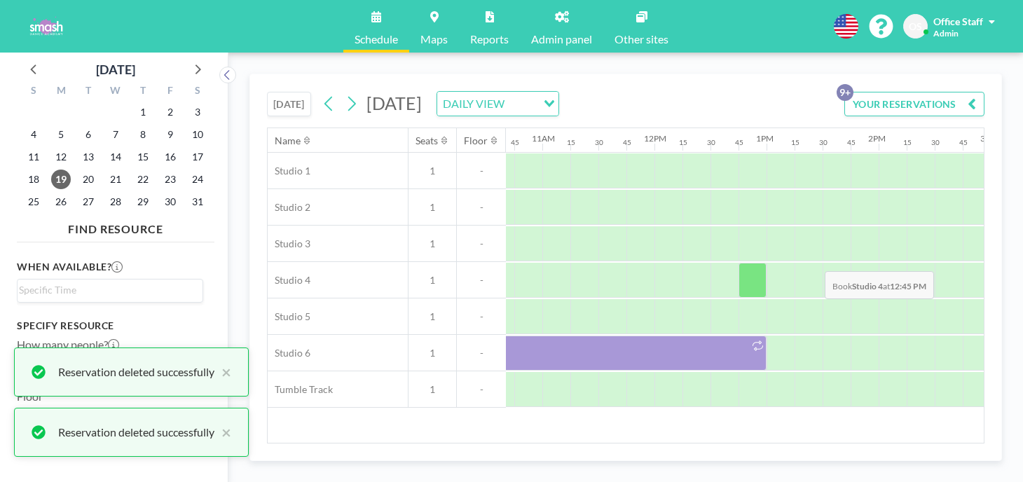
scroll to position [0, 1296]
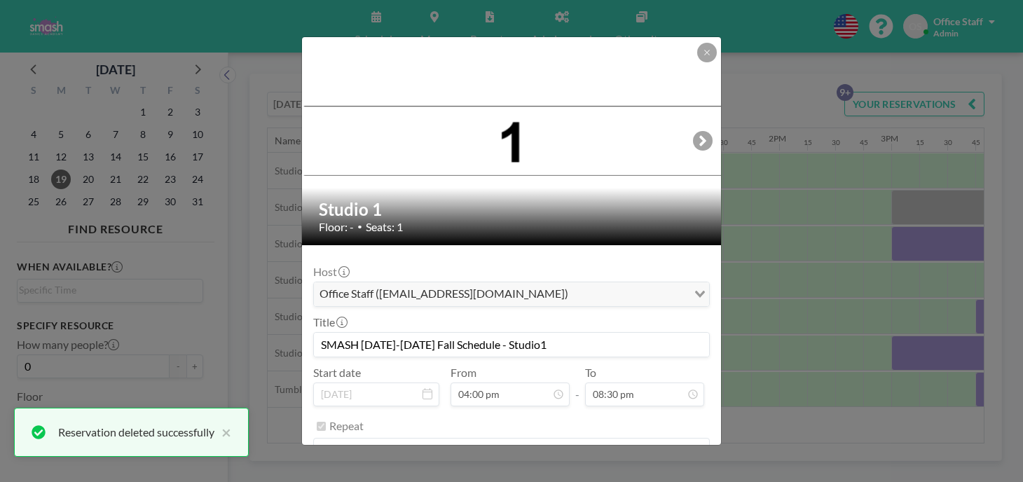
scroll to position [1834, 0]
click at [571, 474] on button "REMOVE" at bounding box center [588, 486] width 55 height 25
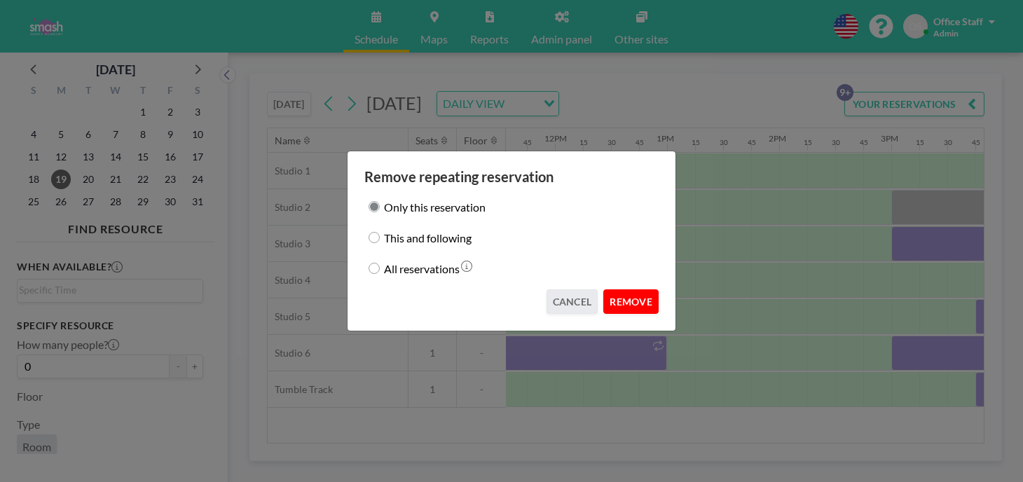
click at [606, 289] on button "REMOVE" at bounding box center [630, 301] width 55 height 25
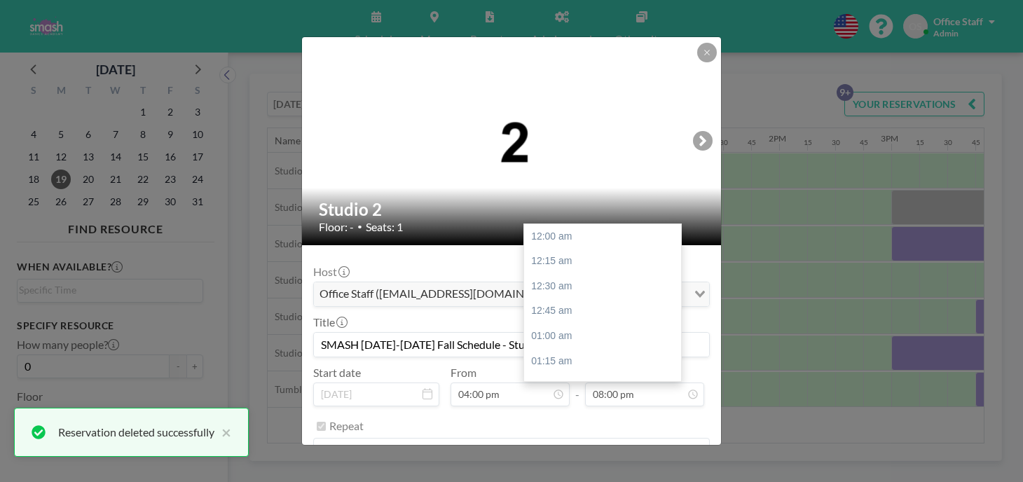
scroll to position [1789, 0]
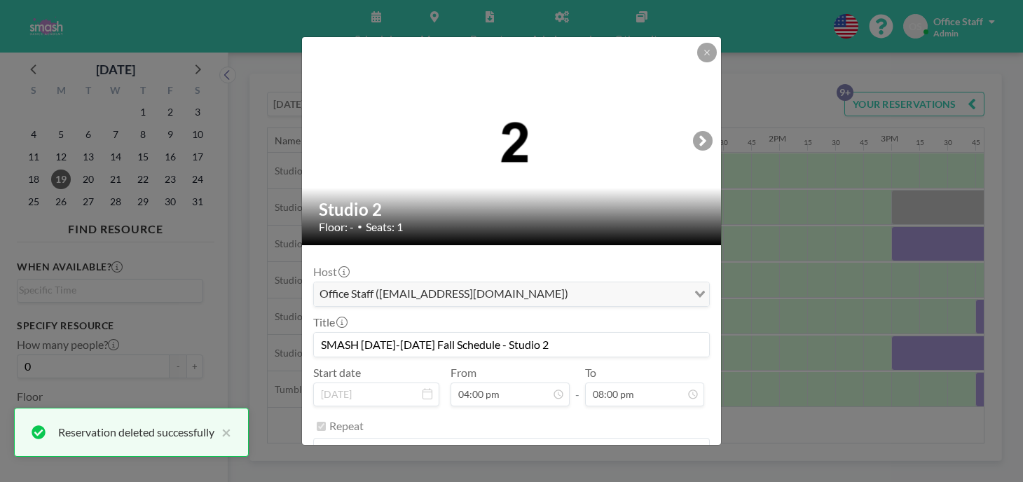
click at [573, 474] on button "REMOVE" at bounding box center [588, 486] width 55 height 25
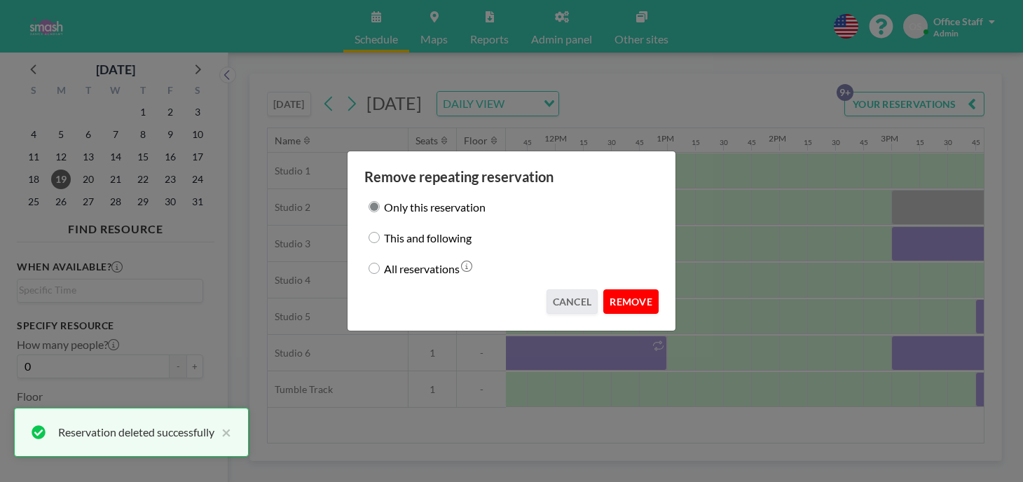
click at [612, 298] on button "REMOVE" at bounding box center [630, 301] width 55 height 25
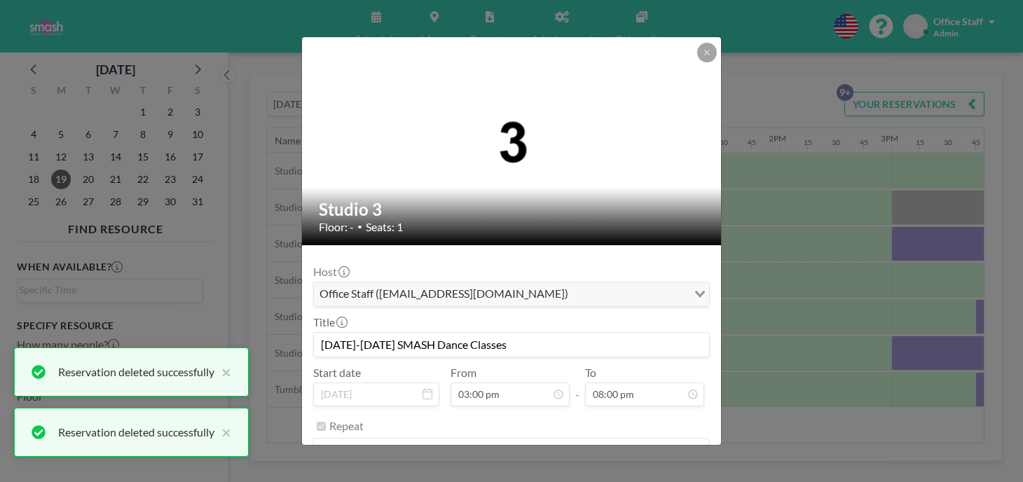
scroll to position [1789, 0]
click at [585, 474] on button "REMOVE" at bounding box center [588, 486] width 55 height 25
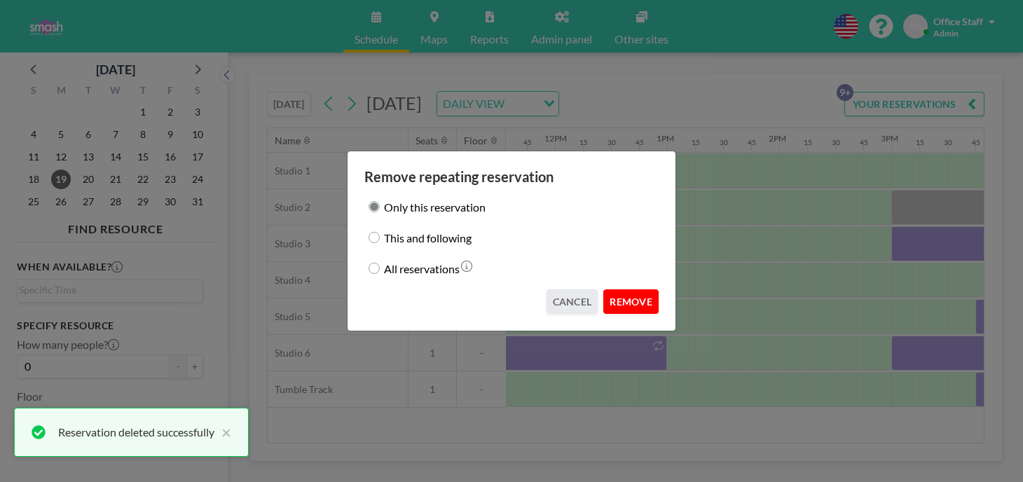
click at [610, 291] on button "REMOVE" at bounding box center [630, 301] width 55 height 25
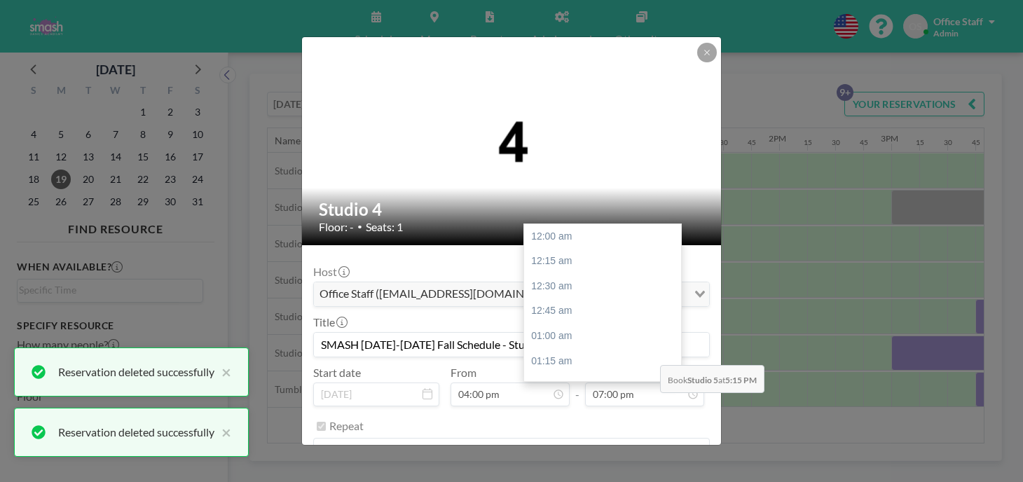
scroll to position [1700, 0]
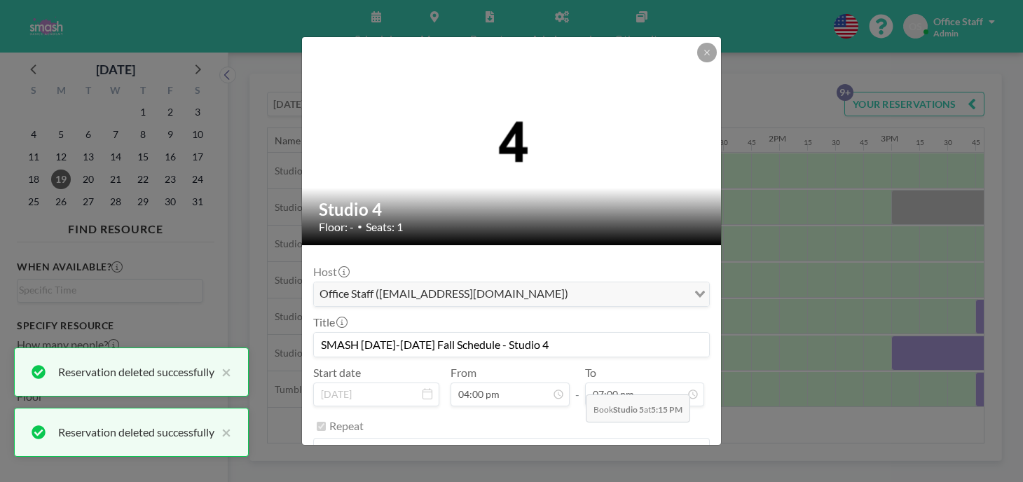
click at [579, 474] on button "REMOVE" at bounding box center [588, 486] width 55 height 25
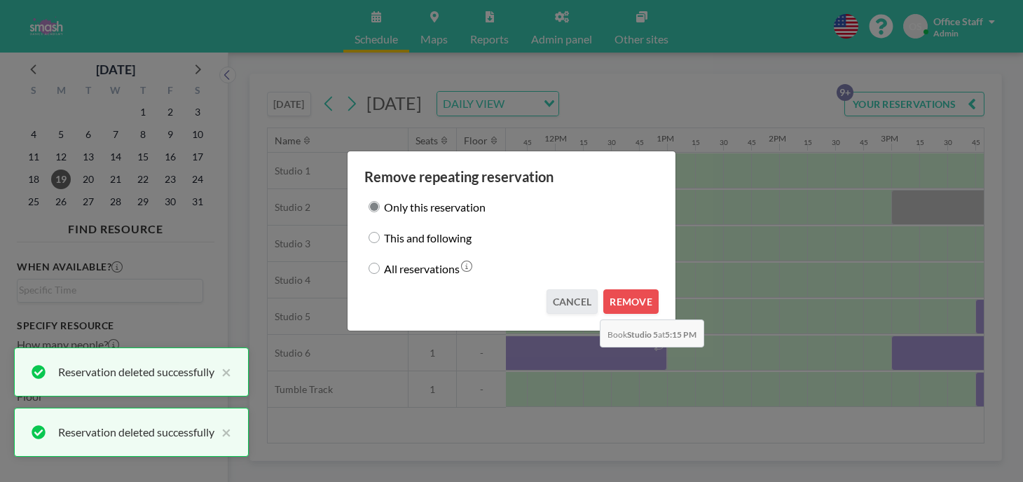
drag, startPoint x: 596, startPoint y: 286, endPoint x: 644, endPoint y: 248, distance: 61.4
click at [603, 289] on button "REMOVE" at bounding box center [630, 301] width 55 height 25
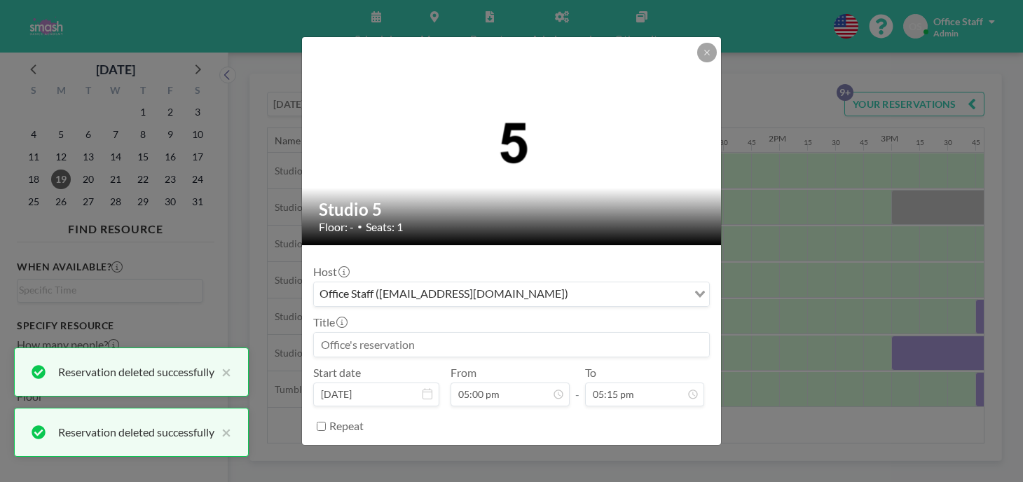
scroll to position [1544, 0]
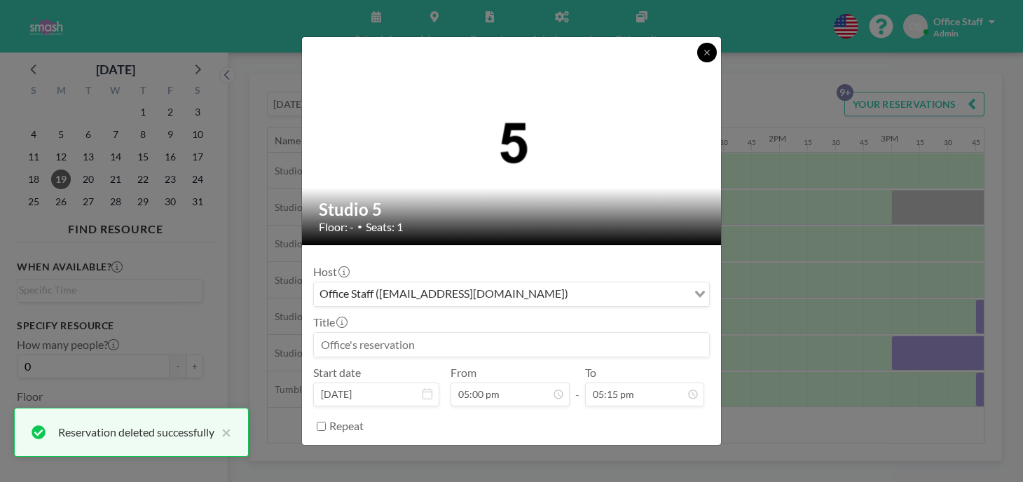
click at [703, 57] on icon at bounding box center [707, 52] width 8 height 8
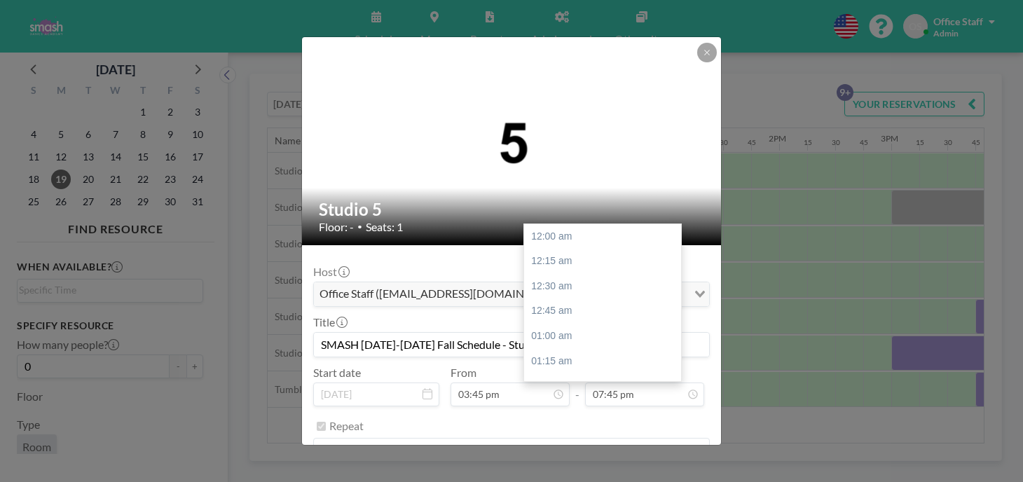
scroll to position [1767, 0]
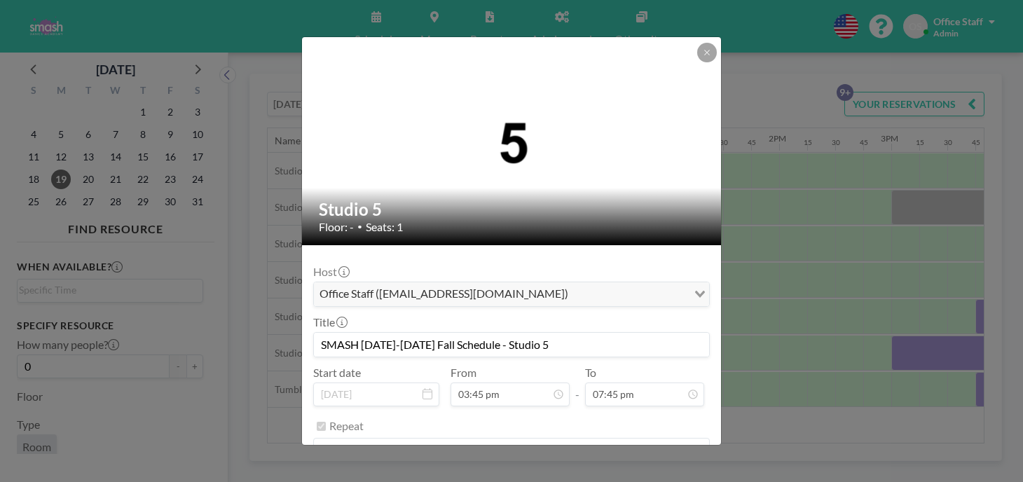
click at [579, 474] on button "REMOVE" at bounding box center [588, 486] width 55 height 25
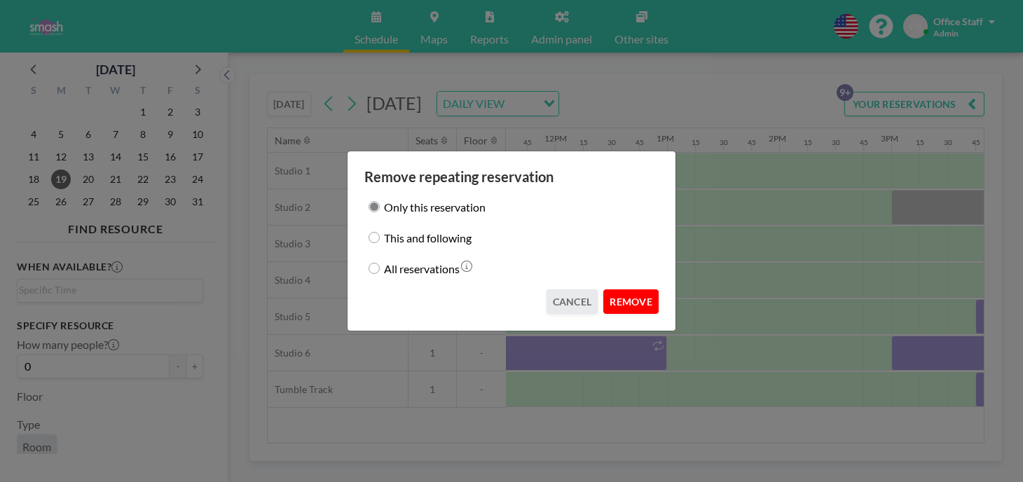
drag, startPoint x: 617, startPoint y: 287, endPoint x: 614, endPoint y: 296, distance: 10.0
click at [617, 289] on button "REMOVE" at bounding box center [630, 301] width 55 height 25
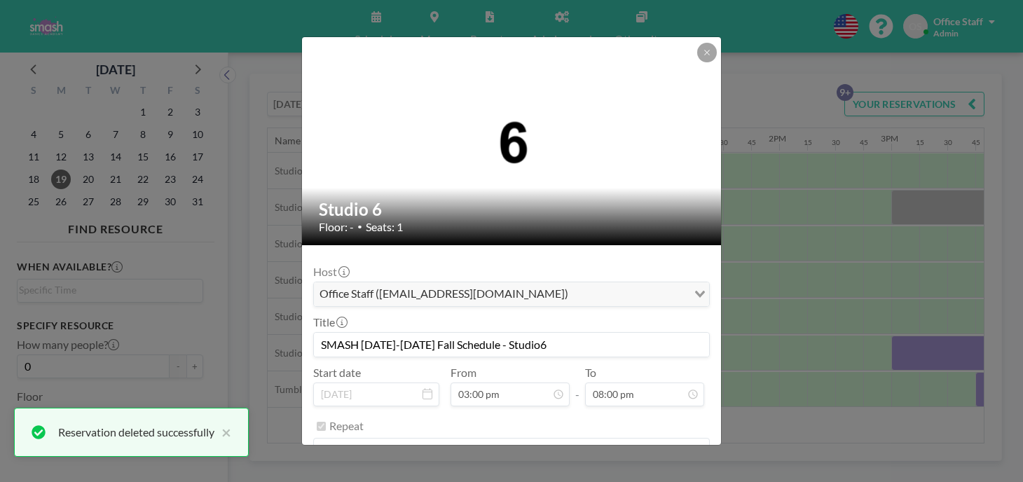
scroll to position [1789, 0]
click at [574, 474] on button "REMOVE" at bounding box center [588, 486] width 55 height 25
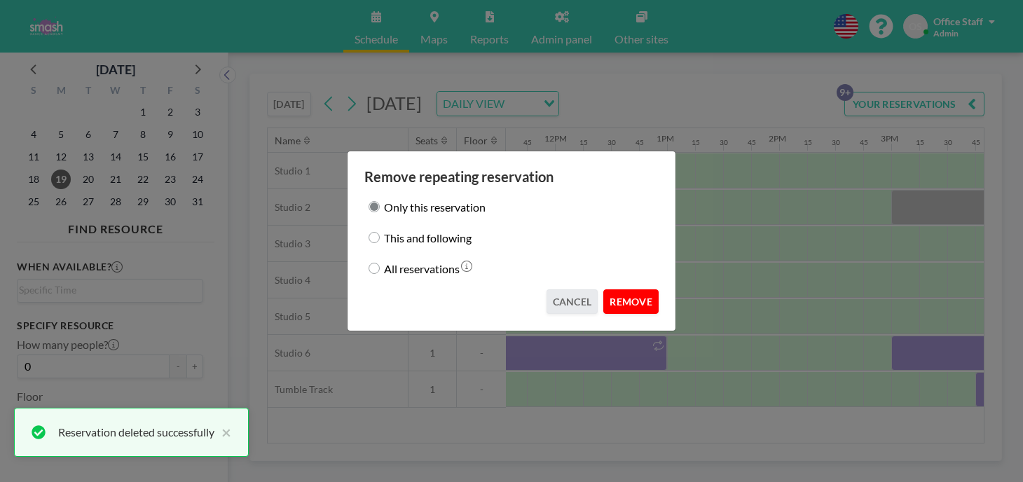
click at [608, 289] on button "REMOVE" at bounding box center [630, 301] width 55 height 25
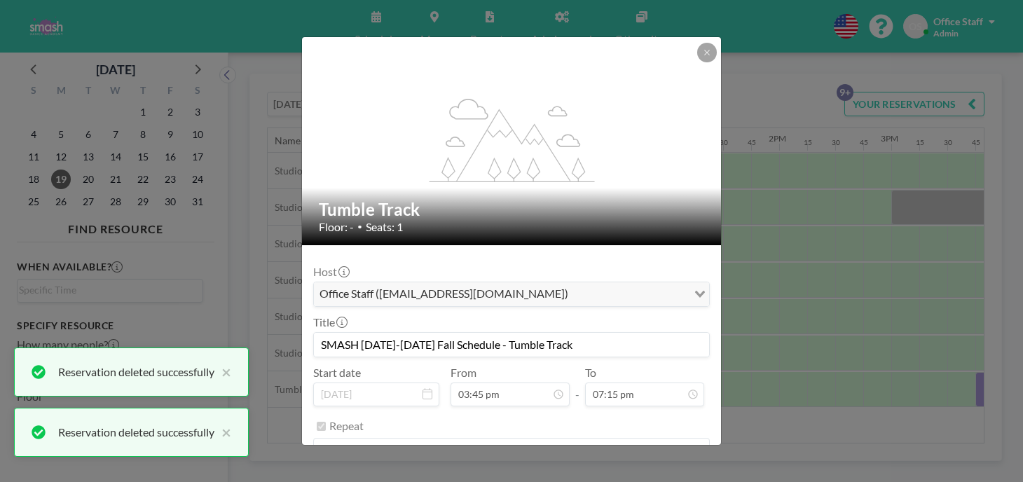
scroll to position [1722, 0]
click at [582, 474] on button "REMOVE" at bounding box center [588, 486] width 55 height 25
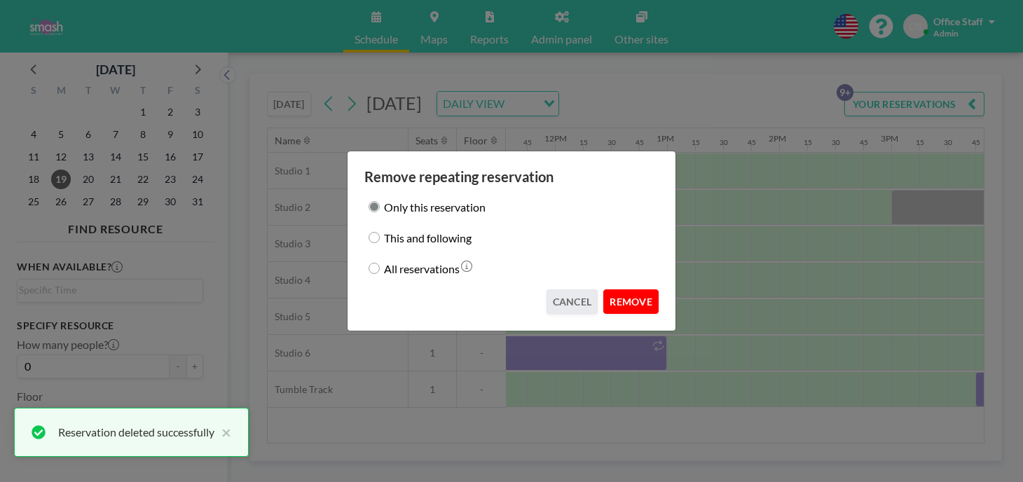
click at [609, 290] on button "REMOVE" at bounding box center [630, 301] width 55 height 25
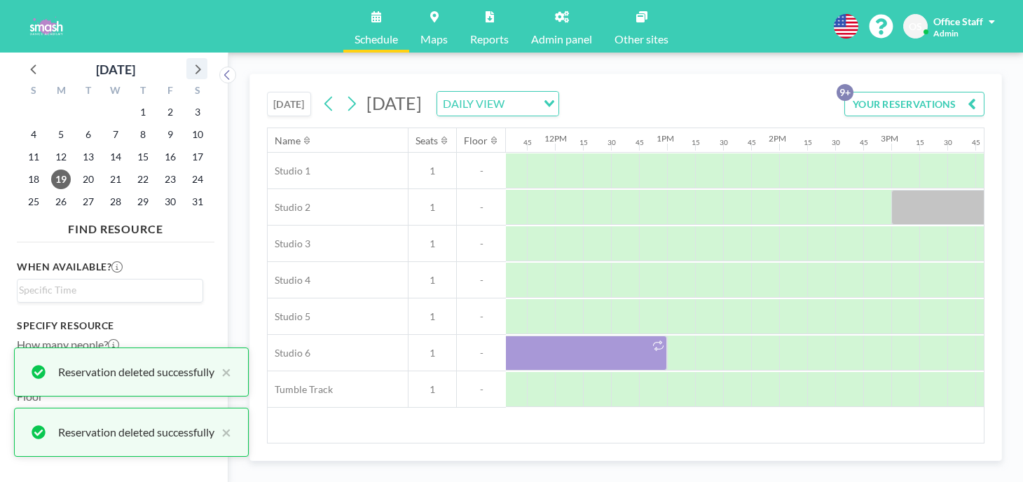
click at [195, 64] on icon at bounding box center [198, 69] width 6 height 10
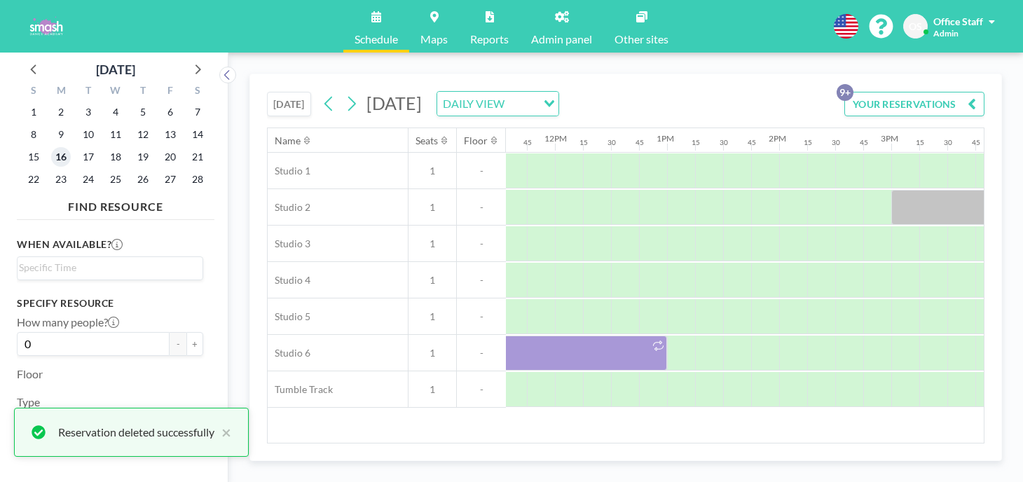
click at [52, 147] on span "16" at bounding box center [61, 157] width 20 height 20
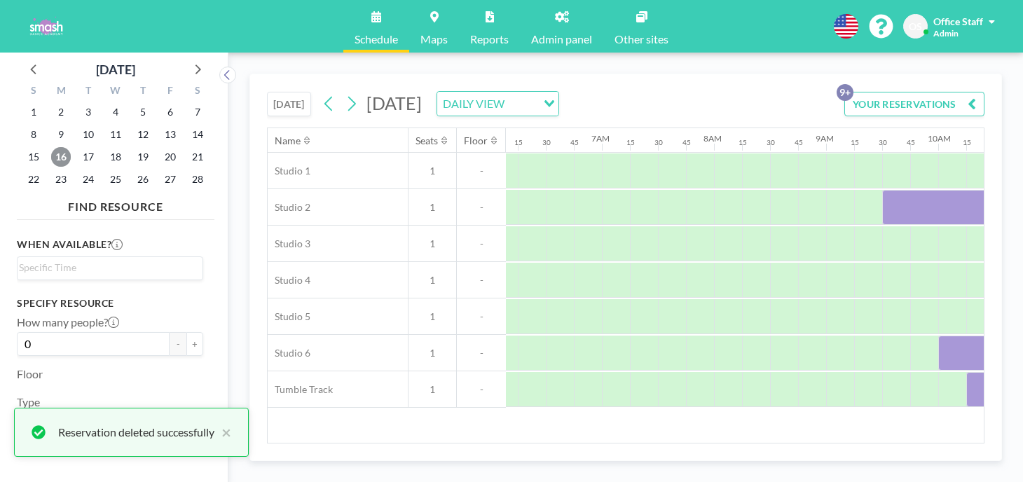
scroll to position [0, 706]
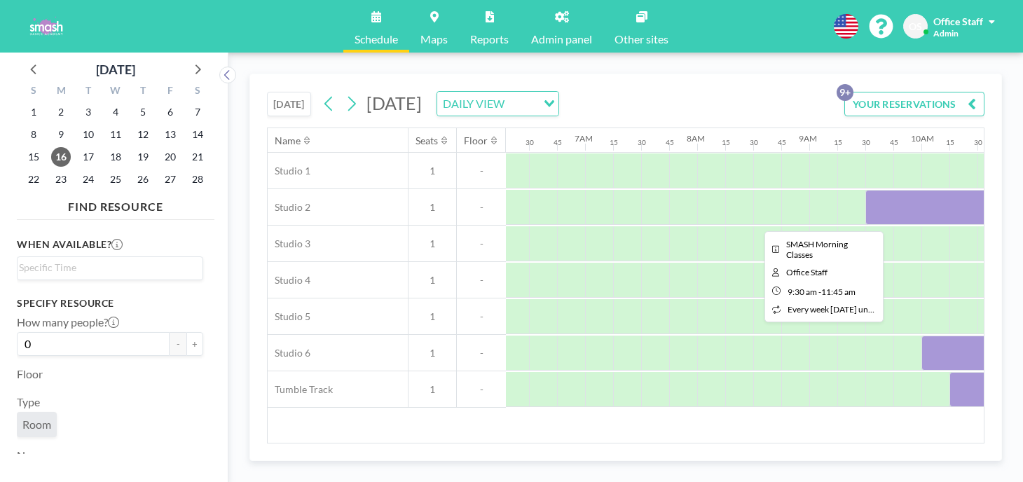
click at [865, 190] on div at bounding box center [991, 207] width 252 height 35
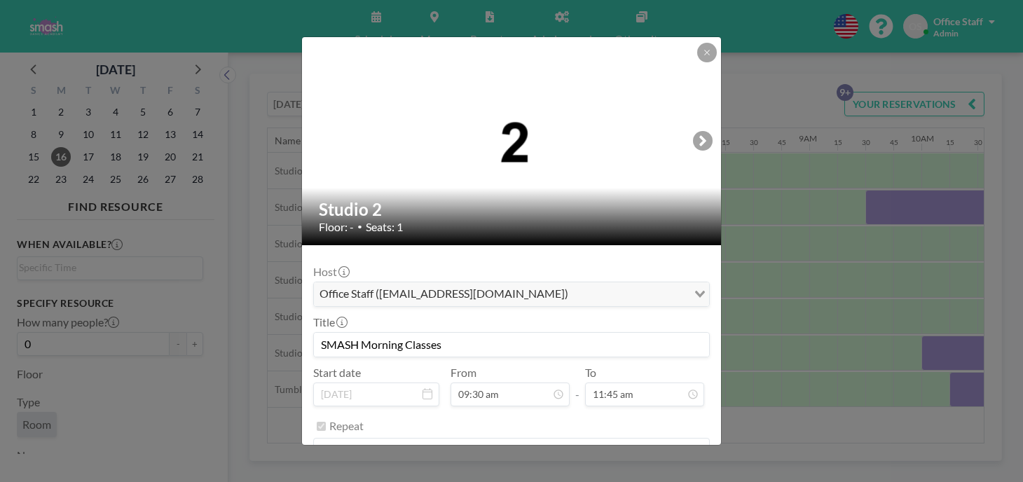
scroll to position [1051, 0]
click at [570, 474] on button "REMOVE" at bounding box center [588, 486] width 55 height 25
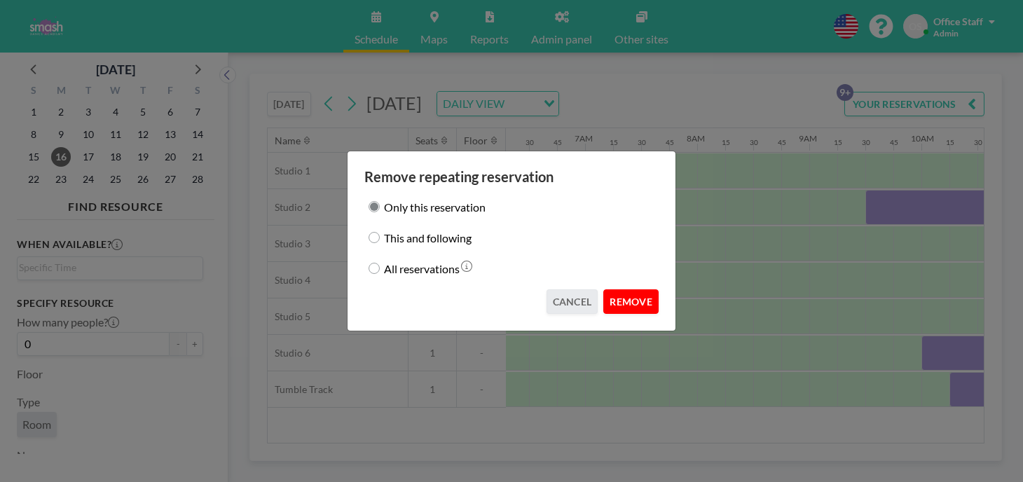
click at [614, 294] on button "REMOVE" at bounding box center [630, 301] width 55 height 25
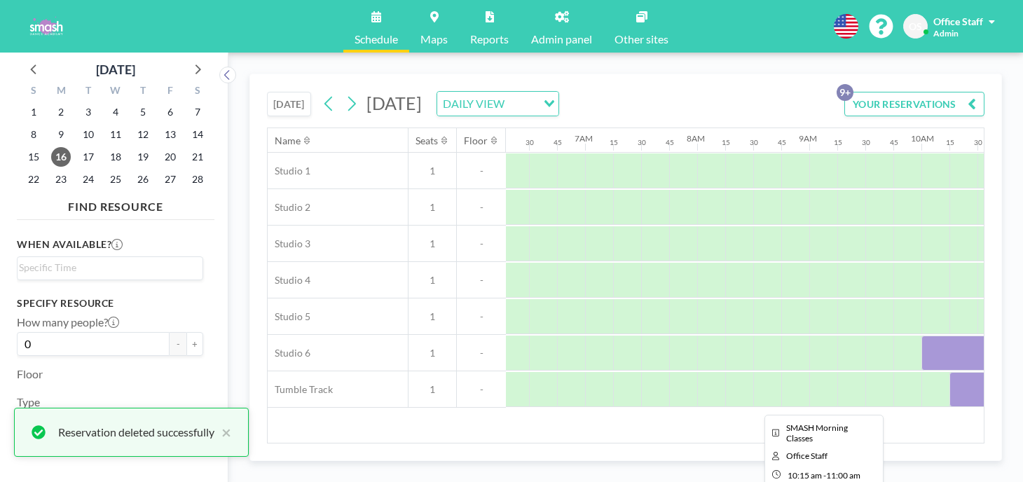
click at [949, 372] on div at bounding box center [991, 389] width 84 height 35
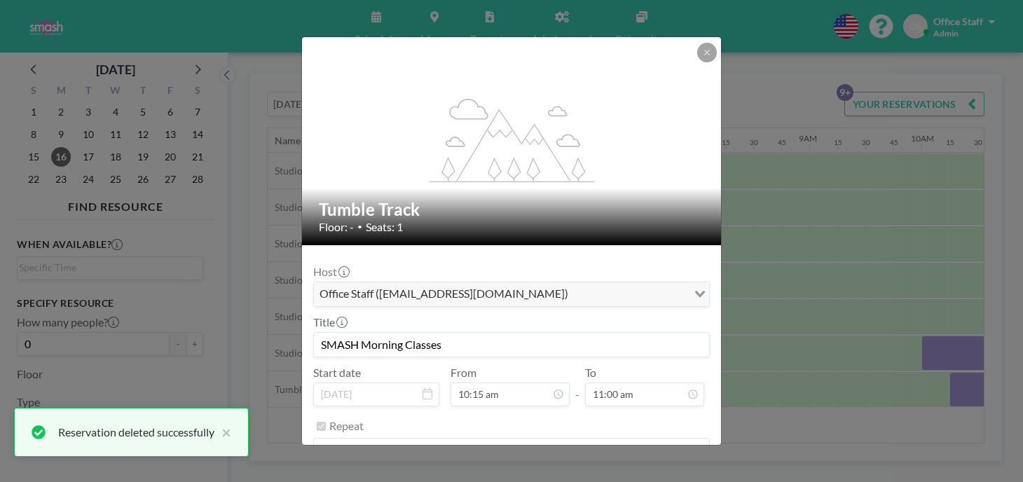
scroll to position [984, 0]
click at [575, 474] on button "REMOVE" at bounding box center [588, 486] width 55 height 25
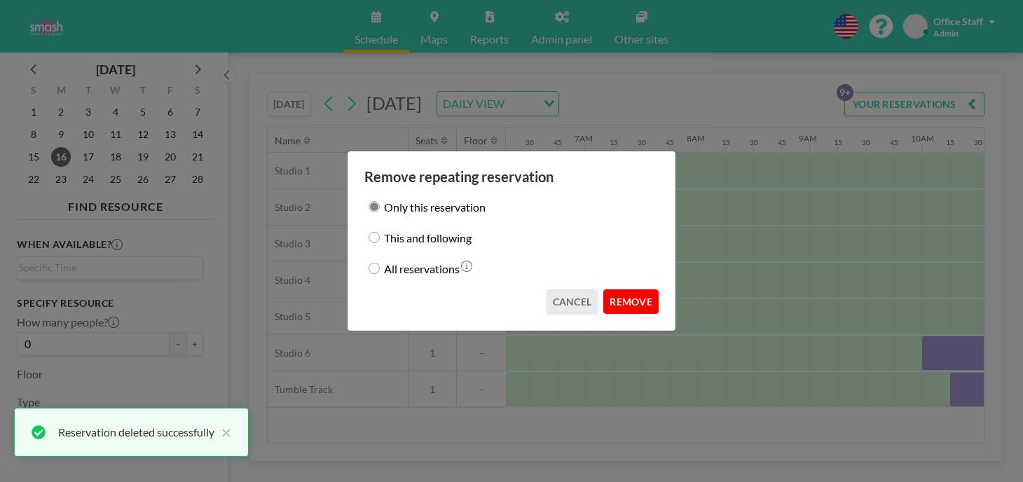
click at [607, 289] on button "REMOVE" at bounding box center [630, 301] width 55 height 25
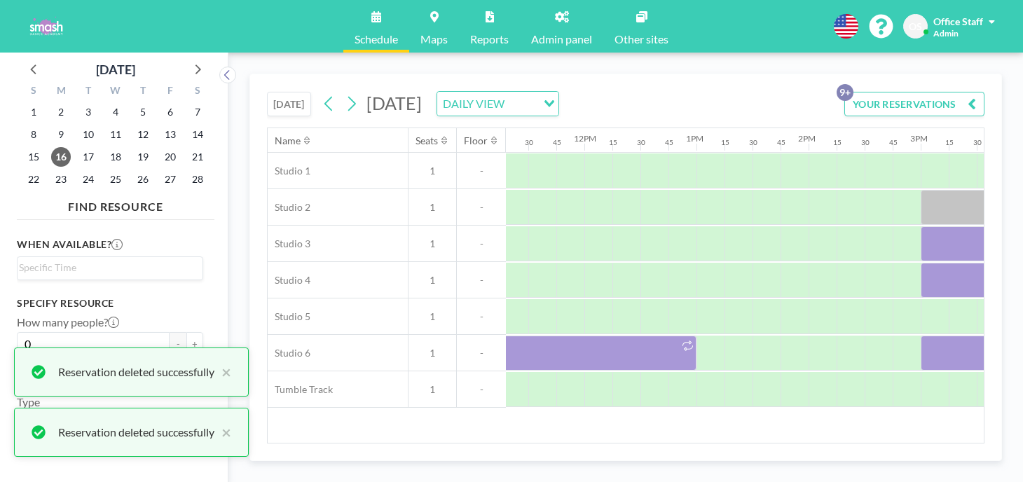
scroll to position [0, 1355]
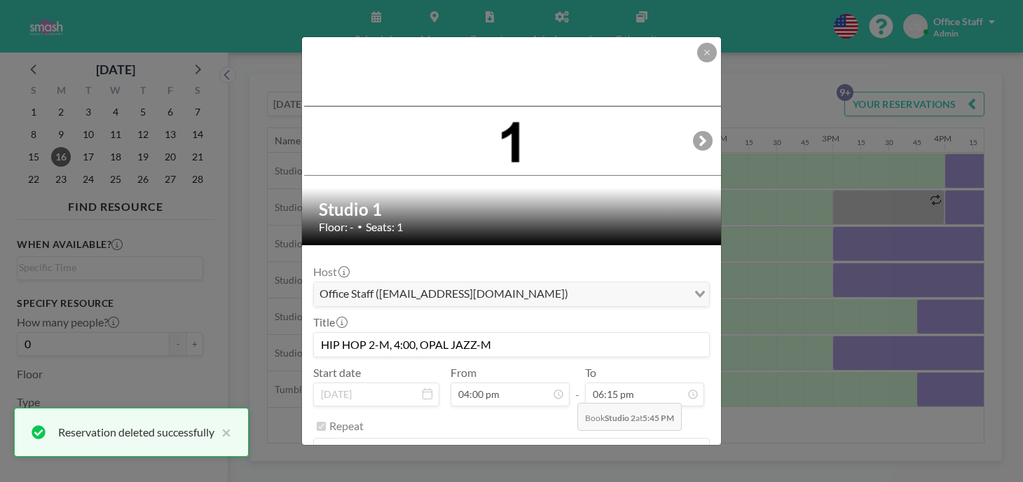
click at [573, 474] on button "REMOVE" at bounding box center [588, 486] width 55 height 25
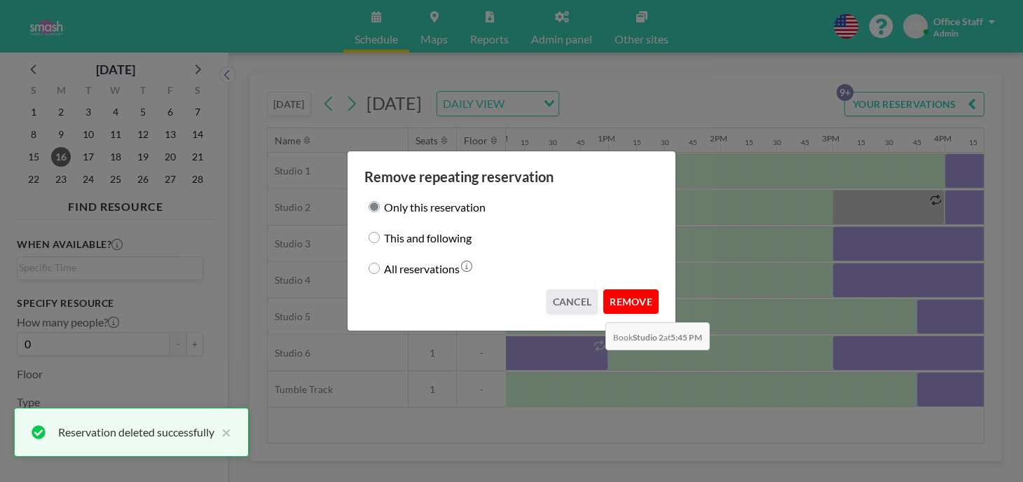
click at [603, 289] on button "REMOVE" at bounding box center [630, 301] width 55 height 25
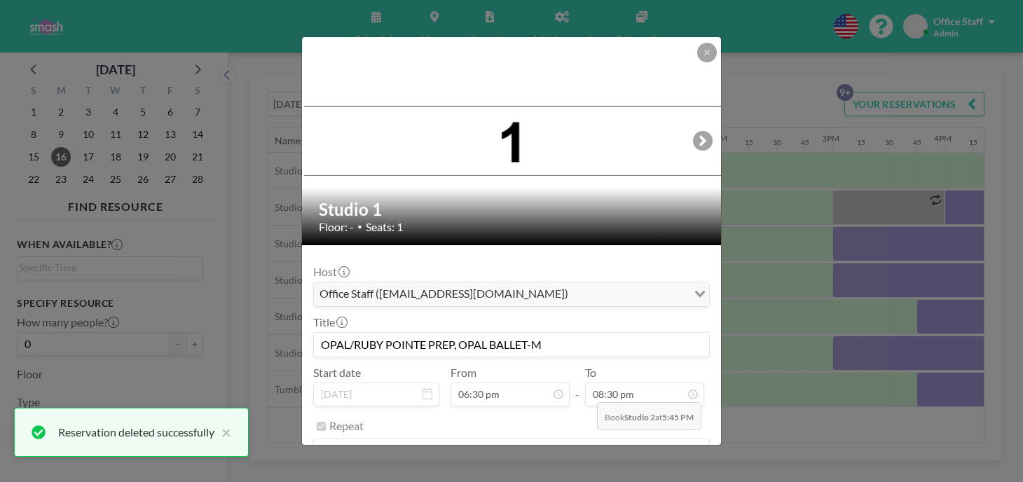
scroll to position [1834, 0]
click at [569, 474] on button "REMOVE" at bounding box center [588, 486] width 55 height 25
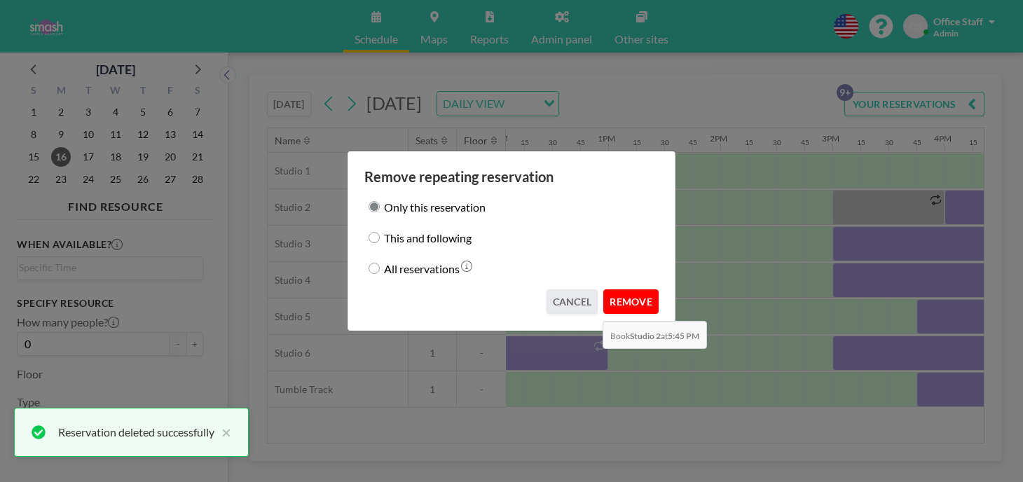
click at [603, 289] on button "REMOVE" at bounding box center [630, 301] width 55 height 25
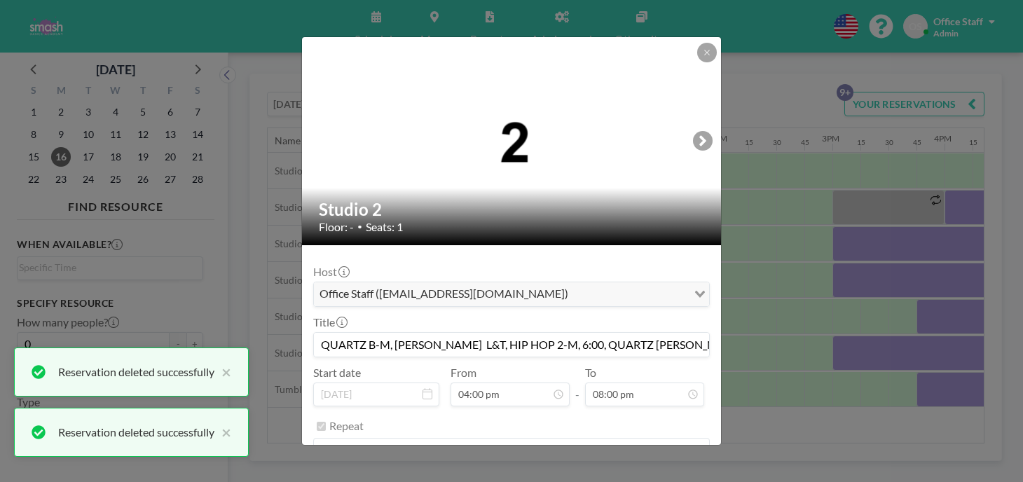
scroll to position [1431, 0]
click at [576, 474] on button "REMOVE" at bounding box center [588, 486] width 55 height 25
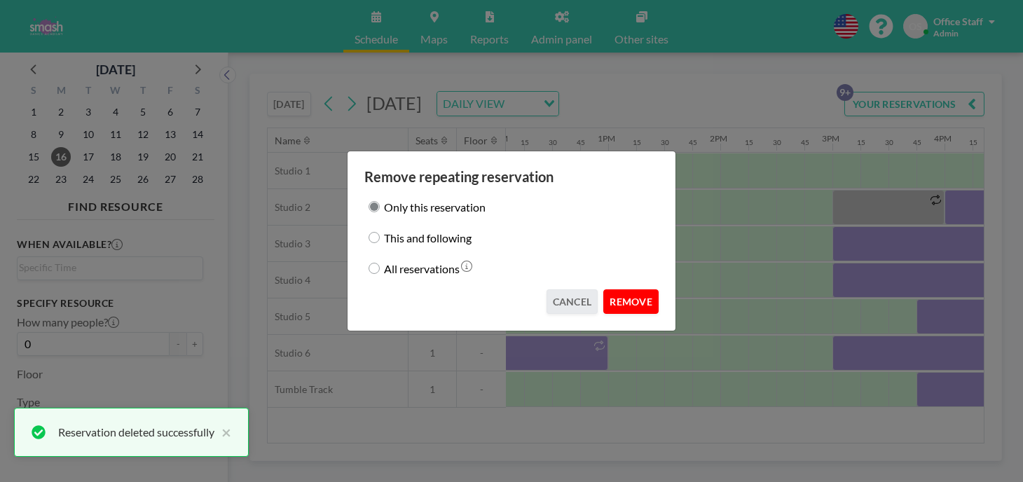
click at [603, 291] on button "REMOVE" at bounding box center [630, 301] width 55 height 25
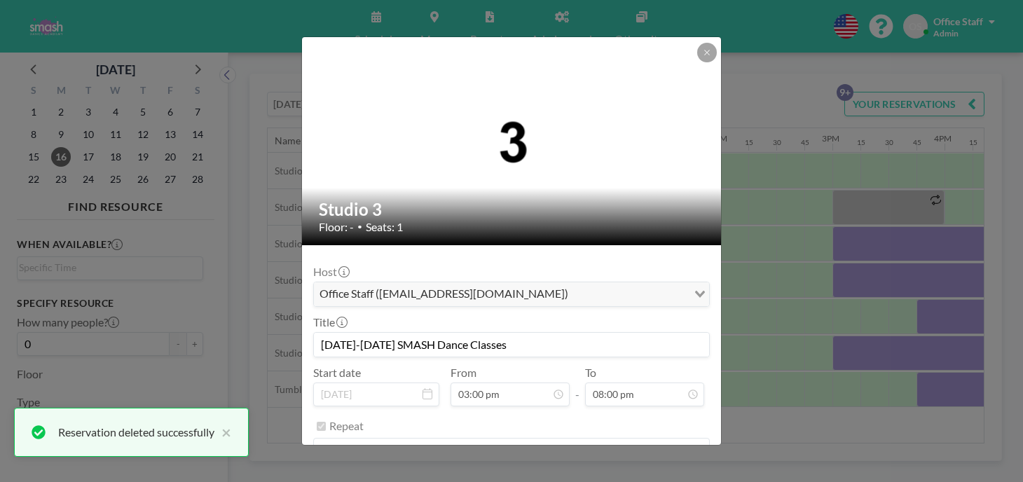
scroll to position [1789, 0]
click at [568, 474] on button "REMOVE" at bounding box center [588, 486] width 55 height 25
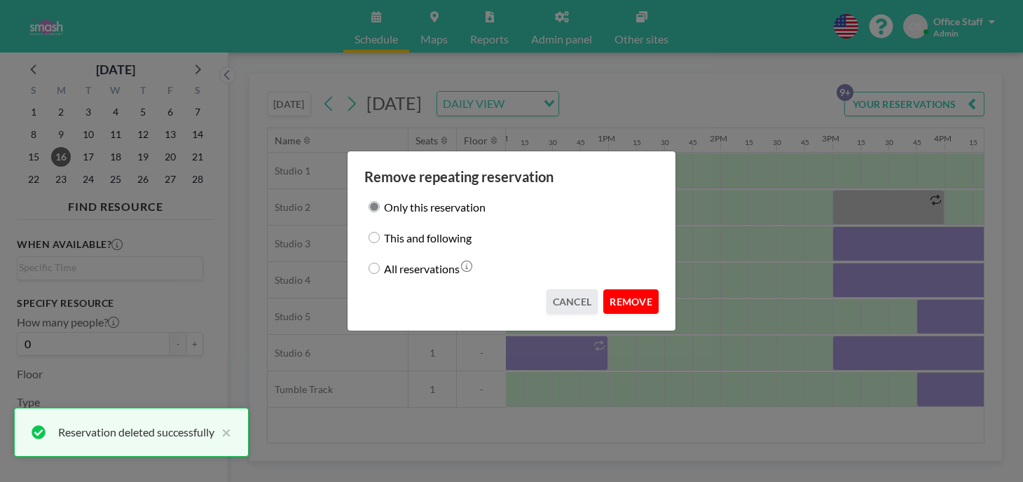
click at [607, 289] on button "REMOVE" at bounding box center [630, 301] width 55 height 25
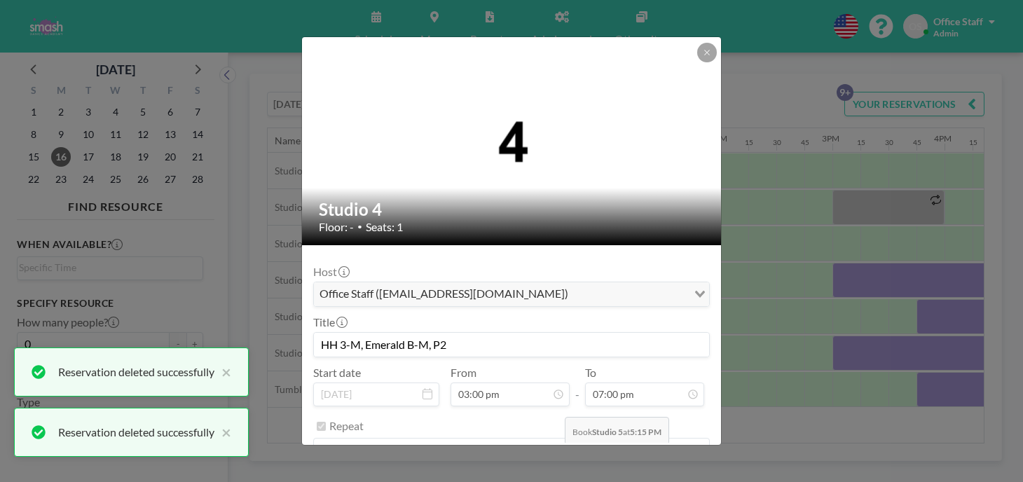
scroll to position [1700, 0]
click at [574, 474] on button "REMOVE" at bounding box center [588, 486] width 55 height 25
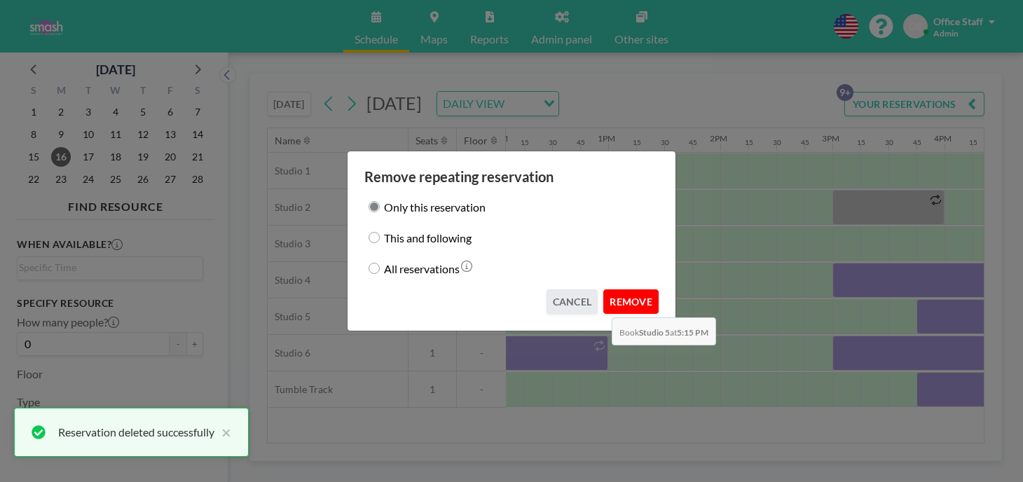
click at [608, 289] on button "REMOVE" at bounding box center [630, 301] width 55 height 25
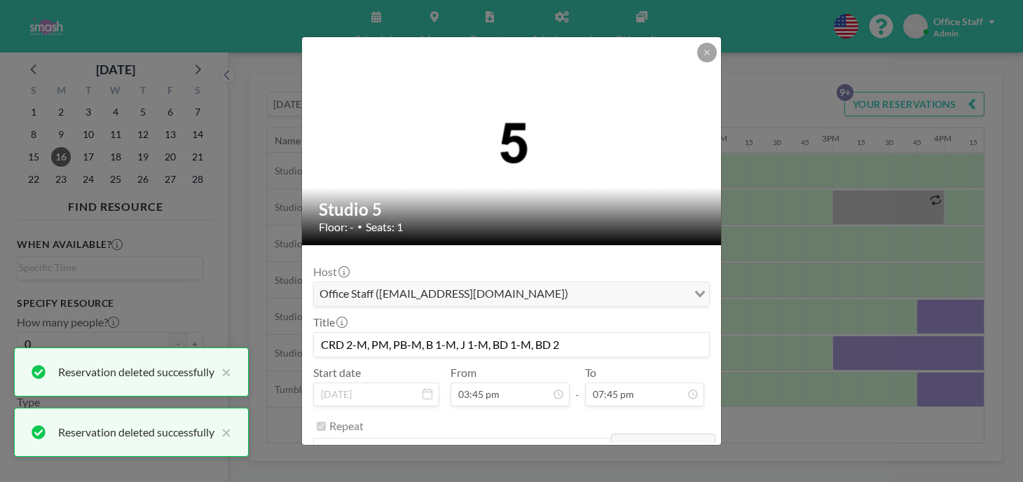
scroll to position [1767, 0]
click at [578, 474] on button "REMOVE" at bounding box center [588, 486] width 55 height 25
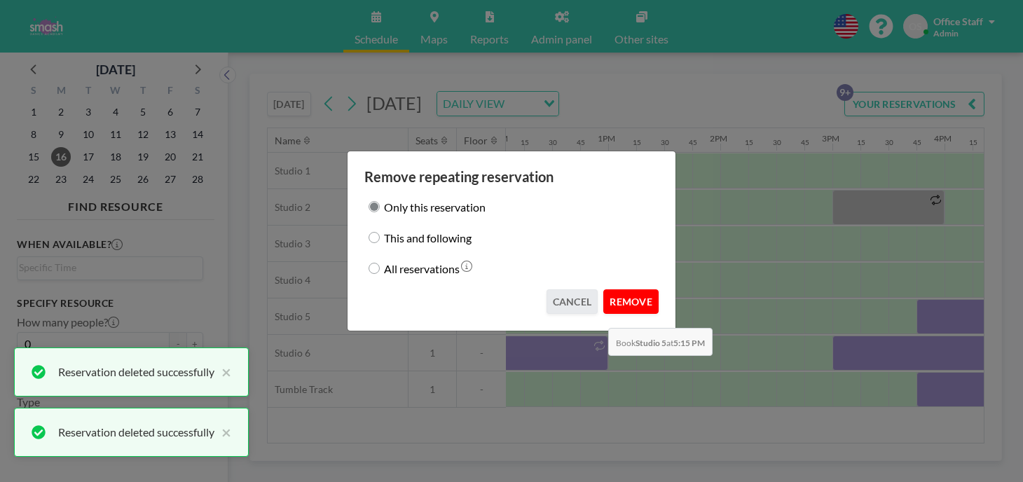
click at [604, 295] on button "REMOVE" at bounding box center [630, 301] width 55 height 25
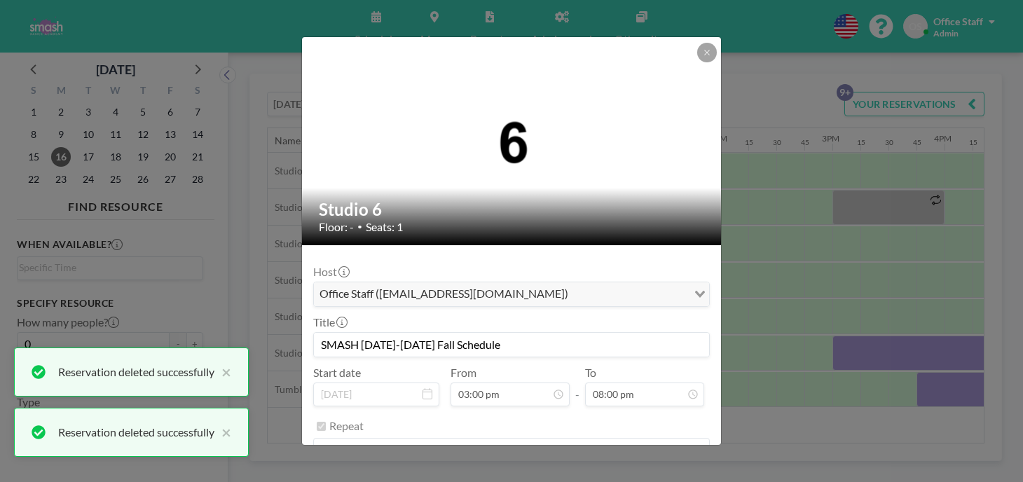
scroll to position [1789, 0]
click at [586, 474] on button "REMOVE" at bounding box center [588, 486] width 55 height 25
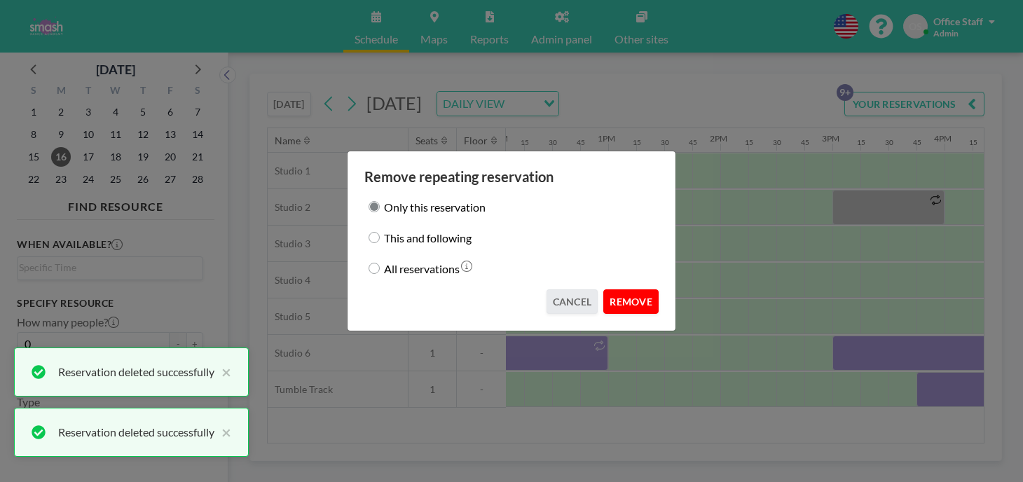
click at [614, 289] on button "REMOVE" at bounding box center [630, 301] width 55 height 25
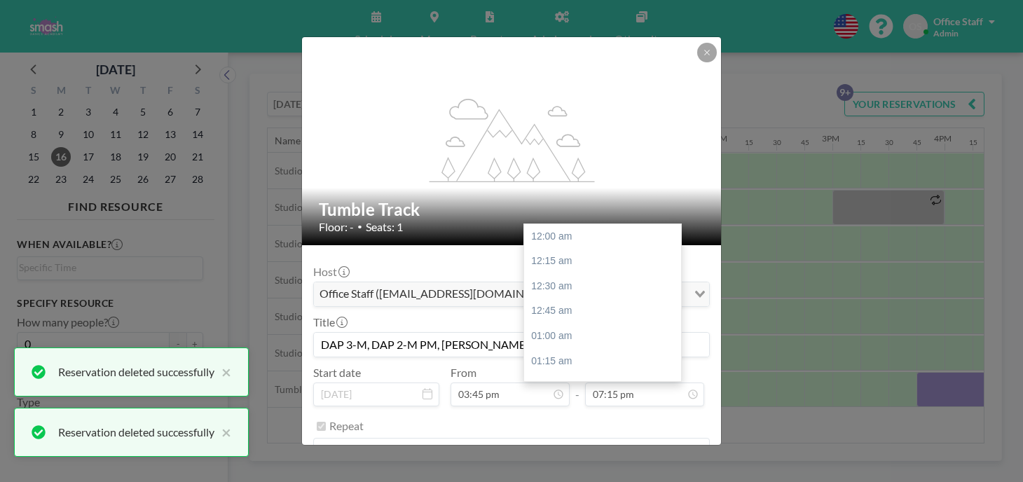
scroll to position [1722, 0]
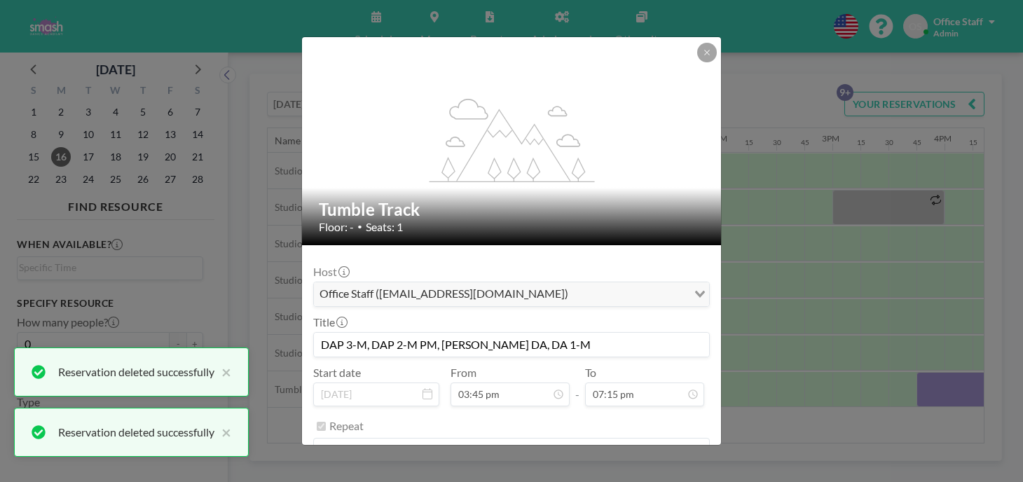
click at [569, 474] on button "REMOVE" at bounding box center [588, 486] width 55 height 25
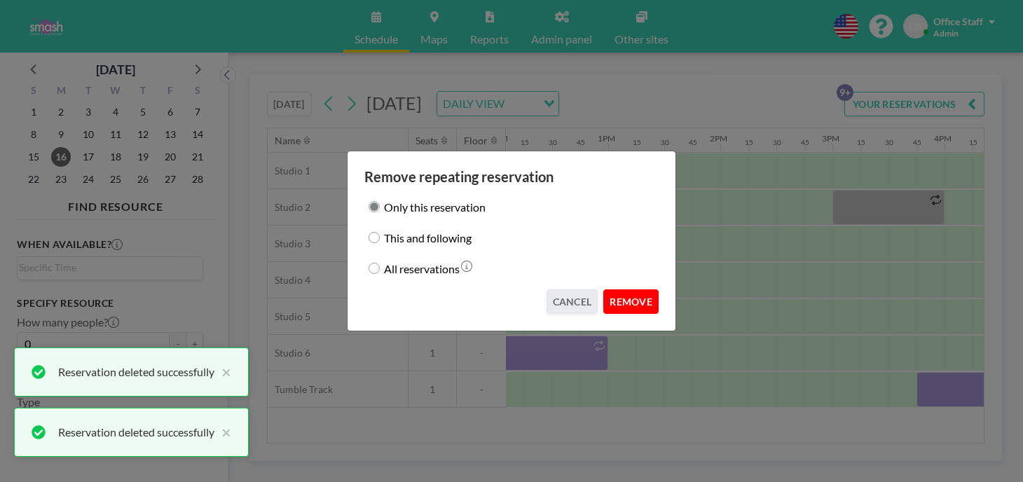
click at [603, 289] on button "REMOVE" at bounding box center [630, 301] width 55 height 25
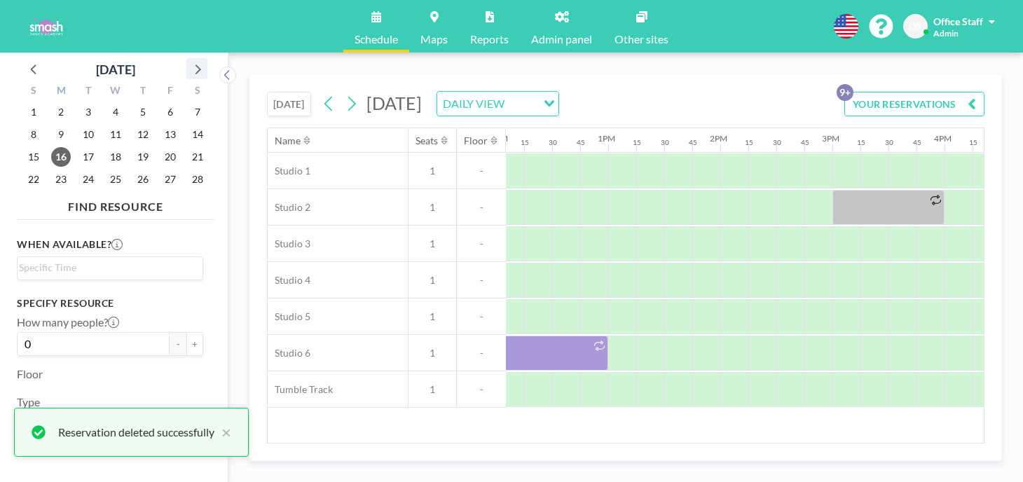
click at [188, 64] on icon at bounding box center [197, 69] width 18 height 18
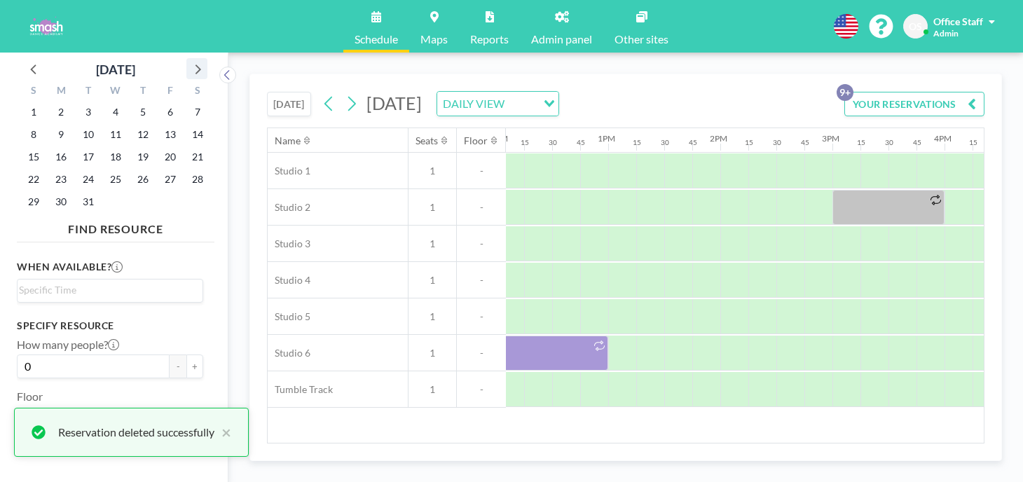
click at [188, 64] on icon at bounding box center [197, 69] width 18 height 18
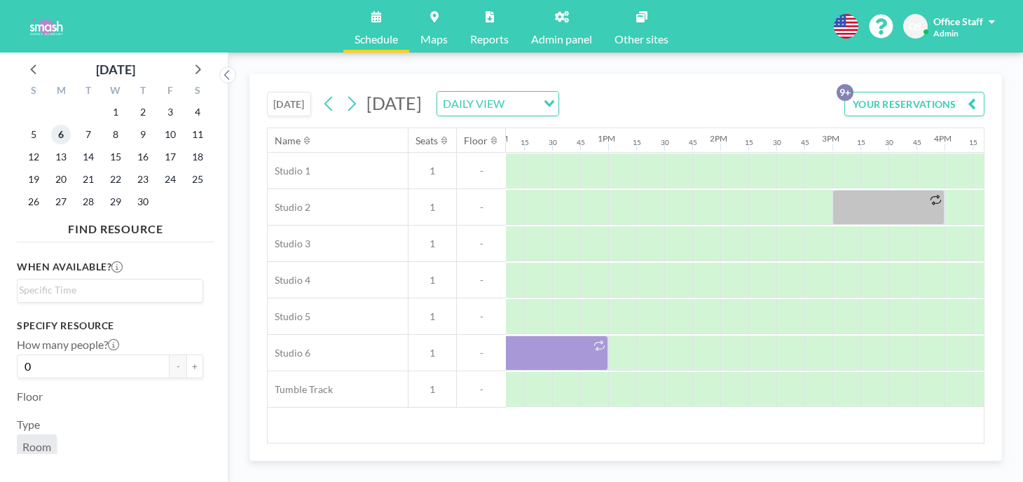
click at [53, 125] on span "6" at bounding box center [61, 135] width 20 height 20
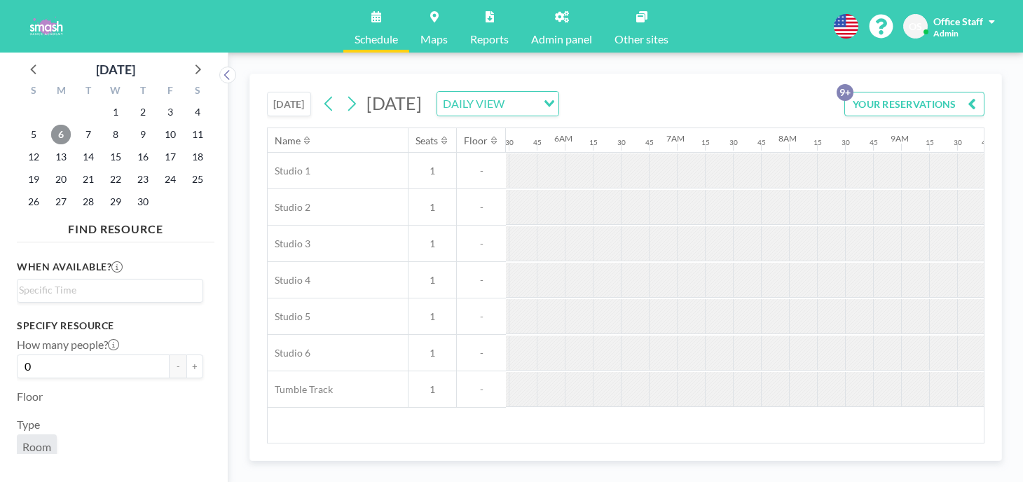
scroll to position [0, 80]
click at [30, 64] on icon at bounding box center [33, 69] width 6 height 10
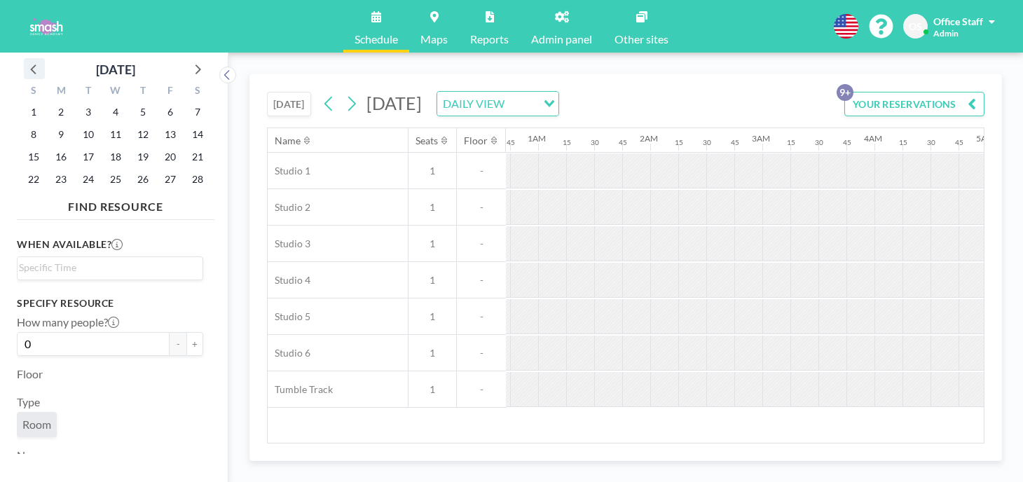
click at [30, 64] on icon at bounding box center [33, 69] width 6 height 10
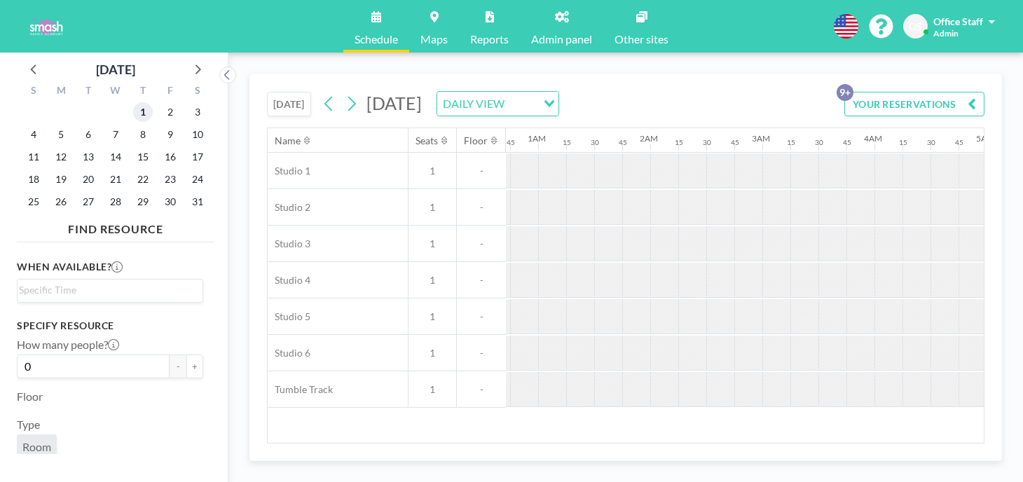
click at [133, 102] on span "1" at bounding box center [143, 112] width 20 height 20
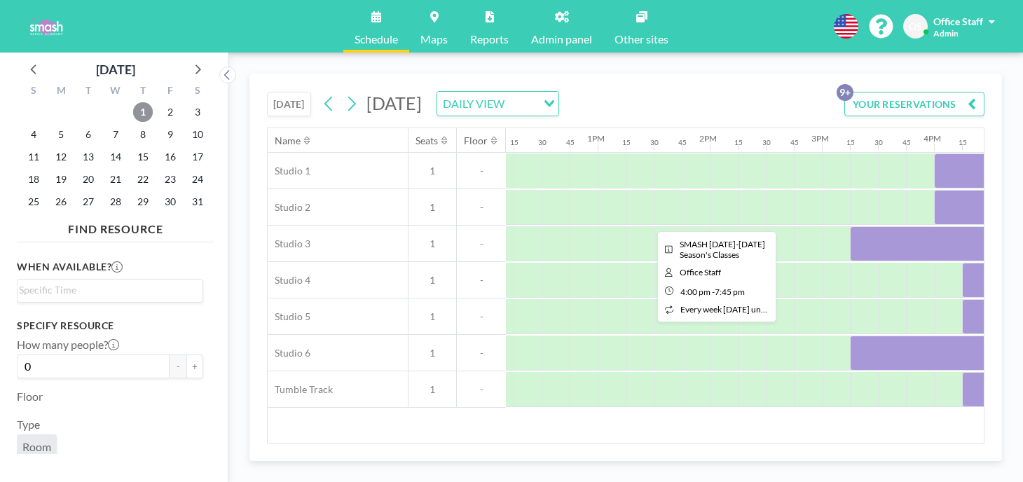
scroll to position [0, 1361]
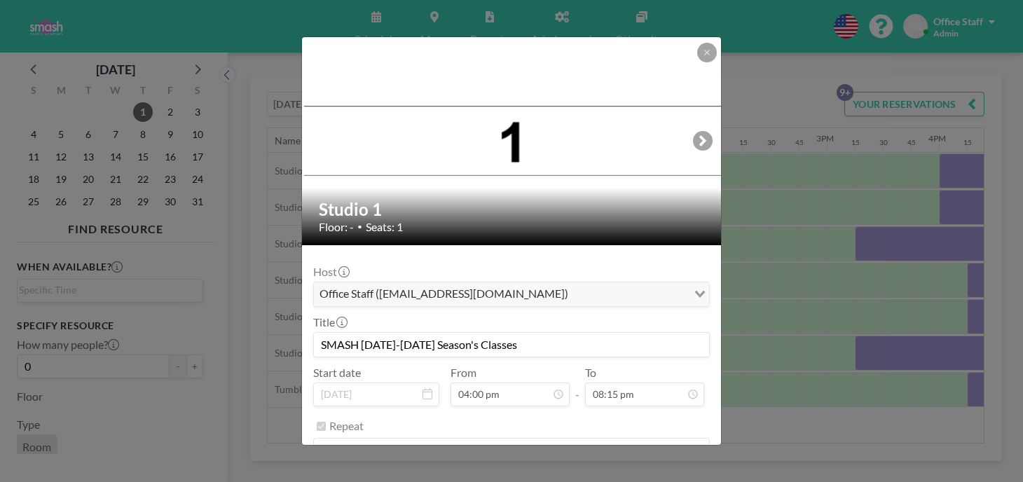
click at [579, 474] on button "REMOVE" at bounding box center [588, 486] width 55 height 25
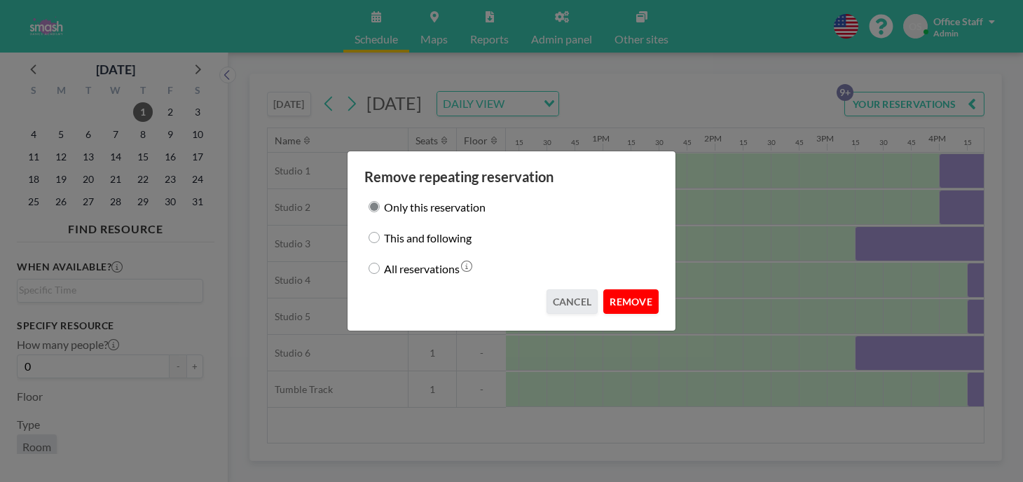
click at [614, 291] on button "REMOVE" at bounding box center [630, 301] width 55 height 25
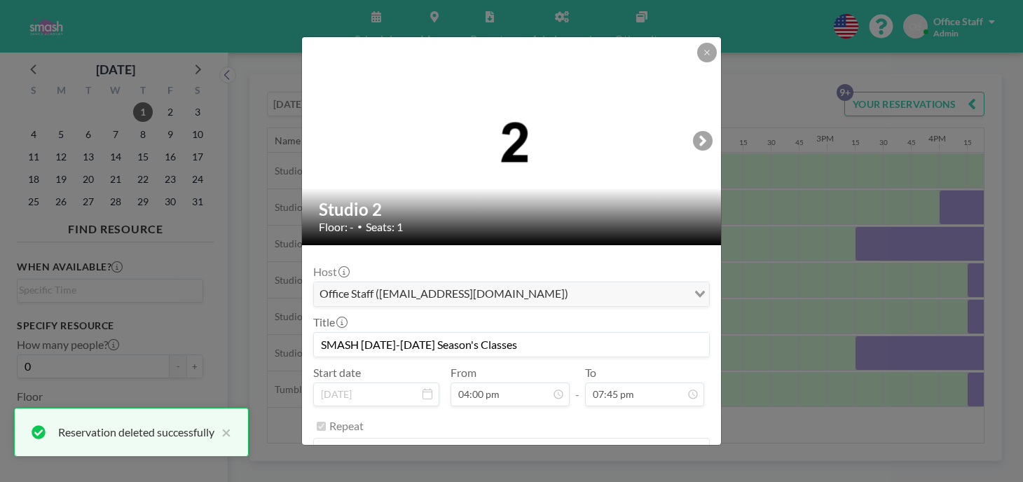
scroll to position [1767, 0]
click at [582, 474] on button "REMOVE" at bounding box center [588, 486] width 55 height 25
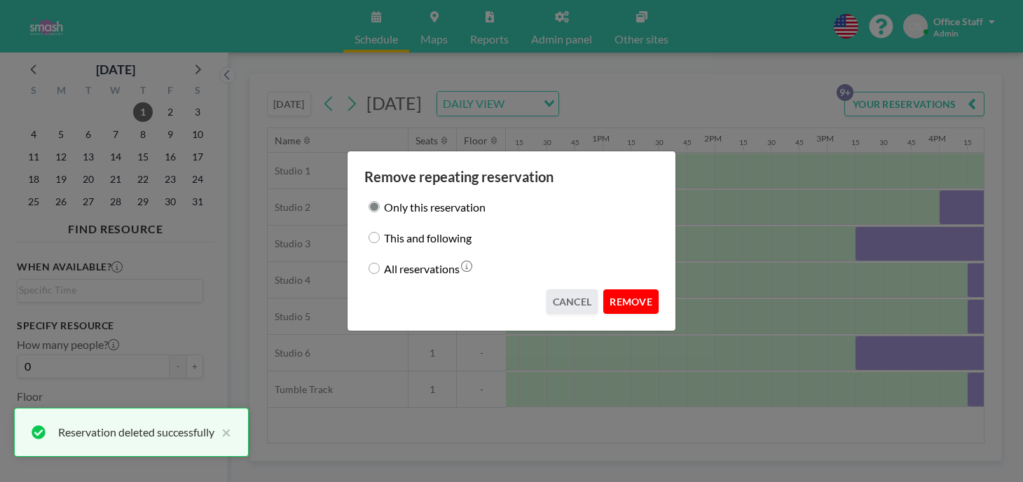
click at [613, 296] on button "REMOVE" at bounding box center [630, 301] width 55 height 25
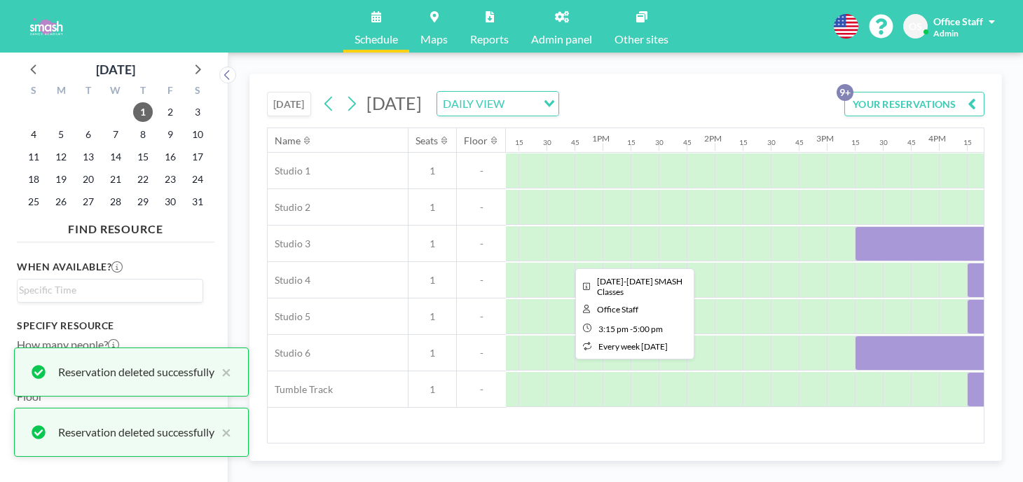
click at [855, 226] on div at bounding box center [953, 243] width 196 height 35
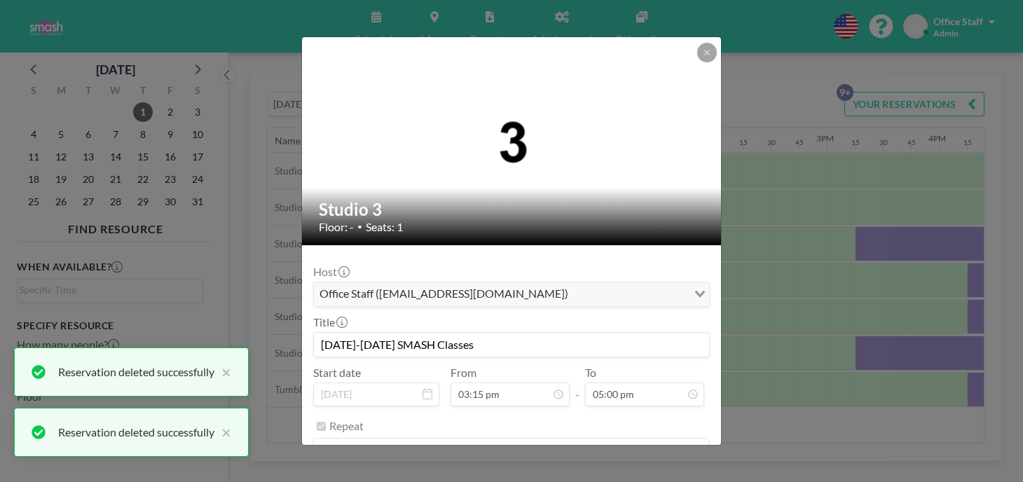
click at [577, 474] on button "REMOVE" at bounding box center [588, 486] width 55 height 25
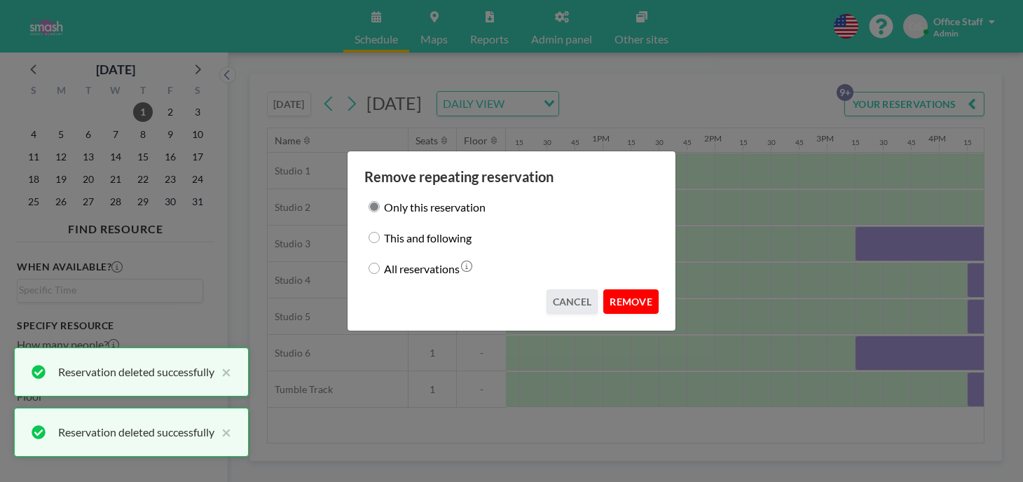
click at [603, 289] on button "REMOVE" at bounding box center [630, 301] width 55 height 25
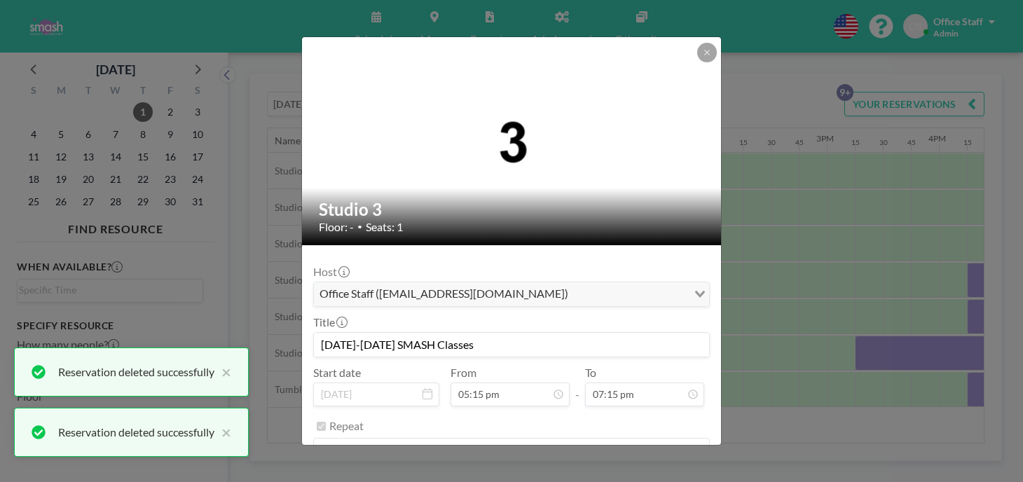
click at [582, 474] on button "REMOVE" at bounding box center [588, 486] width 55 height 25
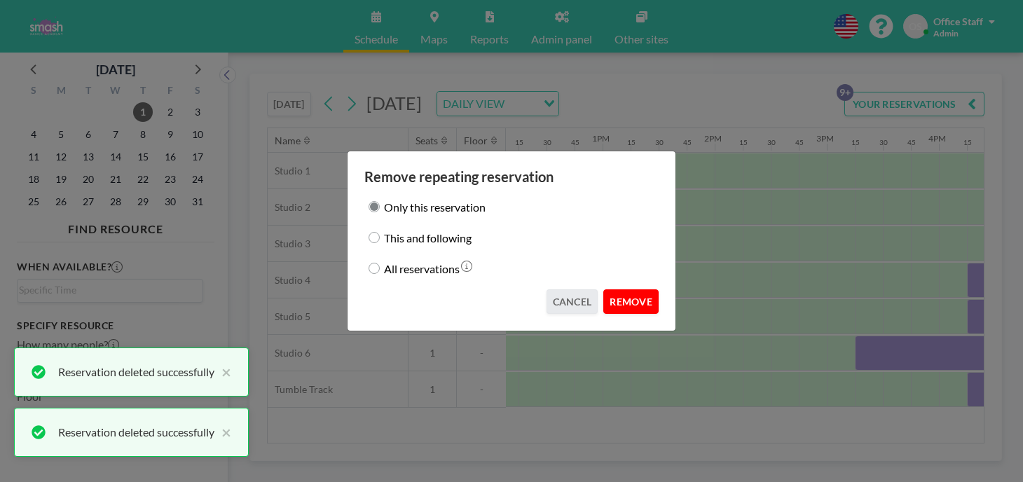
click at [614, 289] on button "REMOVE" at bounding box center [630, 301] width 55 height 25
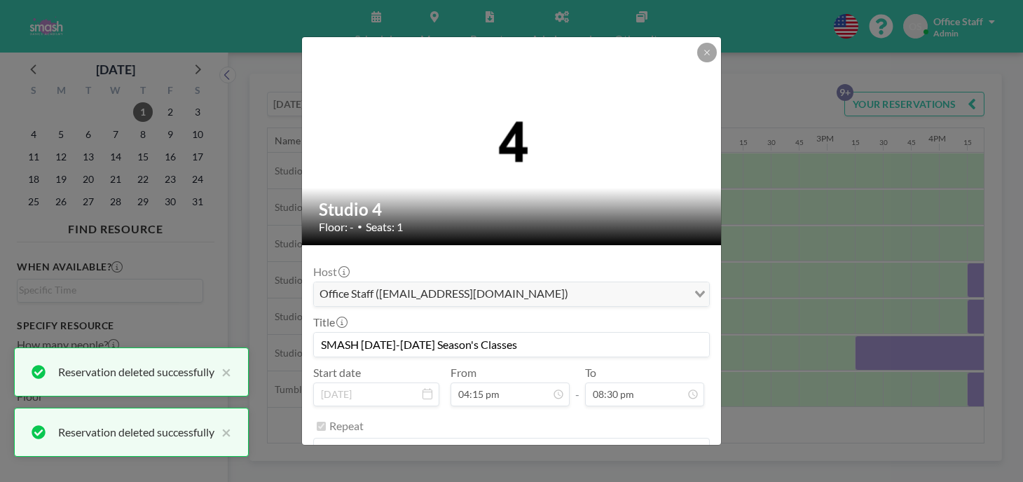
scroll to position [1454, 0]
click at [577, 474] on button "REMOVE" at bounding box center [588, 486] width 55 height 25
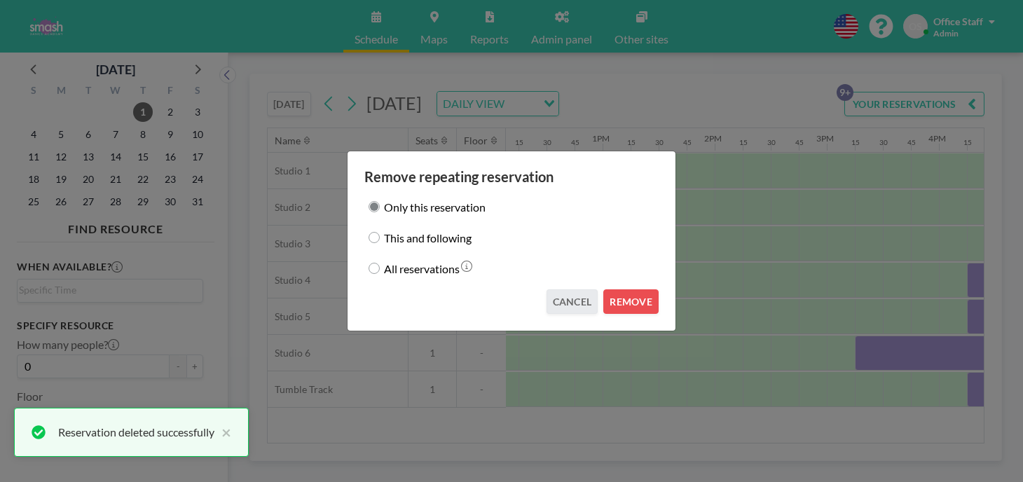
drag, startPoint x: 620, startPoint y: 289, endPoint x: 653, endPoint y: 269, distance: 38.3
click at [619, 289] on button "REMOVE" at bounding box center [630, 301] width 55 height 25
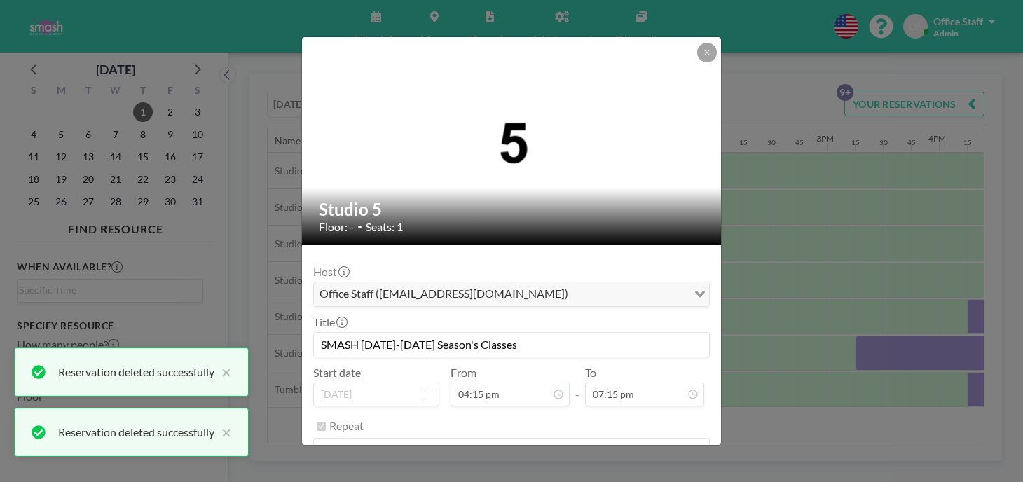
scroll to position [1722, 0]
click at [581, 474] on button "REMOVE" at bounding box center [588, 486] width 55 height 25
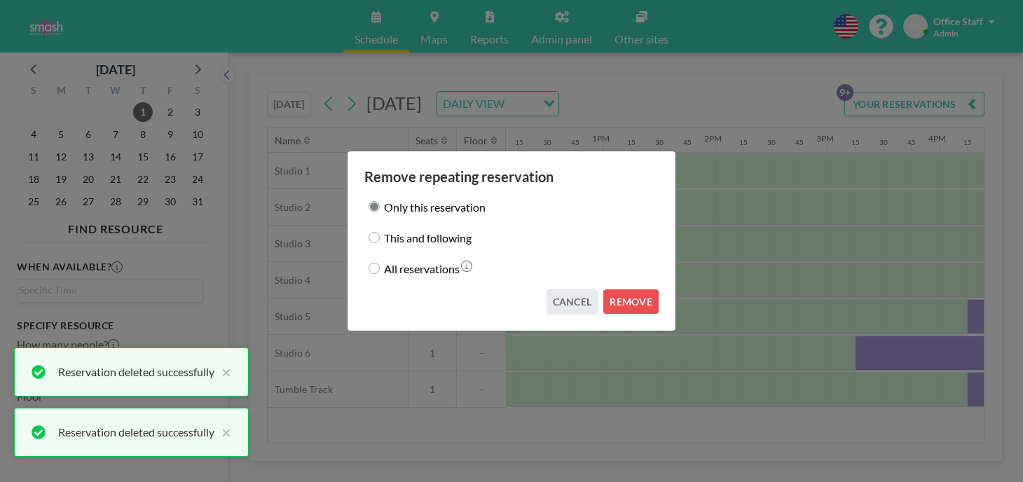
drag, startPoint x: 607, startPoint y: 293, endPoint x: 632, endPoint y: 279, distance: 28.9
click at [607, 293] on button "REMOVE" at bounding box center [630, 301] width 55 height 25
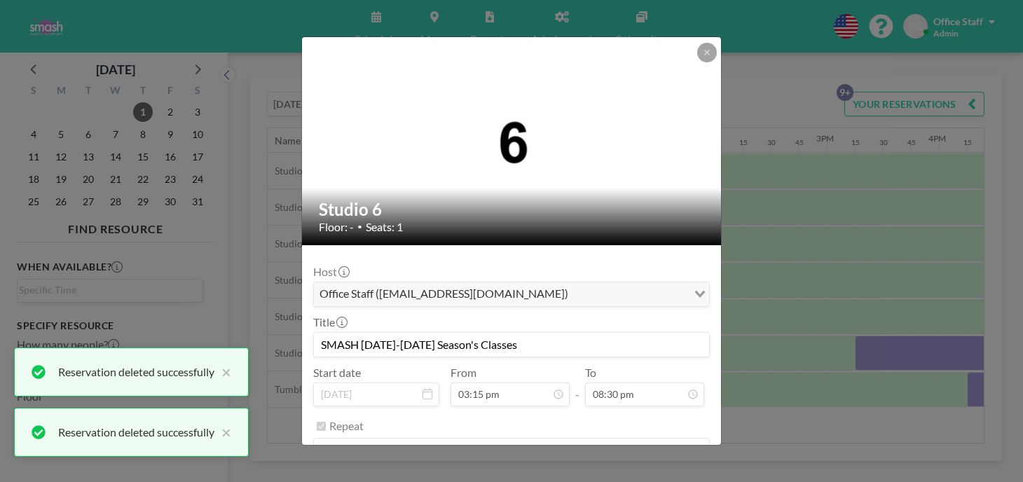
scroll to position [1834, 0]
click at [577, 474] on button "REMOVE" at bounding box center [588, 486] width 55 height 25
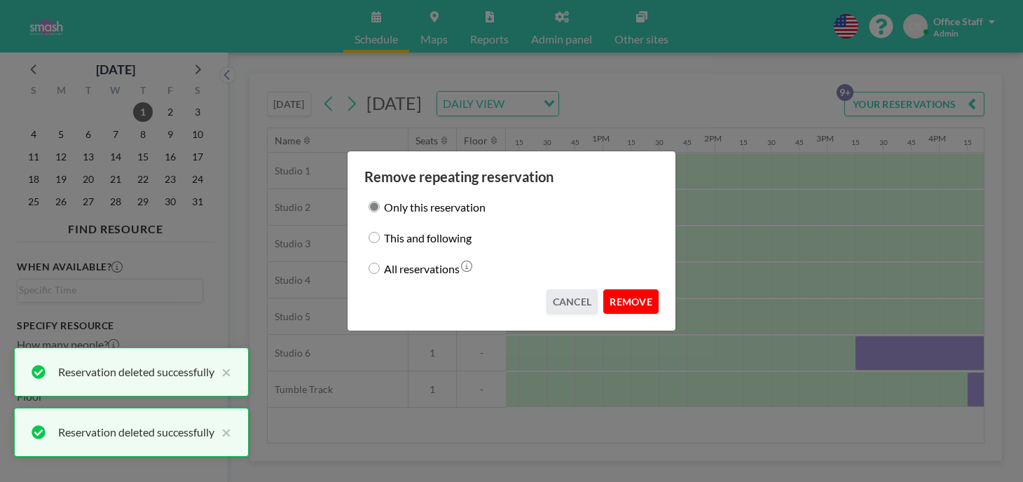
drag, startPoint x: 621, startPoint y: 290, endPoint x: 628, endPoint y: 291, distance: 7.0
click at [621, 290] on button "REMOVE" at bounding box center [630, 301] width 55 height 25
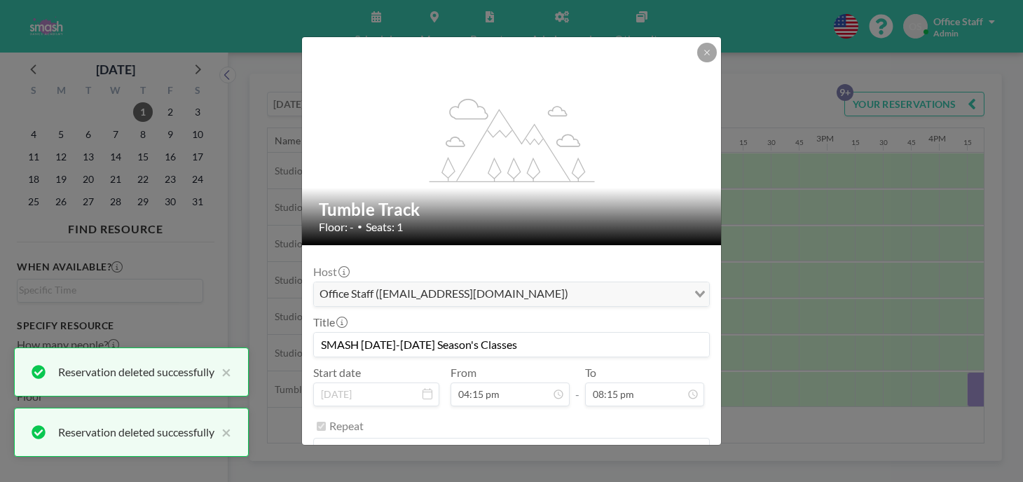
scroll to position [1812, 0]
click at [573, 474] on button "REMOVE" at bounding box center [588, 486] width 55 height 25
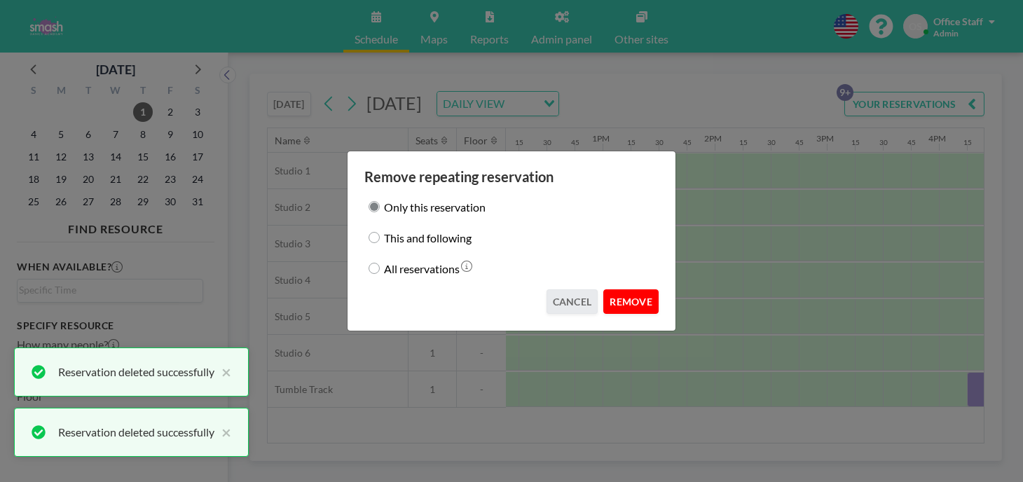
click at [617, 290] on button "REMOVE" at bounding box center [630, 301] width 55 height 25
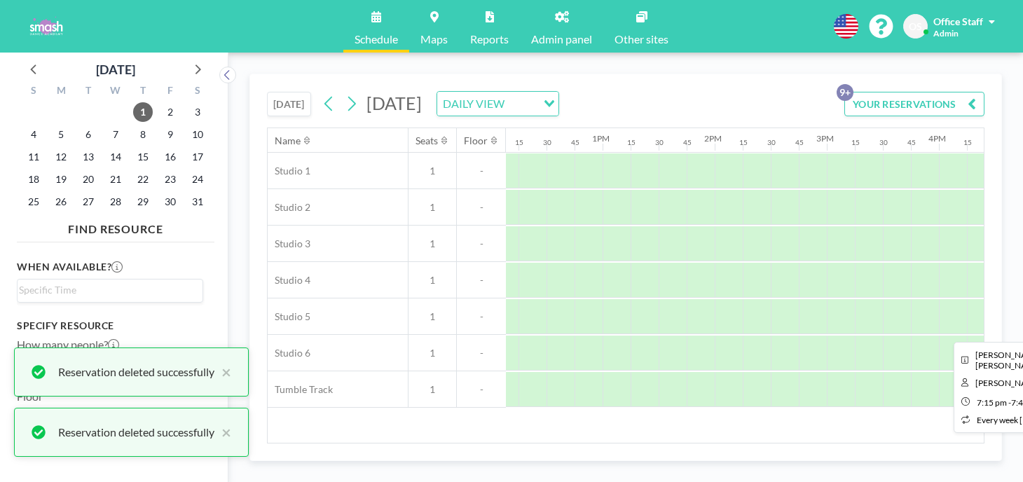
scroll to position [0, 1608]
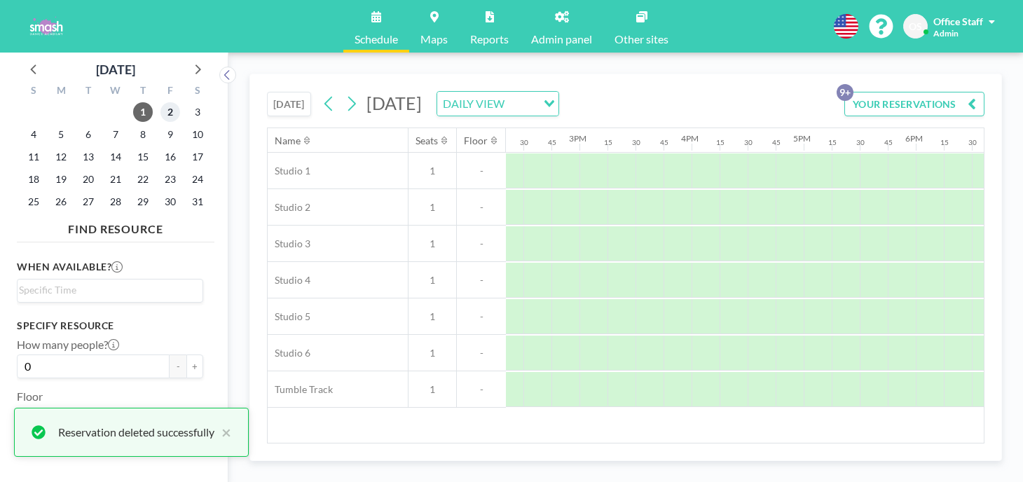
click at [160, 102] on span "2" at bounding box center [170, 112] width 20 height 20
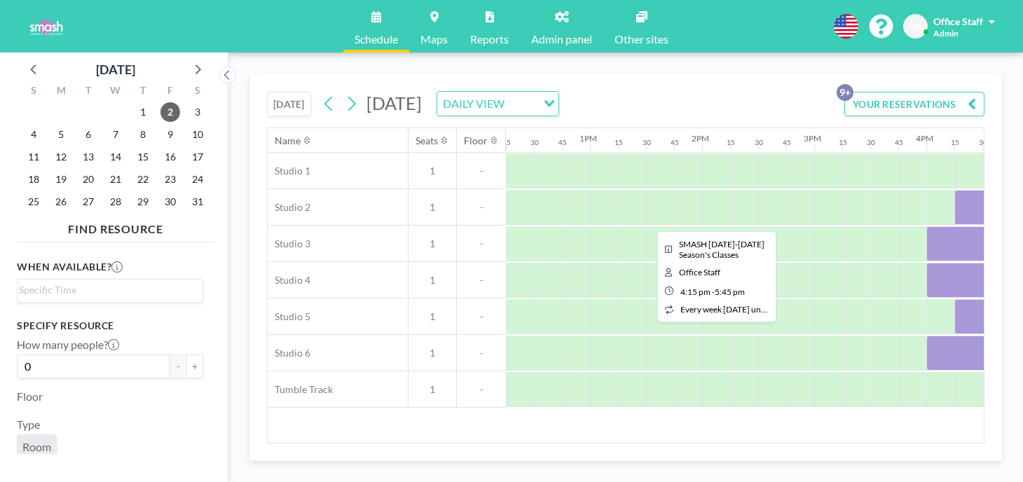
scroll to position [0, 1373]
click at [955, 190] on div at bounding box center [1039, 207] width 168 height 35
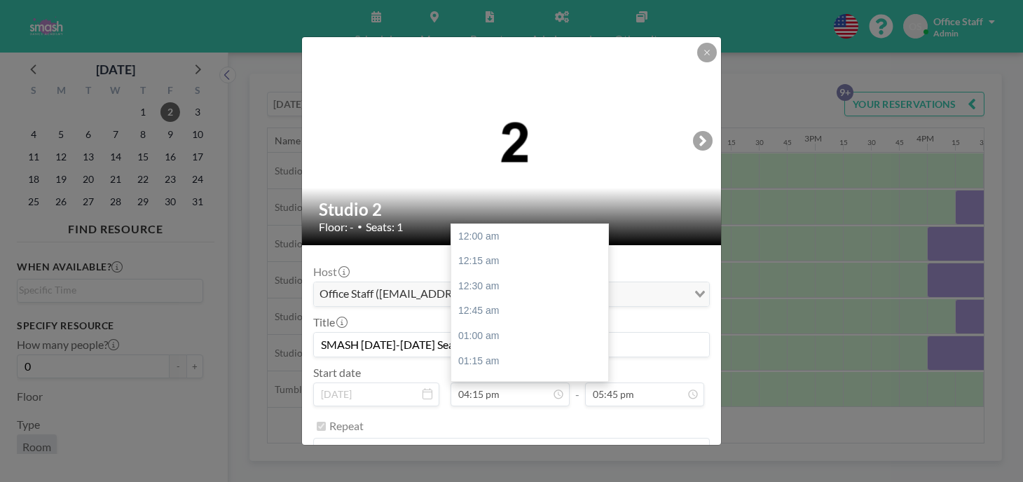
scroll to position [1454, 0]
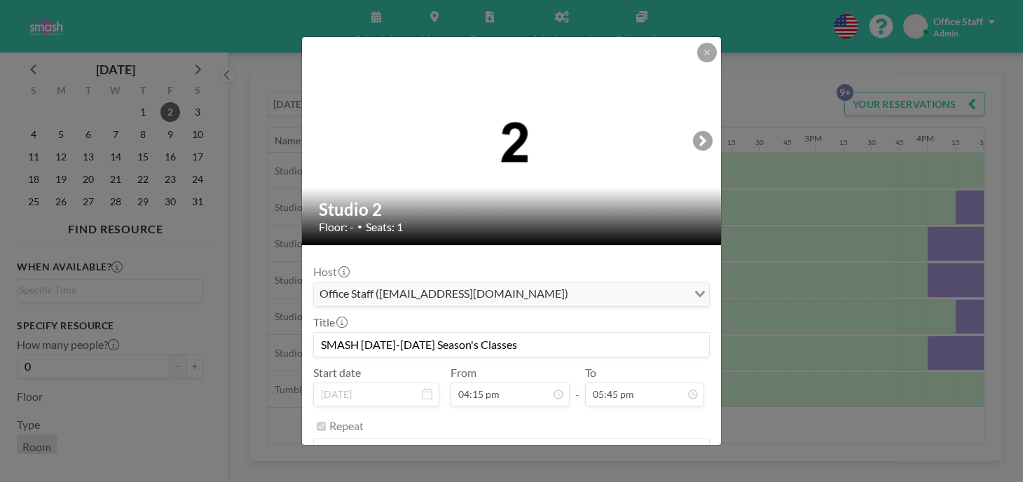
click at [566, 474] on button "REMOVE" at bounding box center [588, 486] width 55 height 25
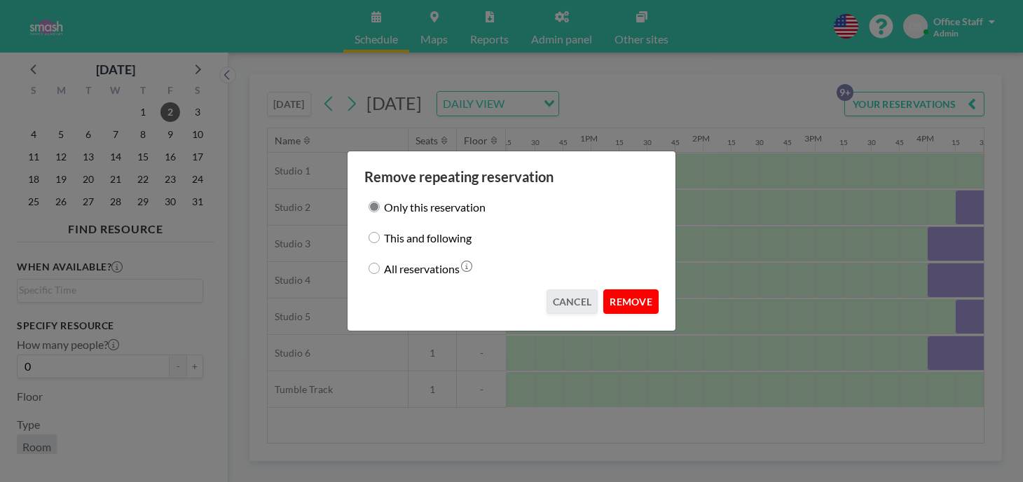
click at [610, 296] on button "REMOVE" at bounding box center [630, 301] width 55 height 25
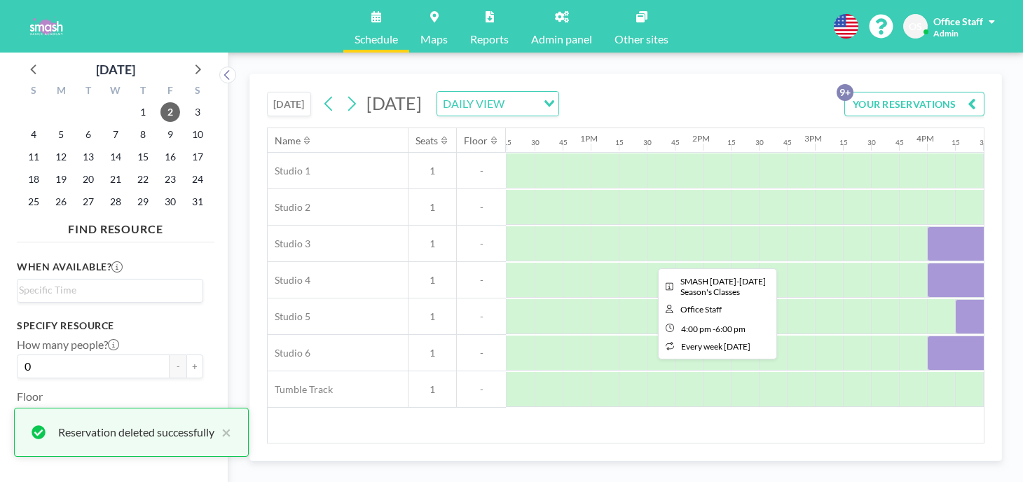
click at [927, 226] on div at bounding box center [1039, 243] width 224 height 35
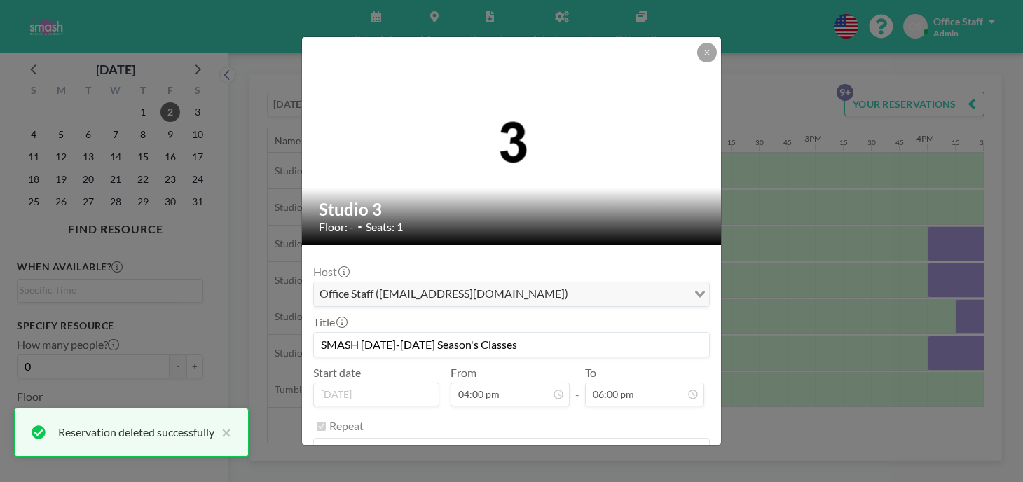
scroll to position [1610, 0]
click at [578, 474] on button "REMOVE" at bounding box center [588, 486] width 55 height 25
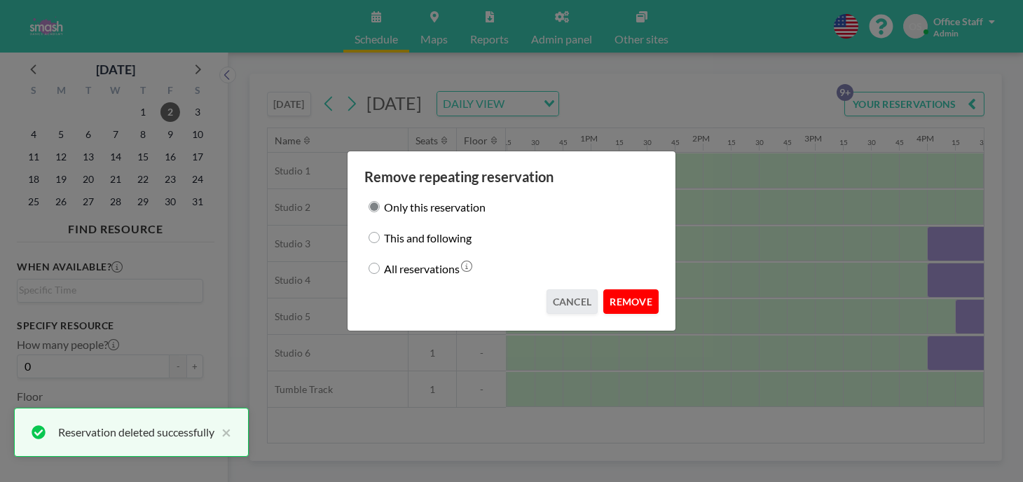
drag, startPoint x: 603, startPoint y: 289, endPoint x: 604, endPoint y: 282, distance: 7.1
click at [603, 289] on button "REMOVE" at bounding box center [630, 301] width 55 height 25
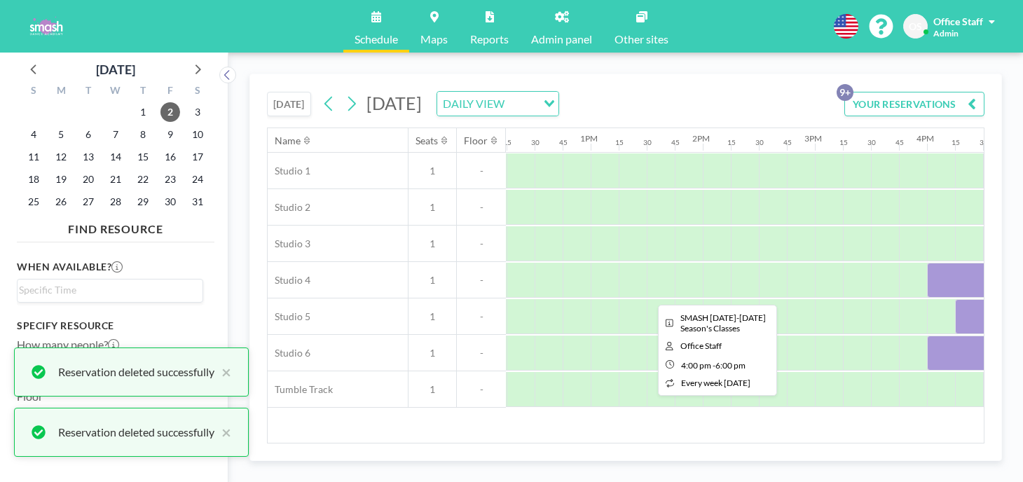
click at [927, 263] on div at bounding box center [1039, 280] width 224 height 35
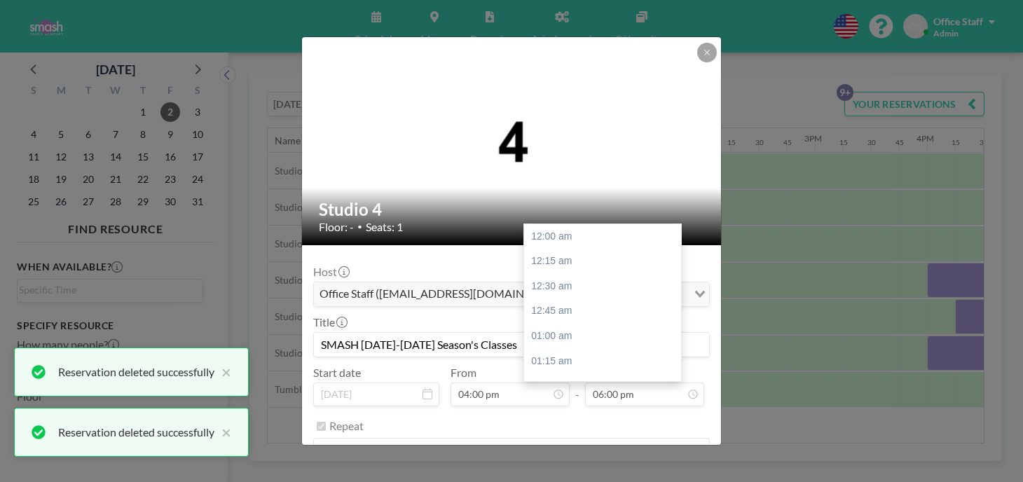
scroll to position [1610, 0]
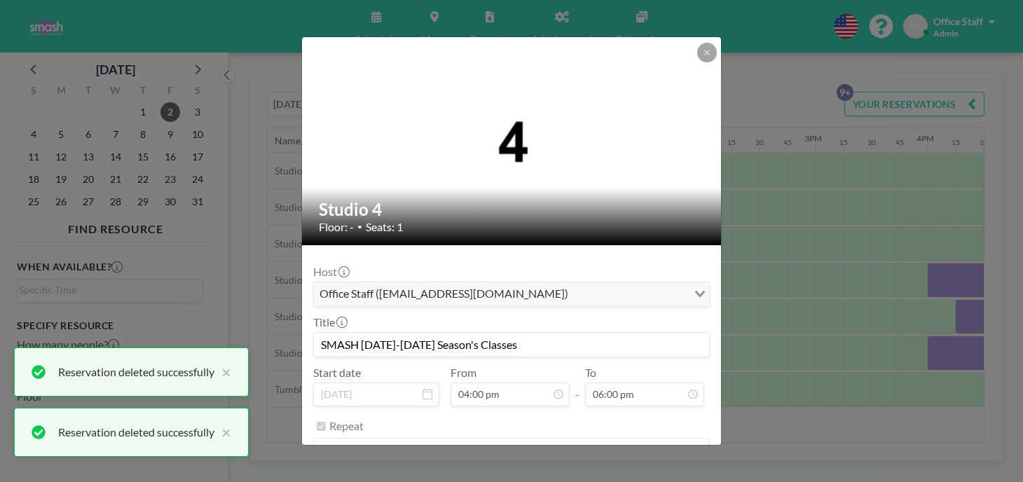
click at [581, 474] on button "REMOVE" at bounding box center [588, 486] width 55 height 25
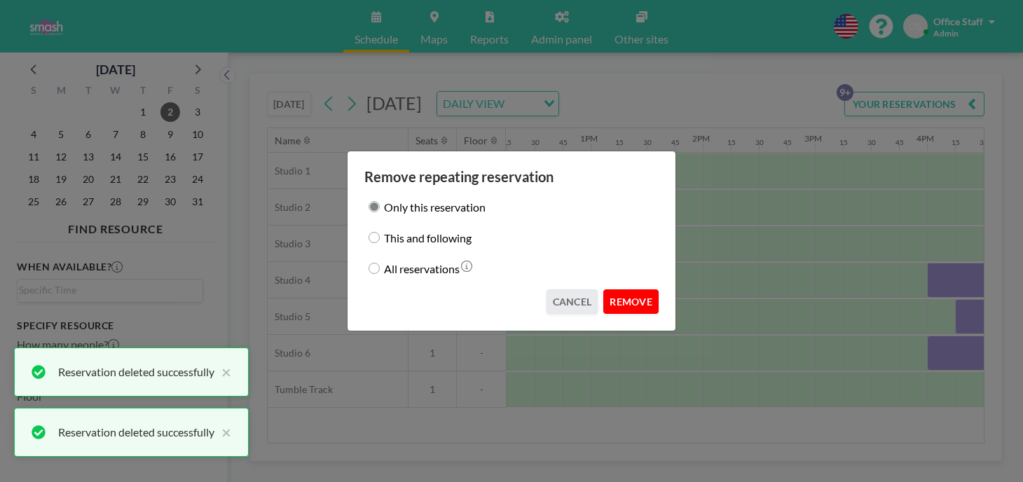
click at [607, 290] on button "REMOVE" at bounding box center [630, 301] width 55 height 25
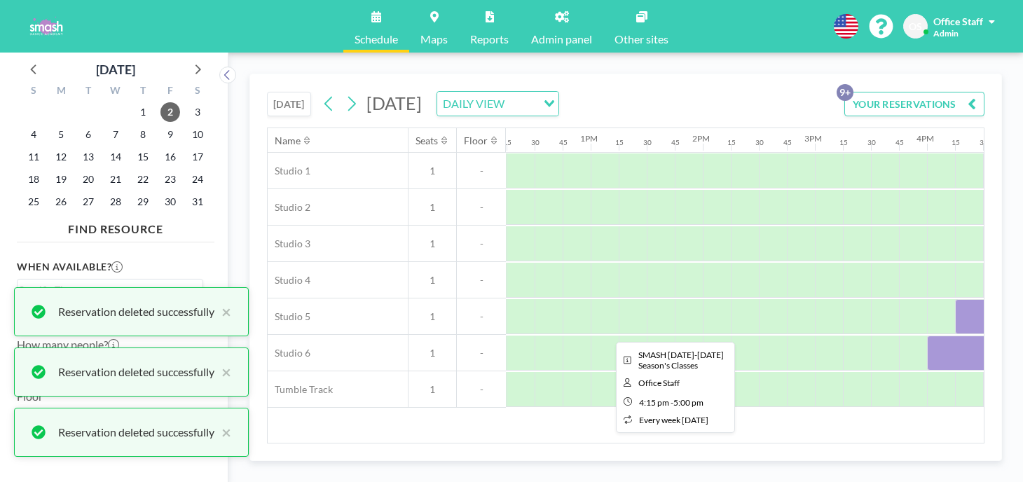
click at [955, 299] on div at bounding box center [997, 316] width 84 height 35
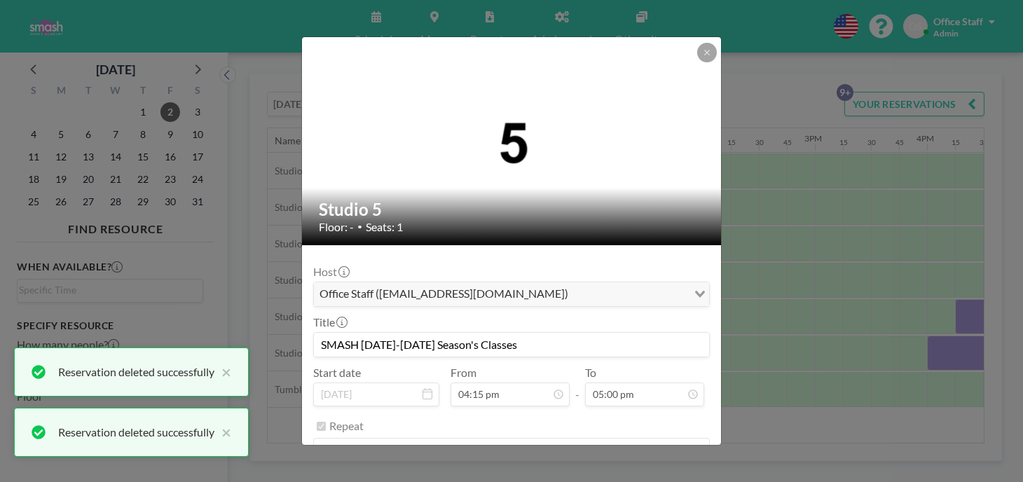
scroll to position [1521, 0]
click at [583, 474] on button "REMOVE" at bounding box center [588, 486] width 55 height 25
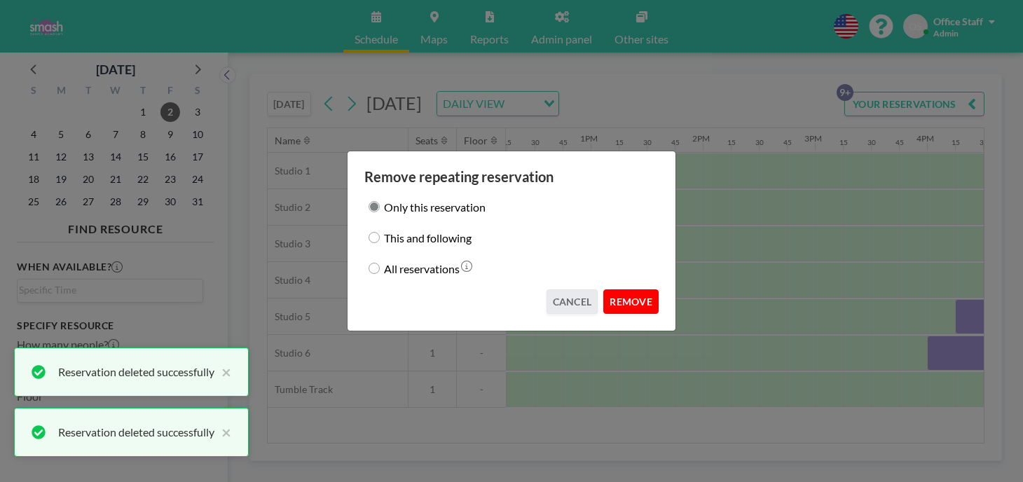
click at [605, 296] on button "REMOVE" at bounding box center [630, 301] width 55 height 25
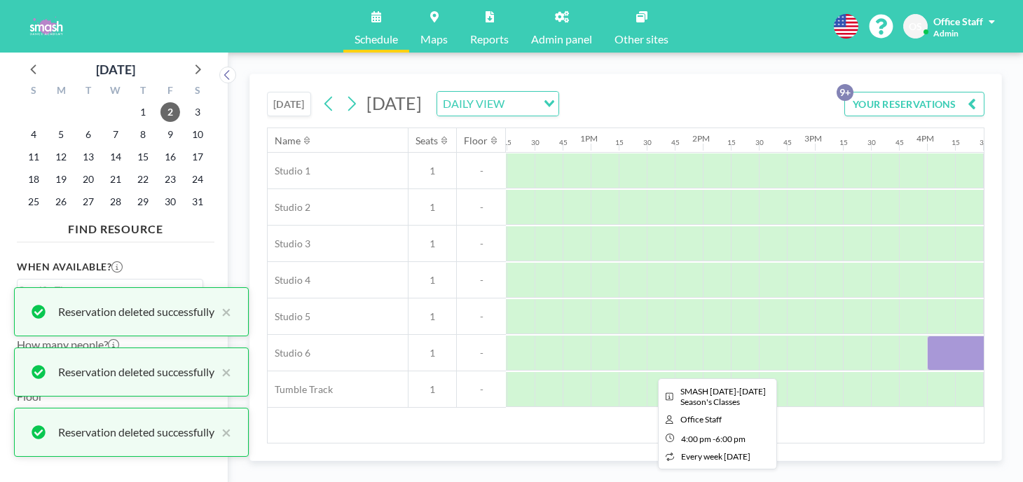
click at [927, 336] on div at bounding box center [1039, 353] width 224 height 35
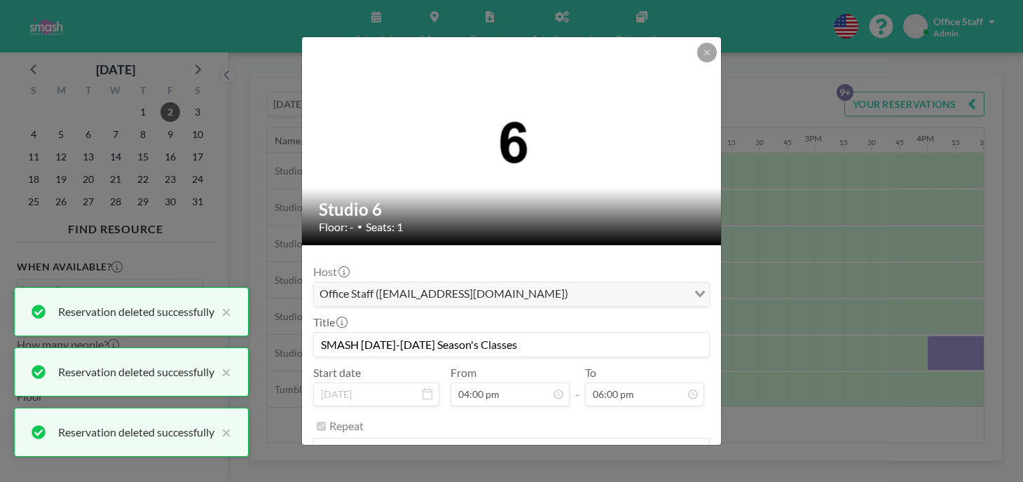
scroll to position [1610, 0]
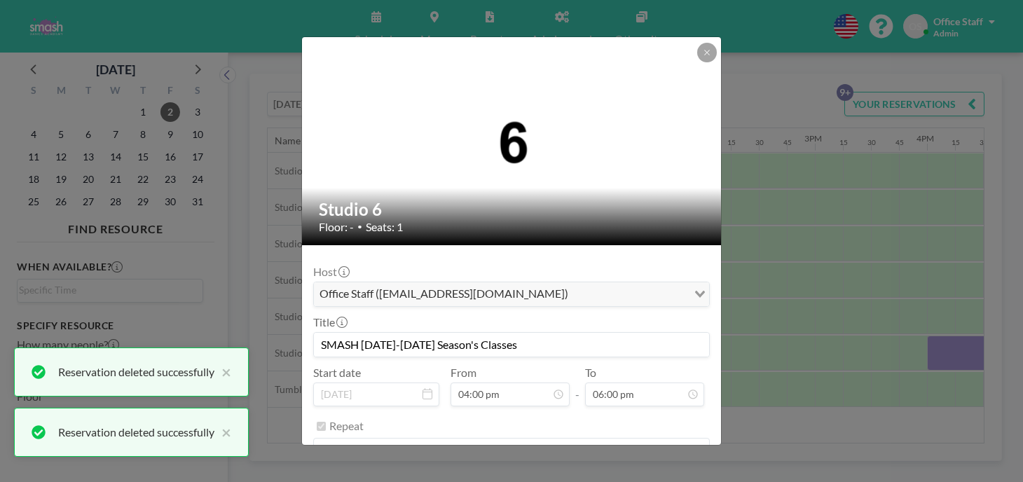
click at [582, 474] on button "REMOVE" at bounding box center [588, 486] width 55 height 25
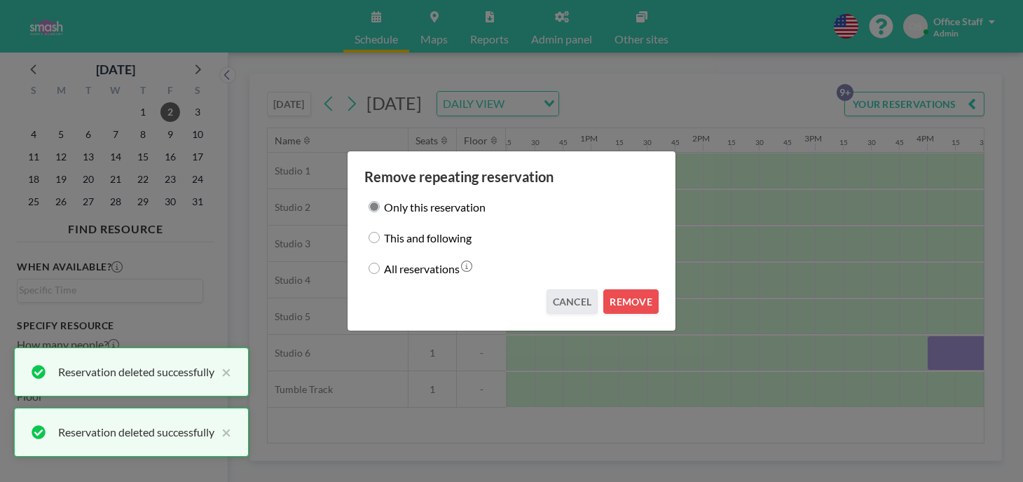
drag, startPoint x: 612, startPoint y: 286, endPoint x: 613, endPoint y: 302, distance: 16.1
click at [612, 289] on button "REMOVE" at bounding box center [630, 301] width 55 height 25
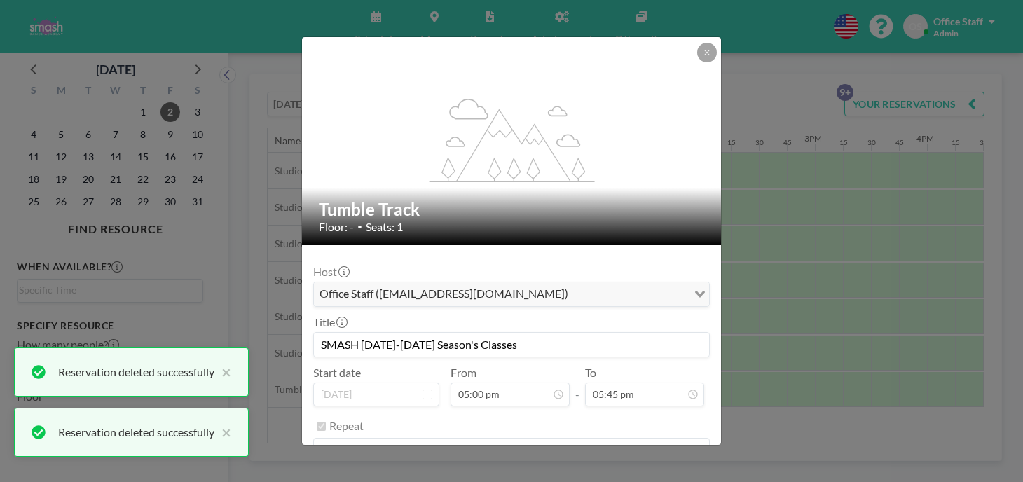
scroll to position [1588, 0]
click at [586, 474] on button "REMOVE" at bounding box center [588, 486] width 55 height 25
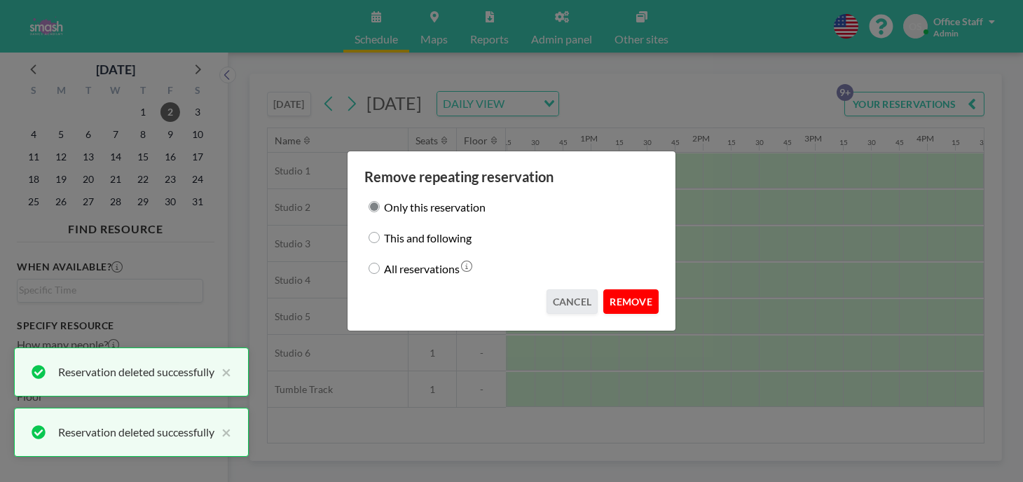
click at [603, 289] on button "REMOVE" at bounding box center [630, 301] width 55 height 25
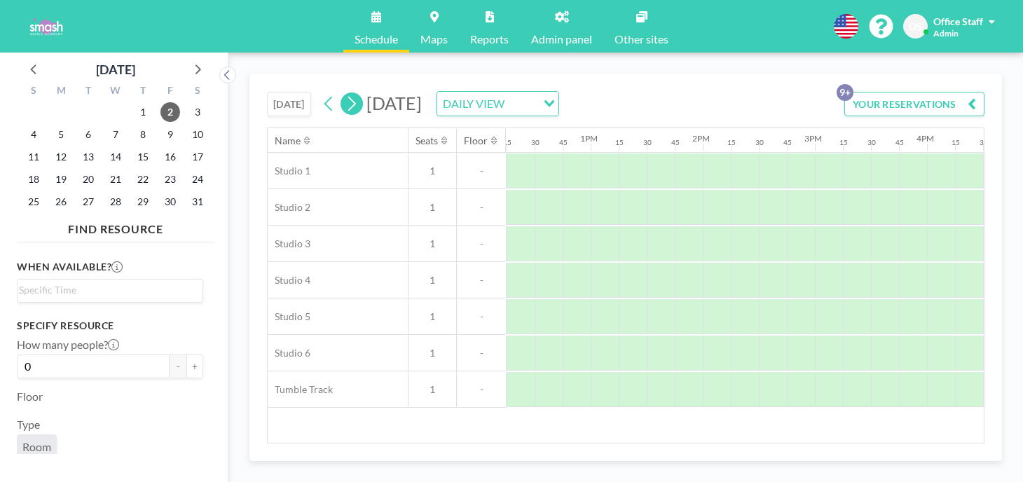
click at [345, 93] on icon at bounding box center [351, 103] width 13 height 21
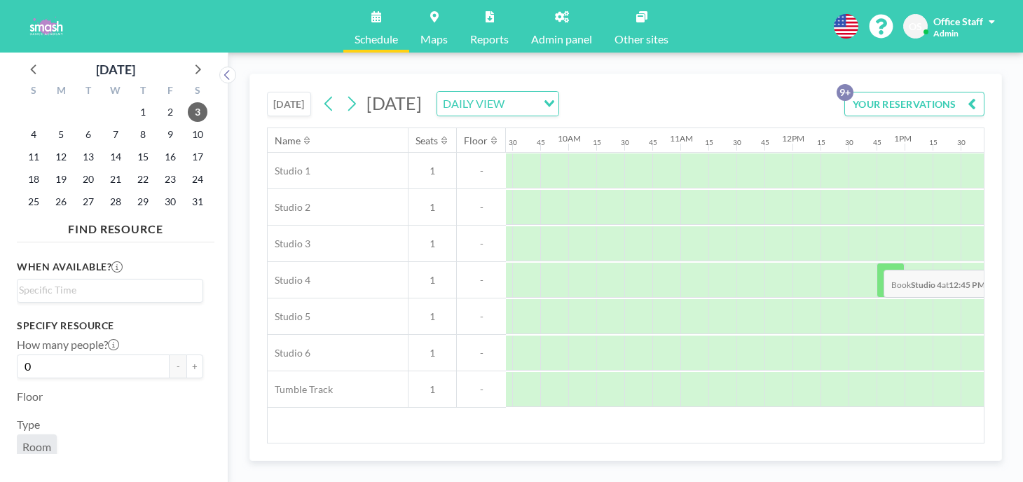
scroll to position [0, 1313]
click at [322, 93] on icon at bounding box center [328, 103] width 13 height 21
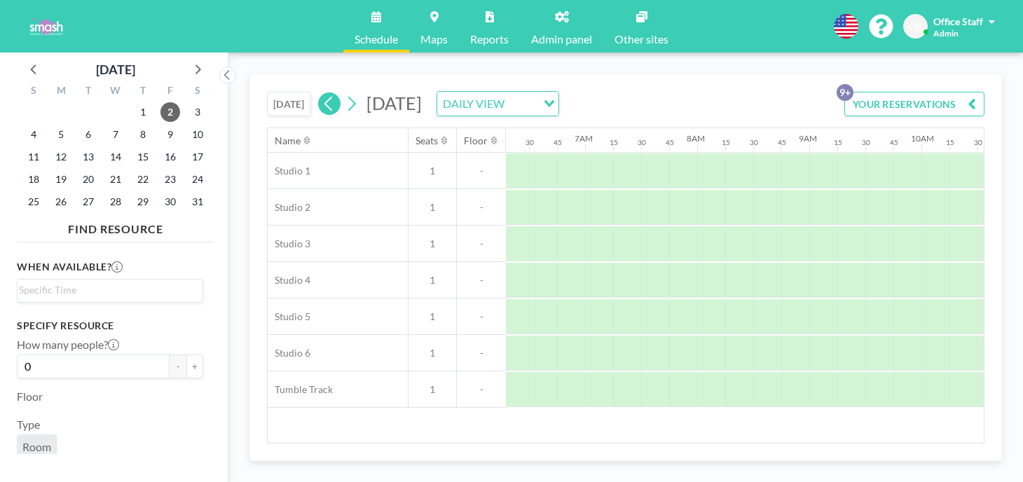
click at [322, 93] on icon at bounding box center [328, 103] width 13 height 21
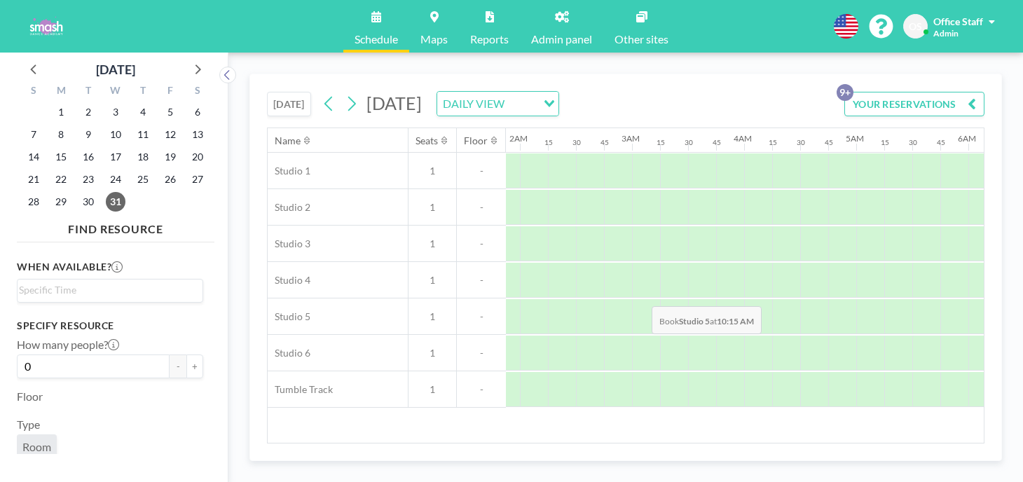
scroll to position [0, 0]
click at [78, 192] on span "30" at bounding box center [88, 202] width 20 height 20
click at [53, 192] on span "29" at bounding box center [61, 202] width 20 height 20
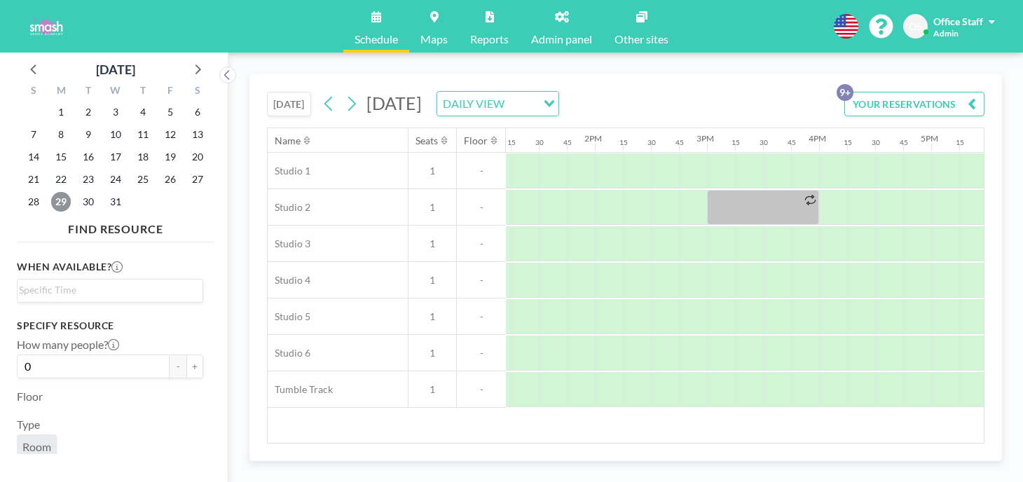
scroll to position [0, 1478]
click at [160, 170] on span "26" at bounding box center [170, 180] width 20 height 20
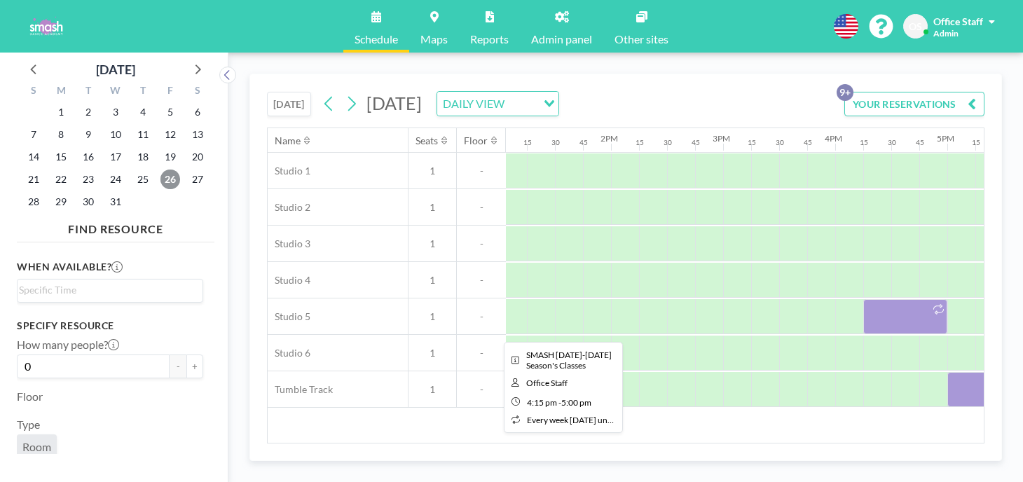
scroll to position [0, 1474]
click at [853, 299] on div at bounding box center [895, 316] width 84 height 35
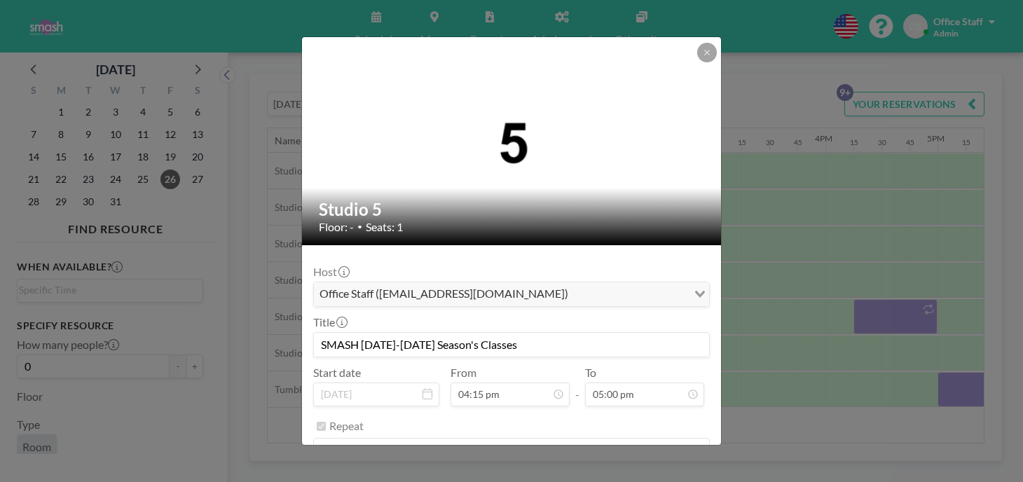
scroll to position [1454, 0]
click at [579, 474] on button "REMOVE" at bounding box center [588, 486] width 55 height 25
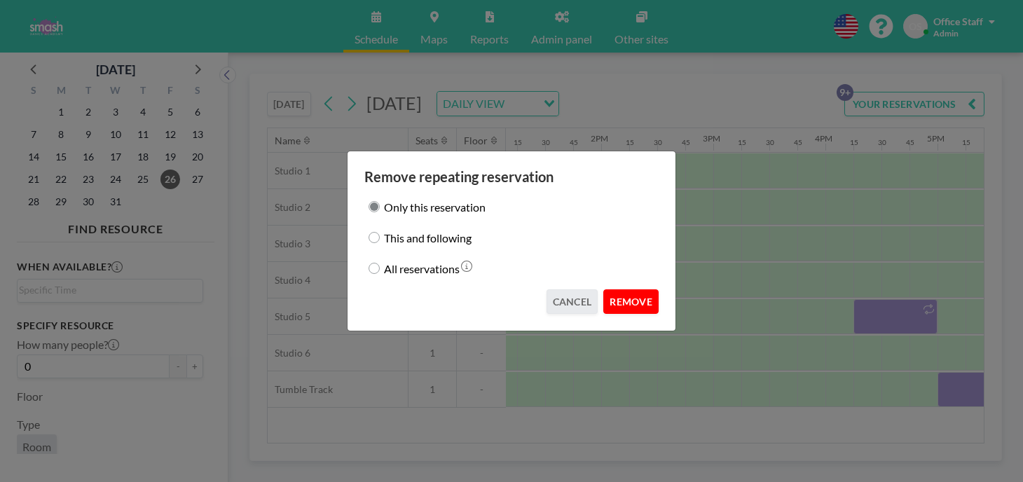
click at [612, 289] on button "REMOVE" at bounding box center [630, 301] width 55 height 25
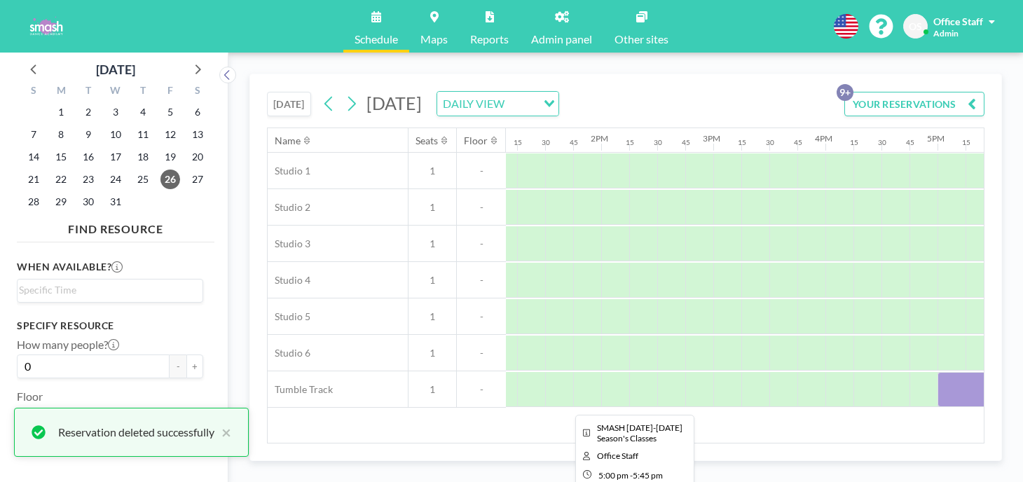
click at [937, 372] on div at bounding box center [979, 389] width 84 height 35
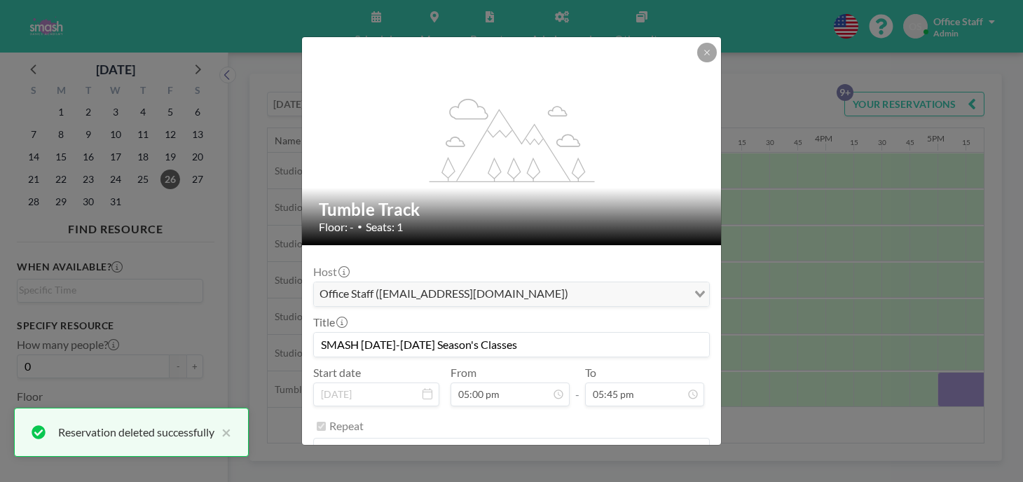
scroll to position [1521, 0]
click at [574, 474] on button "REMOVE" at bounding box center [588, 486] width 55 height 25
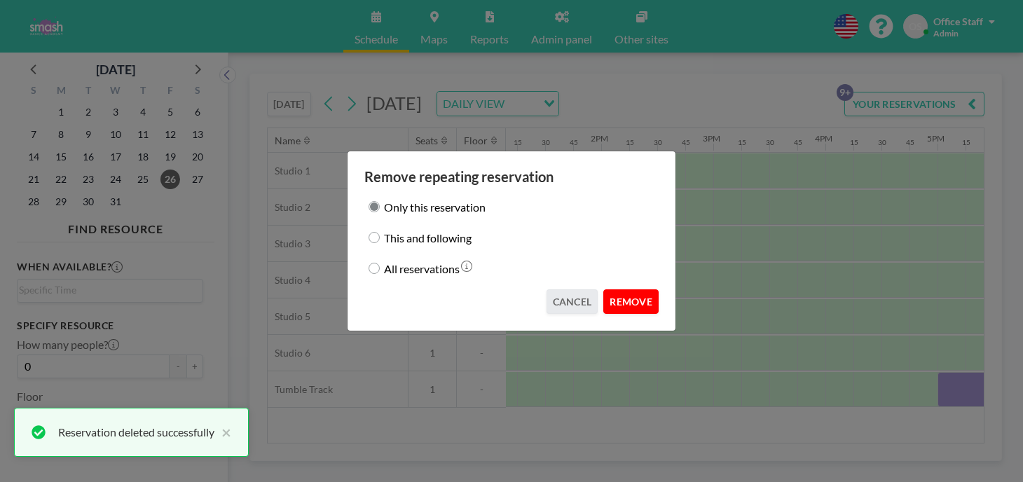
click at [607, 289] on button "REMOVE" at bounding box center [630, 301] width 55 height 25
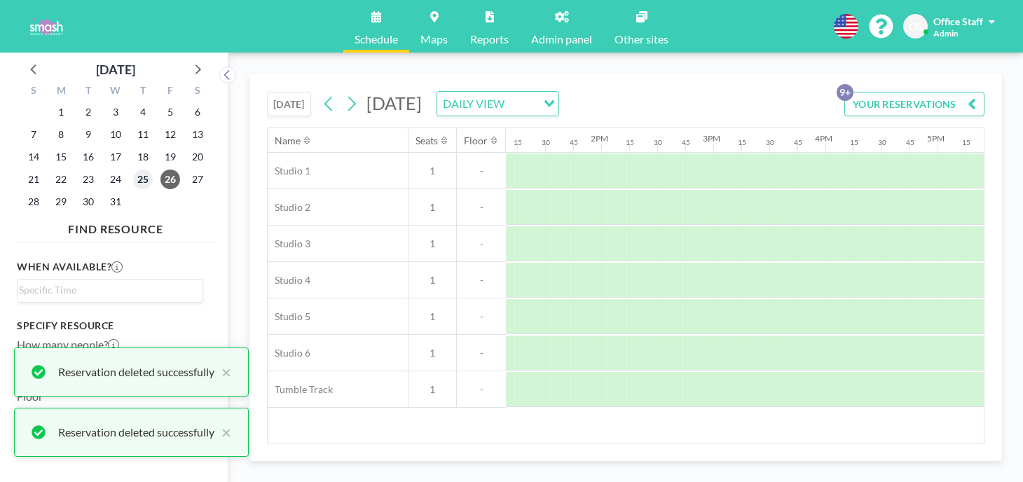
click at [133, 170] on span "25" at bounding box center [143, 180] width 20 height 20
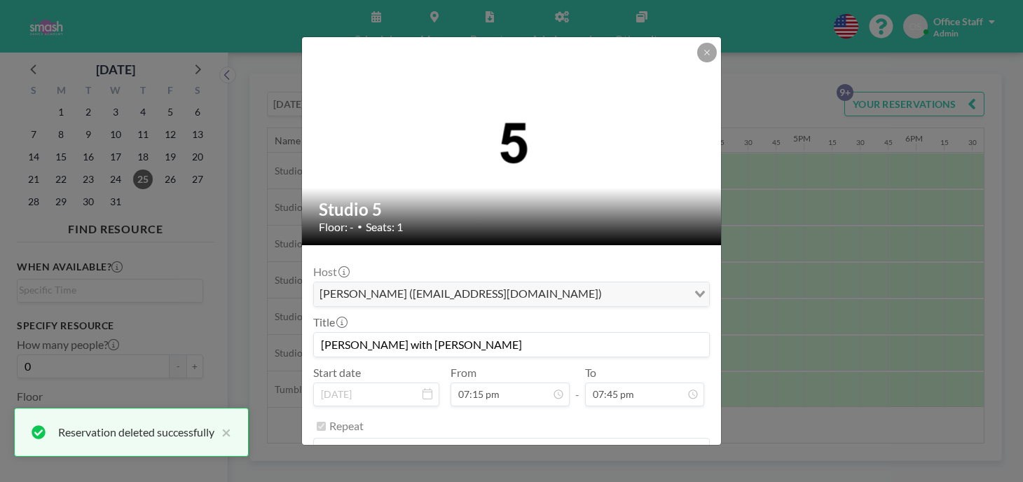
scroll to position [1767, 0]
click at [570, 474] on button "REMOVE" at bounding box center [588, 486] width 55 height 25
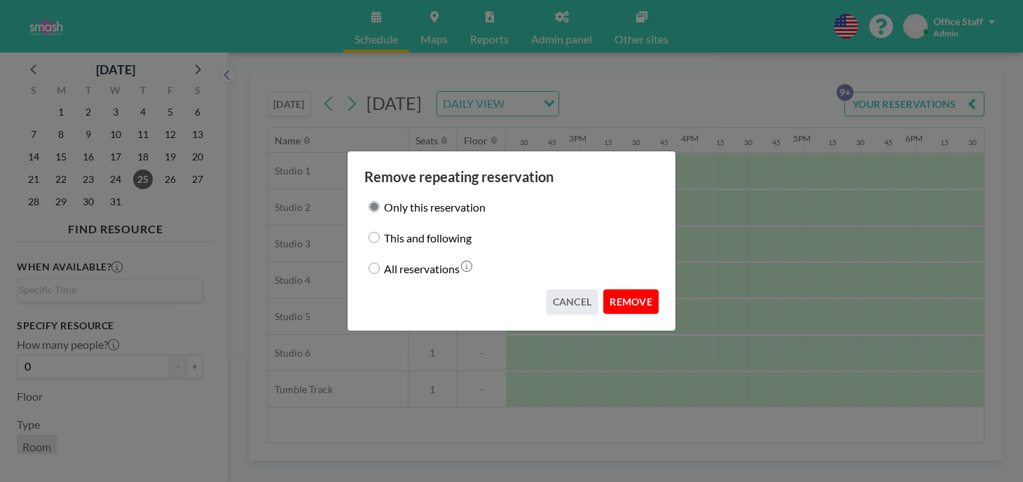
click at [619, 292] on button "REMOVE" at bounding box center [630, 301] width 55 height 25
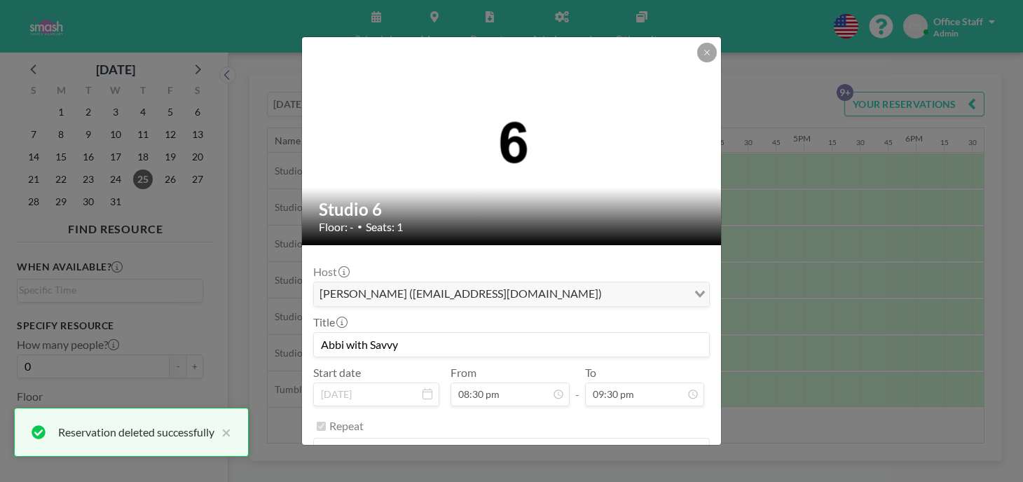
click at [575, 474] on button "REMOVE" at bounding box center [588, 486] width 55 height 25
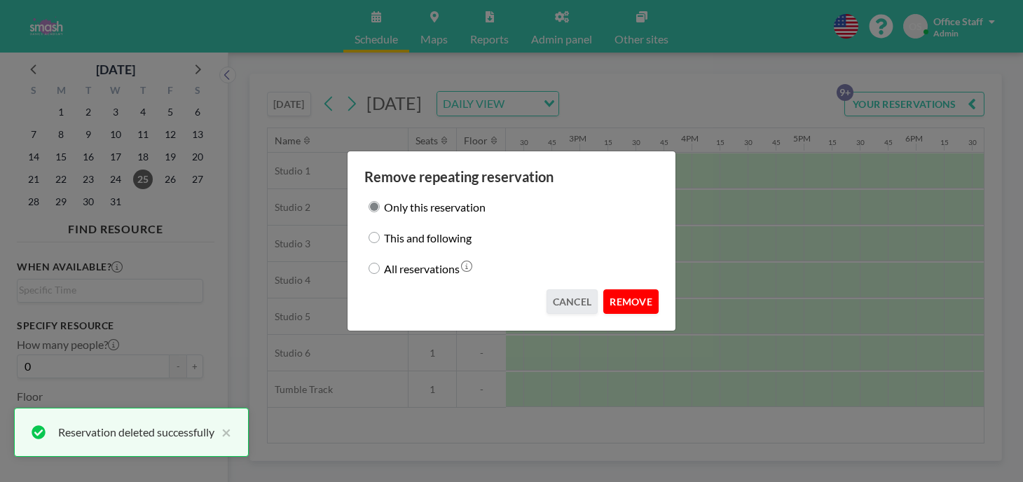
click at [611, 289] on button "REMOVE" at bounding box center [630, 301] width 55 height 25
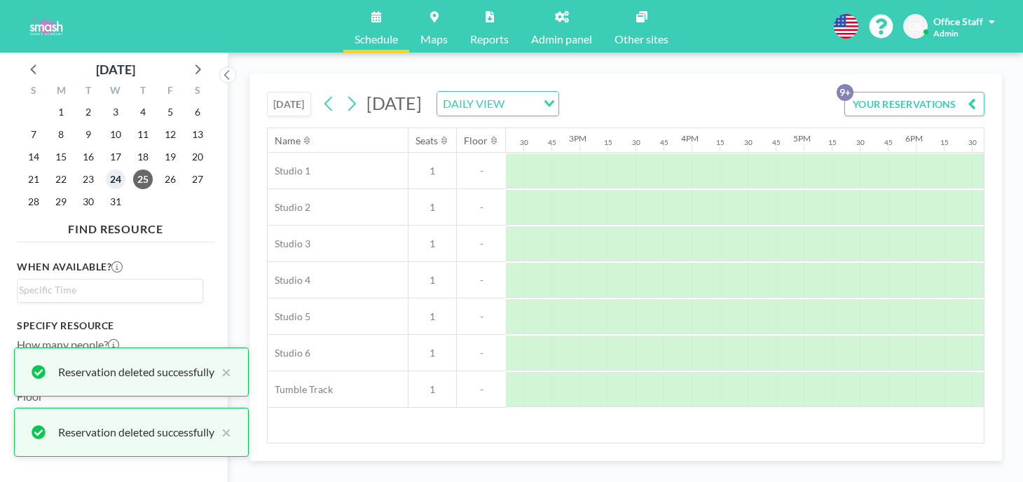
click at [106, 170] on span "24" at bounding box center [116, 180] width 20 height 20
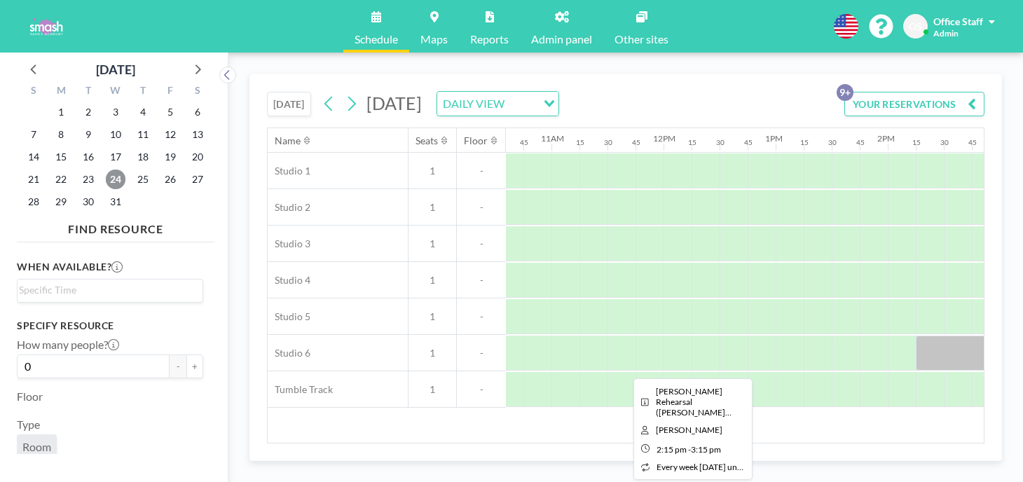
scroll to position [0, 1183]
click at [921, 336] on div at bounding box center [977, 353] width 112 height 35
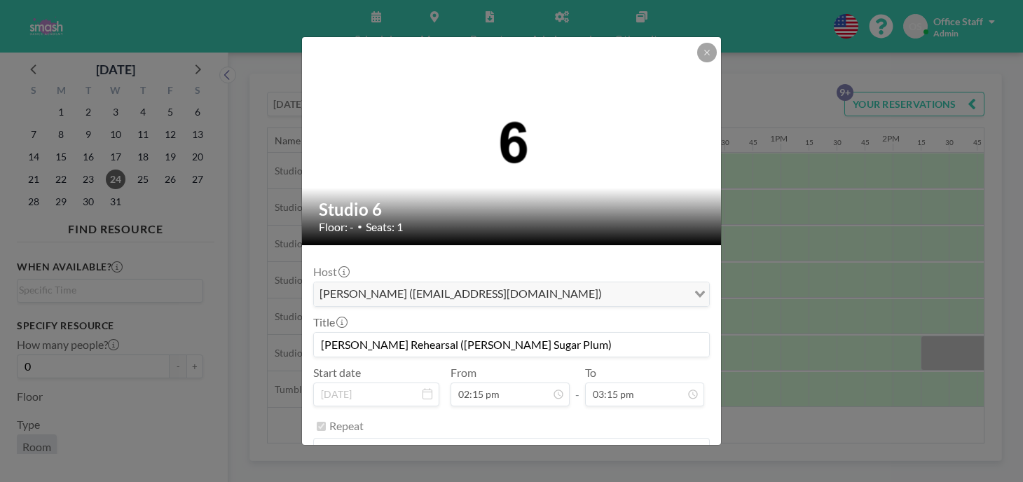
click at [584, 474] on button "REMOVE" at bounding box center [588, 486] width 55 height 25
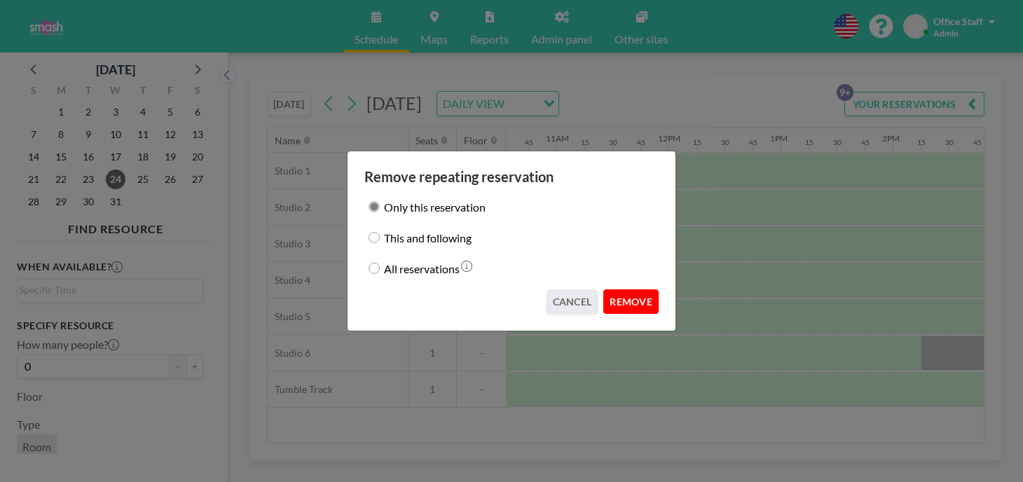
click at [615, 294] on button "REMOVE" at bounding box center [630, 301] width 55 height 25
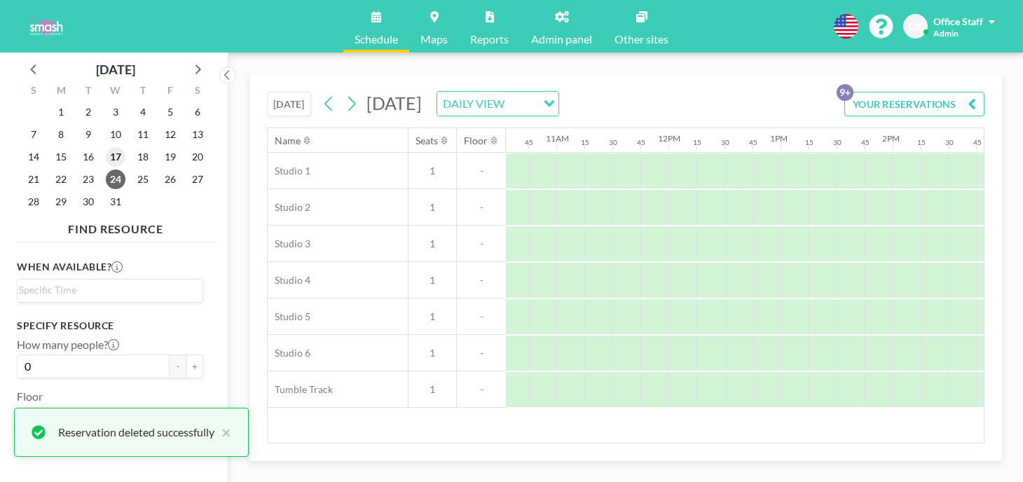
click at [106, 147] on span "17" at bounding box center [116, 157] width 20 height 20
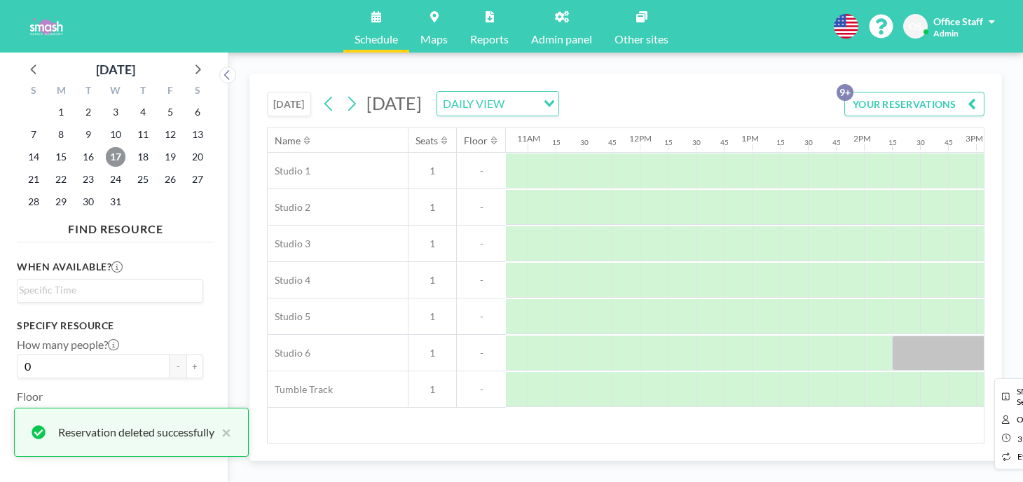
scroll to position [0, 1209]
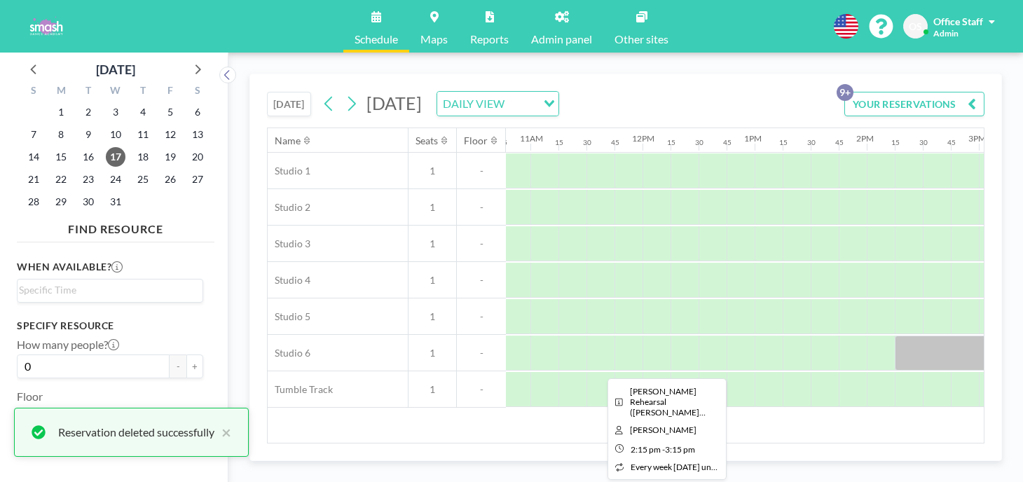
click at [895, 336] on div at bounding box center [951, 353] width 112 height 35
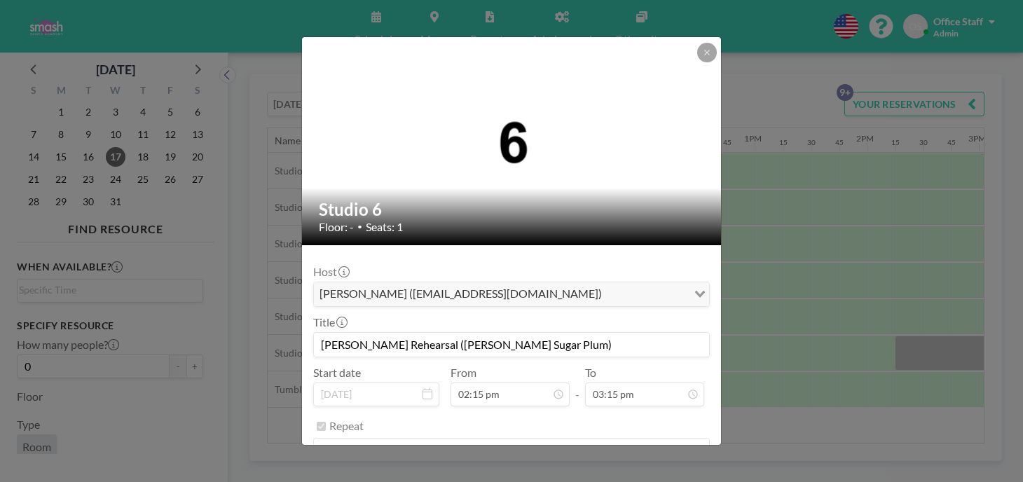
scroll to position [1275, 0]
click at [575, 474] on button "REMOVE" at bounding box center [588, 486] width 55 height 25
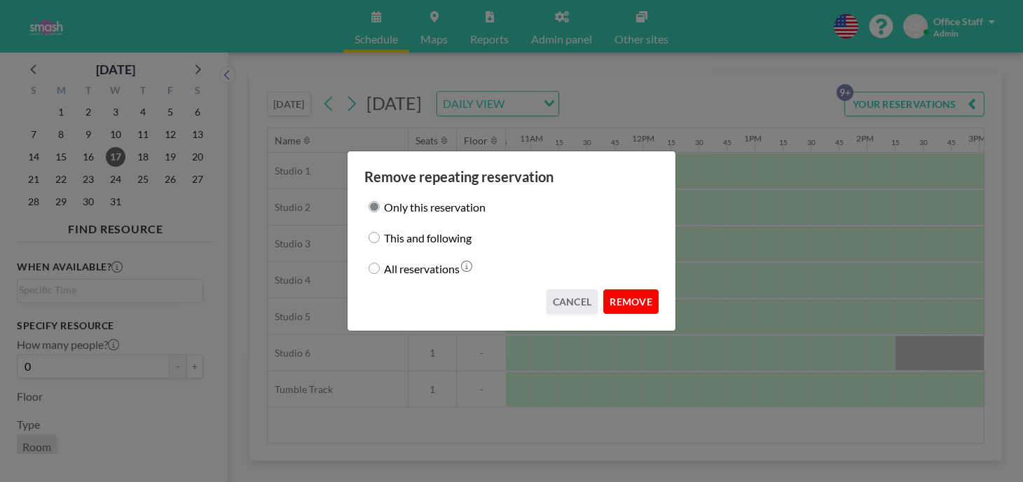
click at [608, 291] on button "REMOVE" at bounding box center [630, 301] width 55 height 25
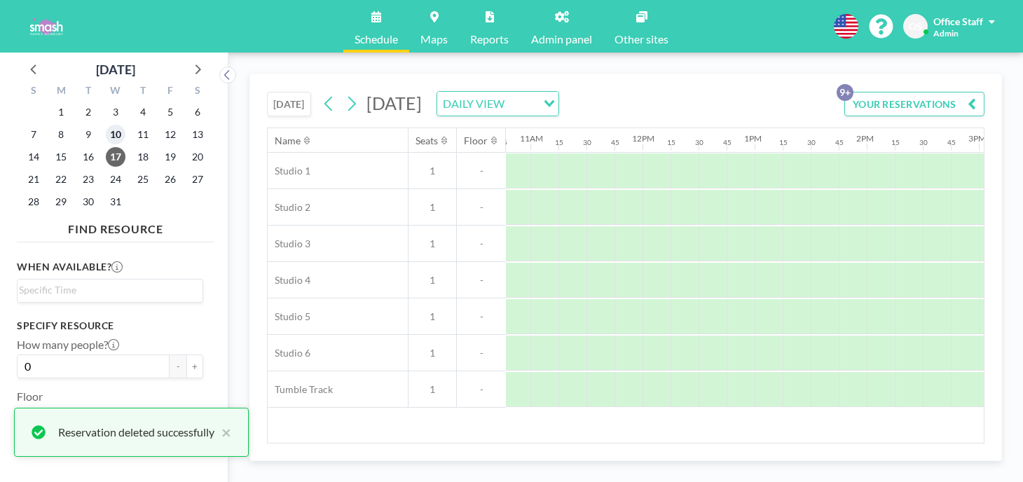
click at [106, 125] on span "10" at bounding box center [116, 135] width 20 height 20
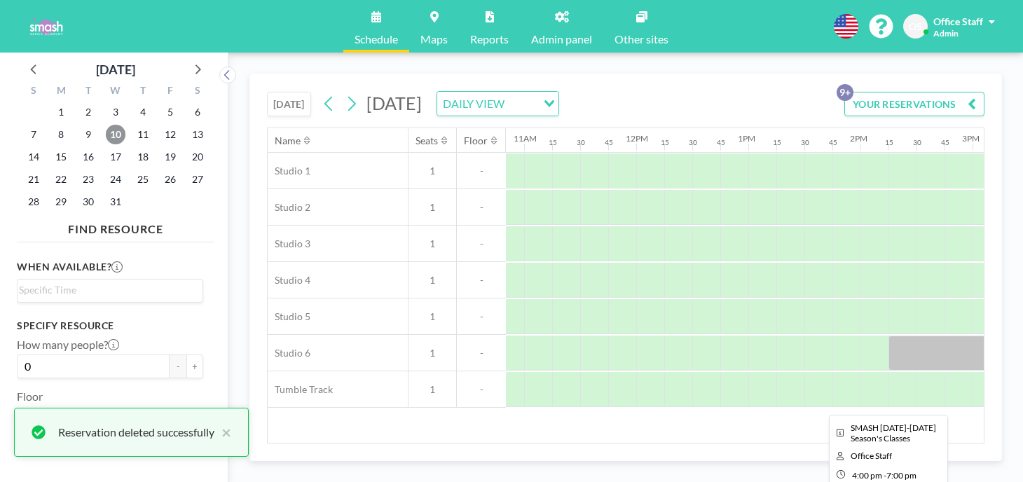
scroll to position [0, 1176]
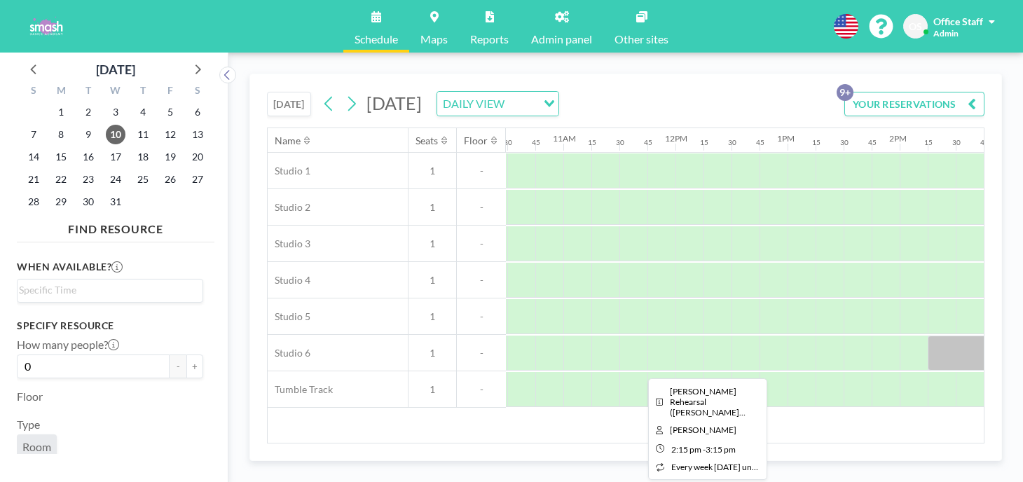
click at [928, 336] on div at bounding box center [984, 353] width 112 height 35
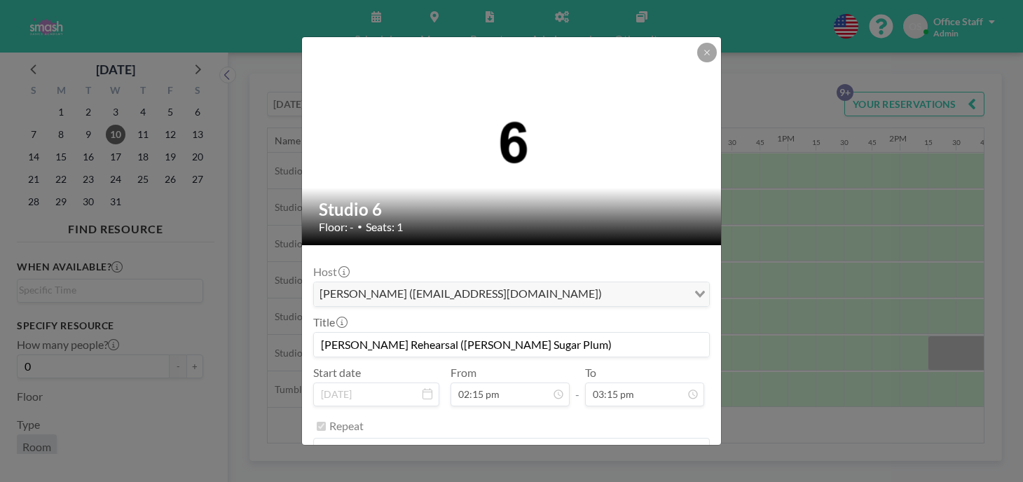
scroll to position [1275, 0]
click at [568, 474] on button "REMOVE" at bounding box center [588, 486] width 55 height 25
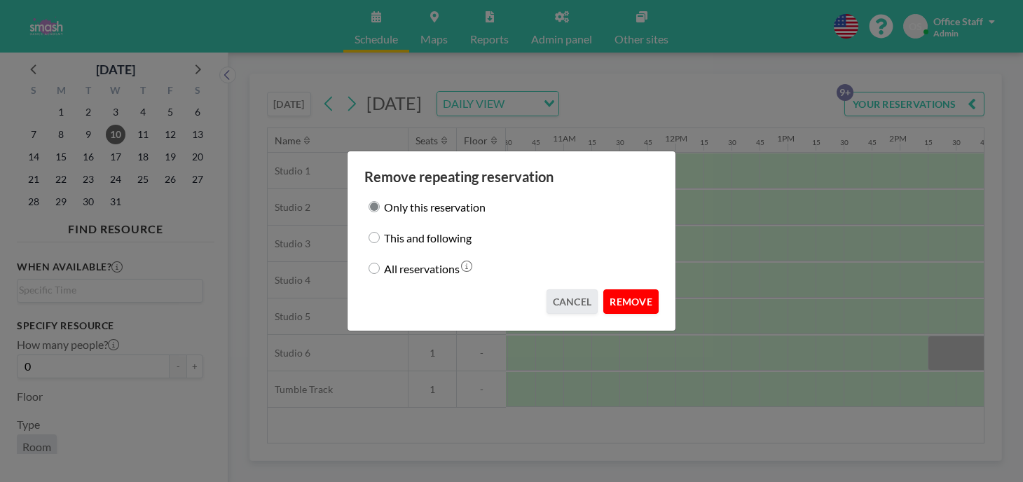
click at [603, 289] on button "REMOVE" at bounding box center [630, 301] width 55 height 25
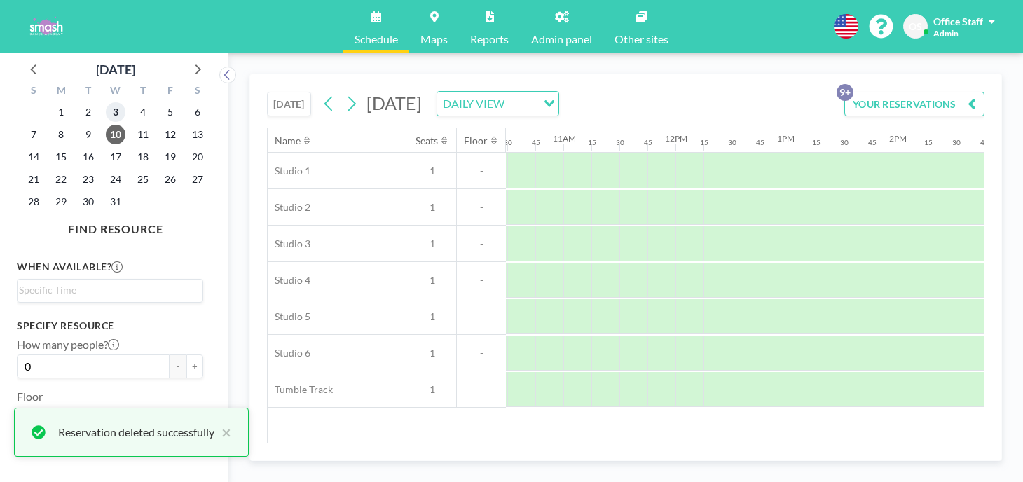
click at [106, 104] on span "3" at bounding box center [116, 112] width 20 height 20
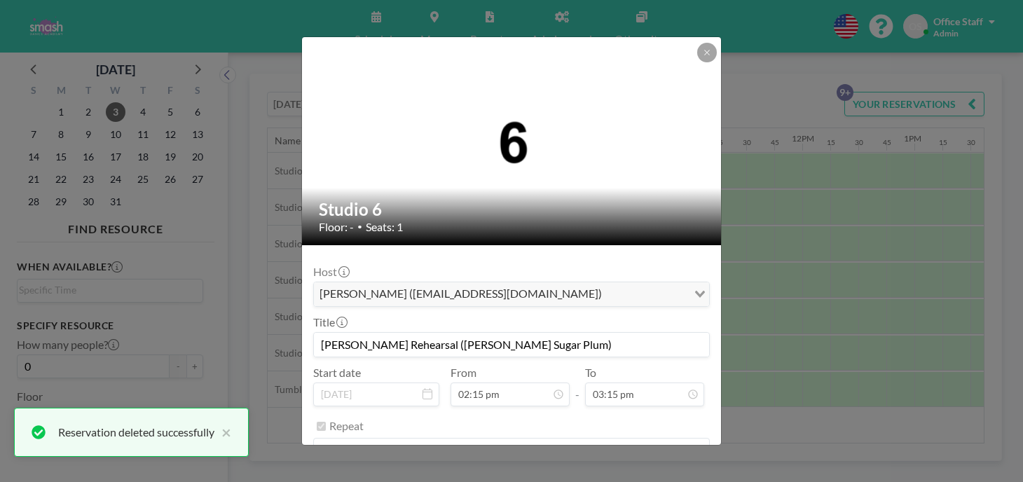
scroll to position [1364, 0]
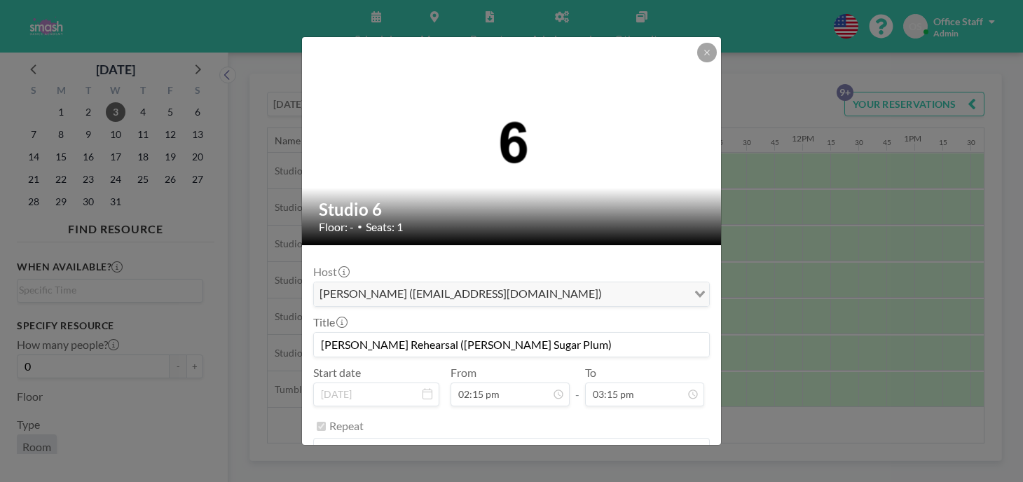
click at [574, 474] on button "REMOVE" at bounding box center [588, 486] width 55 height 25
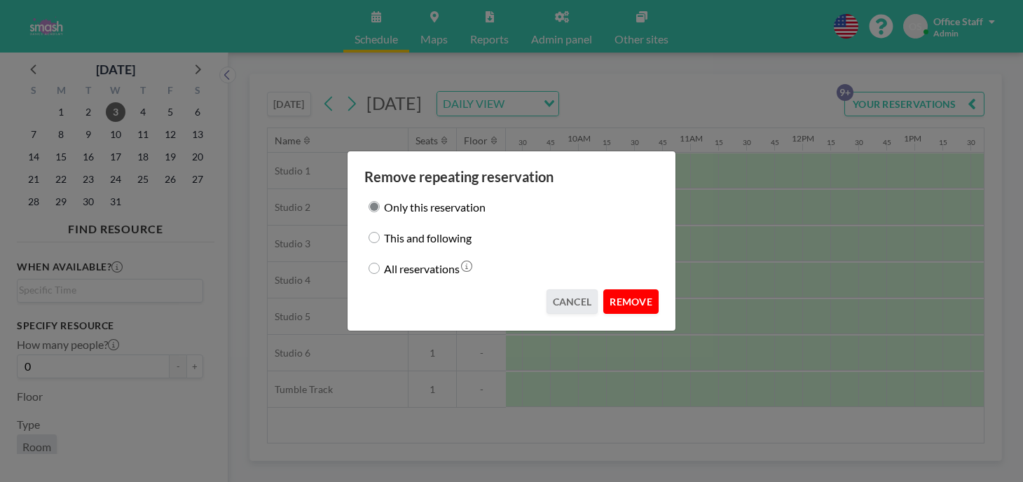
click at [616, 291] on button "REMOVE" at bounding box center [630, 301] width 55 height 25
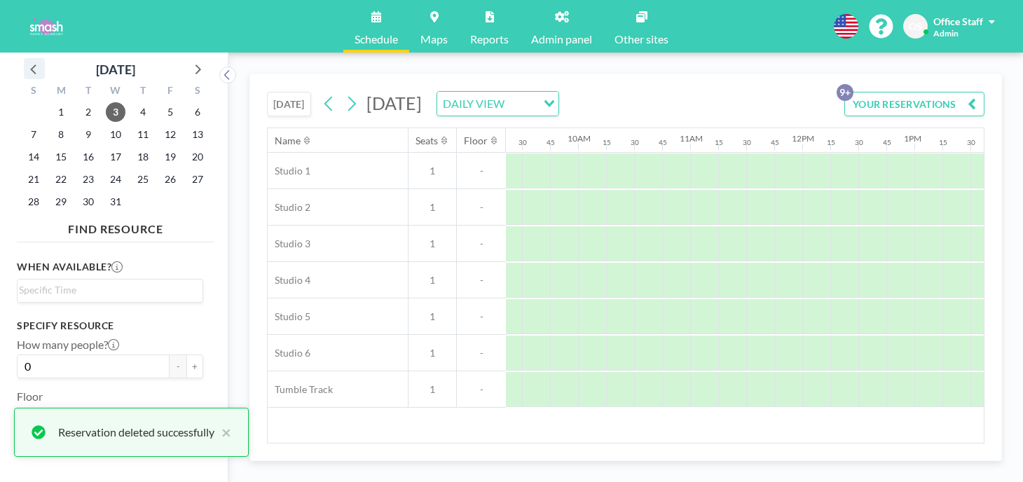
click at [29, 63] on icon at bounding box center [34, 69] width 18 height 18
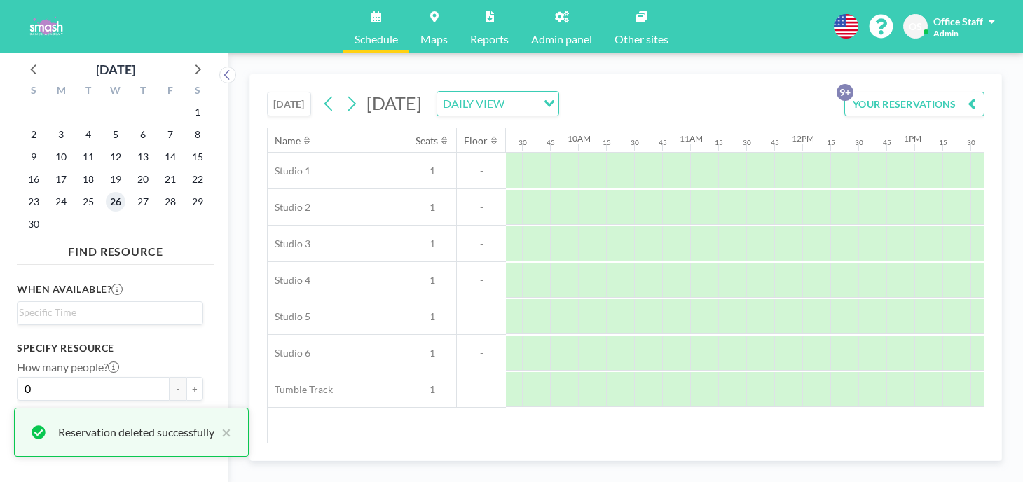
click at [106, 192] on span "26" at bounding box center [116, 202] width 20 height 20
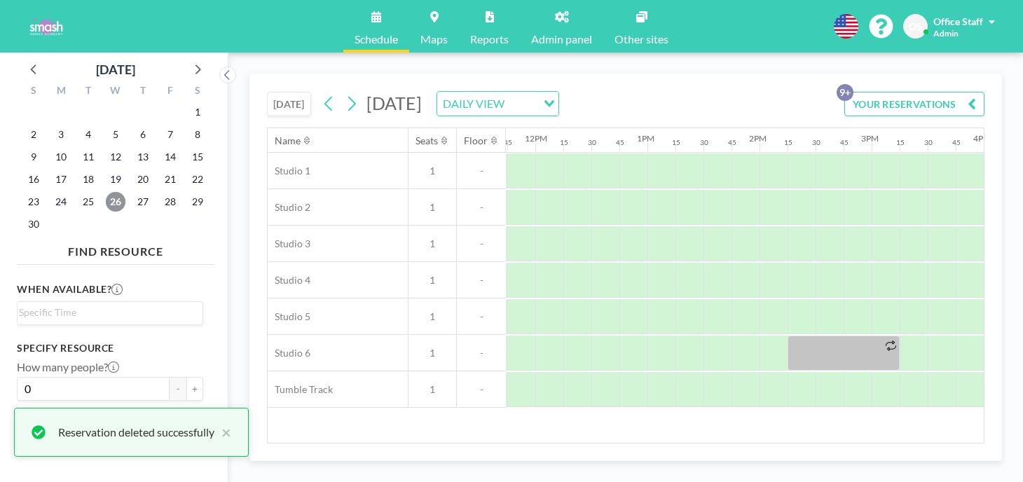
scroll to position [0, 1186]
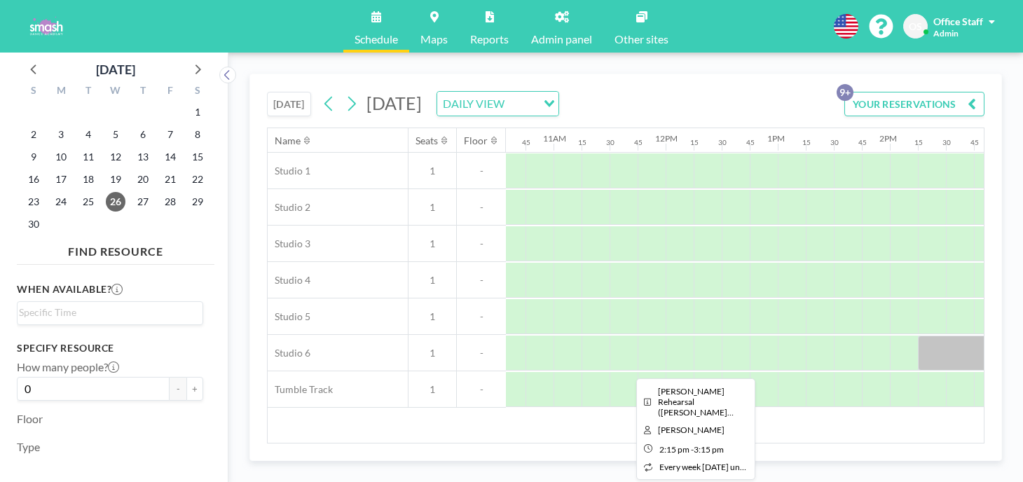
click at [918, 336] on div at bounding box center [974, 353] width 112 height 35
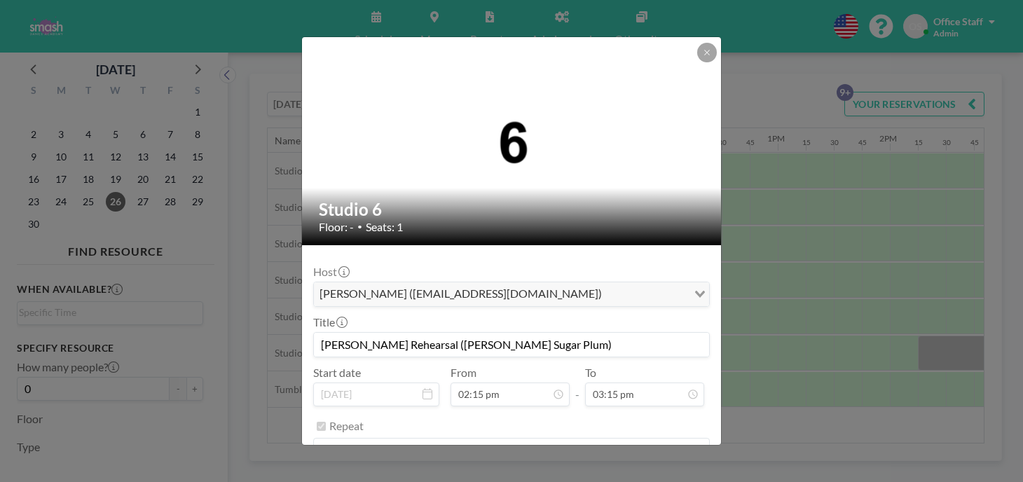
scroll to position [1364, 0]
click at [572, 474] on button "REMOVE" at bounding box center [588, 486] width 55 height 25
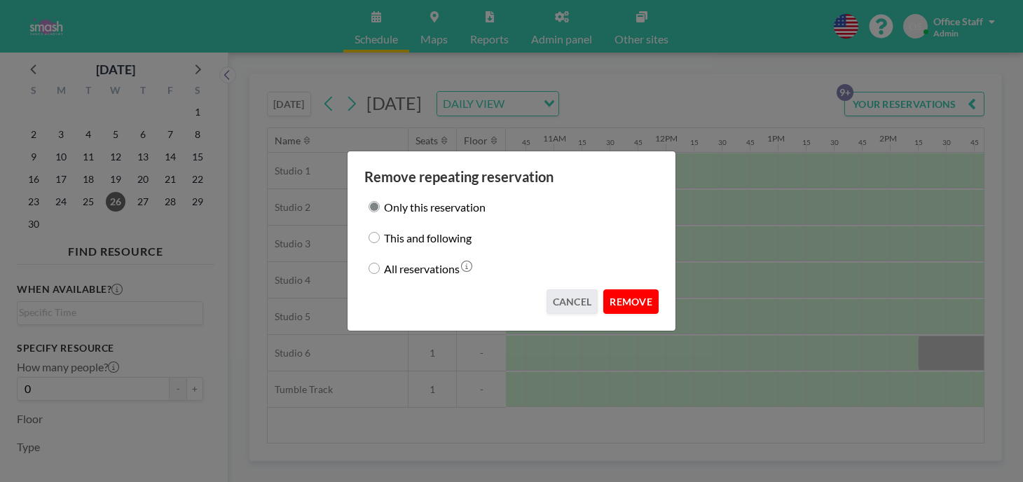
click at [605, 289] on button "REMOVE" at bounding box center [630, 301] width 55 height 25
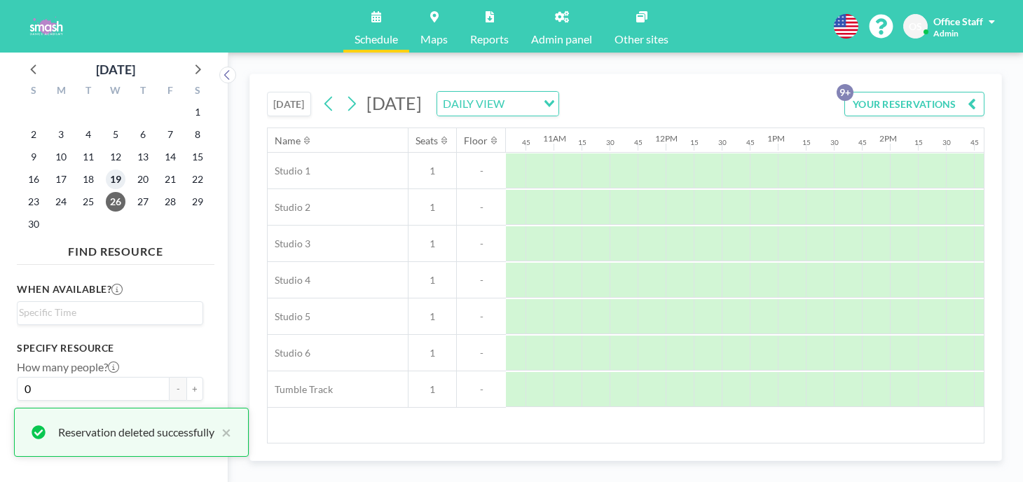
click at [106, 170] on span "19" at bounding box center [116, 180] width 20 height 20
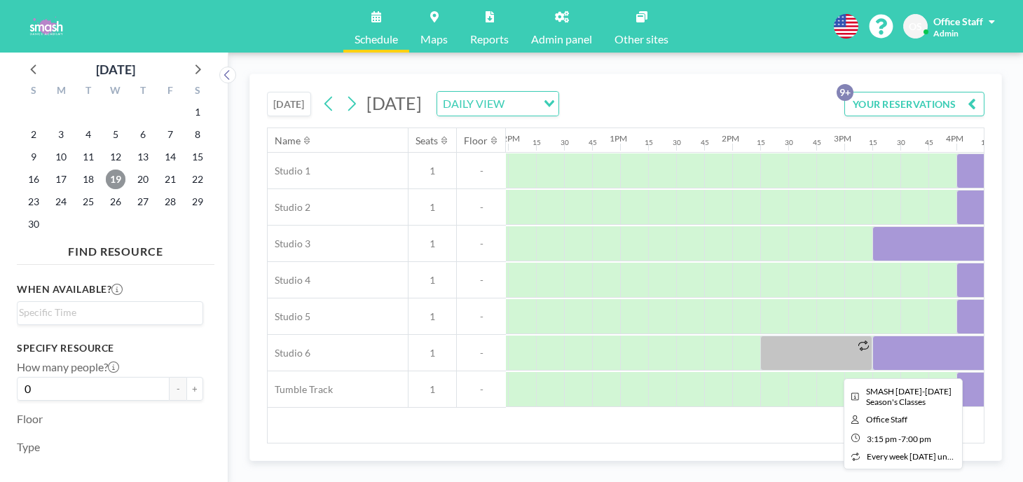
scroll to position [0, 1350]
